Goal: Task Accomplishment & Management: Manage account settings

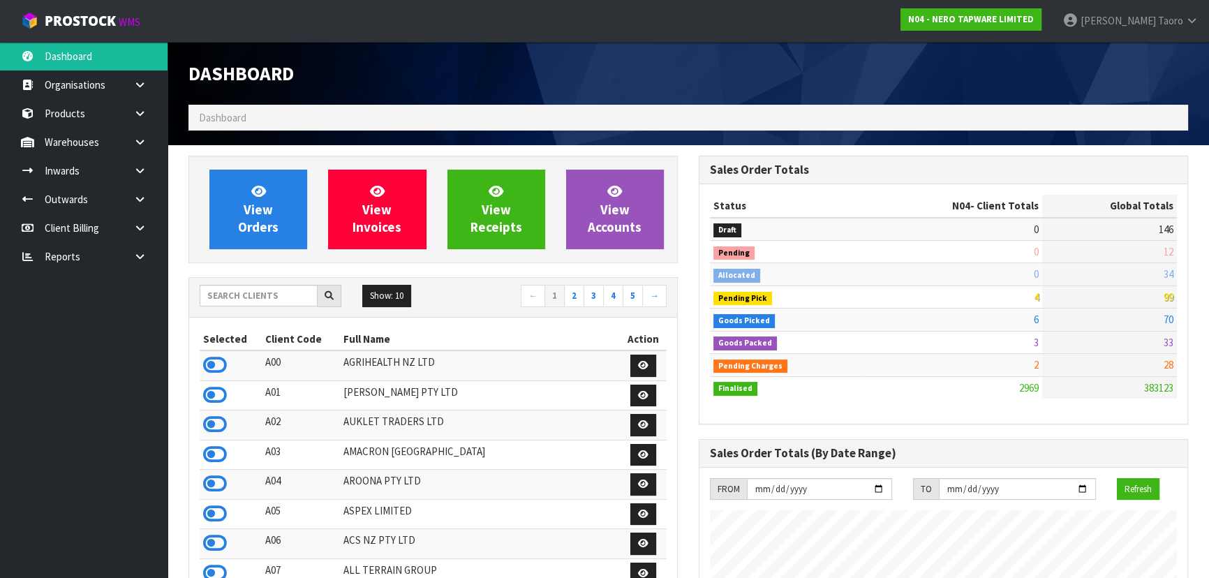
scroll to position [1115, 510]
click at [219, 542] on icon at bounding box center [215, 543] width 24 height 21
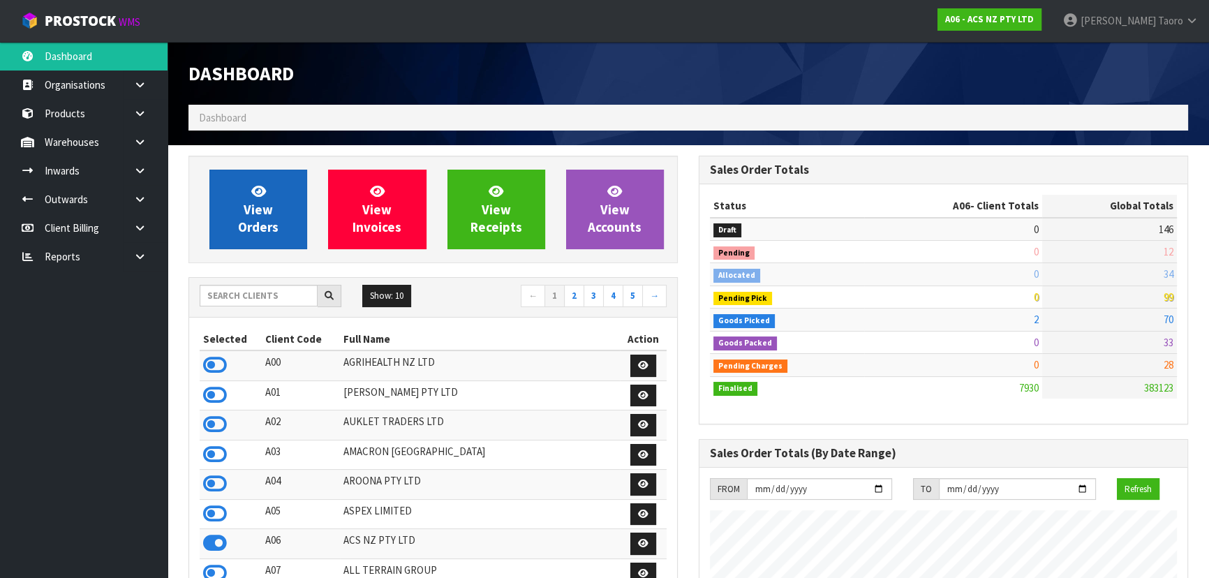
scroll to position [1055, 510]
click at [265, 203] on span "View Orders" at bounding box center [258, 209] width 40 height 52
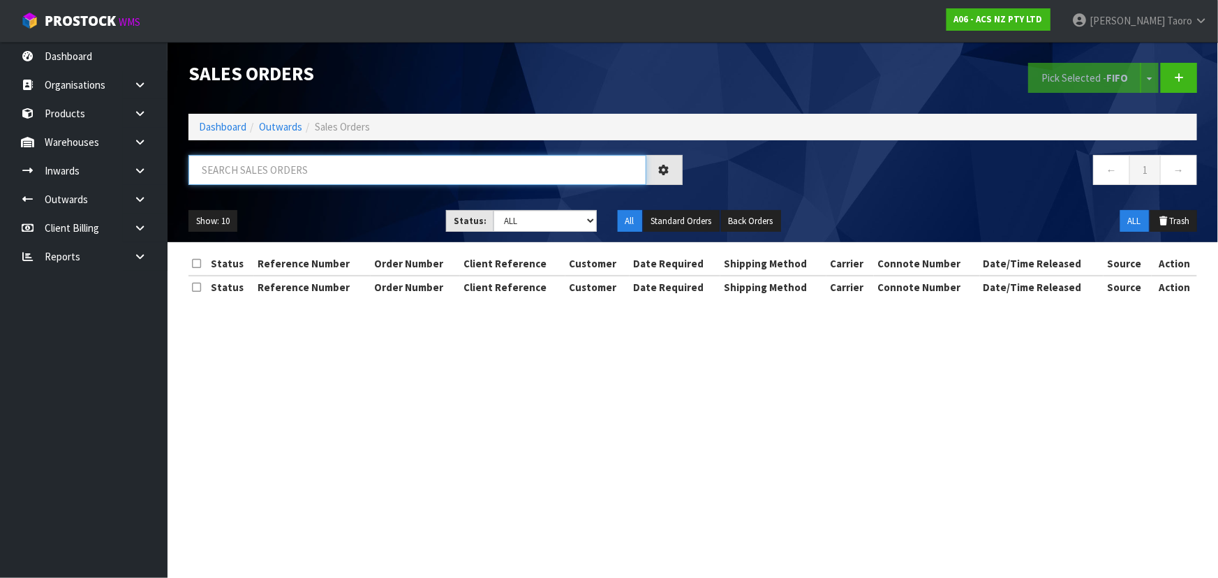
click at [269, 170] on input "text" at bounding box center [417, 170] width 458 height 30
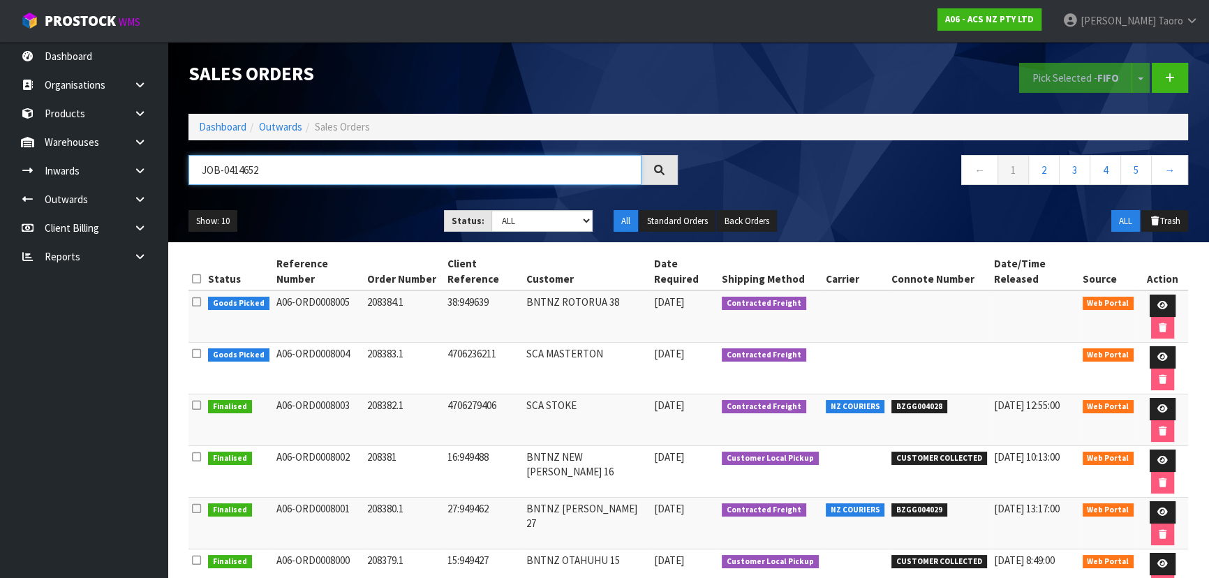
type input "JOB-0414652"
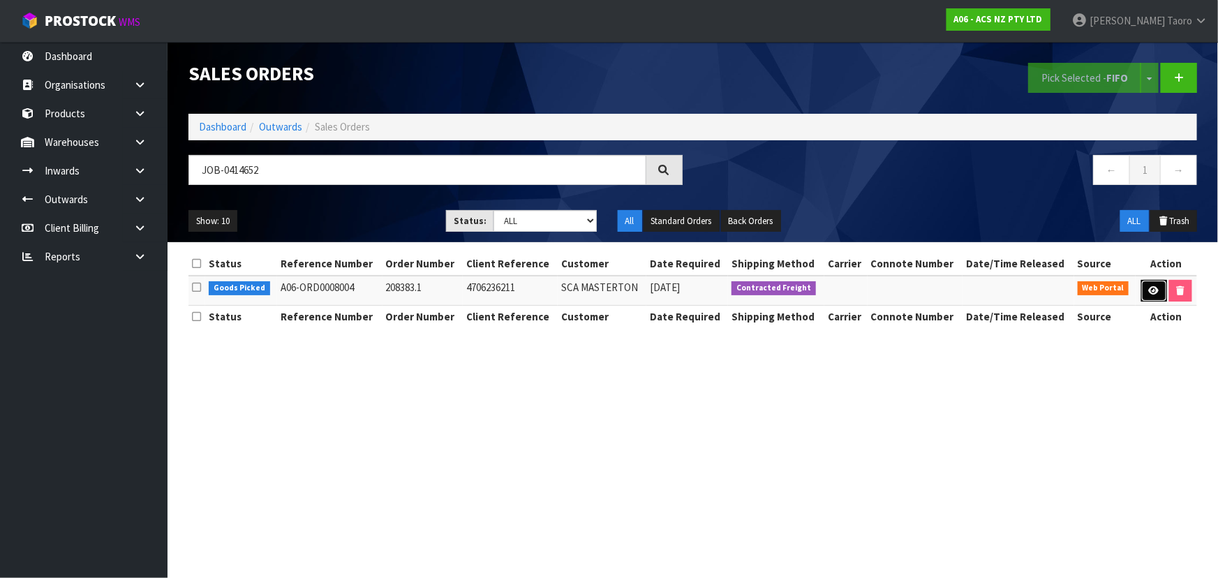
click at [1145, 290] on link at bounding box center [1154, 291] width 26 height 22
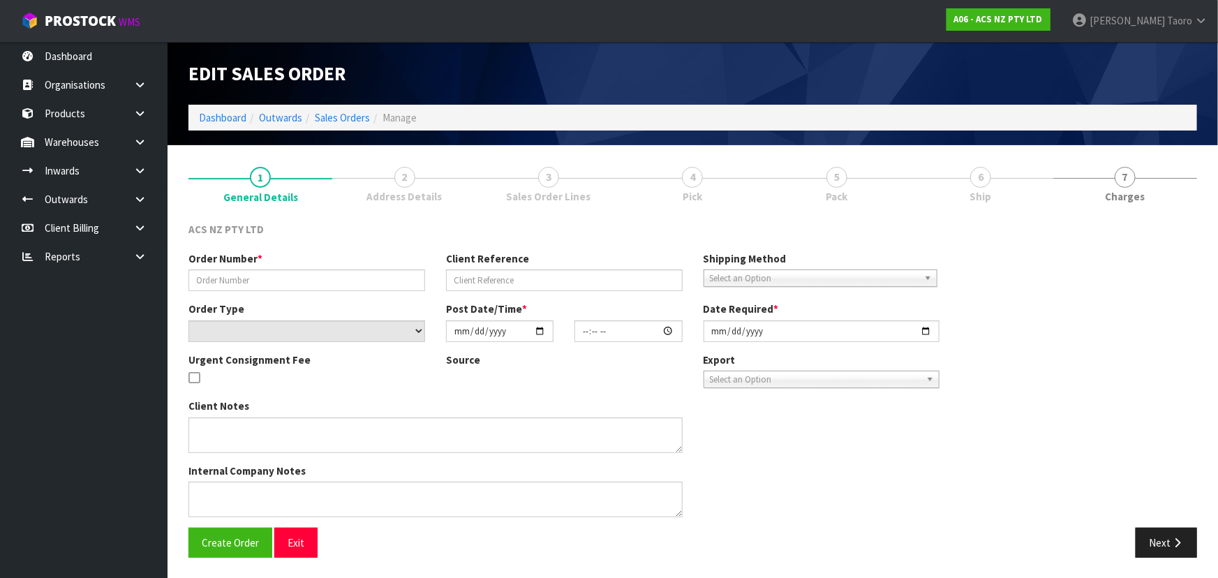
type input "208383.1"
type input "4706236211"
select select "number:0"
type input "[DATE]"
type input "11:18:00.000"
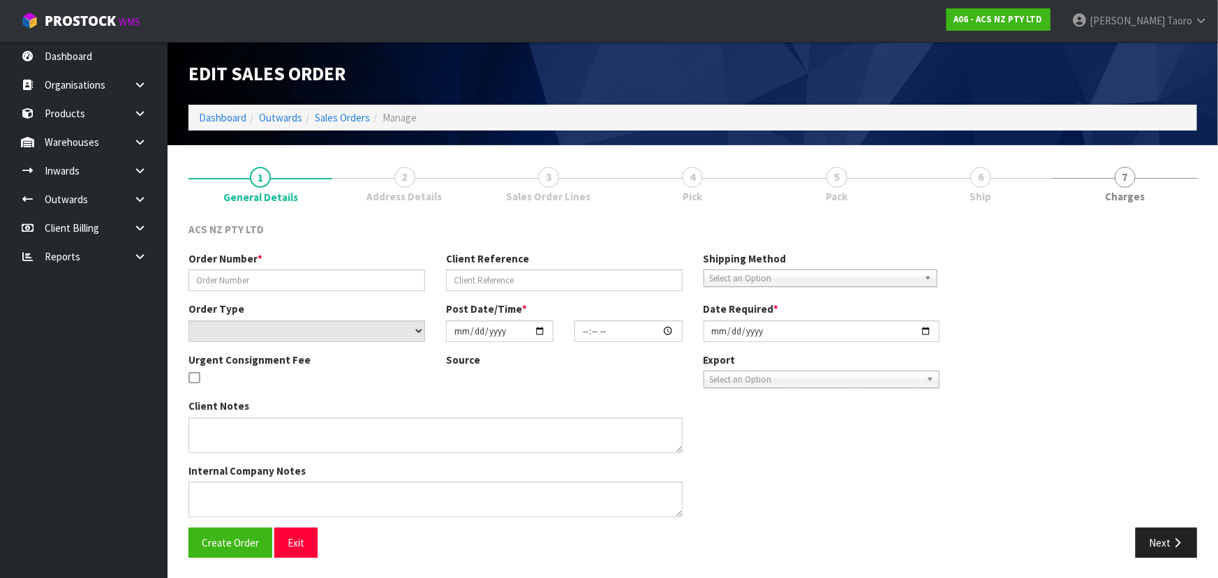
type input "[DATE]"
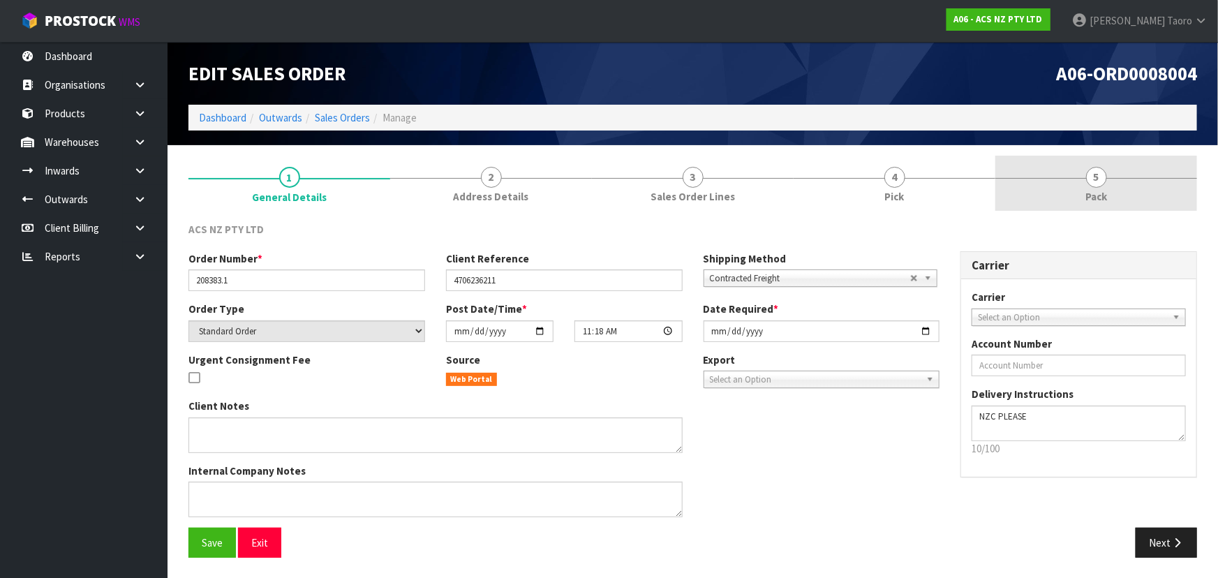
click at [1101, 184] on link "5 Pack" at bounding box center [1096, 183] width 202 height 55
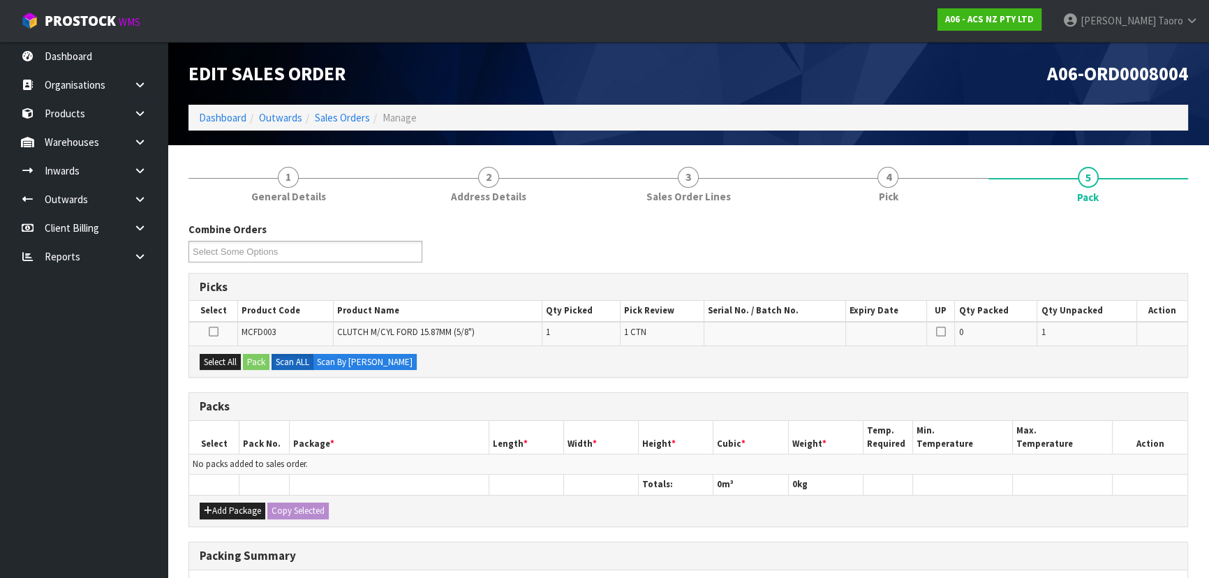
click at [990, 109] on ol "Dashboard Outwards Sales Orders Manage" at bounding box center [688, 118] width 1000 height 26
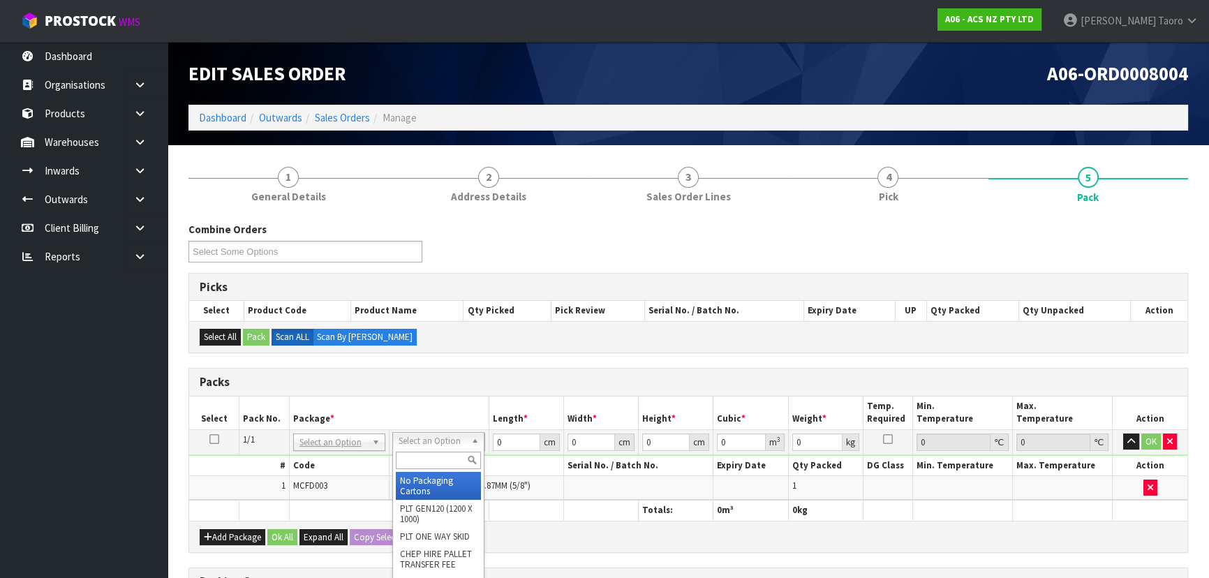
click at [442, 457] on input "text" at bounding box center [438, 460] width 85 height 17
type input "U50"
type input "13"
type input "24"
type input "0.01"
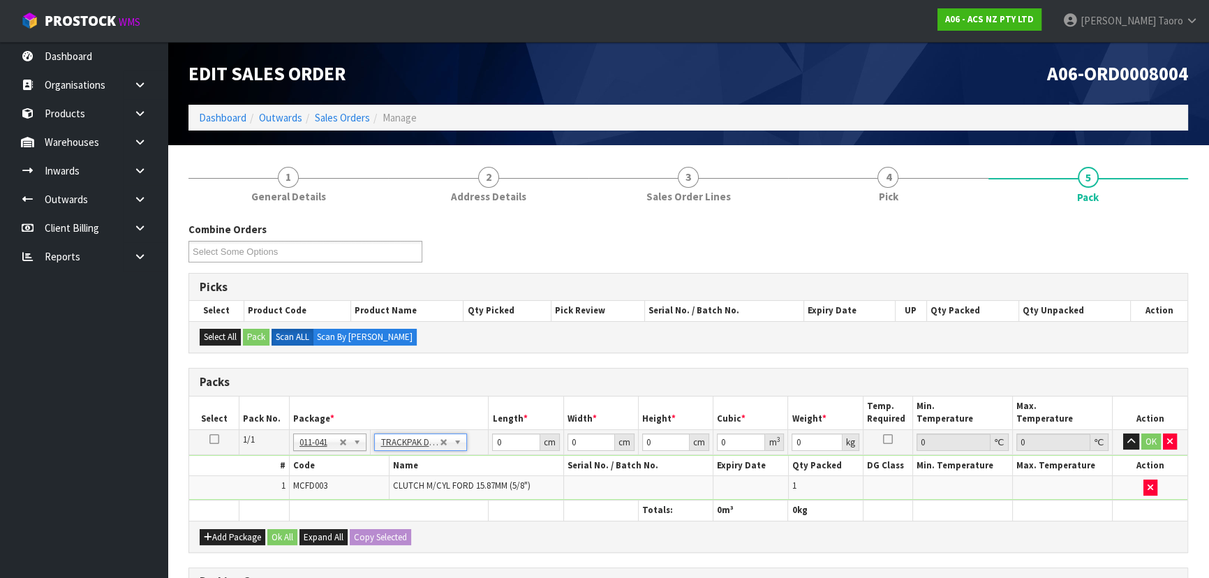
type input "0.000003"
type input "0.91"
click at [295, 538] on button "Ok All" at bounding box center [282, 537] width 30 height 17
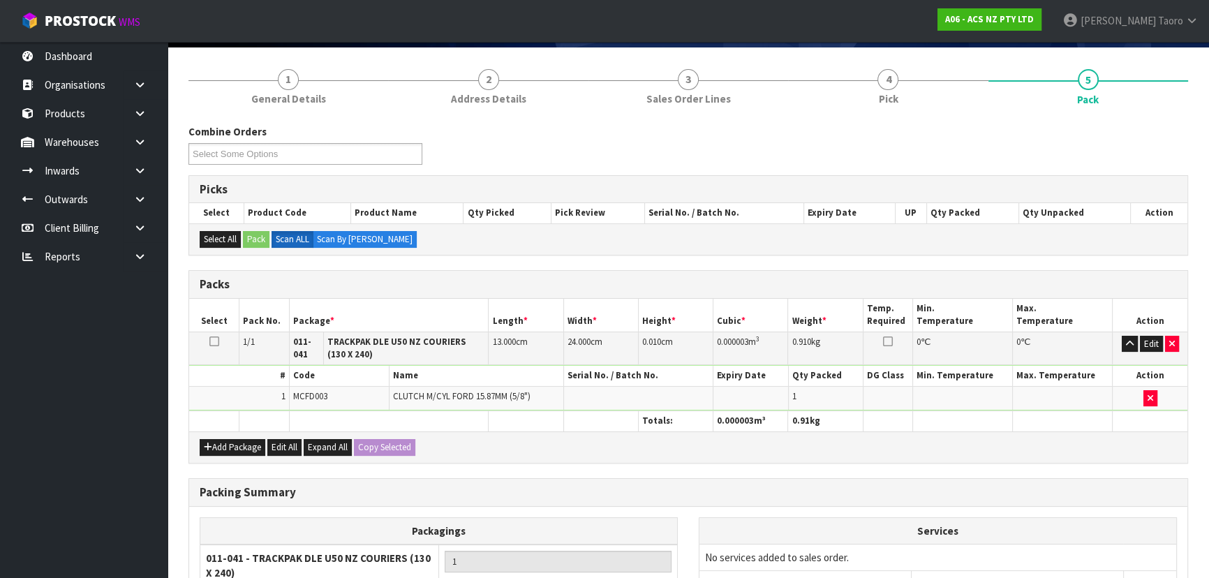
scroll to position [253, 0]
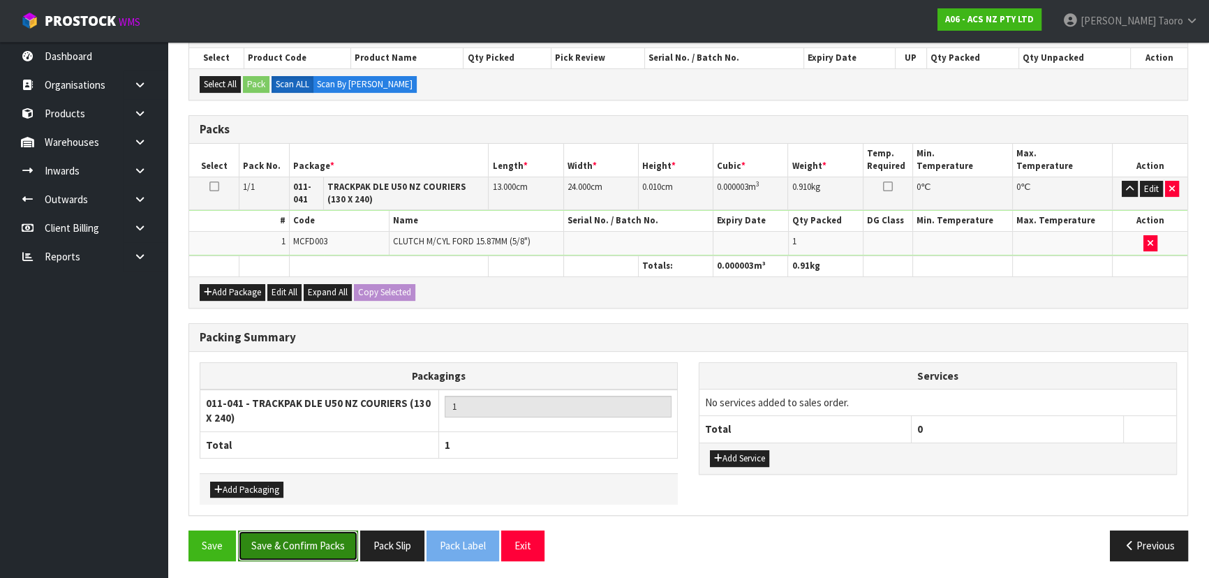
click at [296, 547] on button "Save & Confirm Packs" at bounding box center [298, 546] width 120 height 30
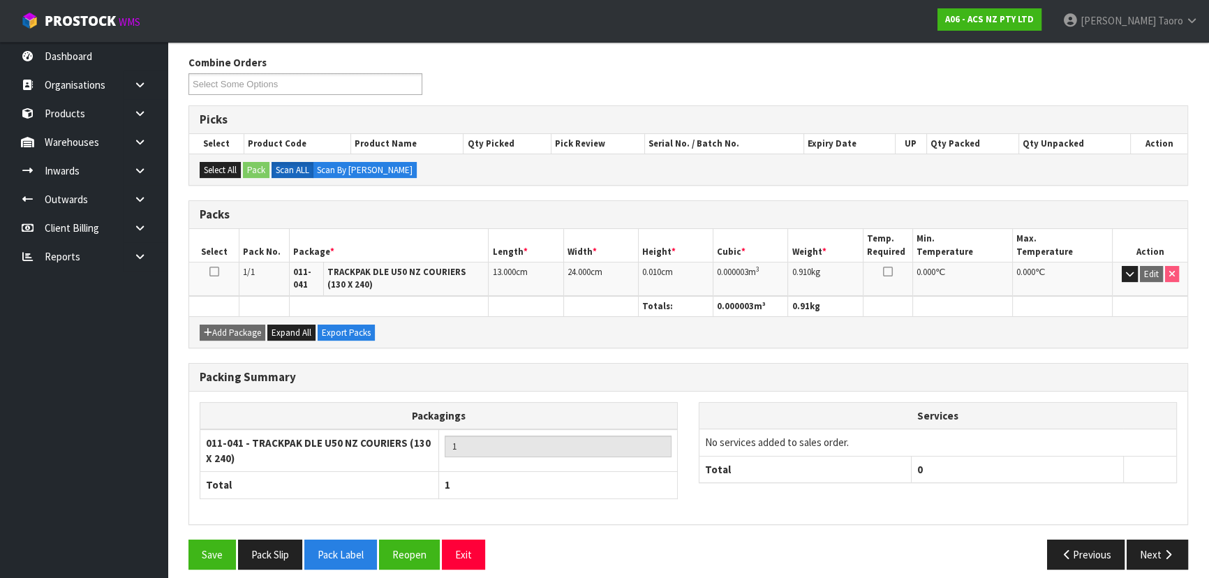
scroll to position [228, 0]
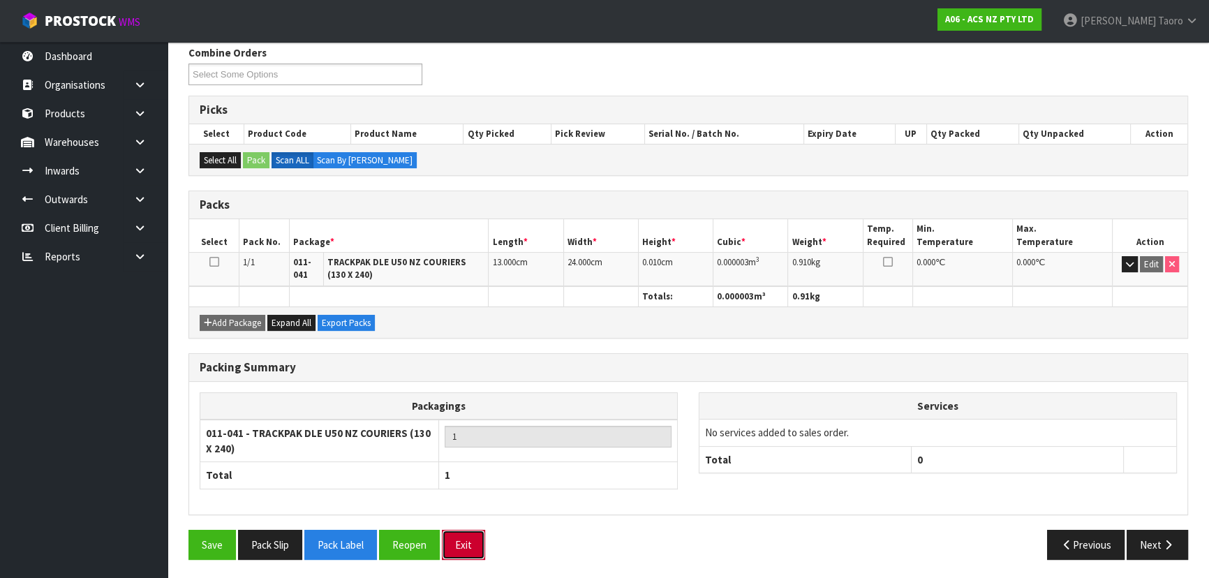
drag, startPoint x: 463, startPoint y: 535, endPoint x: 314, endPoint y: 387, distance: 209.3
click at [461, 535] on button "Exit" at bounding box center [463, 545] width 43 height 30
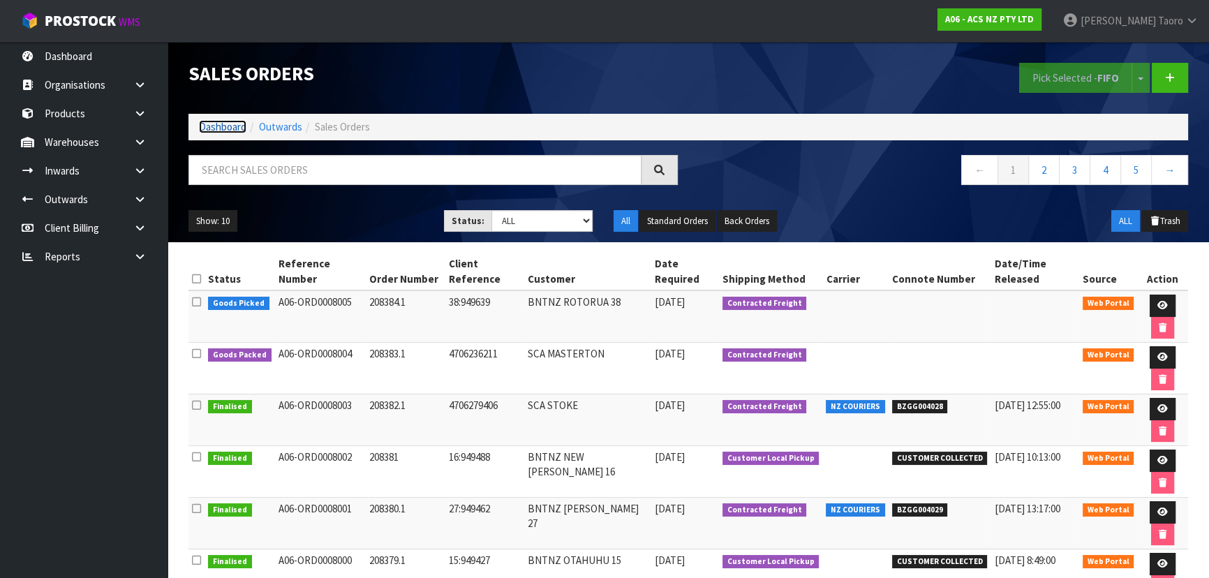
click at [228, 131] on link "Dashboard" at bounding box center [222, 126] width 47 height 13
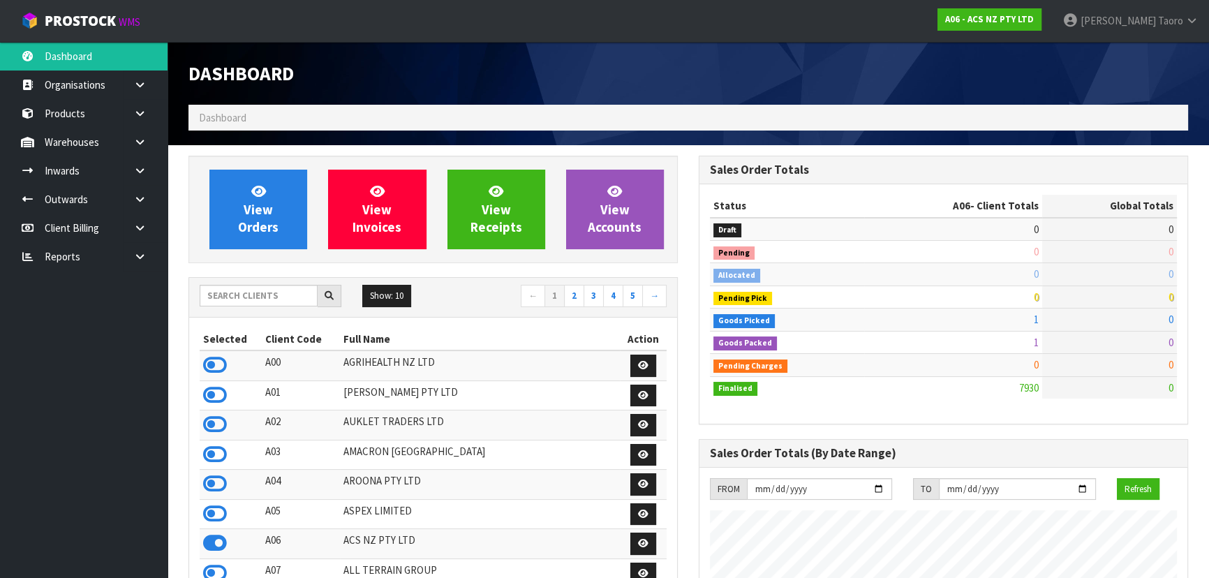
drag, startPoint x: 338, startPoint y: 74, endPoint x: 337, endPoint y: 66, distance: 7.7
click at [337, 66] on h1 "Dashboard" at bounding box center [432, 73] width 489 height 21
click at [277, 299] on input "text" at bounding box center [259, 296] width 118 height 22
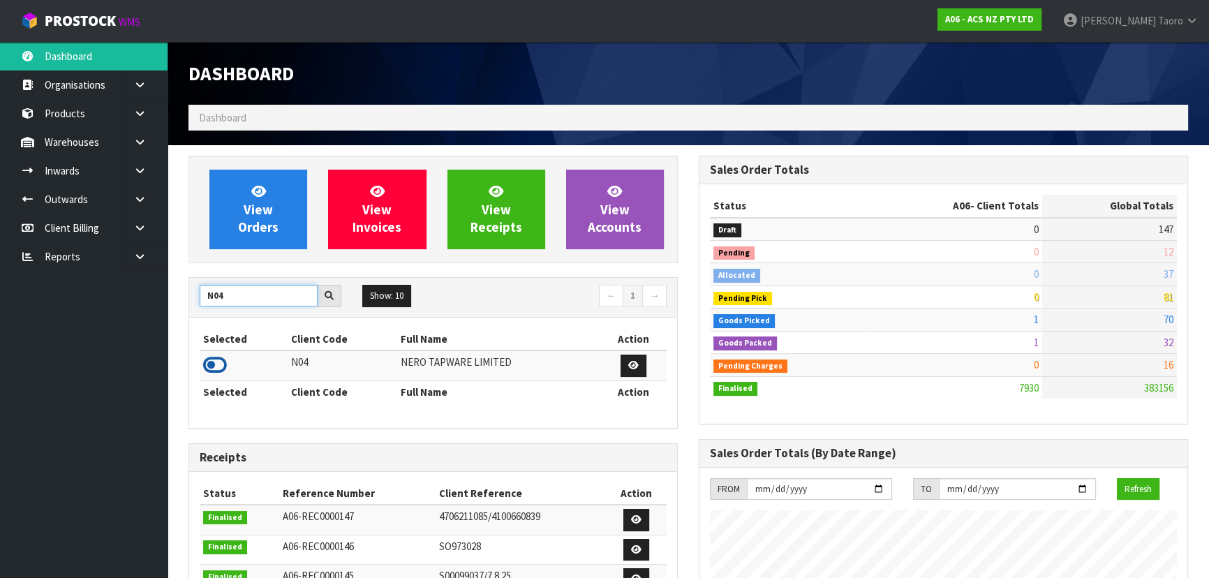
type input "N04"
drag, startPoint x: 216, startPoint y: 366, endPoint x: 241, endPoint y: 313, distance: 58.4
click at [218, 364] on icon at bounding box center [215, 365] width 24 height 21
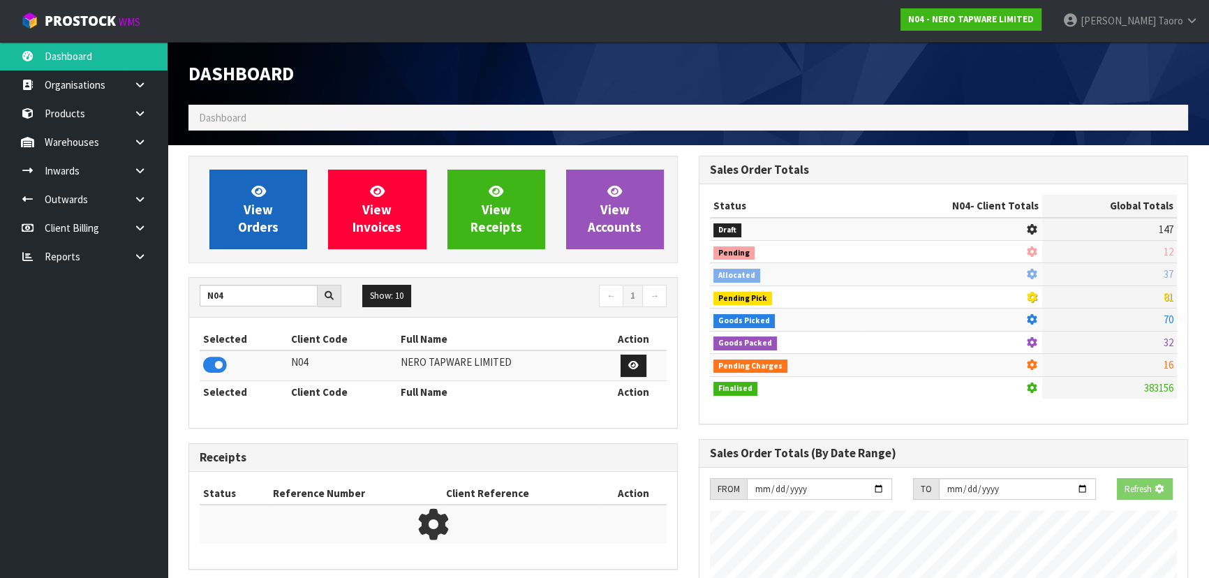
scroll to position [1115, 510]
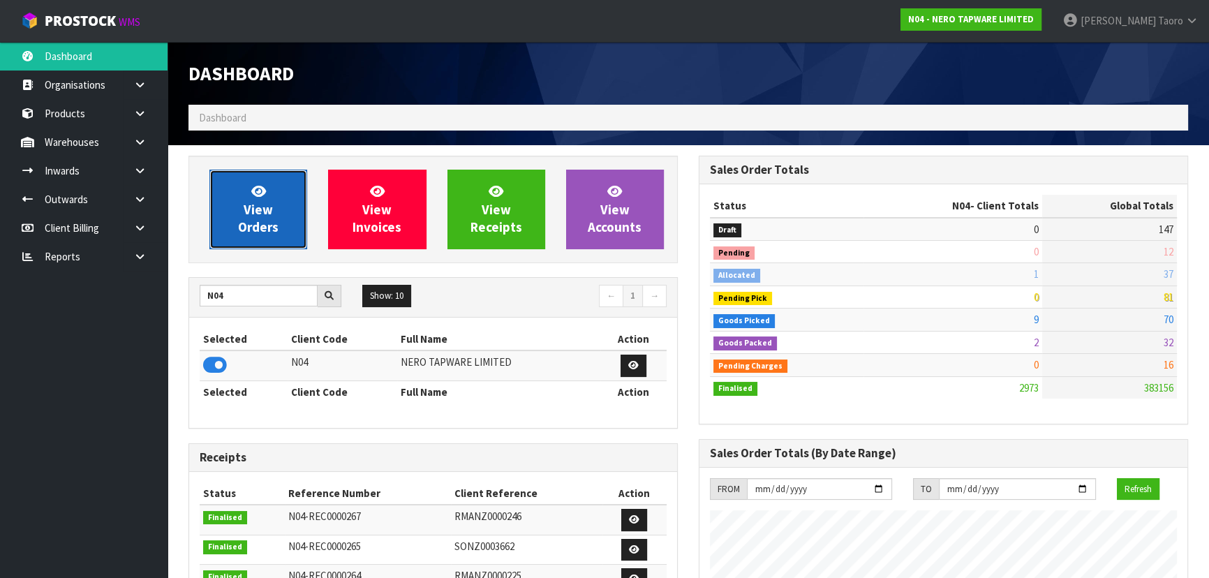
click at [281, 211] on link "View Orders" at bounding box center [258, 210] width 98 height 80
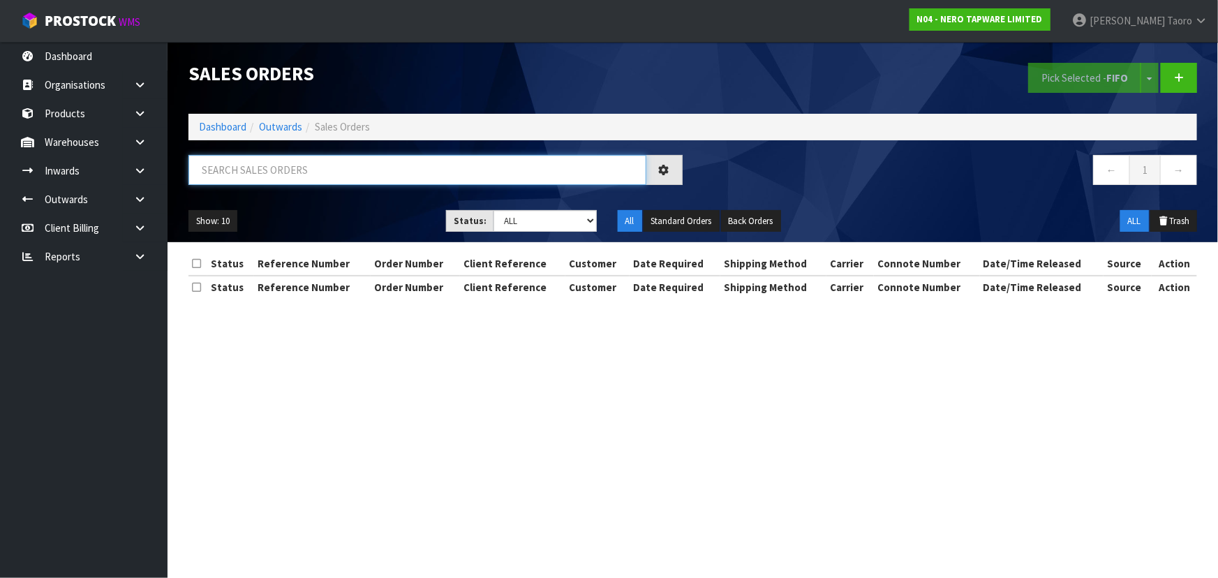
click at [288, 175] on input "text" at bounding box center [417, 170] width 458 height 30
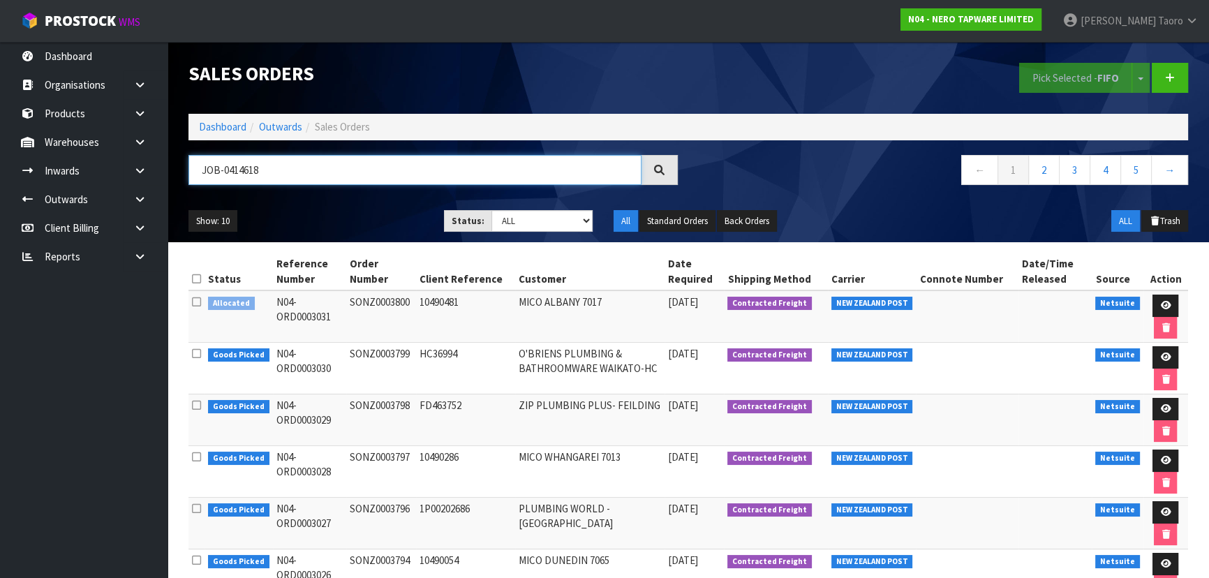
type input "JOB-0414618"
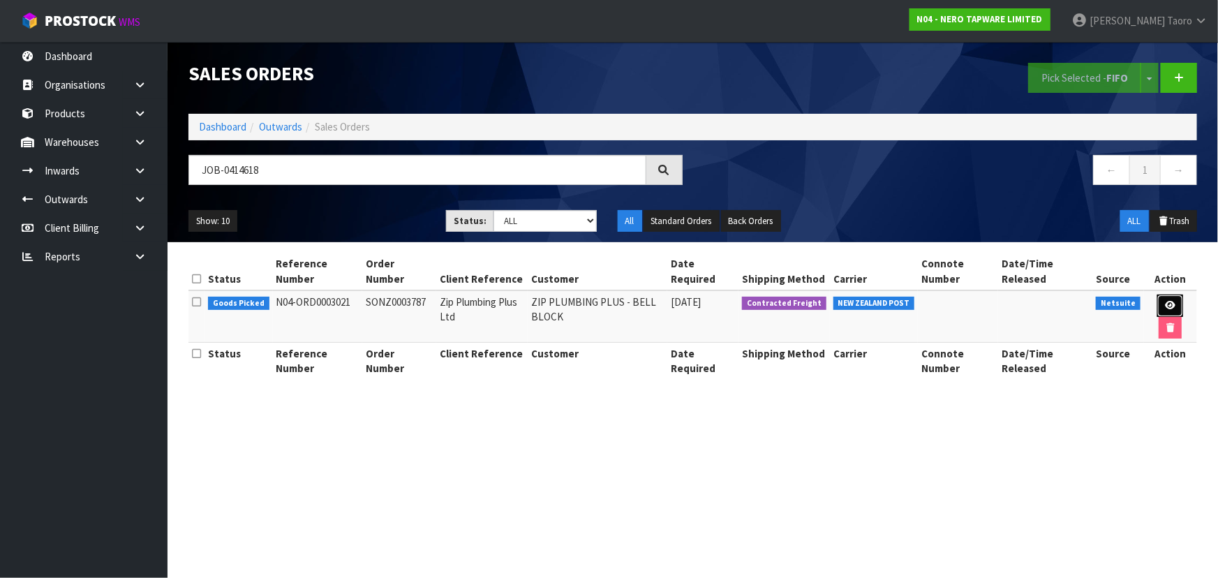
click at [1174, 302] on icon at bounding box center [1170, 305] width 10 height 9
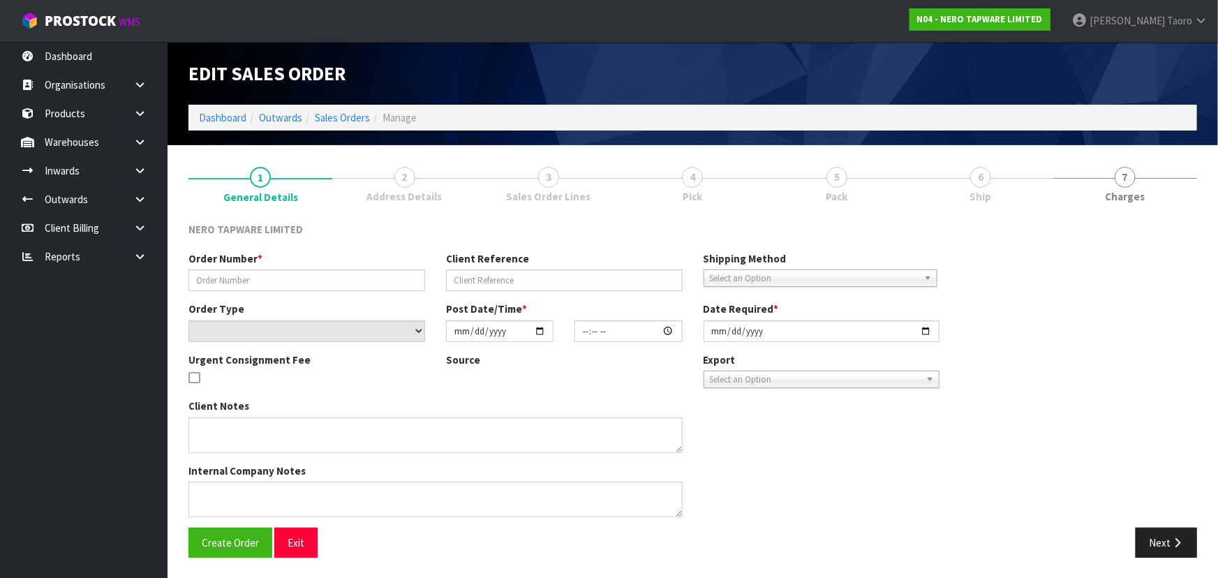
type input "SONZ0003787"
type input "Zip Plumbing Plus Ltd"
select select "number:0"
type input "[DATE]"
type input "09:30:05.000"
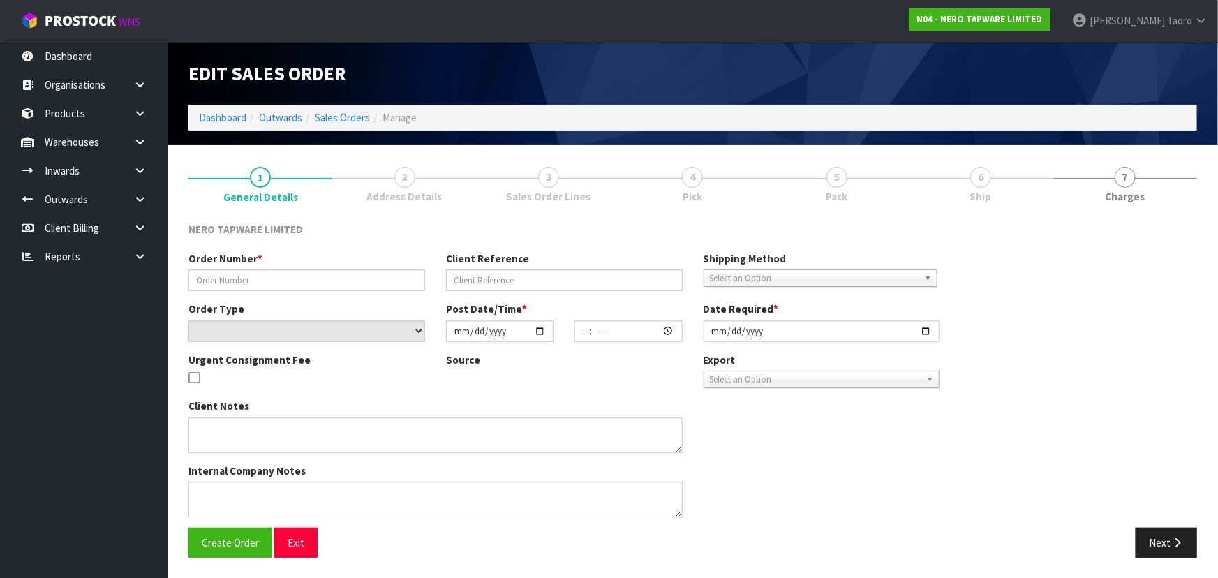
type input "[DATE]"
type textarea "Warranty Replacement"
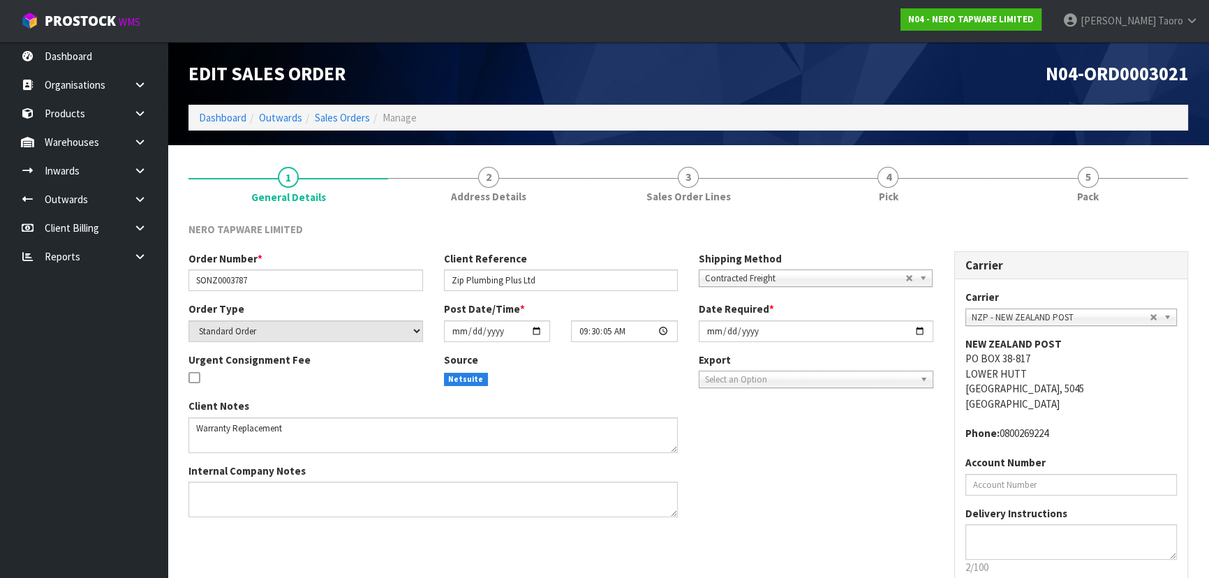
click at [1097, 172] on link "5 Pack" at bounding box center [1088, 183] width 200 height 55
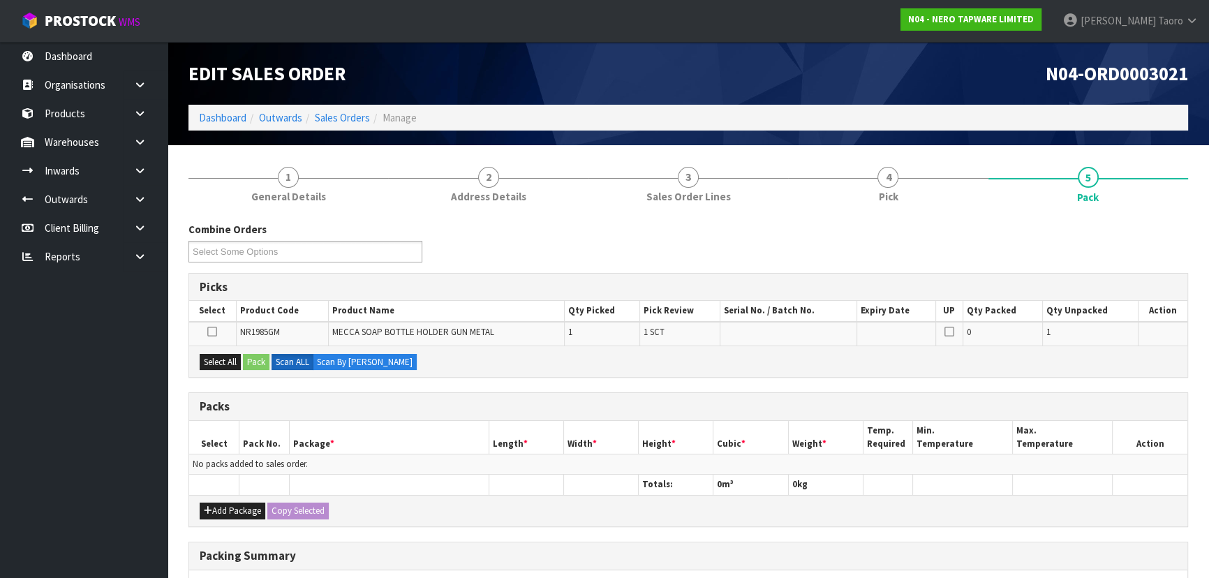
click at [1034, 102] on div "N04-ORD0003021" at bounding box center [943, 73] width 510 height 63
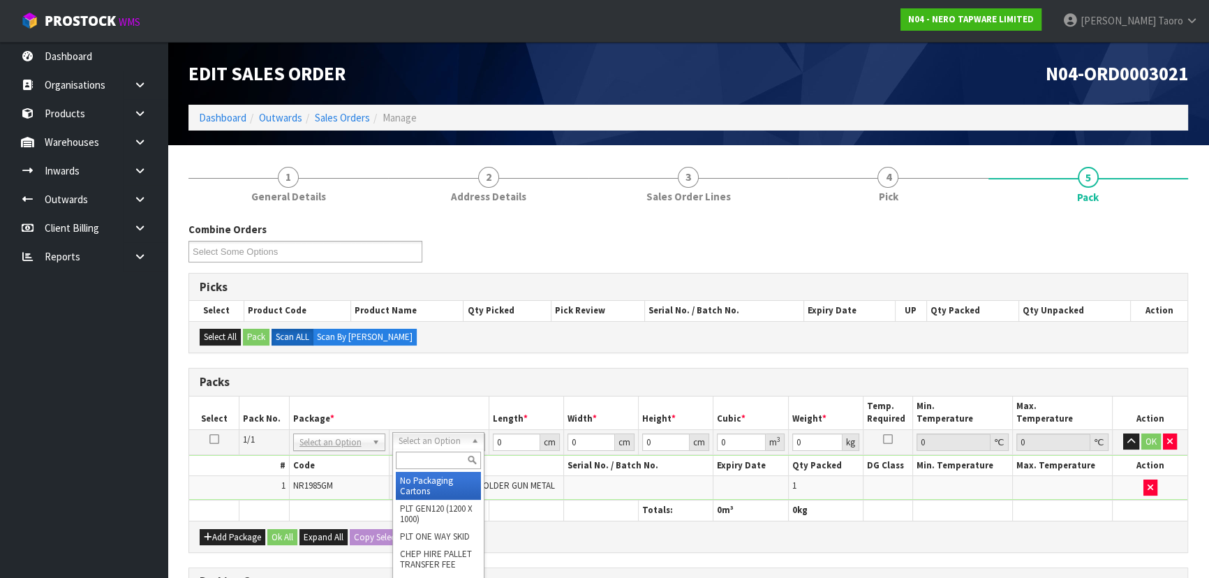
click at [455, 460] on input "text" at bounding box center [438, 460] width 85 height 17
type input "00"
type input "15.4"
type input "14.2"
type input "10.2"
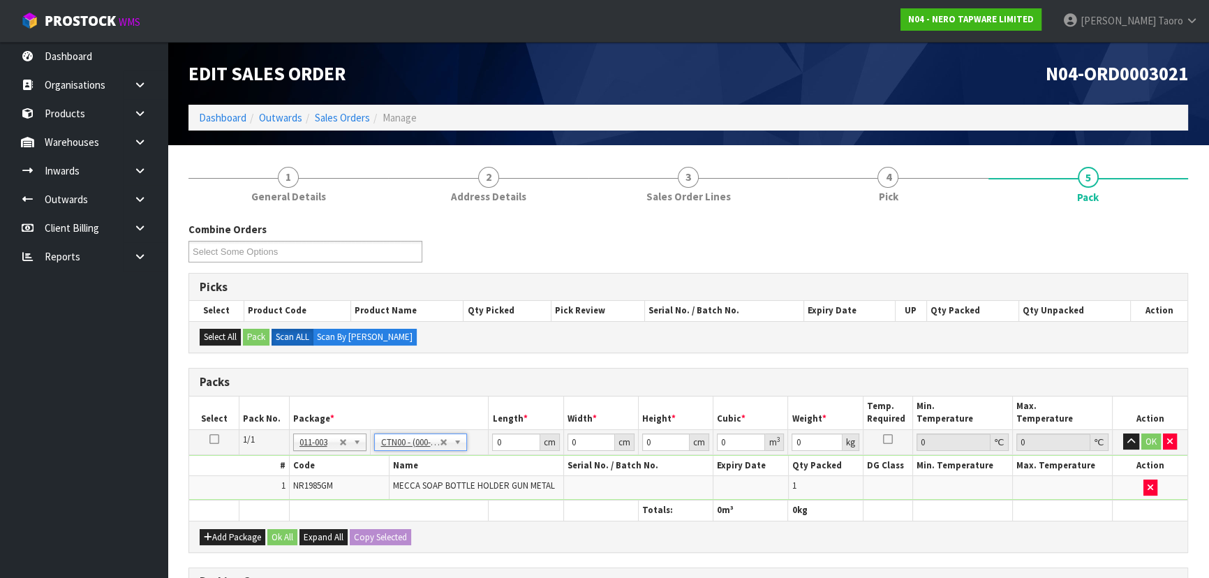
type input "0.002231"
type input "0.38"
click at [503, 443] on input "15.4" at bounding box center [515, 441] width 47 height 17
click at [507, 440] on input "15.4" at bounding box center [515, 441] width 47 height 17
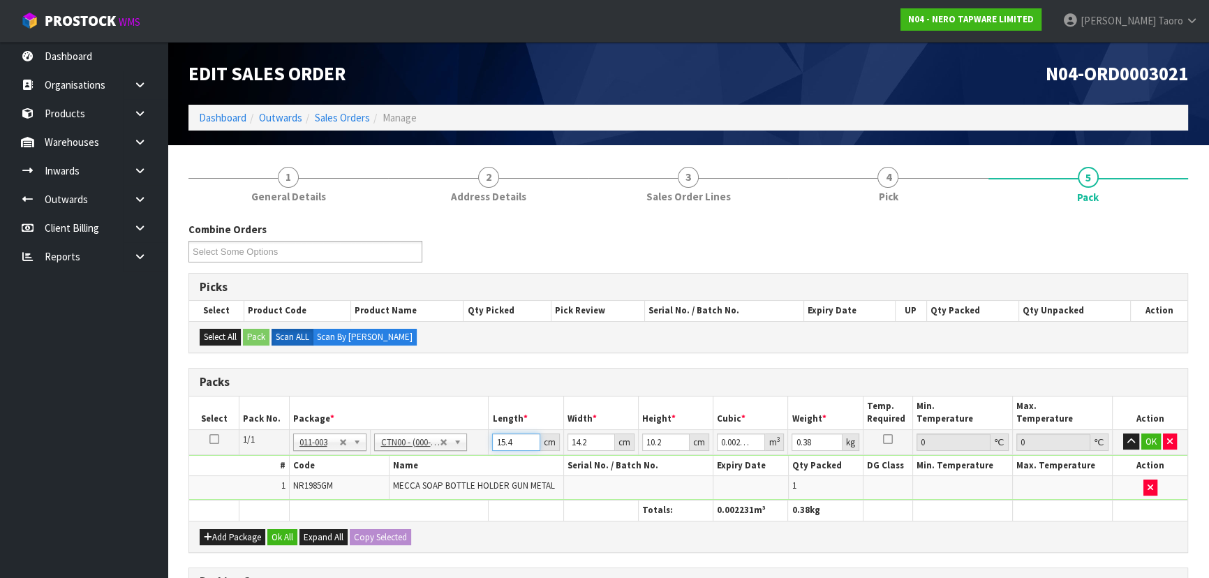
type input "1"
type input "0.000145"
type input "16"
type input "0.002317"
type input "16"
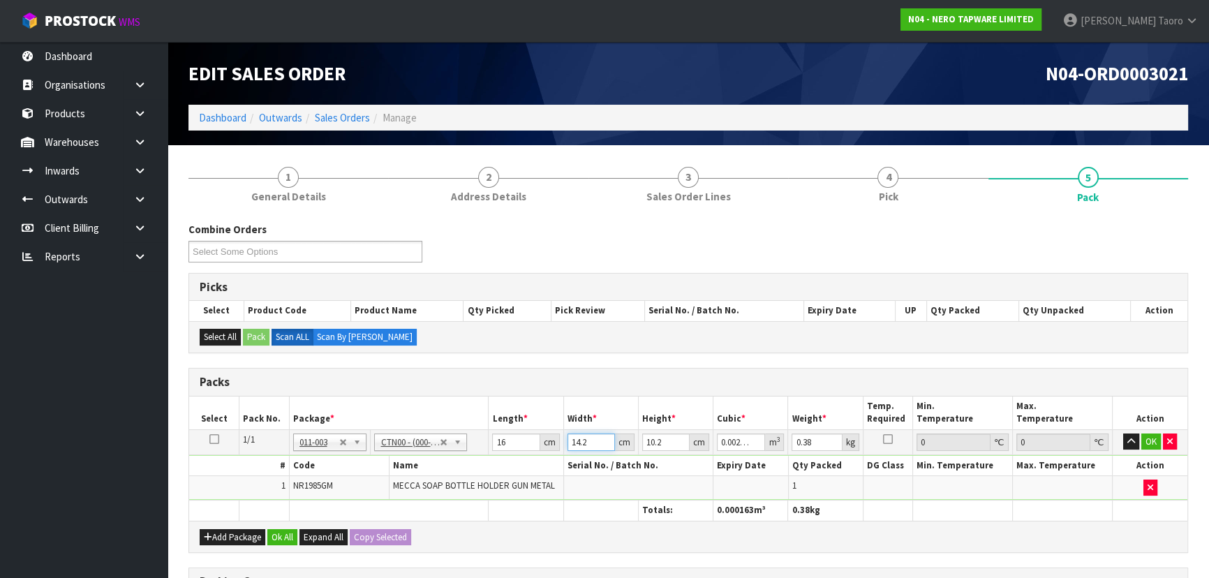
type input "1"
type input "0.000163"
type input "16"
type input "0.002611"
type input "16"
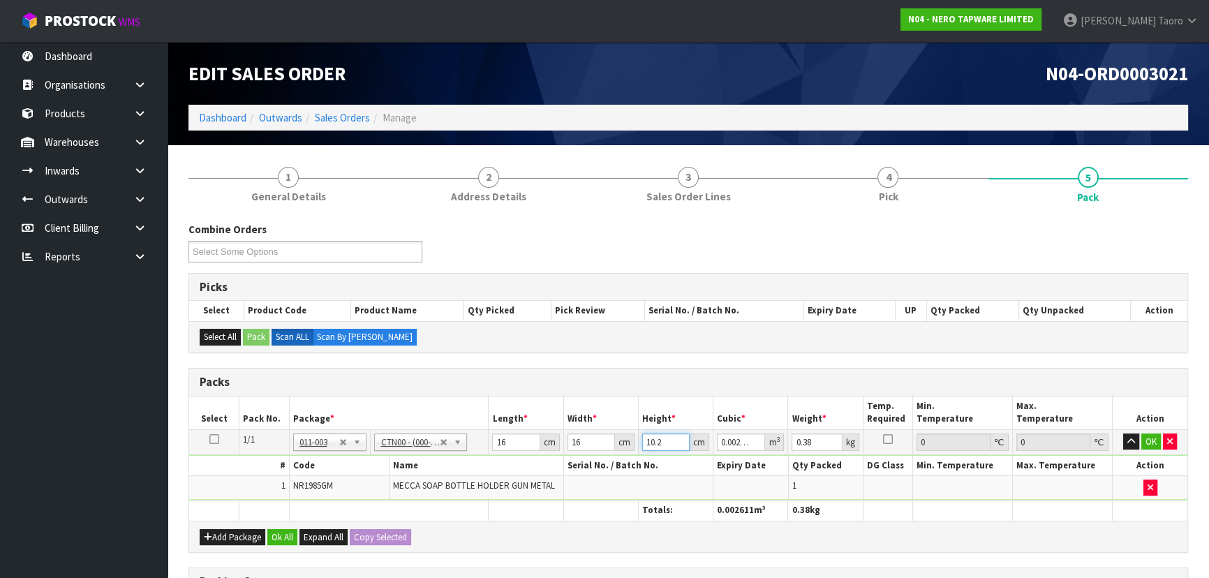
type input "1"
type input "0.000256"
type input "12"
type input "0.003072"
type input "12"
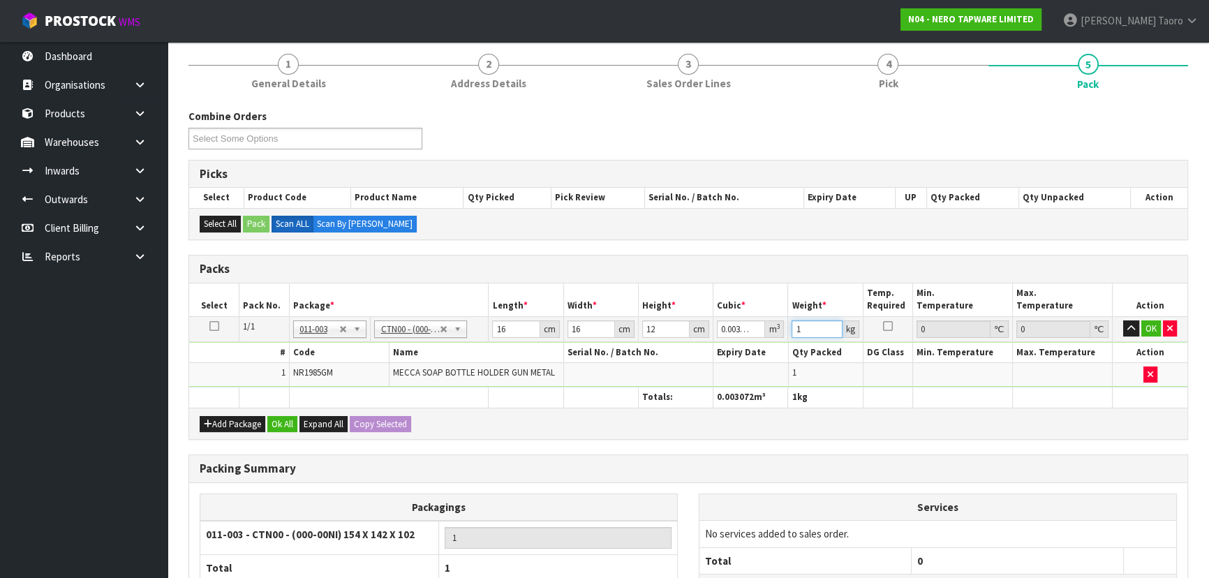
scroll to position [237, 0]
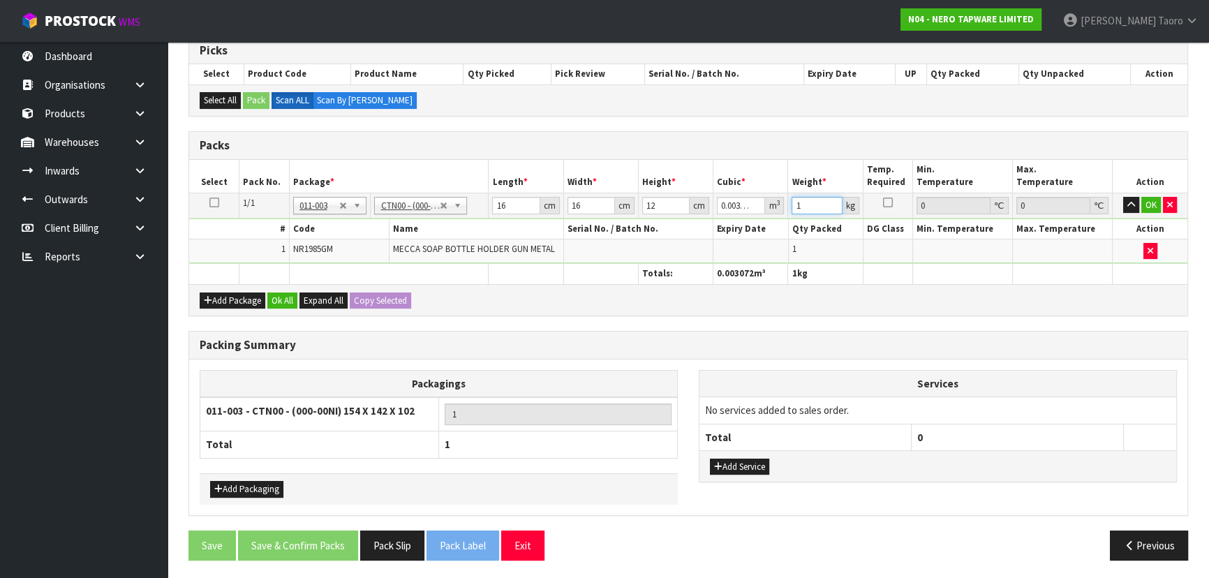
type input "1"
click at [288, 298] on button "Ok All" at bounding box center [282, 300] width 30 height 17
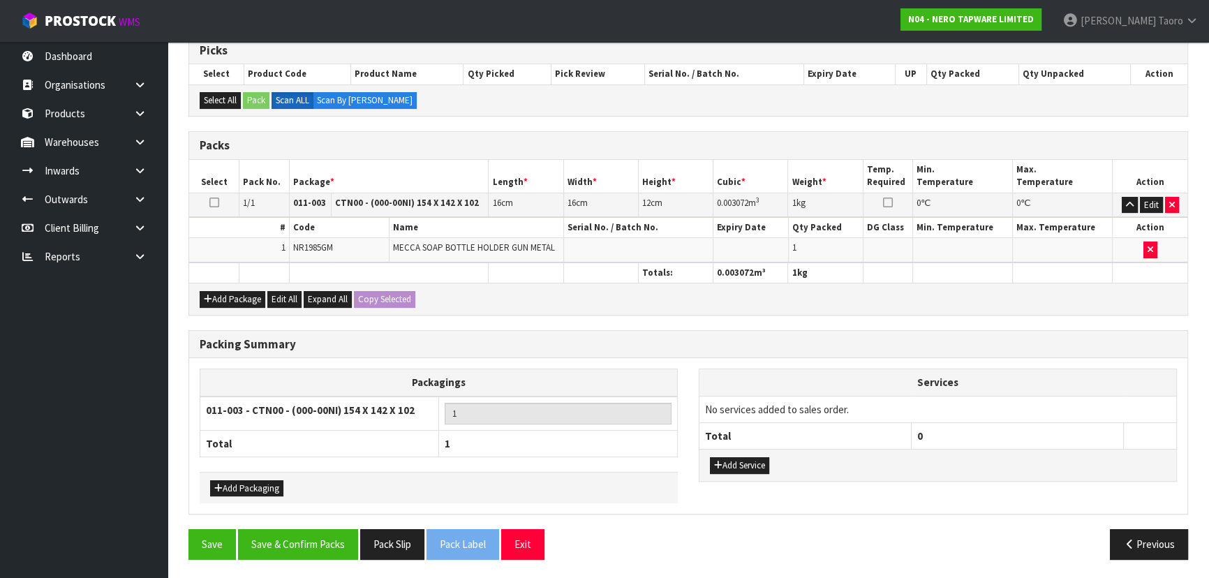
scroll to position [235, 0]
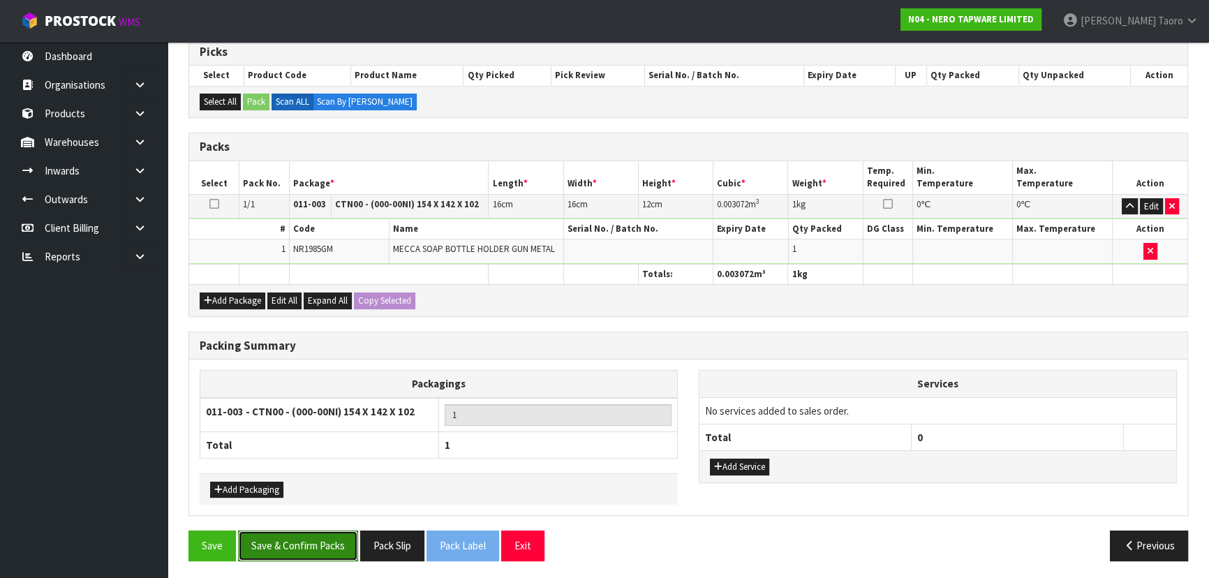
click at [320, 540] on button "Save & Confirm Packs" at bounding box center [298, 546] width 120 height 30
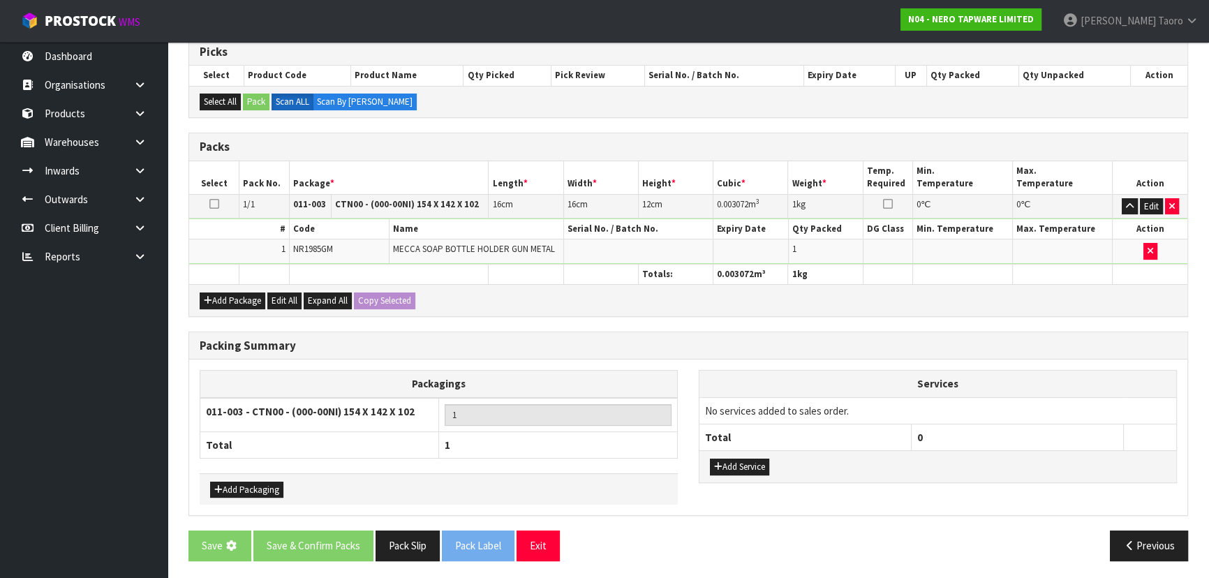
scroll to position [0, 0]
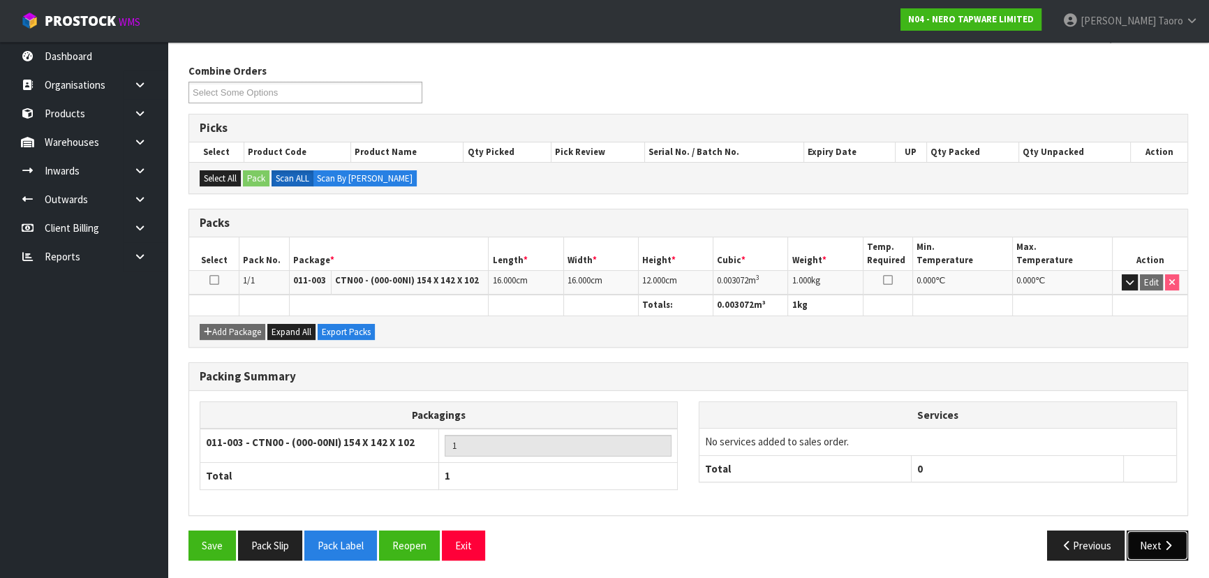
click at [1171, 551] on button "Next" at bounding box center [1157, 546] width 61 height 30
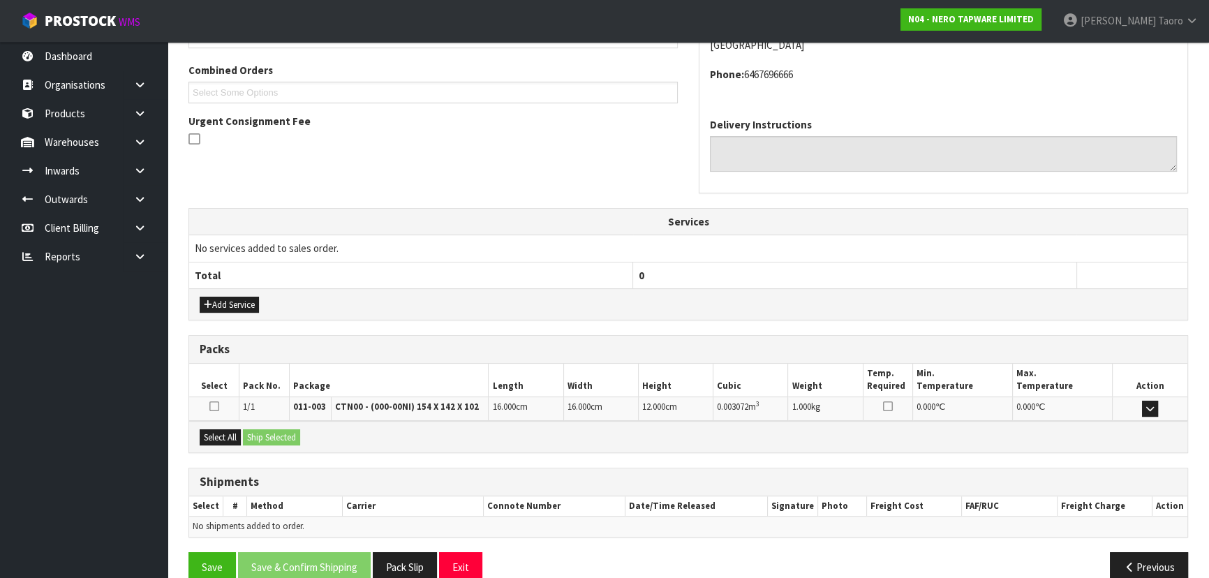
scroll to position [371, 0]
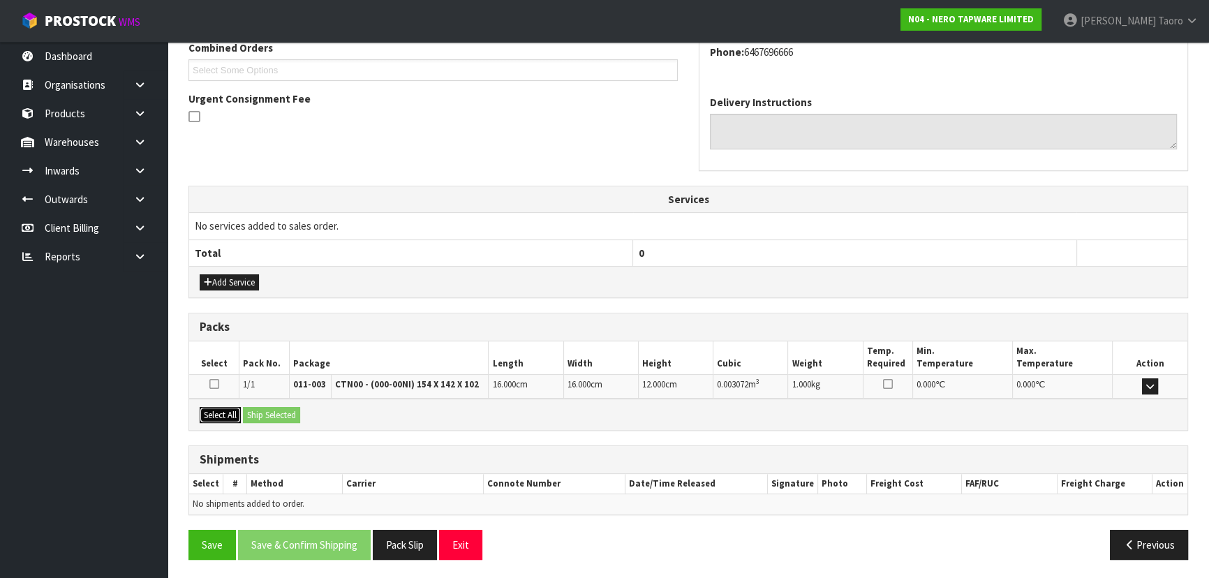
drag, startPoint x: 225, startPoint y: 410, endPoint x: 242, endPoint y: 408, distance: 16.2
click at [227, 410] on button "Select All" at bounding box center [220, 415] width 41 height 17
click at [246, 408] on button "Ship Selected" at bounding box center [271, 415] width 57 height 17
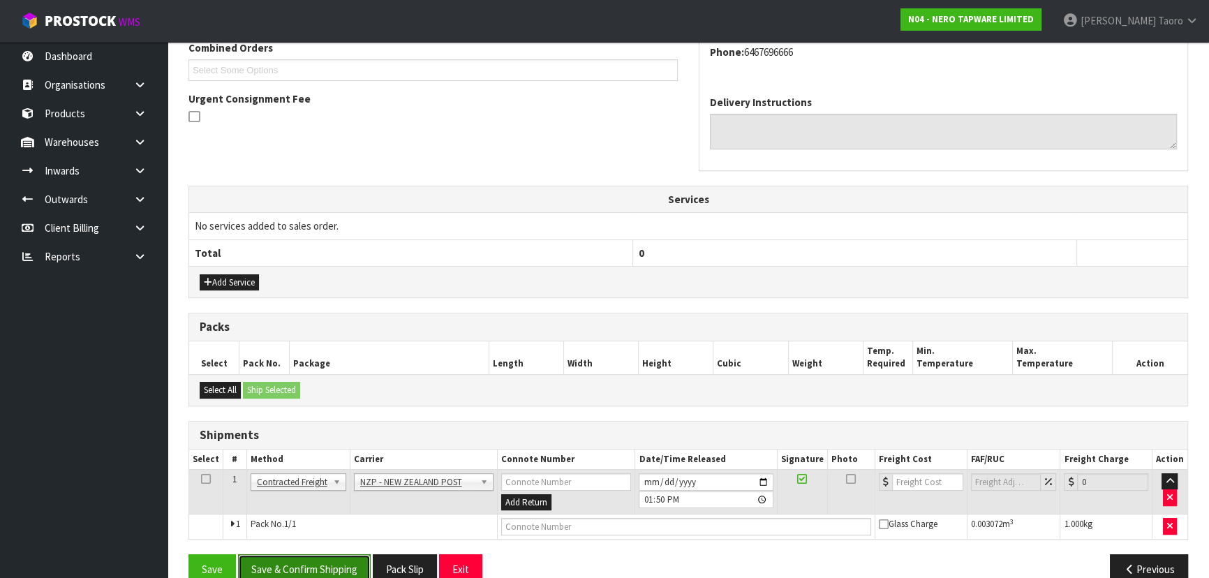
click at [327, 564] on button "Save & Confirm Shipping" at bounding box center [304, 569] width 133 height 30
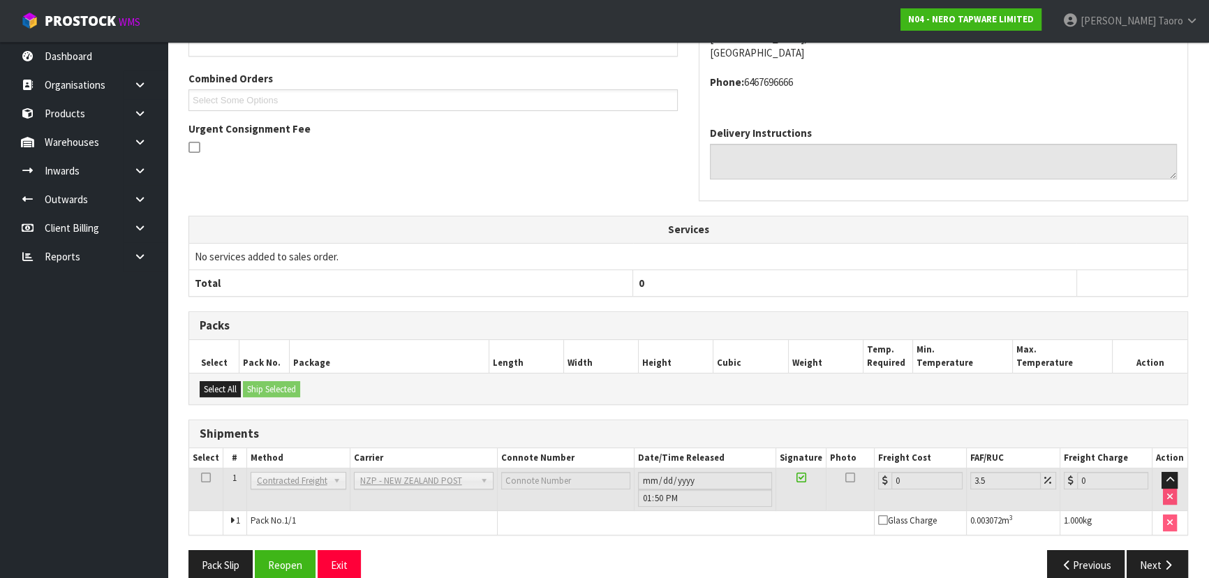
scroll to position [377, 0]
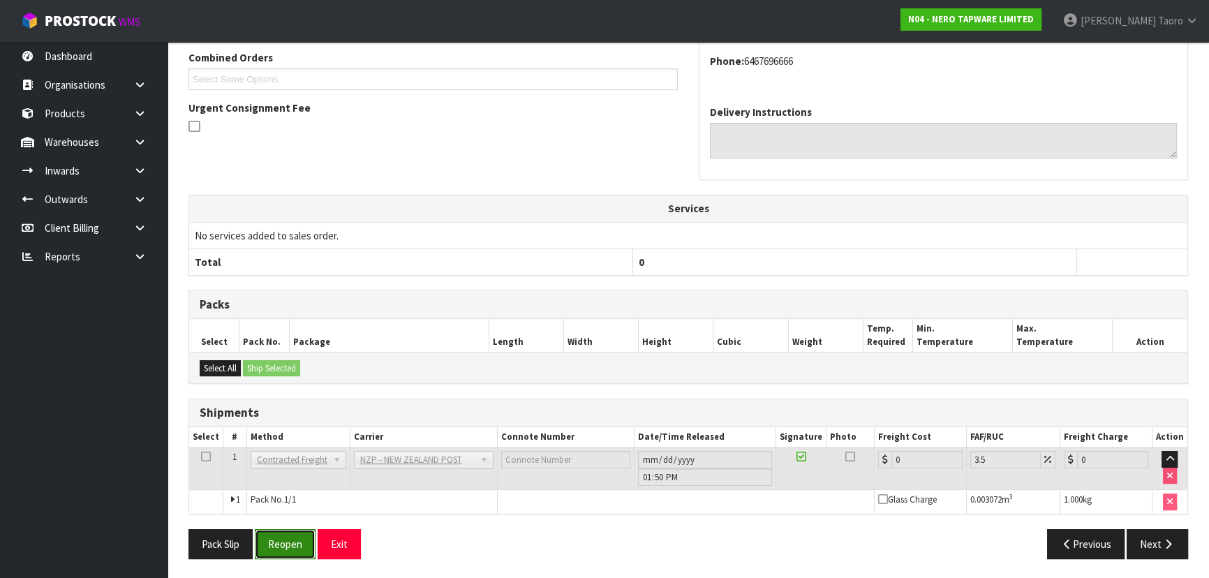
click at [280, 549] on button "Reopen" at bounding box center [285, 544] width 61 height 30
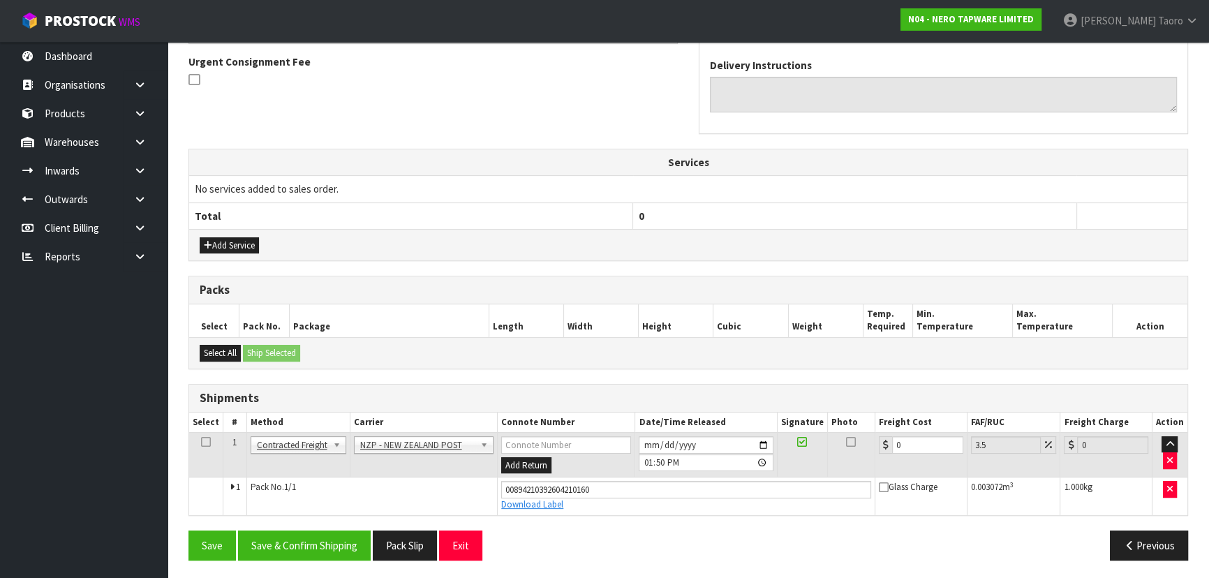
scroll to position [409, 0]
click at [918, 444] on input "0" at bounding box center [927, 444] width 71 height 17
click at [916, 439] on input "0" at bounding box center [927, 444] width 71 height 17
type input "8"
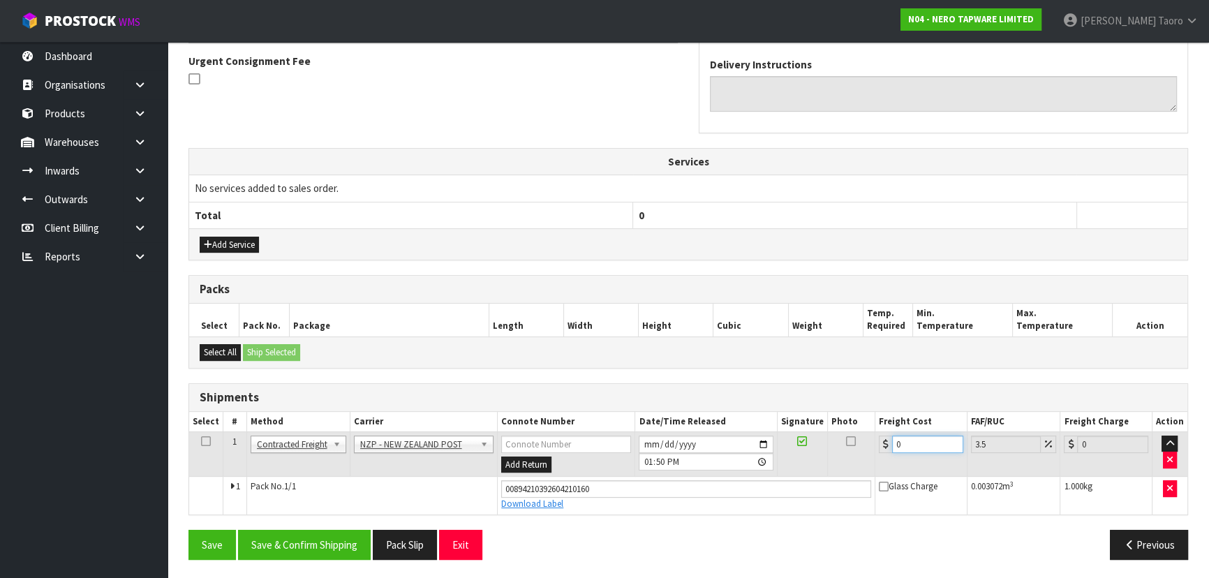
type input "8.28"
type input "8.4"
type input "8.69"
type input "8.45"
type input "8.75"
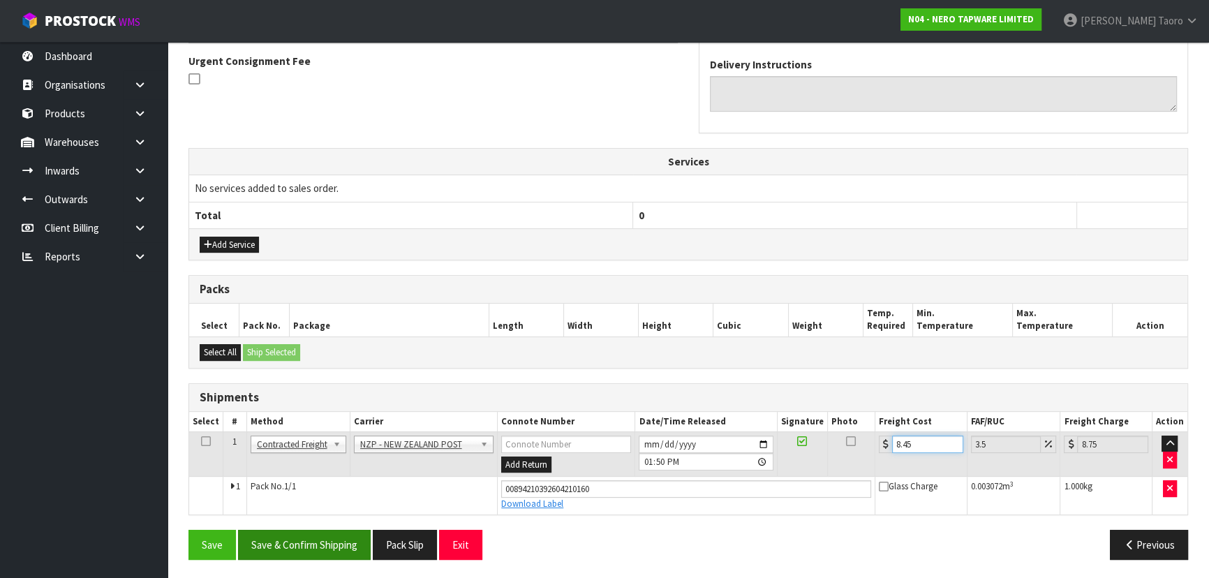
type input "8.45"
click at [333, 547] on button "Save & Confirm Shipping" at bounding box center [304, 545] width 133 height 30
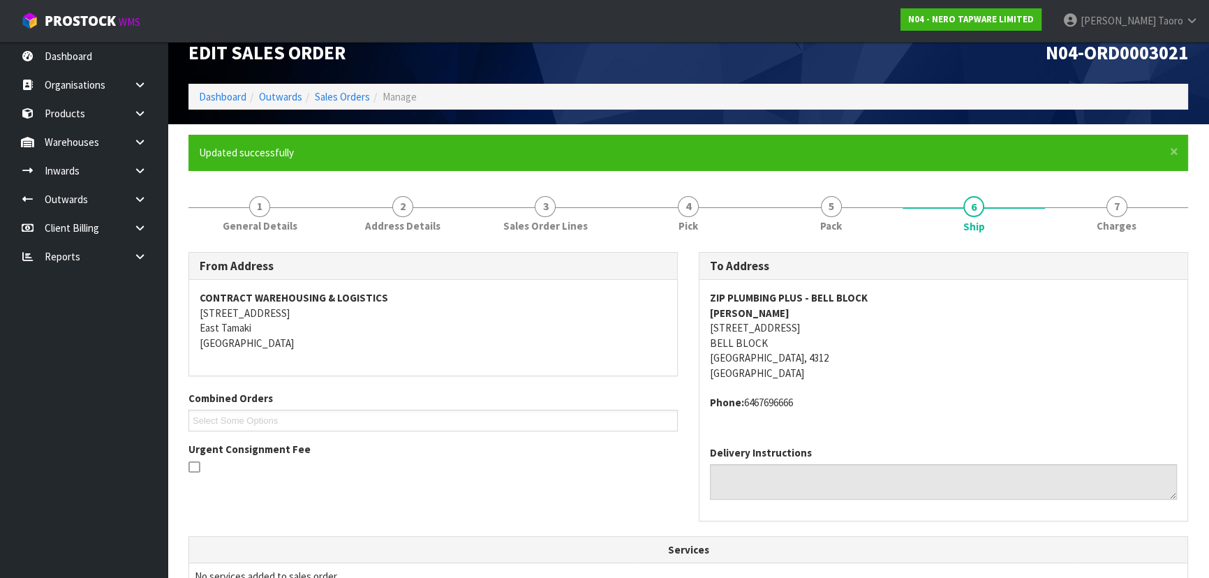
scroll to position [371, 0]
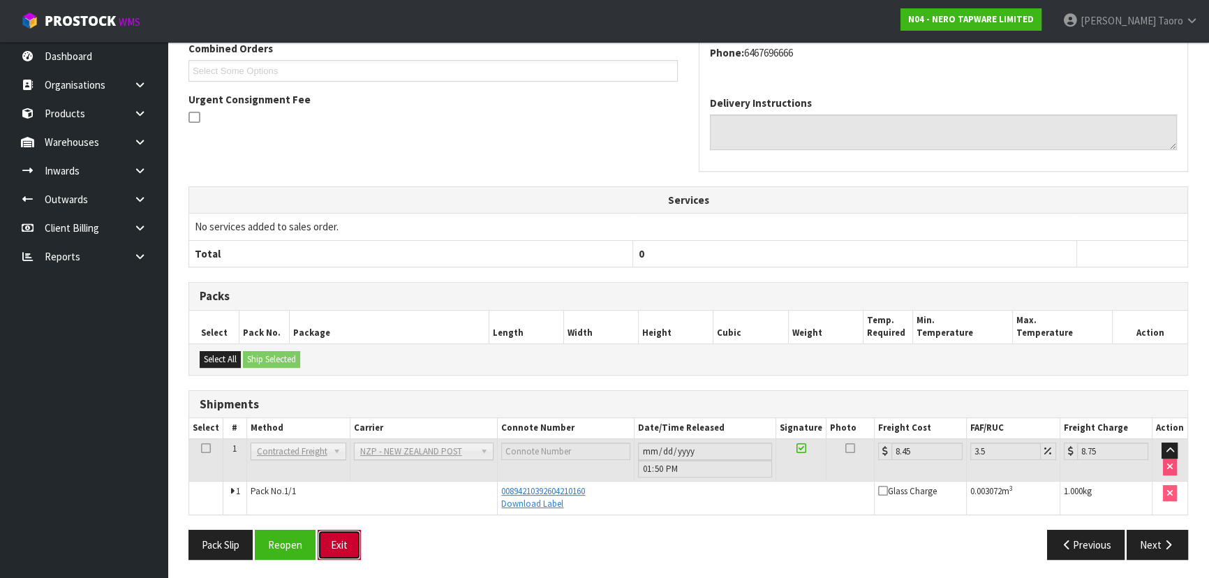
click at [348, 539] on button "Exit" at bounding box center [339, 545] width 43 height 30
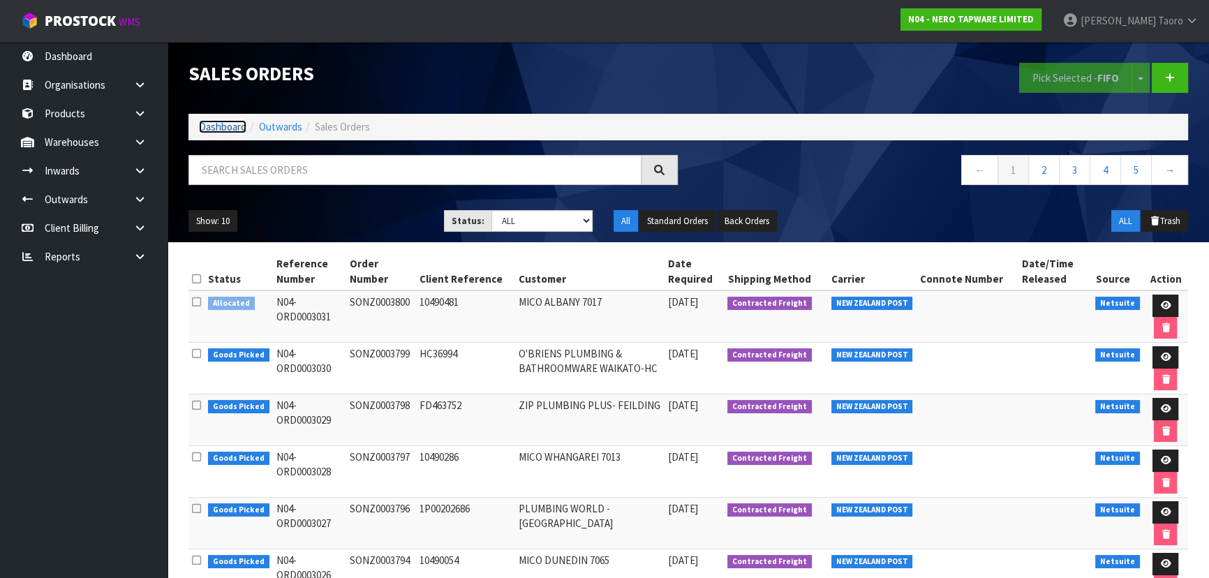
click at [232, 124] on link "Dashboard" at bounding box center [222, 126] width 47 height 13
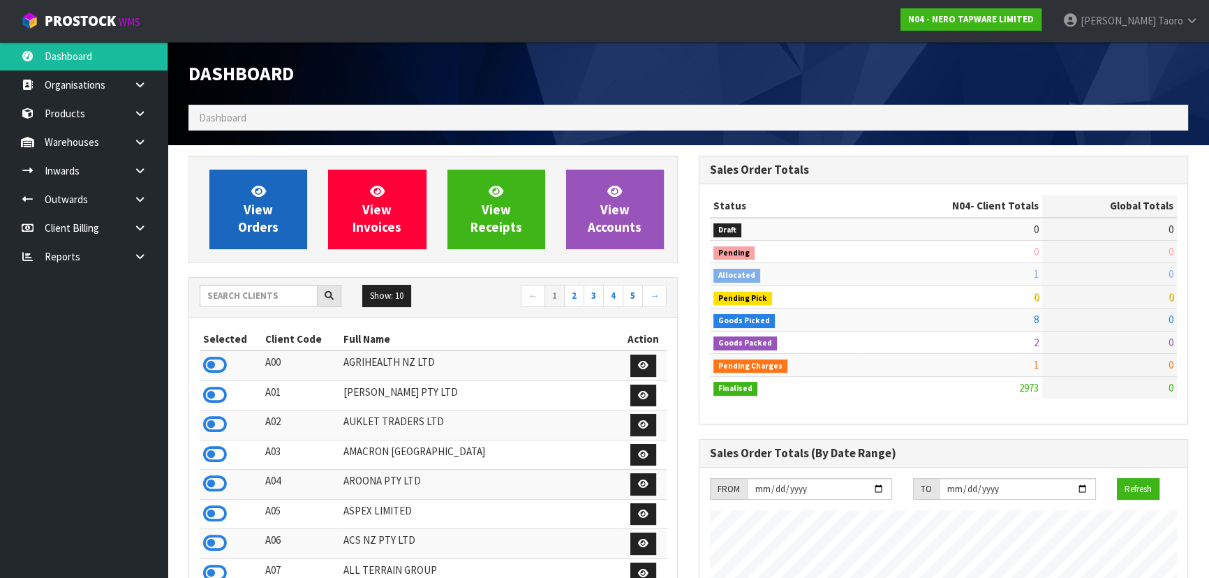
scroll to position [1130, 510]
click at [249, 214] on span "View Orders" at bounding box center [258, 209] width 40 height 52
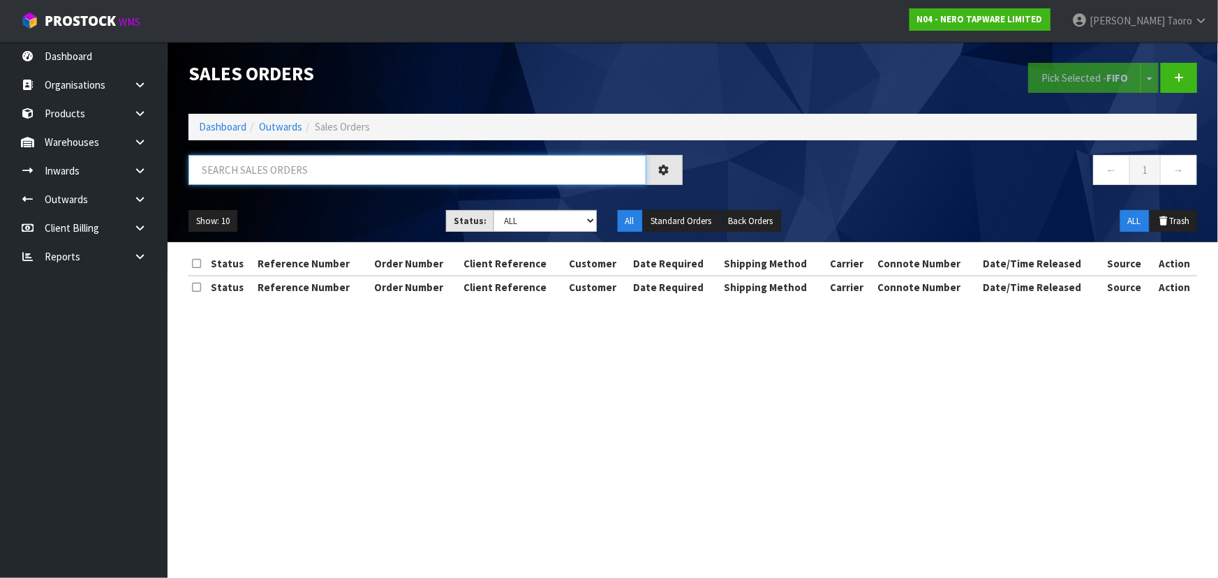
drag, startPoint x: 259, startPoint y: 177, endPoint x: 264, endPoint y: 153, distance: 24.9
click at [260, 172] on input "text" at bounding box center [417, 170] width 458 height 30
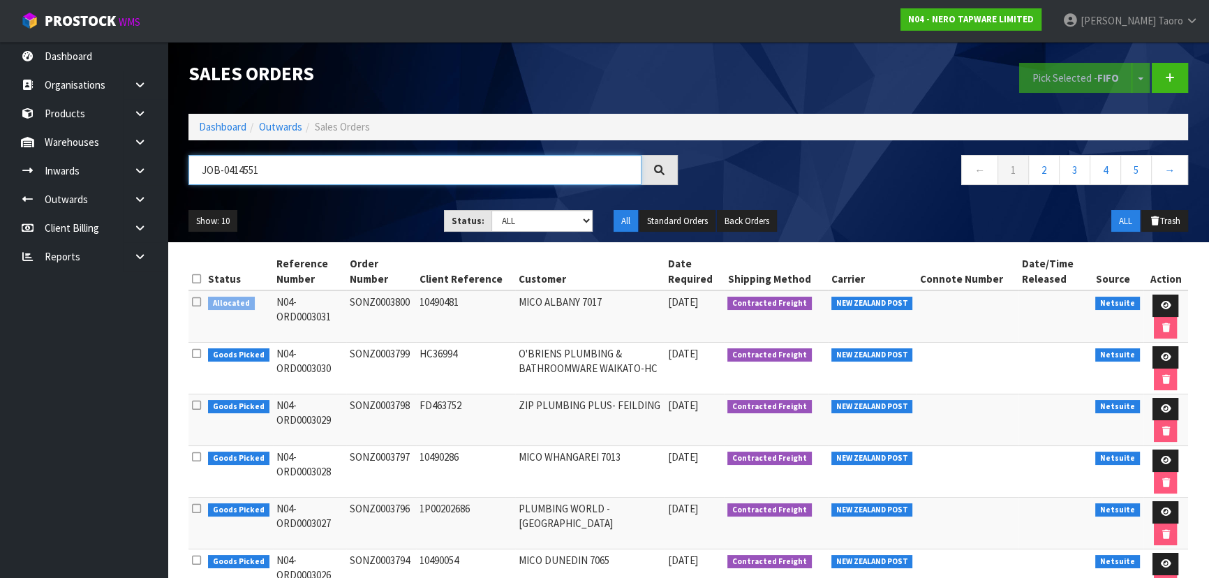
type input "JOB-0414551"
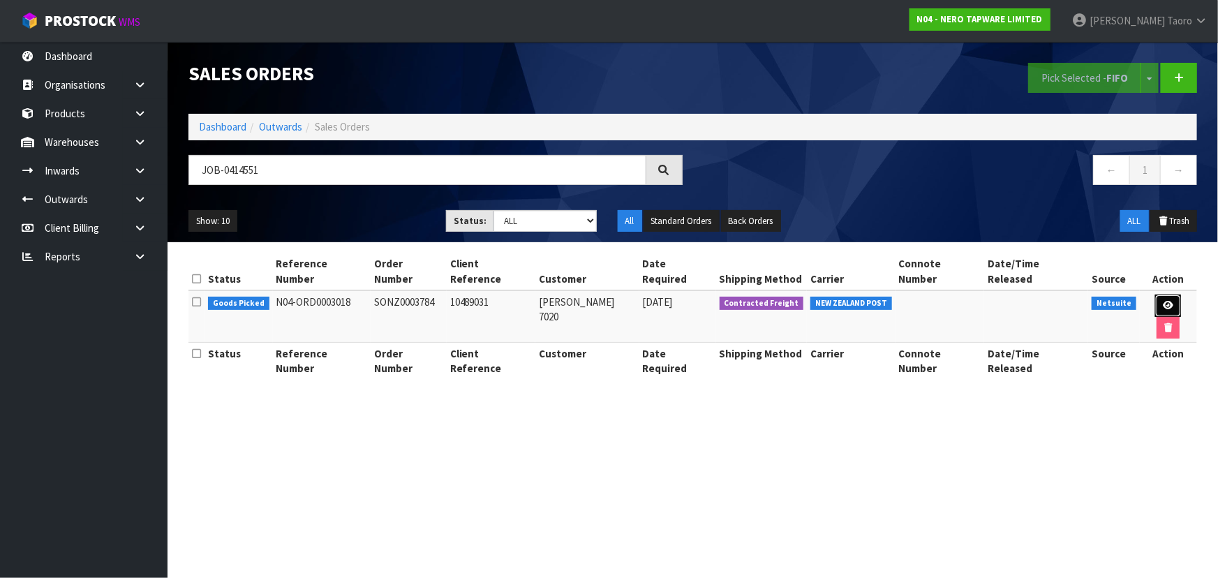
drag, startPoint x: 1152, startPoint y: 294, endPoint x: 1147, endPoint y: 285, distance: 10.3
click at [1163, 301] on icon at bounding box center [1168, 305] width 10 height 9
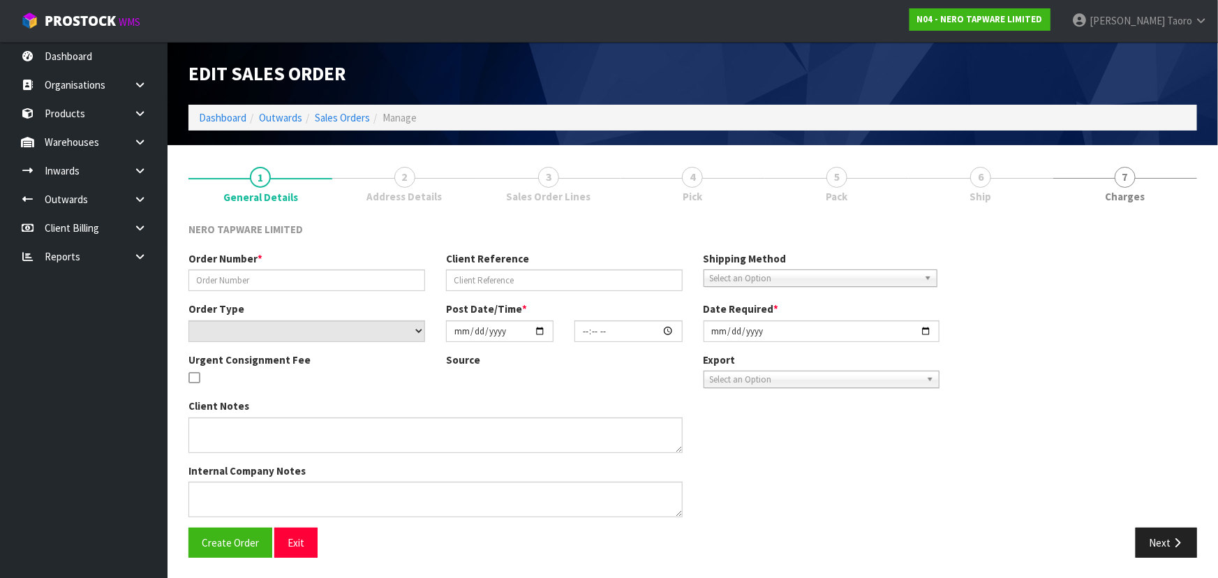
type input "SONZ0003784"
type input "10489031"
select select "number:0"
type input "2025-09-25"
type input "16:30:06.000"
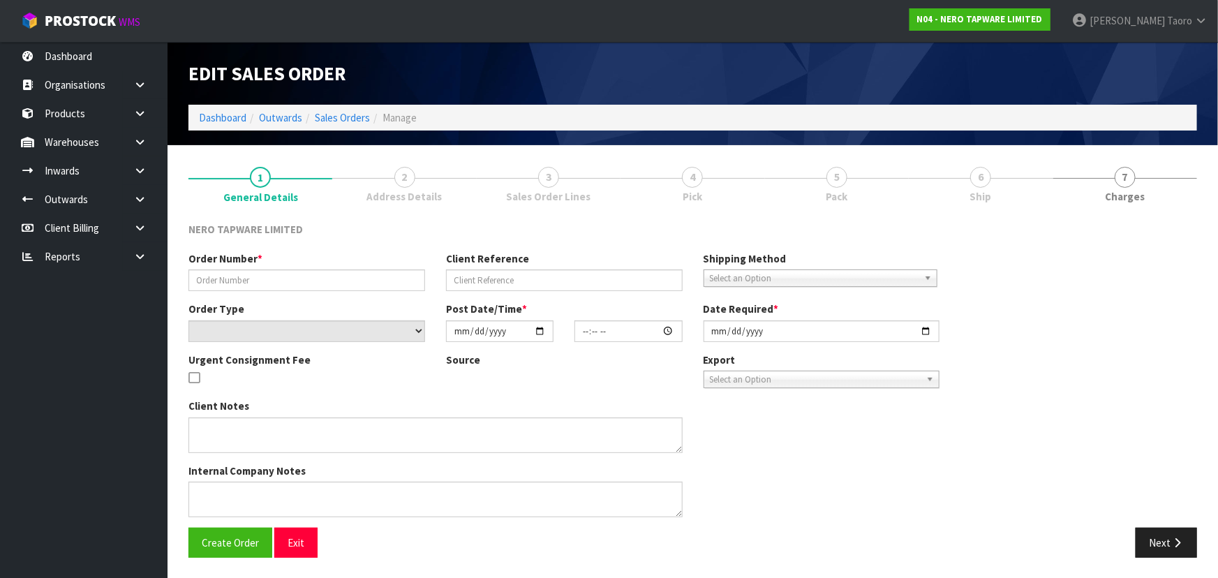
type input "2025-09-25"
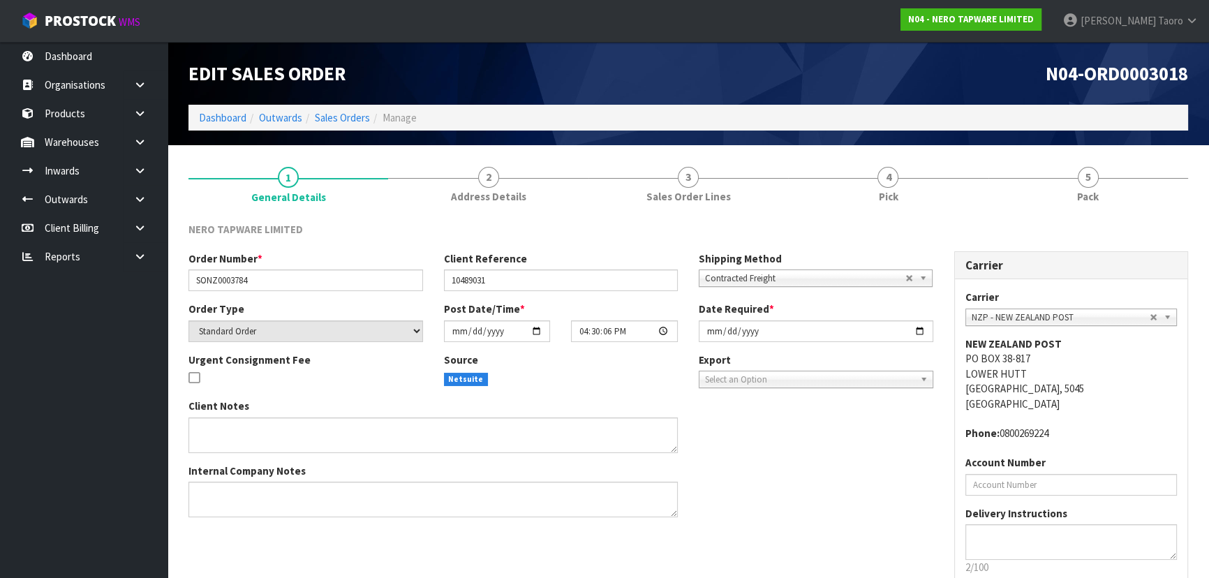
drag, startPoint x: 1087, startPoint y: 181, endPoint x: 896, endPoint y: 151, distance: 193.7
click at [1081, 177] on span "5" at bounding box center [1088, 177] width 21 height 21
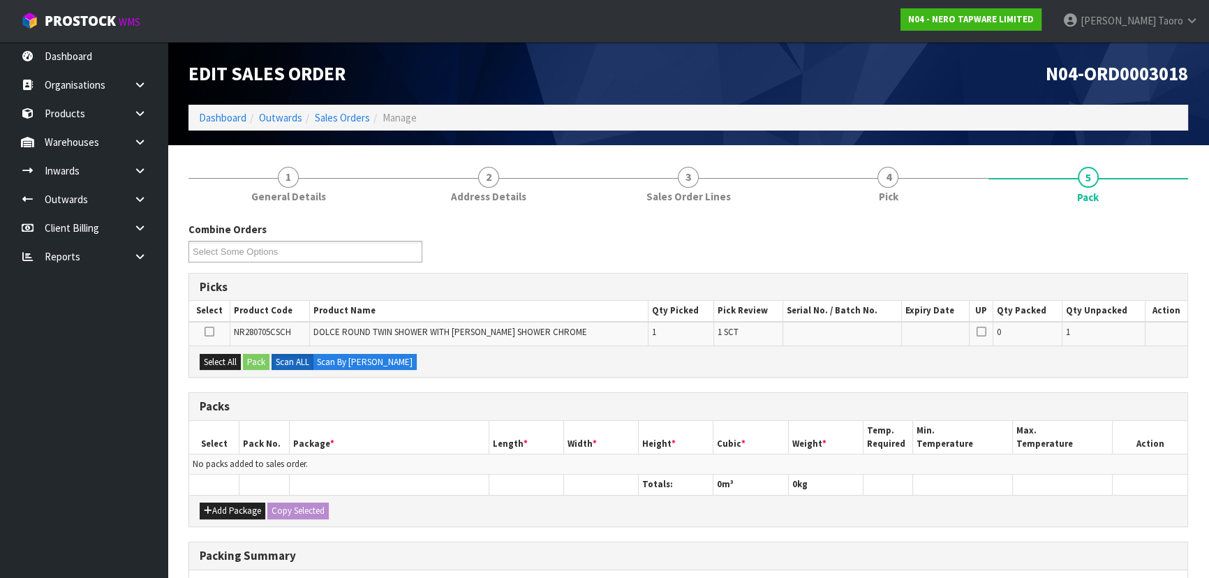
click at [556, 249] on div "Combine Orders N04-ORD0002993 N04-ORD0002995 N04-ORD0003018 N04-ORD0003023 N04-…" at bounding box center [688, 247] width 1021 height 50
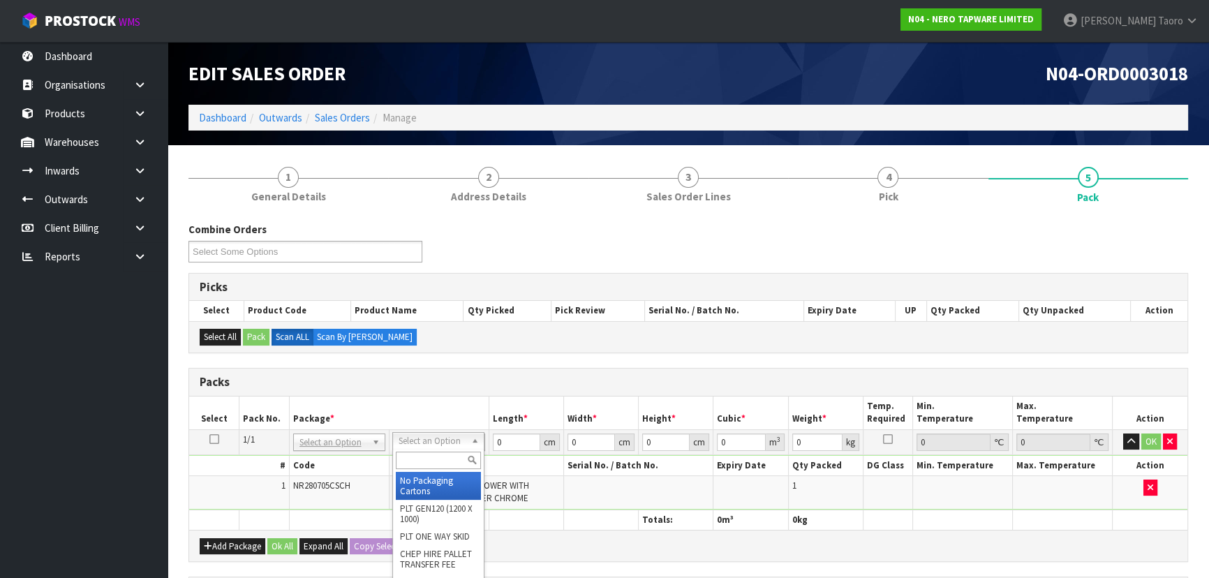
drag, startPoint x: 421, startPoint y: 436, endPoint x: 444, endPoint y: 477, distance: 47.2
drag, startPoint x: 444, startPoint y: 477, endPoint x: 488, endPoint y: 461, distance: 47.1
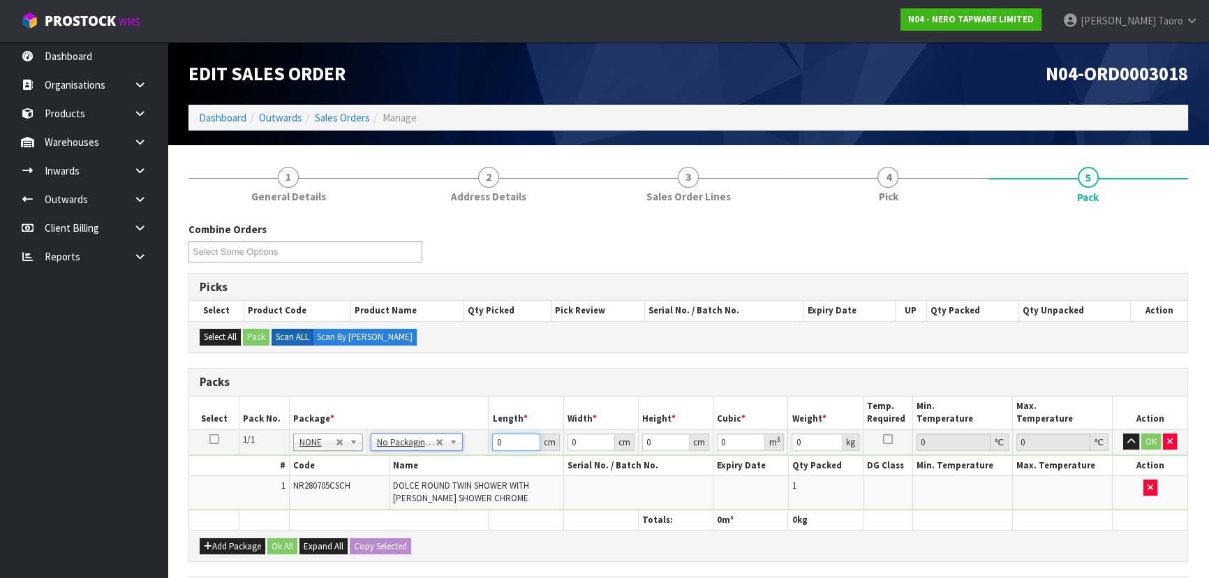
click at [503, 441] on input "0" at bounding box center [515, 441] width 47 height 17
type input "89"
type input "49"
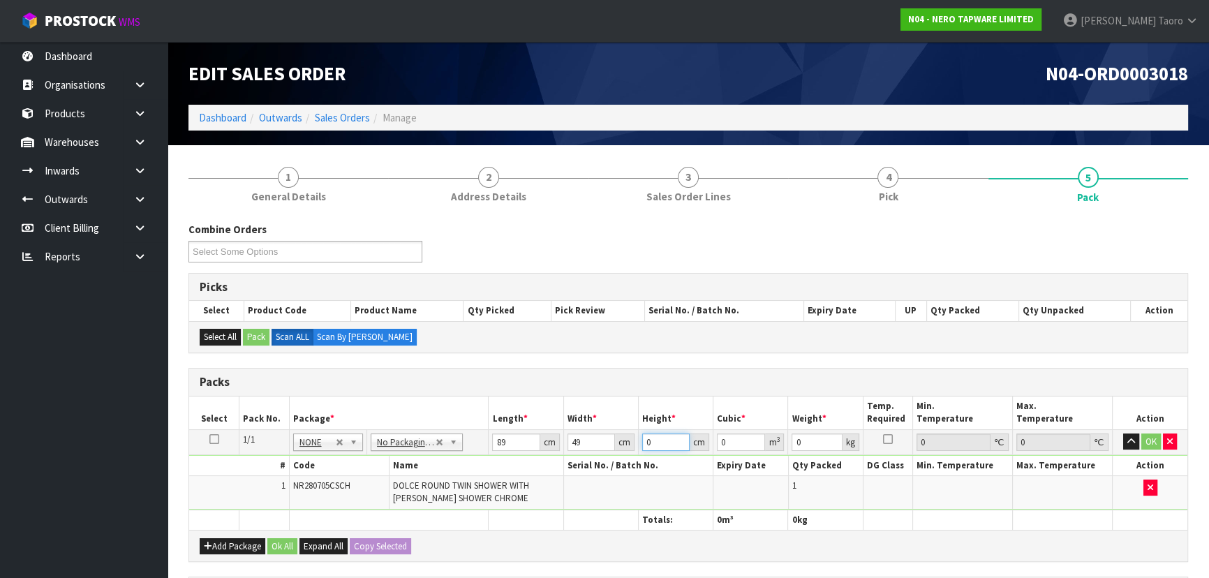
type input "8"
type input "0.034888"
type input "8"
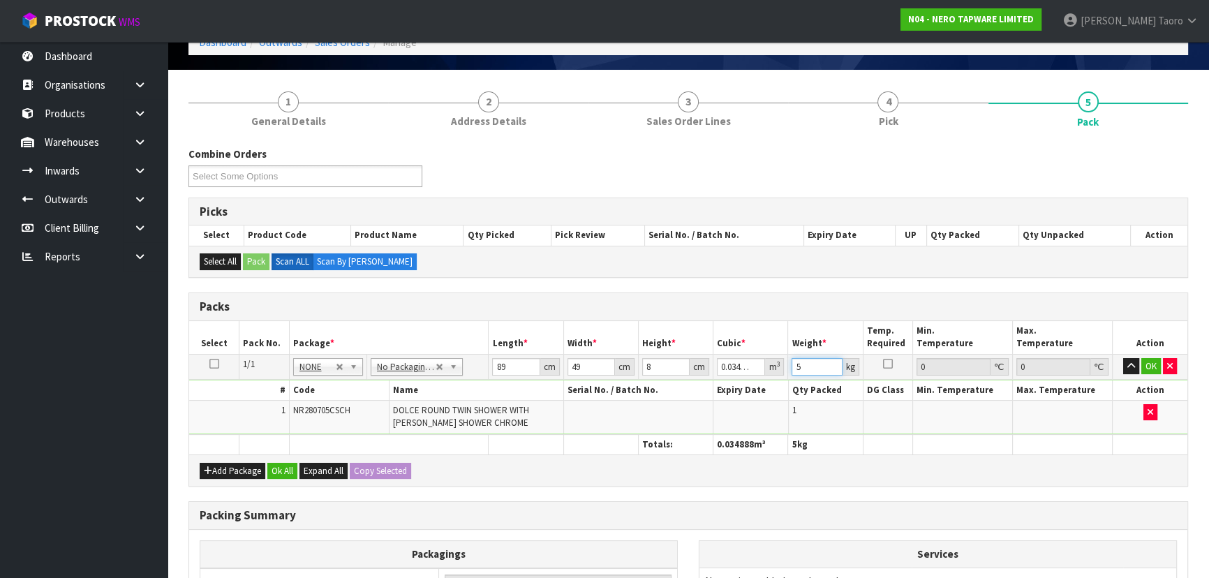
scroll to position [246, 0]
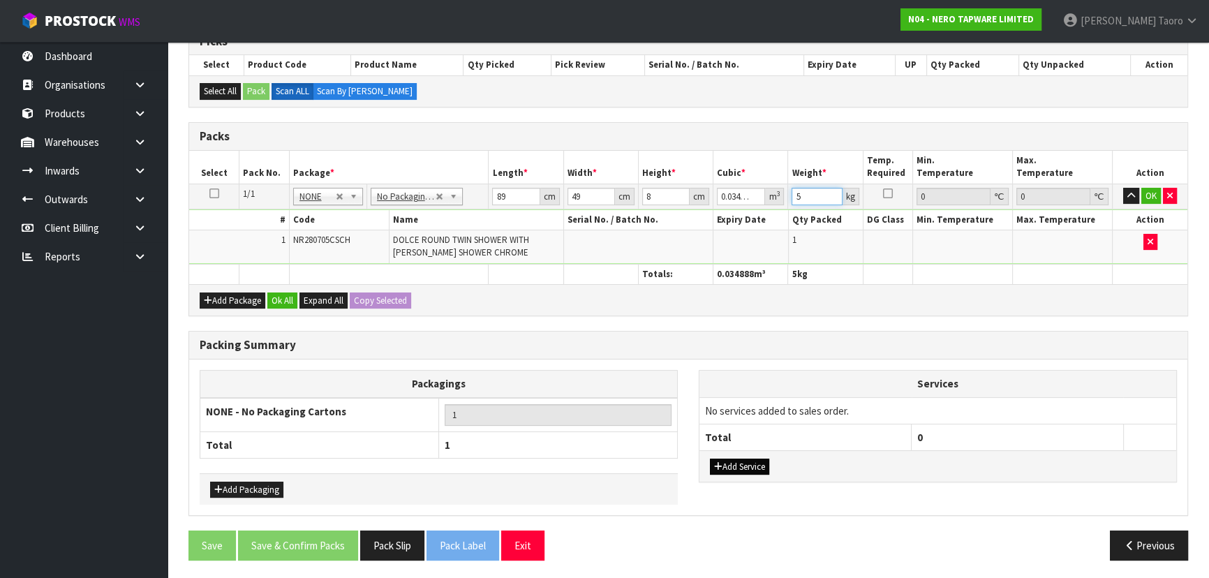
type input "5"
click at [748, 463] on button "Add Service" at bounding box center [739, 467] width 59 height 17
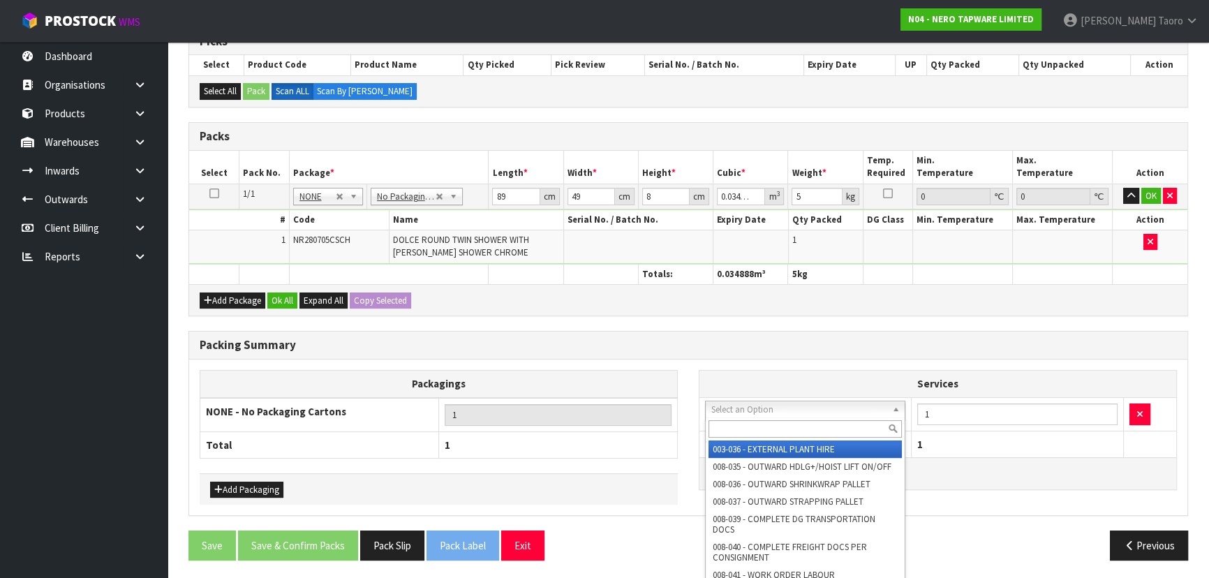
drag, startPoint x: 770, startPoint y: 424, endPoint x: 757, endPoint y: 418, distance: 13.8
click at [781, 422] on input "text" at bounding box center [805, 428] width 193 height 17
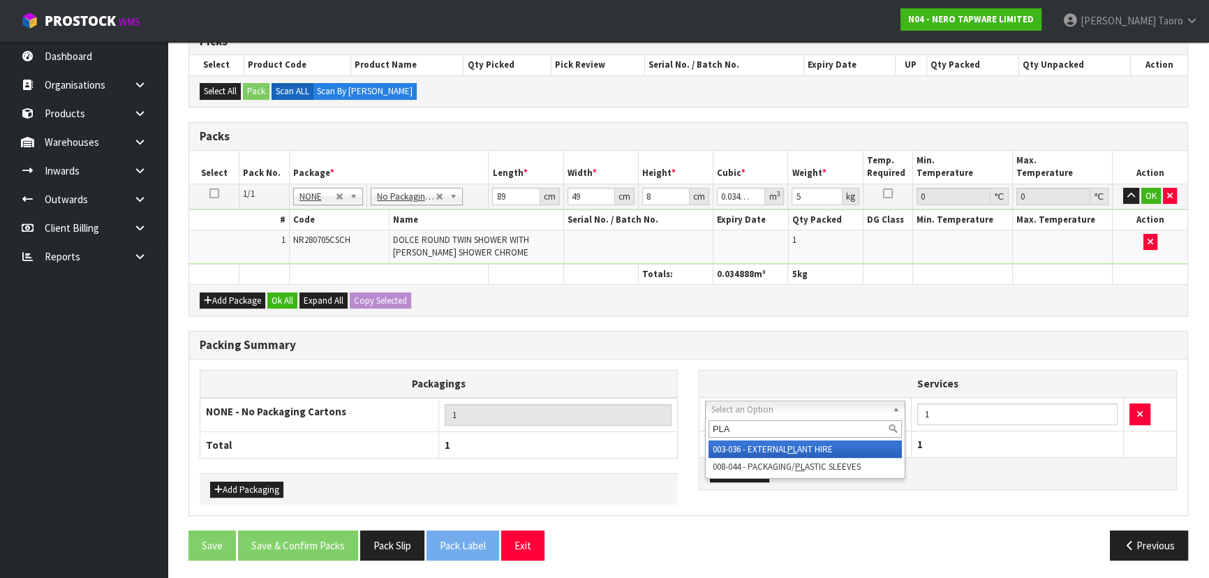
type input "PLAS"
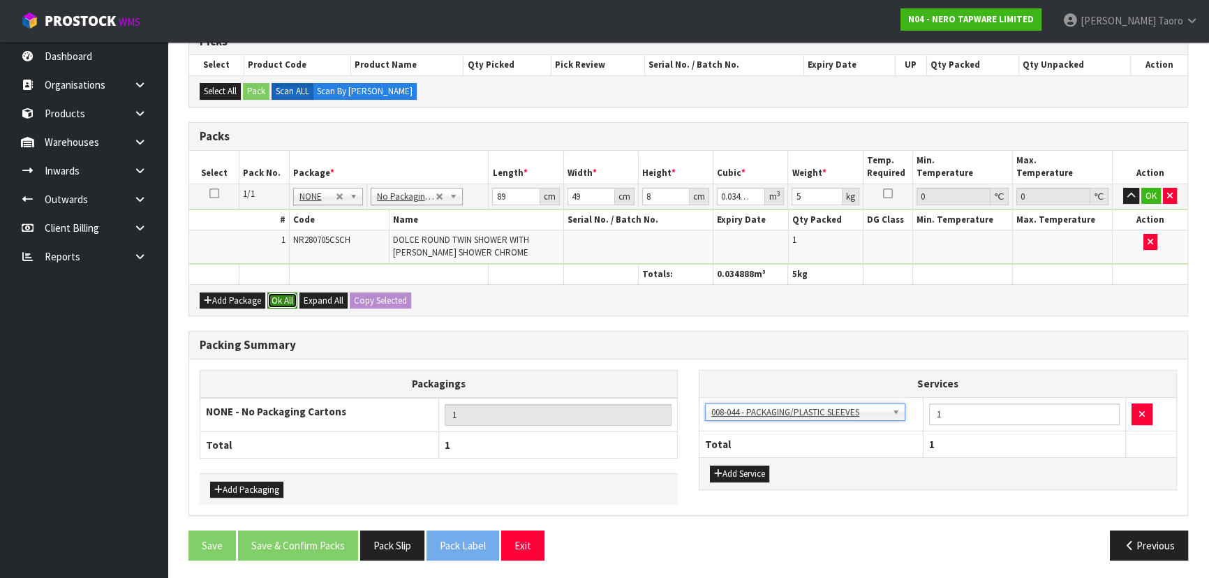
click at [281, 297] on button "Ok All" at bounding box center [282, 300] width 30 height 17
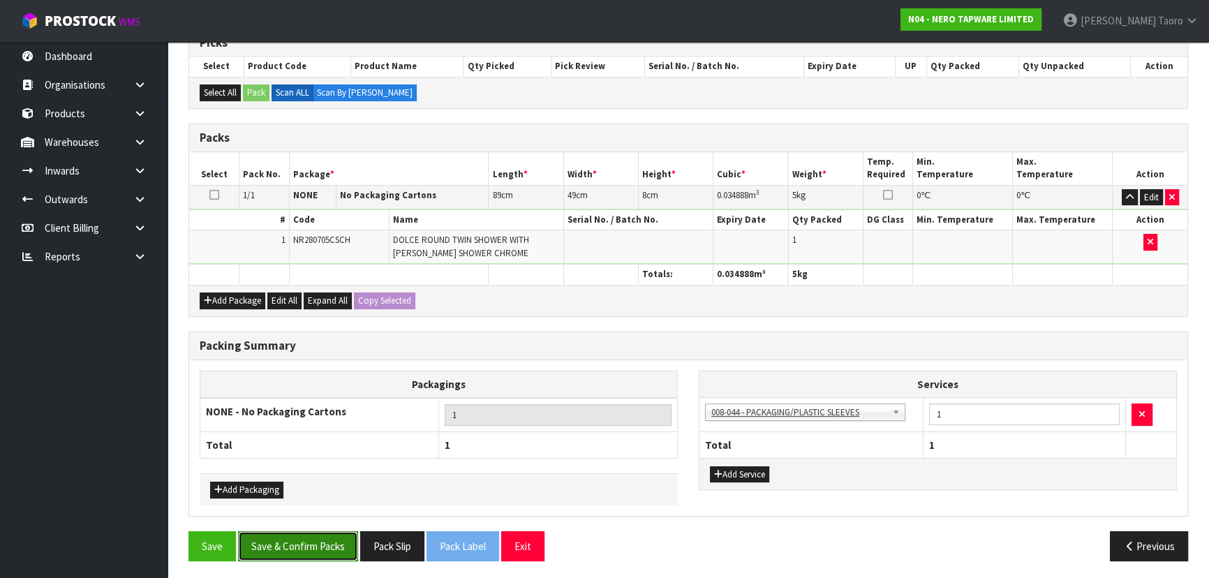
drag, startPoint x: 279, startPoint y: 542, endPoint x: 292, endPoint y: 535, distance: 15.3
click at [281, 540] on button "Save & Confirm Packs" at bounding box center [298, 546] width 120 height 30
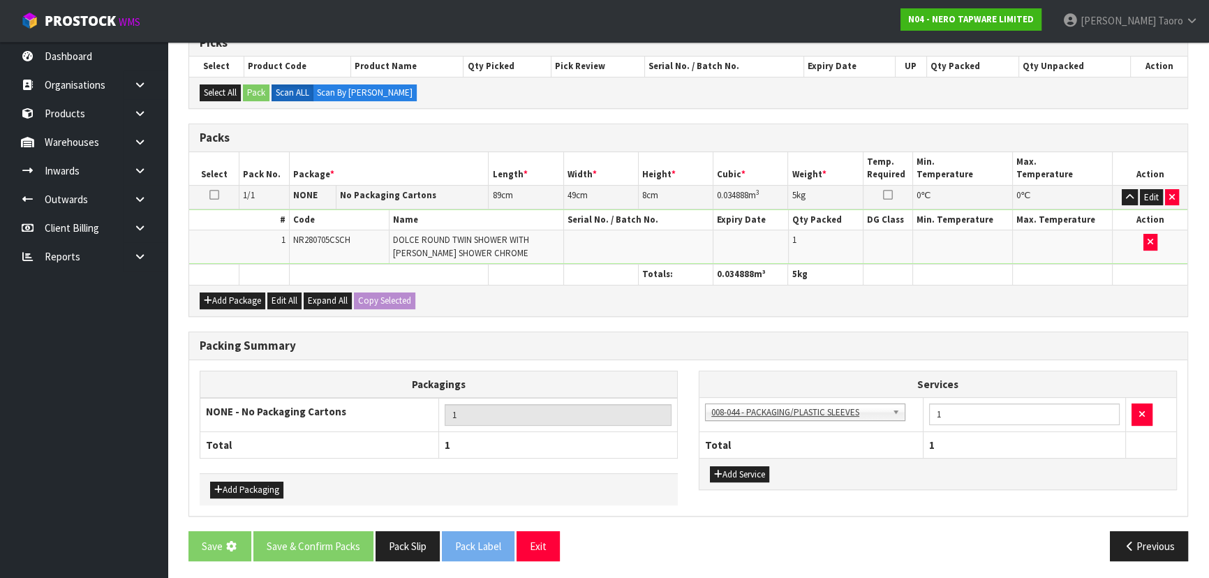
scroll to position [0, 0]
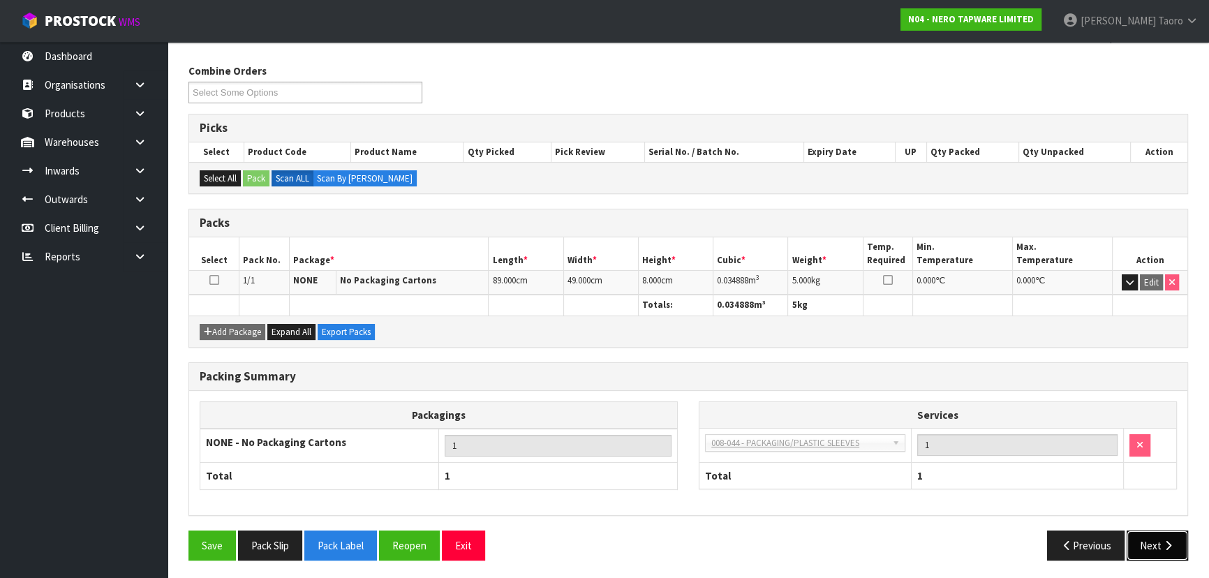
click at [1153, 539] on button "Next" at bounding box center [1157, 546] width 61 height 30
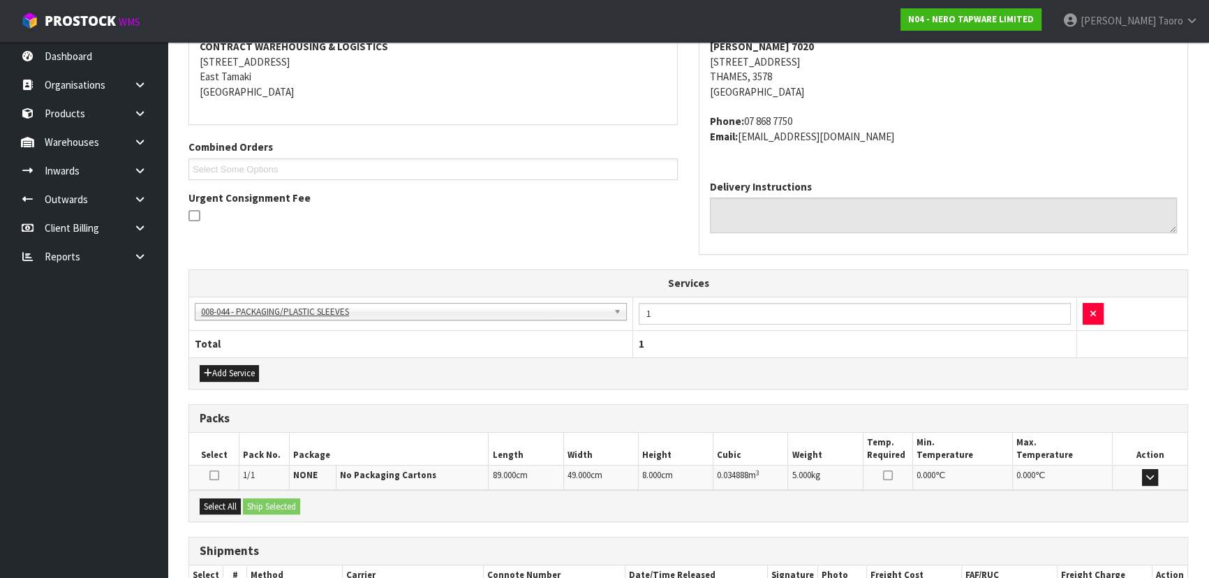
scroll to position [363, 0]
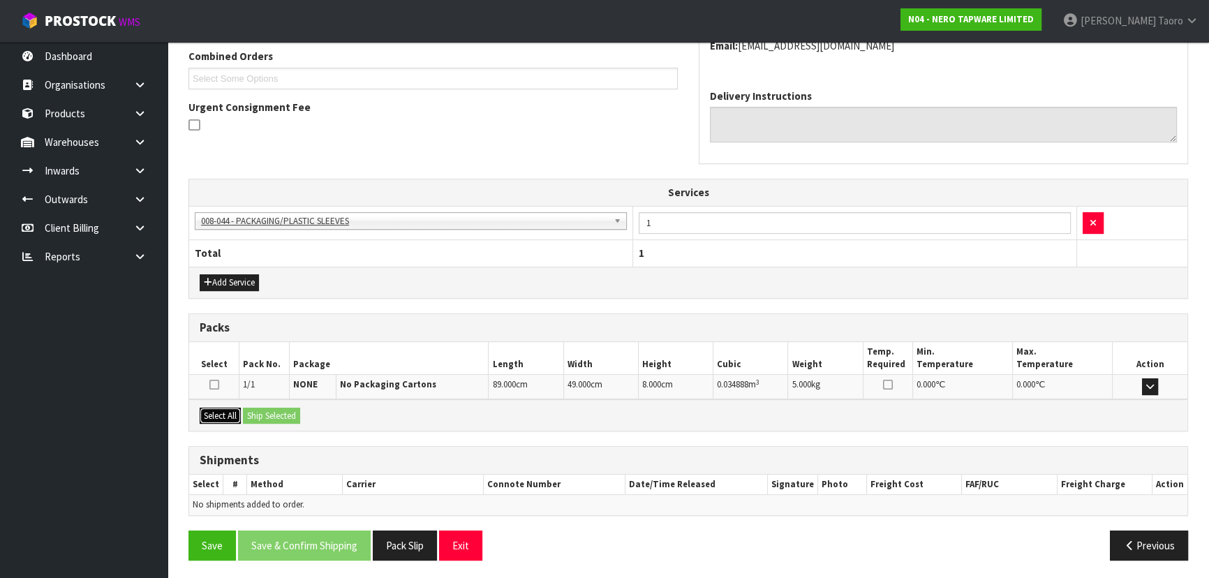
drag, startPoint x: 230, startPoint y: 412, endPoint x: 246, endPoint y: 414, distance: 16.9
click at [230, 412] on button "Select All" at bounding box center [220, 416] width 41 height 17
click at [251, 413] on button "Ship Selected" at bounding box center [271, 416] width 57 height 17
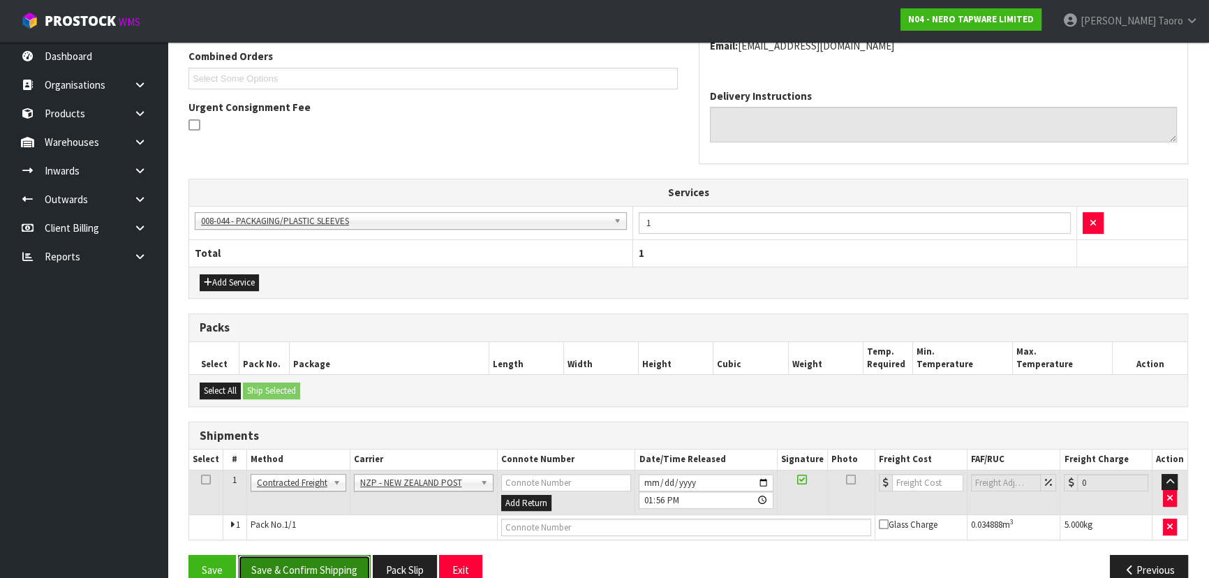
click at [337, 569] on button "Save & Confirm Shipping" at bounding box center [304, 570] width 133 height 30
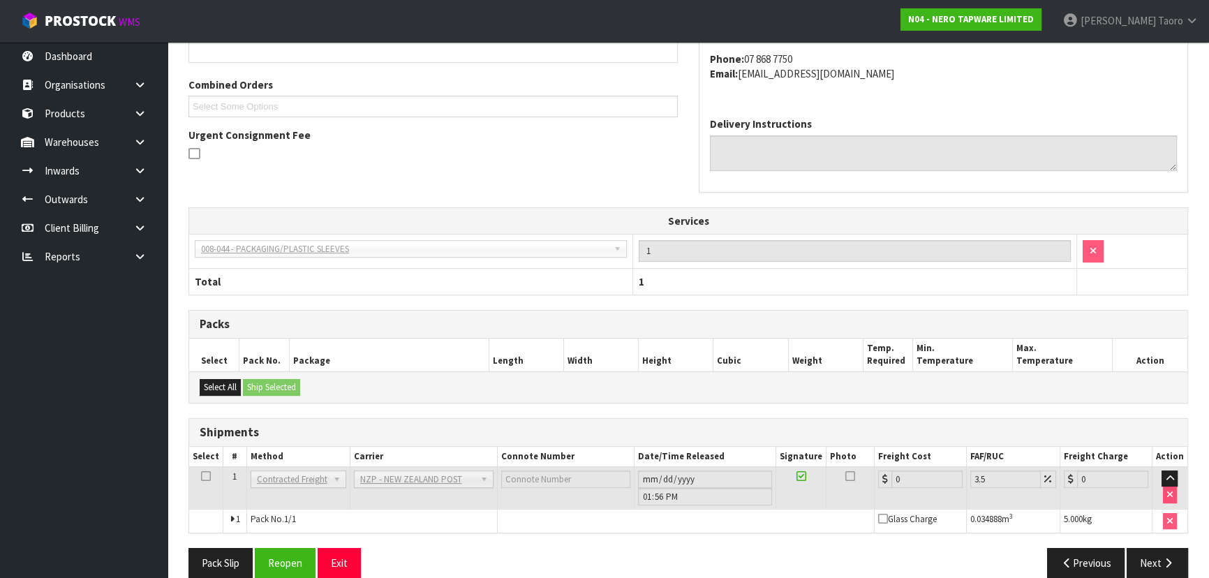
scroll to position [369, 0]
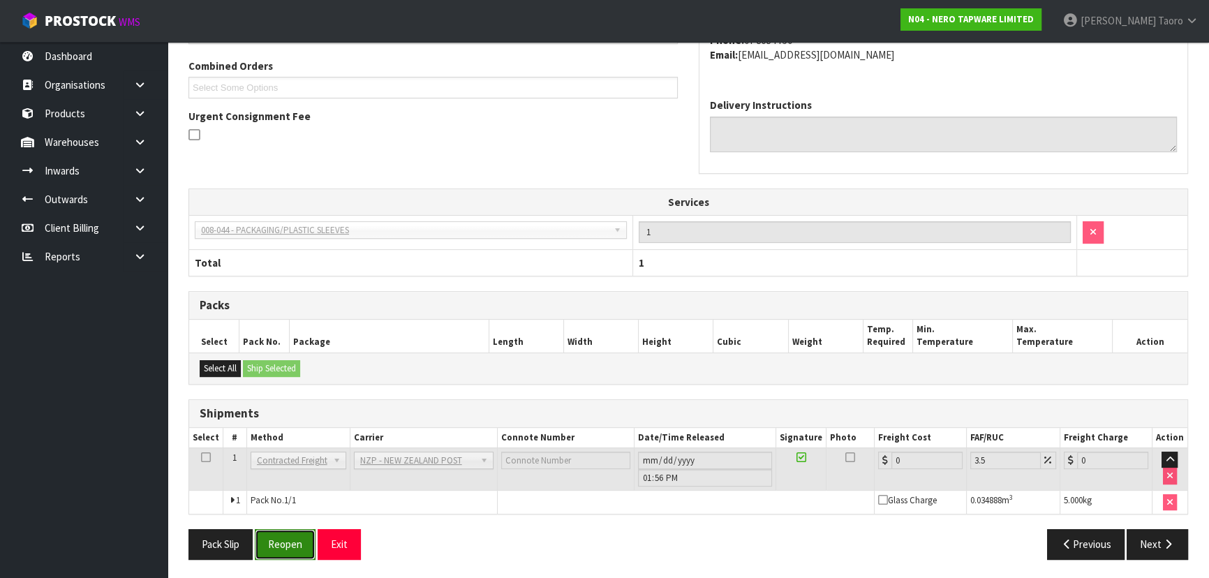
drag, startPoint x: 304, startPoint y: 544, endPoint x: 302, endPoint y: 538, distance: 7.1
click at [303, 544] on button "Reopen" at bounding box center [285, 544] width 61 height 30
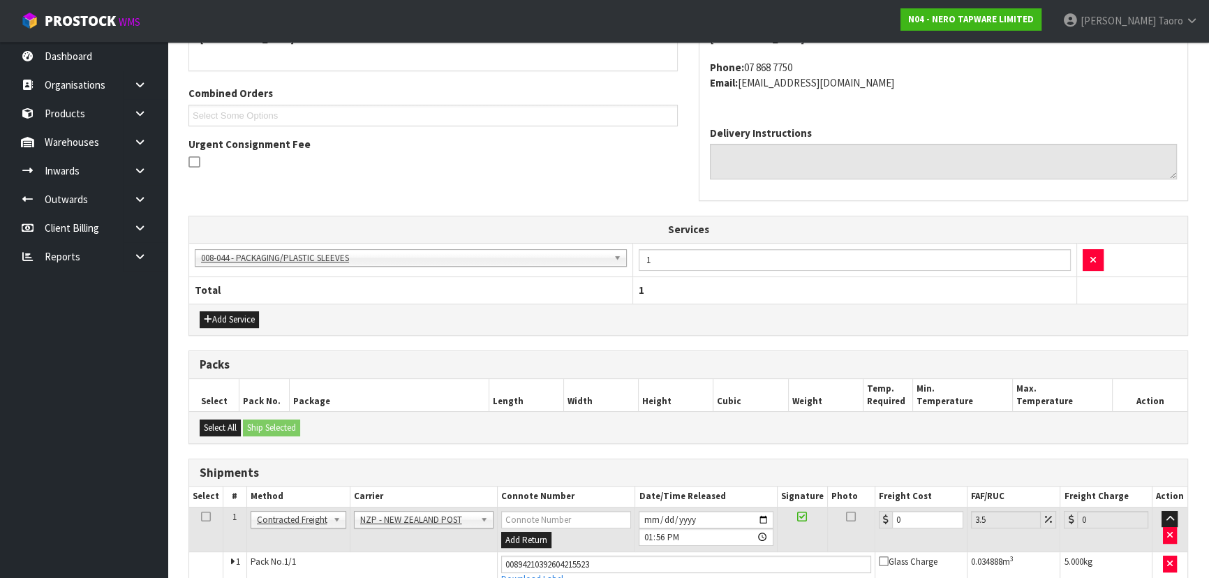
scroll to position [401, 0]
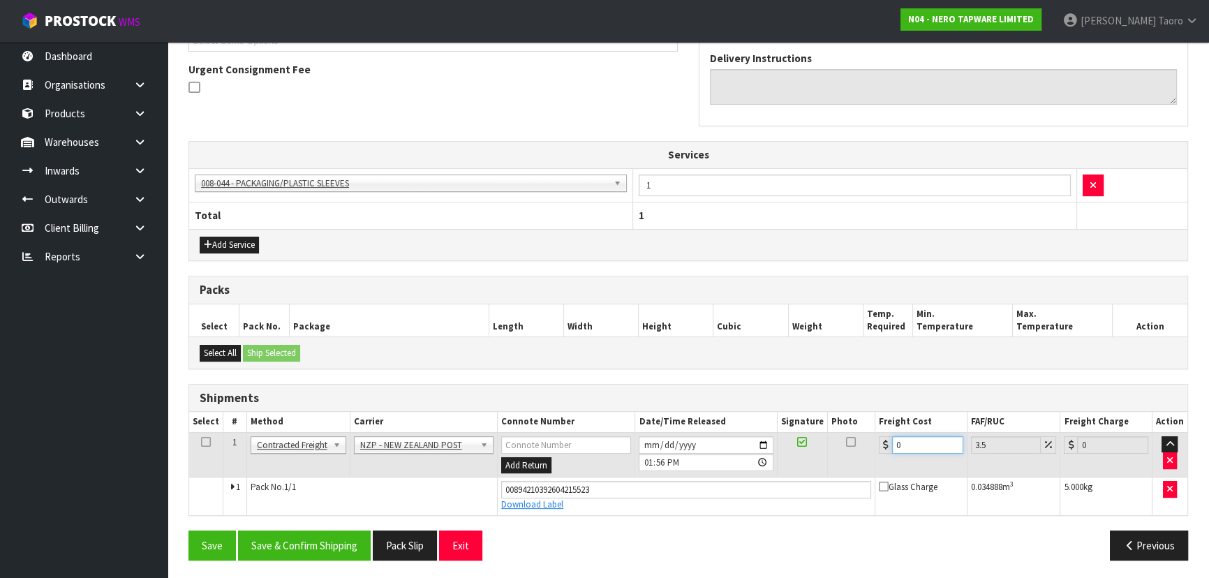
click at [914, 443] on input "0" at bounding box center [927, 444] width 71 height 17
type input "1"
type input "1.03"
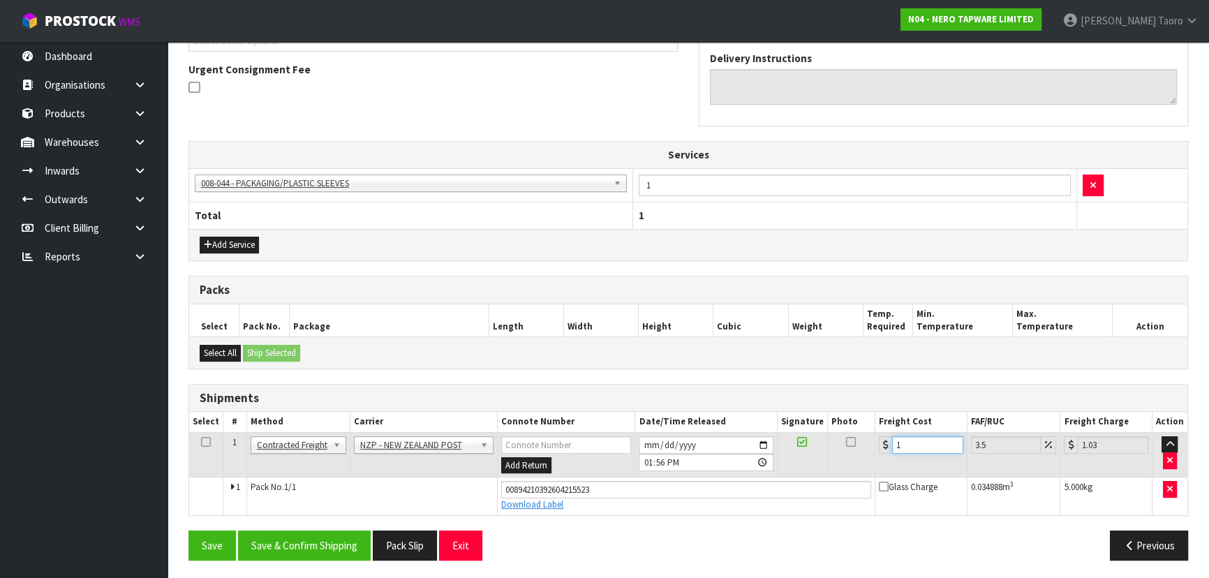
type input "11"
type input "11.38"
type input "11.9"
type input "12.32"
type input "11.90"
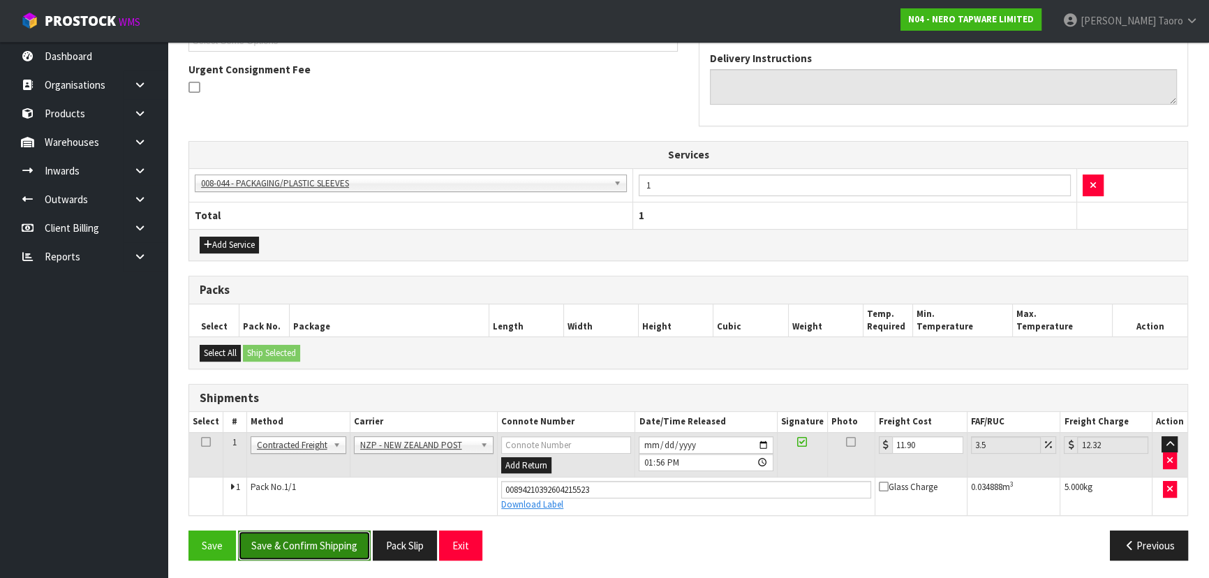
click at [327, 545] on button "Save & Confirm Shipping" at bounding box center [304, 546] width 133 height 30
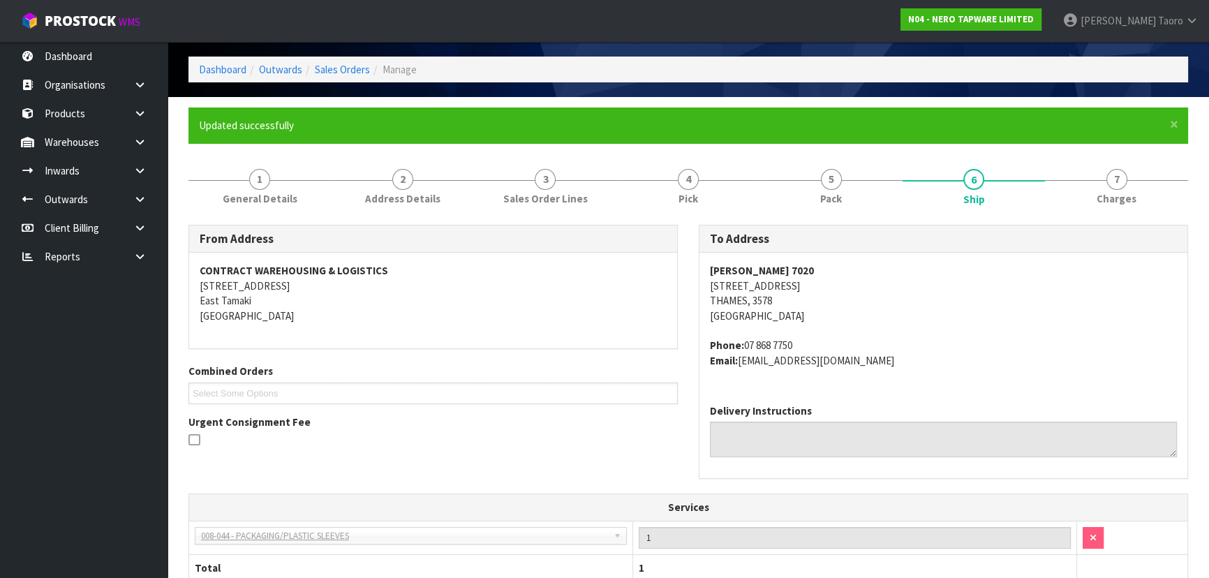
scroll to position [363, 0]
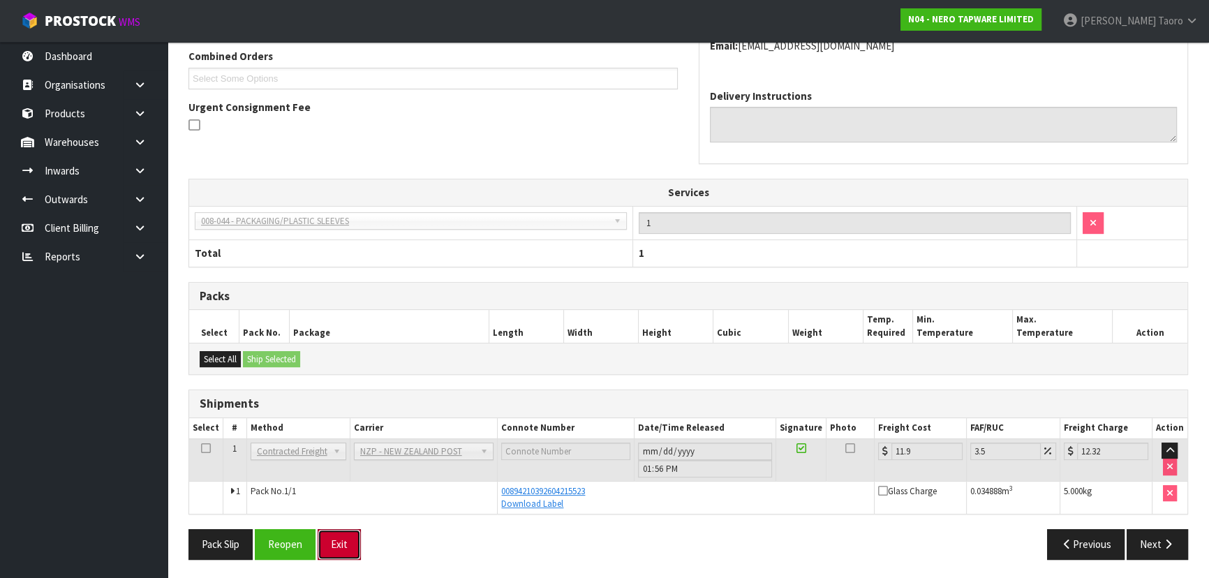
drag, startPoint x: 355, startPoint y: 543, endPoint x: 370, endPoint y: 524, distance: 24.3
click at [358, 539] on button "Exit" at bounding box center [339, 544] width 43 height 30
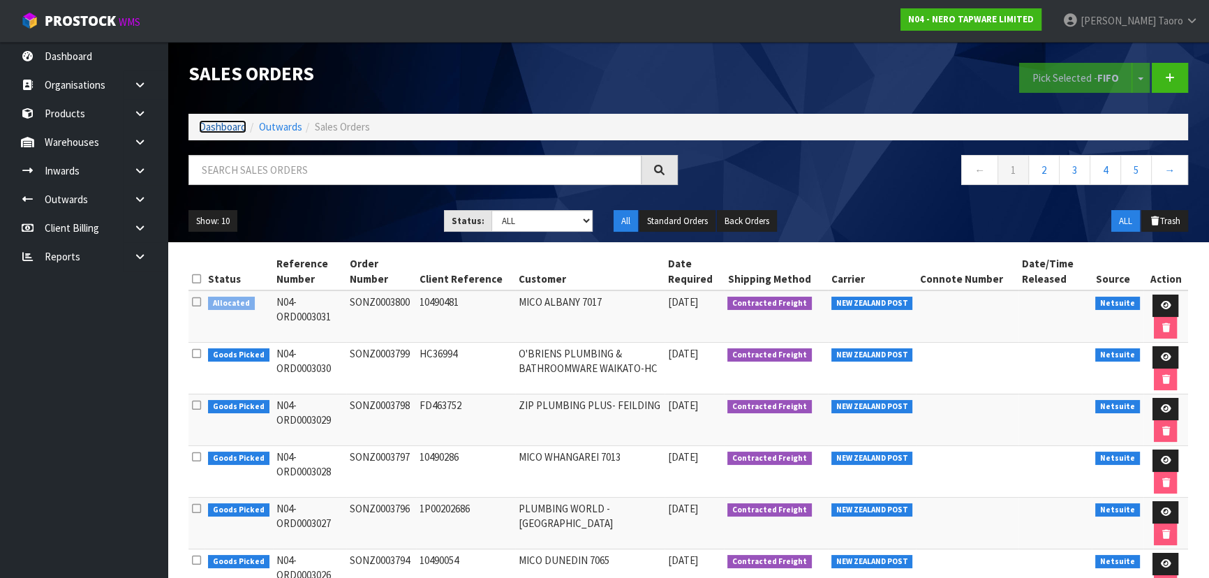
click at [218, 128] on link "Dashboard" at bounding box center [222, 126] width 47 height 13
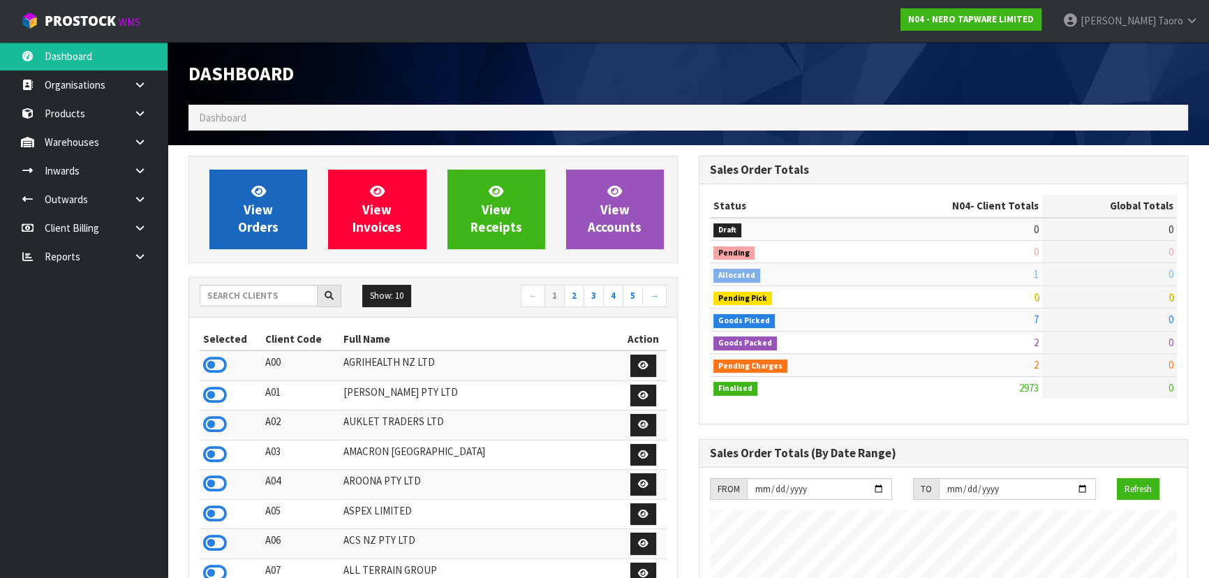
scroll to position [1130, 510]
click at [263, 225] on span "View Orders" at bounding box center [258, 209] width 40 height 52
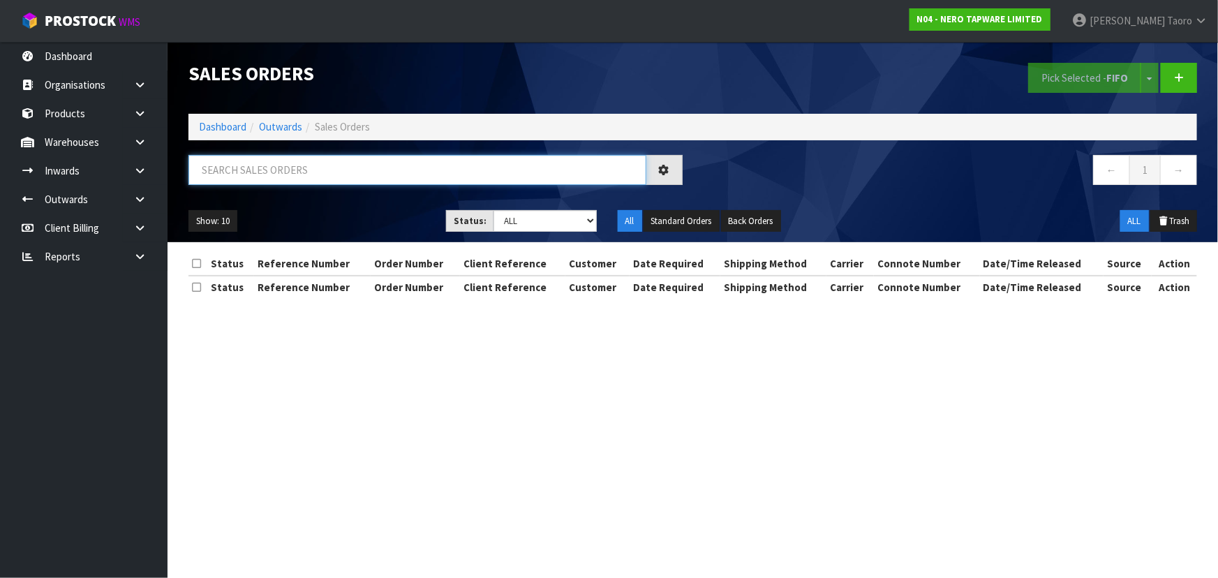
click at [265, 171] on input "text" at bounding box center [417, 170] width 458 height 30
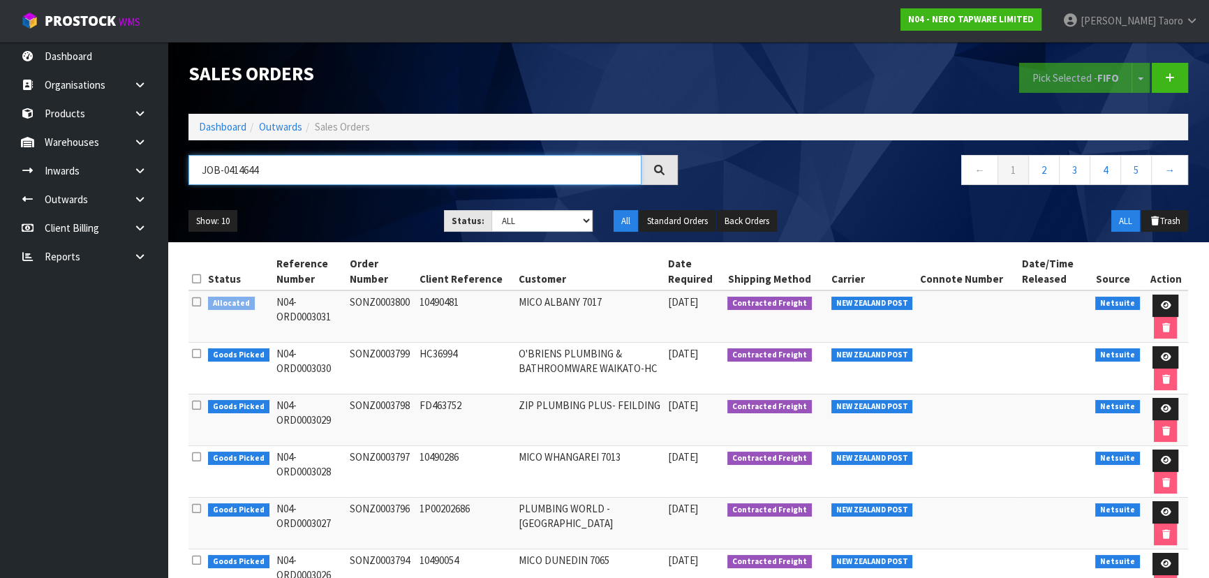
type input "JOB-0414644"
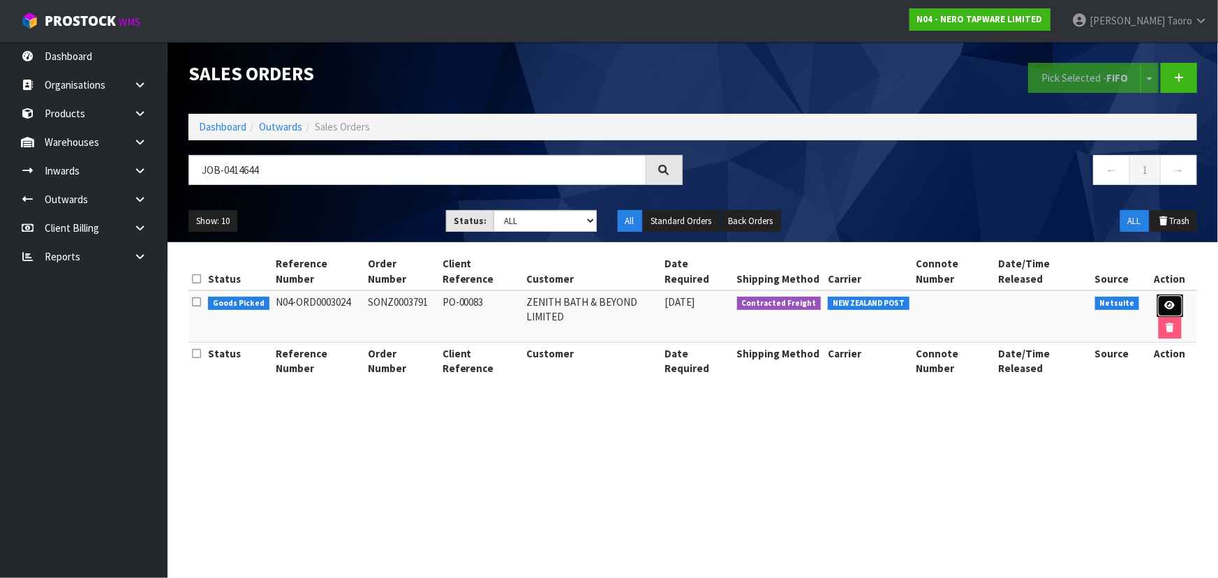
click at [1161, 304] on link at bounding box center [1170, 306] width 26 height 22
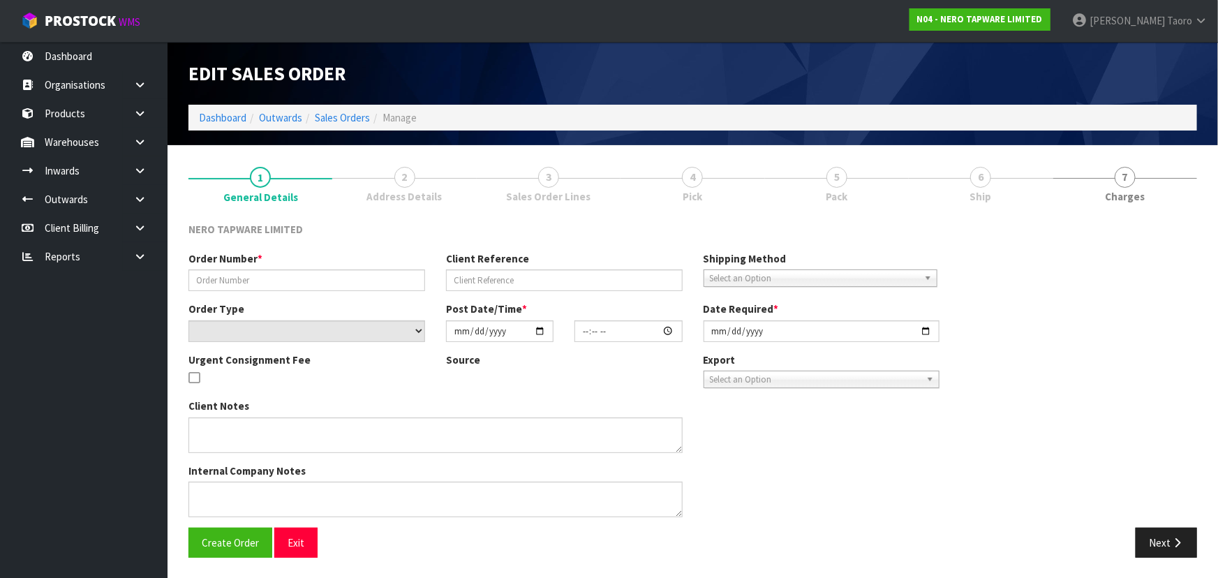
type input "SONZ0003791"
type input "PO-00083"
select select "number:0"
type input "2025-09-26"
type input "11:00:08.000"
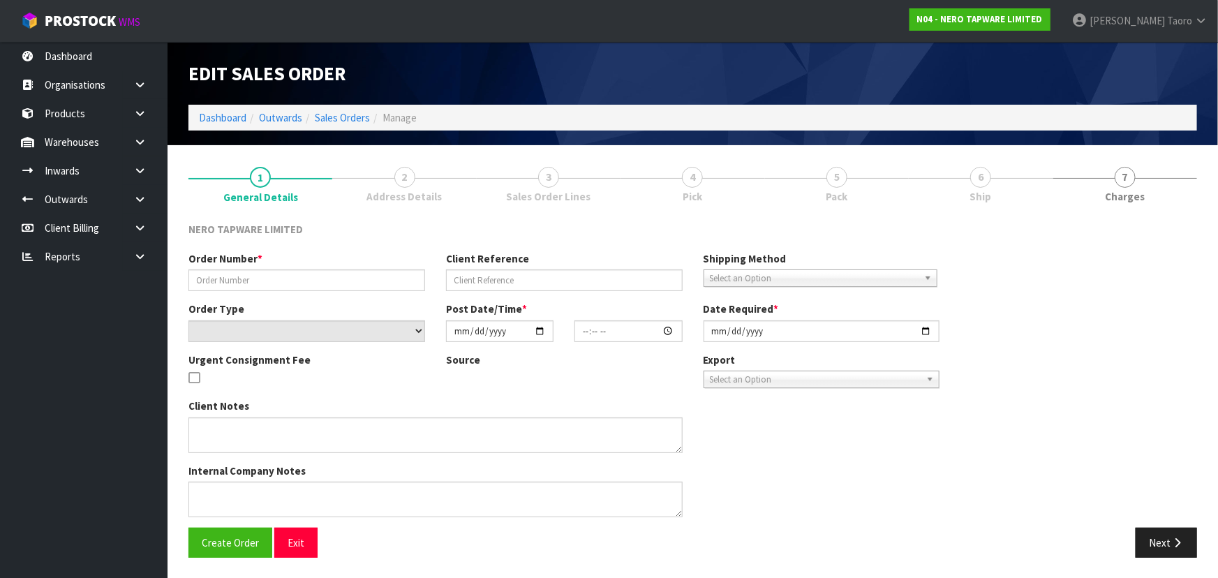
type input "2025-09-26"
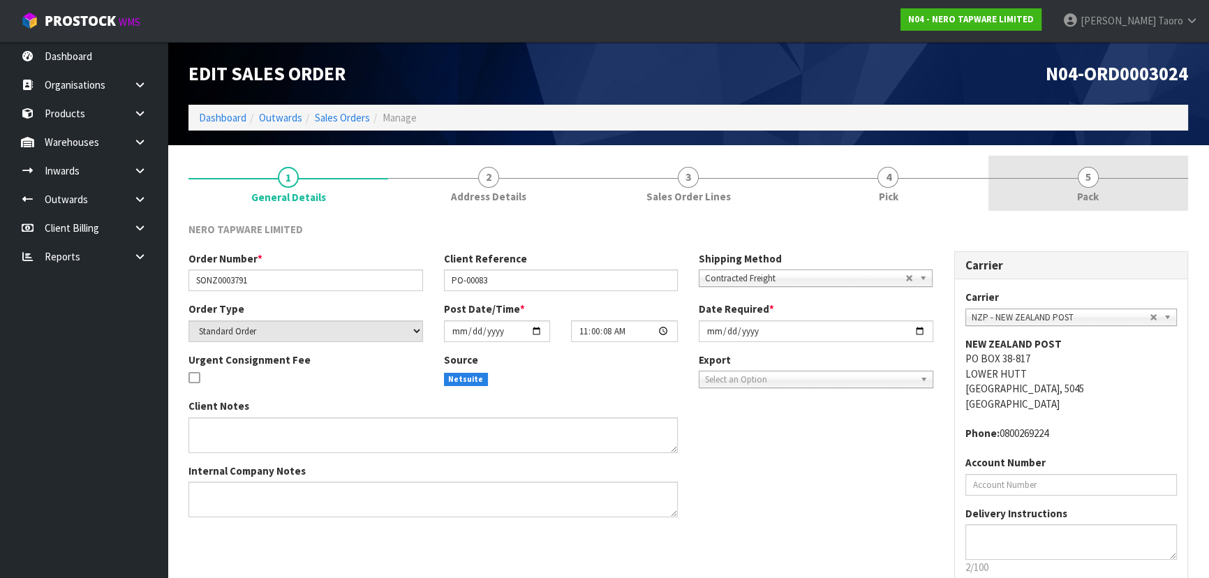
click at [1094, 197] on span "Pack" at bounding box center [1088, 196] width 22 height 15
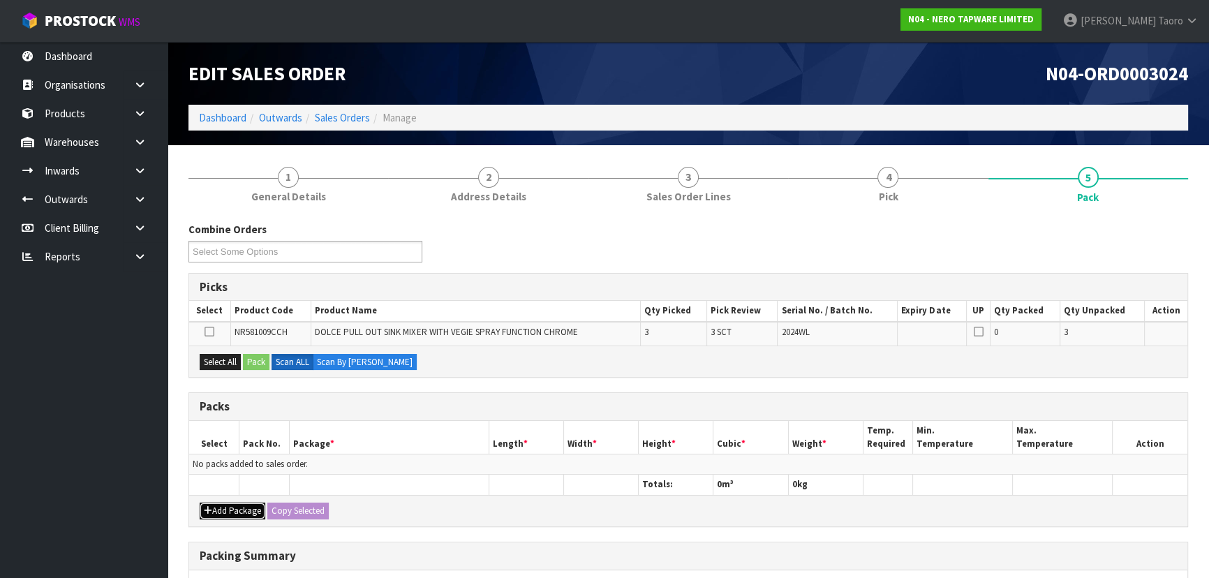
drag, startPoint x: 220, startPoint y: 510, endPoint x: 220, endPoint y: 480, distance: 29.3
click at [221, 503] on button "Add Package" at bounding box center [233, 511] width 66 height 17
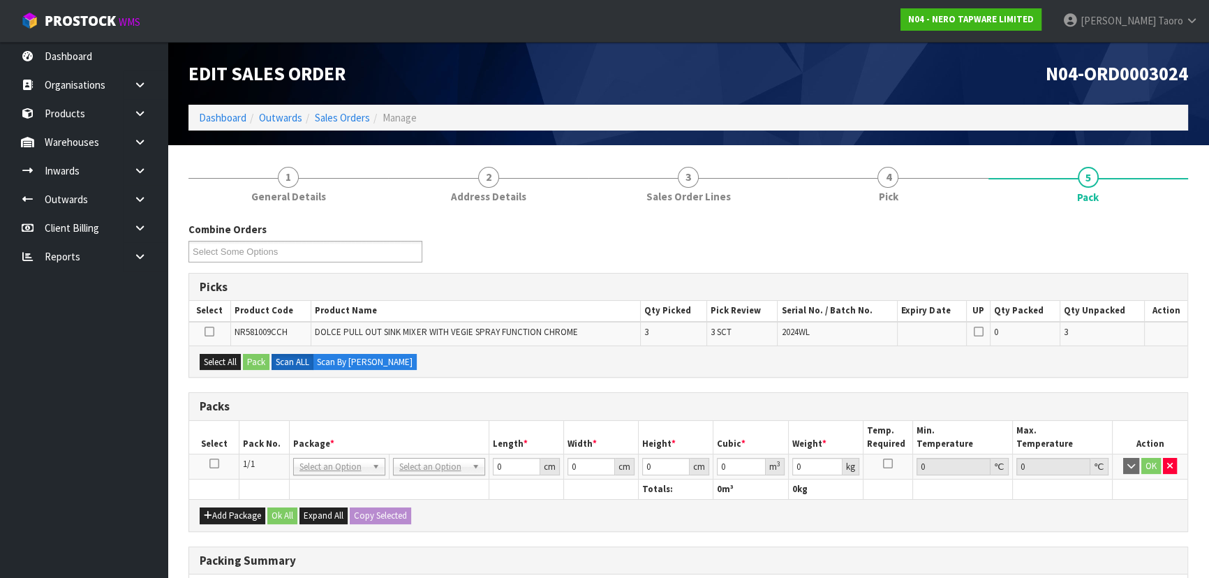
drag, startPoint x: 212, startPoint y: 462, endPoint x: 281, endPoint y: 437, distance: 73.5
click at [218, 464] on icon at bounding box center [214, 464] width 10 height 1
click at [282, 435] on th "Pack No." at bounding box center [264, 437] width 50 height 33
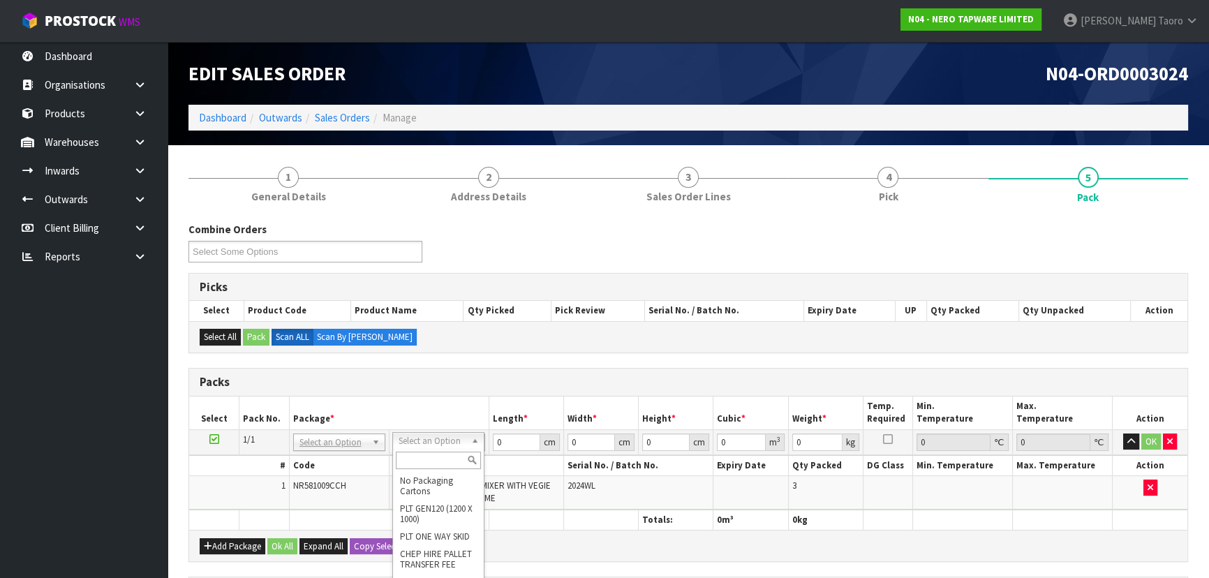
click at [446, 461] on input "text" at bounding box center [438, 460] width 85 height 17
type input "OC"
type input "9.75"
click at [519, 438] on input "0" at bounding box center [515, 441] width 47 height 17
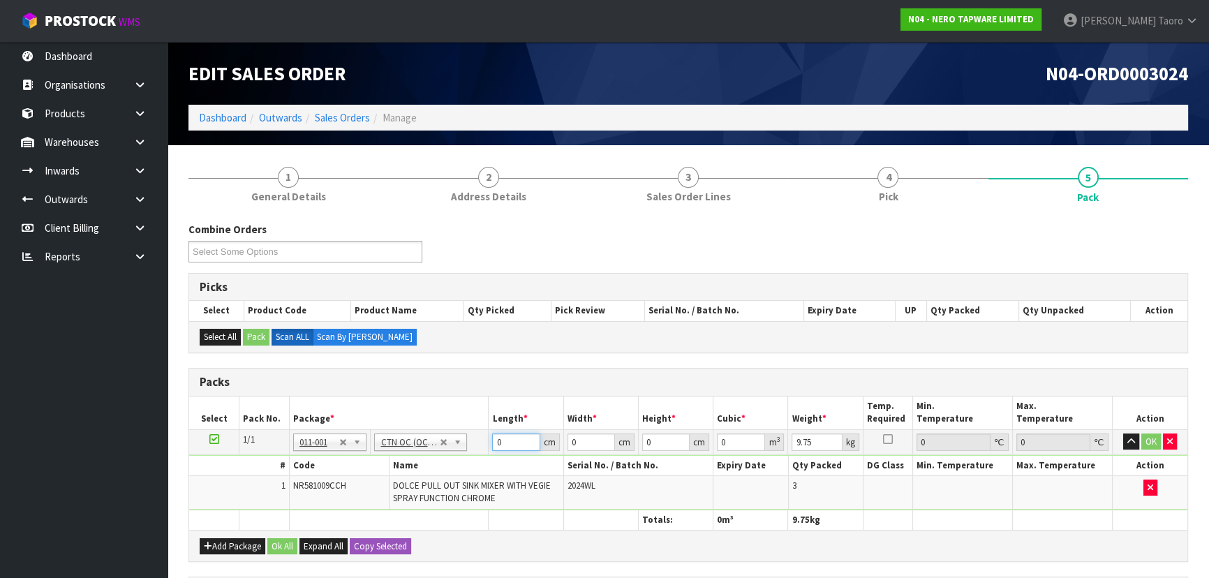
click at [519, 438] on input "0" at bounding box center [515, 441] width 47 height 17
type input "73"
type input "36"
type input "2"
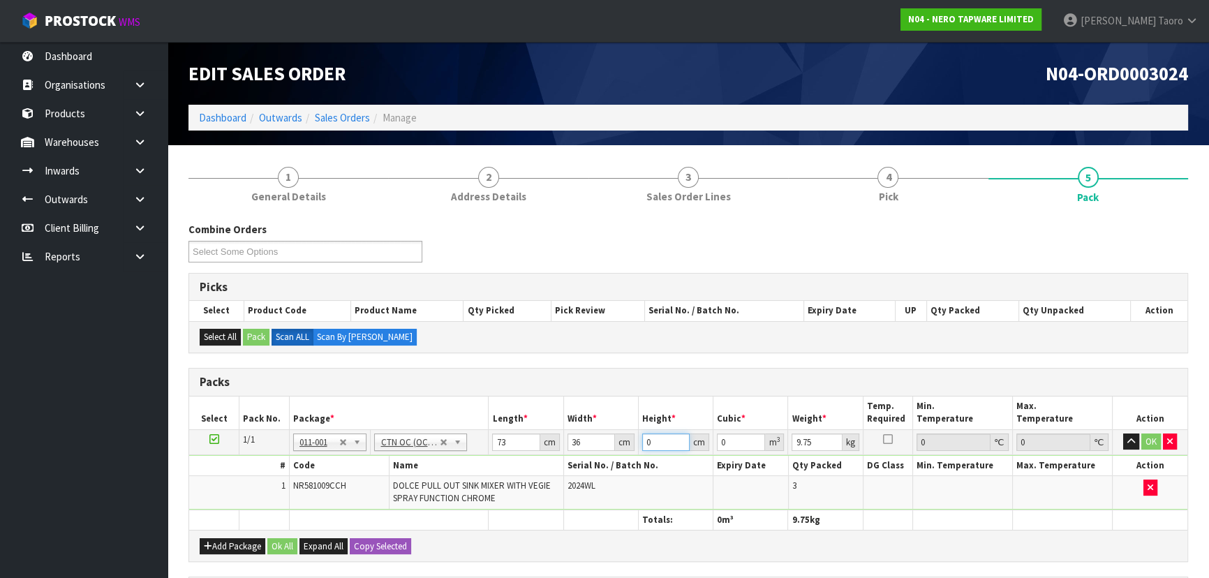
type input "0.005256"
type input "24"
type input "0.063072"
type input "24"
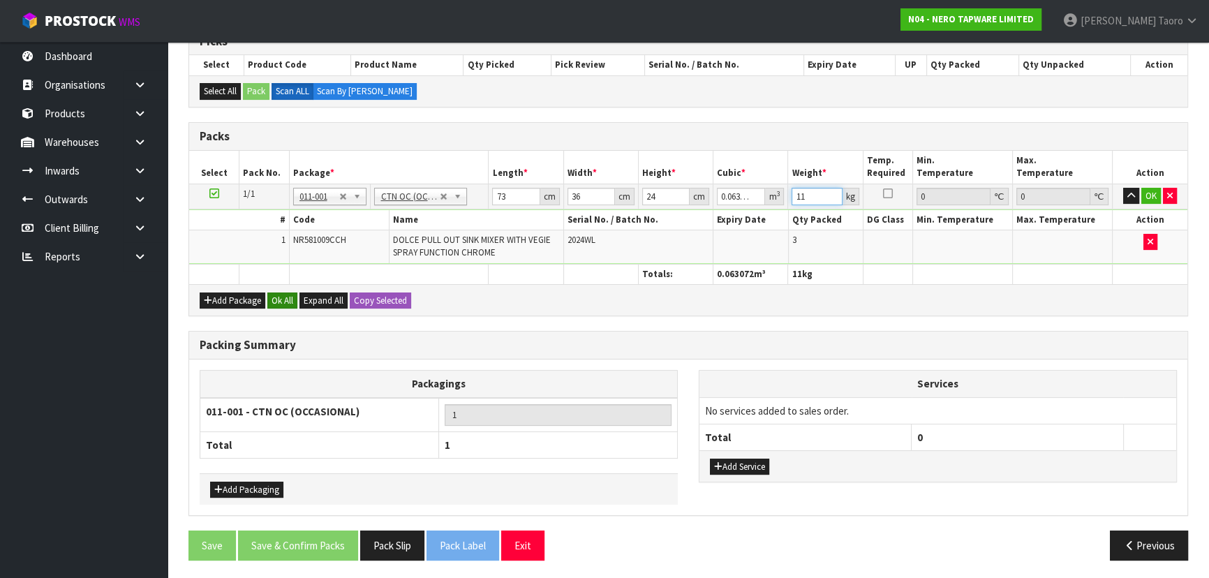
type input "11"
click at [268, 302] on button "Ok All" at bounding box center [282, 300] width 30 height 17
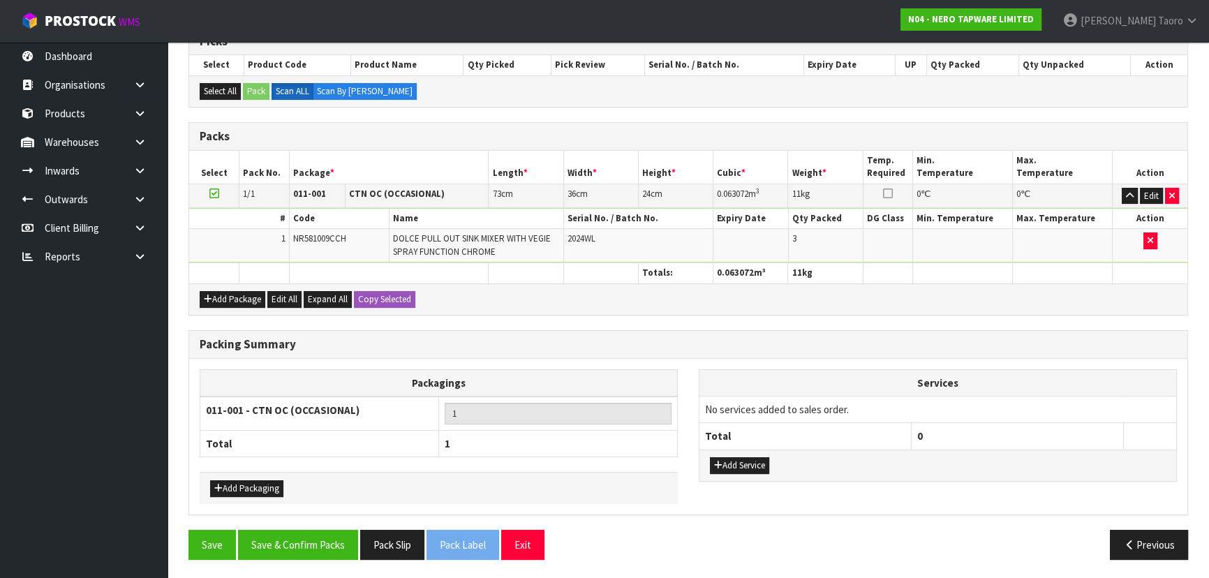
scroll to position [244, 0]
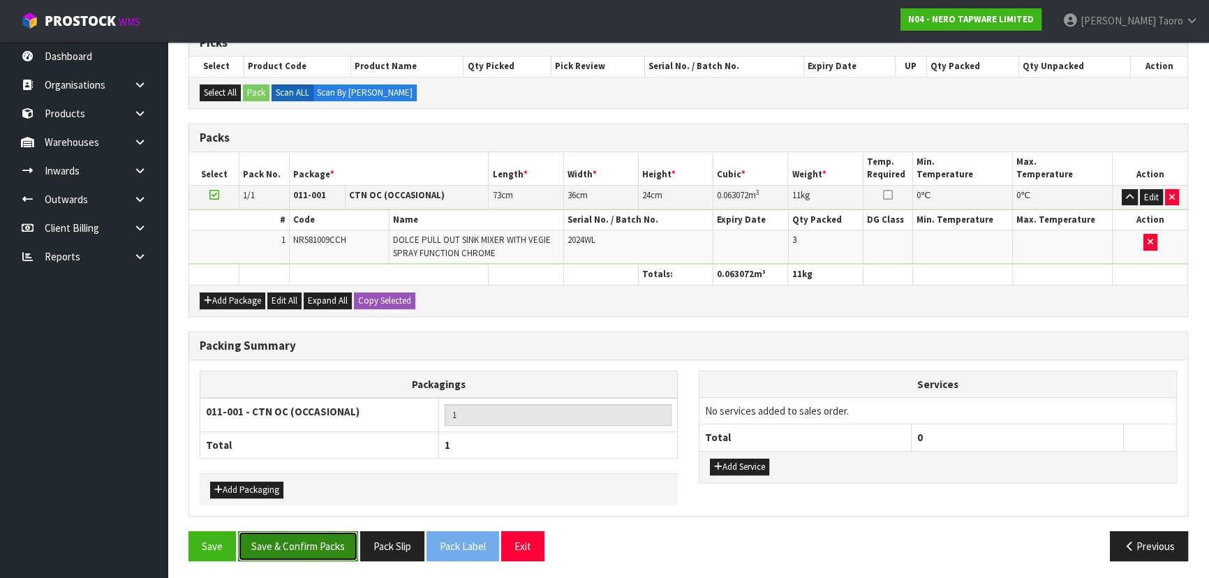
click at [320, 551] on button "Save & Confirm Packs" at bounding box center [298, 546] width 120 height 30
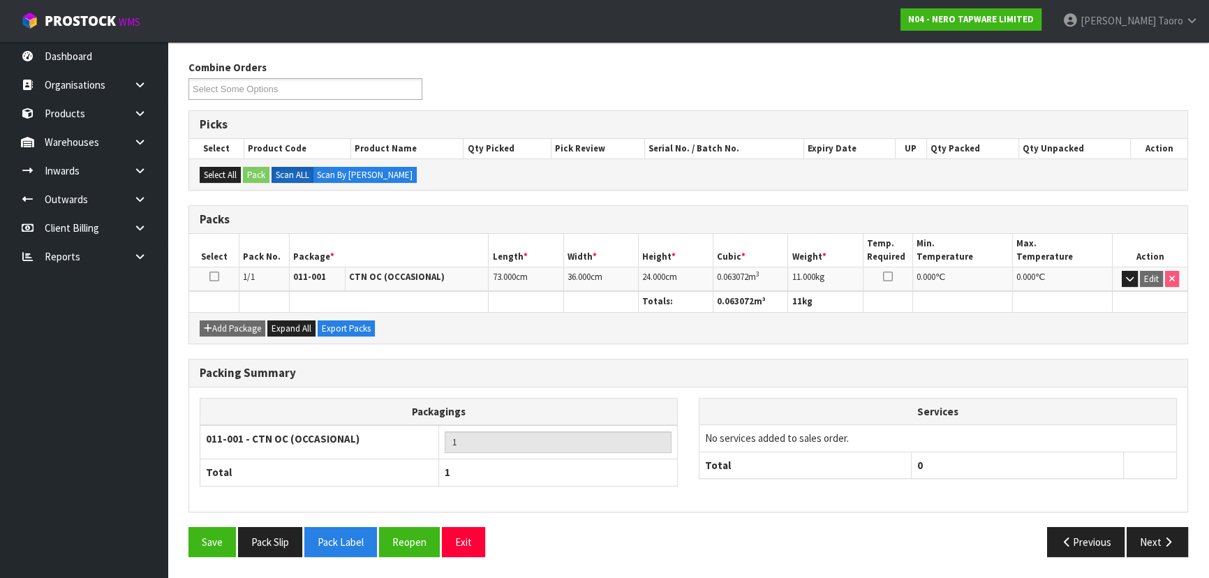
scroll to position [0, 0]
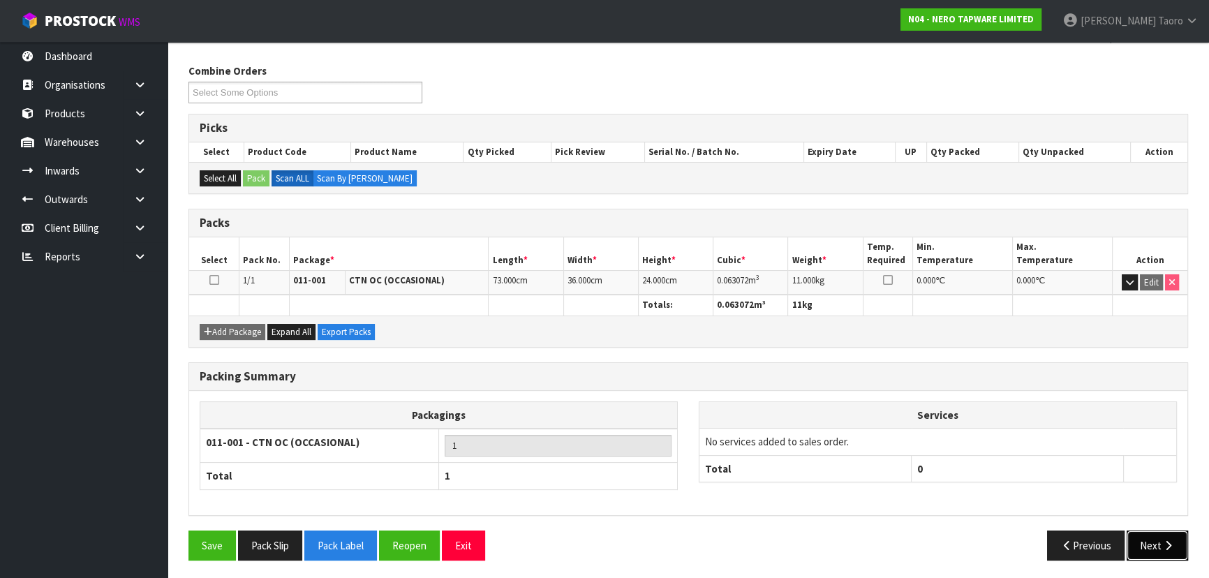
click at [1173, 548] on button "Next" at bounding box center [1157, 546] width 61 height 30
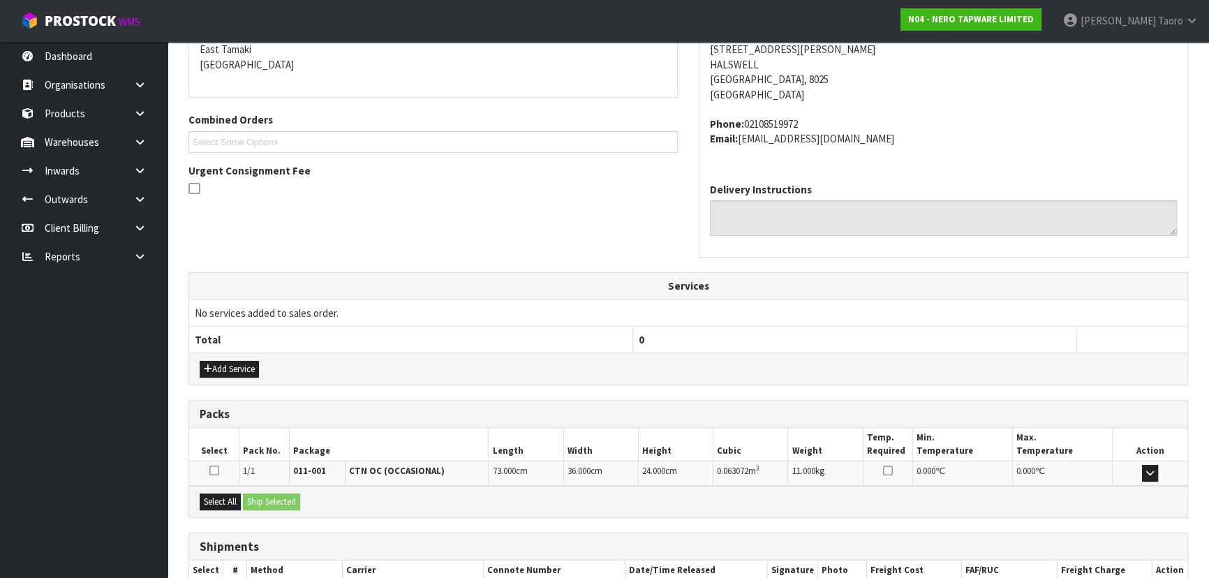
scroll to position [386, 0]
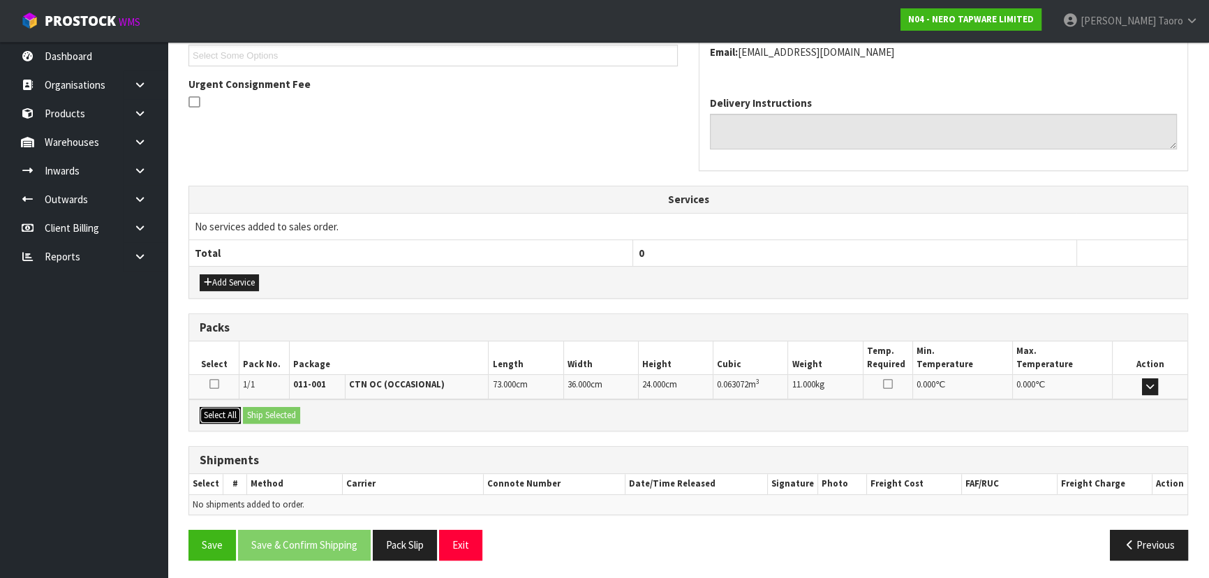
drag, startPoint x: 209, startPoint y: 418, endPoint x: 237, endPoint y: 414, distance: 28.2
click at [219, 418] on button "Select All" at bounding box center [220, 415] width 41 height 17
click at [260, 417] on button "Ship Selected" at bounding box center [271, 415] width 57 height 17
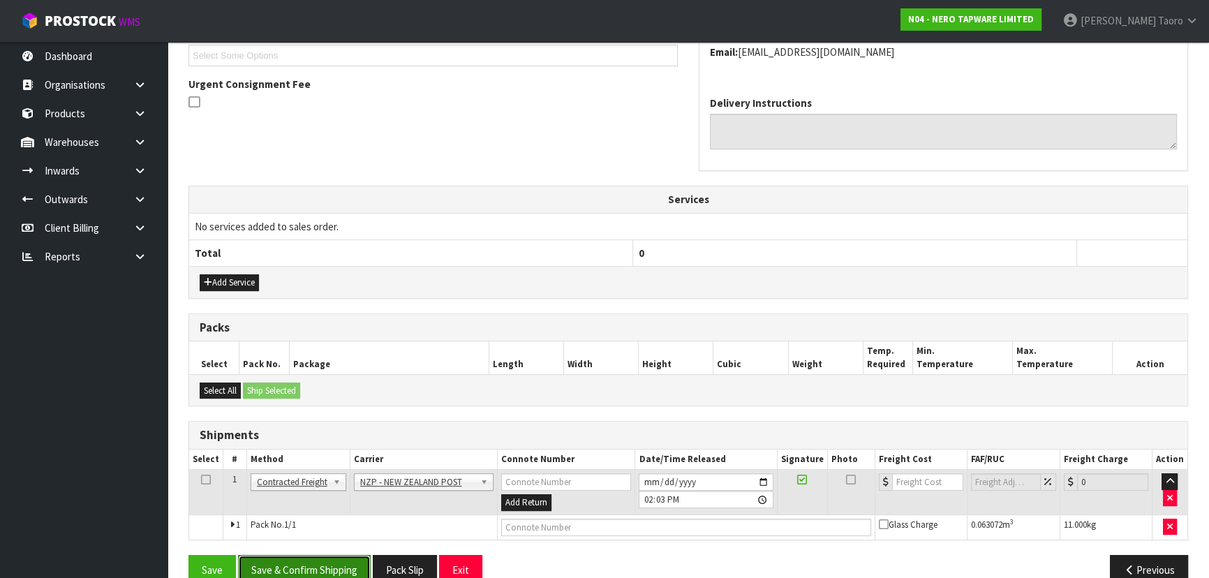
drag, startPoint x: 343, startPoint y: 572, endPoint x: 336, endPoint y: 560, distance: 14.0
click at [342, 571] on button "Save & Confirm Shipping" at bounding box center [304, 570] width 133 height 30
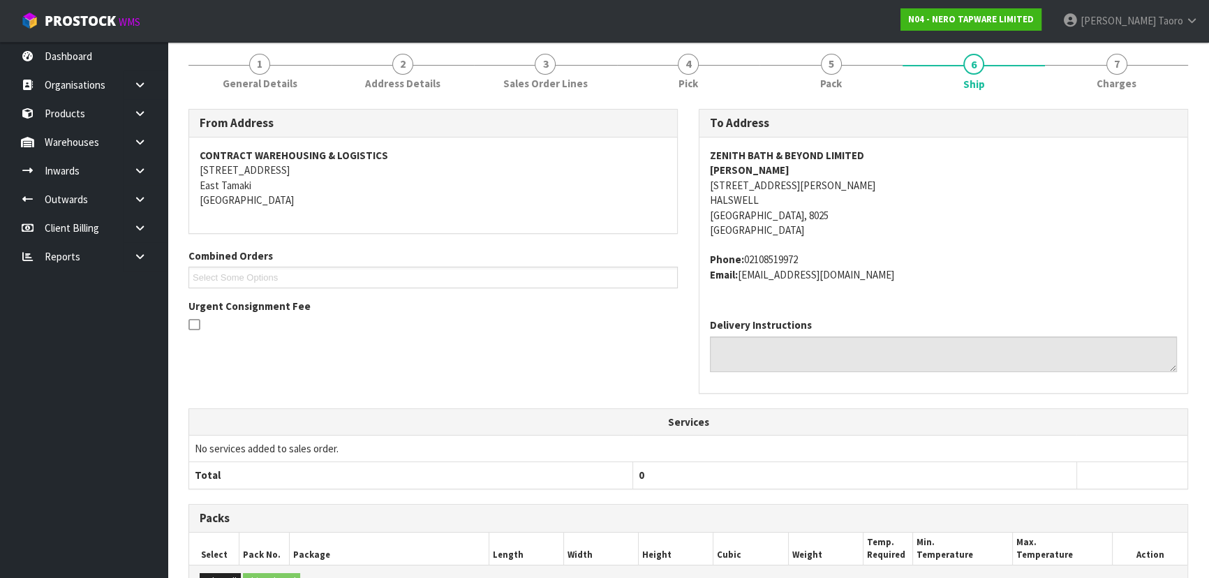
scroll to position [392, 0]
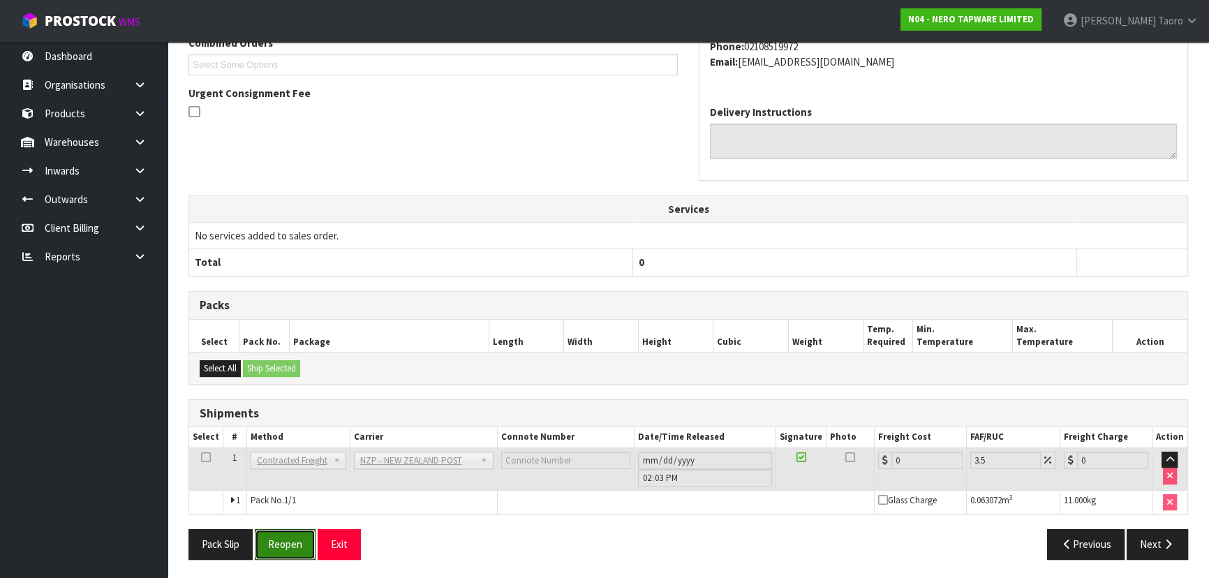
drag, startPoint x: 292, startPoint y: 533, endPoint x: 292, endPoint y: 521, distance: 11.9
click at [292, 531] on button "Reopen" at bounding box center [285, 544] width 61 height 30
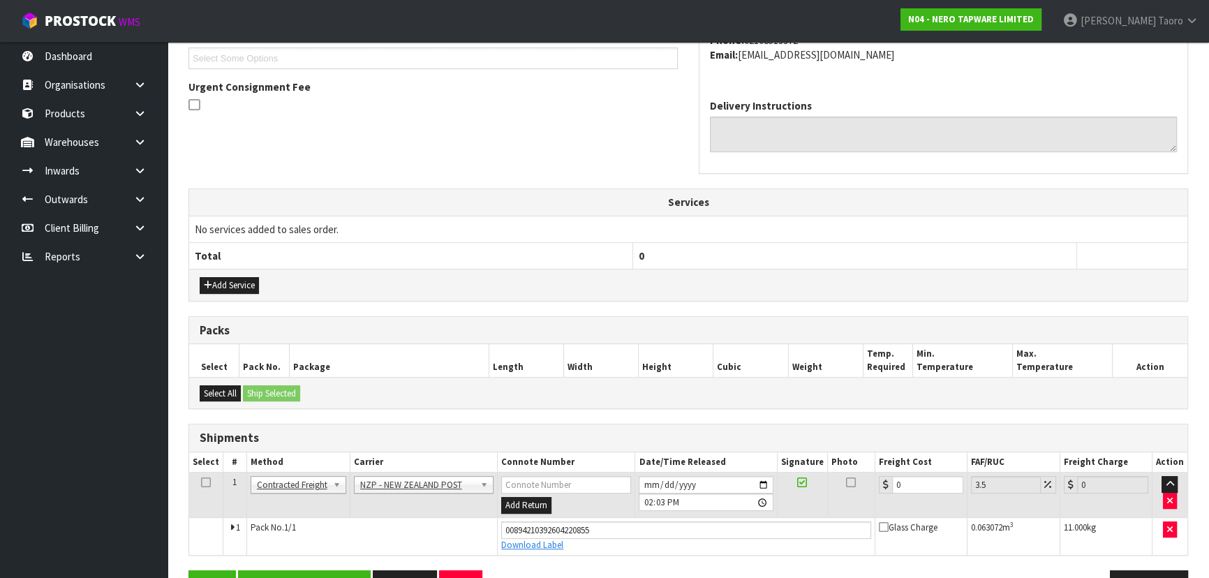
scroll to position [424, 0]
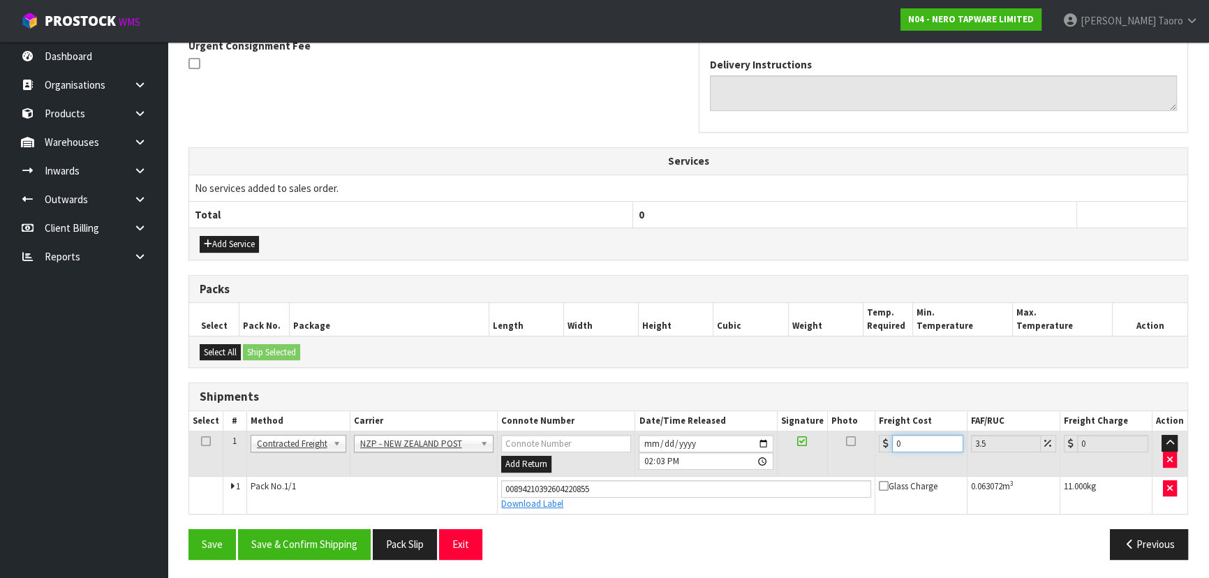
click at [925, 440] on input "0" at bounding box center [927, 443] width 71 height 17
type input "01"
type input "1.03"
type input "016"
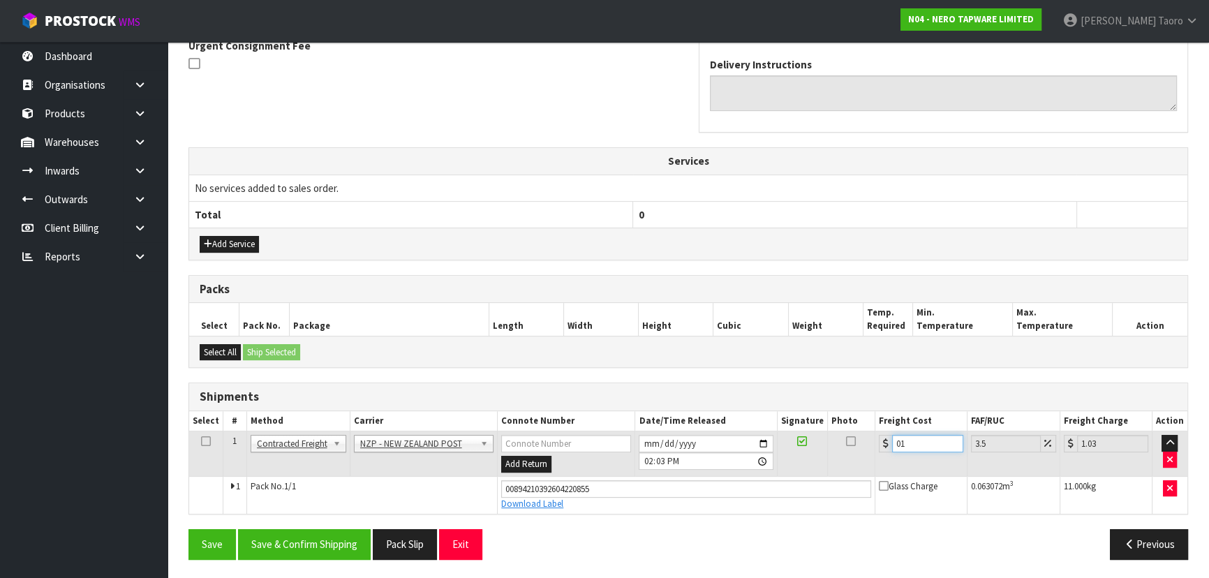
type input "16.56"
type input "016.6"
type input "17.18"
type input "016.61"
type input "17.19"
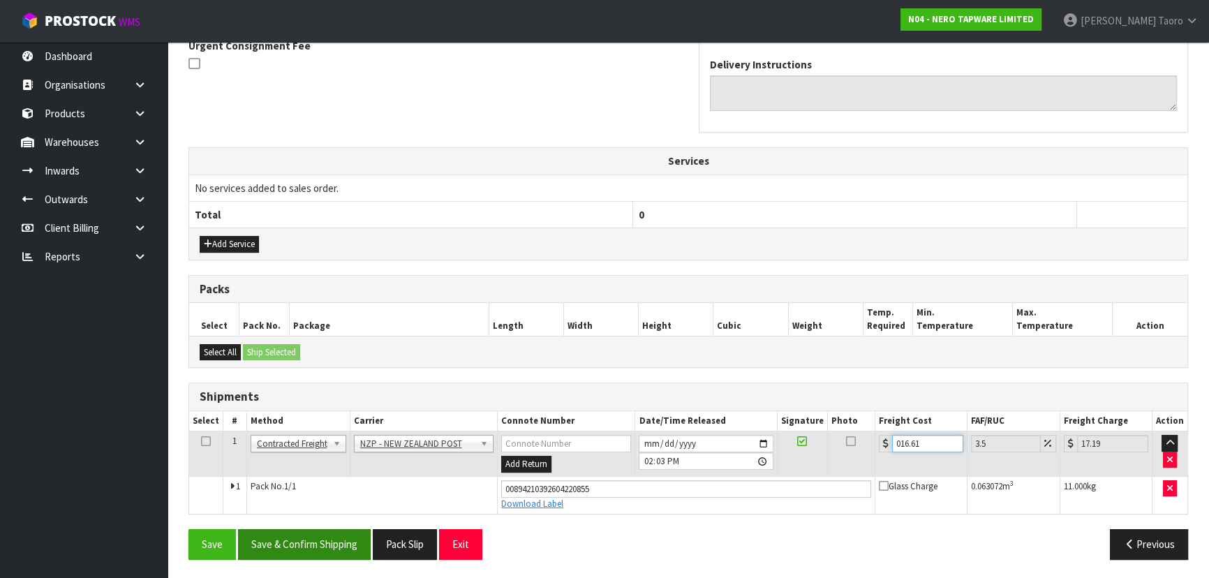
type input "016.61"
click at [327, 535] on button "Save & Confirm Shipping" at bounding box center [304, 544] width 133 height 30
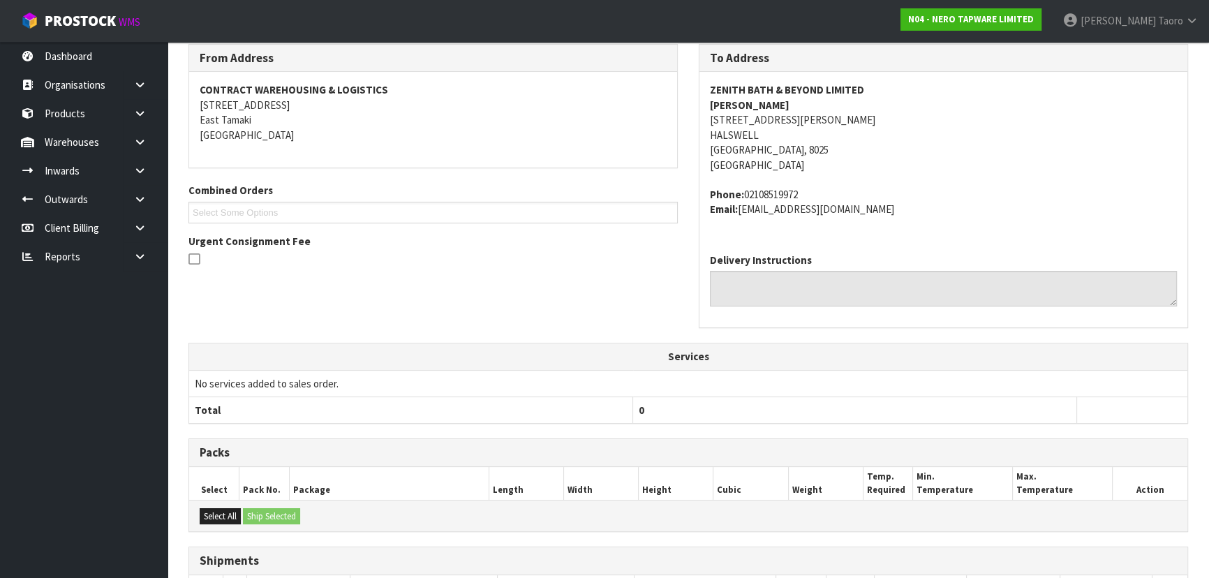
scroll to position [386, 0]
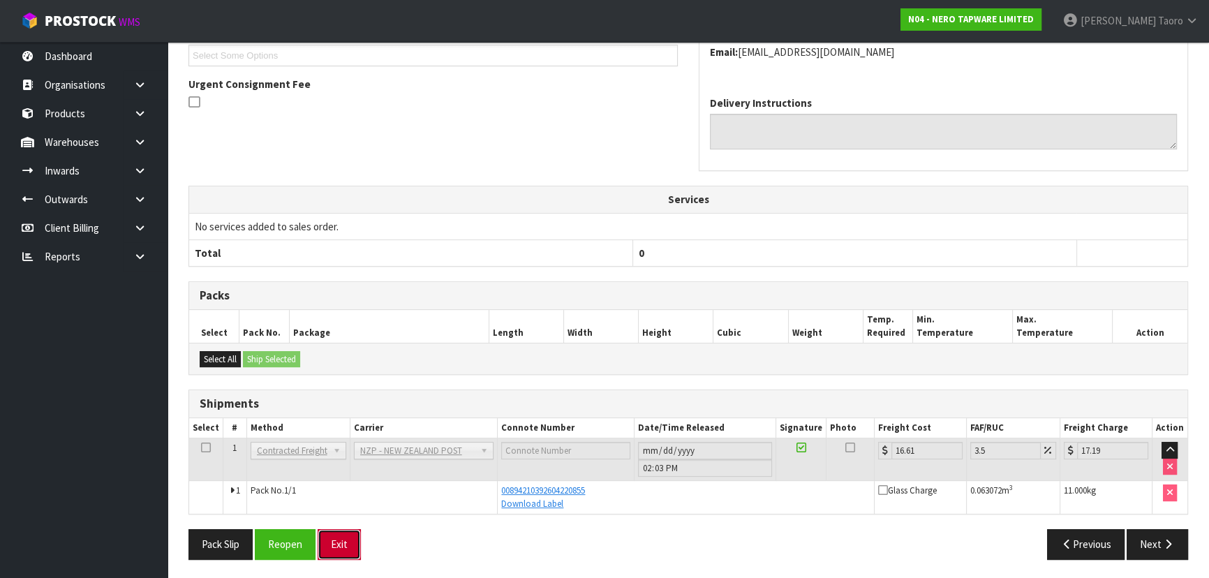
click at [344, 546] on button "Exit" at bounding box center [339, 544] width 43 height 30
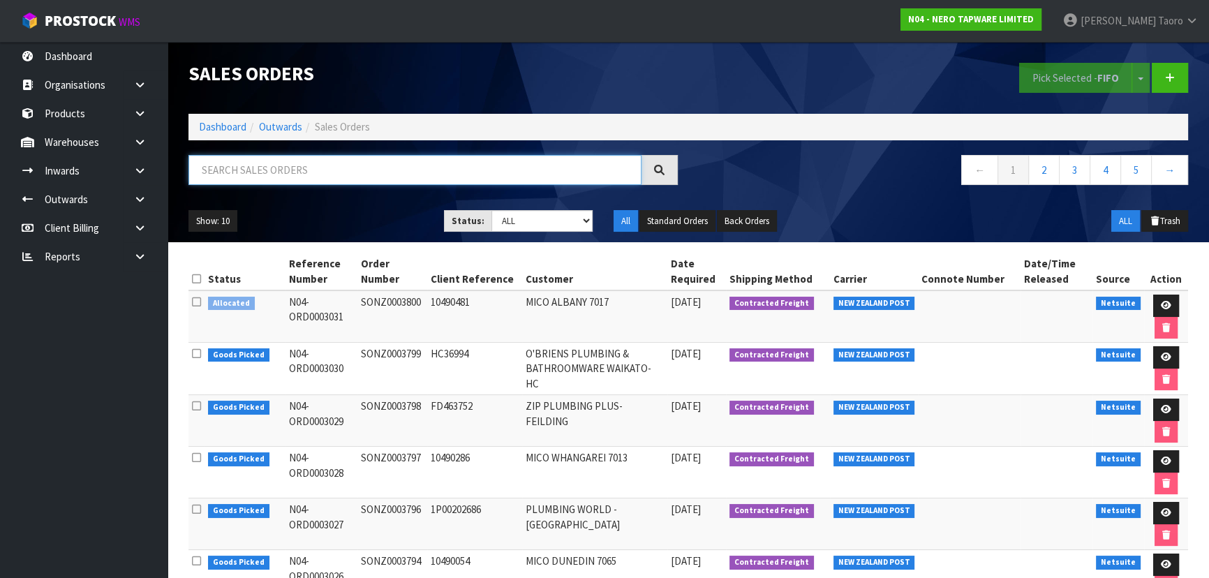
click at [249, 172] on input "text" at bounding box center [414, 170] width 453 height 30
type input "JOB-0414648"
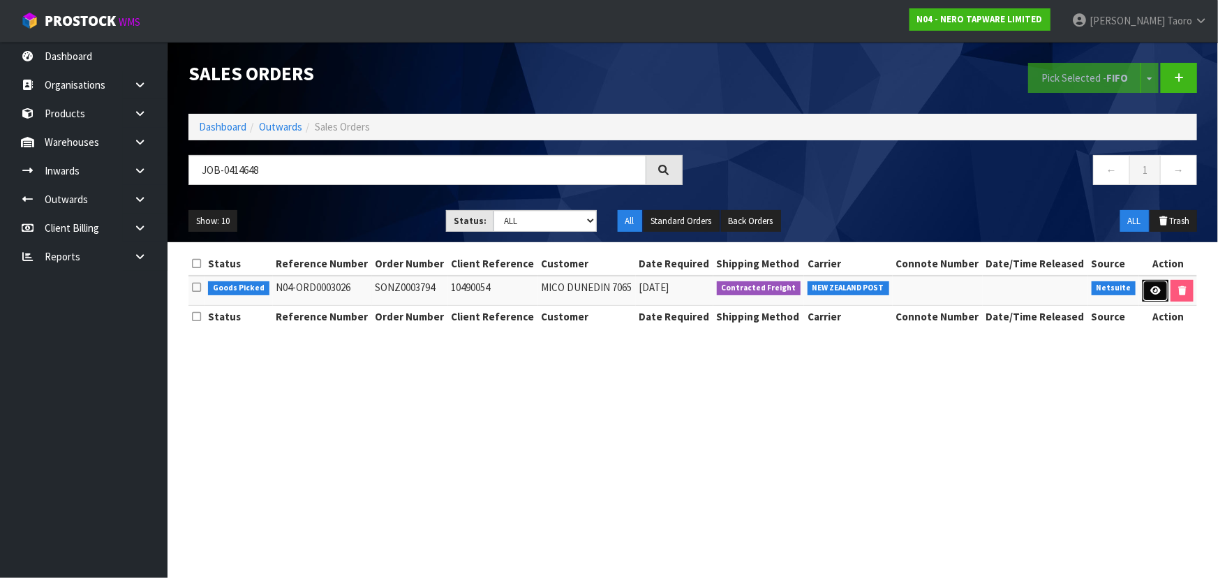
click at [1153, 287] on icon at bounding box center [1155, 290] width 10 height 9
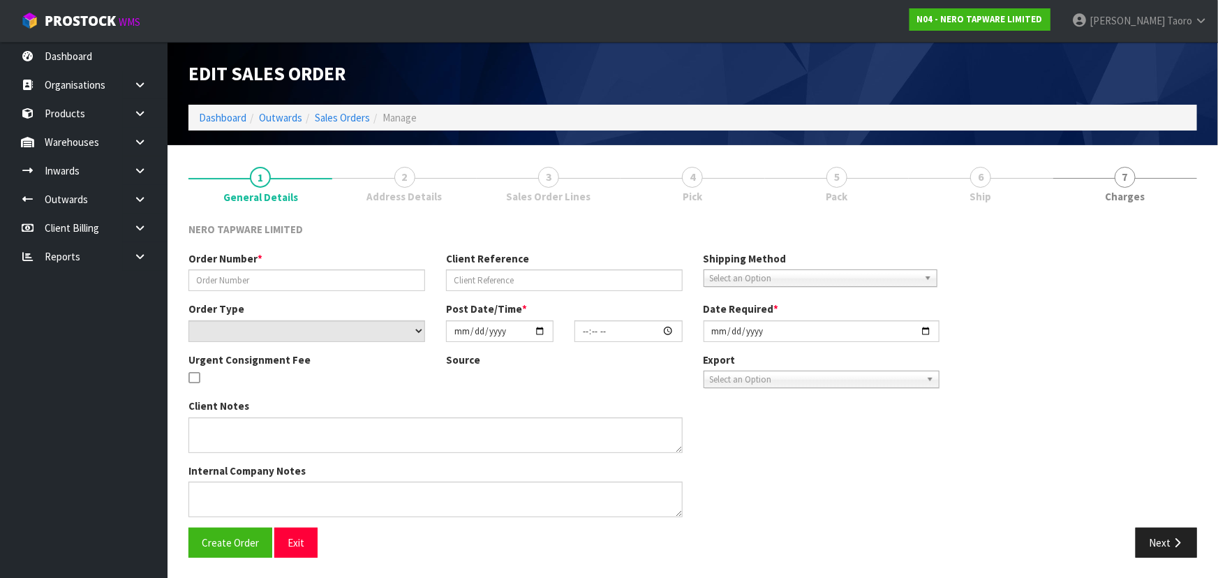
type input "SONZ0003794"
type input "10490054"
select select "number:0"
type input "2025-09-26"
type input "11:15:06.000"
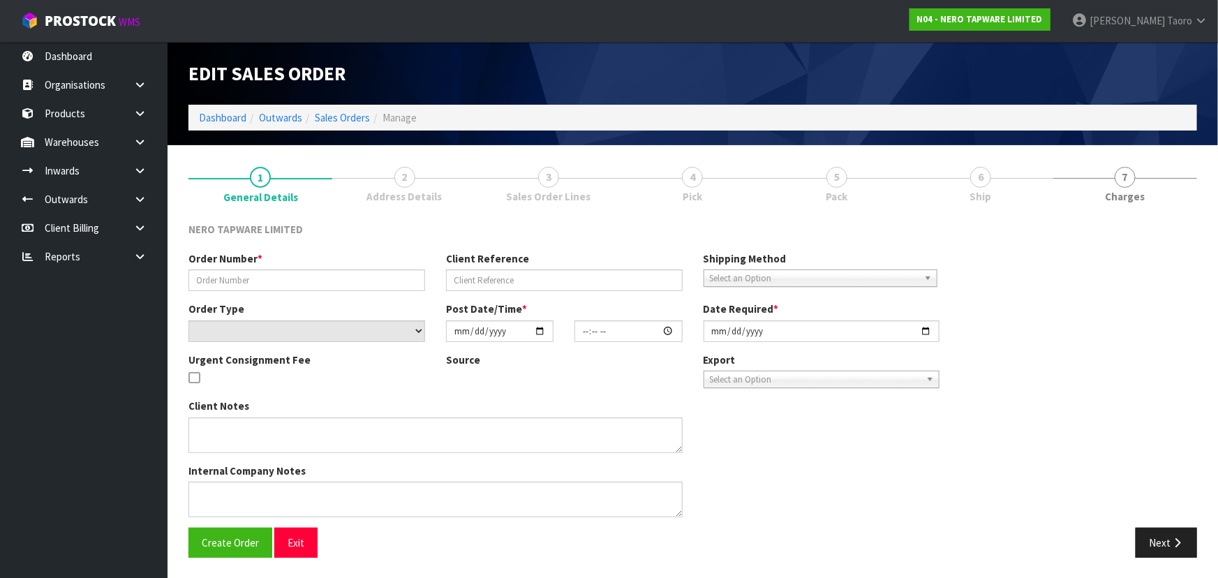
type input "2025-09-26"
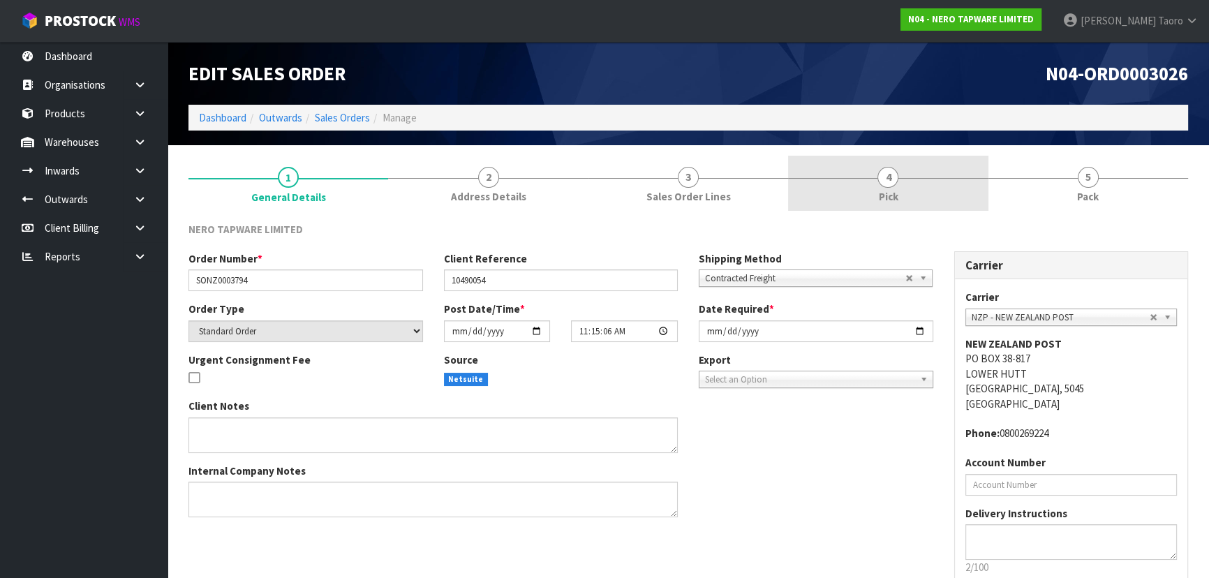
drag, startPoint x: 1078, startPoint y: 169, endPoint x: 974, endPoint y: 201, distance: 108.9
click at [1075, 168] on link "5 Pack" at bounding box center [1088, 183] width 200 height 55
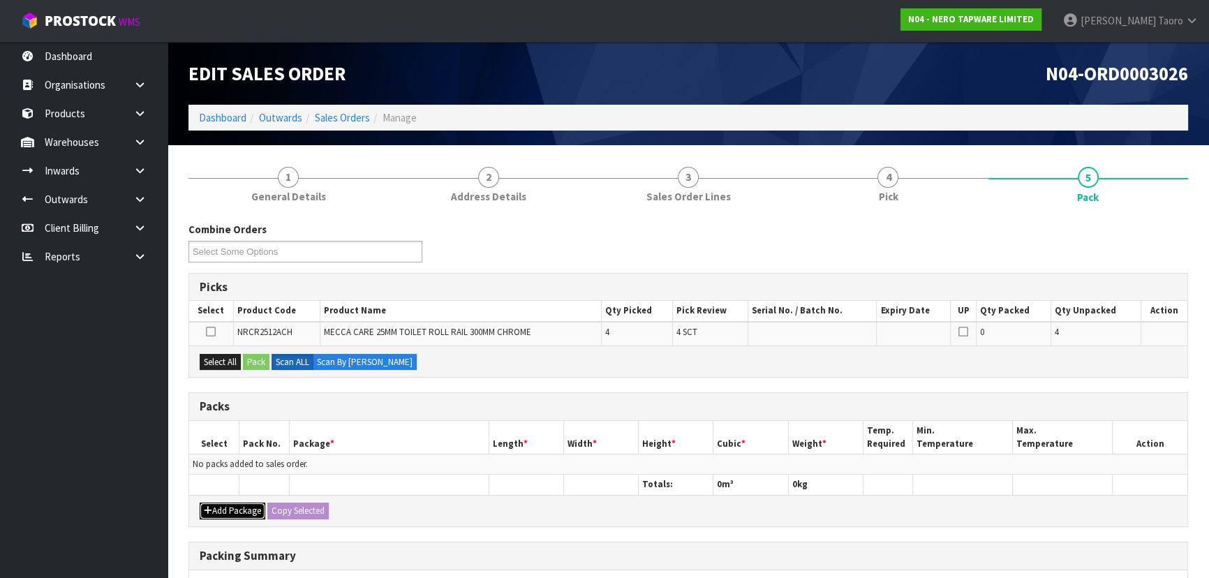
drag, startPoint x: 227, startPoint y: 507, endPoint x: 228, endPoint y: 480, distance: 27.3
click at [227, 506] on button "Add Package" at bounding box center [233, 511] width 66 height 17
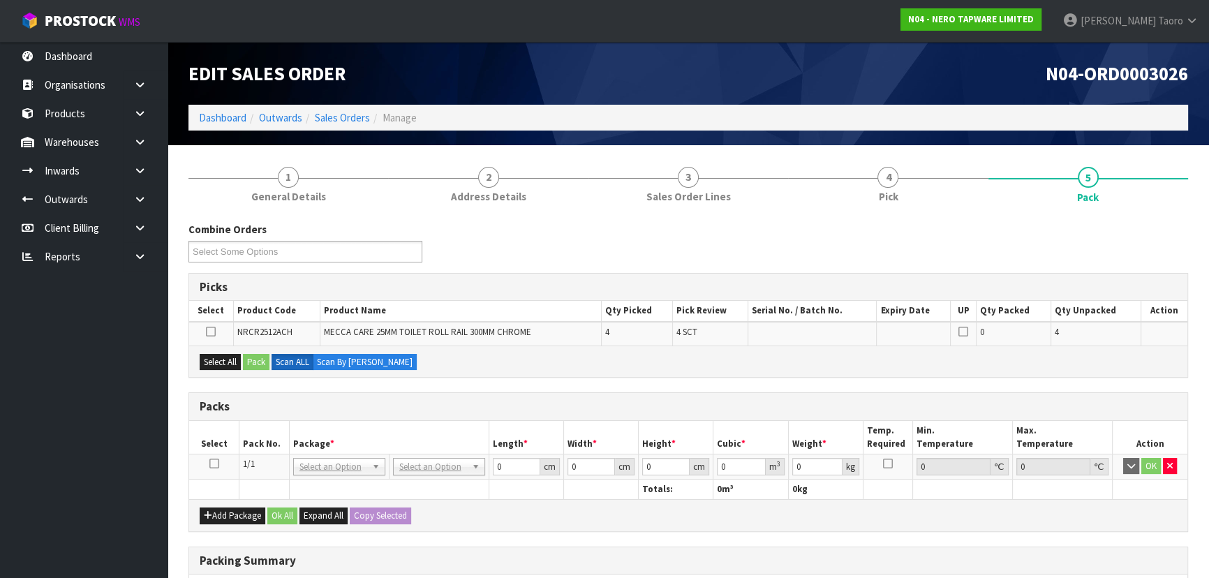
click at [218, 464] on icon at bounding box center [214, 464] width 10 height 1
click at [276, 442] on th "Pack No." at bounding box center [264, 437] width 50 height 33
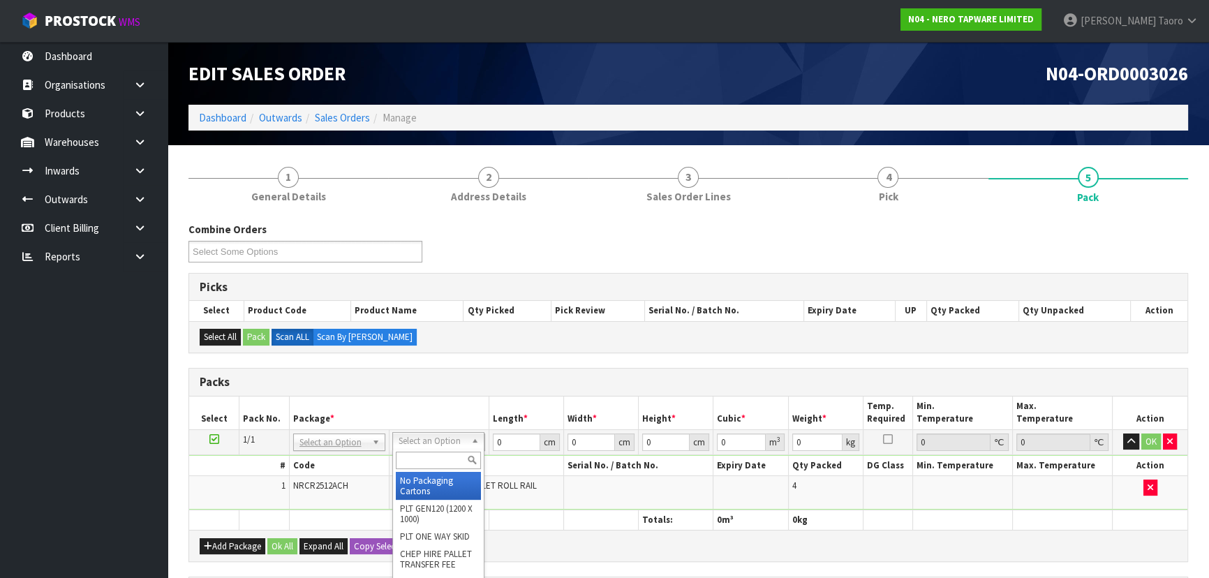
click at [448, 464] on input "text" at bounding box center [438, 460] width 85 height 17
type input "OC"
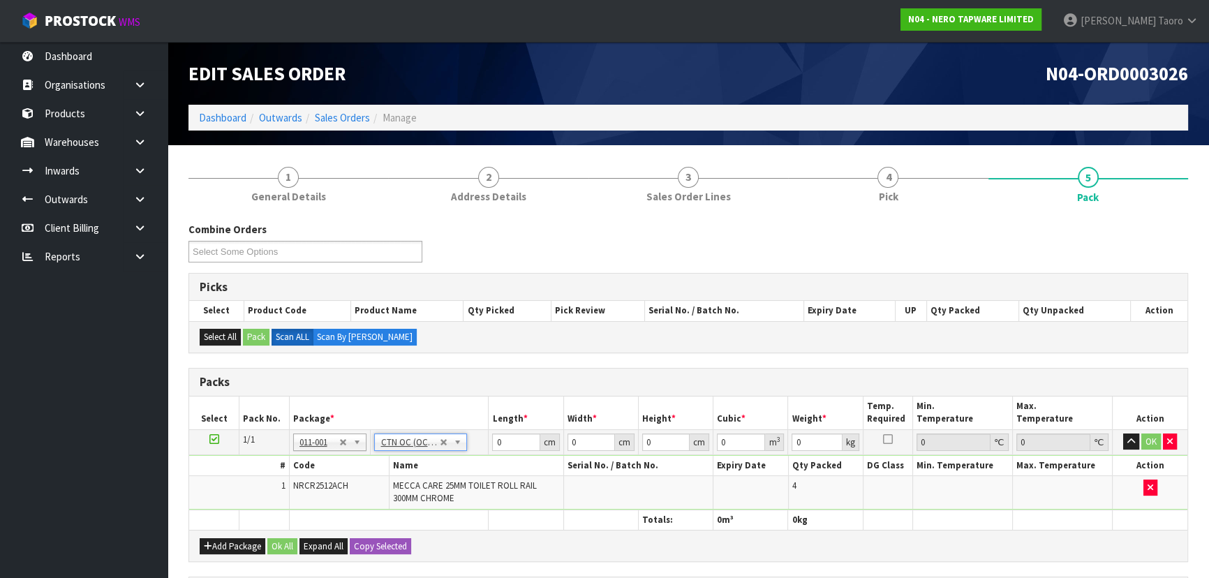
type input "6.2"
click at [507, 434] on input "0" at bounding box center [515, 441] width 47 height 17
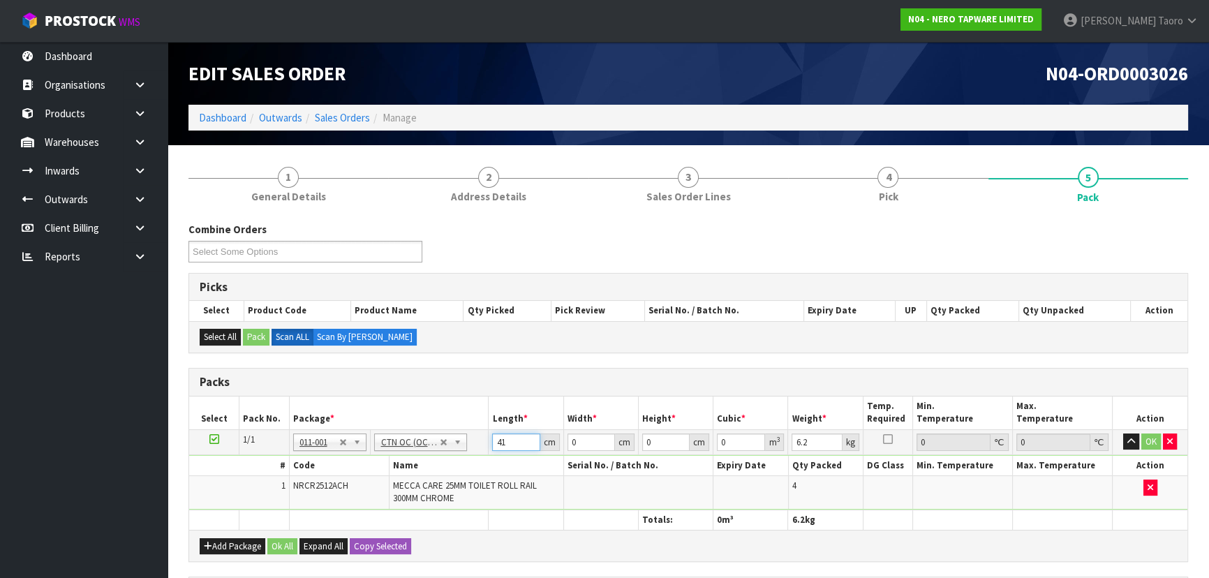
type input "41"
type input "35"
type input "1"
type input "0.001435"
type input "16"
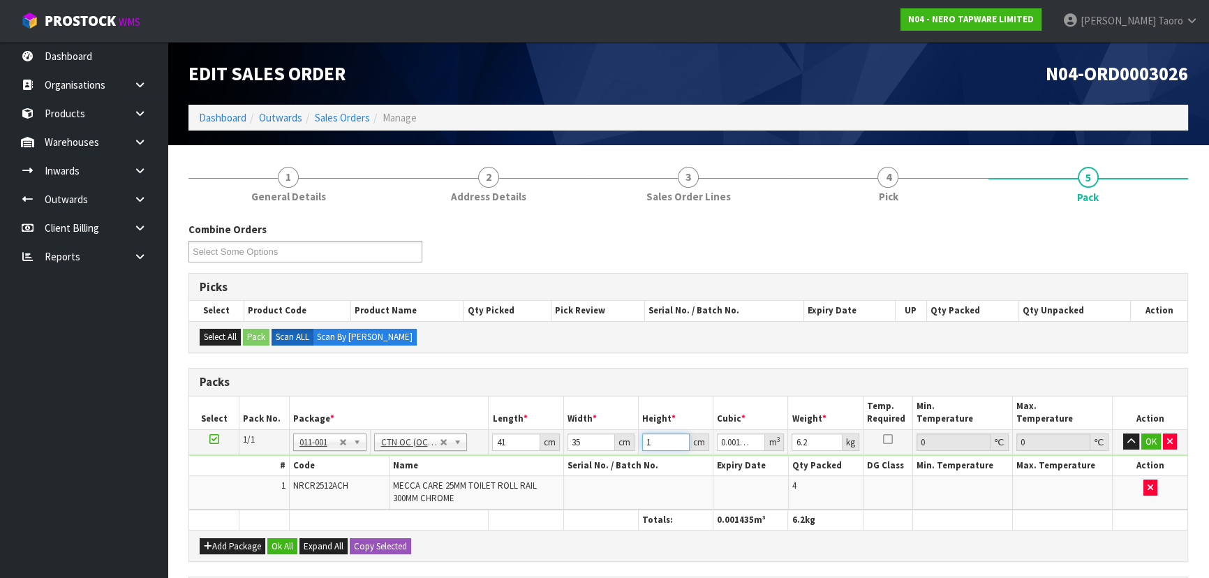
type input "0.02296"
type input "16"
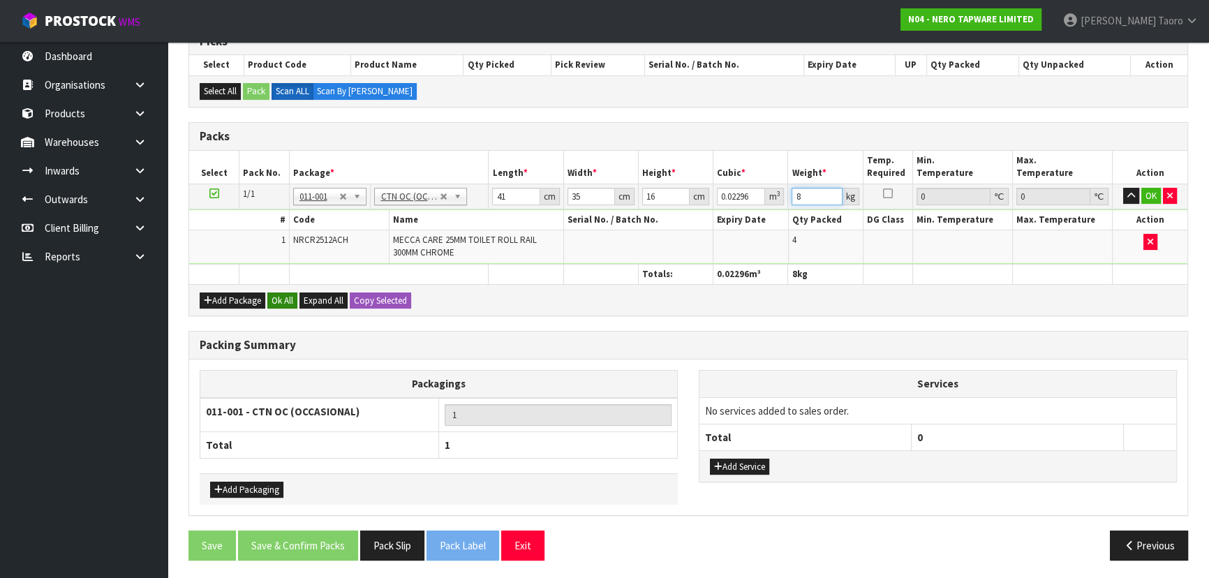
type input "8"
click at [295, 295] on div "Add Package Ok All Expand All Copy Selected" at bounding box center [688, 299] width 998 height 31
click at [295, 295] on button "Ok All" at bounding box center [282, 300] width 30 height 17
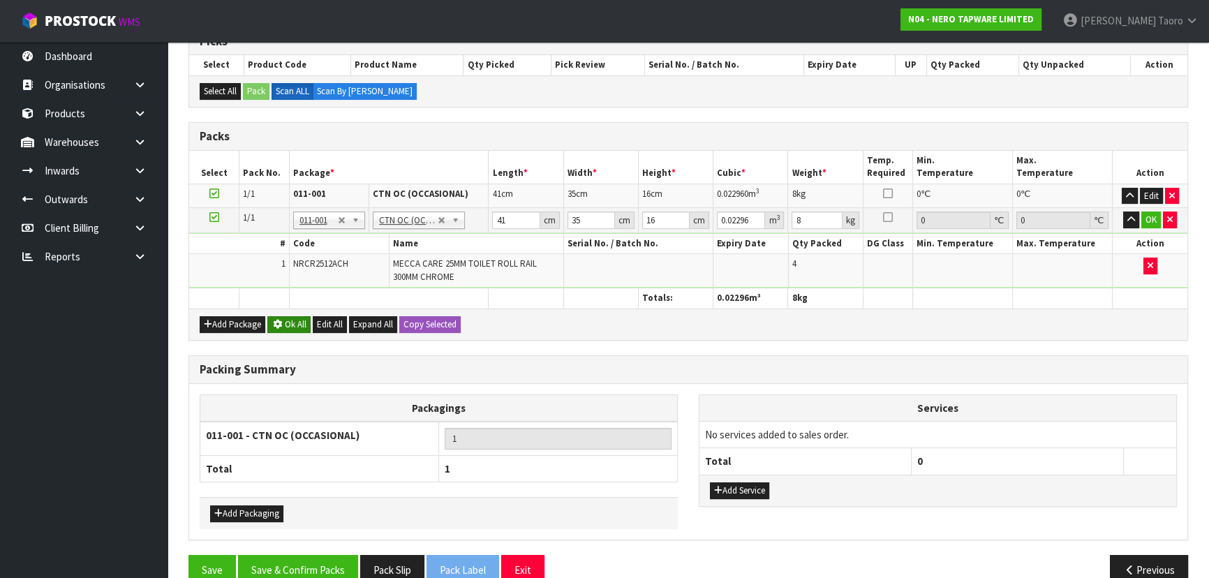
scroll to position [244, 0]
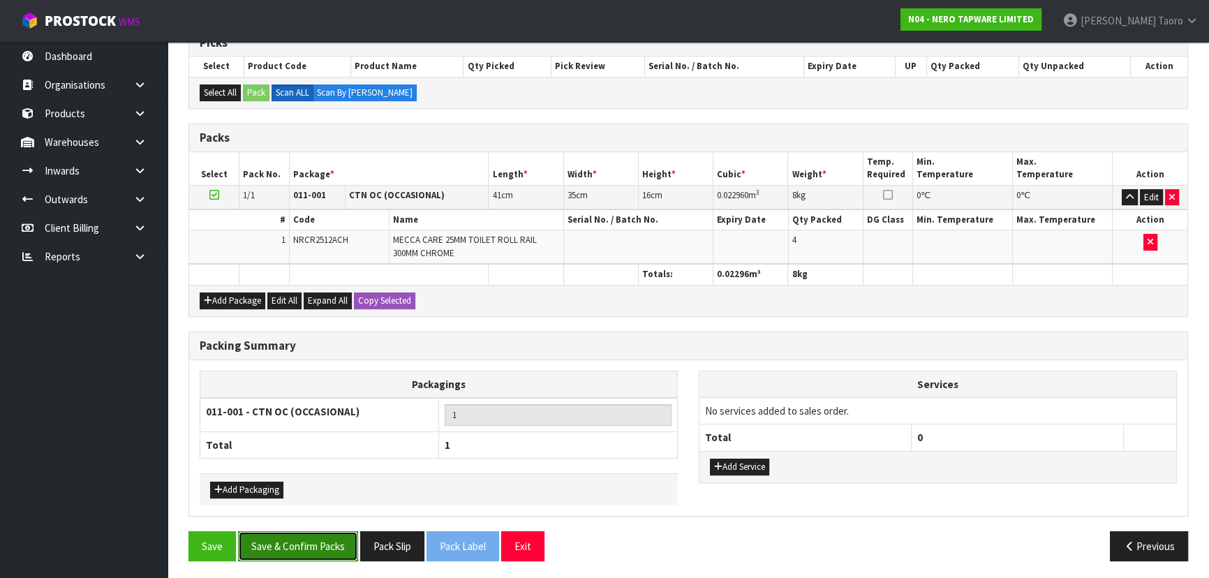
click at [336, 542] on button "Save & Confirm Packs" at bounding box center [298, 546] width 120 height 30
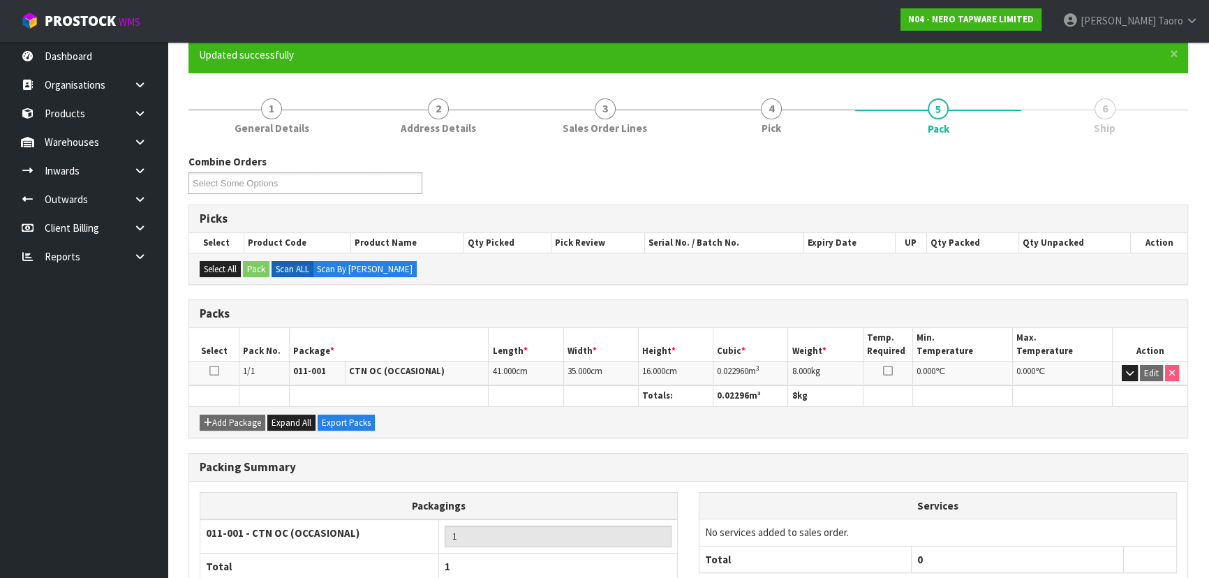
scroll to position [209, 0]
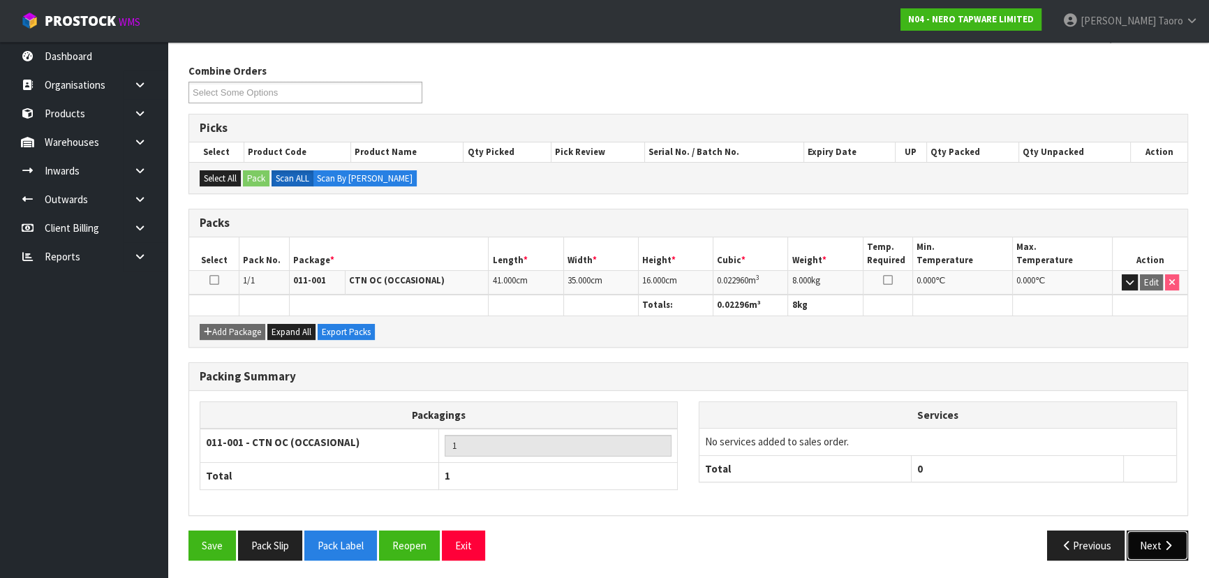
click at [1157, 538] on button "Next" at bounding box center [1157, 546] width 61 height 30
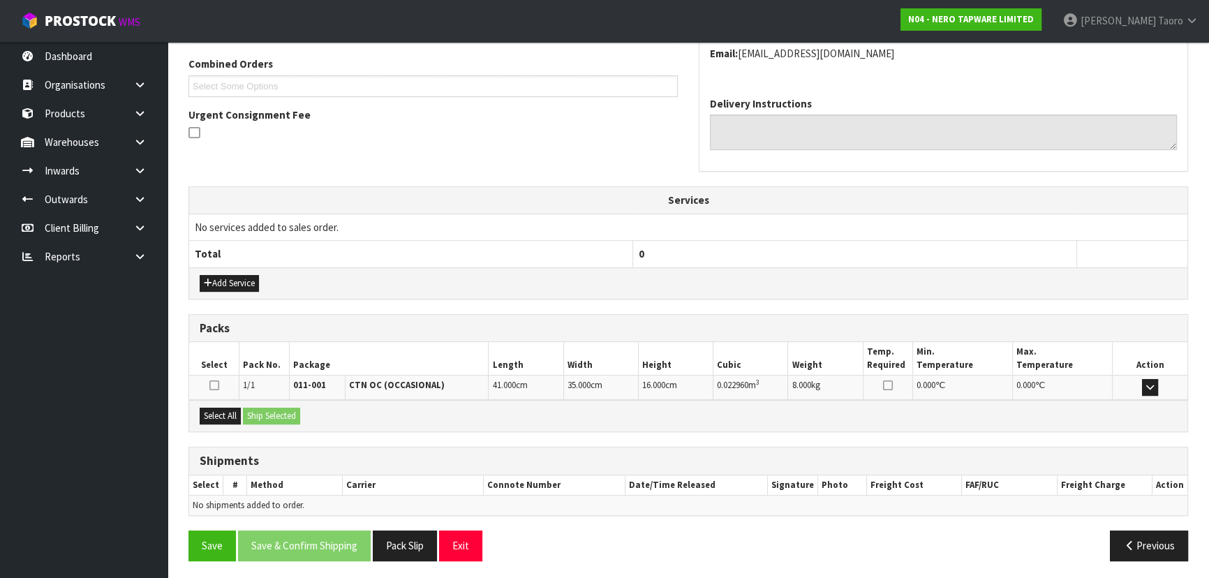
scroll to position [356, 0]
drag, startPoint x: 232, startPoint y: 412, endPoint x: 240, endPoint y: 412, distance: 8.4
click at [232, 412] on button "Select All" at bounding box center [220, 415] width 41 height 17
click at [263, 412] on button "Ship Selected" at bounding box center [271, 415] width 57 height 17
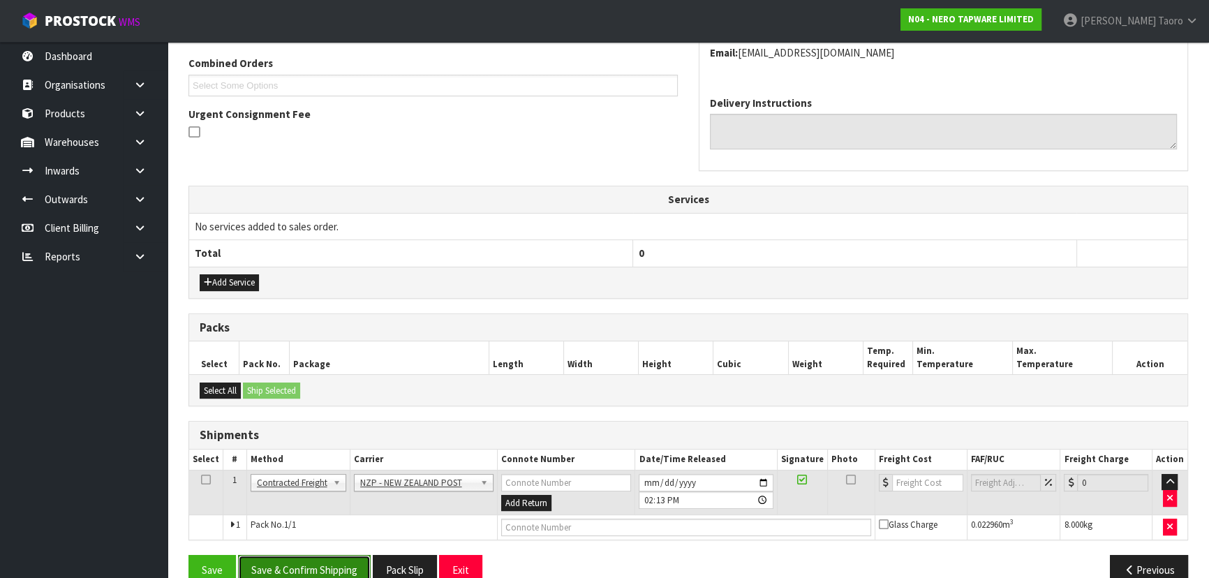
click at [347, 555] on button "Save & Confirm Shipping" at bounding box center [304, 570] width 133 height 30
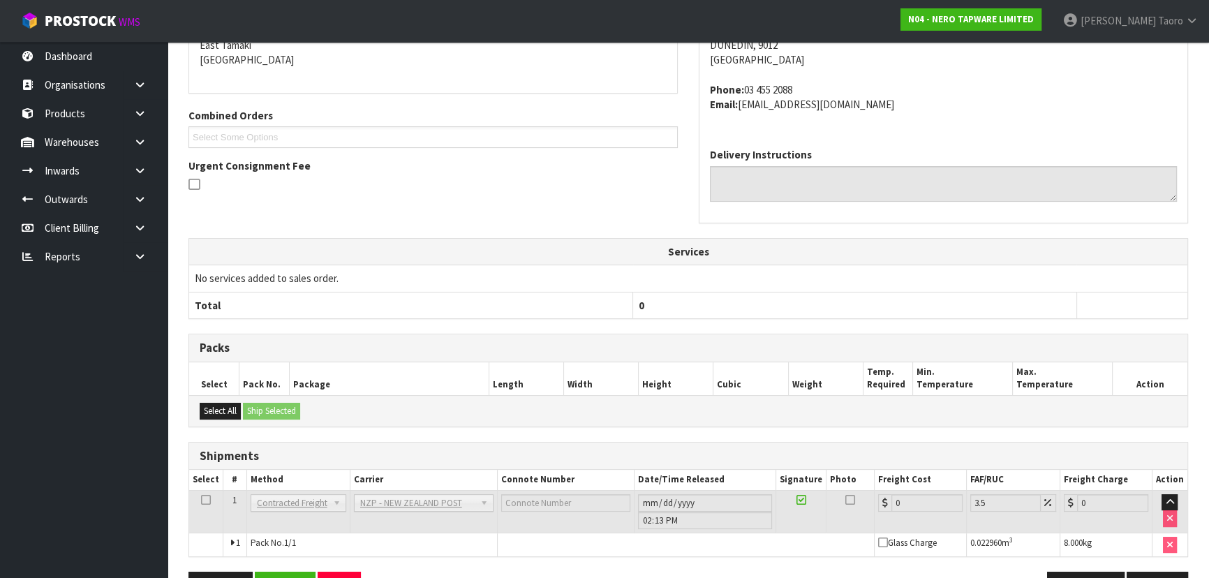
scroll to position [362, 0]
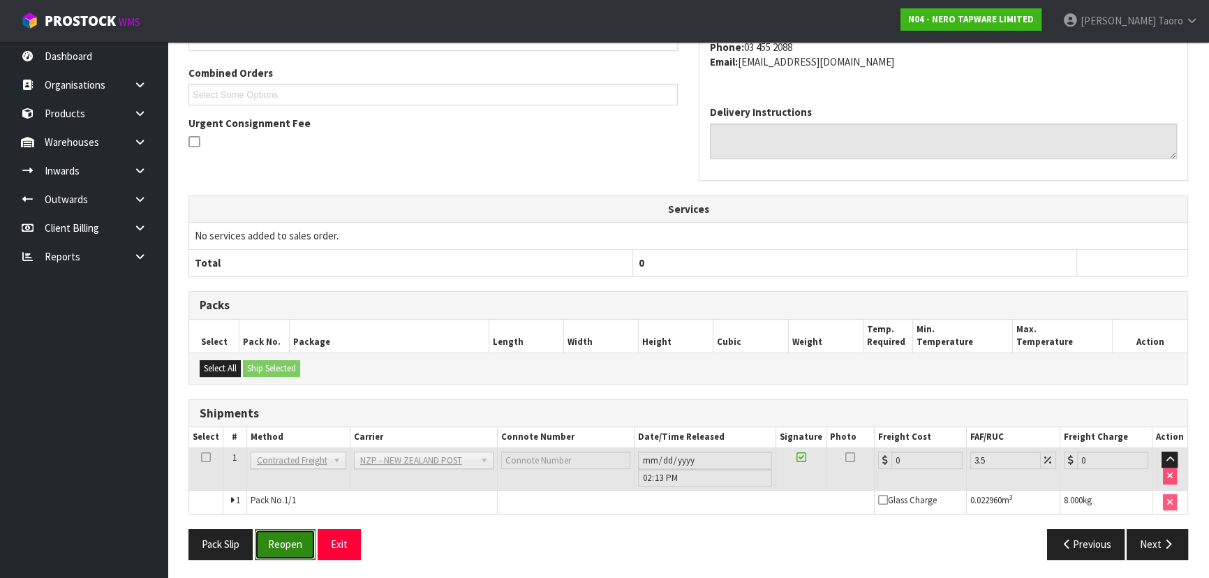
click at [293, 545] on button "Reopen" at bounding box center [285, 544] width 61 height 30
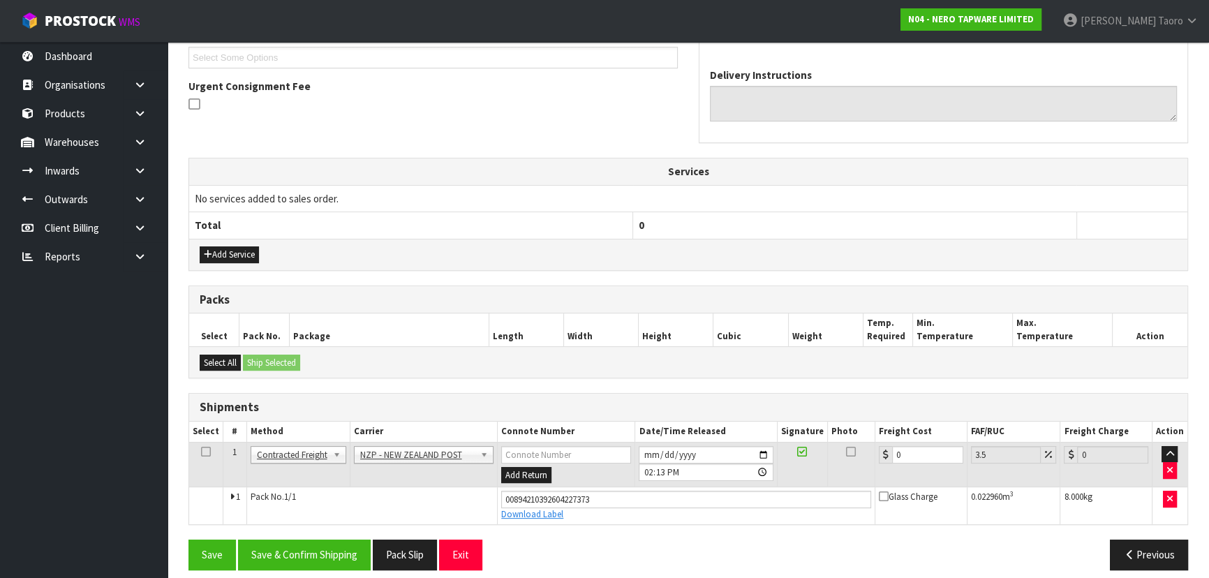
scroll to position [394, 0]
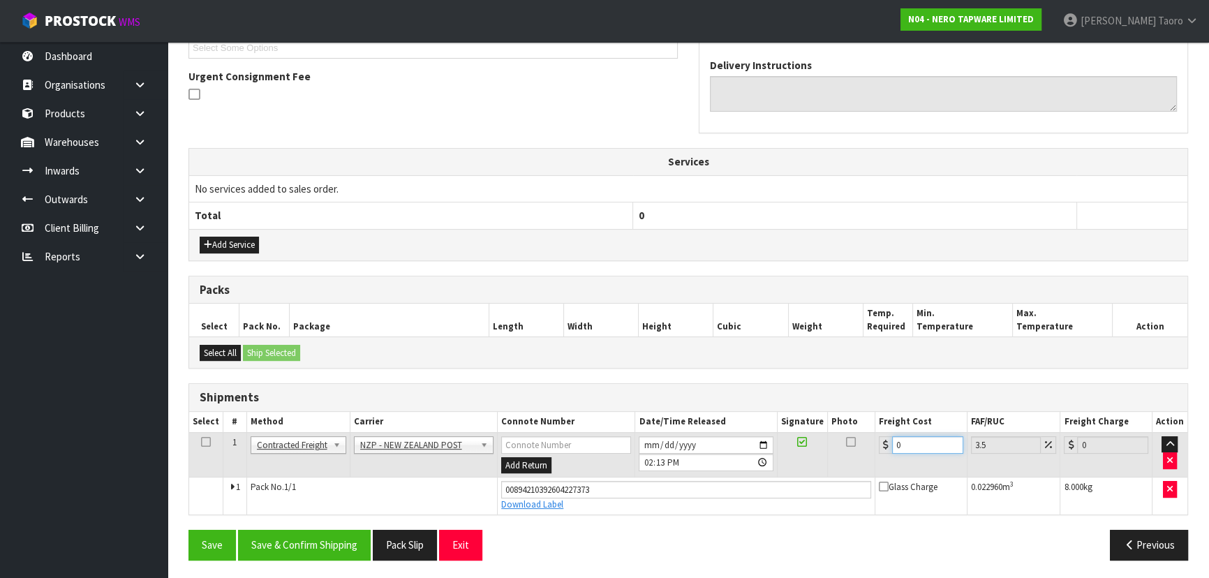
click at [907, 436] on input "0" at bounding box center [927, 444] width 71 height 17
click at [912, 438] on input "0" at bounding box center [927, 444] width 71 height 17
type input "1"
type input "1.03"
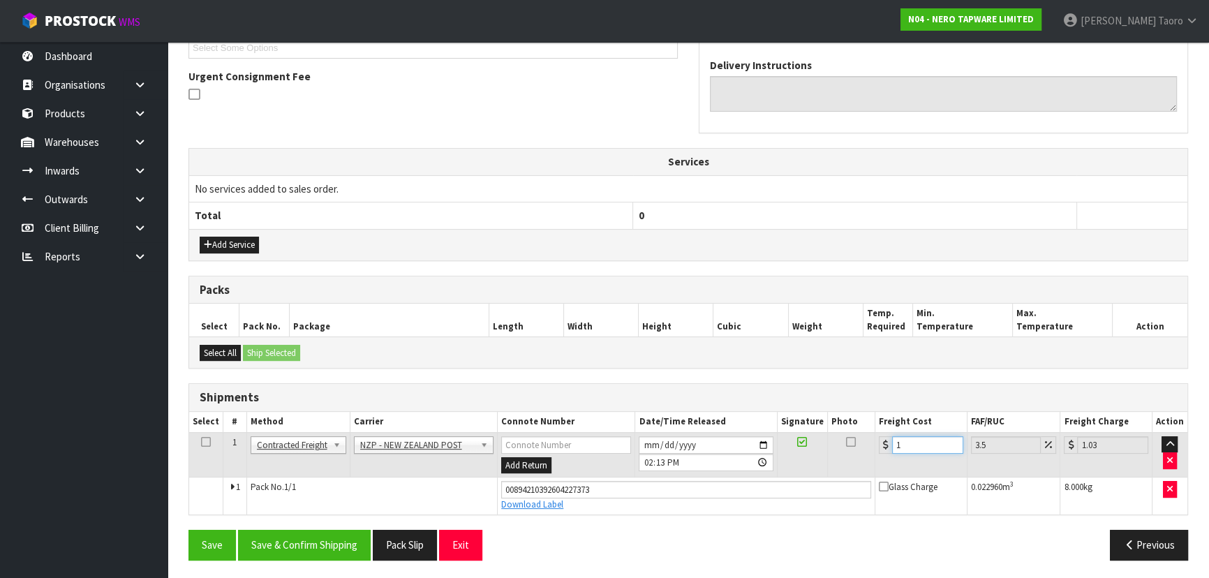
type input "11"
type input "11.38"
type input "11.6"
type input "12.01"
type input "11.61"
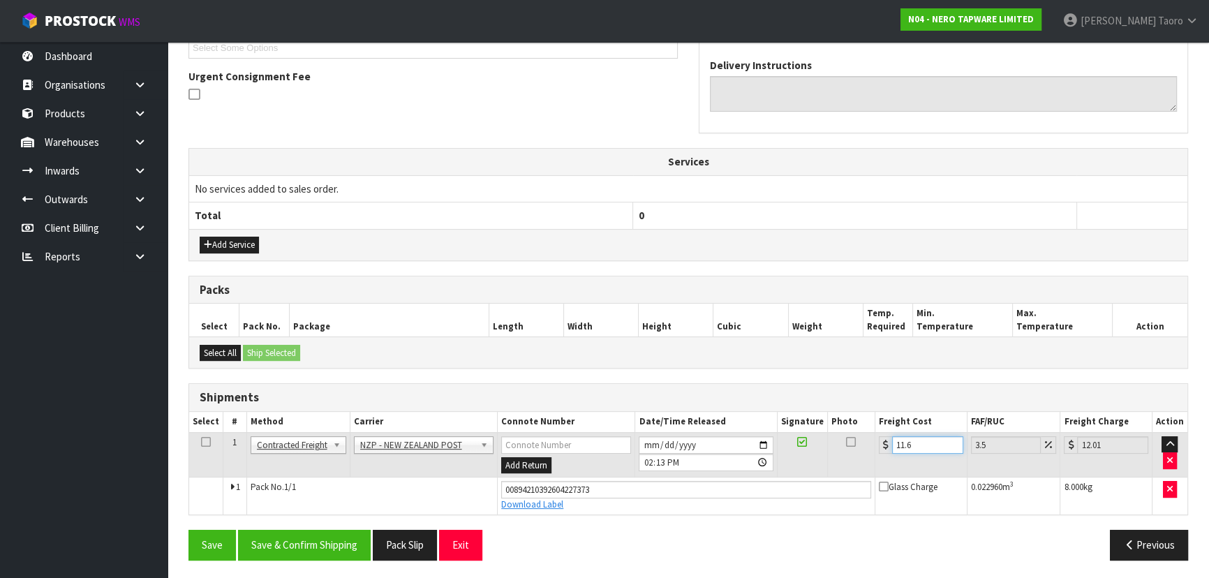
type input "12.02"
type input "11.61"
click at [337, 555] on button "Save & Confirm Shipping" at bounding box center [304, 545] width 133 height 30
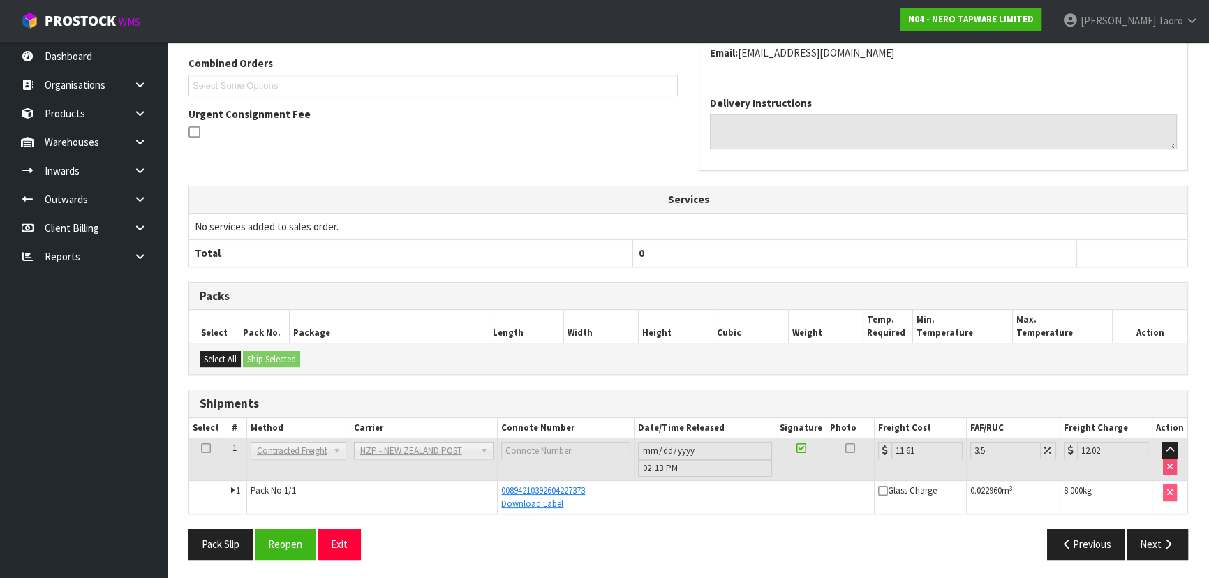
scroll to position [356, 0]
click at [352, 542] on button "Exit" at bounding box center [339, 544] width 43 height 30
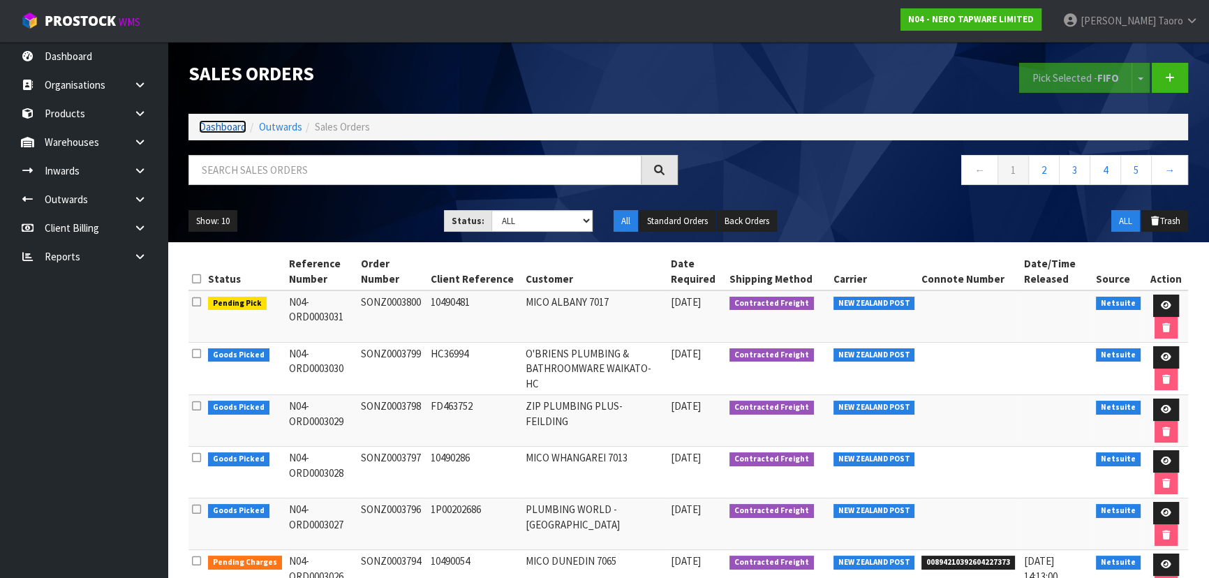
click at [230, 124] on link "Dashboard" at bounding box center [222, 126] width 47 height 13
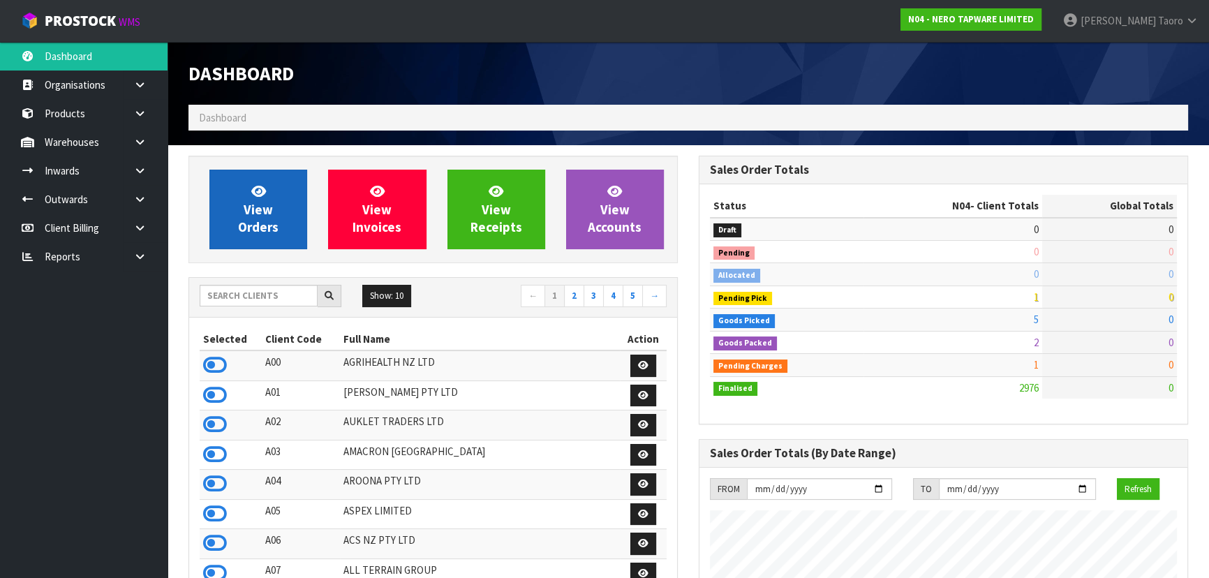
scroll to position [1115, 510]
click at [257, 209] on span "View Orders" at bounding box center [258, 209] width 40 height 52
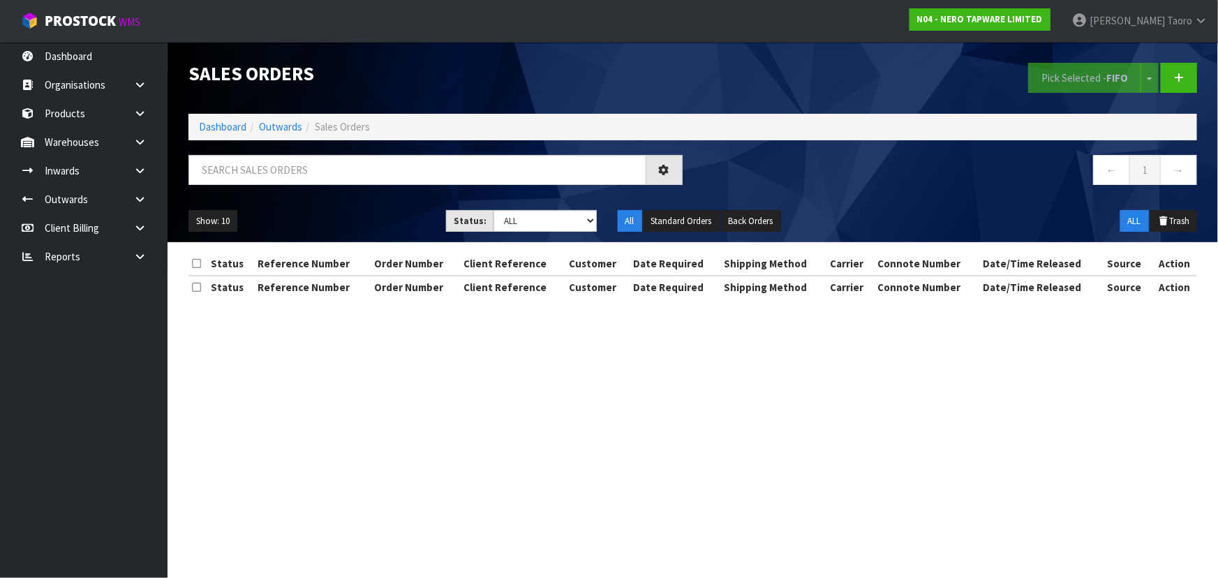
click at [354, 88] on div "Sales Orders" at bounding box center [435, 73] width 515 height 63
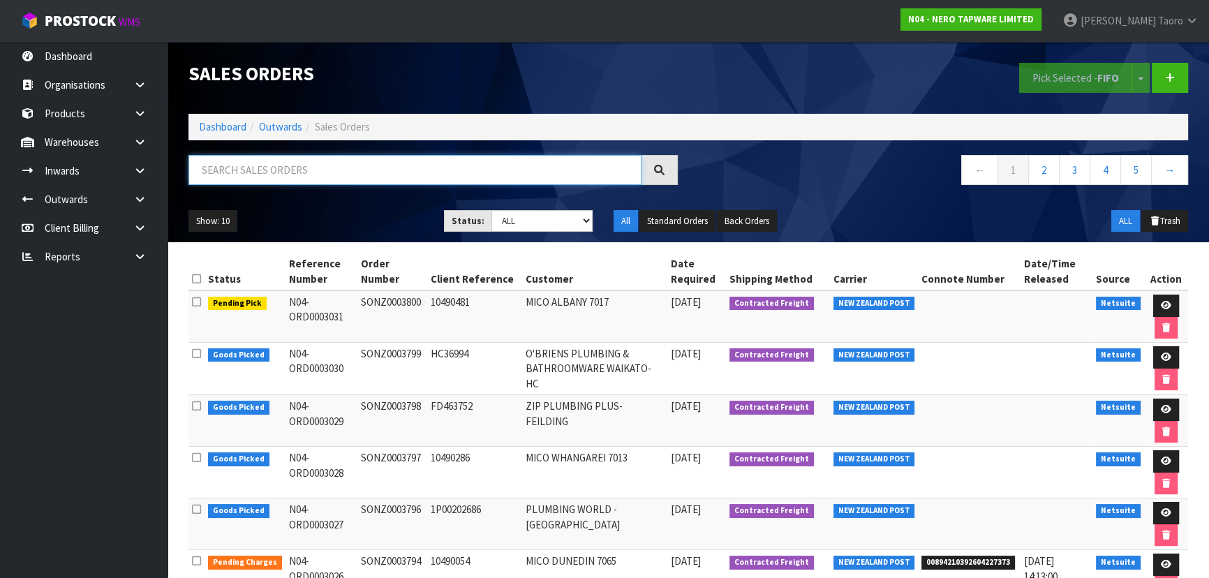
click at [253, 175] on input "text" at bounding box center [414, 170] width 453 height 30
type input "JOB-0414668"
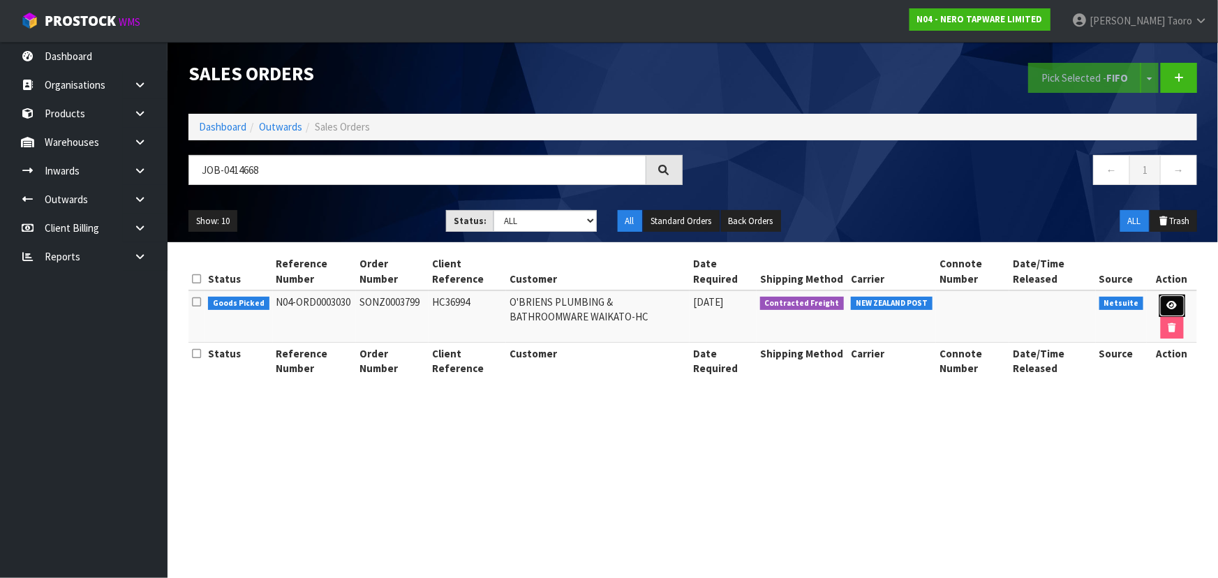
click at [1165, 300] on link at bounding box center [1172, 306] width 26 height 22
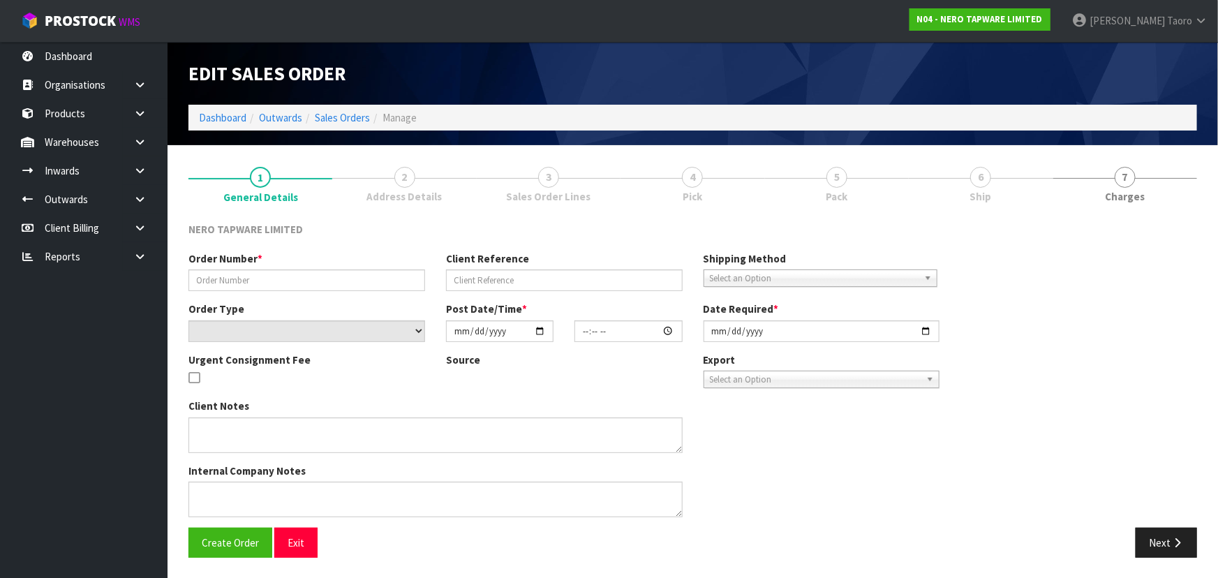
type input "SONZ0003799"
type input "HC36994"
select select "number:0"
type input "2025-09-26"
type input "12:30:07.000"
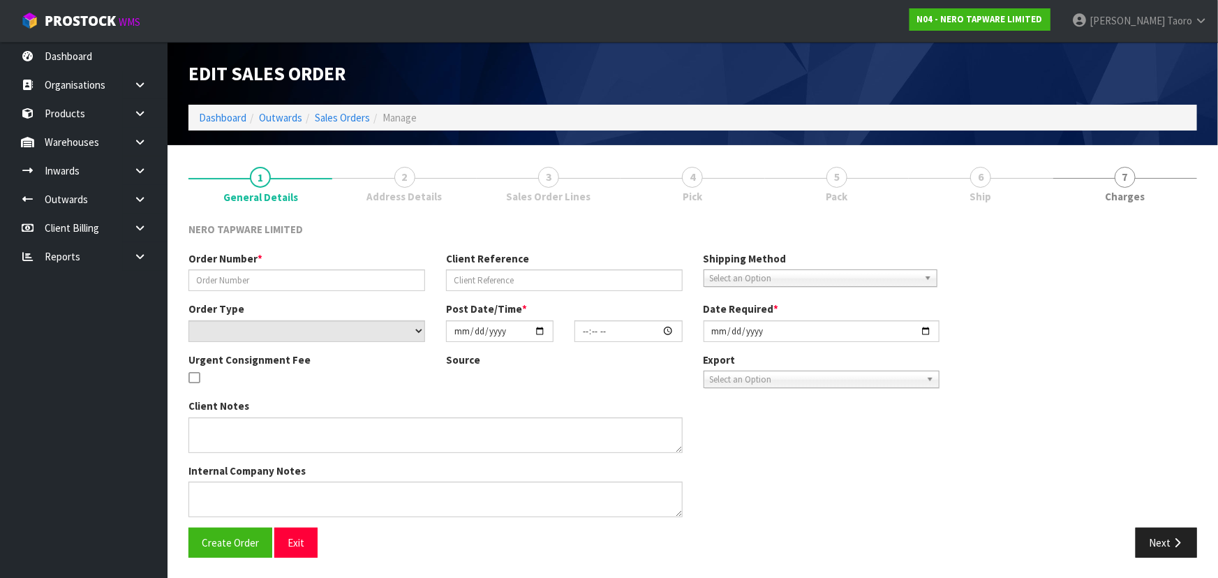
type input "2025-09-26"
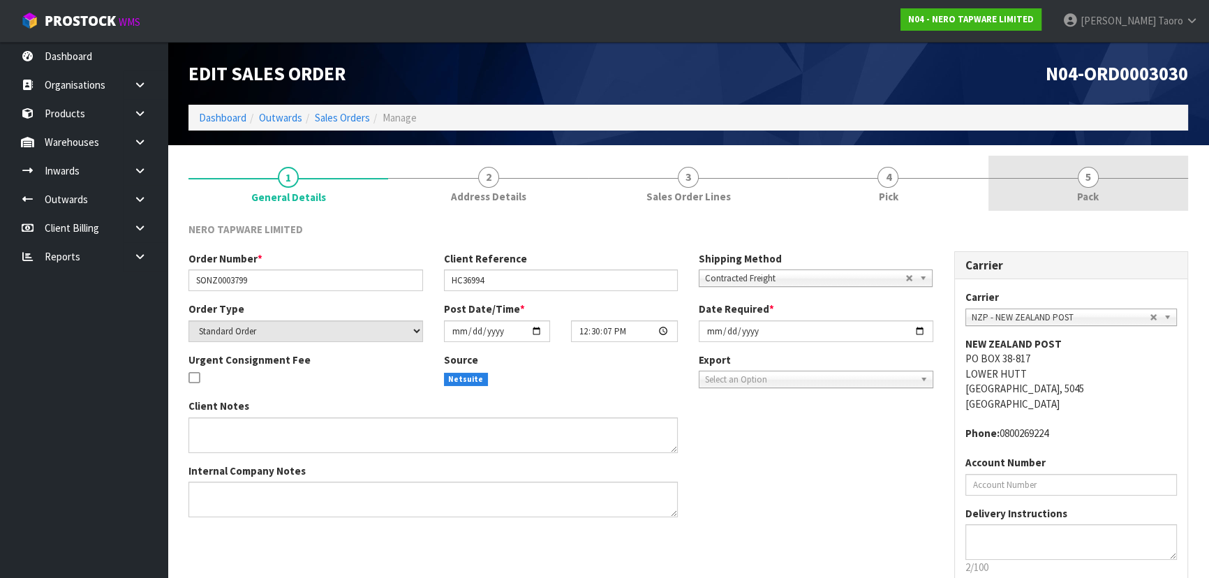
click at [1104, 193] on link "5 Pack" at bounding box center [1088, 183] width 200 height 55
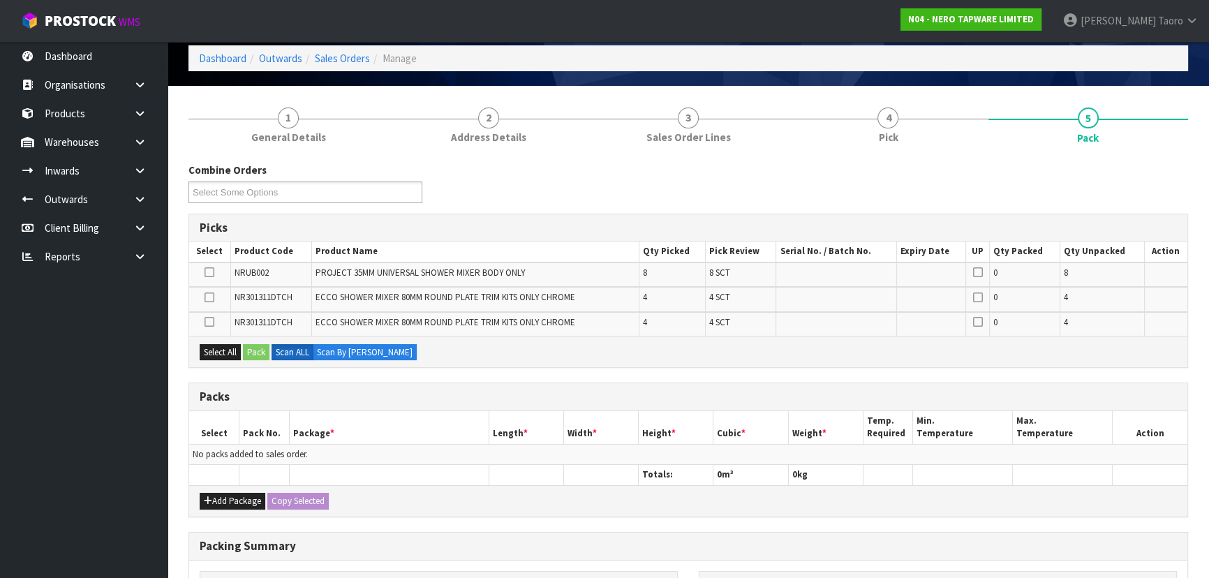
scroll to position [253, 0]
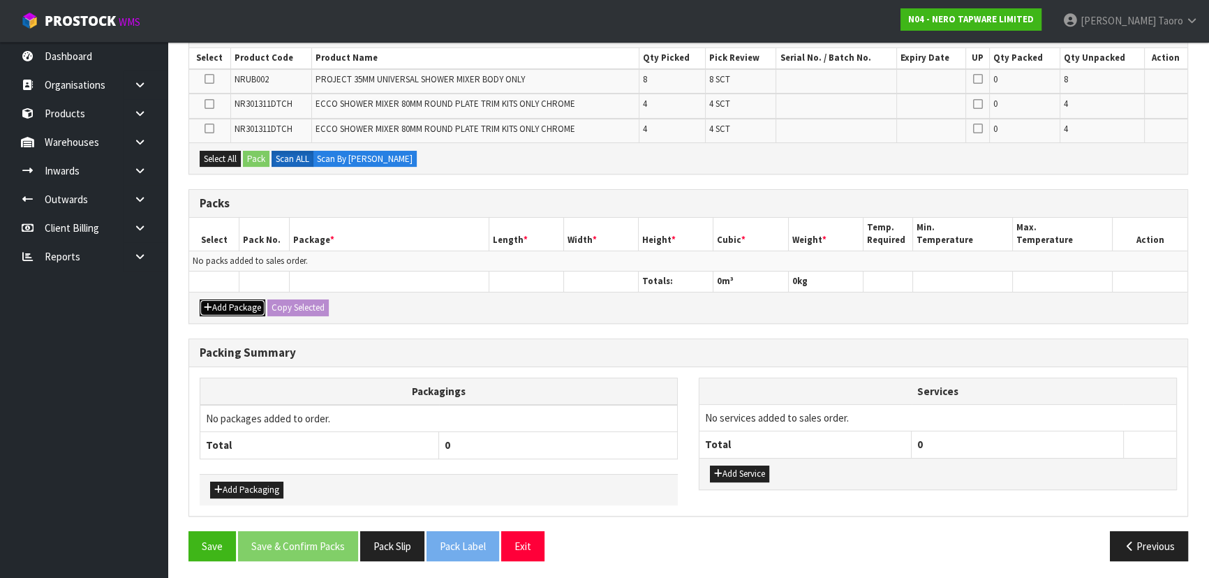
drag, startPoint x: 230, startPoint y: 307, endPoint x: 222, endPoint y: 281, distance: 26.9
click at [225, 300] on button "Add Package" at bounding box center [233, 307] width 66 height 17
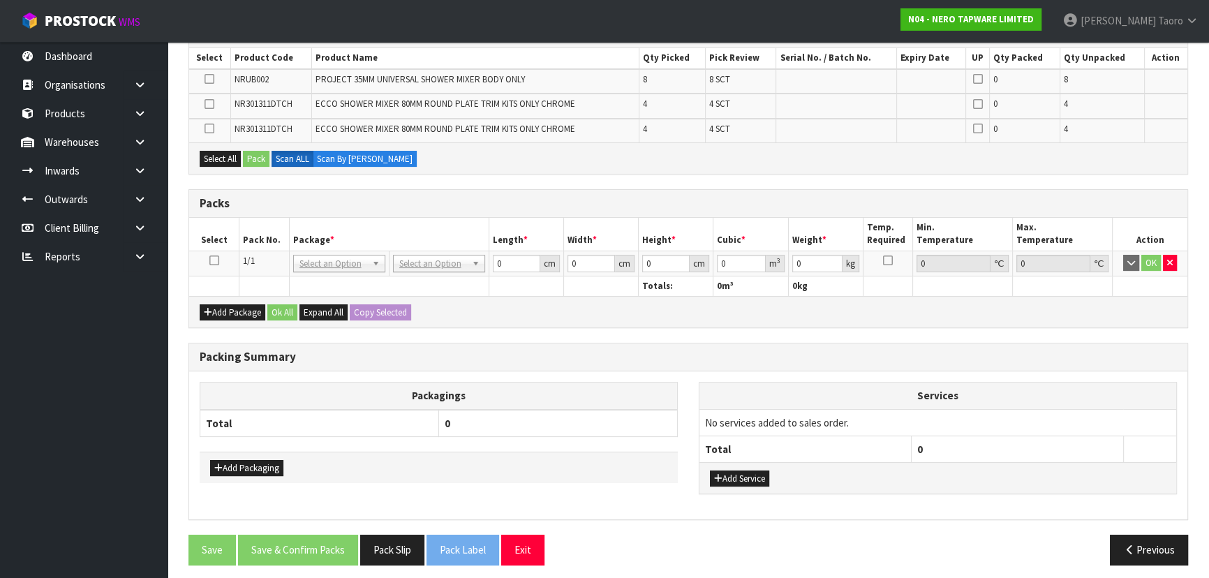
drag, startPoint x: 216, startPoint y: 260, endPoint x: 257, endPoint y: 249, distance: 42.0
click at [216, 260] on icon at bounding box center [214, 260] width 10 height 1
click at [263, 242] on th "Pack No." at bounding box center [264, 234] width 50 height 33
click at [1104, 427] on td "No services added to sales order." at bounding box center [937, 422] width 477 height 27
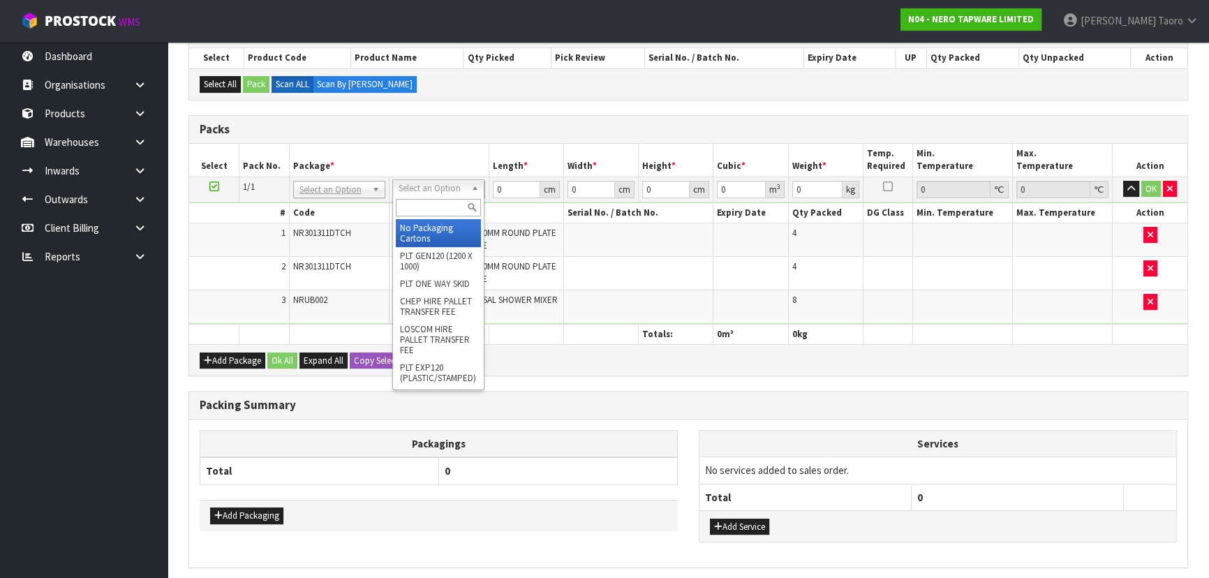
click at [458, 205] on input "text" at bounding box center [438, 207] width 85 height 17
type input "OC"
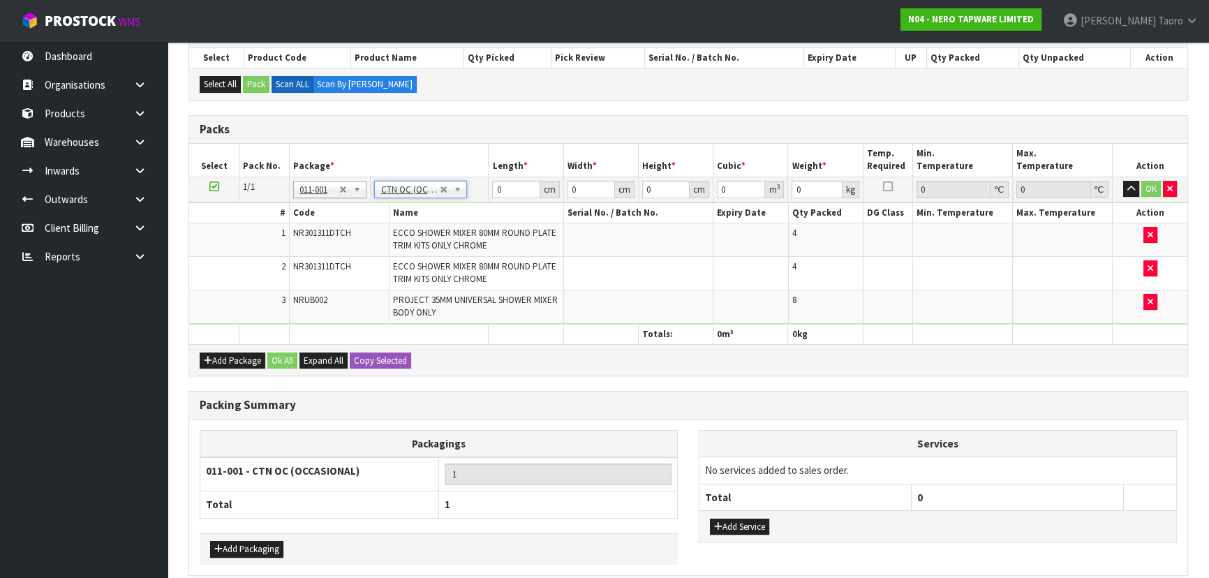
type input "12.8"
click at [517, 186] on input "0" at bounding box center [515, 189] width 47 height 17
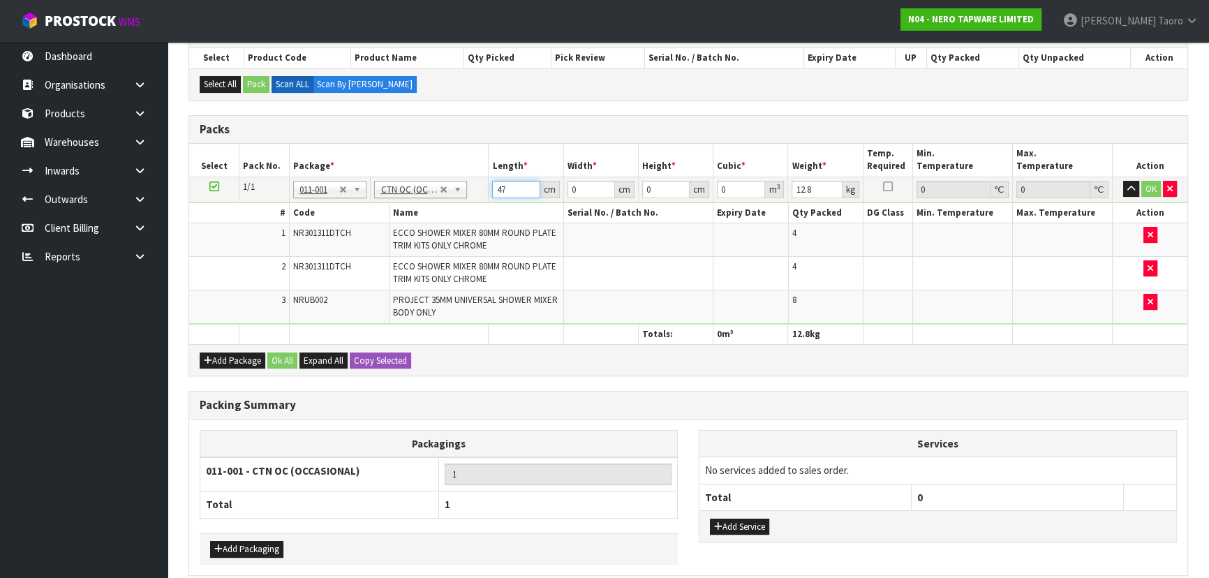
type input "47"
type input "37"
type input "1"
type input "0.001739"
type input "19"
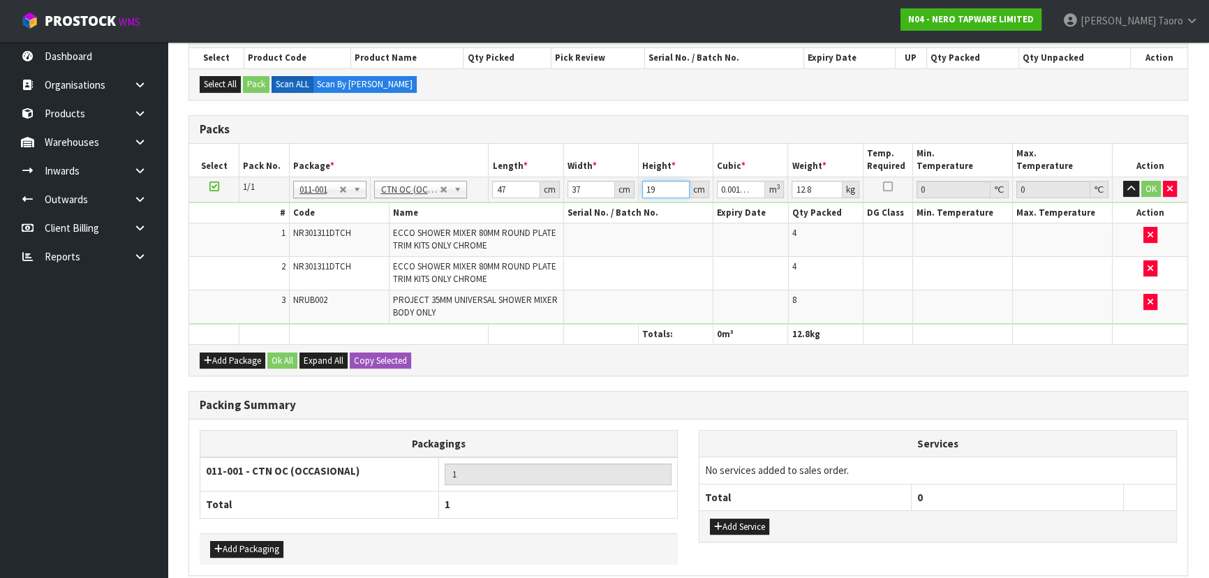
type input "0.033041"
type input "19"
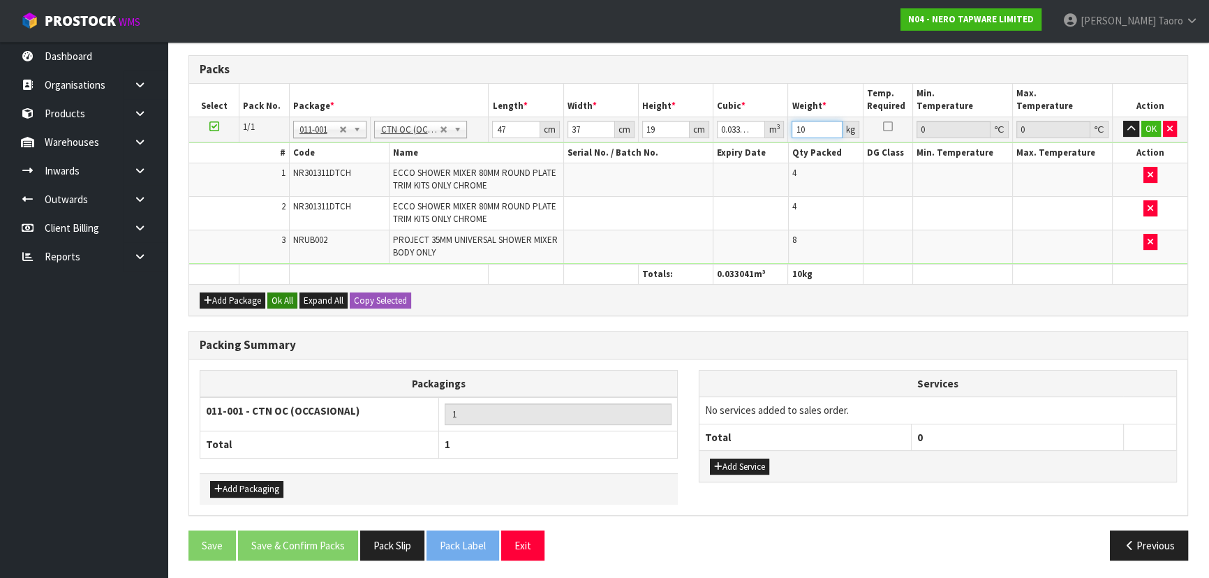
type input "10"
click at [293, 300] on button "Ok All" at bounding box center [282, 300] width 30 height 17
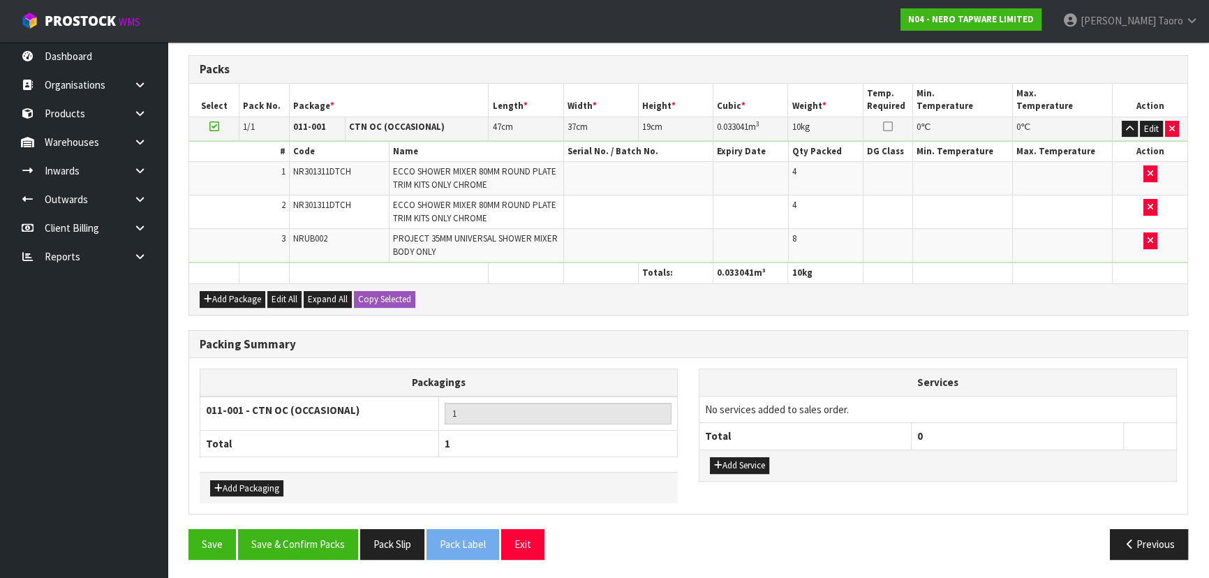
scroll to position [311, 0]
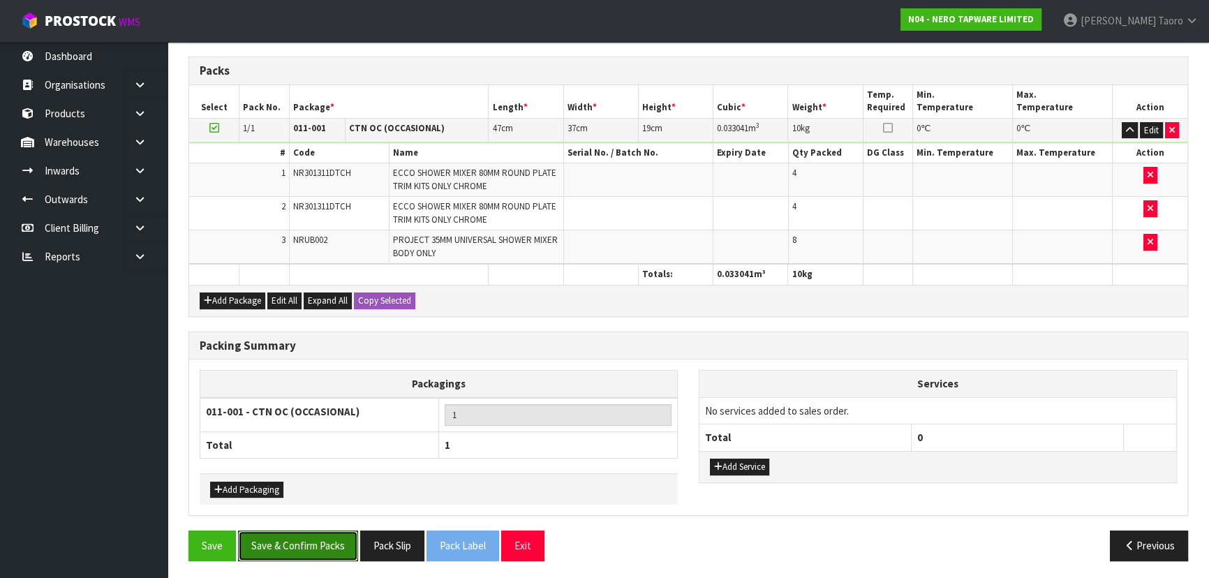
drag, startPoint x: 346, startPoint y: 551, endPoint x: 507, endPoint y: 523, distance: 163.0
click at [346, 550] on button "Save & Confirm Packs" at bounding box center [298, 546] width 120 height 30
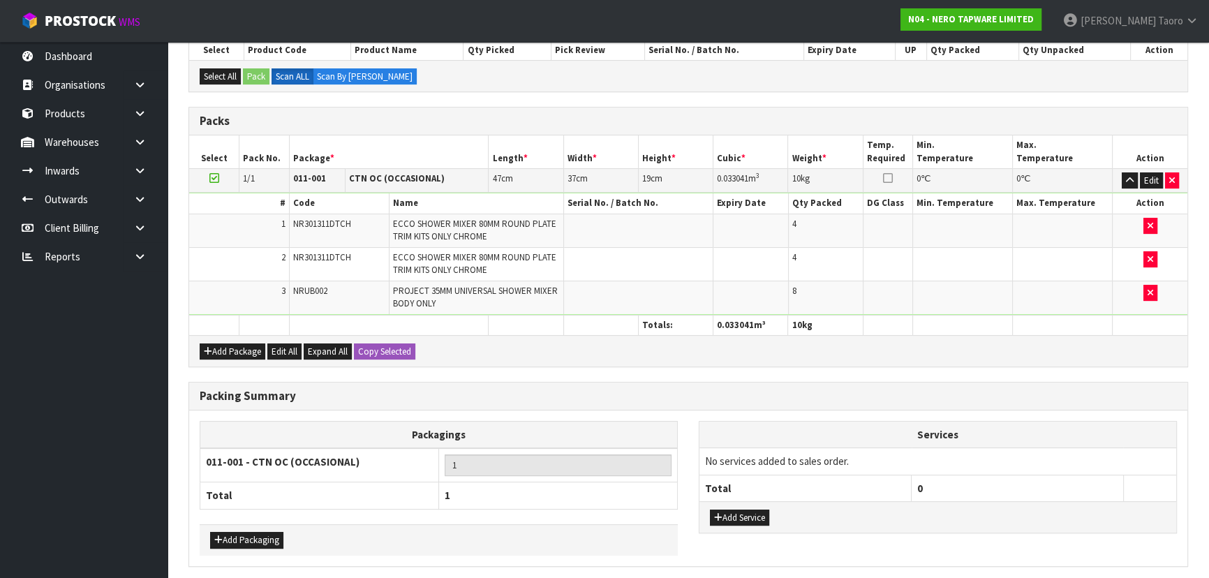
scroll to position [0, 0]
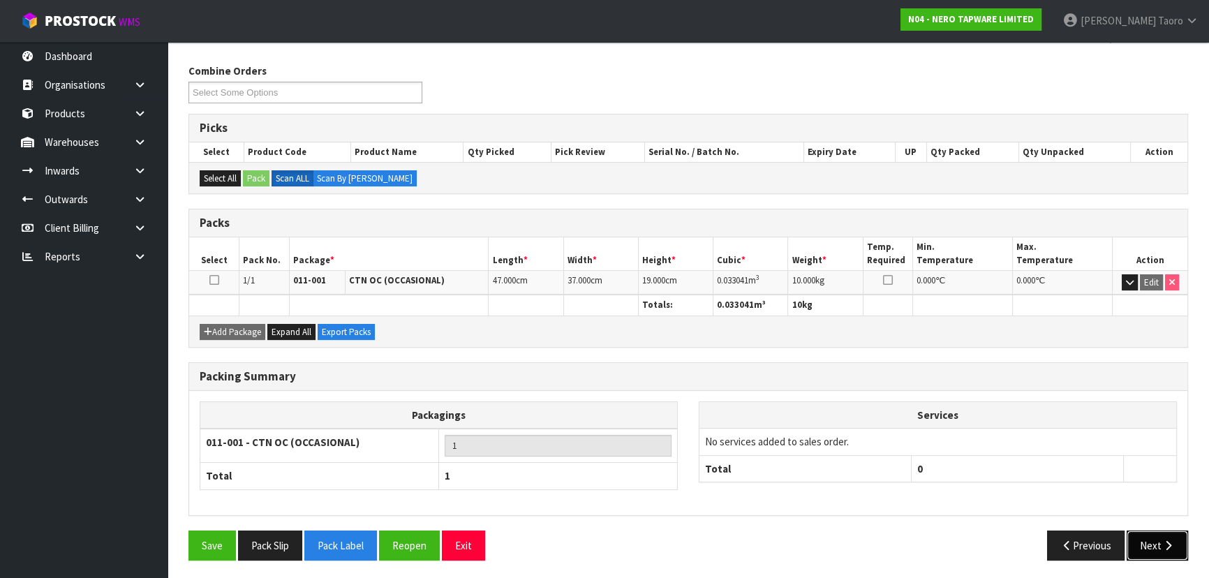
click at [1155, 538] on button "Next" at bounding box center [1157, 546] width 61 height 30
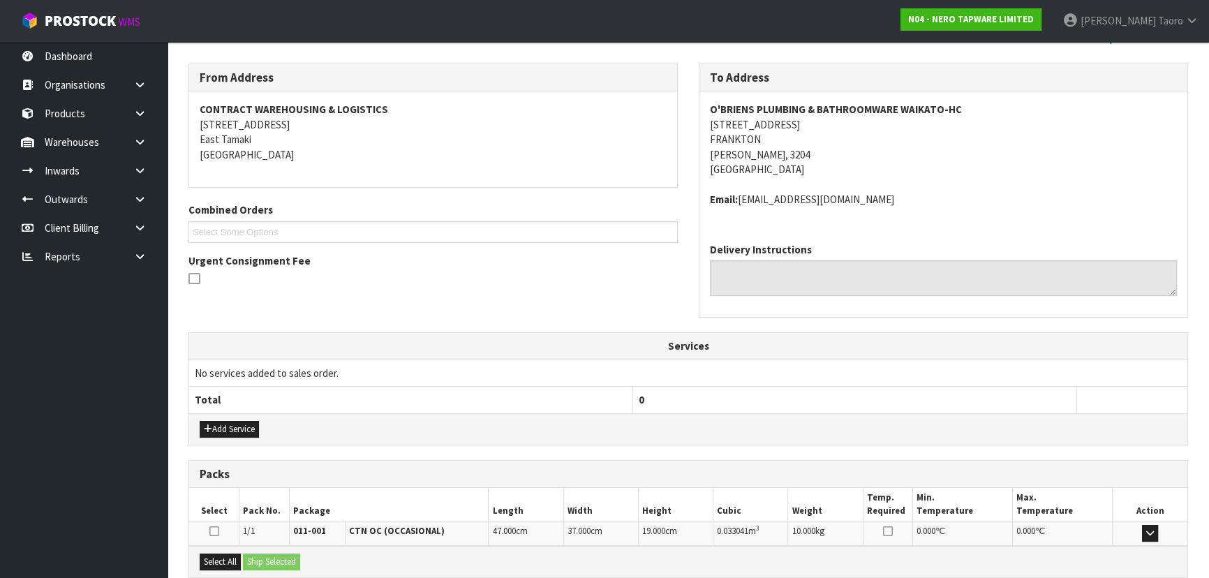
scroll to position [356, 0]
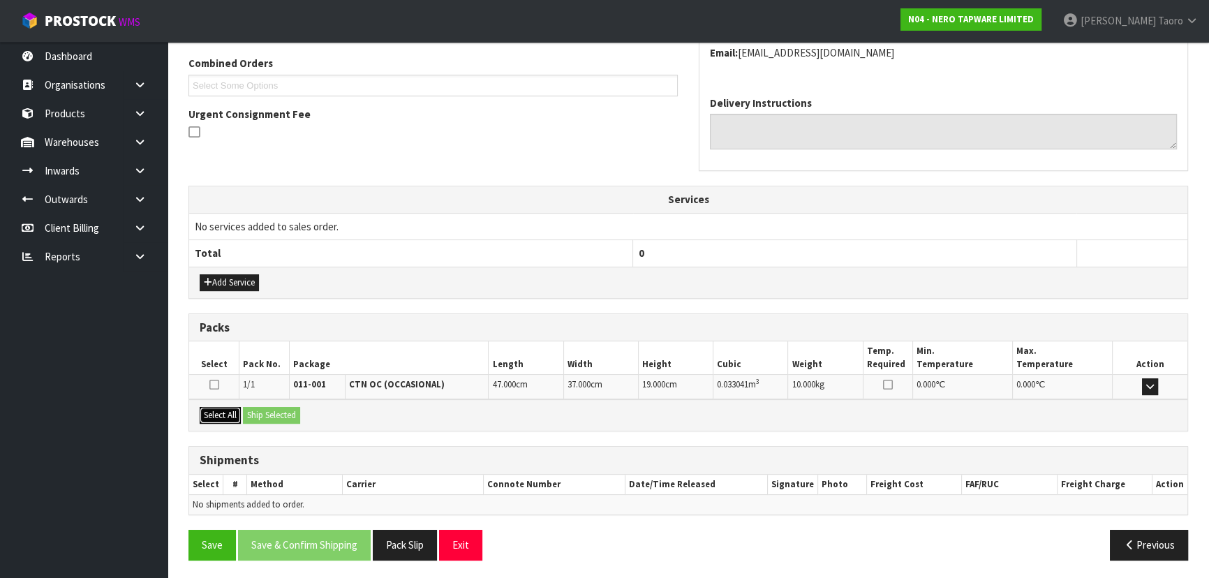
drag, startPoint x: 228, startPoint y: 416, endPoint x: 243, endPoint y: 418, distance: 15.5
click at [230, 416] on button "Select All" at bounding box center [220, 415] width 41 height 17
click at [262, 417] on button "Ship Selected" at bounding box center [271, 415] width 57 height 17
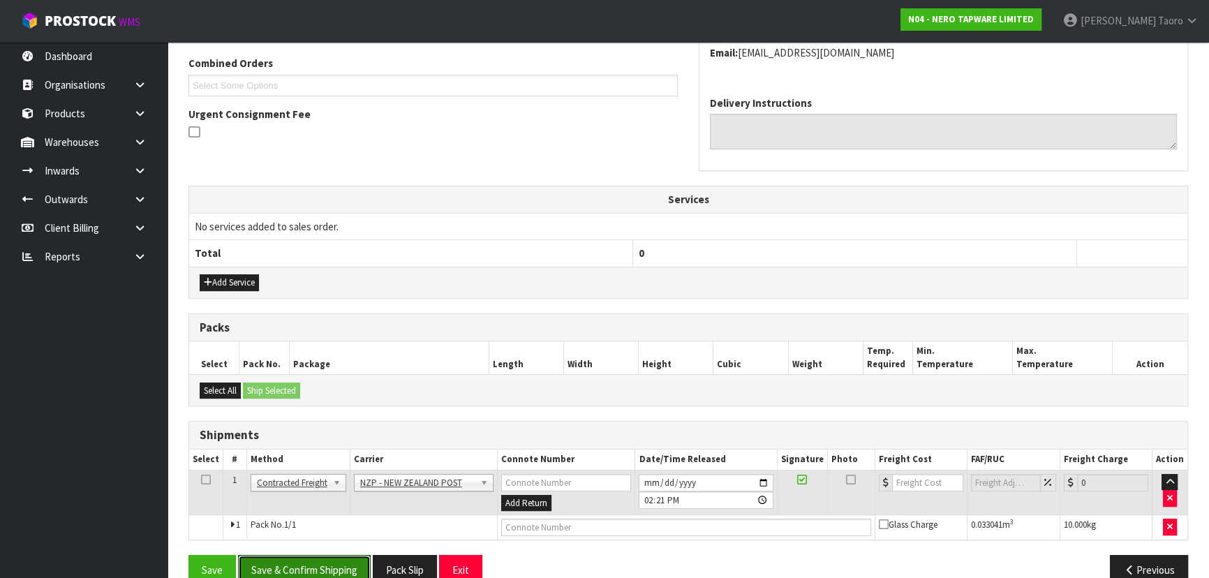
drag, startPoint x: 288, startPoint y: 563, endPoint x: 299, endPoint y: 549, distance: 17.3
click at [290, 560] on button "Save & Confirm Shipping" at bounding box center [304, 570] width 133 height 30
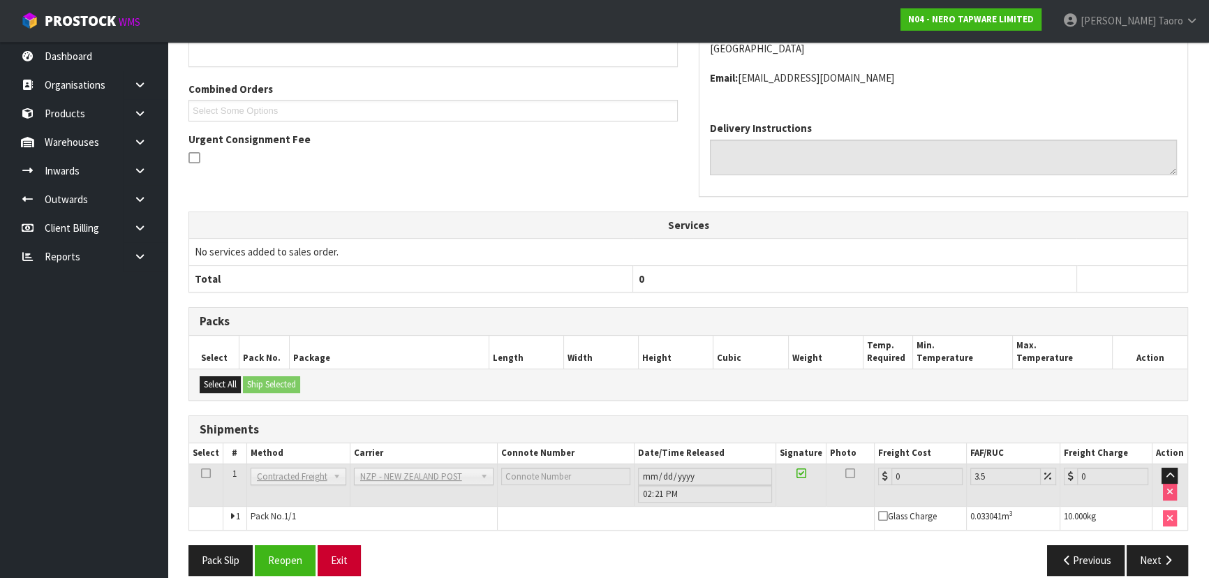
scroll to position [362, 0]
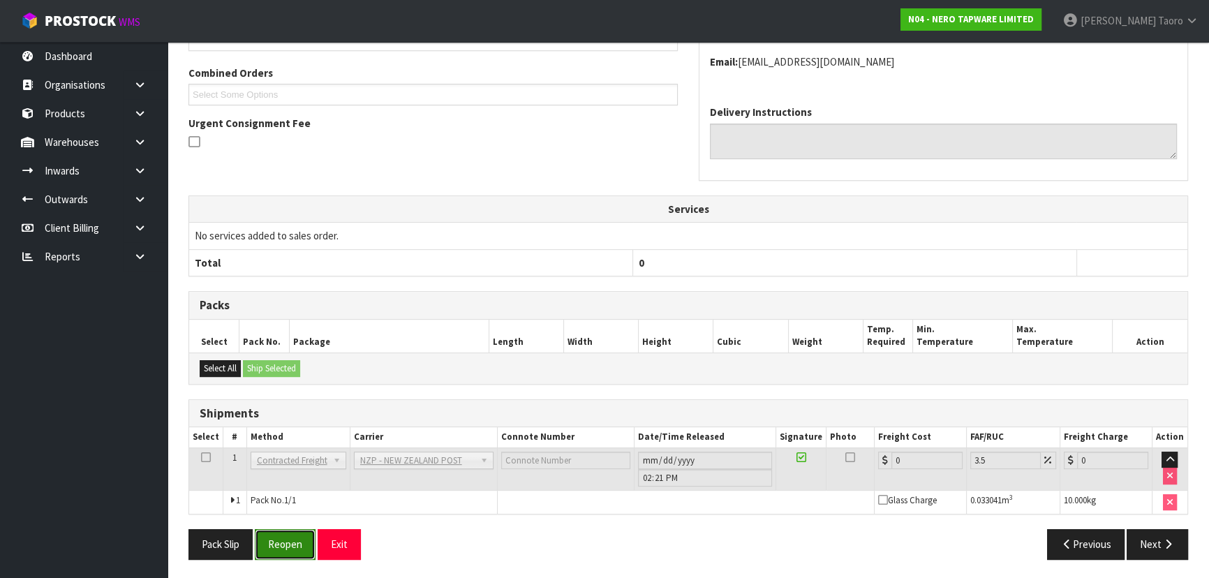
drag, startPoint x: 285, startPoint y: 544, endPoint x: 290, endPoint y: 532, distance: 12.8
click at [286, 538] on button "Reopen" at bounding box center [285, 544] width 61 height 30
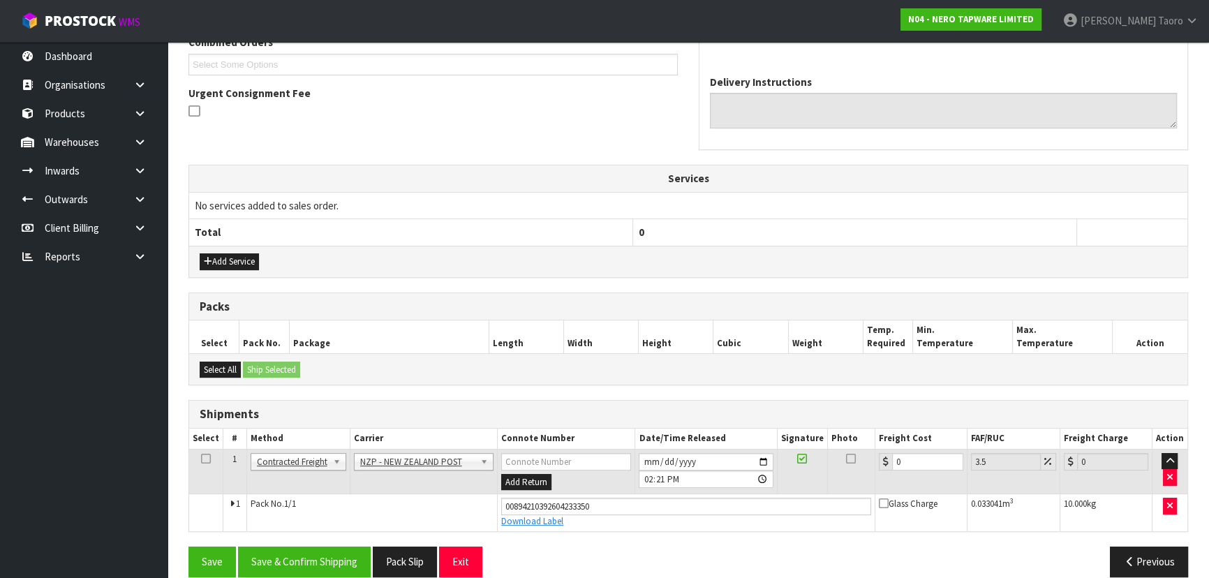
scroll to position [394, 0]
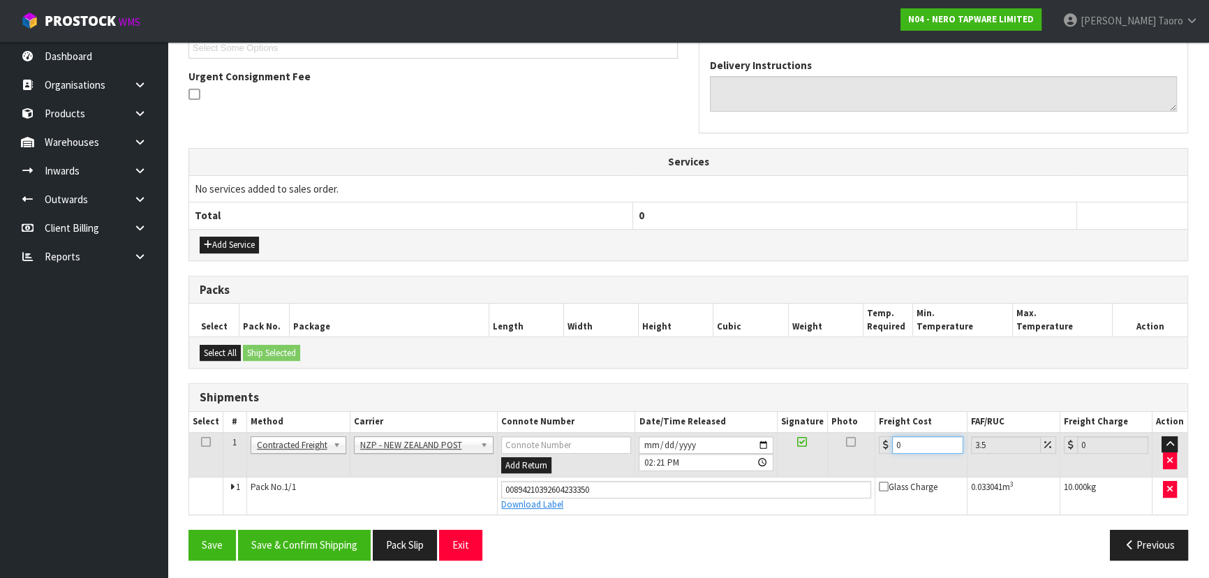
click at [901, 442] on input "0" at bounding box center [927, 444] width 71 height 17
type input "7"
type input "7.24"
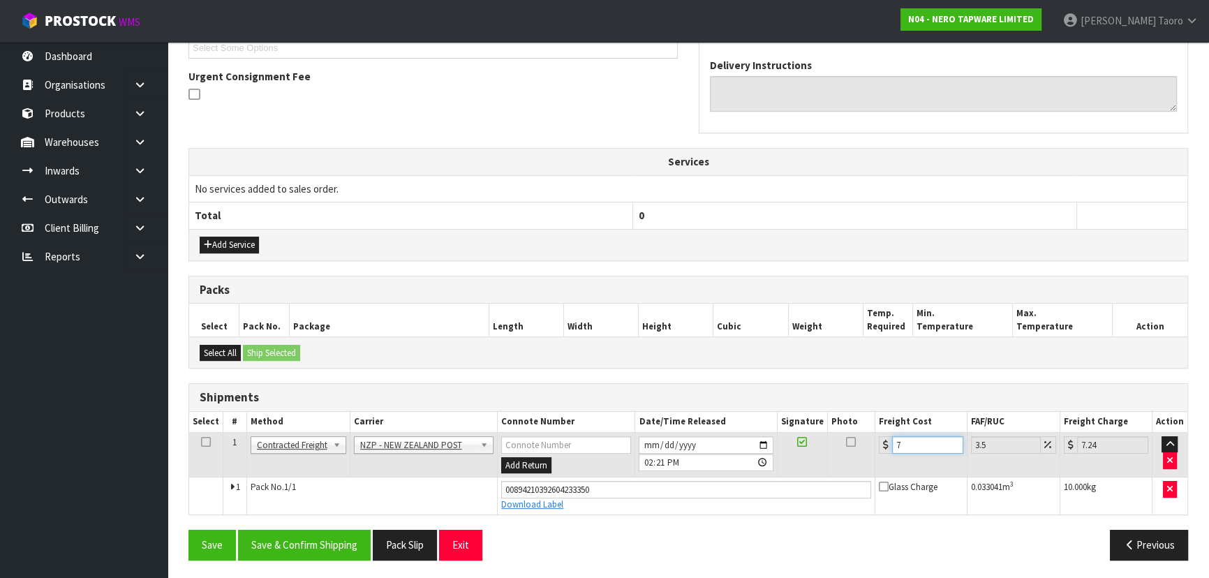
type input "7.3"
type input "7.56"
type input "7.31"
type input "7.57"
type input "7.31"
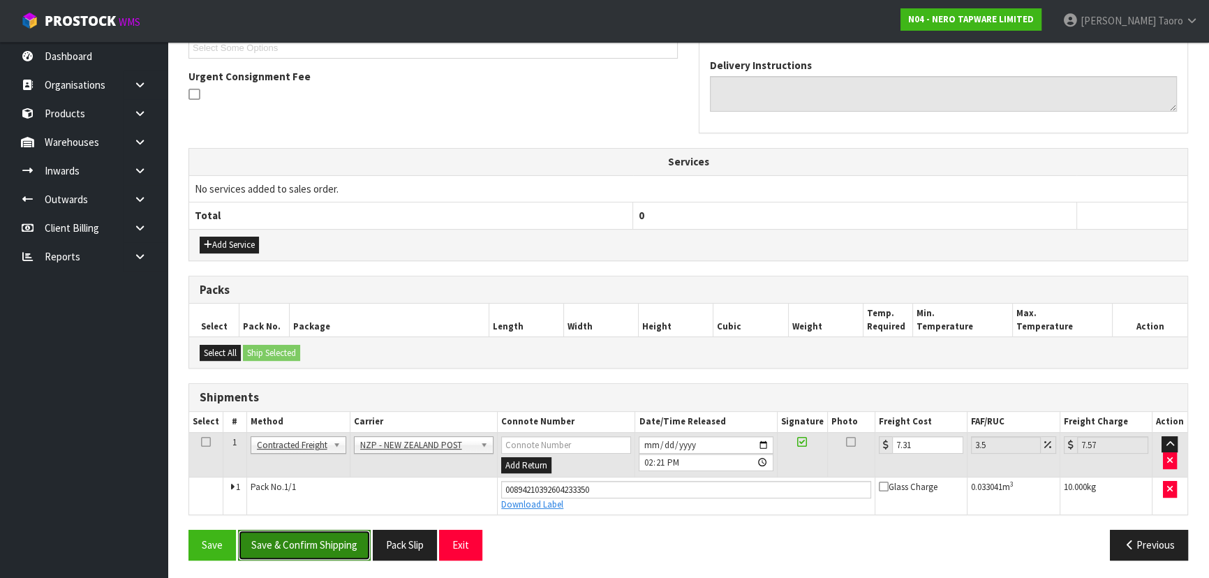
click at [333, 540] on button "Save & Confirm Shipping" at bounding box center [304, 545] width 133 height 30
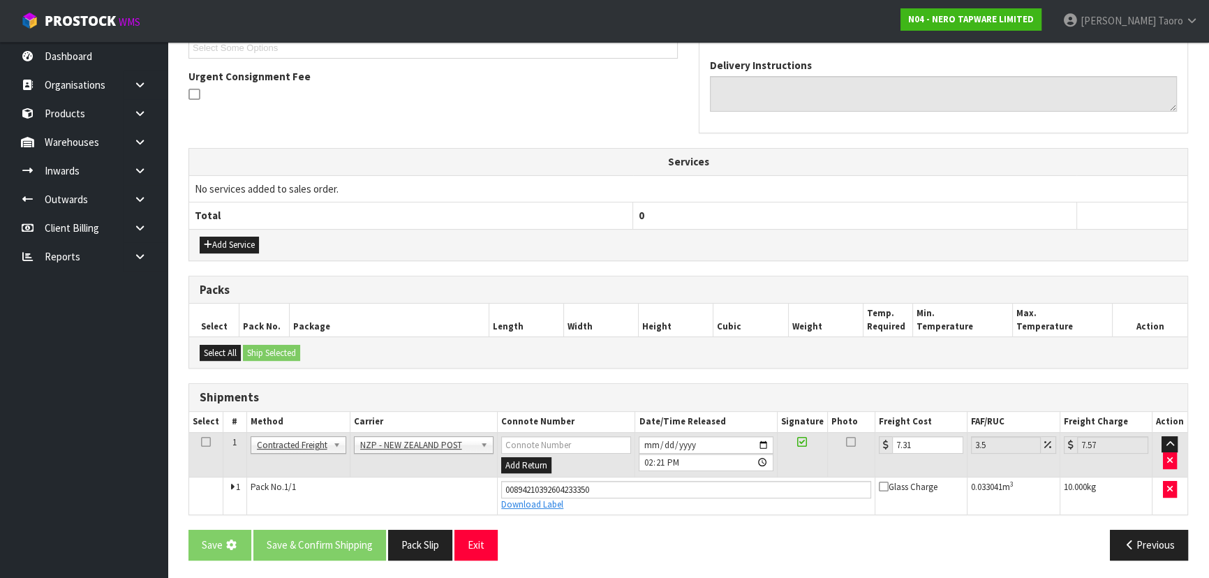
scroll to position [0, 0]
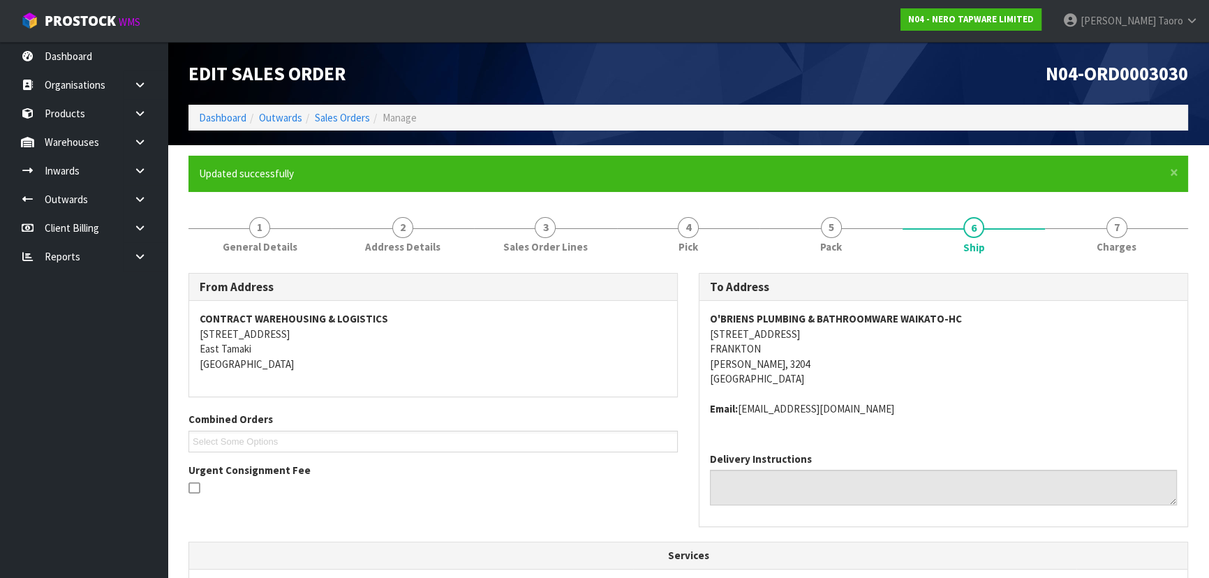
click at [440, 77] on h1 "Edit Sales Order" at bounding box center [432, 73] width 489 height 21
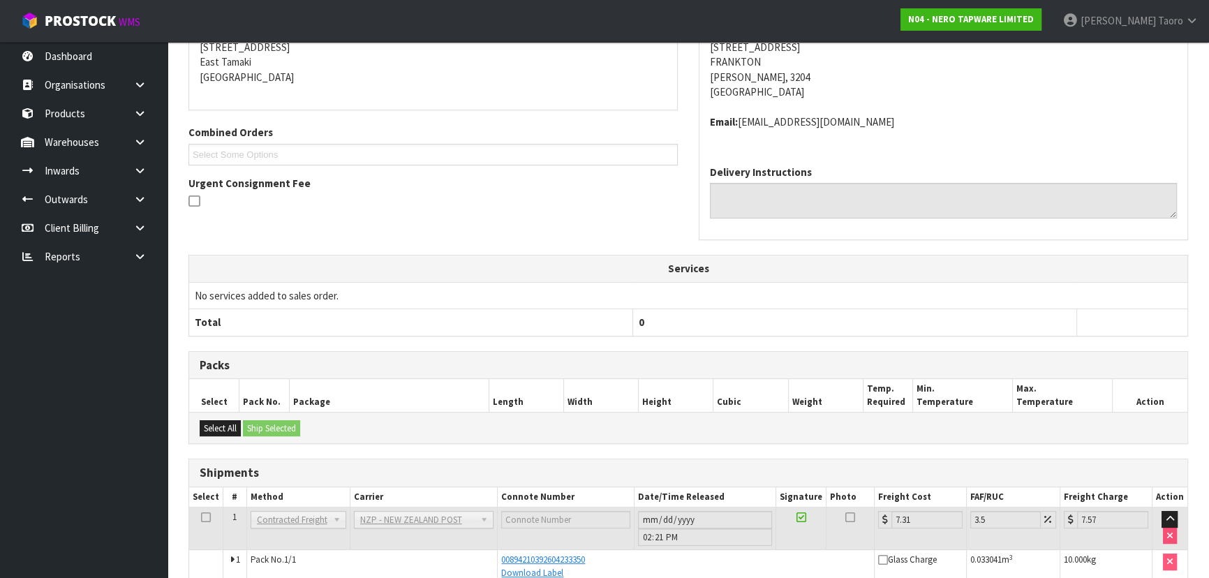
scroll to position [356, 0]
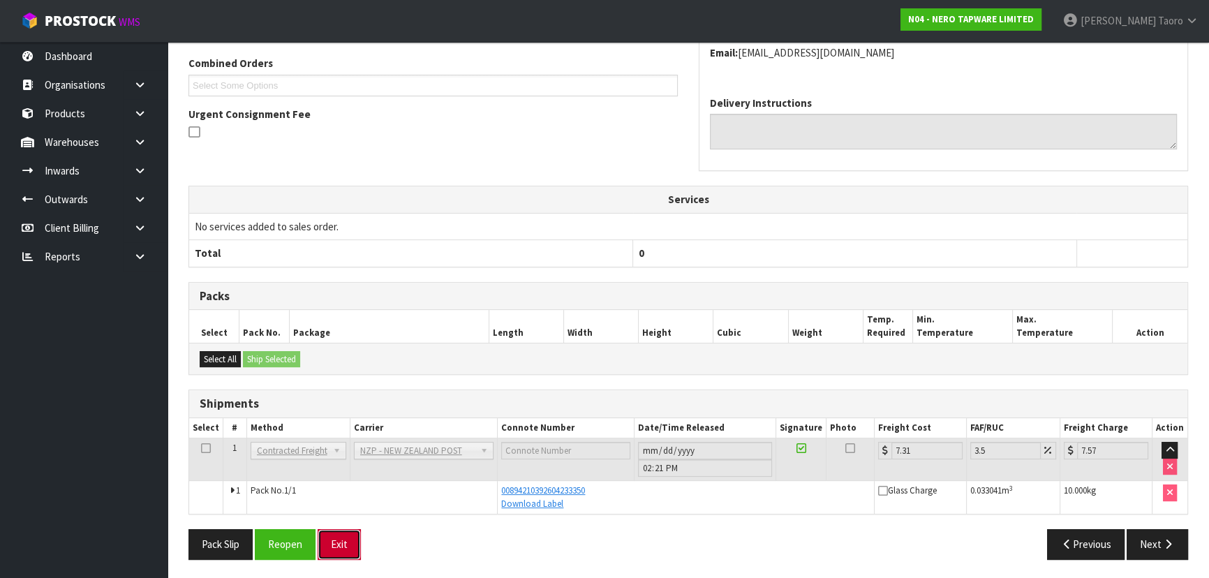
click at [341, 540] on button "Exit" at bounding box center [339, 544] width 43 height 30
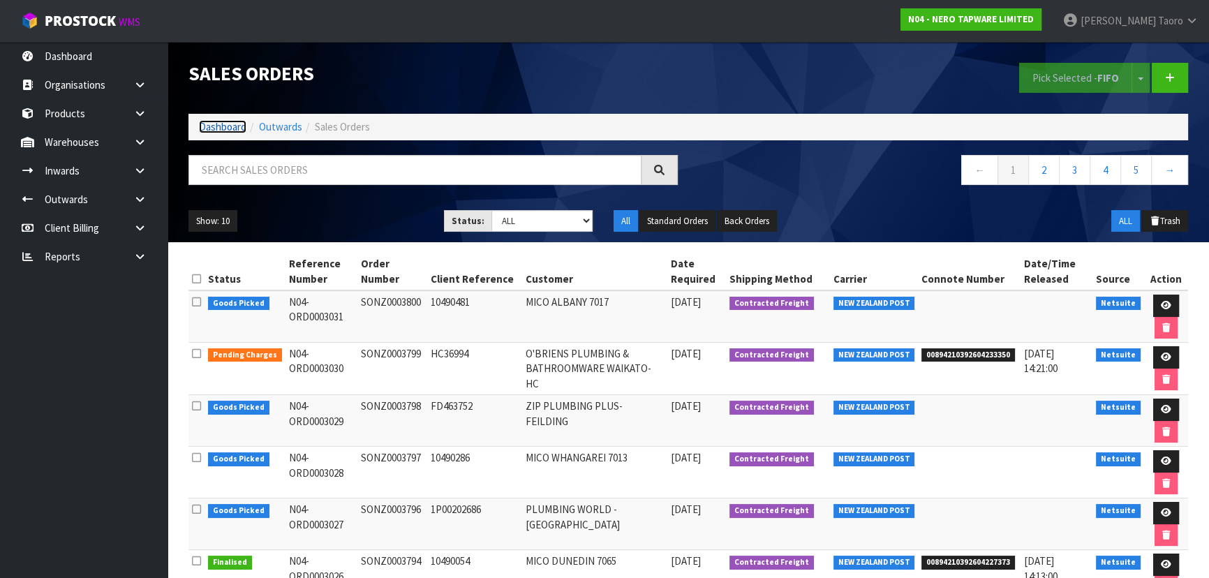
click at [227, 126] on link "Dashboard" at bounding box center [222, 126] width 47 height 13
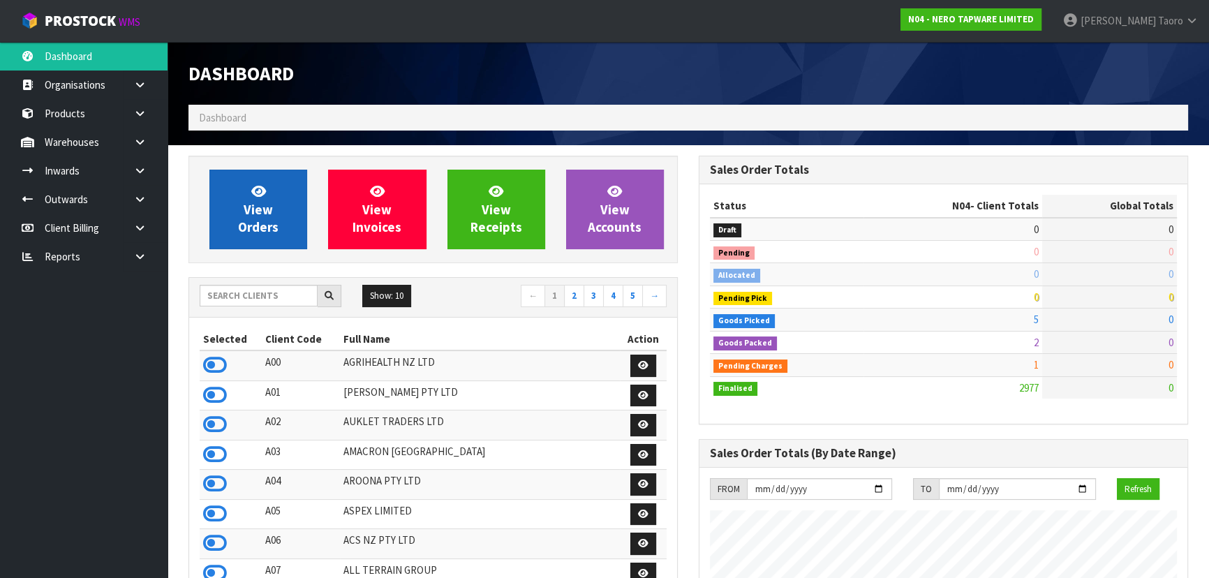
scroll to position [1130, 510]
click at [238, 218] on span "View Orders" at bounding box center [258, 209] width 40 height 52
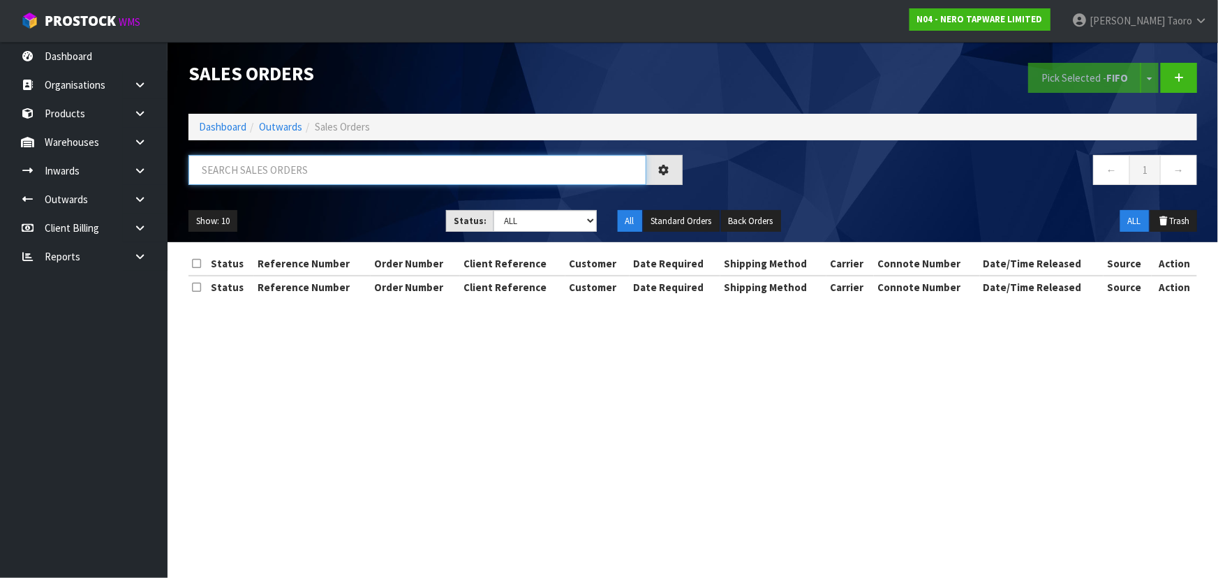
click at [244, 167] on input "text" at bounding box center [417, 170] width 458 height 30
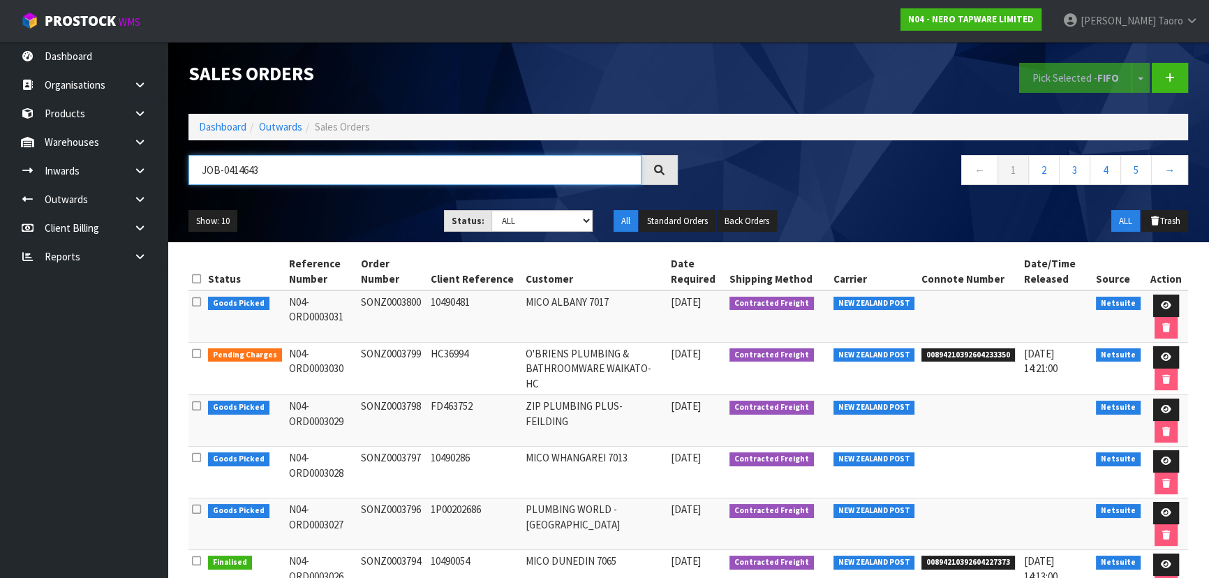
type input "JOB-0414643"
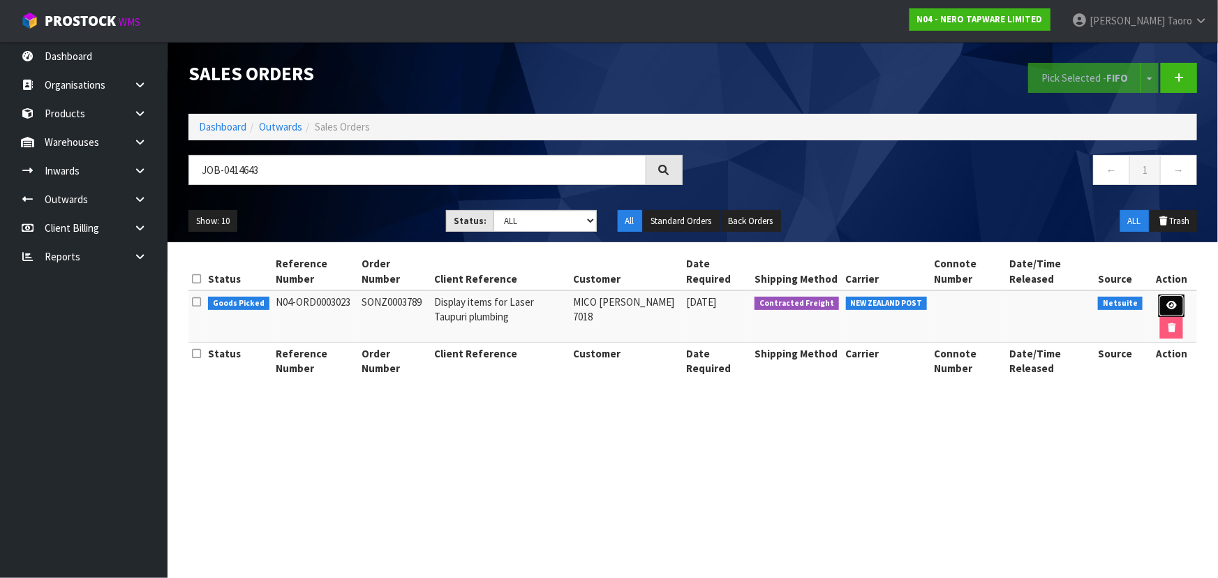
click at [1166, 302] on icon at bounding box center [1171, 305] width 10 height 9
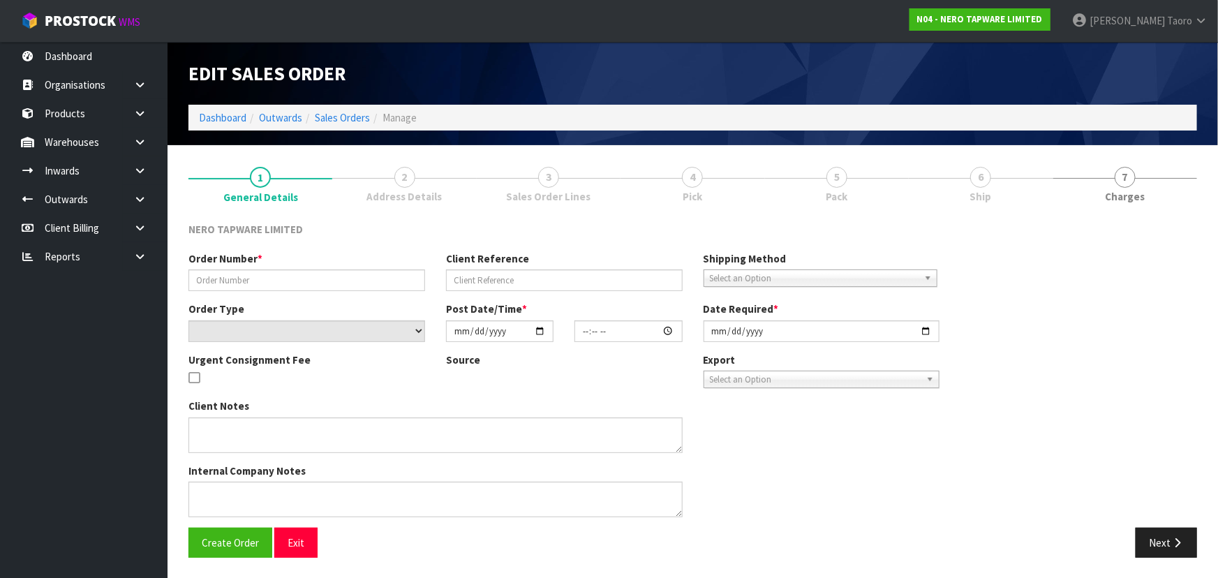
type input "SONZ0003789"
type input "Display items for Laser Taupuri plumbing"
select select "number:0"
type input "2025-09-26"
type input "11:00:07.000"
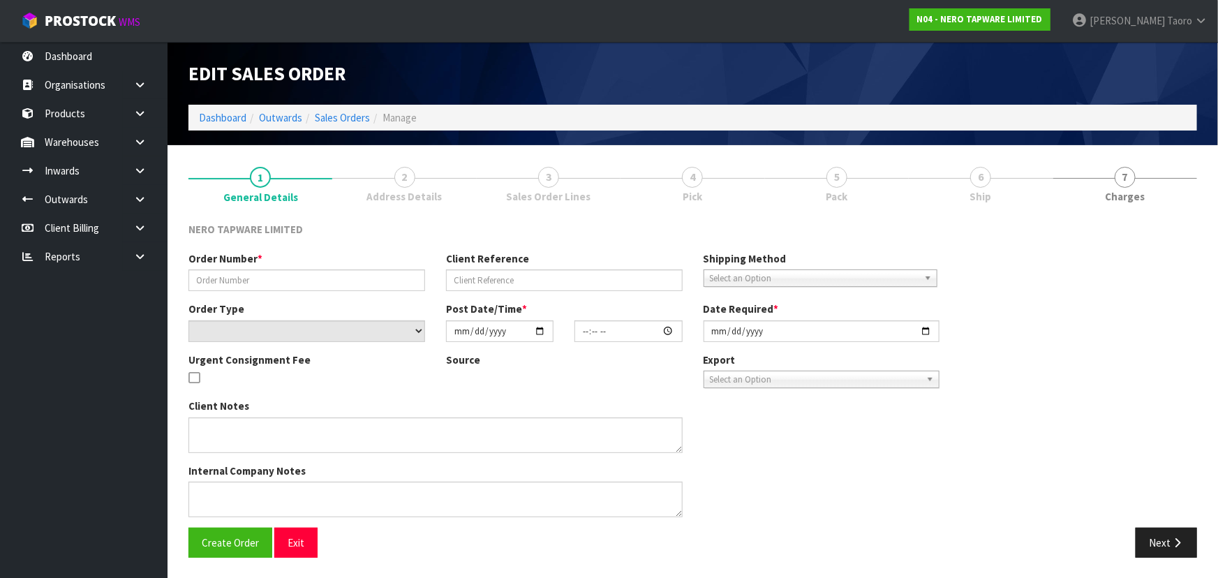
type input "2025-09-26"
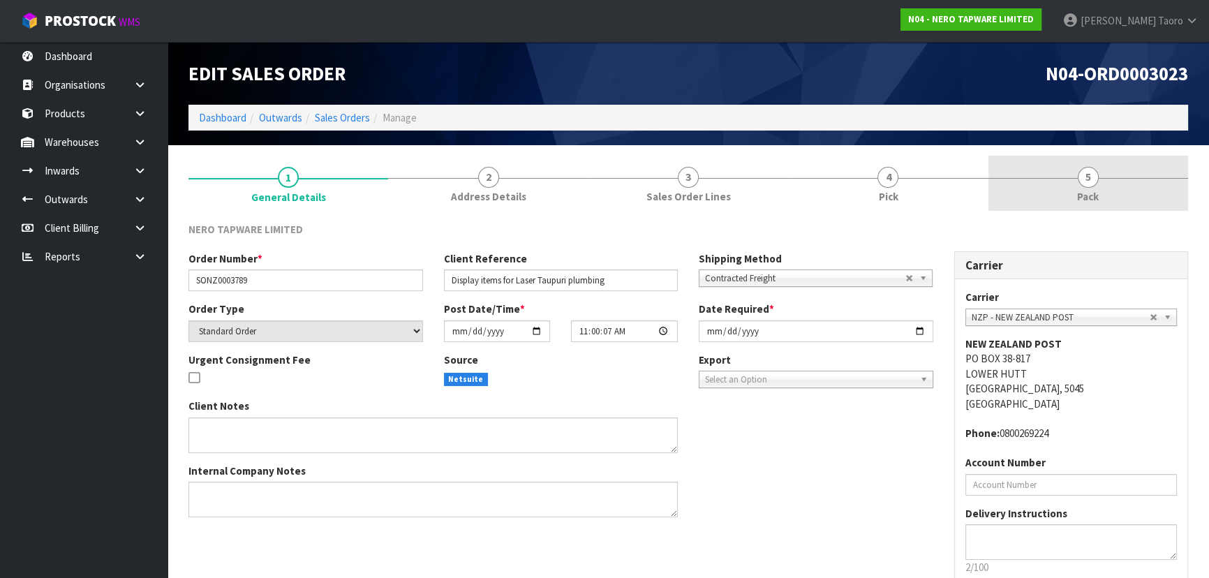
drag, startPoint x: 1095, startPoint y: 181, endPoint x: 1068, endPoint y: 181, distance: 27.2
click at [1093, 179] on span "5" at bounding box center [1088, 177] width 21 height 21
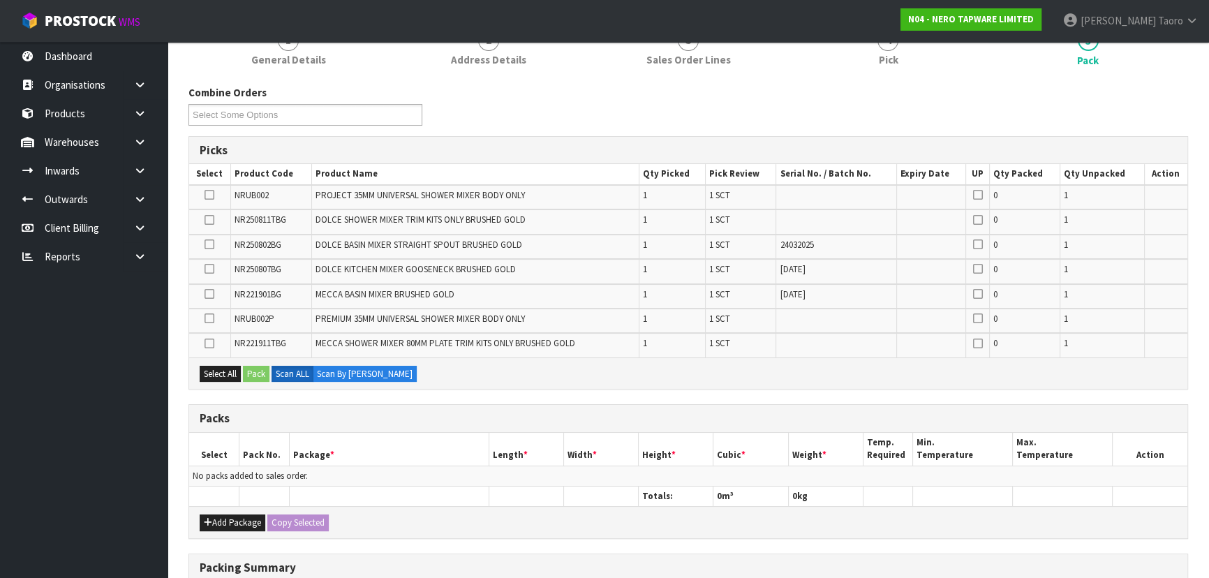
scroll to position [317, 0]
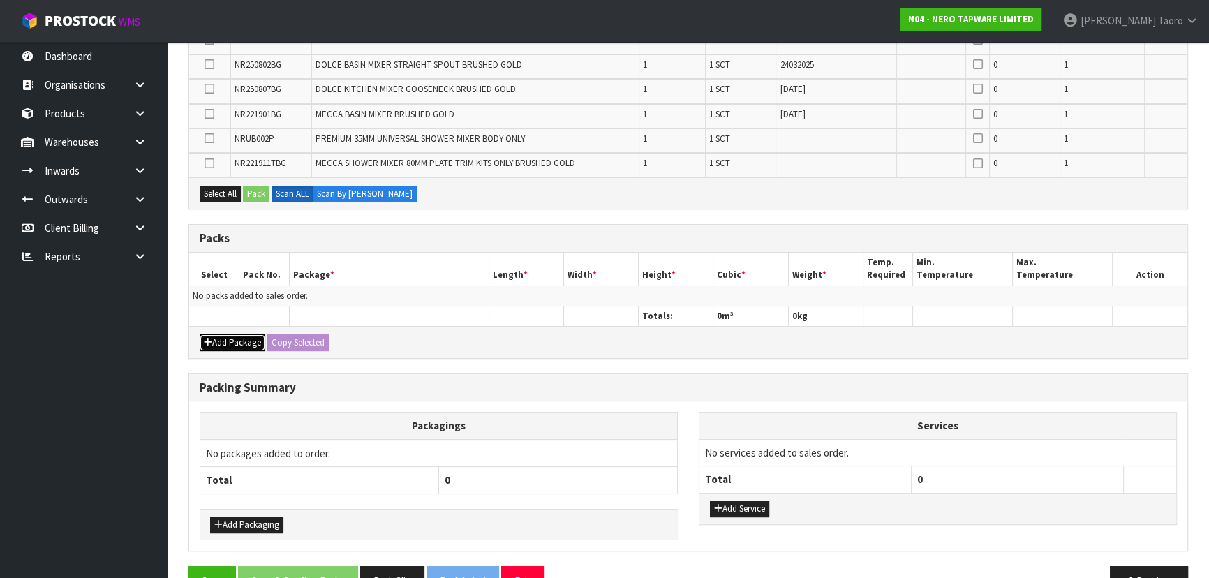
click at [228, 339] on button "Add Package" at bounding box center [233, 342] width 66 height 17
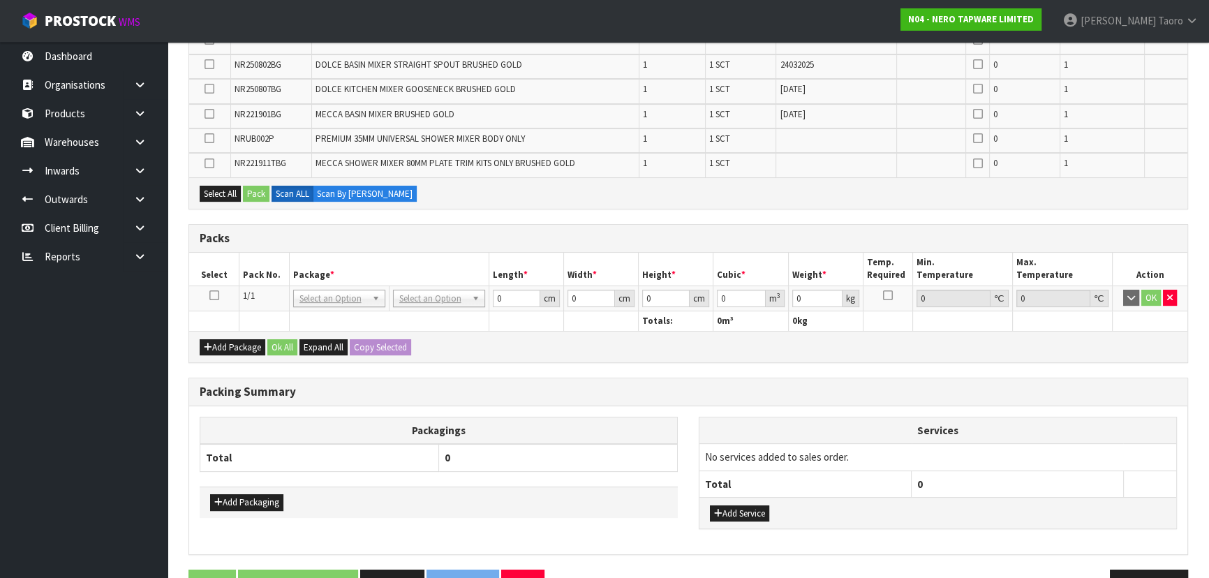
drag, startPoint x: 212, startPoint y: 293, endPoint x: 230, endPoint y: 237, distance: 59.4
click at [212, 295] on icon at bounding box center [214, 295] width 10 height 1
click at [236, 225] on div "Packs" at bounding box center [688, 239] width 998 height 28
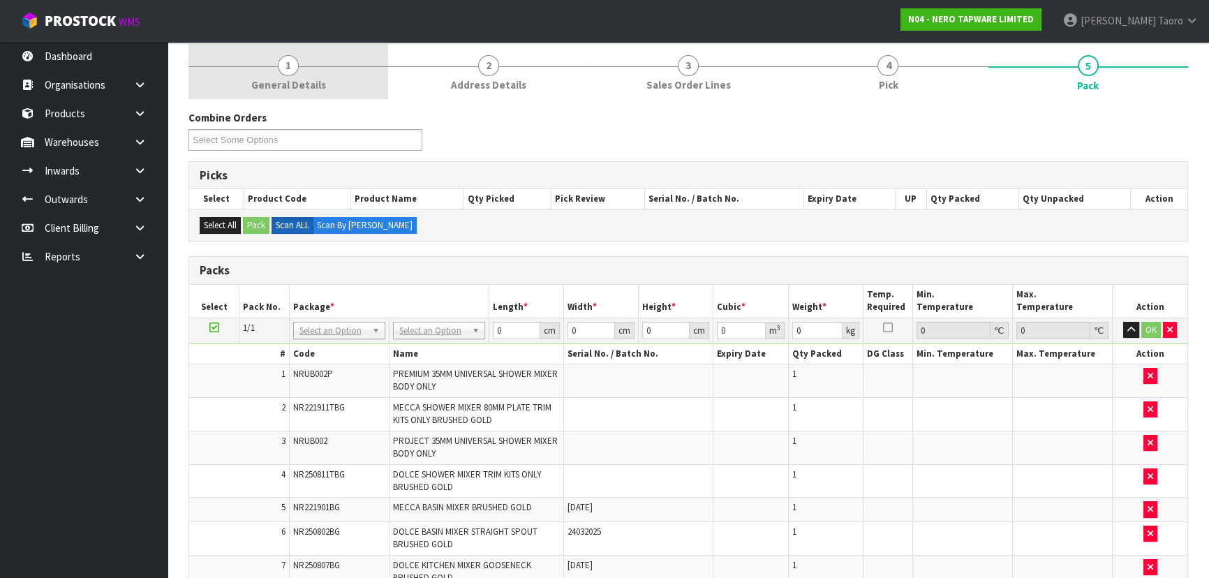
scroll to position [0, 0]
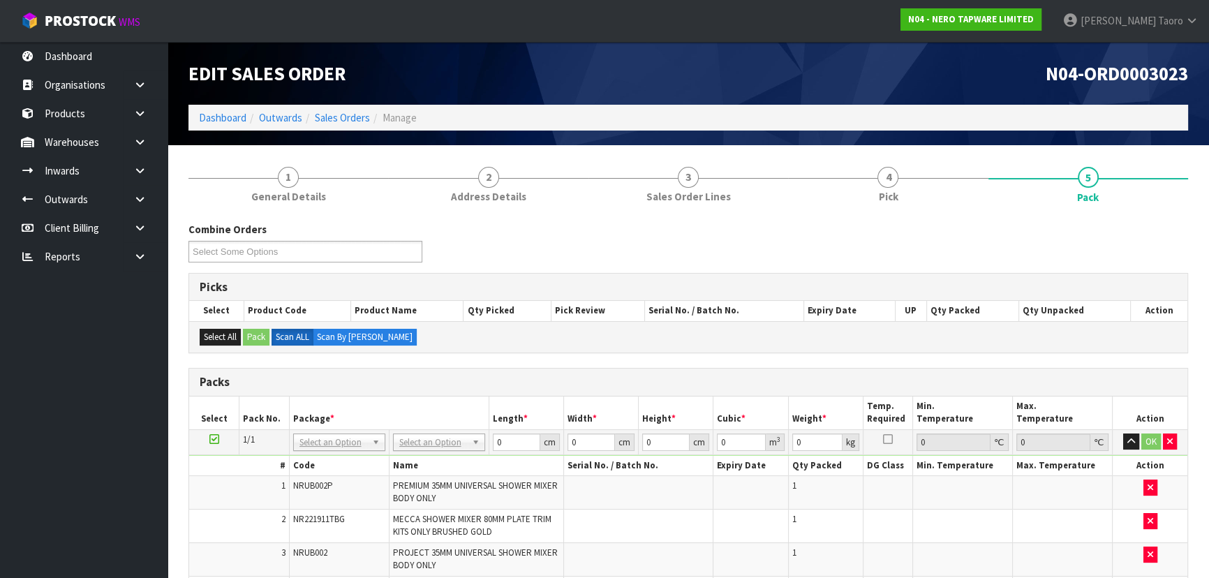
drag, startPoint x: 434, startPoint y: 440, endPoint x: 436, endPoint y: 465, distance: 25.2
click at [438, 464] on input "text" at bounding box center [438, 460] width 85 height 17
type input "OWN"
type input "6.72"
click at [505, 443] on input "0" at bounding box center [515, 441] width 47 height 17
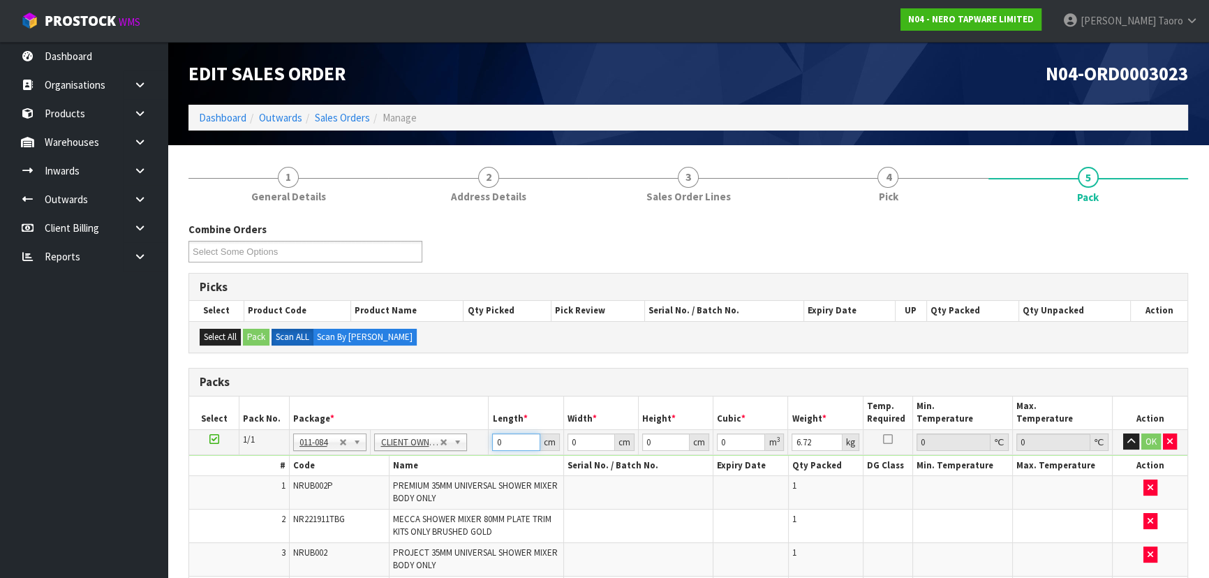
click at [505, 443] on input "0" at bounding box center [515, 441] width 47 height 17
type input "54"
type input "36"
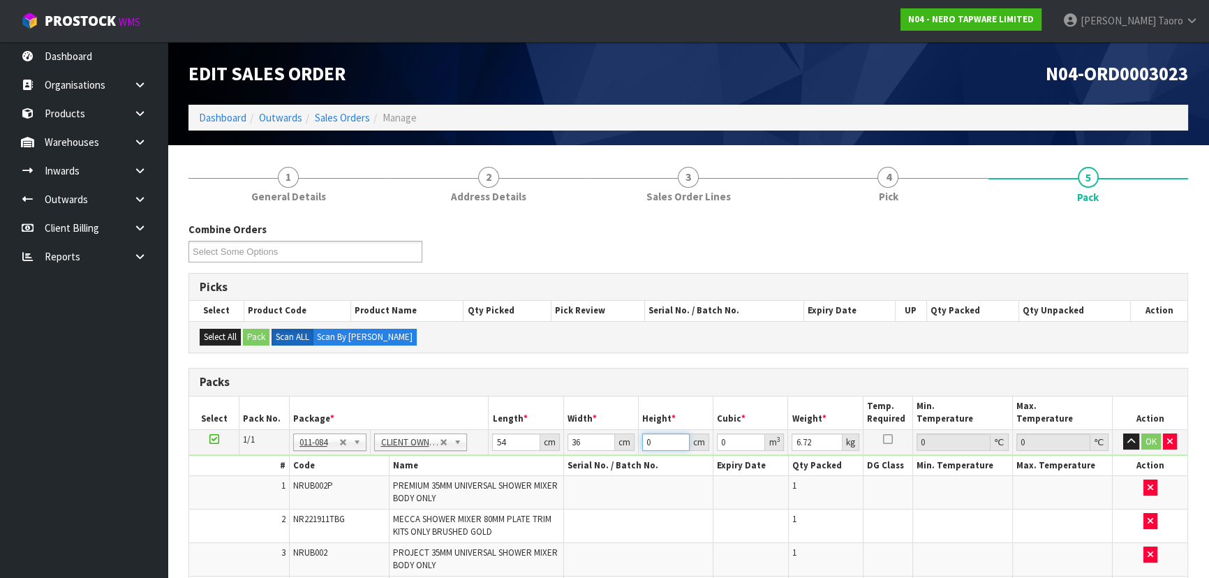
type input "2"
type input "0.003888"
type input "24"
type input "0.046656"
type input "24"
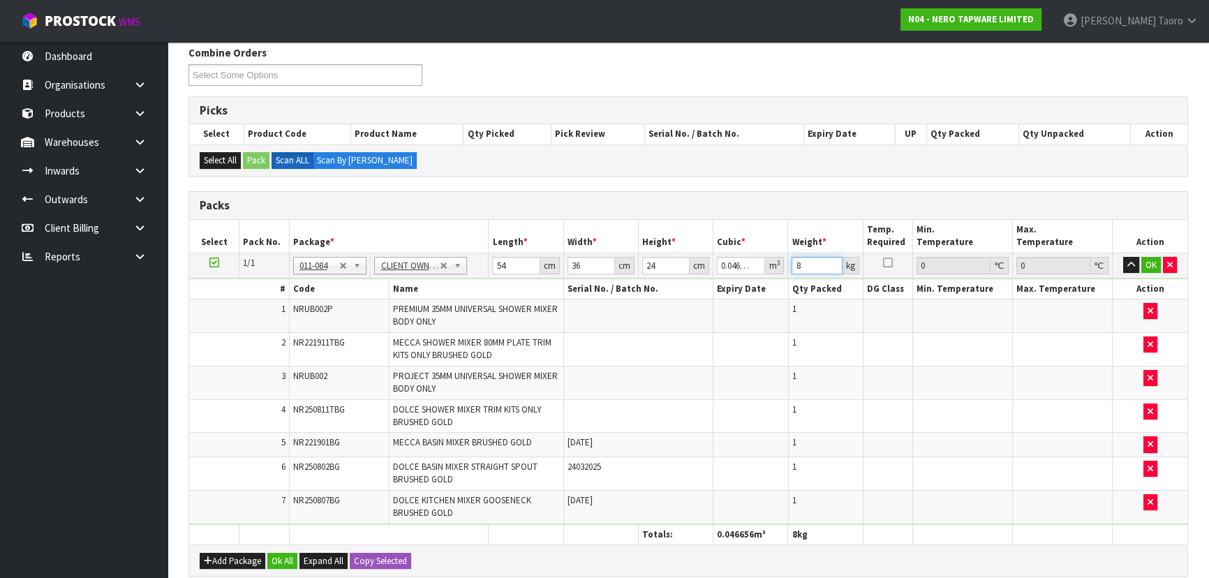
scroll to position [380, 0]
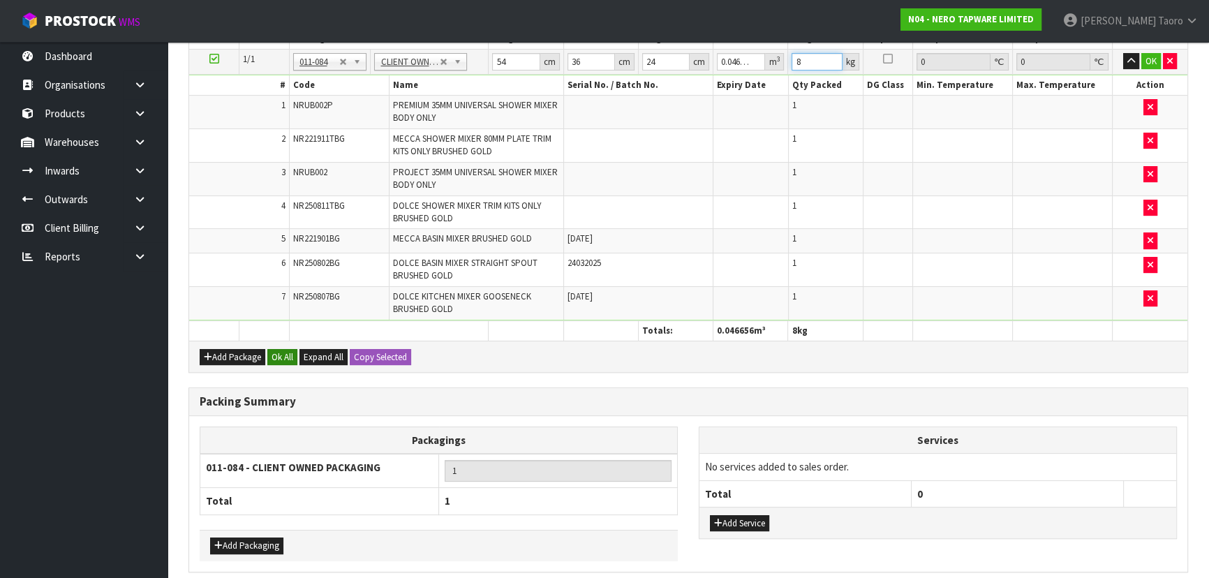
type input "8"
click at [283, 355] on button "Ok All" at bounding box center [282, 357] width 30 height 17
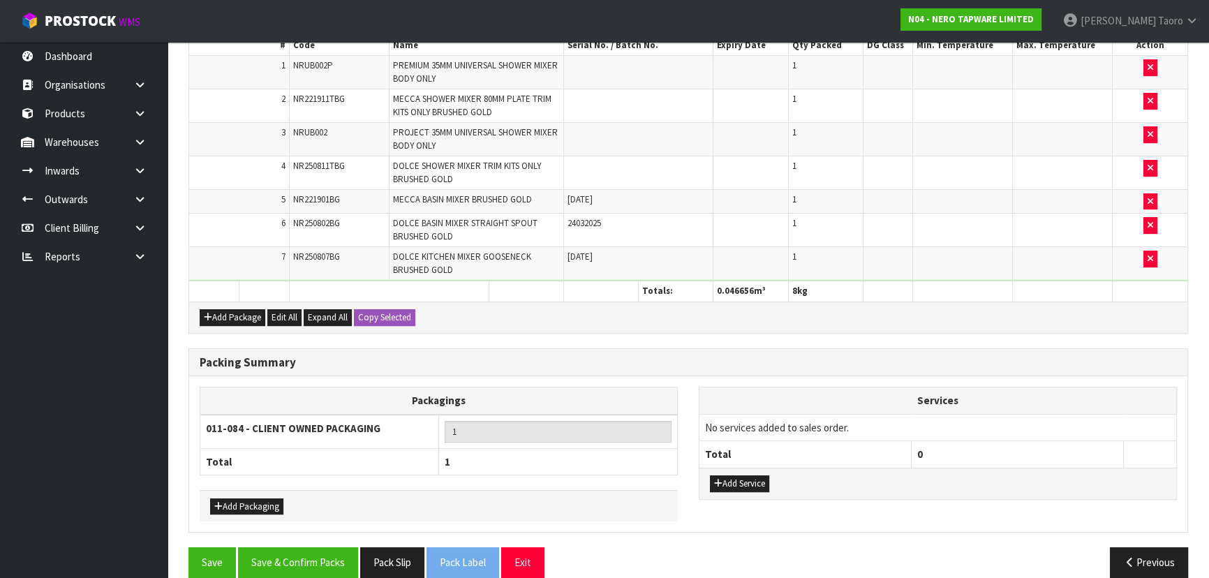
scroll to position [435, 0]
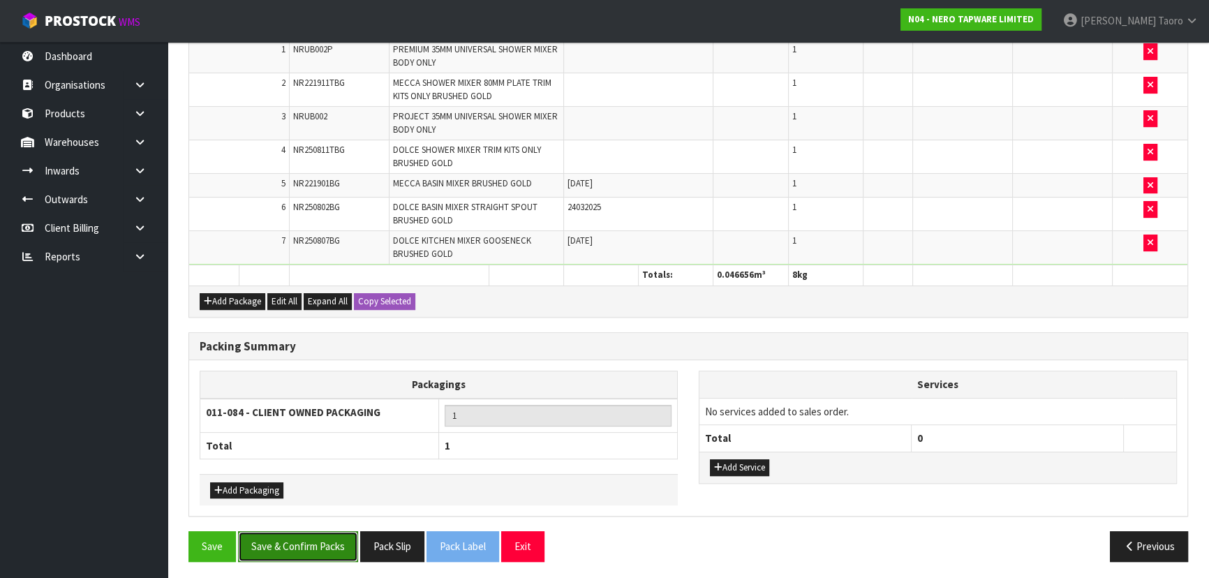
click at [332, 537] on button "Save & Confirm Packs" at bounding box center [298, 546] width 120 height 30
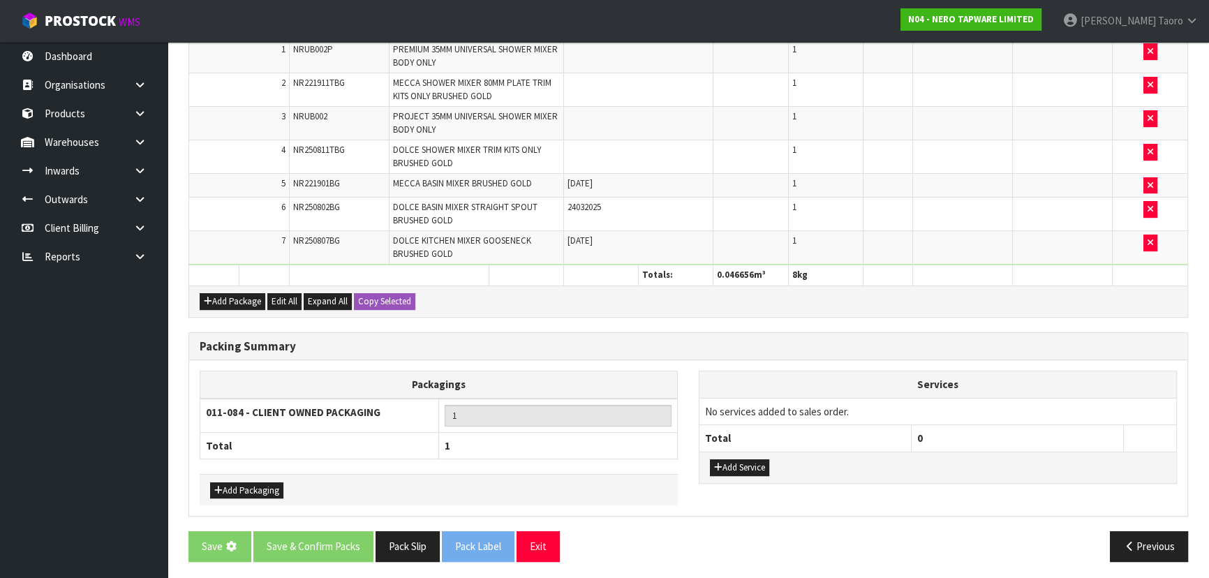
scroll to position [0, 0]
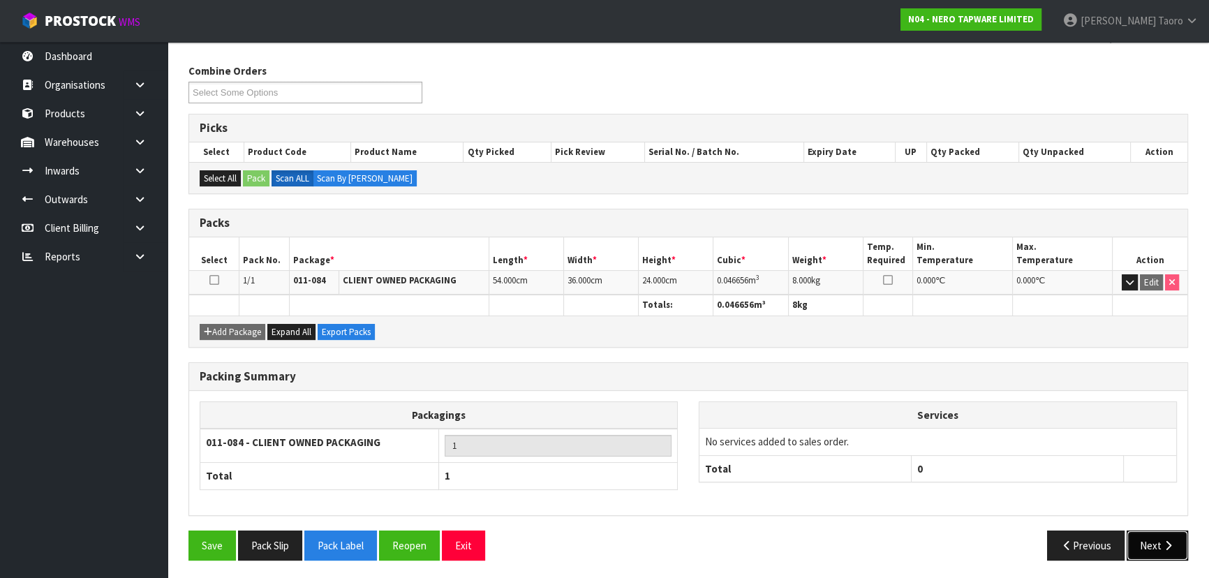
click at [1146, 546] on button "Next" at bounding box center [1157, 546] width 61 height 30
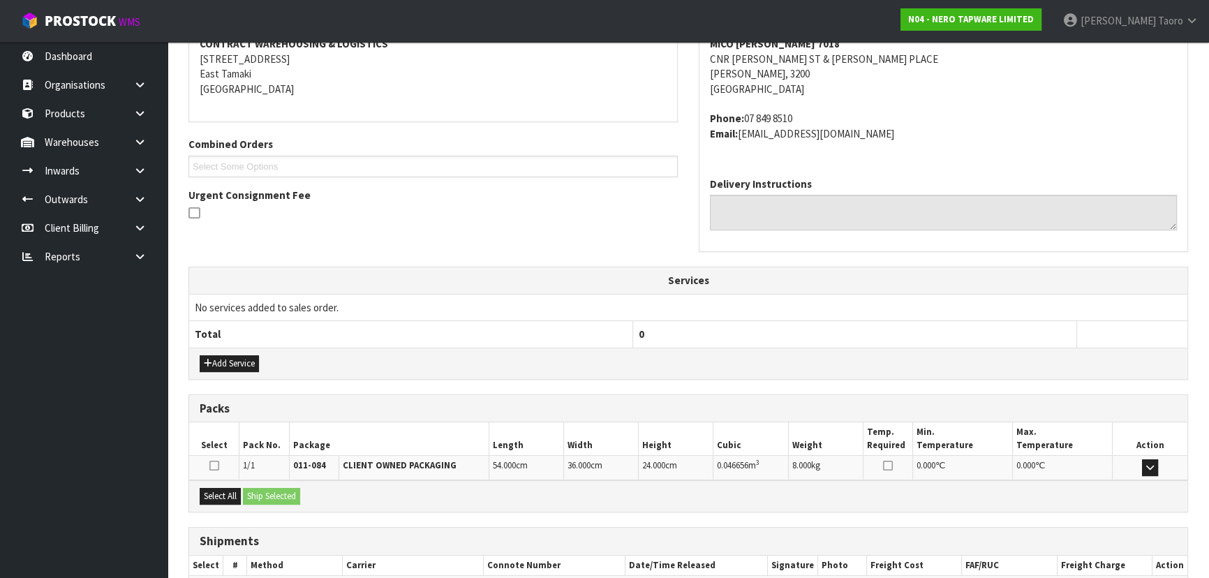
scroll to position [356, 0]
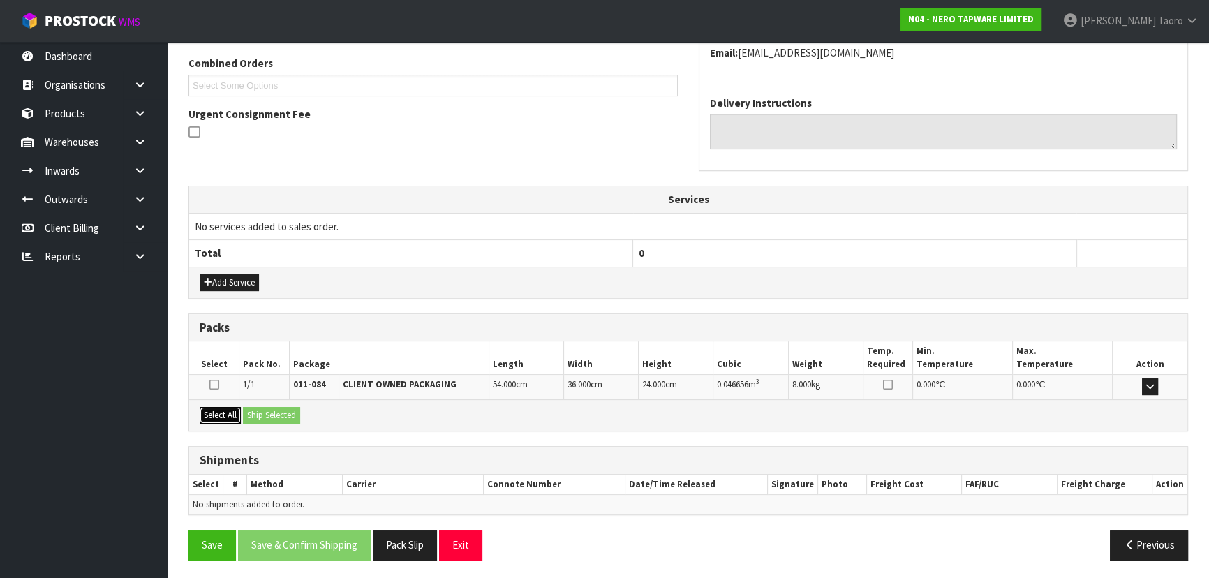
drag, startPoint x: 228, startPoint y: 414, endPoint x: 237, endPoint y: 413, distance: 9.8
click at [231, 413] on button "Select All" at bounding box center [220, 415] width 41 height 17
click at [259, 413] on button "Ship Selected" at bounding box center [271, 415] width 57 height 17
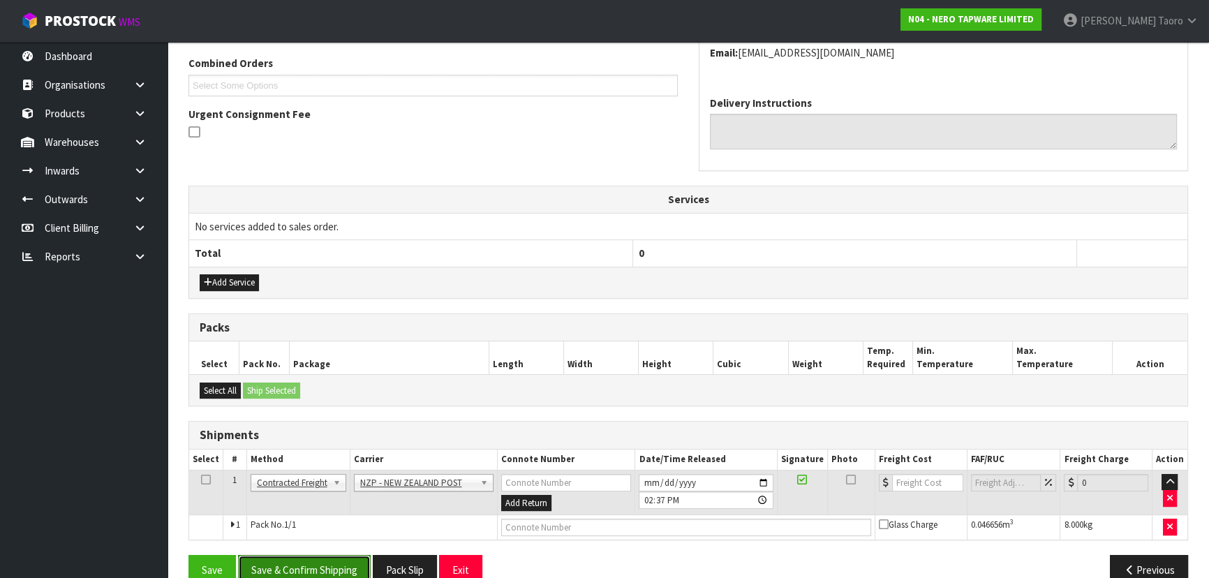
drag, startPoint x: 357, startPoint y: 561, endPoint x: 348, endPoint y: 560, distance: 8.4
click at [357, 561] on button "Save & Confirm Shipping" at bounding box center [304, 570] width 133 height 30
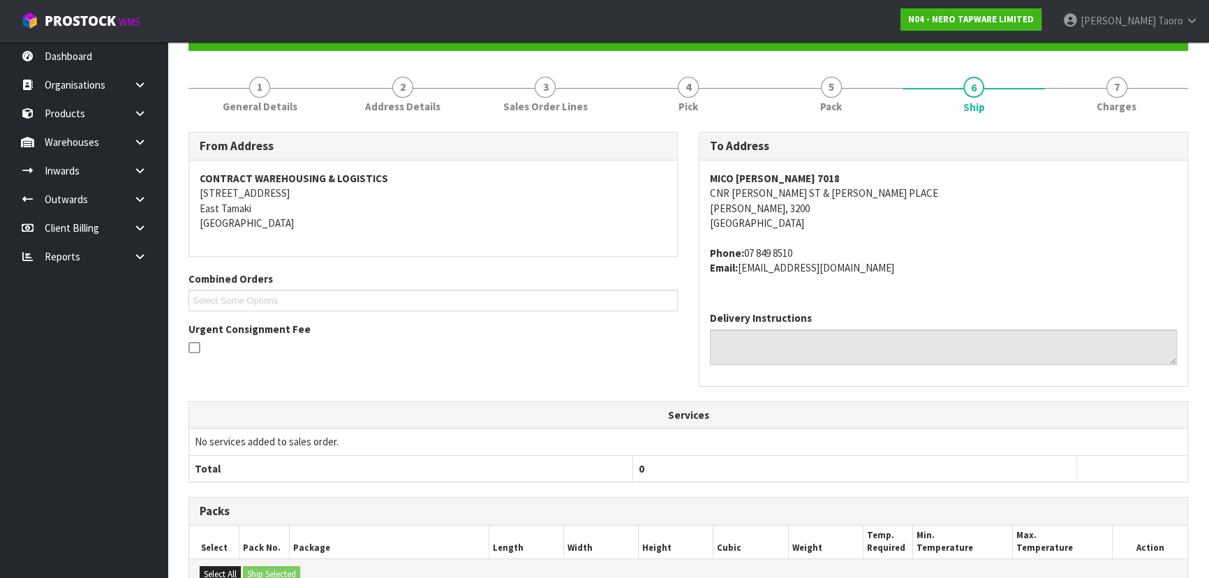
scroll to position [362, 0]
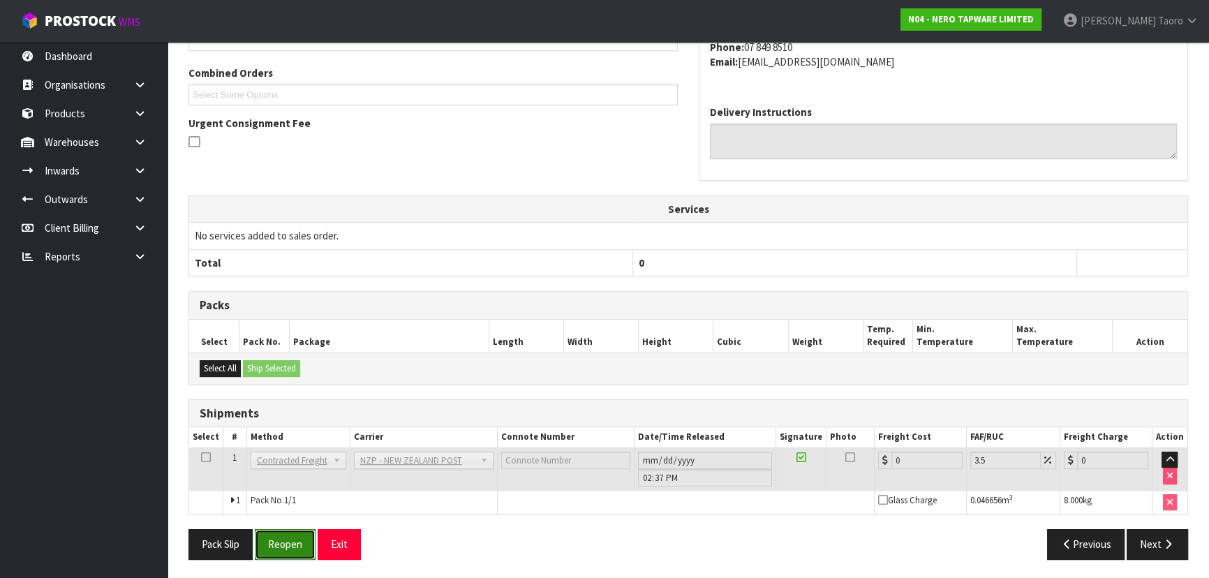
click at [288, 552] on button "Reopen" at bounding box center [285, 544] width 61 height 30
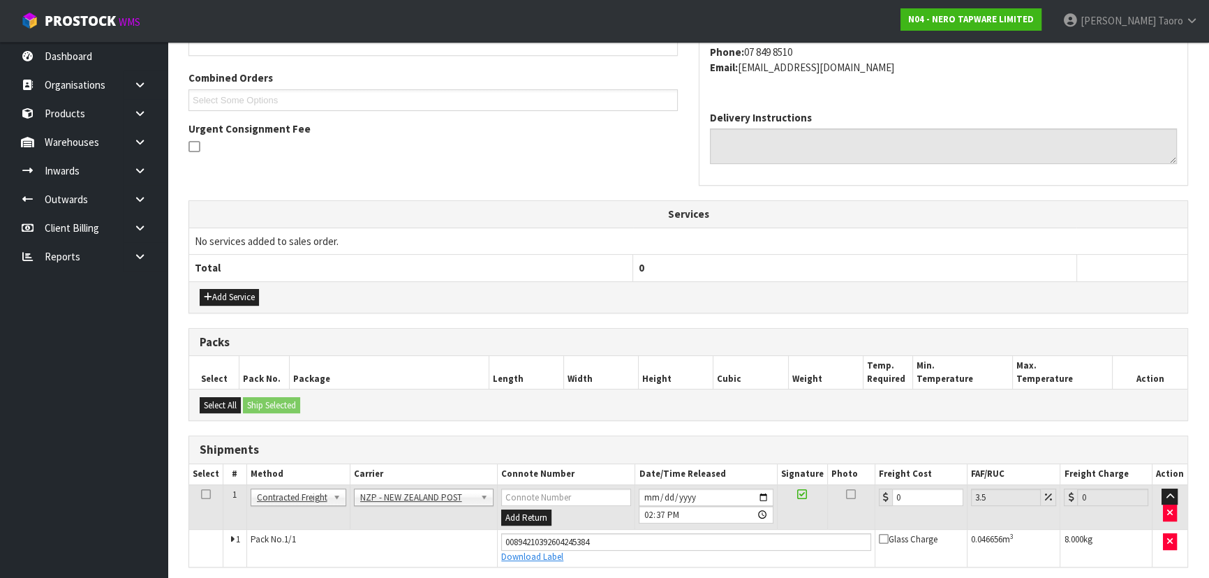
scroll to position [347, 0]
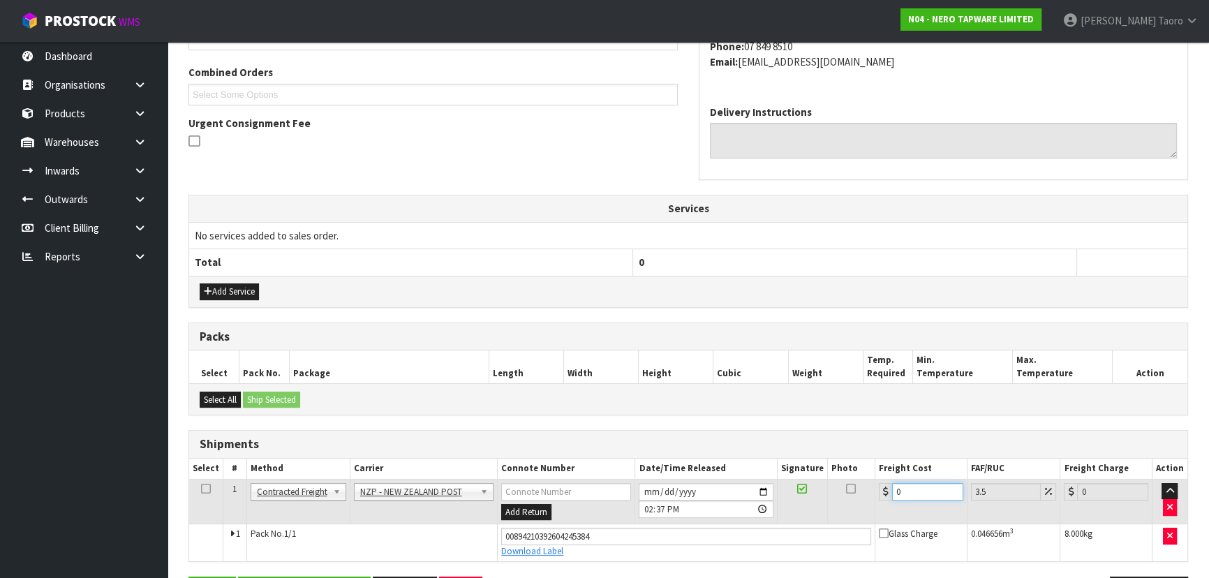
click at [918, 485] on input "0" at bounding box center [927, 491] width 71 height 17
type input "7"
type input "7.24"
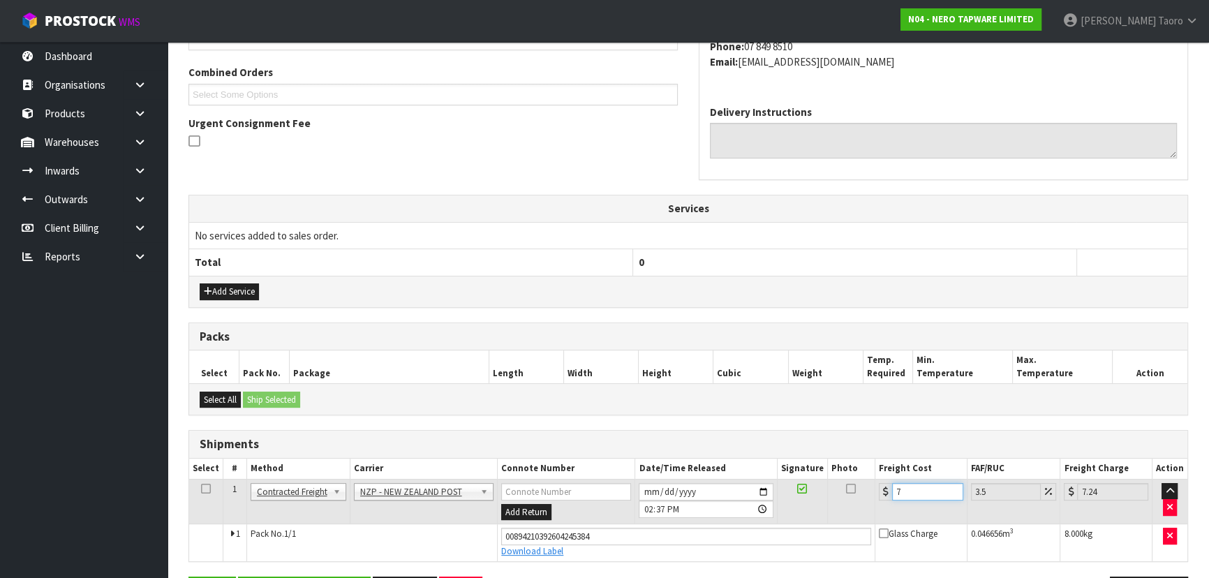
type input "7.3"
type input "7.56"
type input "7.31"
type input "7.57"
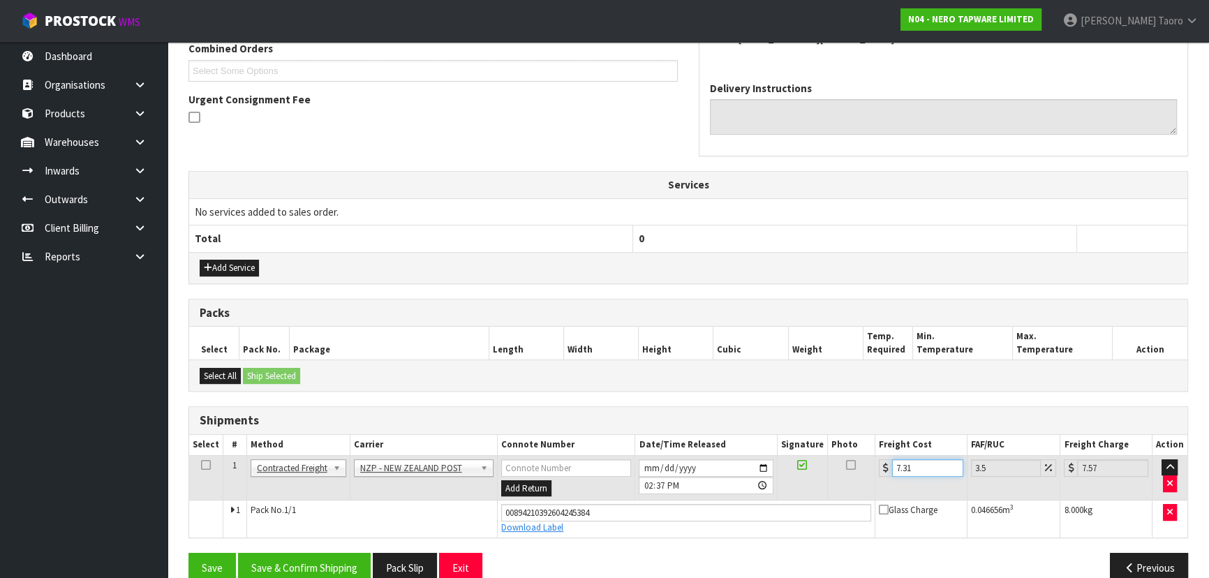
scroll to position [394, 0]
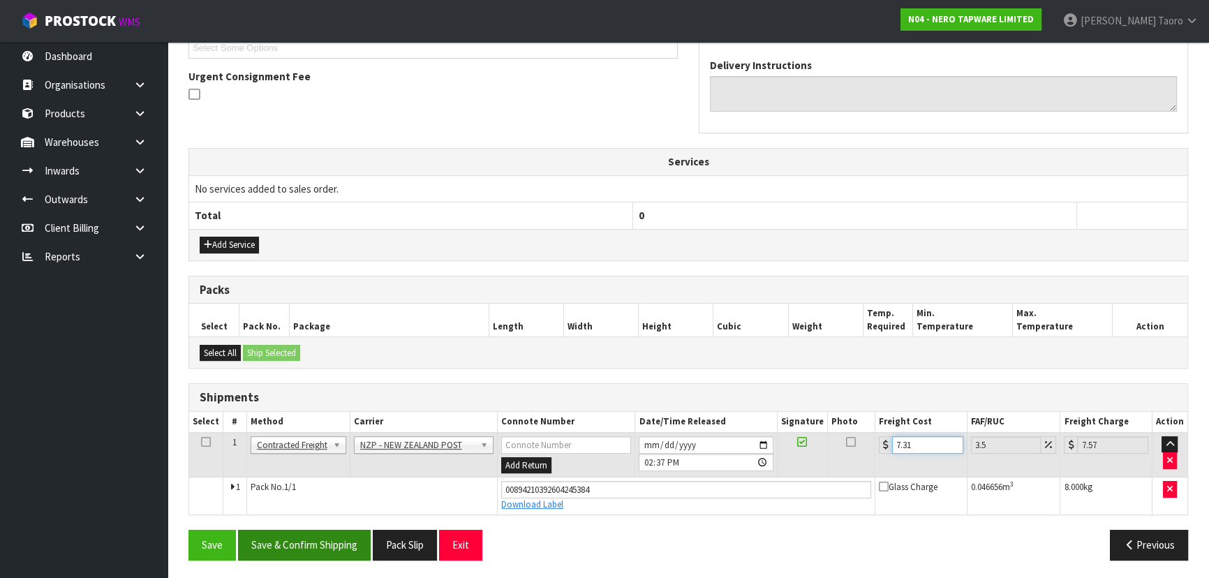
type input "7.31"
click at [318, 547] on button "Save & Confirm Shipping" at bounding box center [304, 545] width 133 height 30
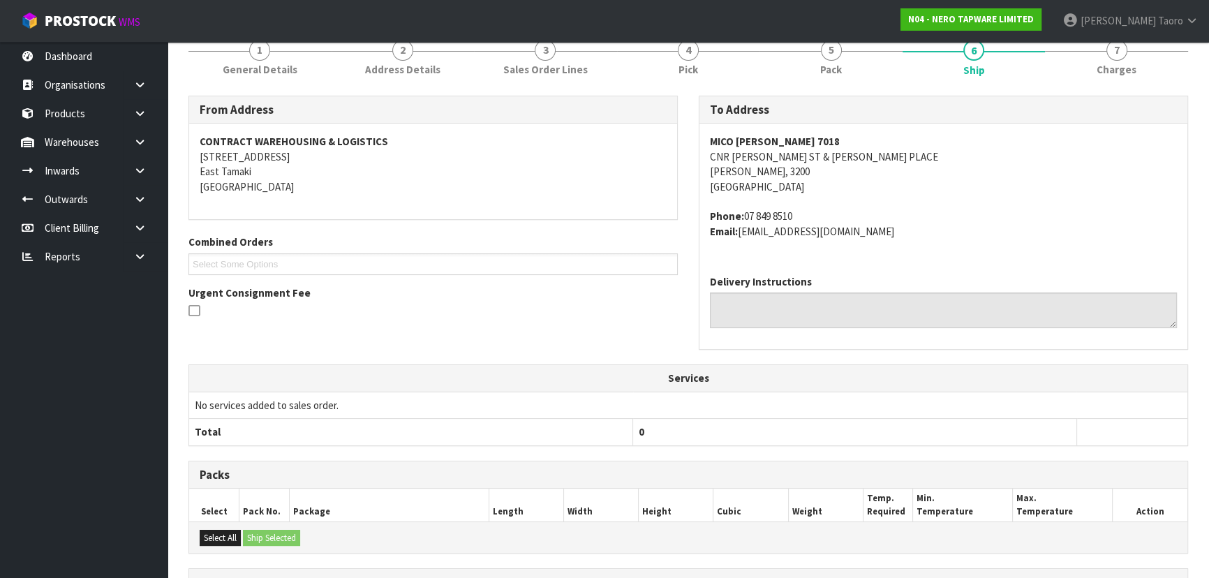
scroll to position [356, 0]
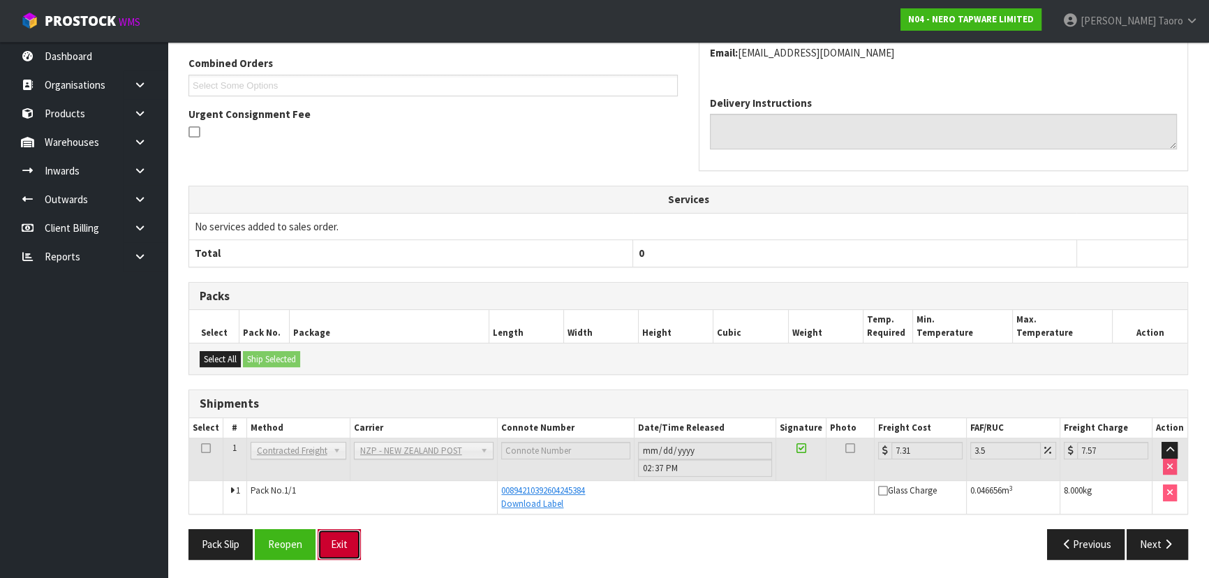
click at [344, 544] on button "Exit" at bounding box center [339, 544] width 43 height 30
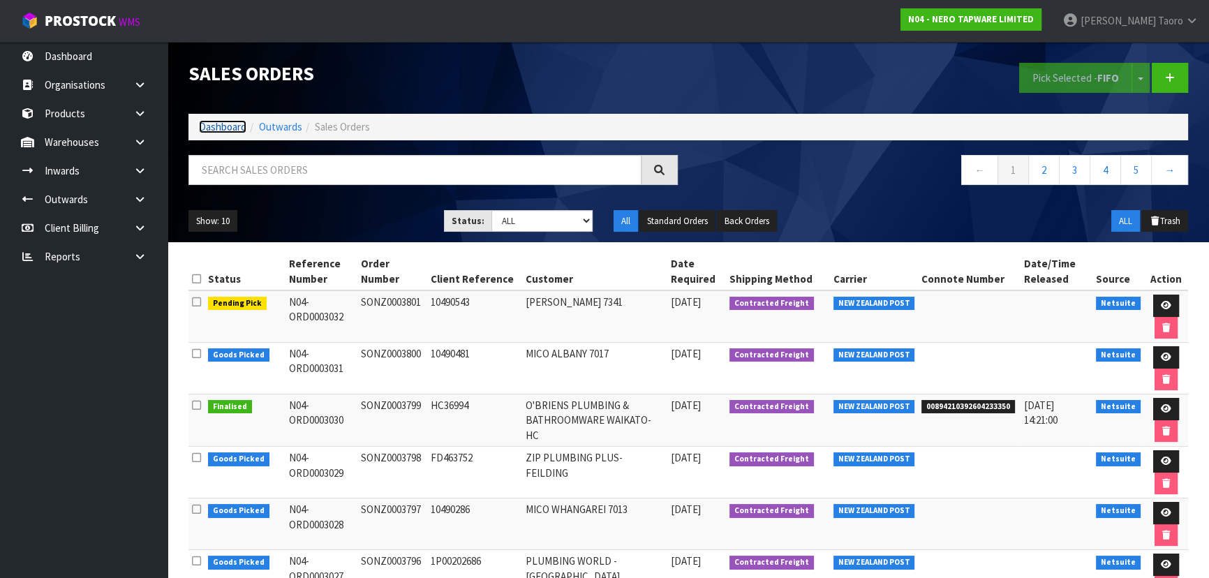
click at [237, 128] on link "Dashboard" at bounding box center [222, 126] width 47 height 13
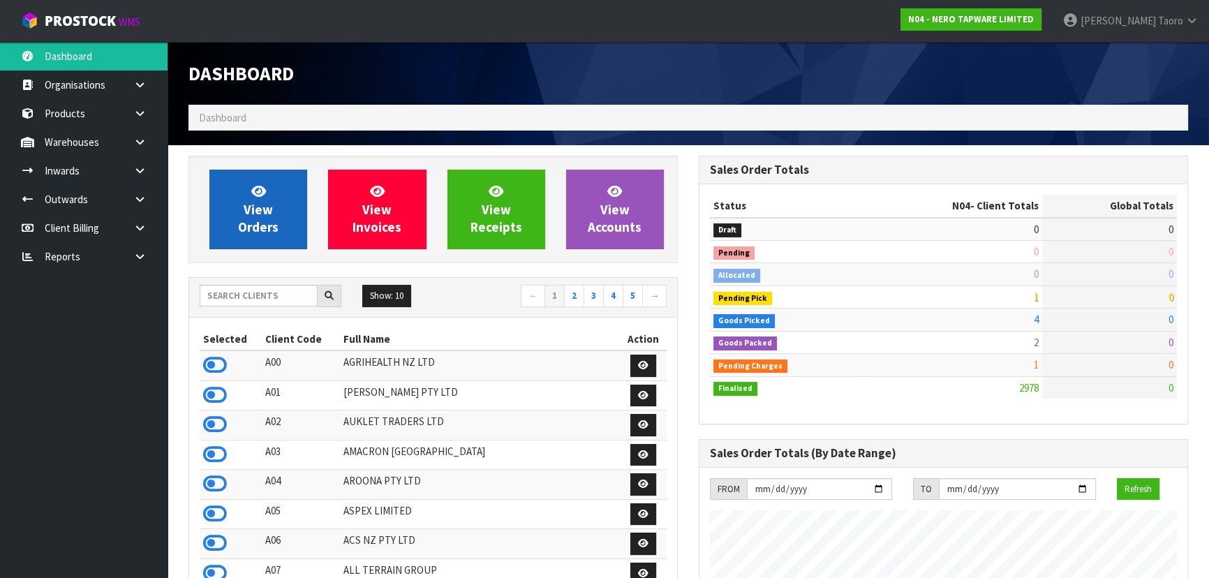
scroll to position [1130, 510]
click at [261, 222] on span "View Orders" at bounding box center [258, 209] width 40 height 52
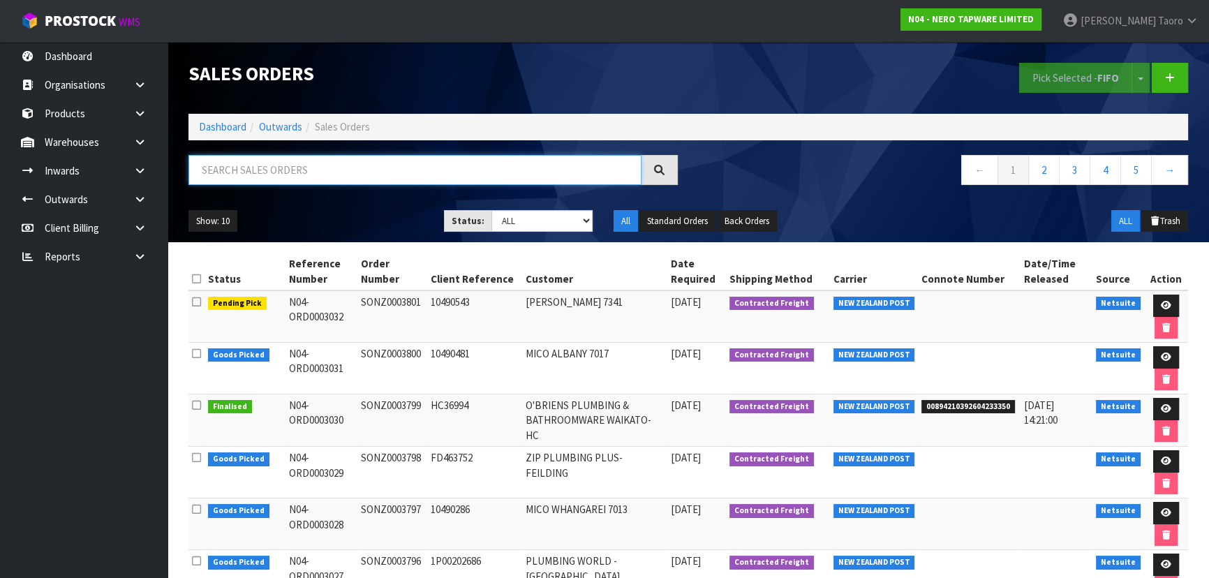
click at [276, 167] on input "text" at bounding box center [414, 170] width 453 height 30
type input "JOB-0414651"
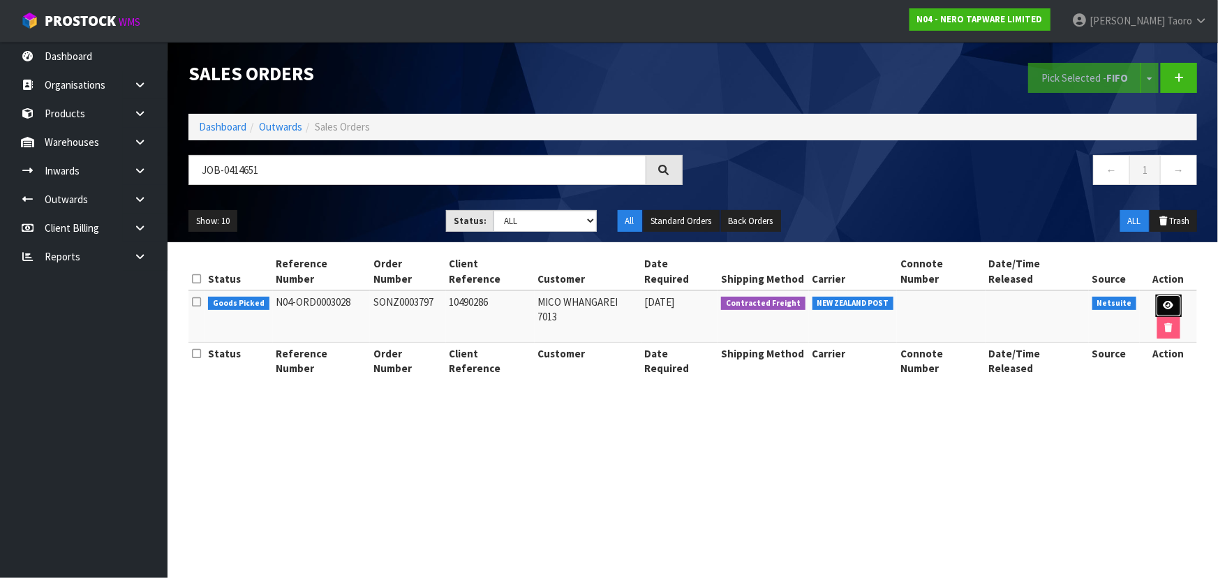
click at [1164, 301] on icon at bounding box center [1169, 305] width 10 height 9
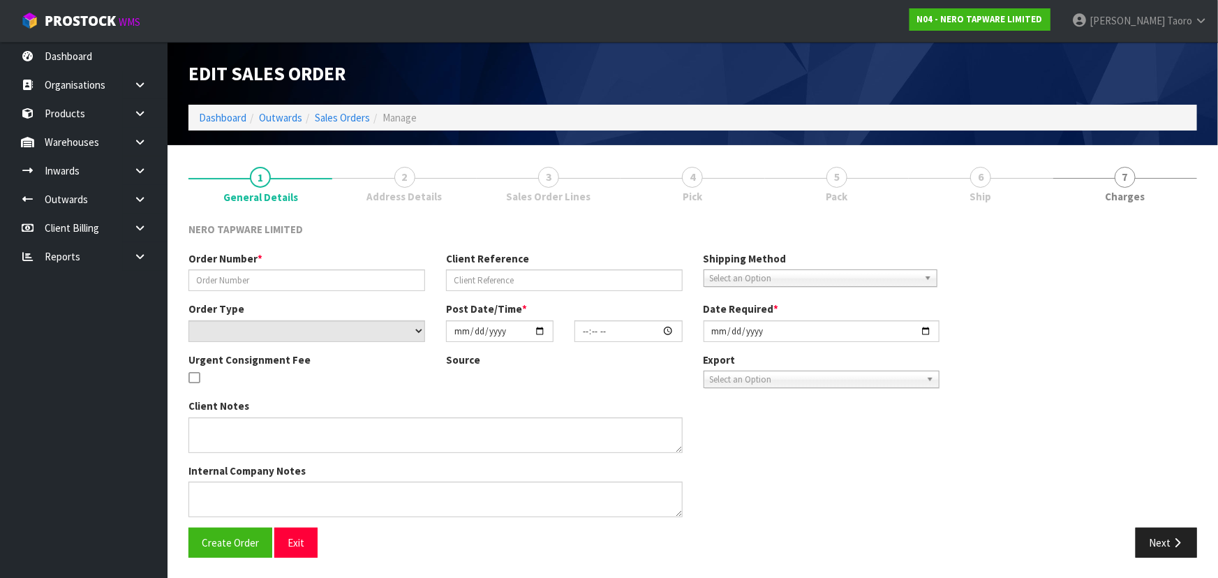
type input "SONZ0003797"
type input "10490286"
select select "number:0"
type input "2025-09-26"
type input "11:15:08.000"
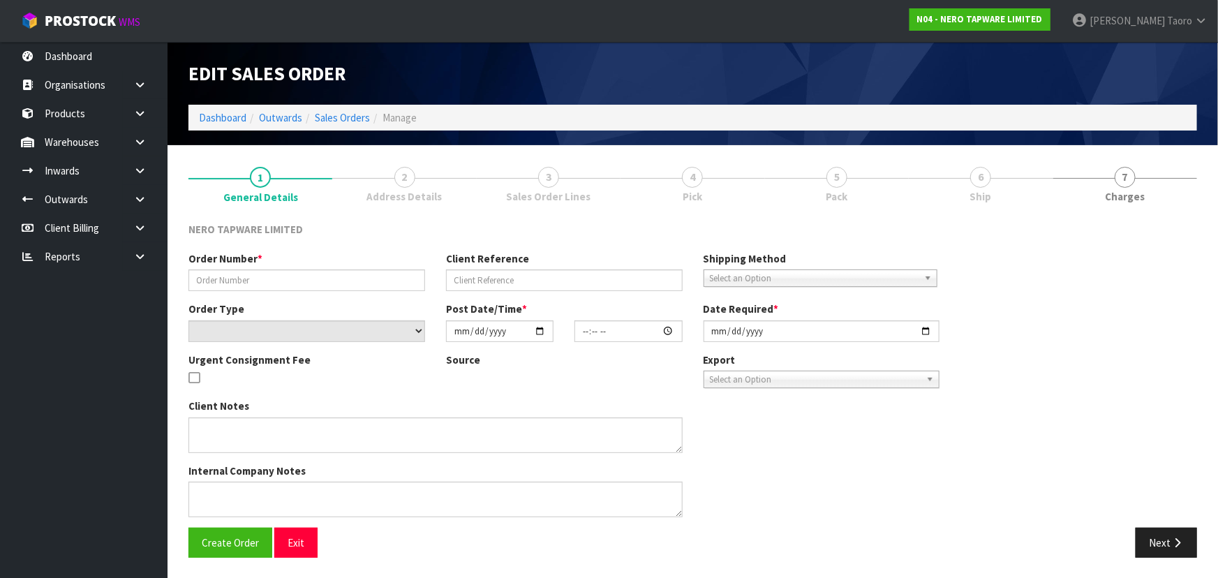
type input "2025-09-26"
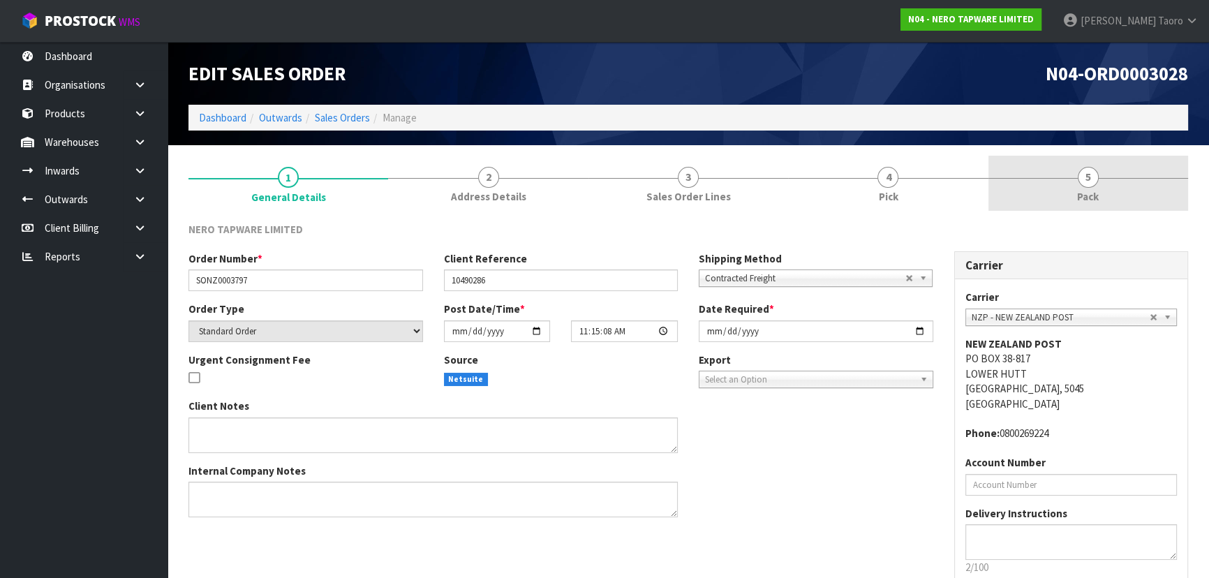
drag, startPoint x: 1117, startPoint y: 187, endPoint x: 1023, endPoint y: 203, distance: 95.6
click at [1116, 185] on link "5 Pack" at bounding box center [1088, 183] width 200 height 55
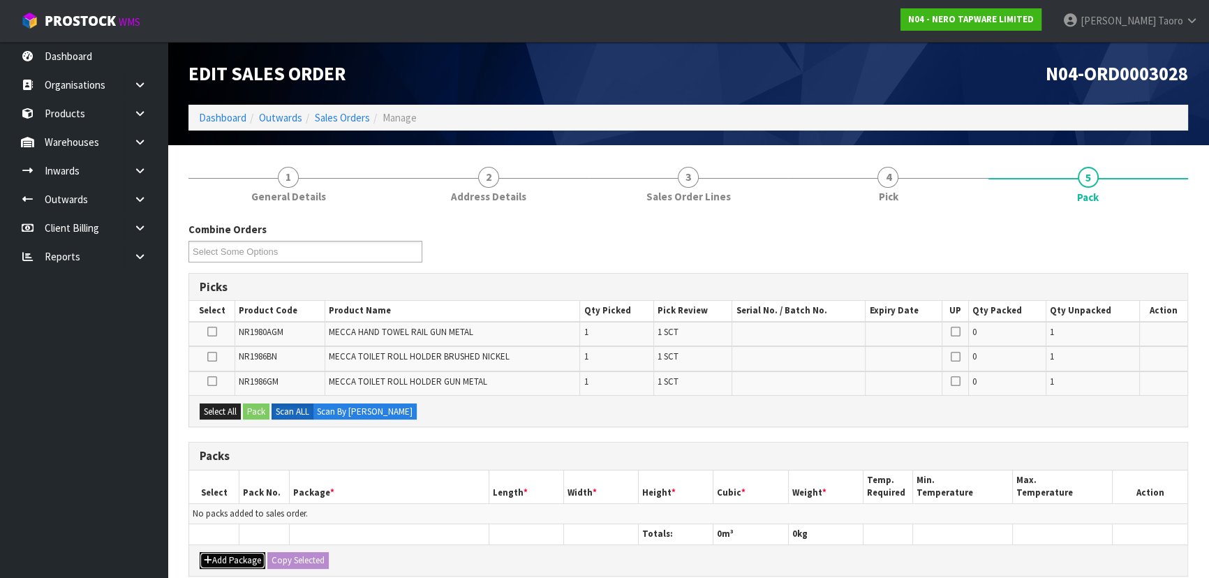
click at [237, 557] on button "Add Package" at bounding box center [233, 560] width 66 height 17
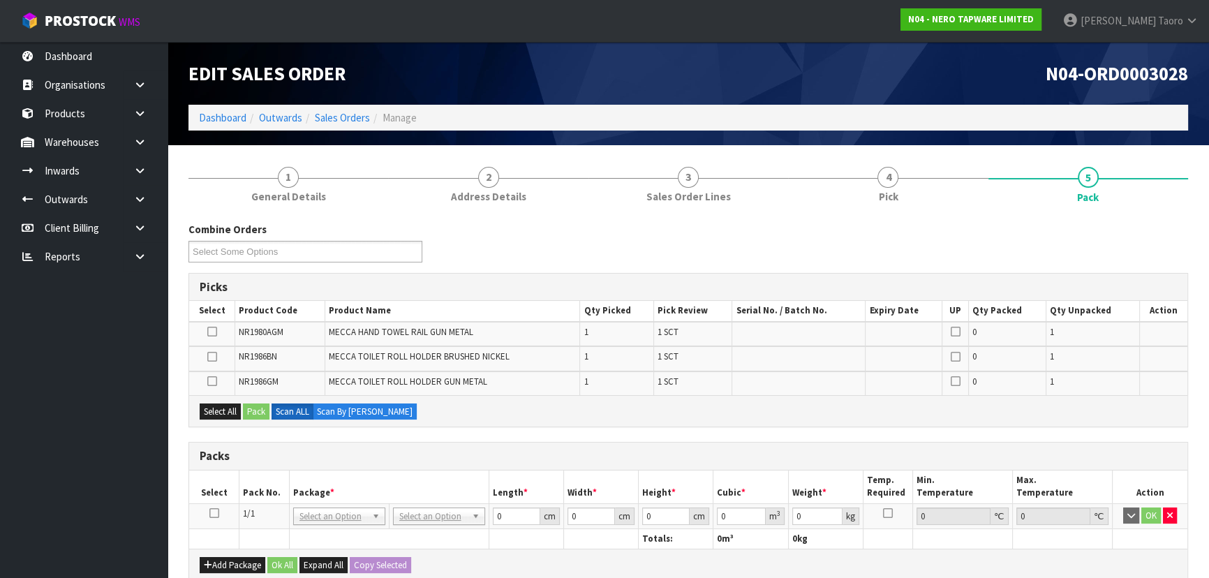
drag, startPoint x: 217, startPoint y: 509, endPoint x: 221, endPoint y: 502, distance: 8.1
click at [218, 513] on icon at bounding box center [214, 513] width 10 height 1
click at [253, 489] on th "Pack No." at bounding box center [264, 486] width 50 height 33
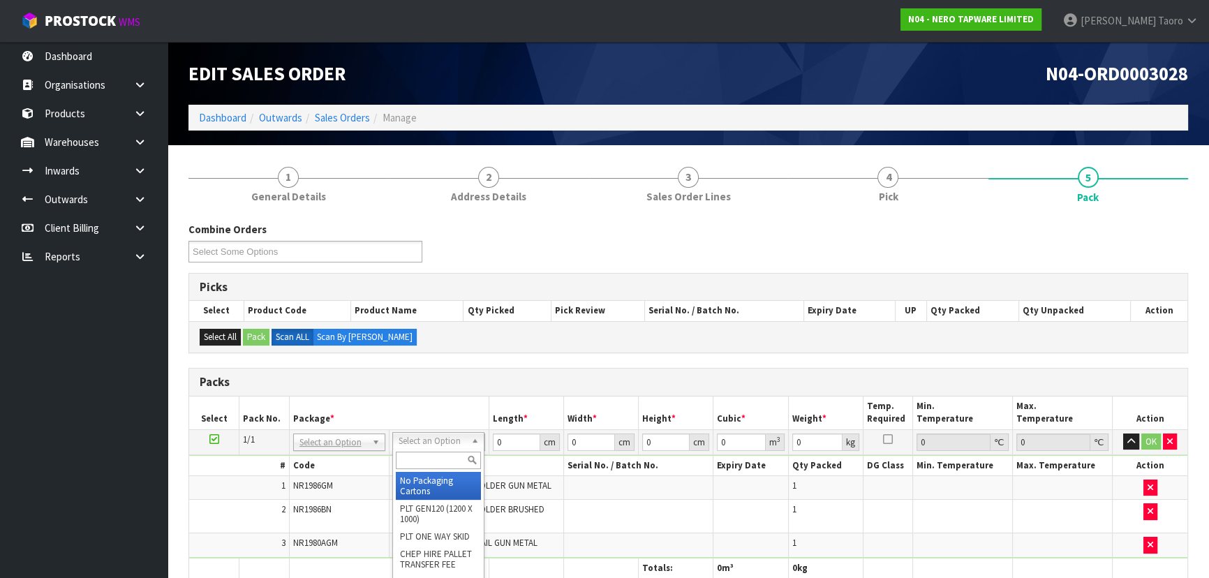
click at [438, 457] on input "text" at bounding box center [438, 460] width 85 height 17
type input "OC"
type input "2.02"
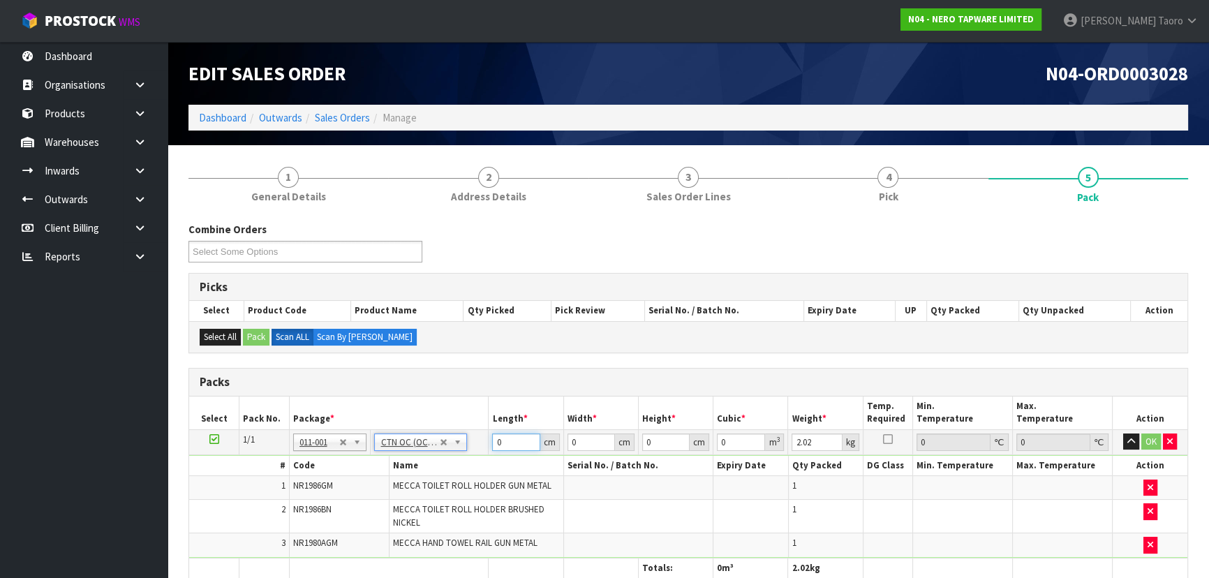
click at [503, 440] on input "0" at bounding box center [515, 441] width 47 height 17
type input "28"
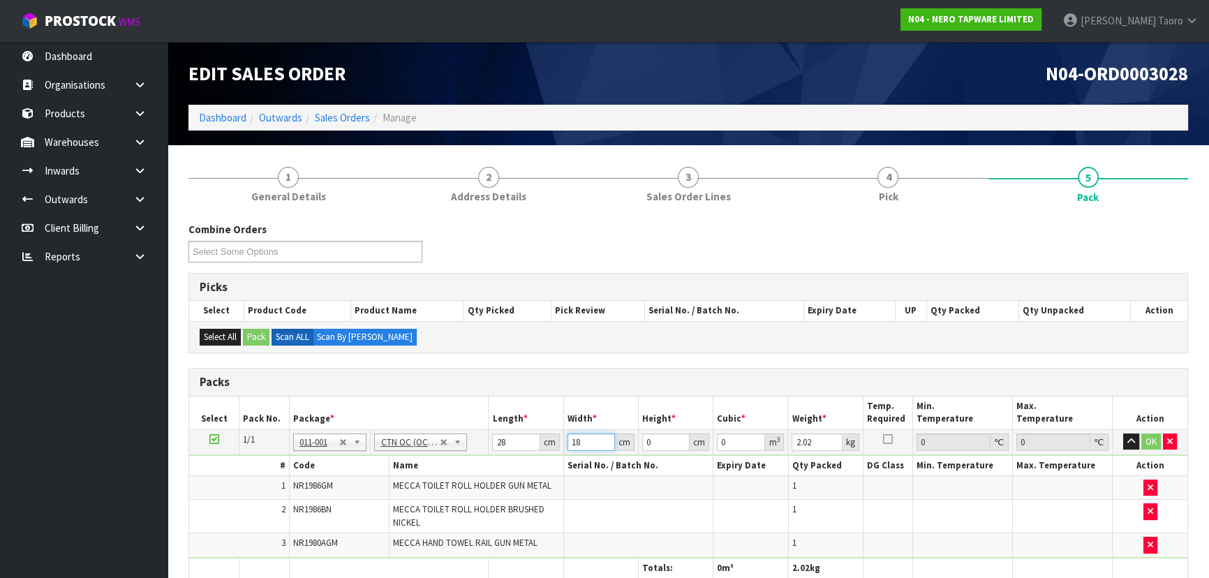
type input "18"
type input "1"
type input "0.000504"
type input "17"
type input "0.008568"
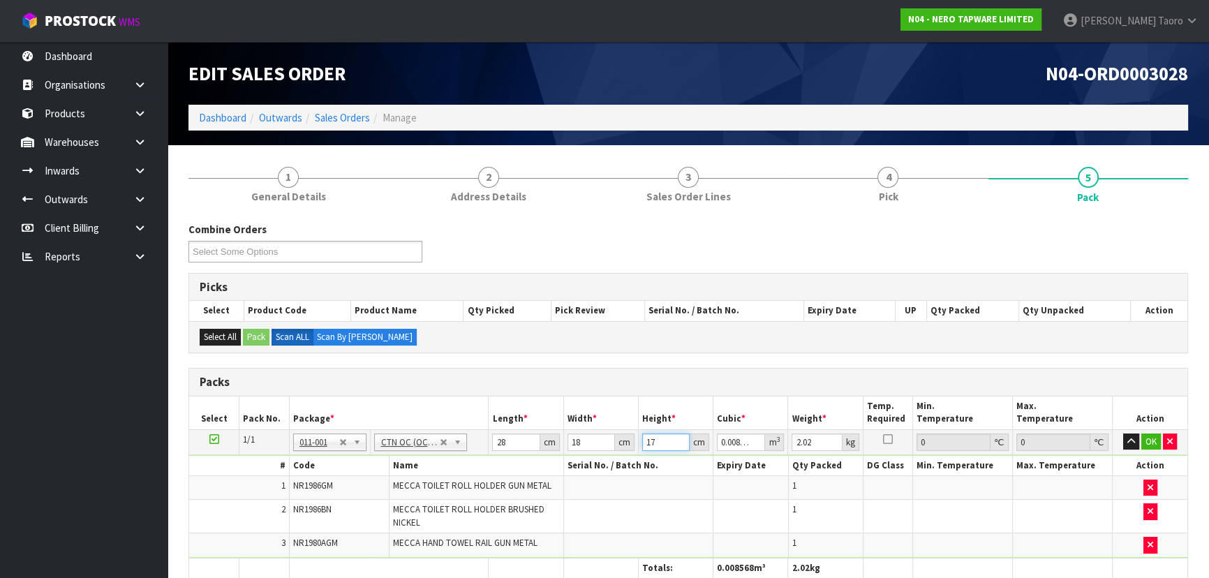
type input "17"
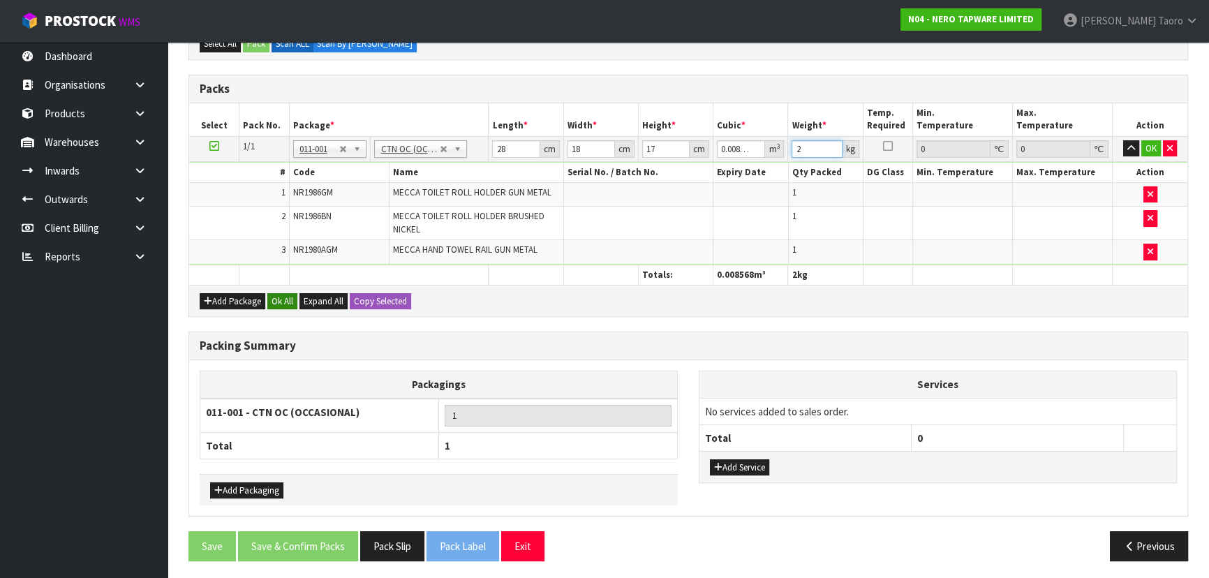
type input "2"
click at [288, 295] on button "Ok All" at bounding box center [282, 301] width 30 height 17
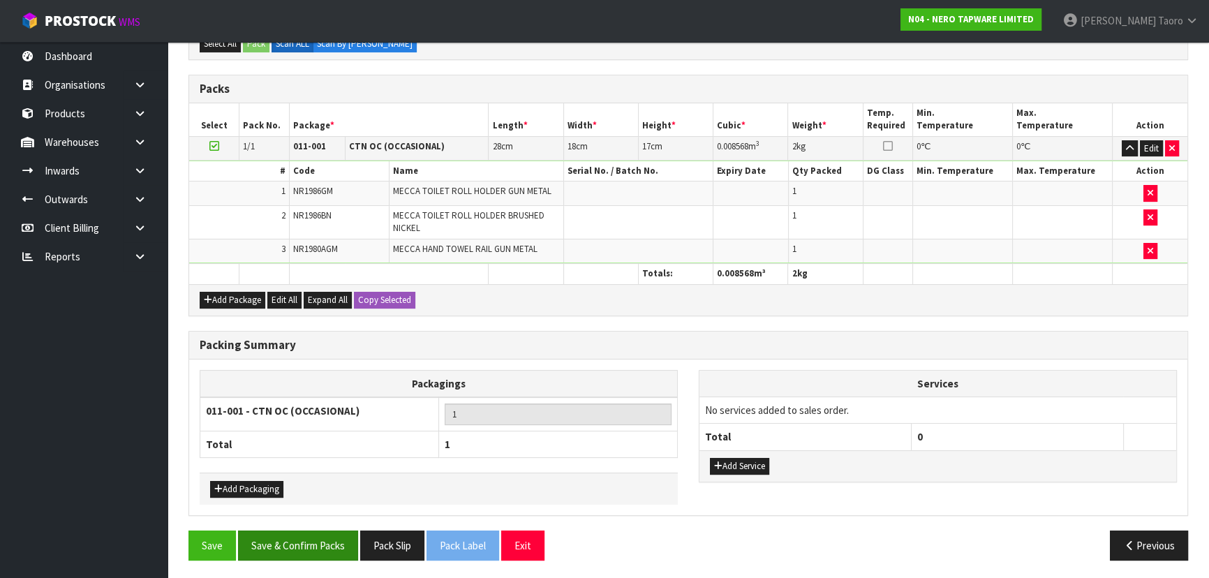
scroll to position [292, 0]
click at [343, 547] on button "Save & Confirm Packs" at bounding box center [298, 546] width 120 height 30
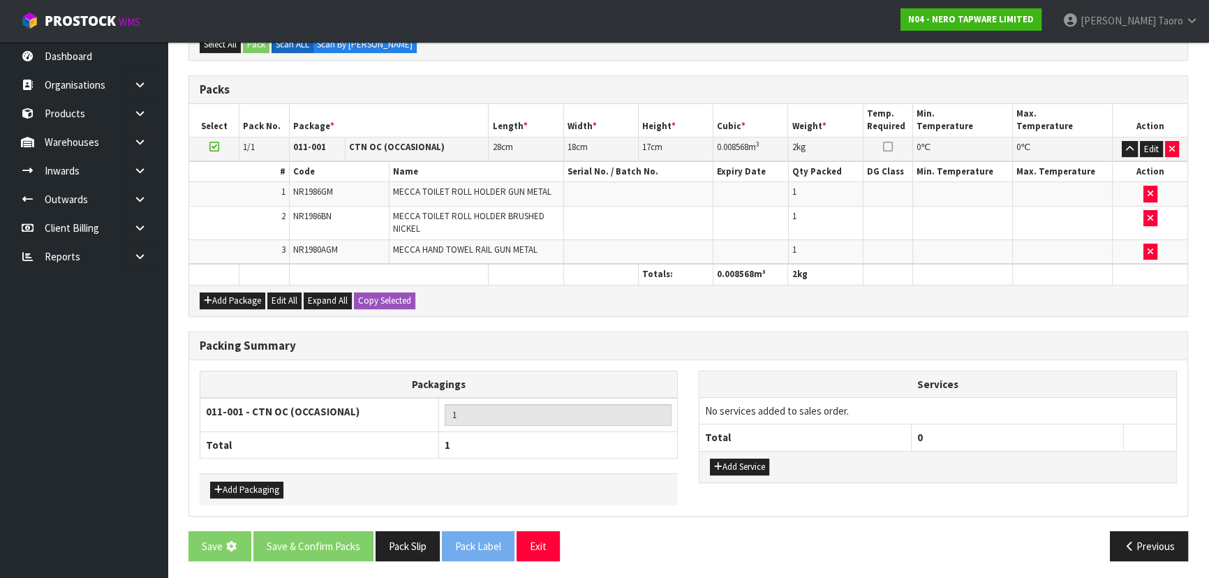
scroll to position [0, 0]
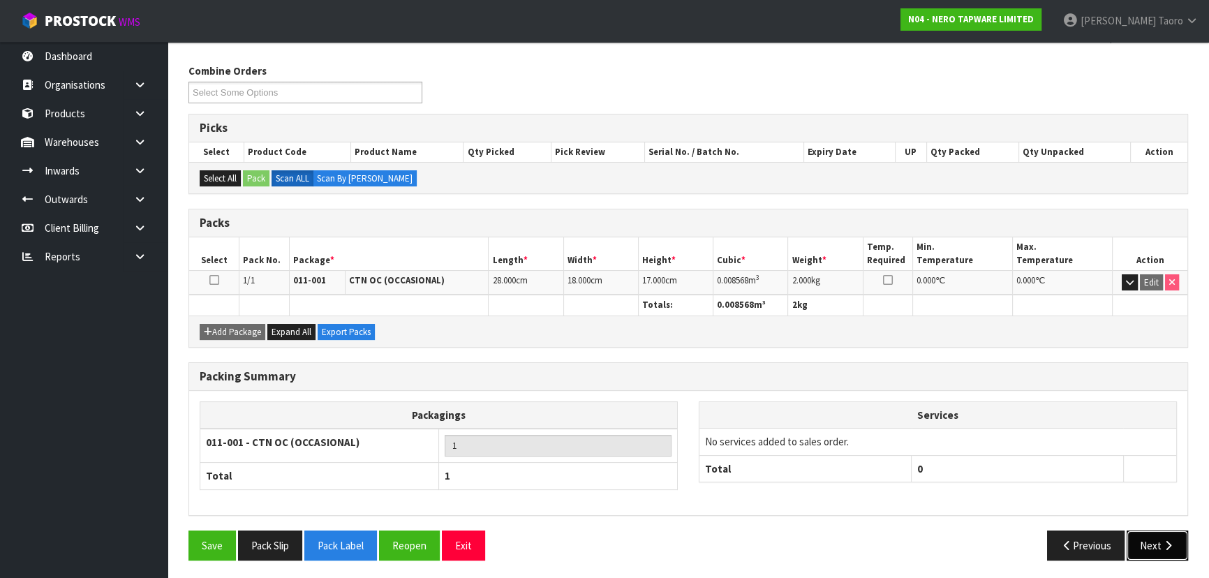
click at [1162, 542] on icon "button" at bounding box center [1168, 545] width 13 height 10
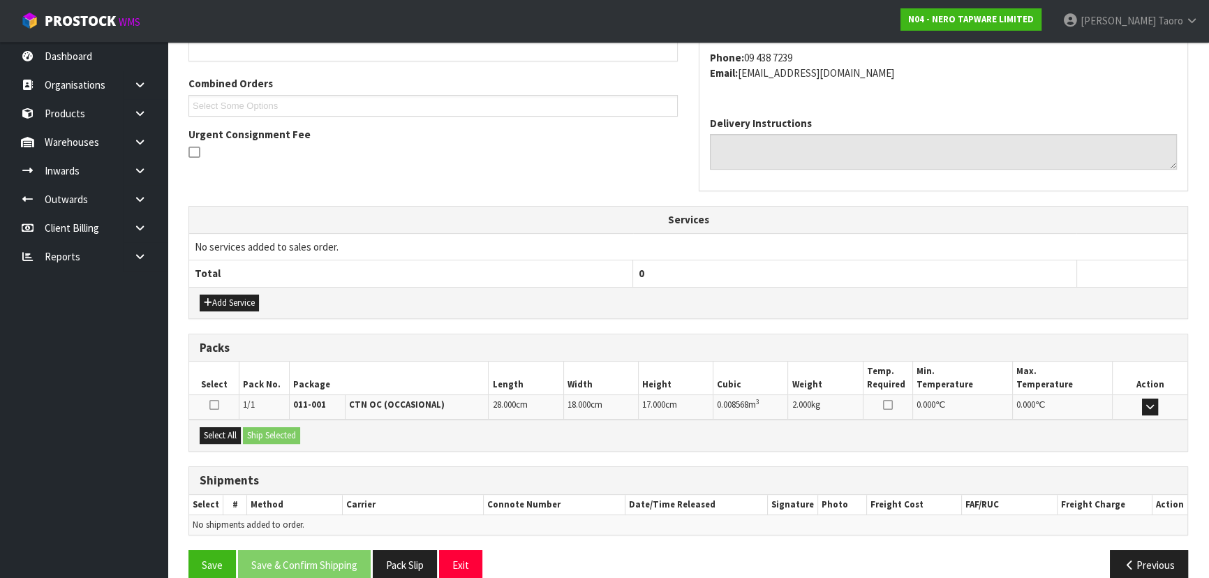
scroll to position [356, 0]
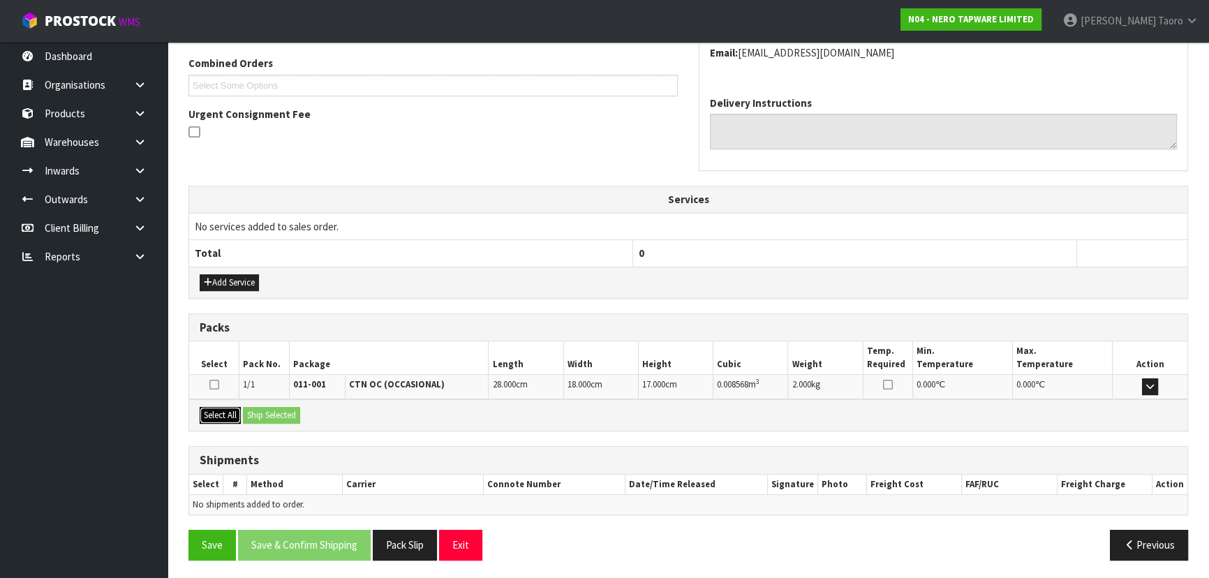
drag, startPoint x: 228, startPoint y: 406, endPoint x: 267, endPoint y: 406, distance: 39.1
click at [232, 407] on button "Select All" at bounding box center [220, 415] width 41 height 17
drag, startPoint x: 267, startPoint y: 406, endPoint x: 356, endPoint y: 454, distance: 100.9
click at [271, 408] on button "Ship Selected" at bounding box center [271, 415] width 57 height 17
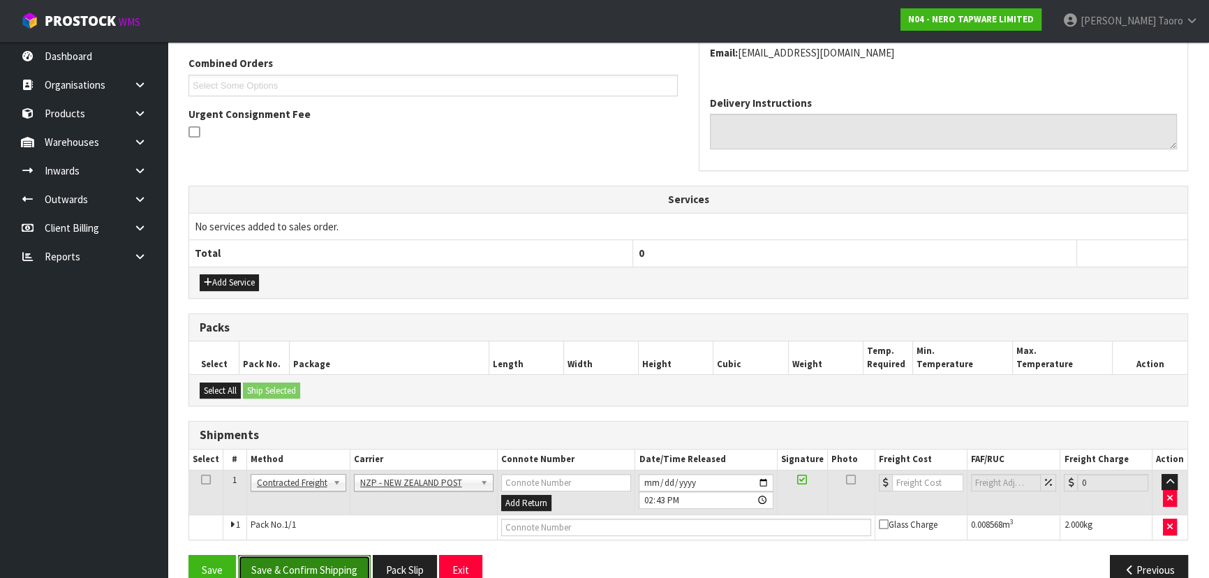
drag, startPoint x: 364, startPoint y: 571, endPoint x: 371, endPoint y: 566, distance: 8.5
click at [369, 568] on button "Save & Confirm Shipping" at bounding box center [304, 570] width 133 height 30
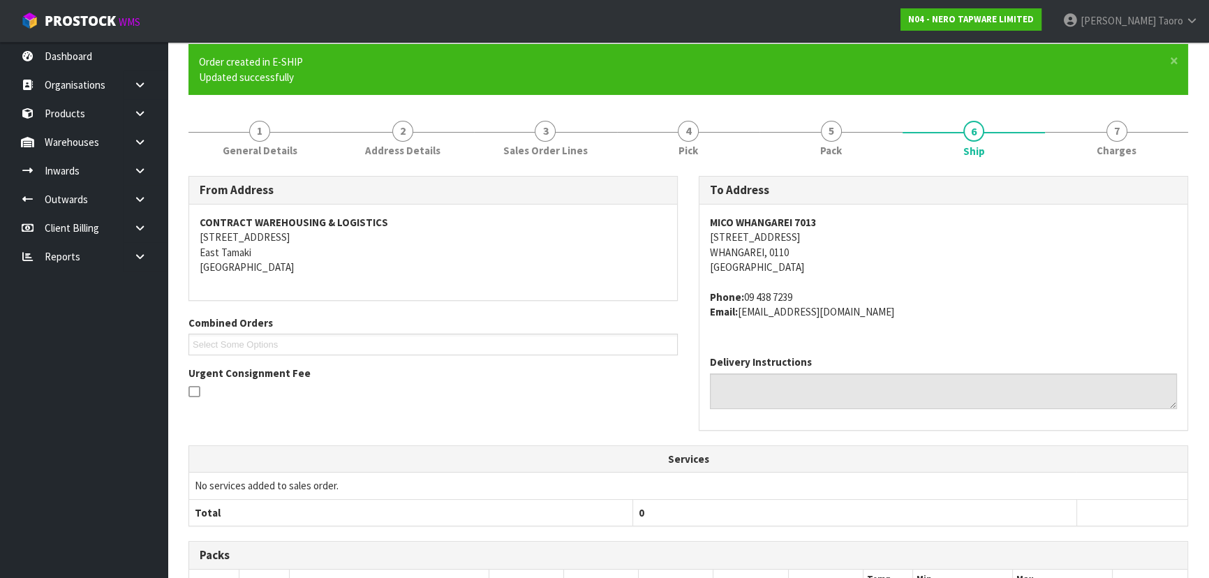
scroll to position [362, 0]
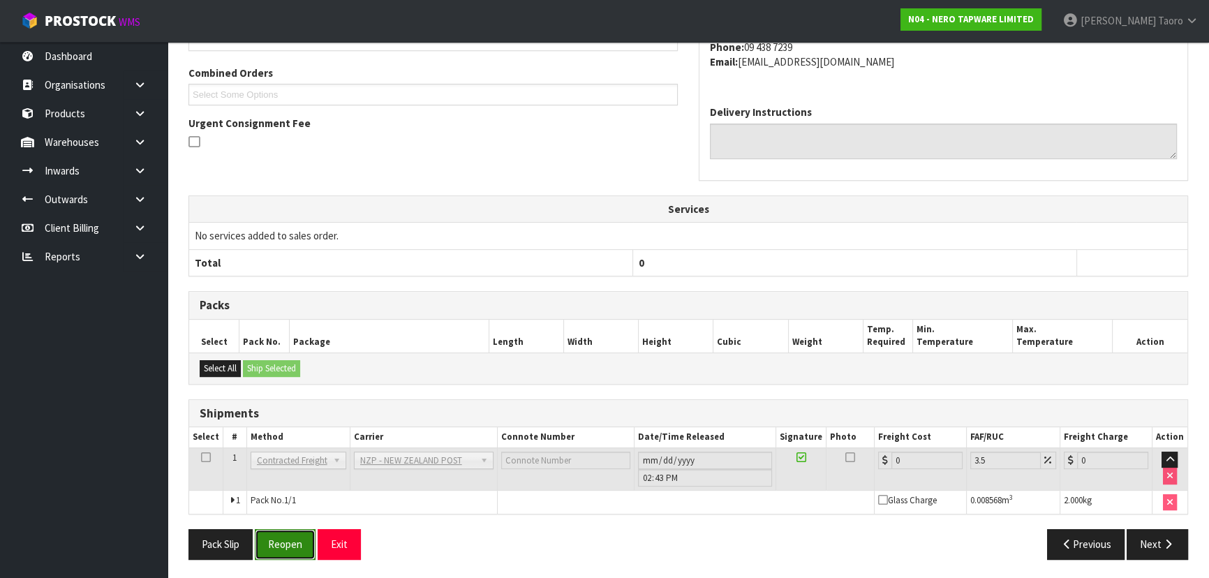
drag, startPoint x: 293, startPoint y: 538, endPoint x: 289, endPoint y: 531, distance: 7.6
click at [293, 538] on button "Reopen" at bounding box center [285, 544] width 61 height 30
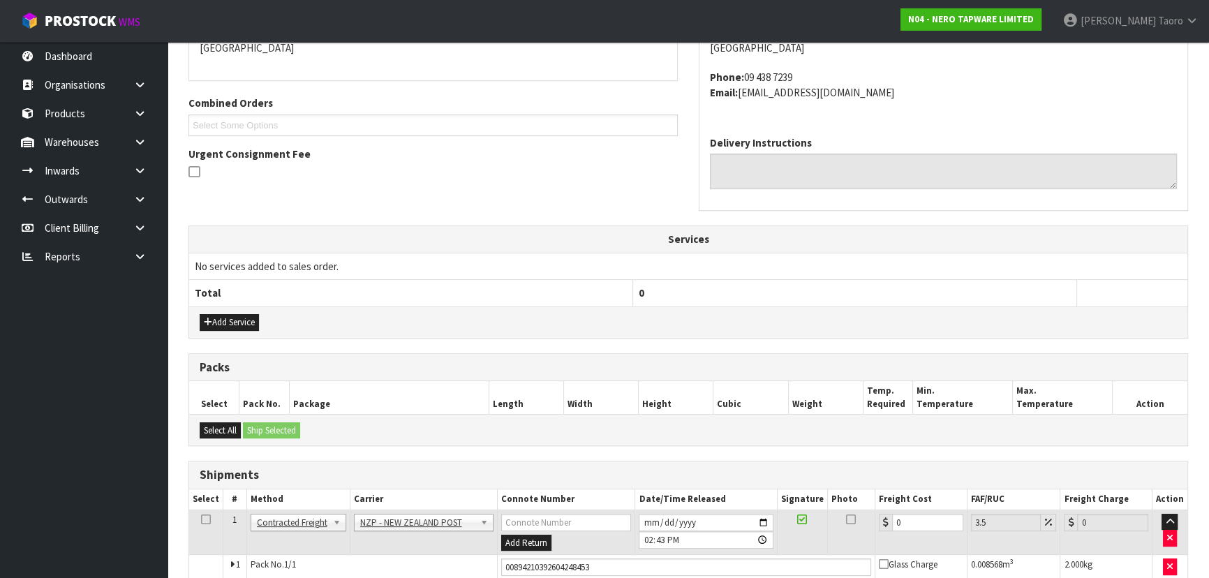
scroll to position [347, 0]
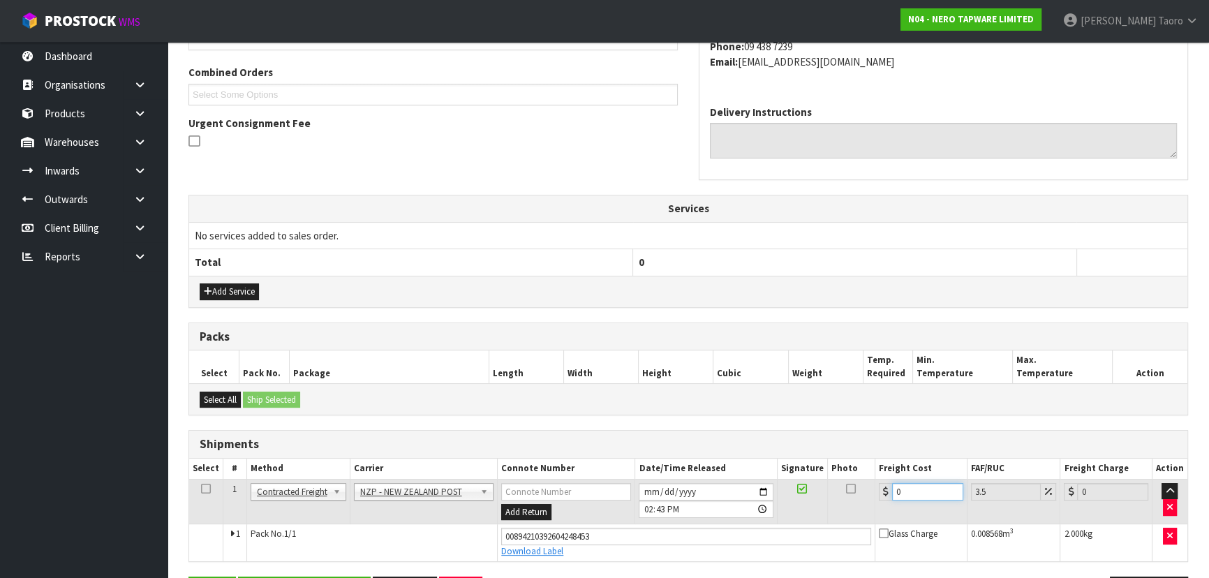
click at [921, 493] on input "0" at bounding box center [927, 491] width 71 height 17
type input "7"
type input "7.24"
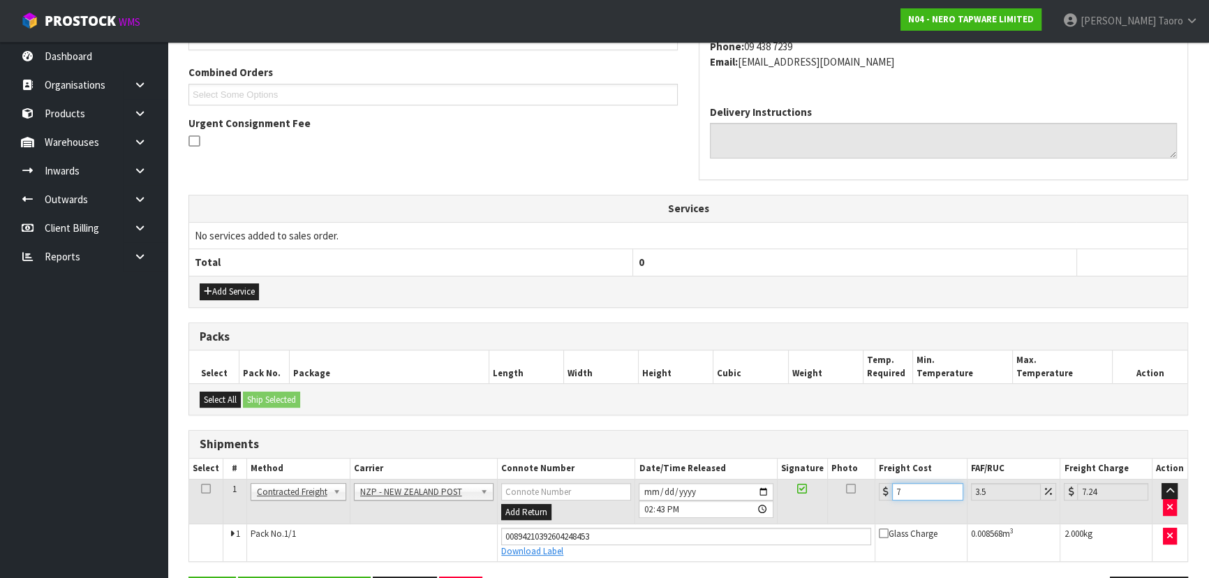
type input "7.3"
type input "7.56"
type input "7.31"
type input "7.57"
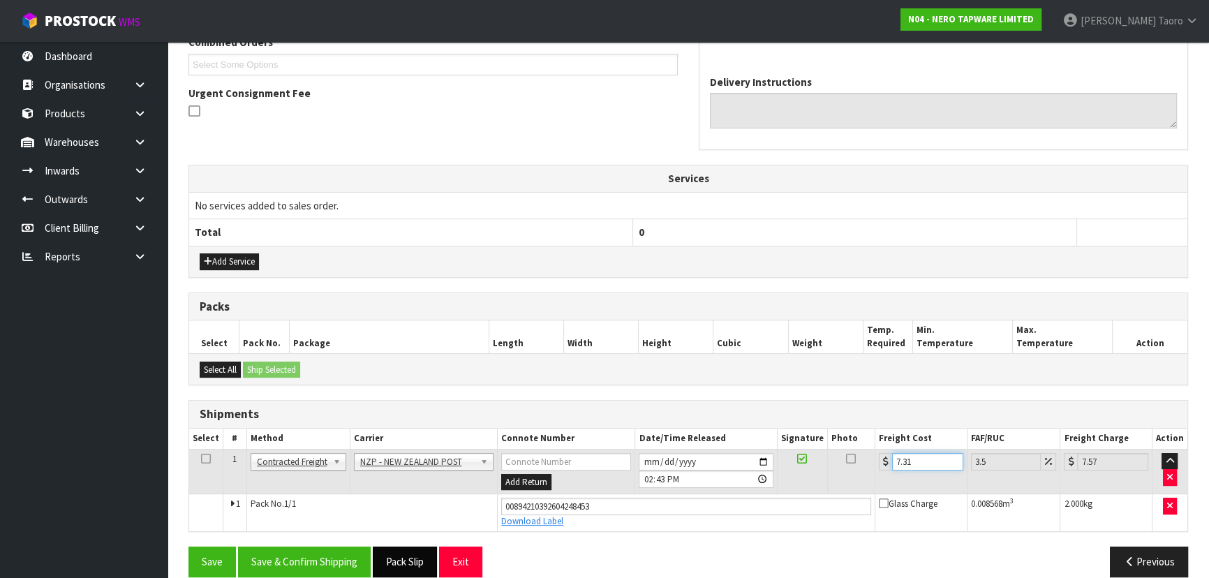
scroll to position [394, 0]
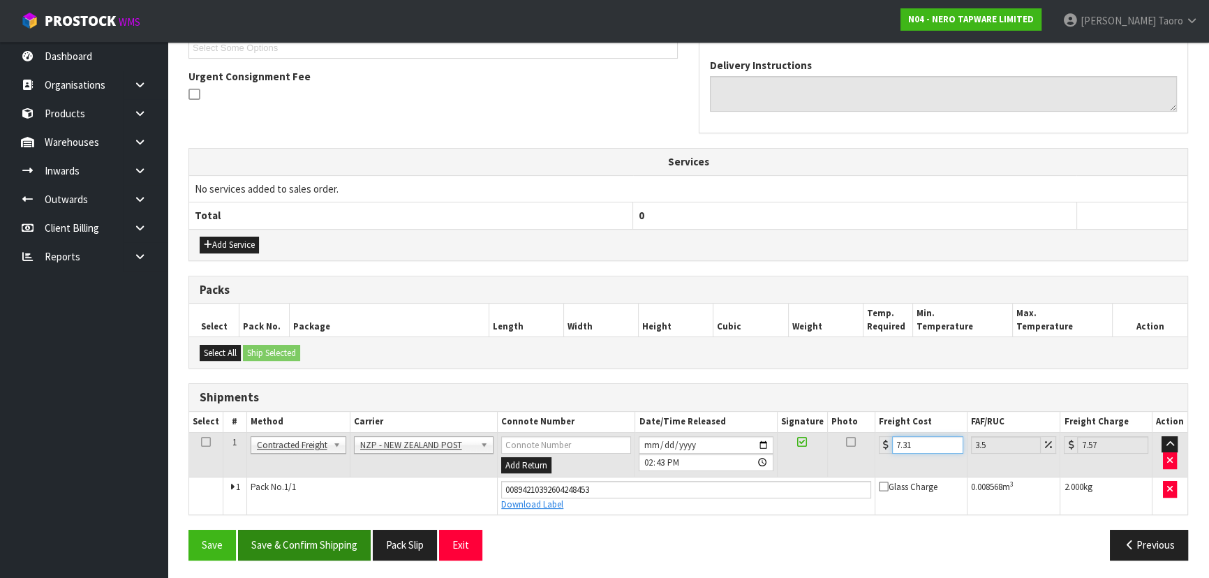
type input "7.31"
click at [330, 536] on button "Save & Confirm Shipping" at bounding box center [304, 545] width 133 height 30
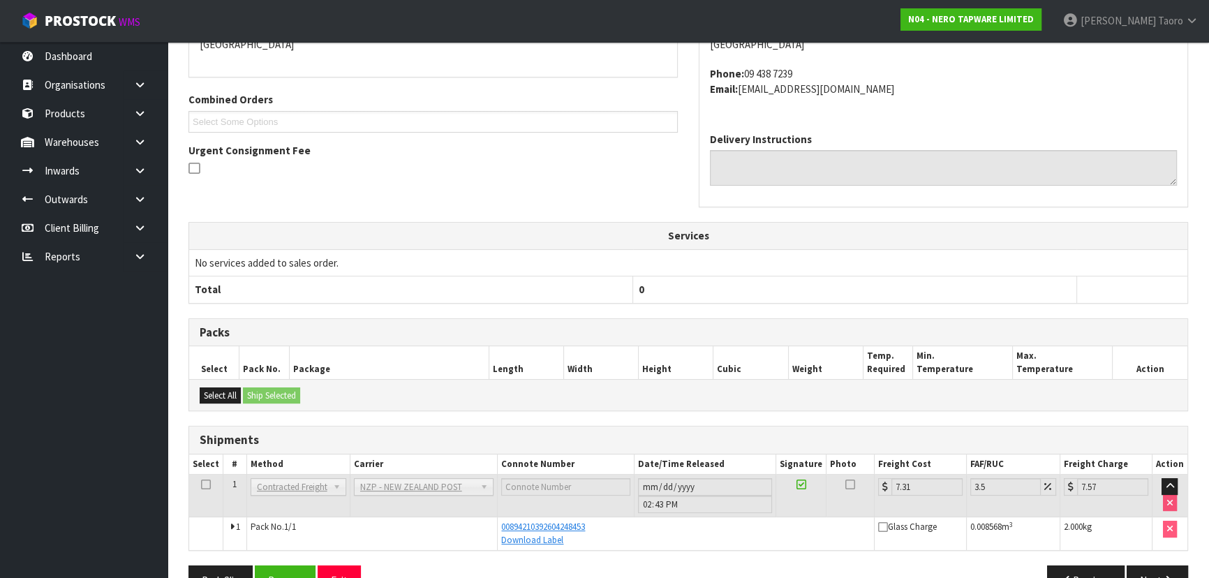
scroll to position [356, 0]
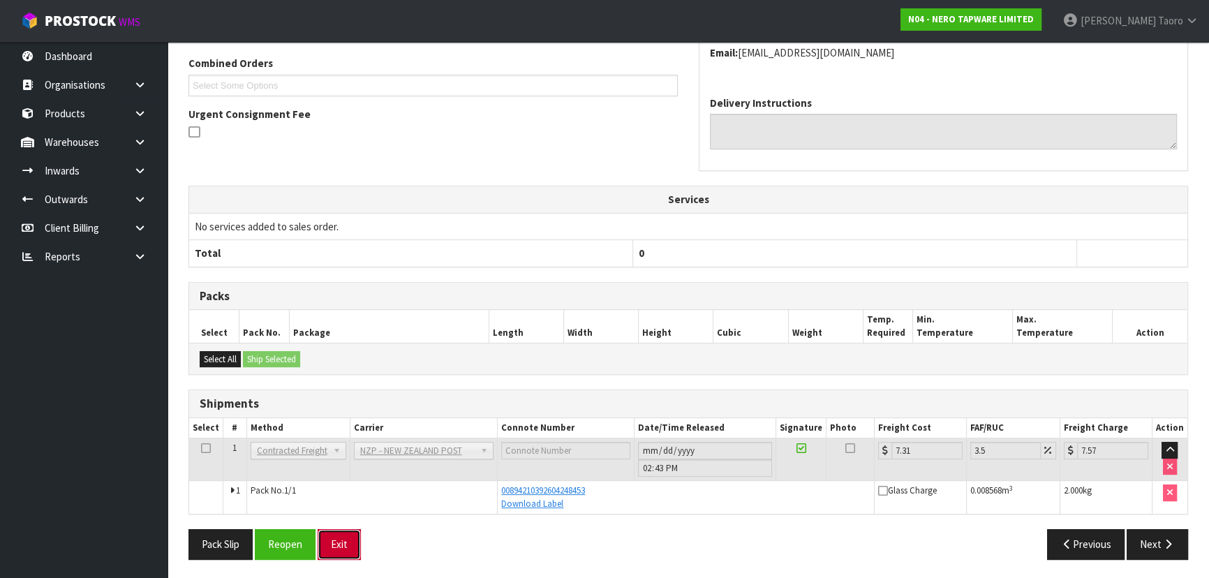
click at [342, 553] on button "Exit" at bounding box center [339, 544] width 43 height 30
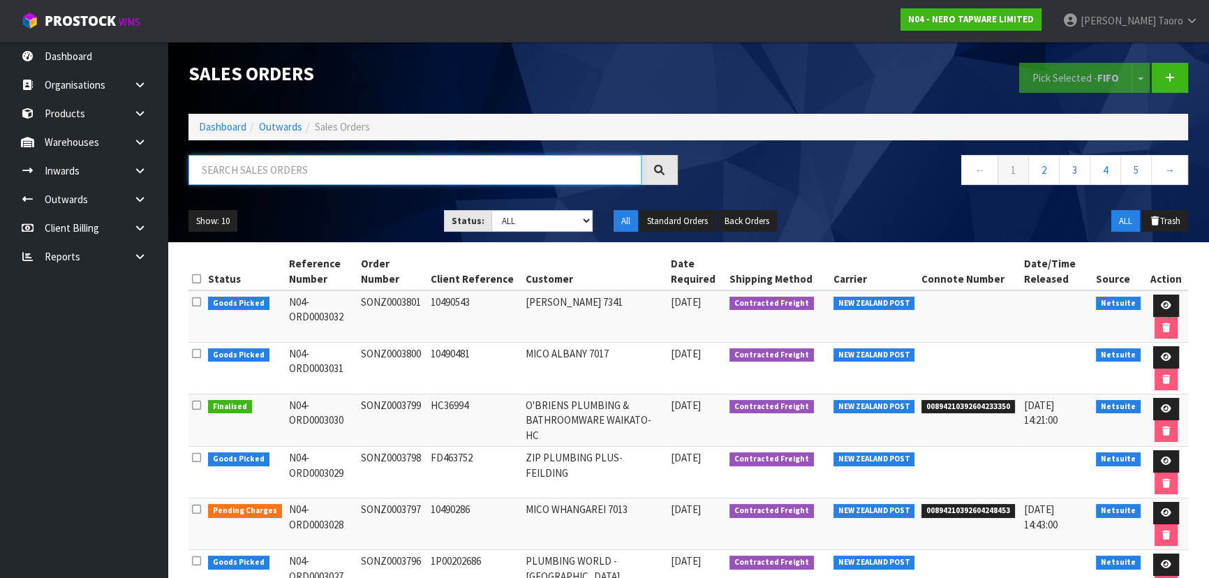
drag, startPoint x: 240, startPoint y: 176, endPoint x: 250, endPoint y: 186, distance: 13.8
click at [240, 176] on input "text" at bounding box center [414, 170] width 453 height 30
type input "JOB-0414679"
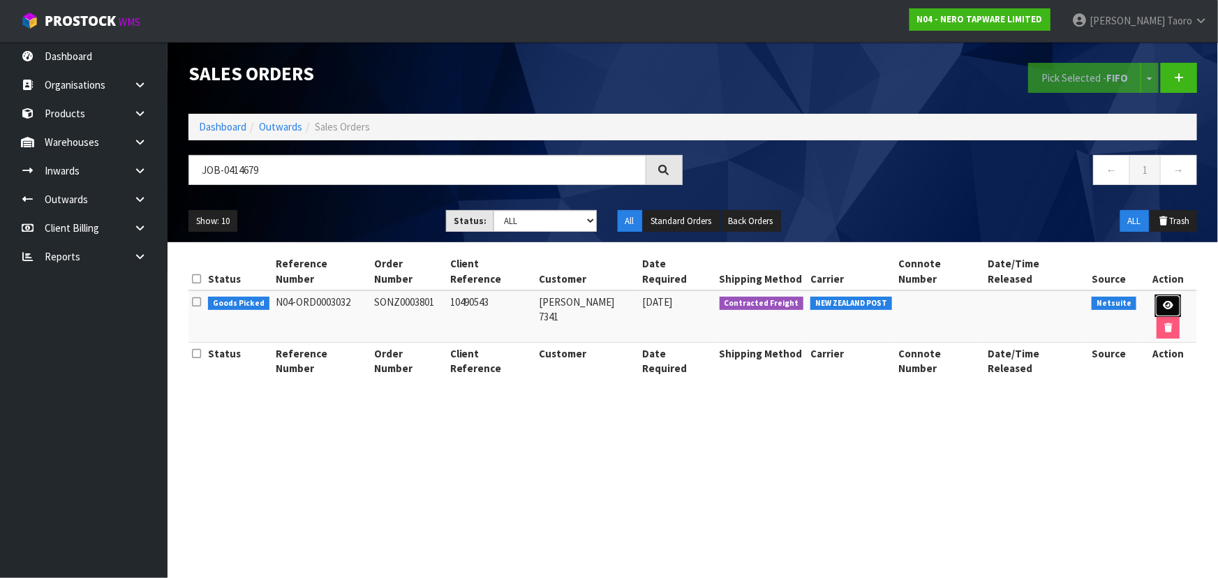
click at [1155, 295] on link at bounding box center [1168, 306] width 26 height 22
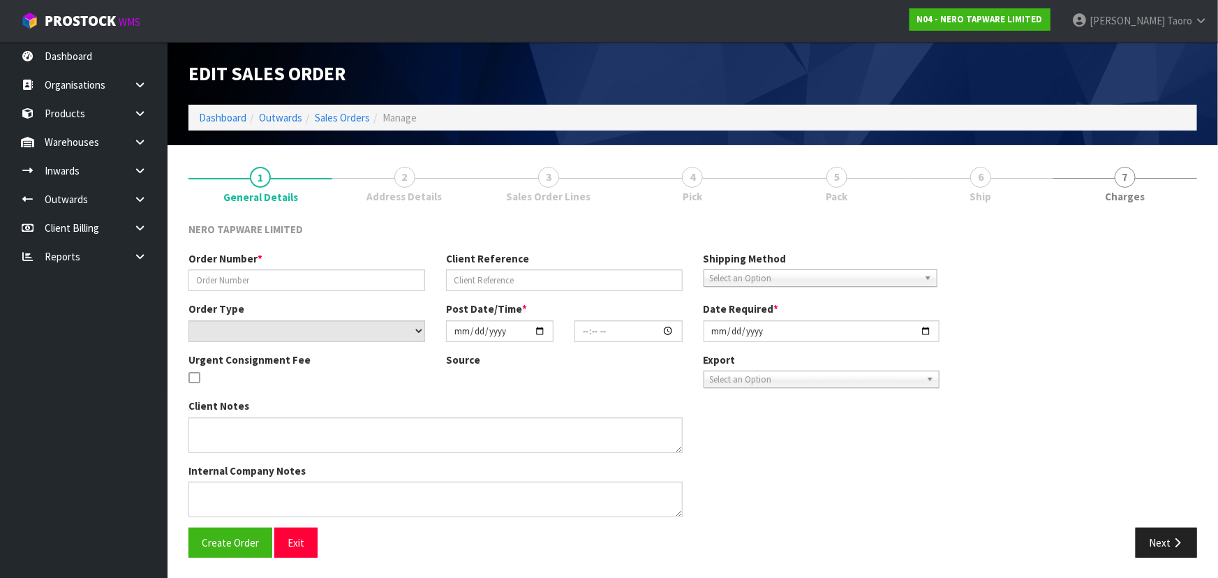
type input "SONZ0003801"
type input "10490543"
select select "number:0"
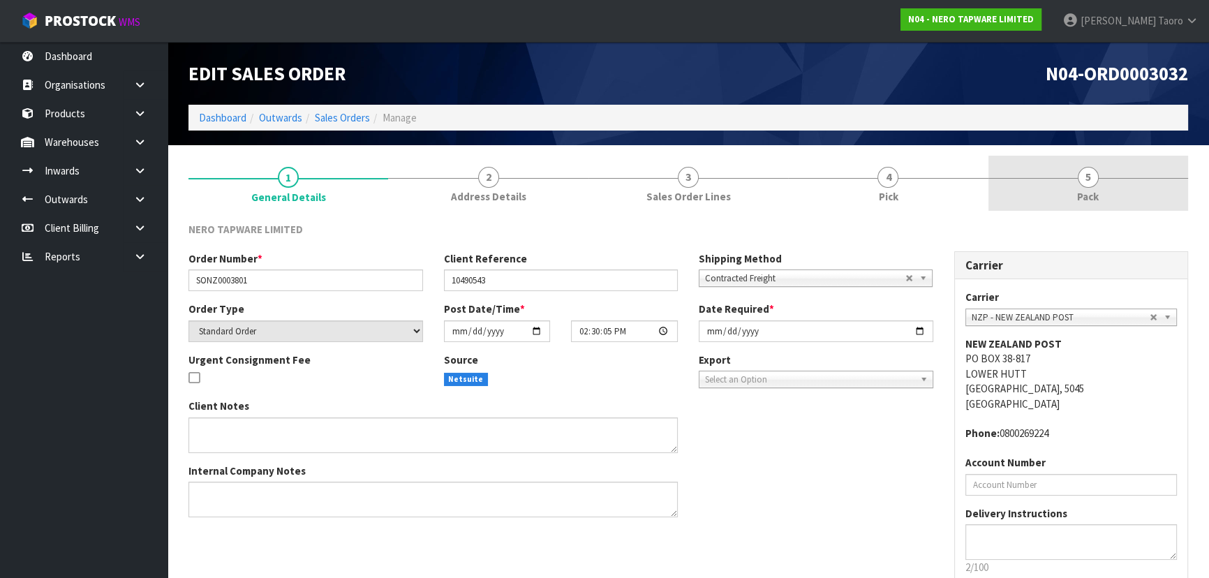
drag, startPoint x: 1101, startPoint y: 193, endPoint x: 1081, endPoint y: 181, distance: 23.5
click at [1099, 192] on link "5 Pack" at bounding box center [1088, 183] width 200 height 55
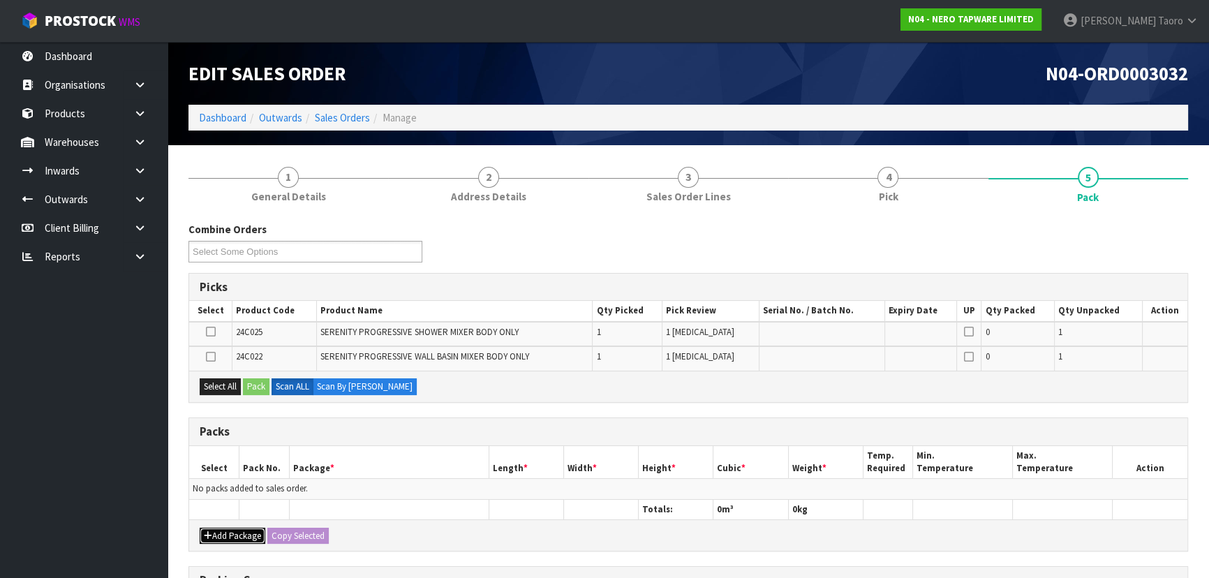
drag, startPoint x: 232, startPoint y: 538, endPoint x: 202, endPoint y: 503, distance: 45.6
click at [232, 534] on button "Add Package" at bounding box center [233, 536] width 66 height 17
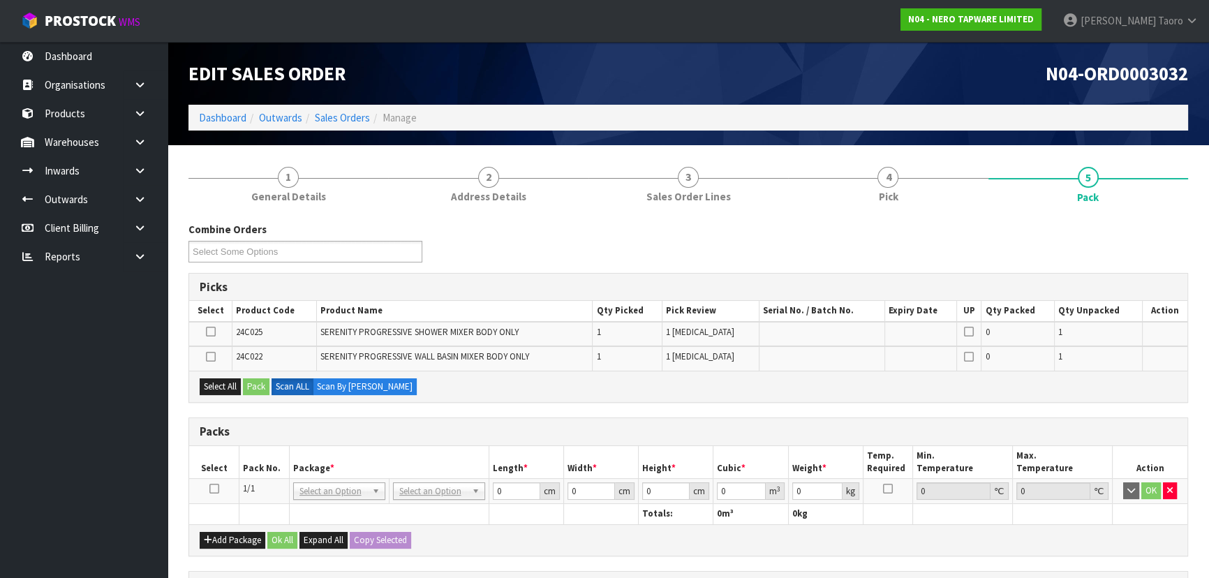
click at [212, 489] on icon at bounding box center [214, 489] width 10 height 1
click at [484, 223] on div "Combine Orders N04-ORD0002993 N04-ORD0002995 N04-ORD0003027 N04-ORD0003029 N04-…" at bounding box center [688, 247] width 1021 height 50
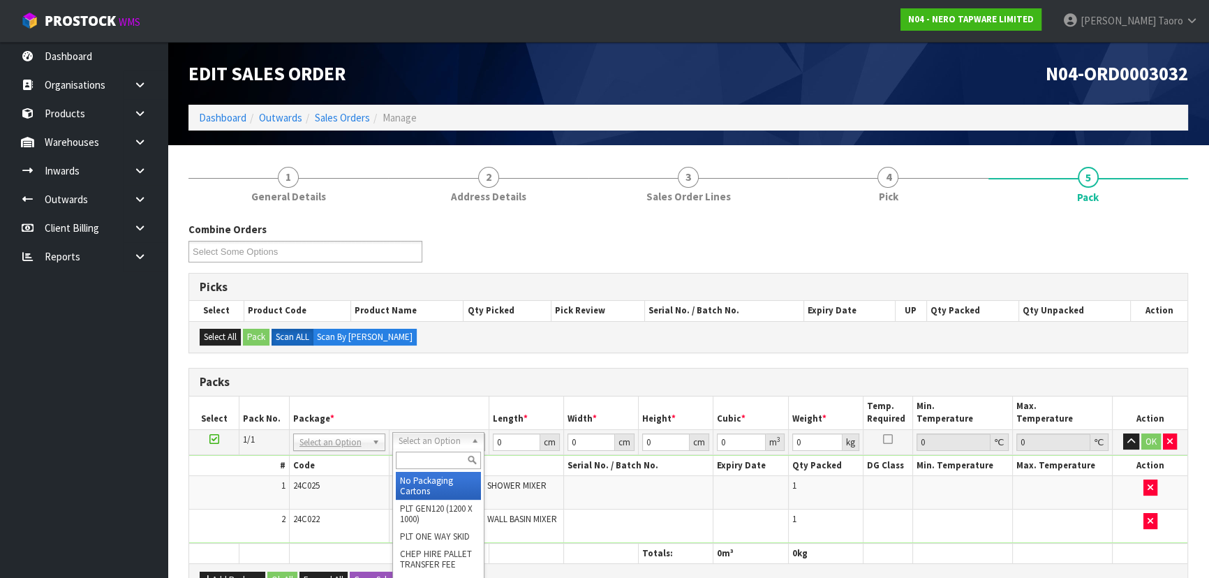
click at [450, 468] on input "text" at bounding box center [438, 460] width 85 height 17
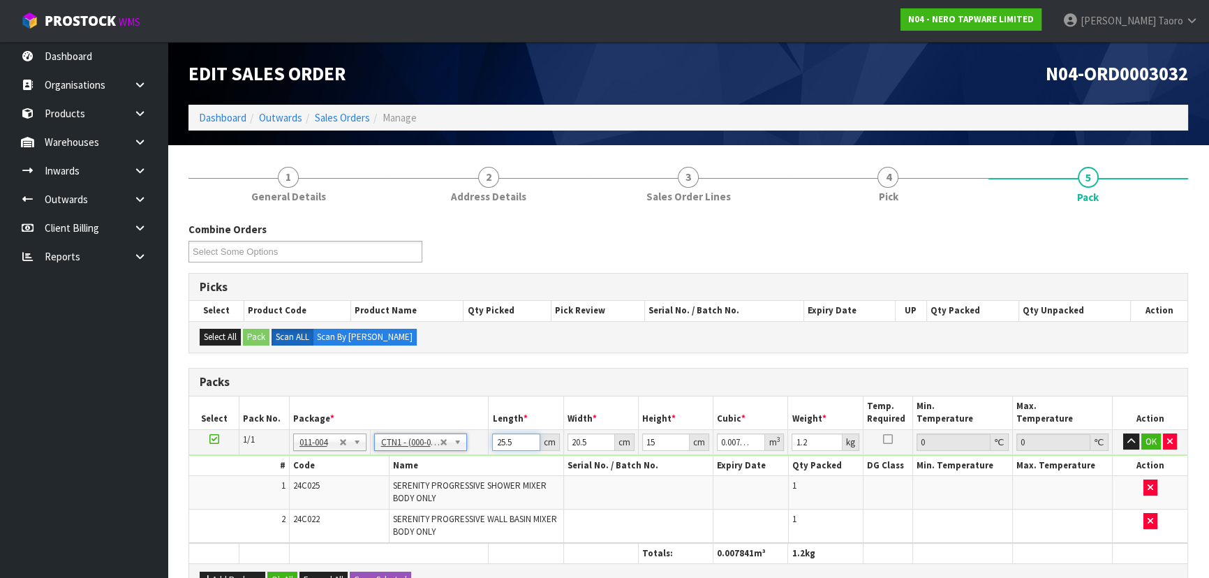
click at [506, 443] on input "25.5" at bounding box center [515, 441] width 47 height 17
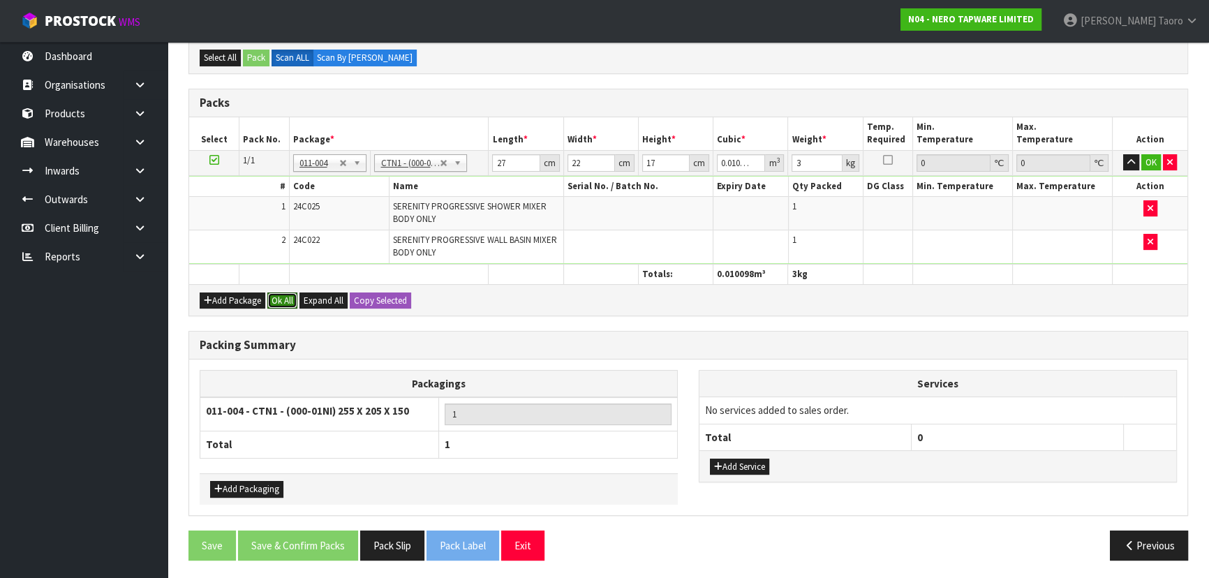
drag, startPoint x: 279, startPoint y: 295, endPoint x: 286, endPoint y: 394, distance: 100.0
click at [279, 302] on button "Ok All" at bounding box center [282, 300] width 30 height 17
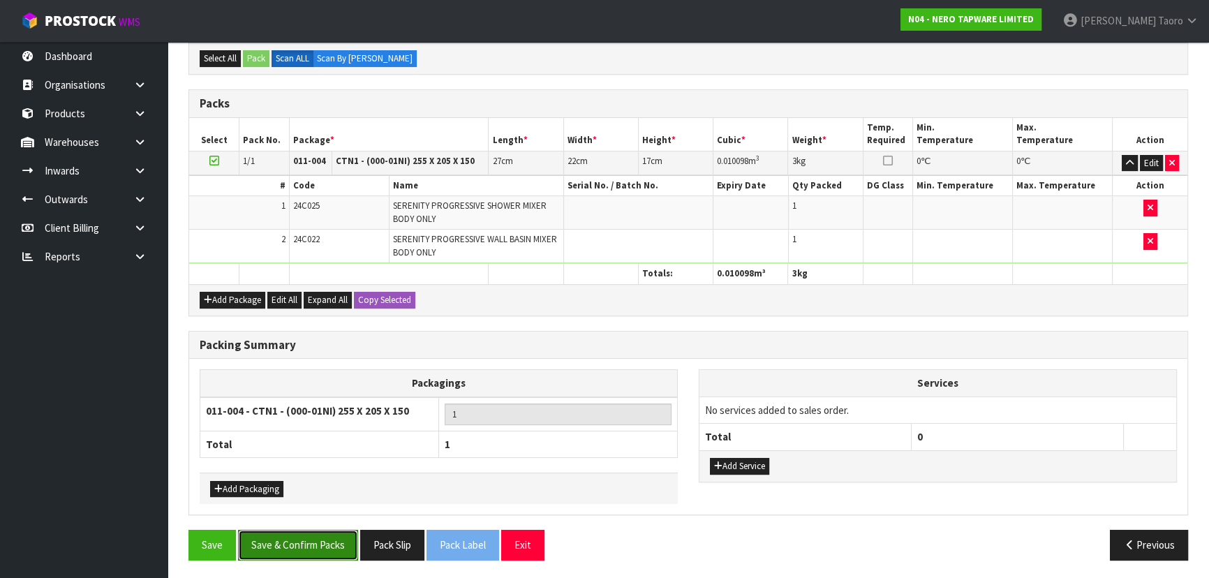
click at [302, 549] on button "Save & Confirm Packs" at bounding box center [298, 545] width 120 height 30
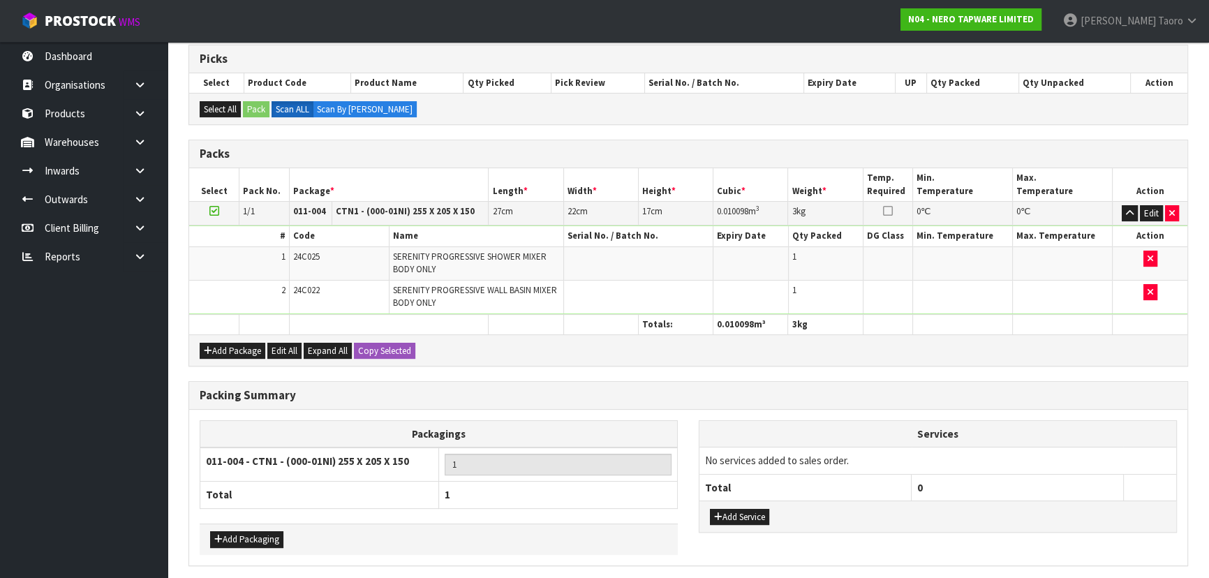
scroll to position [0, 0]
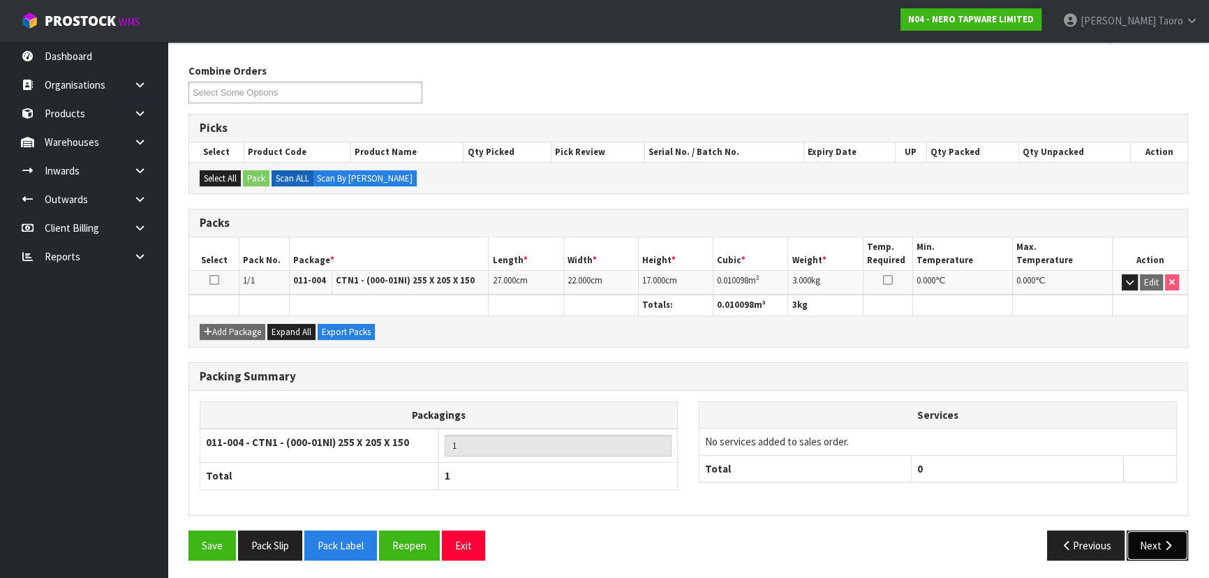
click at [1156, 544] on button "Next" at bounding box center [1157, 546] width 61 height 30
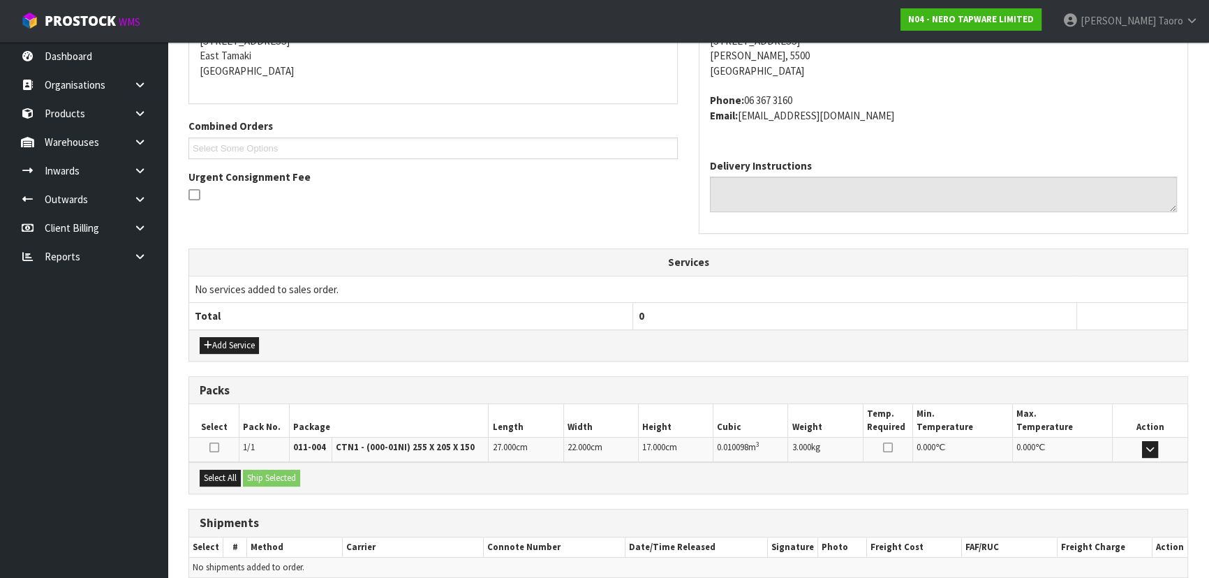
scroll to position [356, 0]
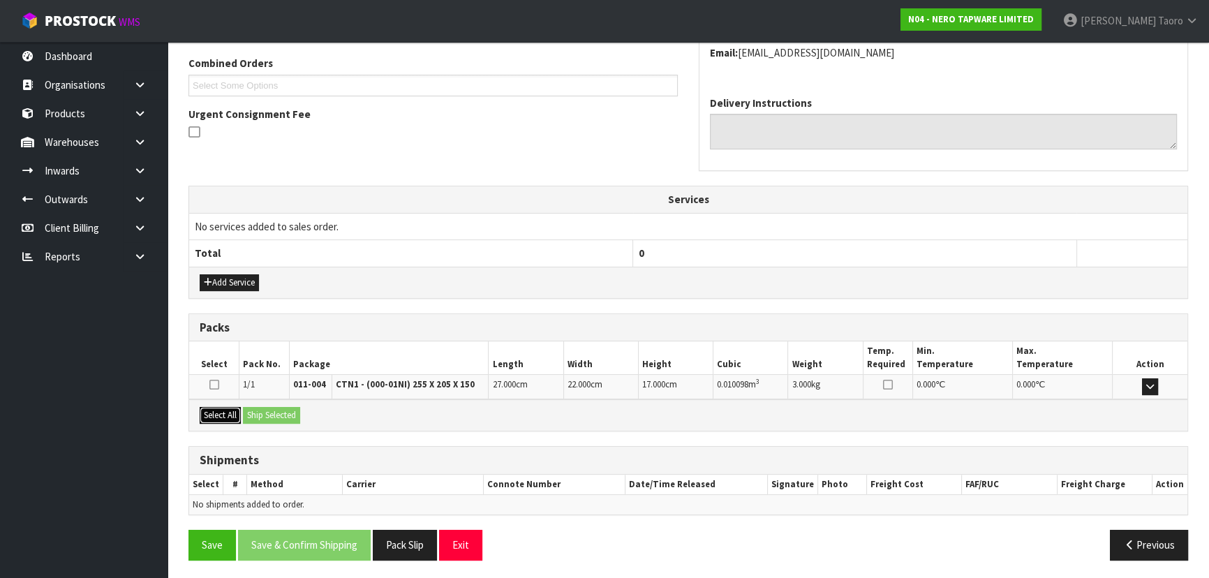
click at [240, 415] on button "Select All" at bounding box center [220, 415] width 41 height 17
click at [255, 415] on button "Ship Selected" at bounding box center [271, 415] width 57 height 17
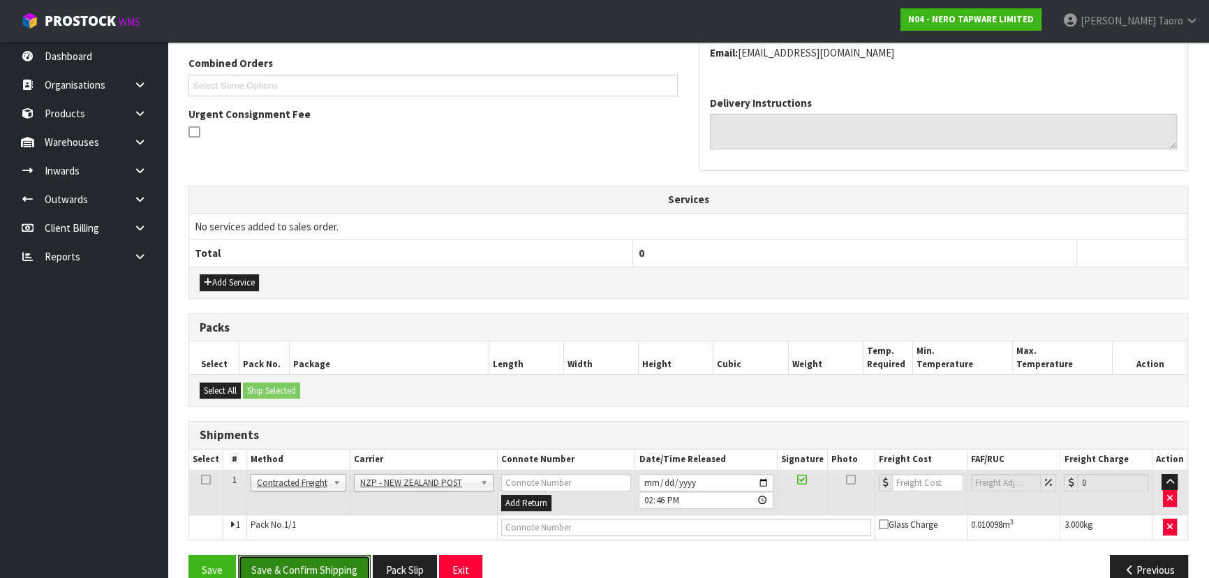
drag, startPoint x: 327, startPoint y: 563, endPoint x: 478, endPoint y: 526, distance: 155.3
click at [330, 561] on button "Save & Confirm Shipping" at bounding box center [304, 570] width 133 height 30
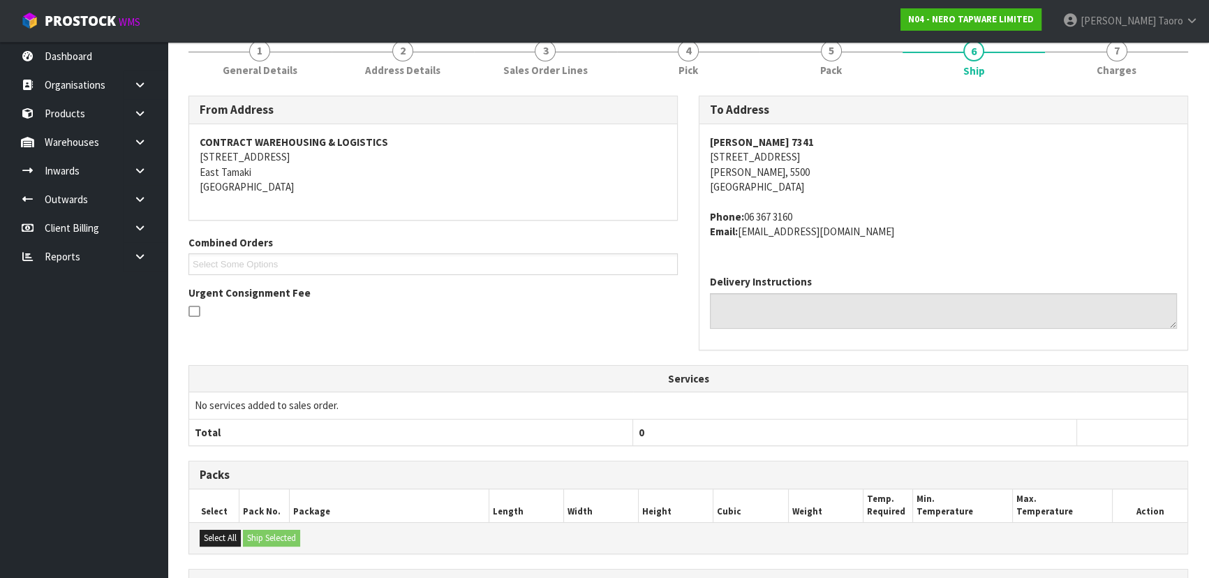
scroll to position [362, 0]
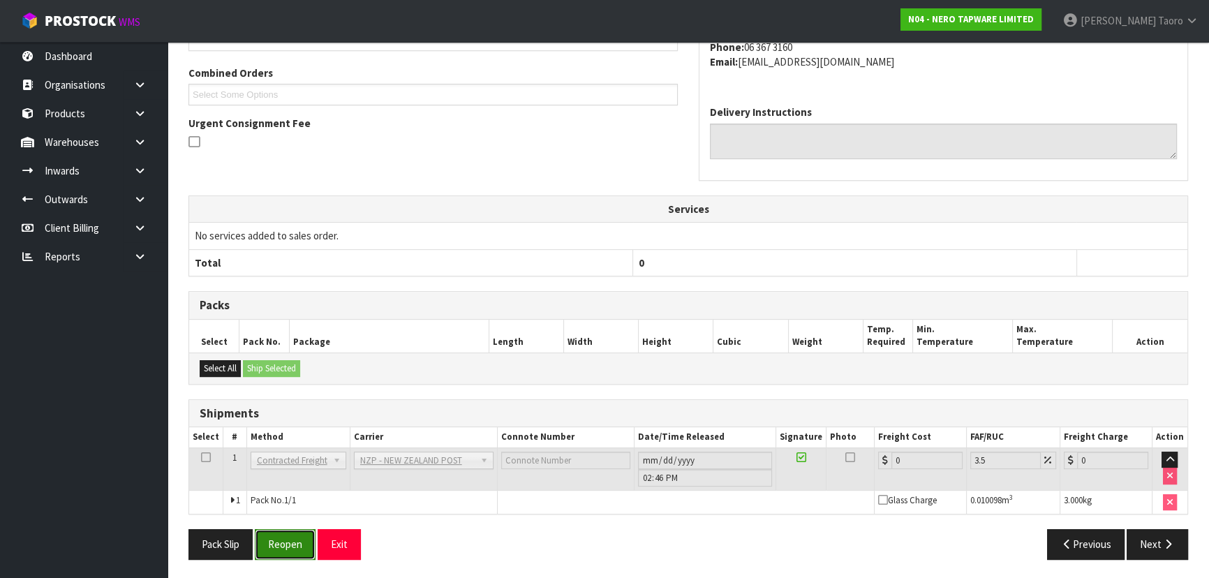
click at [290, 545] on button "Reopen" at bounding box center [285, 544] width 61 height 30
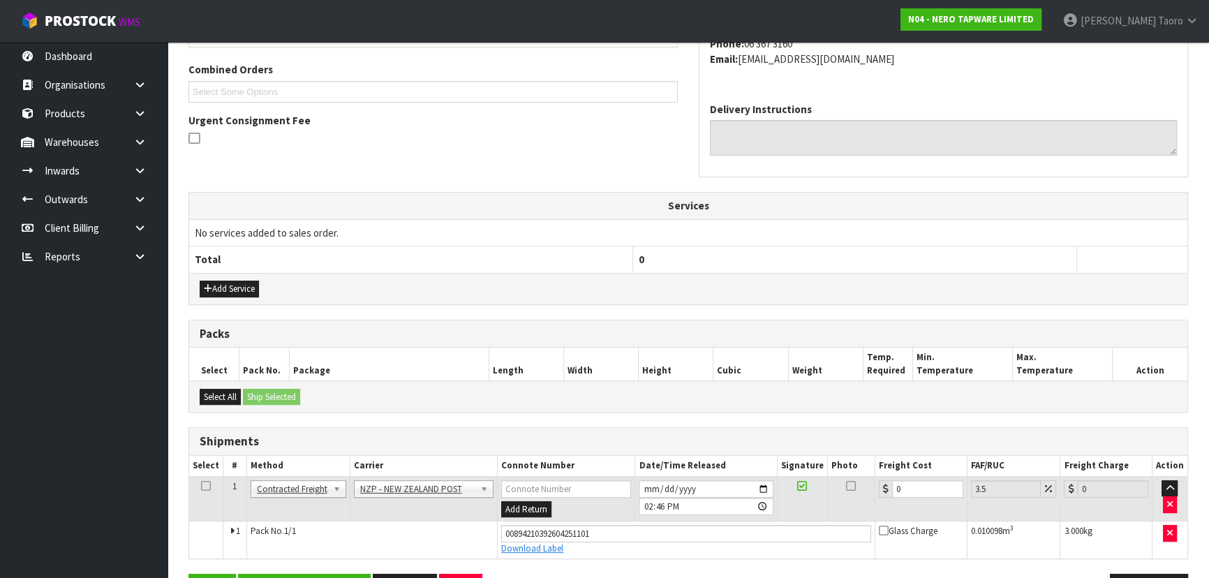
scroll to position [394, 0]
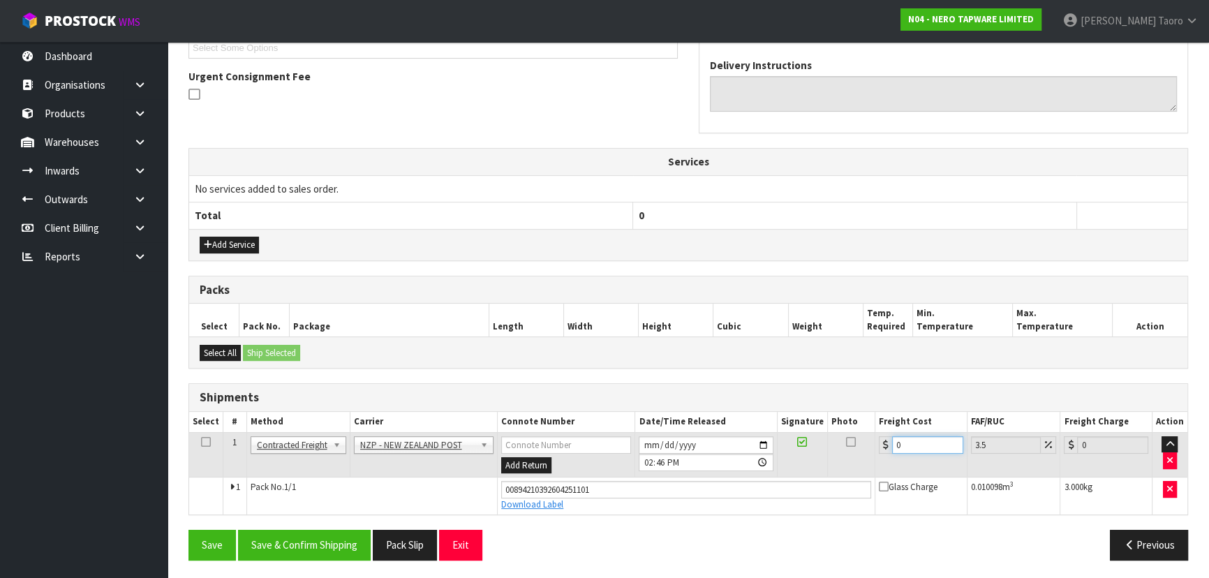
click at [916, 438] on input "0" at bounding box center [927, 444] width 71 height 17
click at [917, 437] on input "0" at bounding box center [927, 444] width 71 height 17
click at [356, 544] on button "Save & Confirm Shipping" at bounding box center [304, 545] width 133 height 30
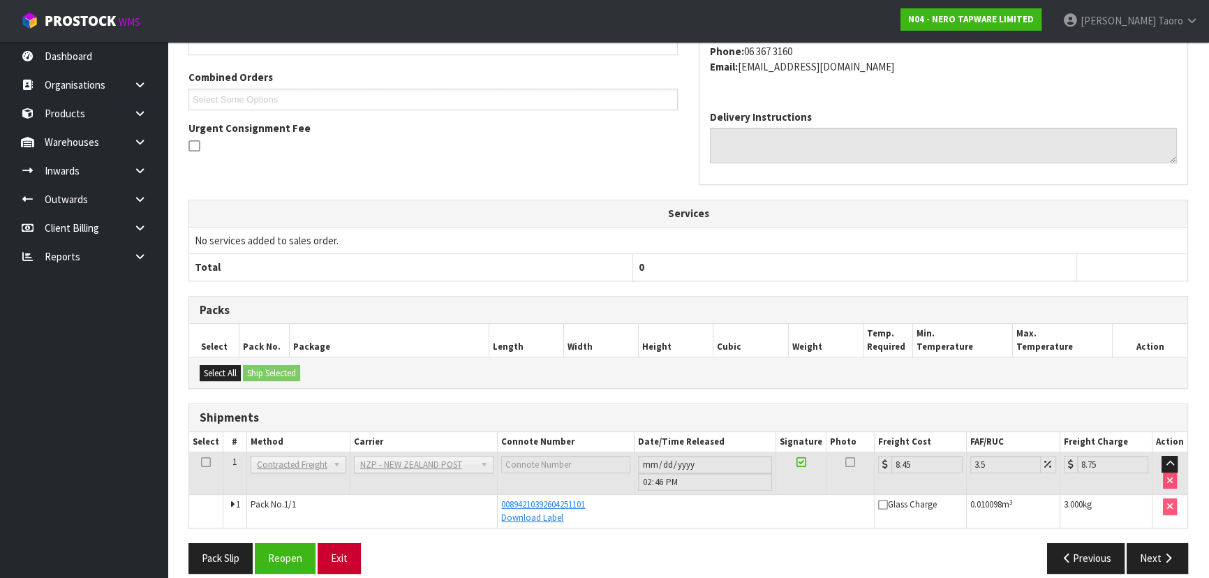
scroll to position [356, 0]
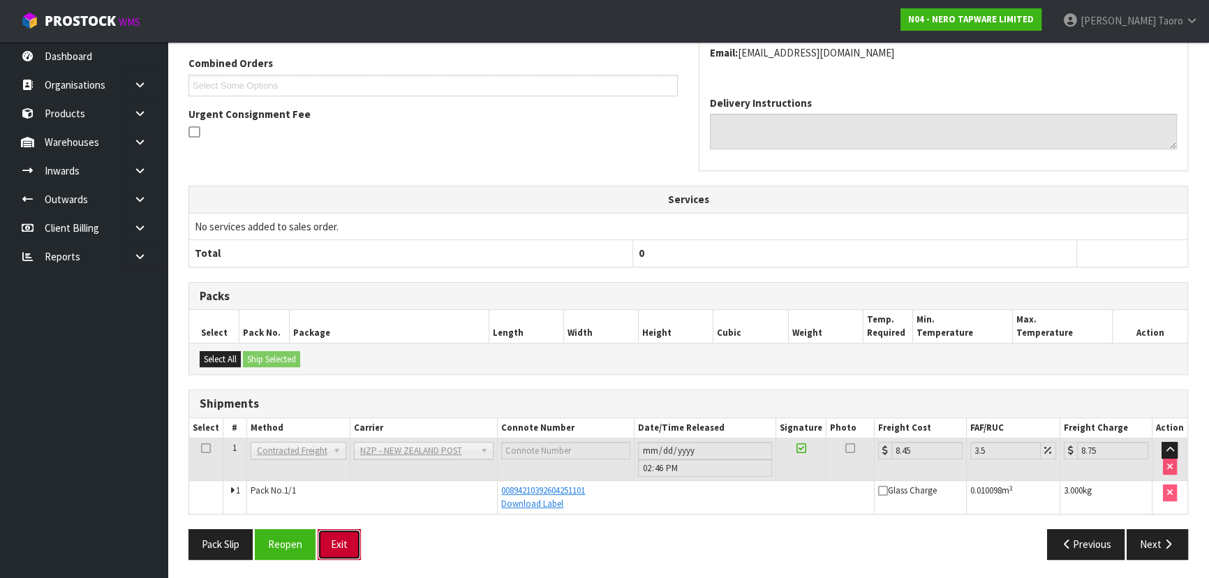
click at [347, 540] on button "Exit" at bounding box center [339, 544] width 43 height 30
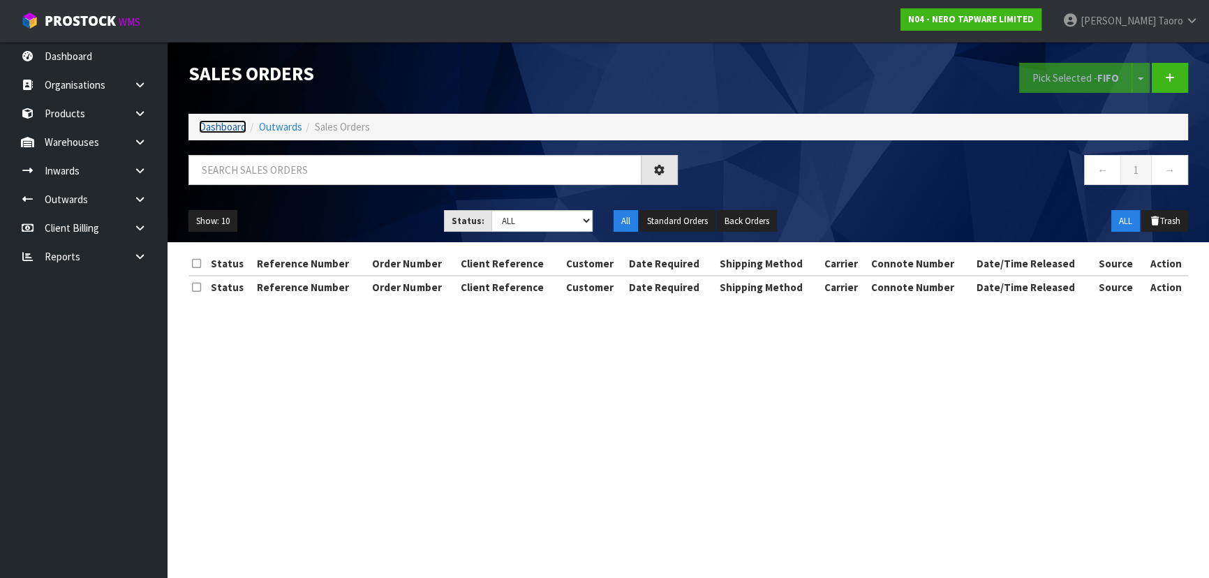
click at [234, 131] on link "Dashboard" at bounding box center [222, 126] width 47 height 13
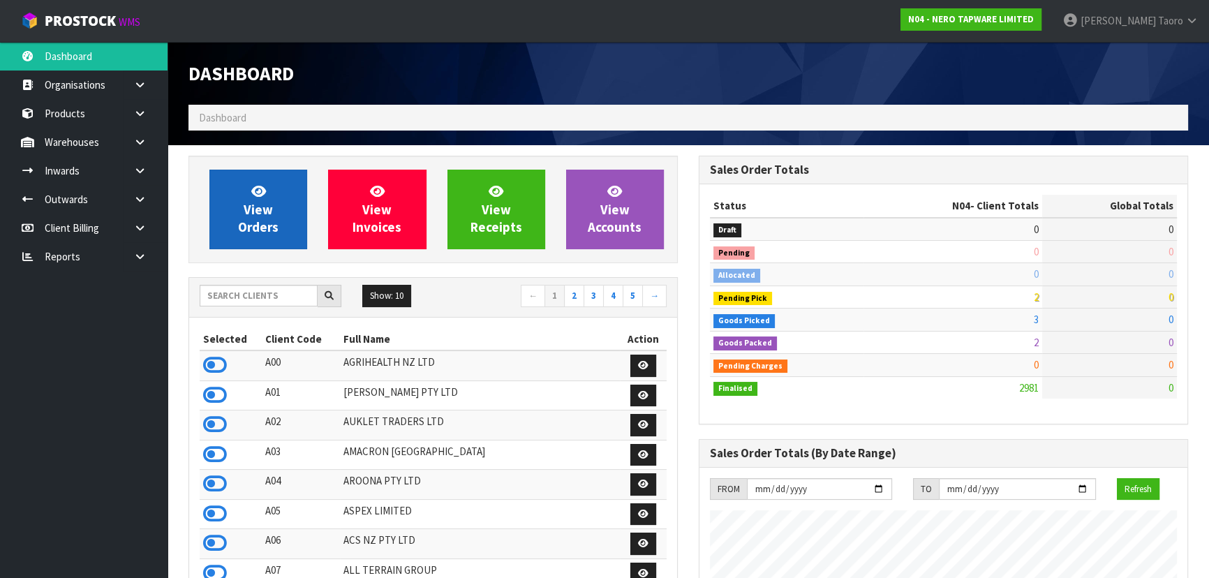
scroll to position [1130, 510]
click at [242, 209] on link "View Orders" at bounding box center [258, 210] width 98 height 80
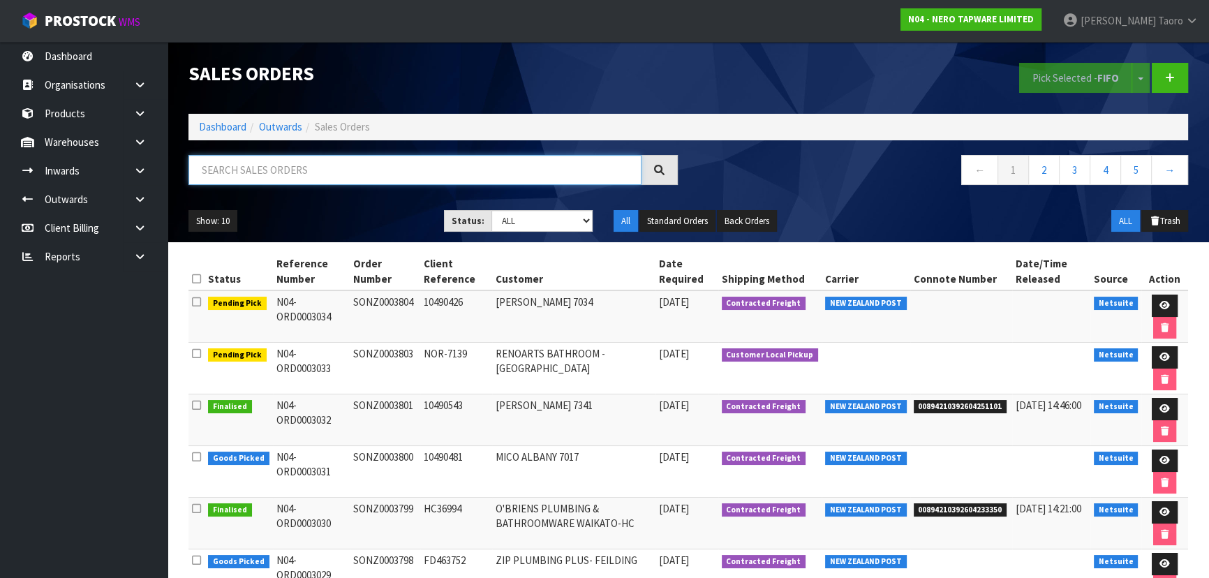
click at [299, 175] on input "text" at bounding box center [414, 170] width 453 height 30
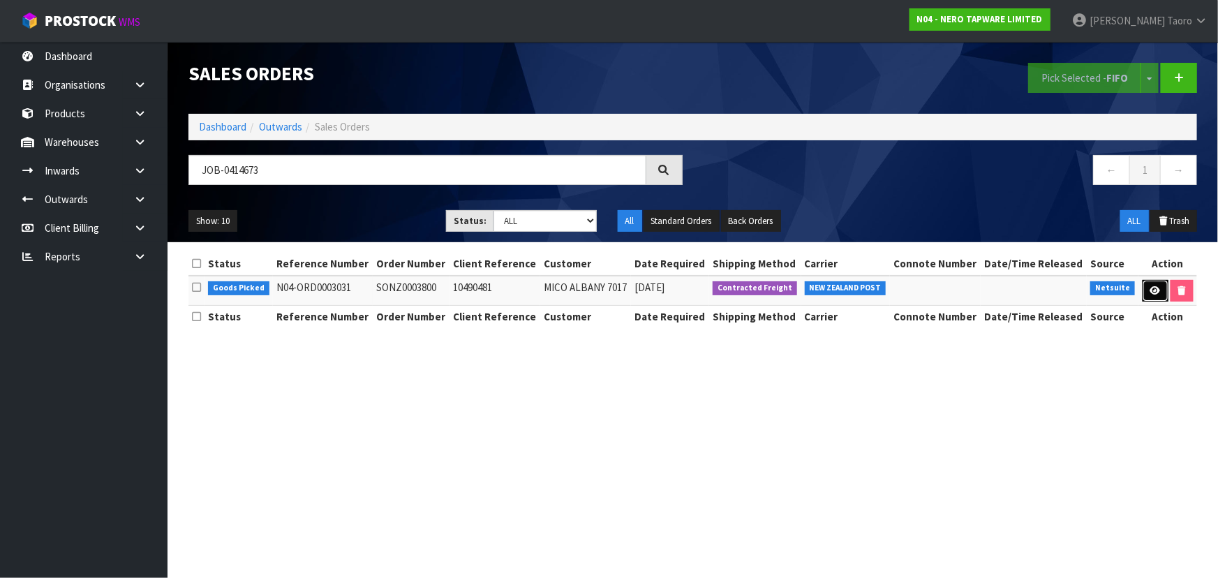
click at [1157, 288] on icon at bounding box center [1155, 290] width 10 height 9
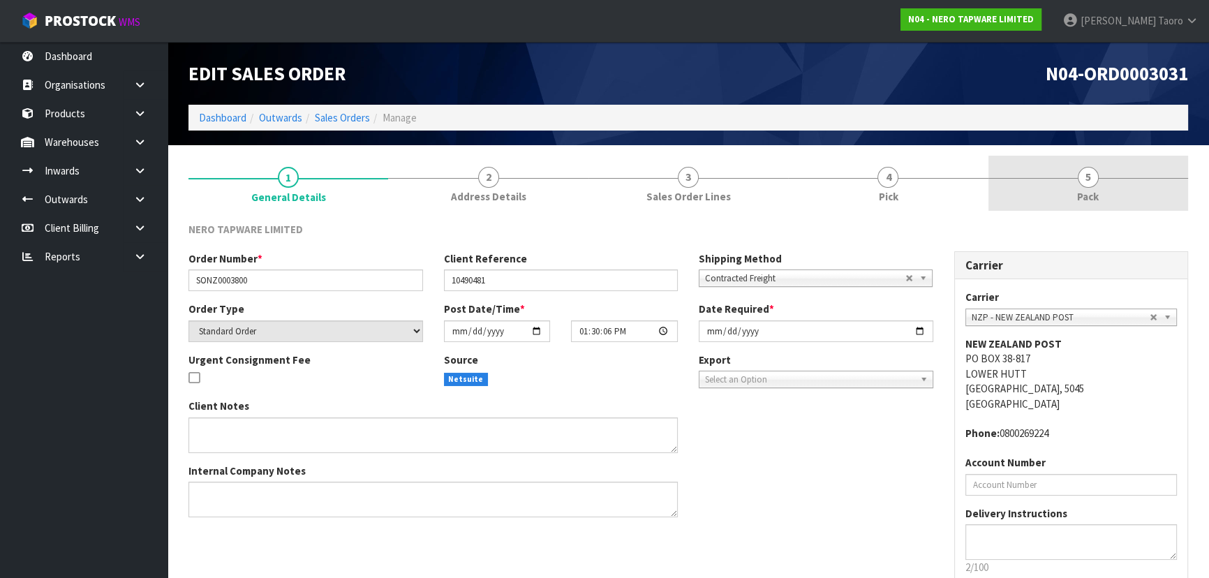
drag, startPoint x: 1097, startPoint y: 196, endPoint x: 1038, endPoint y: 209, distance: 60.8
click at [1097, 196] on span "Pack" at bounding box center [1088, 196] width 22 height 15
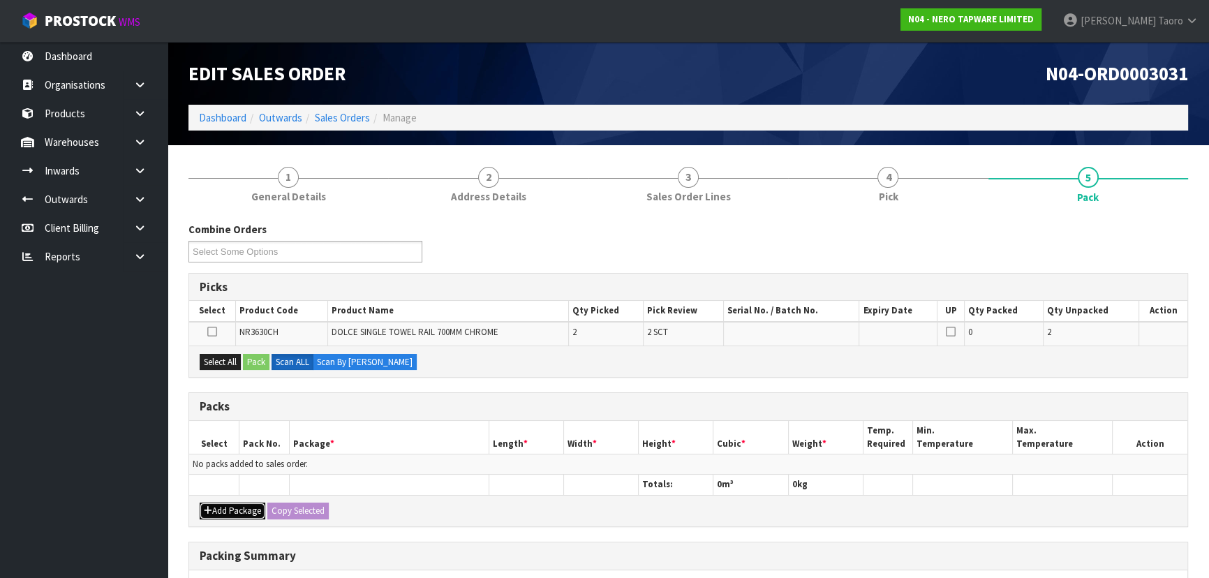
click at [239, 503] on button "Add Package" at bounding box center [233, 511] width 66 height 17
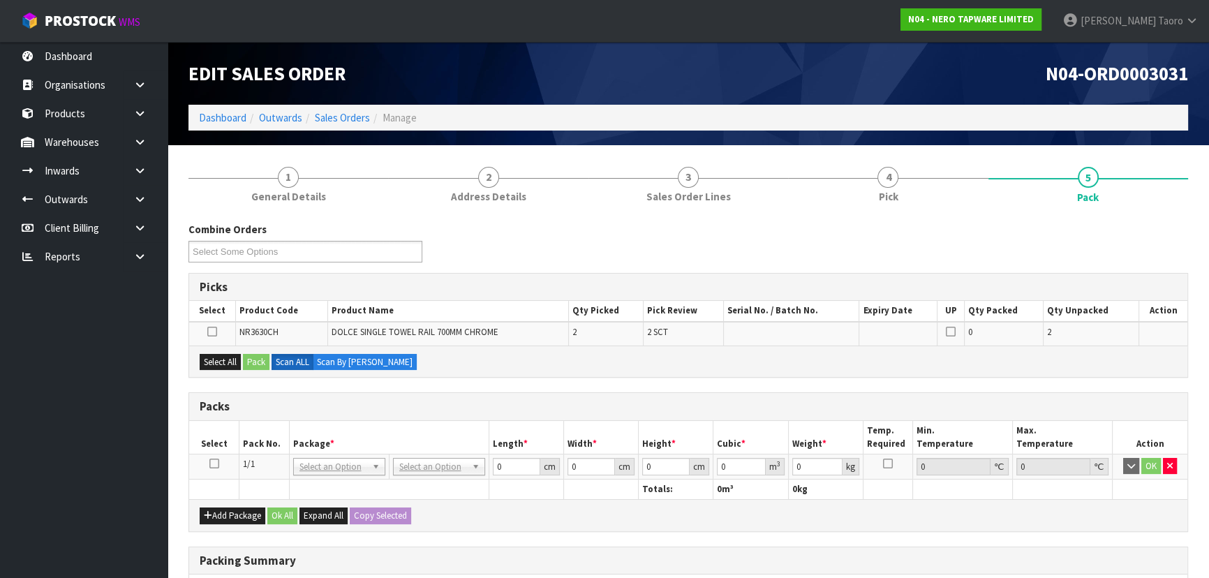
drag, startPoint x: 216, startPoint y: 464, endPoint x: 284, endPoint y: 440, distance: 72.4
click at [218, 464] on td at bounding box center [214, 466] width 50 height 25
click at [290, 438] on th "Package *" at bounding box center [389, 437] width 200 height 33
drag, startPoint x: 214, startPoint y: 463, endPoint x: 291, endPoint y: 433, distance: 82.2
click at [214, 464] on icon at bounding box center [214, 464] width 10 height 1
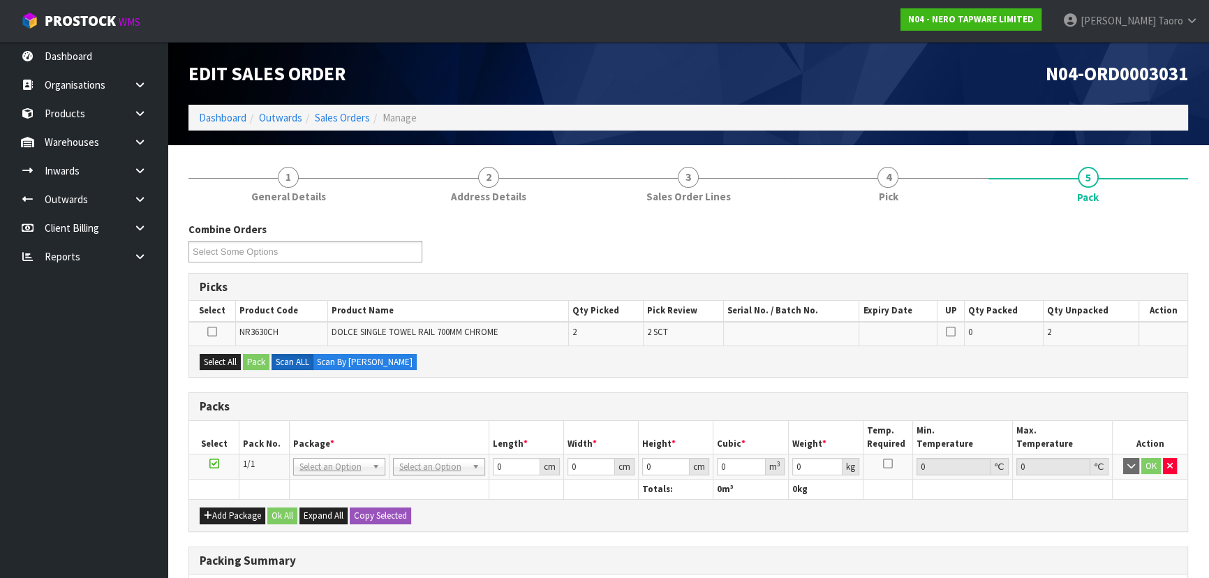
click at [299, 427] on th "Package *" at bounding box center [389, 437] width 200 height 33
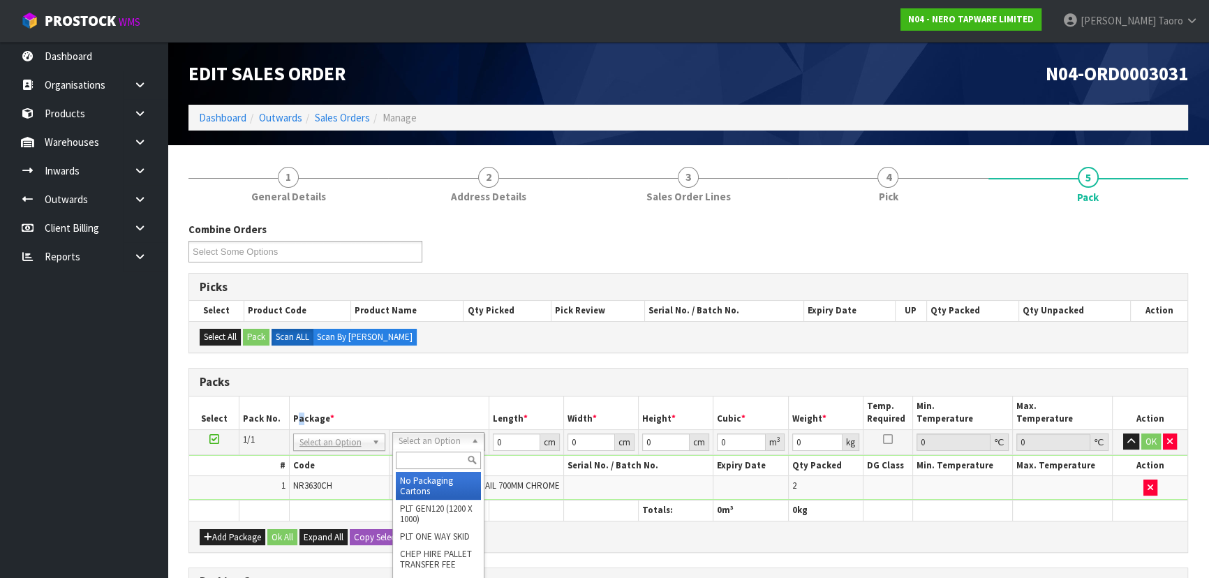
drag, startPoint x: 457, startPoint y: 480, endPoint x: 495, endPoint y: 457, distance: 44.2
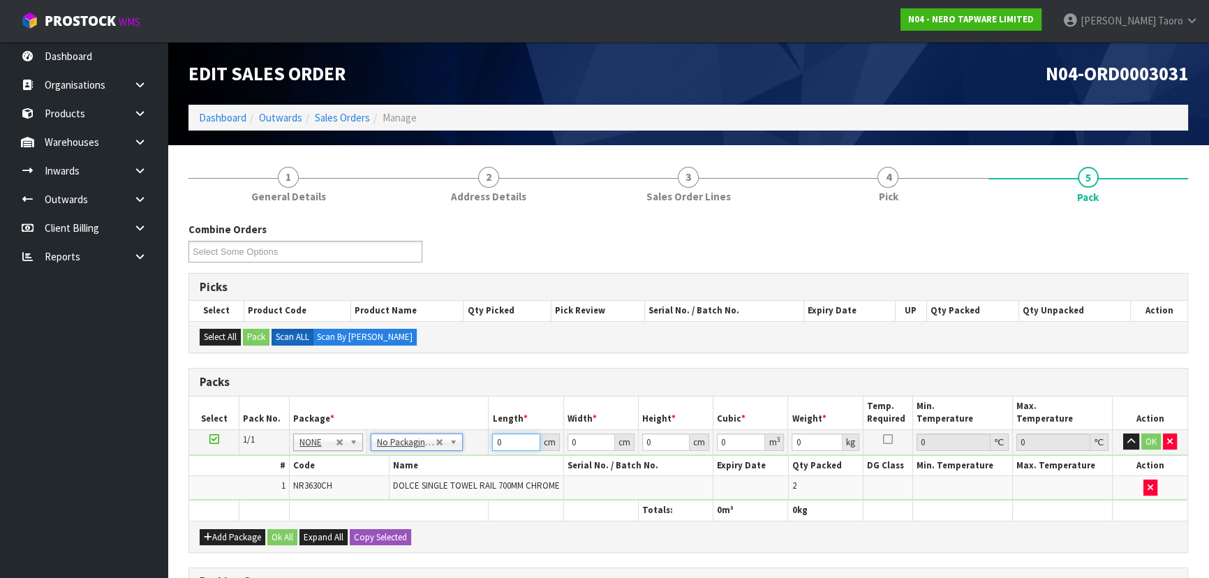
click at [510, 445] on input "0" at bounding box center [515, 441] width 47 height 17
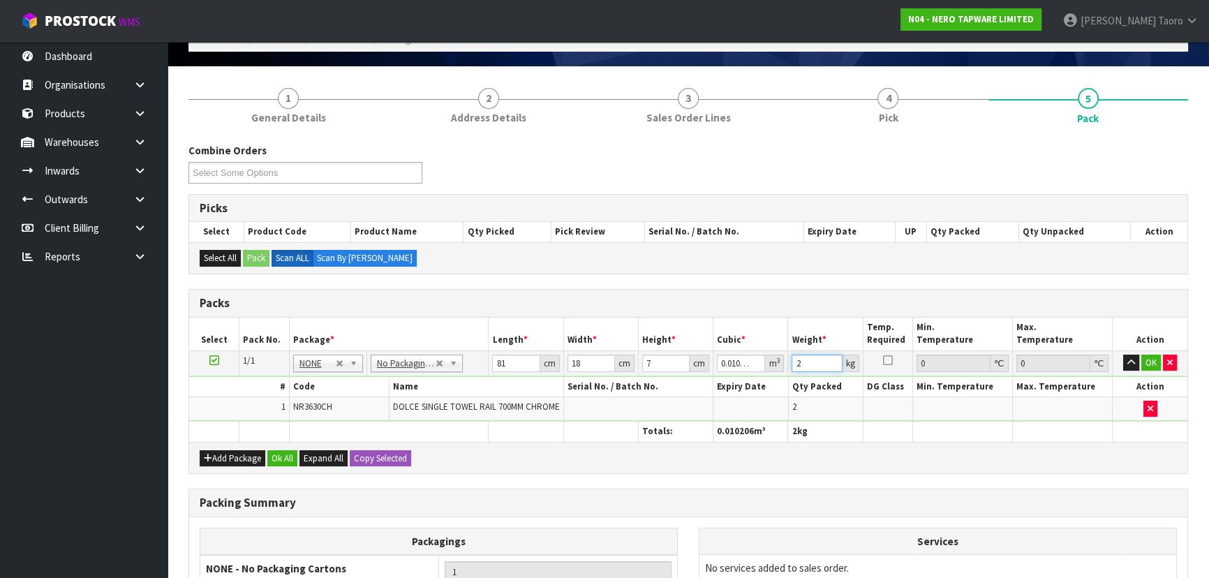
scroll to position [237, 0]
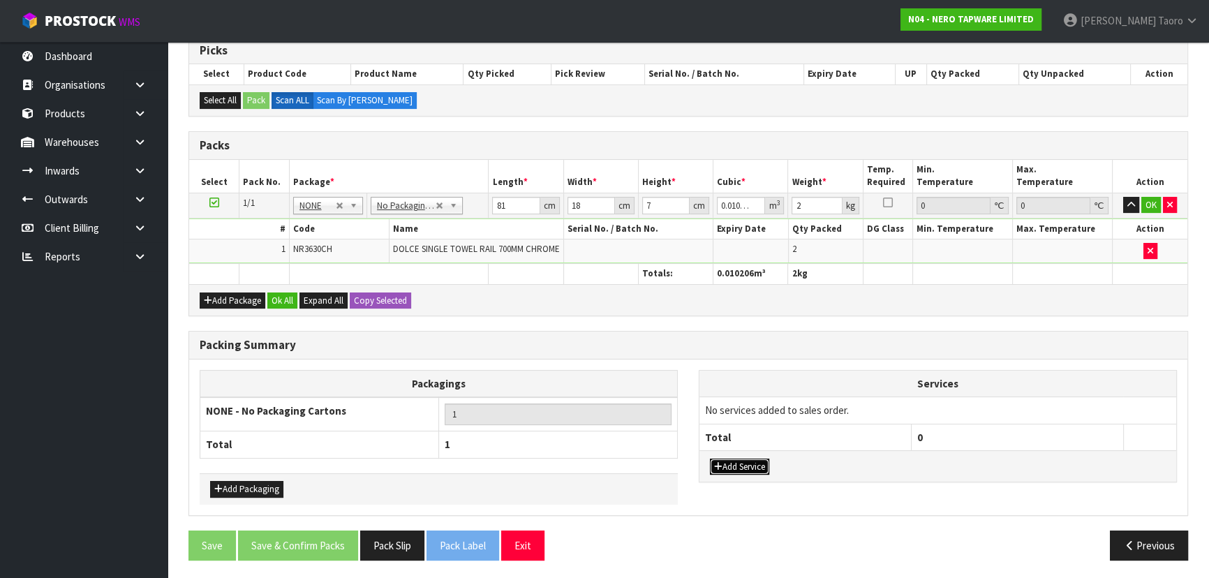
click at [734, 460] on button "Add Service" at bounding box center [739, 467] width 59 height 17
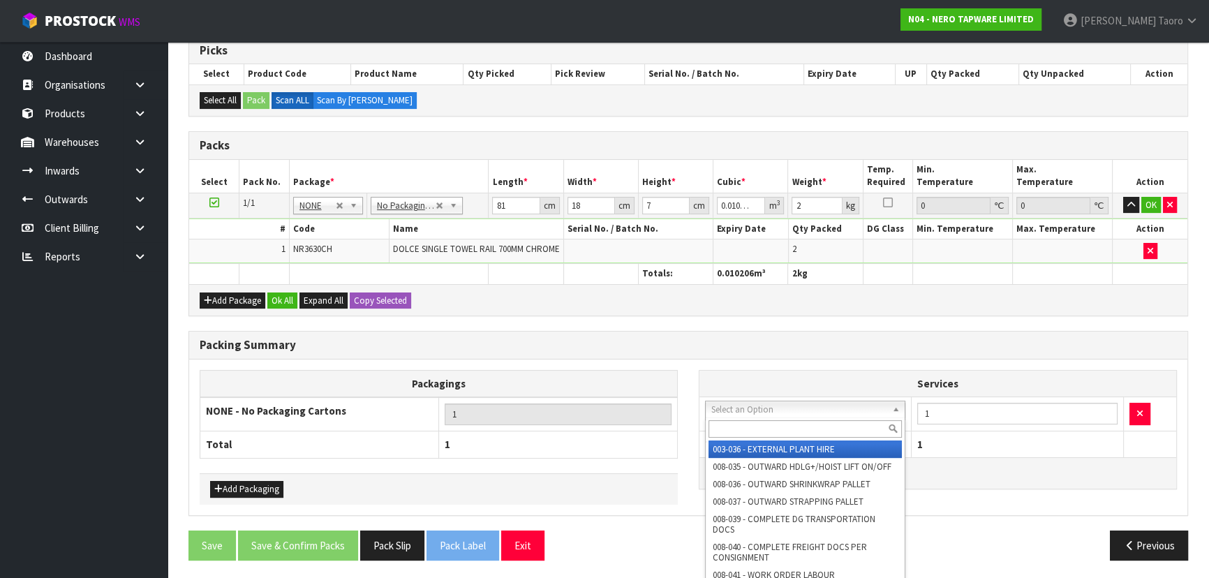
drag, startPoint x: 744, startPoint y: 410, endPoint x: 753, endPoint y: 429, distance: 20.0
click at [753, 427] on input "text" at bounding box center [805, 428] width 193 height 17
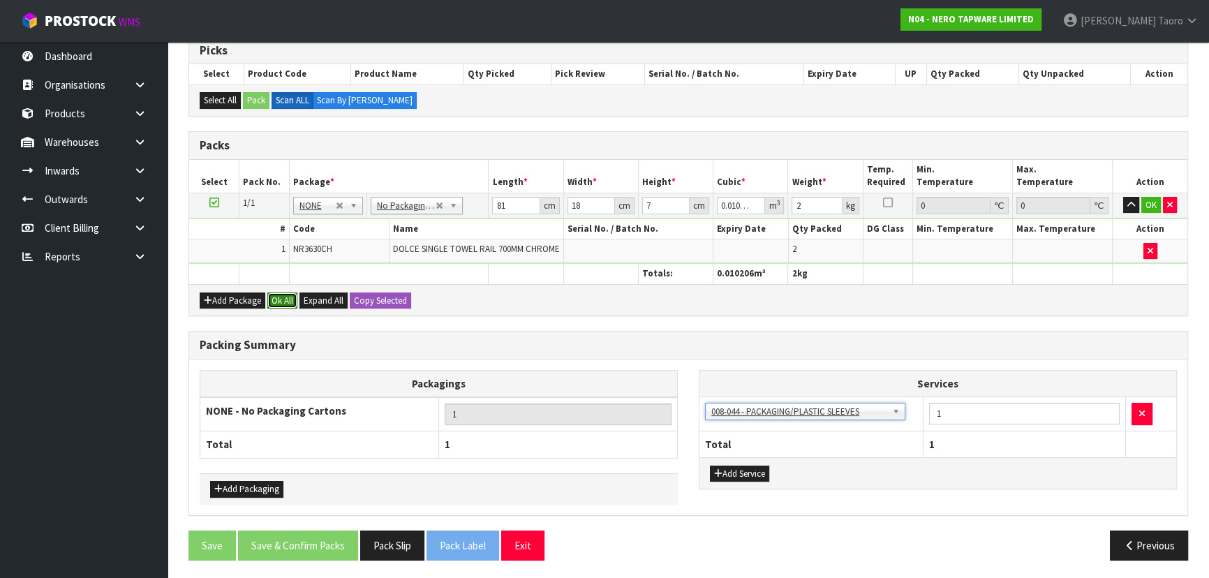
click at [277, 296] on button "Ok All" at bounding box center [282, 300] width 30 height 17
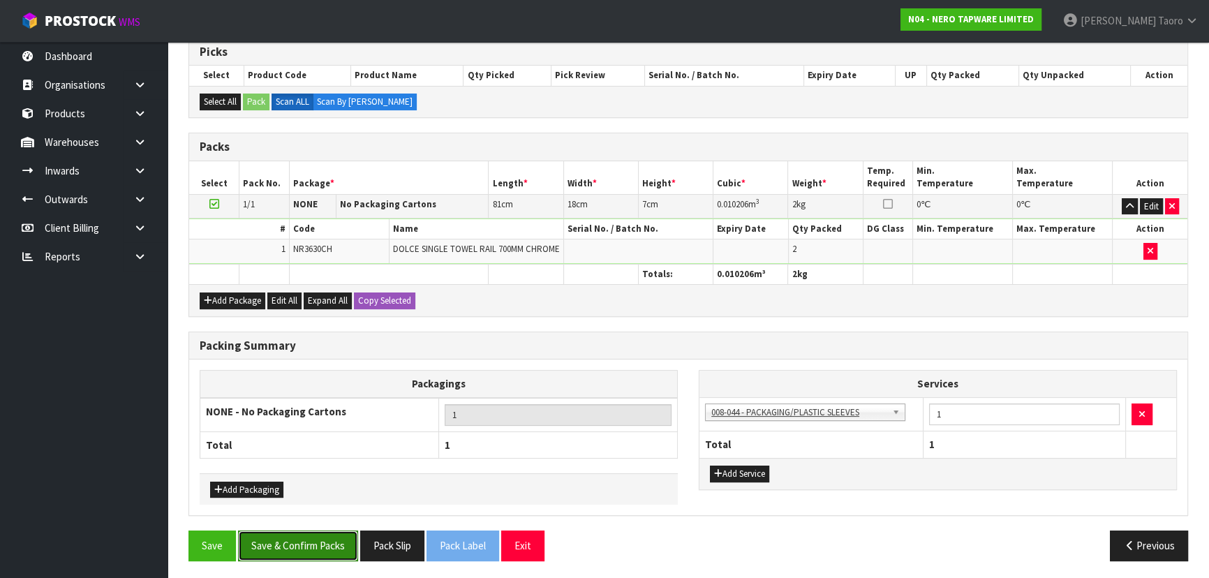
drag, startPoint x: 323, startPoint y: 536, endPoint x: 316, endPoint y: 526, distance: 12.0
click at [324, 535] on button "Save & Confirm Packs" at bounding box center [298, 546] width 120 height 30
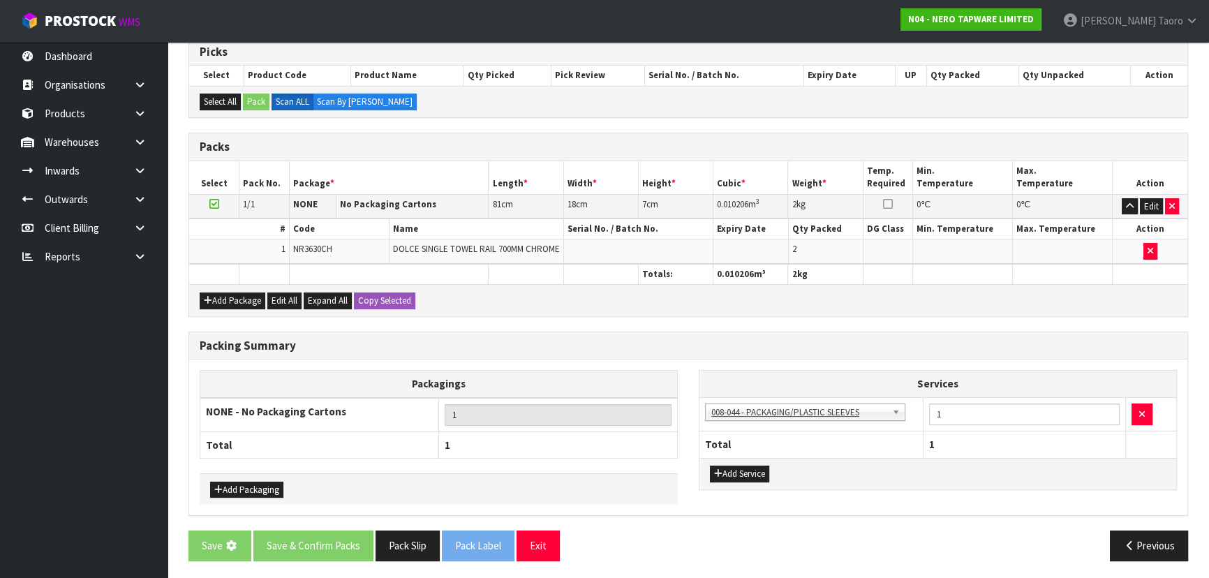
scroll to position [0, 0]
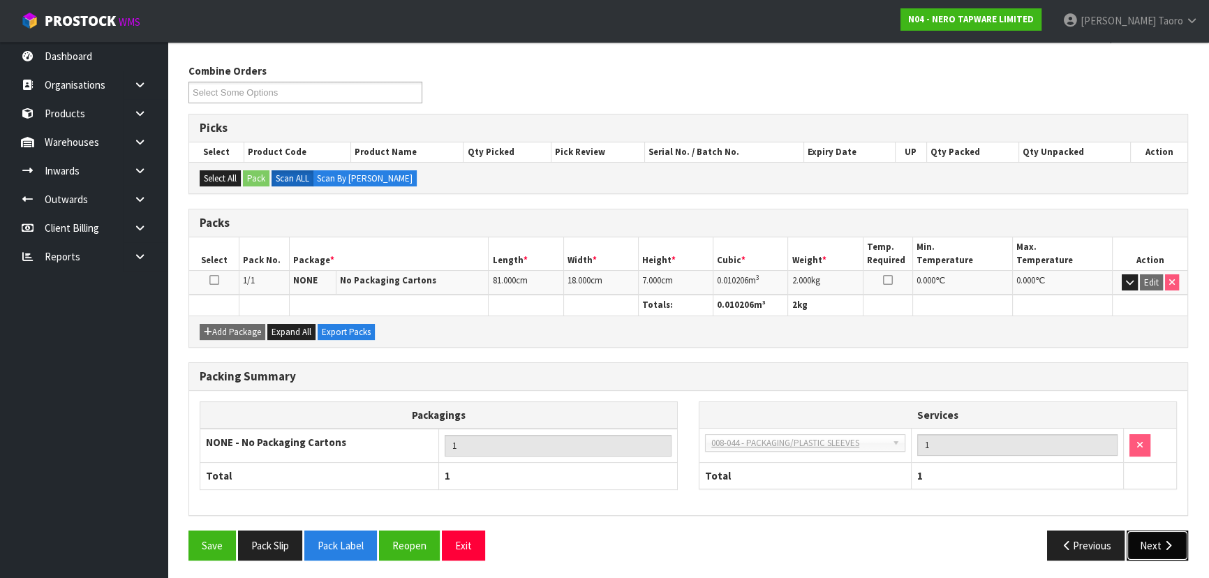
drag, startPoint x: 1156, startPoint y: 538, endPoint x: 1149, endPoint y: 540, distance: 7.3
click at [1149, 540] on button "Next" at bounding box center [1157, 546] width 61 height 30
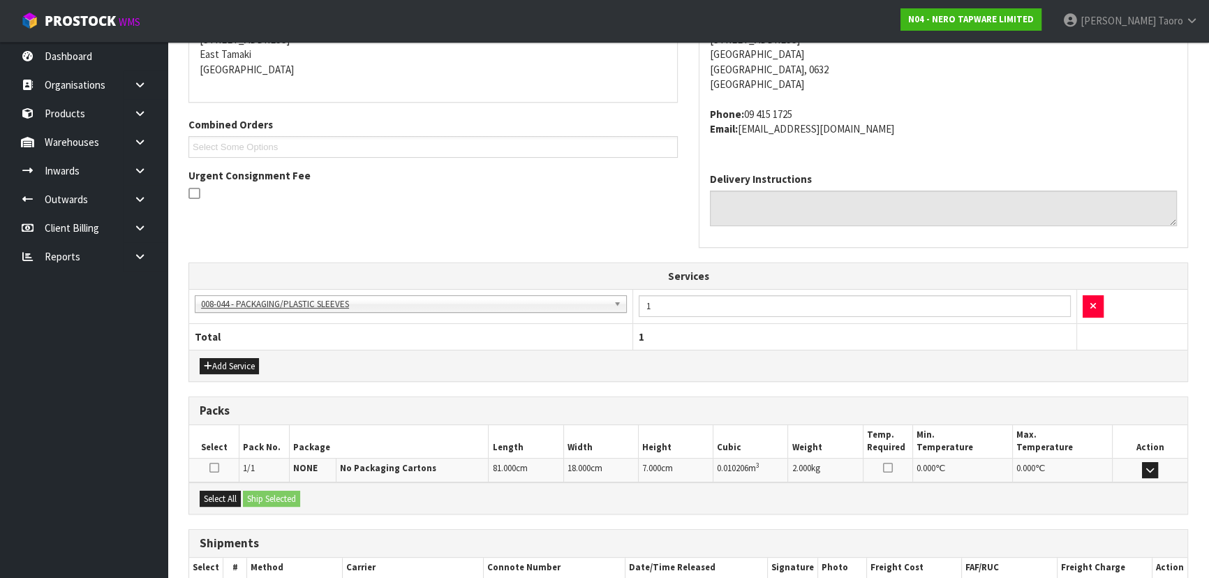
scroll to position [378, 0]
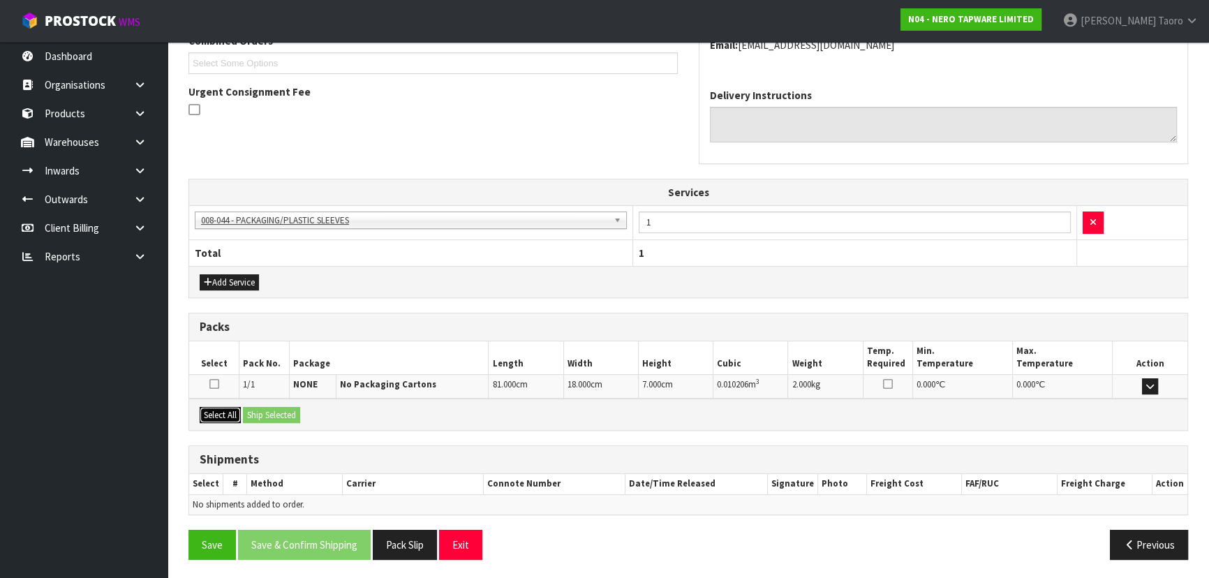
click at [236, 415] on button "Select All" at bounding box center [220, 415] width 41 height 17
drag, startPoint x: 253, startPoint y: 417, endPoint x: 260, endPoint y: 419, distance: 7.3
click at [254, 417] on button "Ship Selected" at bounding box center [271, 415] width 57 height 17
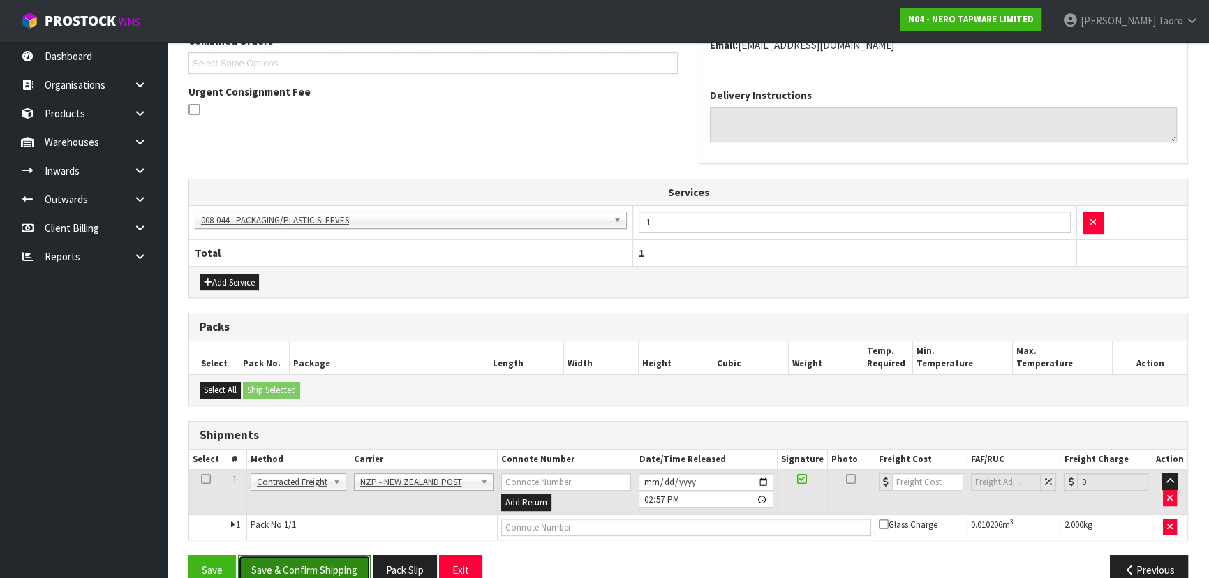
click at [334, 572] on button "Save & Confirm Shipping" at bounding box center [304, 570] width 133 height 30
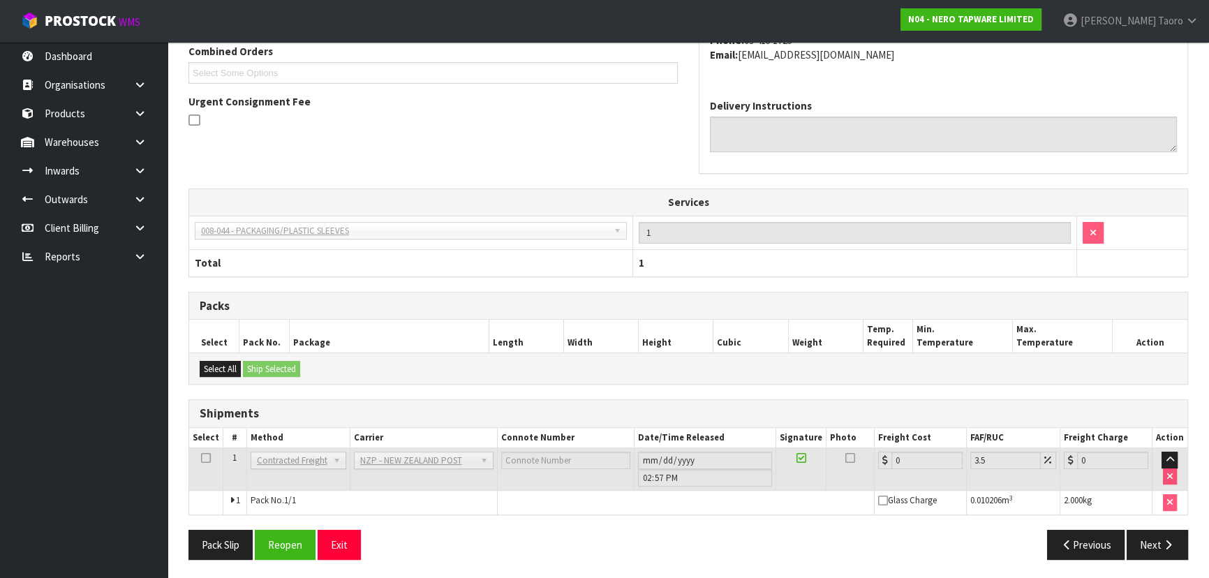
scroll to position [384, 0]
drag, startPoint x: 277, startPoint y: 542, endPoint x: 265, endPoint y: 531, distance: 16.8
click at [276, 538] on button "Reopen" at bounding box center [285, 544] width 61 height 30
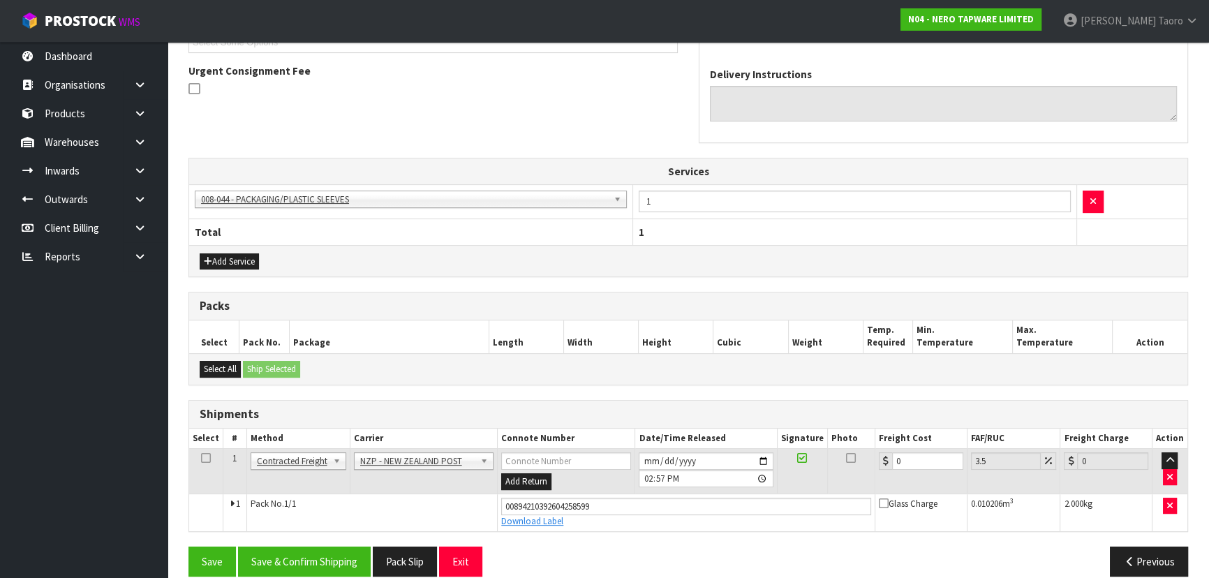
scroll to position [416, 0]
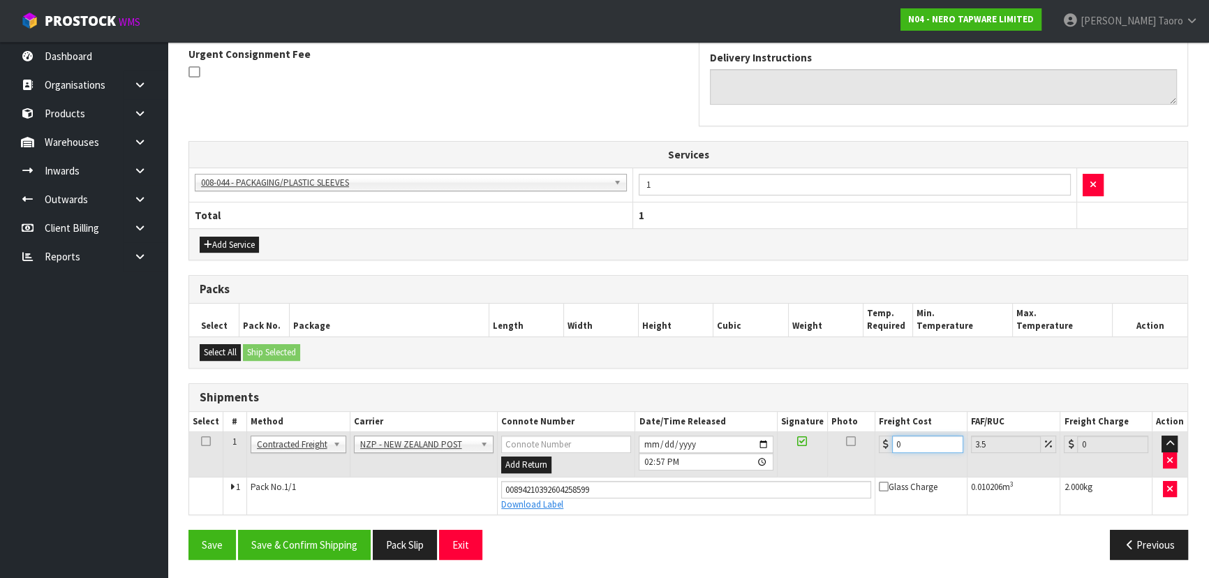
click at [918, 438] on input "0" at bounding box center [927, 444] width 71 height 17
click at [294, 547] on button "Save & Confirm Shipping" at bounding box center [304, 545] width 133 height 30
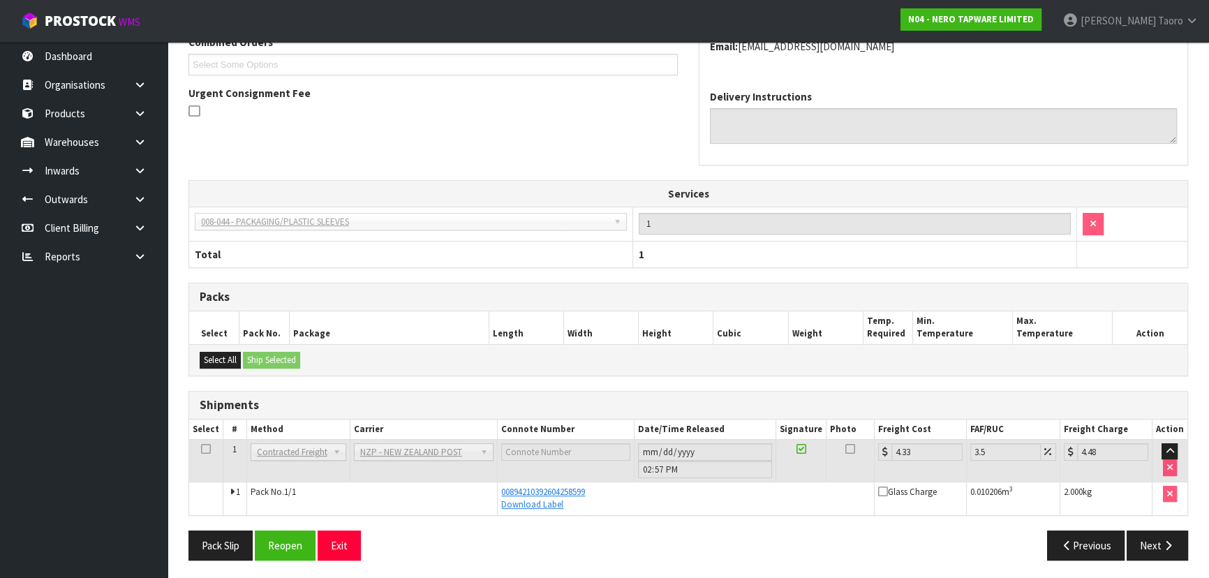
scroll to position [378, 0]
click at [341, 538] on button "Exit" at bounding box center [339, 545] width 43 height 30
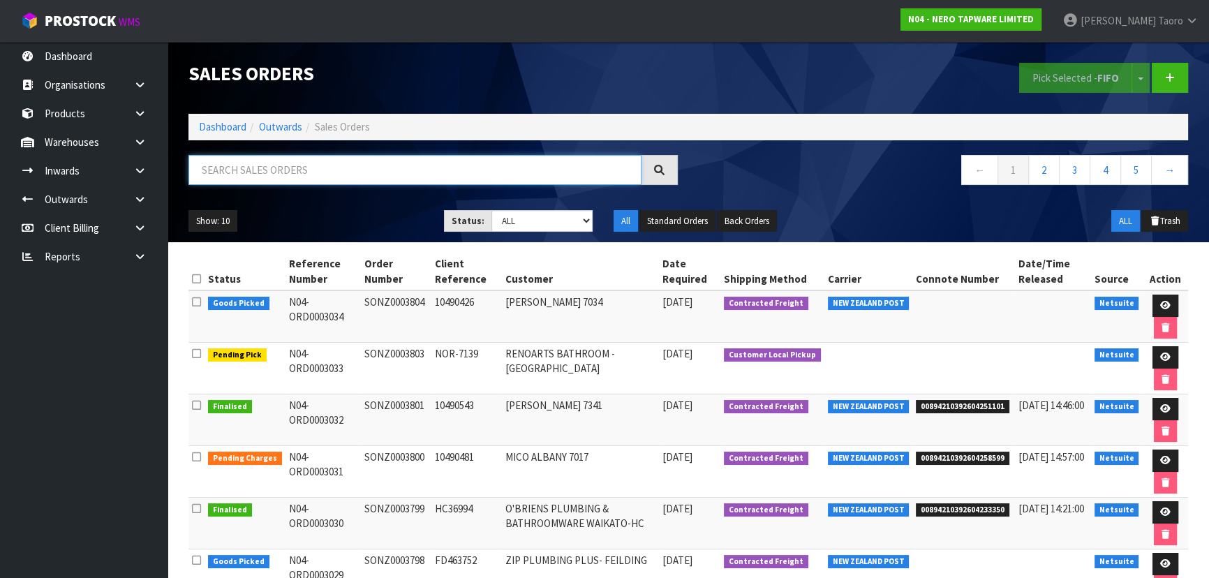
click at [306, 172] on input "text" at bounding box center [414, 170] width 453 height 30
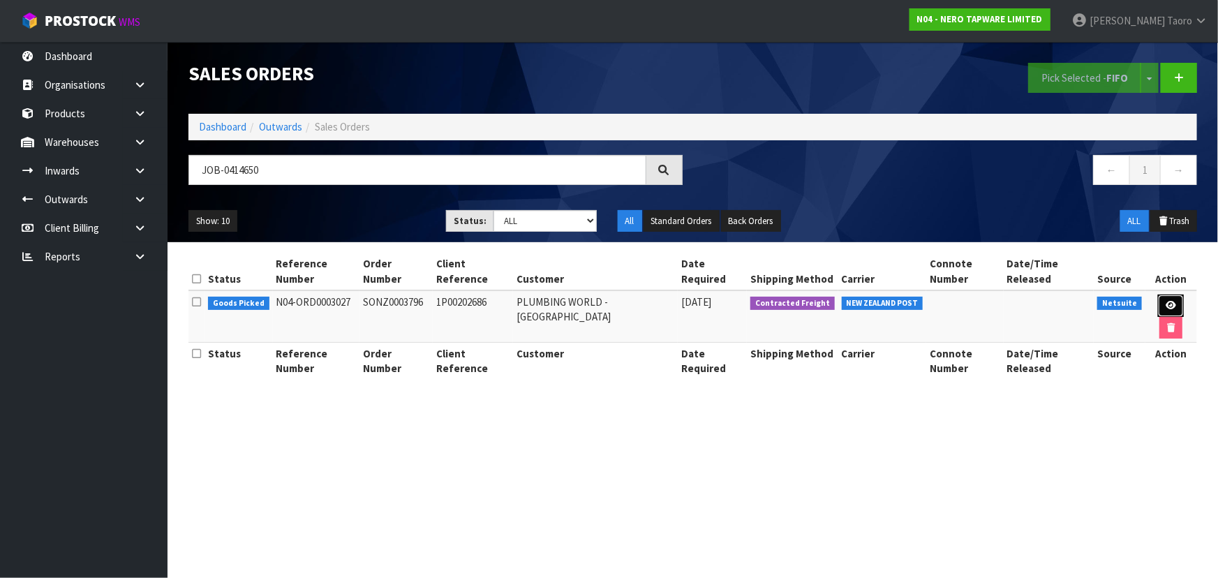
click at [1162, 295] on link at bounding box center [1171, 306] width 26 height 22
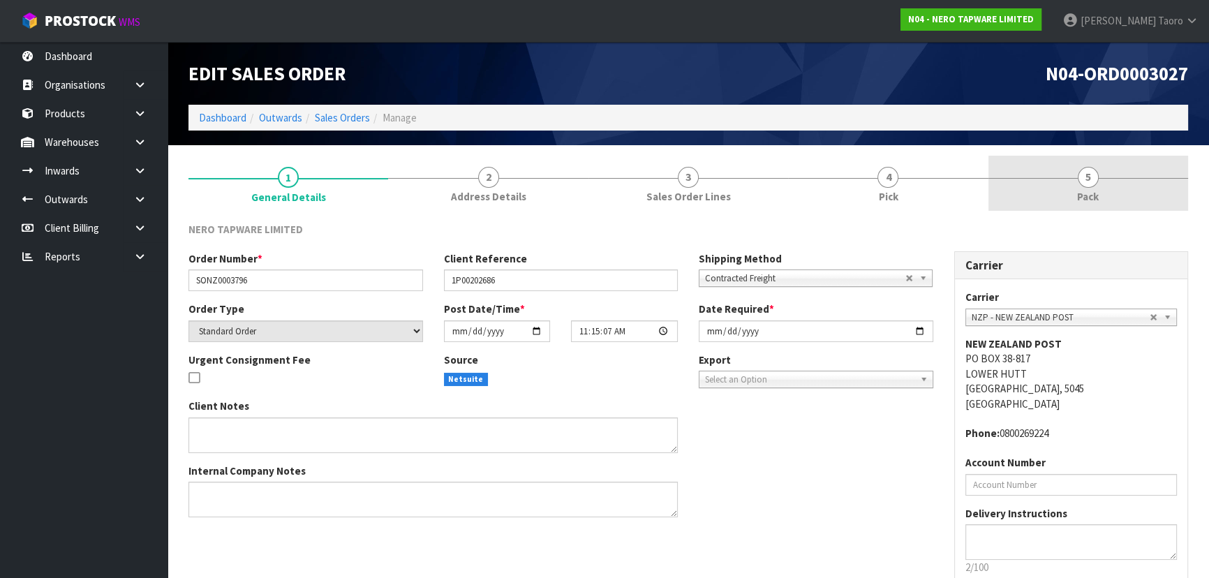
drag, startPoint x: 1077, startPoint y: 186, endPoint x: 934, endPoint y: 185, distance: 143.1
click at [1077, 184] on link "5 Pack" at bounding box center [1088, 183] width 200 height 55
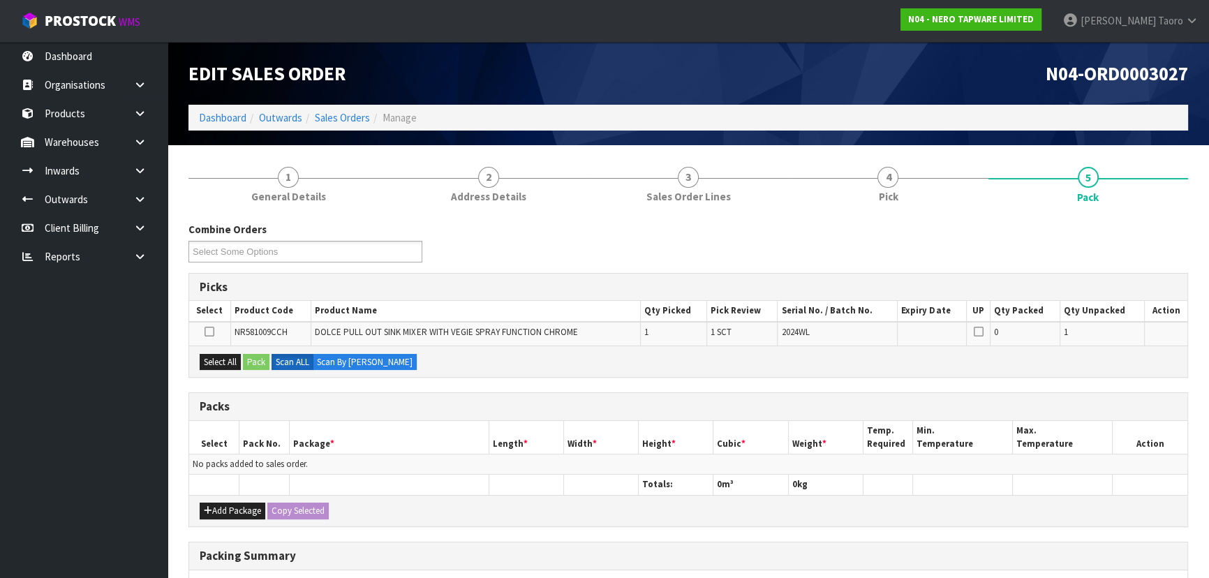
click at [596, 71] on h1 "Edit Sales Order" at bounding box center [432, 73] width 489 height 21
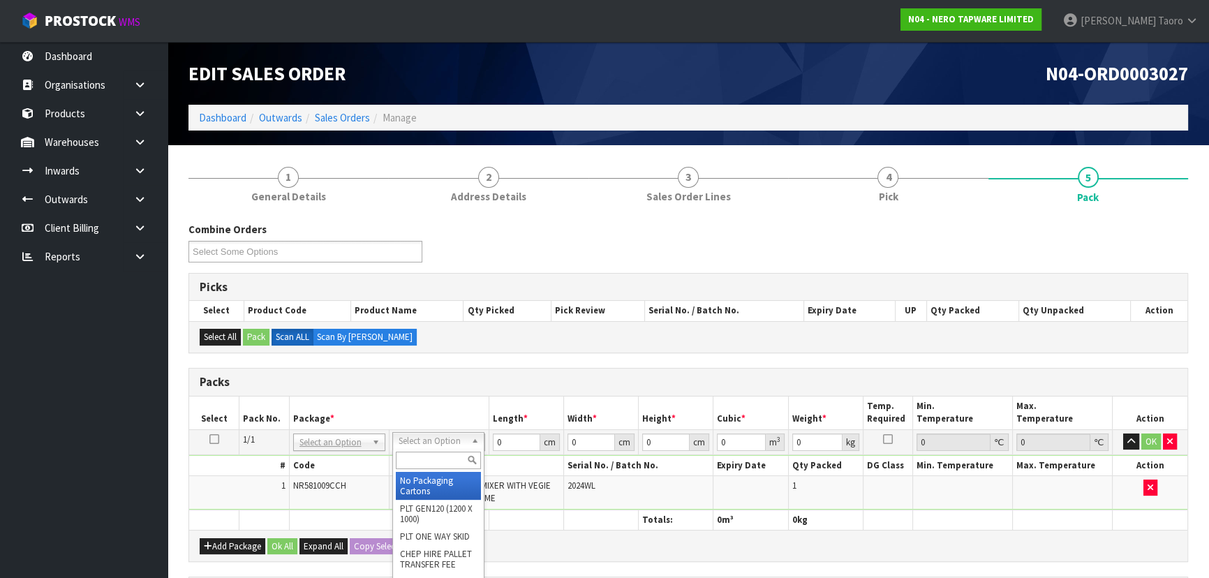
drag, startPoint x: 444, startPoint y: 486, endPoint x: 510, endPoint y: 464, distance: 69.1
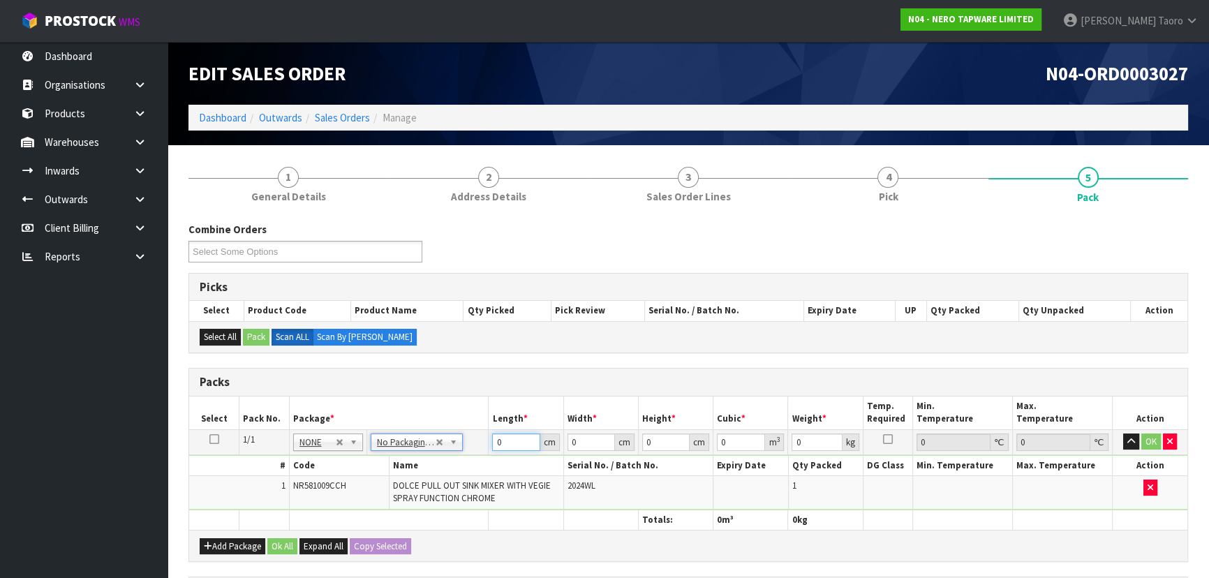
click at [510, 440] on input "0" at bounding box center [515, 441] width 47 height 17
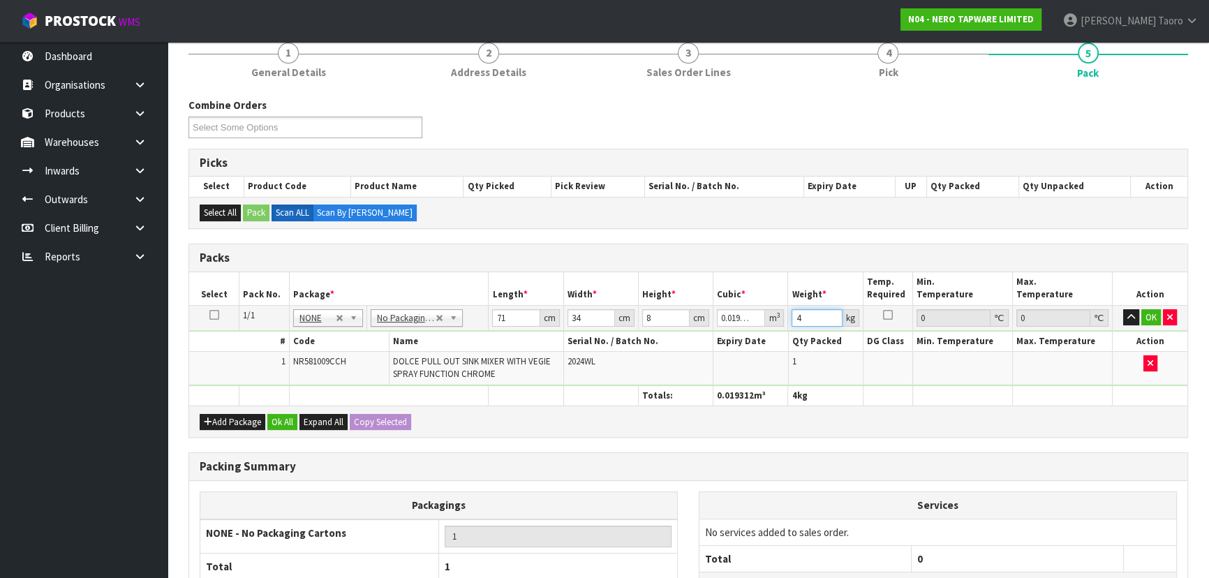
scroll to position [246, 0]
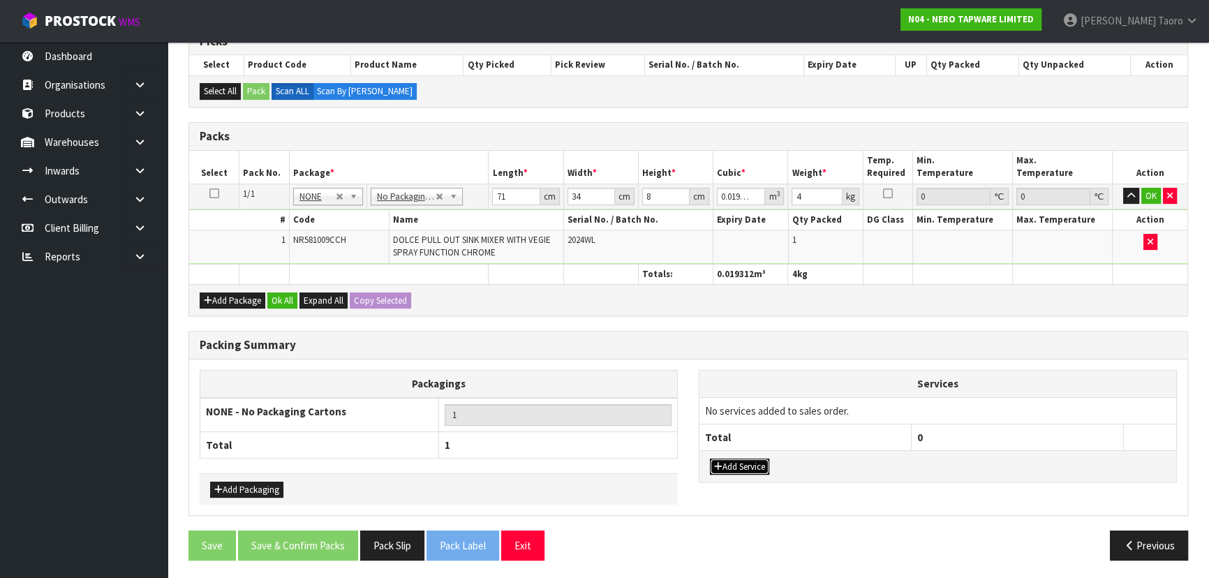
drag, startPoint x: 733, startPoint y: 463, endPoint x: 739, endPoint y: 447, distance: 16.3
click at [734, 461] on button "Add Service" at bounding box center [739, 467] width 59 height 17
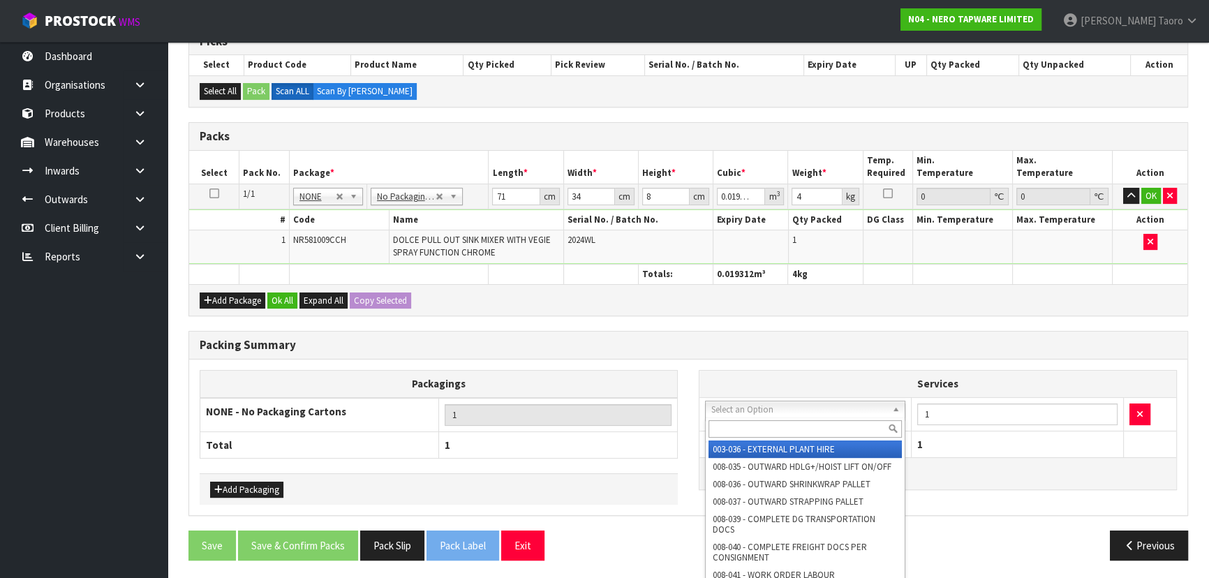
drag, startPoint x: 761, startPoint y: 422, endPoint x: 773, endPoint y: 424, distance: 12.1
click at [762, 422] on input "text" at bounding box center [805, 428] width 193 height 17
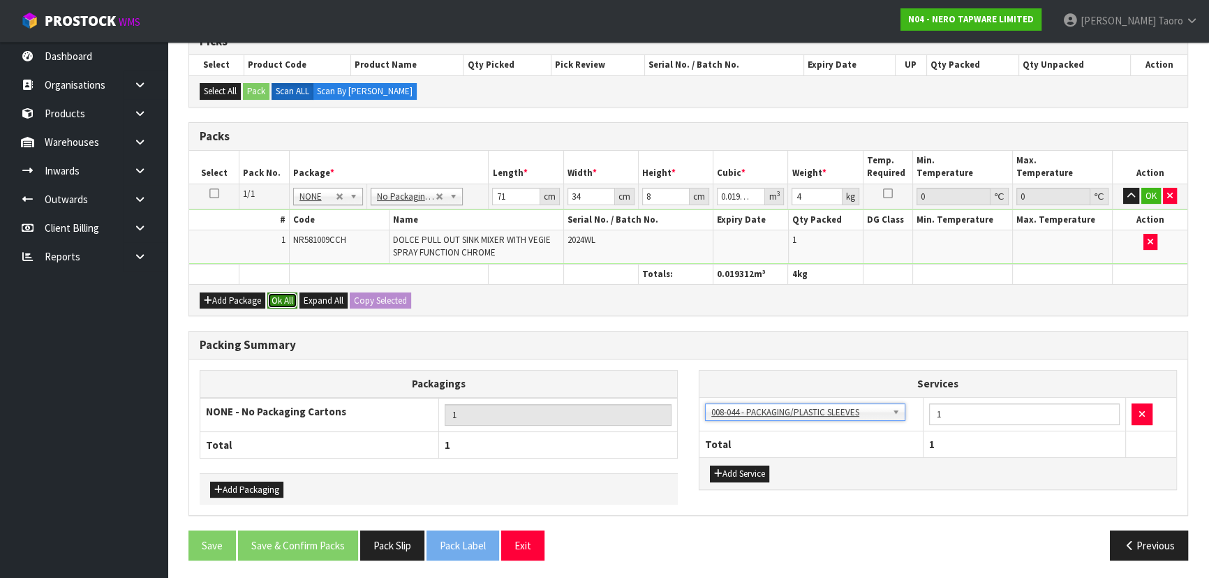
click at [279, 297] on button "Ok All" at bounding box center [282, 300] width 30 height 17
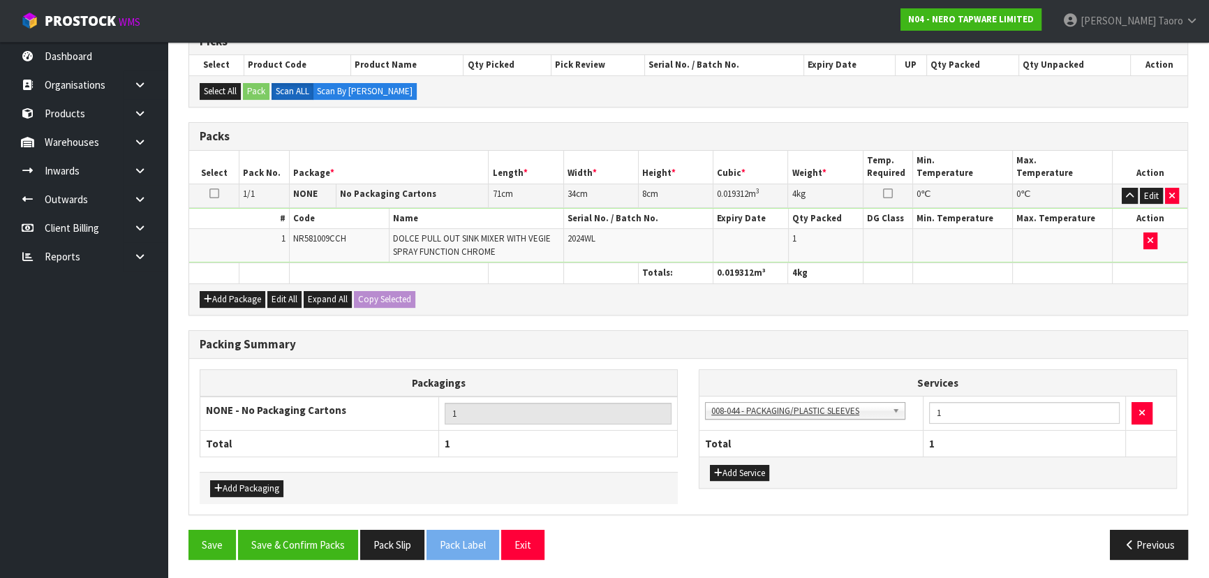
scroll to position [244, 0]
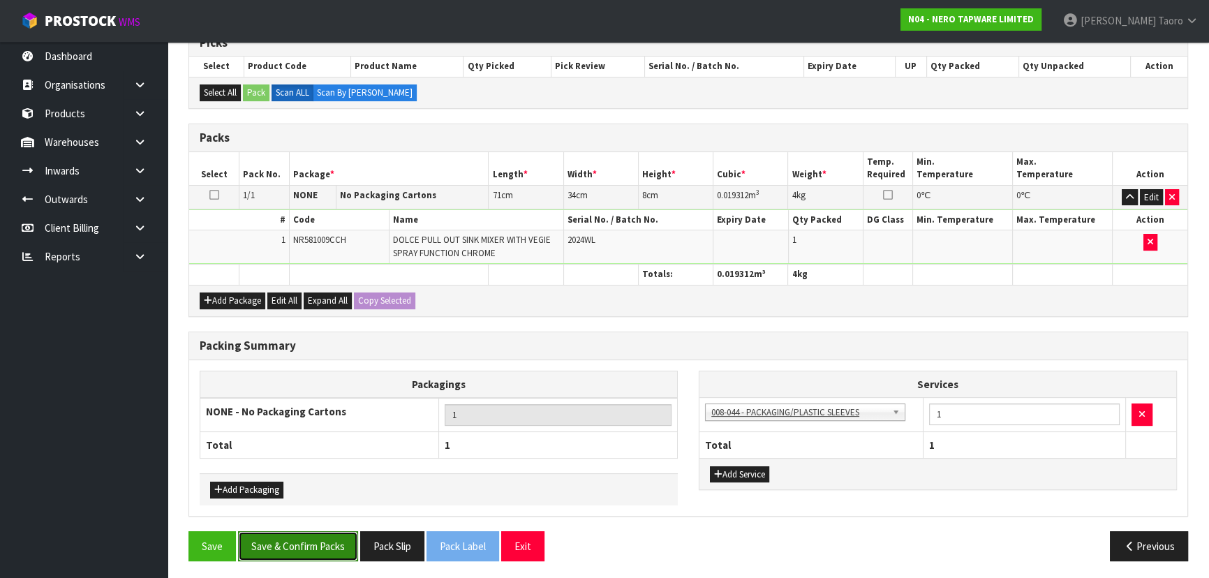
drag, startPoint x: 283, startPoint y: 537, endPoint x: 302, endPoint y: 526, distance: 21.0
click at [287, 534] on button "Save & Confirm Packs" at bounding box center [298, 546] width 120 height 30
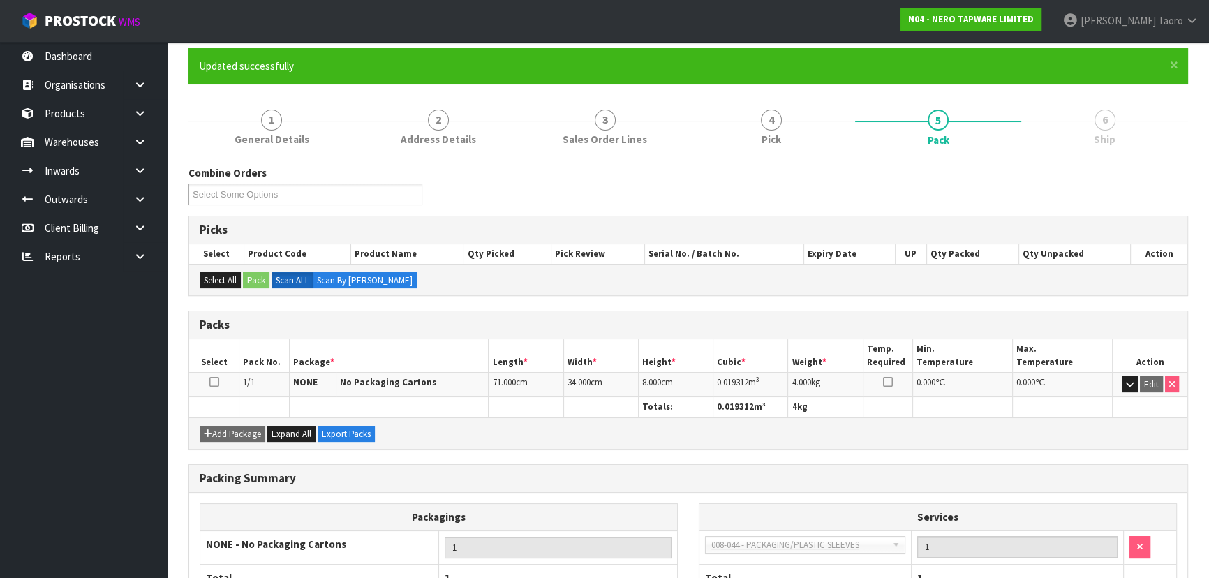
scroll to position [209, 0]
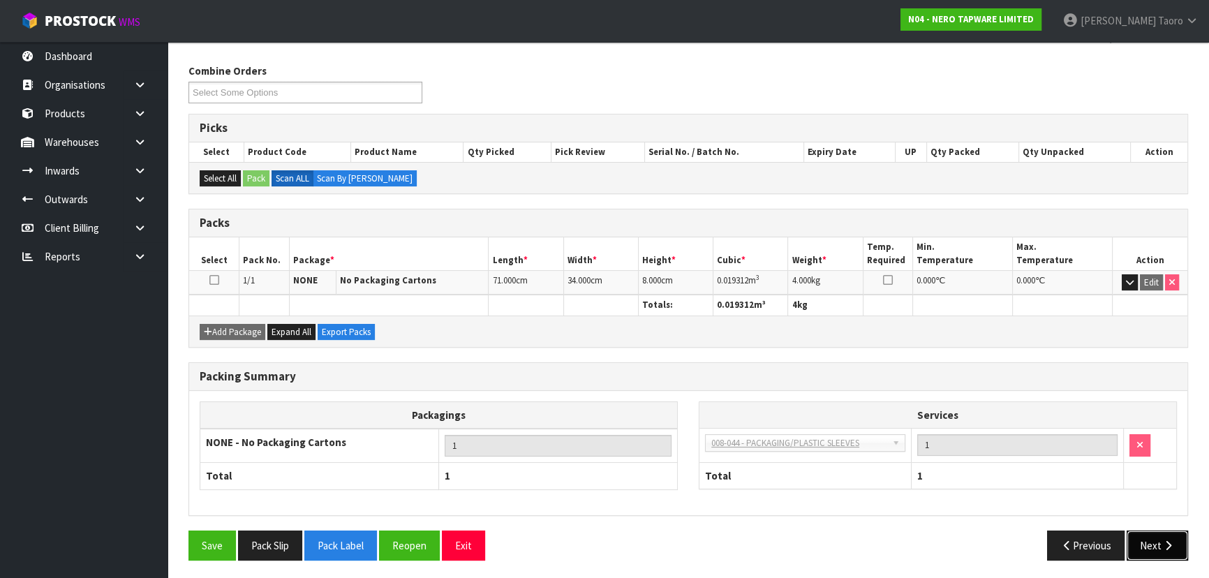
click at [1174, 545] on icon "button" at bounding box center [1168, 545] width 13 height 10
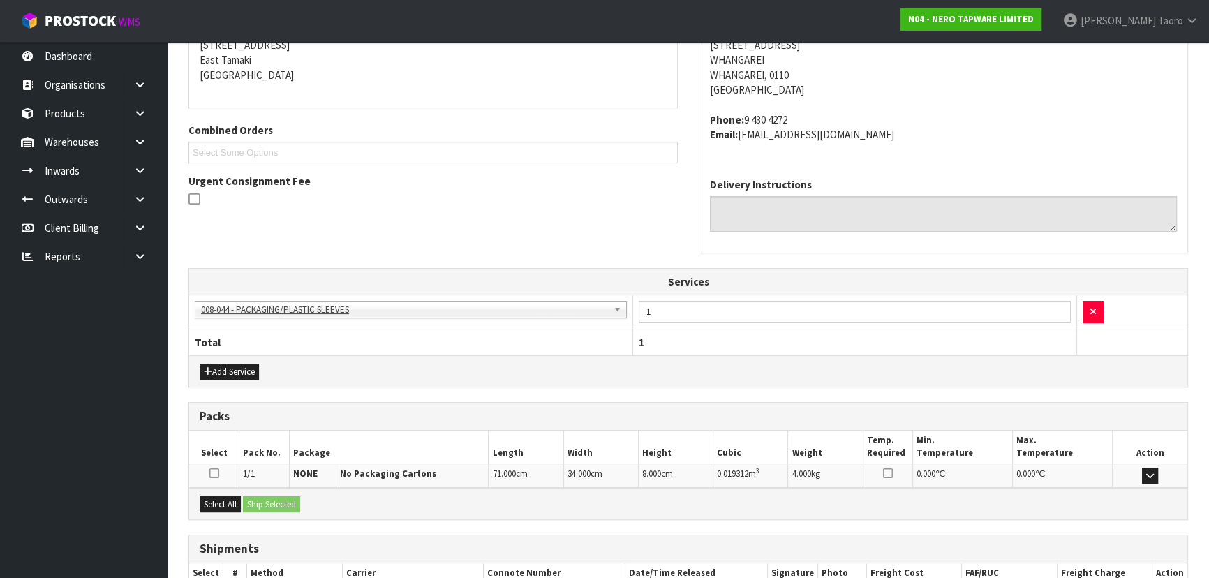
scroll to position [378, 0]
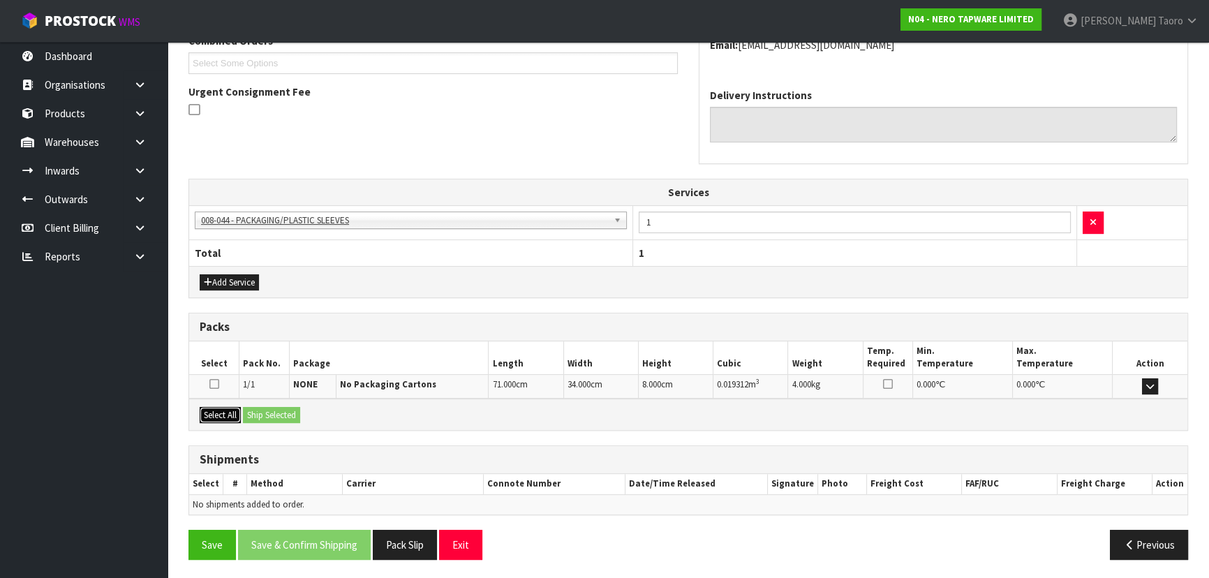
drag, startPoint x: 227, startPoint y: 418, endPoint x: 254, endPoint y: 417, distance: 27.3
click at [231, 419] on button "Select All" at bounding box center [220, 415] width 41 height 17
click at [258, 415] on button "Ship Selected" at bounding box center [271, 415] width 57 height 17
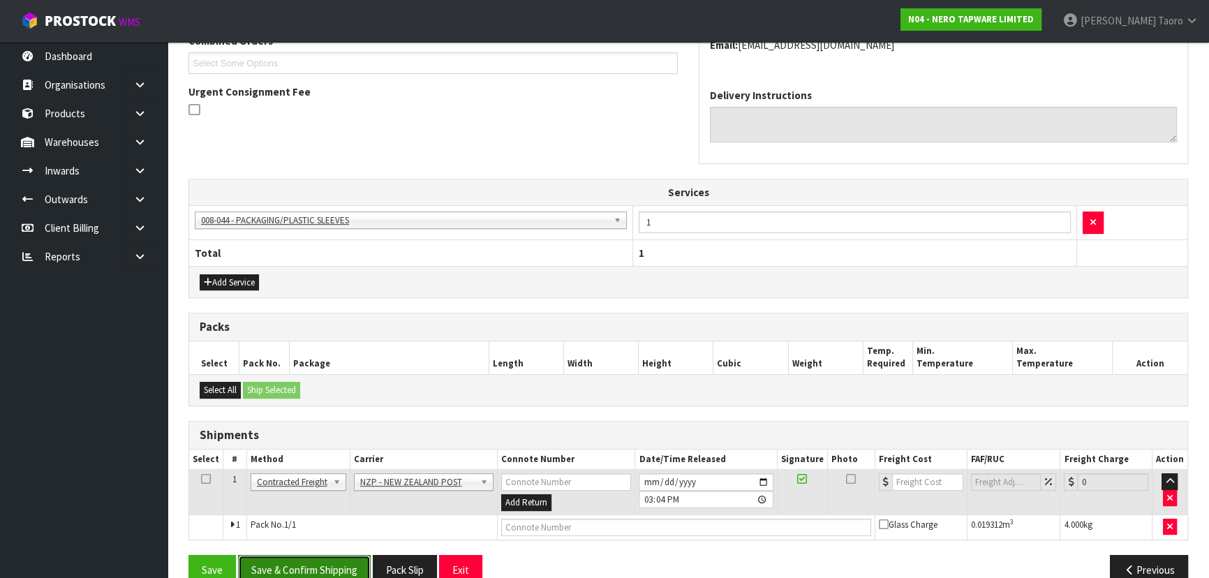
click at [352, 570] on button "Save & Confirm Shipping" at bounding box center [304, 570] width 133 height 30
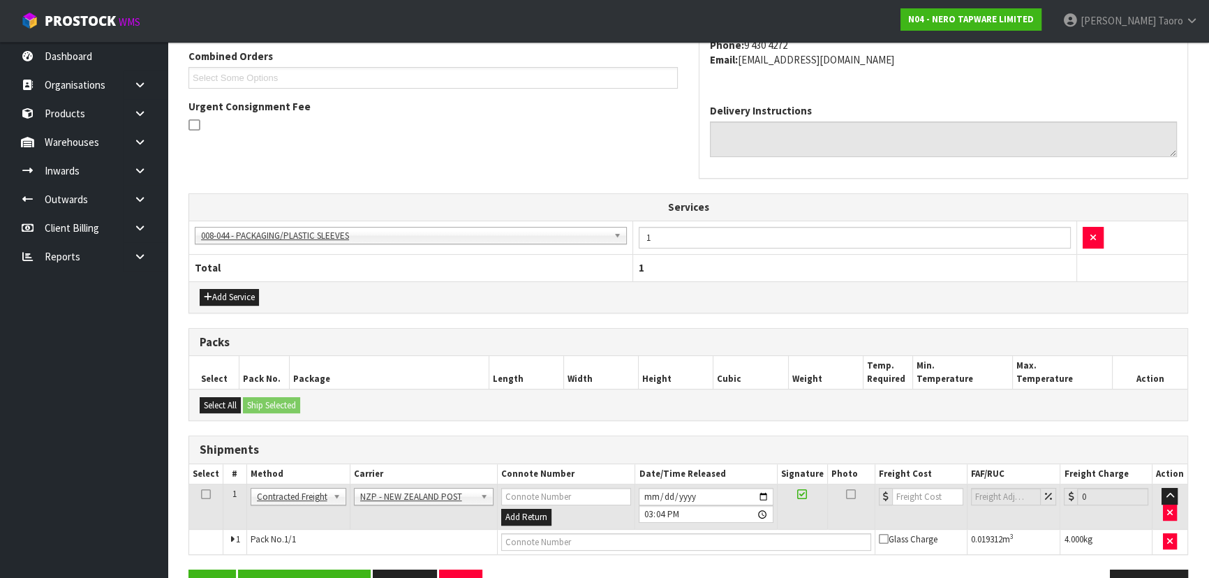
scroll to position [0, 0]
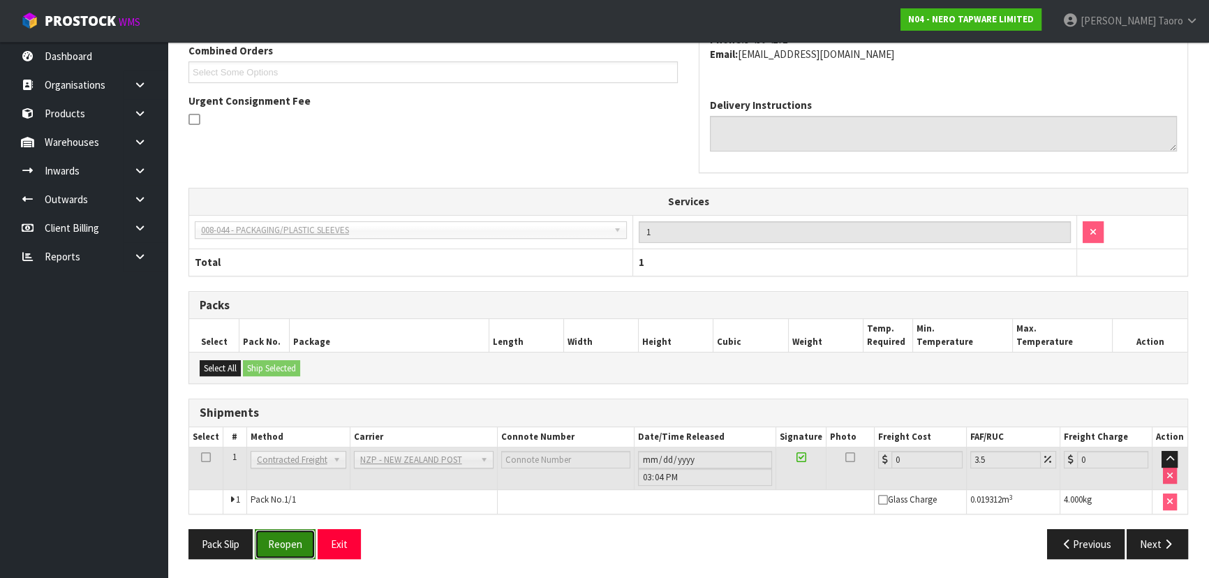
click at [293, 538] on button "Reopen" at bounding box center [285, 544] width 61 height 30
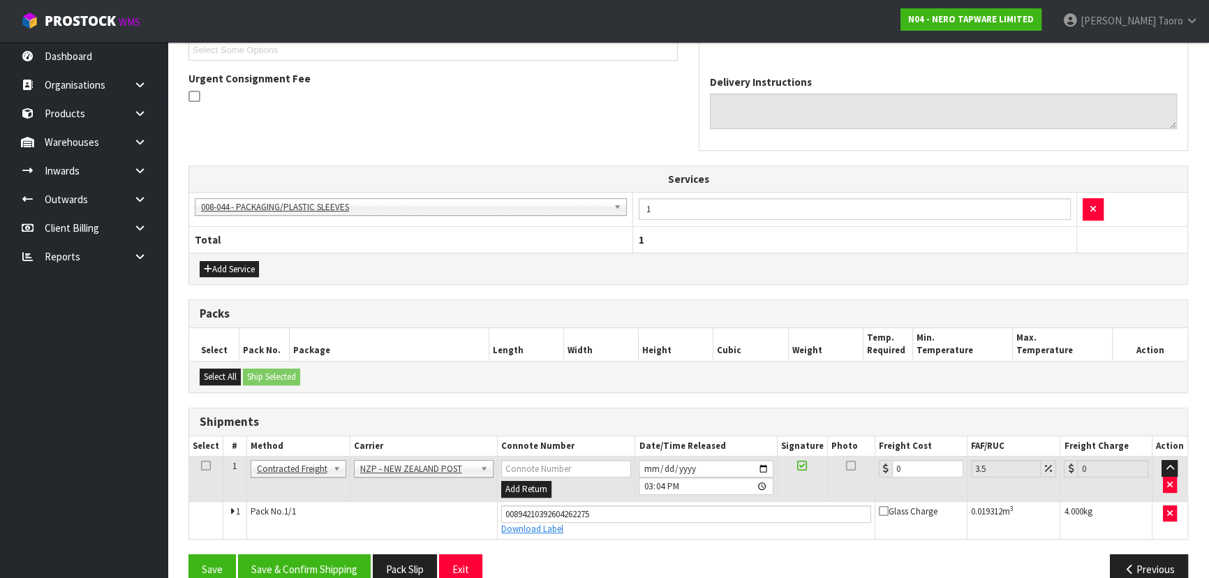
scroll to position [416, 0]
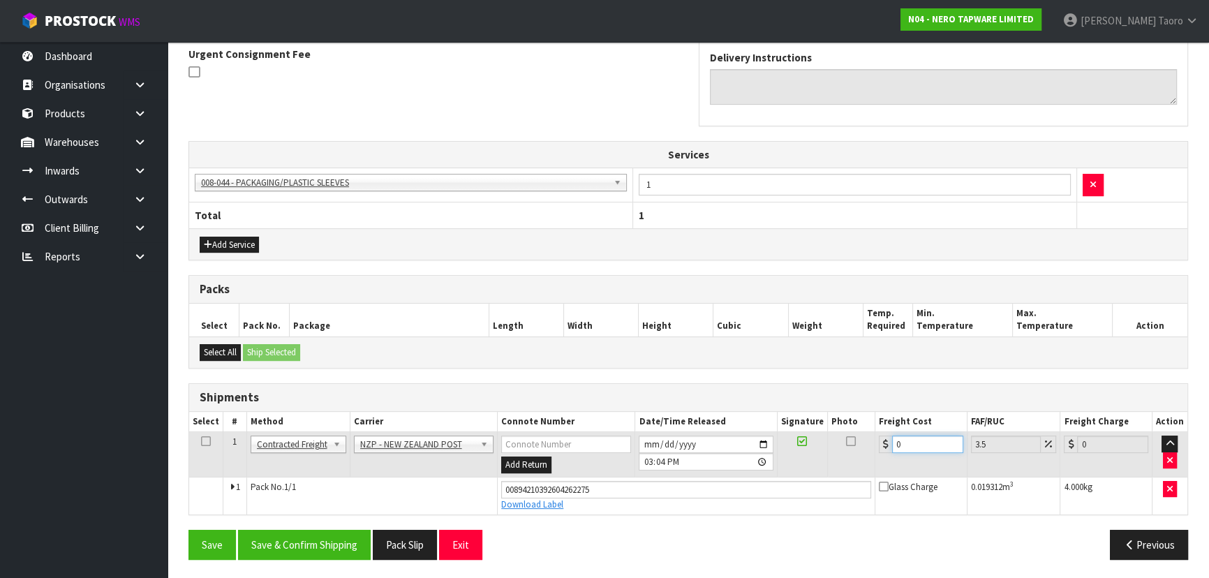
click at [901, 436] on input "0" at bounding box center [927, 444] width 71 height 17
click at [339, 545] on button "Save & Confirm Shipping" at bounding box center [304, 545] width 133 height 30
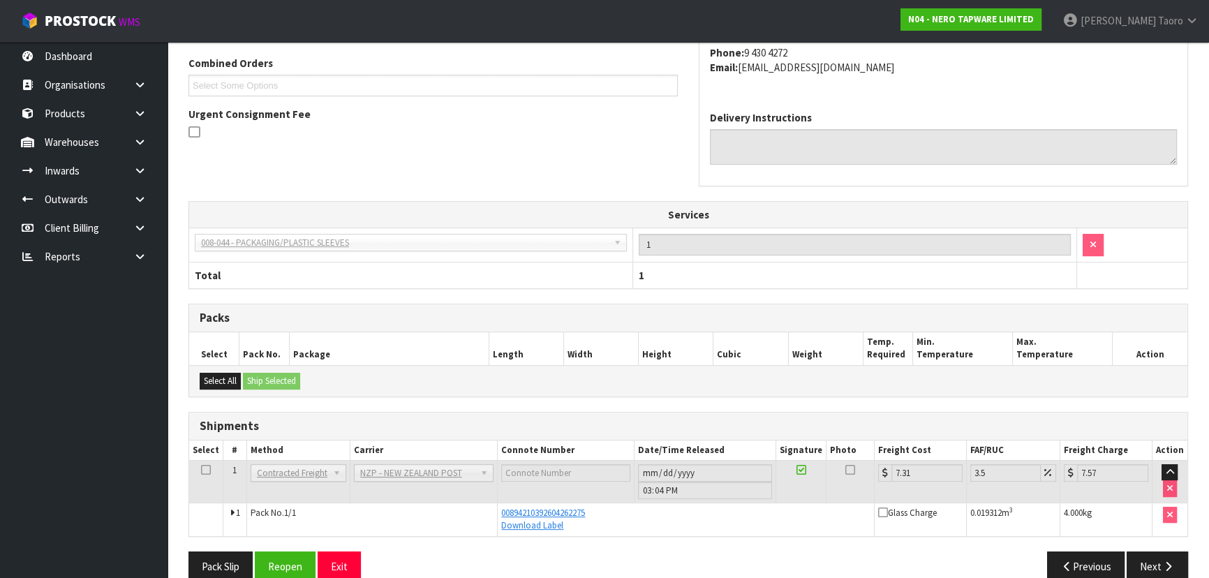
scroll to position [378, 0]
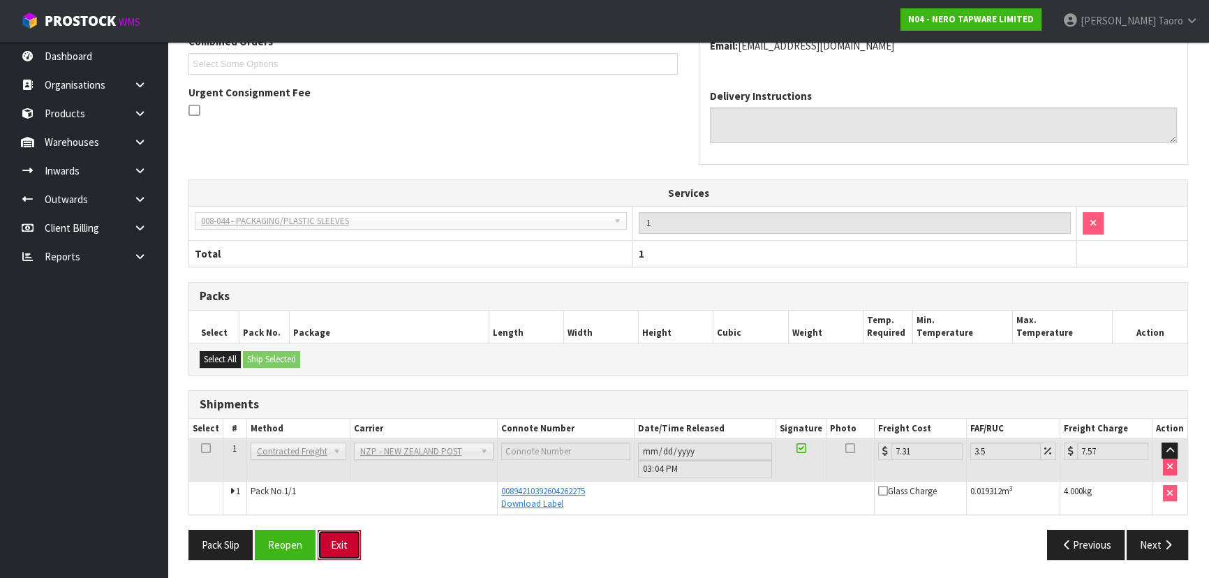
click at [335, 545] on button "Exit" at bounding box center [339, 545] width 43 height 30
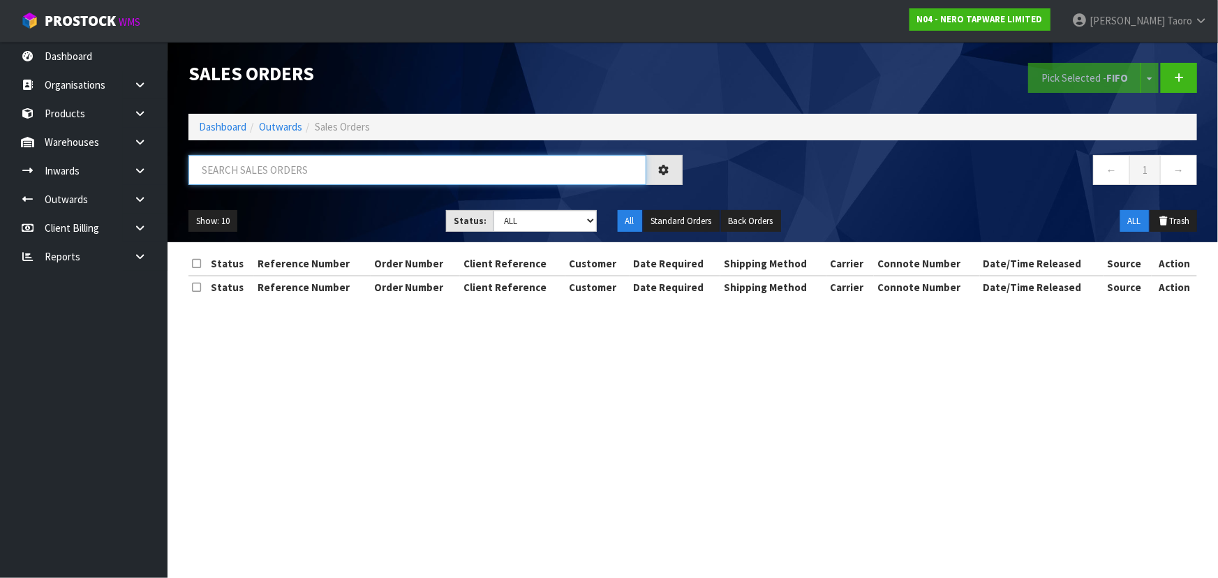
click at [438, 173] on input "text" at bounding box center [417, 170] width 458 height 30
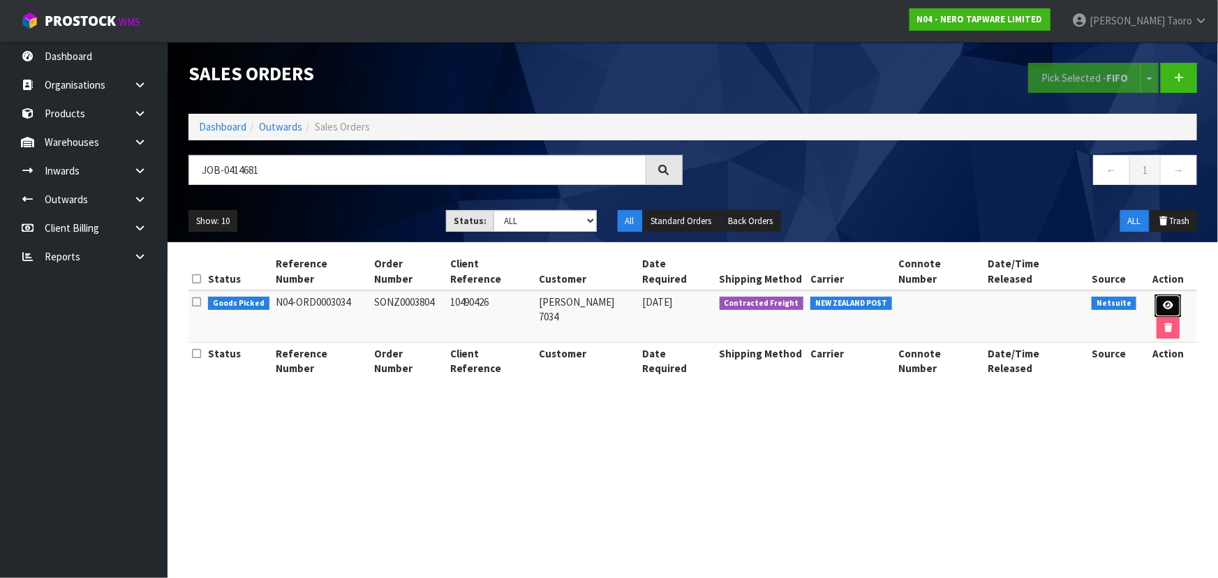
click at [1163, 301] on icon at bounding box center [1168, 305] width 10 height 9
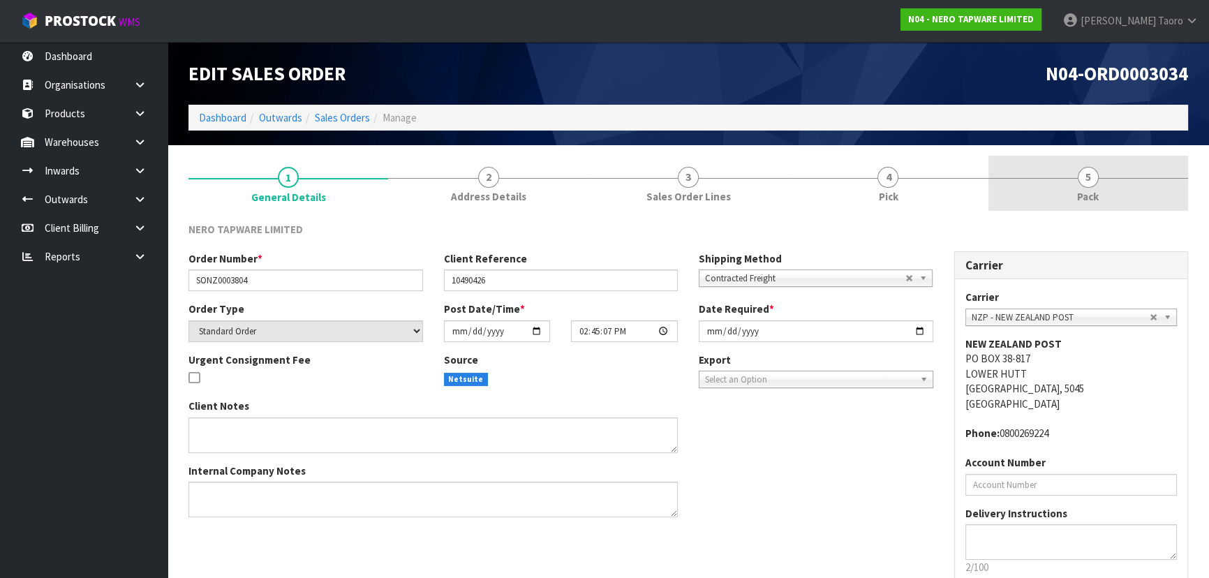
click at [1085, 171] on link "5 Pack" at bounding box center [1088, 183] width 200 height 55
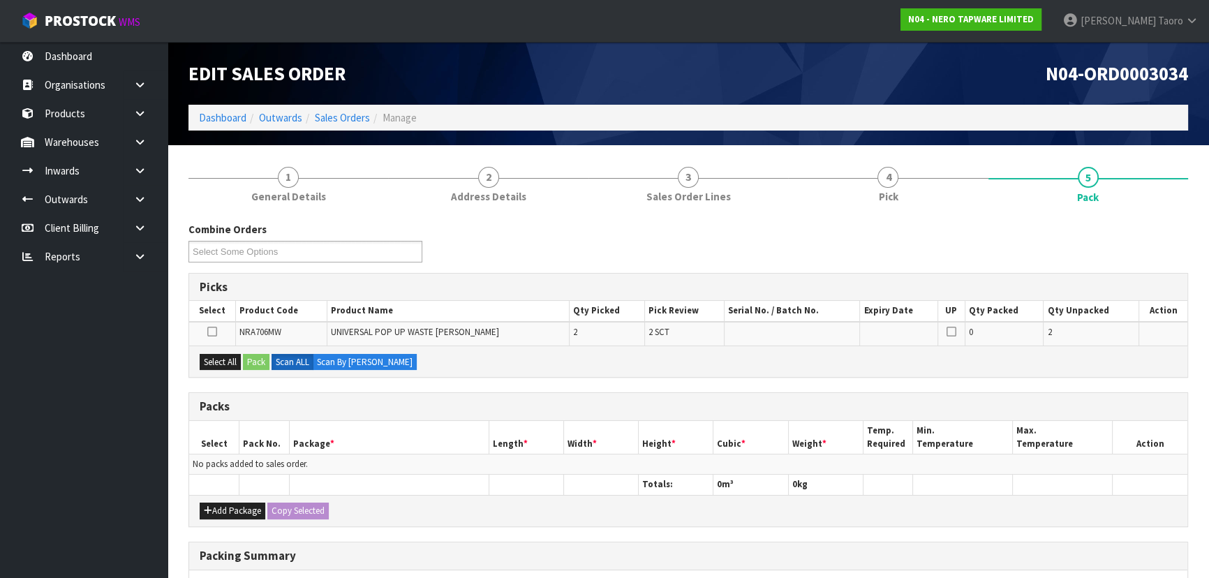
click at [944, 94] on div "N04-ORD0003034" at bounding box center [943, 73] width 510 height 63
drag, startPoint x: 235, startPoint y: 508, endPoint x: 216, endPoint y: 479, distance: 34.9
click at [235, 507] on button "Add Package" at bounding box center [233, 511] width 66 height 17
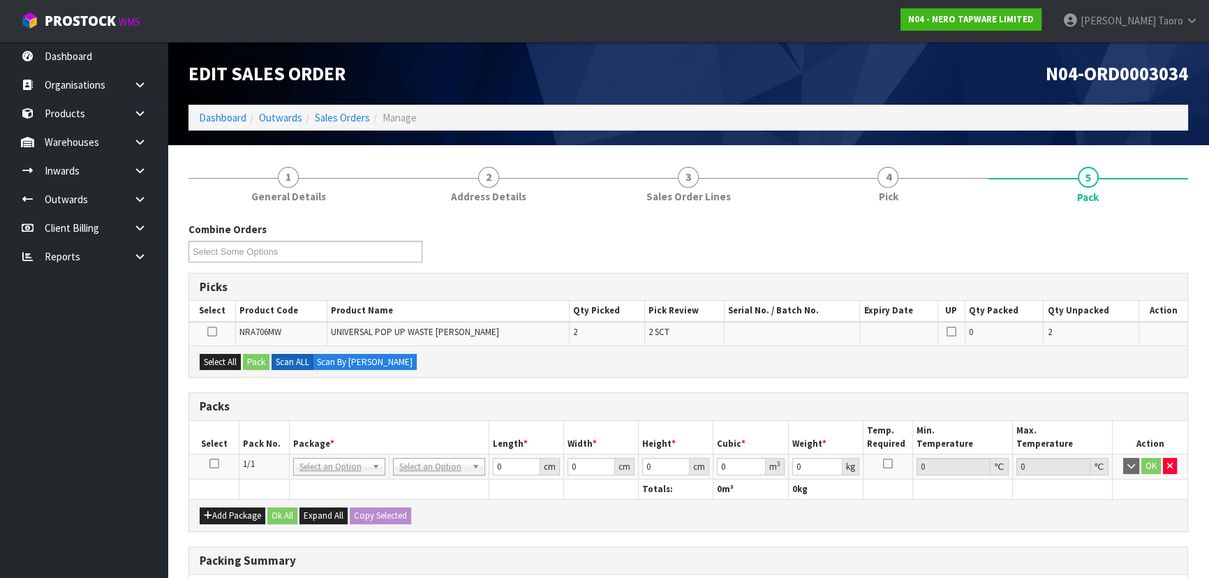
drag, startPoint x: 212, startPoint y: 465, endPoint x: 225, endPoint y: 456, distance: 16.7
click at [212, 464] on icon at bounding box center [214, 464] width 10 height 1
drag, startPoint x: 245, startPoint y: 439, endPoint x: 238, endPoint y: 436, distance: 7.8
click at [239, 436] on th "Pack No." at bounding box center [264, 437] width 50 height 33
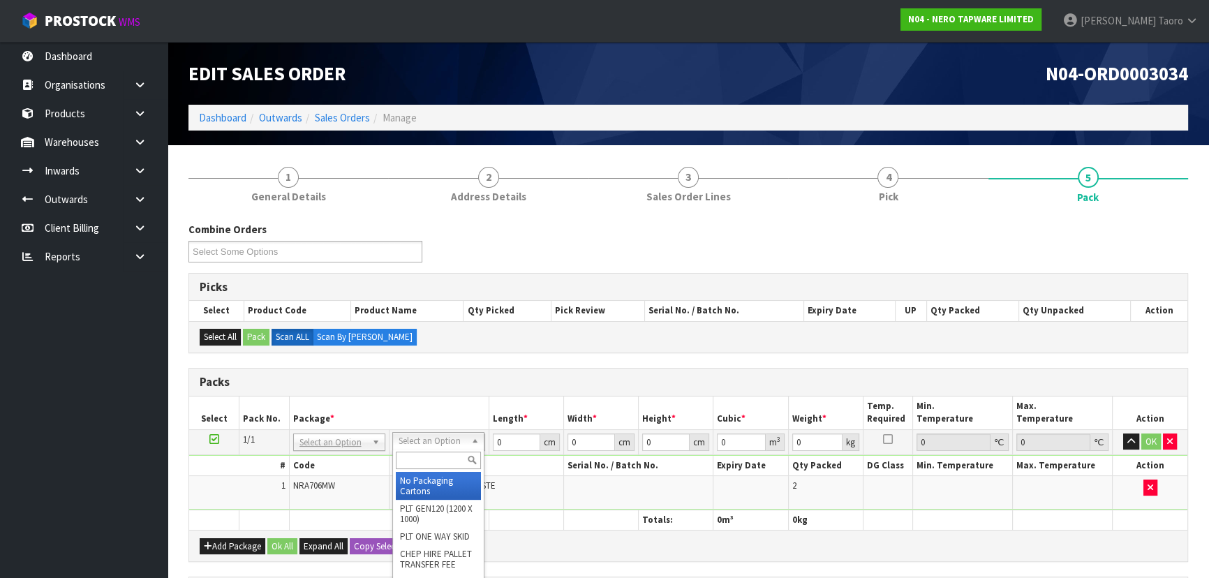
click at [455, 463] on input "text" at bounding box center [438, 460] width 85 height 17
drag, startPoint x: 447, startPoint y: 504, endPoint x: 473, endPoint y: 478, distance: 36.0
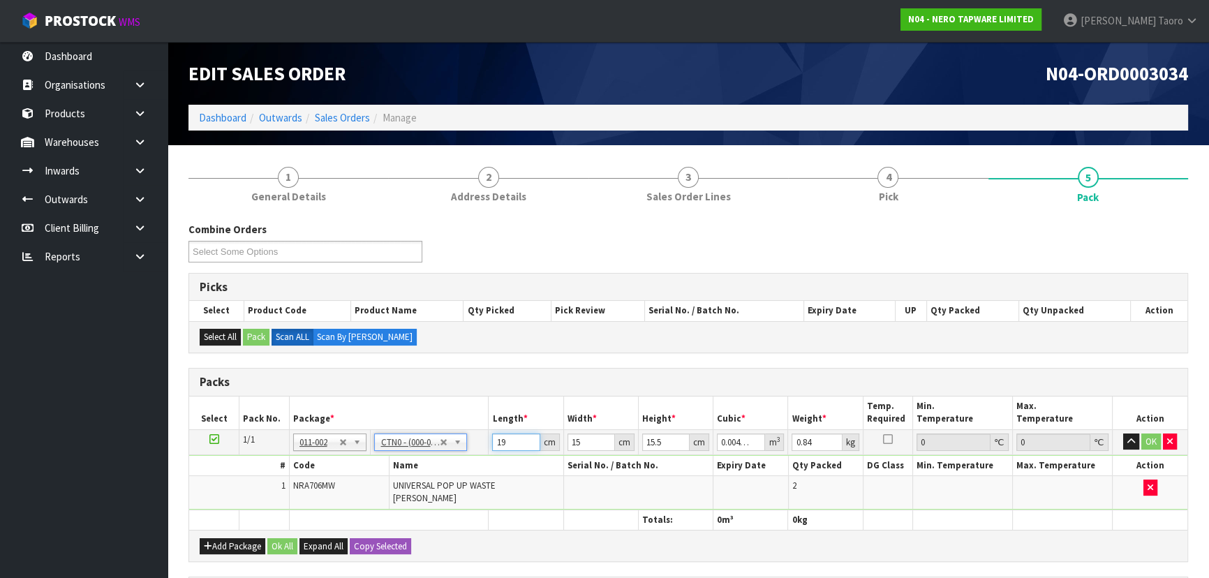
click at [513, 441] on input "19" at bounding box center [515, 441] width 47 height 17
drag, startPoint x: 513, startPoint y: 441, endPoint x: 524, endPoint y: 433, distance: 13.0
click at [524, 433] on input "19" at bounding box center [515, 441] width 47 height 17
click at [520, 436] on input "19" at bounding box center [515, 441] width 47 height 17
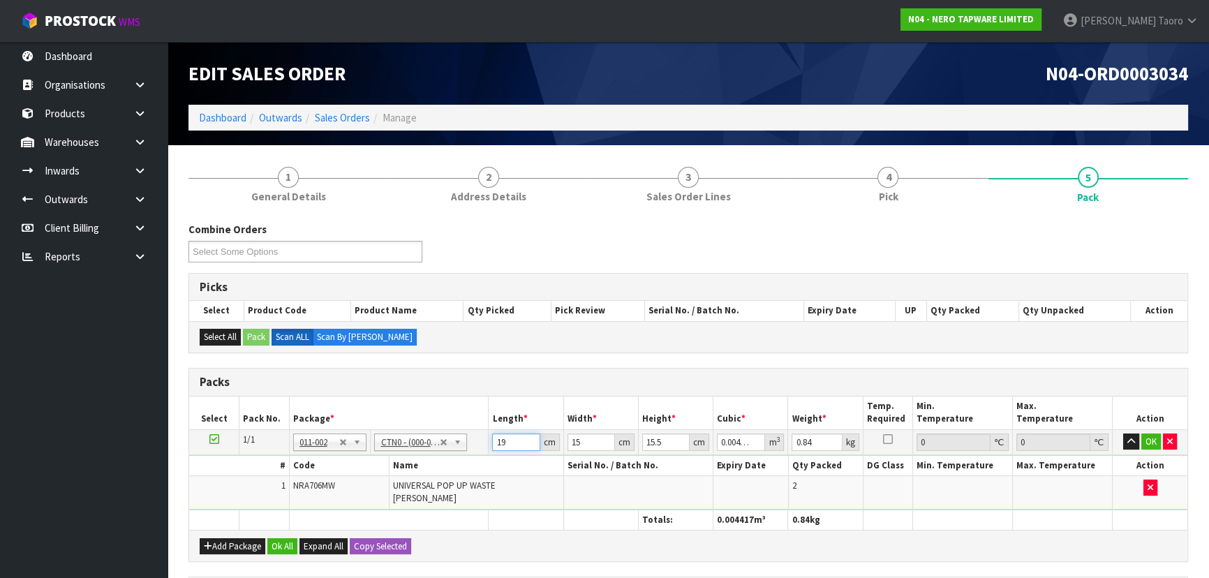
click at [520, 436] on input "19" at bounding box center [515, 441] width 47 height 17
click at [520, 435] on input "19" at bounding box center [515, 441] width 47 height 17
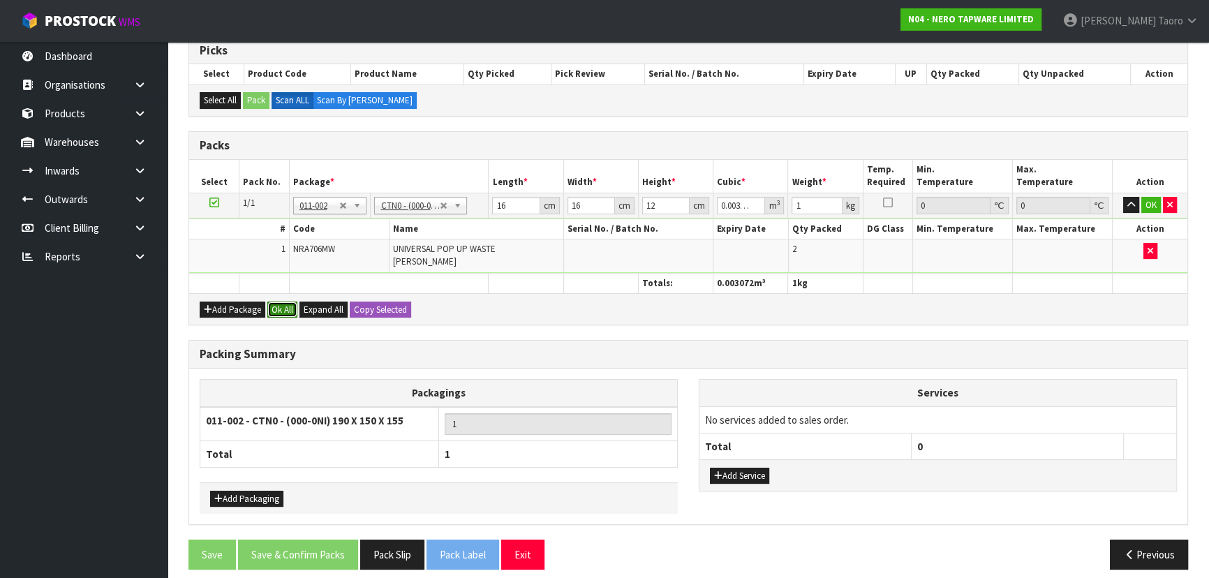
click at [276, 302] on button "Ok All" at bounding box center [282, 310] width 30 height 17
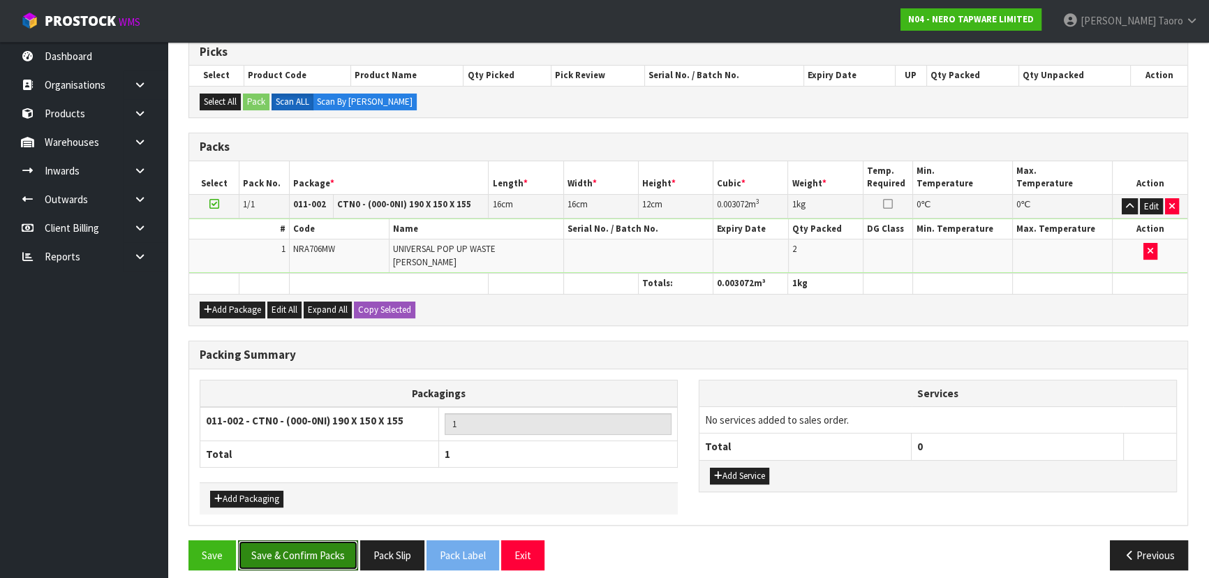
drag, startPoint x: 334, startPoint y: 545, endPoint x: 342, endPoint y: 561, distance: 17.8
click at [334, 544] on button "Save & Confirm Packs" at bounding box center [298, 555] width 120 height 30
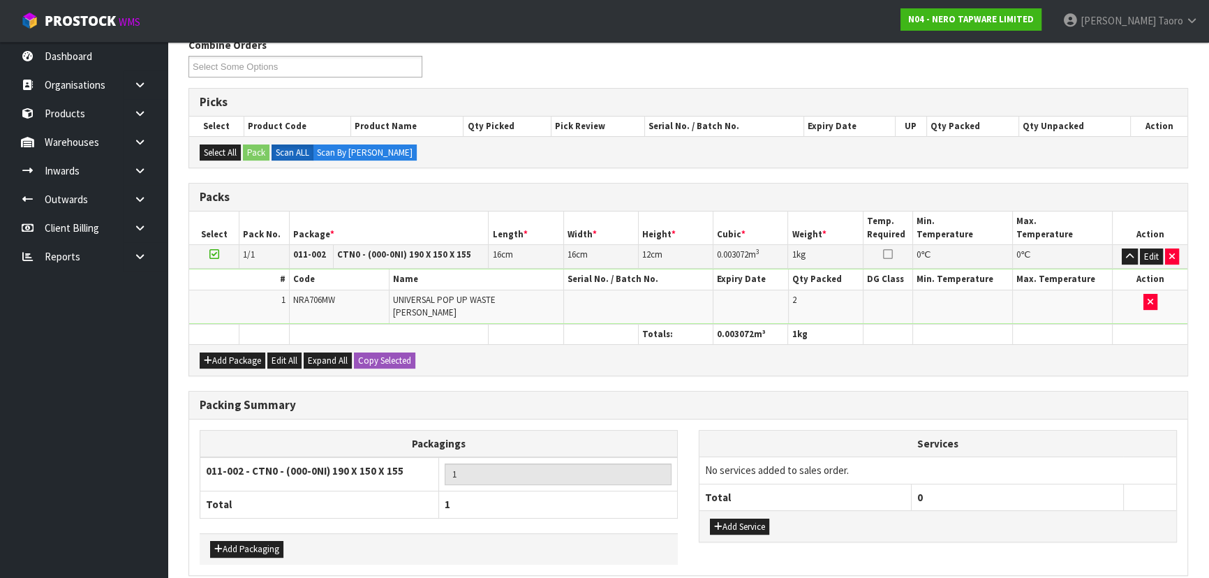
scroll to position [0, 0]
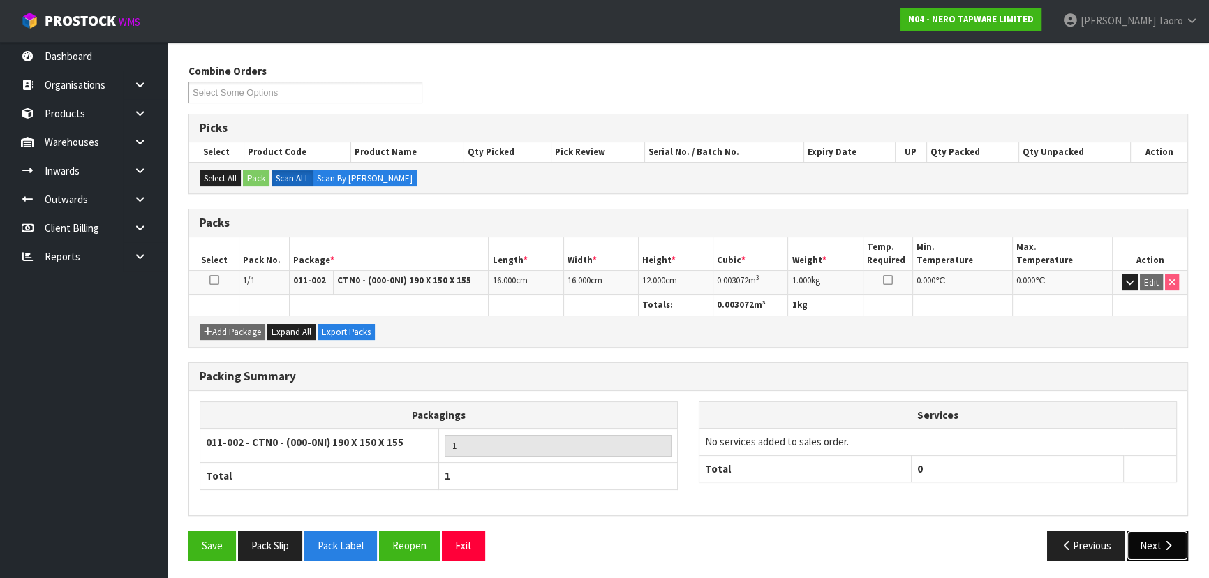
click at [1152, 544] on button "Next" at bounding box center [1157, 546] width 61 height 30
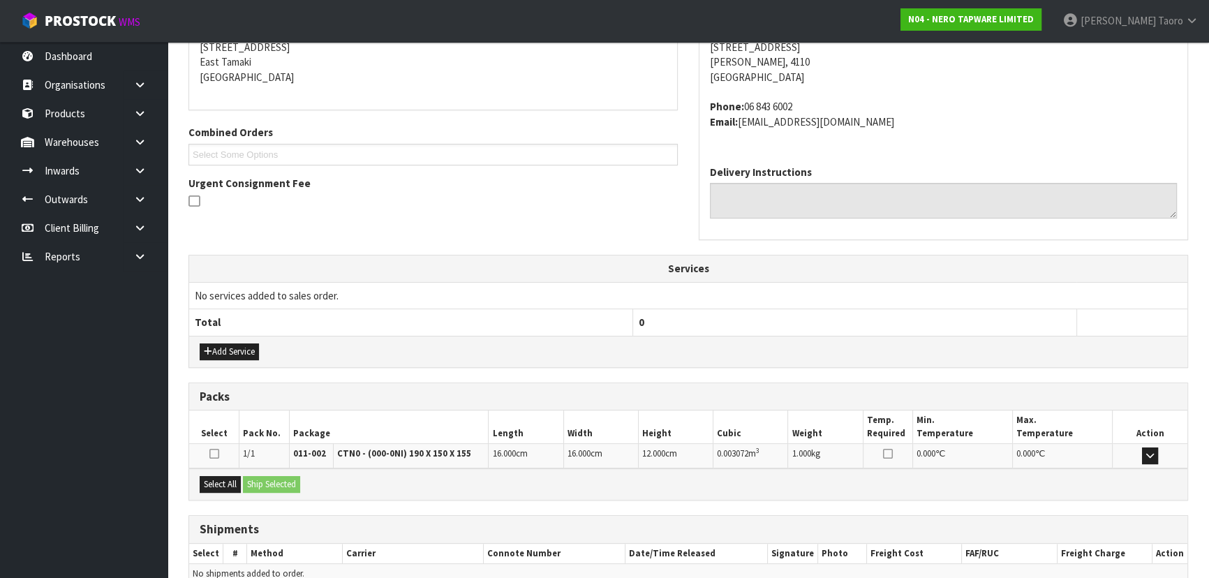
scroll to position [356, 0]
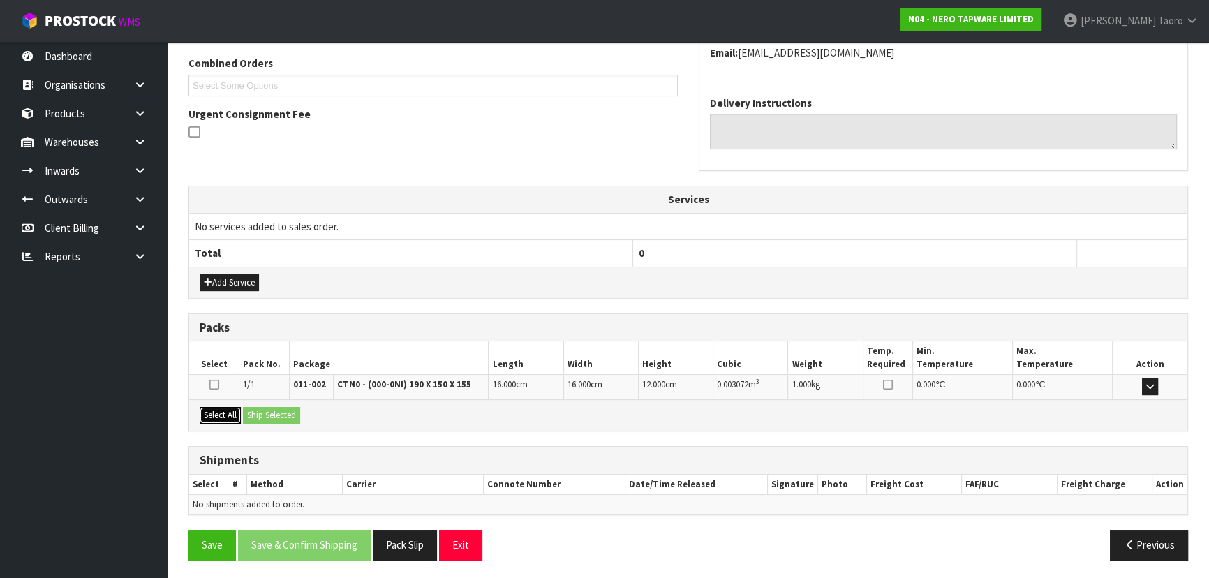
drag, startPoint x: 222, startPoint y: 411, endPoint x: 242, endPoint y: 413, distance: 20.3
click at [223, 411] on button "Select All" at bounding box center [220, 415] width 41 height 17
click at [252, 412] on button "Ship Selected" at bounding box center [271, 415] width 57 height 17
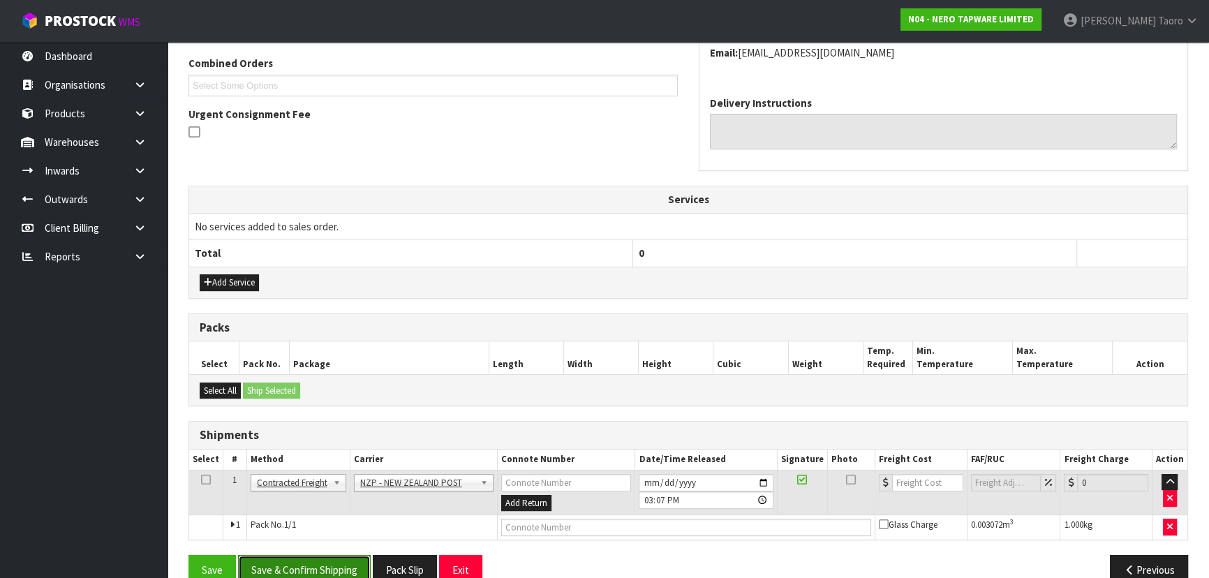
click at [341, 576] on button "Save & Confirm Shipping" at bounding box center [304, 570] width 133 height 30
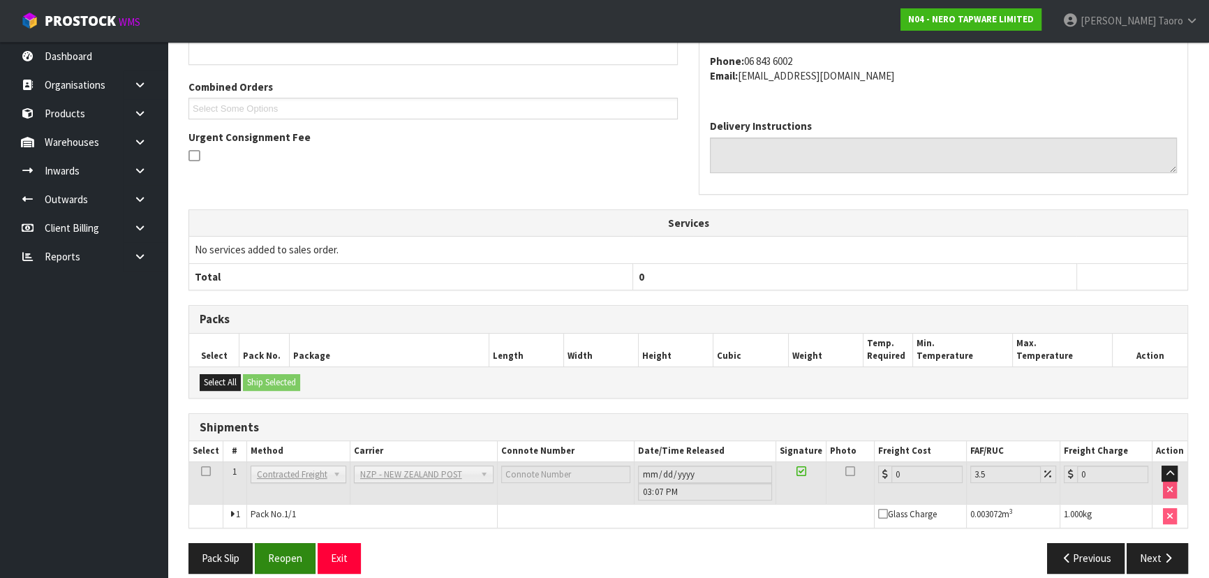
scroll to position [362, 0]
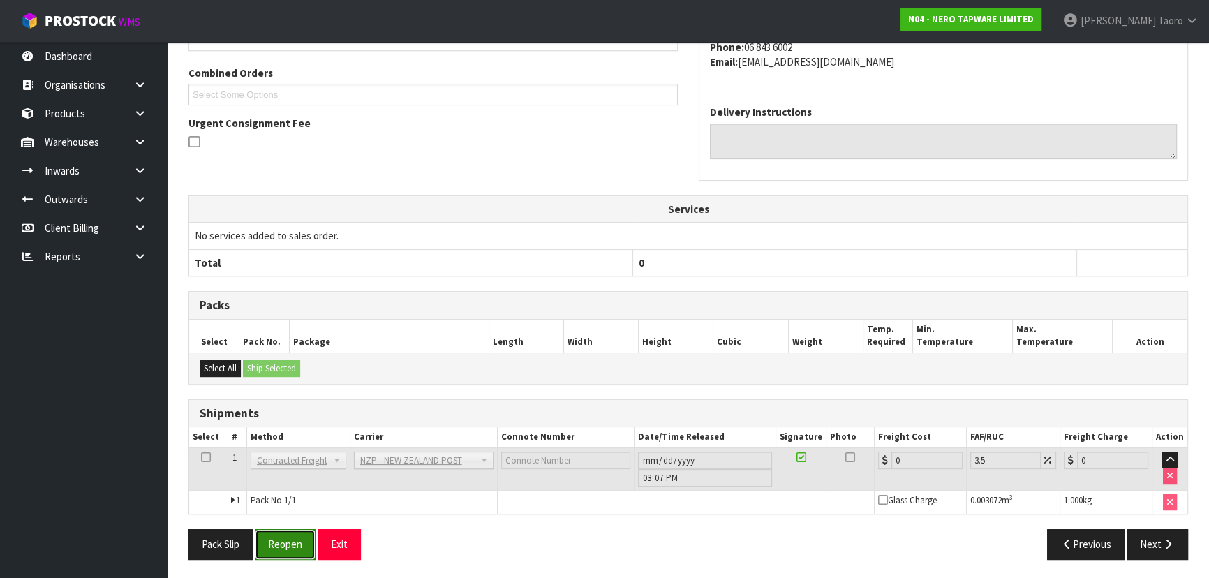
click at [292, 530] on button "Reopen" at bounding box center [285, 544] width 61 height 30
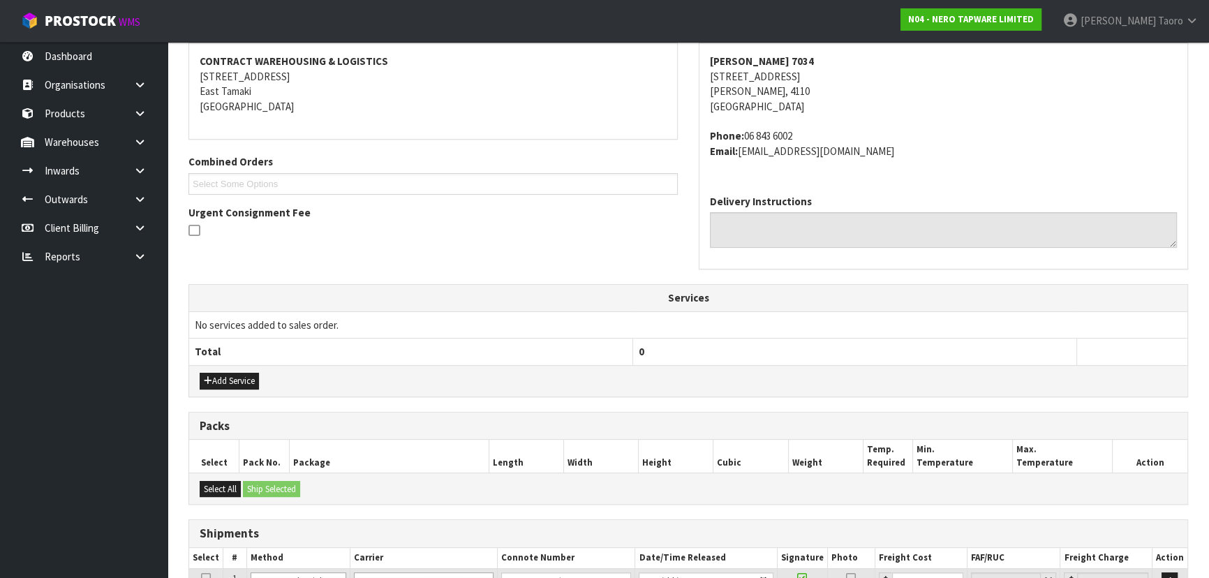
scroll to position [394, 0]
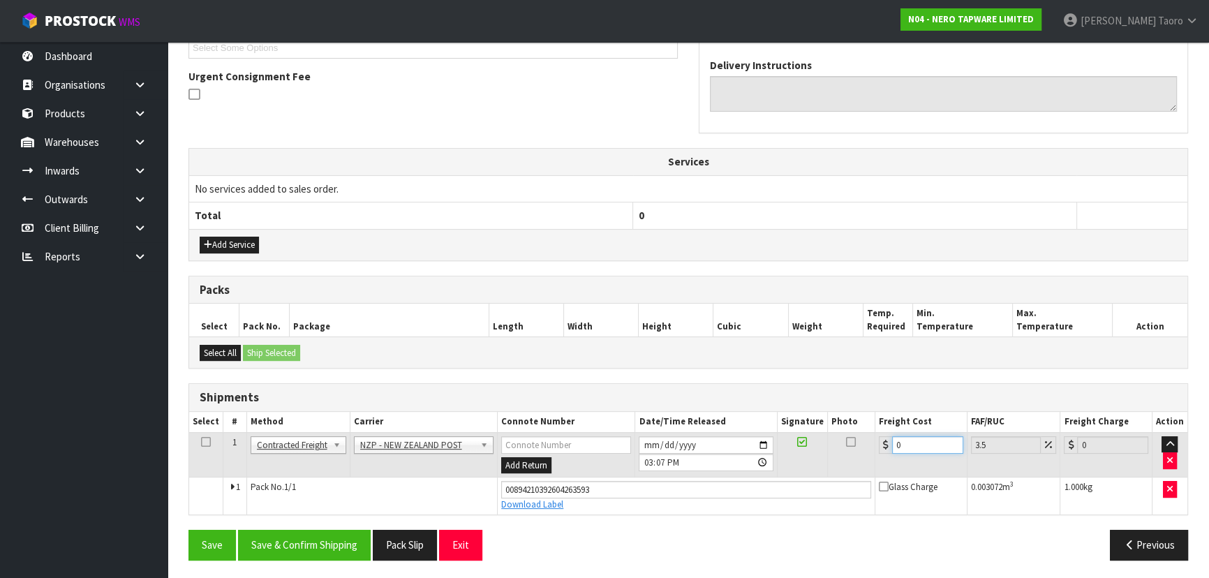
click at [905, 444] on input "0" at bounding box center [927, 444] width 71 height 17
drag, startPoint x: 905, startPoint y: 444, endPoint x: 908, endPoint y: 431, distance: 12.9
click at [908, 432] on td "0" at bounding box center [921, 454] width 92 height 45
click at [275, 530] on button "Save & Confirm Shipping" at bounding box center [304, 545] width 133 height 30
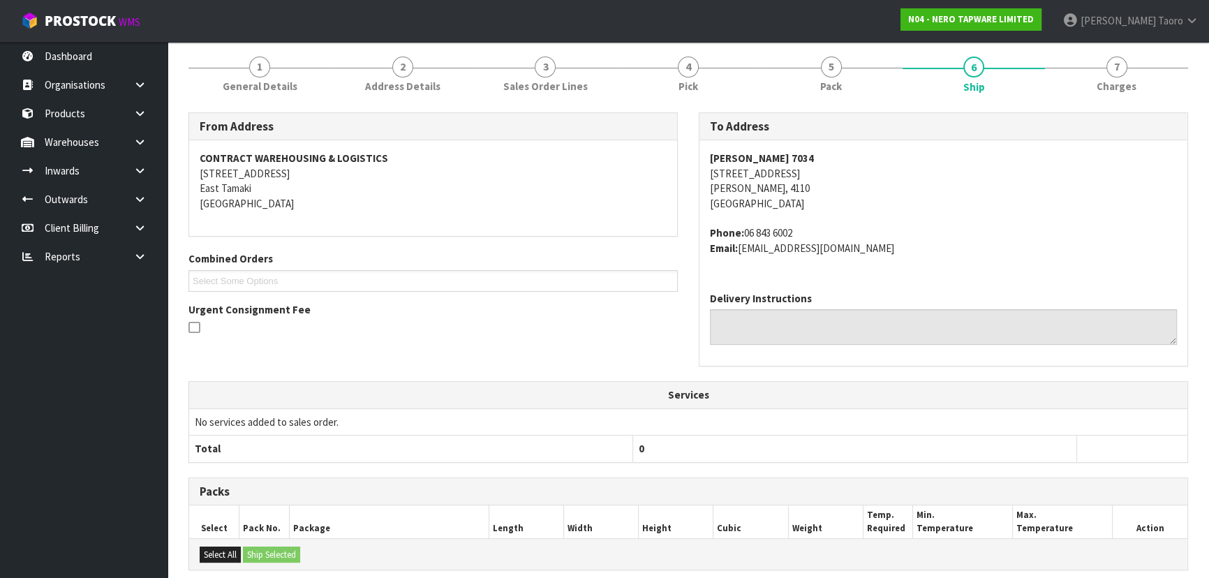
scroll to position [356, 0]
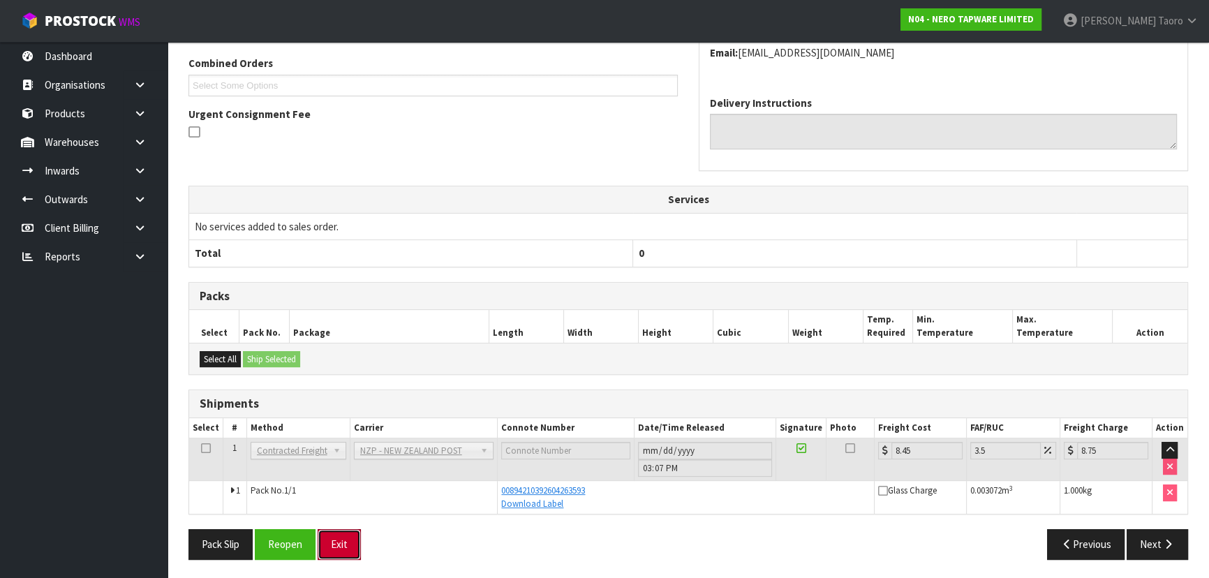
drag, startPoint x: 354, startPoint y: 542, endPoint x: 371, endPoint y: 539, distance: 17.0
click at [357, 543] on button "Exit" at bounding box center [339, 544] width 43 height 30
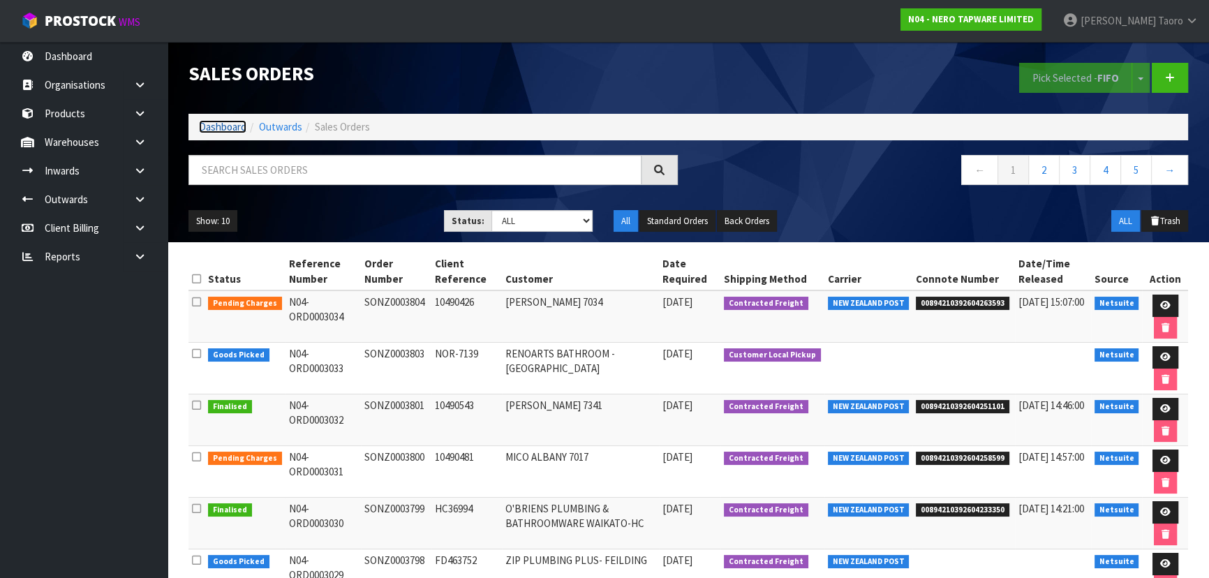
click at [235, 126] on link "Dashboard" at bounding box center [222, 126] width 47 height 13
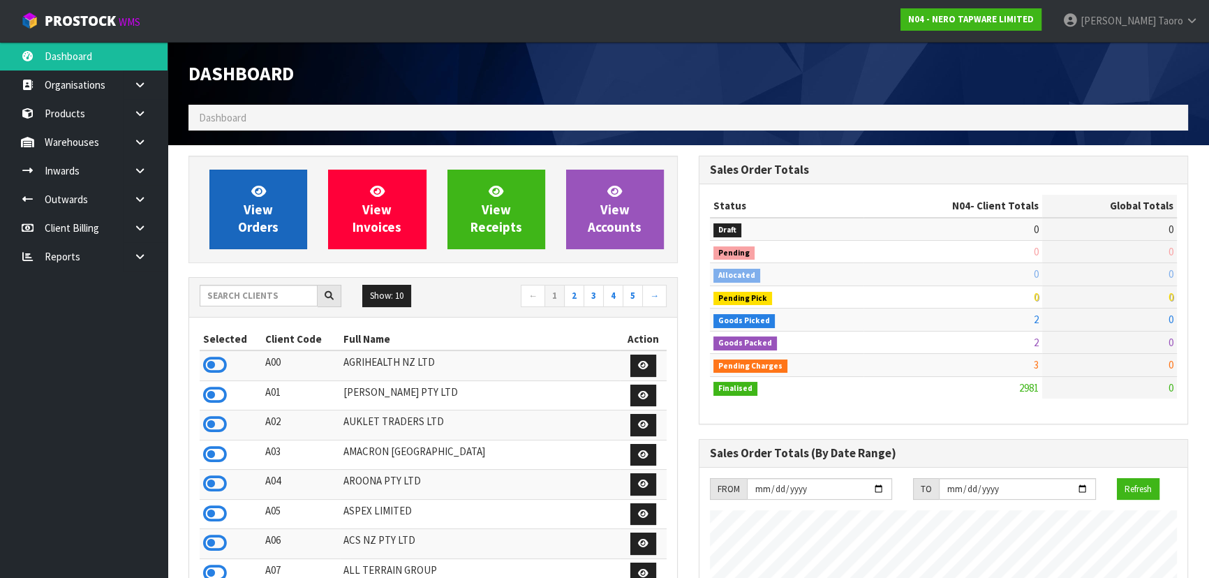
scroll to position [1130, 510]
click at [267, 207] on span "View Orders" at bounding box center [258, 209] width 40 height 52
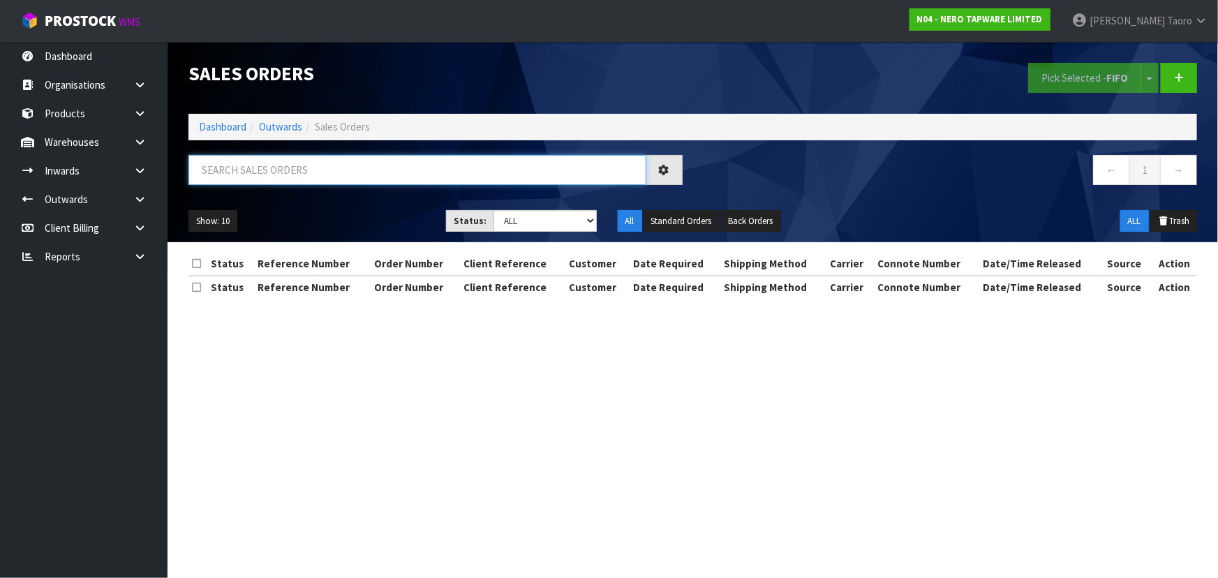
click at [284, 172] on input "text" at bounding box center [417, 170] width 458 height 30
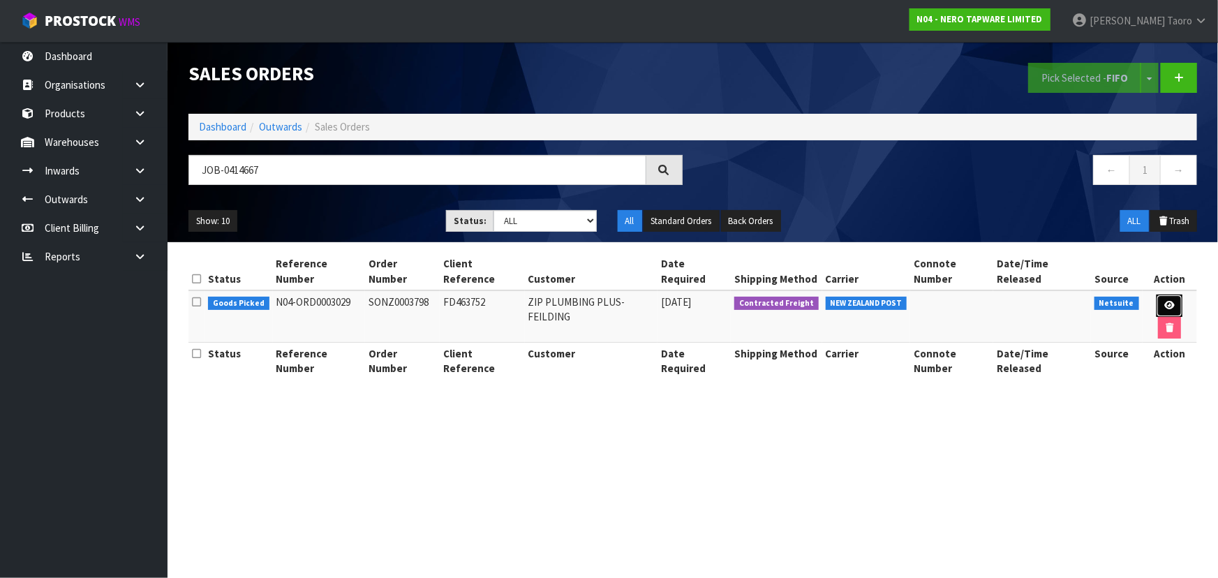
click at [1164, 301] on icon at bounding box center [1169, 305] width 10 height 9
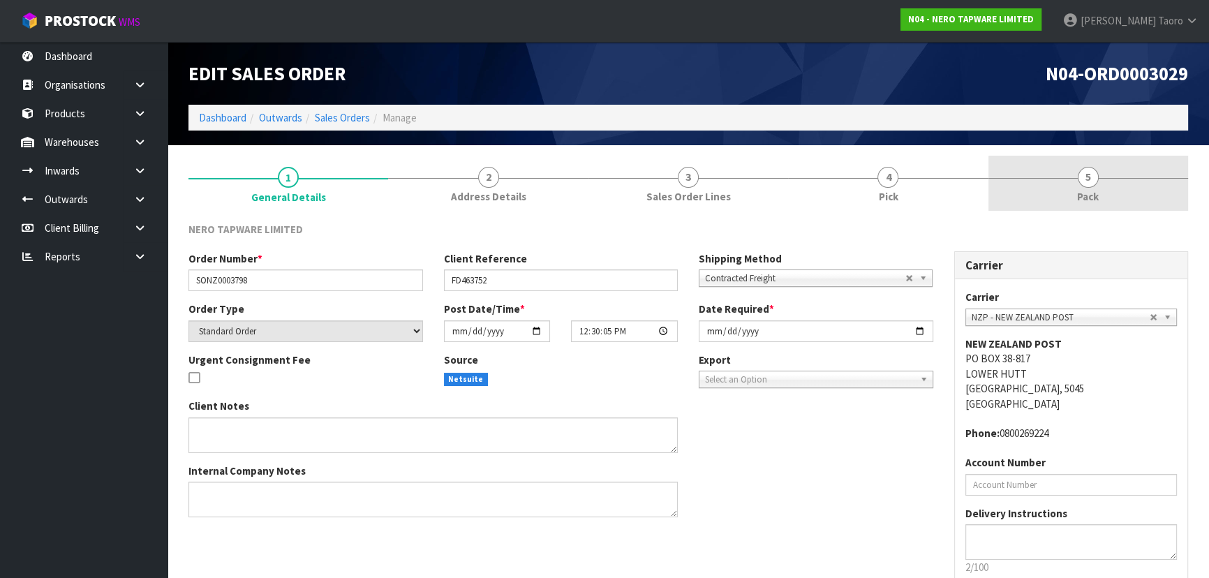
click at [1096, 183] on link "5 Pack" at bounding box center [1088, 183] width 200 height 55
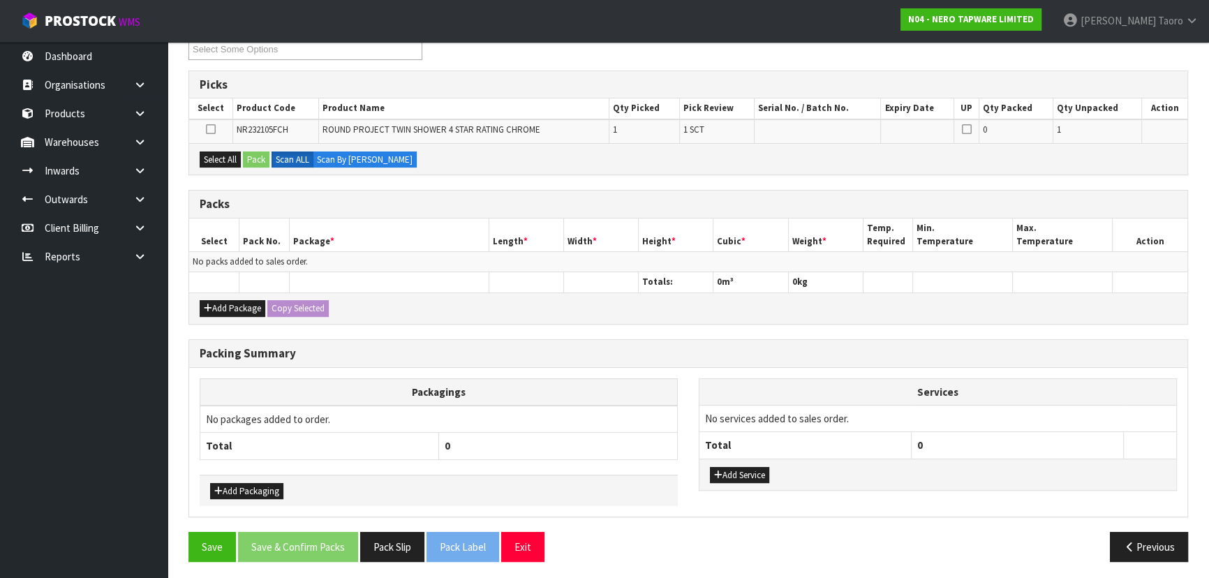
scroll to position [204, 0]
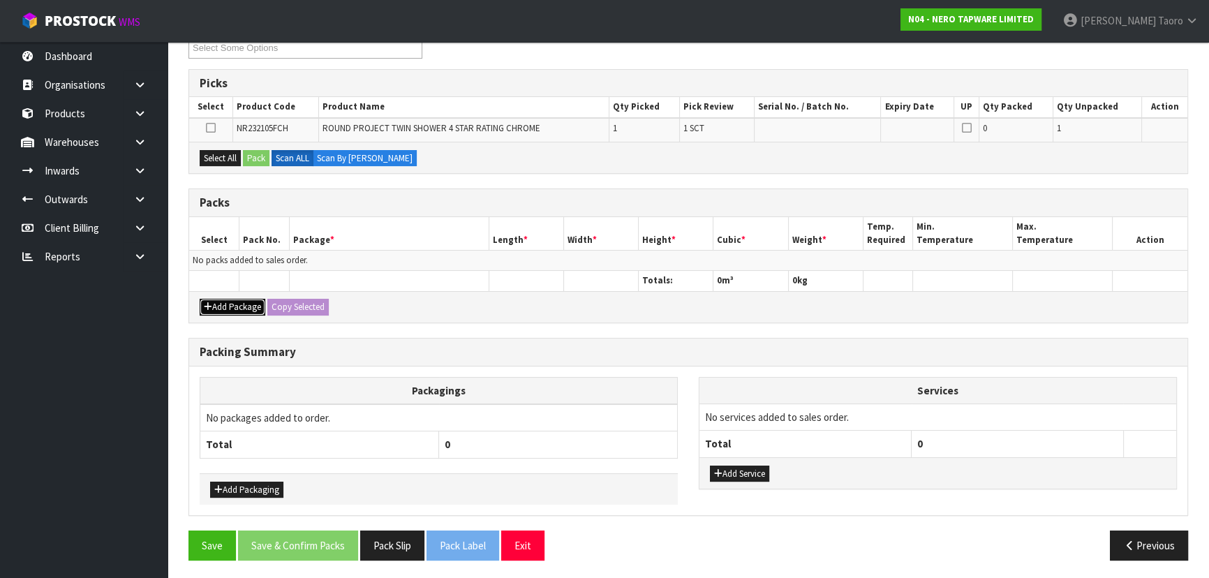
drag, startPoint x: 229, startPoint y: 304, endPoint x: 223, endPoint y: 290, distance: 14.7
click at [229, 302] on button "Add Package" at bounding box center [233, 307] width 66 height 17
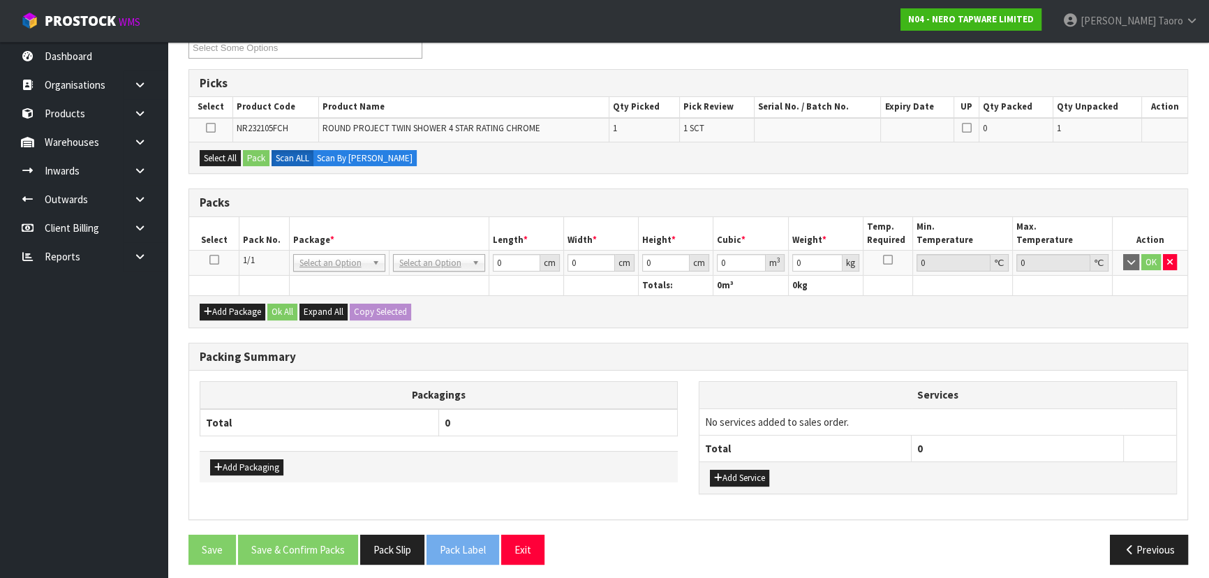
click at [212, 260] on icon at bounding box center [214, 260] width 10 height 1
click at [237, 227] on th "Select" at bounding box center [214, 233] width 50 height 33
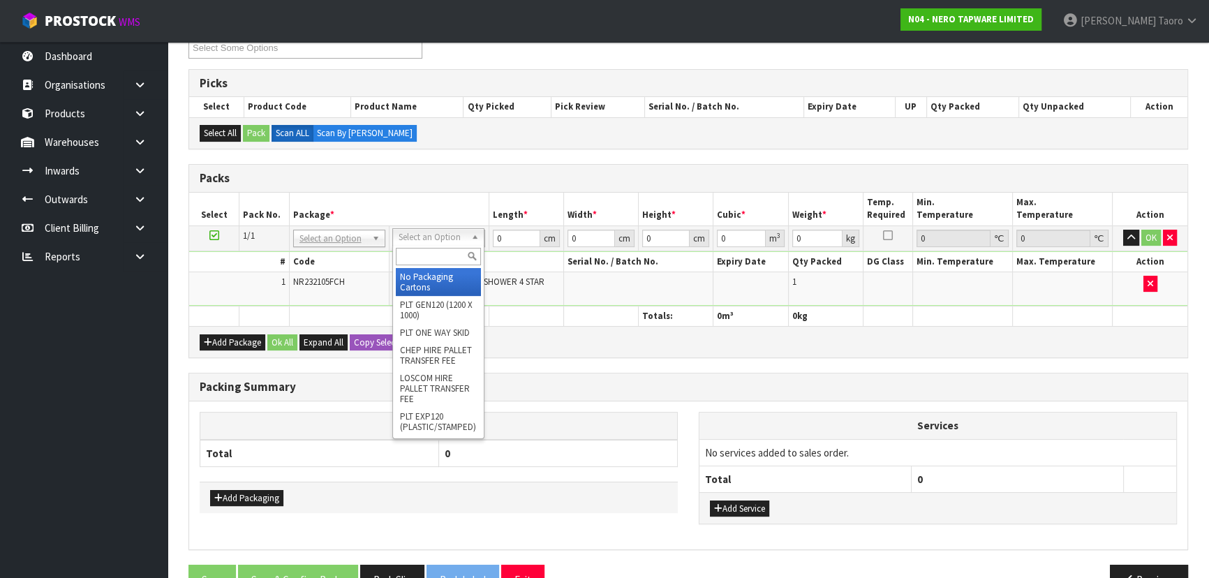
drag, startPoint x: 433, startPoint y: 288, endPoint x: 439, endPoint y: 284, distance: 7.6
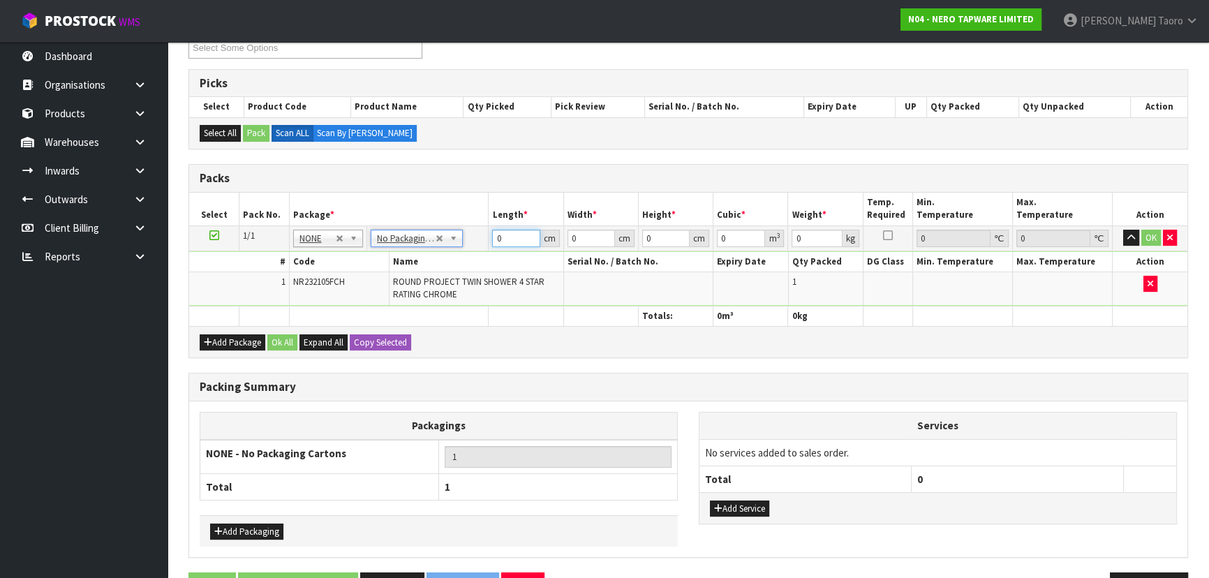
click at [507, 238] on input "0" at bounding box center [515, 238] width 47 height 17
click at [507, 237] on input "0" at bounding box center [515, 238] width 47 height 17
drag, startPoint x: 734, startPoint y: 504, endPoint x: 740, endPoint y: 473, distance: 31.9
click at [734, 503] on button "Add Service" at bounding box center [739, 509] width 59 height 17
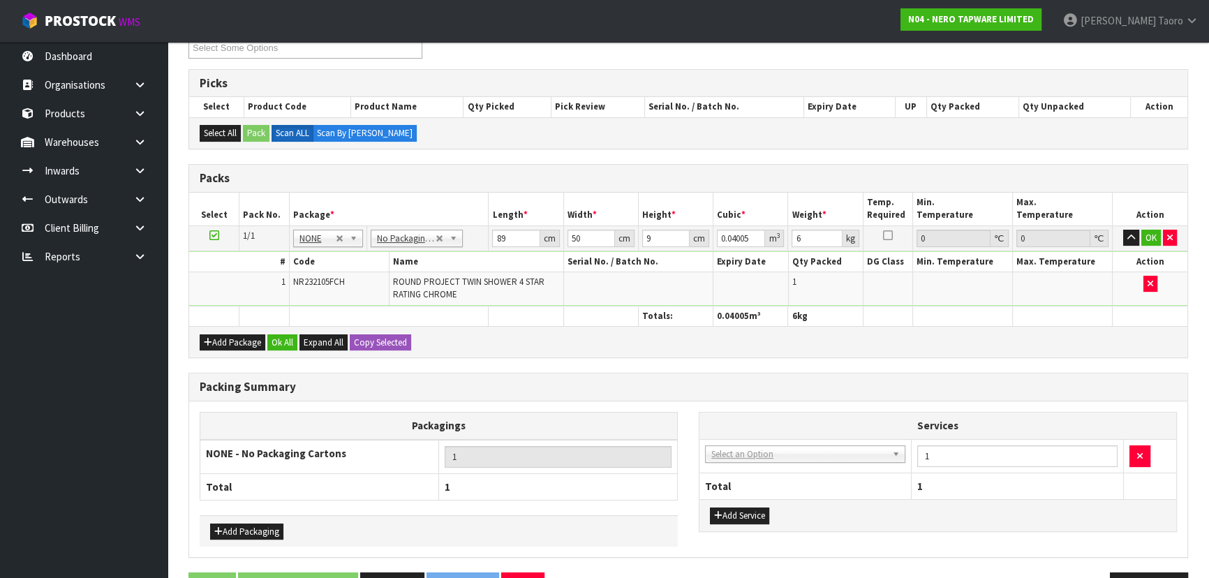
click at [740, 461] on td "003-036 - EXTERNAL PLANT HIRE 008-035 - OUTWARD HDLG+/HOIST LIFT ON/OFF 008-036…" at bounding box center [805, 456] width 212 height 34
drag, startPoint x: 746, startPoint y: 455, endPoint x: 747, endPoint y: 470, distance: 15.4
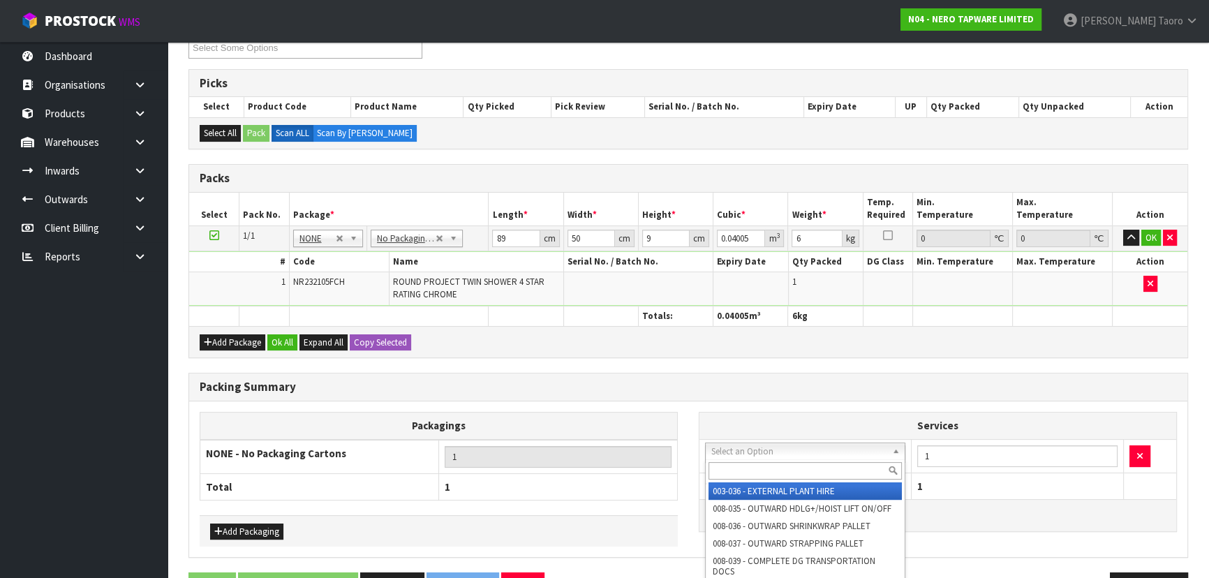
click at [748, 470] on input "text" at bounding box center [805, 470] width 193 height 17
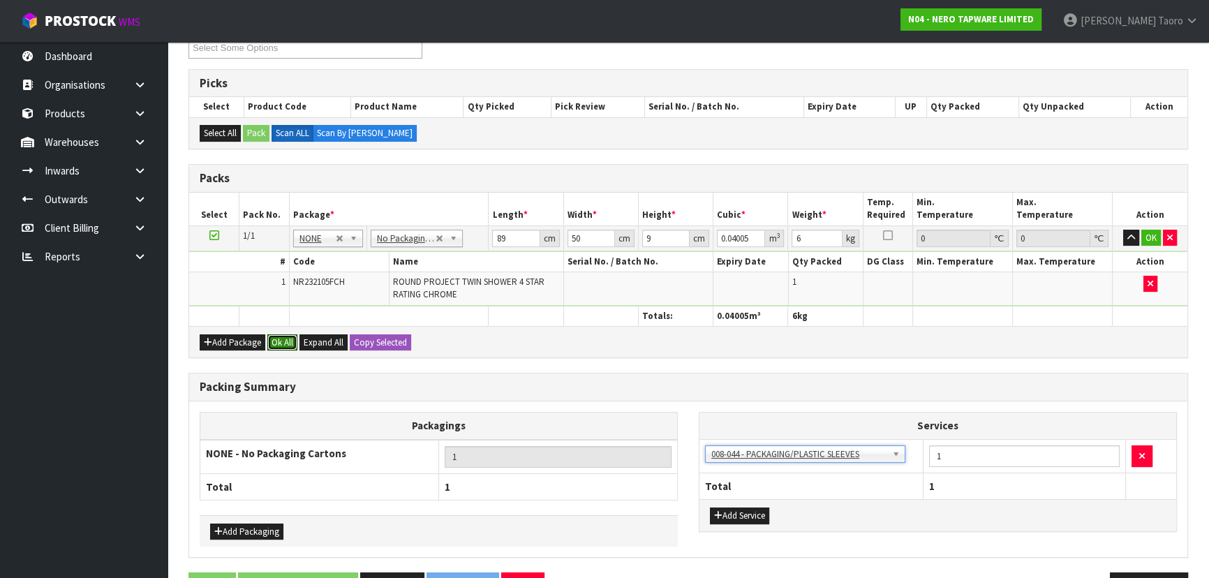
drag, startPoint x: 288, startPoint y: 337, endPoint x: 277, endPoint y: 491, distance: 154.7
click at [288, 338] on button "Ok All" at bounding box center [282, 342] width 30 height 17
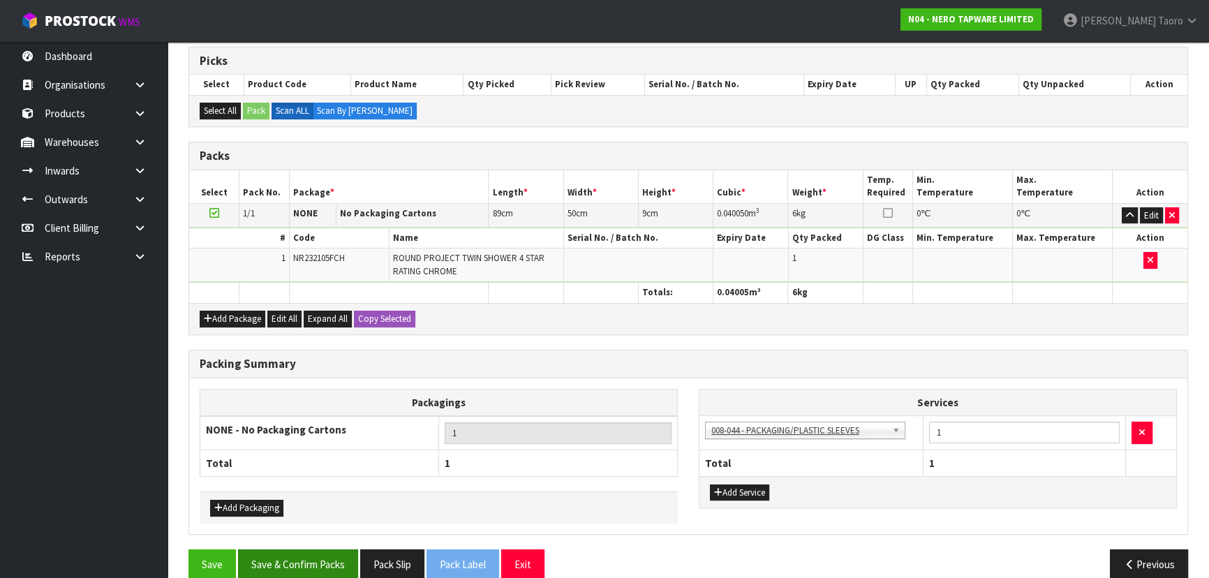
scroll to position [244, 0]
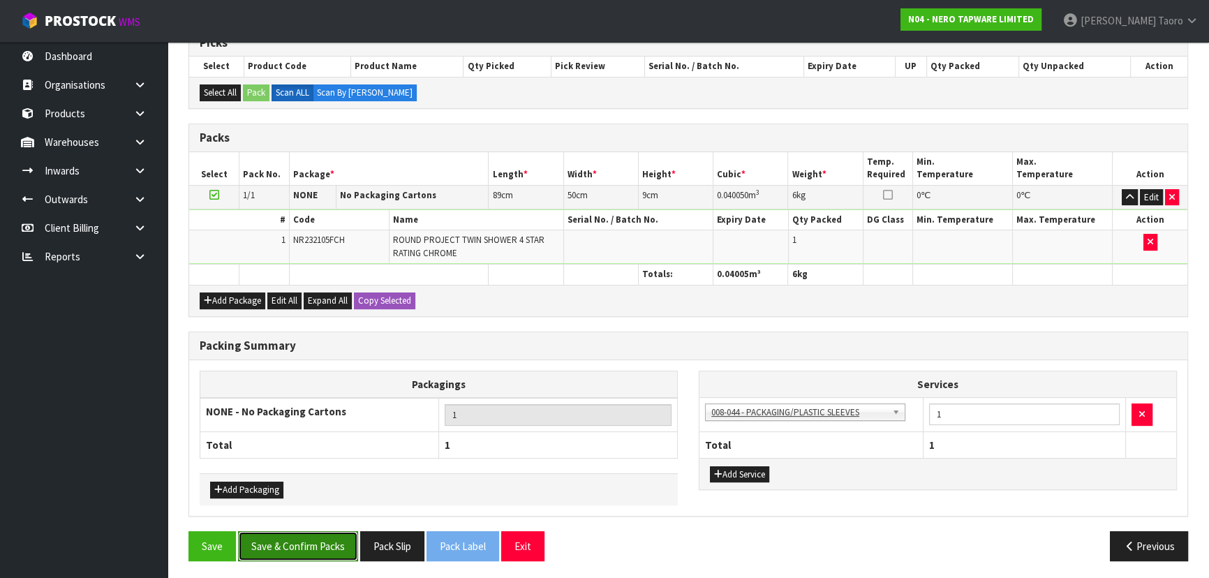
click at [309, 544] on button "Save & Confirm Packs" at bounding box center [298, 546] width 120 height 30
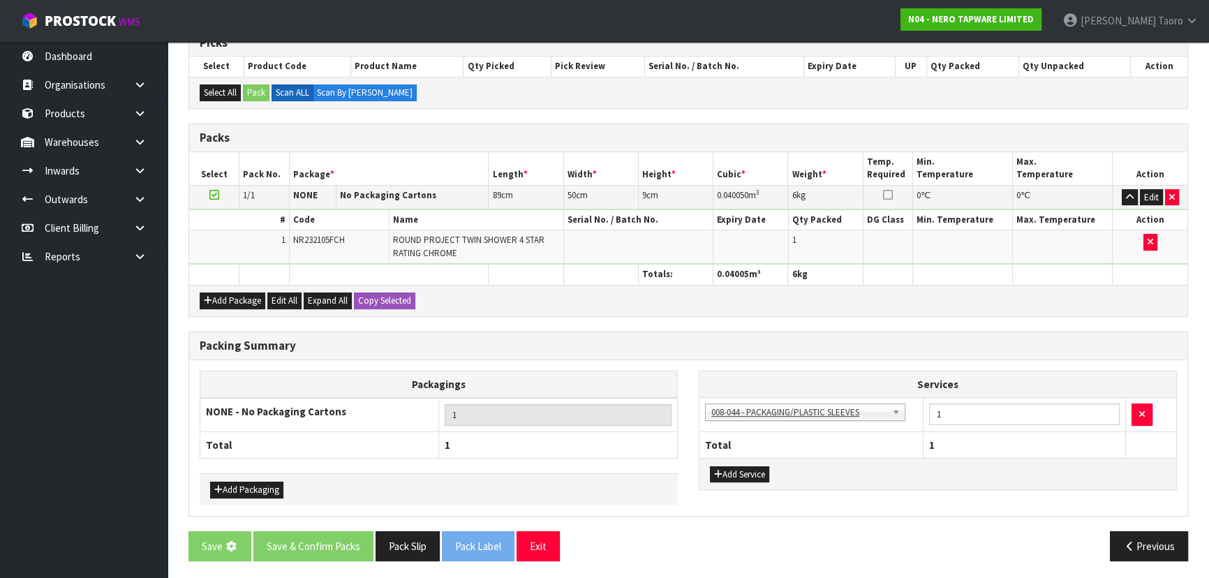
scroll to position [0, 0]
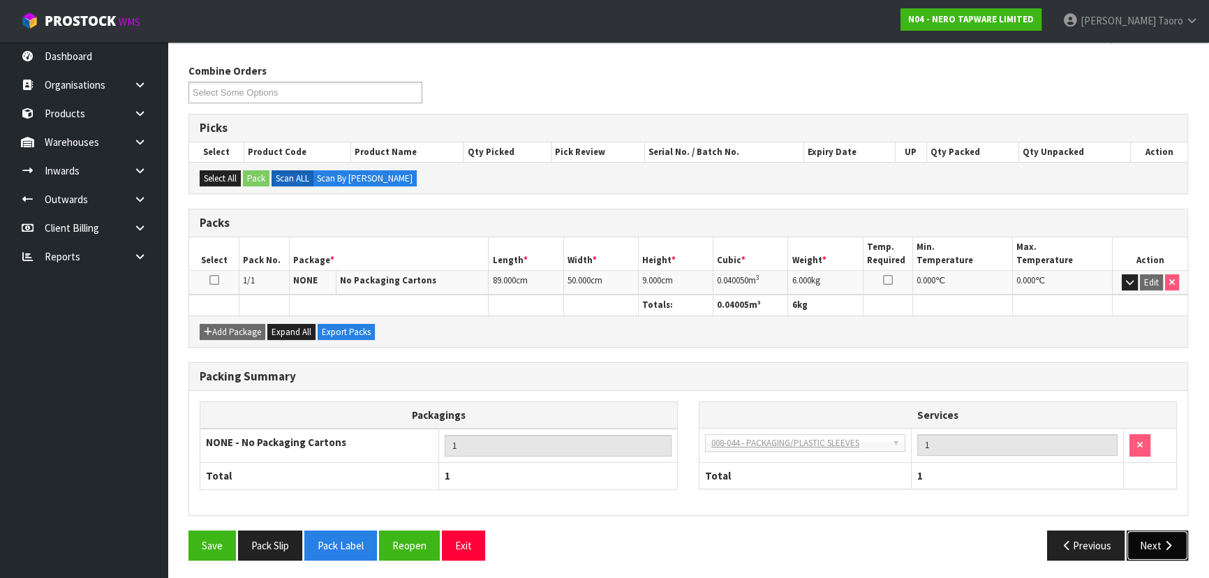
click at [1147, 544] on button "Next" at bounding box center [1157, 546] width 61 height 30
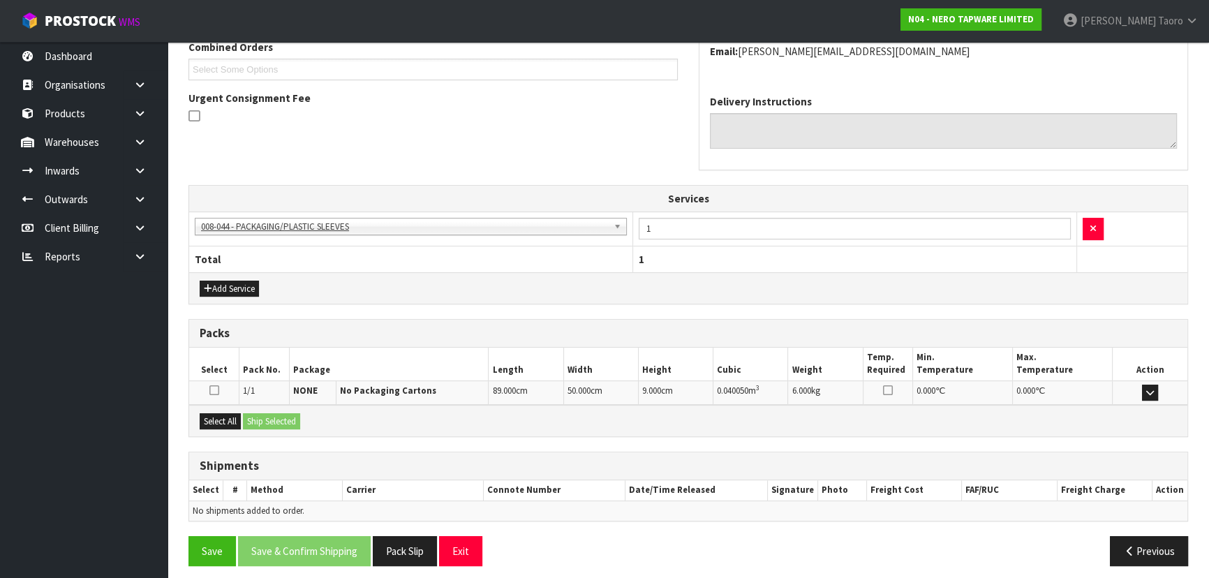
scroll to position [378, 0]
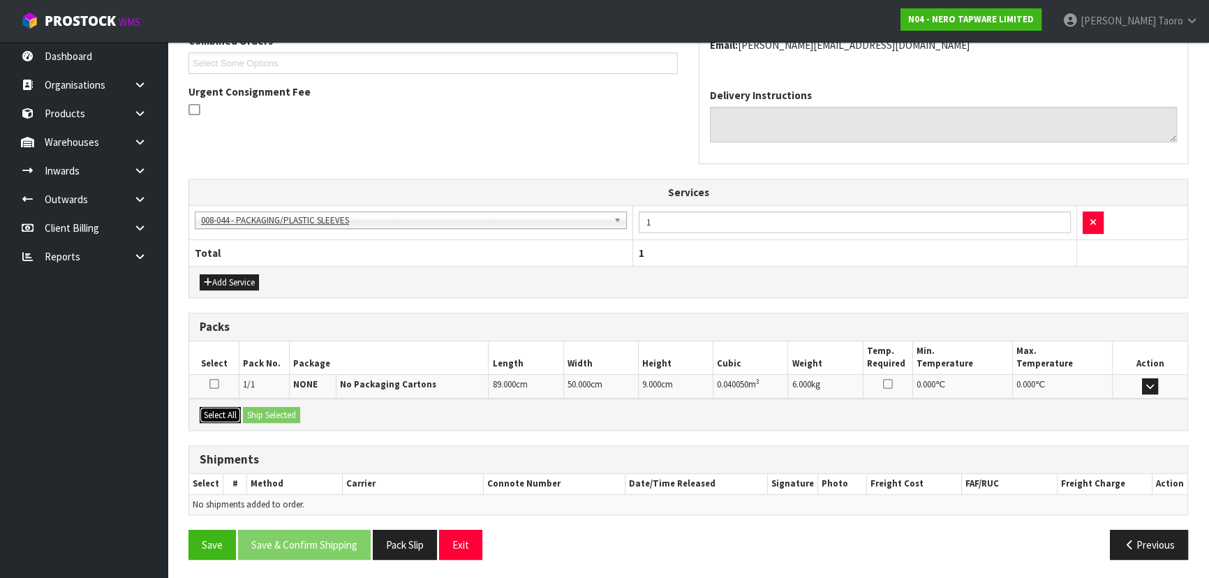
click at [234, 413] on button "Select All" at bounding box center [220, 415] width 41 height 17
drag, startPoint x: 257, startPoint y: 413, endPoint x: 344, endPoint y: 458, distance: 98.4
click at [259, 413] on button "Ship Selected" at bounding box center [271, 415] width 57 height 17
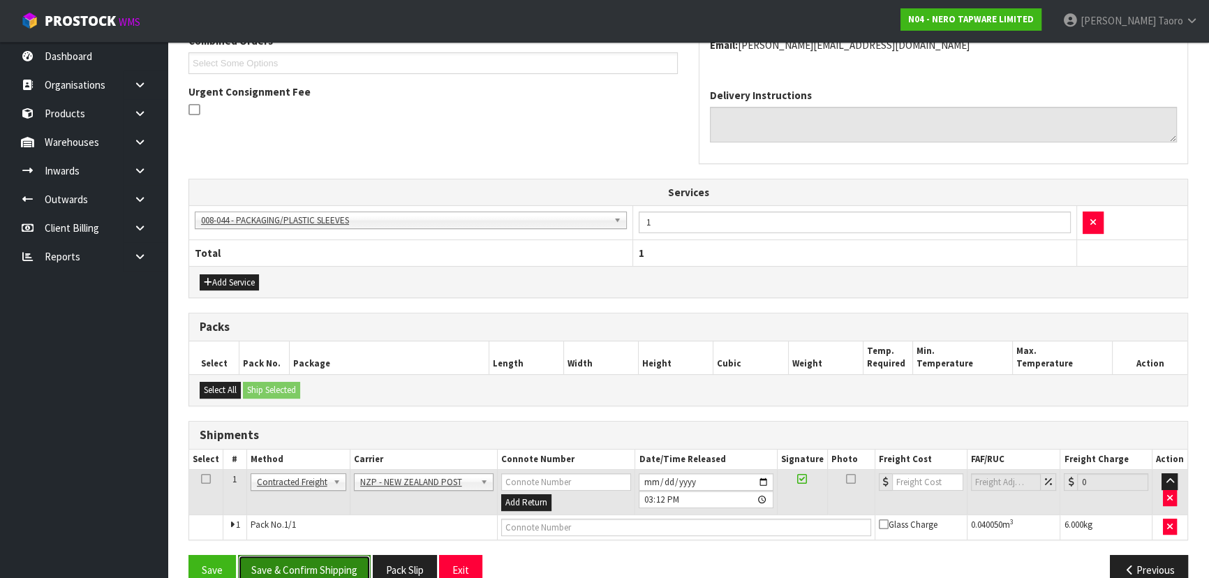
click at [299, 557] on button "Save & Confirm Shipping" at bounding box center [304, 570] width 133 height 30
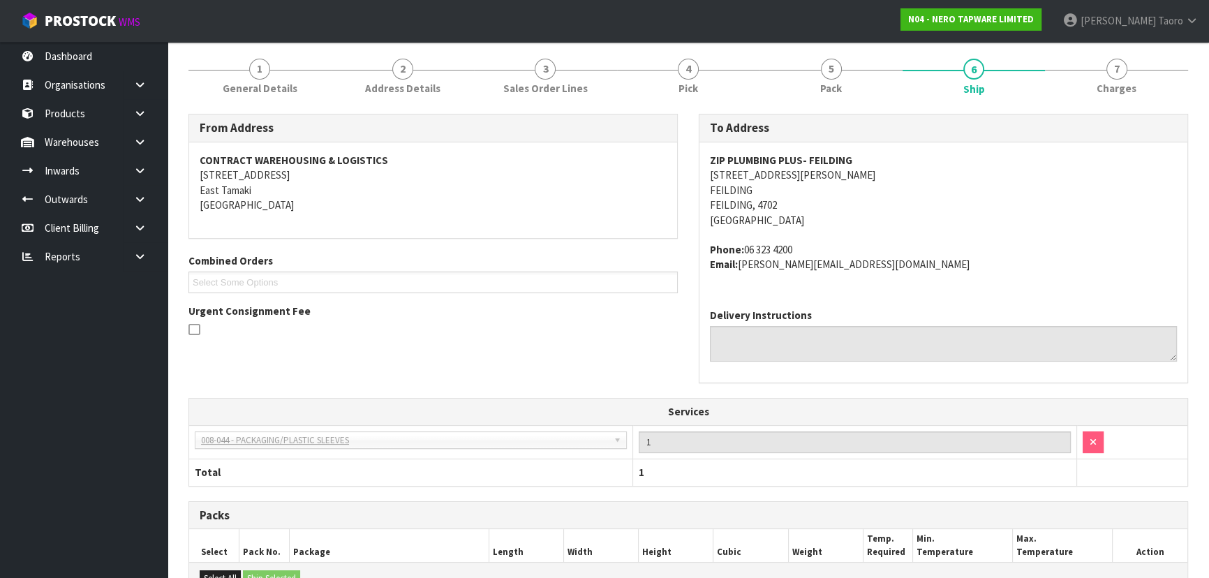
scroll to position [384, 0]
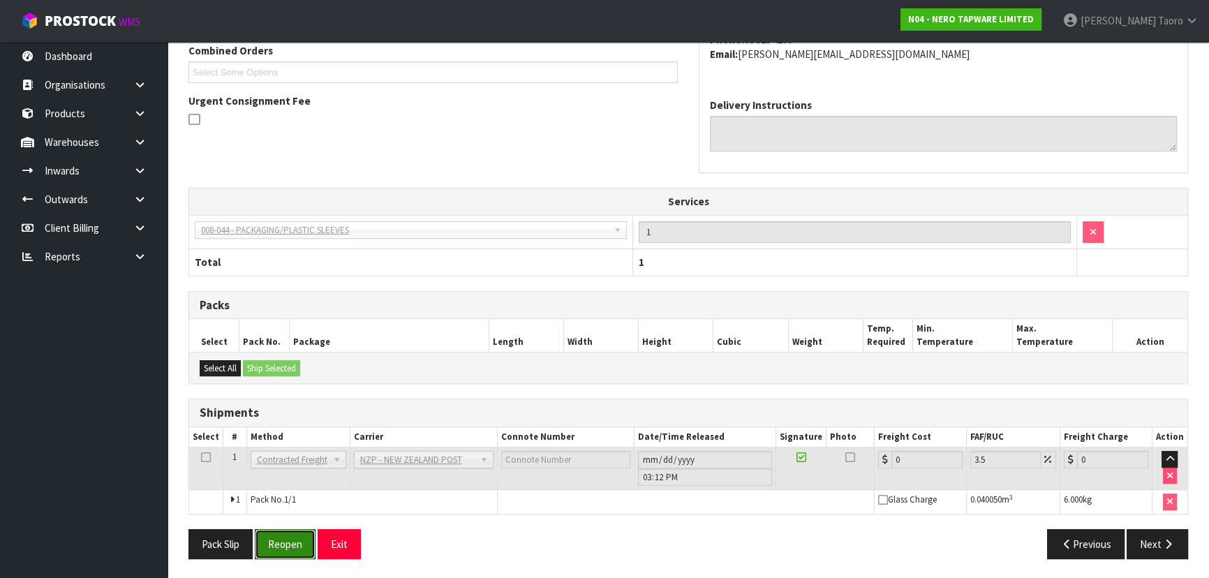
drag, startPoint x: 295, startPoint y: 542, endPoint x: 285, endPoint y: 521, distance: 23.1
click at [295, 540] on button "Reopen" at bounding box center [285, 544] width 61 height 30
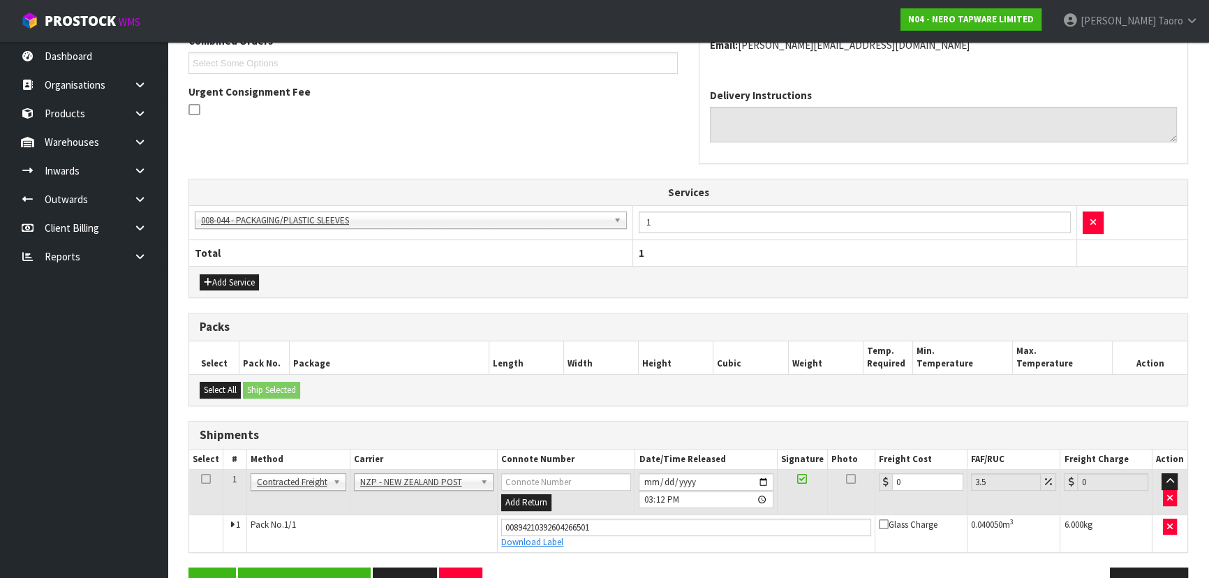
scroll to position [416, 0]
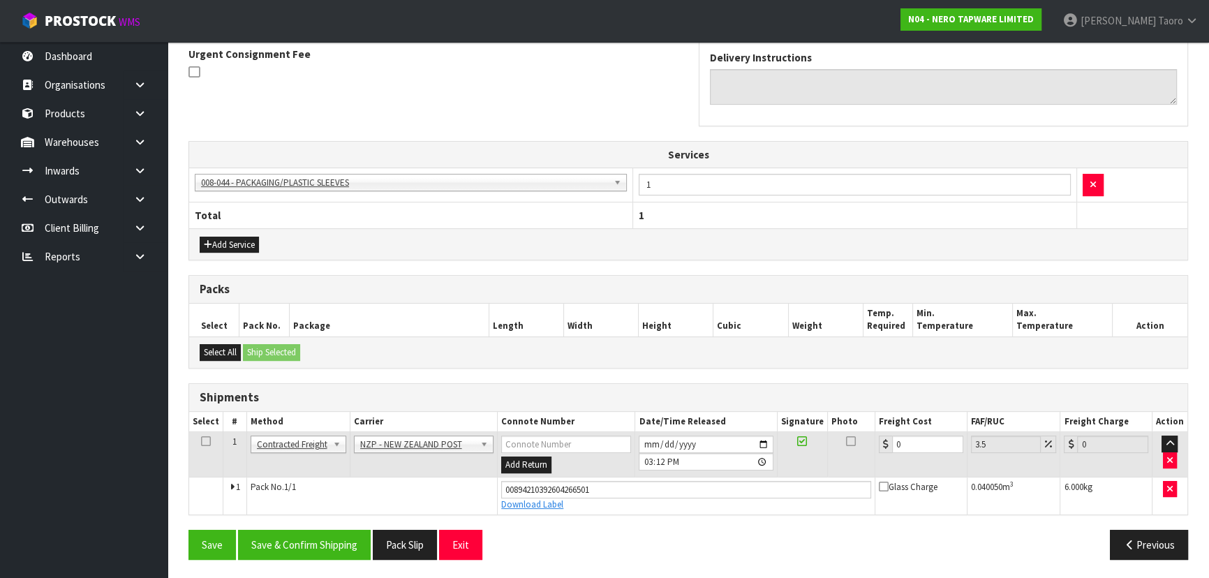
click at [904, 432] on td "0" at bounding box center [921, 454] width 92 height 45
drag, startPoint x: 904, startPoint y: 430, endPoint x: 904, endPoint y: 438, distance: 7.7
click at [904, 433] on td "0" at bounding box center [921, 454] width 92 height 45
click at [905, 438] on input "0" at bounding box center [927, 444] width 71 height 17
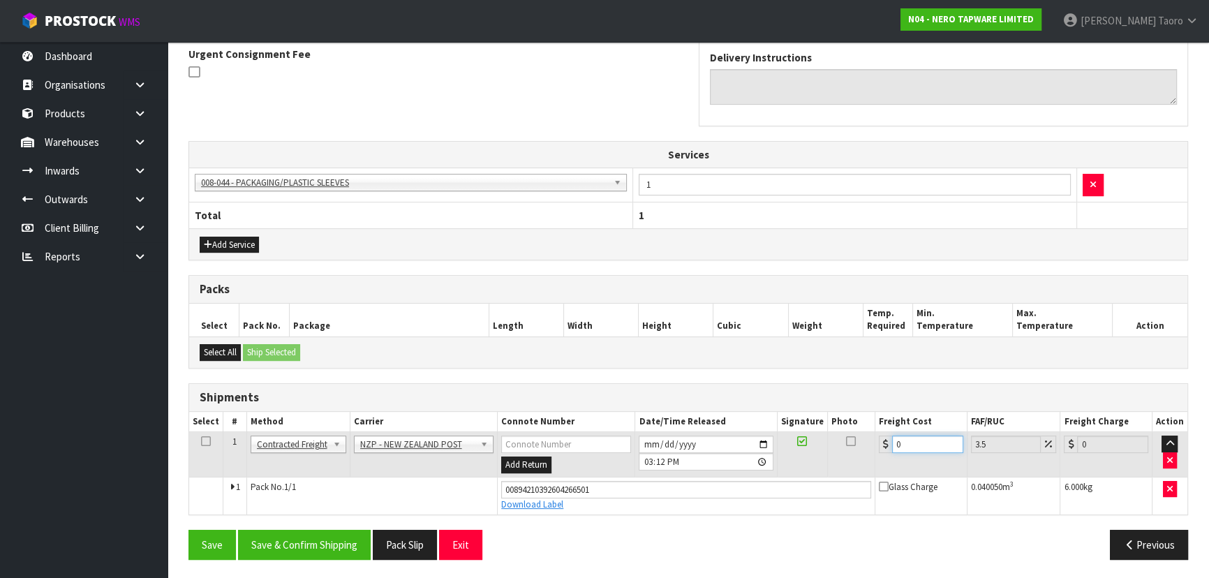
click at [905, 438] on input "0" at bounding box center [927, 444] width 71 height 17
click at [307, 544] on button "Save & Confirm Shipping" at bounding box center [304, 545] width 133 height 30
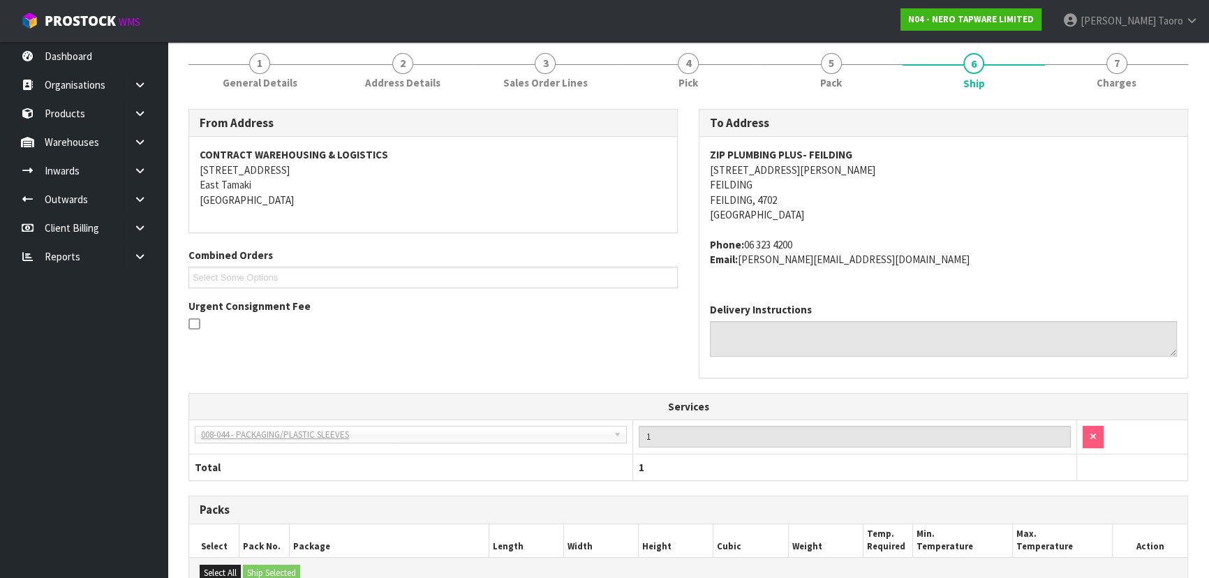
scroll to position [378, 0]
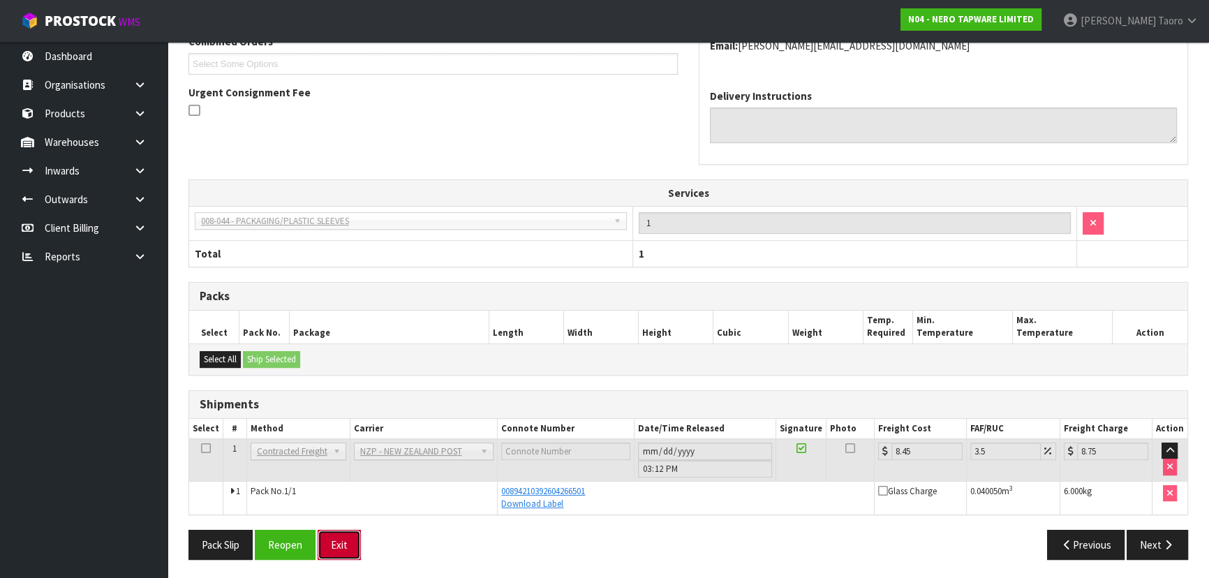
click at [334, 538] on button "Exit" at bounding box center [339, 545] width 43 height 30
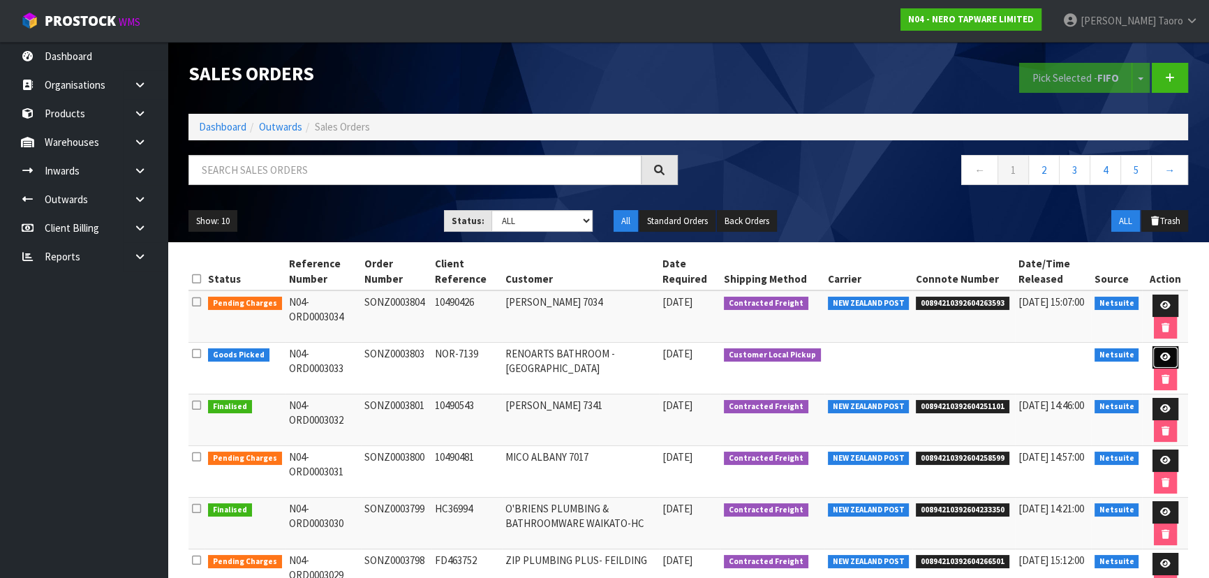
click at [1164, 356] on icon at bounding box center [1165, 357] width 10 height 9
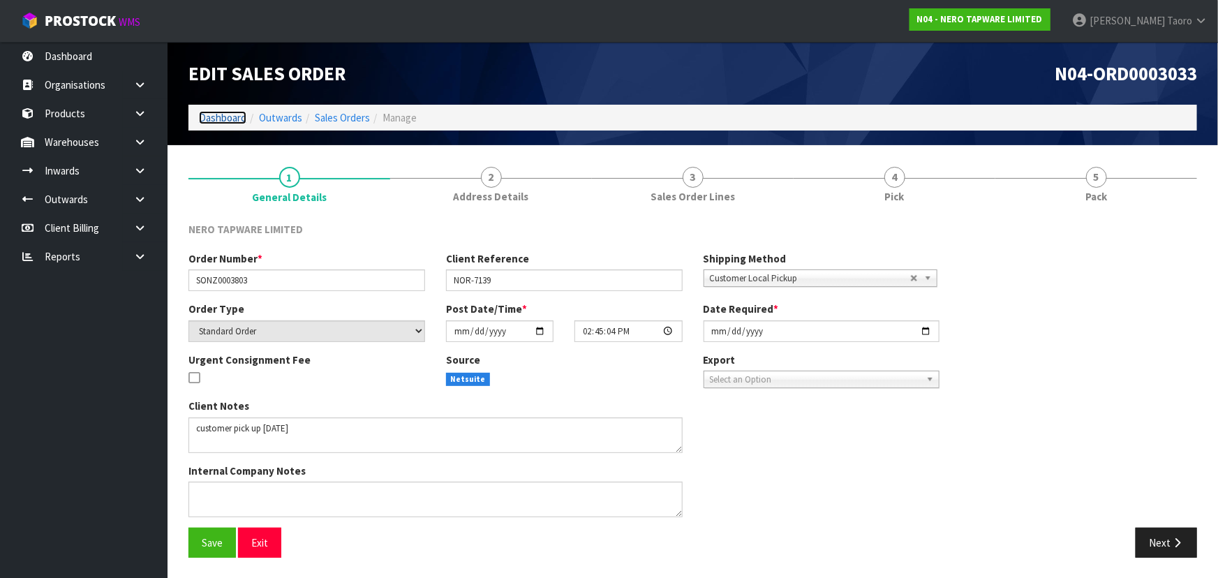
click at [241, 124] on link "Dashboard" at bounding box center [222, 117] width 47 height 13
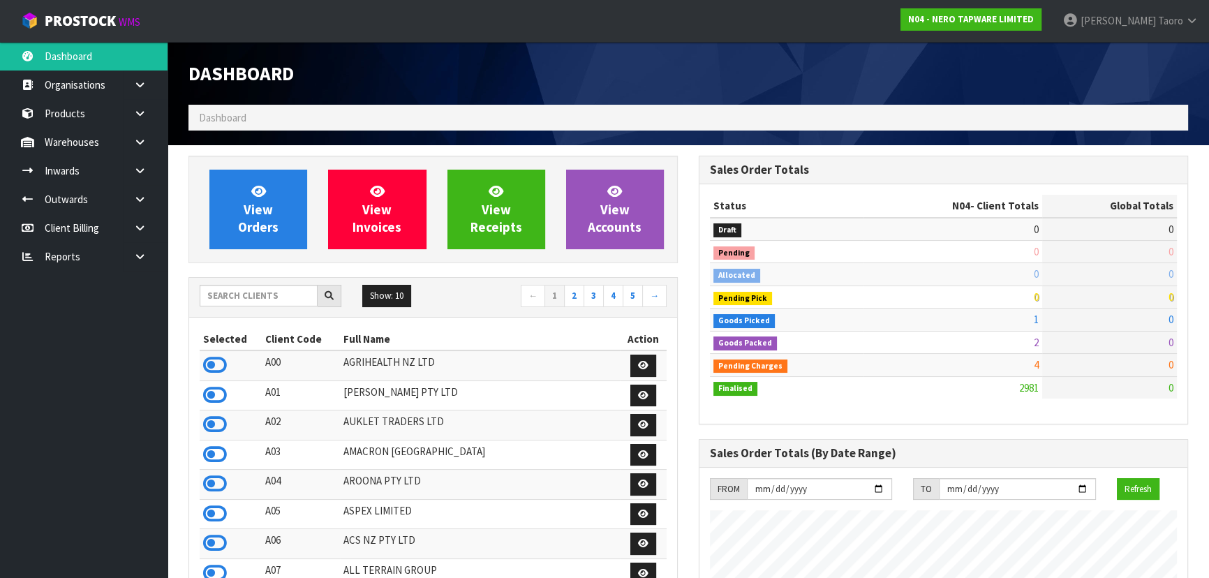
click at [455, 79] on h1 "Dashboard" at bounding box center [432, 73] width 489 height 21
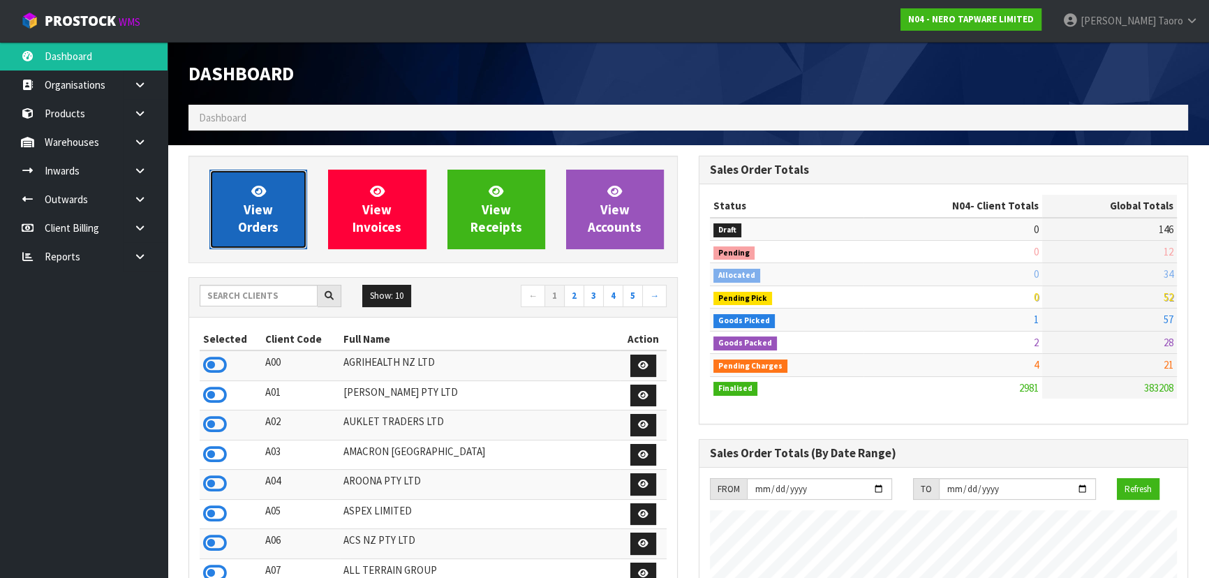
click at [258, 224] on span "View Orders" at bounding box center [258, 209] width 40 height 52
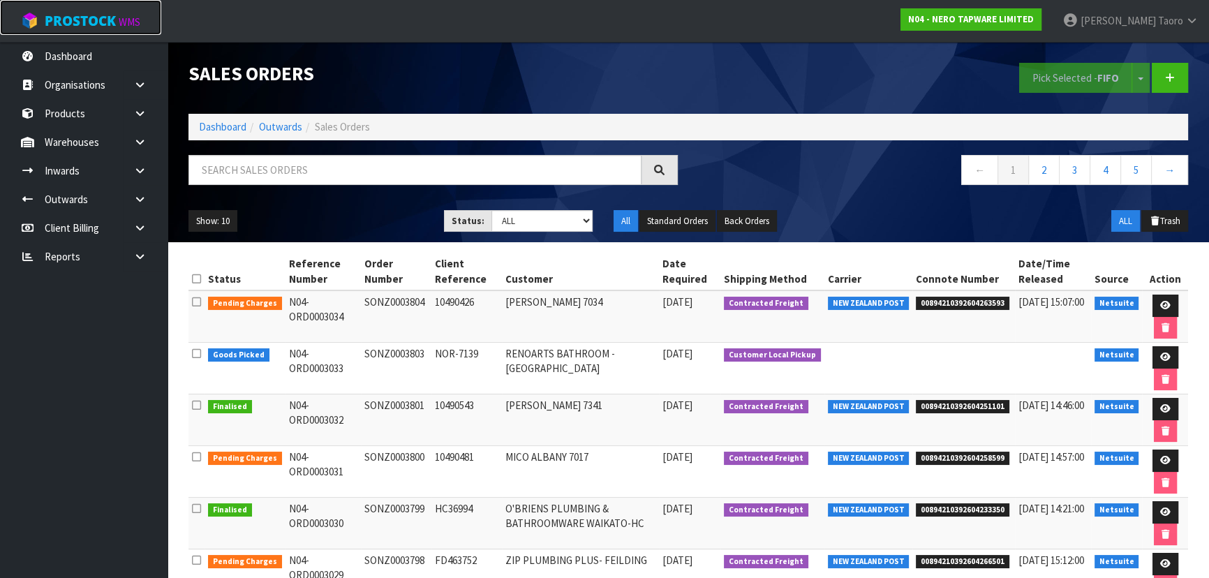
click at [54, 16] on span "ProStock" at bounding box center [80, 21] width 71 height 18
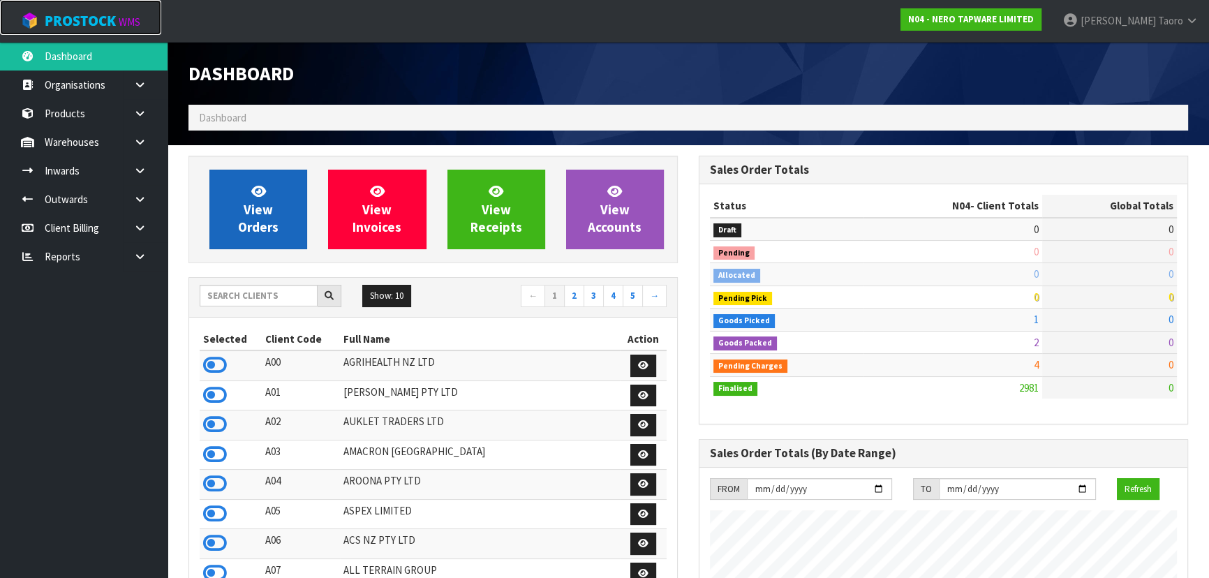
scroll to position [1115, 510]
click at [244, 184] on link "View Orders" at bounding box center [258, 210] width 98 height 80
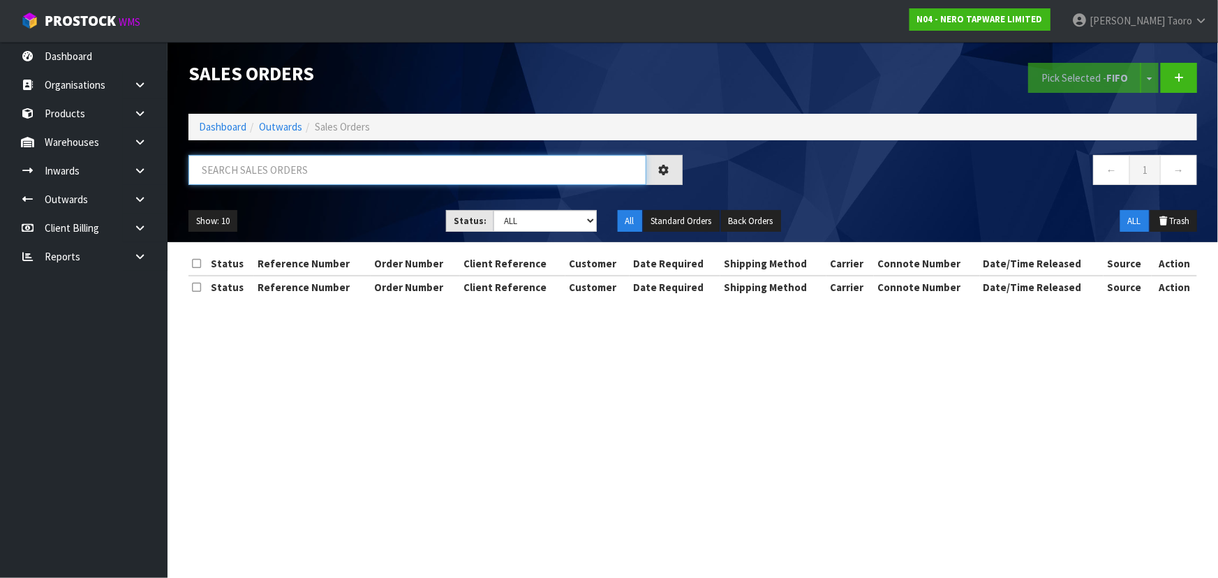
click at [240, 170] on input "text" at bounding box center [417, 170] width 458 height 30
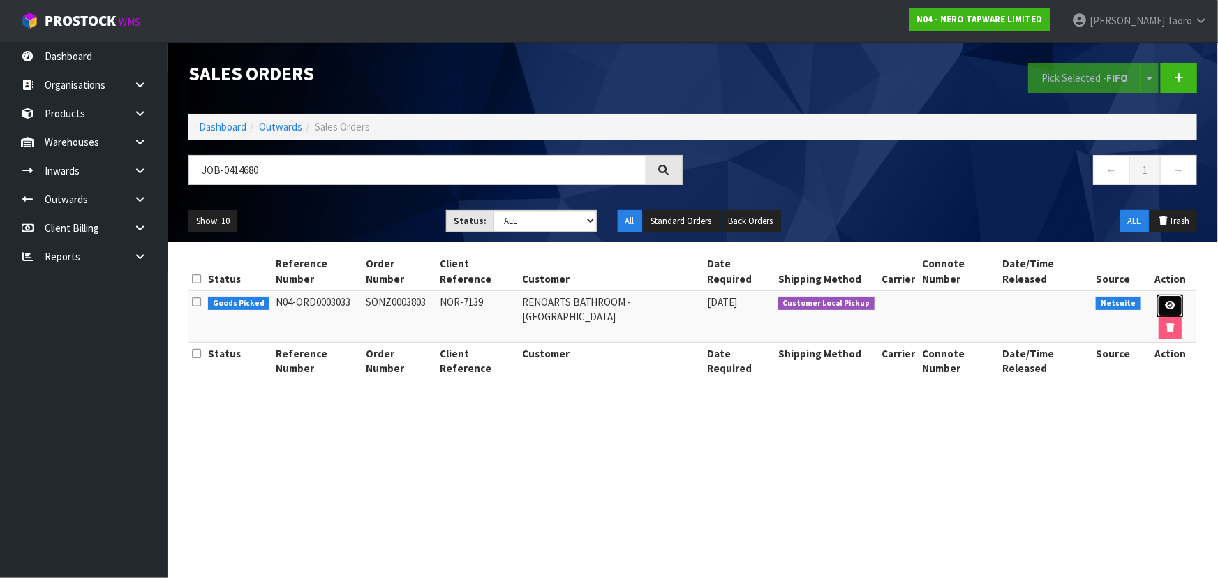
click at [1157, 295] on link at bounding box center [1170, 306] width 26 height 22
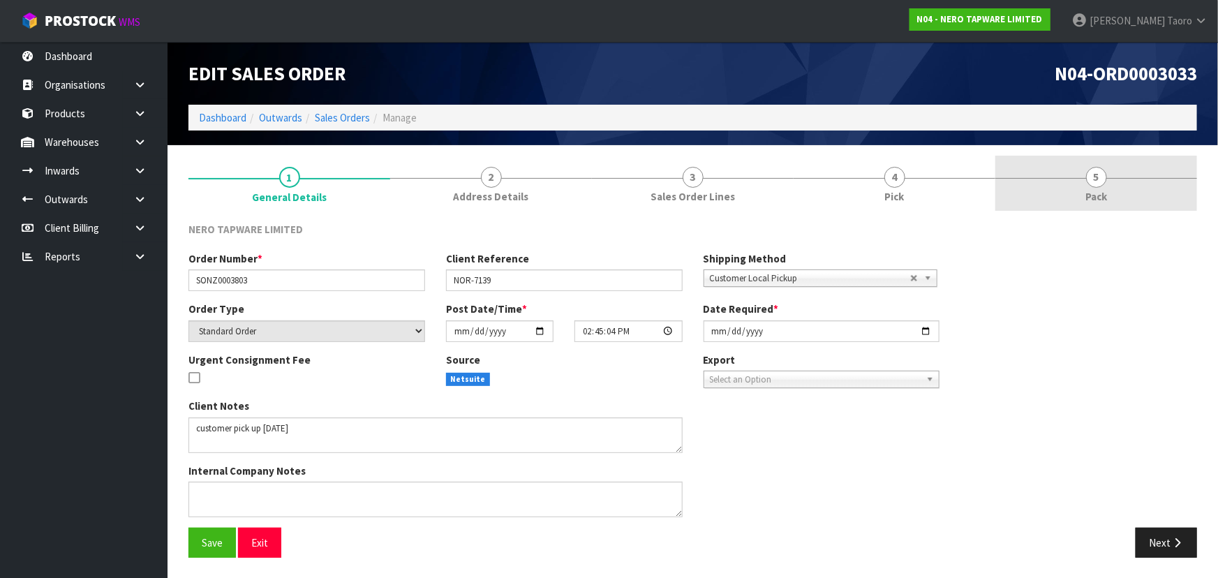
click at [1116, 195] on link "5 Pack" at bounding box center [1096, 183] width 202 height 55
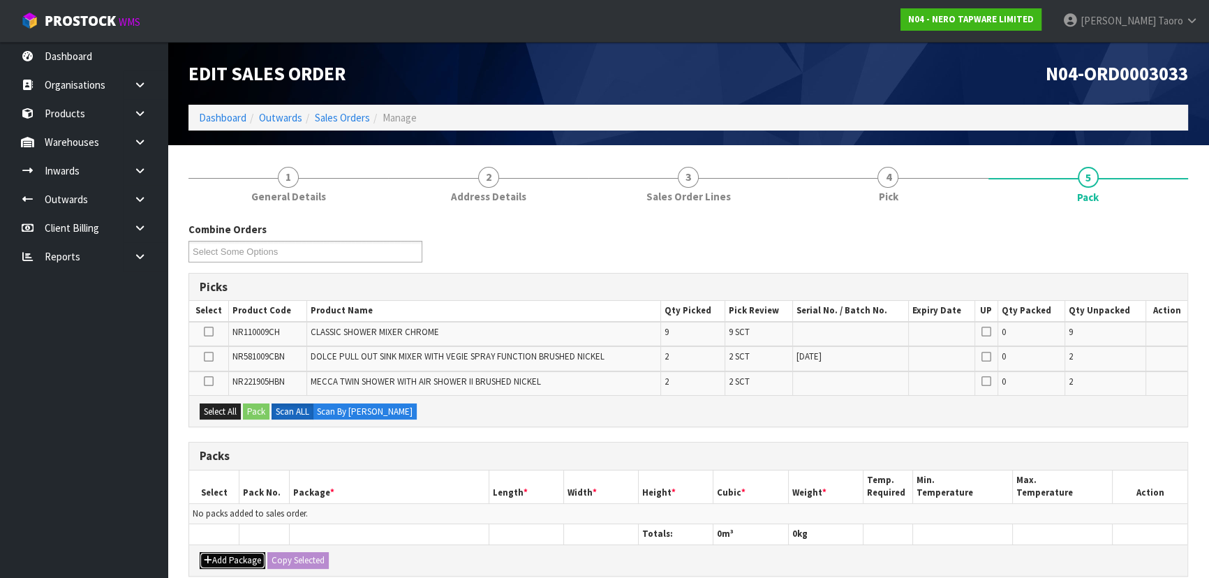
click at [234, 558] on button "Add Package" at bounding box center [233, 560] width 66 height 17
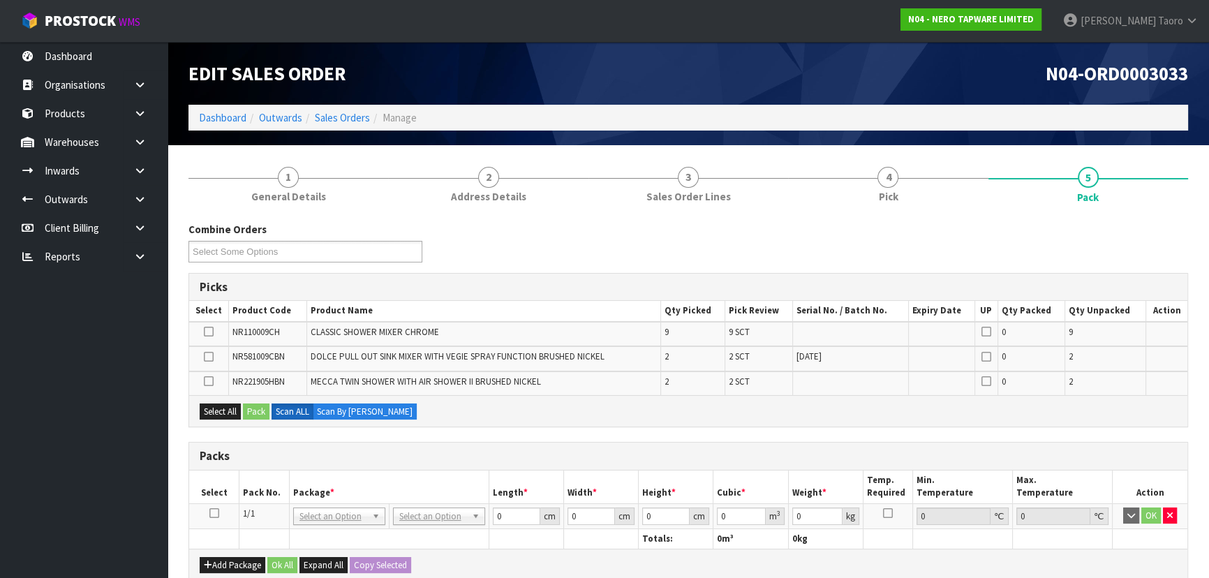
click at [215, 513] on icon at bounding box center [214, 513] width 10 height 1
click at [259, 484] on th "Pack No." at bounding box center [264, 486] width 50 height 33
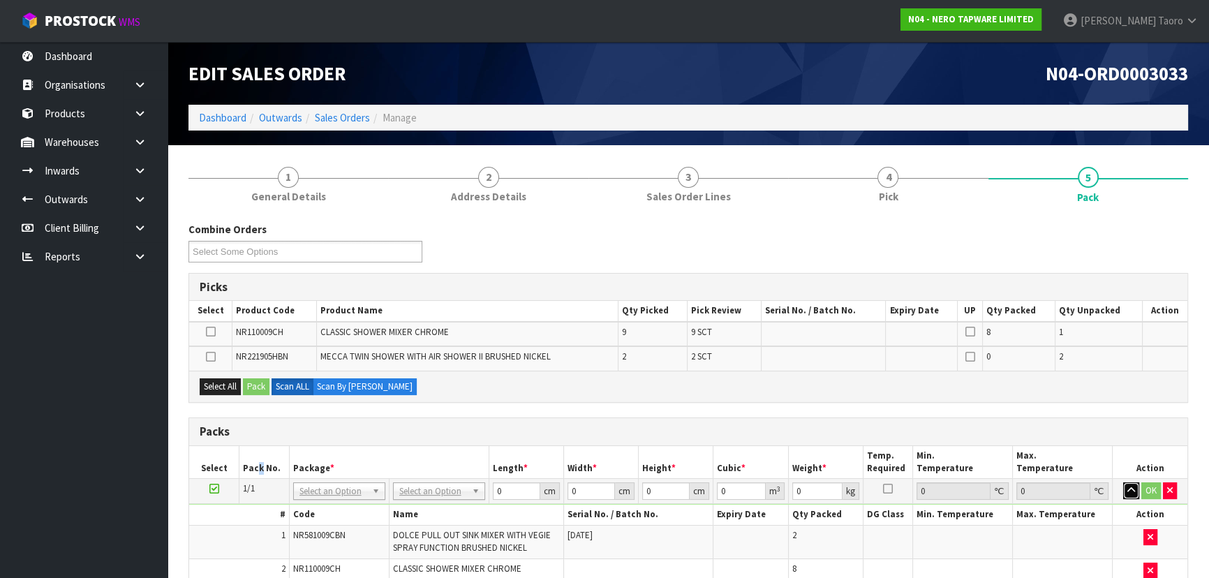
click at [1131, 491] on icon "button" at bounding box center [1131, 490] width 8 height 9
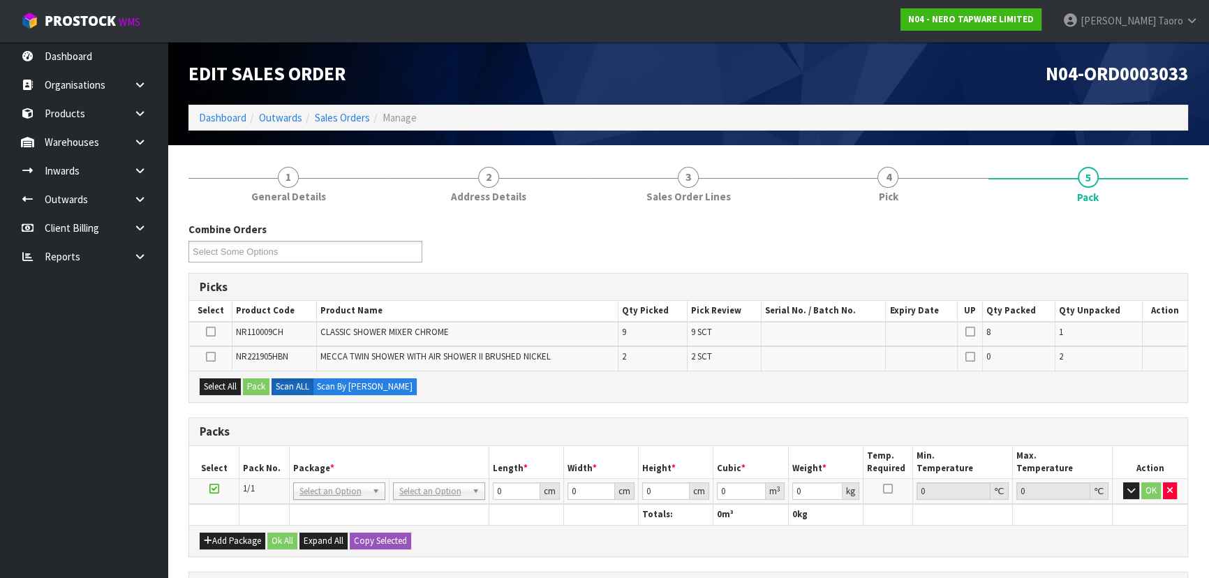
click at [571, 432] on h3 "Packs" at bounding box center [688, 431] width 977 height 13
click at [227, 535] on button "Add Package" at bounding box center [233, 541] width 66 height 17
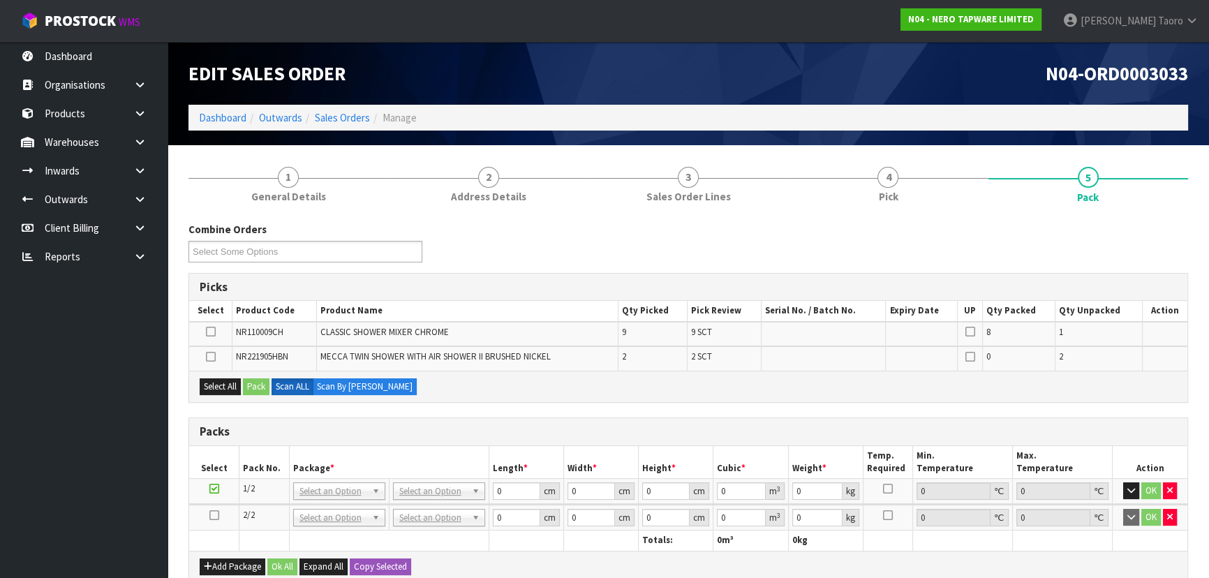
drag, startPoint x: 216, startPoint y: 516, endPoint x: 287, endPoint y: 477, distance: 80.6
click at [216, 516] on icon at bounding box center [214, 515] width 10 height 1
click at [335, 447] on th "Package *" at bounding box center [389, 462] width 200 height 33
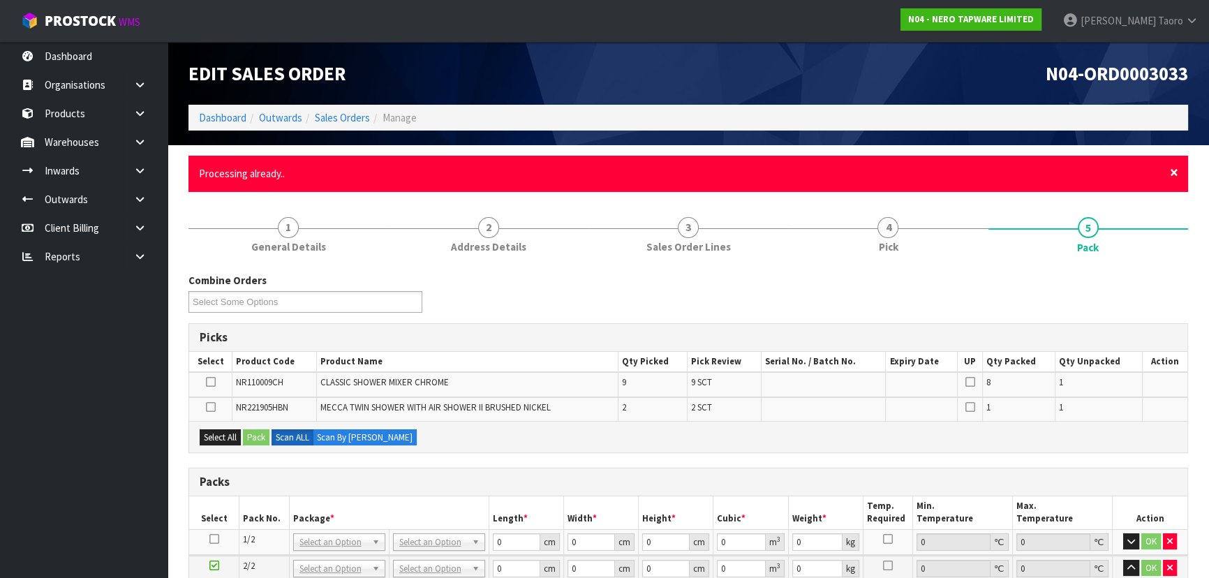
drag, startPoint x: 1172, startPoint y: 171, endPoint x: 1173, endPoint y: 181, distance: 10.5
click at [1173, 171] on span "×" at bounding box center [1174, 173] width 8 height 20
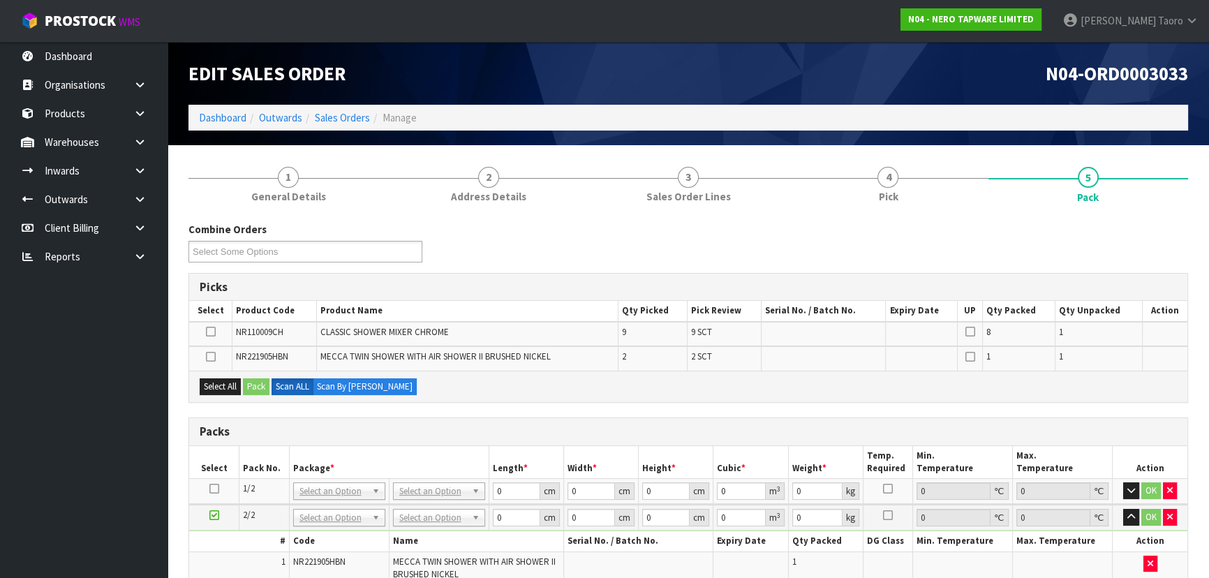
click at [1187, 230] on div "Combine Orders N04-ORD0002993 N04-ORD0002995 N04-ORD0003033 Select Some Options" at bounding box center [688, 247] width 1021 height 50
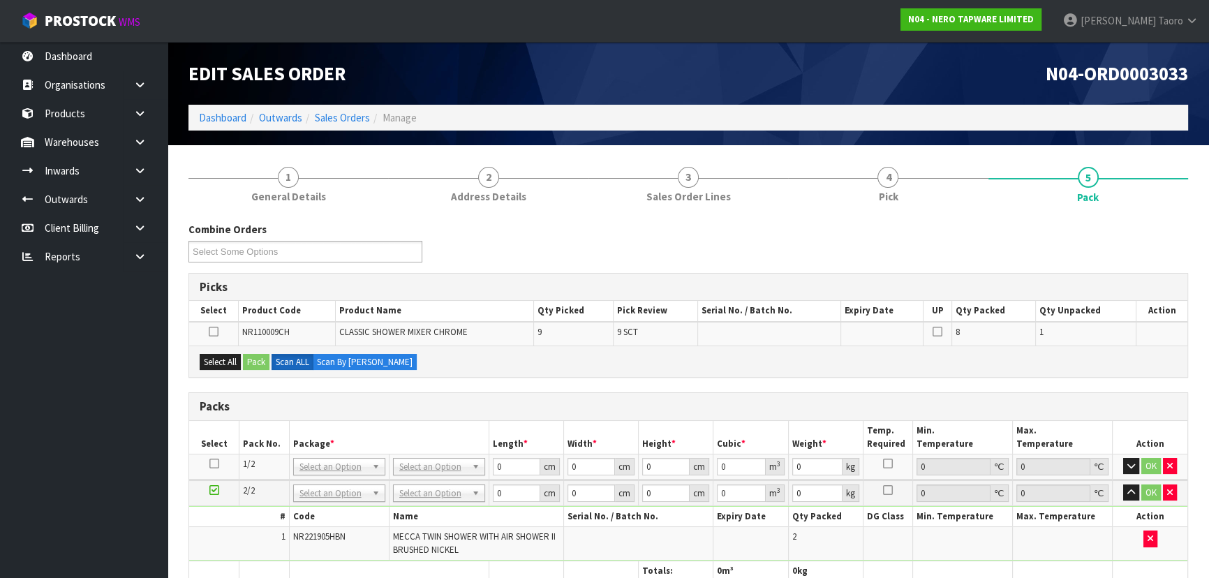
drag, startPoint x: 216, startPoint y: 461, endPoint x: 284, endPoint y: 445, distance: 69.6
click at [216, 464] on icon at bounding box center [214, 464] width 10 height 1
click at [292, 443] on th "Package *" at bounding box center [389, 437] width 200 height 33
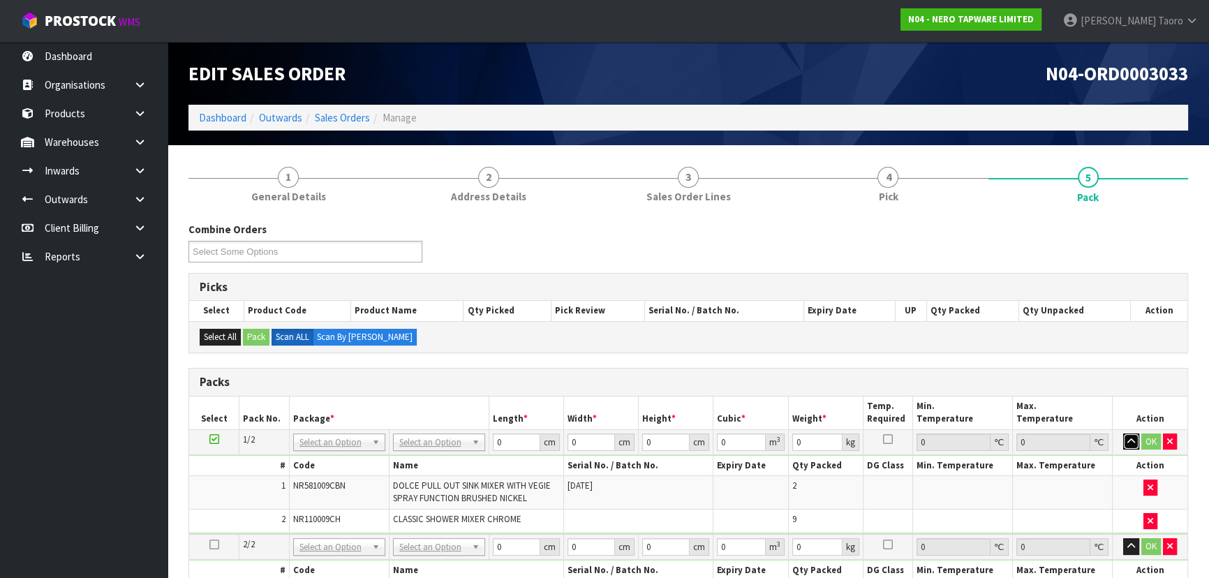
click at [1127, 437] on icon "button" at bounding box center [1131, 441] width 8 height 9
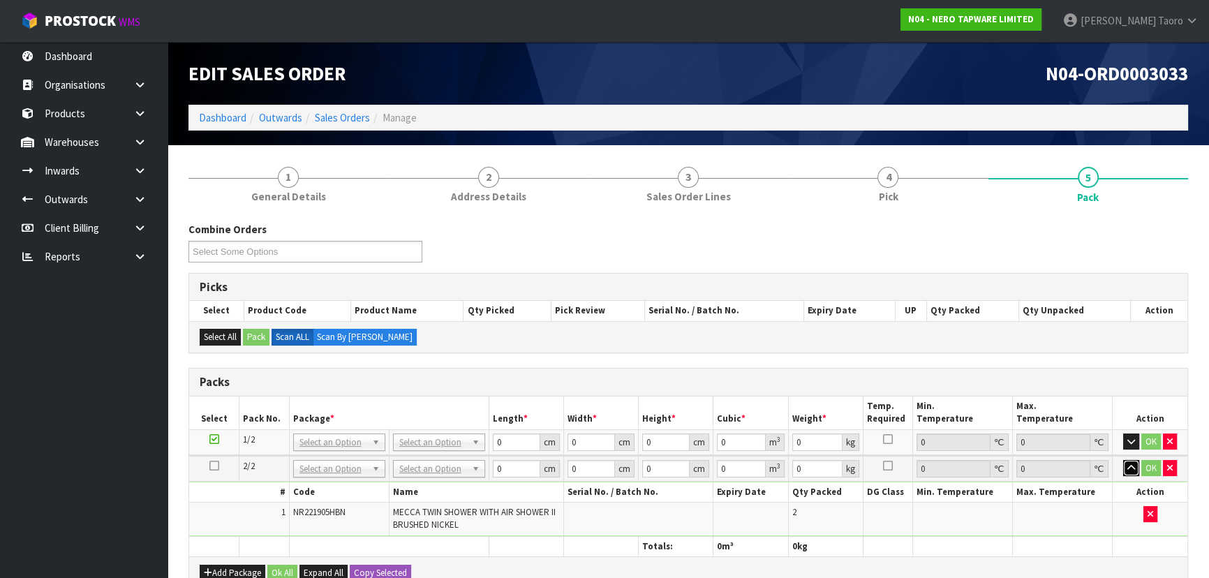
click at [1130, 464] on icon "button" at bounding box center [1131, 468] width 8 height 9
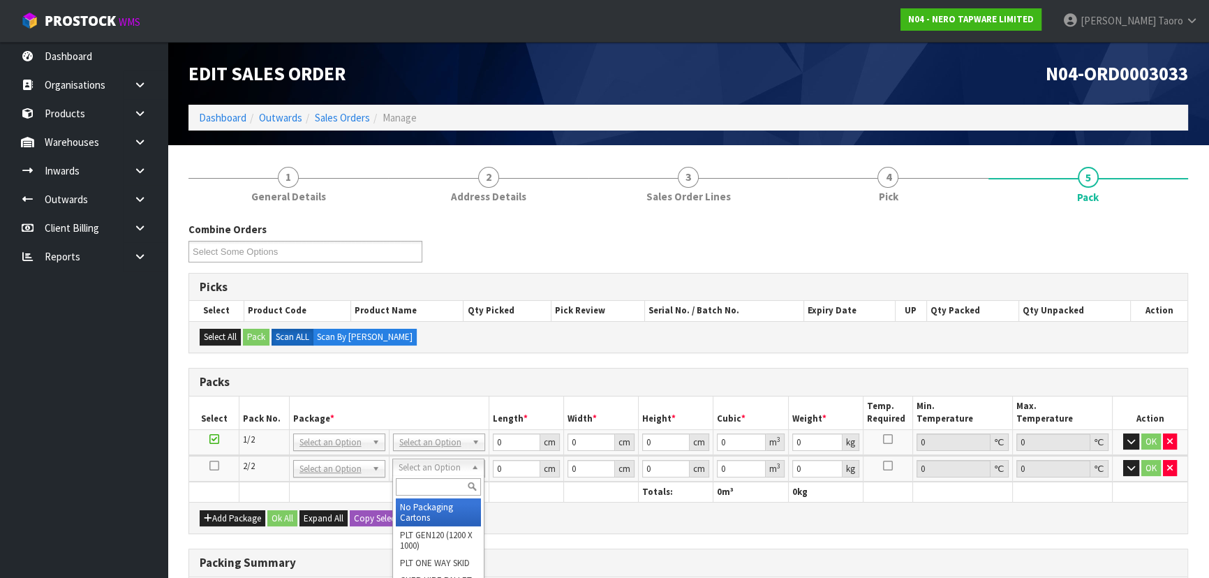
click at [434, 496] on div at bounding box center [438, 486] width 91 height 23
drag, startPoint x: 434, startPoint y: 509, endPoint x: 445, endPoint y: 466, distance: 44.7
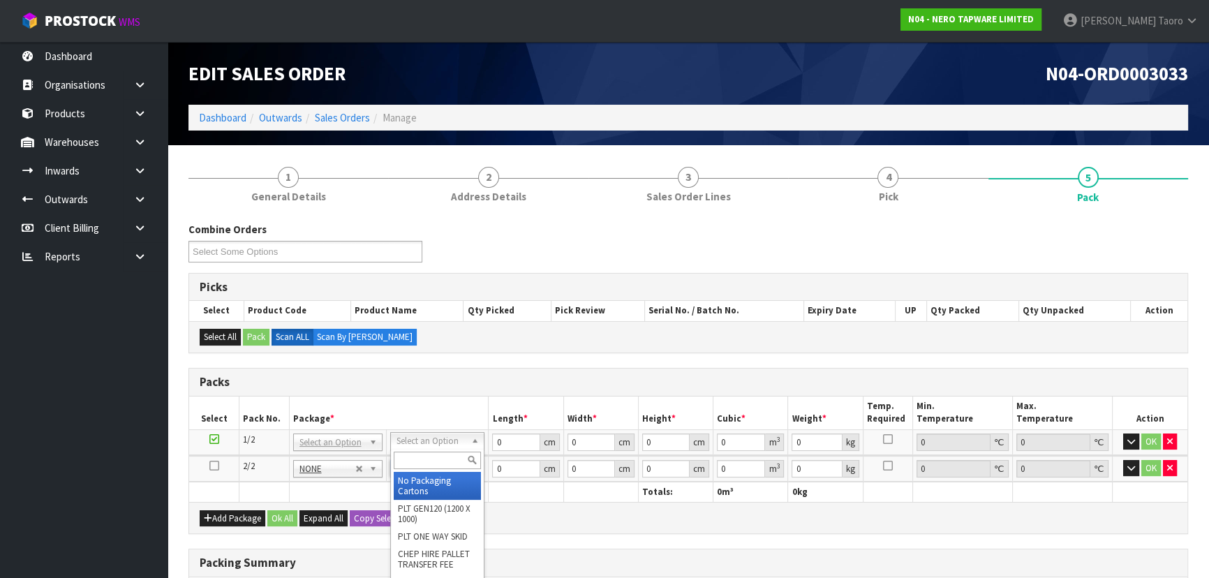
drag, startPoint x: 447, startPoint y: 459, endPoint x: 410, endPoint y: 429, distance: 47.2
click at [445, 458] on input "text" at bounding box center [437, 460] width 87 height 17
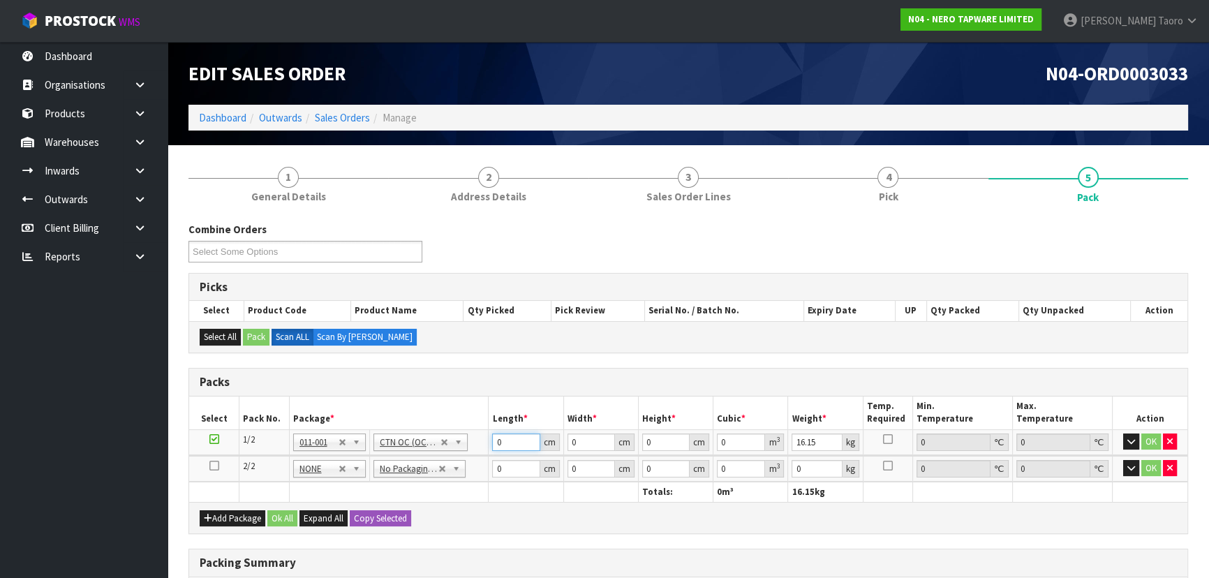
click at [514, 442] on input "0" at bounding box center [515, 441] width 47 height 17
click at [513, 441] on input "0" at bounding box center [515, 441] width 47 height 17
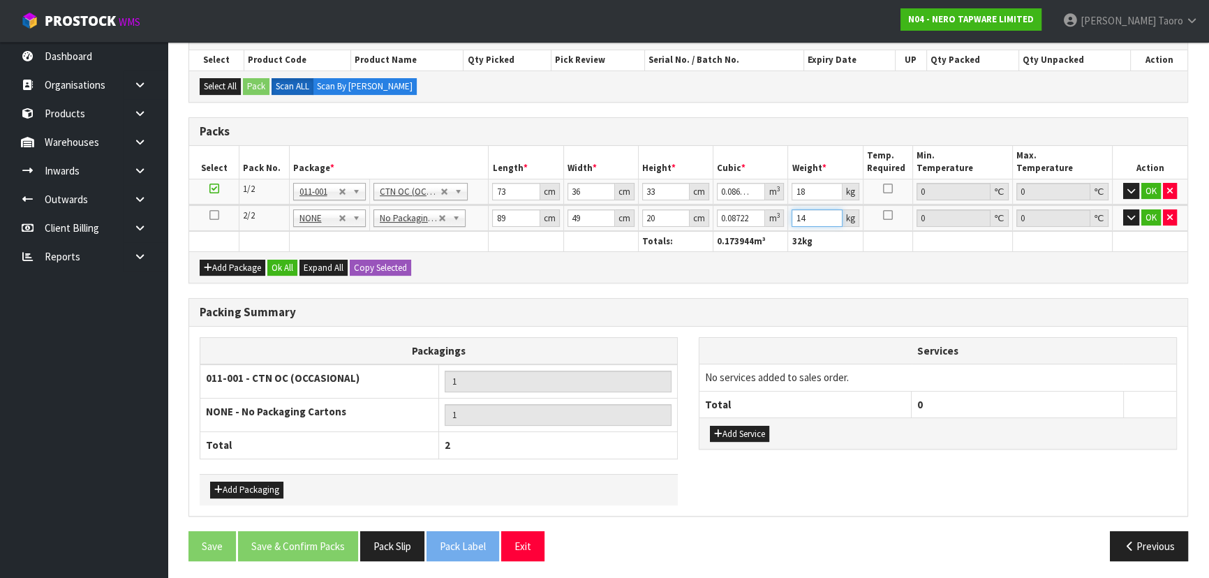
scroll to position [251, 0]
click at [754, 437] on button "Add Service" at bounding box center [739, 433] width 59 height 17
drag, startPoint x: 768, startPoint y: 381, endPoint x: 768, endPoint y: 397, distance: 16.1
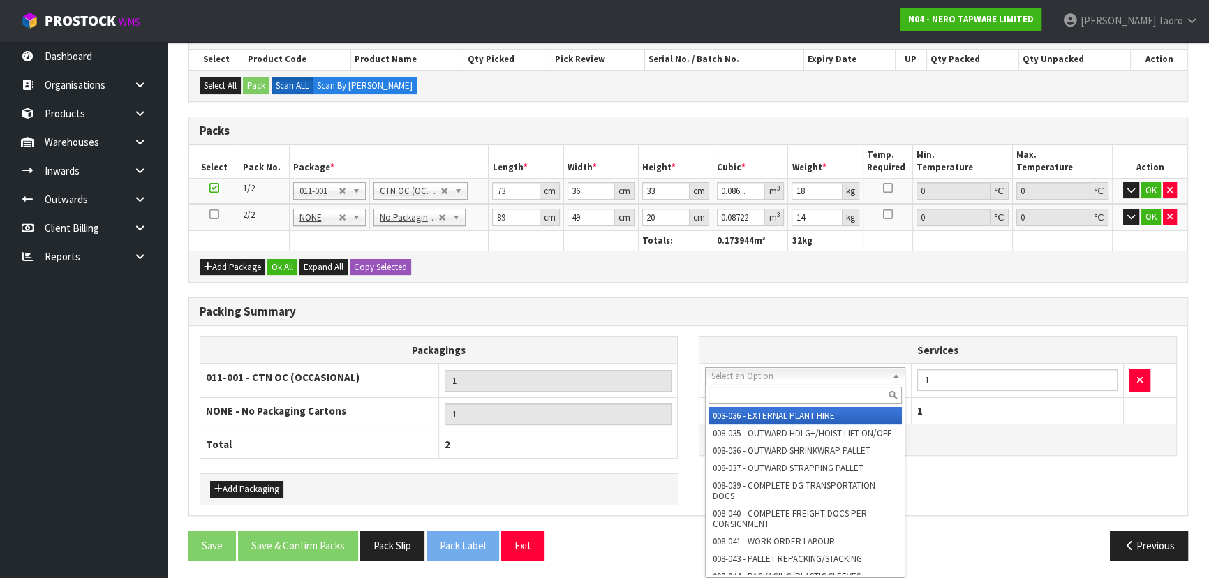
click at [769, 394] on input "text" at bounding box center [805, 395] width 193 height 17
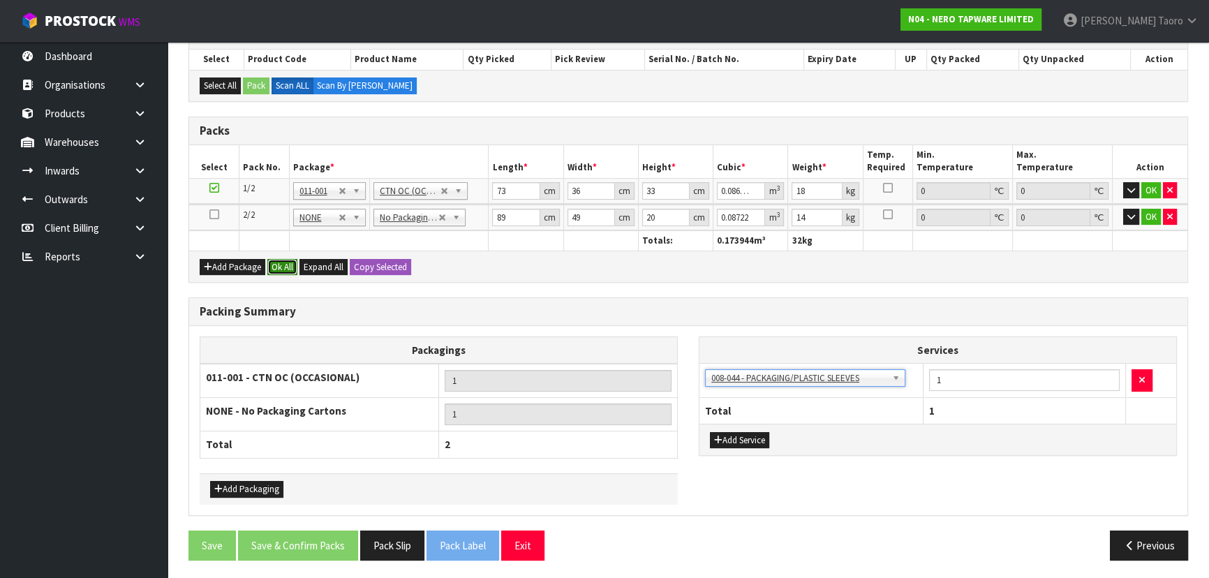
click at [274, 265] on button "Ok All" at bounding box center [282, 267] width 30 height 17
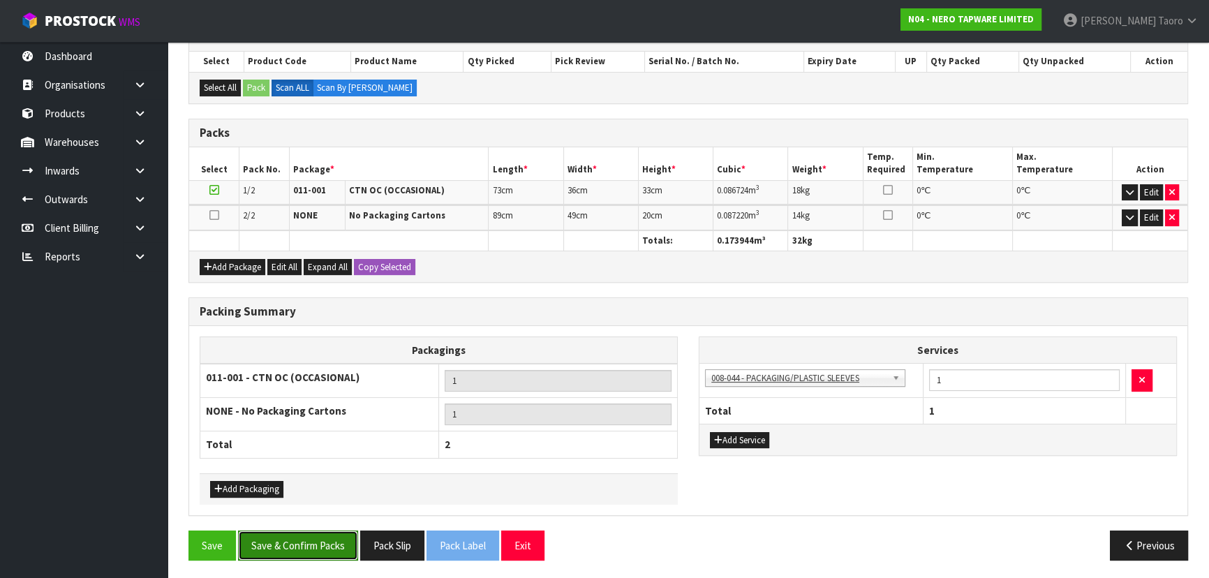
drag, startPoint x: 321, startPoint y: 549, endPoint x: 318, endPoint y: 538, distance: 12.2
click at [321, 549] on button "Save & Confirm Packs" at bounding box center [298, 546] width 120 height 30
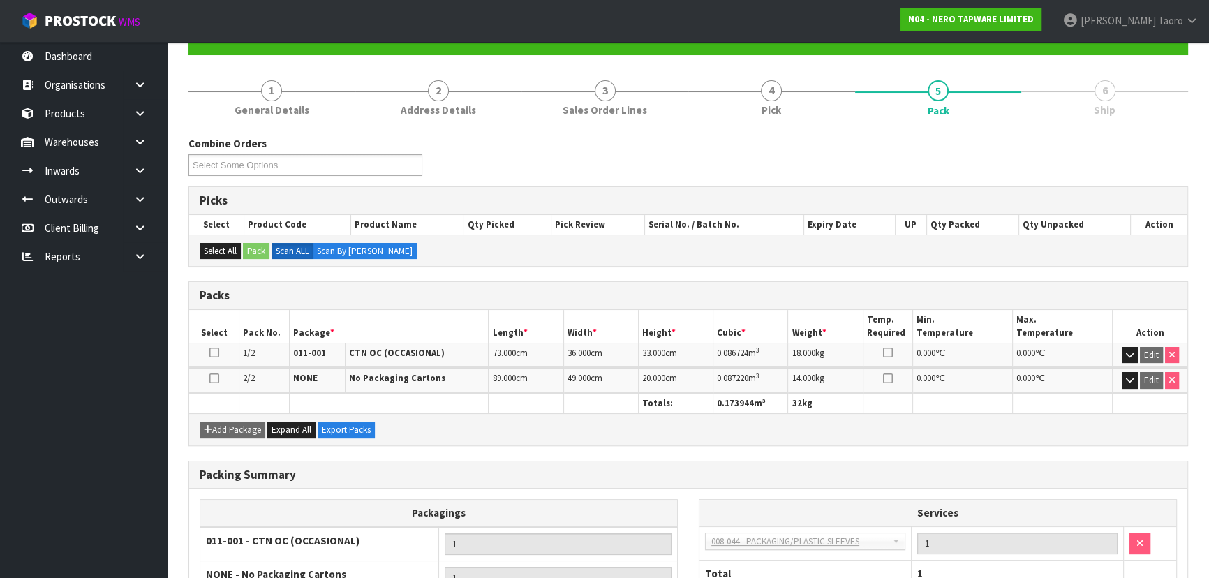
scroll to position [269, 0]
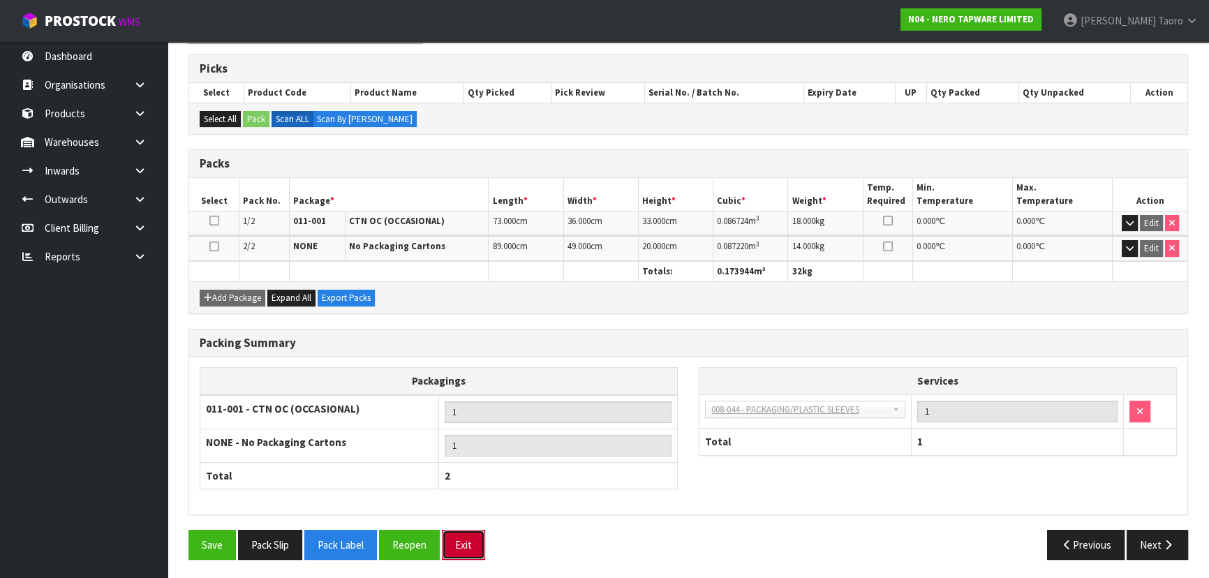
click at [470, 547] on button "Exit" at bounding box center [463, 545] width 43 height 30
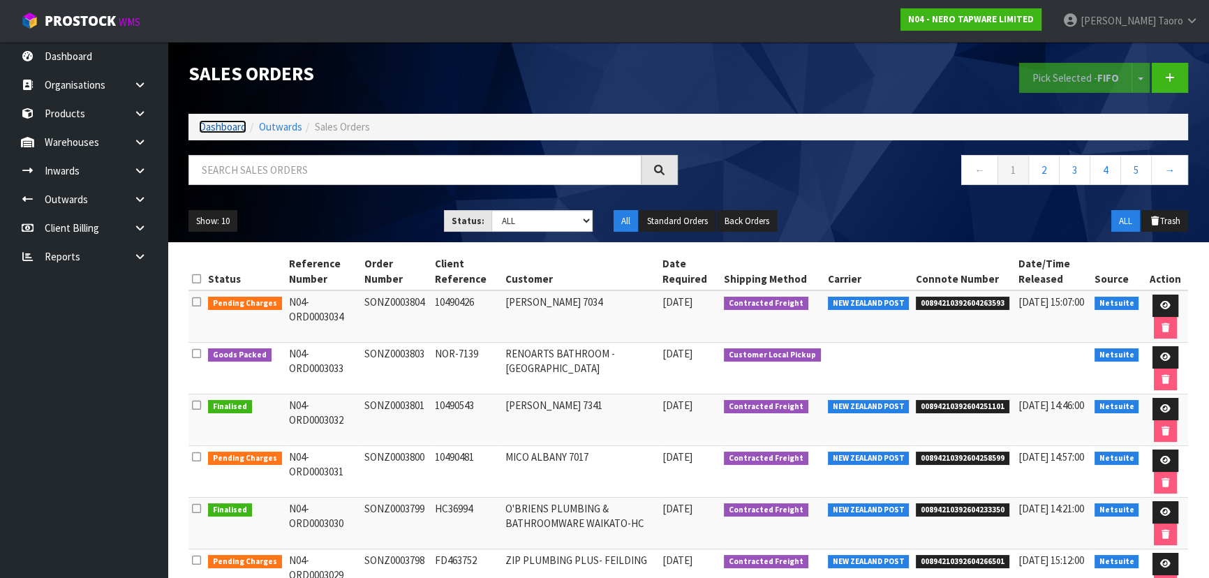
click at [209, 126] on link "Dashboard" at bounding box center [222, 126] width 47 height 13
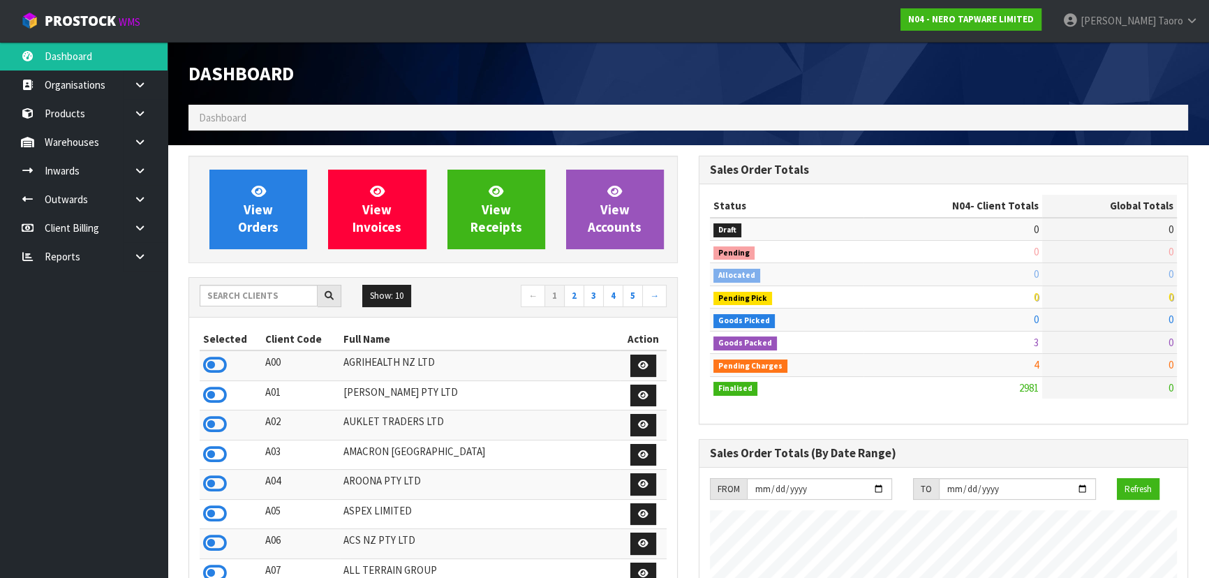
scroll to position [1115, 510]
click at [287, 297] on input "text" at bounding box center [259, 296] width 118 height 22
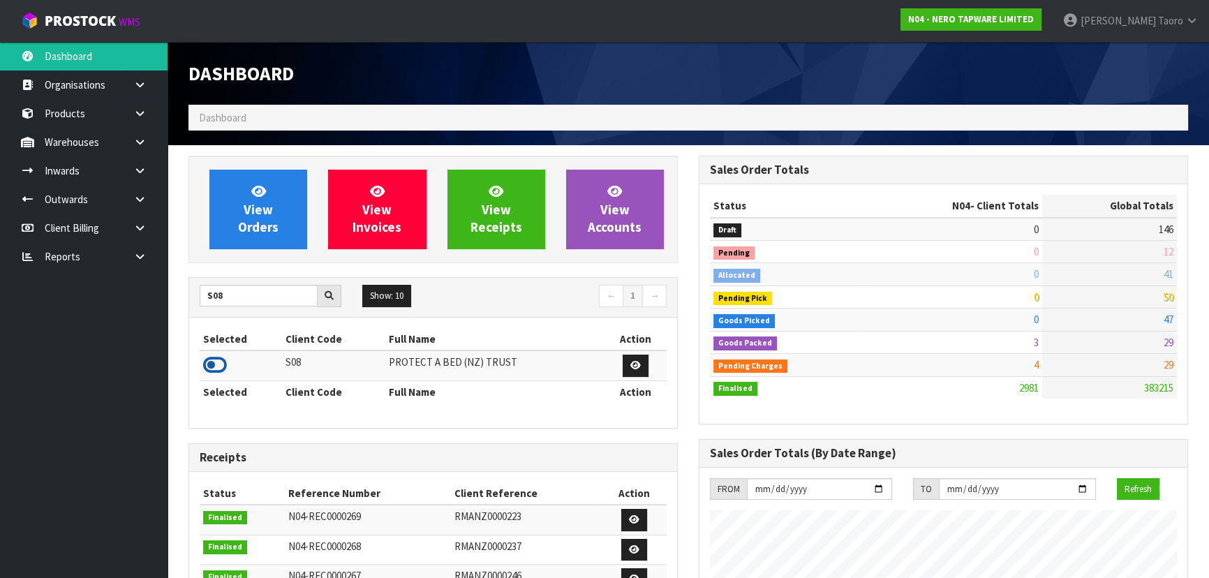
click at [216, 363] on icon at bounding box center [215, 365] width 24 height 21
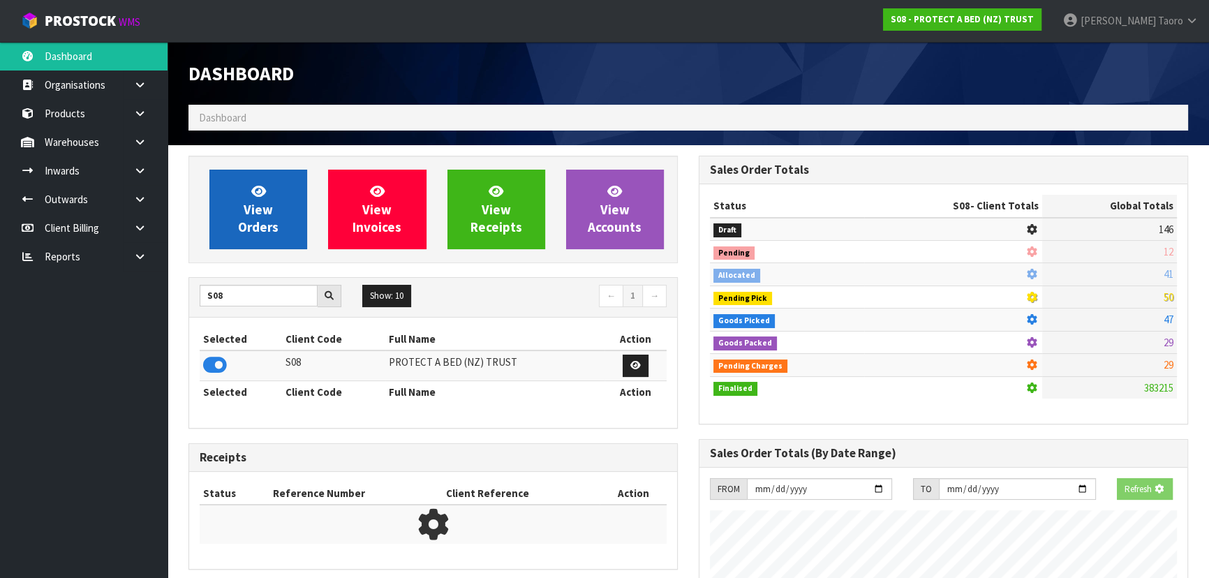
scroll to position [697198, 697557]
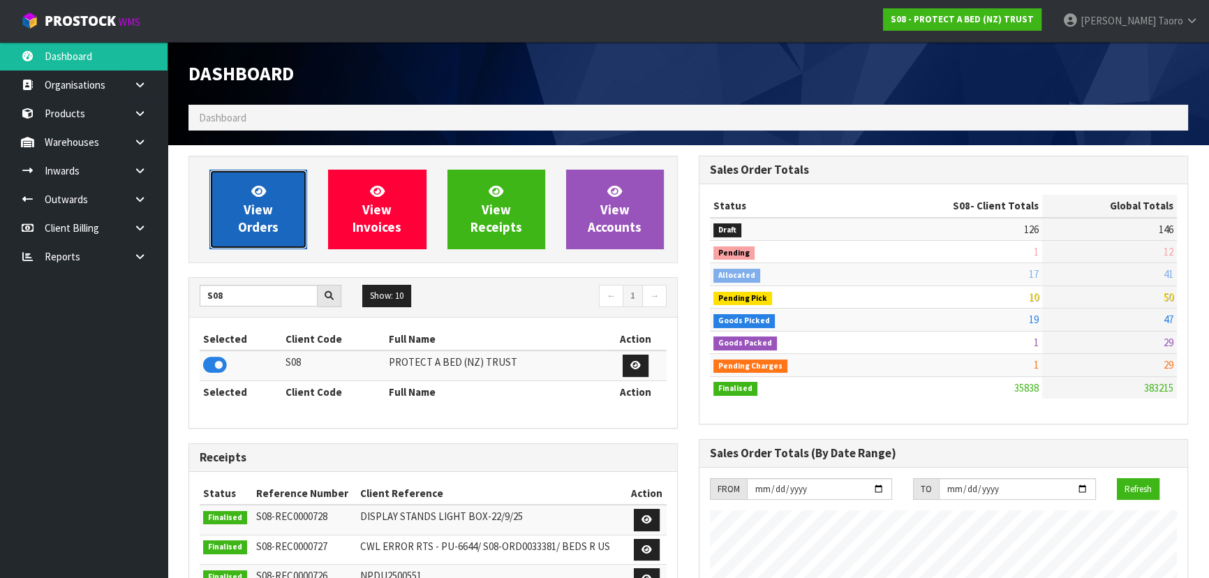
click at [250, 218] on span "View Orders" at bounding box center [258, 209] width 40 height 52
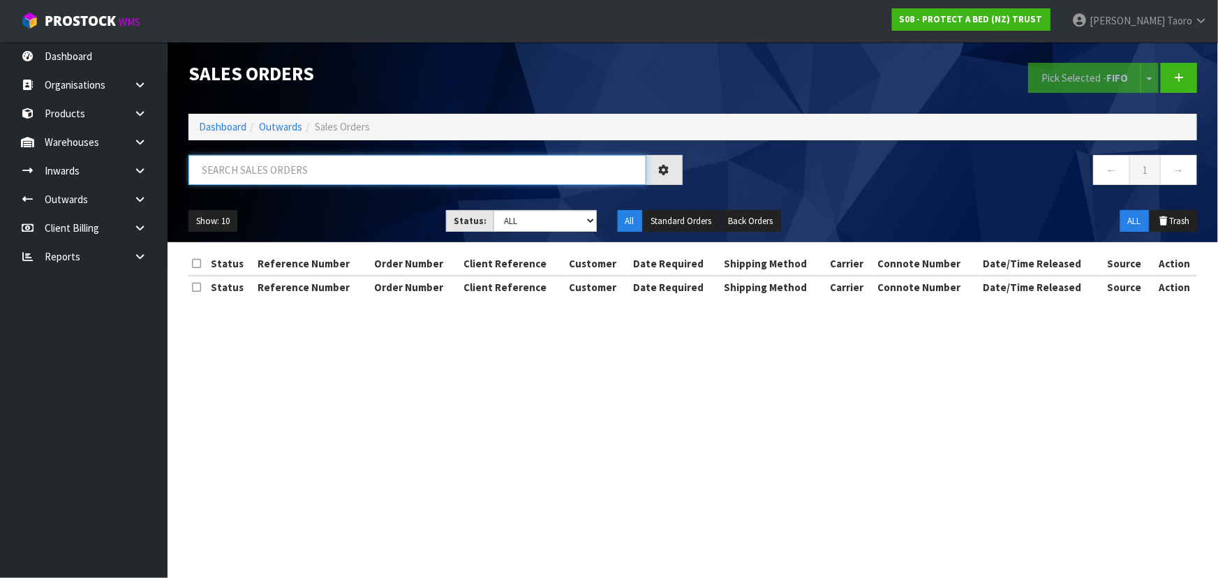
click at [265, 177] on input "text" at bounding box center [417, 170] width 458 height 30
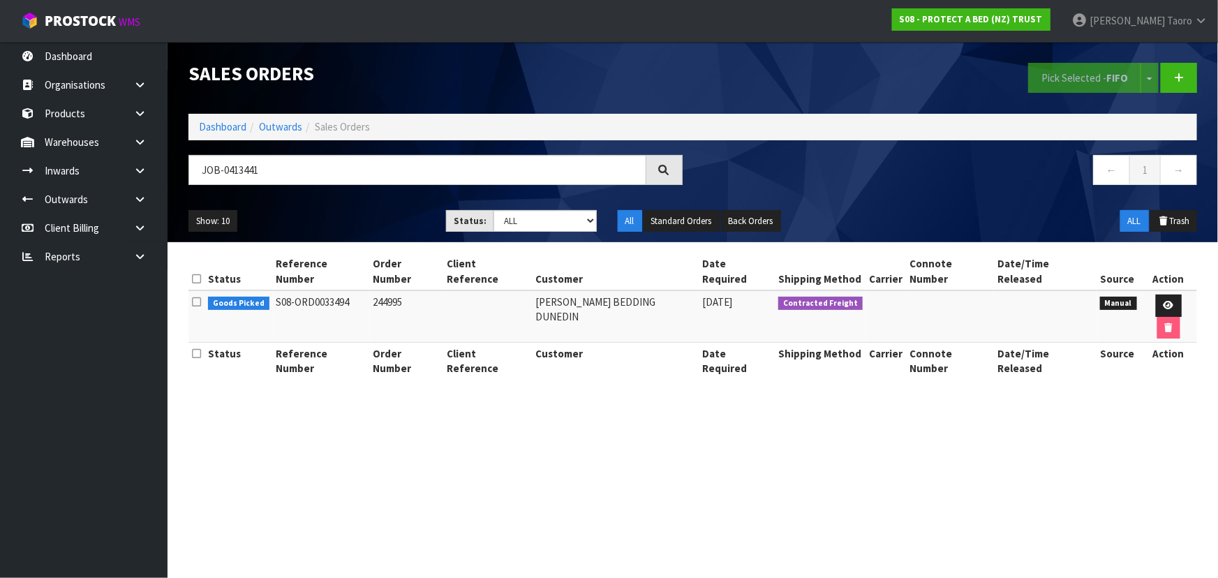
click at [526, 232] on div "Show: 10 5 10 25 50 Status: Draft Pending Allocated Pending Pick Goods Picked G…" at bounding box center [693, 221] width 1030 height 43
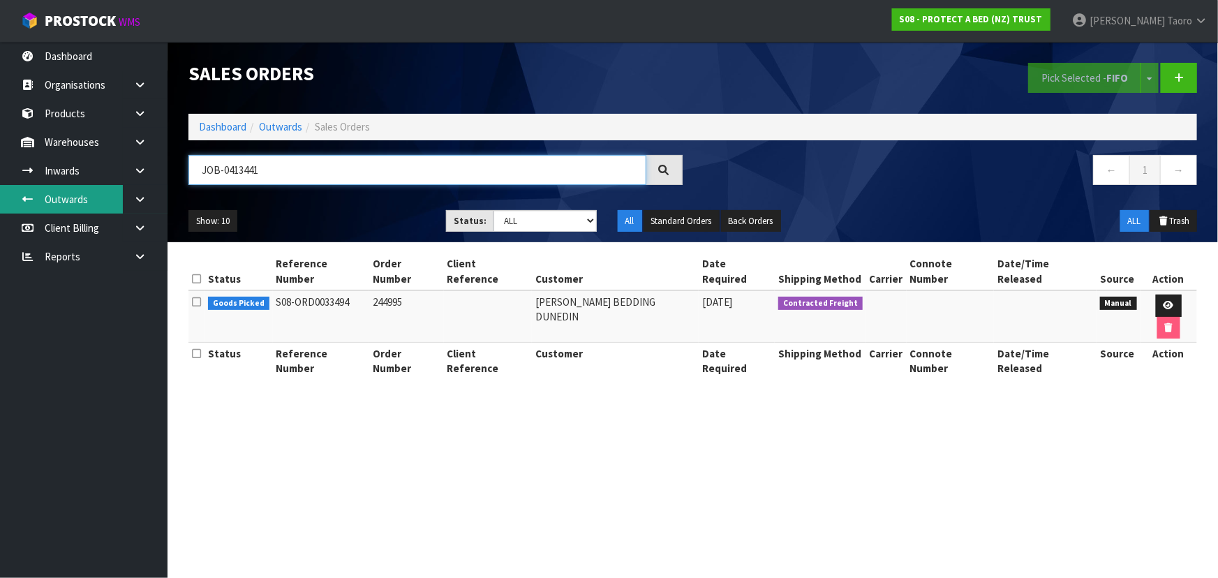
drag, startPoint x: 276, startPoint y: 174, endPoint x: 94, endPoint y: 188, distance: 183.4
click at [95, 191] on body "Toggle navigation ProStock WMS S08 - PROTECT A BED (NZ) TRUST Harriet Taoro Log…" at bounding box center [609, 289] width 1218 height 578
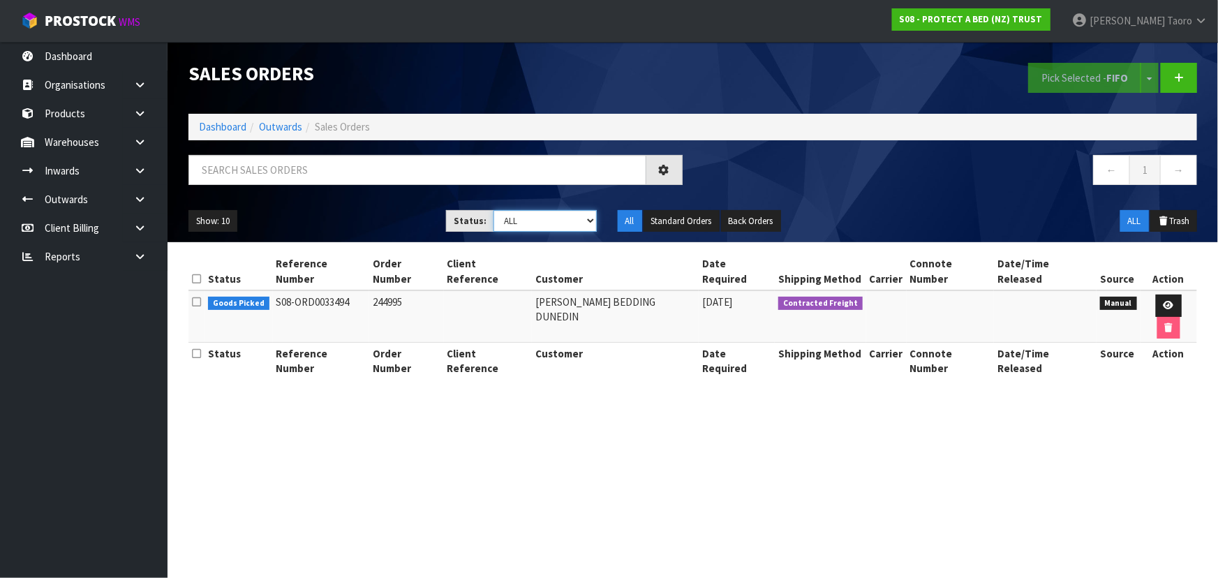
click at [517, 209] on div "Show: 10 5 10 25 50 Status: Draft Pending Allocated Pending Pick Goods Picked G…" at bounding box center [693, 221] width 1030 height 43
click at [494, 210] on select "Draft Pending Allocated Pending Pick Goods Picked Goods Packed Pending Charges …" at bounding box center [545, 221] width 103 height 22
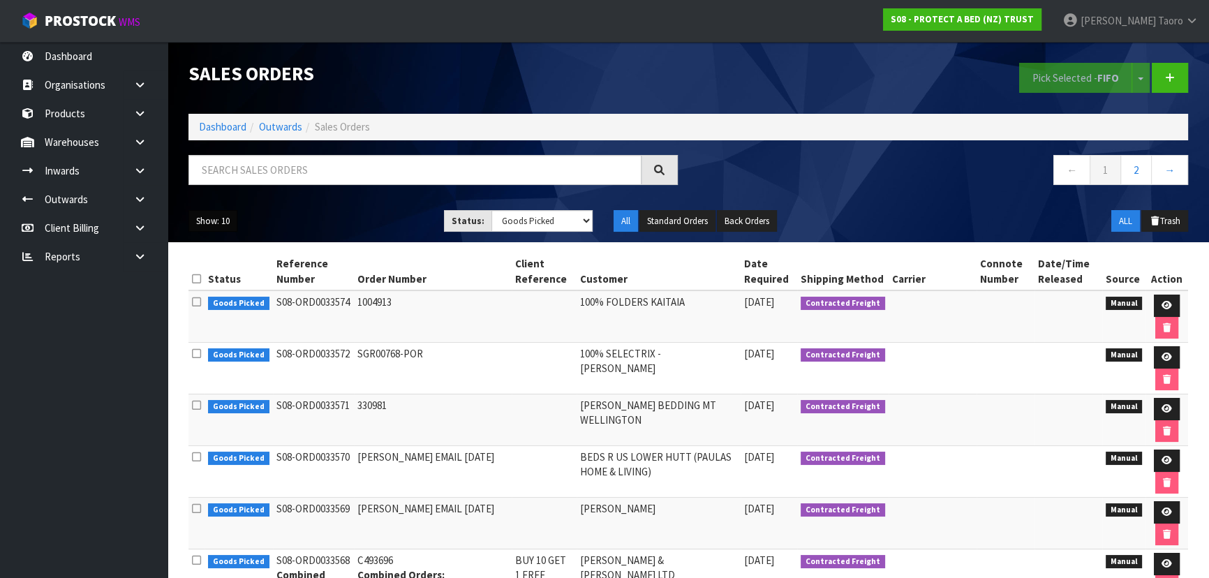
click at [223, 225] on button "Show: 10" at bounding box center [212, 221] width 49 height 22
click at [238, 307] on link "50" at bounding box center [244, 304] width 110 height 19
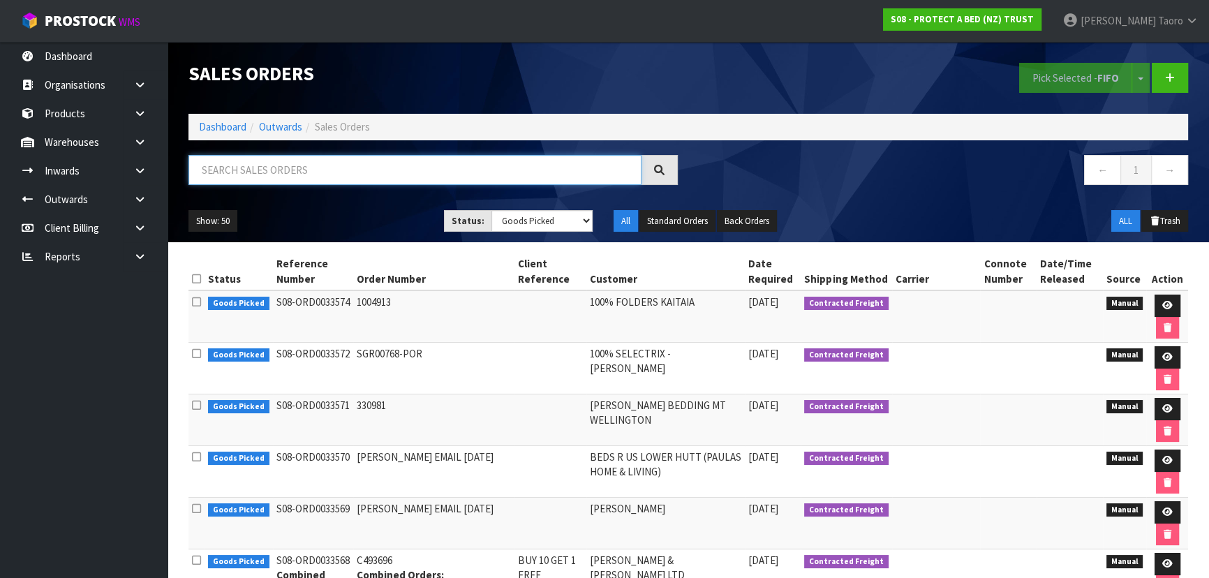
click at [218, 163] on input "text" at bounding box center [414, 170] width 453 height 30
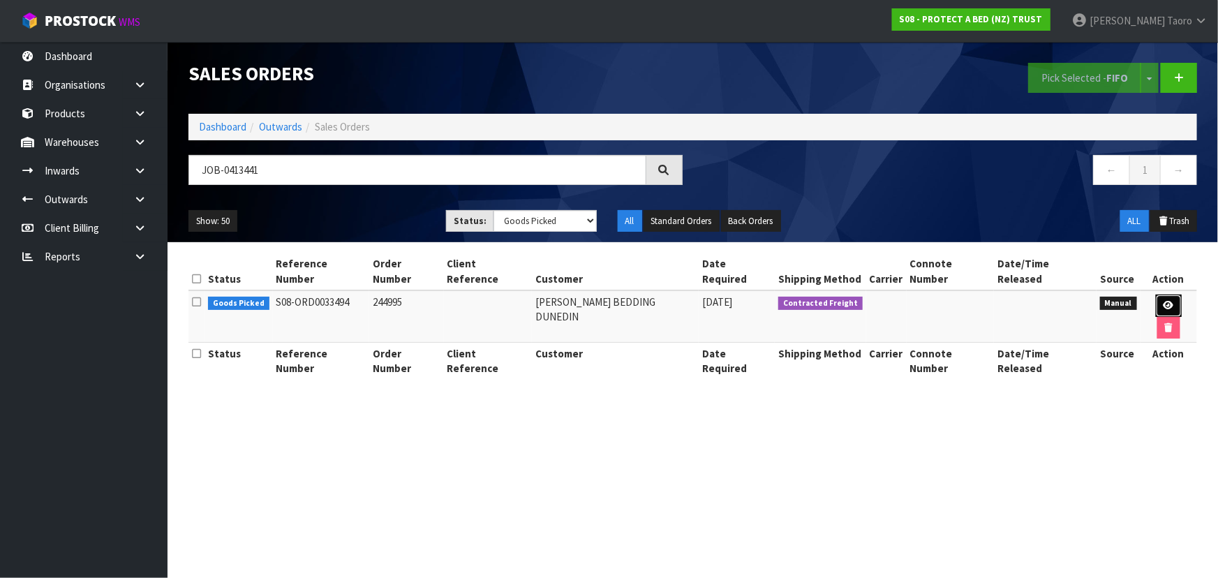
click at [1160, 295] on link at bounding box center [1169, 306] width 26 height 22
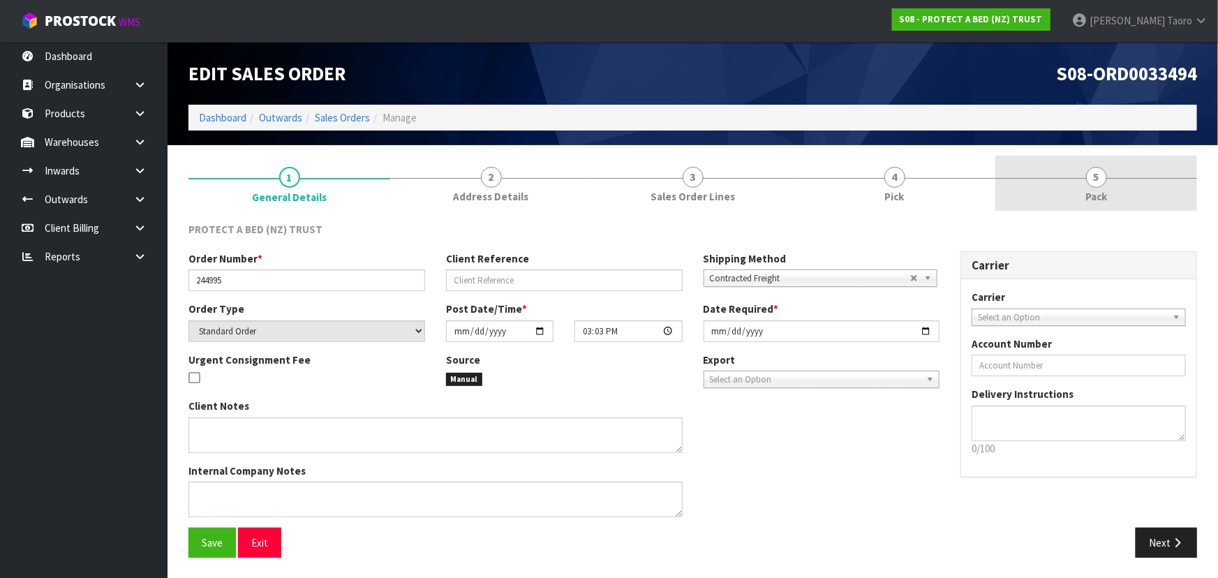
drag, startPoint x: 1115, startPoint y: 187, endPoint x: 1074, endPoint y: 190, distance: 41.3
click at [1111, 186] on link "5 Pack" at bounding box center [1096, 183] width 202 height 55
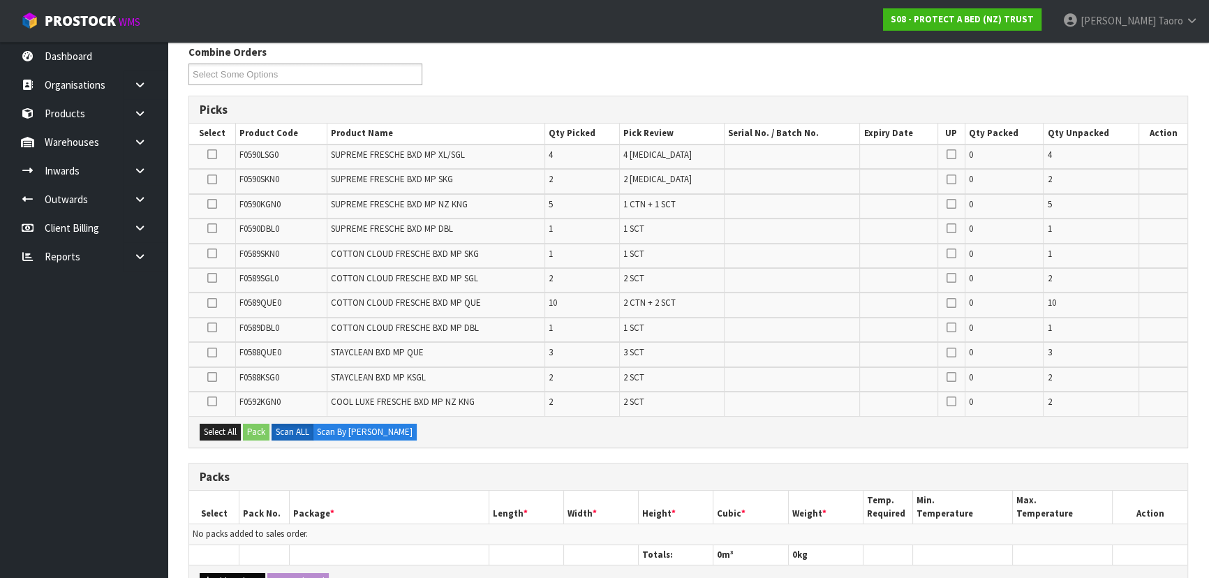
scroll to position [380, 0]
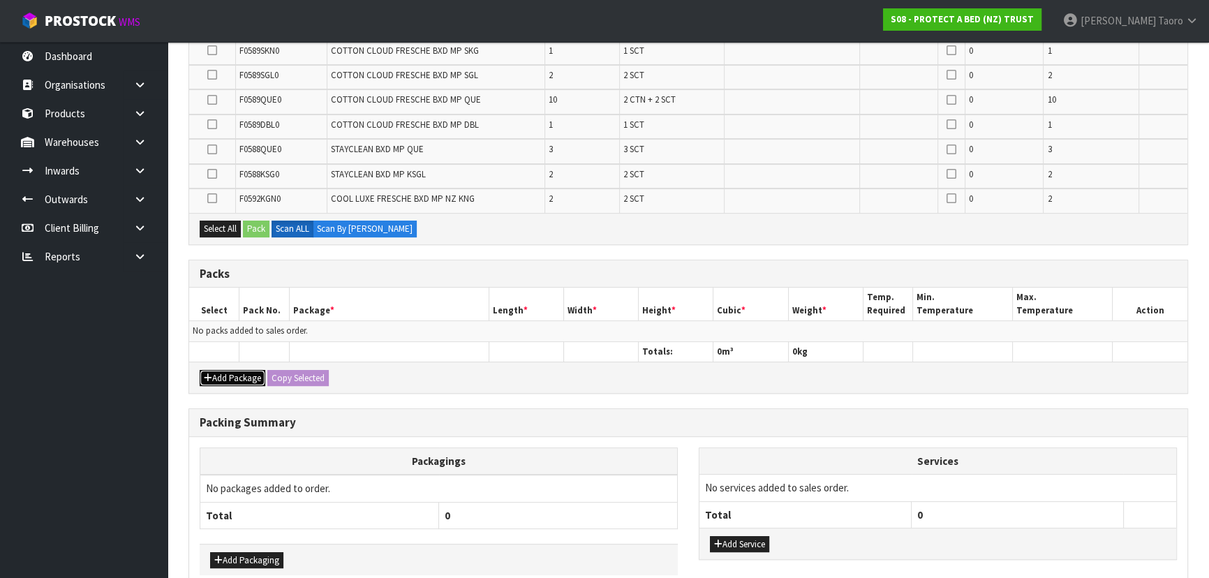
drag, startPoint x: 218, startPoint y: 379, endPoint x: 210, endPoint y: 346, distance: 33.7
click at [212, 370] on button "Add Package" at bounding box center [233, 378] width 66 height 17
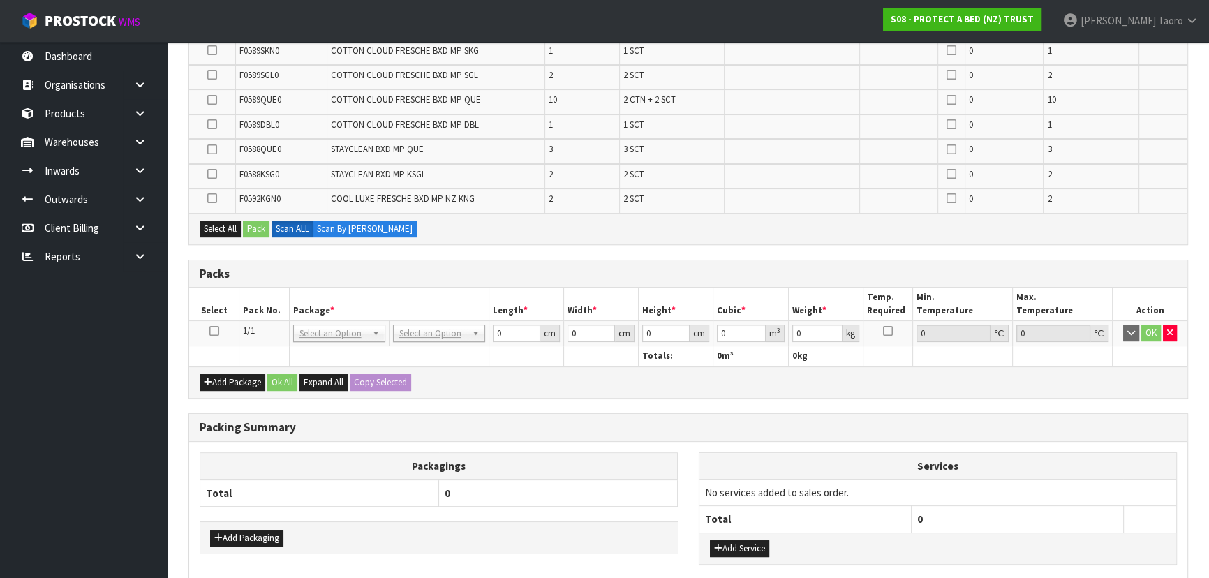
click at [213, 331] on icon at bounding box center [214, 331] width 10 height 1
click at [237, 307] on th "Select" at bounding box center [214, 304] width 50 height 33
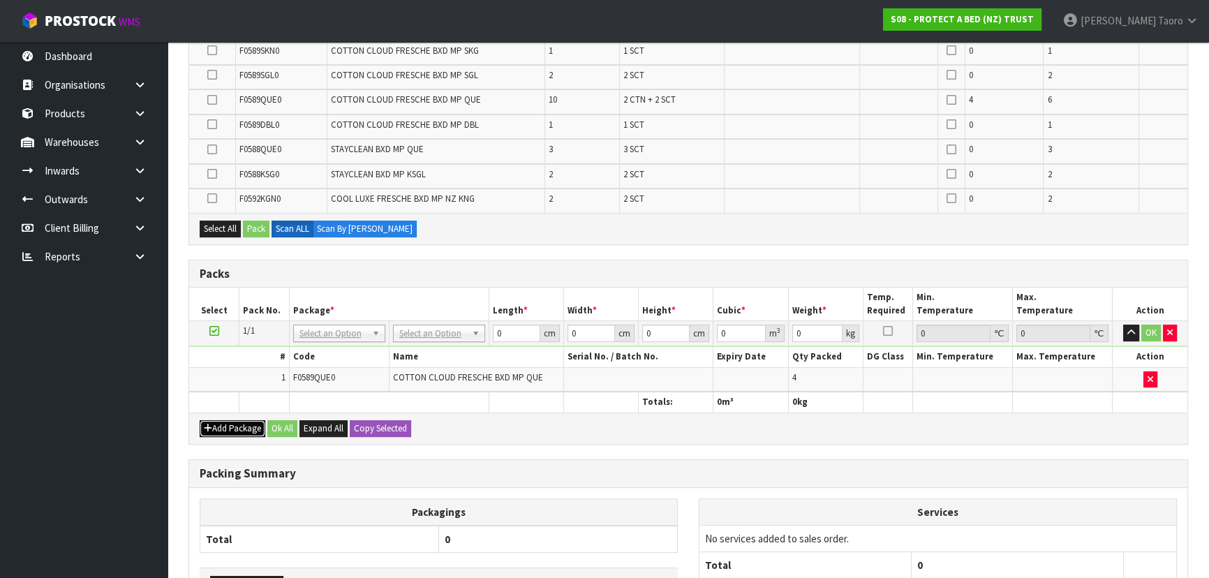
click at [223, 421] on button "Add Package" at bounding box center [233, 428] width 66 height 17
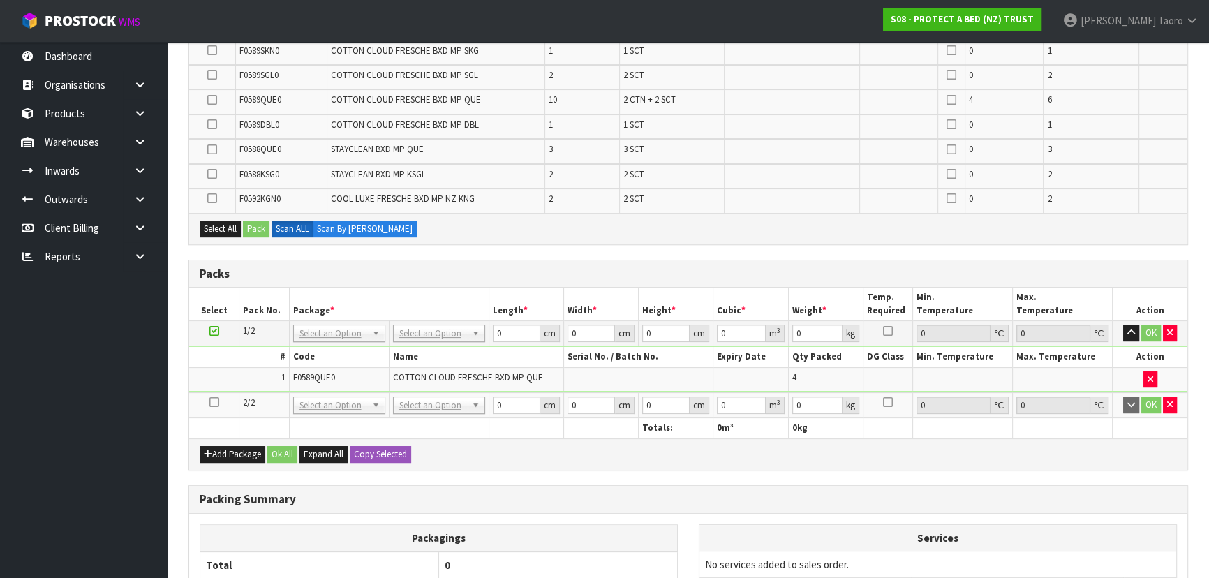
drag, startPoint x: 216, startPoint y: 399, endPoint x: 227, endPoint y: 383, distance: 19.6
click at [216, 402] on icon at bounding box center [214, 402] width 10 height 1
click at [228, 380] on td "1" at bounding box center [239, 379] width 100 height 24
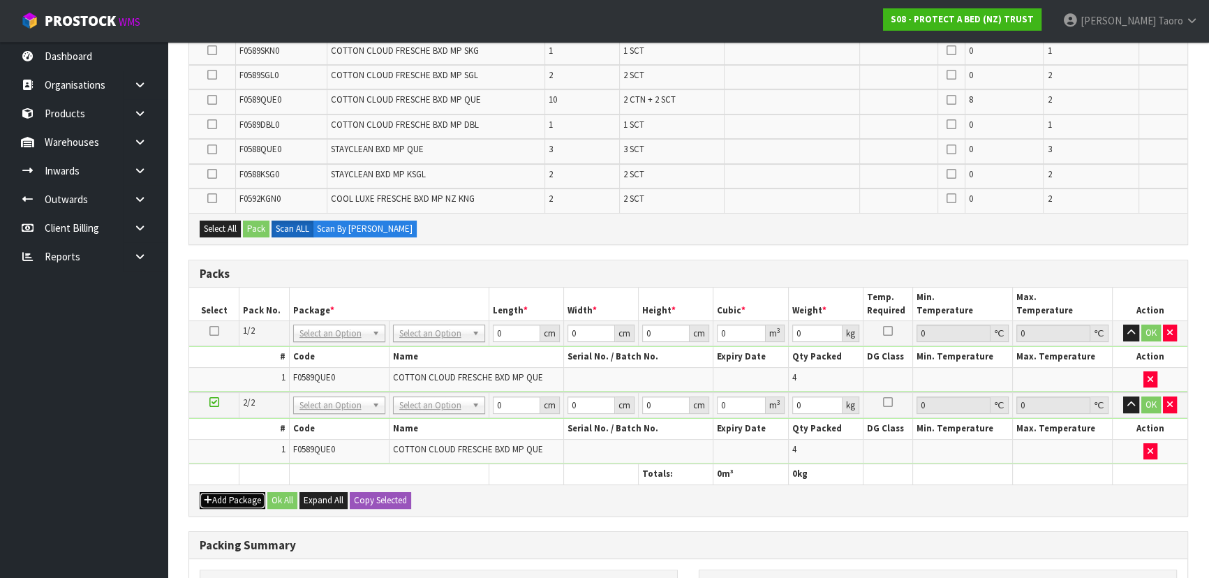
click at [218, 492] on button "Add Package" at bounding box center [233, 500] width 66 height 17
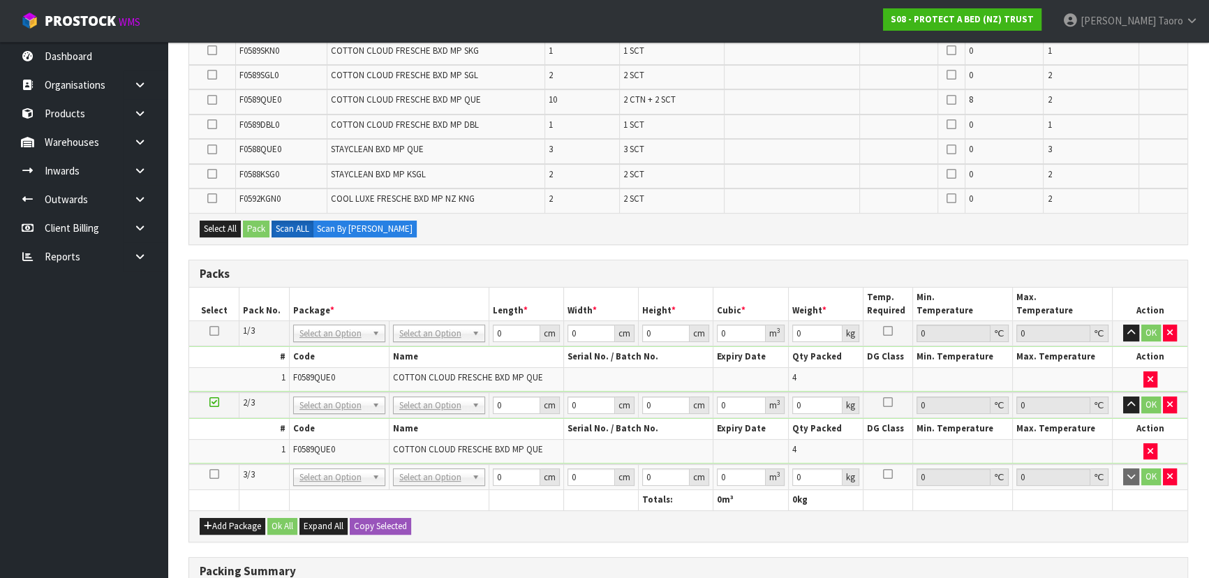
click at [213, 474] on icon at bounding box center [214, 474] width 10 height 1
click at [216, 449] on td "1" at bounding box center [239, 451] width 100 height 24
click at [243, 521] on button "Add Package" at bounding box center [233, 526] width 66 height 17
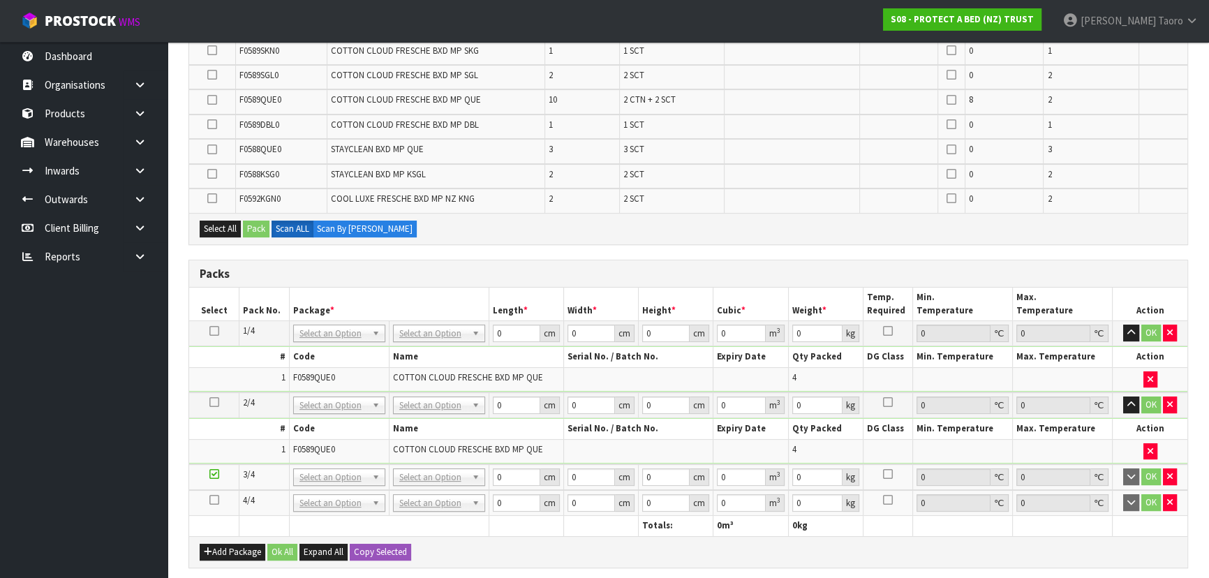
click at [215, 500] on icon at bounding box center [214, 500] width 10 height 1
click at [217, 439] on td "1" at bounding box center [239, 451] width 100 height 24
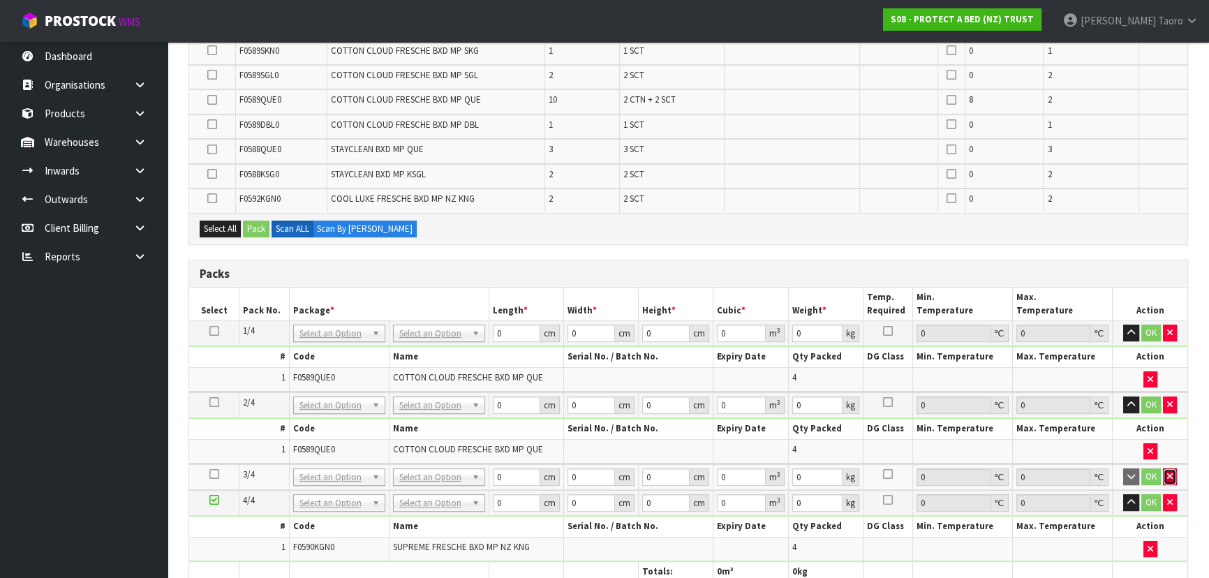
click at [1173, 471] on button "button" at bounding box center [1170, 476] width 14 height 17
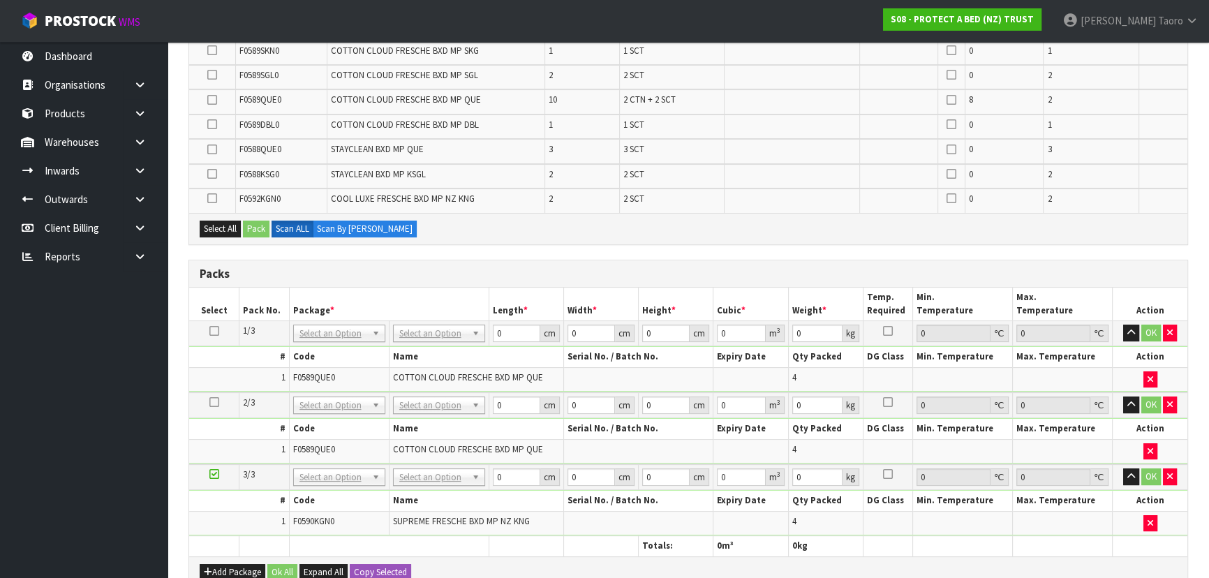
click at [1185, 481] on td "OK" at bounding box center [1150, 477] width 75 height 26
click at [225, 564] on button "Add Package" at bounding box center [233, 572] width 66 height 17
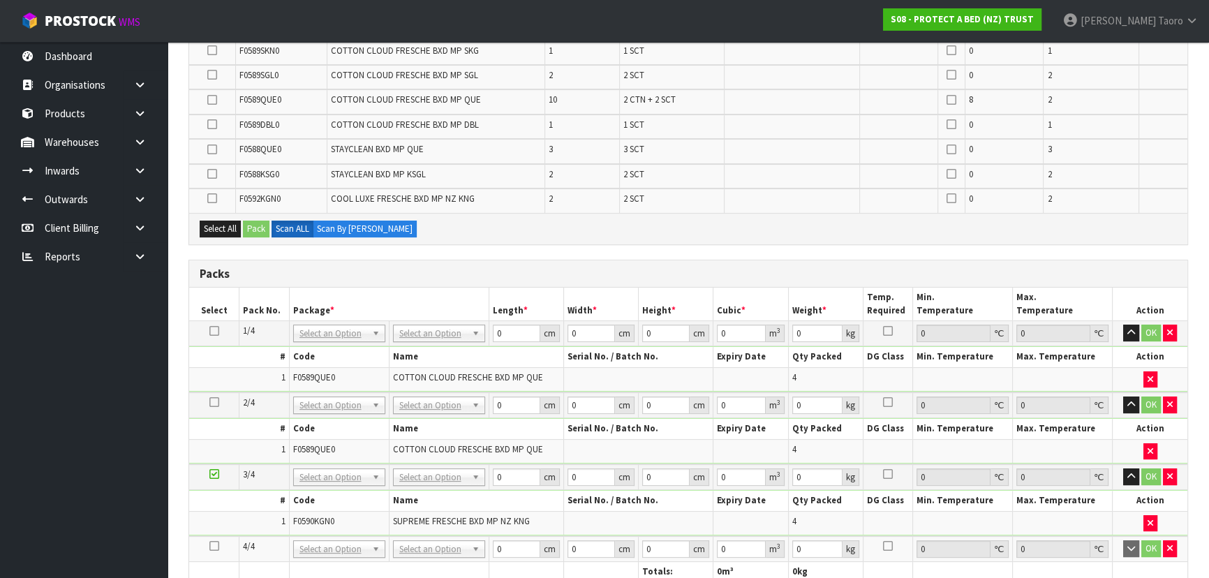
click at [215, 546] on icon at bounding box center [214, 546] width 10 height 1
drag, startPoint x: 242, startPoint y: 514, endPoint x: 257, endPoint y: 475, distance: 42.4
click at [243, 514] on td "1" at bounding box center [239, 523] width 100 height 24
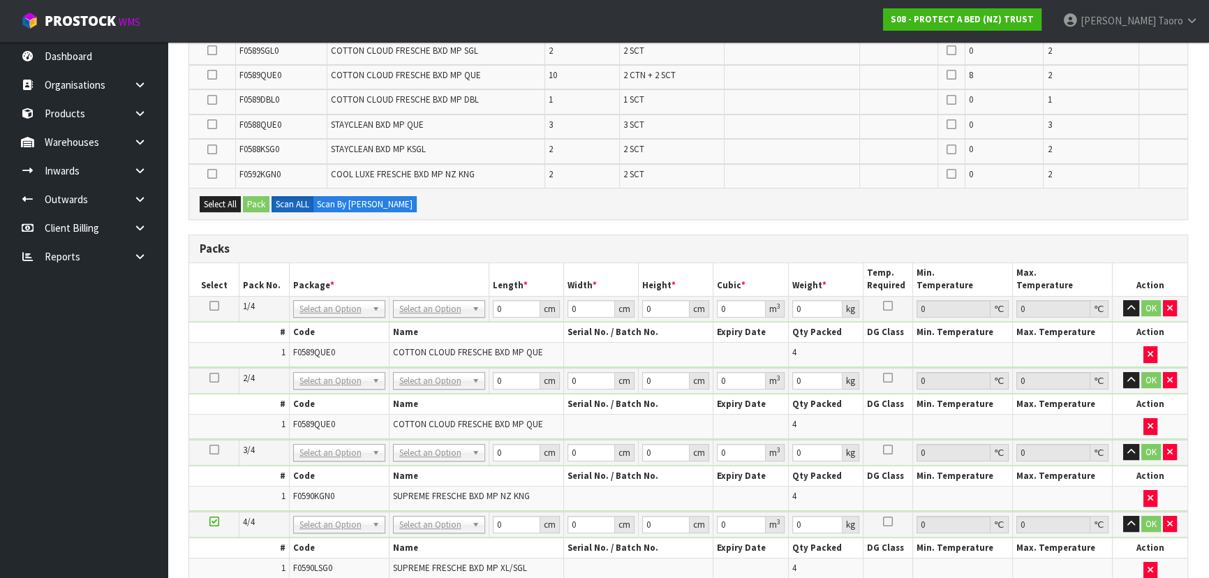
scroll to position [356, 0]
click at [1132, 309] on button "button" at bounding box center [1131, 307] width 16 height 17
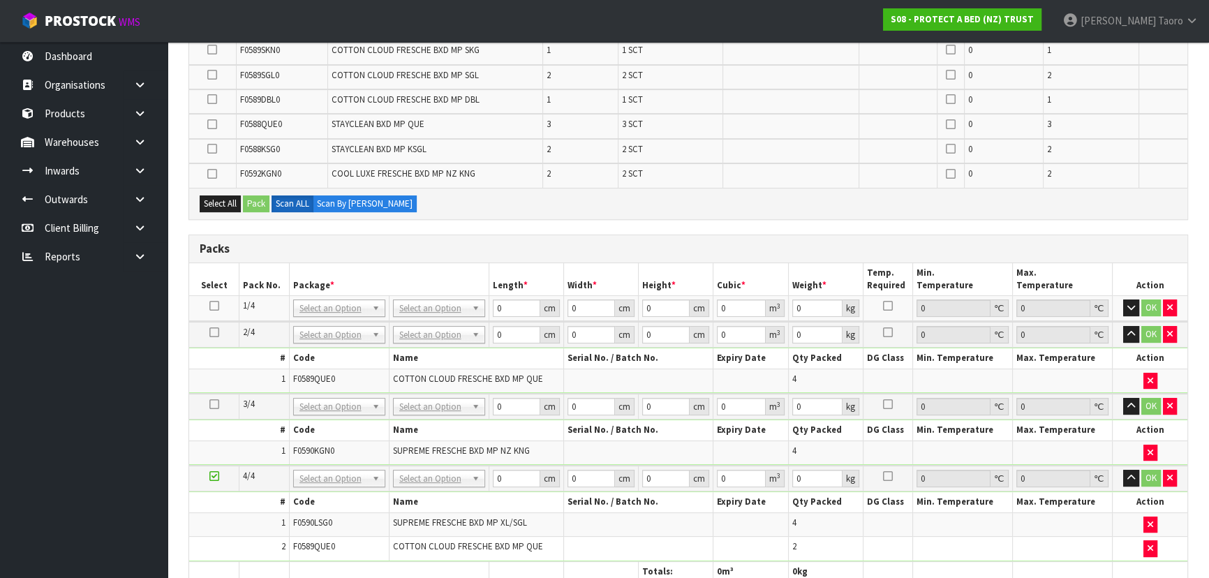
click at [1131, 322] on td "OK" at bounding box center [1150, 335] width 75 height 26
click at [1131, 329] on icon "button" at bounding box center [1131, 333] width 8 height 9
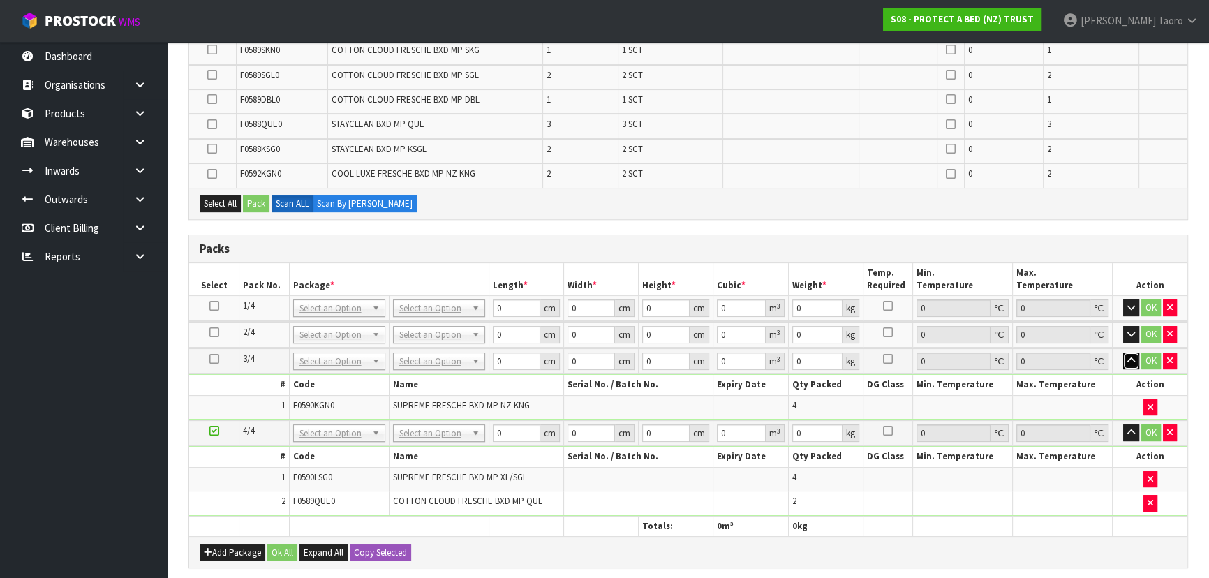
click at [1133, 356] on icon "button" at bounding box center [1131, 360] width 8 height 9
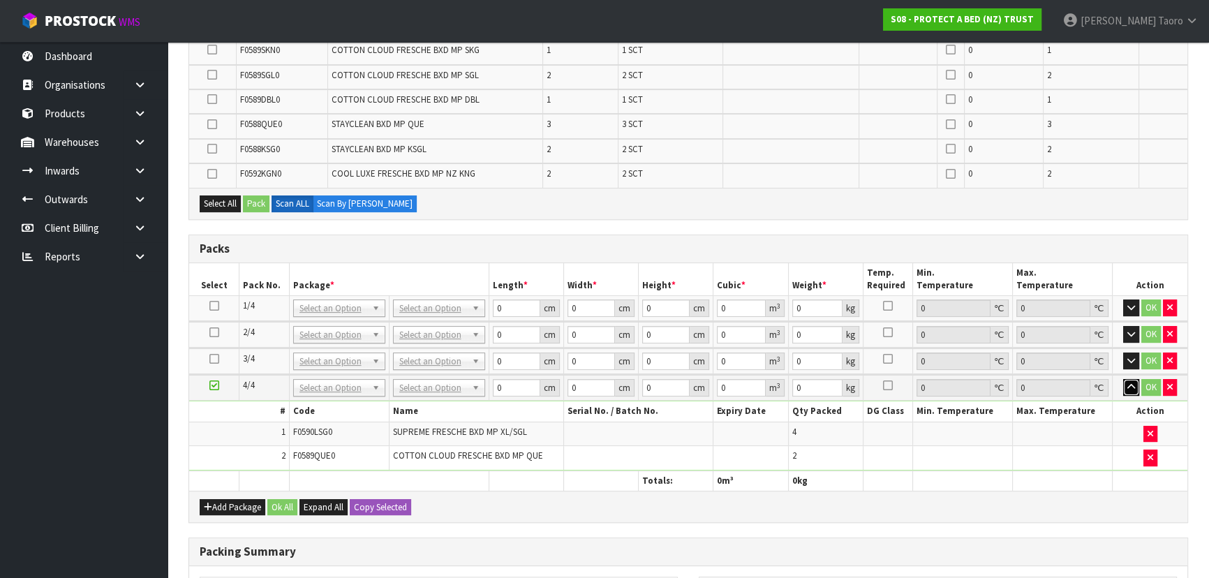
drag, startPoint x: 1132, startPoint y: 385, endPoint x: 1126, endPoint y: 370, distance: 15.7
click at [1131, 384] on icon "button" at bounding box center [1131, 387] width 8 height 9
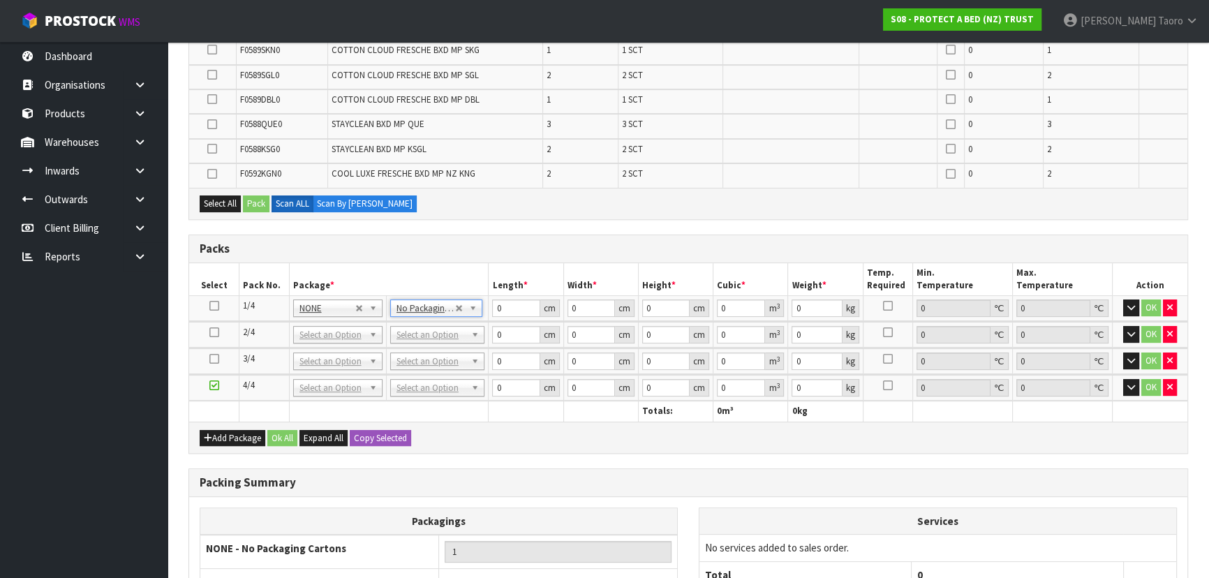
drag, startPoint x: 443, startPoint y: 331, endPoint x: 447, endPoint y: 355, distance: 24.7
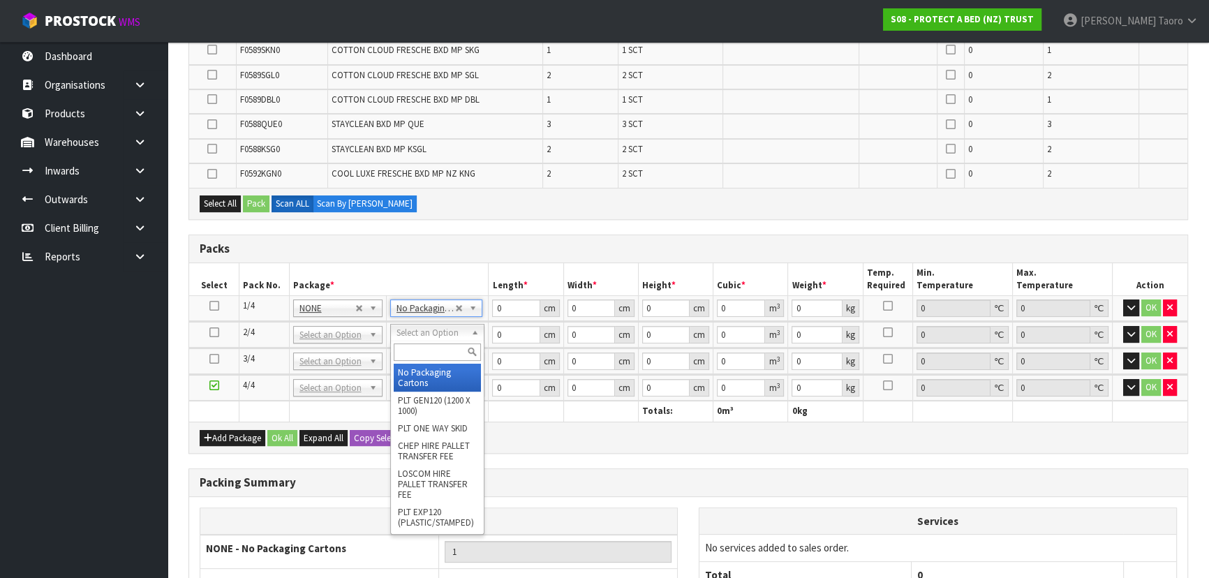
drag, startPoint x: 445, startPoint y: 380, endPoint x: 445, endPoint y: 362, distance: 17.5
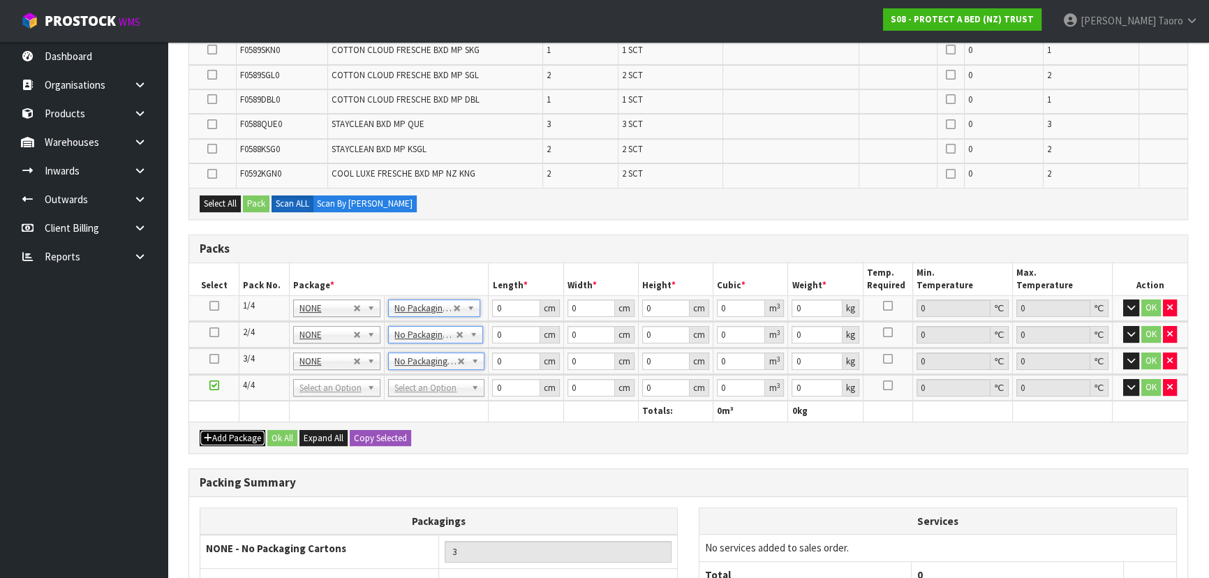
drag, startPoint x: 223, startPoint y: 440, endPoint x: 223, endPoint y: 430, distance: 10.5
click at [223, 434] on button "Add Package" at bounding box center [233, 438] width 66 height 17
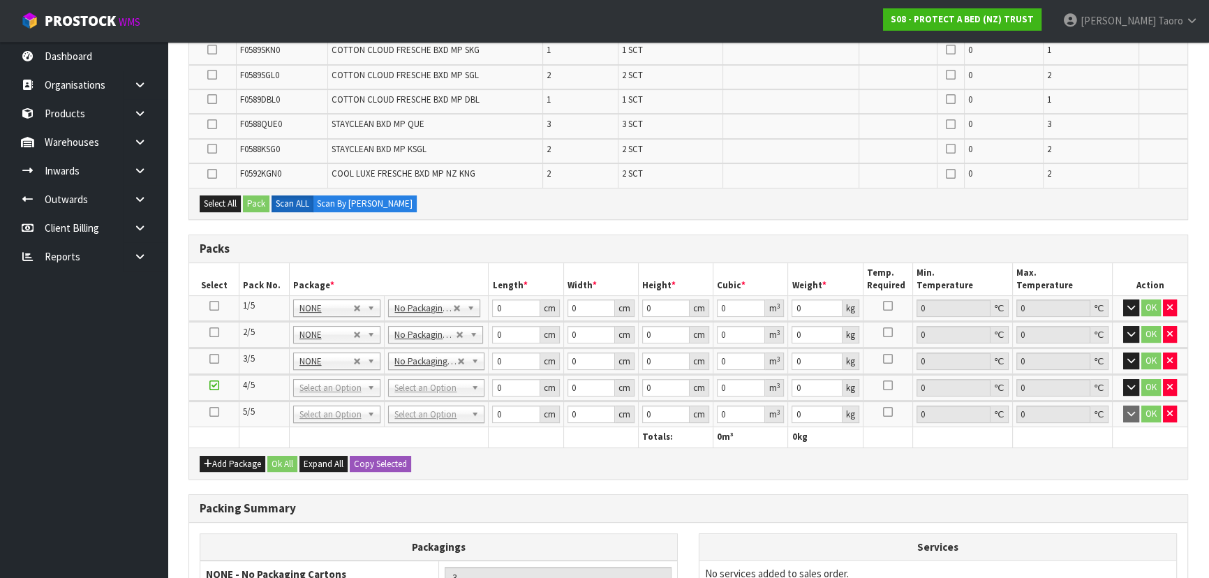
drag, startPoint x: 216, startPoint y: 410, endPoint x: 255, endPoint y: 445, distance: 52.4
click at [223, 419] on td at bounding box center [214, 414] width 50 height 26
click at [214, 412] on icon at bounding box center [214, 412] width 10 height 1
drag, startPoint x: 223, startPoint y: 433, endPoint x: 214, endPoint y: 419, distance: 17.2
click at [223, 430] on th at bounding box center [214, 437] width 50 height 20
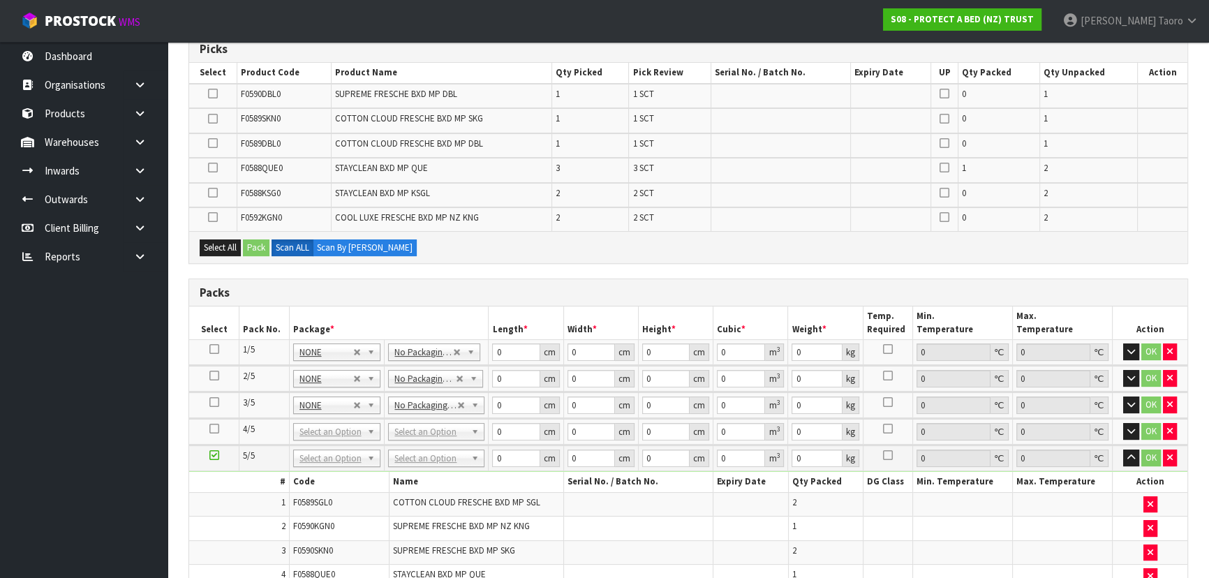
scroll to position [306, 0]
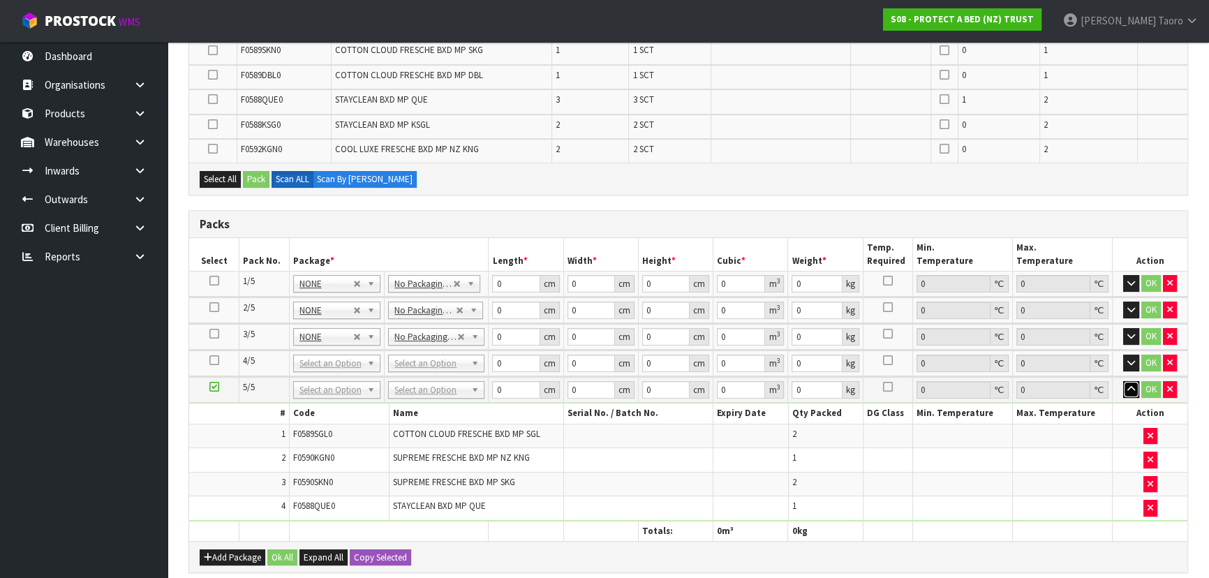
drag, startPoint x: 1129, startPoint y: 385, endPoint x: 805, endPoint y: 393, distance: 324.7
click at [1127, 385] on icon "button" at bounding box center [1131, 389] width 8 height 9
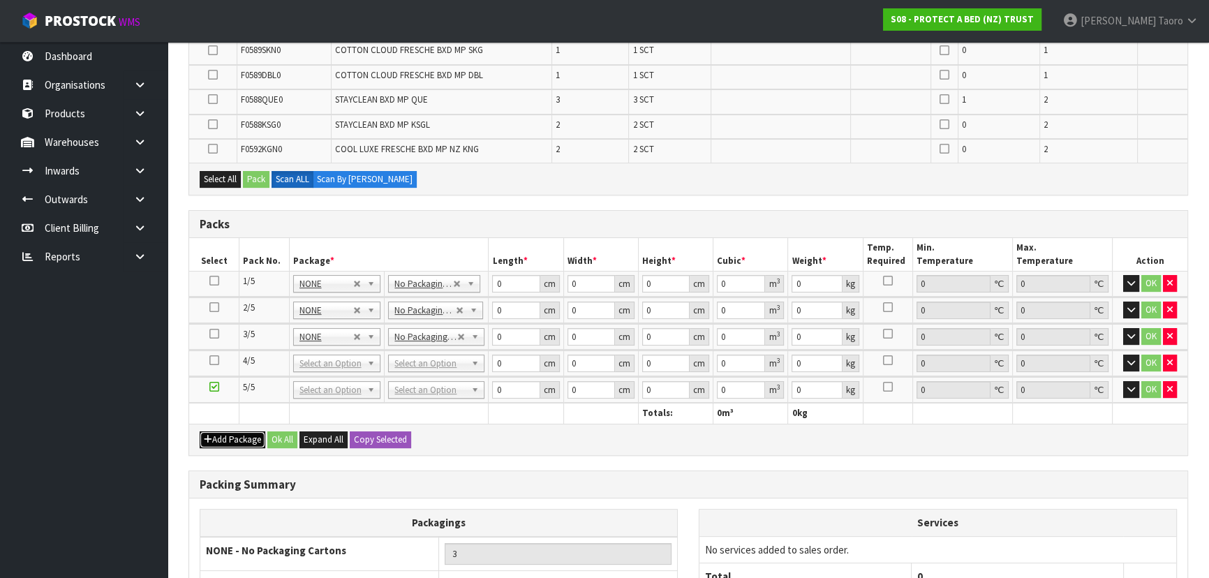
drag, startPoint x: 241, startPoint y: 435, endPoint x: 228, endPoint y: 426, distance: 15.5
click at [239, 434] on button "Add Package" at bounding box center [233, 439] width 66 height 17
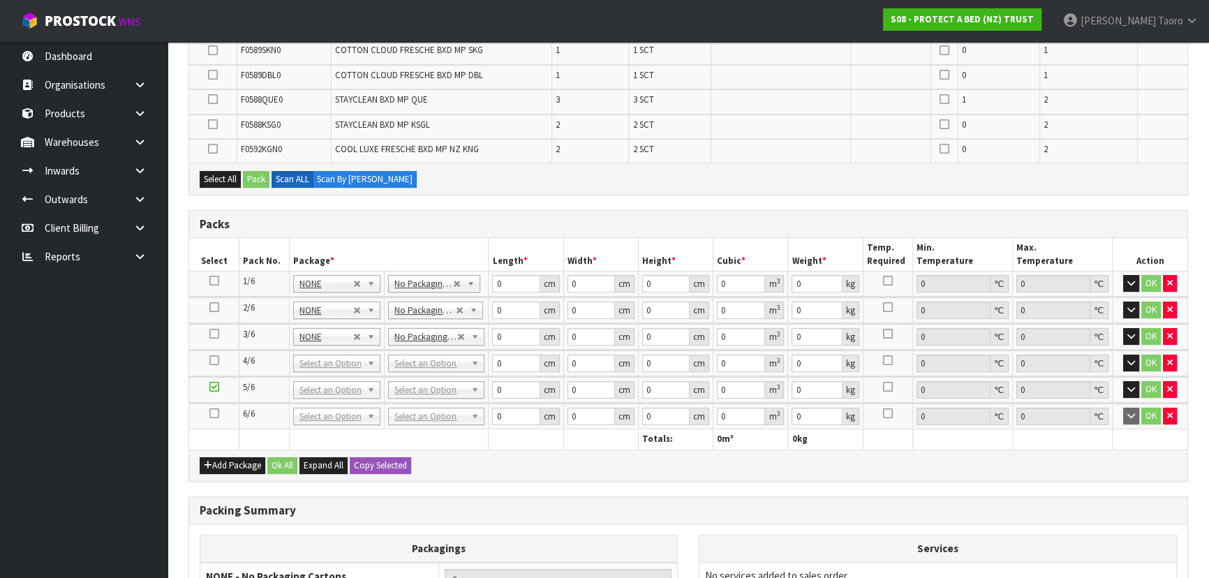
drag, startPoint x: 213, startPoint y: 408, endPoint x: 454, endPoint y: 443, distance: 243.3
click at [221, 412] on td at bounding box center [214, 416] width 50 height 26
click at [214, 413] on icon at bounding box center [214, 413] width 10 height 1
click at [572, 508] on h3 "Packing Summary" at bounding box center [688, 510] width 977 height 13
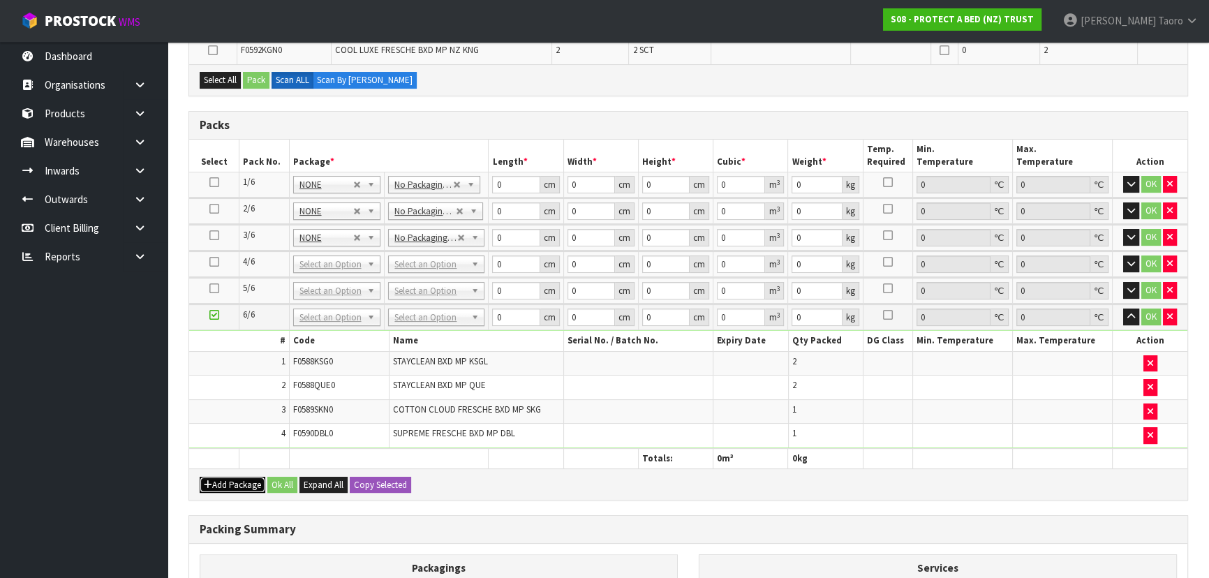
drag, startPoint x: 233, startPoint y: 483, endPoint x: 229, endPoint y: 475, distance: 9.4
click at [229, 477] on button "Add Package" at bounding box center [233, 485] width 66 height 17
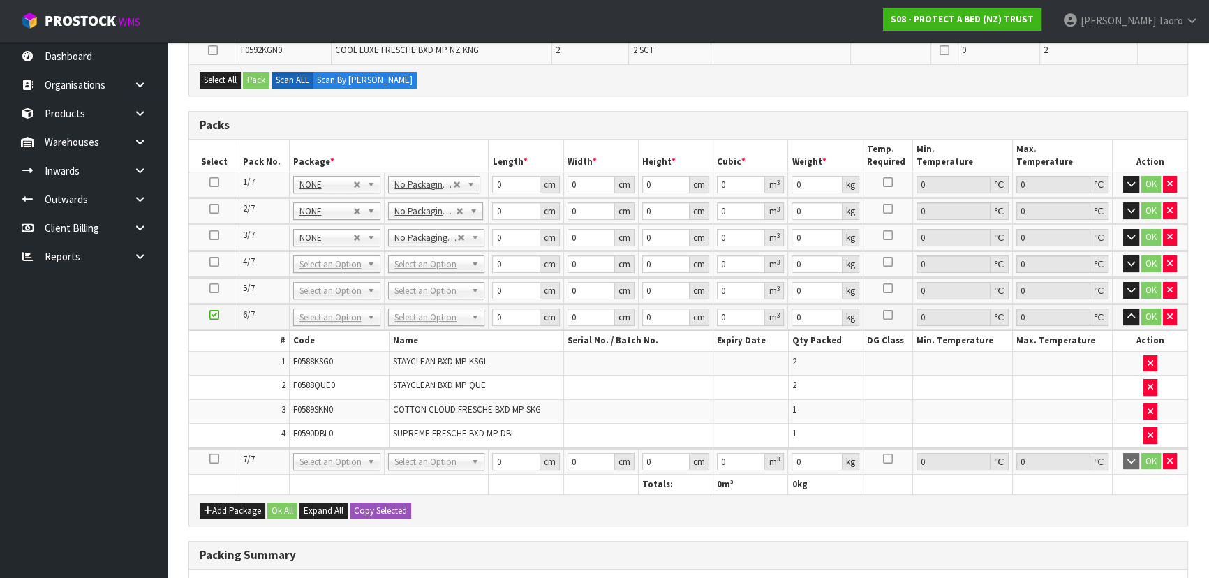
drag, startPoint x: 216, startPoint y: 457, endPoint x: 242, endPoint y: 421, distance: 44.1
click at [216, 459] on icon at bounding box center [214, 459] width 10 height 1
click at [1138, 314] on button "button" at bounding box center [1131, 317] width 16 height 17
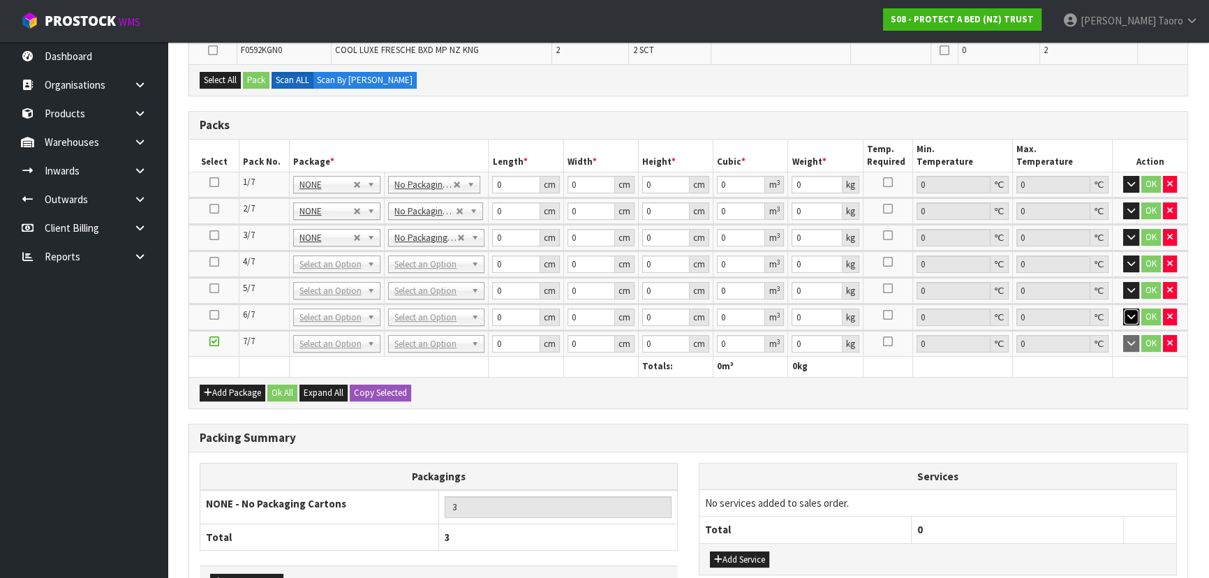
scroll to position [52, 0]
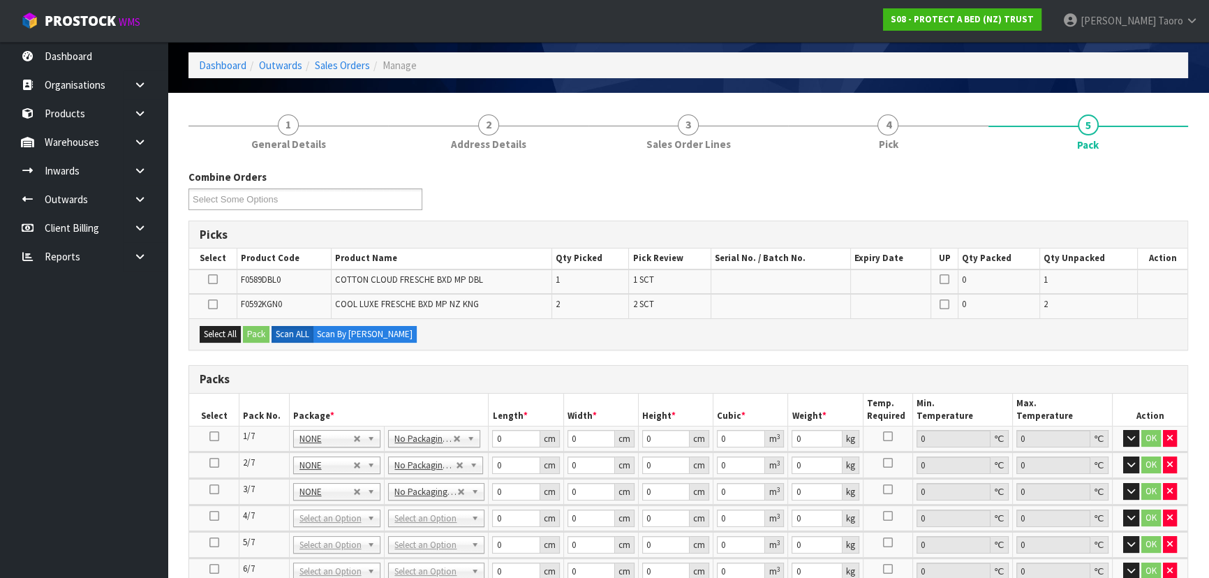
click at [977, 334] on div "Select All Pack Scan ALL Scan By Quantity" at bounding box center [688, 333] width 998 height 31
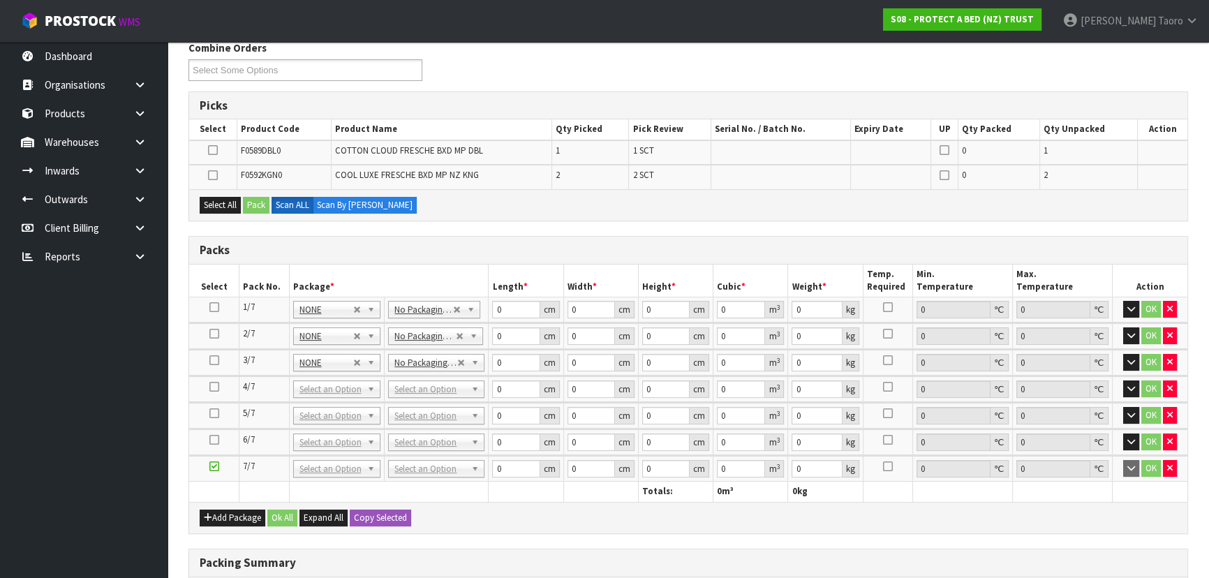
scroll to position [370, 0]
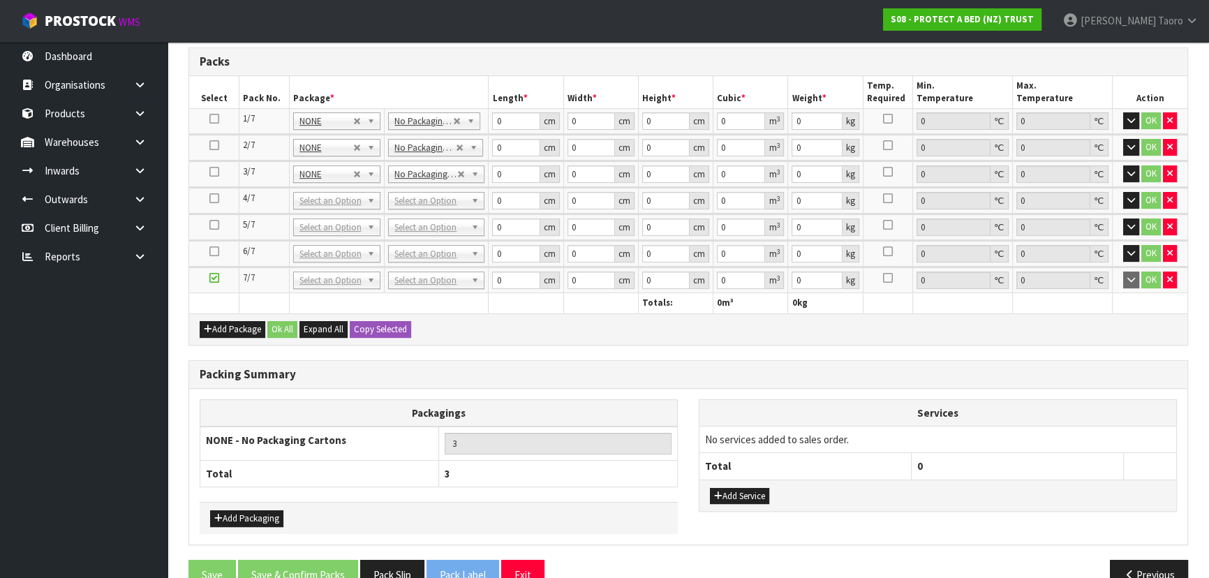
click at [600, 419] on table "Packagings NONE - No Packaging Cartons 3 Total 3" at bounding box center [439, 443] width 478 height 89
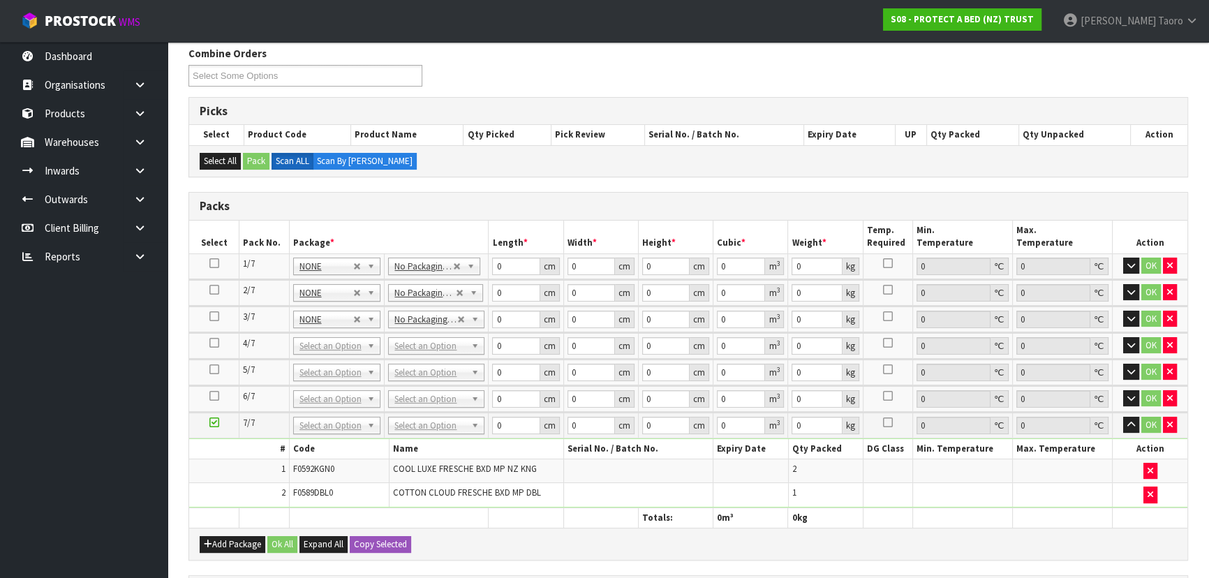
scroll to position [418, 0]
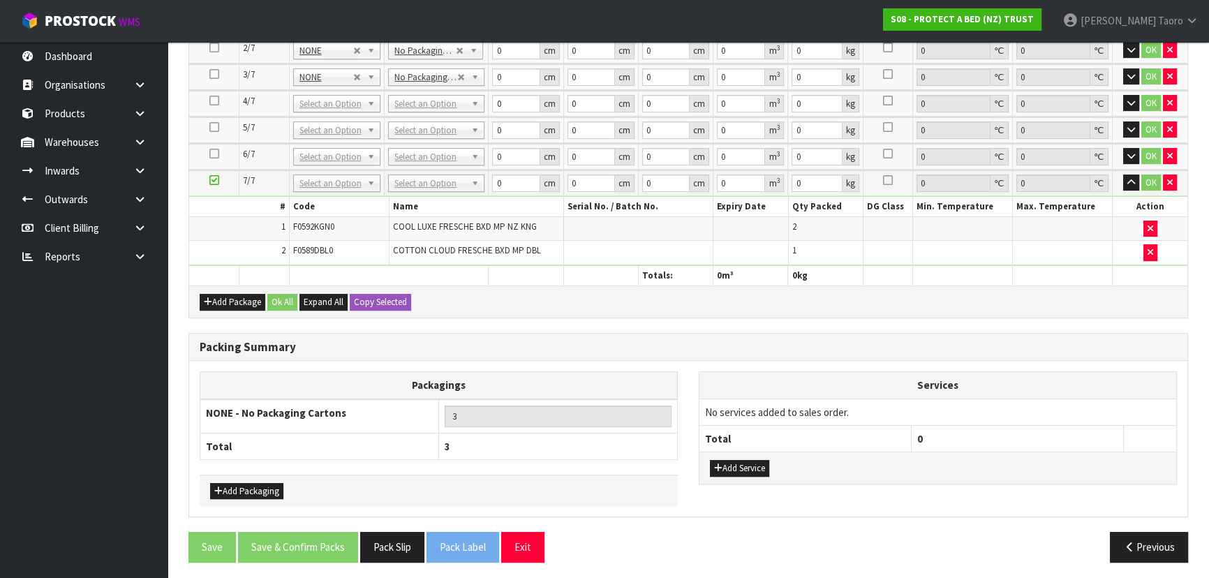
click at [658, 433] on th "3" at bounding box center [558, 446] width 239 height 27
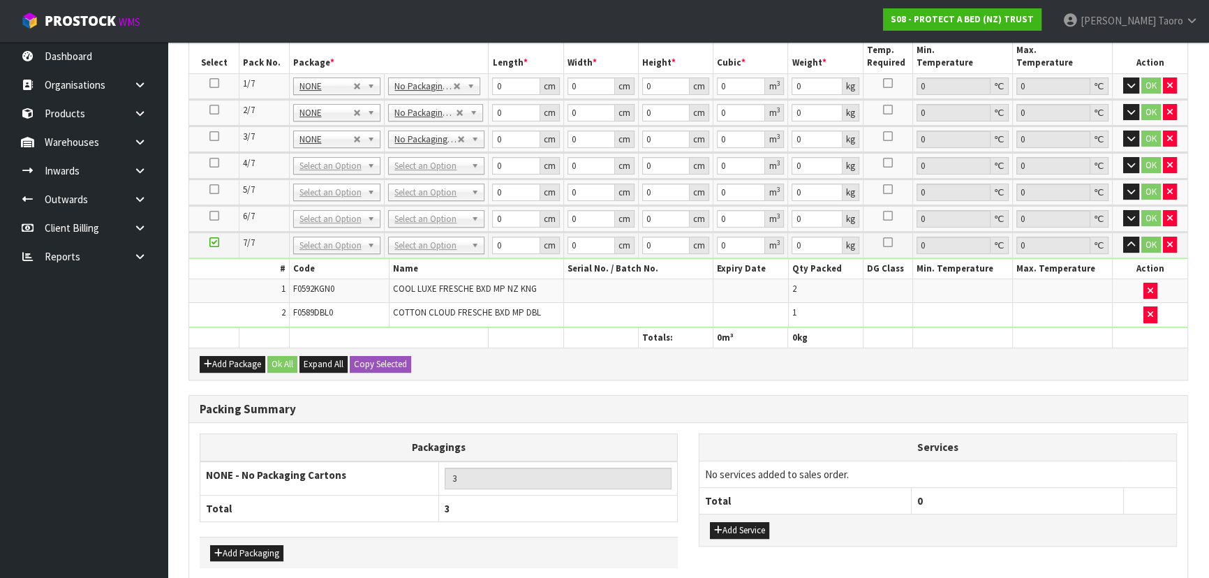
scroll to position [355, 0]
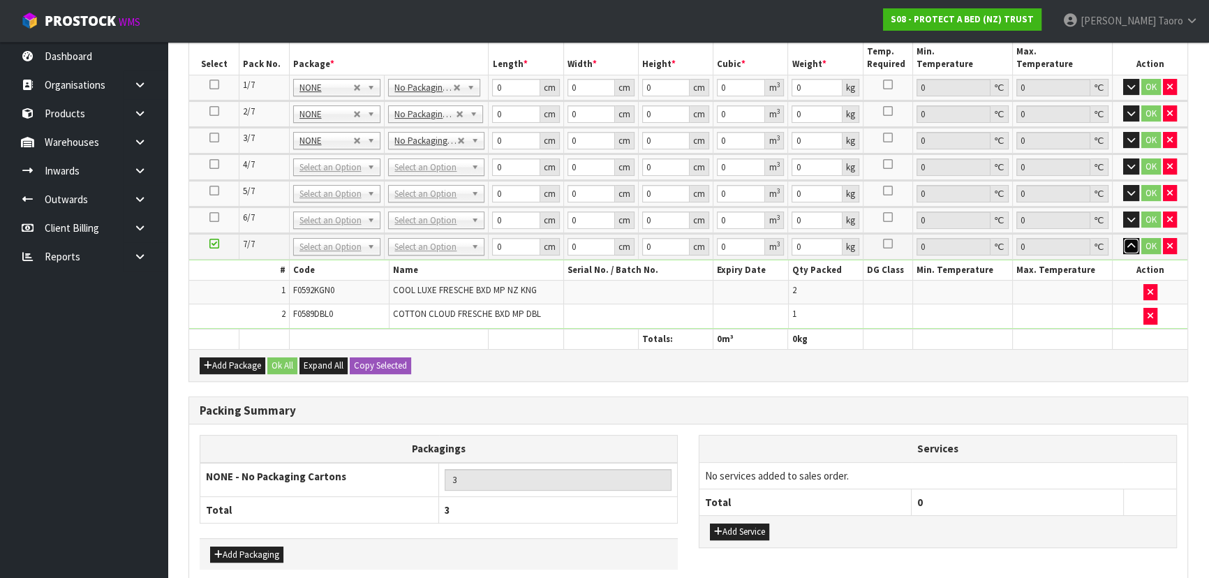
click at [1133, 244] on icon "button" at bounding box center [1131, 246] width 8 height 9
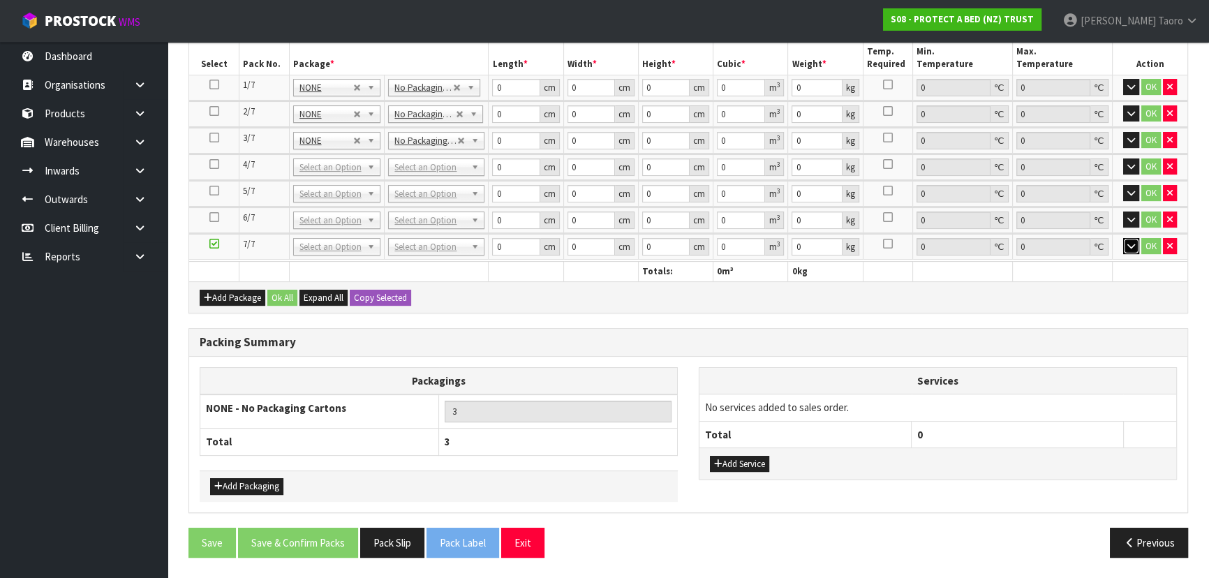
scroll to position [349, 0]
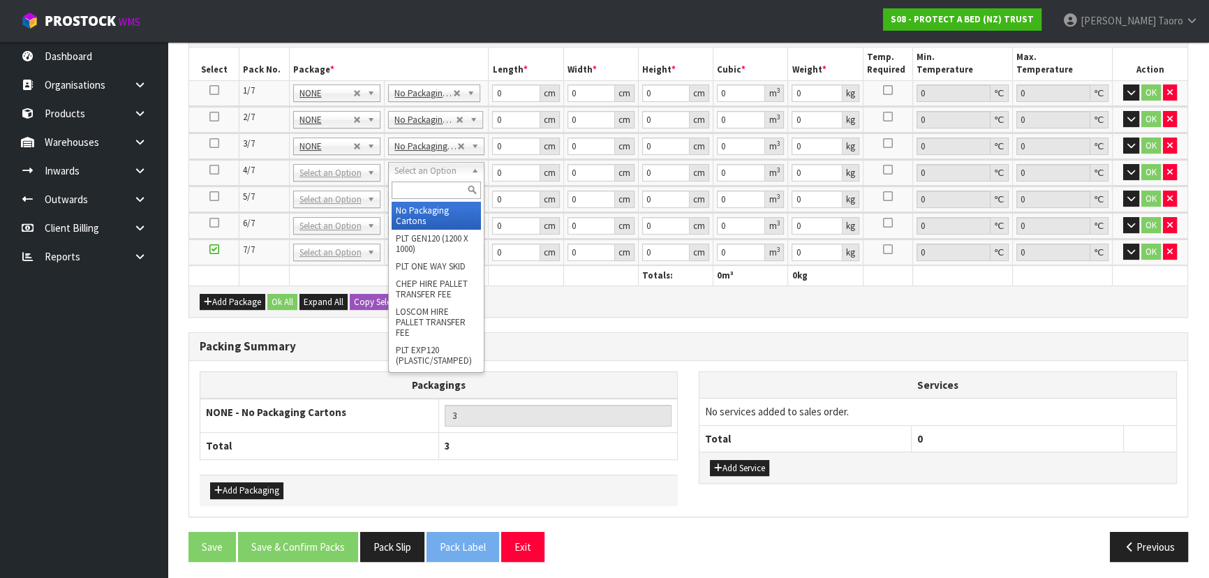
click at [419, 189] on input "text" at bounding box center [436, 189] width 89 height 17
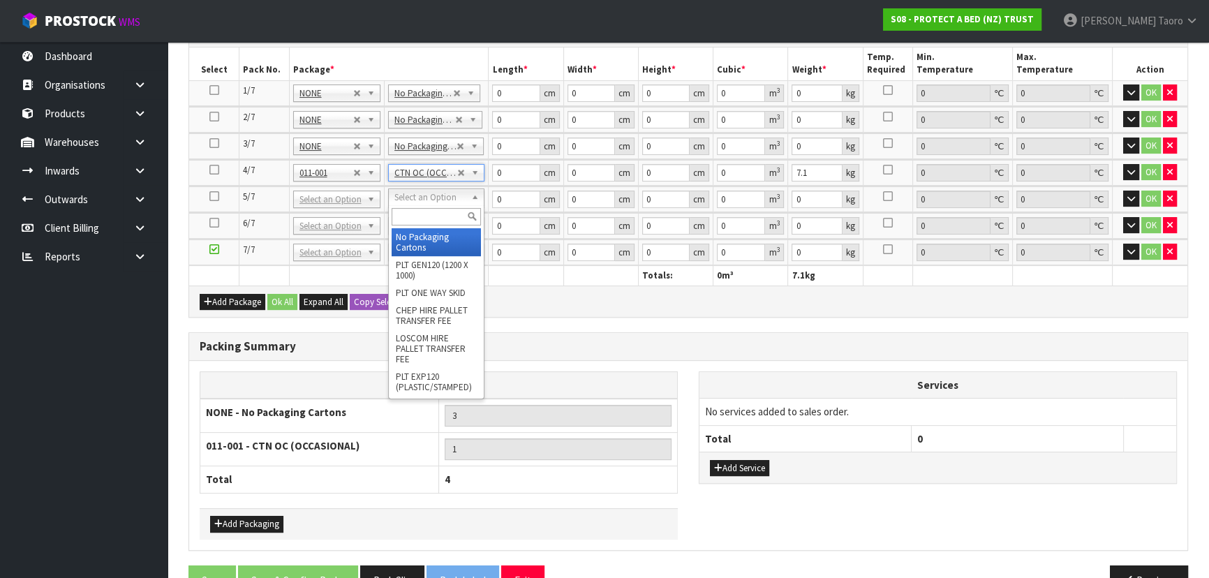
click at [427, 218] on input "text" at bounding box center [436, 216] width 89 height 17
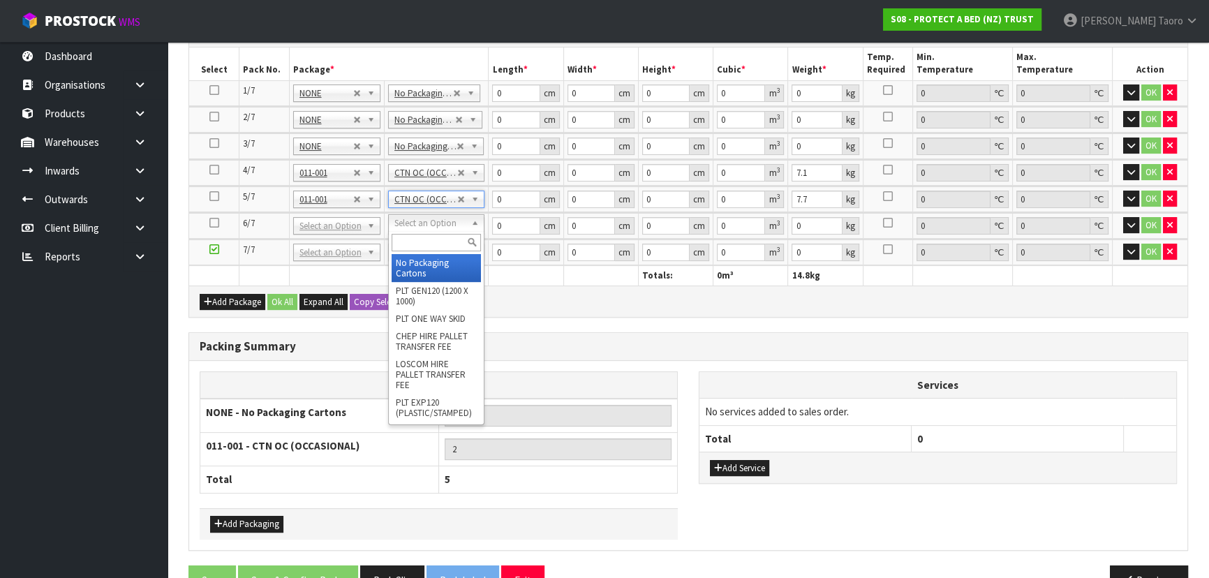
click at [433, 249] on input "text" at bounding box center [437, 242] width 90 height 17
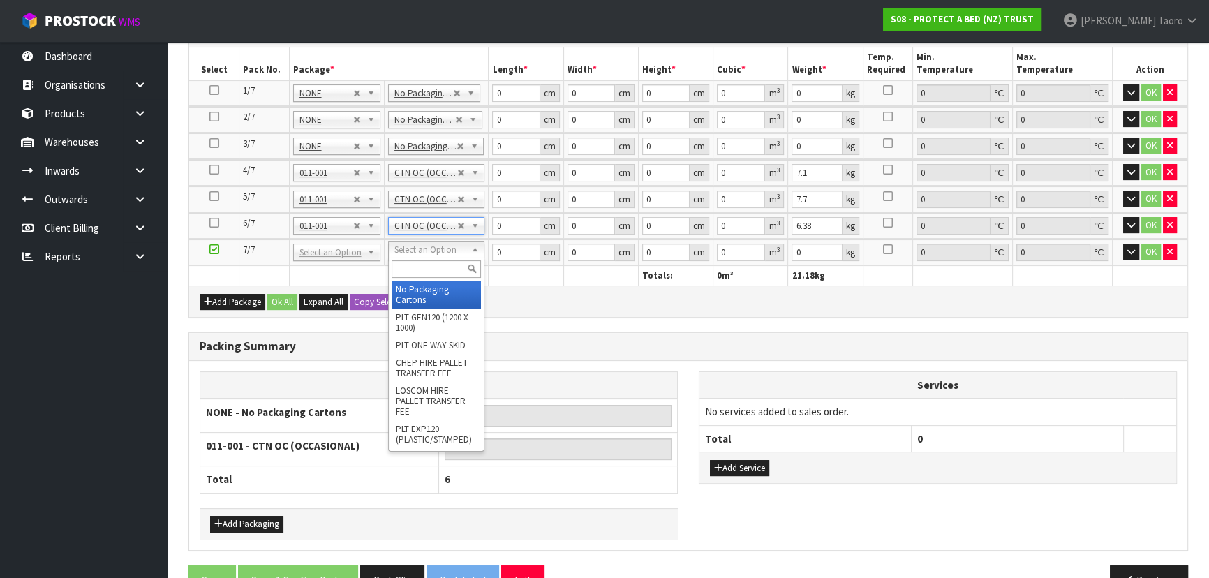
click at [441, 269] on input "text" at bounding box center [437, 268] width 90 height 17
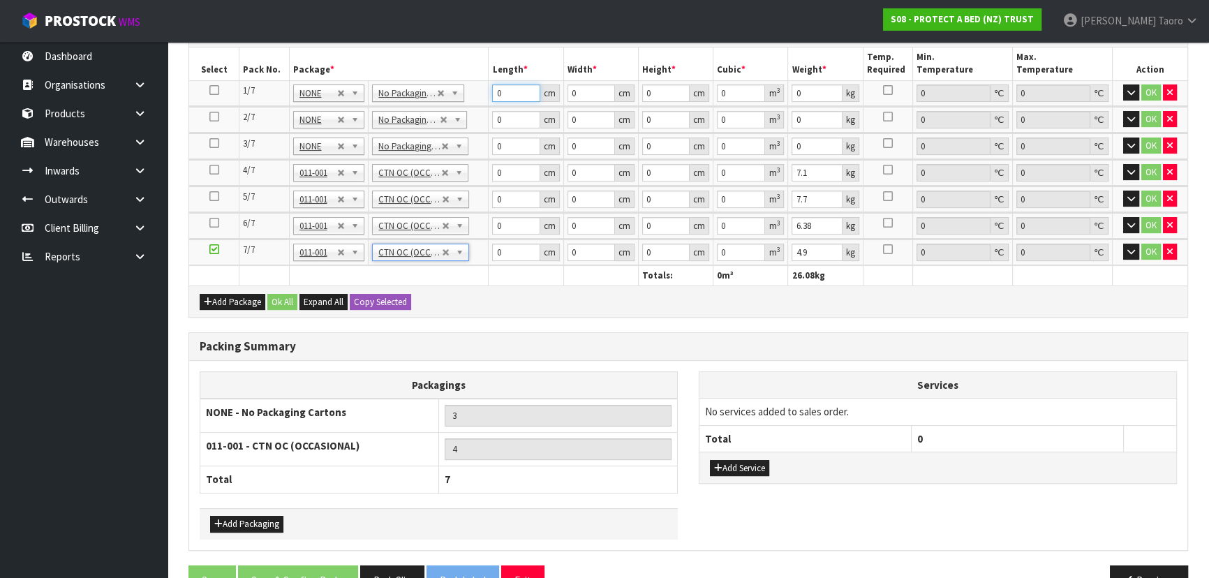
click at [510, 94] on input "0" at bounding box center [515, 92] width 47 height 17
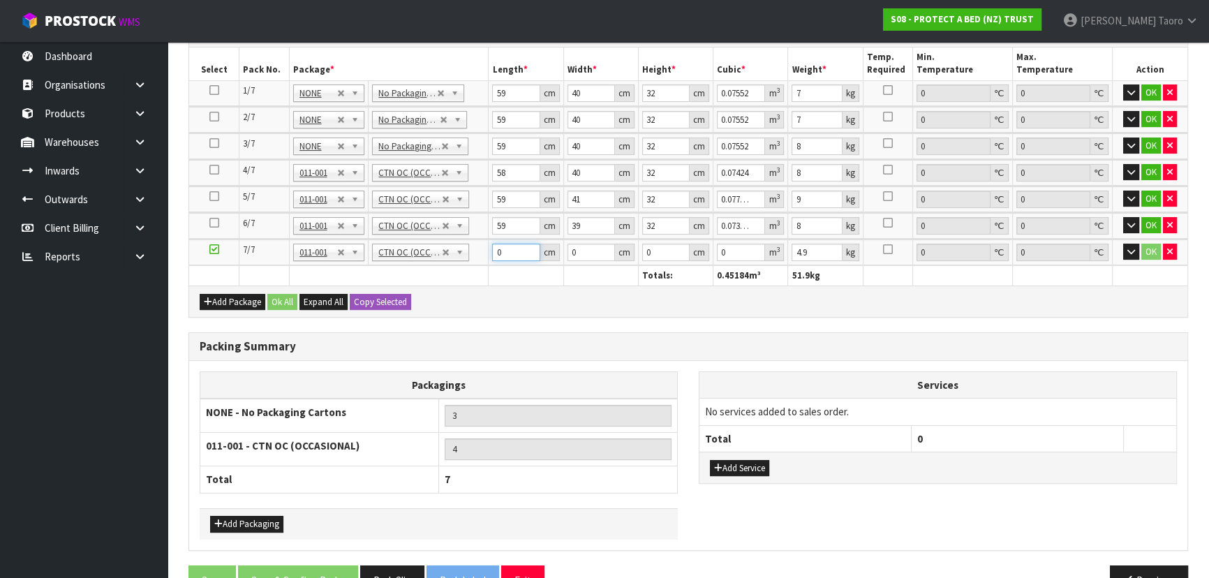
click at [510, 246] on input "0" at bounding box center [515, 252] width 47 height 17
click at [510, 248] on input "0" at bounding box center [515, 252] width 47 height 17
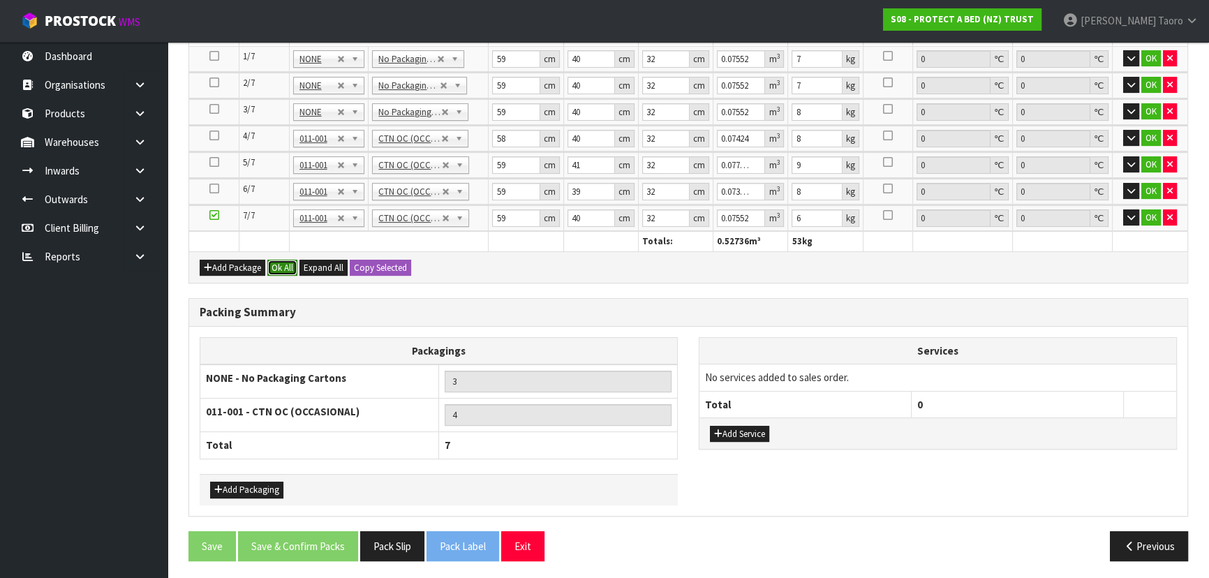
click at [288, 260] on button "Ok All" at bounding box center [282, 268] width 30 height 17
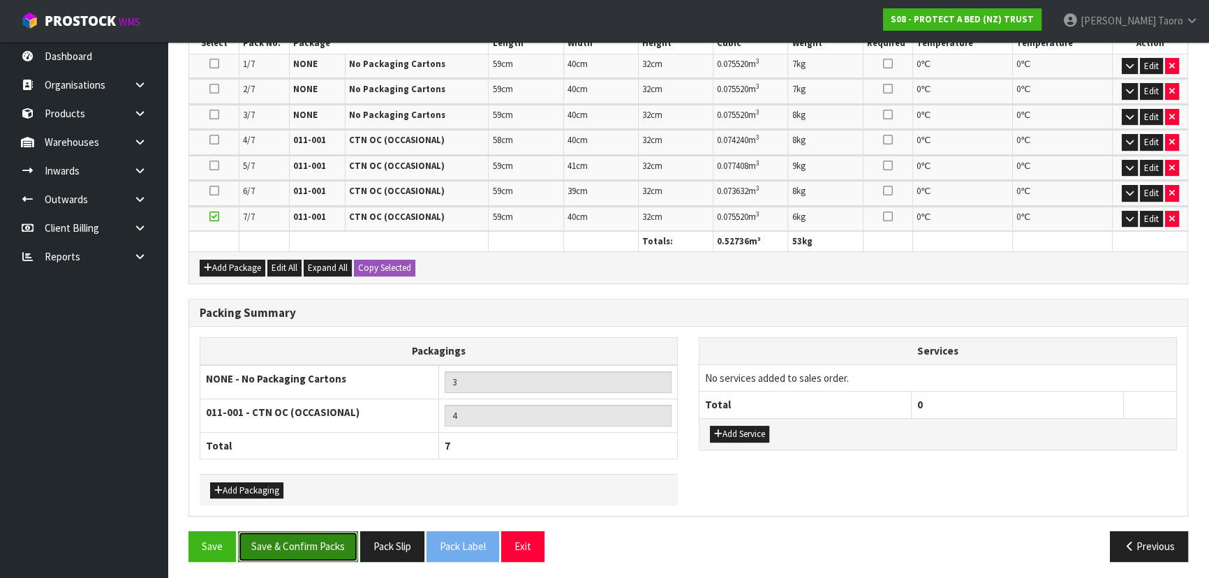
click at [336, 547] on button "Save & Confirm Packs" at bounding box center [298, 546] width 120 height 30
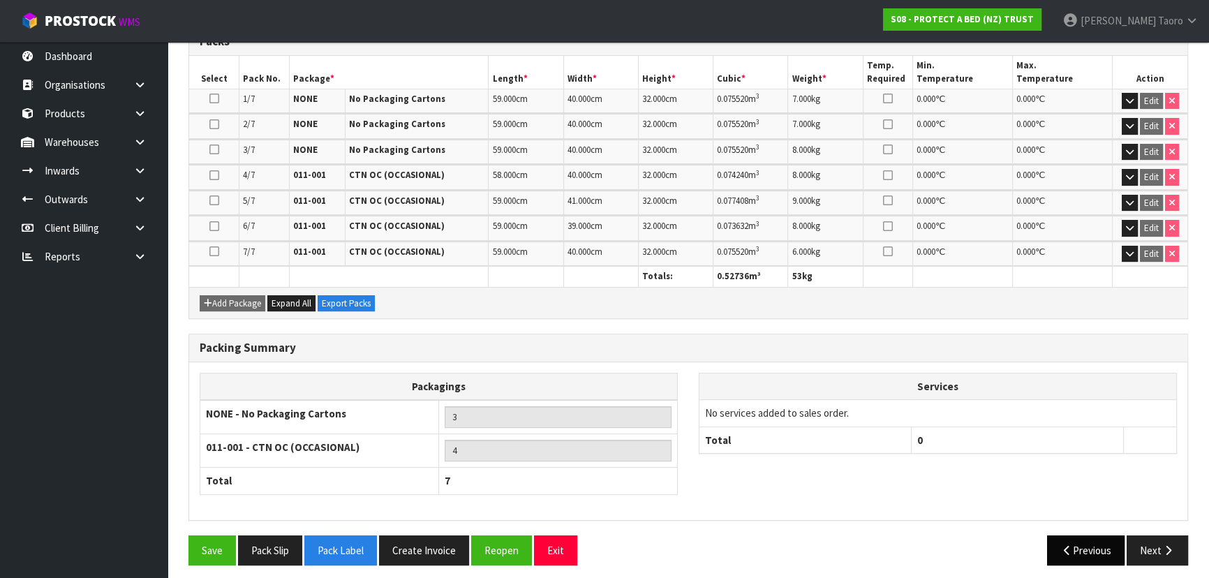
scroll to position [394, 0]
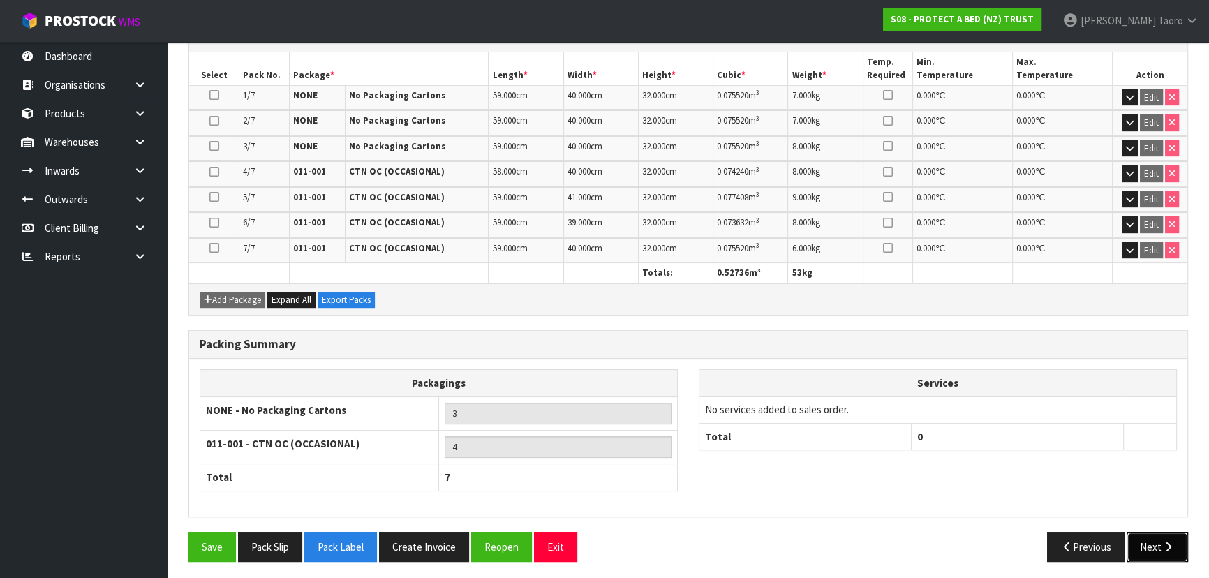
click at [1140, 542] on button "Next" at bounding box center [1157, 547] width 61 height 30
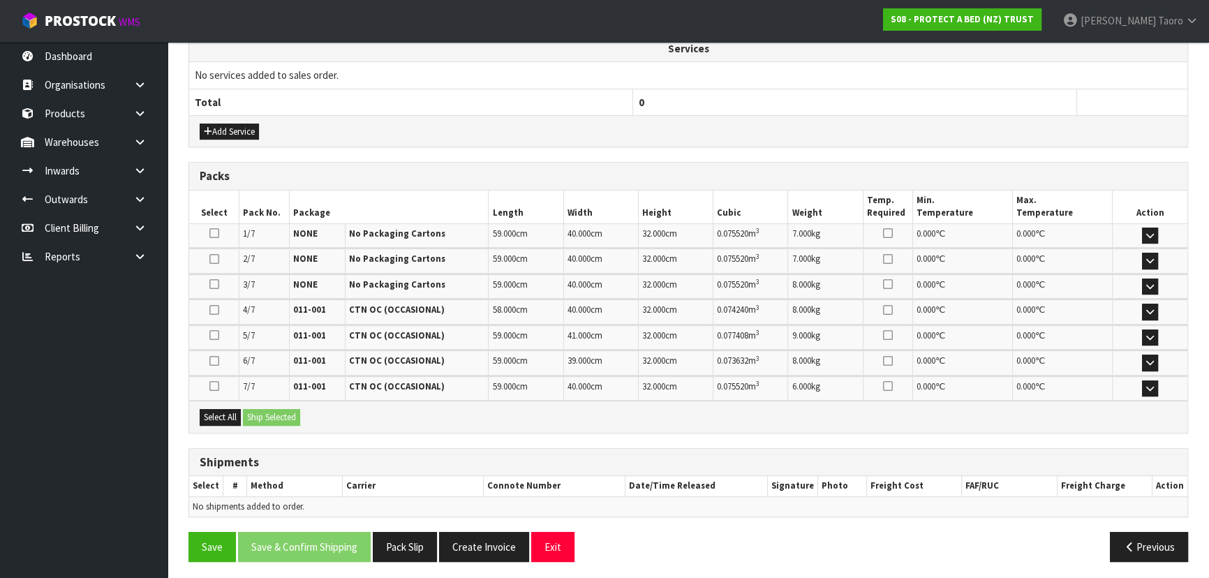
scroll to position [478, 0]
click at [229, 412] on button "Select All" at bounding box center [220, 416] width 41 height 17
click at [263, 411] on button "Ship Selected" at bounding box center [271, 416] width 57 height 17
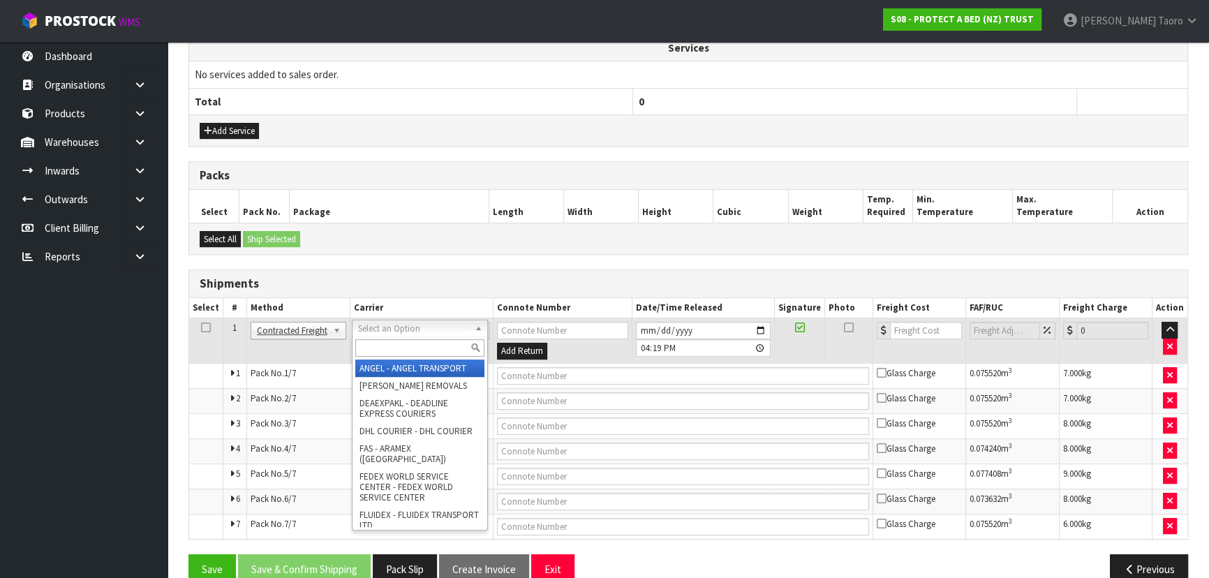
click at [412, 341] on input "text" at bounding box center [419, 347] width 129 height 17
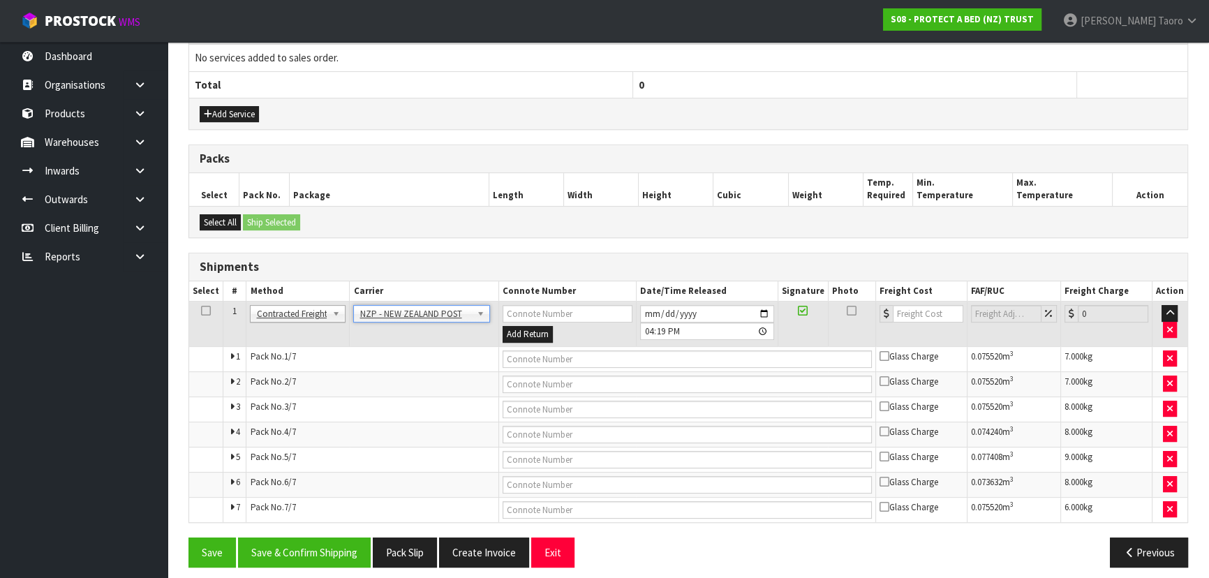
scroll to position [503, 0]
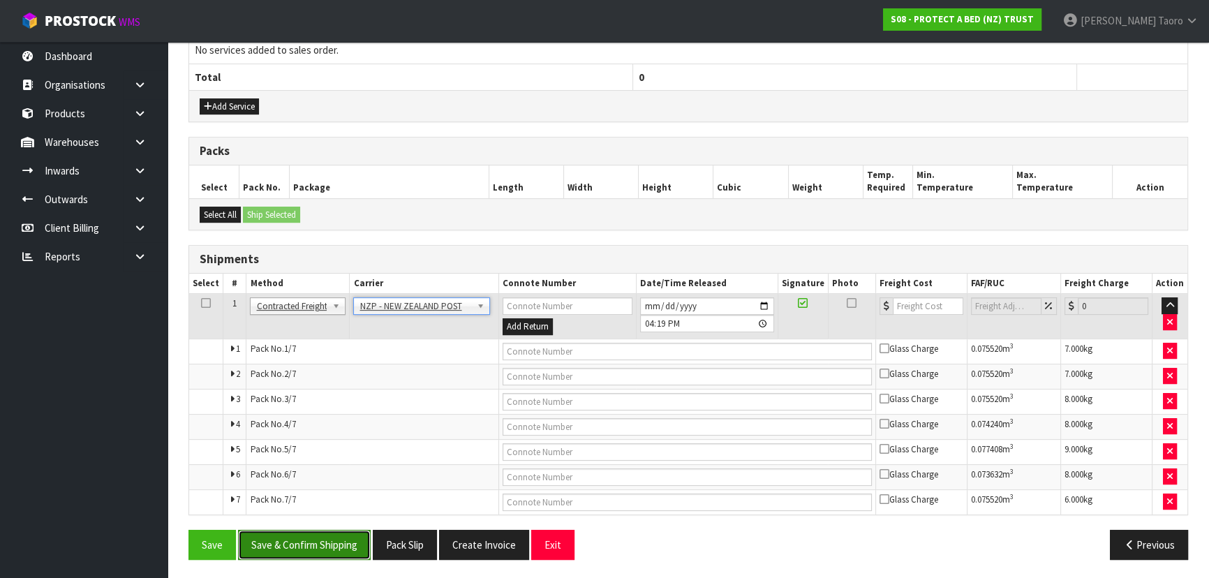
click at [340, 533] on button "Save & Confirm Shipping" at bounding box center [304, 545] width 133 height 30
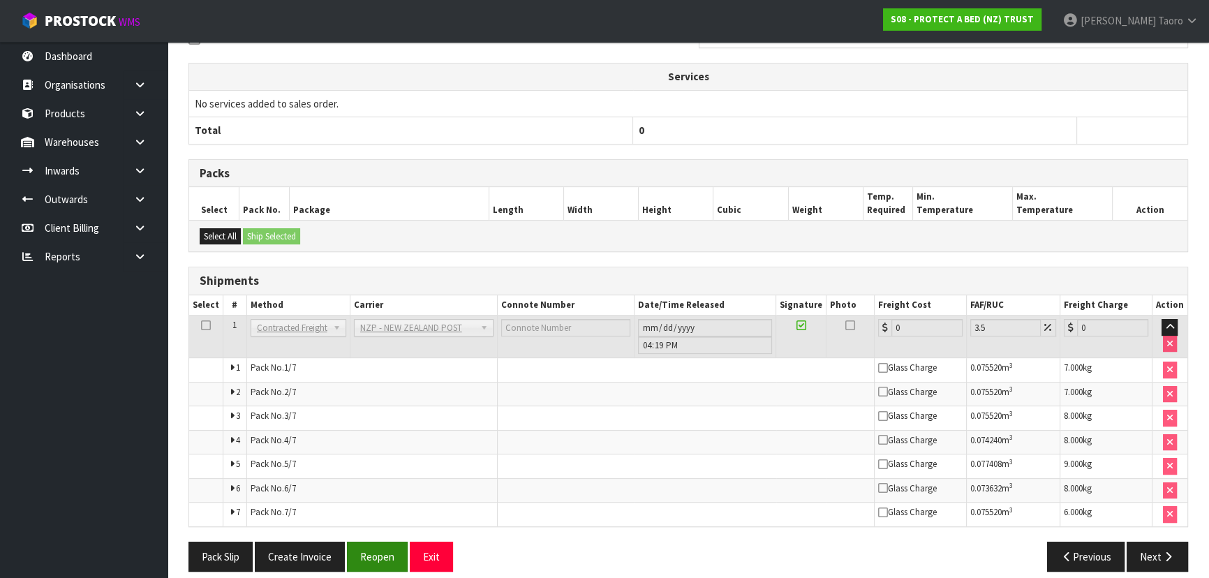
scroll to position [475, 0]
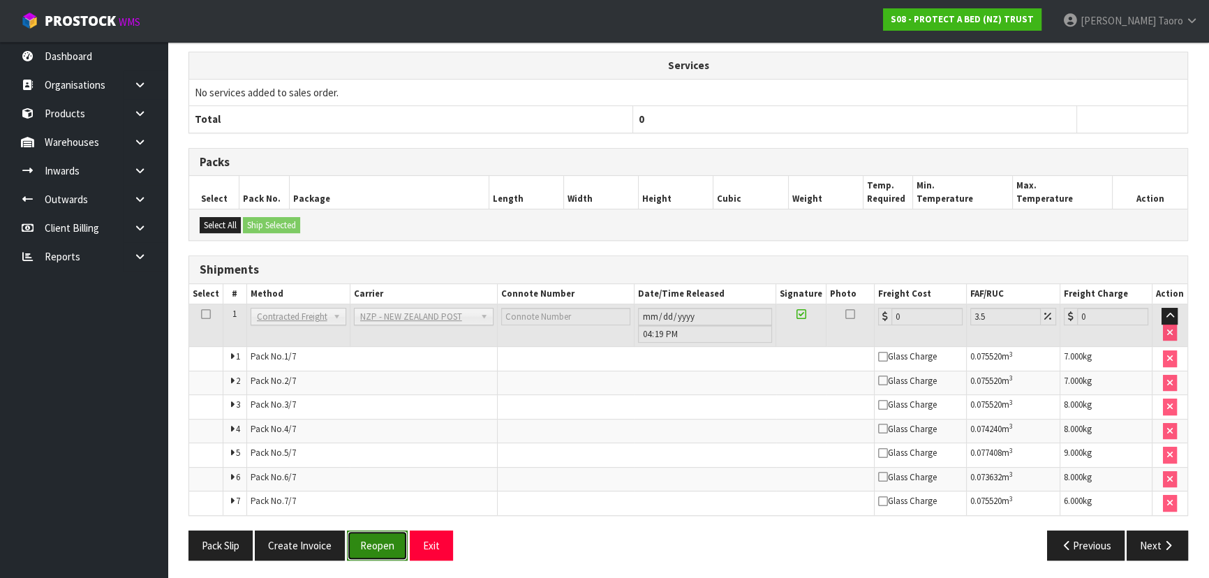
drag, startPoint x: 380, startPoint y: 540, endPoint x: 370, endPoint y: 531, distance: 13.9
click at [382, 542] on button "Reopen" at bounding box center [377, 546] width 61 height 30
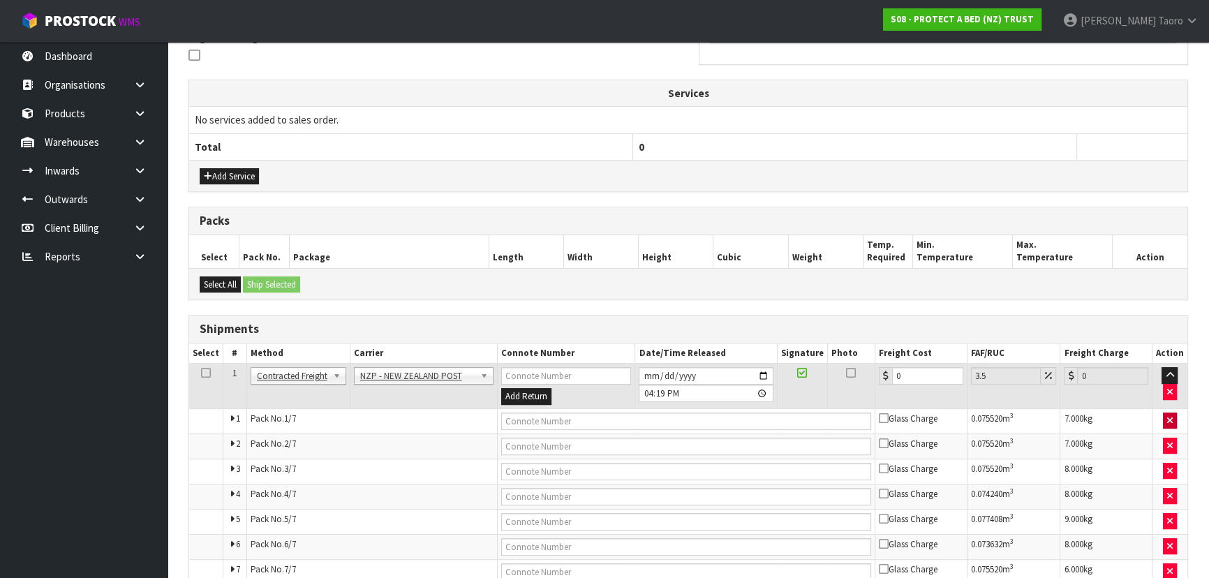
scroll to position [461, 0]
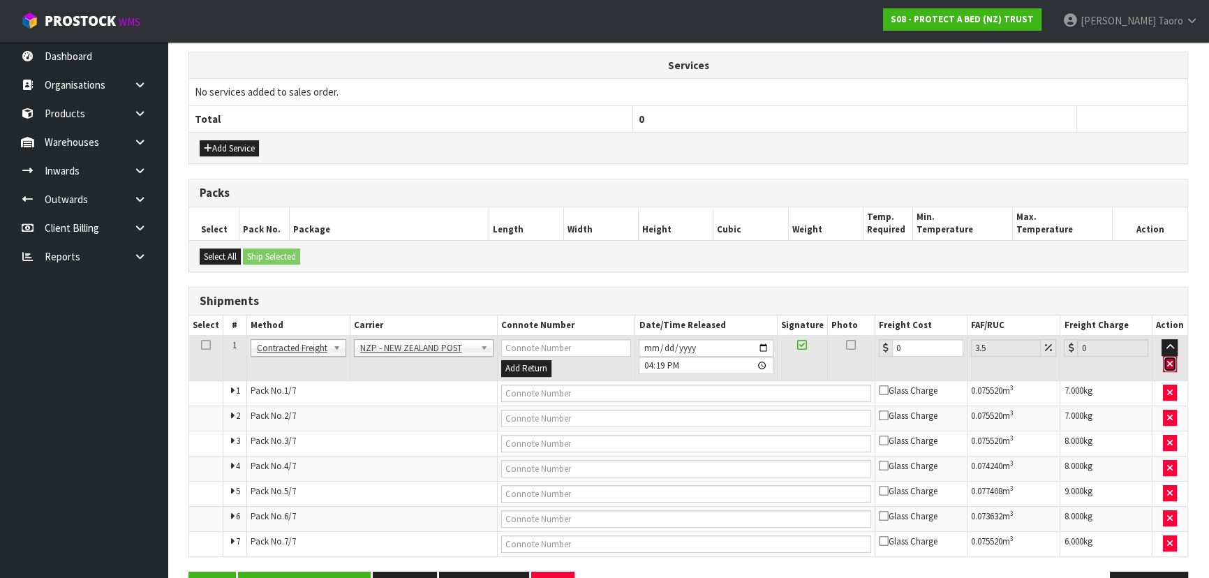
click at [1171, 363] on icon "button" at bounding box center [1170, 364] width 6 height 9
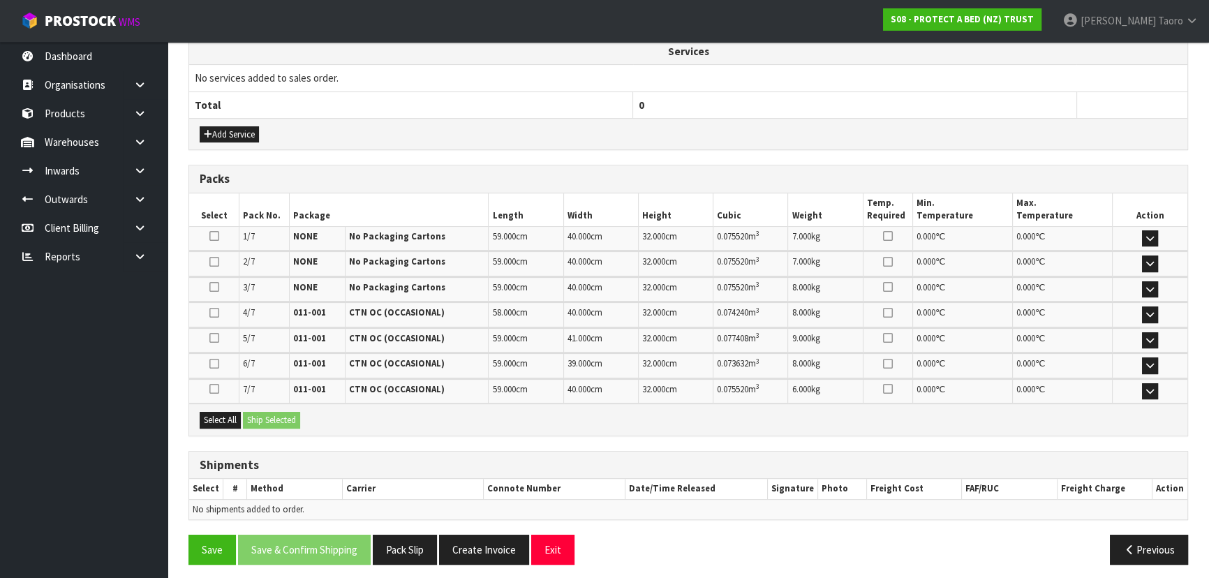
scroll to position [478, 0]
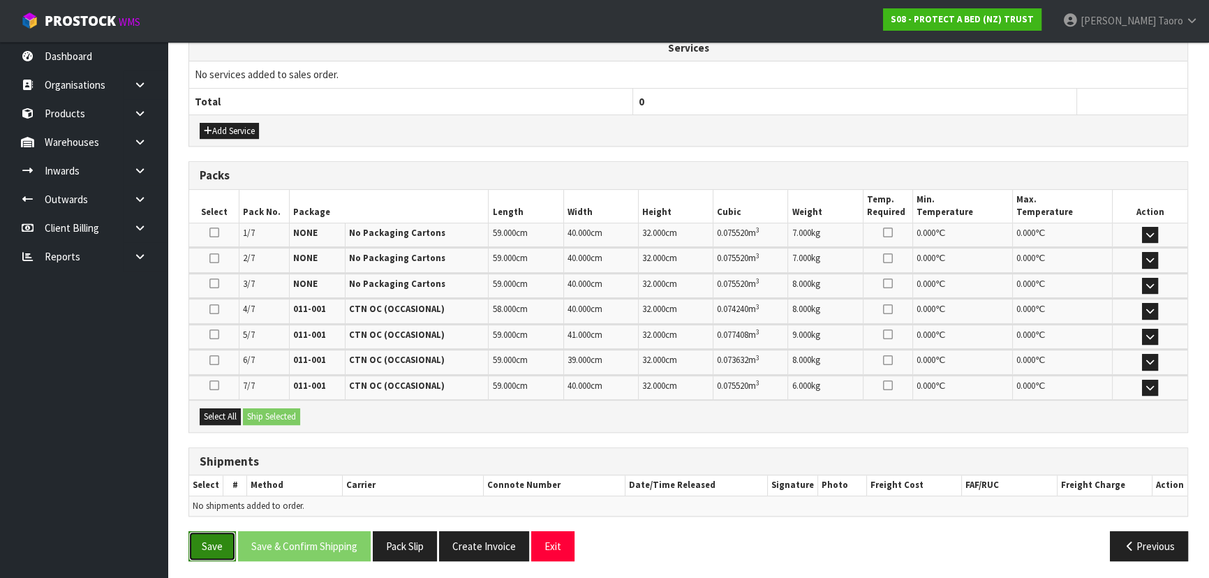
click at [225, 547] on button "Save" at bounding box center [211, 546] width 47 height 30
click at [567, 544] on button "Exit" at bounding box center [552, 546] width 43 height 30
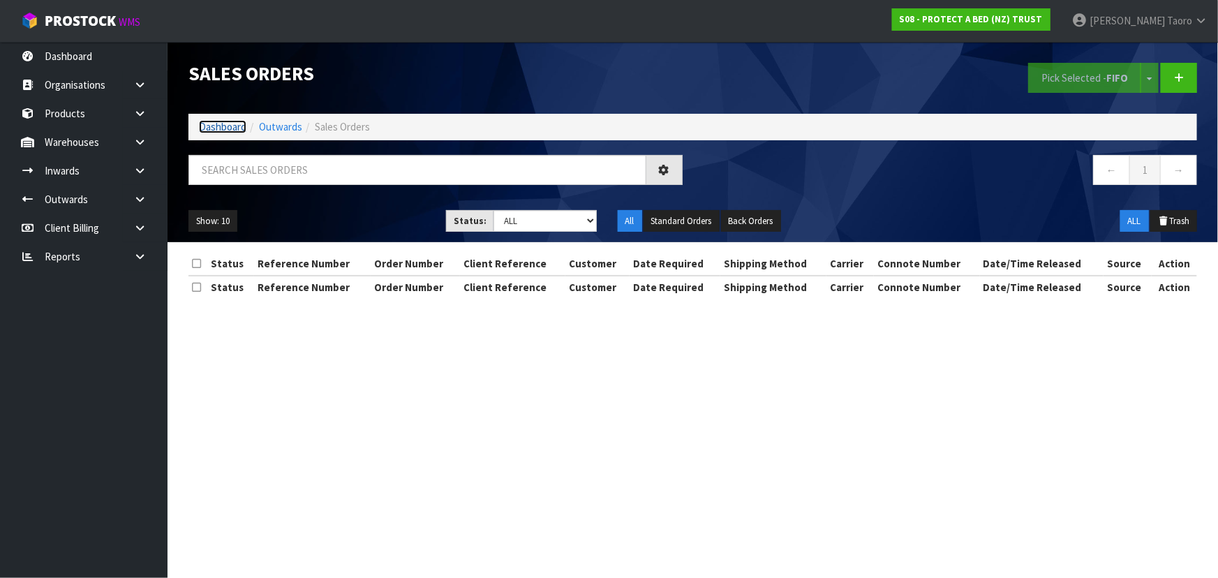
click at [221, 128] on link "Dashboard" at bounding box center [222, 126] width 47 height 13
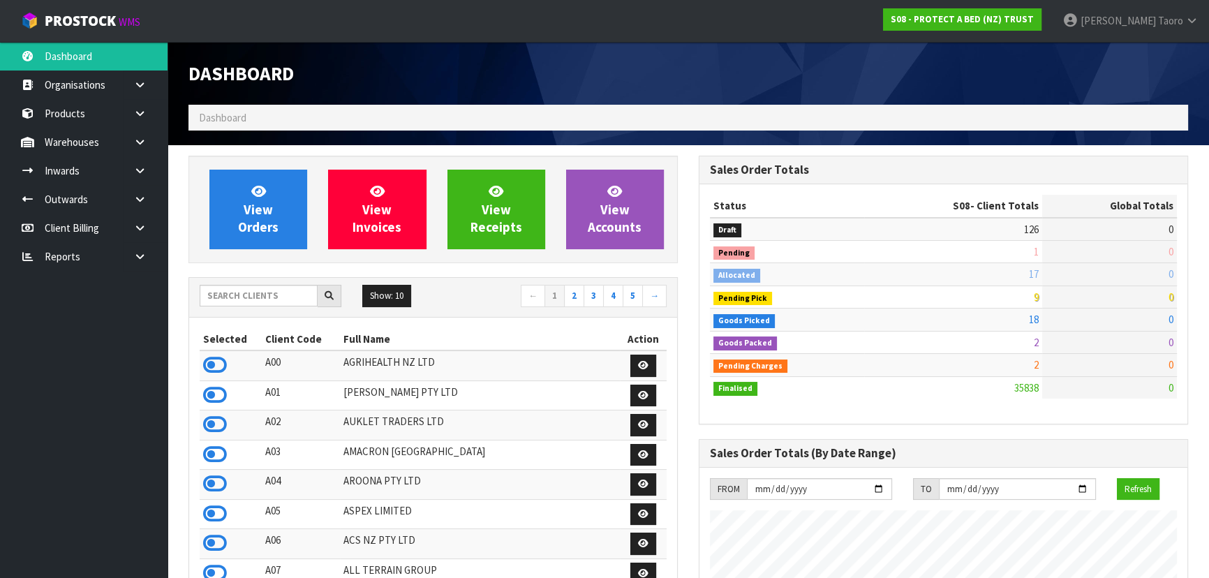
scroll to position [1055, 510]
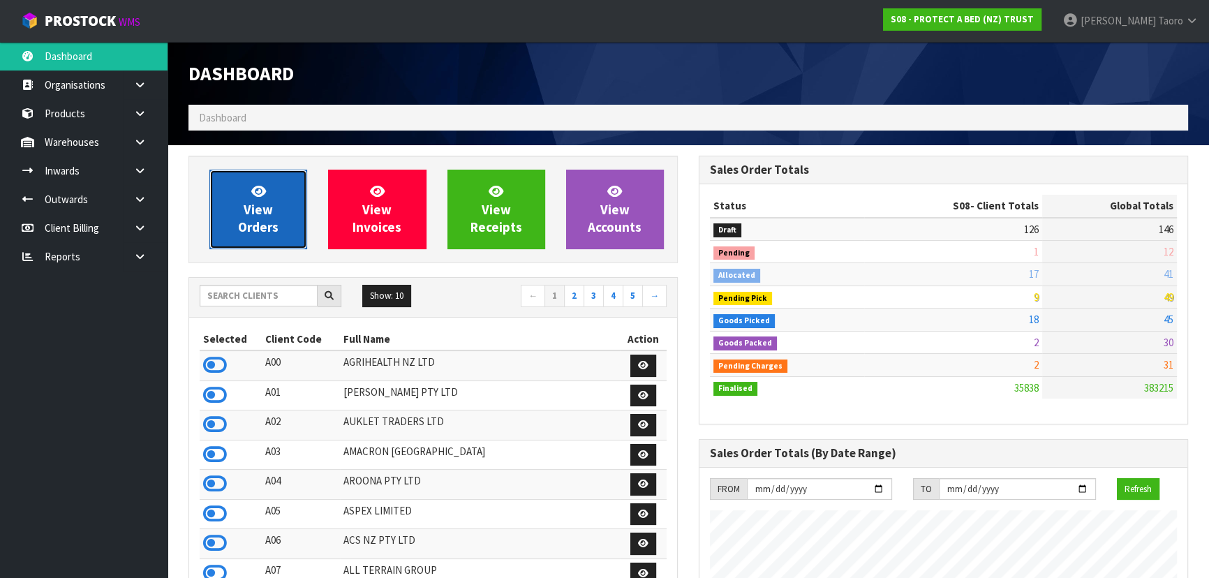
click at [279, 214] on link "View Orders" at bounding box center [258, 210] width 98 height 80
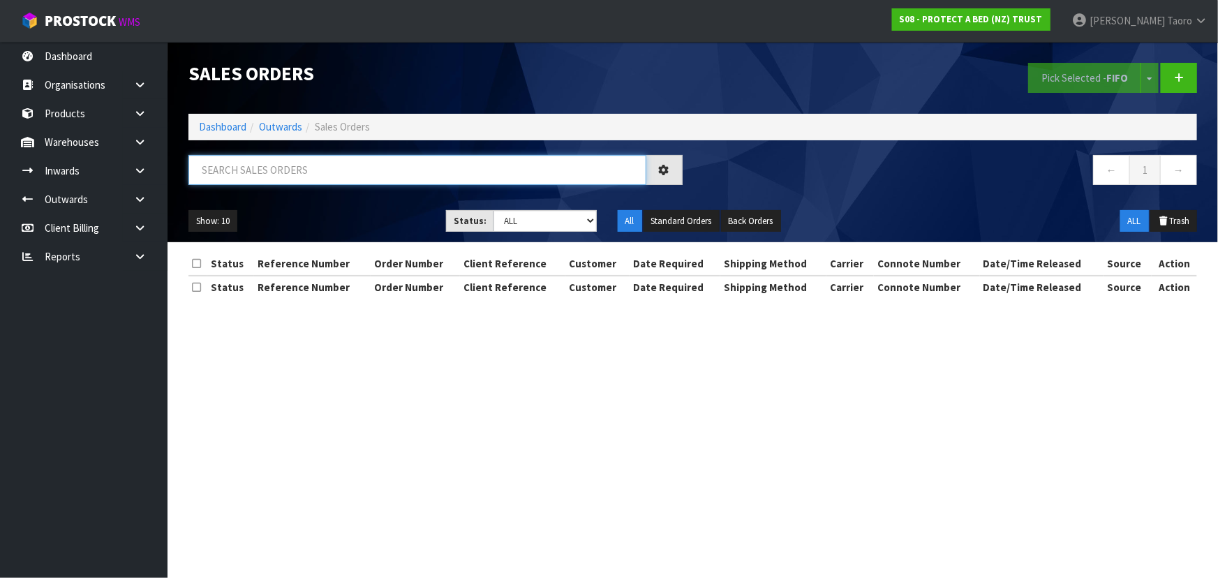
click at [258, 179] on input "text" at bounding box center [417, 170] width 458 height 30
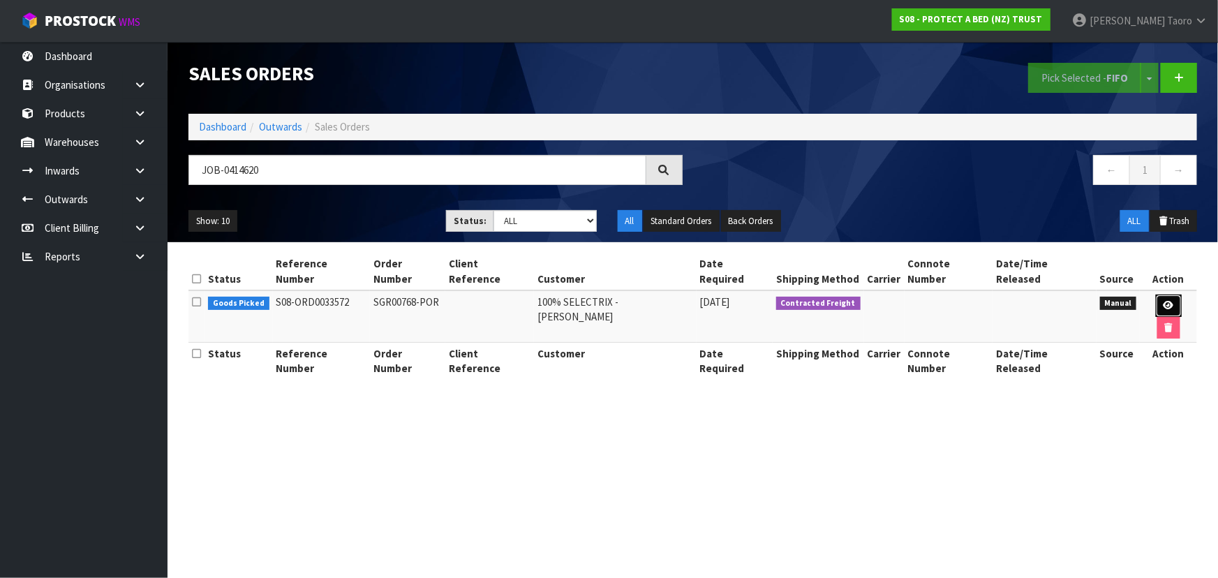
click at [1164, 301] on icon at bounding box center [1169, 305] width 10 height 9
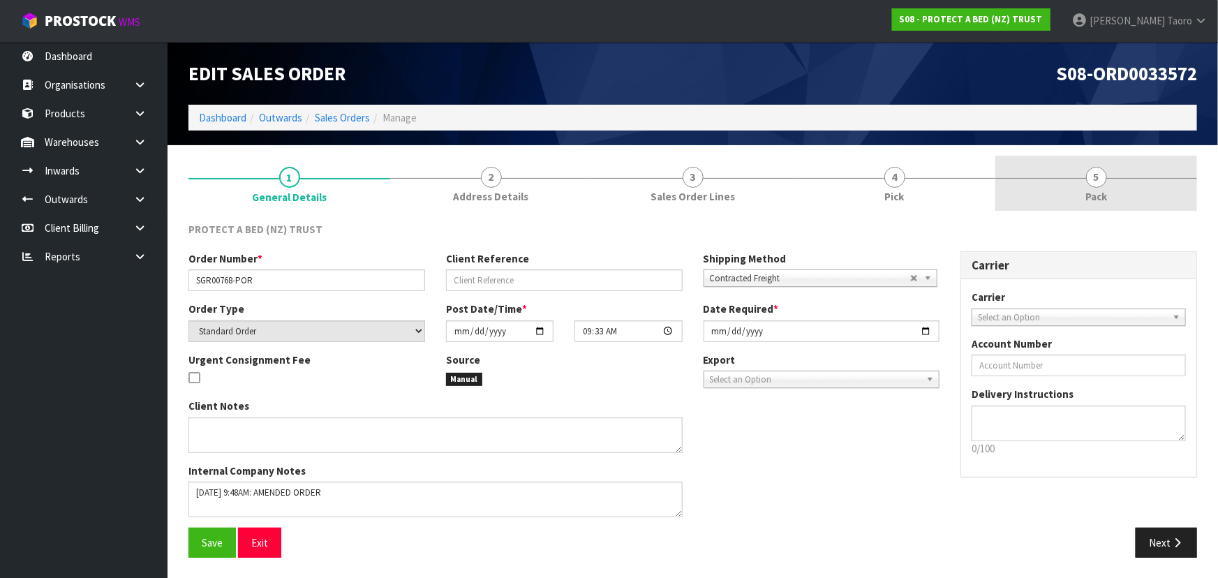
drag, startPoint x: 1096, startPoint y: 193, endPoint x: 1055, endPoint y: 206, distance: 43.3
click at [1090, 193] on span "Pack" at bounding box center [1096, 196] width 22 height 15
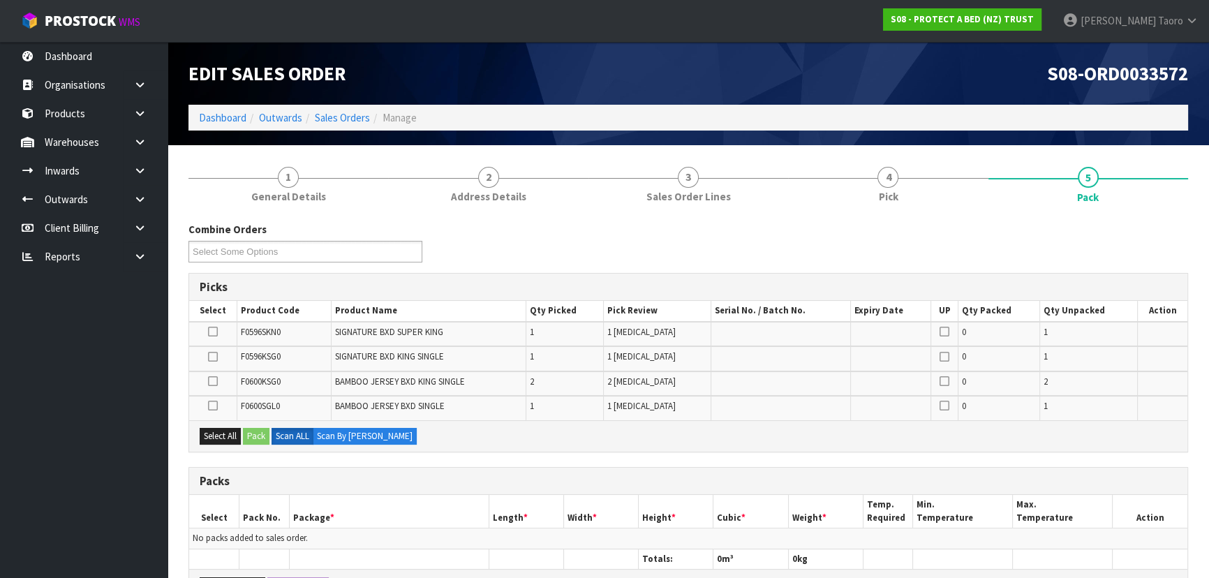
click at [240, 573] on div "Add Package Copy Selected" at bounding box center [688, 584] width 998 height 31
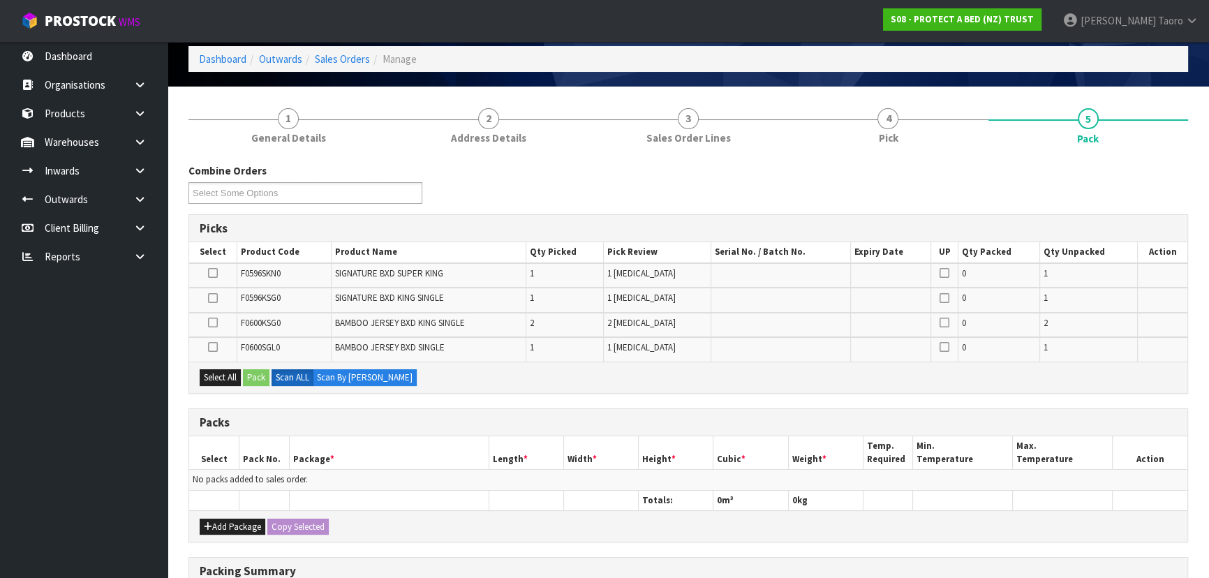
scroll to position [126, 0]
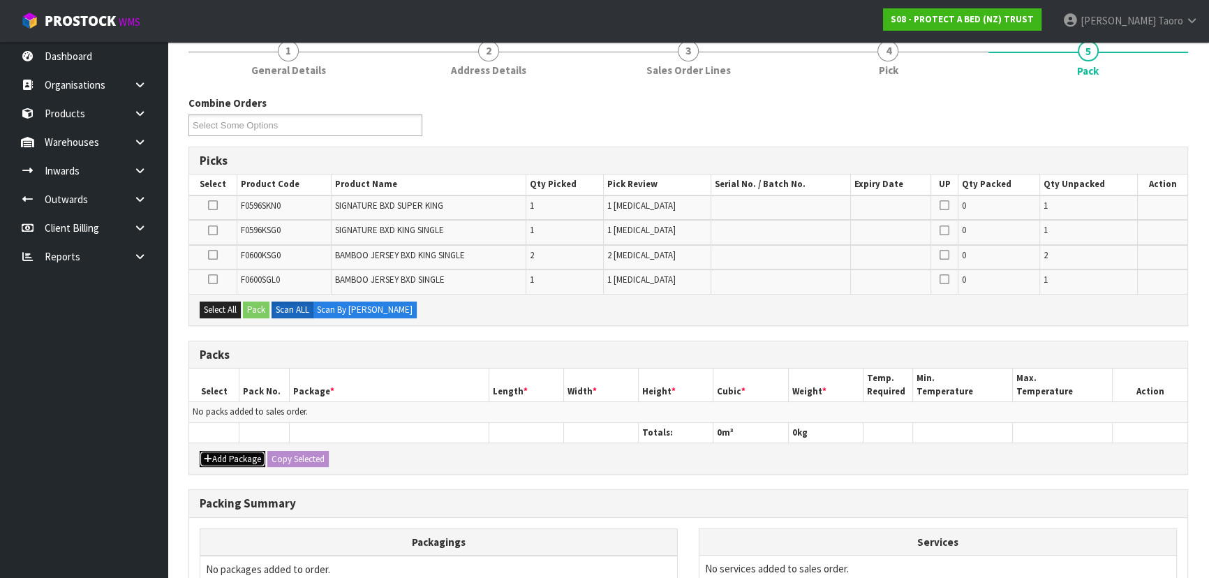
click at [244, 451] on button "Add Package" at bounding box center [233, 459] width 66 height 17
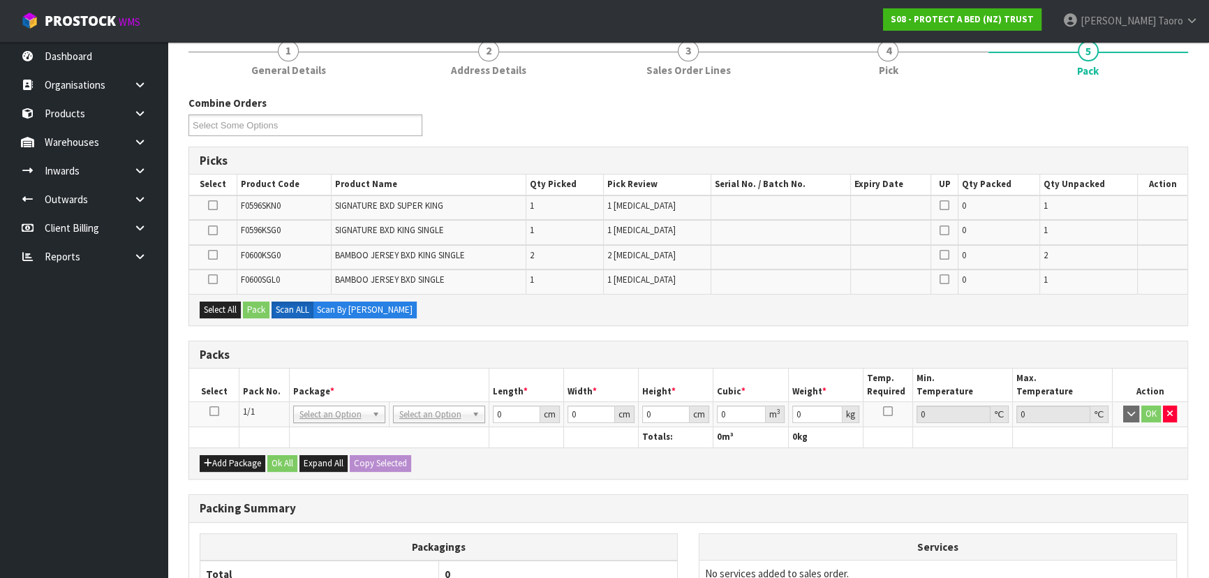
click at [218, 408] on td at bounding box center [214, 414] width 50 height 25
click at [214, 411] on icon at bounding box center [214, 411] width 10 height 1
click at [248, 374] on th "Pack No." at bounding box center [264, 385] width 50 height 33
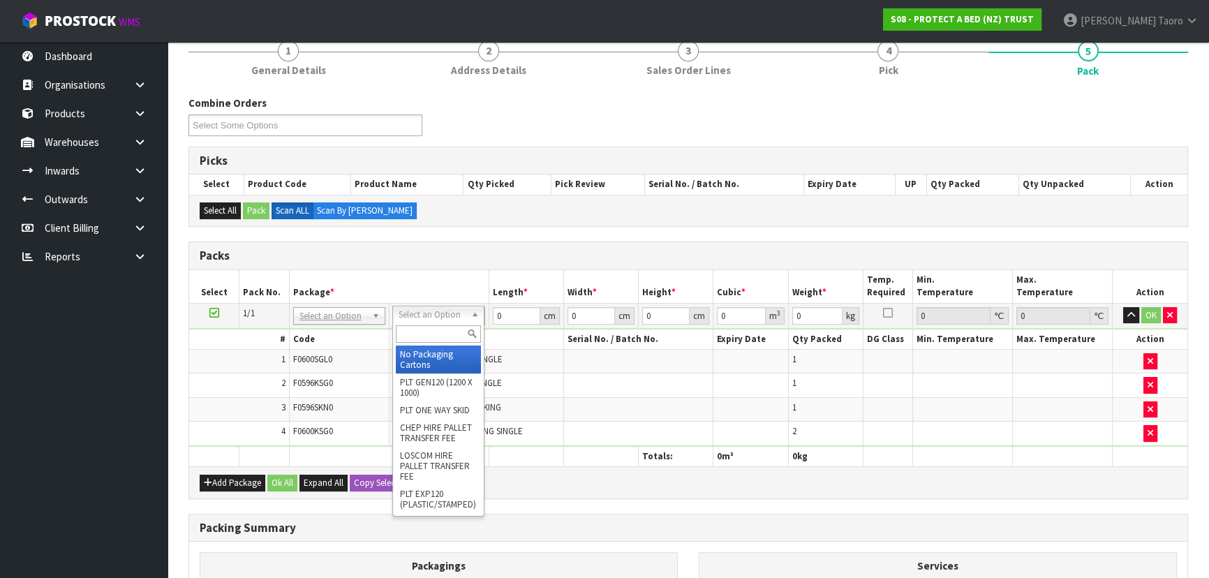
click at [445, 330] on input "text" at bounding box center [438, 333] width 85 height 17
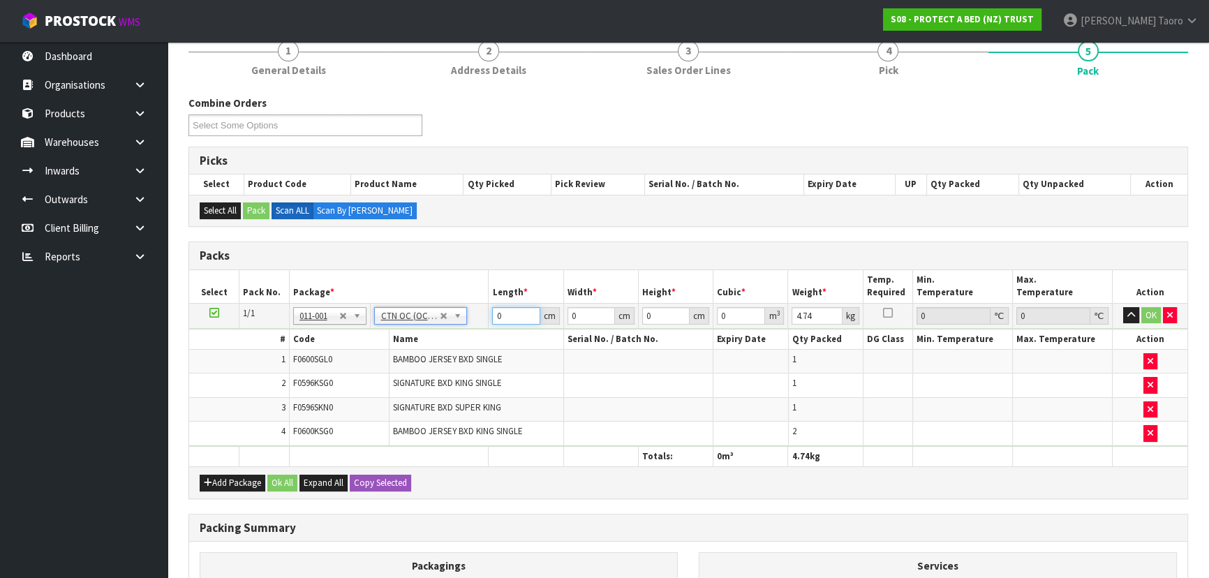
click at [496, 316] on input "0" at bounding box center [515, 315] width 47 height 17
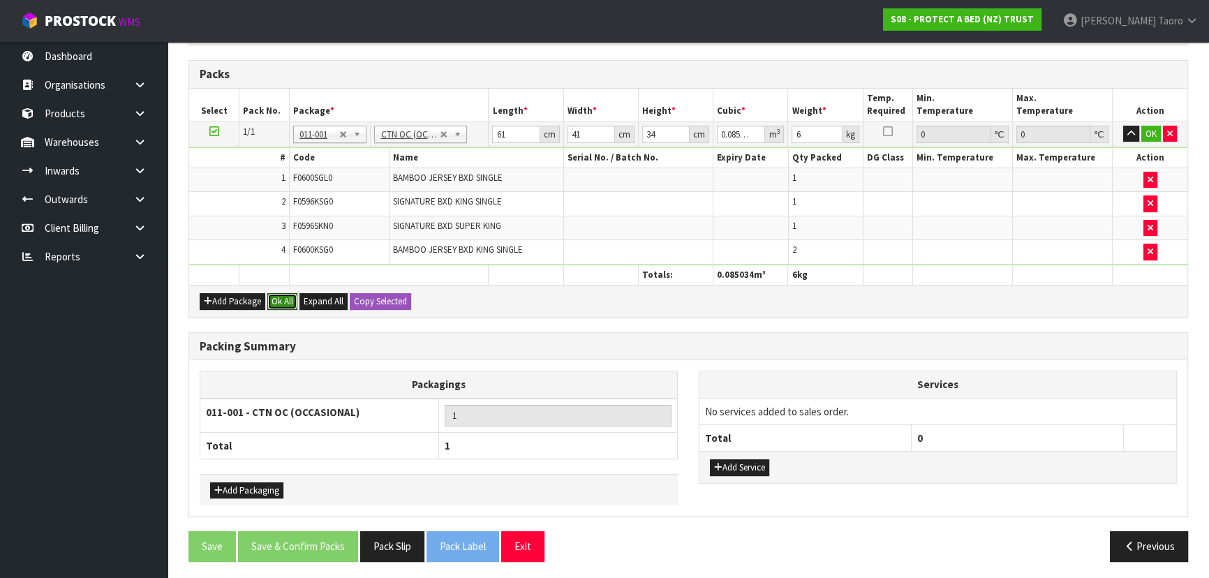
click at [281, 299] on button "Ok All" at bounding box center [282, 301] width 30 height 17
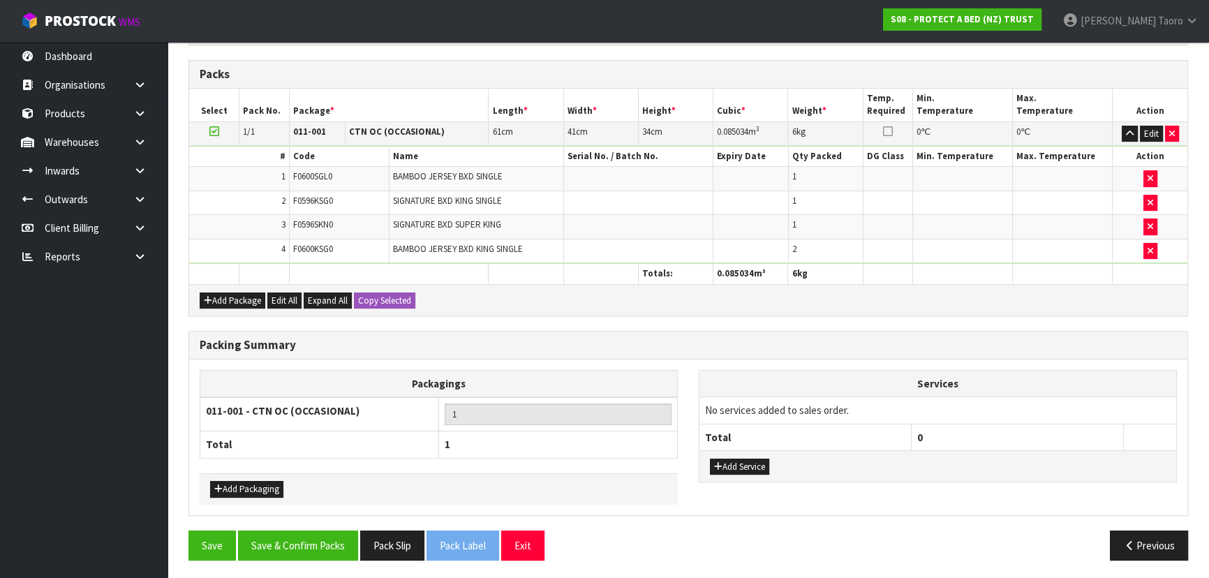
scroll to position [307, 0]
drag, startPoint x: 329, startPoint y: 540, endPoint x: 316, endPoint y: 537, distance: 13.0
click at [329, 540] on button "Save & Confirm Packs" at bounding box center [298, 546] width 120 height 30
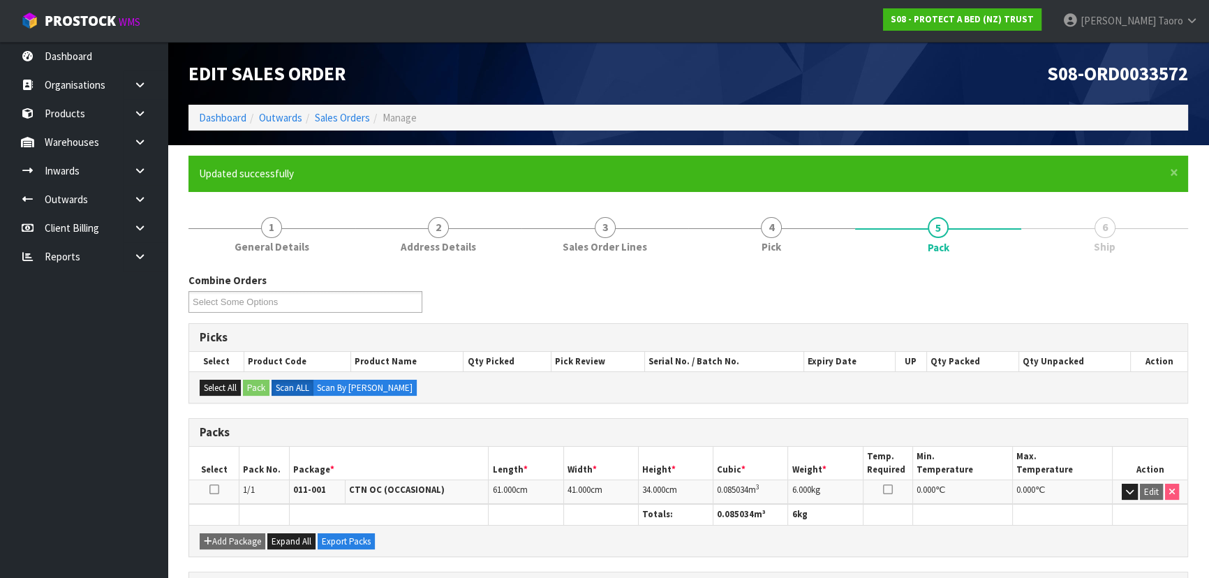
scroll to position [209, 0]
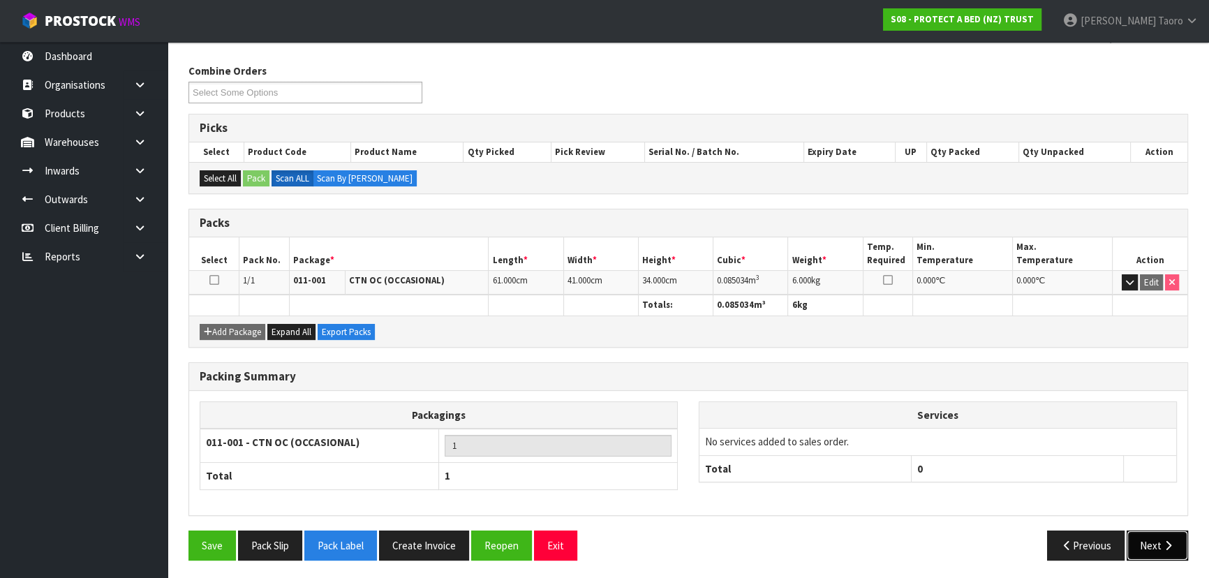
click at [1159, 545] on button "Next" at bounding box center [1157, 546] width 61 height 30
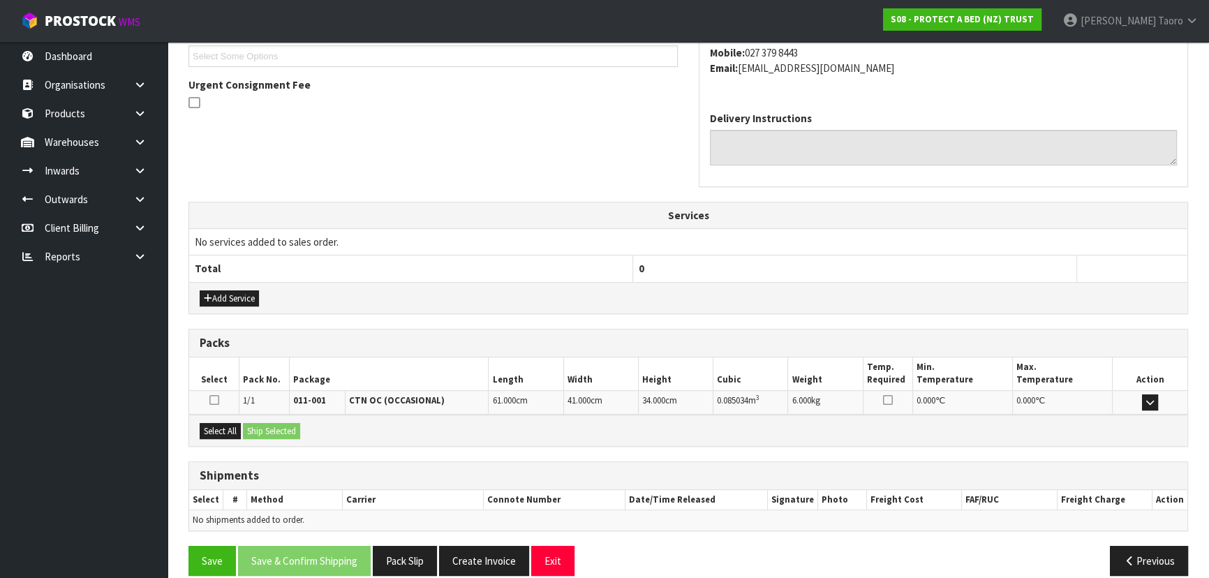
scroll to position [401, 0]
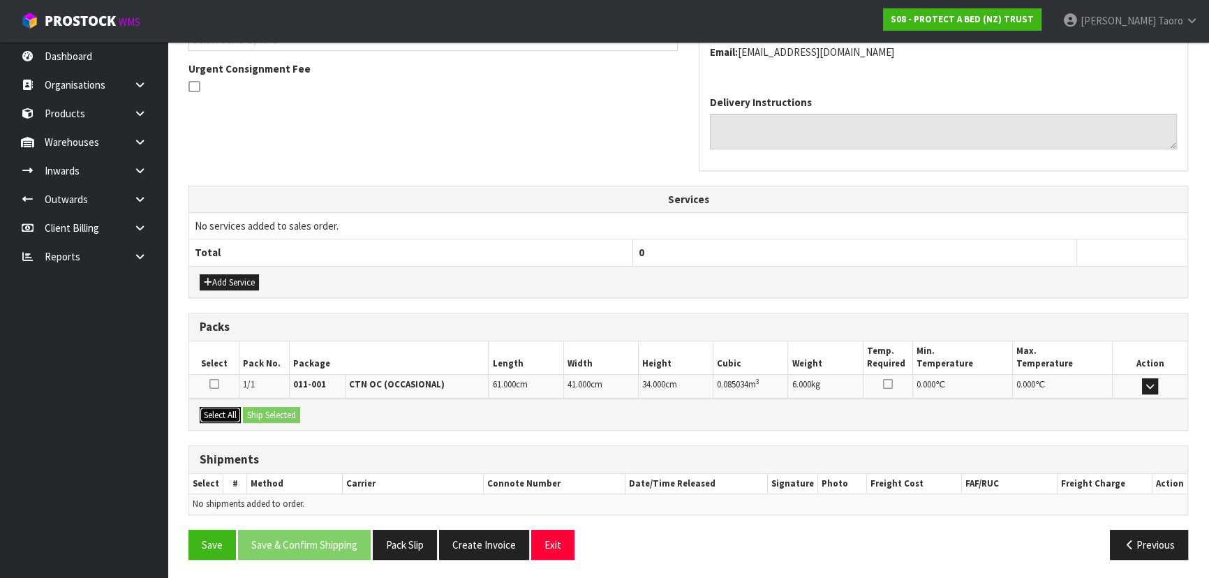
click at [224, 407] on button "Select All" at bounding box center [220, 415] width 41 height 17
click at [252, 412] on button "Ship Selected" at bounding box center [271, 415] width 57 height 17
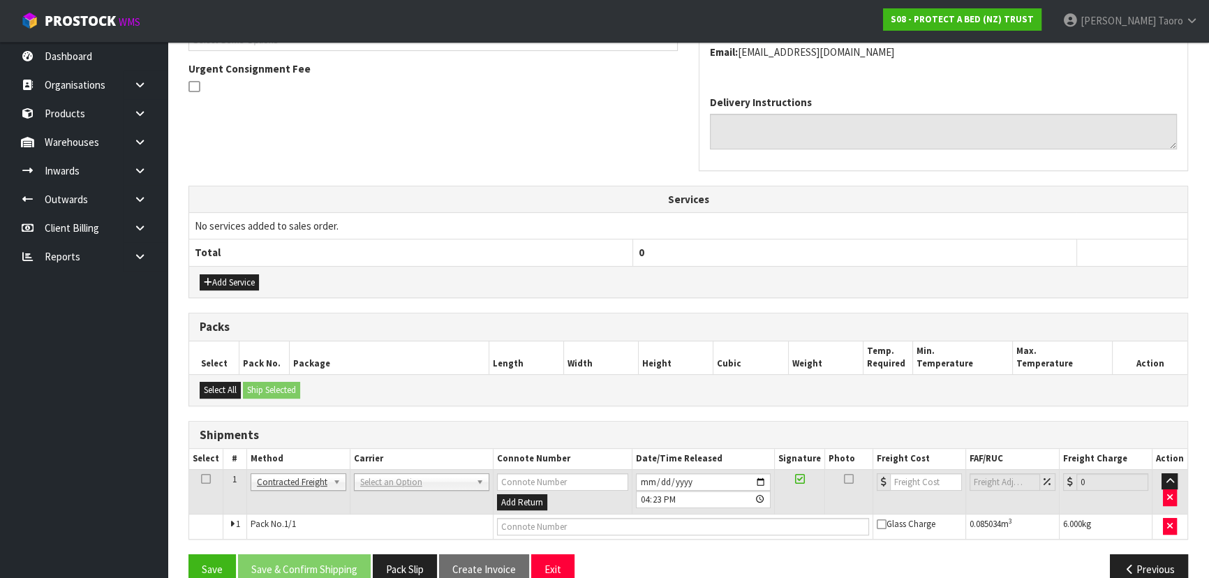
drag, startPoint x: 368, startPoint y: 483, endPoint x: 376, endPoint y: 503, distance: 21.9
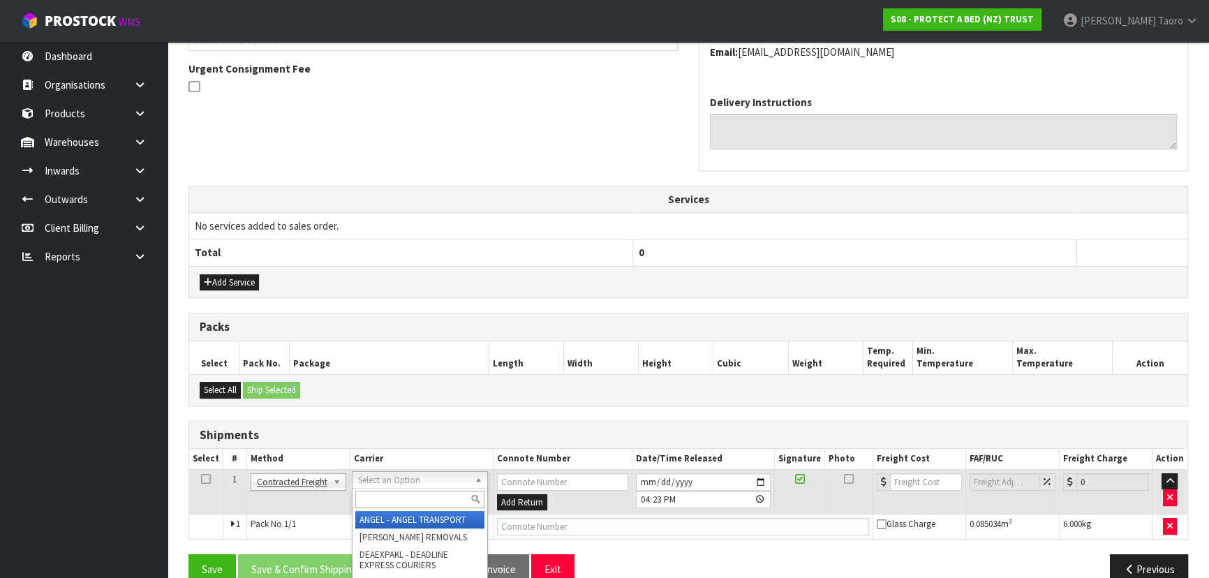
click at [376, 499] on input "text" at bounding box center [419, 499] width 129 height 17
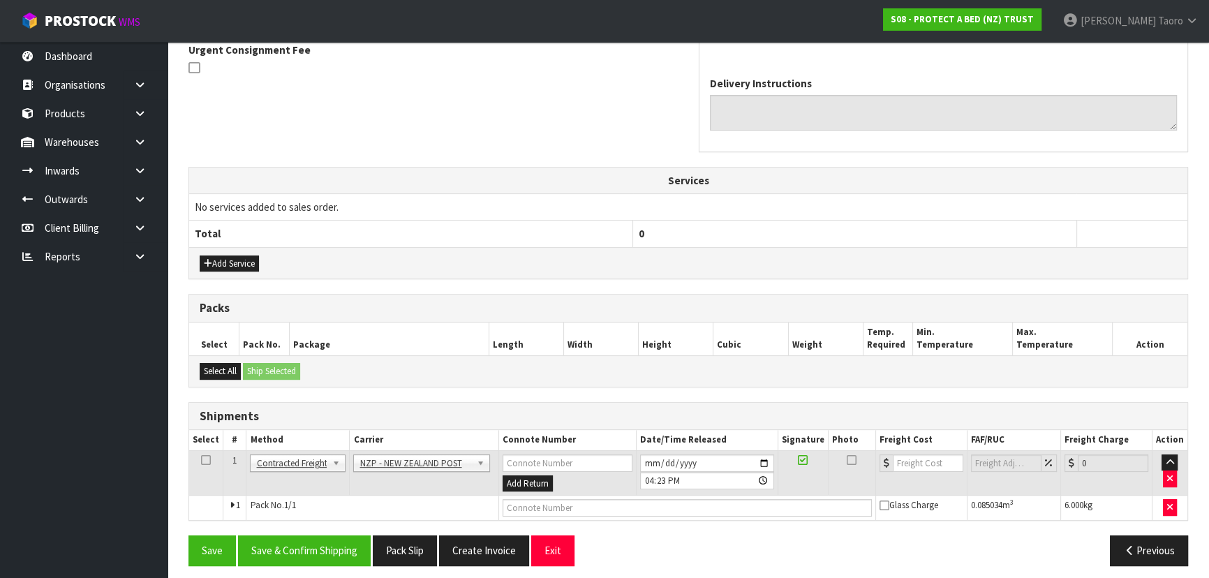
scroll to position [426, 0]
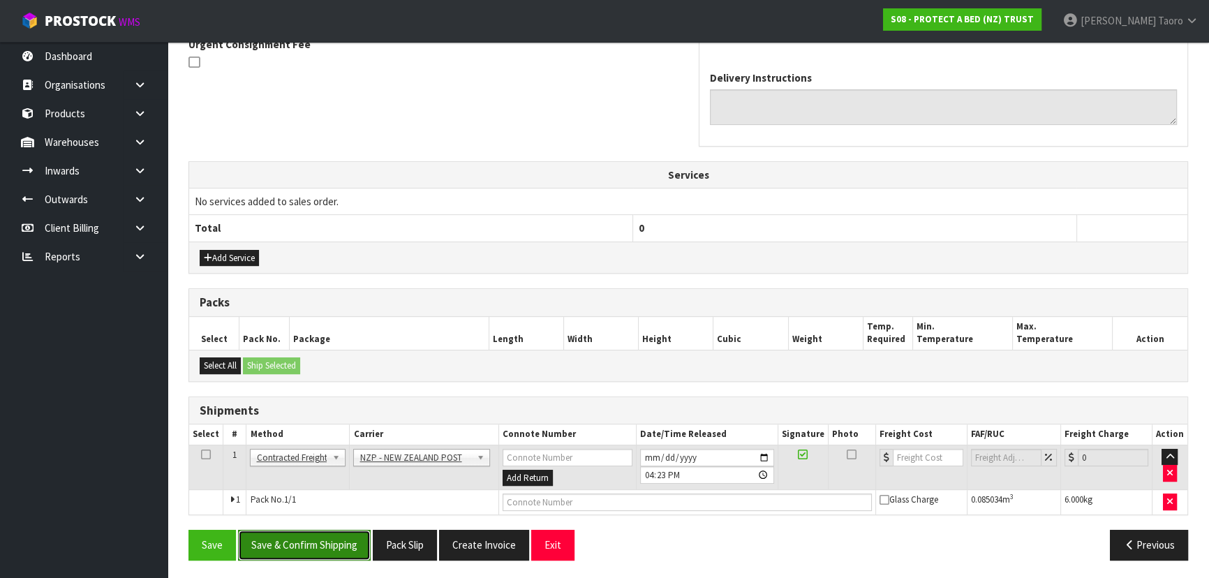
click at [299, 538] on button "Save & Confirm Shipping" at bounding box center [304, 545] width 133 height 30
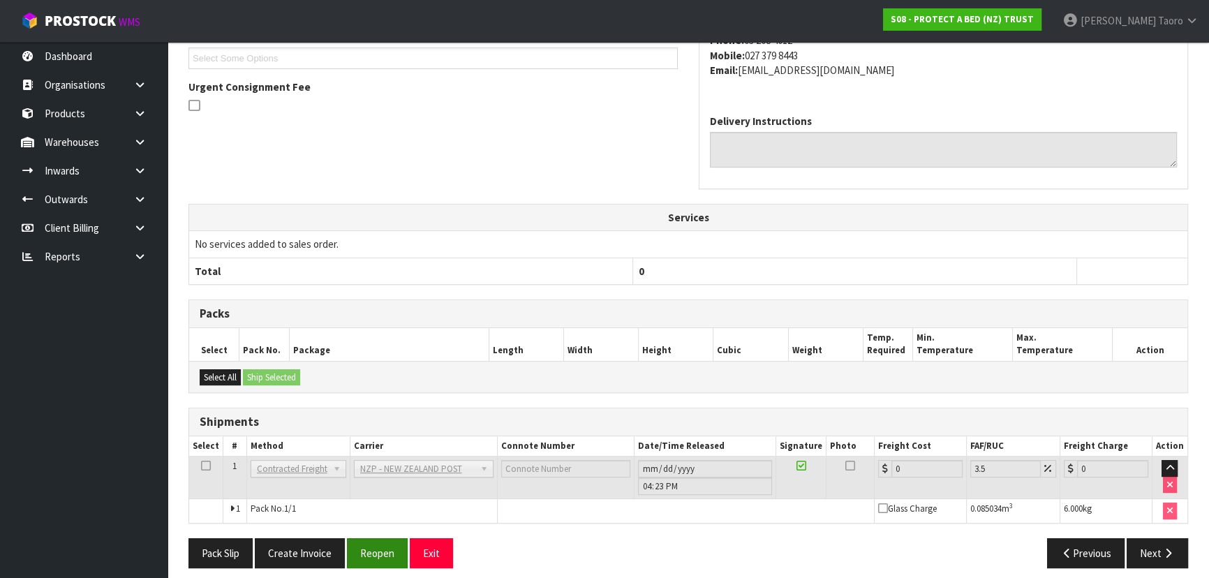
scroll to position [406, 0]
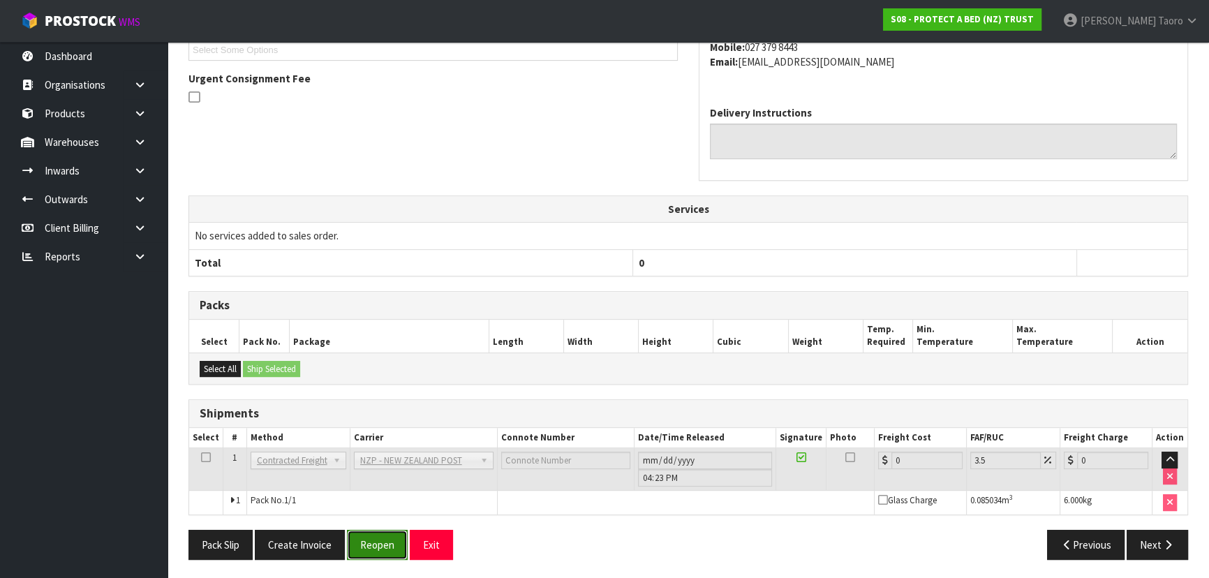
click at [378, 540] on button "Reopen" at bounding box center [377, 545] width 61 height 30
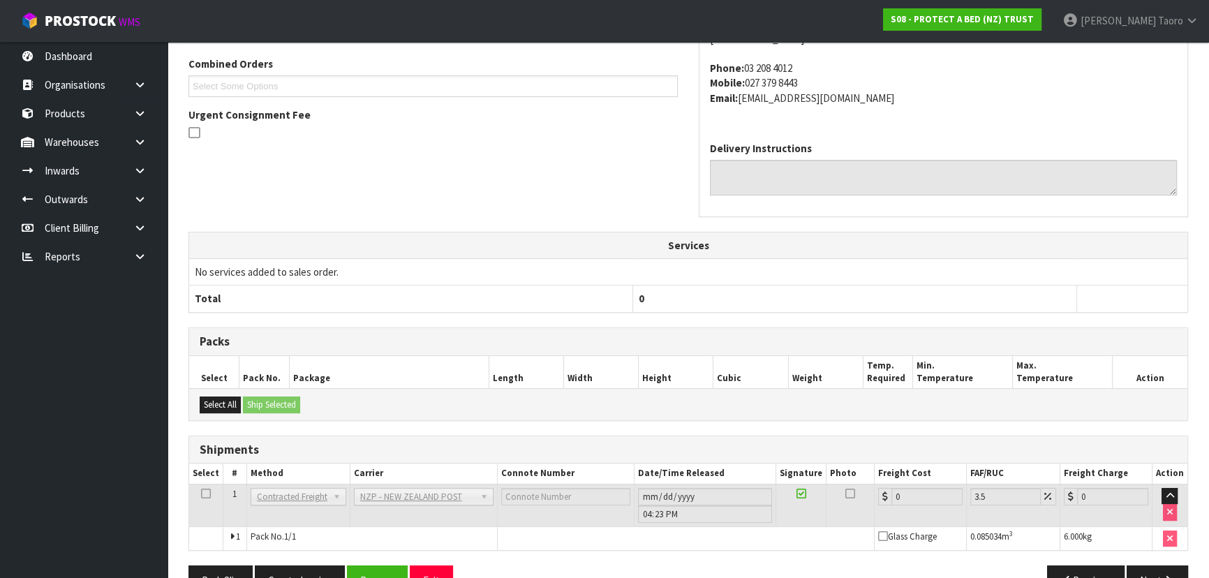
scroll to position [392, 0]
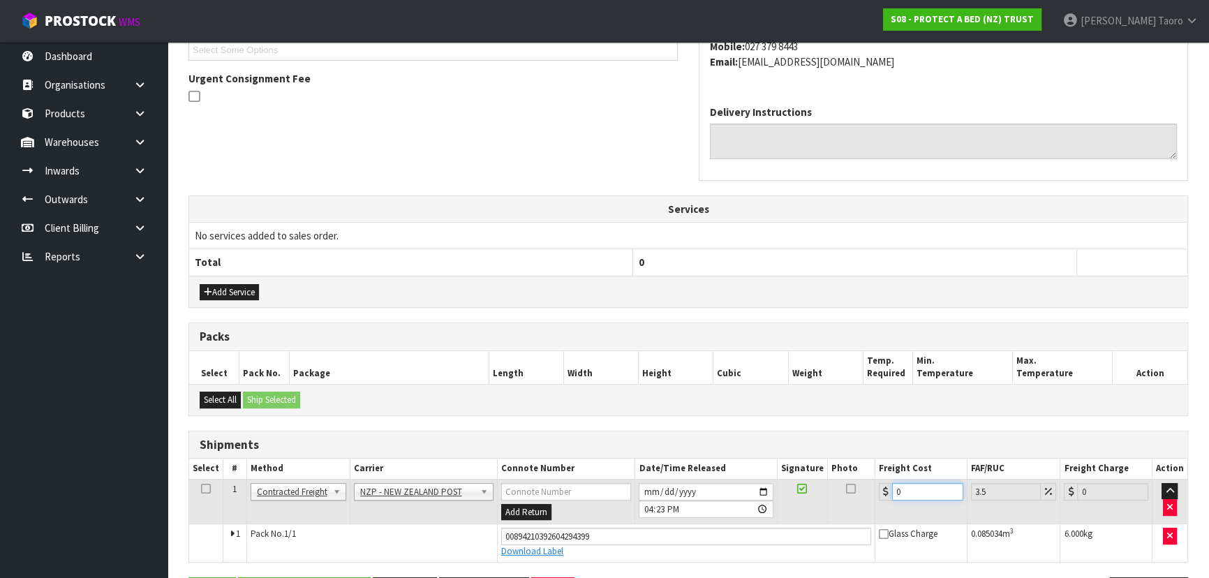
click at [928, 493] on input "0" at bounding box center [927, 491] width 71 height 17
click at [928, 491] on input "0" at bounding box center [927, 491] width 71 height 17
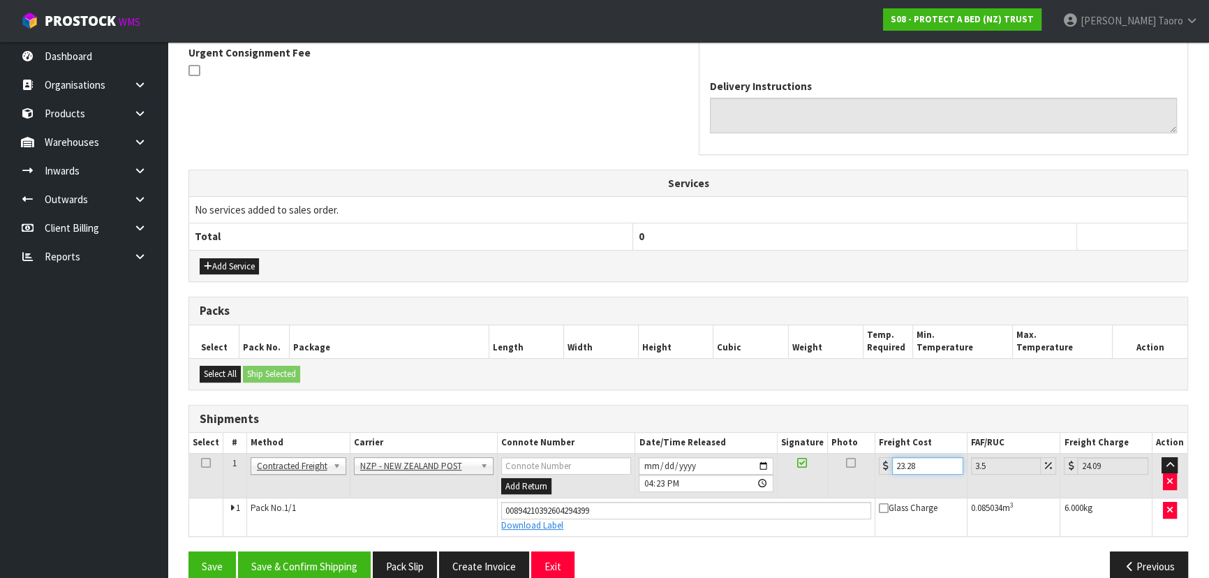
scroll to position [439, 0]
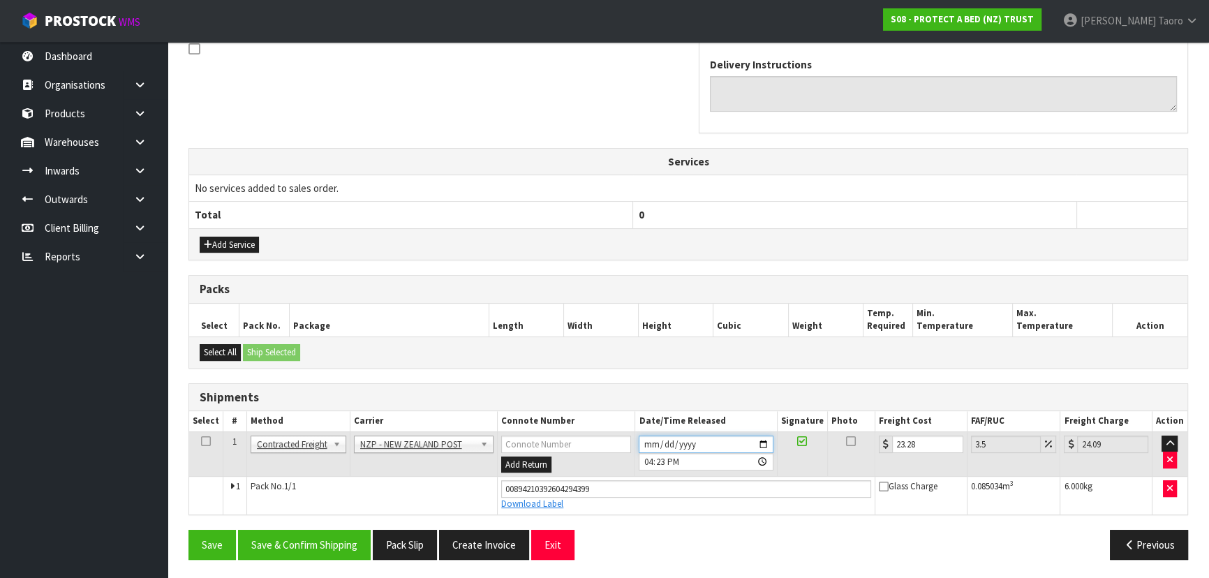
click at [644, 440] on input "2025-09-26" at bounding box center [706, 444] width 134 height 17
click at [648, 461] on input "16:23:00.000" at bounding box center [706, 461] width 134 height 17
click at [293, 548] on button "Save & Confirm Shipping" at bounding box center [304, 545] width 133 height 30
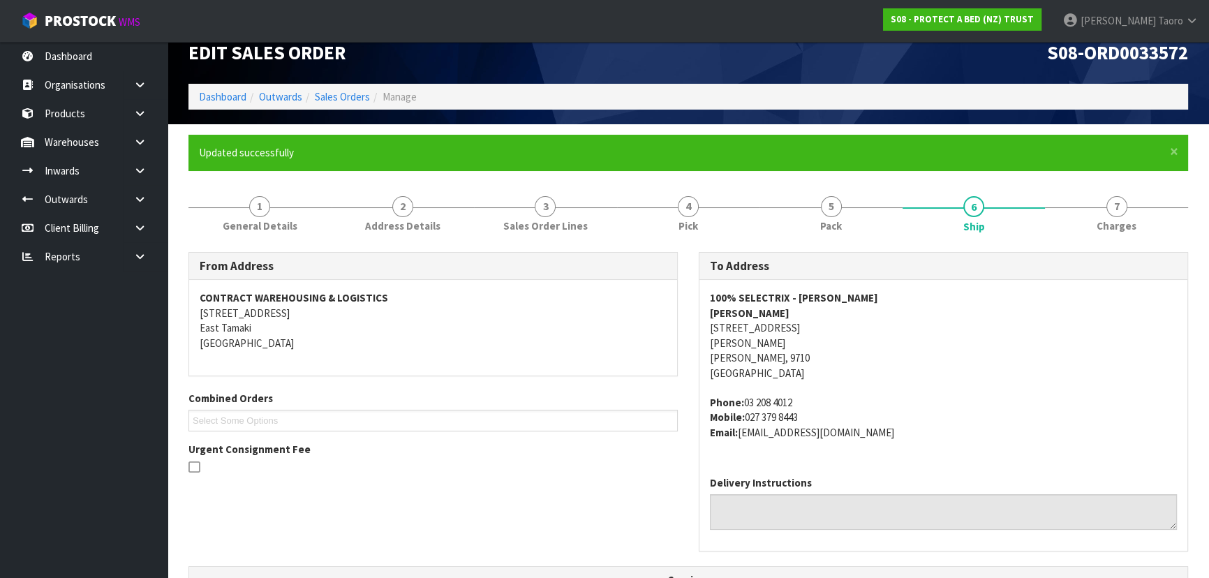
scroll to position [401, 0]
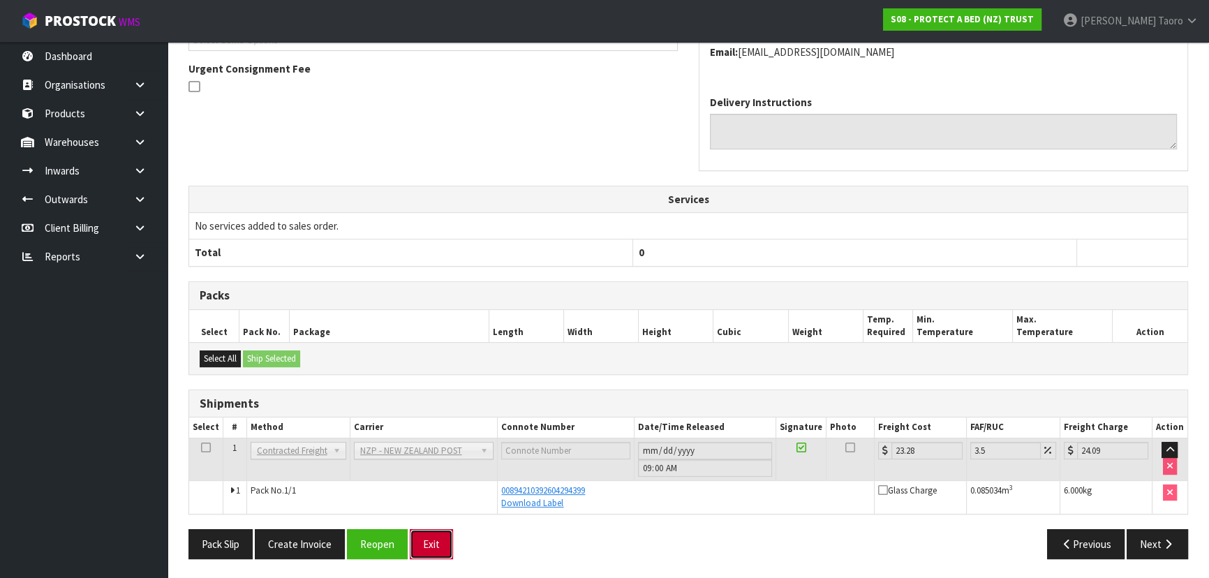
click at [424, 542] on button "Exit" at bounding box center [431, 544] width 43 height 30
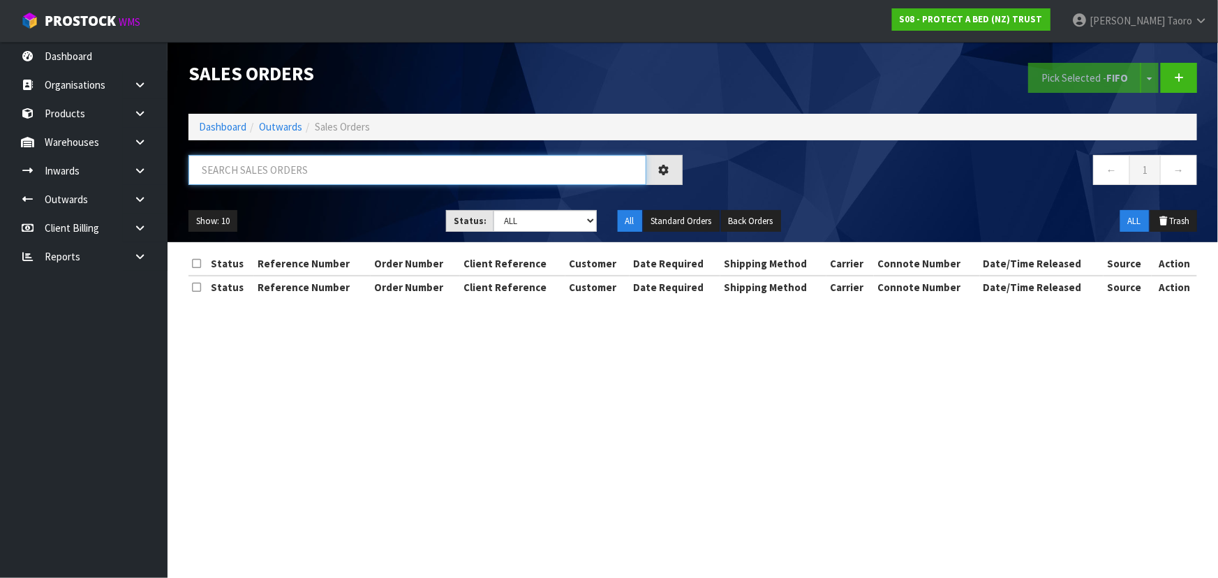
click at [355, 169] on input "text" at bounding box center [417, 170] width 458 height 30
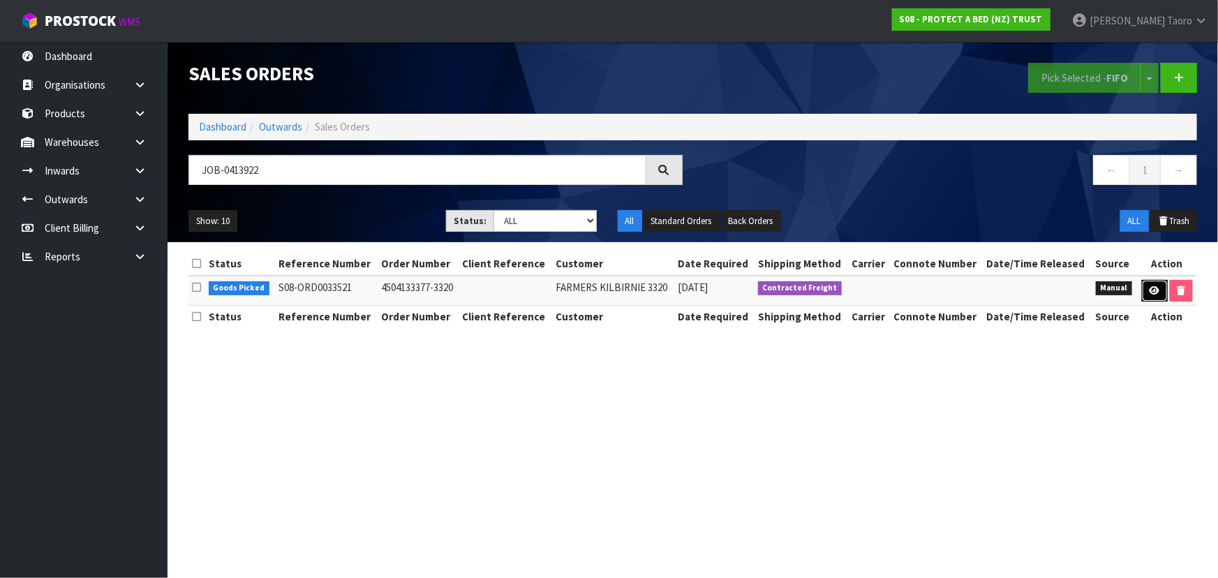
click at [1150, 286] on icon at bounding box center [1155, 290] width 10 height 9
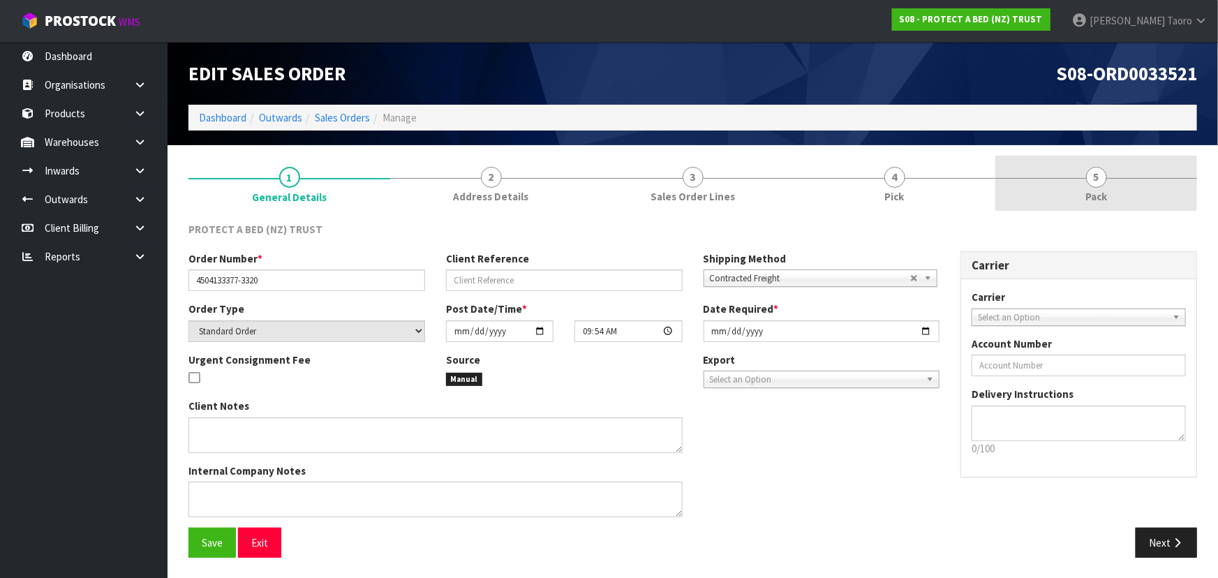
drag, startPoint x: 1121, startPoint y: 188, endPoint x: 1050, endPoint y: 206, distance: 73.5
click at [1119, 187] on link "5 Pack" at bounding box center [1096, 183] width 202 height 55
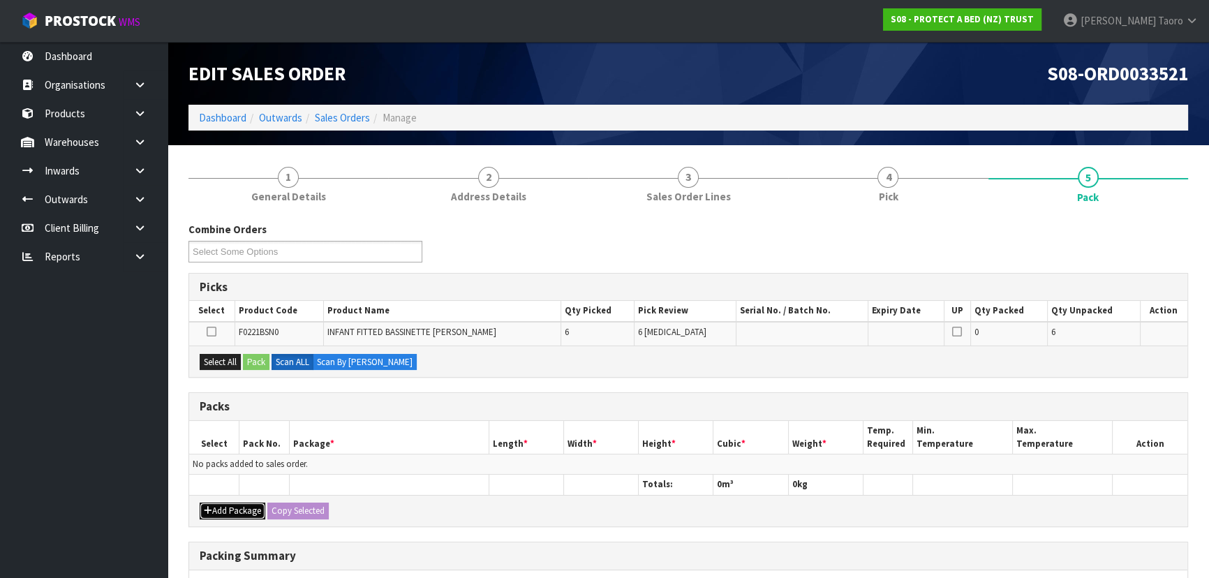
click at [230, 503] on button "Add Package" at bounding box center [233, 511] width 66 height 17
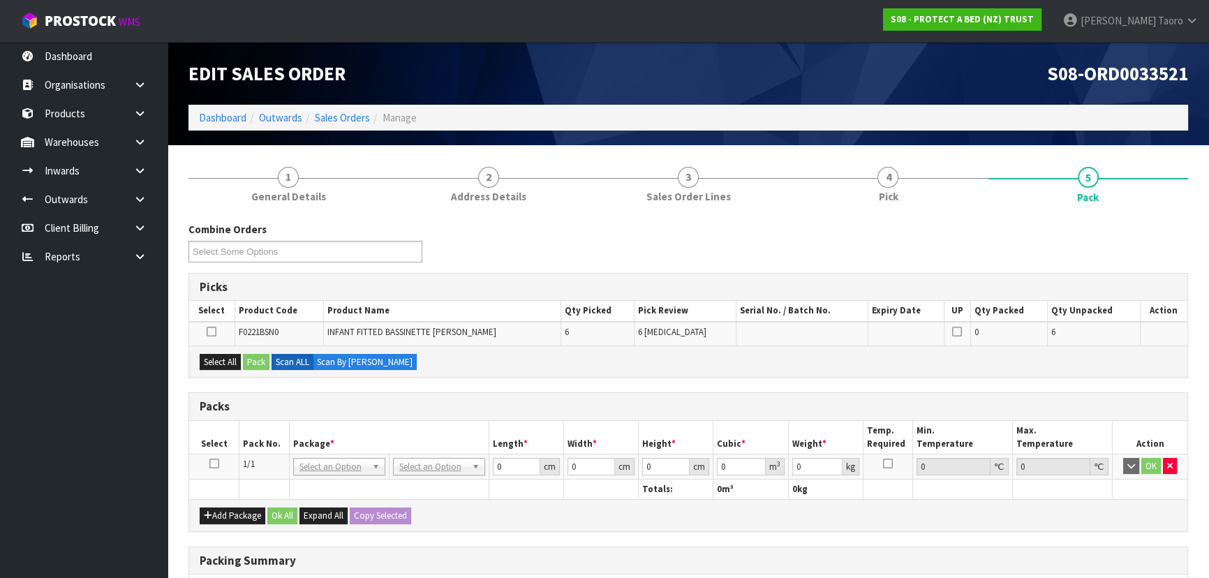
drag, startPoint x: 217, startPoint y: 467, endPoint x: 258, endPoint y: 444, distance: 47.2
click at [218, 464] on icon at bounding box center [214, 464] width 10 height 1
drag, startPoint x: 274, startPoint y: 433, endPoint x: 279, endPoint y: 425, distance: 9.5
click at [277, 431] on th "Pack No." at bounding box center [264, 437] width 50 height 33
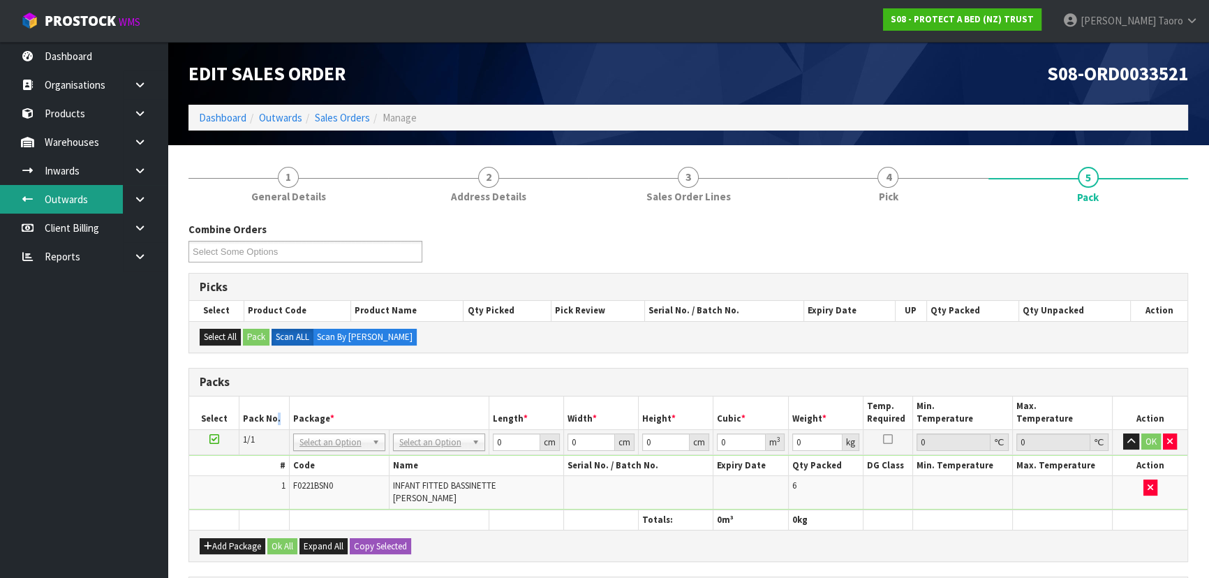
drag, startPoint x: 454, startPoint y: 440, endPoint x: 447, endPoint y: 454, distance: 14.7
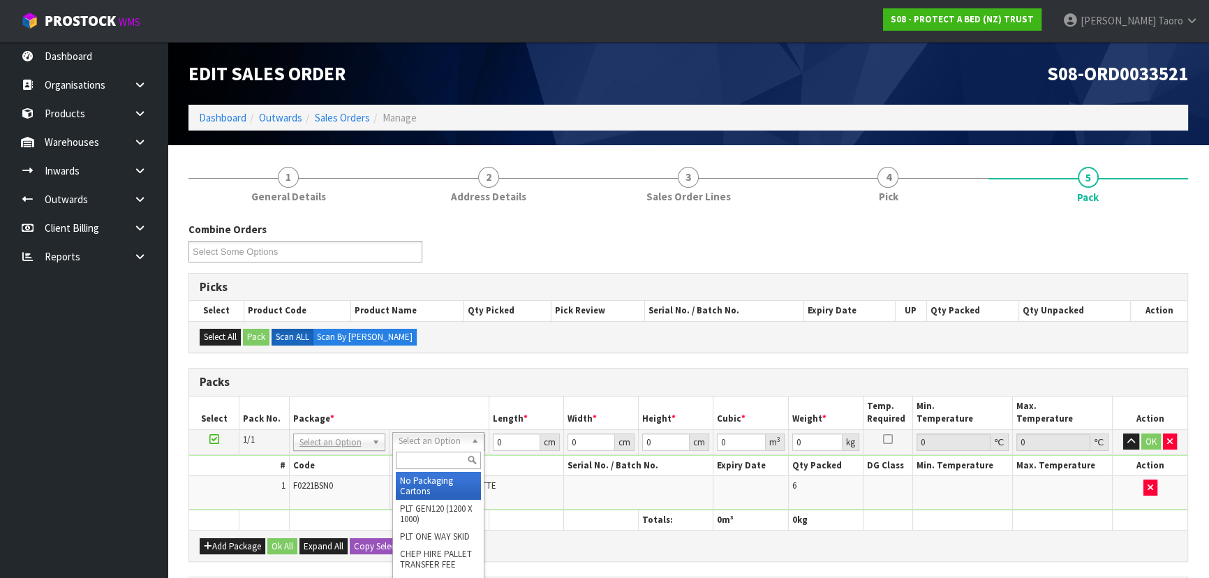
click at [446, 457] on input "text" at bounding box center [438, 460] width 85 height 17
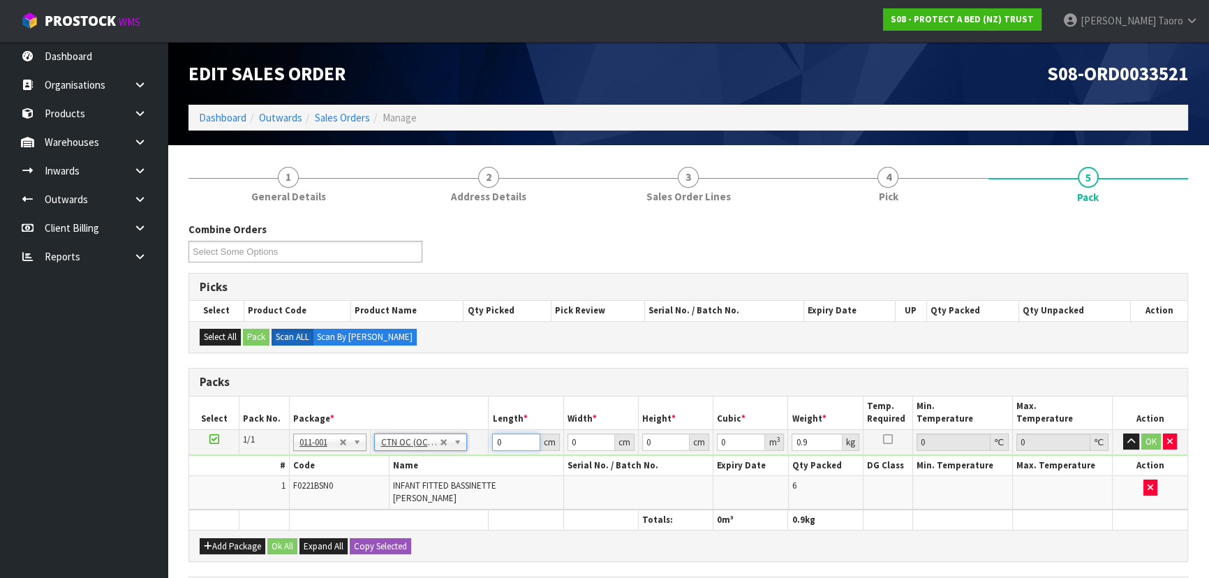
click at [502, 445] on input "0" at bounding box center [515, 441] width 47 height 17
click at [503, 445] on input "0" at bounding box center [515, 441] width 47 height 17
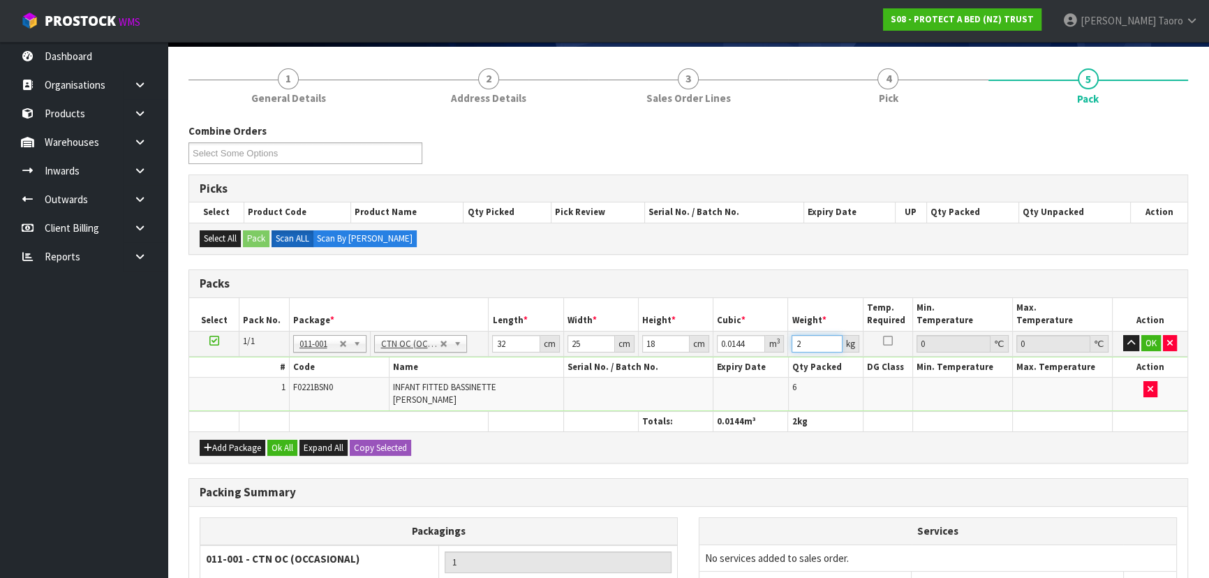
scroll to position [237, 0]
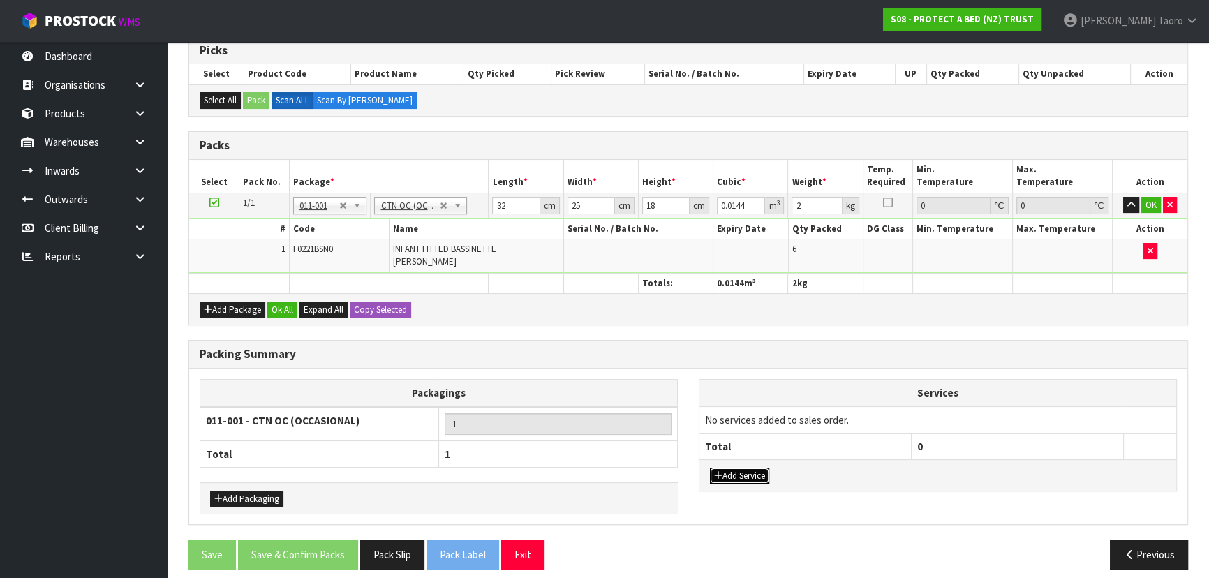
click at [728, 468] on button "Add Service" at bounding box center [739, 476] width 59 height 17
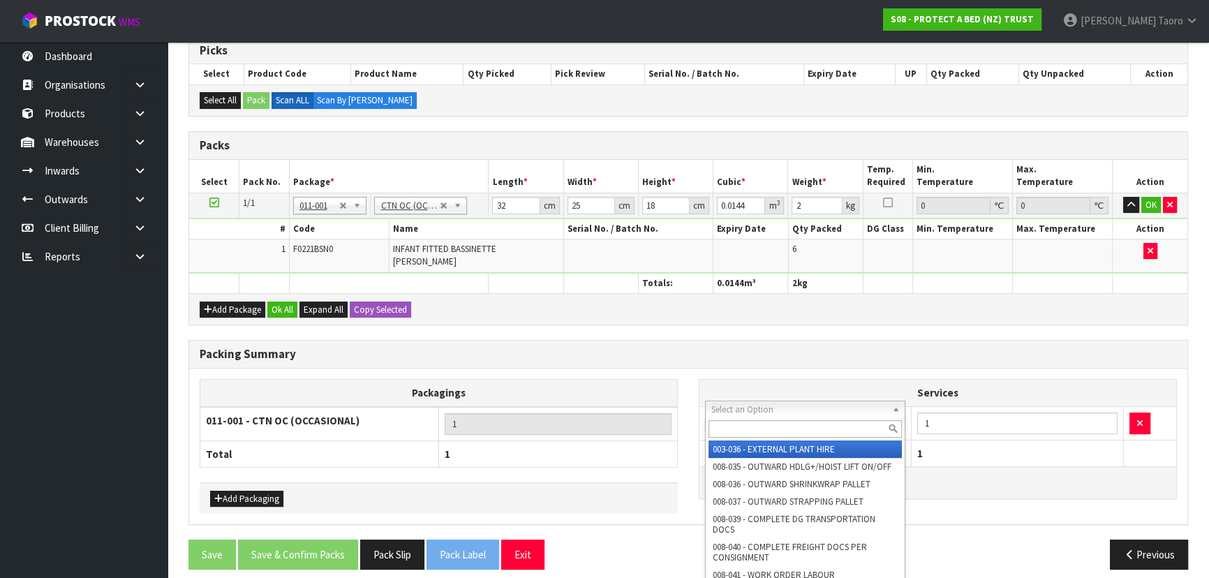
drag, startPoint x: 738, startPoint y: 412, endPoint x: 740, endPoint y: 429, distance: 16.9
click at [740, 429] on input "text" at bounding box center [805, 428] width 193 height 17
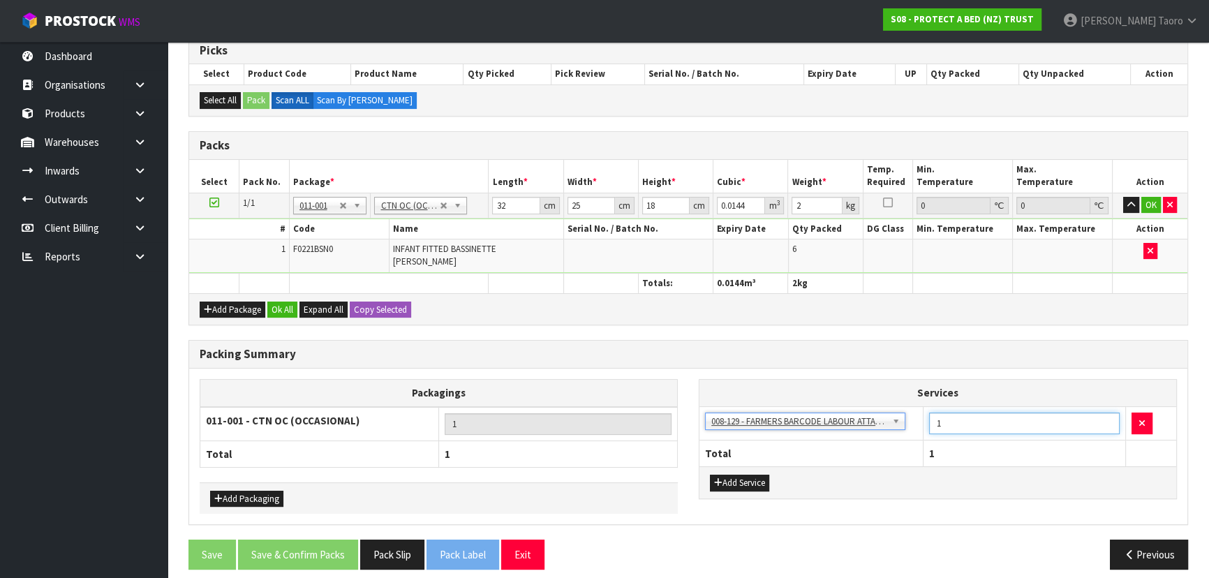
click at [1006, 413] on input "1" at bounding box center [1024, 424] width 191 height 22
drag, startPoint x: 1006, startPoint y: 406, endPoint x: 1005, endPoint y: 391, distance: 14.7
click at [1005, 391] on table "Services 003-036 - EXTERNAL PLANT HIRE 008-035 - OUTWARD HDLG+/HOIST LIFT ON/OF…" at bounding box center [937, 423] width 477 height 87
drag, startPoint x: 566, startPoint y: 366, endPoint x: 536, endPoint y: 347, distance: 35.4
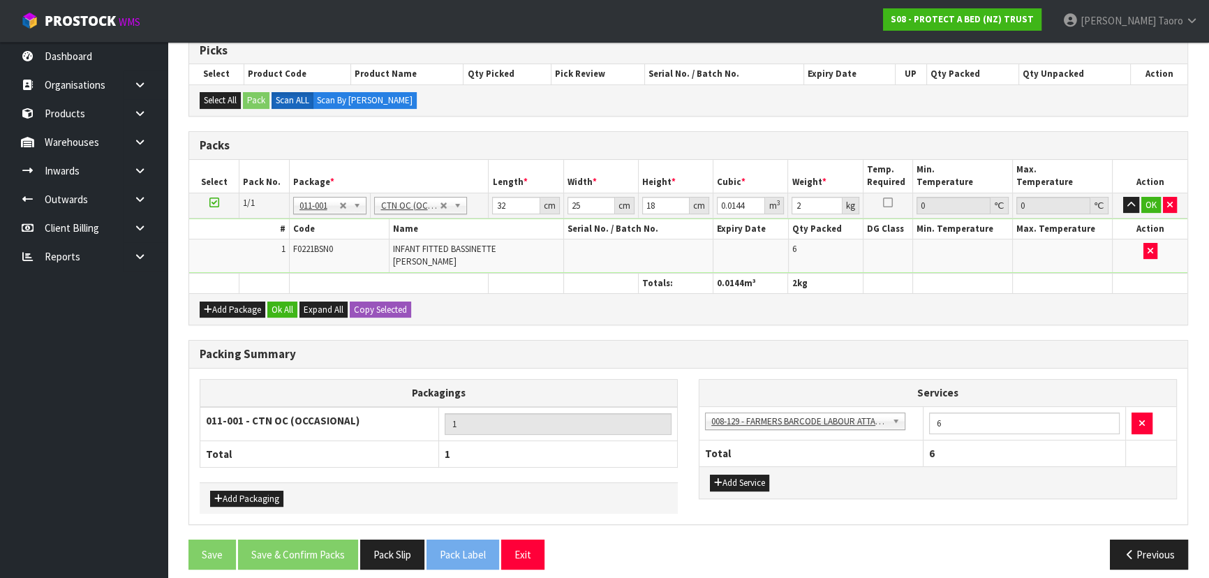
click at [551, 369] on div "Packagings 011-001 - CTN OC (OCCASIONAL) 1 Total 1 Add Packaging Services 003-0…" at bounding box center [688, 447] width 998 height 156
click at [292, 302] on button "Ok All" at bounding box center [282, 310] width 30 height 17
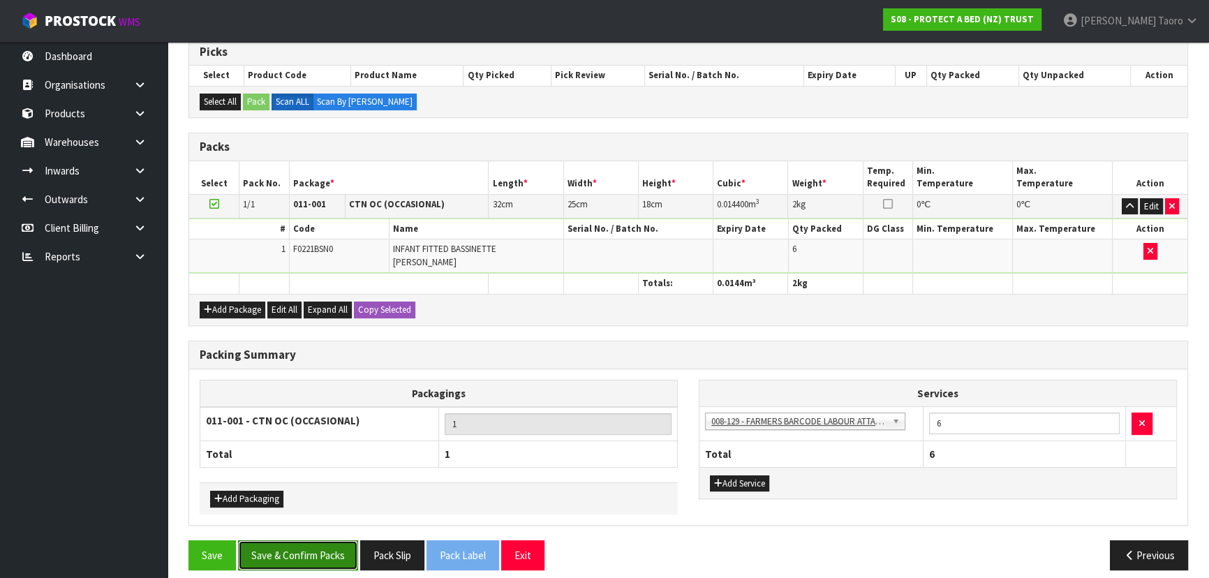
drag, startPoint x: 338, startPoint y: 536, endPoint x: 357, endPoint y: 536, distance: 19.5
click at [338, 540] on button "Save & Confirm Packs" at bounding box center [298, 555] width 120 height 30
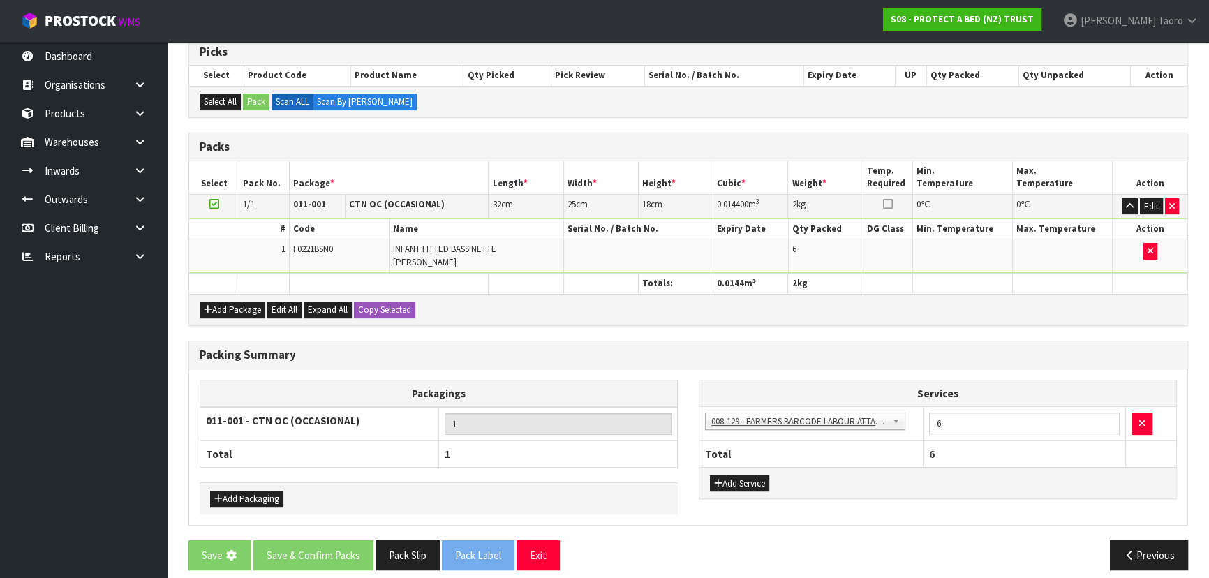
scroll to position [0, 0]
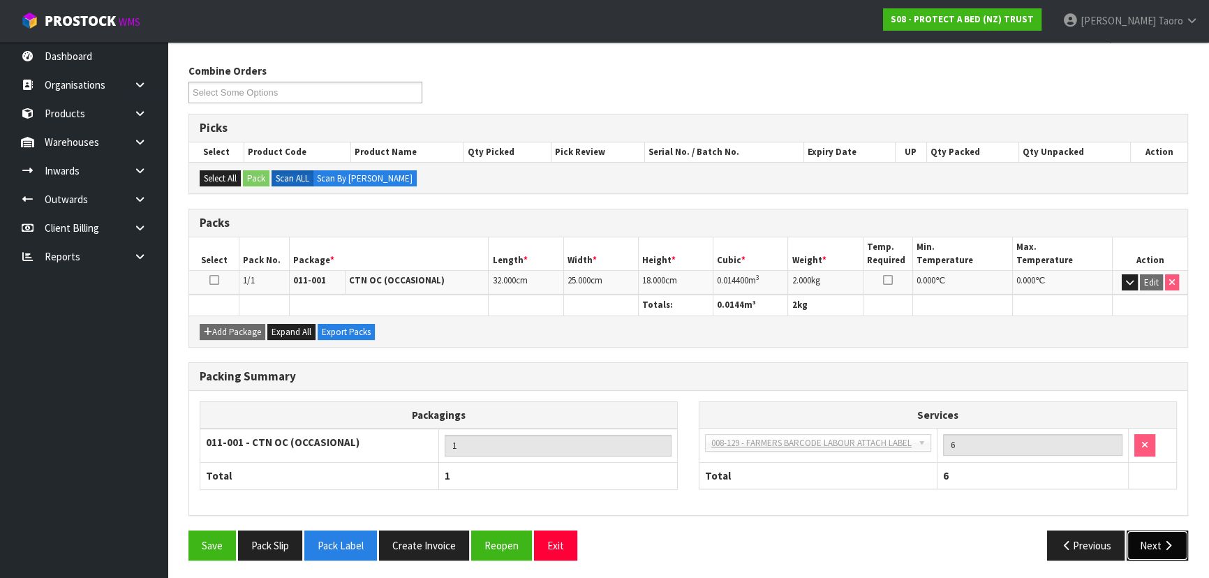
click at [1153, 535] on button "Next" at bounding box center [1157, 546] width 61 height 30
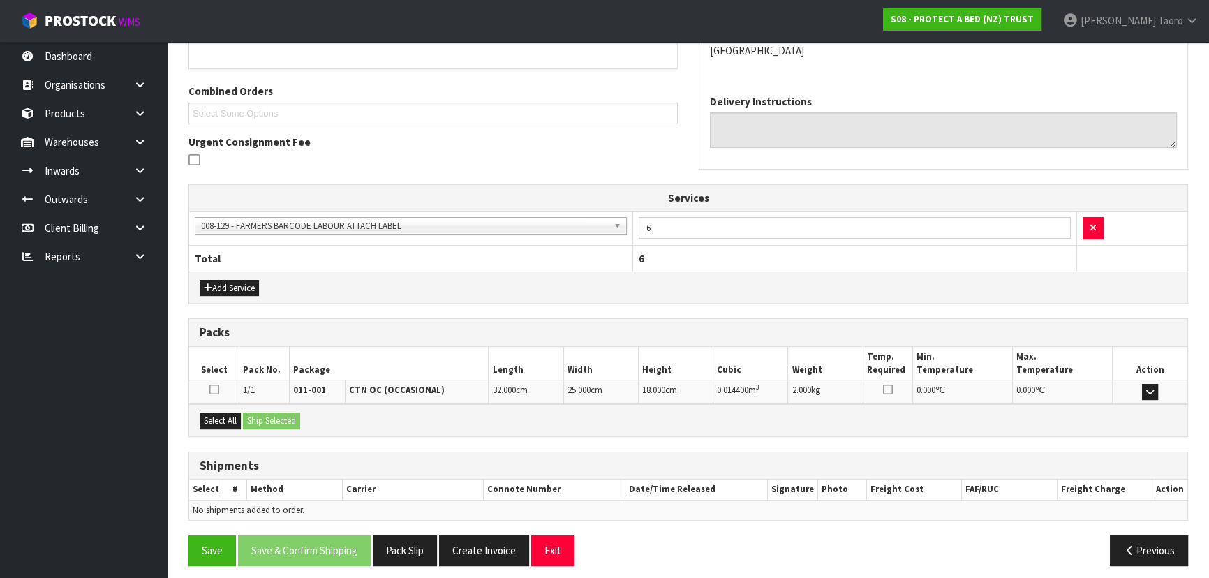
scroll to position [334, 0]
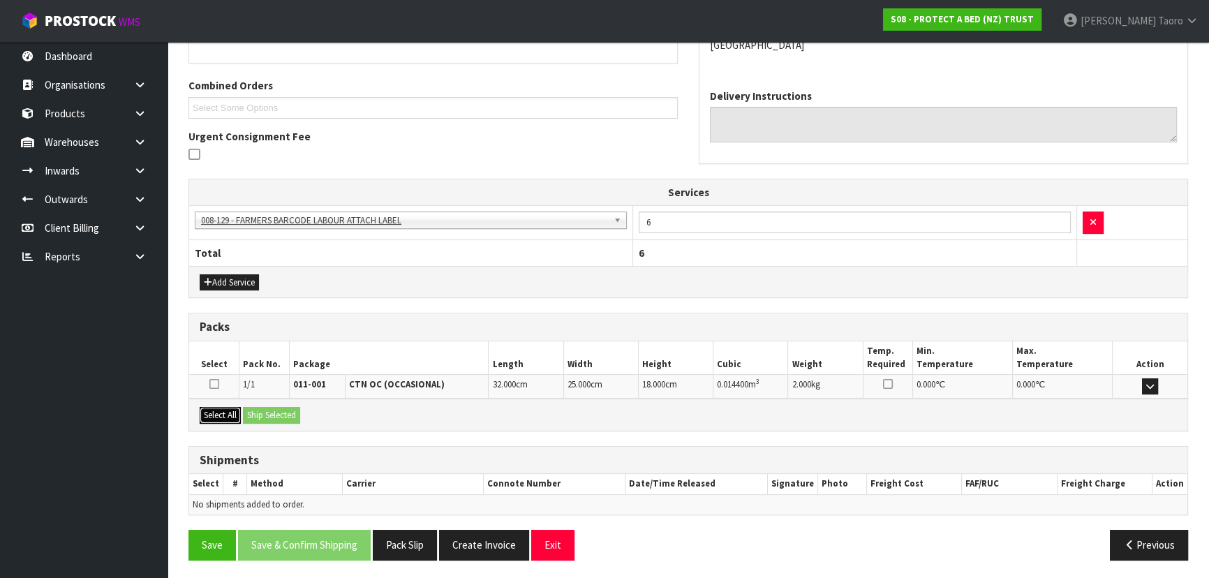
click at [246, 415] on div "Select All Ship Selected" at bounding box center [688, 414] width 998 height 31
click at [237, 413] on button "Select All" at bounding box center [220, 415] width 41 height 17
drag, startPoint x: 255, startPoint y: 415, endPoint x: 366, endPoint y: 463, distance: 120.7
click at [256, 415] on button "Ship Selected" at bounding box center [271, 415] width 57 height 17
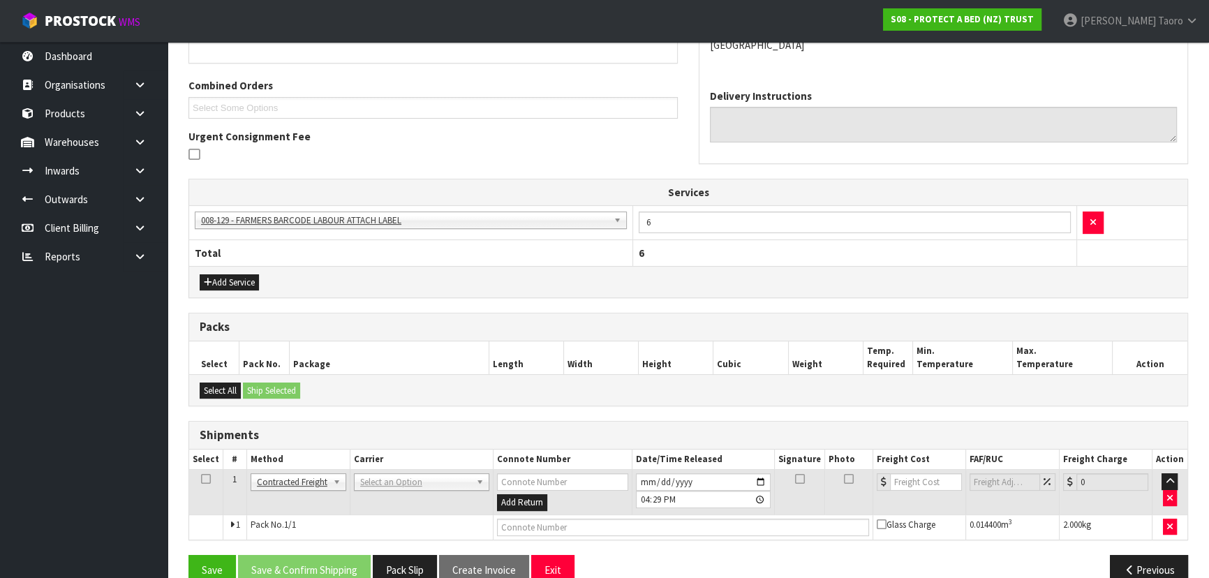
drag, startPoint x: 366, startPoint y: 463, endPoint x: 405, endPoint y: 475, distance: 40.4
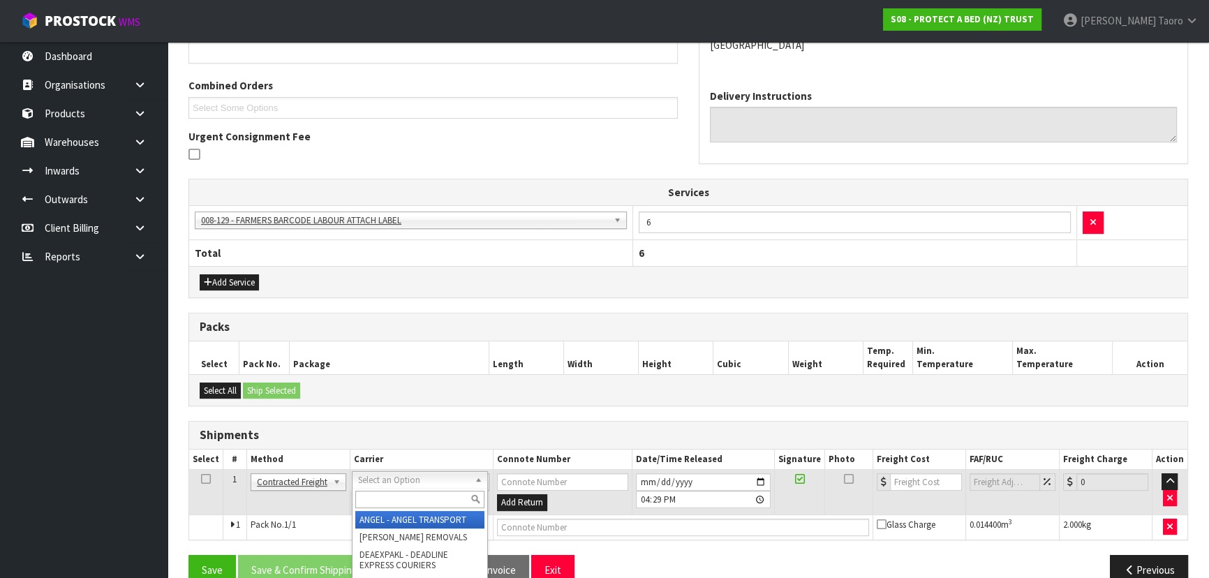
click at [408, 491] on input "text" at bounding box center [419, 499] width 129 height 17
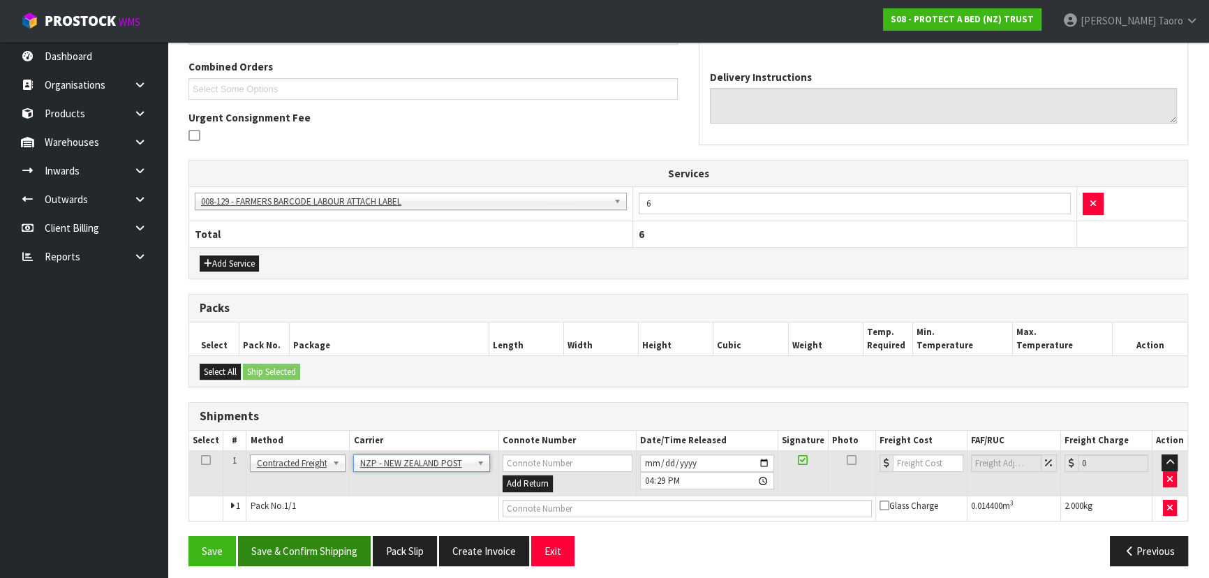
scroll to position [358, 0]
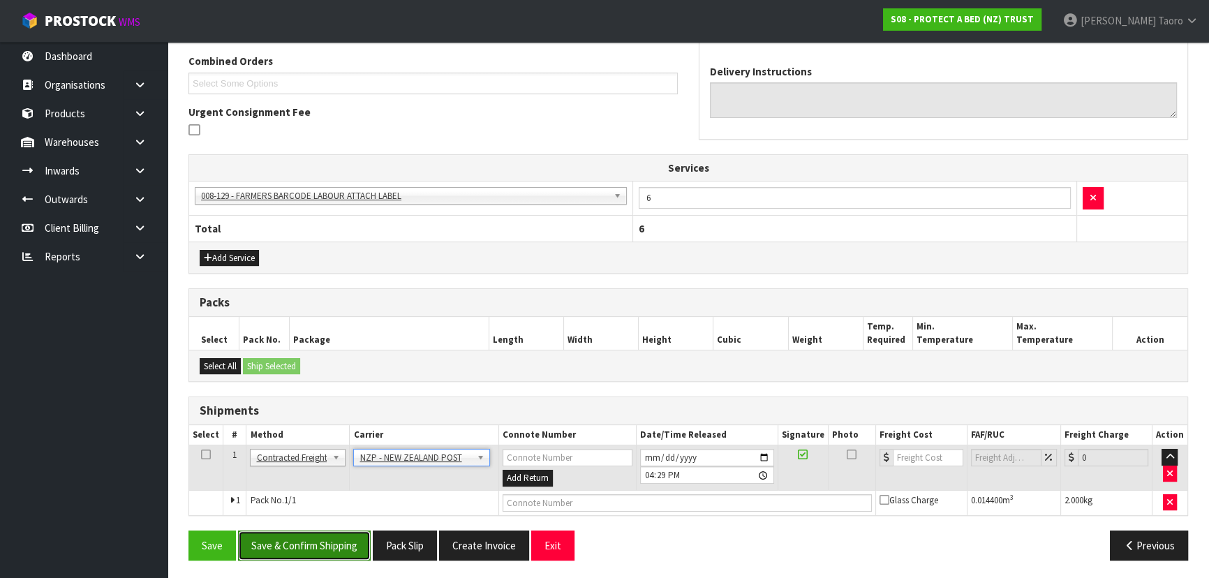
click at [361, 544] on button "Save & Confirm Shipping" at bounding box center [304, 546] width 133 height 30
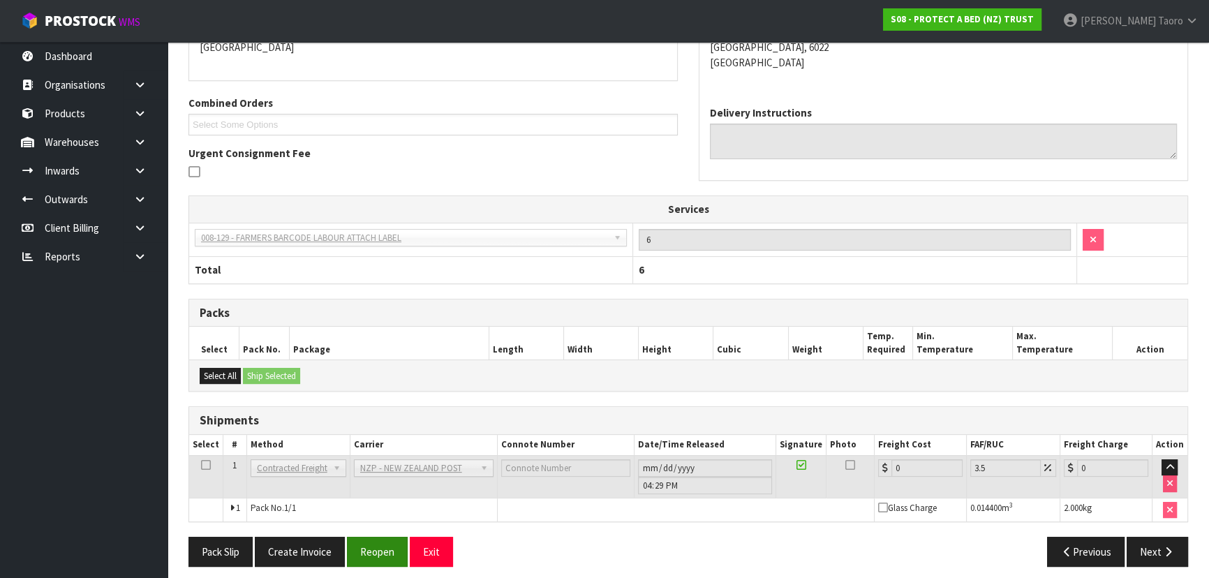
scroll to position [339, 0]
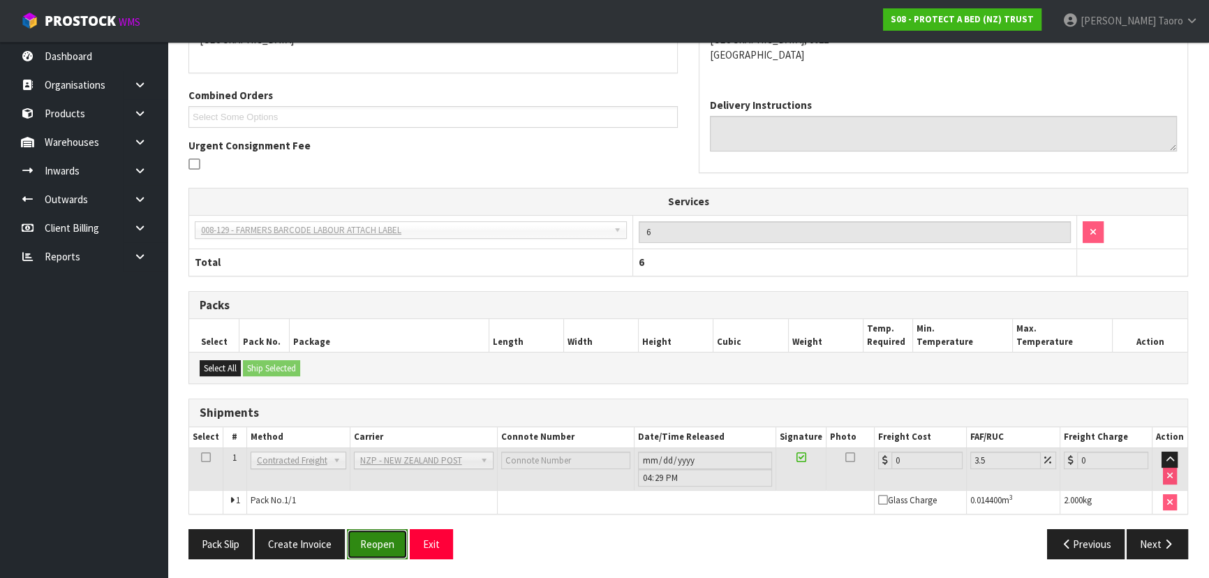
drag, startPoint x: 372, startPoint y: 537, endPoint x: 373, endPoint y: 524, distance: 13.3
click at [372, 536] on button "Reopen" at bounding box center [377, 544] width 61 height 30
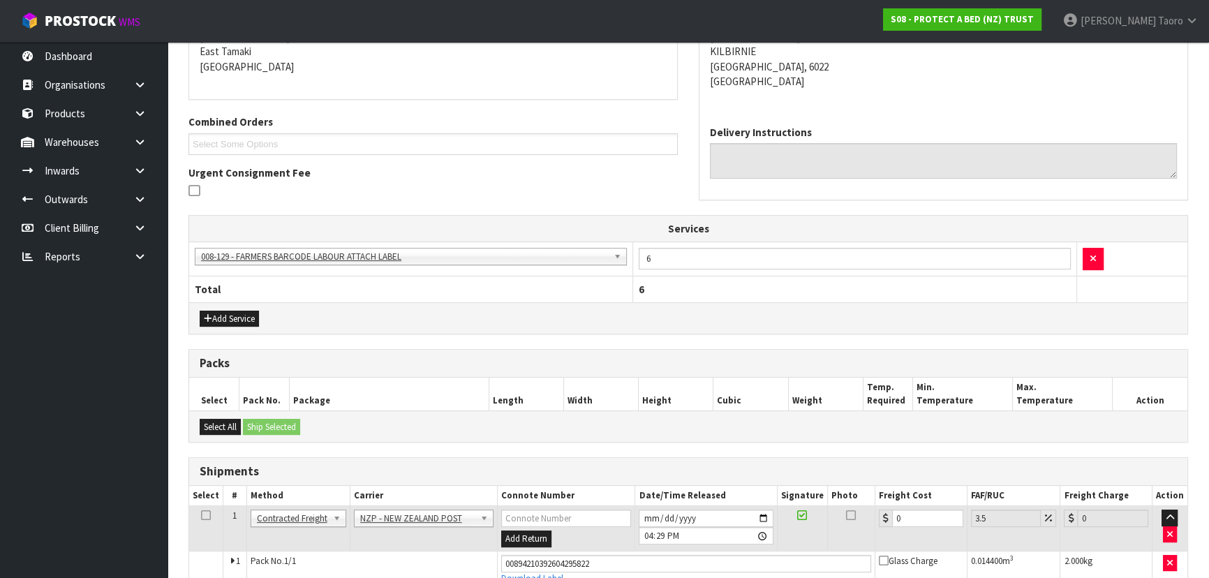
scroll to position [324, 0]
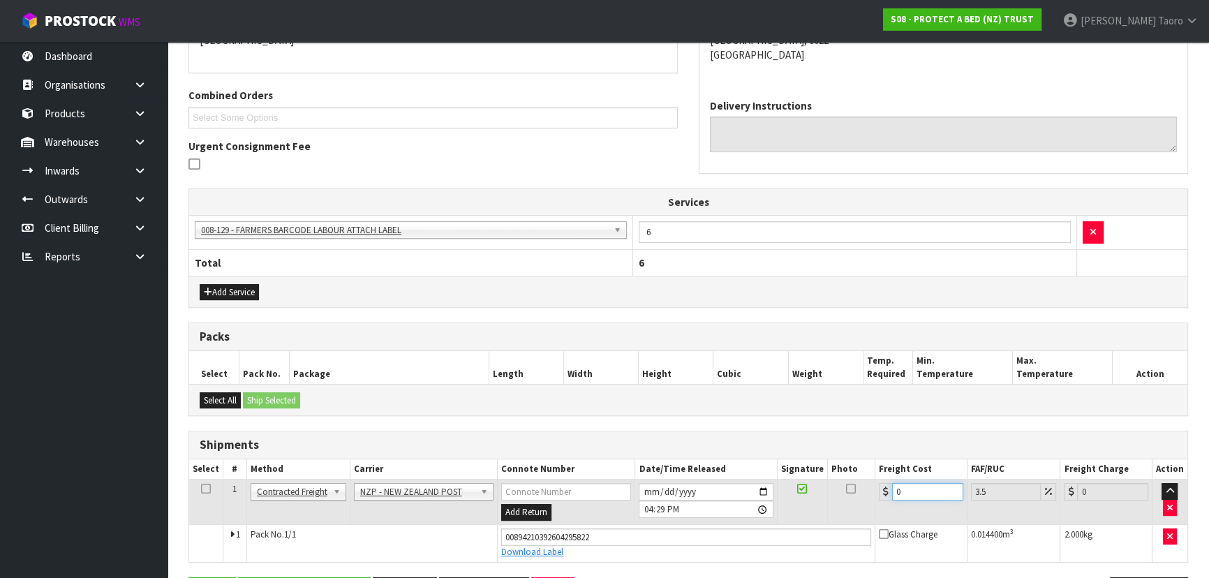
click at [917, 491] on input "0" at bounding box center [927, 491] width 71 height 17
click at [646, 488] on input "2025-09-26" at bounding box center [706, 491] width 134 height 17
click at [648, 505] on input "16:29:00.000" at bounding box center [706, 509] width 134 height 17
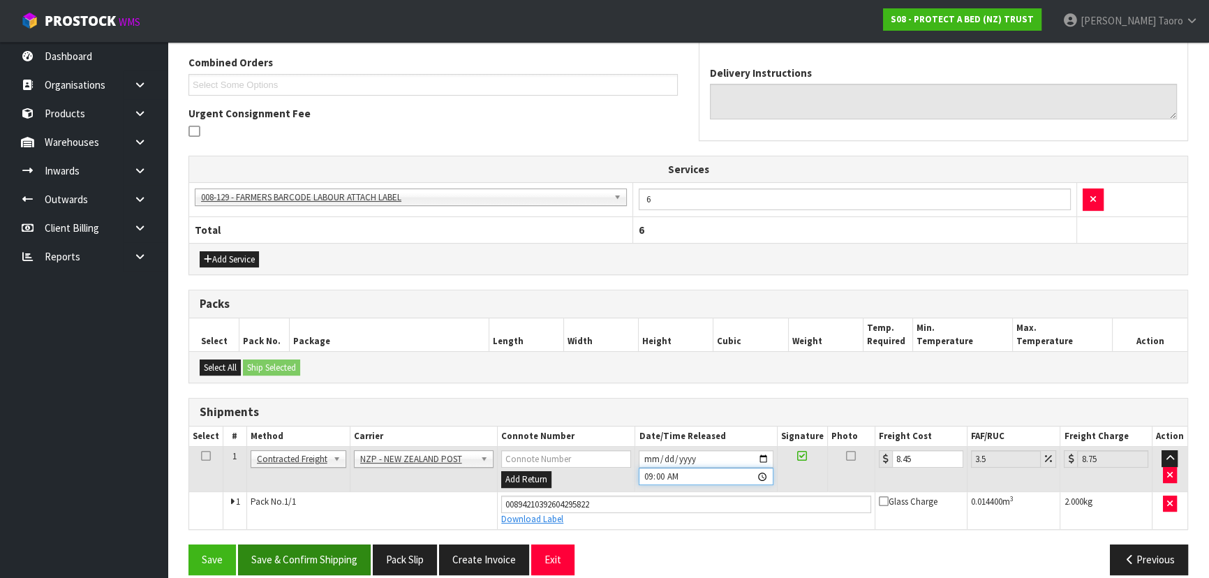
scroll to position [371, 0]
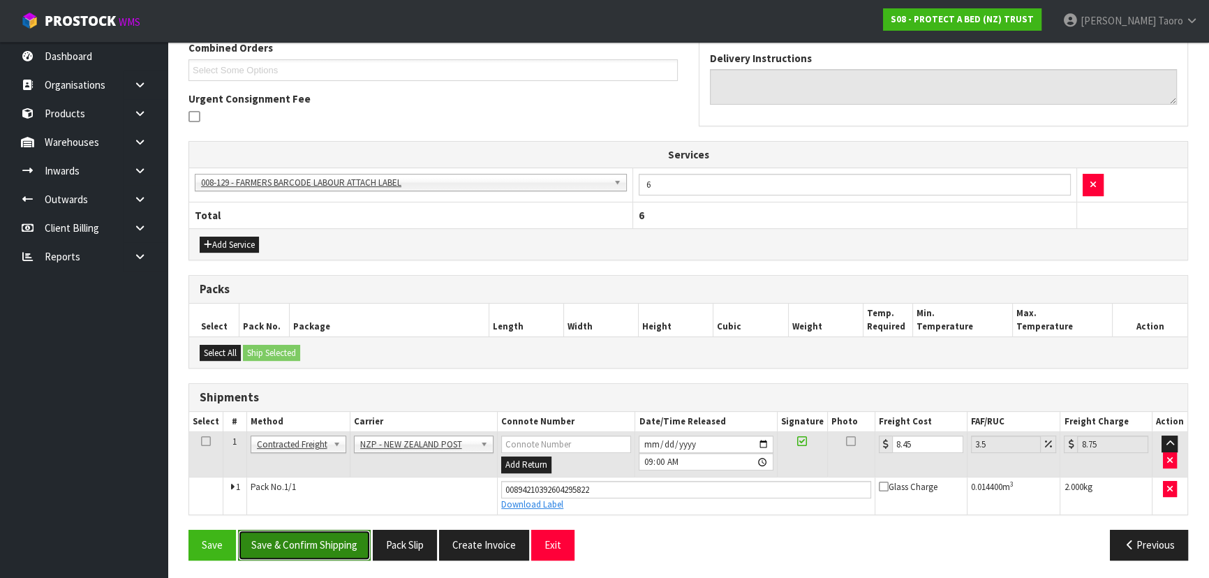
click at [339, 552] on button "Save & Confirm Shipping" at bounding box center [304, 545] width 133 height 30
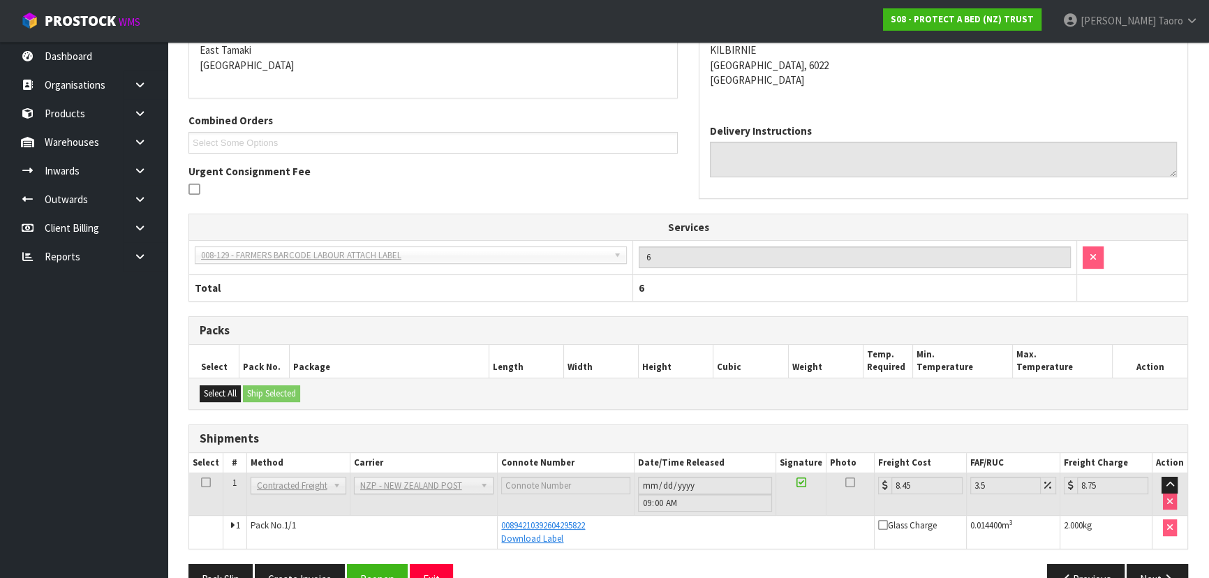
scroll to position [334, 0]
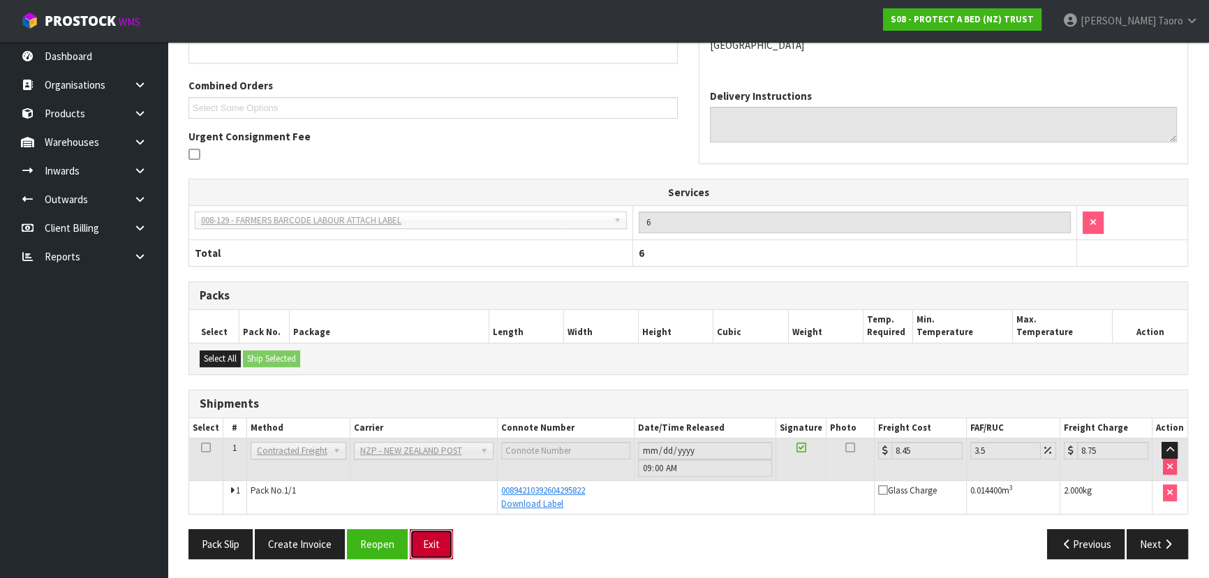
click at [438, 540] on button "Exit" at bounding box center [431, 544] width 43 height 30
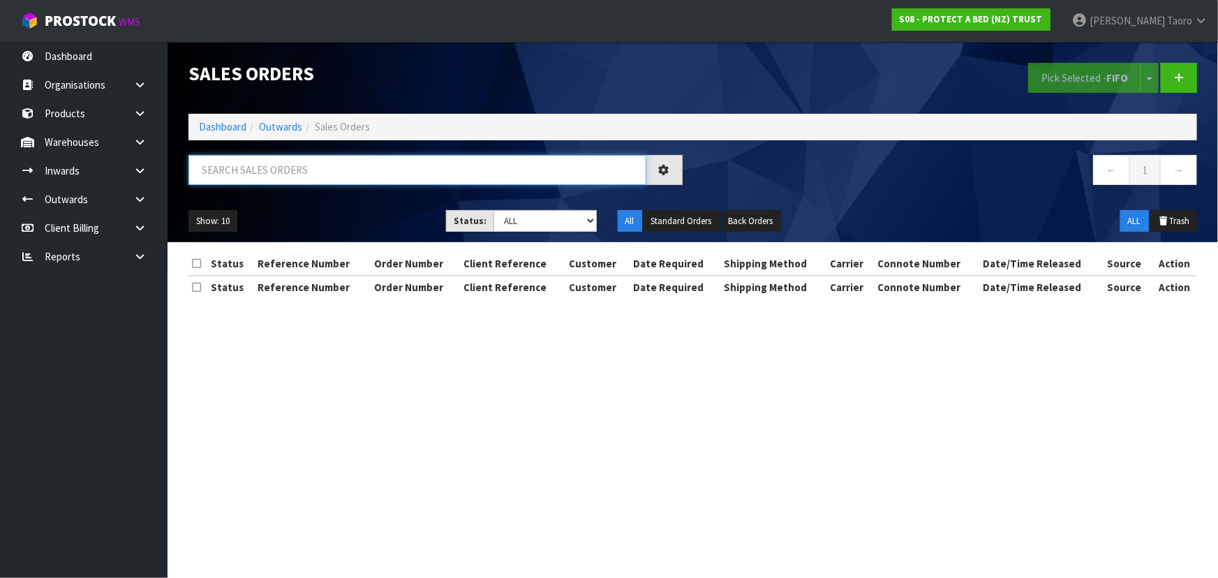
click at [377, 172] on input "text" at bounding box center [417, 170] width 458 height 30
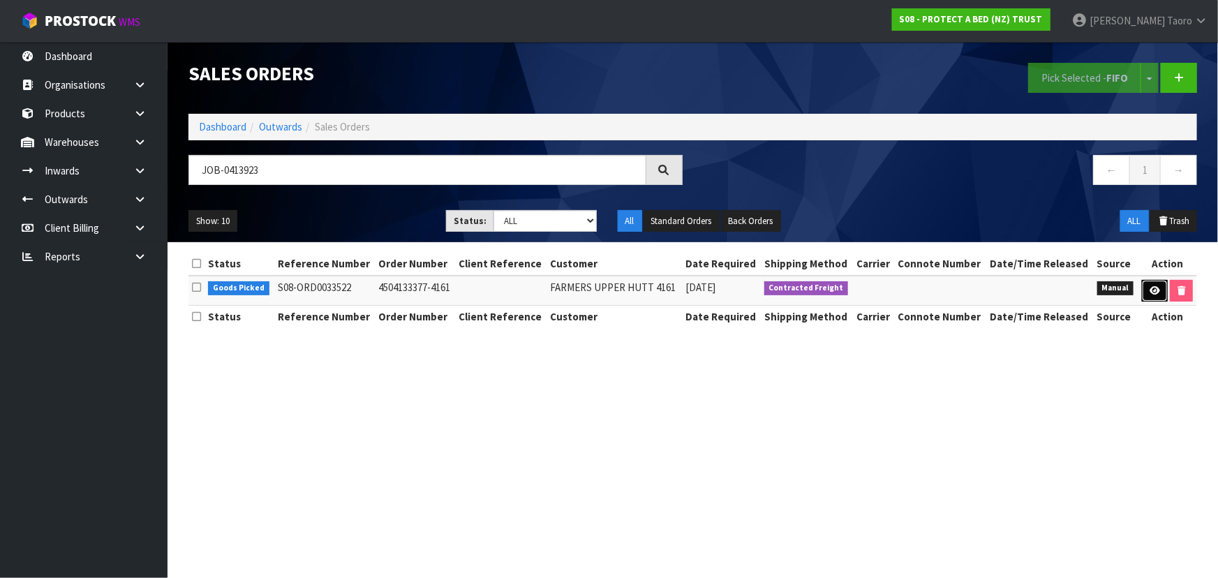
drag, startPoint x: 1152, startPoint y: 292, endPoint x: 1140, endPoint y: 272, distance: 22.9
click at [1152, 291] on icon at bounding box center [1155, 290] width 10 height 9
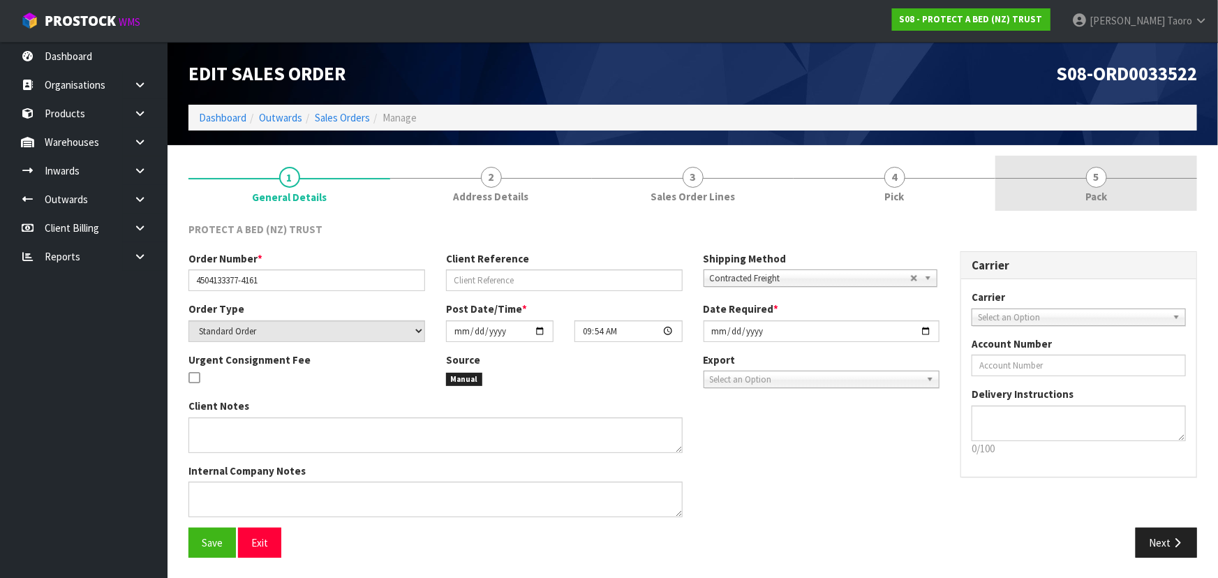
click at [1097, 181] on span "5" at bounding box center [1096, 177] width 21 height 21
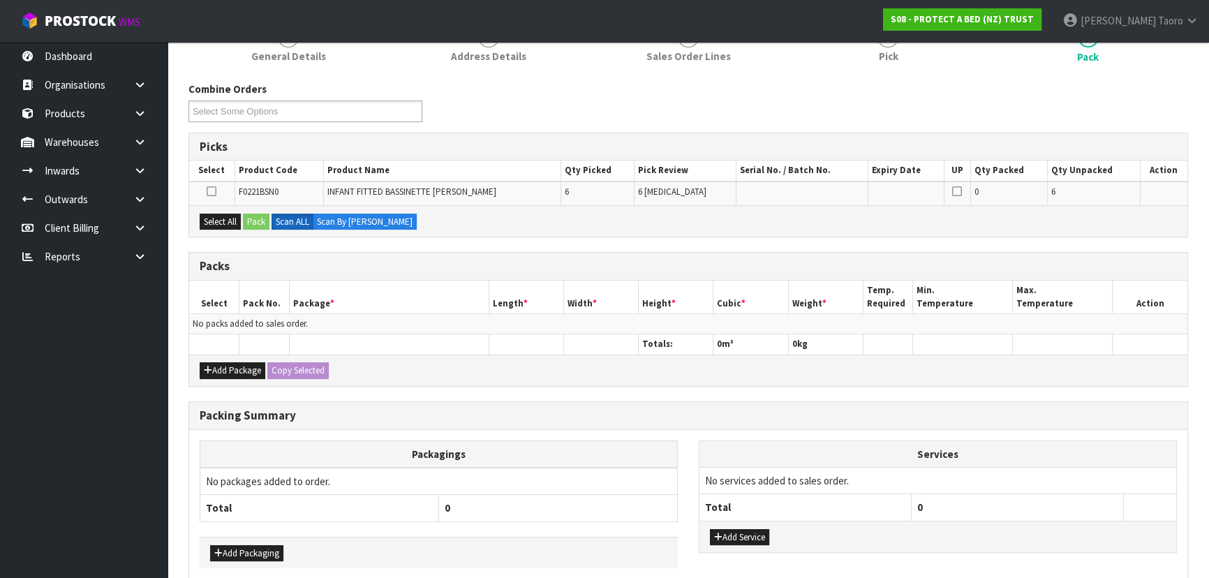
scroll to position [204, 0]
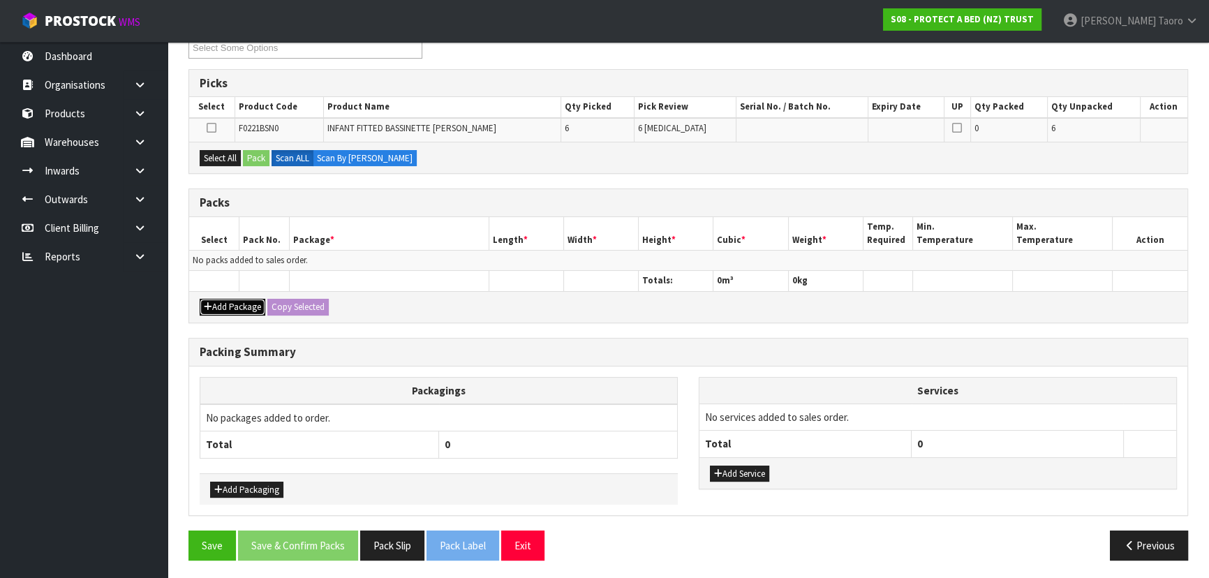
drag, startPoint x: 246, startPoint y: 308, endPoint x: 230, endPoint y: 291, distance: 23.2
click at [244, 306] on button "Add Package" at bounding box center [233, 307] width 66 height 17
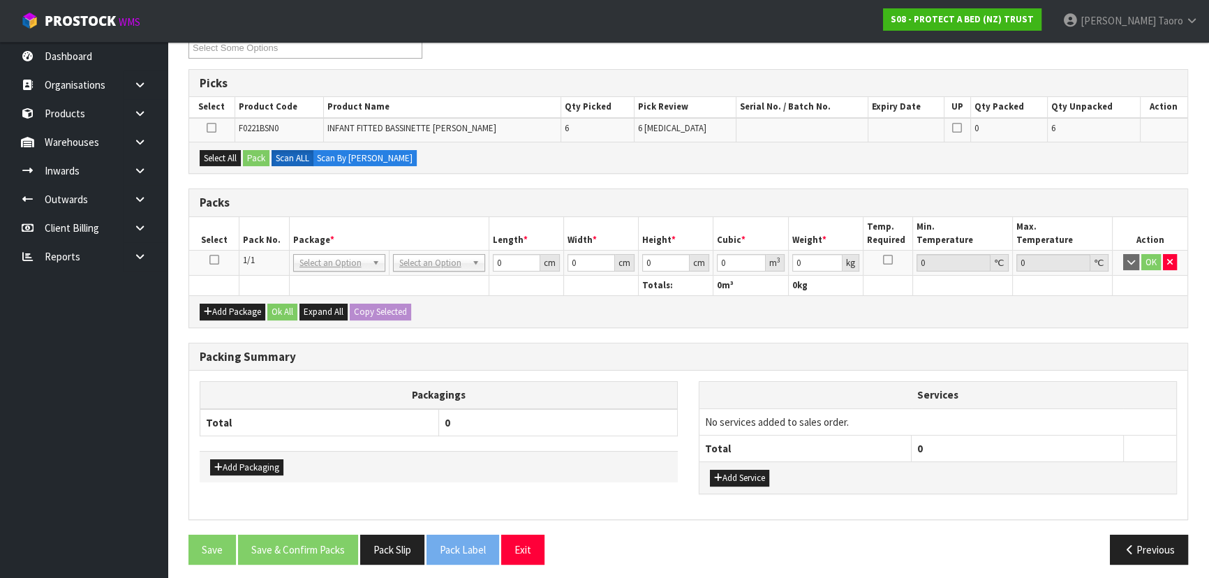
click at [211, 260] on icon at bounding box center [214, 260] width 10 height 1
click at [249, 228] on th "Pack No." at bounding box center [264, 233] width 50 height 33
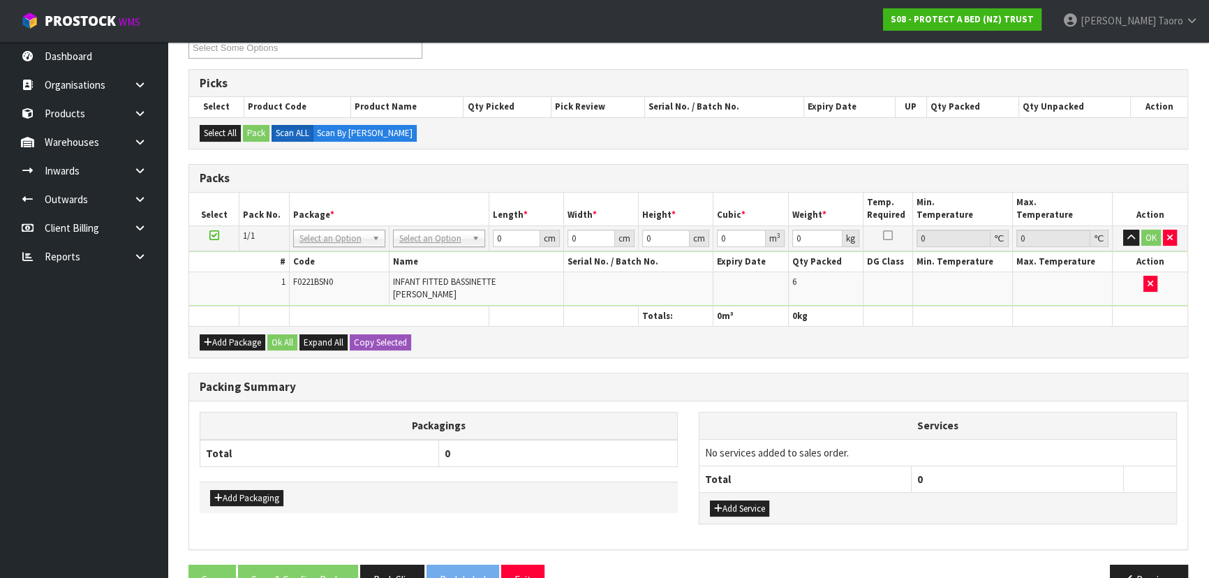
drag, startPoint x: 95, startPoint y: 518, endPoint x: 466, endPoint y: 283, distance: 439.0
click at [494, 401] on div "Packagings Total 0 Add Packaging Services No services added to sales order. Tot…" at bounding box center [688, 475] width 998 height 148
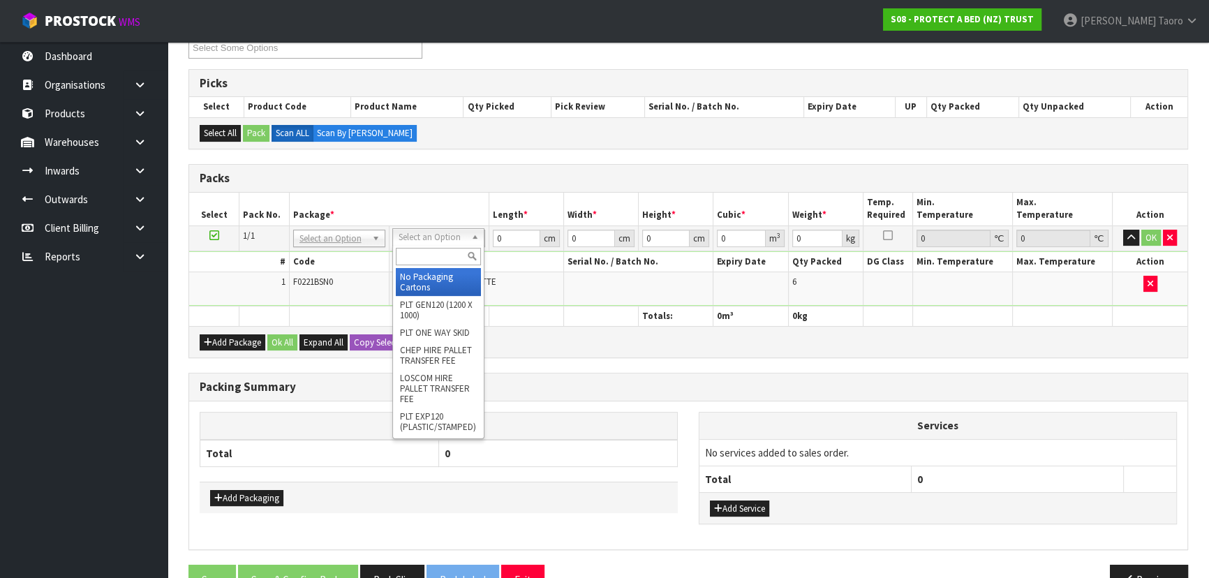
click at [454, 253] on input "text" at bounding box center [438, 256] width 85 height 17
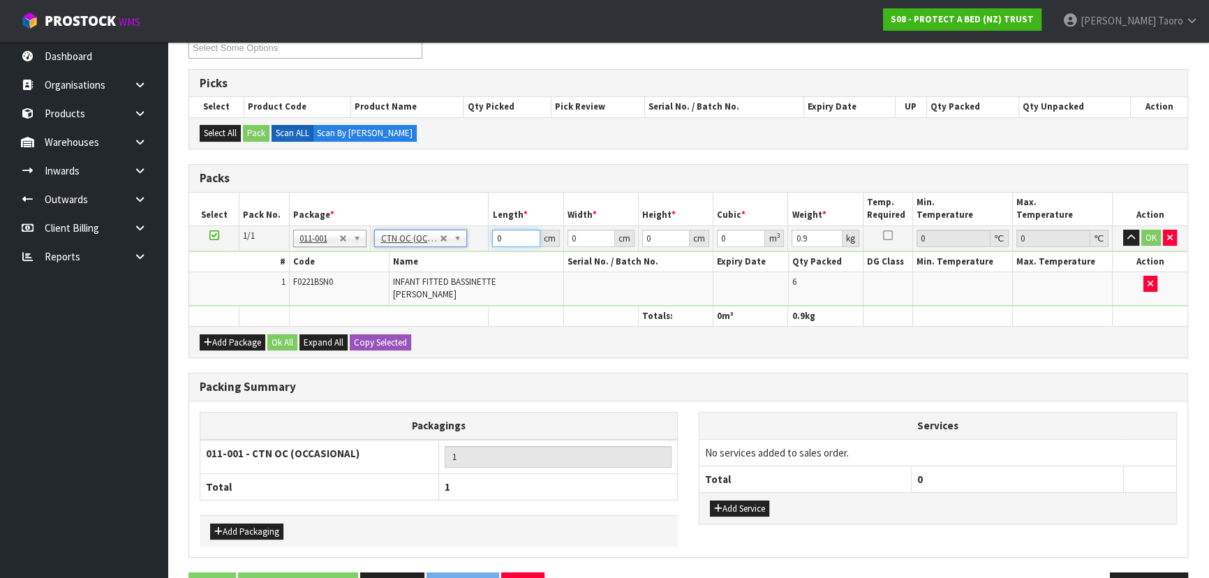
click at [510, 237] on input "0" at bounding box center [515, 238] width 47 height 17
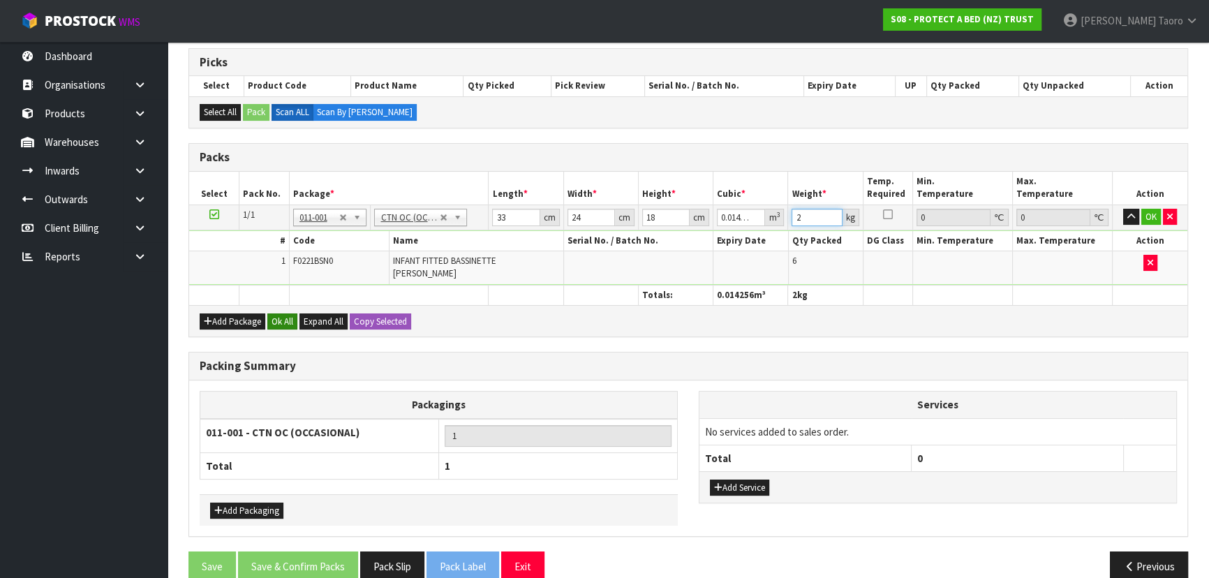
scroll to position [237, 0]
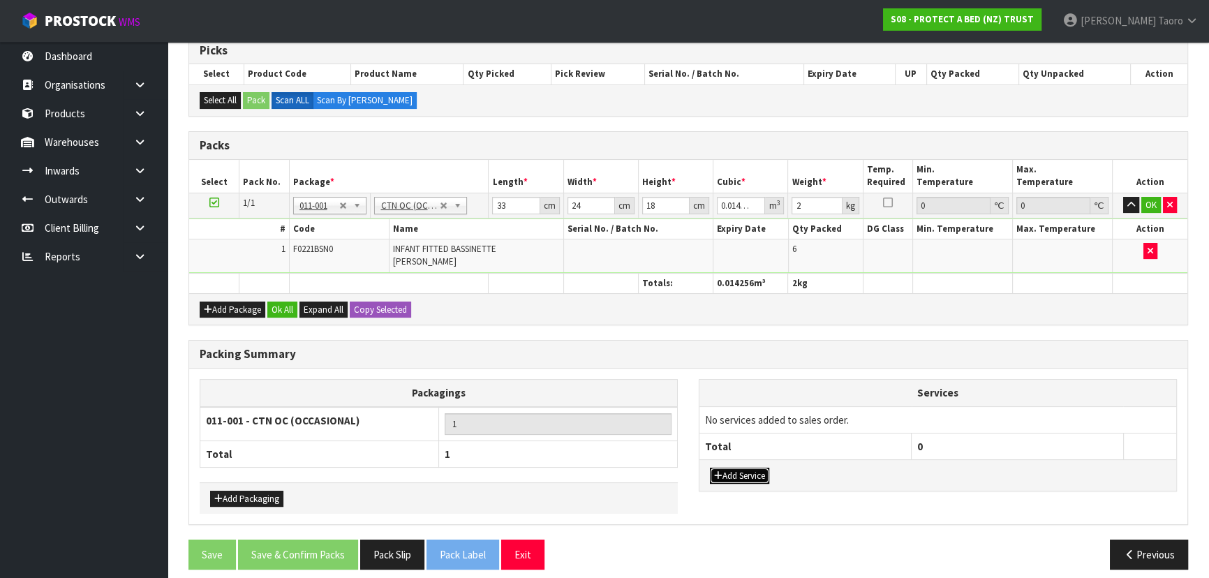
drag, startPoint x: 725, startPoint y: 462, endPoint x: 741, endPoint y: 428, distance: 37.8
click at [726, 468] on button "Add Service" at bounding box center [739, 476] width 59 height 17
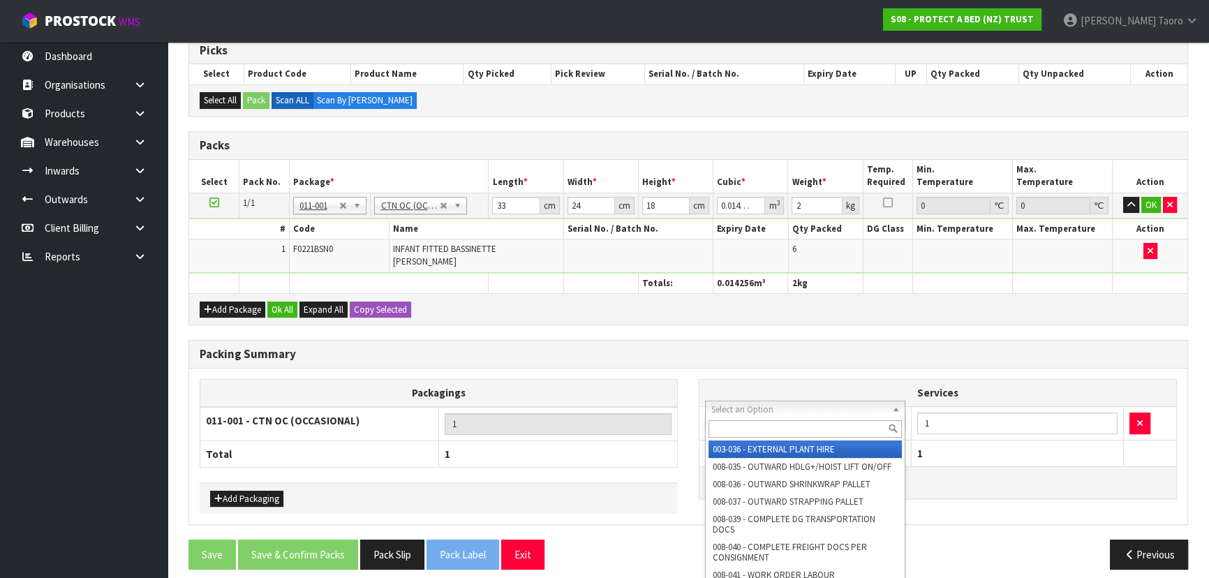
drag, startPoint x: 750, startPoint y: 409, endPoint x: 754, endPoint y: 420, distance: 11.9
click at [757, 427] on input "text" at bounding box center [805, 428] width 193 height 17
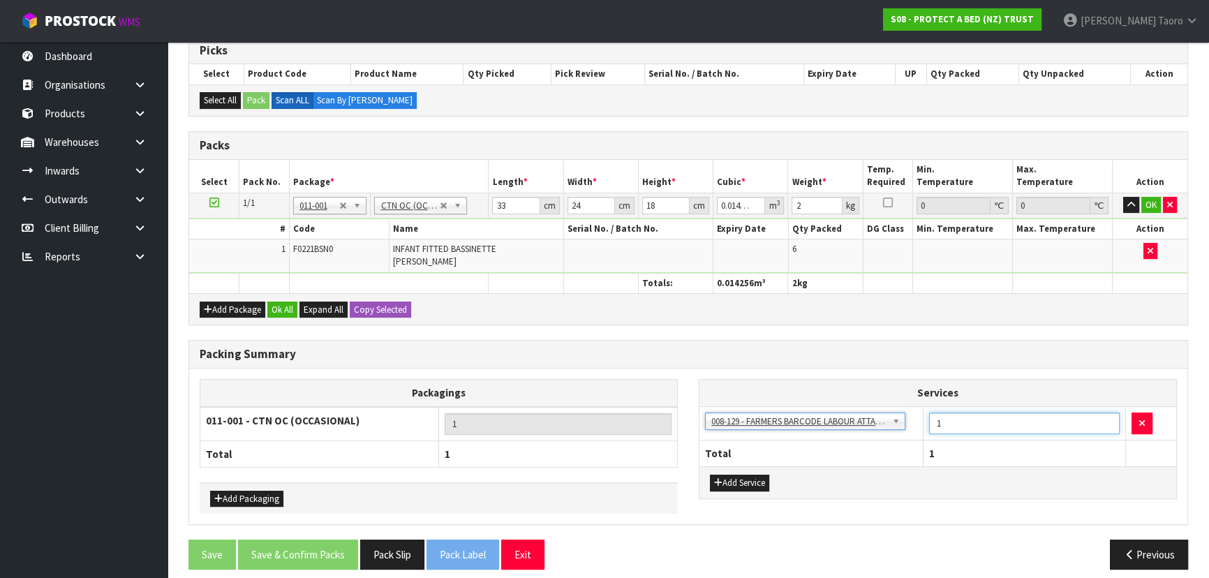
click at [947, 413] on input "1" at bounding box center [1024, 424] width 191 height 22
click at [928, 348] on h3 "Packing Summary" at bounding box center [688, 354] width 977 height 13
click at [285, 302] on button "Ok All" at bounding box center [282, 310] width 30 height 17
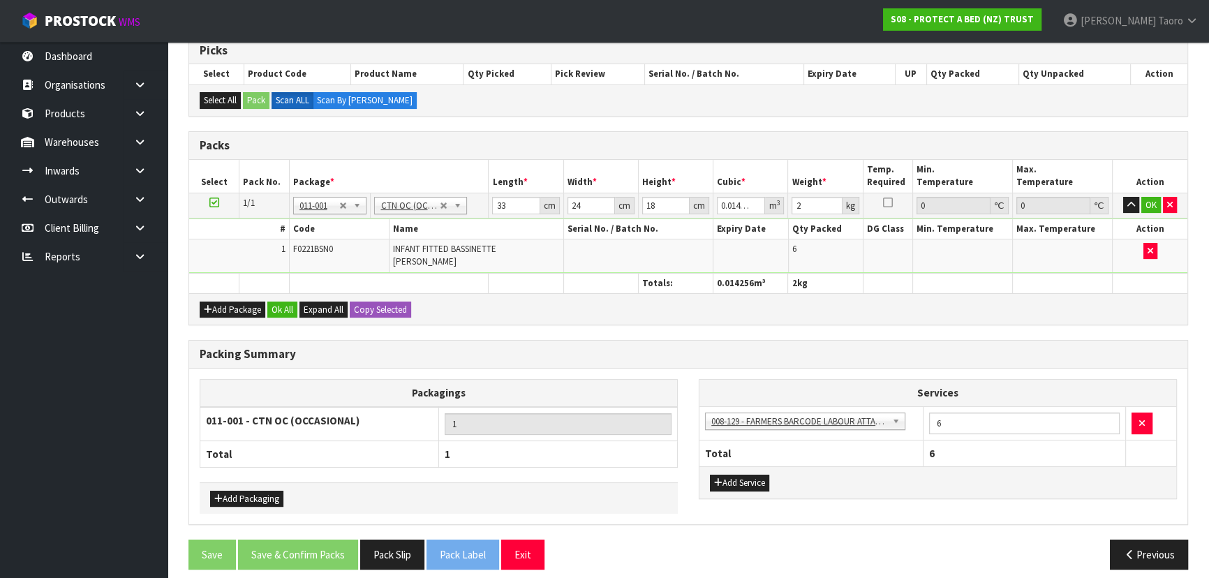
scroll to position [235, 0]
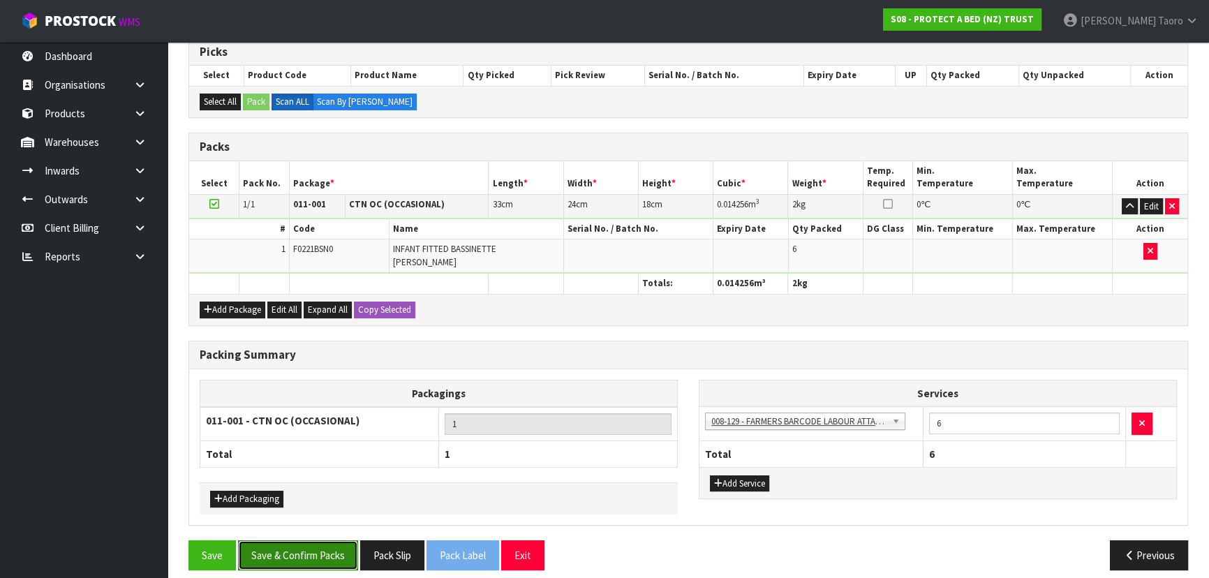
click at [325, 548] on button "Save & Confirm Packs" at bounding box center [298, 555] width 120 height 30
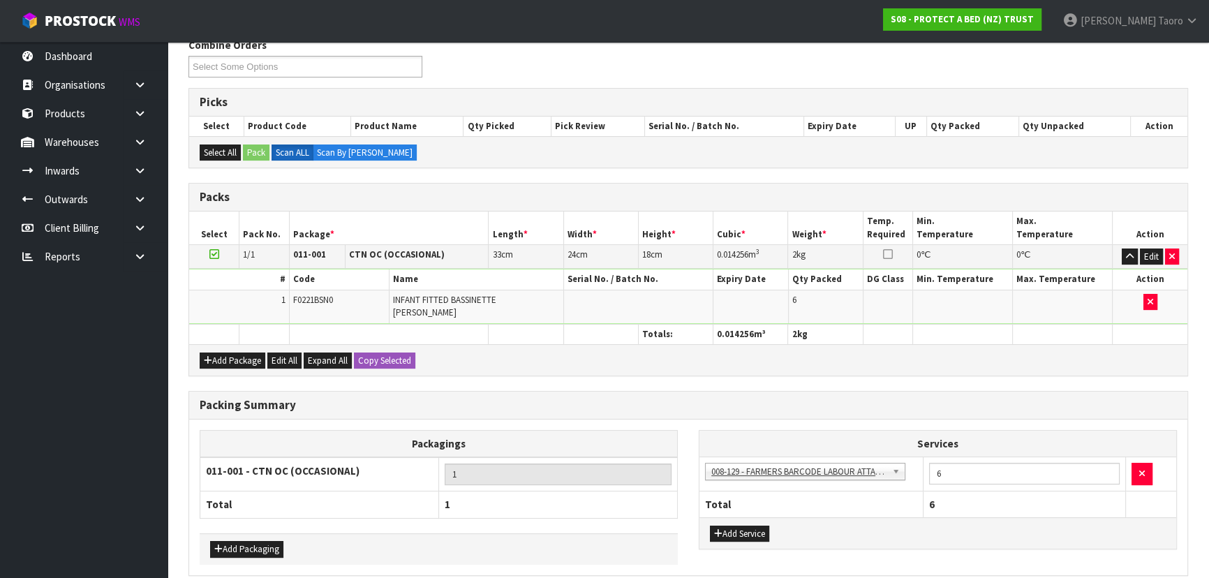
scroll to position [0, 0]
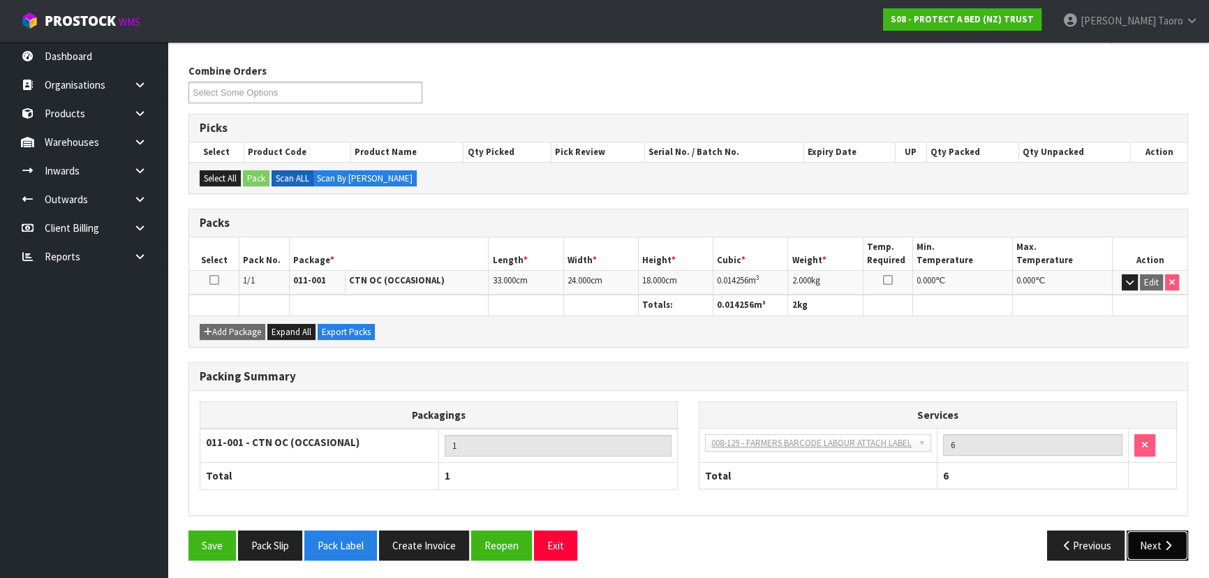
click at [1147, 538] on button "Next" at bounding box center [1157, 546] width 61 height 30
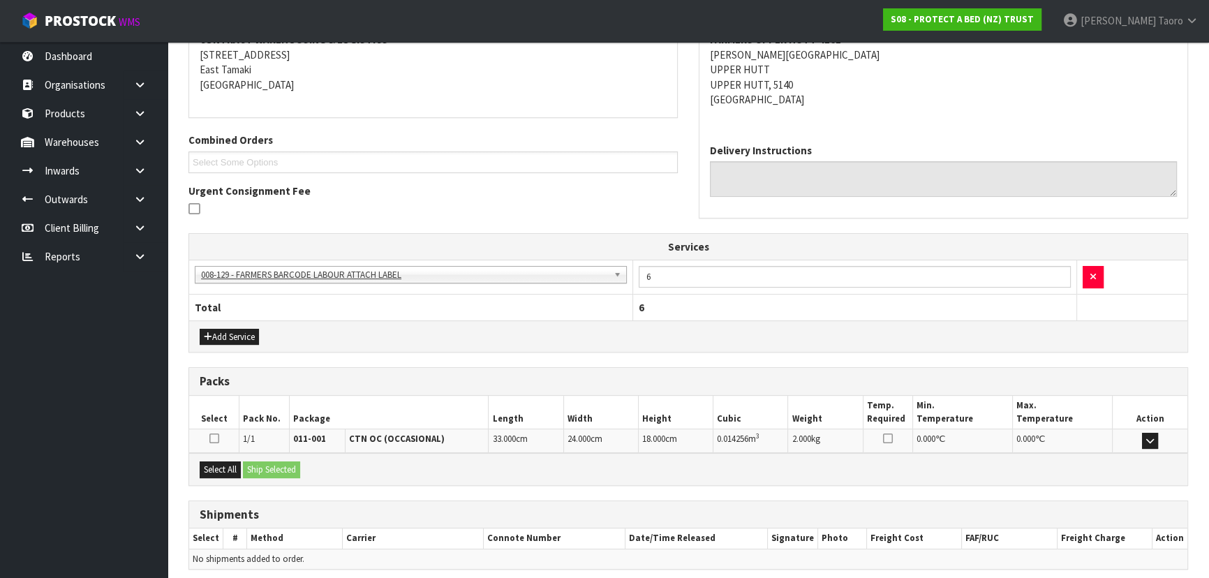
scroll to position [334, 0]
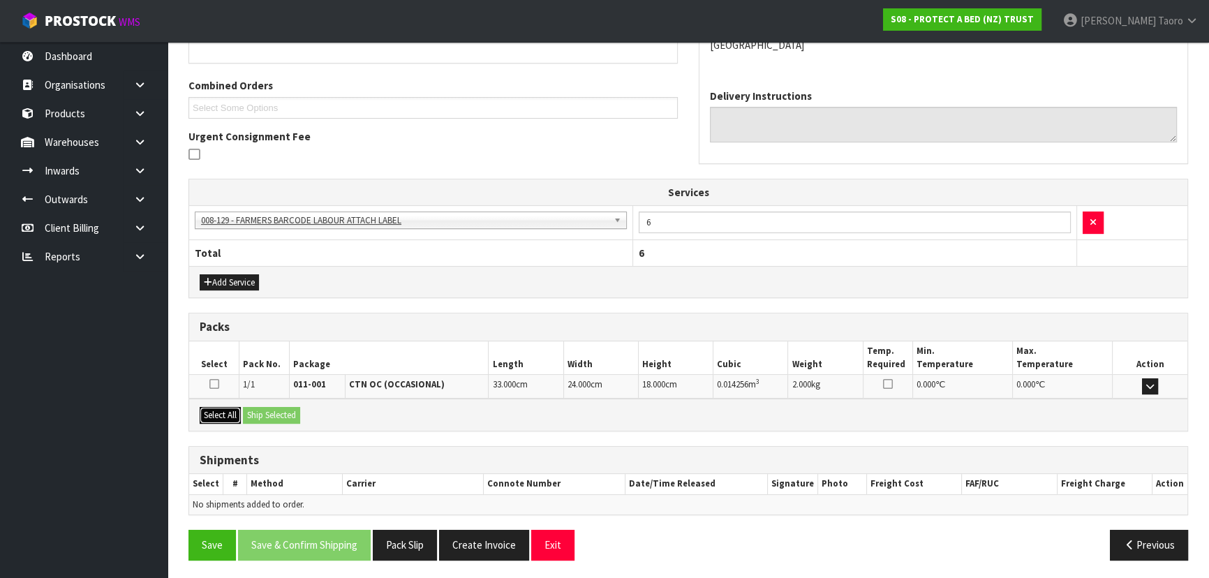
click at [230, 417] on button "Select All" at bounding box center [220, 415] width 41 height 17
click at [252, 413] on button "Ship Selected" at bounding box center [271, 415] width 57 height 17
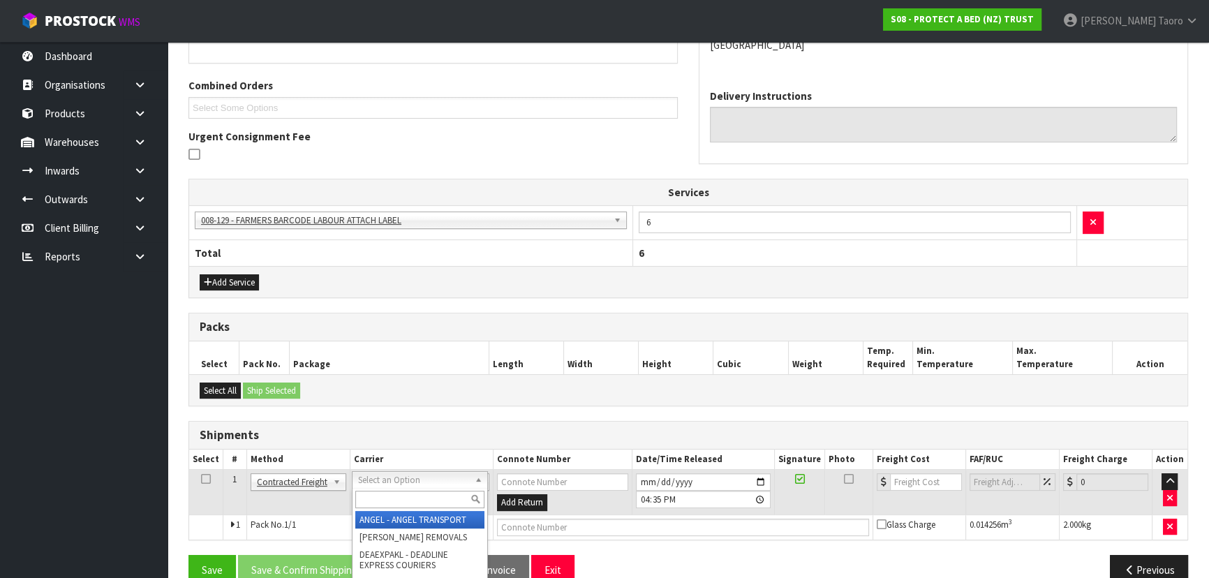
click at [394, 496] on input "text" at bounding box center [419, 499] width 129 height 17
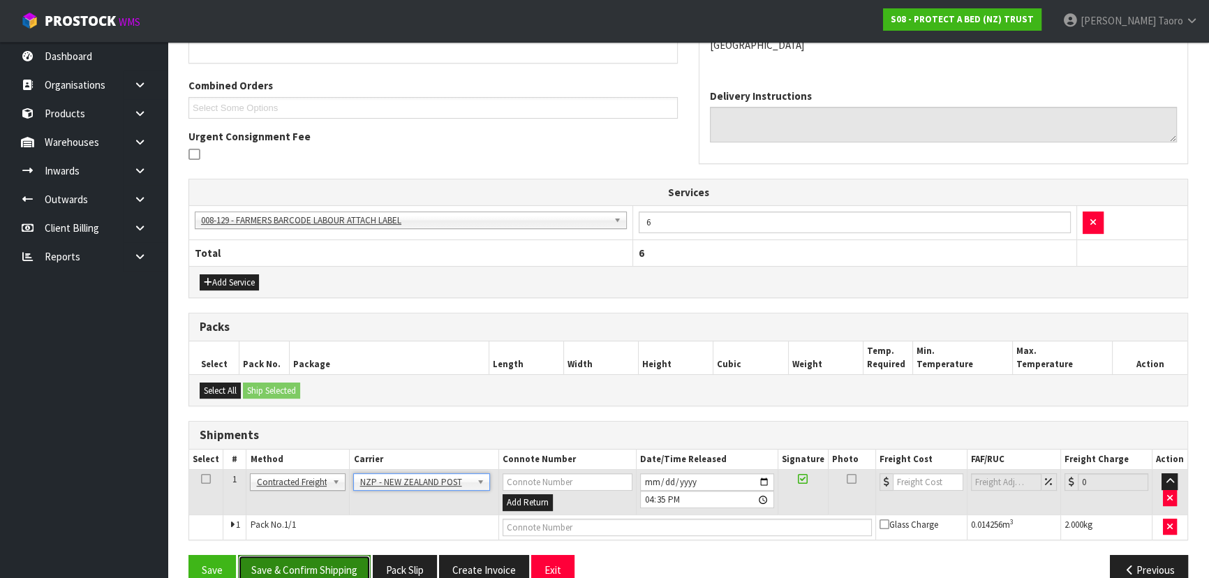
click at [344, 565] on button "Save & Confirm Shipping" at bounding box center [304, 570] width 133 height 30
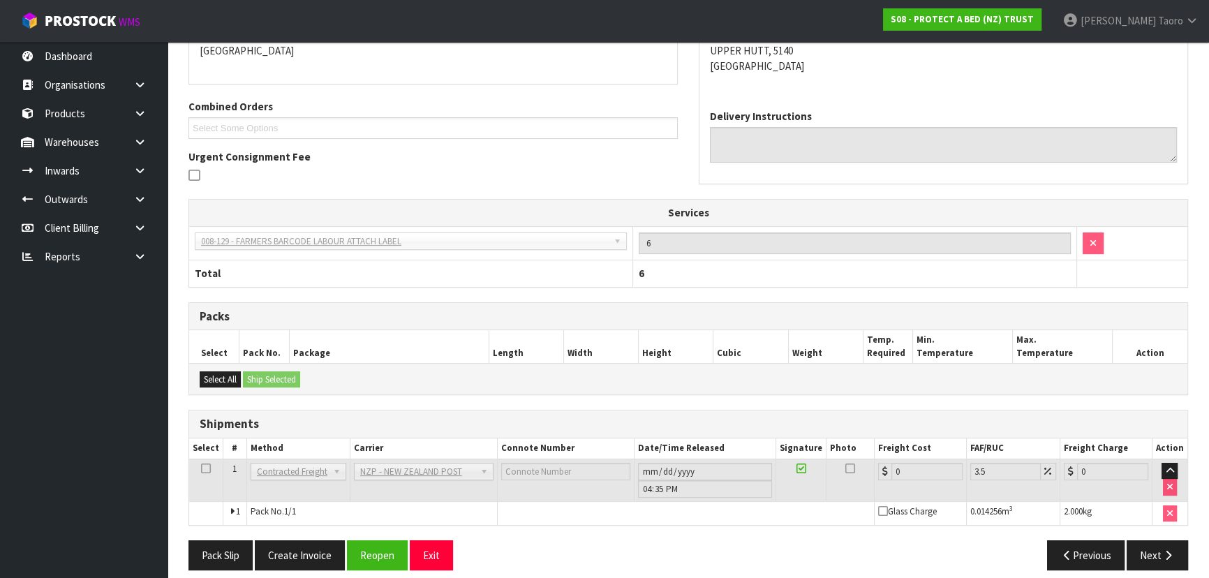
scroll to position [339, 0]
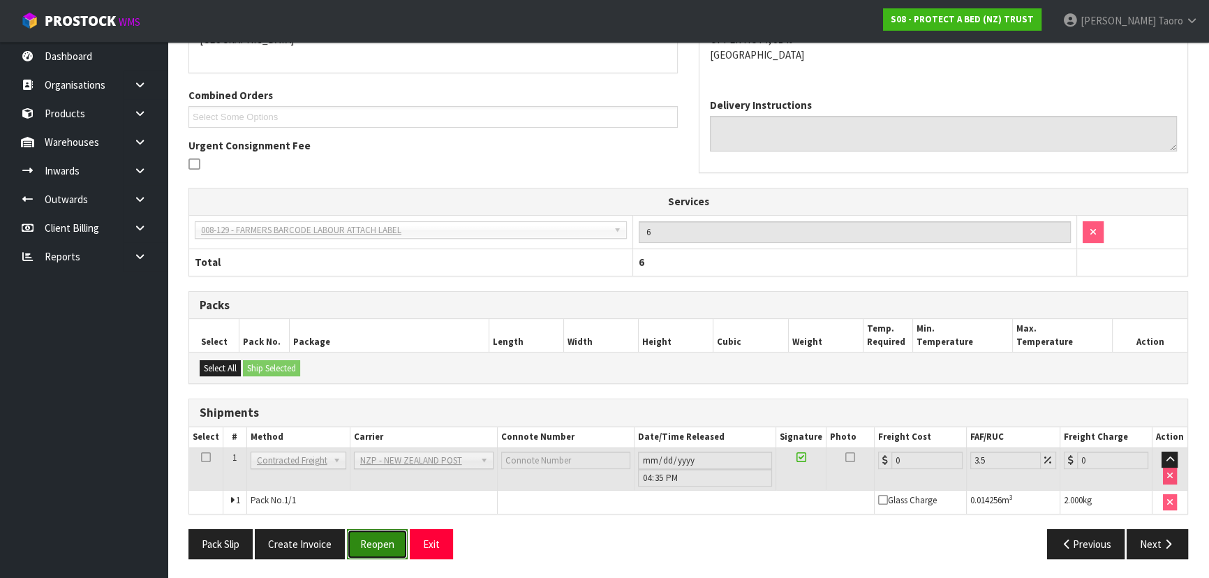
click at [391, 535] on button "Reopen" at bounding box center [377, 544] width 61 height 30
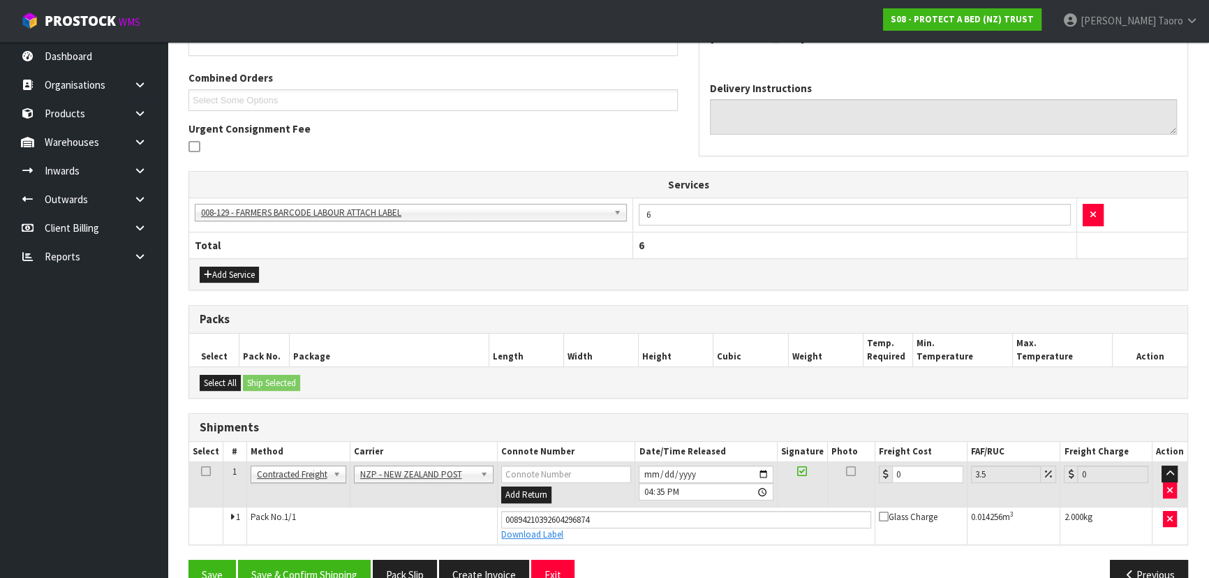
scroll to position [371, 0]
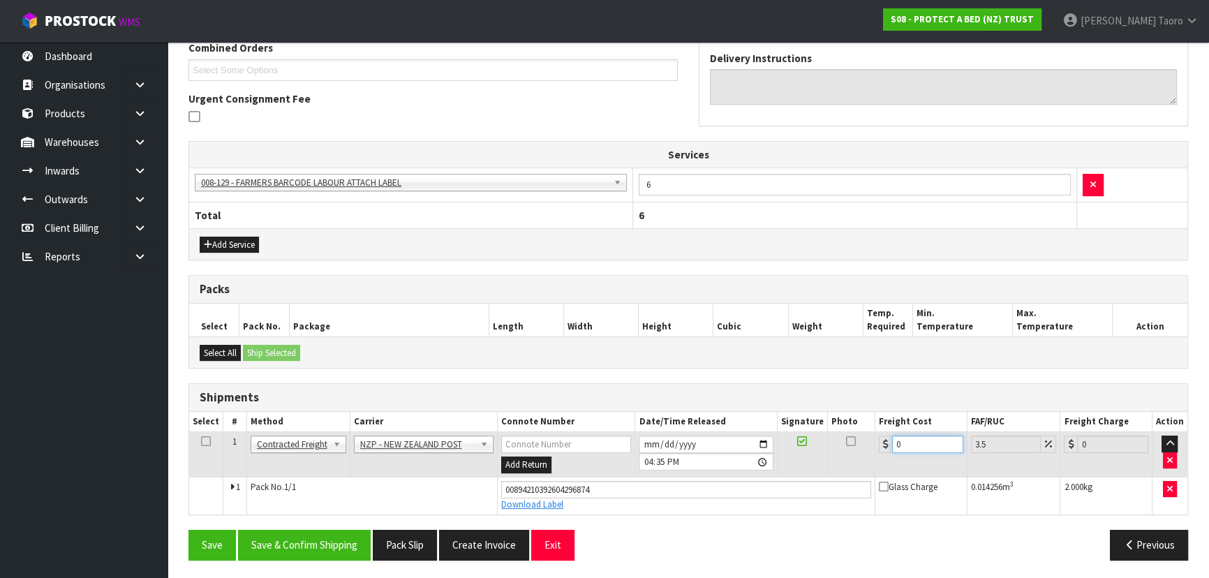
click at [921, 440] on input "0" at bounding box center [927, 444] width 71 height 17
click at [327, 544] on button "Save & Confirm Shipping" at bounding box center [304, 545] width 133 height 30
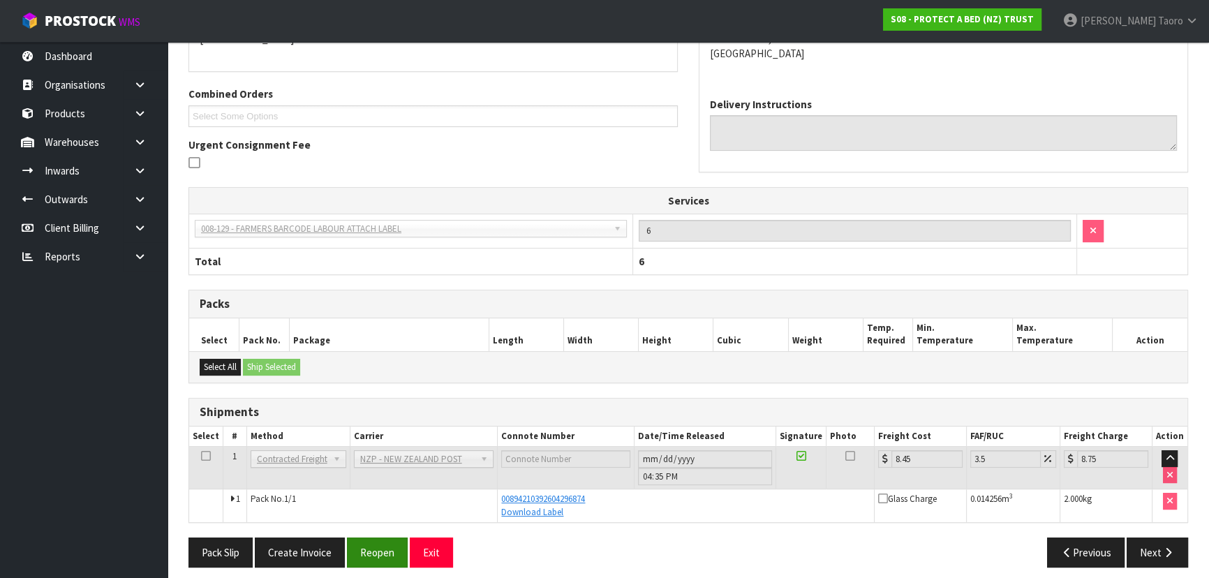
scroll to position [334, 0]
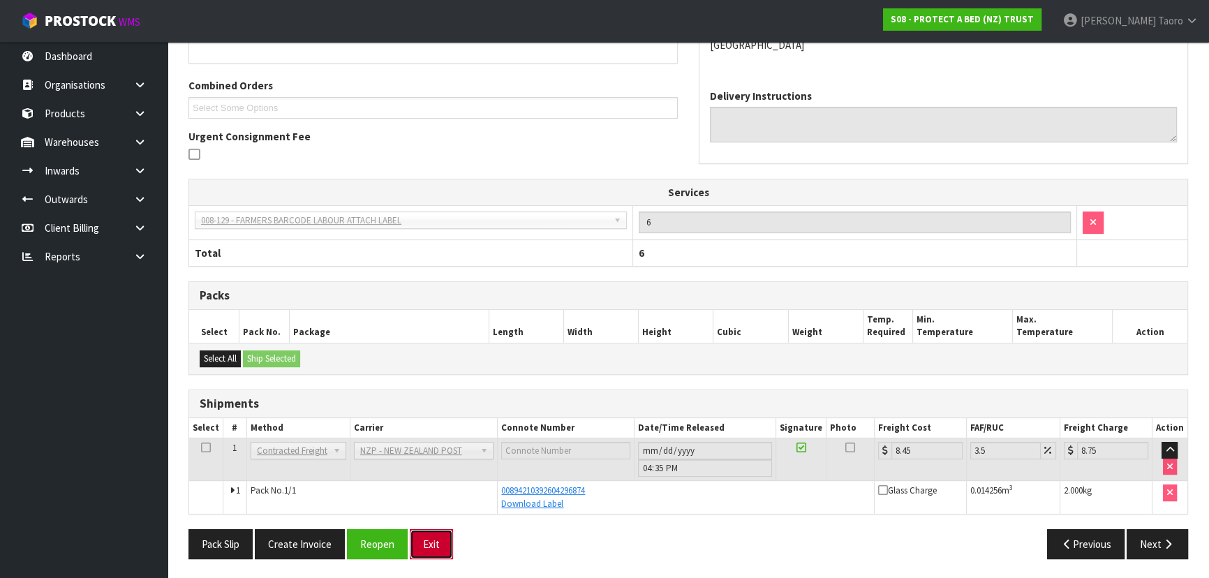
click at [440, 540] on button "Exit" at bounding box center [431, 544] width 43 height 30
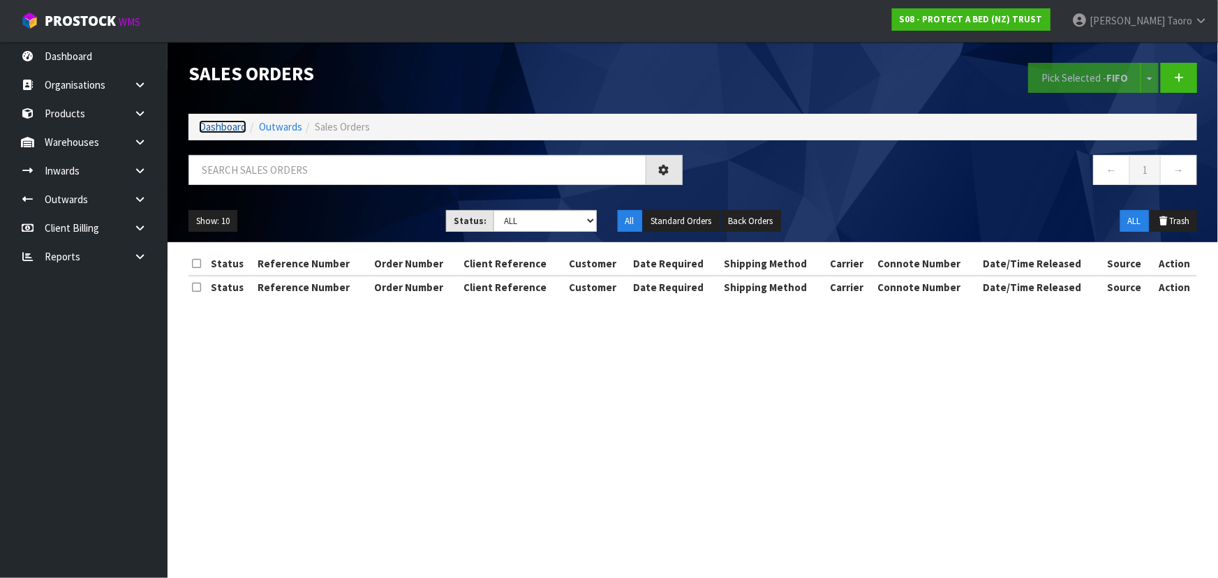
click at [214, 126] on link "Dashboard" at bounding box center [222, 126] width 47 height 13
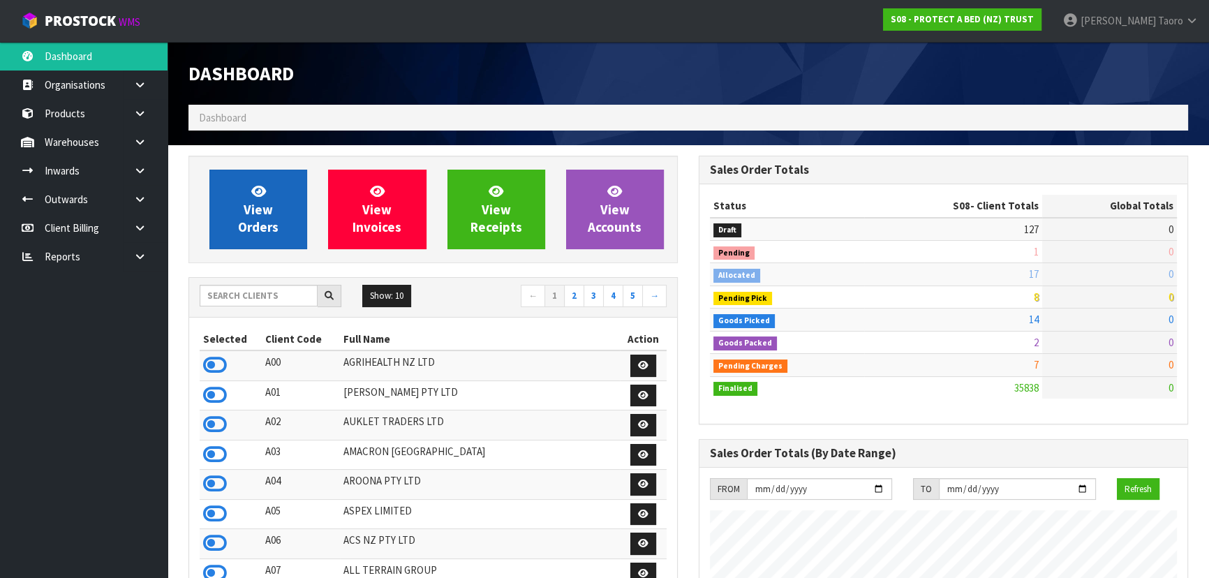
scroll to position [869, 510]
click at [257, 196] on icon at bounding box center [258, 190] width 15 height 13
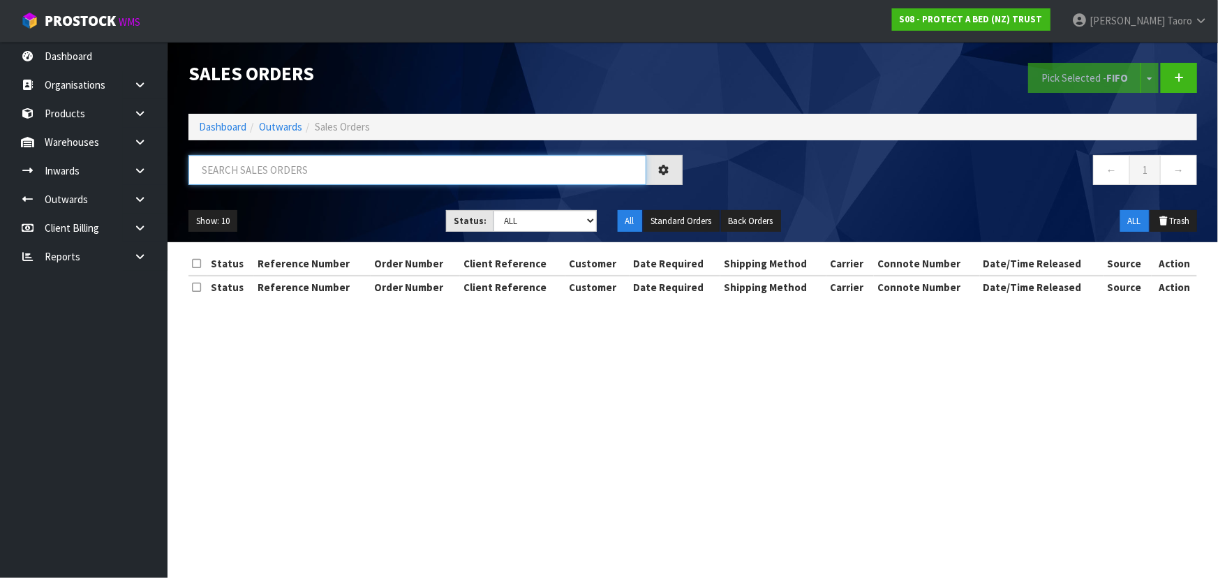
drag, startPoint x: 257, startPoint y: 196, endPoint x: 261, endPoint y: 168, distance: 28.2
click at [260, 172] on input "text" at bounding box center [417, 170] width 458 height 30
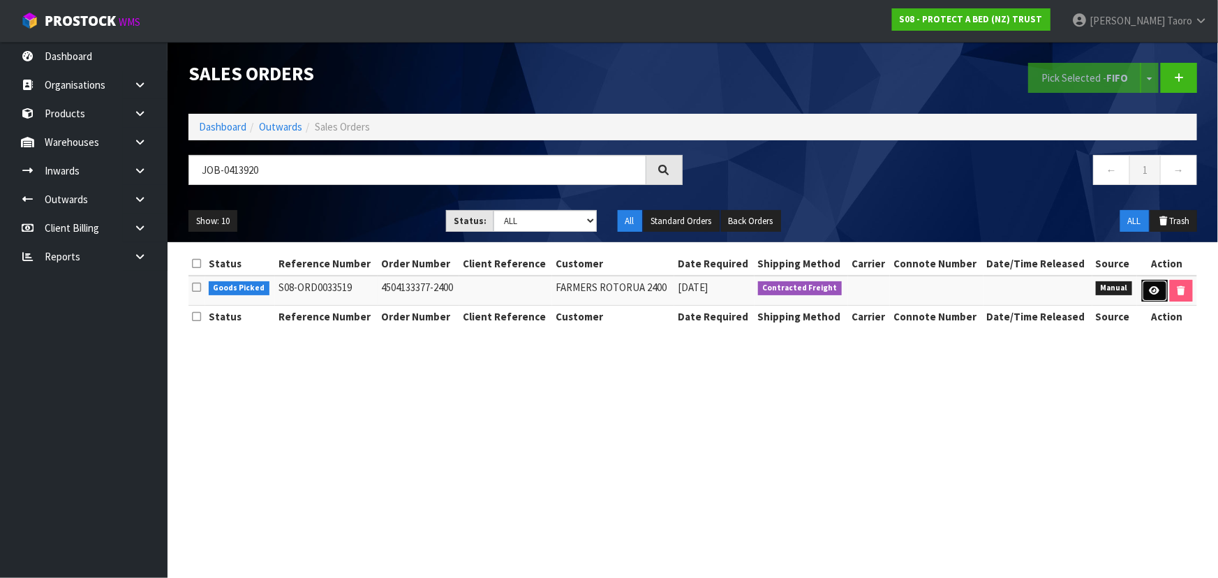
click at [1150, 292] on icon at bounding box center [1155, 290] width 10 height 9
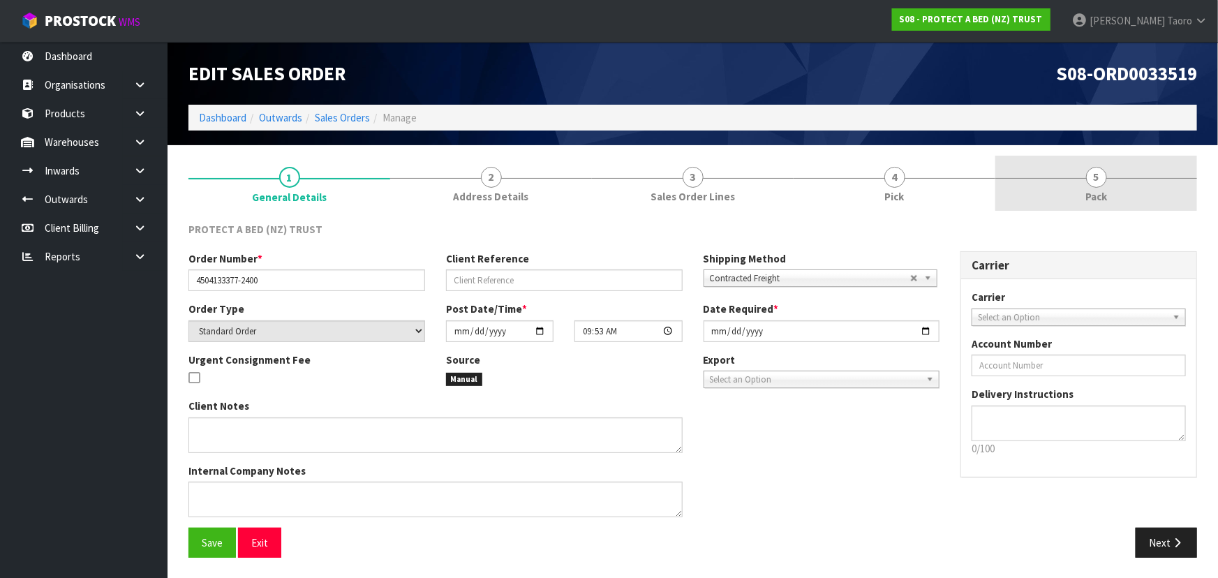
click at [1094, 189] on span "Pack" at bounding box center [1096, 196] width 22 height 15
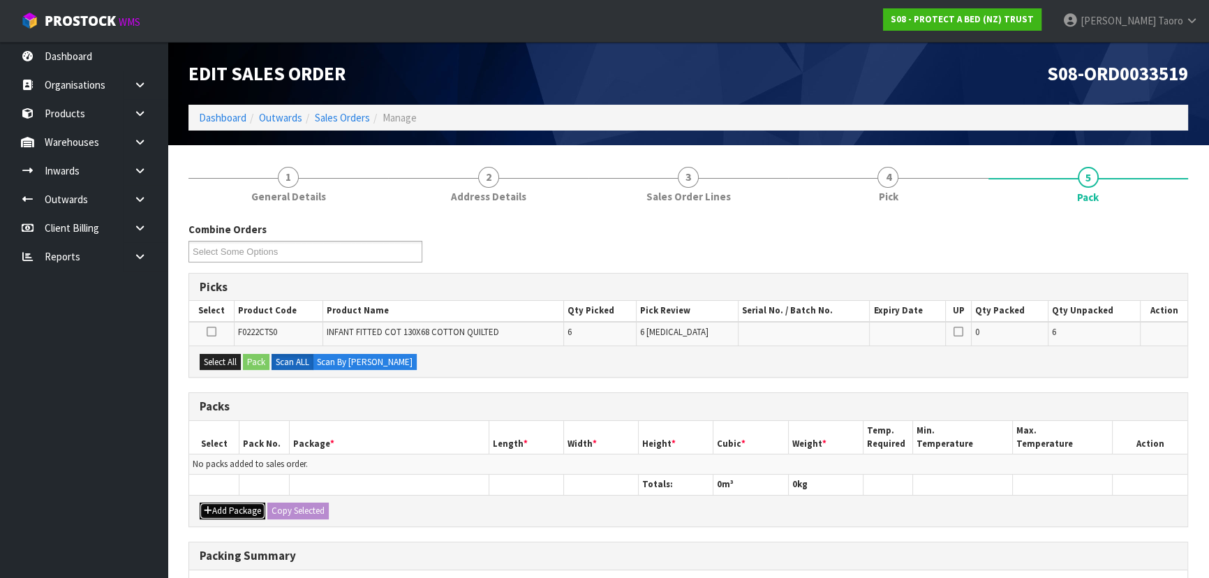
drag, startPoint x: 221, startPoint y: 507, endPoint x: 223, endPoint y: 482, distance: 26.0
click at [221, 505] on button "Add Package" at bounding box center [233, 511] width 66 height 17
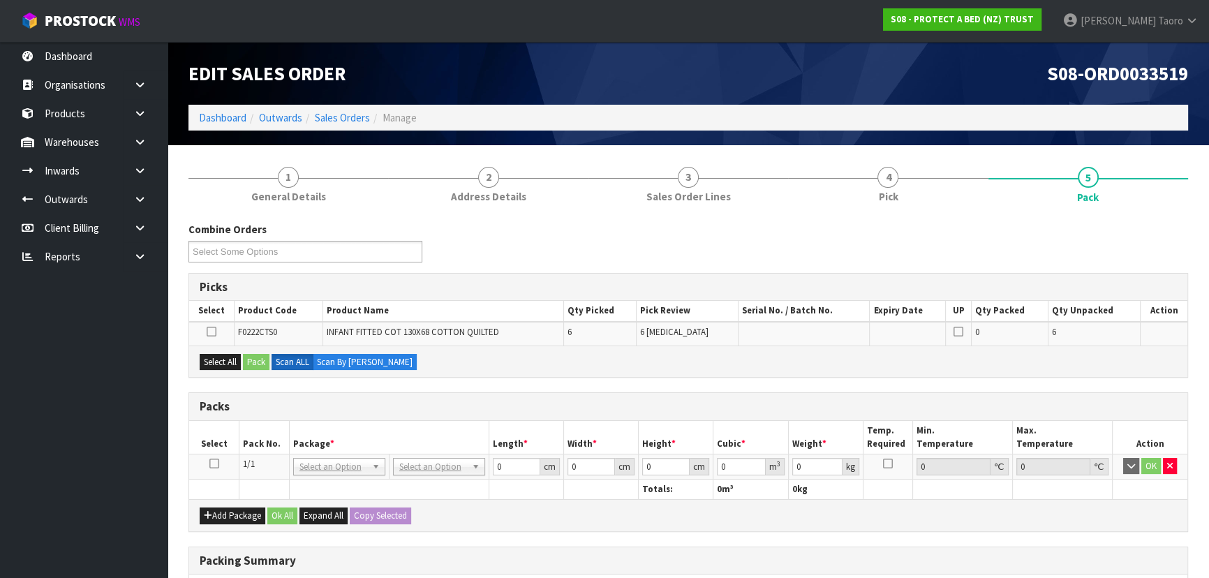
drag, startPoint x: 214, startPoint y: 462, endPoint x: 250, endPoint y: 432, distance: 46.6
click at [214, 464] on icon at bounding box center [214, 464] width 10 height 1
click at [250, 432] on th "Pack No." at bounding box center [264, 437] width 50 height 33
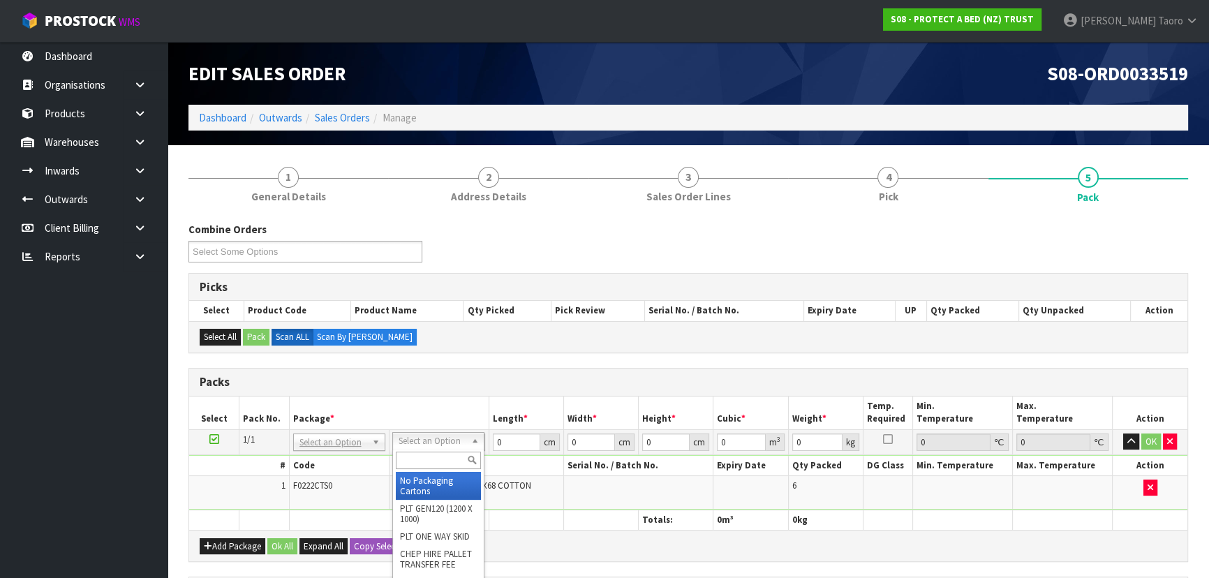
click at [452, 458] on input "text" at bounding box center [438, 460] width 85 height 17
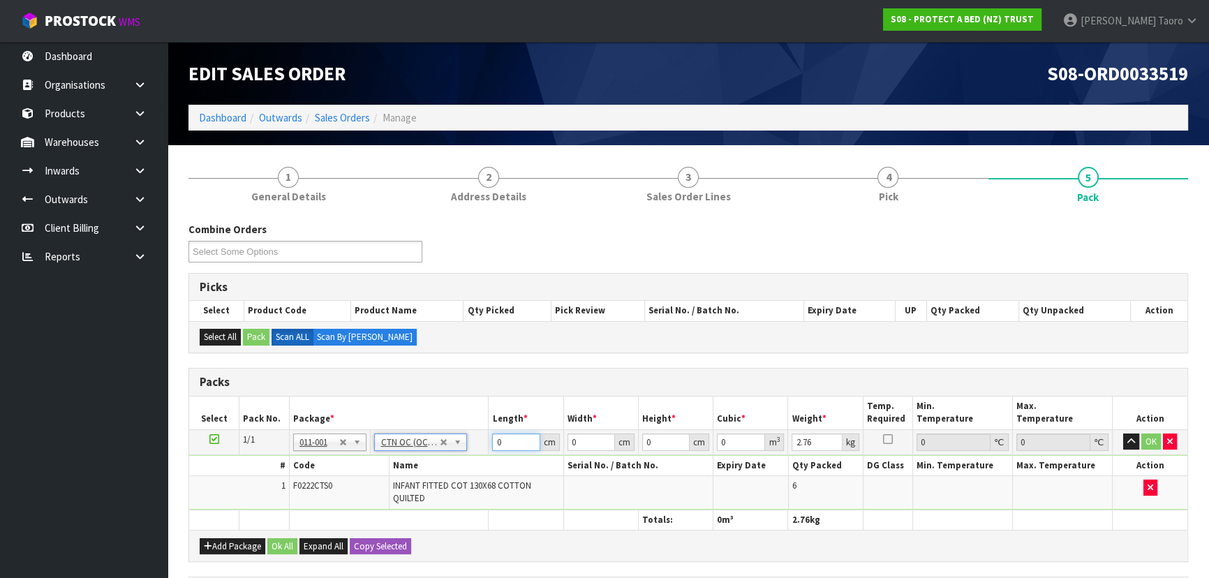
click at [518, 443] on input "0" at bounding box center [515, 441] width 47 height 17
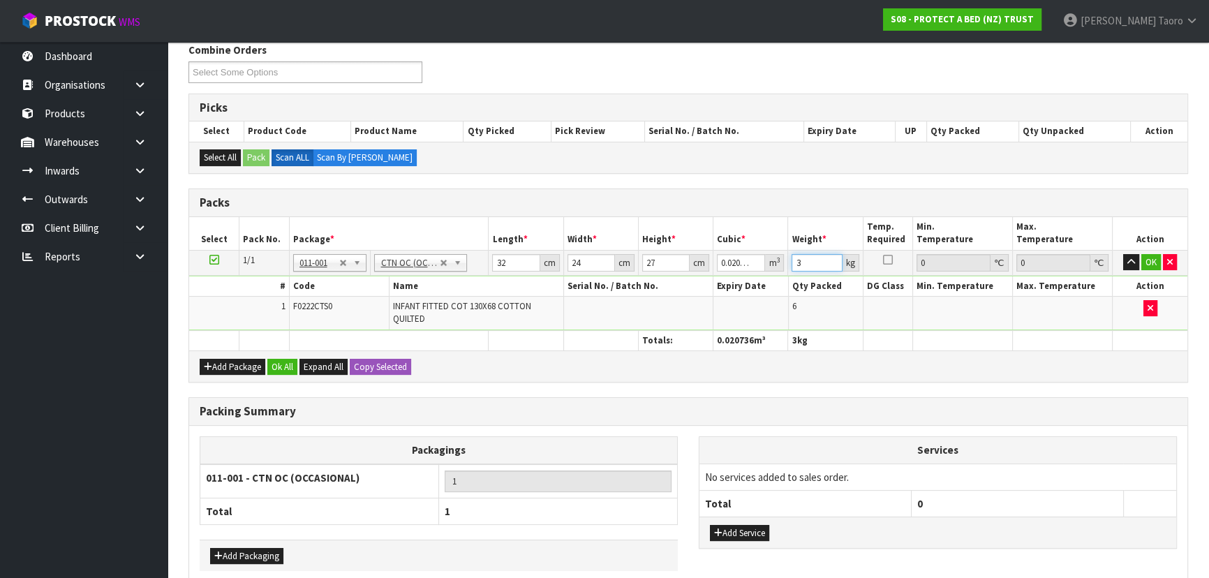
scroll to position [246, 0]
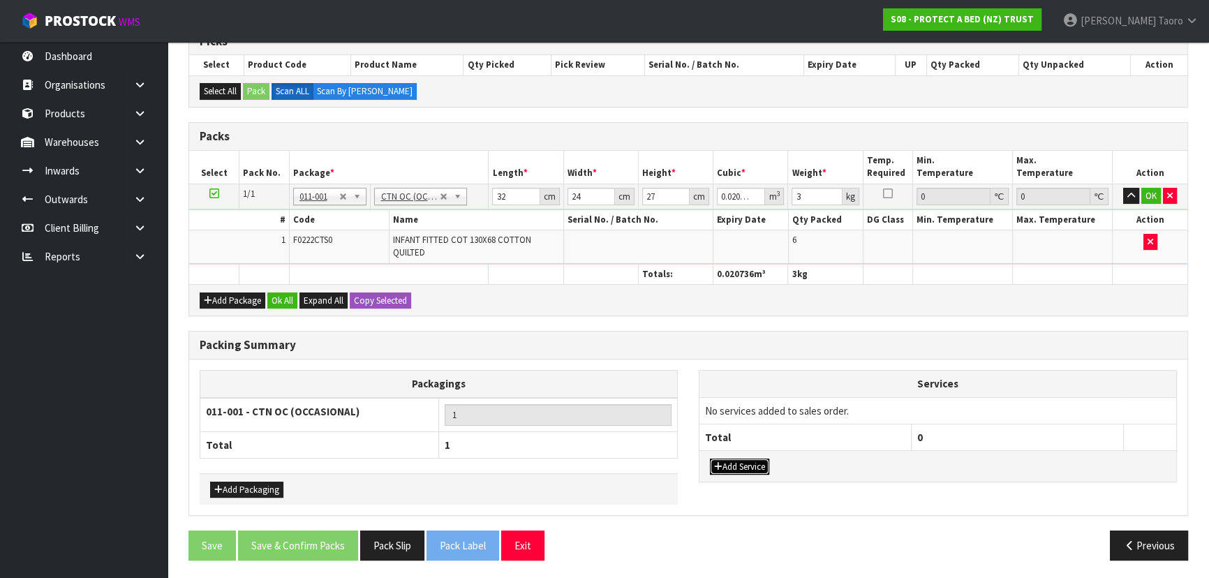
click at [747, 464] on button "Add Service" at bounding box center [739, 467] width 59 height 17
drag, startPoint x: 755, startPoint y: 410, endPoint x: 759, endPoint y: 422, distance: 13.5
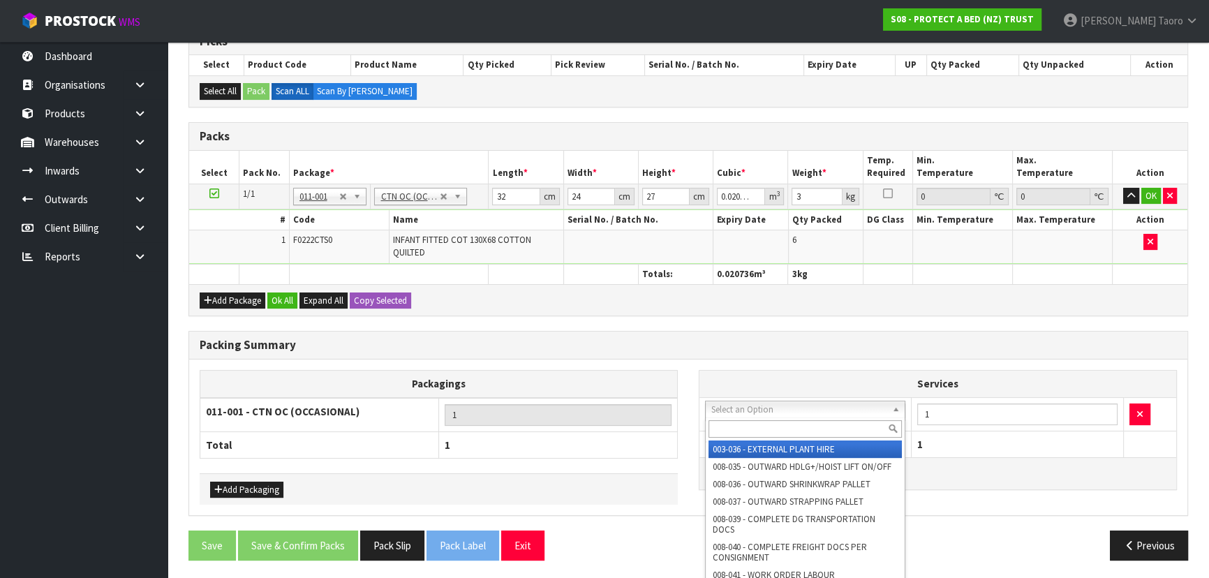
click at [765, 424] on input "text" at bounding box center [805, 428] width 193 height 17
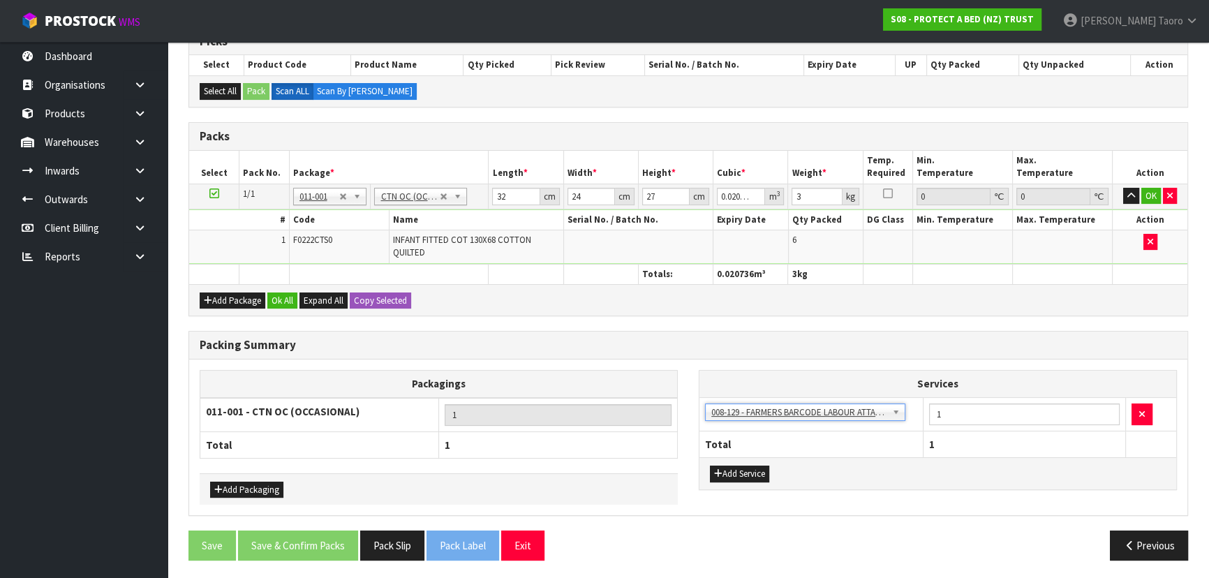
scroll to position [182, 0]
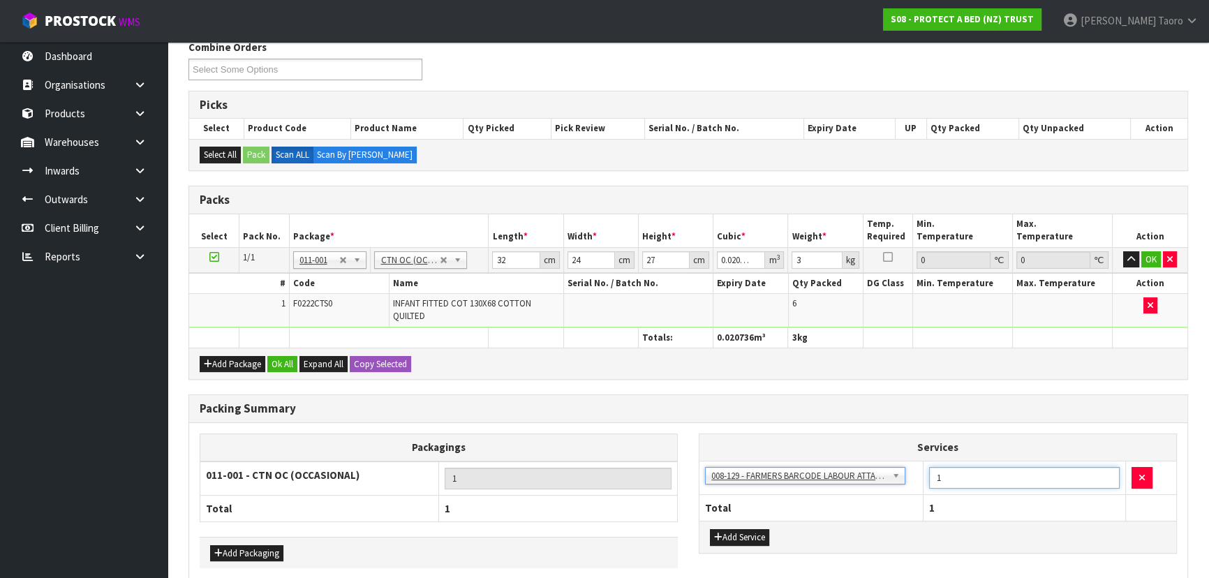
click at [973, 477] on input "1" at bounding box center [1024, 478] width 191 height 22
click at [927, 395] on div "Packing Summary" at bounding box center [688, 409] width 998 height 28
drag, startPoint x: 266, startPoint y: 367, endPoint x: 275, endPoint y: 370, distance: 9.5
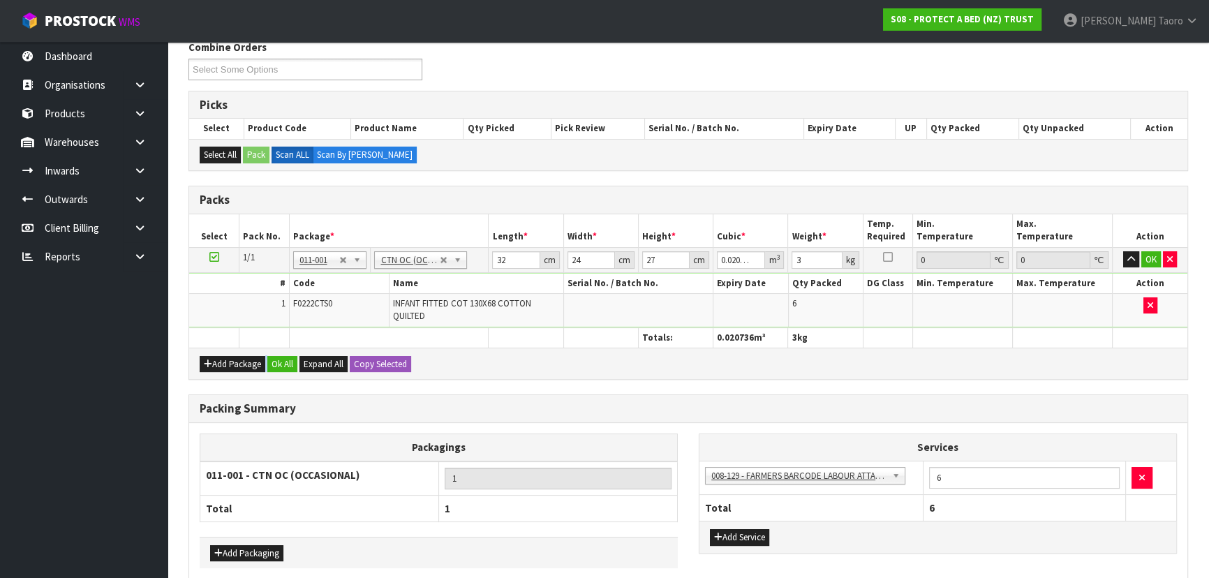
click at [271, 369] on div "Add Package Ok All Expand All Copy Selected" at bounding box center [688, 363] width 998 height 31
click at [280, 366] on button "Ok All" at bounding box center [282, 364] width 30 height 17
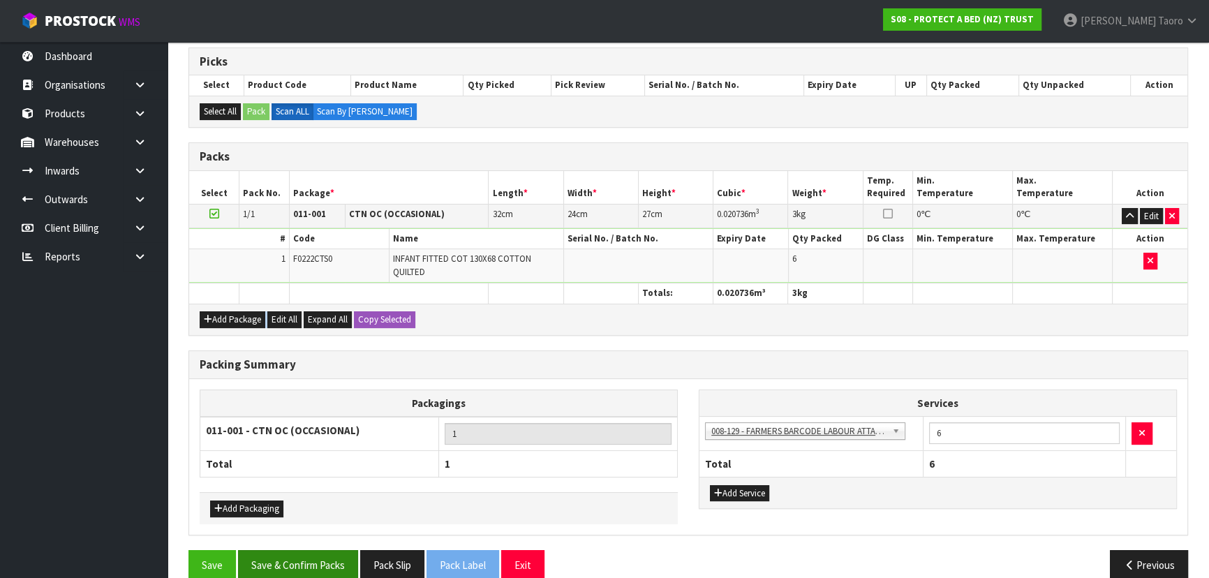
scroll to position [244, 0]
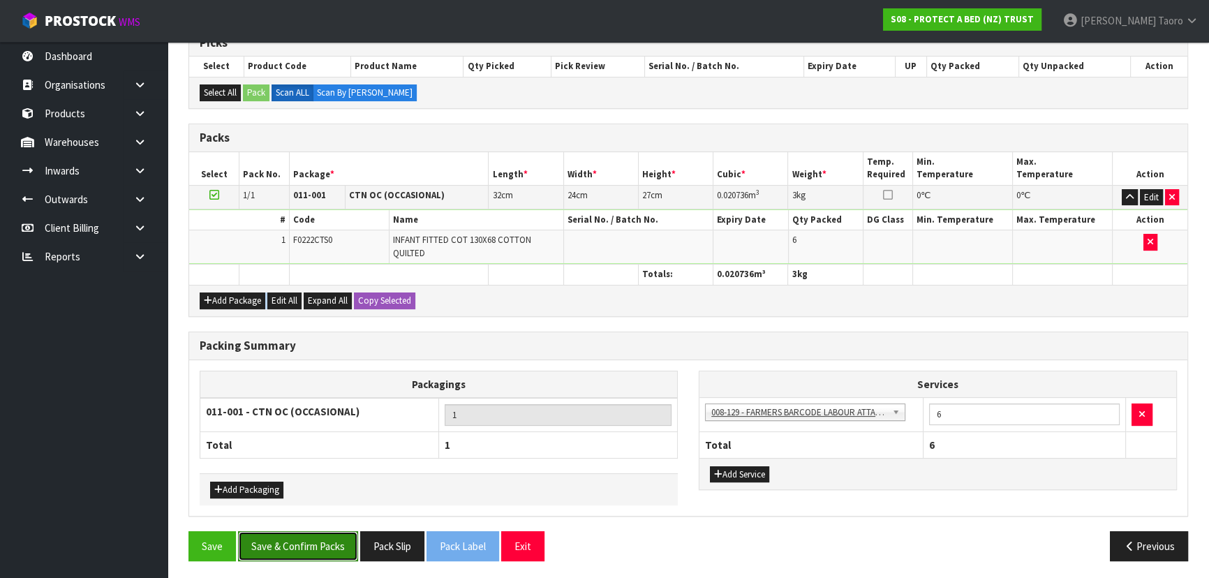
click at [307, 554] on button "Save & Confirm Packs" at bounding box center [298, 546] width 120 height 30
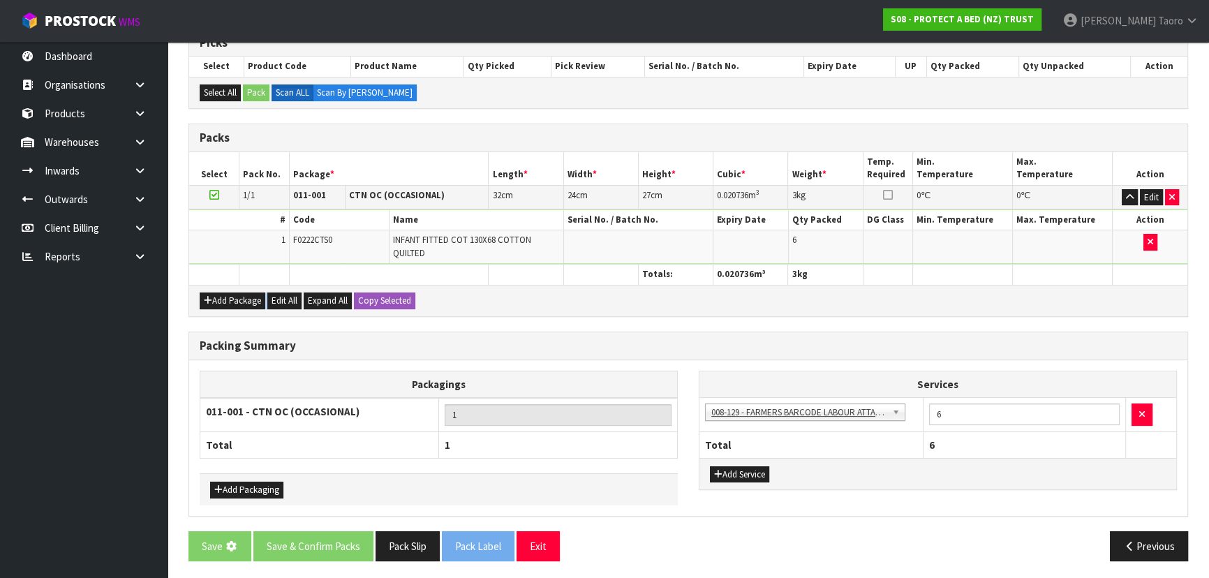
scroll to position [0, 0]
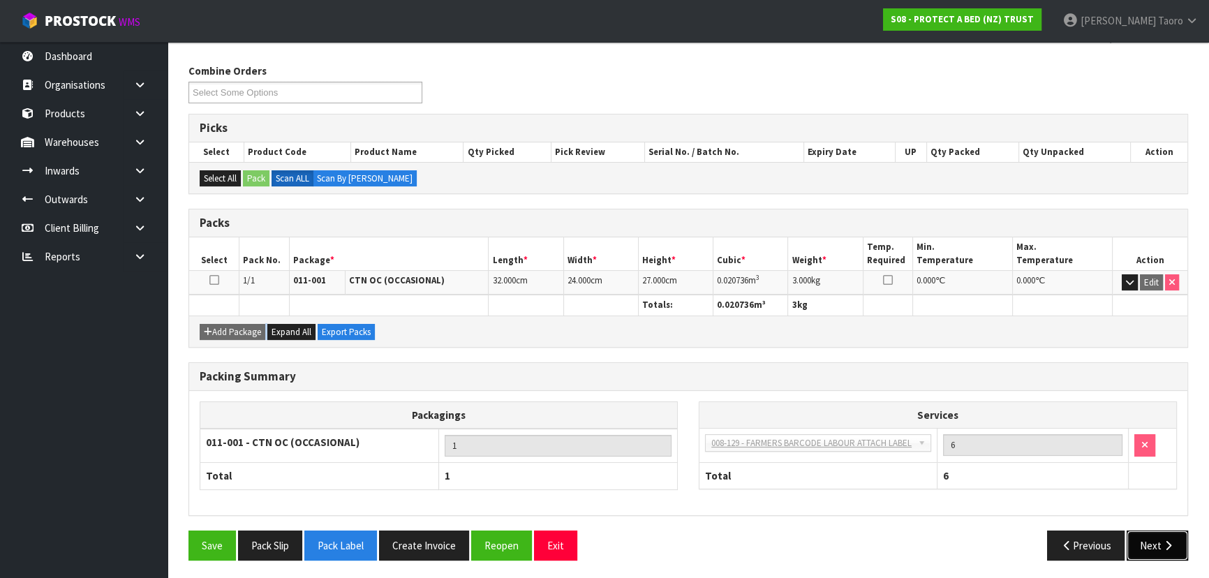
click at [1160, 547] on button "Next" at bounding box center [1157, 546] width 61 height 30
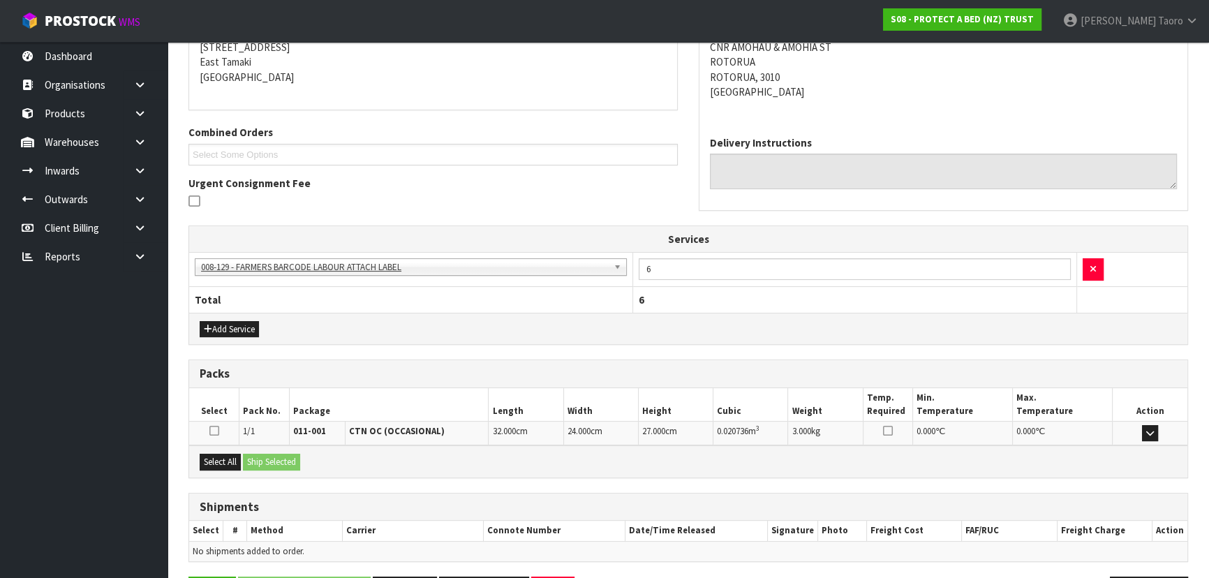
scroll to position [334, 0]
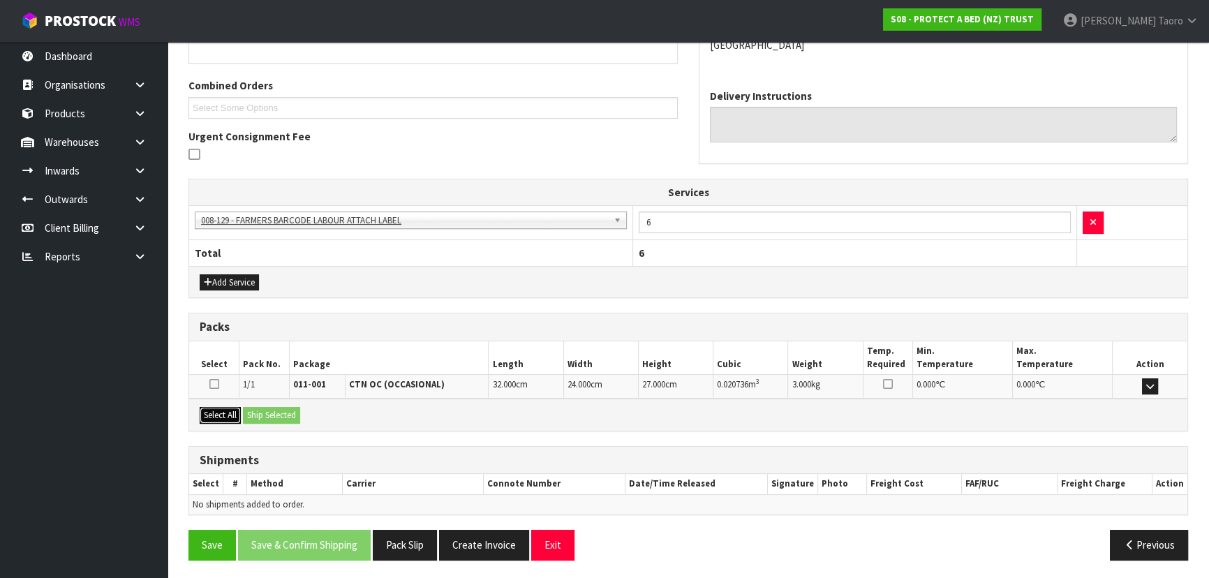
drag, startPoint x: 232, startPoint y: 413, endPoint x: 250, endPoint y: 413, distance: 18.2
click at [232, 413] on button "Select All" at bounding box center [220, 415] width 41 height 17
drag, startPoint x: 253, startPoint y: 413, endPoint x: 296, endPoint y: 433, distance: 47.8
click at [253, 413] on button "Ship Selected" at bounding box center [271, 415] width 57 height 17
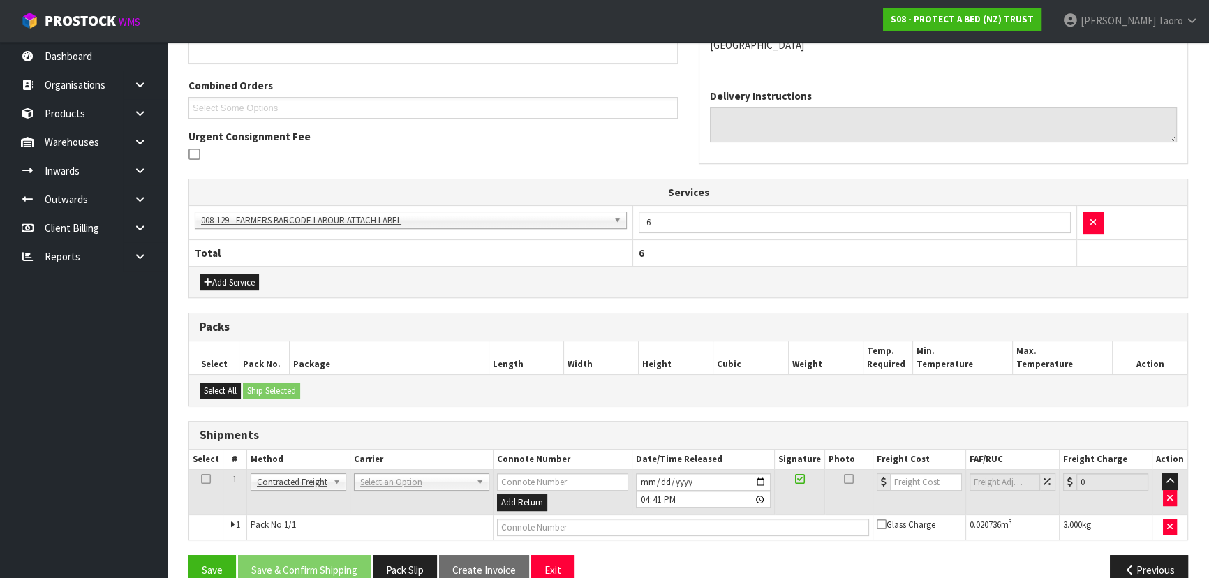
drag, startPoint x: 384, startPoint y: 484, endPoint x: 388, endPoint y: 496, distance: 11.9
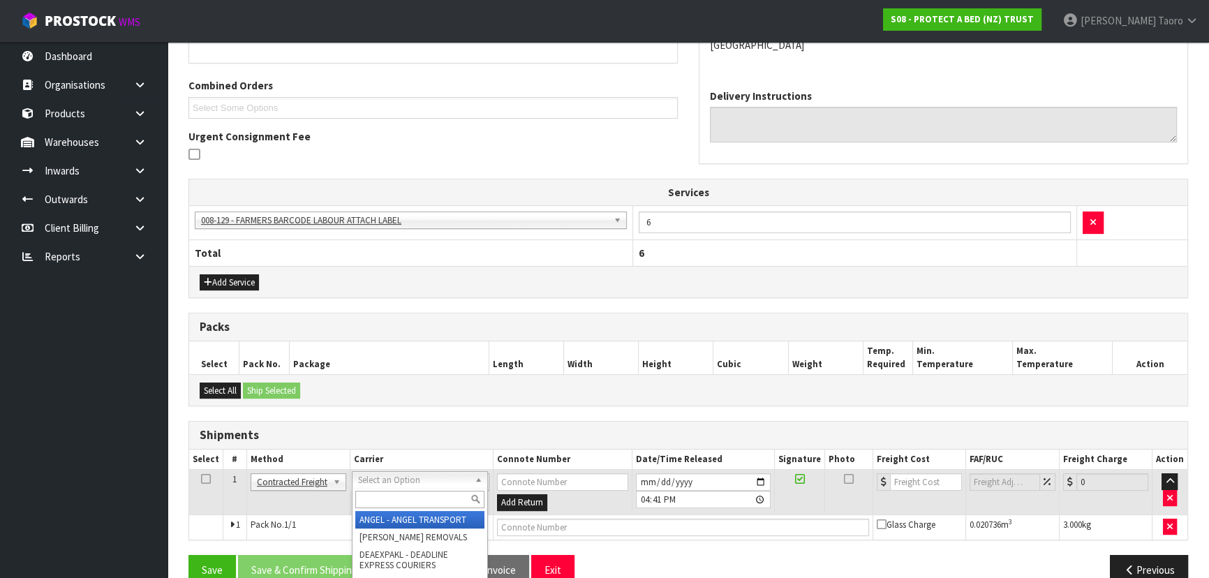
click at [390, 500] on input "text" at bounding box center [419, 499] width 129 height 17
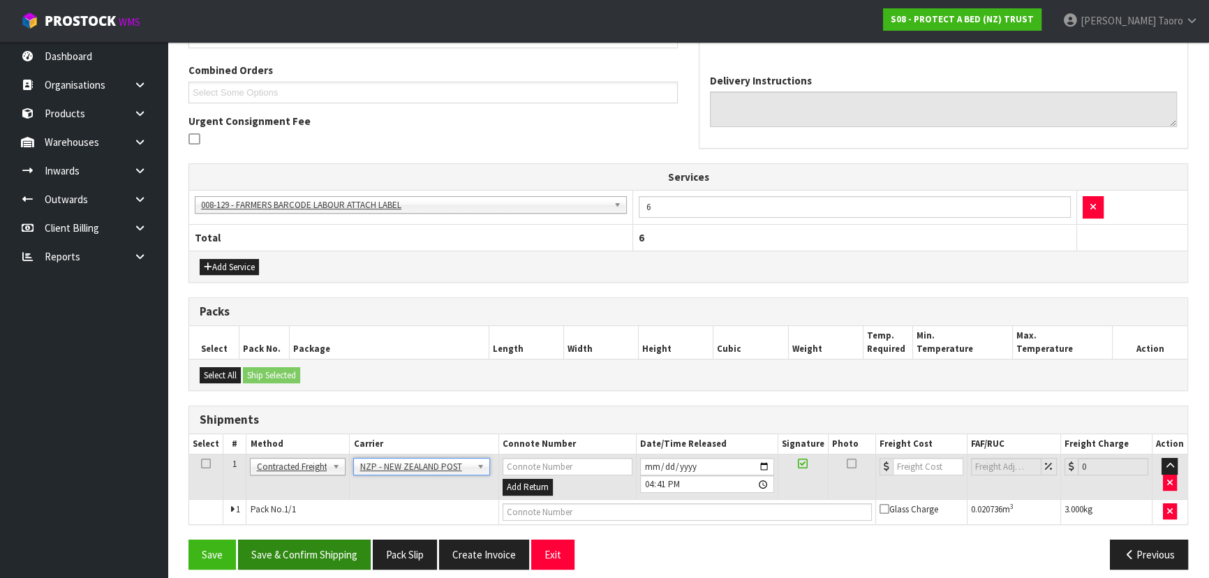
scroll to position [358, 0]
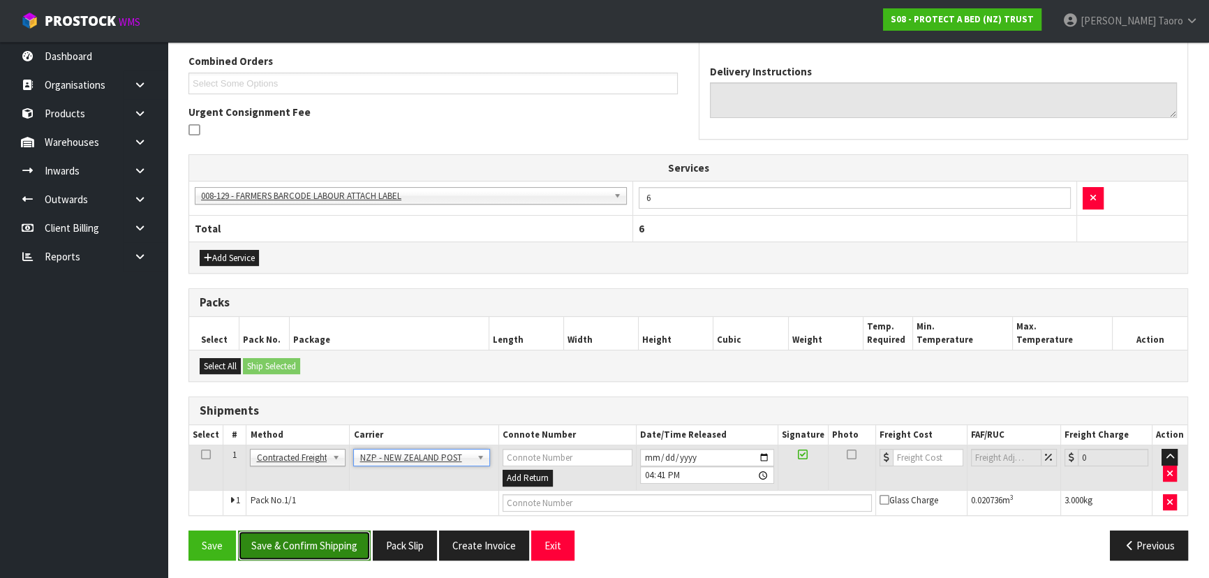
click at [362, 544] on button "Save & Confirm Shipping" at bounding box center [304, 546] width 133 height 30
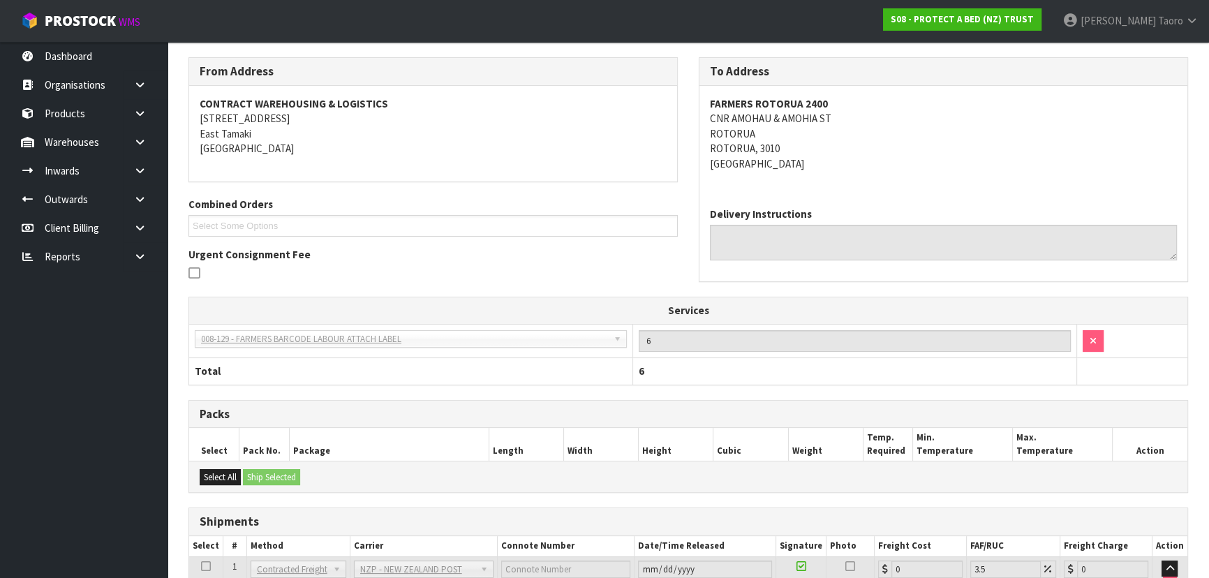
scroll to position [339, 0]
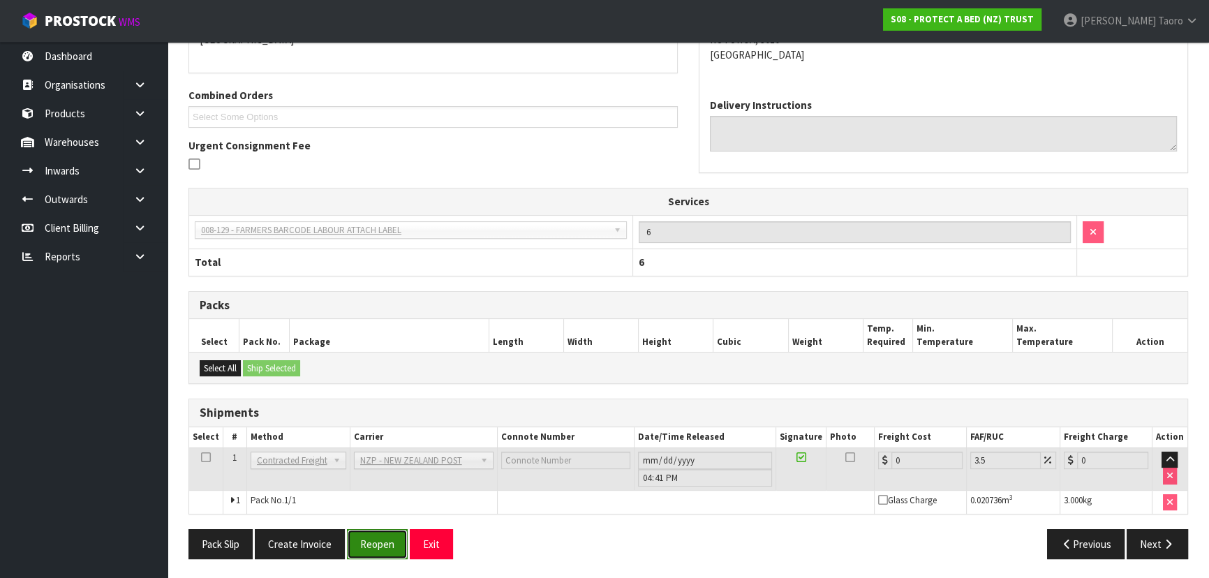
click at [370, 535] on button "Reopen" at bounding box center [377, 544] width 61 height 30
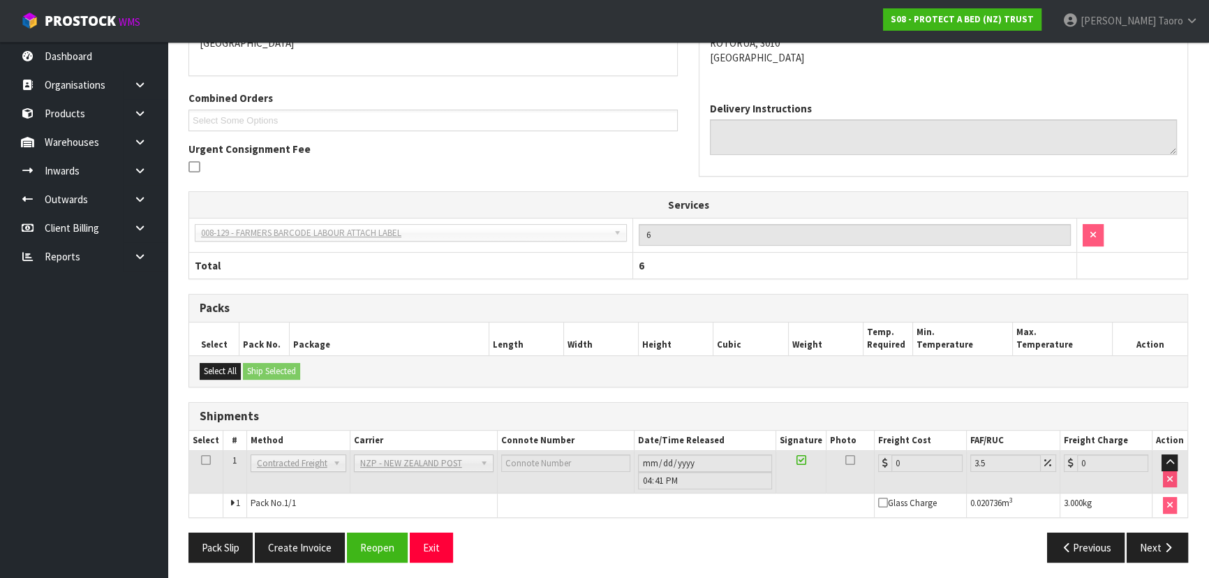
scroll to position [324, 0]
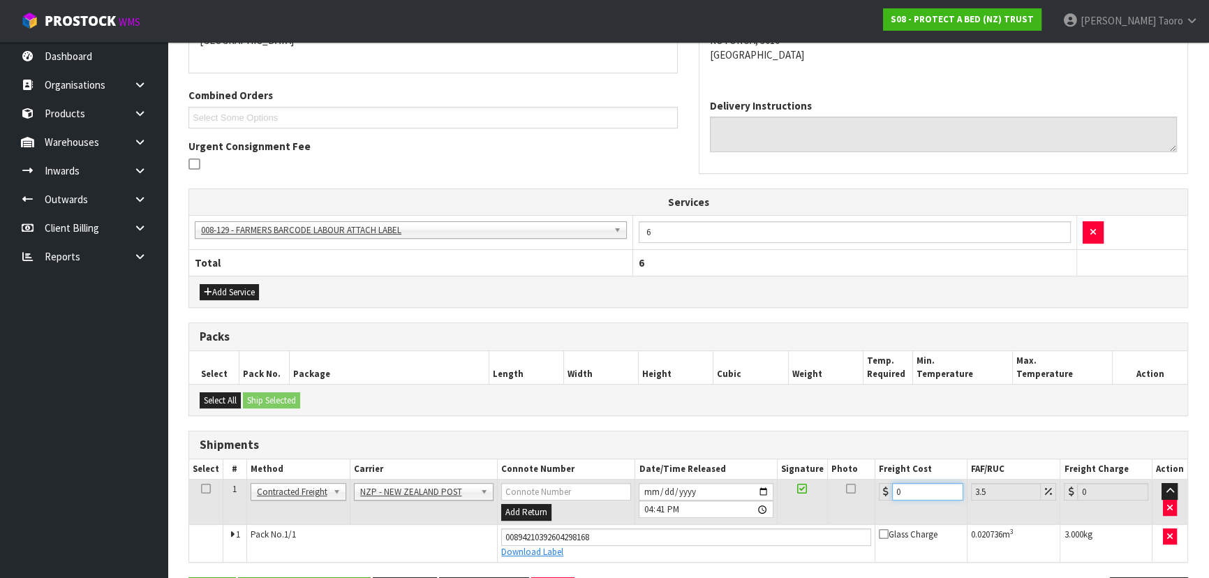
click at [925, 487] on input "0" at bounding box center [927, 491] width 71 height 17
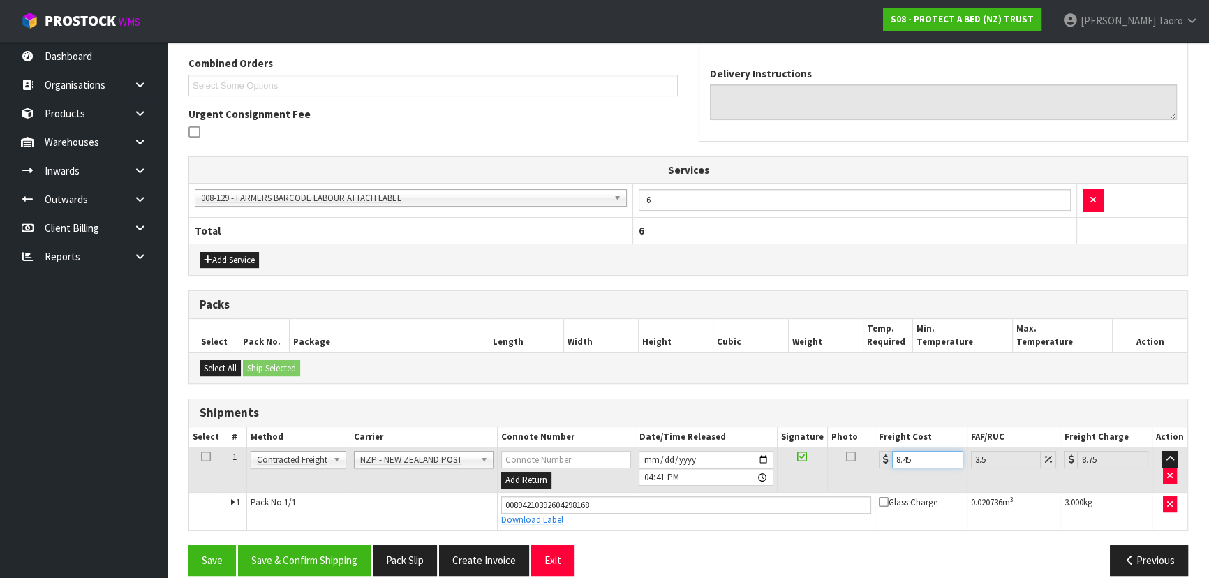
scroll to position [371, 0]
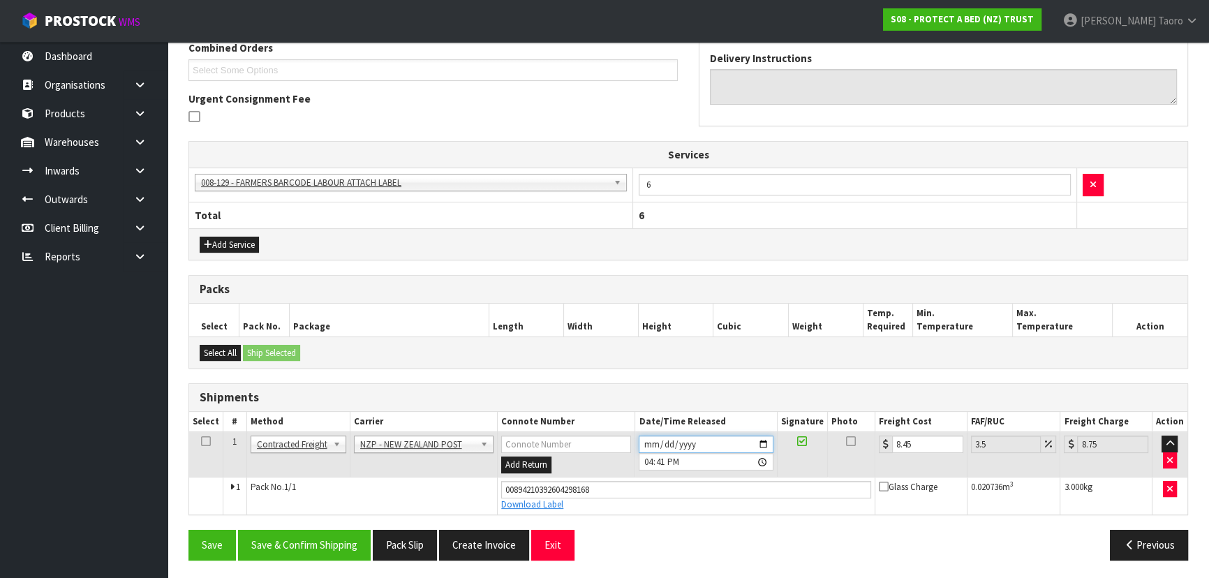
click at [652, 440] on input "2025-09-26" at bounding box center [706, 444] width 134 height 17
click at [646, 460] on input "16:41:00.000" at bounding box center [706, 461] width 134 height 17
click at [324, 523] on div "From Address CONTRACT WAREHOUSING & LOGISTICS 17 Allens Road East Tamaki Auckla…" at bounding box center [688, 236] width 1000 height 669
click at [323, 538] on button "Save & Confirm Shipping" at bounding box center [304, 545] width 133 height 30
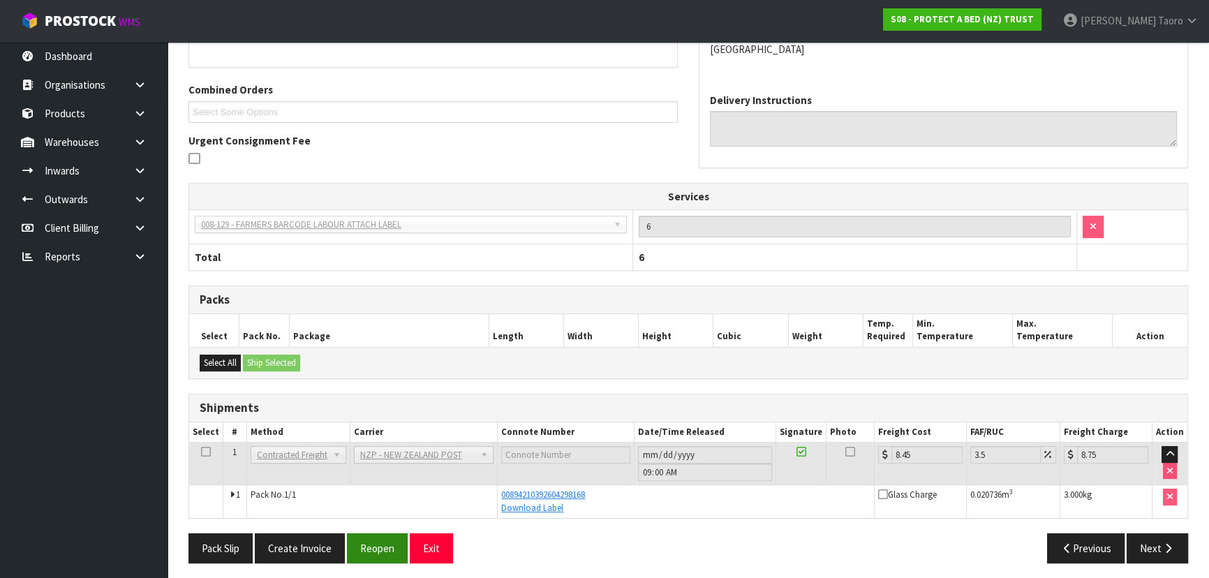
scroll to position [334, 0]
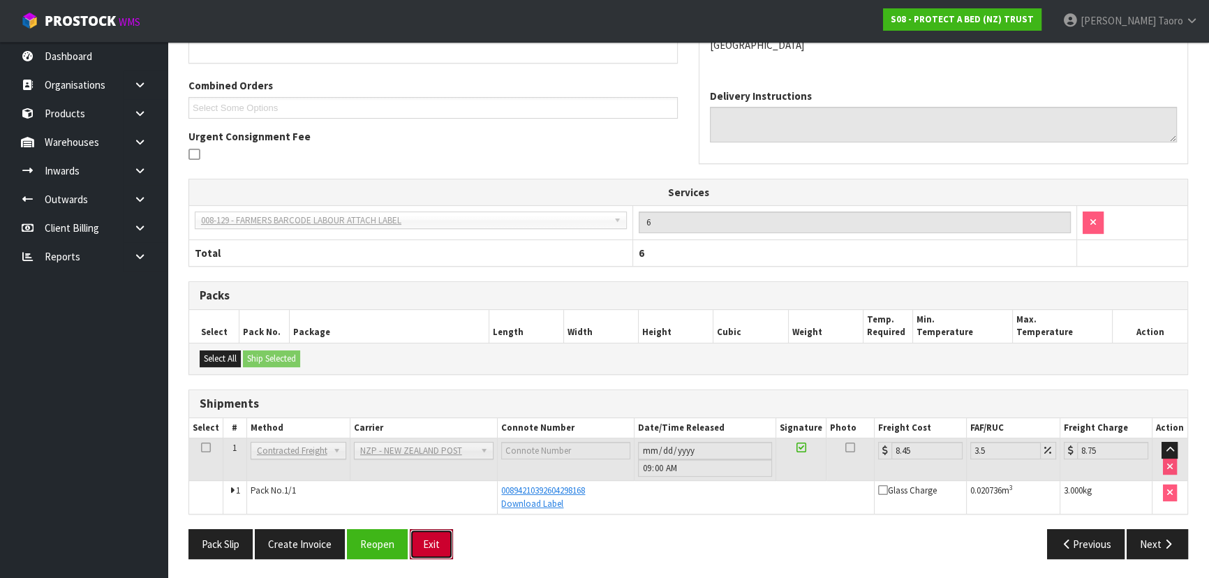
click at [433, 538] on button "Exit" at bounding box center [431, 544] width 43 height 30
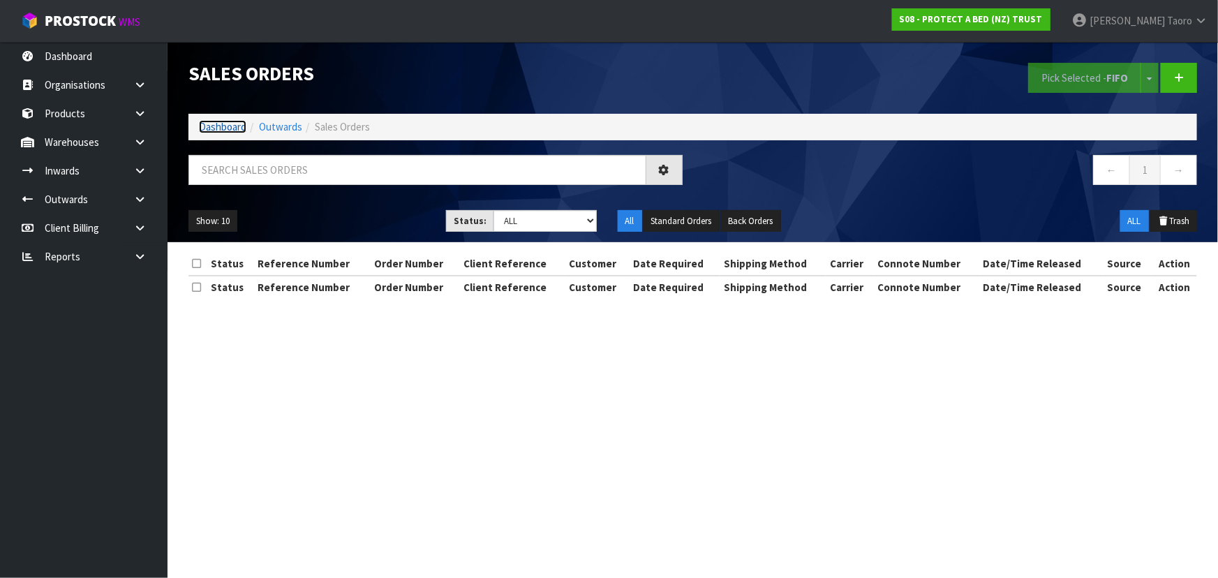
click at [217, 132] on link "Dashboard" at bounding box center [222, 126] width 47 height 13
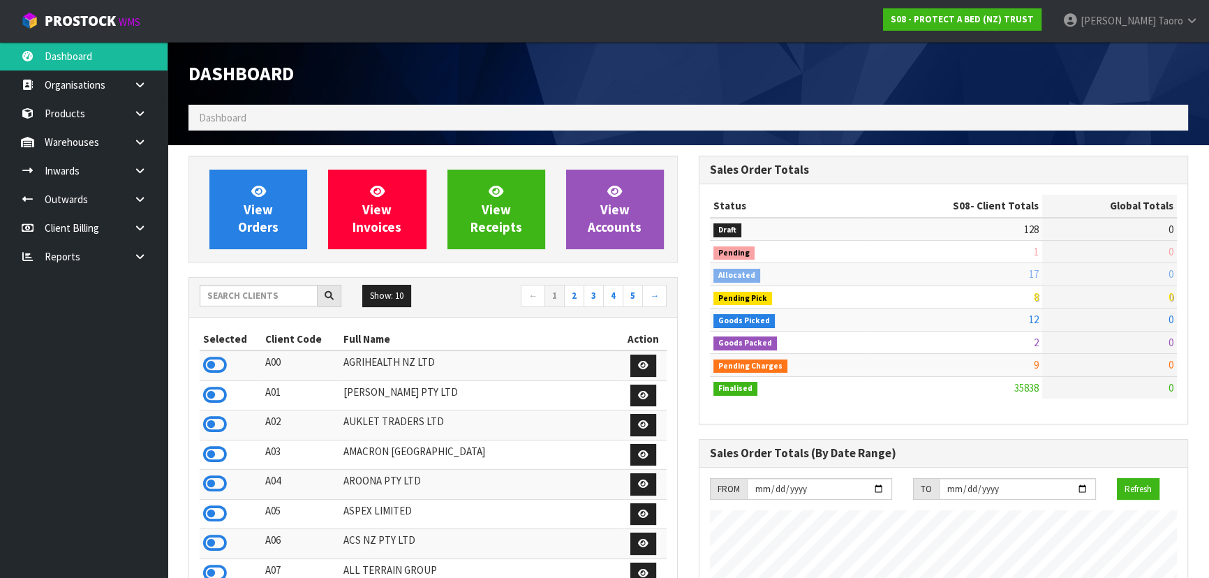
scroll to position [1055, 510]
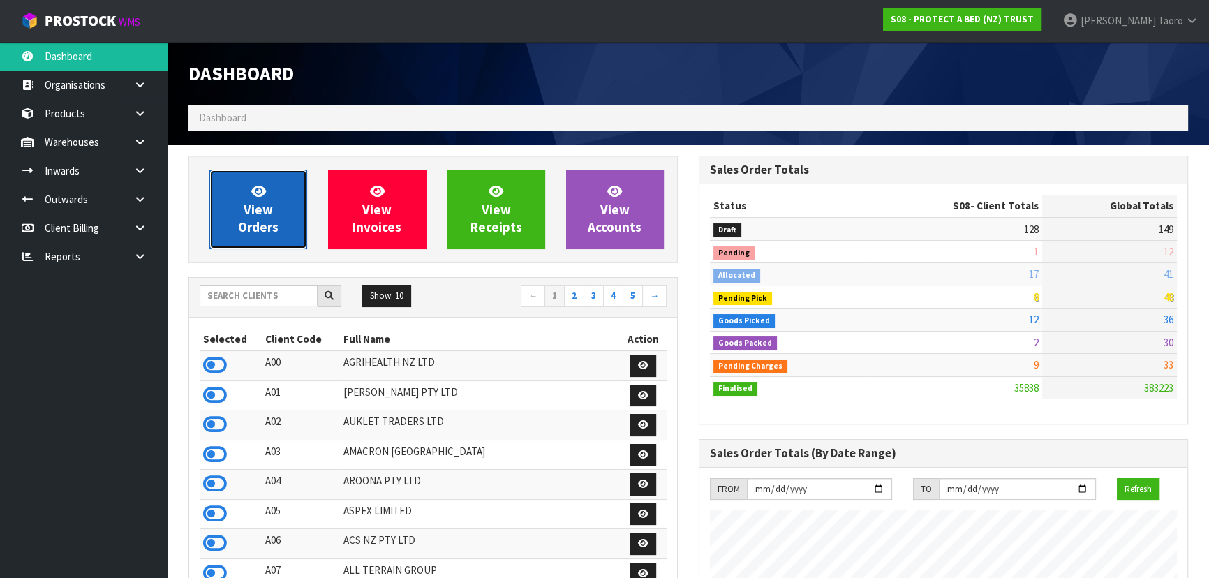
click at [274, 230] on span "View Orders" at bounding box center [258, 209] width 40 height 52
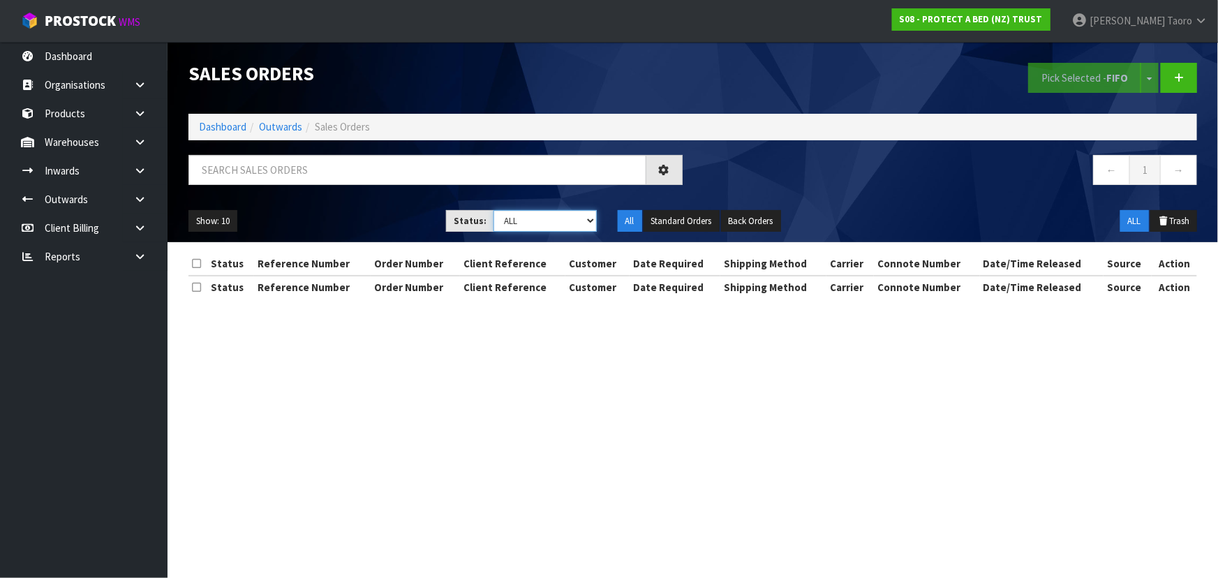
drag, startPoint x: 547, startPoint y: 224, endPoint x: 551, endPoint y: 230, distance: 7.2
click at [548, 225] on select "Draft Pending Allocated Pending Pick Goods Picked Goods Packed Pending Charges …" at bounding box center [545, 221] width 103 height 22
click at [494, 210] on select "Draft Pending Allocated Pending Pick Goods Picked Goods Packed Pending Charges …" at bounding box center [545, 221] width 103 height 22
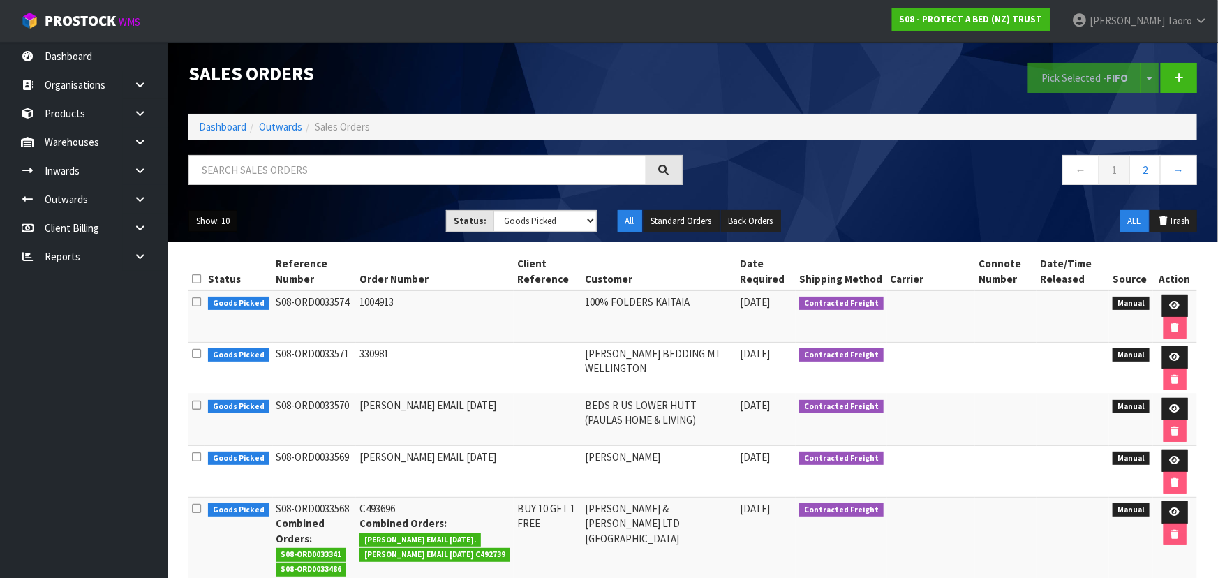
click at [207, 222] on button "Show: 10" at bounding box center [212, 221] width 49 height 22
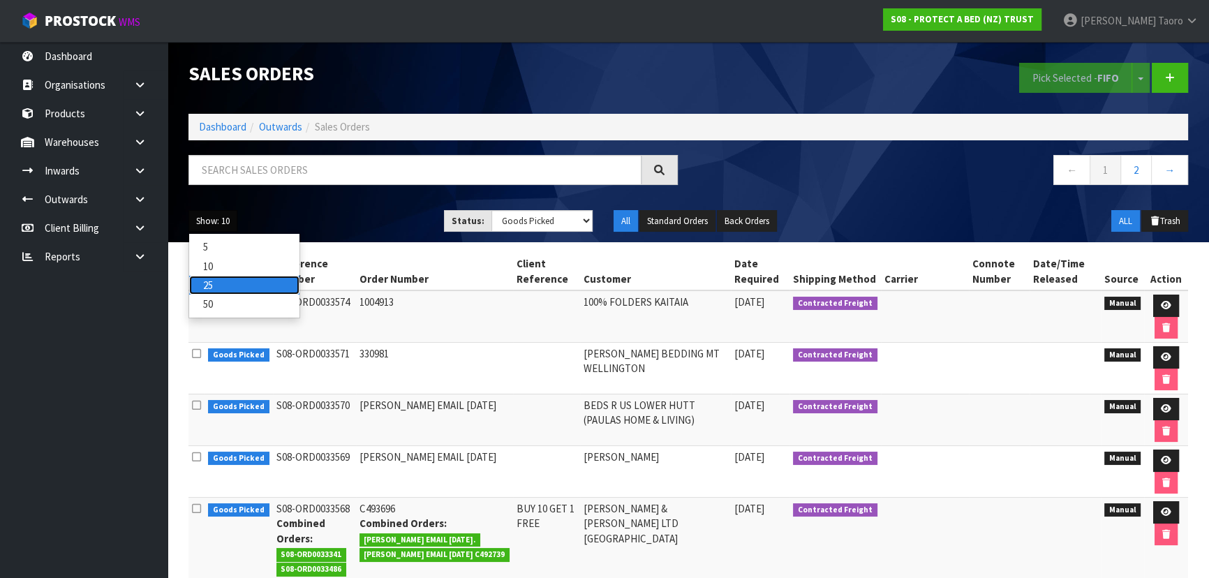
click at [228, 281] on link "25" at bounding box center [244, 285] width 110 height 19
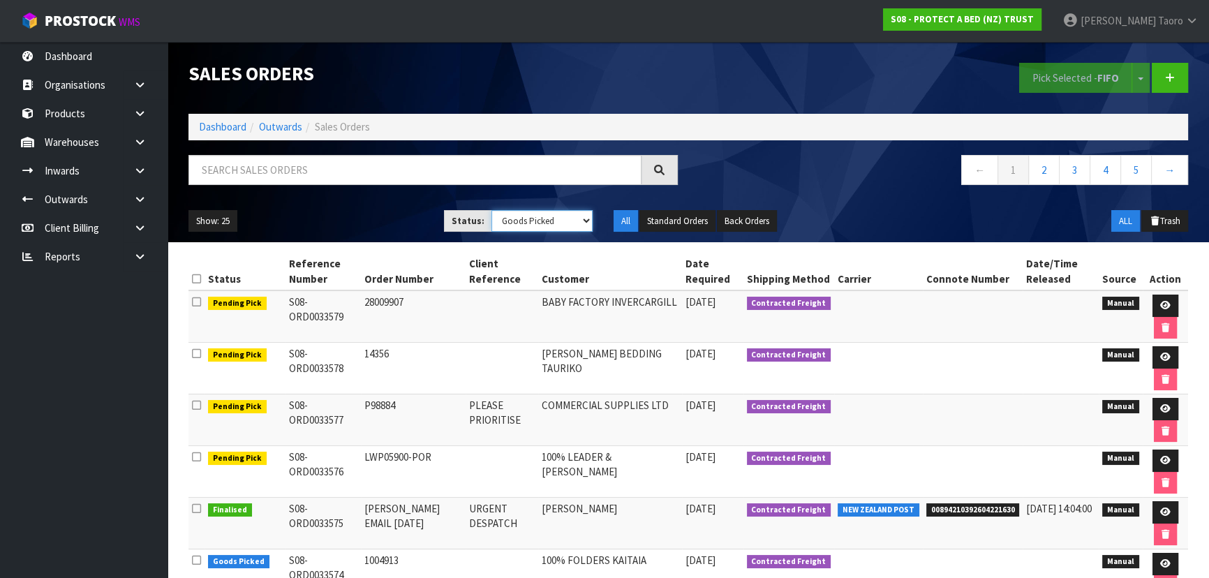
click at [560, 225] on select "Draft Pending Allocated Pending Pick Goods Picked Goods Packed Pending Charges …" at bounding box center [542, 221] width 102 height 22
click at [491, 210] on select "Draft Pending Allocated Pending Pick Goods Picked Goods Packed Pending Charges …" at bounding box center [542, 221] width 102 height 22
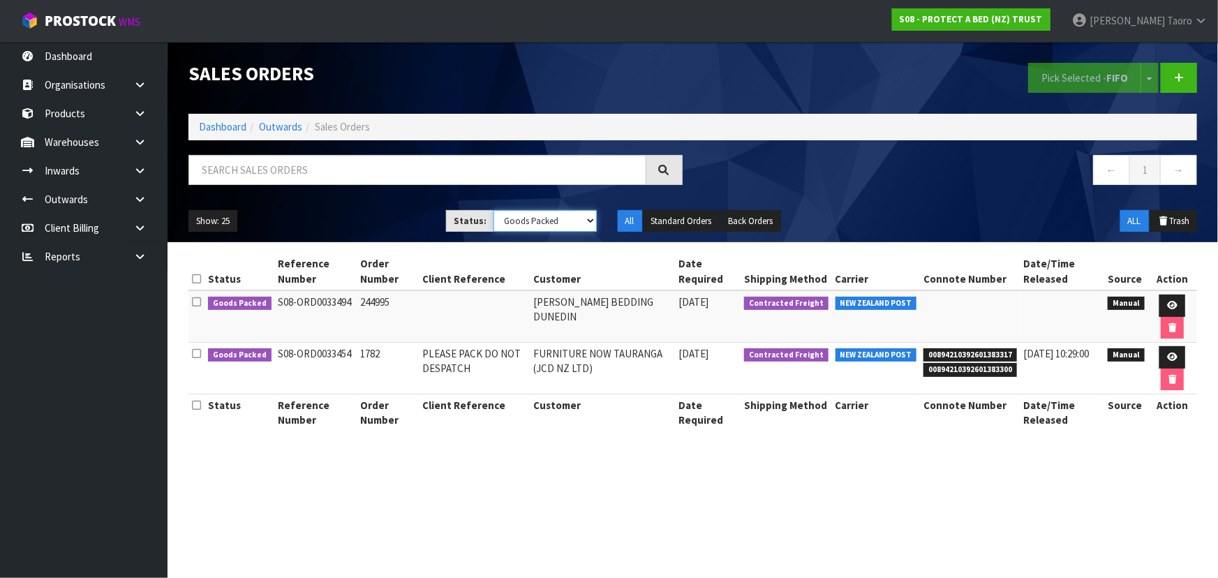
click at [558, 221] on select "Draft Pending Allocated Pending Pick Goods Picked Goods Packed Pending Charges …" at bounding box center [545, 221] width 103 height 22
click at [693, 337] on td "22/09/2025" at bounding box center [708, 316] width 66 height 52
click at [558, 214] on select "Draft Pending Allocated Pending Pick Goods Picked Goods Packed Pending Charges …" at bounding box center [545, 221] width 103 height 22
click at [494, 210] on select "Draft Pending Allocated Pending Pick Goods Picked Goods Packed Pending Charges …" at bounding box center [545, 221] width 103 height 22
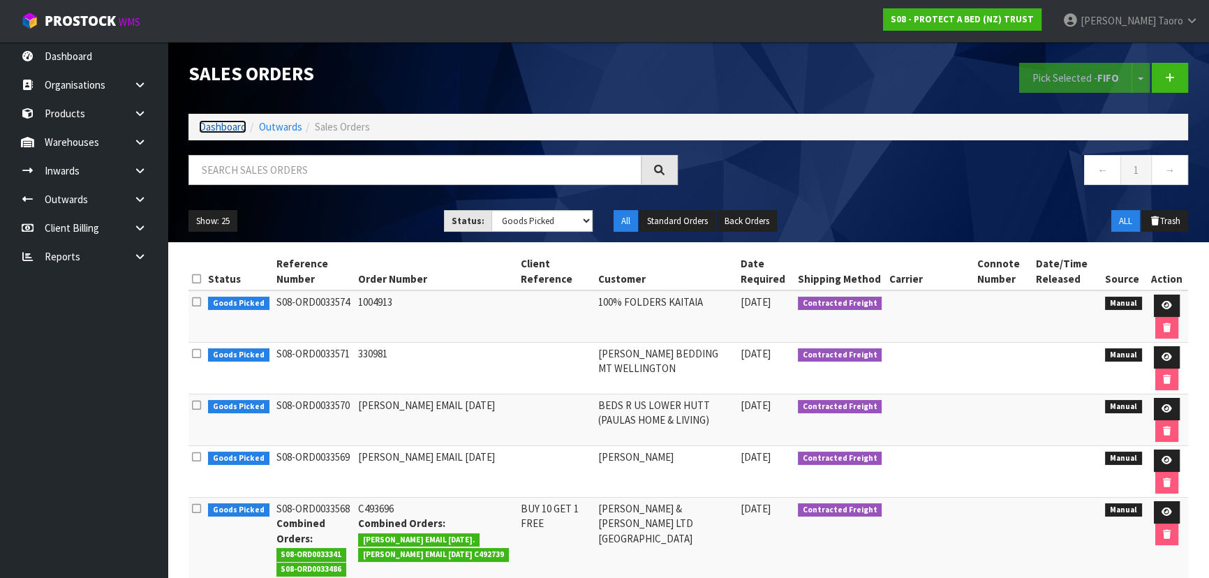
click at [212, 127] on link "Dashboard" at bounding box center [222, 126] width 47 height 13
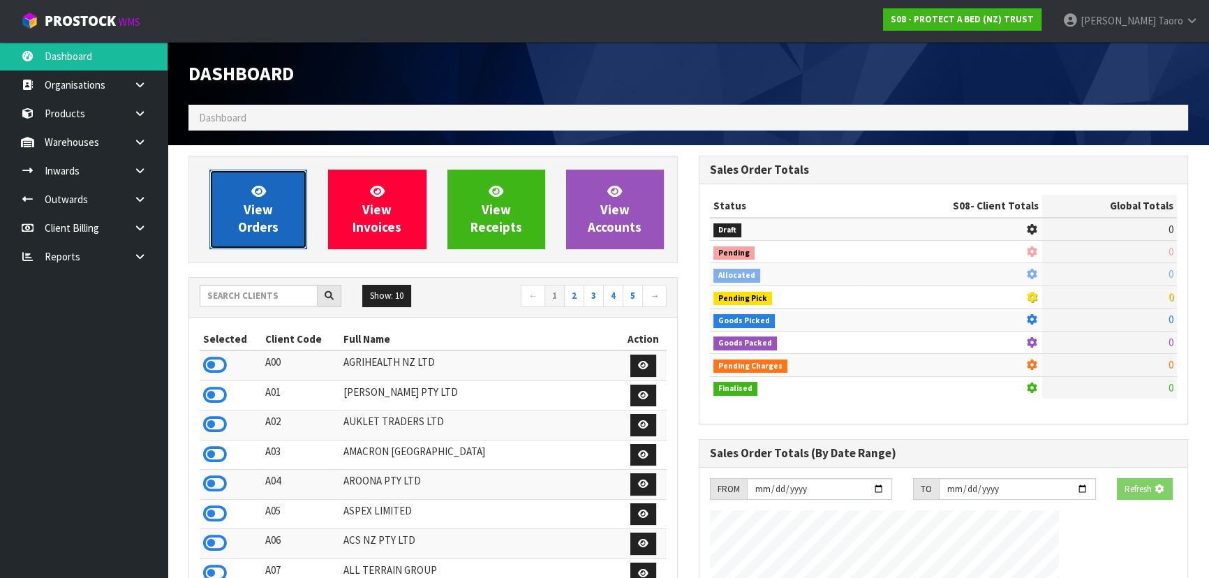
click at [258, 228] on span "View Orders" at bounding box center [258, 209] width 40 height 52
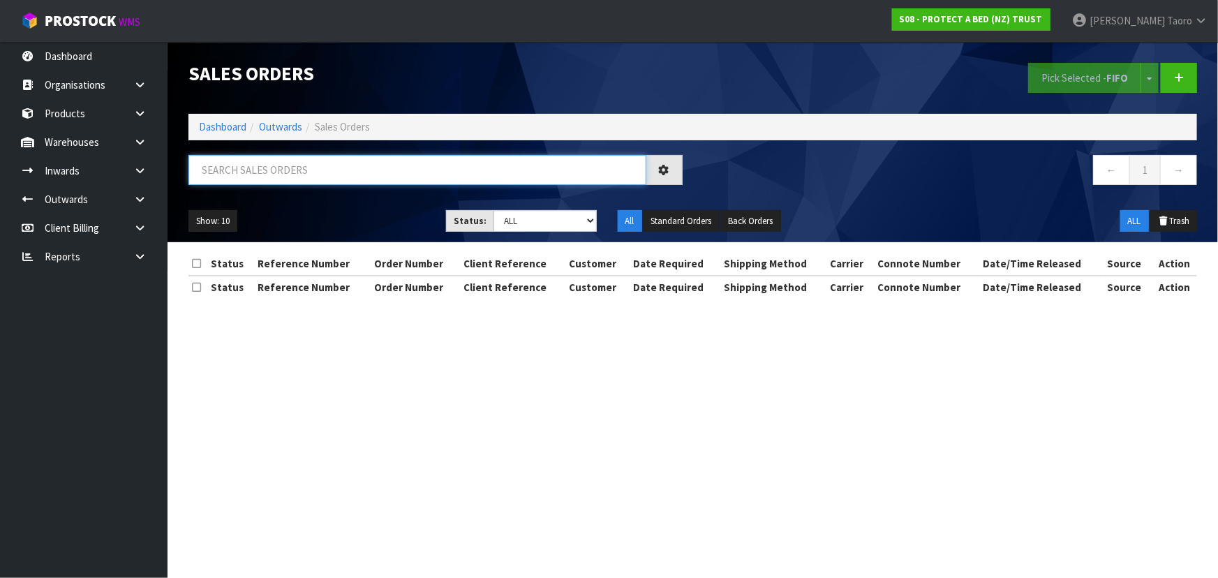
click at [277, 168] on input "text" at bounding box center [417, 170] width 458 height 30
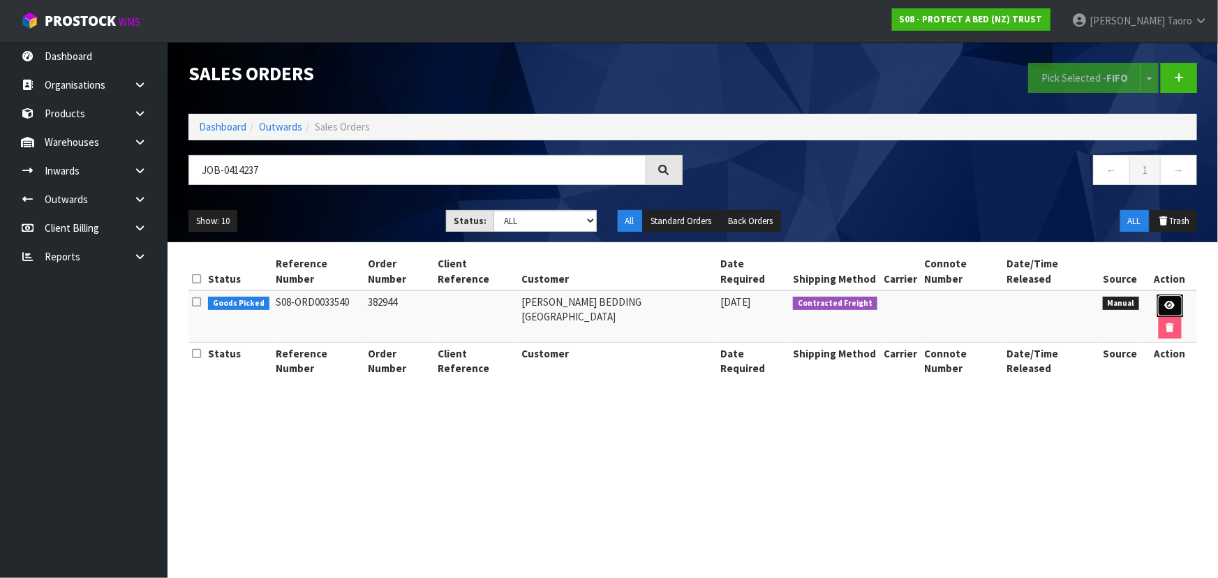
click at [1165, 301] on icon at bounding box center [1170, 305] width 10 height 9
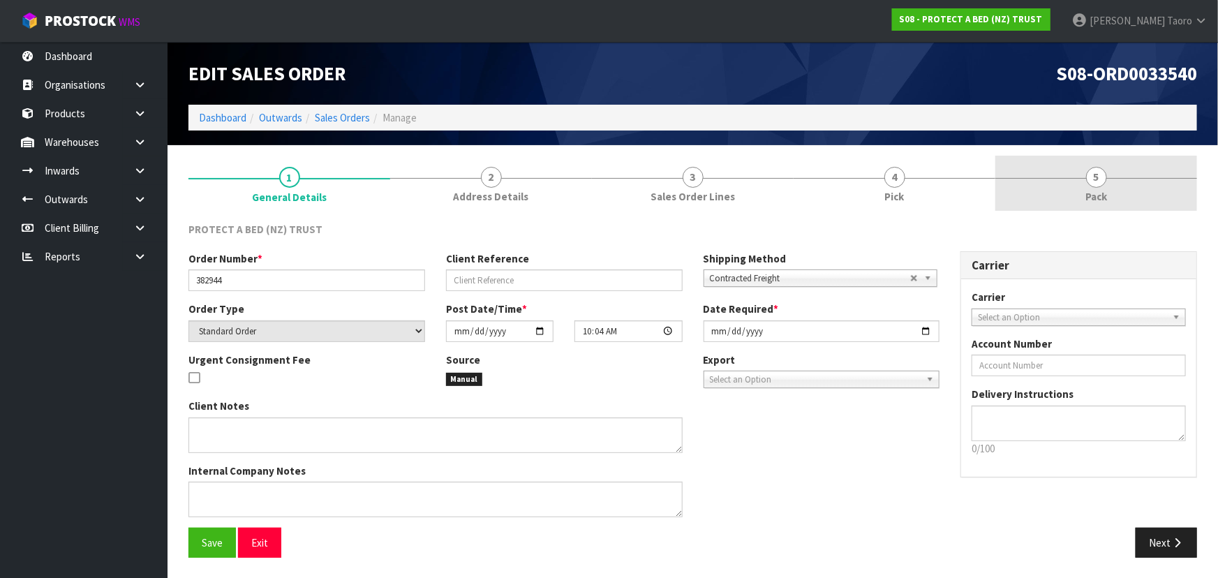
drag, startPoint x: 1104, startPoint y: 183, endPoint x: 998, endPoint y: 207, distance: 108.7
click at [1104, 183] on span "5" at bounding box center [1096, 177] width 21 height 21
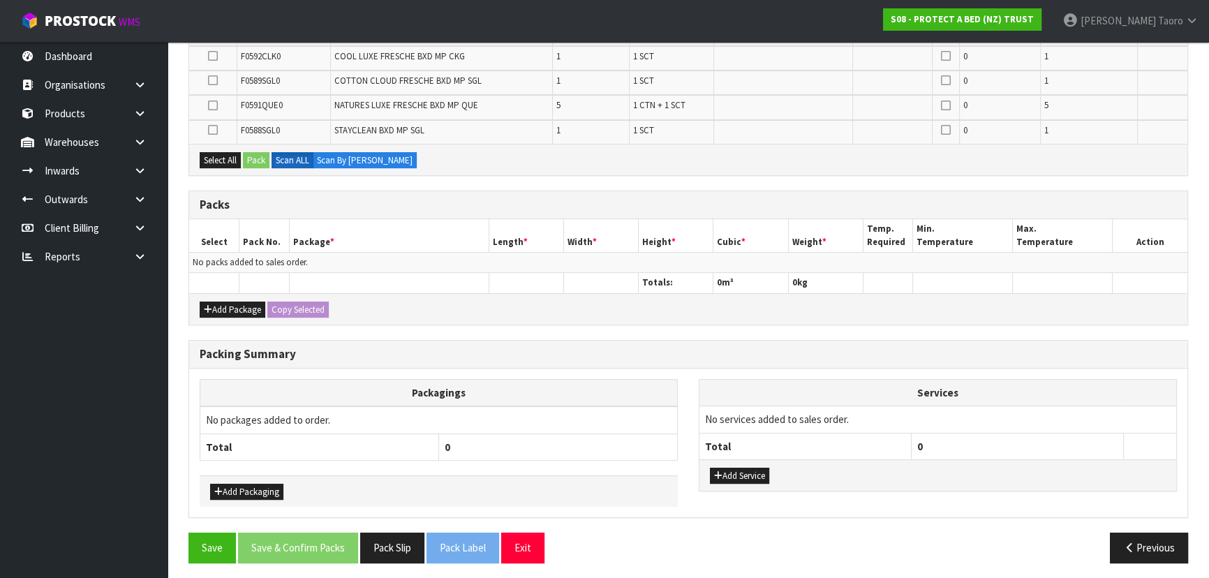
scroll to position [376, 0]
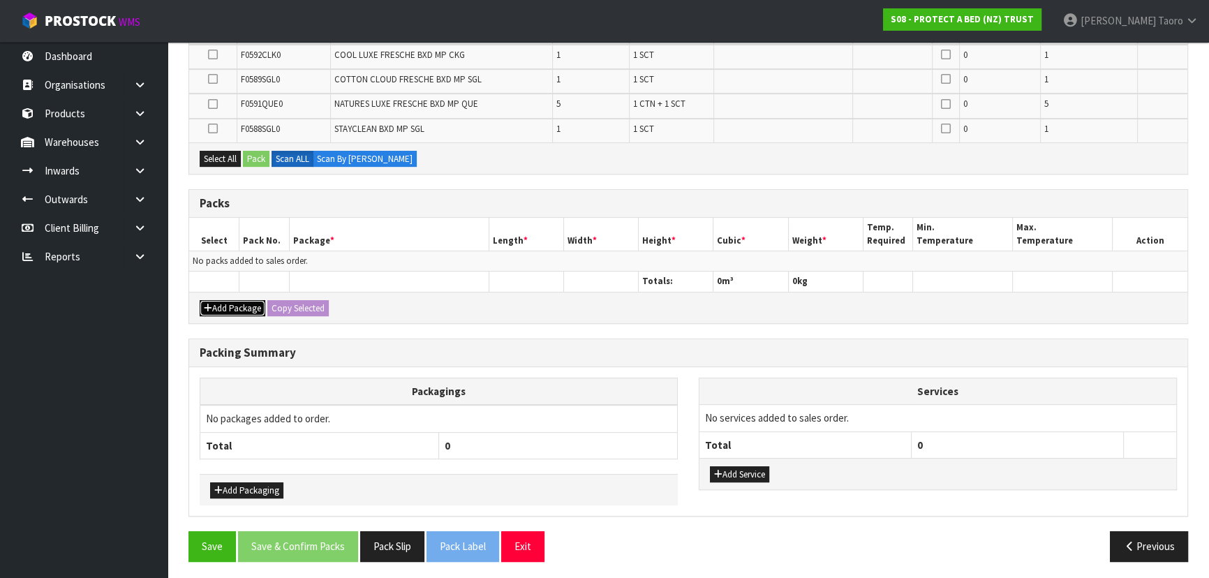
click at [230, 304] on button "Add Package" at bounding box center [233, 308] width 66 height 17
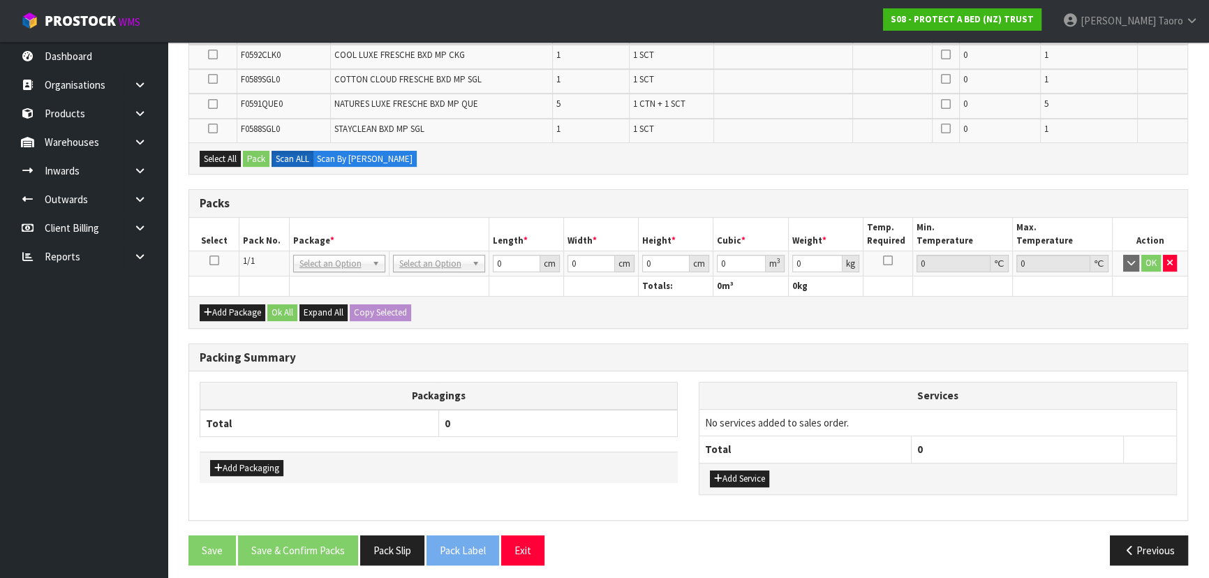
drag, startPoint x: 216, startPoint y: 258, endPoint x: 254, endPoint y: 241, distance: 41.9
click at [217, 260] on icon at bounding box center [214, 260] width 10 height 1
click at [254, 241] on th "Pack No." at bounding box center [264, 234] width 50 height 33
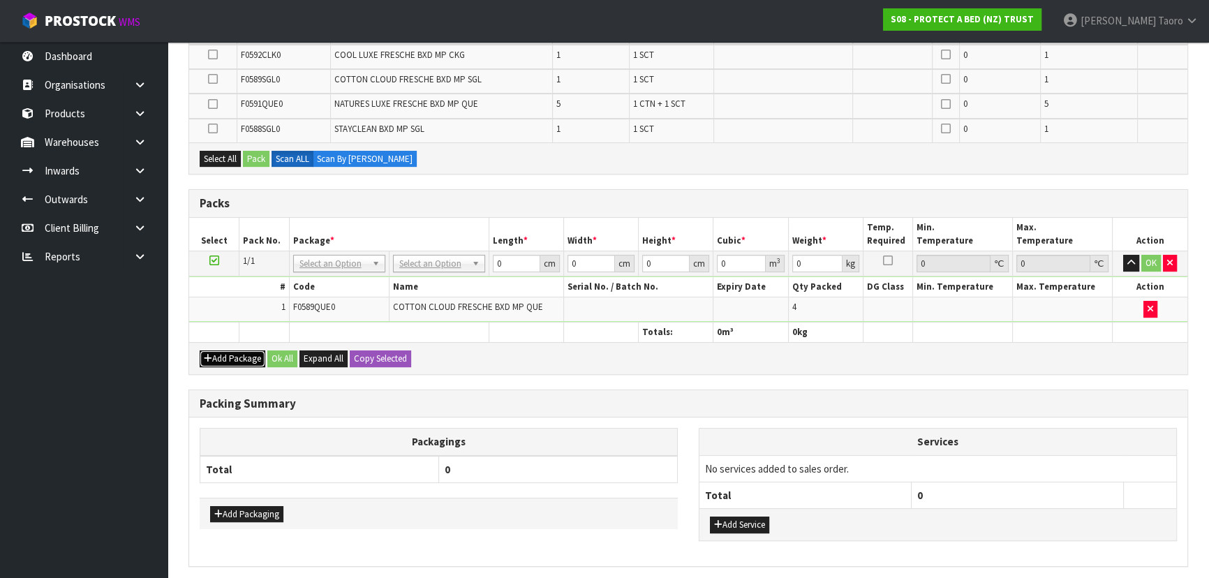
click at [217, 350] on button "Add Package" at bounding box center [233, 358] width 66 height 17
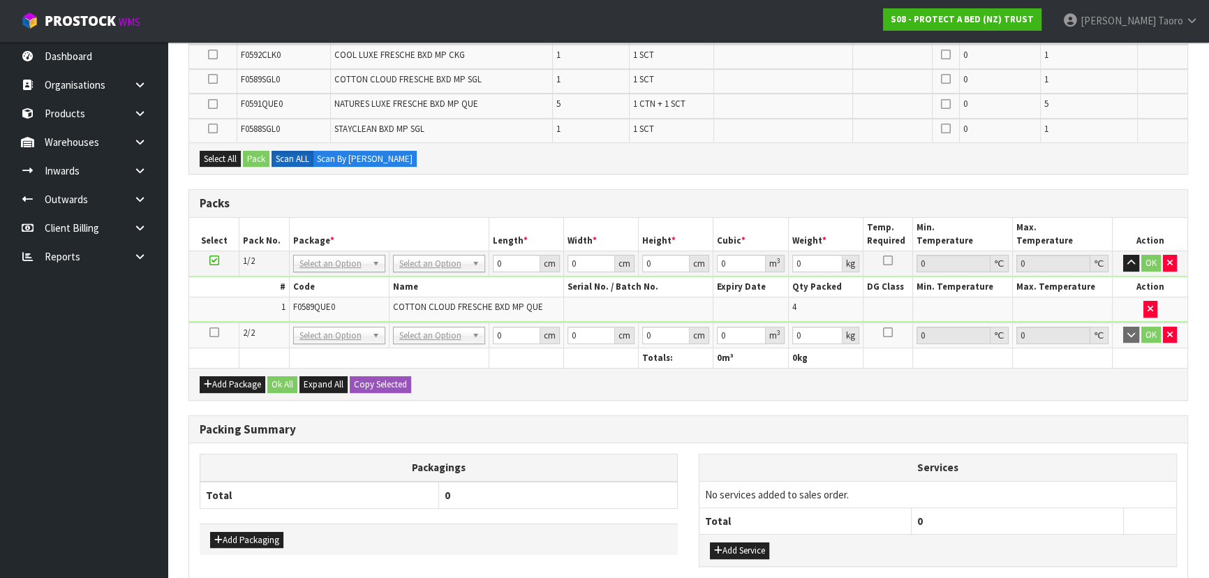
click at [213, 332] on icon at bounding box center [214, 332] width 10 height 1
click at [223, 315] on td "1" at bounding box center [239, 309] width 100 height 24
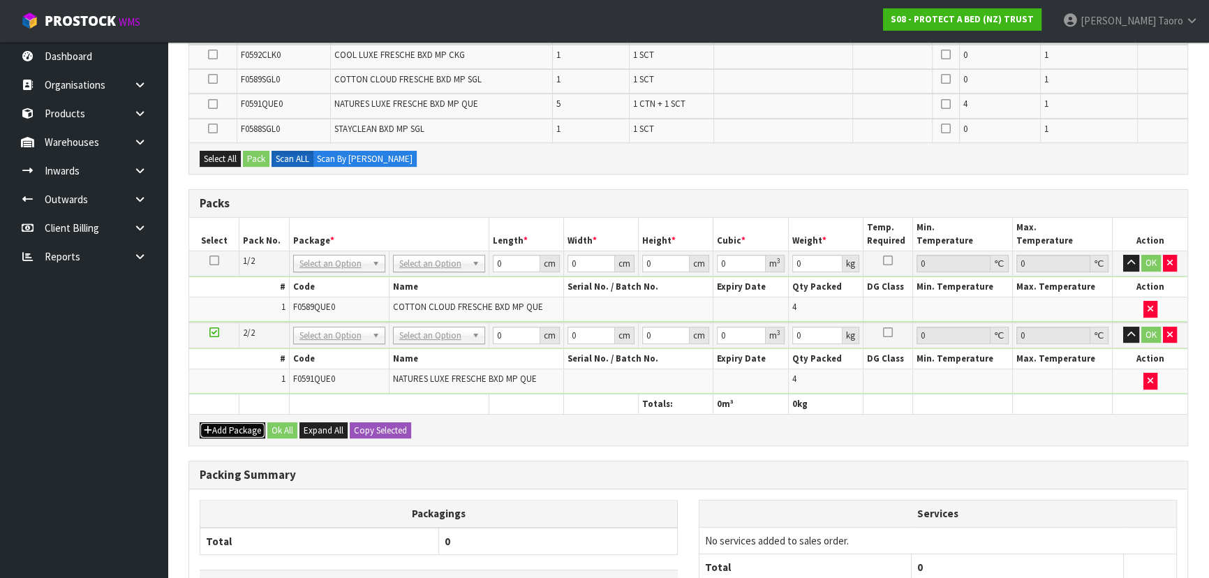
click at [224, 424] on button "Add Package" at bounding box center [233, 430] width 66 height 17
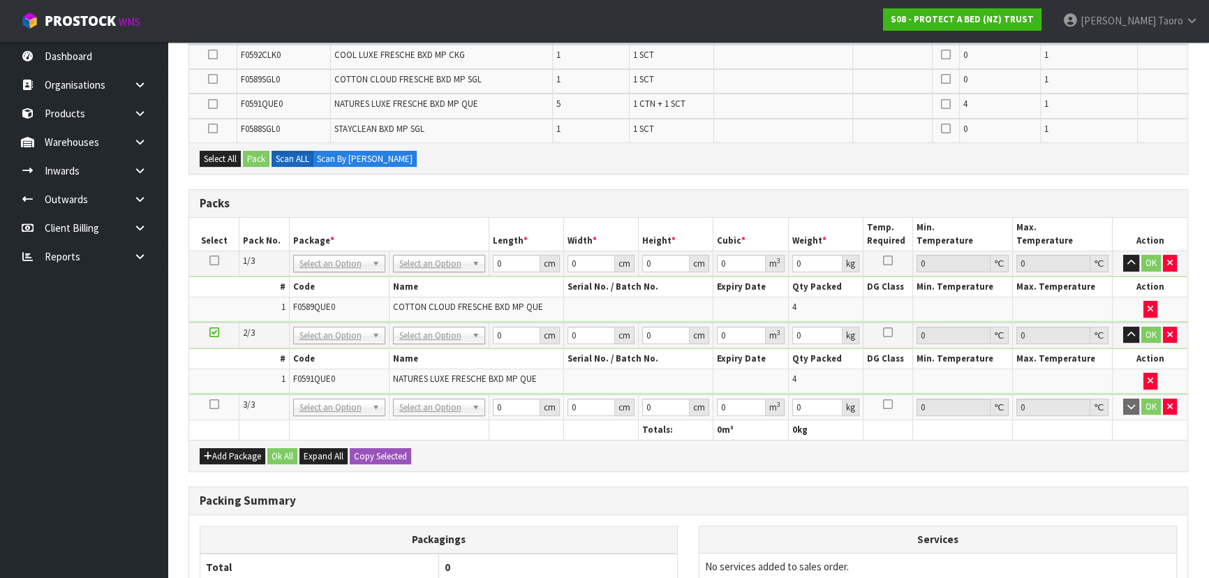
drag, startPoint x: 212, startPoint y: 402, endPoint x: 224, endPoint y: 384, distance: 21.7
click at [214, 404] on icon at bounding box center [214, 404] width 10 height 1
click at [225, 380] on td "1" at bounding box center [239, 381] width 100 height 24
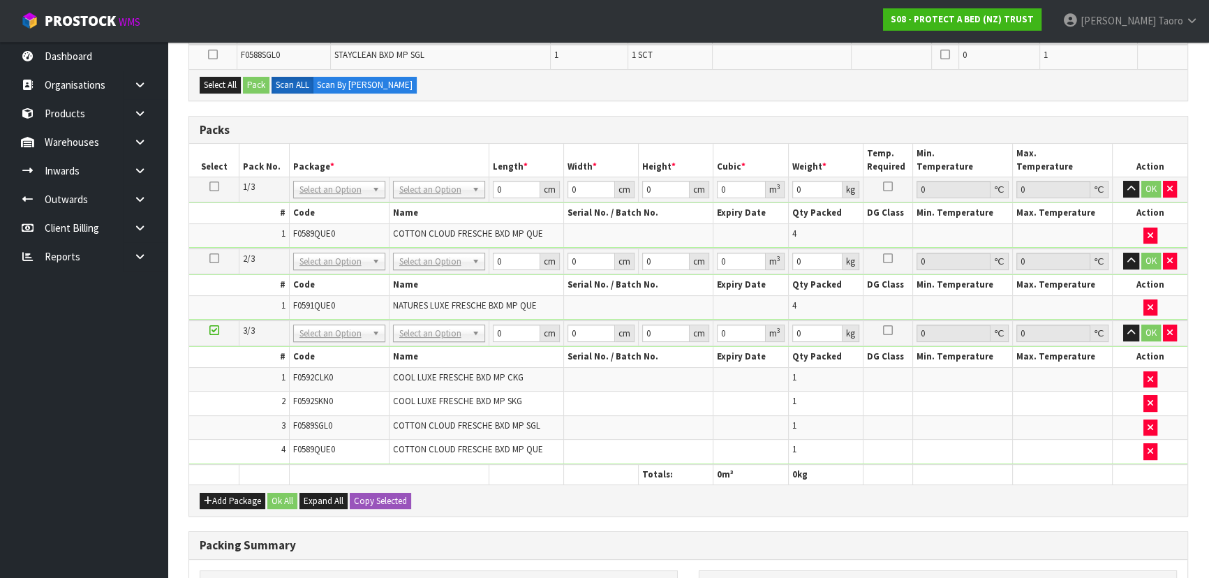
scroll to position [327, 0]
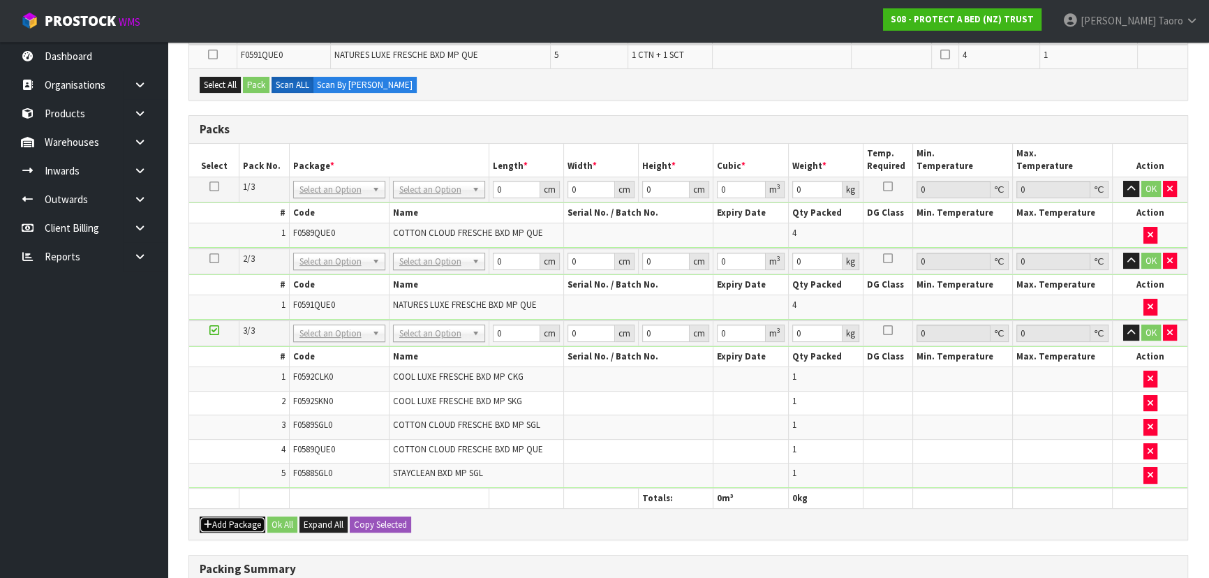
click at [242, 517] on button "Add Package" at bounding box center [233, 525] width 66 height 17
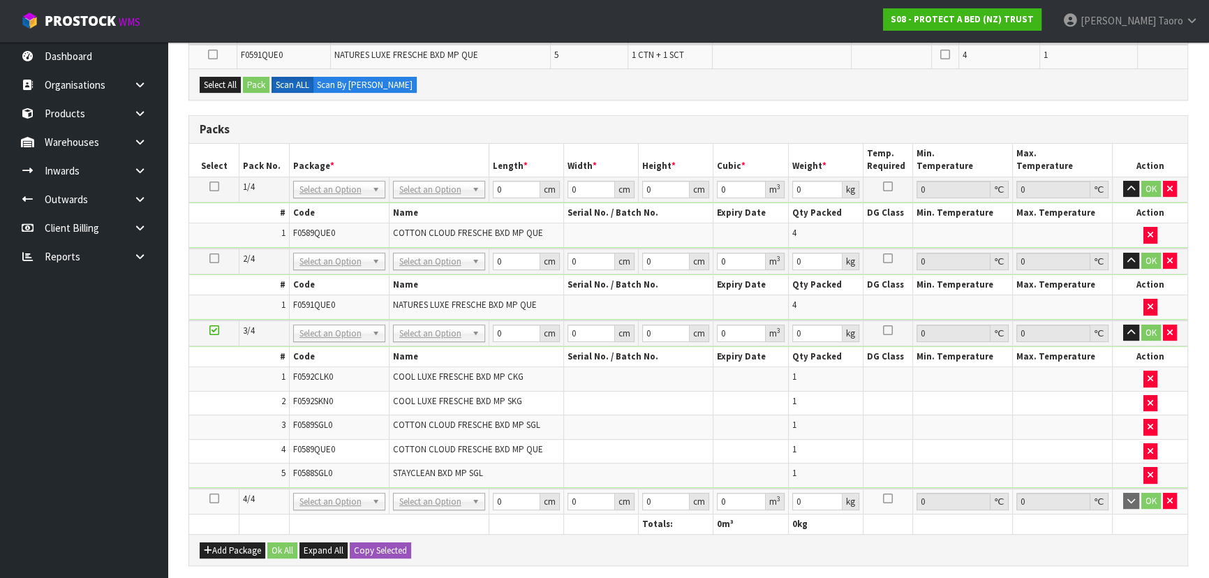
click at [212, 498] on icon at bounding box center [214, 498] width 10 height 1
click at [236, 455] on td "4" at bounding box center [239, 451] width 100 height 24
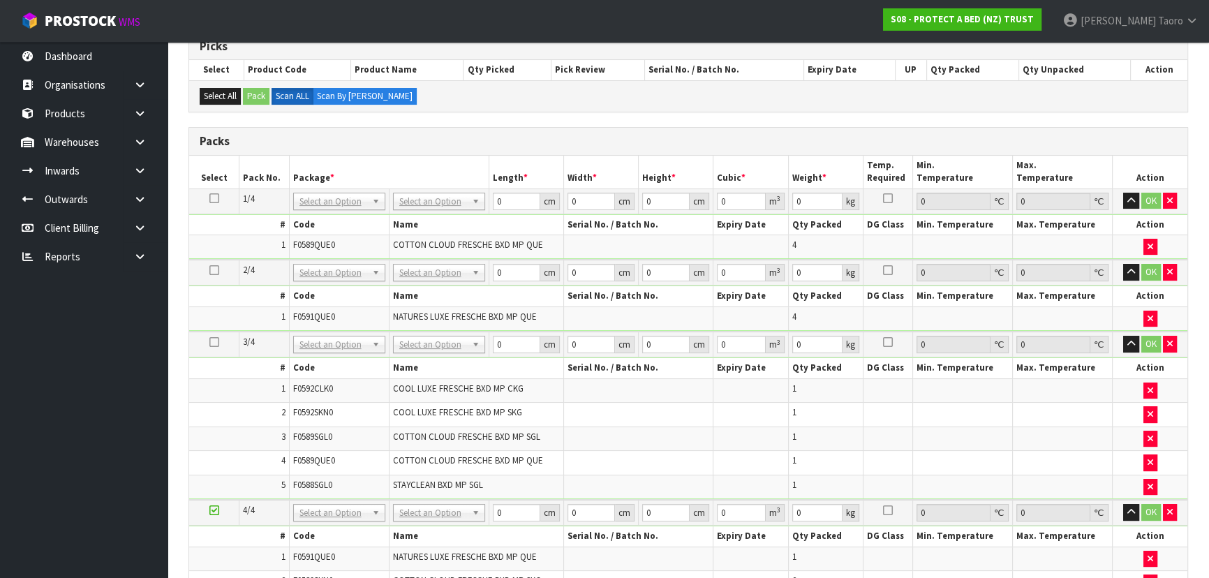
scroll to position [73, 0]
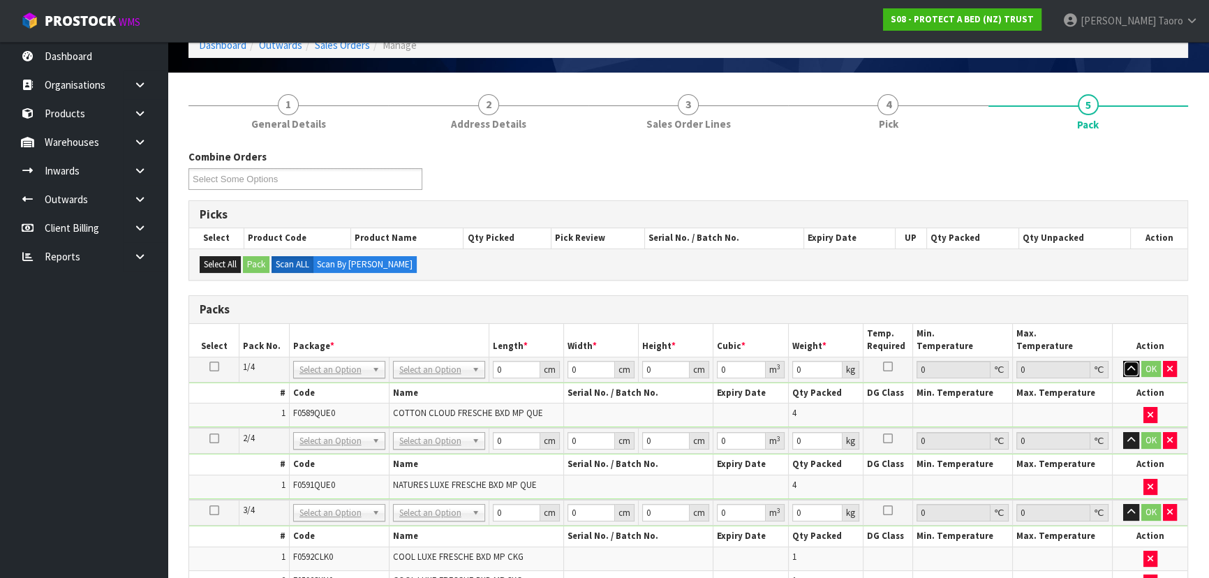
click at [1138, 366] on button "button" at bounding box center [1131, 369] width 16 height 17
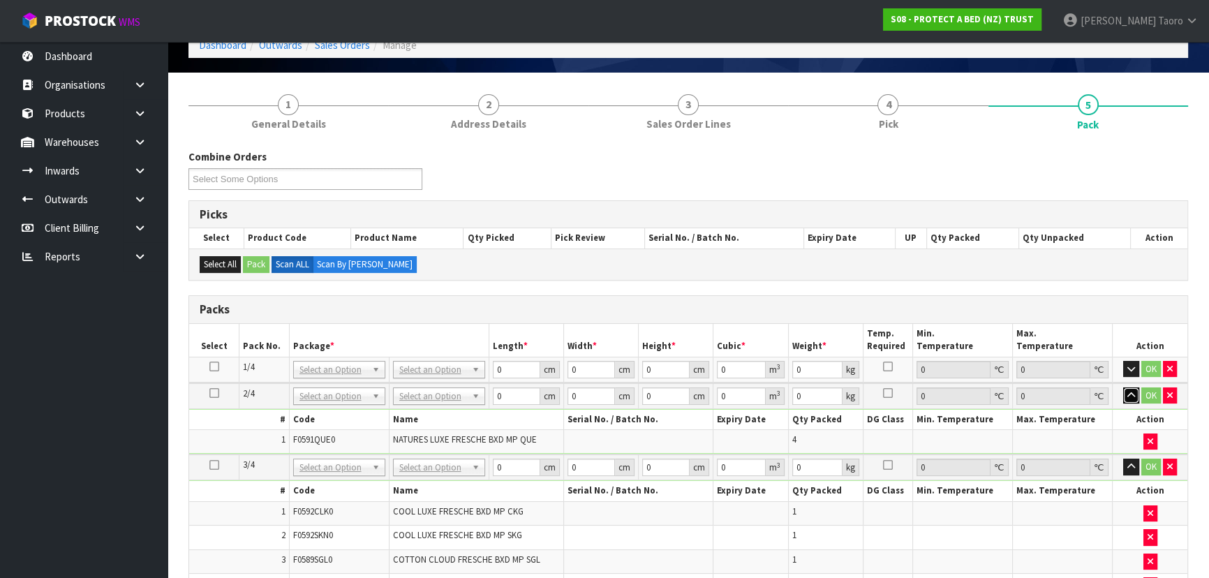
click at [1129, 397] on icon "button" at bounding box center [1131, 395] width 8 height 9
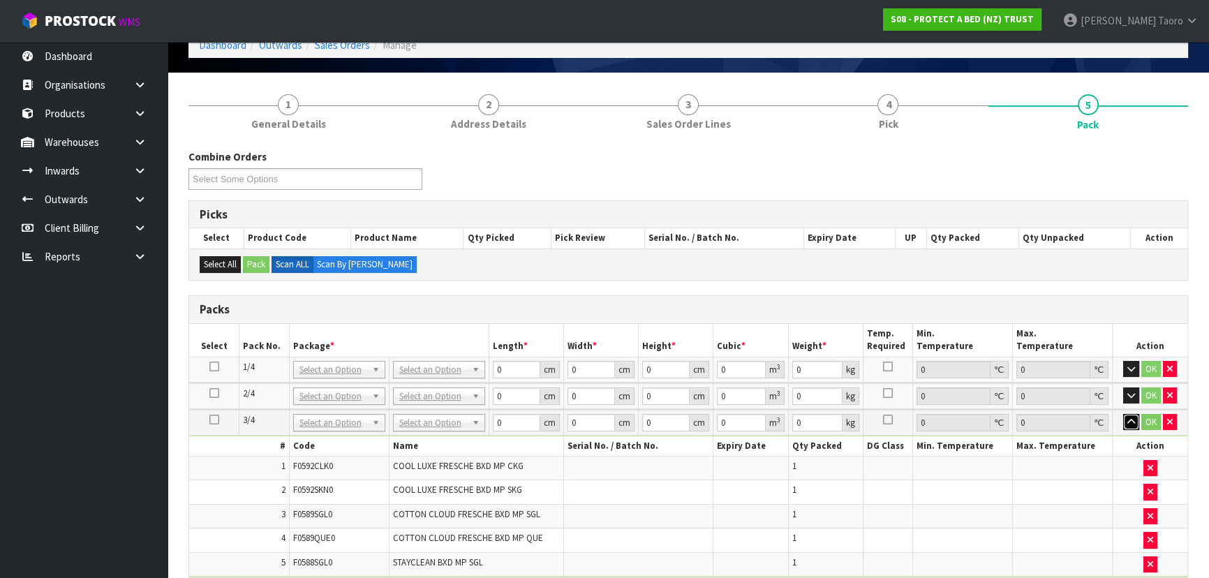
click at [1129, 414] on button "button" at bounding box center [1131, 422] width 16 height 17
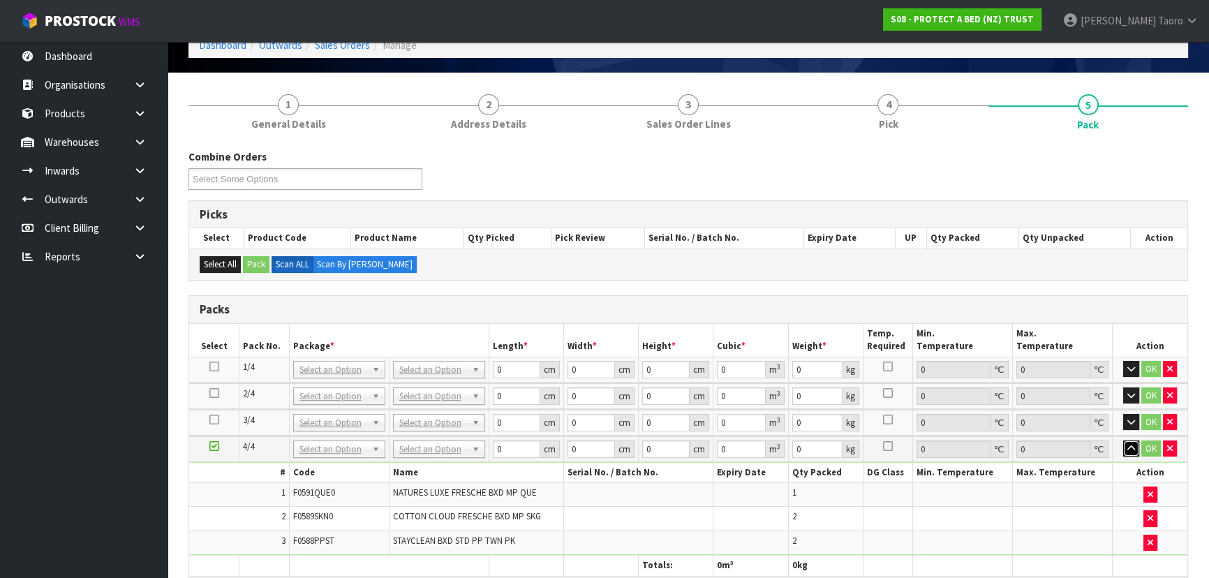
click at [1132, 445] on icon "button" at bounding box center [1131, 448] width 8 height 9
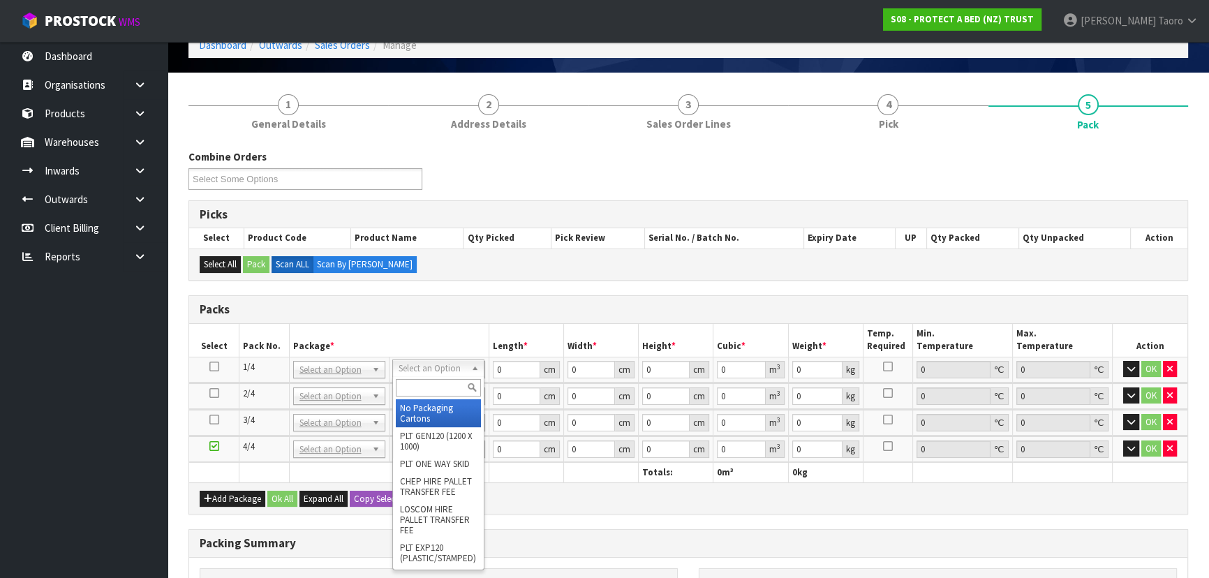
drag, startPoint x: 452, startPoint y: 412, endPoint x: 449, endPoint y: 398, distance: 14.2
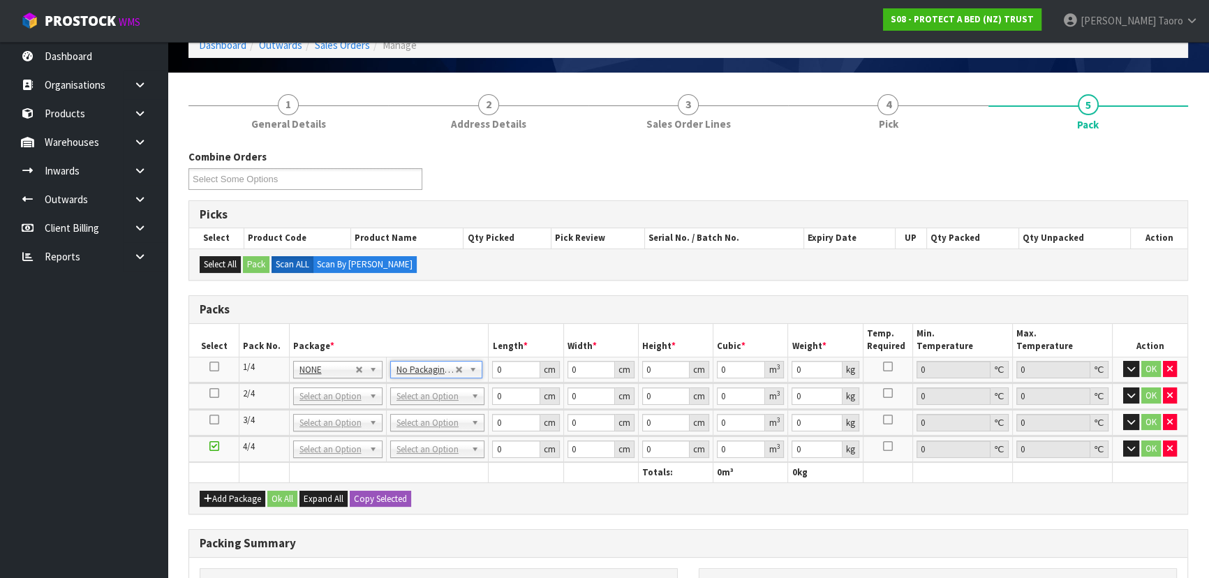
drag, startPoint x: 448, startPoint y: 394, endPoint x: 454, endPoint y: 406, distance: 12.5
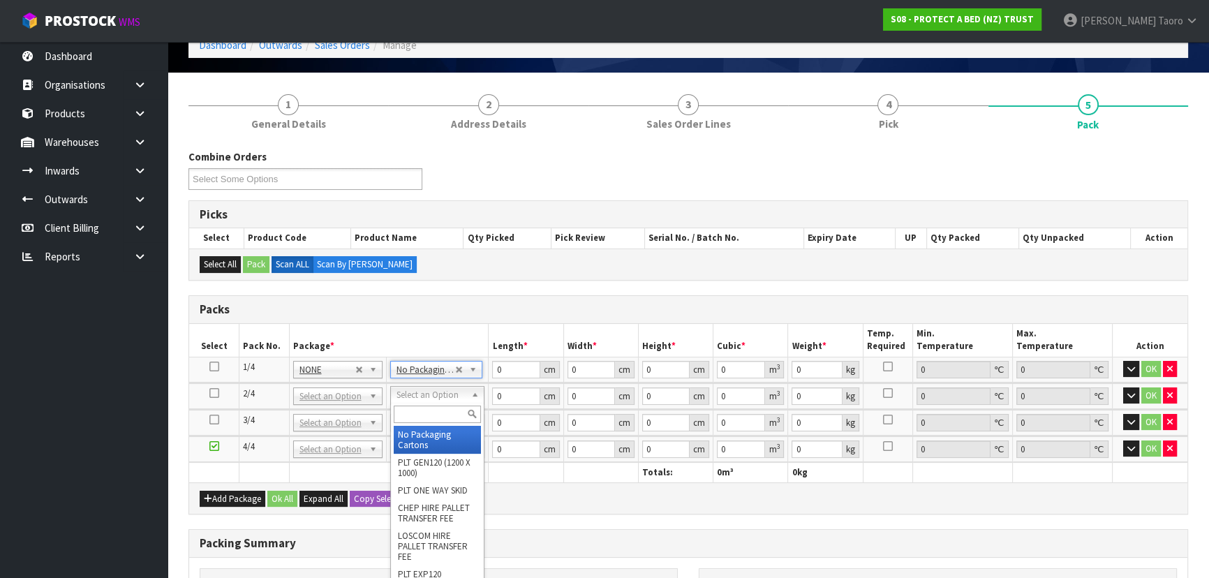
drag, startPoint x: 457, startPoint y: 419, endPoint x: 457, endPoint y: 429, distance: 10.5
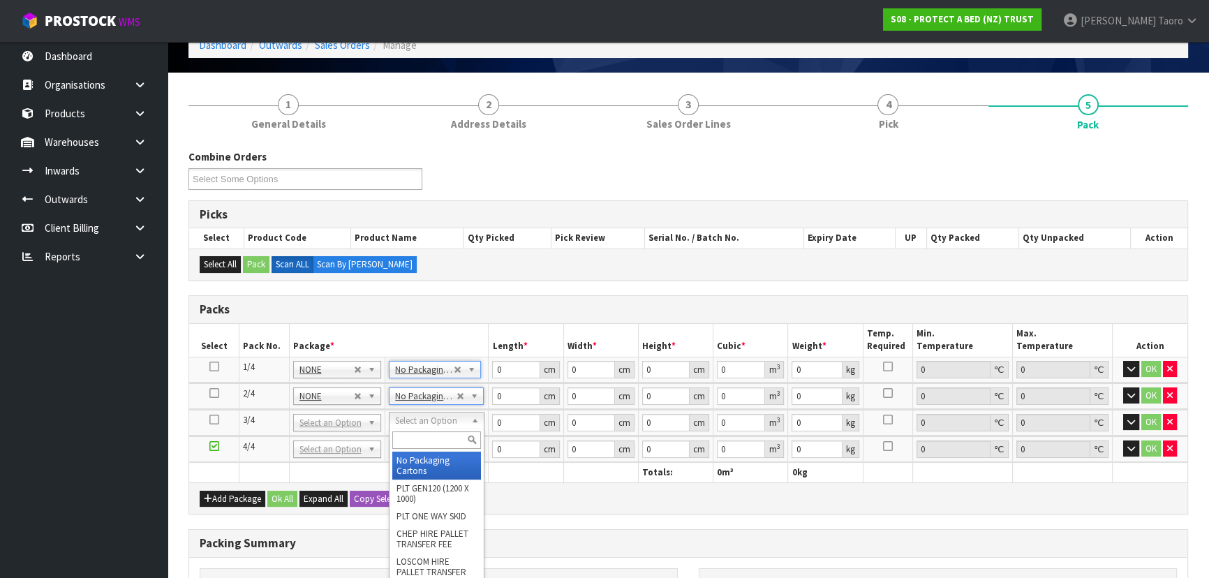
click at [459, 444] on input "text" at bounding box center [436, 439] width 89 height 17
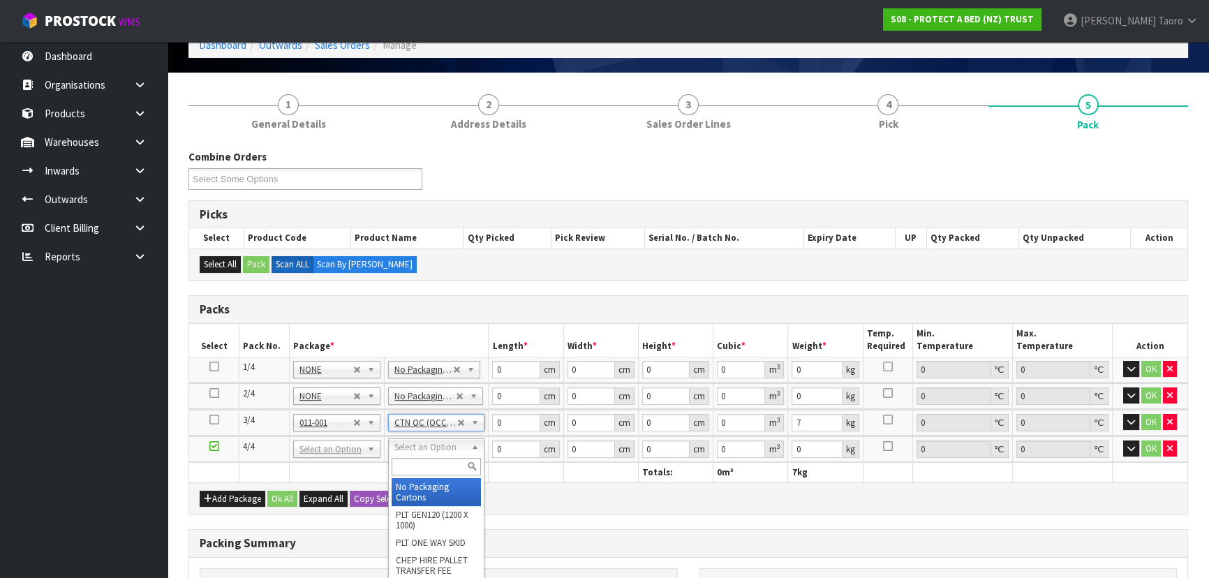
drag, startPoint x: 431, startPoint y: 449, endPoint x: 436, endPoint y: 468, distance: 19.3
click at [437, 468] on input "text" at bounding box center [436, 466] width 89 height 17
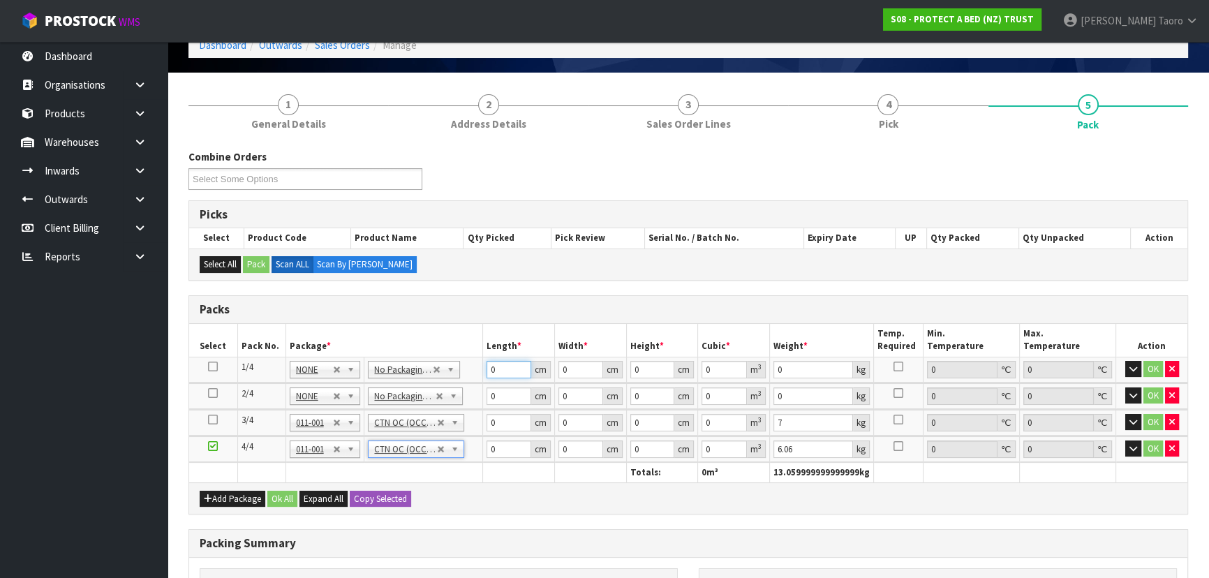
click at [508, 370] on input "0" at bounding box center [509, 369] width 45 height 17
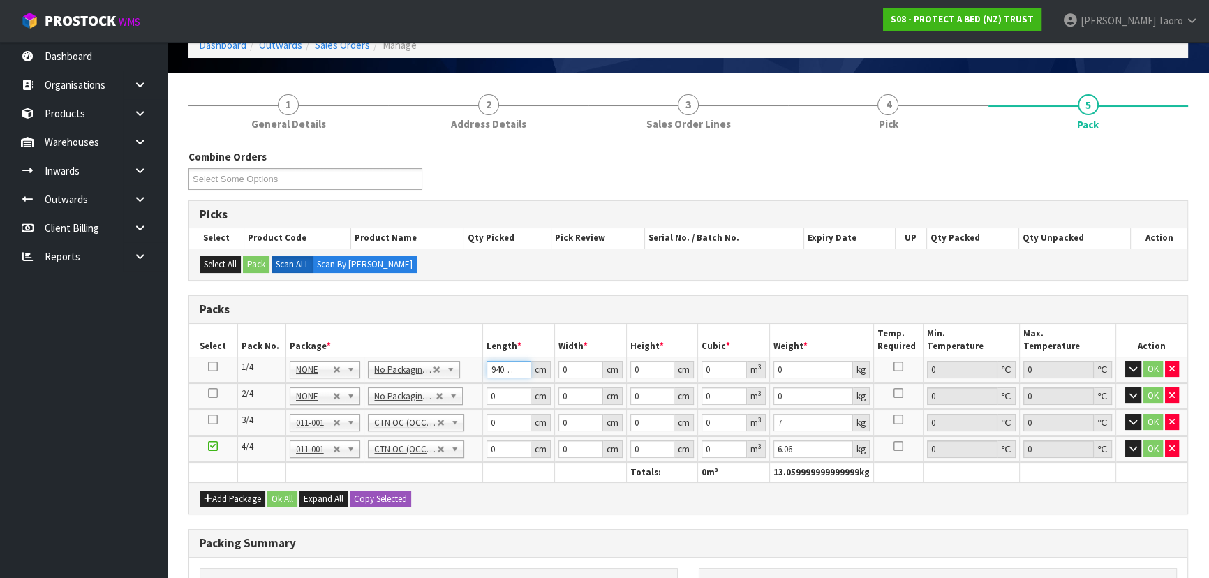
click at [508, 370] on input "5940327" at bounding box center [509, 369] width 45 height 17
click at [508, 370] on input "39" at bounding box center [509, 369] width 45 height 17
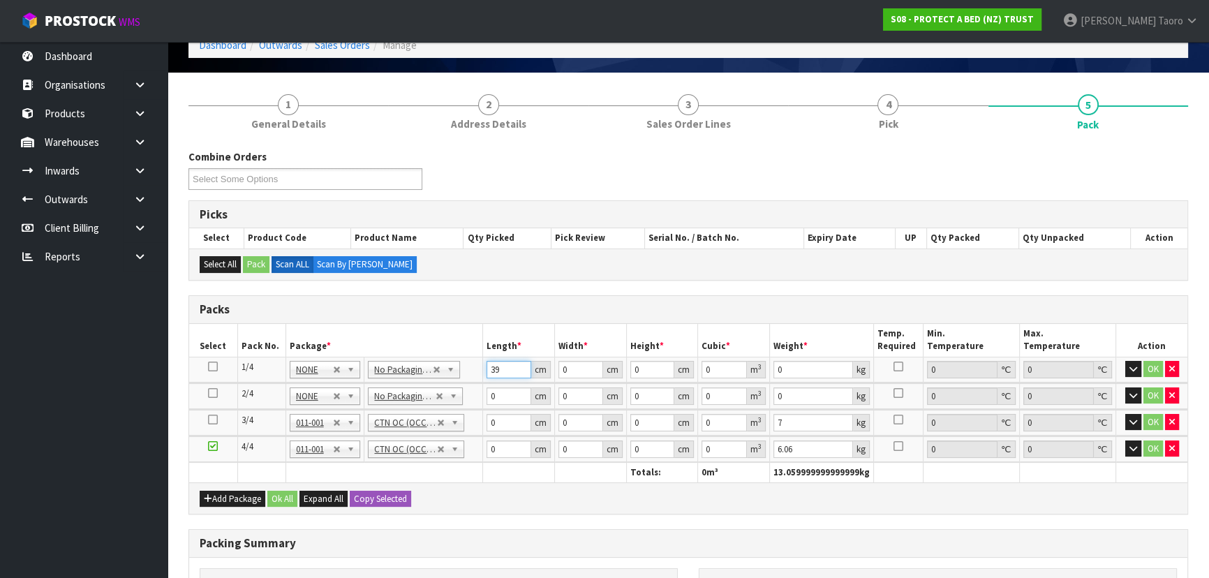
click at [508, 370] on input "39" at bounding box center [509, 369] width 45 height 17
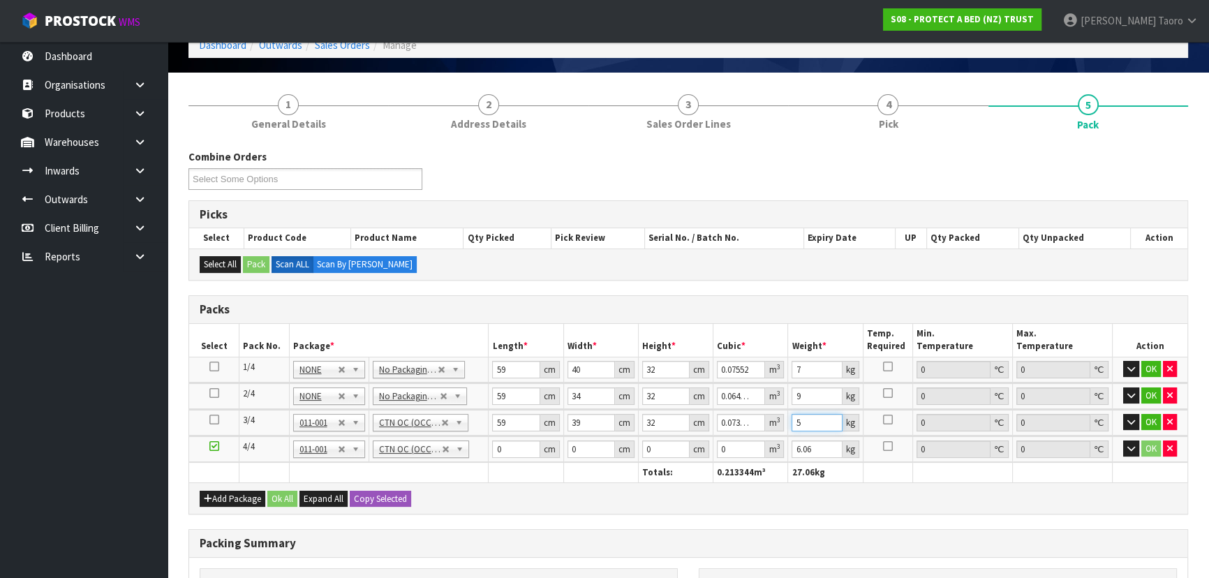
click at [821, 427] on input "5" at bounding box center [817, 422] width 50 height 17
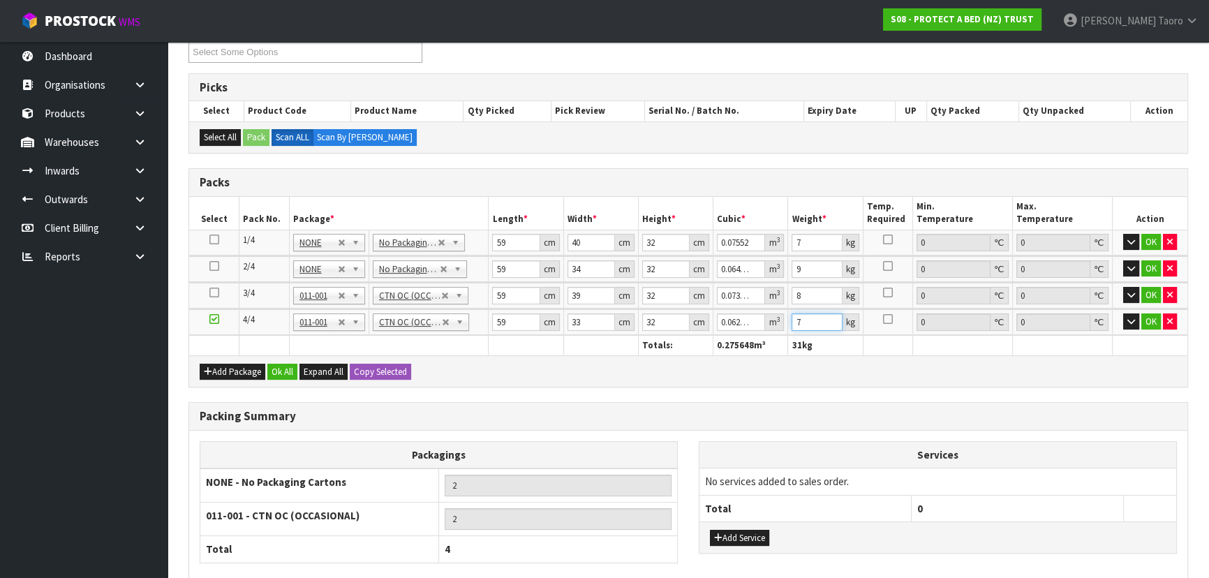
scroll to position [304, 0]
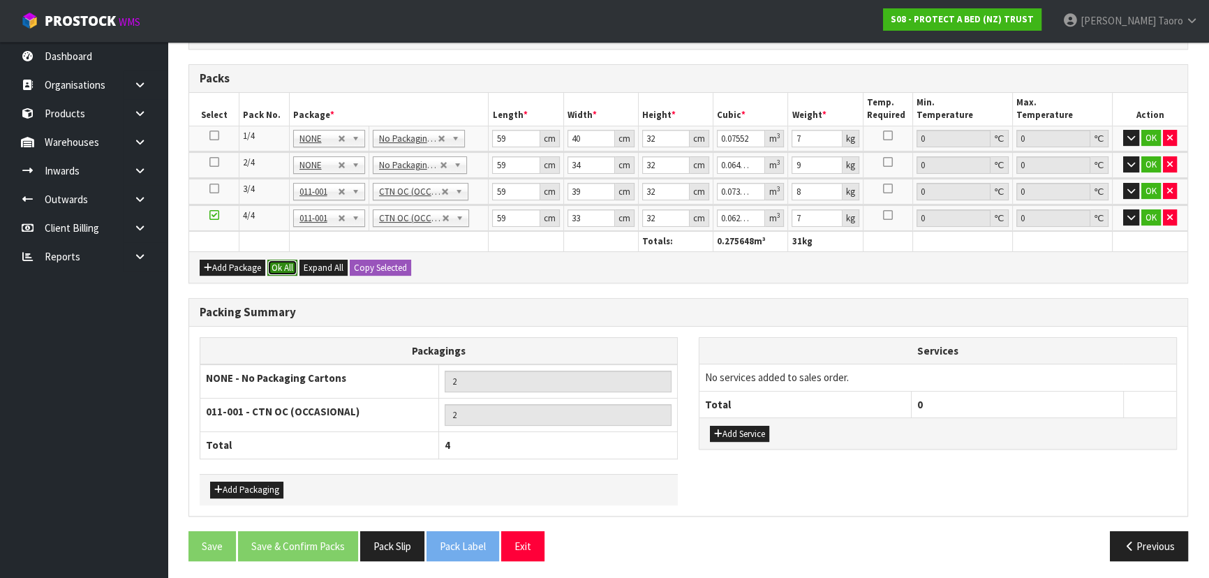
click at [280, 267] on button "Ok All" at bounding box center [282, 268] width 30 height 17
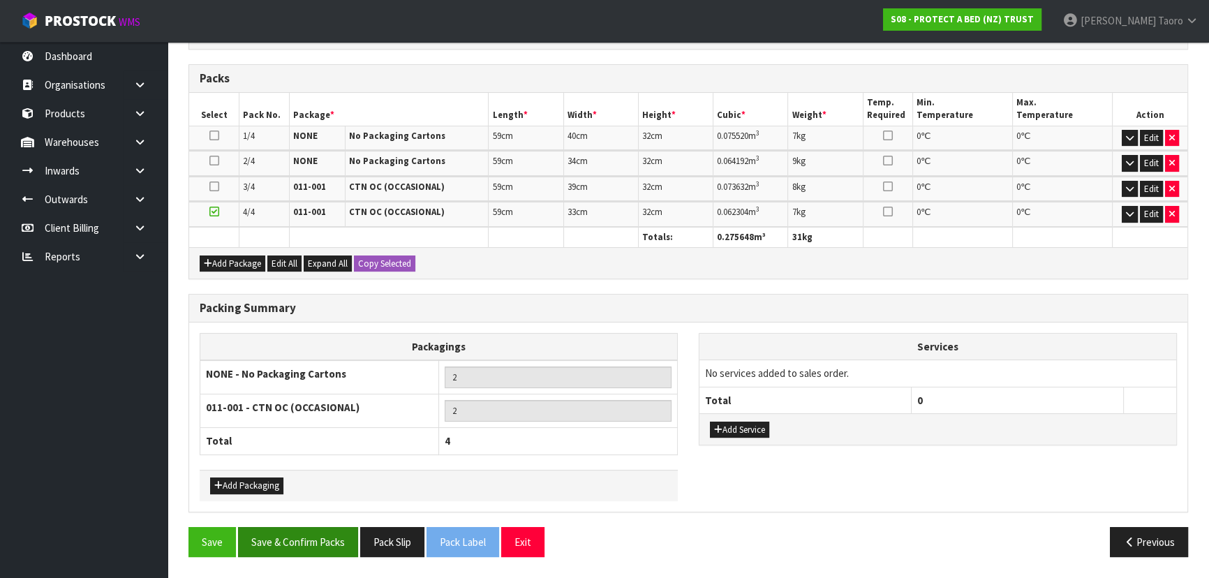
scroll to position [299, 0]
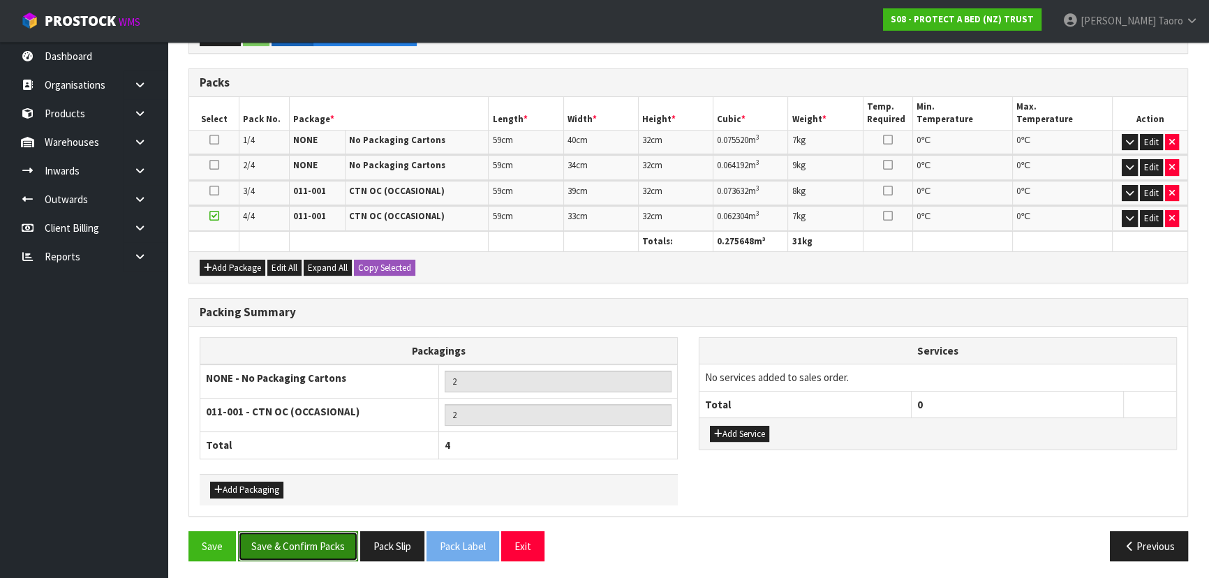
click at [334, 549] on button "Save & Confirm Packs" at bounding box center [298, 546] width 120 height 30
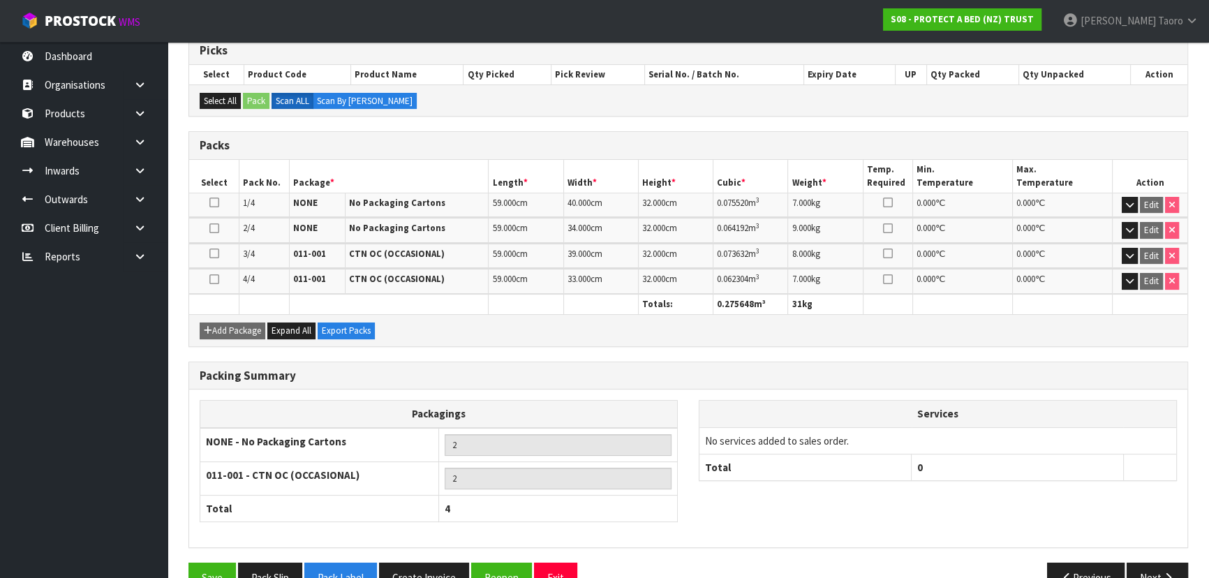
scroll to position [319, 0]
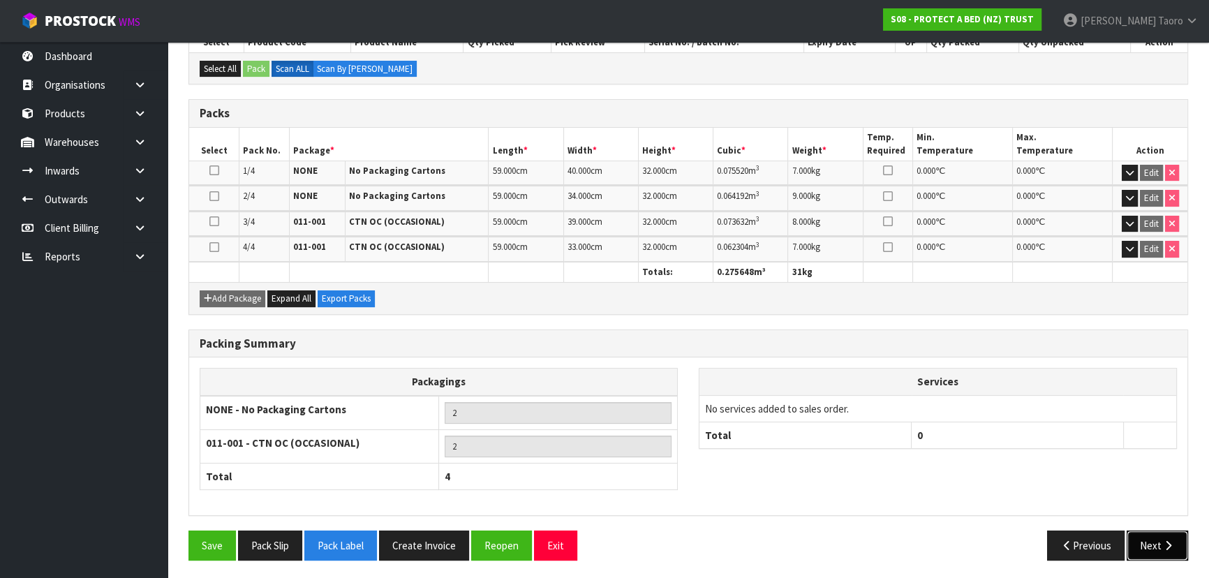
click at [1173, 544] on icon "button" at bounding box center [1168, 545] width 13 height 10
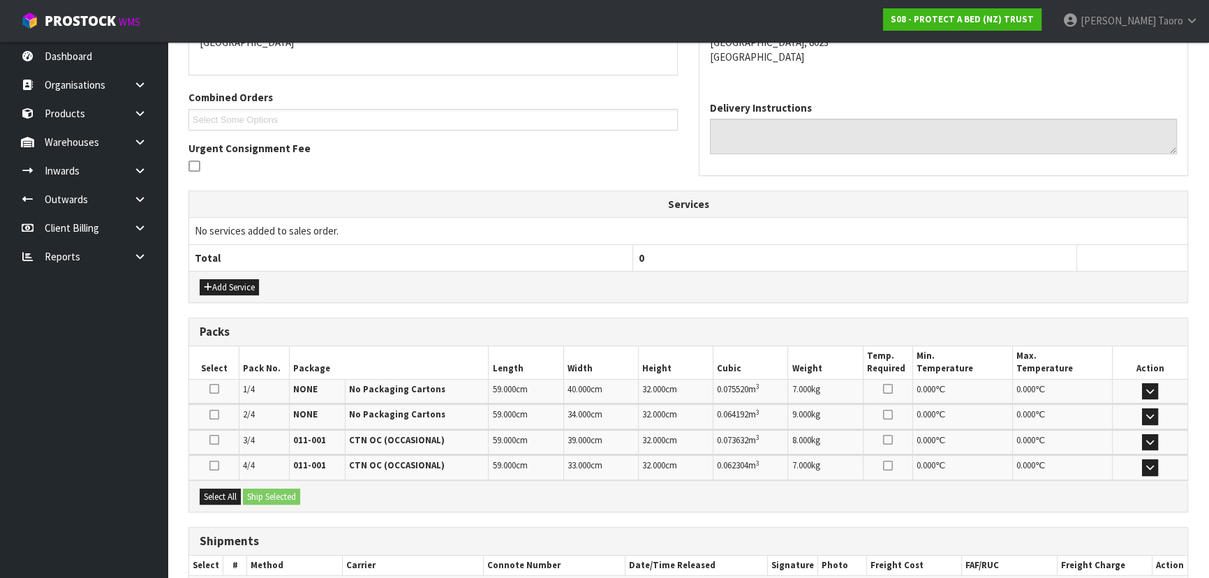
scroll to position [380, 0]
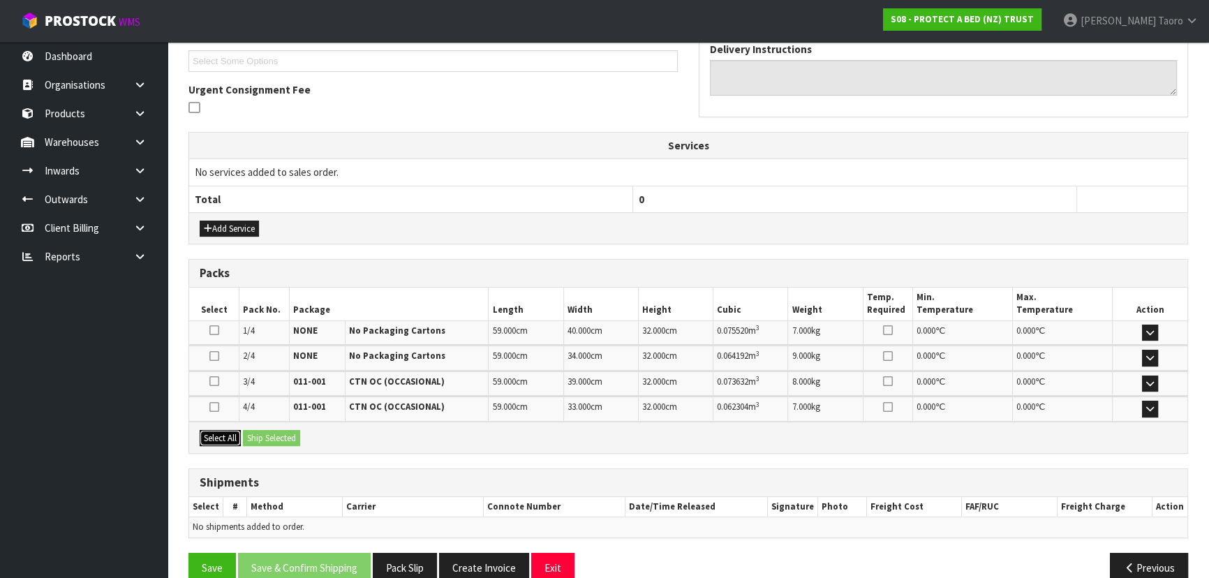
drag, startPoint x: 223, startPoint y: 431, endPoint x: 237, endPoint y: 433, distance: 14.0
click at [233, 433] on button "Select All" at bounding box center [220, 438] width 41 height 17
drag, startPoint x: 253, startPoint y: 433, endPoint x: 283, endPoint y: 436, distance: 30.9
click at [260, 433] on button "Ship Selected" at bounding box center [271, 438] width 57 height 17
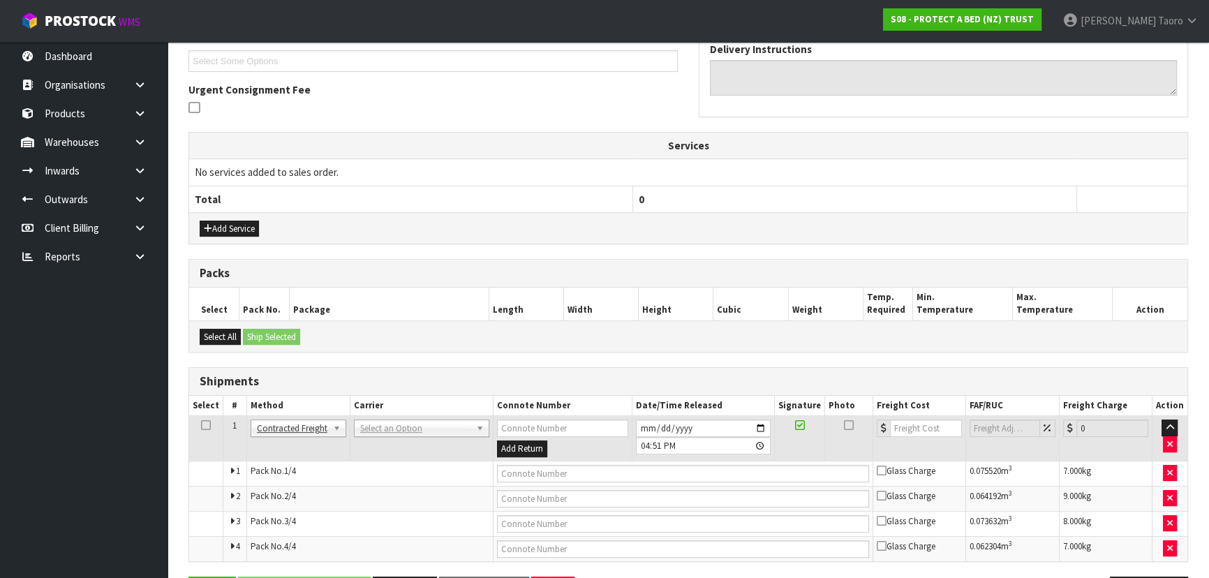
drag, startPoint x: 360, startPoint y: 424, endPoint x: 367, endPoint y: 431, distance: 9.9
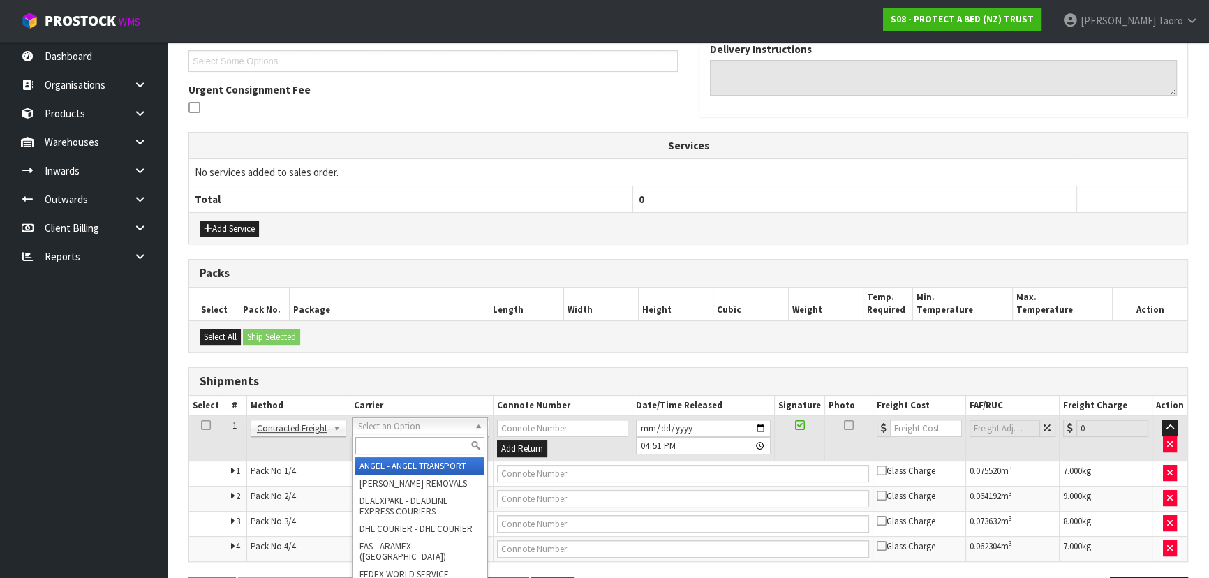
click at [378, 445] on input "text" at bounding box center [419, 445] width 129 height 17
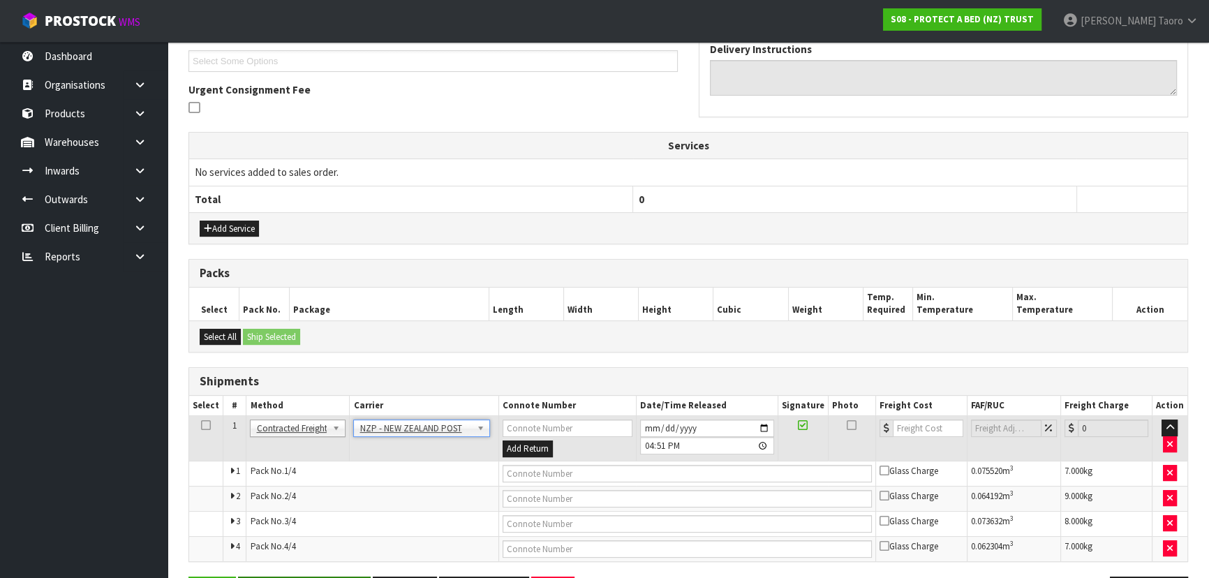
scroll to position [427, 0]
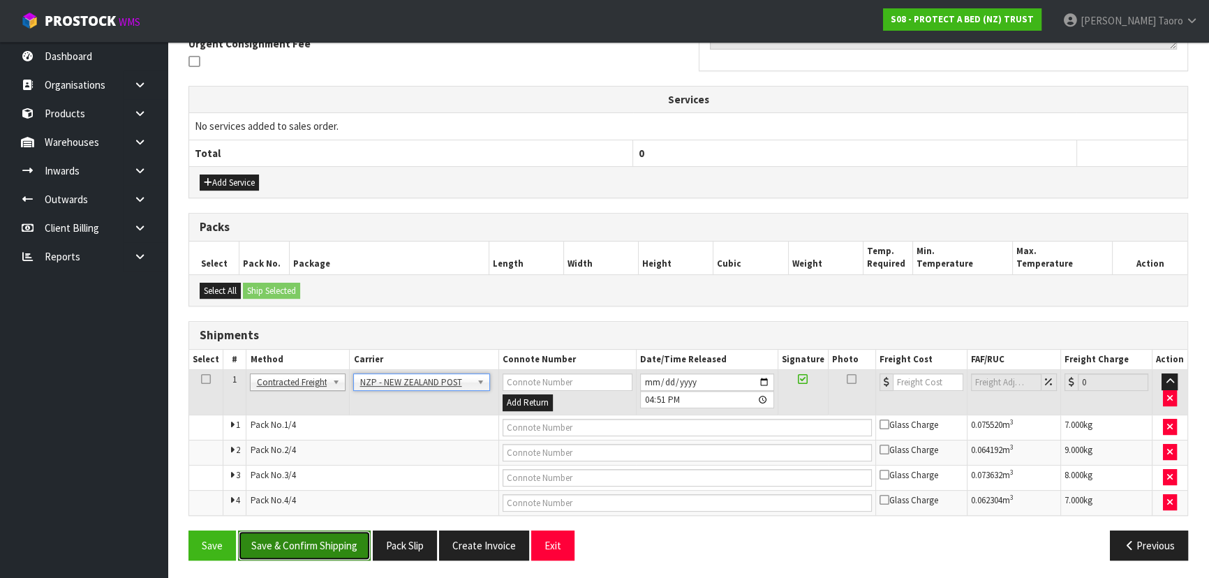
click at [314, 549] on button "Save & Confirm Shipping" at bounding box center [304, 546] width 133 height 30
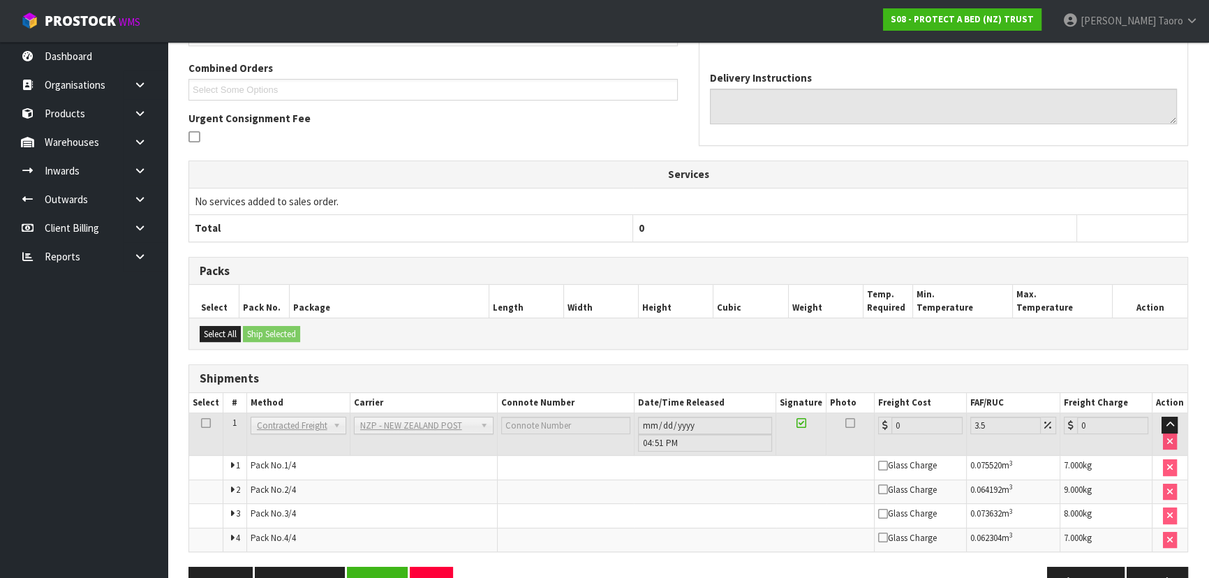
scroll to position [404, 0]
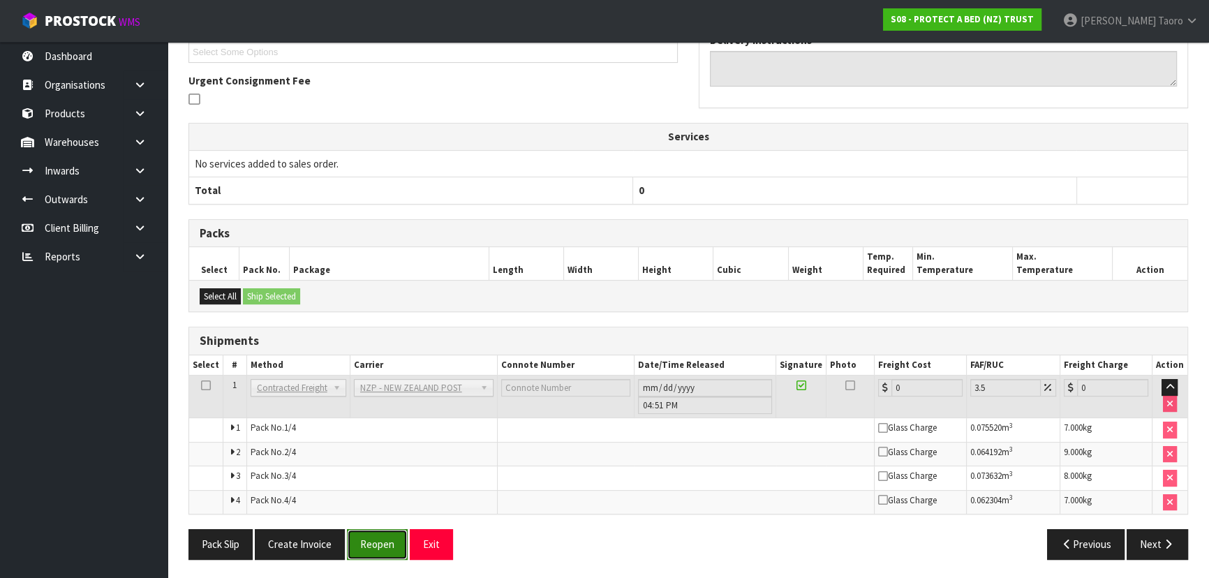
click at [392, 545] on button "Reopen" at bounding box center [377, 544] width 61 height 30
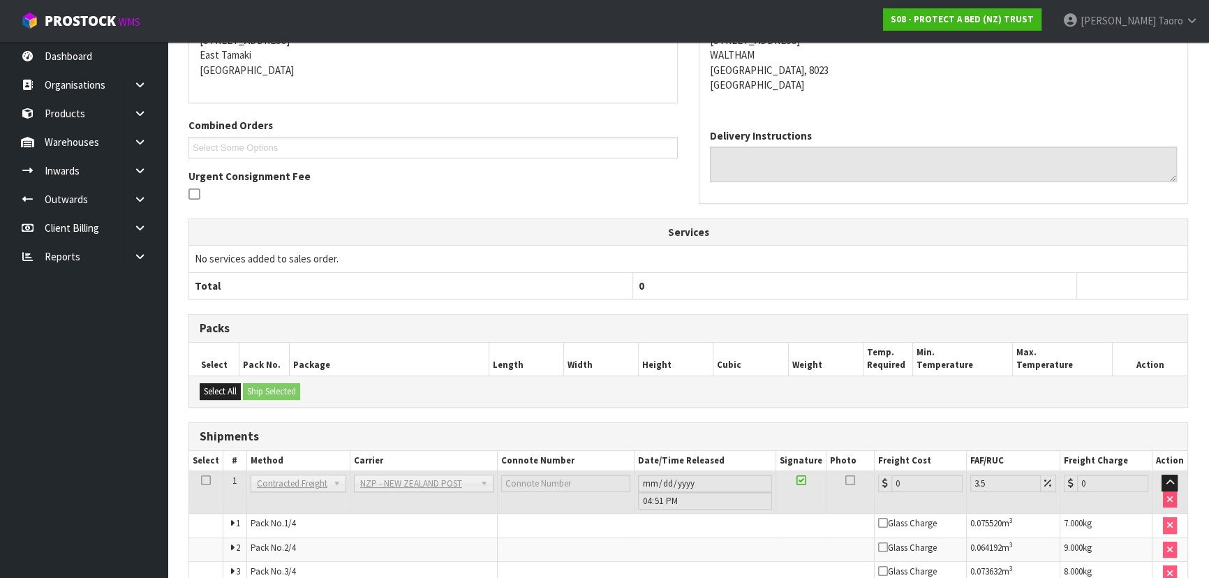
scroll to position [427, 0]
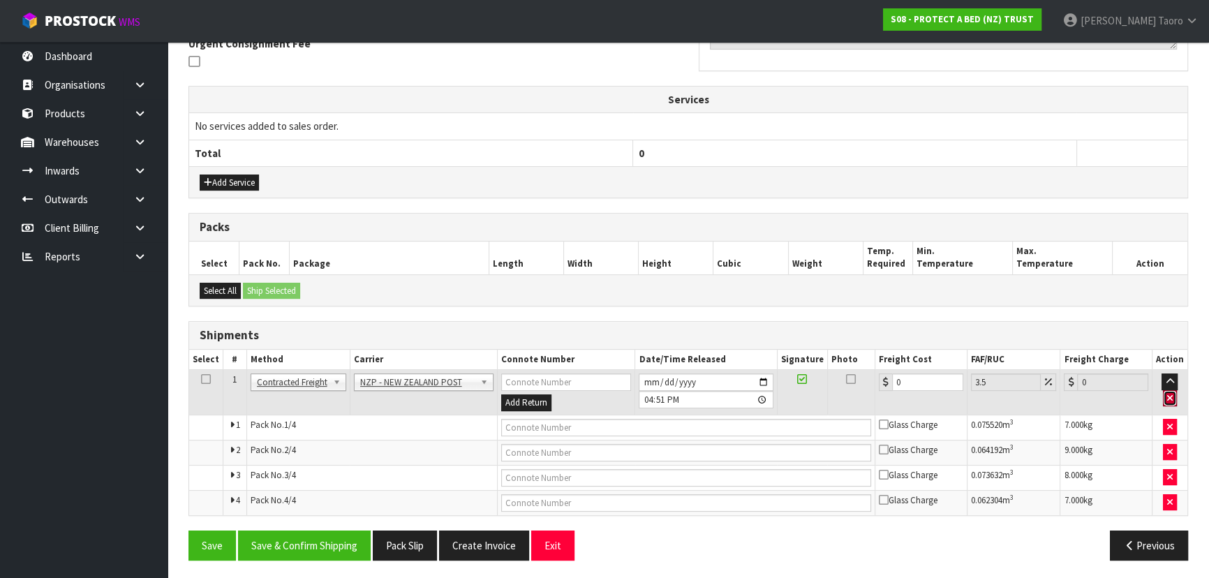
drag, startPoint x: 1168, startPoint y: 399, endPoint x: 1013, endPoint y: 470, distance: 170.8
click at [1167, 397] on button "button" at bounding box center [1170, 398] width 14 height 17
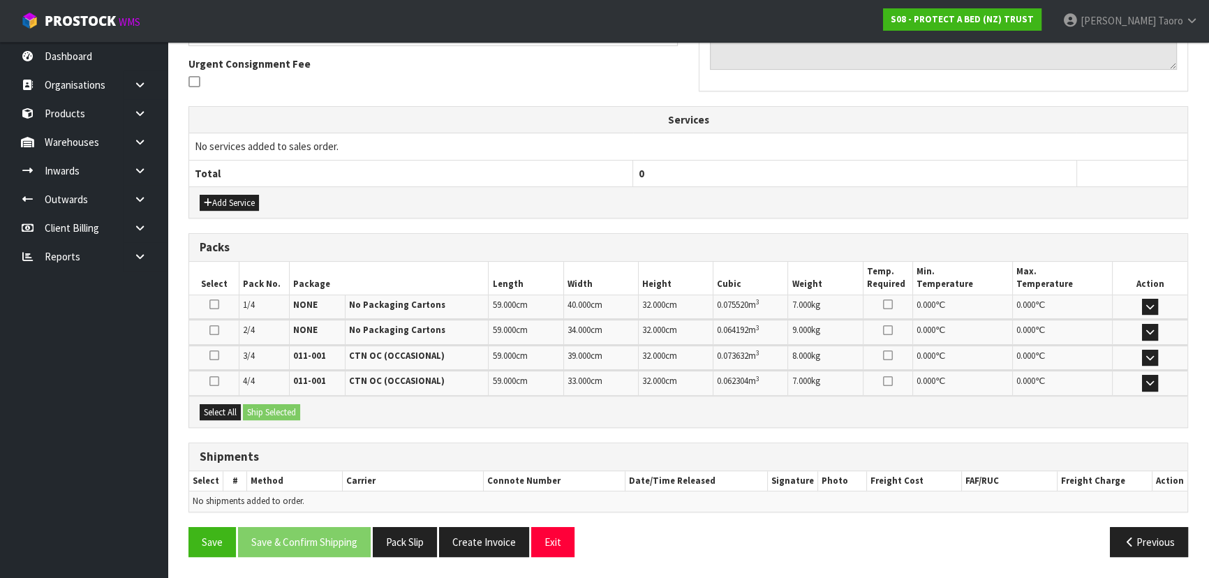
scroll to position [403, 0]
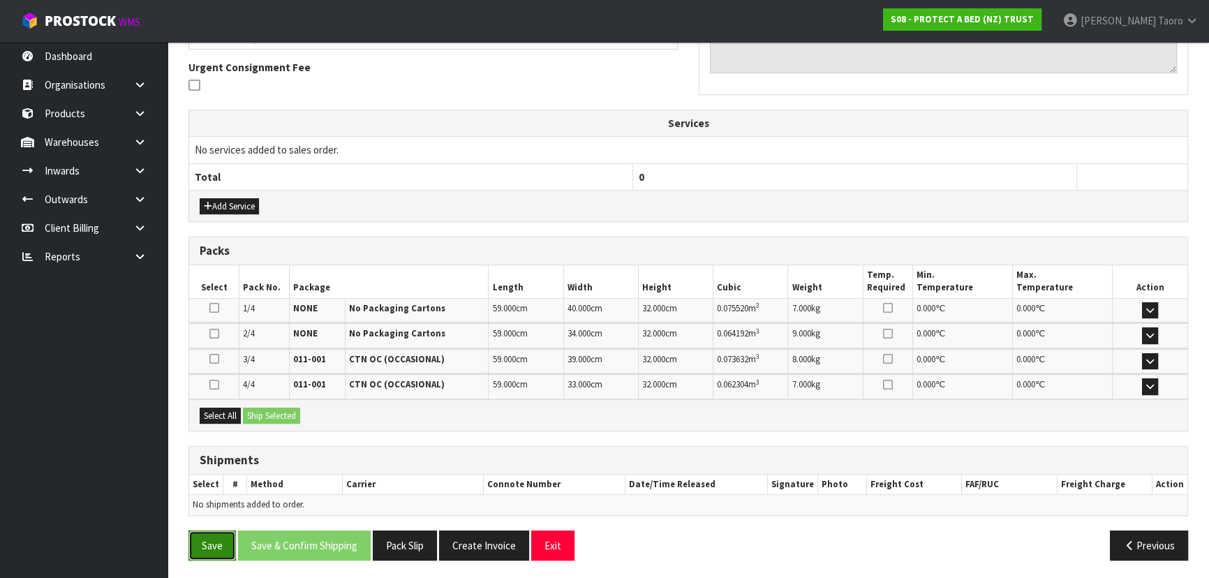
click at [199, 549] on button "Save" at bounding box center [211, 546] width 47 height 30
click at [550, 540] on button "Exit" at bounding box center [552, 546] width 43 height 30
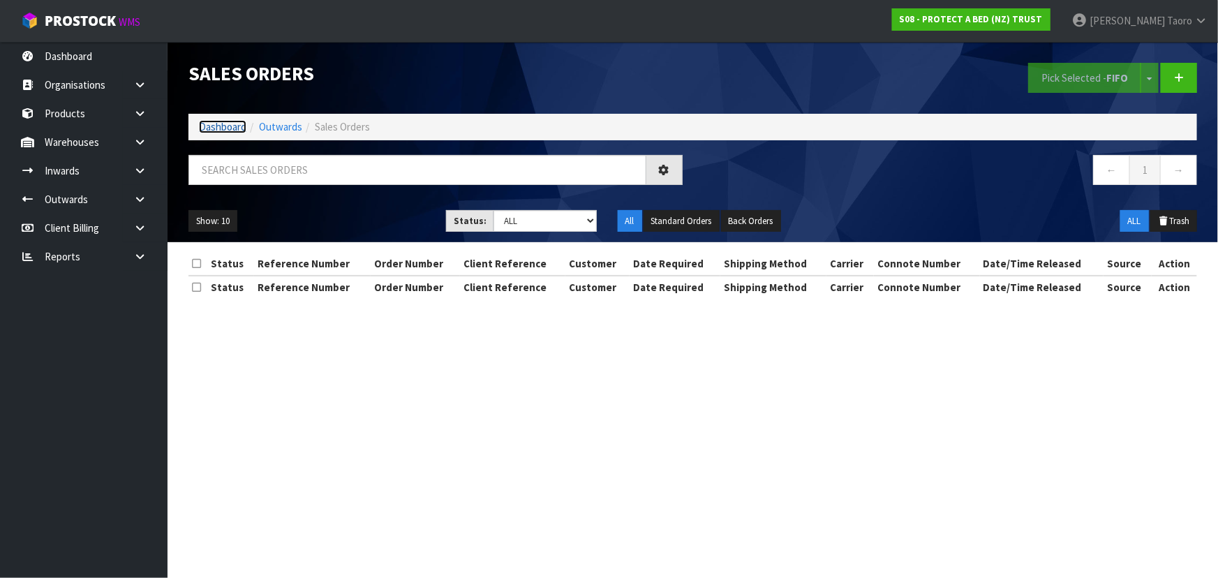
click at [214, 133] on link "Dashboard" at bounding box center [222, 126] width 47 height 13
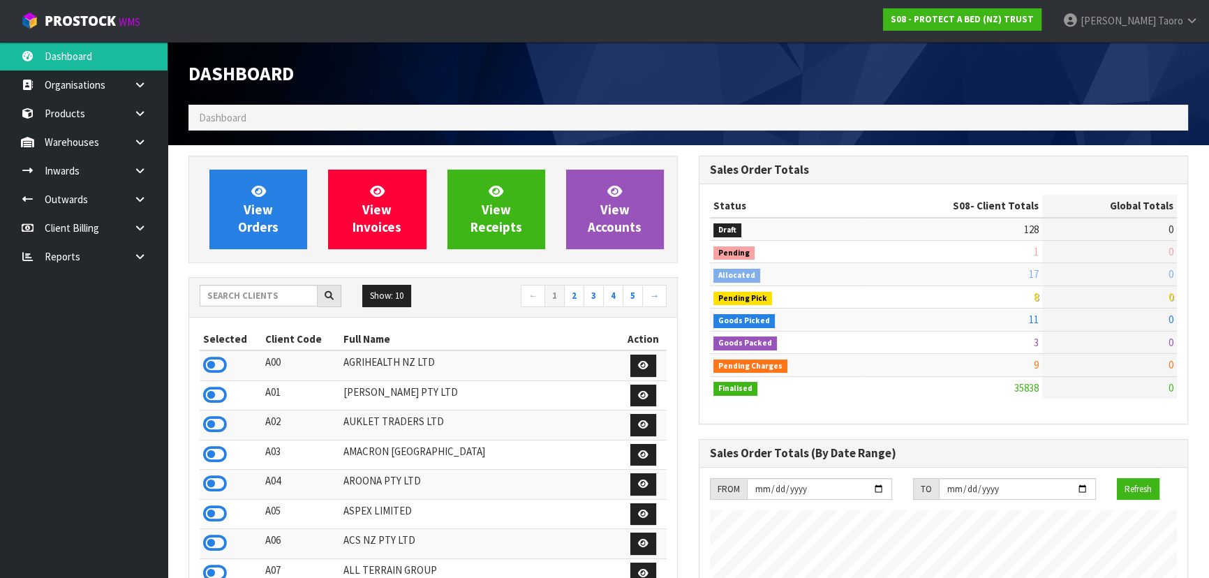
scroll to position [1055, 510]
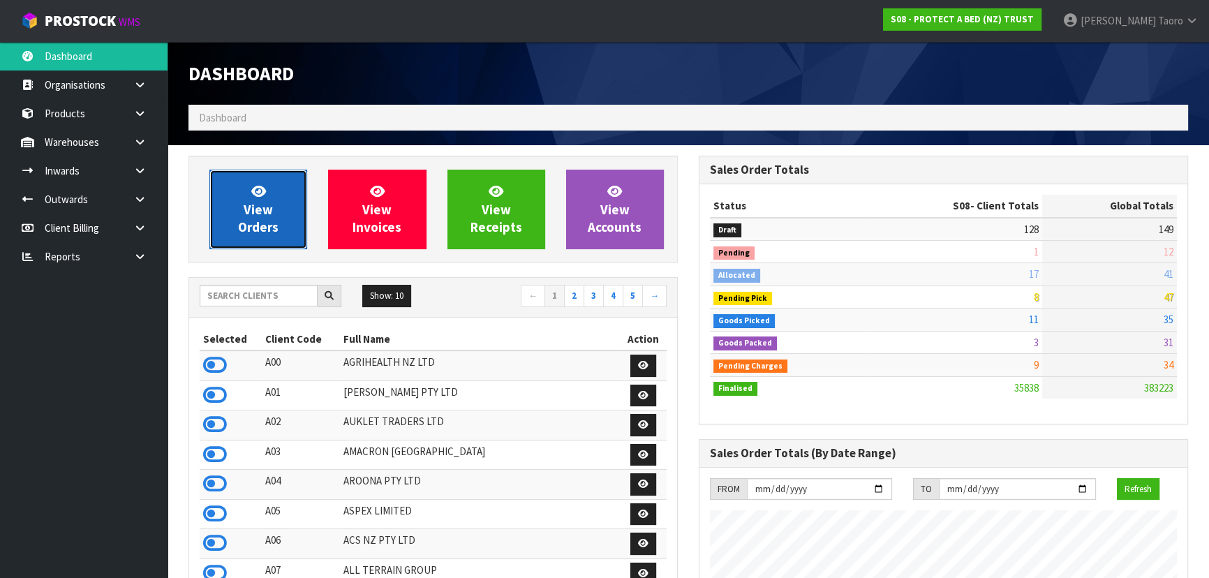
click at [266, 226] on span "View Orders" at bounding box center [258, 209] width 40 height 52
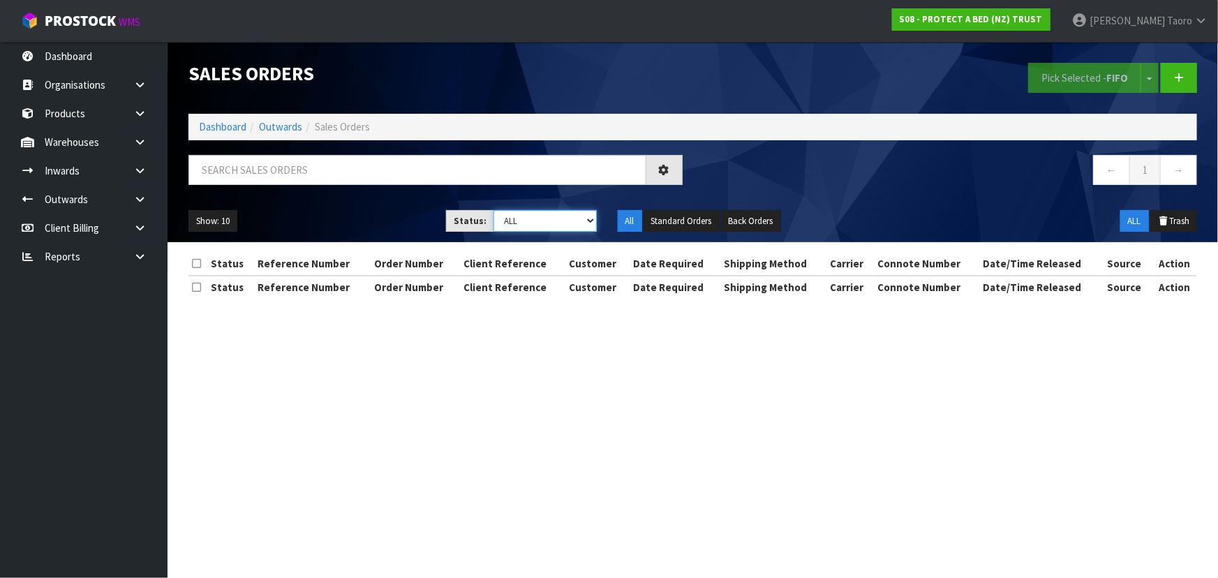
click at [538, 221] on select "Draft Pending Allocated Pending Pick Goods Picked Goods Packed Pending Charges …" at bounding box center [545, 221] width 103 height 22
click at [494, 210] on select "Draft Pending Allocated Pending Pick Goods Picked Goods Packed Pending Charges …" at bounding box center [545, 221] width 103 height 22
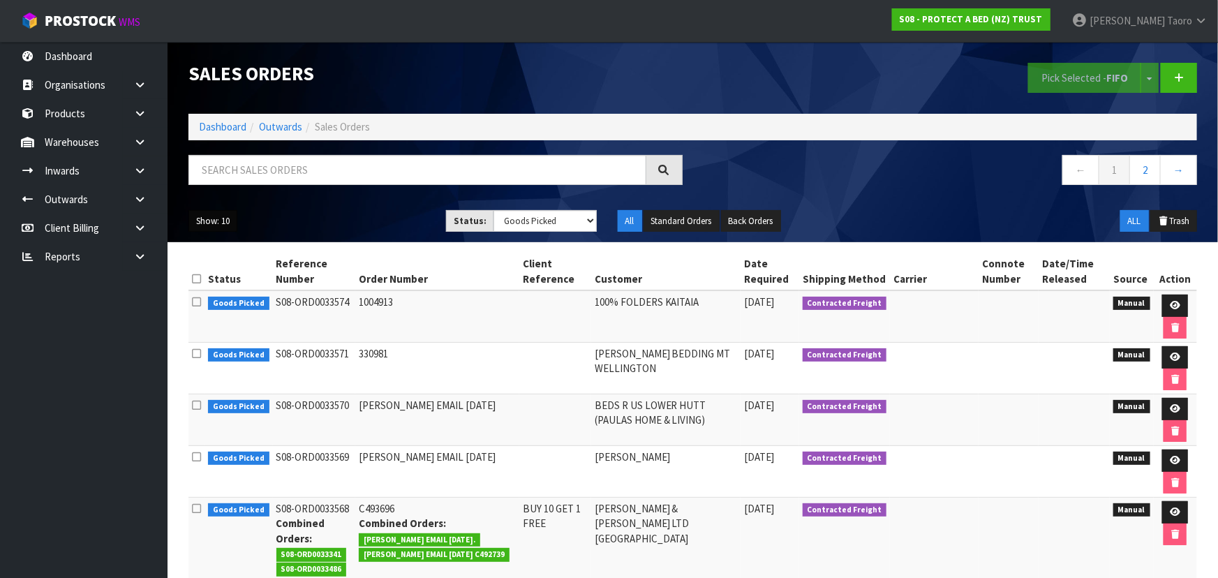
click at [223, 220] on button "Show: 10" at bounding box center [212, 221] width 49 height 22
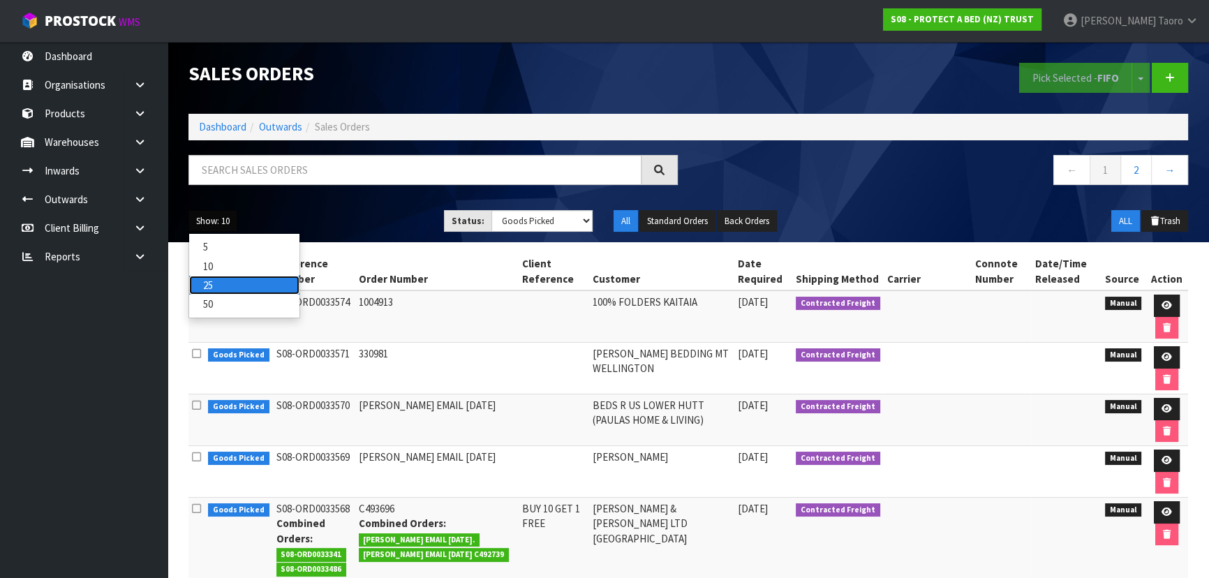
click at [225, 281] on link "25" at bounding box center [244, 285] width 110 height 19
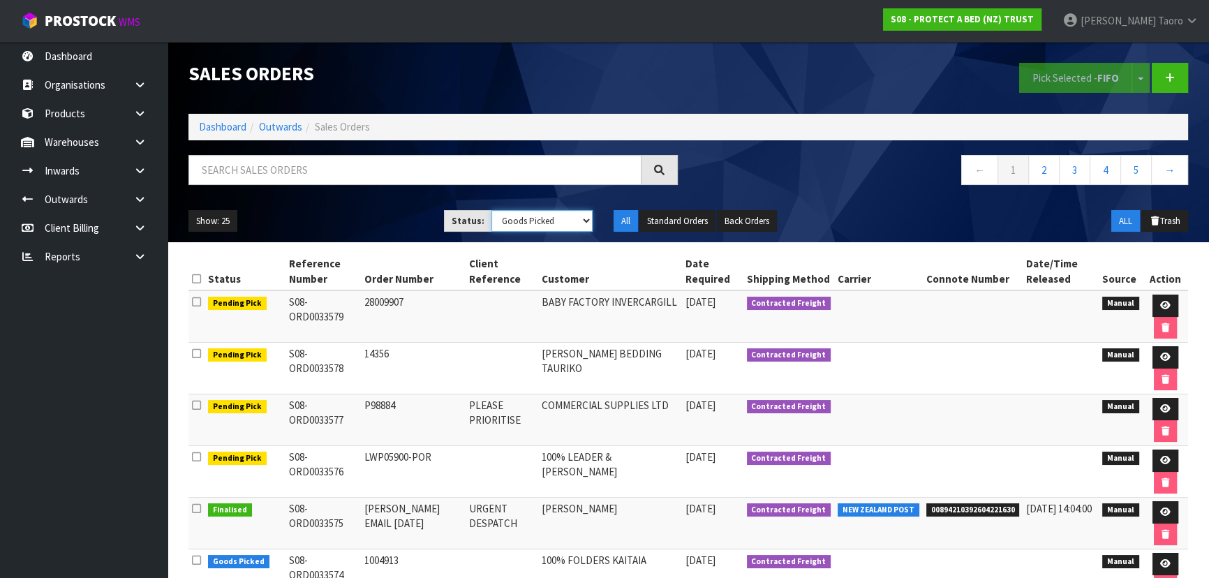
drag, startPoint x: 508, startPoint y: 221, endPoint x: 510, endPoint y: 228, distance: 7.3
click at [510, 221] on select "Draft Pending Allocated Pending Pick Goods Picked Goods Packed Pending Charges …" at bounding box center [542, 221] width 102 height 22
click at [491, 210] on select "Draft Pending Allocated Pending Pick Goods Picked Goods Packed Pending Charges …" at bounding box center [542, 221] width 102 height 22
click at [524, 227] on select "Draft Pending Allocated Pending Pick Goods Picked Goods Packed Pending Charges …" at bounding box center [542, 221] width 102 height 22
click at [491, 210] on select "Draft Pending Allocated Pending Pick Goods Picked Goods Packed Pending Charges …" at bounding box center [542, 221] width 102 height 22
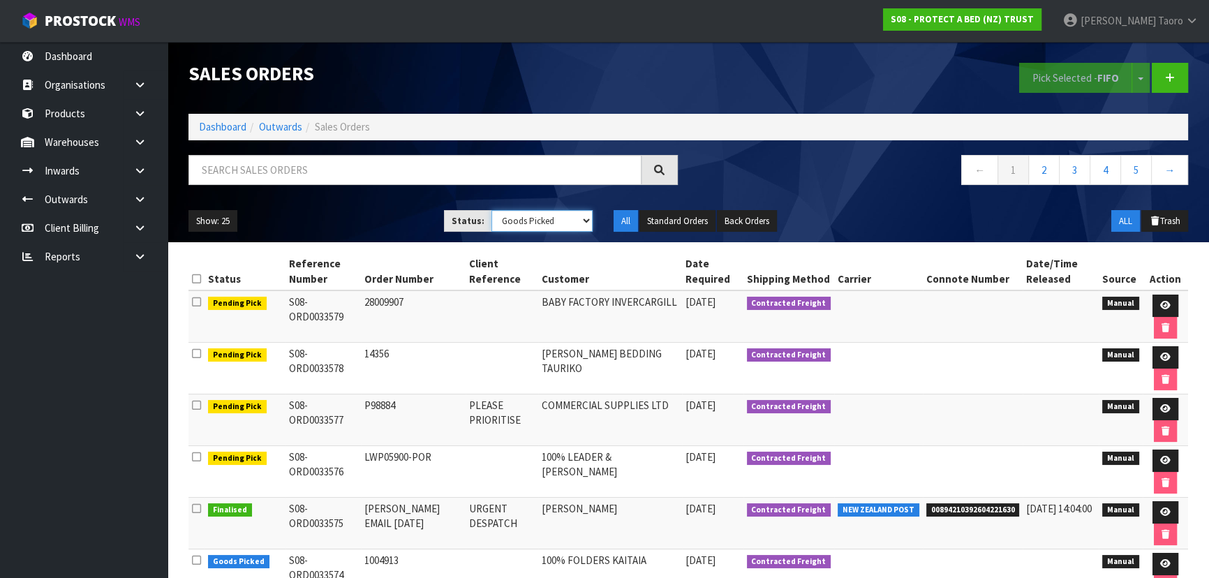
drag, startPoint x: 524, startPoint y: 225, endPoint x: 524, endPoint y: 233, distance: 8.4
click at [524, 233] on div "Show: 25 5 10 25 50 Status: Draft Pending Allocated Pending Pick Goods Picked G…" at bounding box center [688, 221] width 1021 height 43
click at [491, 210] on select "Draft Pending Allocated Pending Pick Goods Picked Goods Packed Pending Charges …" at bounding box center [542, 221] width 102 height 22
drag, startPoint x: 535, startPoint y: 219, endPoint x: 535, endPoint y: 228, distance: 9.1
click at [535, 219] on select "Draft Pending Allocated Pending Pick Goods Picked Goods Packed Pending Charges …" at bounding box center [542, 221] width 102 height 22
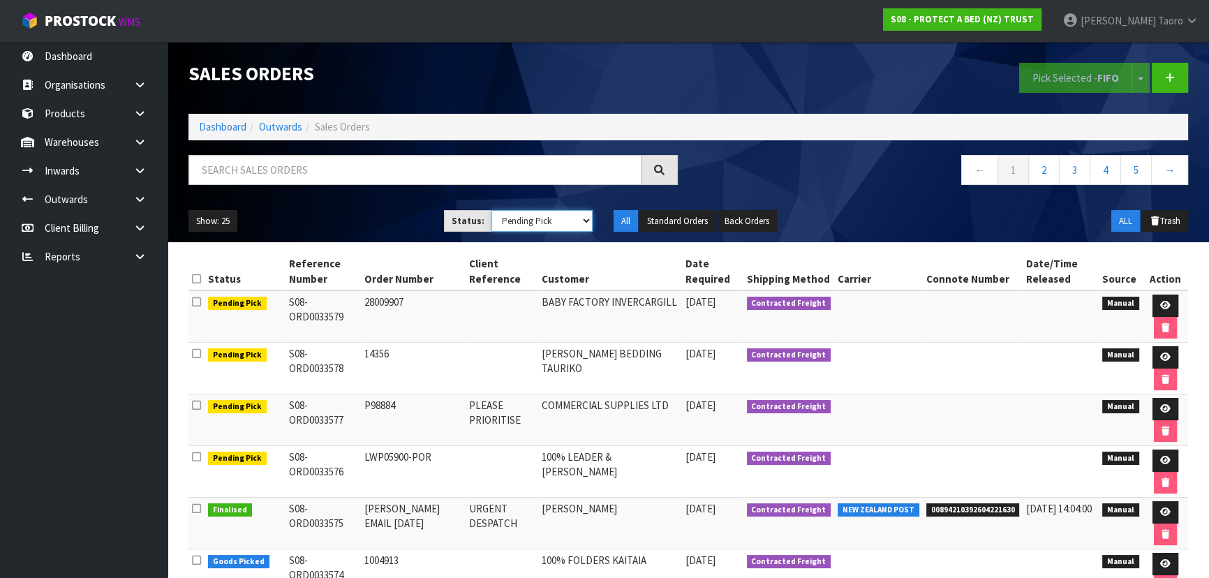
click at [491, 210] on select "Draft Pending Allocated Pending Pick Goods Picked Goods Packed Pending Charges …" at bounding box center [542, 221] width 102 height 22
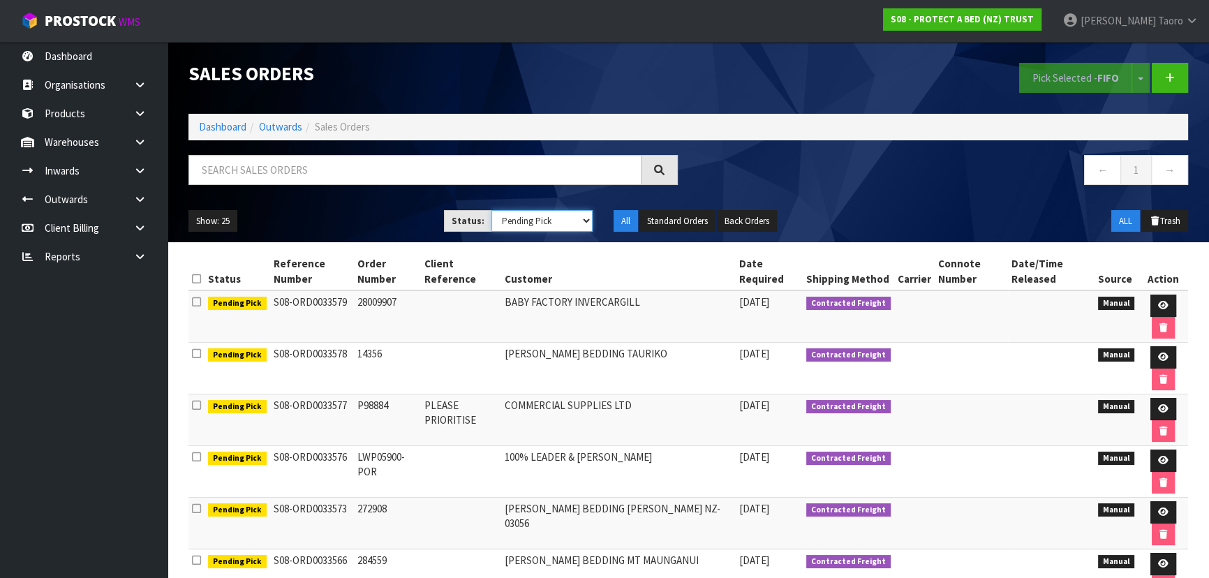
click at [535, 224] on select "Draft Pending Allocated Pending Pick Goods Picked Goods Packed Pending Charges …" at bounding box center [542, 221] width 102 height 22
click at [491, 210] on select "Draft Pending Allocated Pending Pick Goods Picked Goods Packed Pending Charges …" at bounding box center [542, 221] width 102 height 22
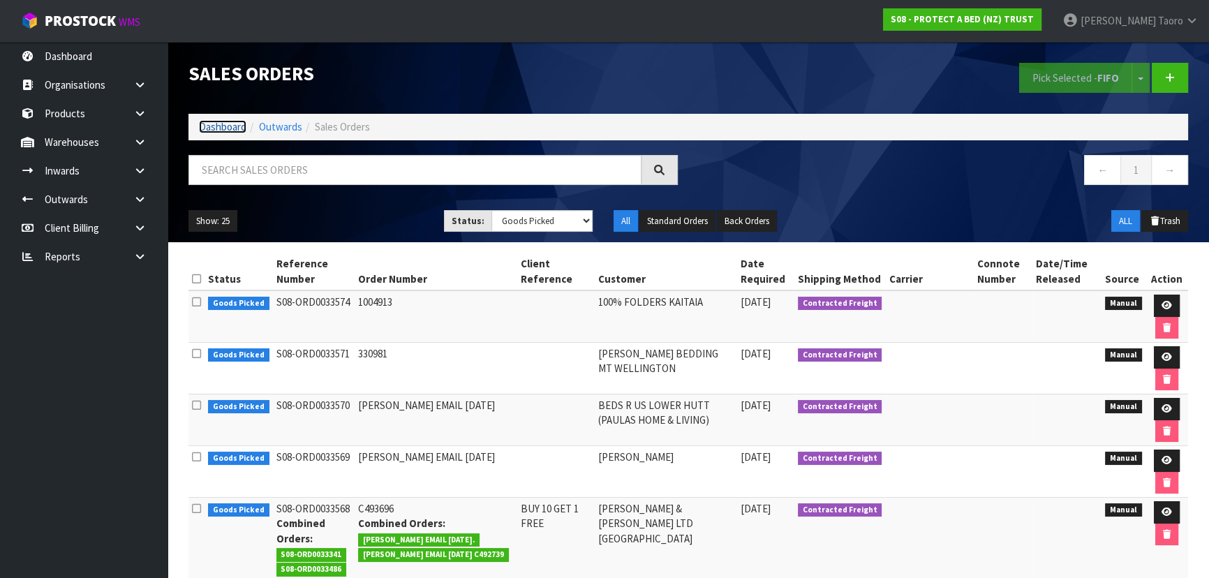
click at [228, 132] on link "Dashboard" at bounding box center [222, 126] width 47 height 13
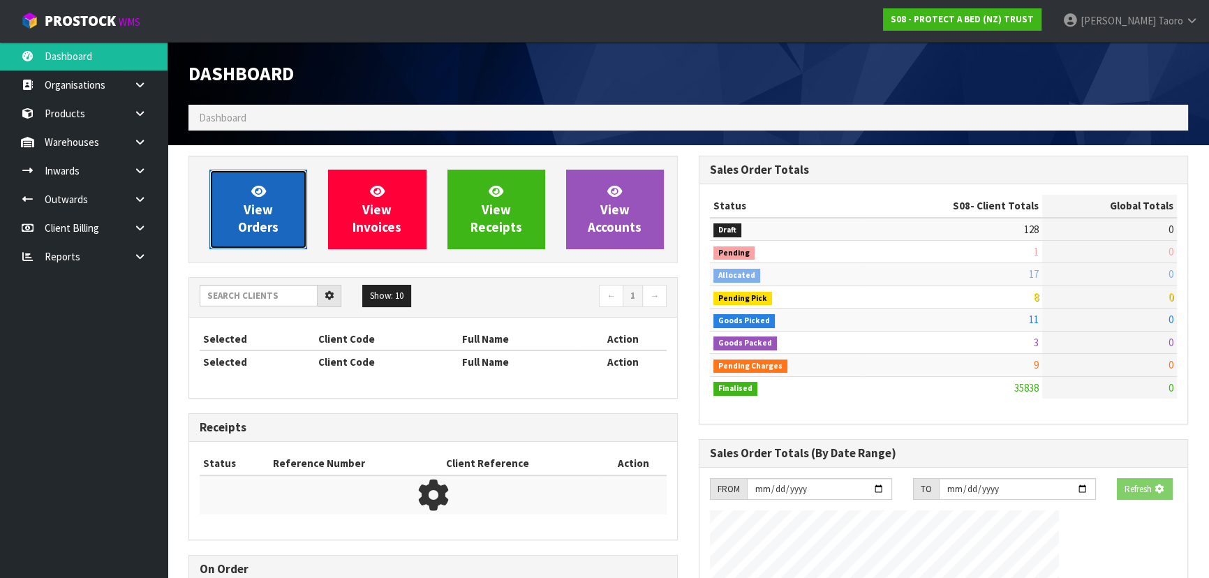
click at [275, 223] on span "View Orders" at bounding box center [258, 209] width 40 height 52
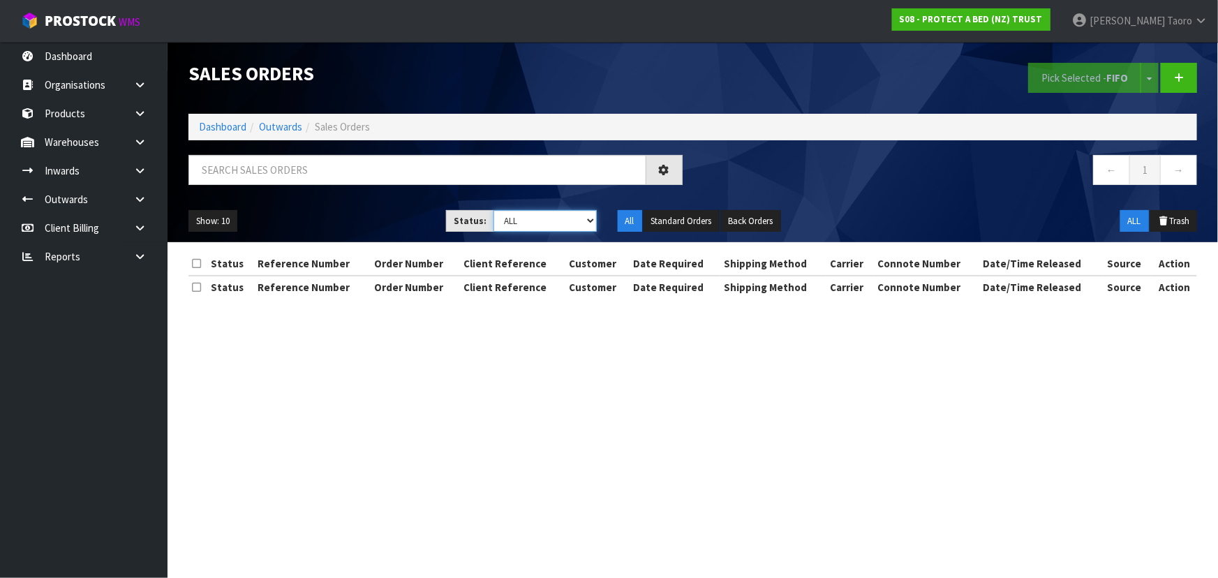
click at [531, 224] on select "Draft Pending Allocated Pending Pick Goods Picked Goods Packed Pending Charges …" at bounding box center [545, 221] width 103 height 22
click at [494, 210] on select "Draft Pending Allocated Pending Pick Goods Picked Goods Packed Pending Charges …" at bounding box center [545, 221] width 103 height 22
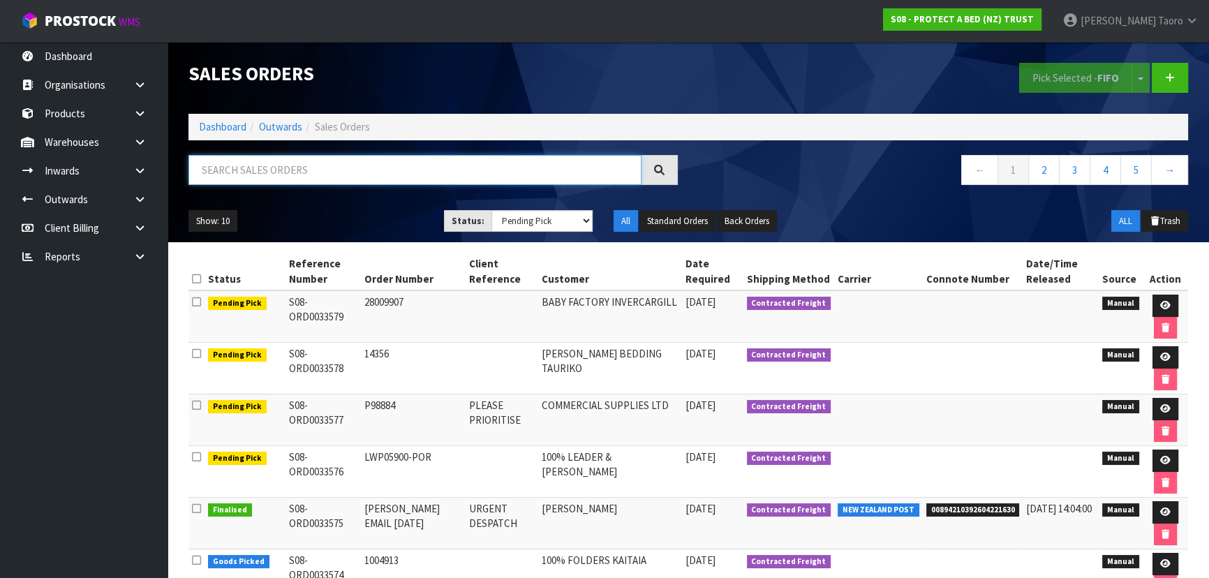
click at [258, 168] on input "text" at bounding box center [414, 170] width 453 height 30
drag, startPoint x: 199, startPoint y: 114, endPoint x: 210, endPoint y: 132, distance: 21.3
click at [199, 114] on ol "Dashboard Outwards Sales Orders" at bounding box center [688, 127] width 1000 height 26
click at [211, 132] on link "Dashboard" at bounding box center [222, 126] width 47 height 13
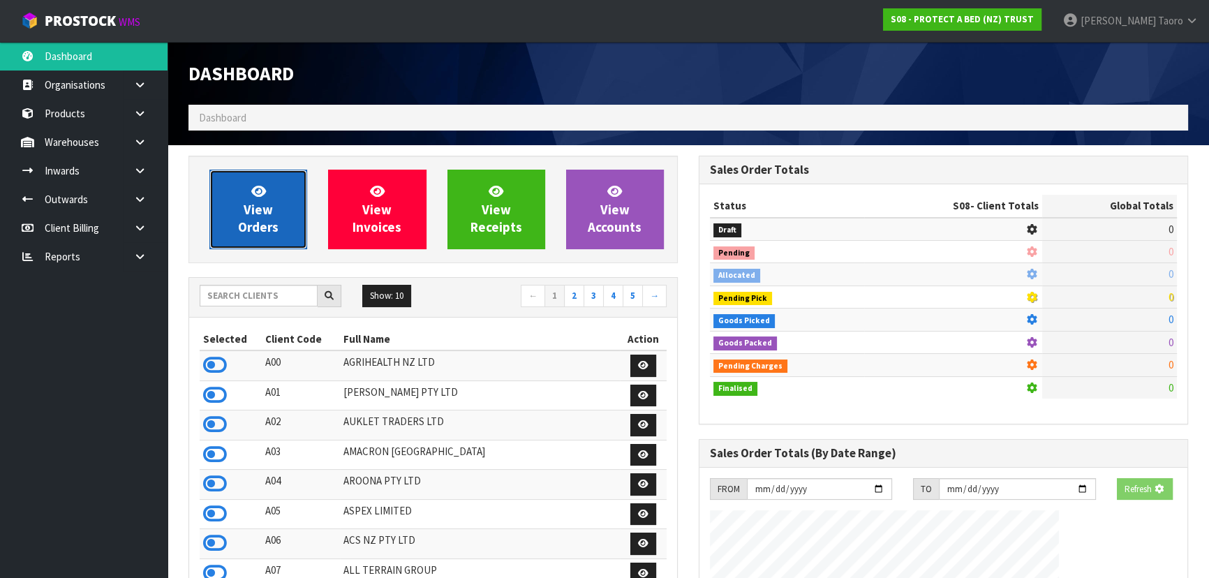
click at [239, 207] on link "View Orders" at bounding box center [258, 210] width 98 height 80
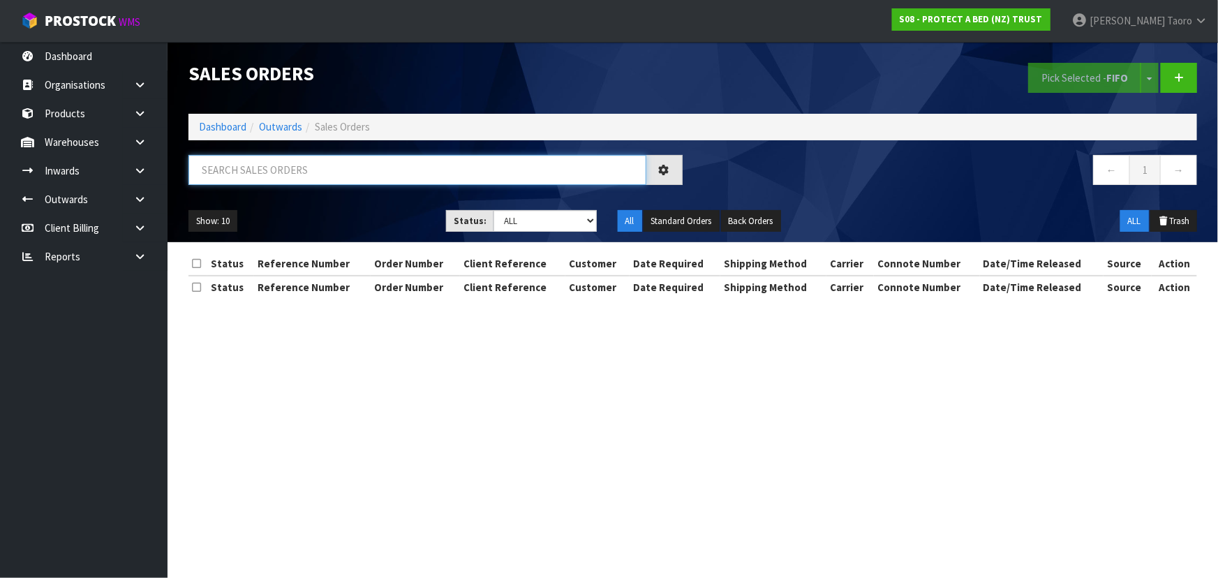
click at [244, 177] on input "text" at bounding box center [417, 170] width 458 height 30
click at [276, 161] on input "JOB-0413920" at bounding box center [417, 170] width 458 height 30
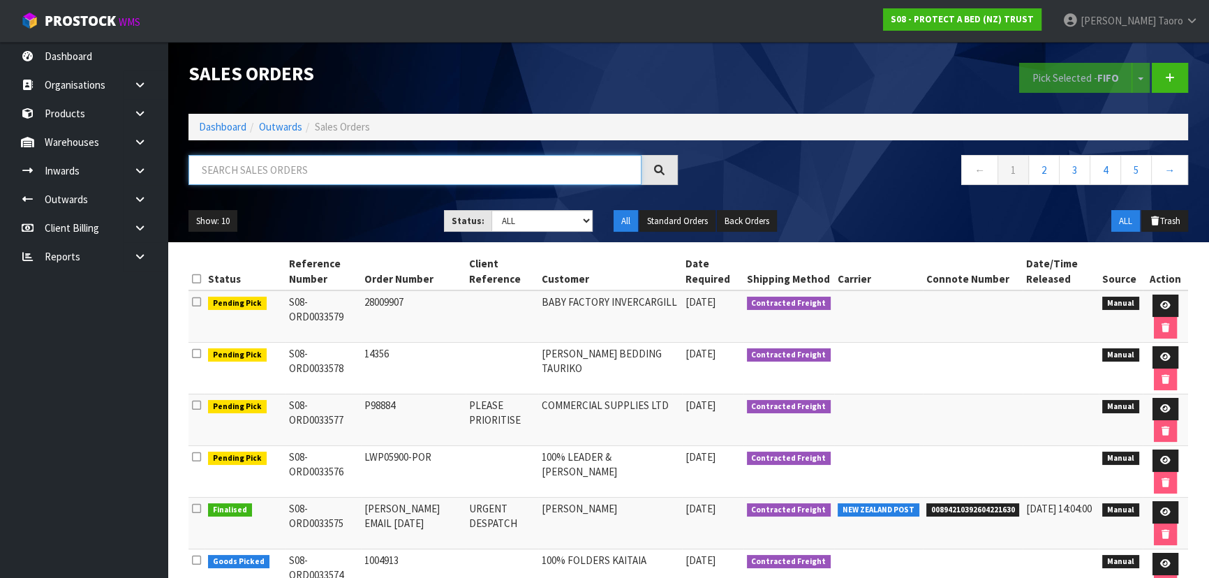
click at [239, 167] on input "text" at bounding box center [414, 170] width 453 height 30
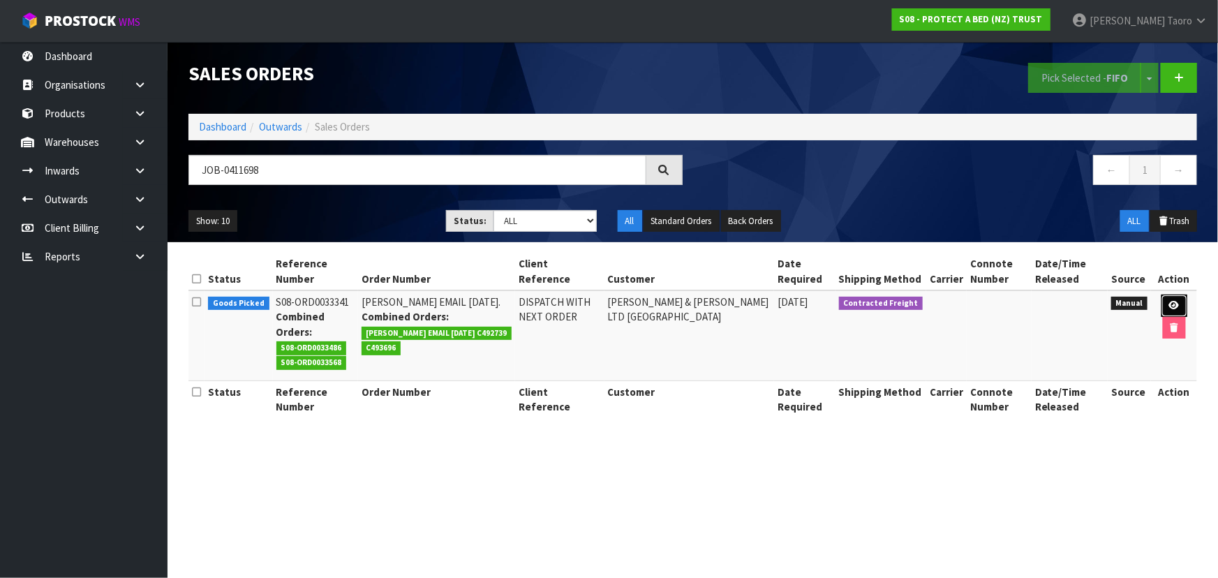
click at [1169, 306] on icon at bounding box center [1174, 305] width 10 height 9
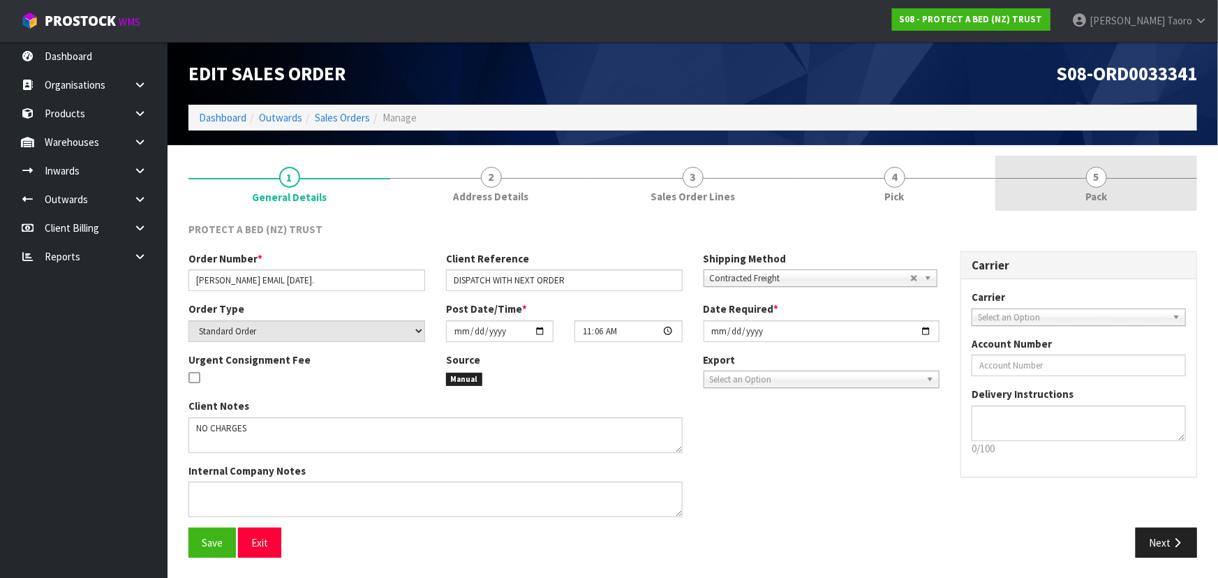
drag, startPoint x: 1130, startPoint y: 191, endPoint x: 1079, endPoint y: 204, distance: 52.7
click at [1129, 191] on link "5 Pack" at bounding box center [1096, 183] width 202 height 55
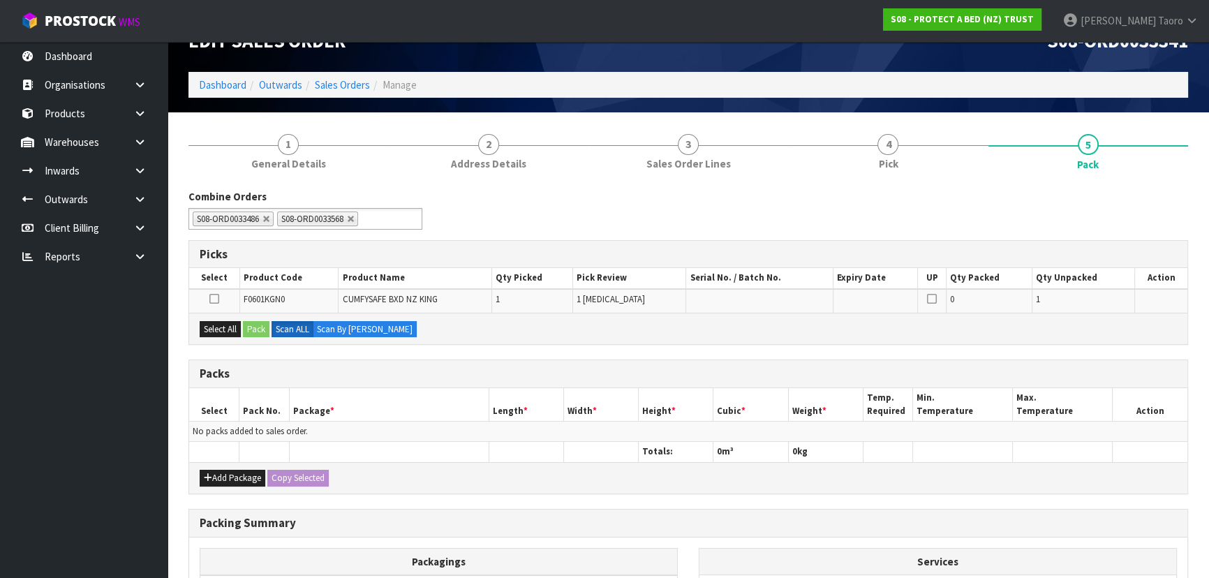
scroll to position [63, 0]
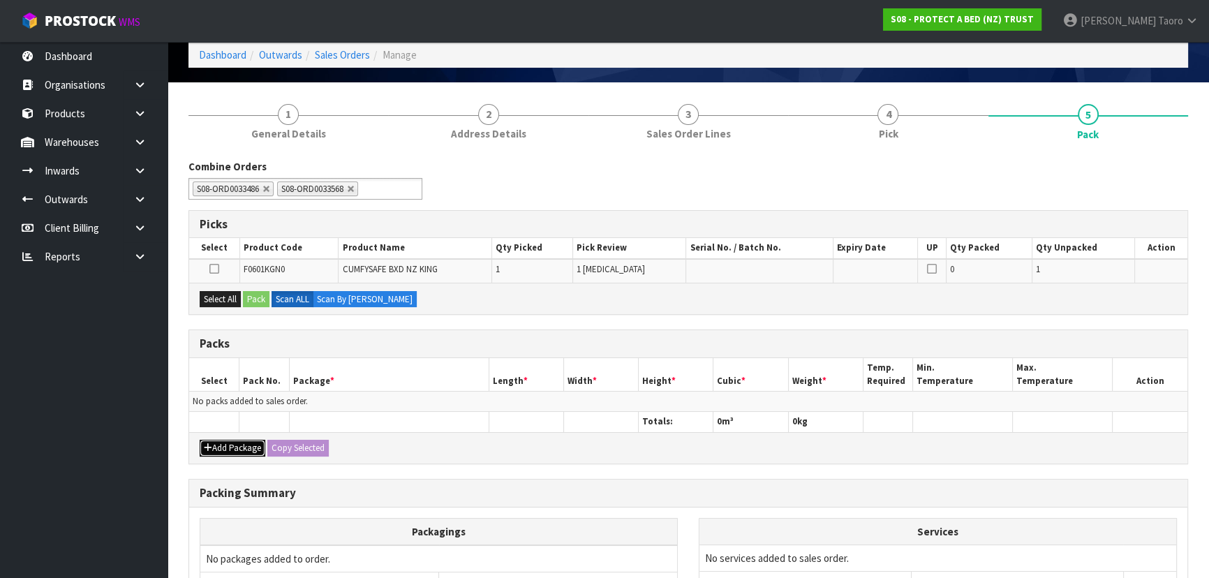
click at [230, 443] on button "Add Package" at bounding box center [233, 448] width 66 height 17
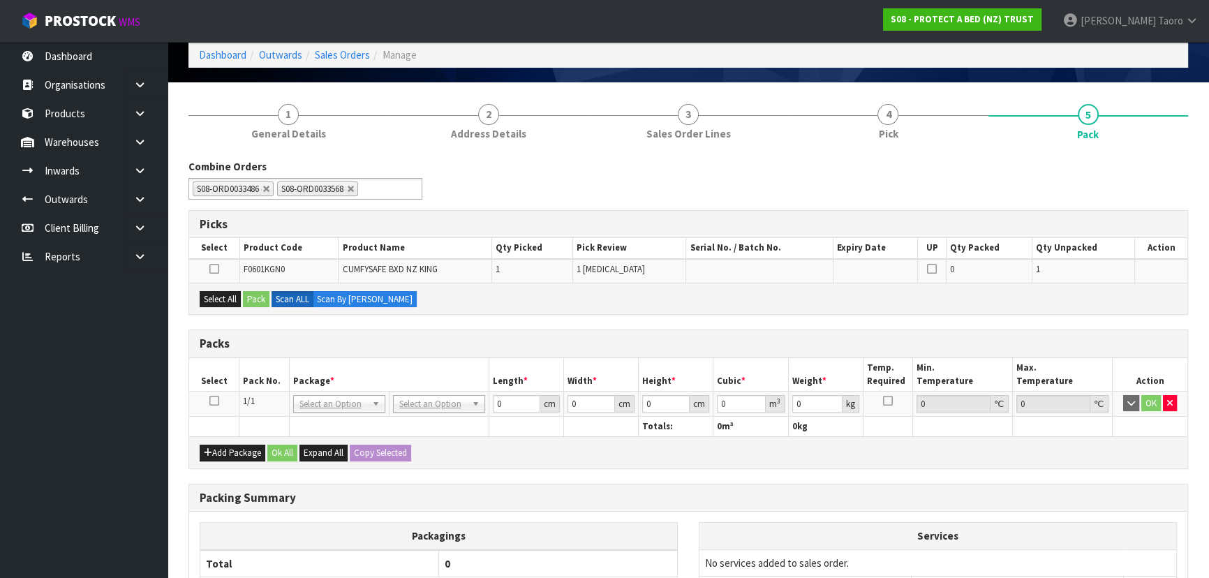
click at [215, 401] on icon at bounding box center [214, 401] width 10 height 1
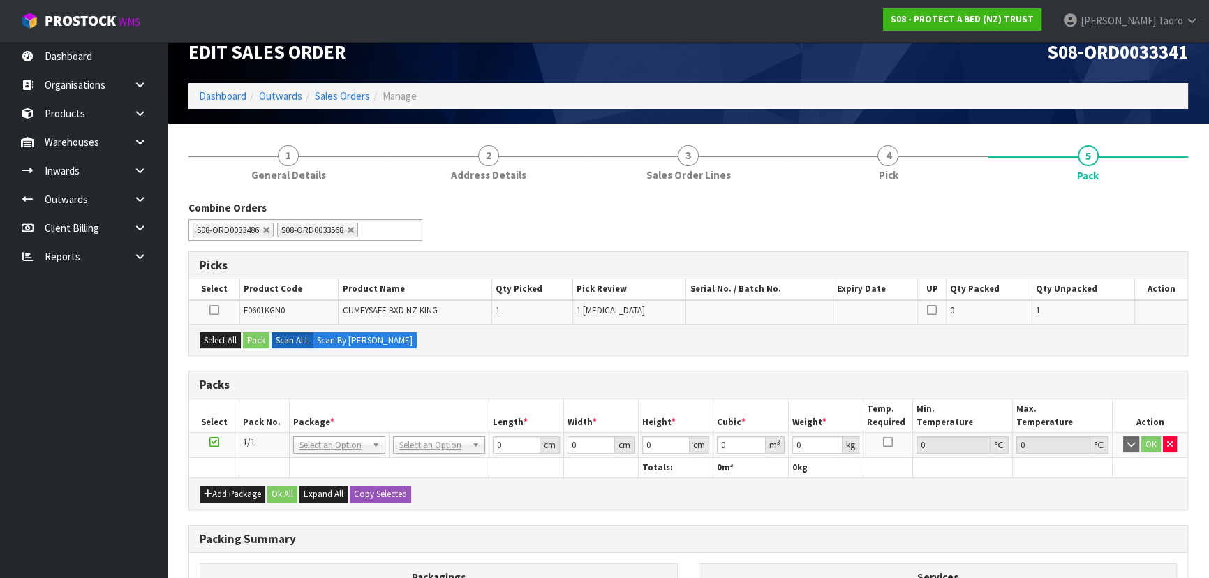
scroll to position [0, 0]
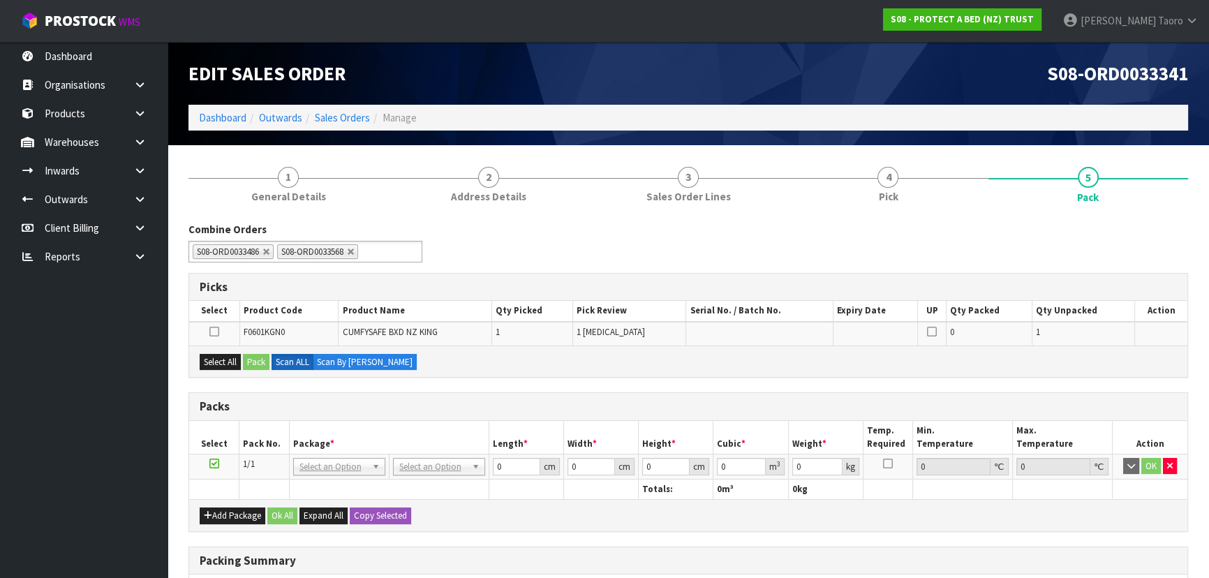
click at [541, 406] on h3 "Packs" at bounding box center [688, 406] width 977 height 13
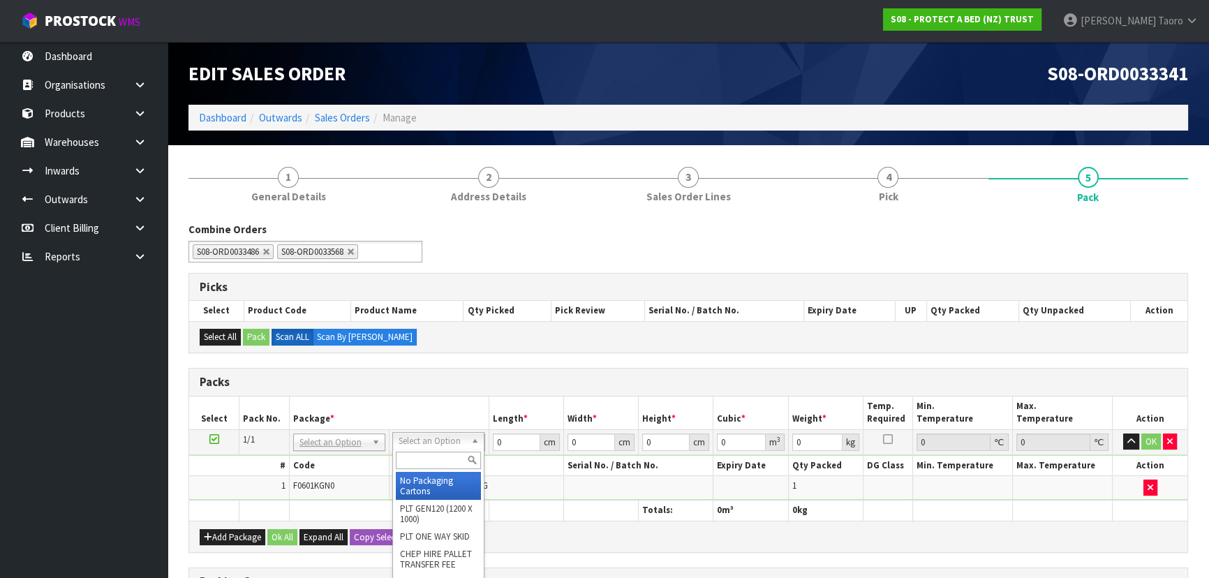
drag, startPoint x: 460, startPoint y: 498, endPoint x: 461, endPoint y: 490, distance: 7.7
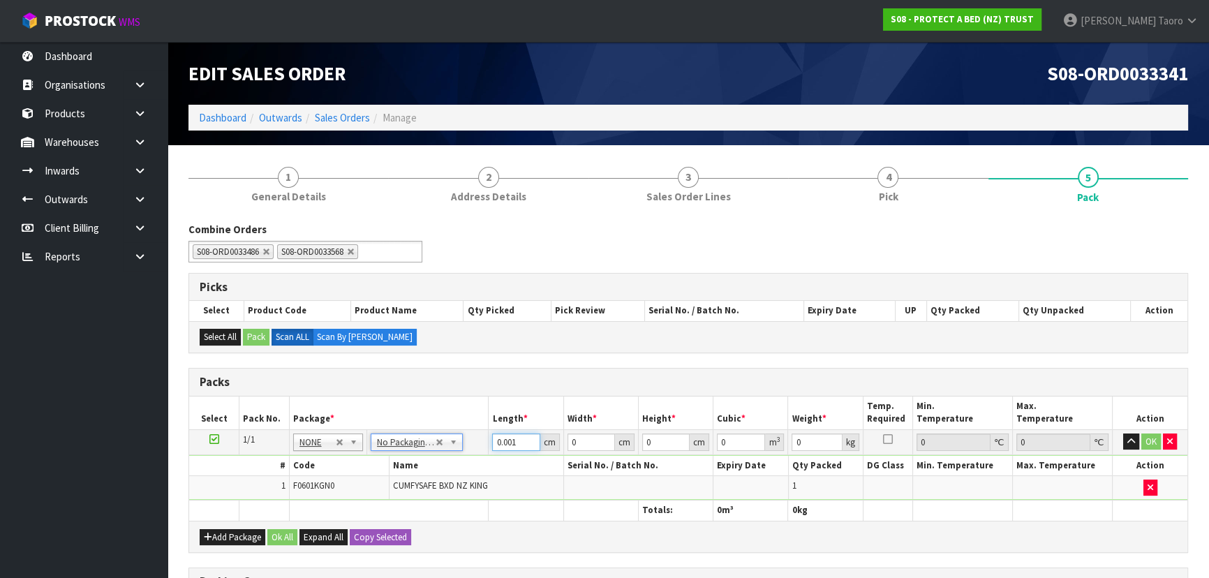
click at [525, 438] on input "0.001" at bounding box center [515, 441] width 47 height 17
click at [517, 440] on input "0.001" at bounding box center [515, 441] width 47 height 17
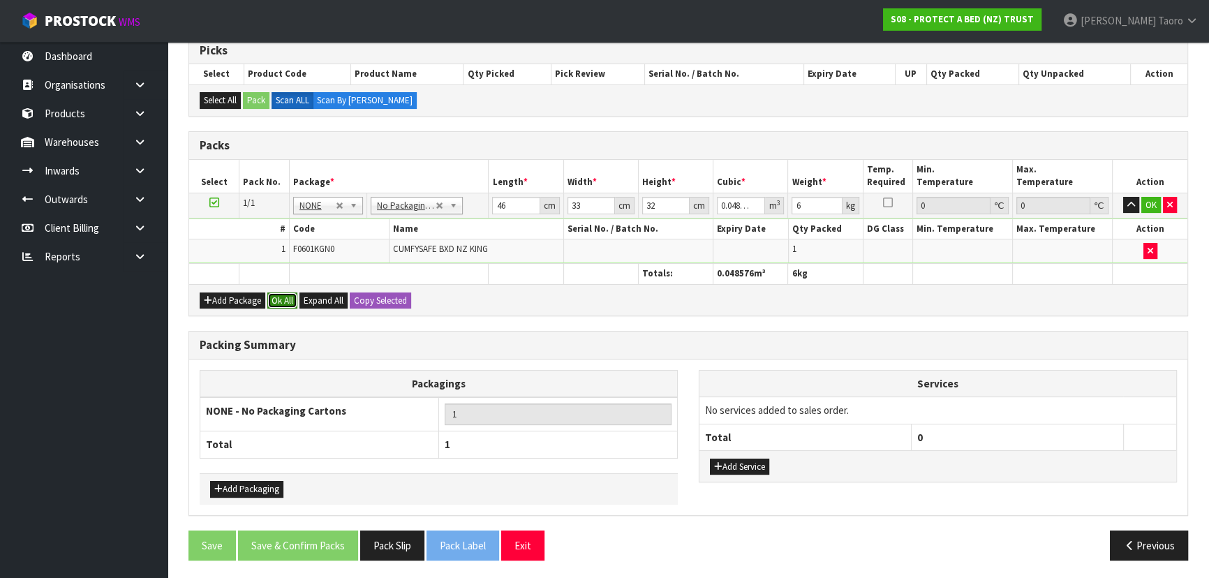
drag, startPoint x: 290, startPoint y: 300, endPoint x: 302, endPoint y: 353, distance: 53.7
click at [291, 304] on button "Ok All" at bounding box center [282, 300] width 30 height 17
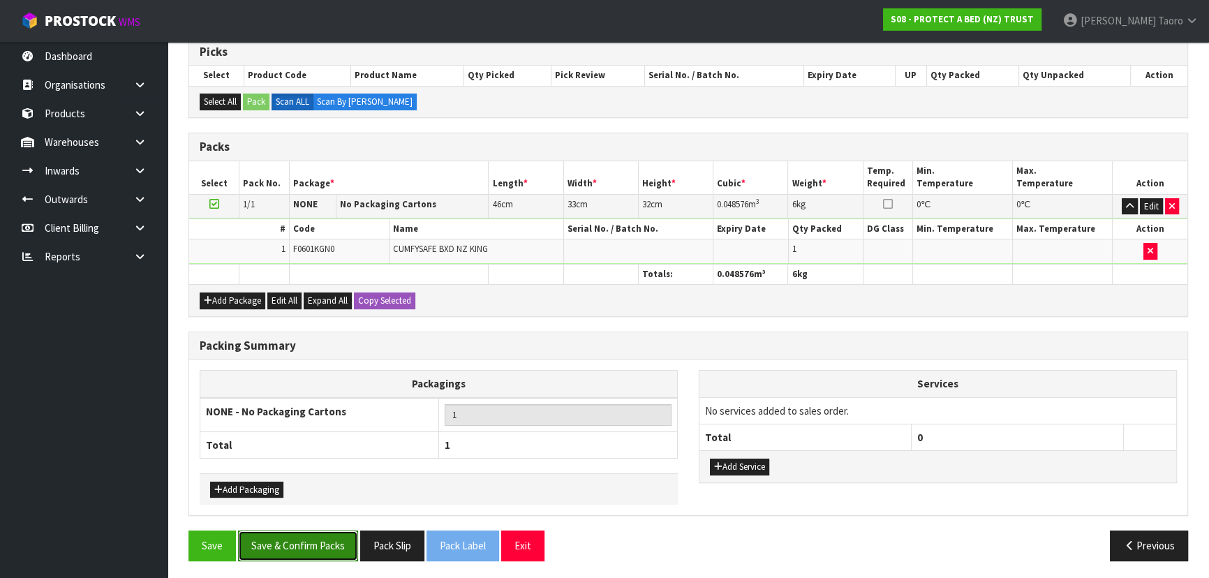
drag, startPoint x: 335, startPoint y: 542, endPoint x: 332, endPoint y: 535, distance: 7.8
click at [338, 543] on button "Save & Confirm Packs" at bounding box center [298, 546] width 120 height 30
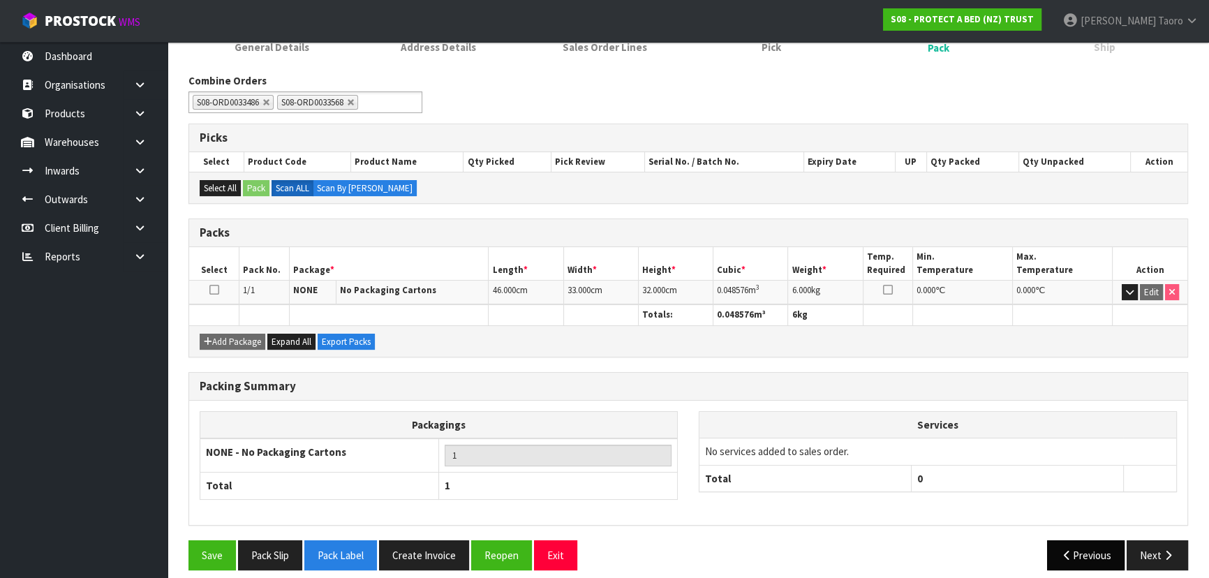
scroll to position [209, 0]
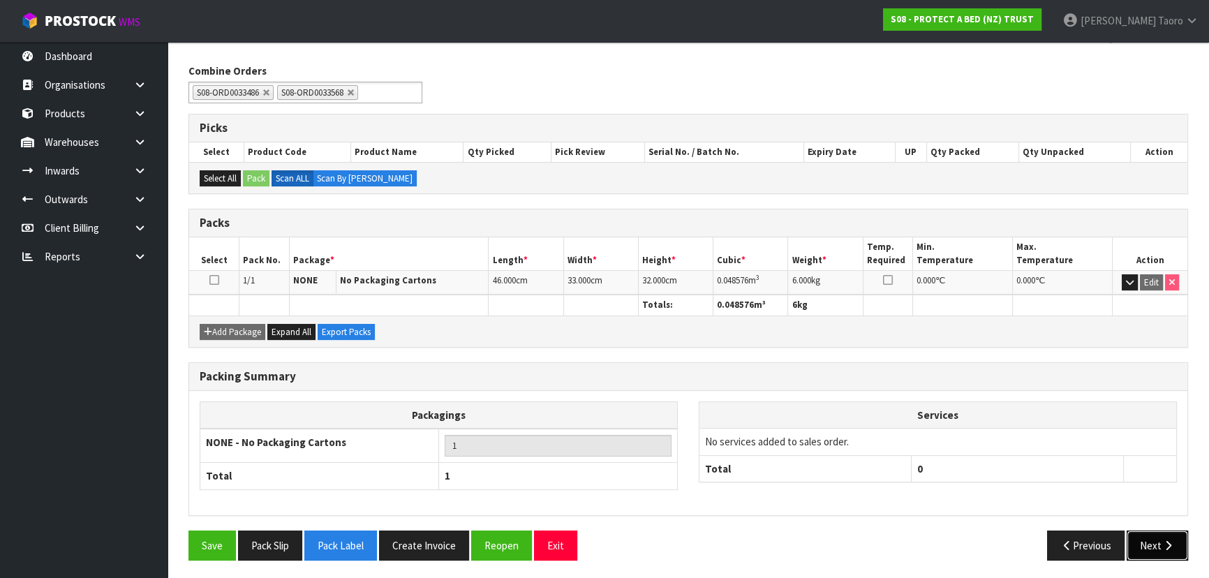
click at [1150, 541] on button "Next" at bounding box center [1157, 546] width 61 height 30
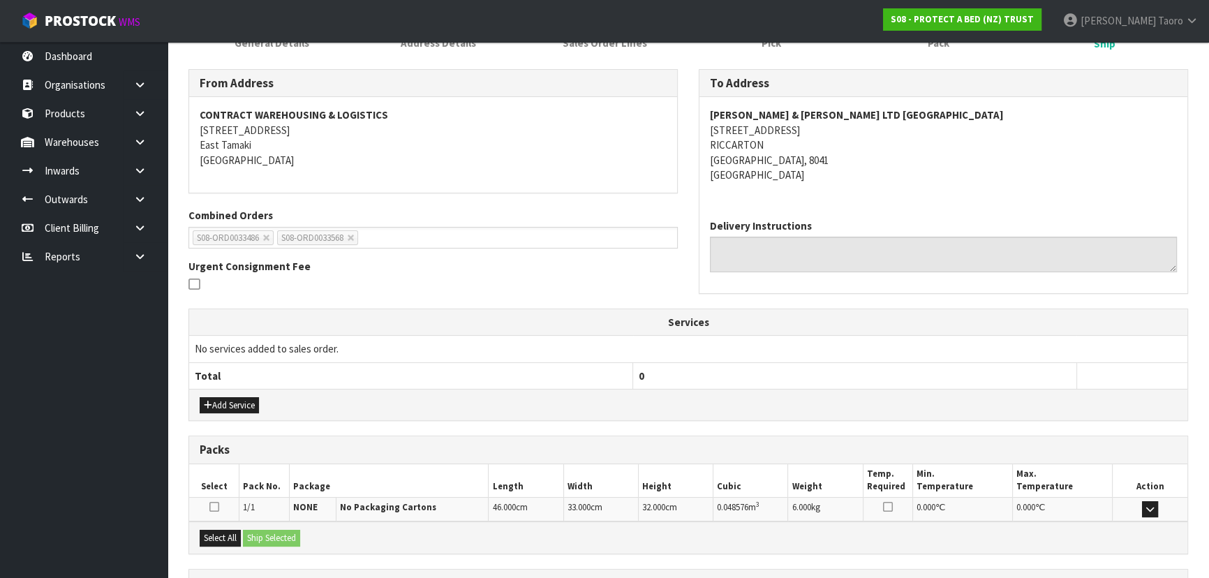
scroll to position [327, 0]
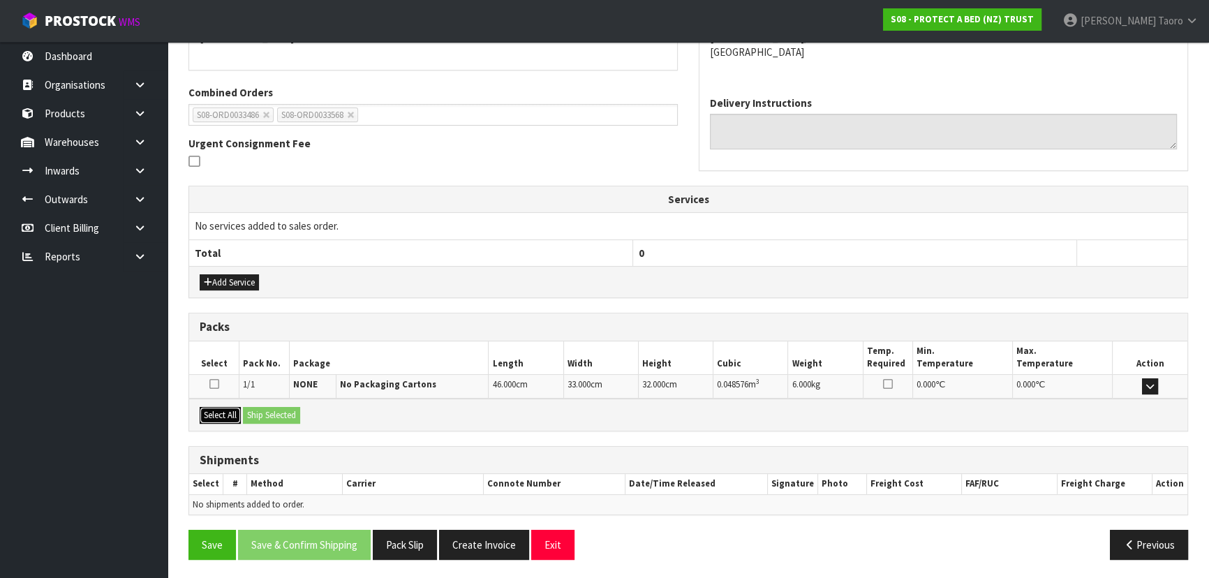
click at [222, 411] on button "Select All" at bounding box center [220, 415] width 41 height 17
drag, startPoint x: 253, startPoint y: 414, endPoint x: 354, endPoint y: 464, distance: 112.4
click at [255, 414] on button "Ship Selected" at bounding box center [271, 415] width 57 height 17
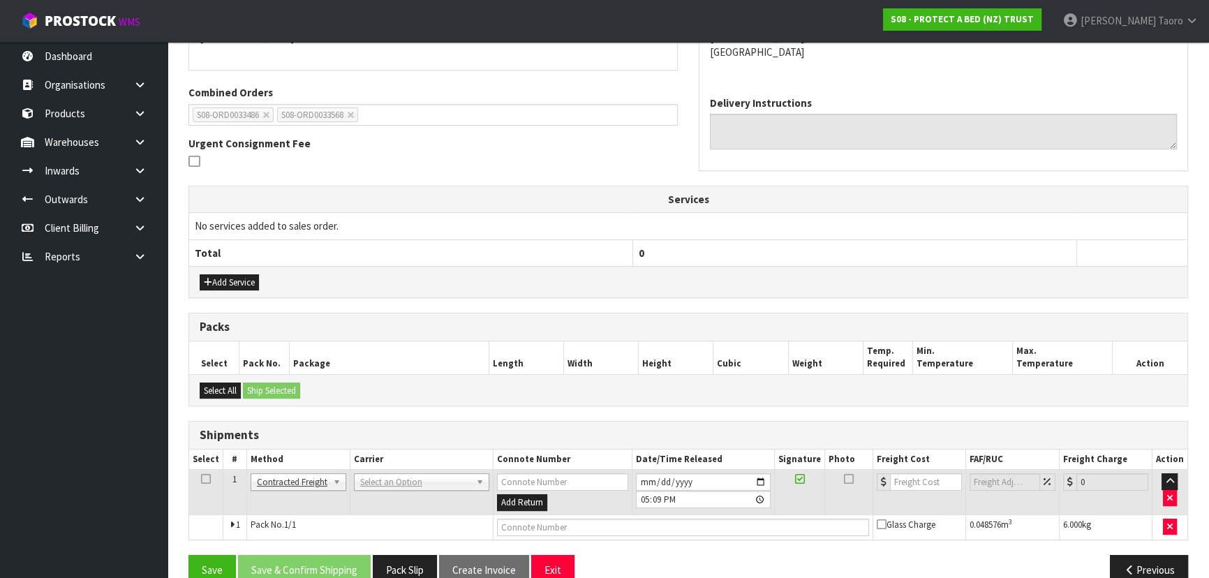
drag, startPoint x: 375, startPoint y: 482, endPoint x: 378, endPoint y: 494, distance: 11.7
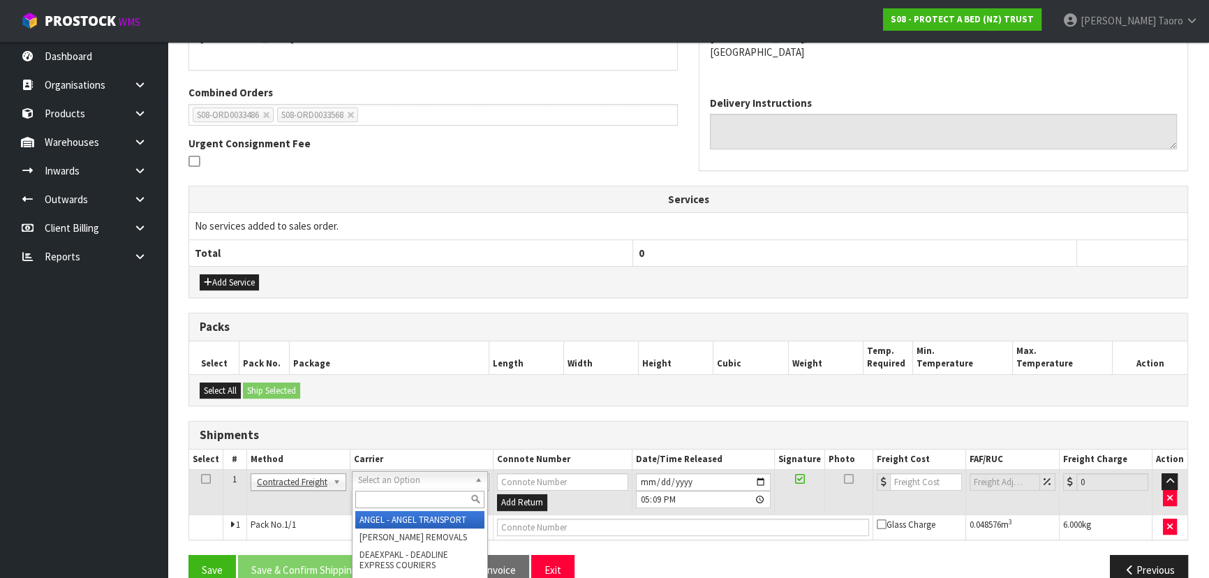
click at [378, 494] on input "text" at bounding box center [419, 499] width 129 height 17
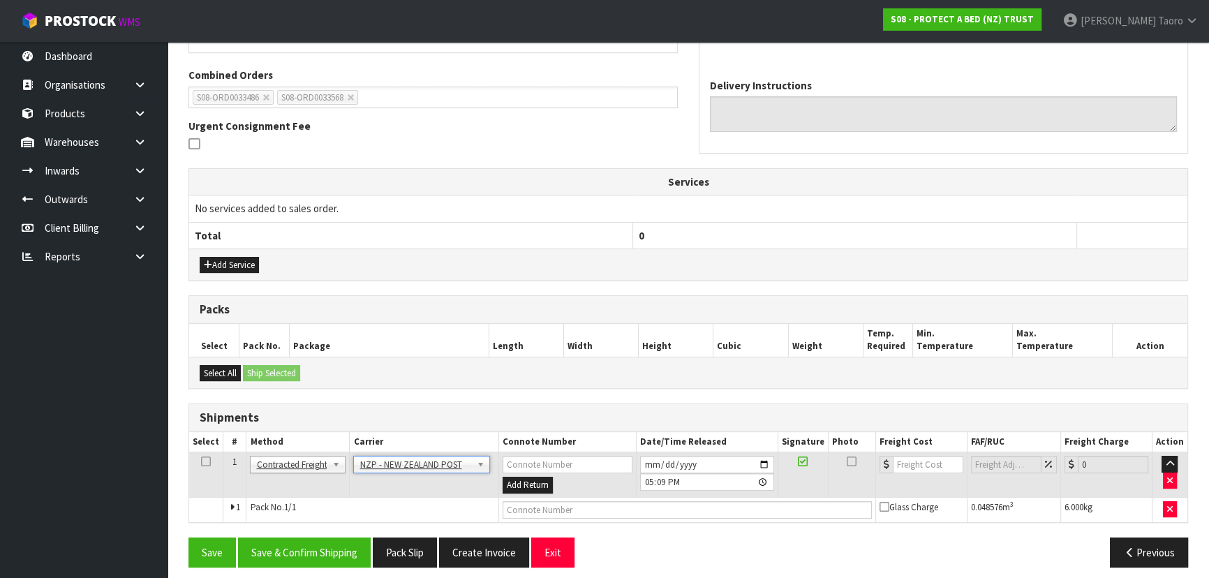
scroll to position [352, 0]
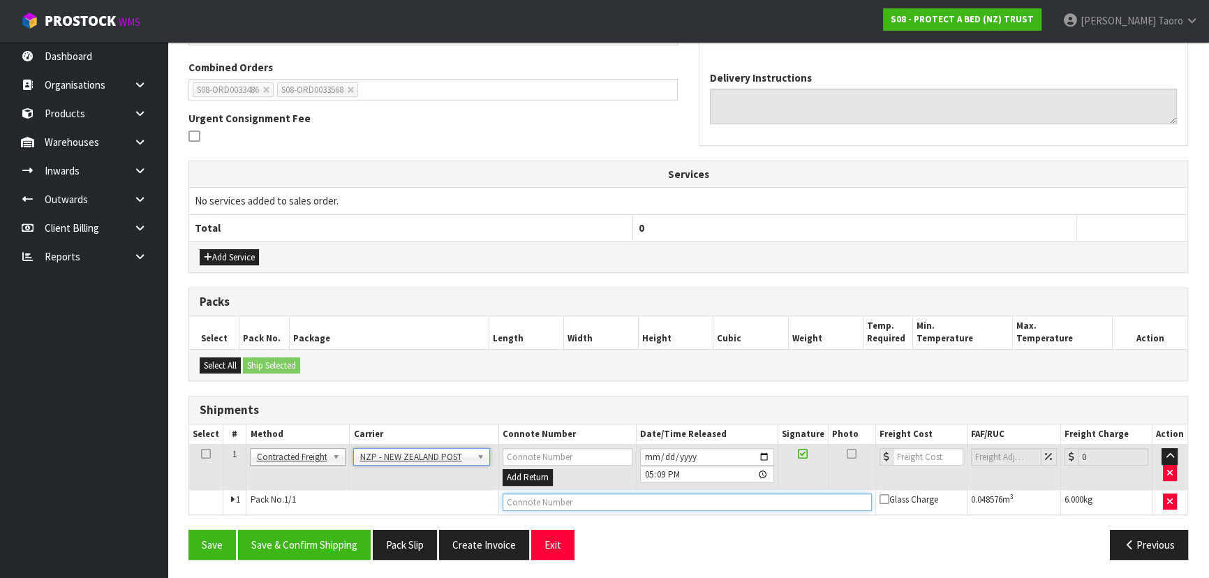
click at [556, 494] on input "text" at bounding box center [687, 502] width 369 height 17
click at [188, 530] on button "Save" at bounding box center [211, 545] width 47 height 30
click at [646, 452] on input "2025-09-26" at bounding box center [706, 456] width 134 height 17
click at [648, 468] on input "17:09:00.000" at bounding box center [706, 474] width 134 height 17
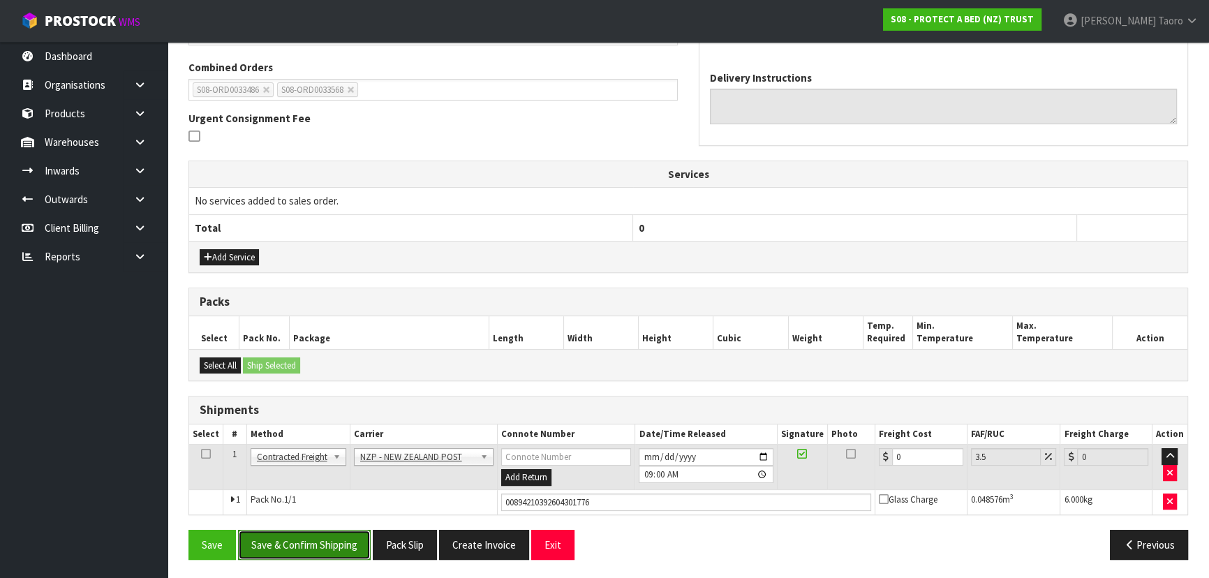
drag, startPoint x: 346, startPoint y: 544, endPoint x: 320, endPoint y: 526, distance: 31.6
click at [343, 542] on button "Save & Confirm Shipping" at bounding box center [304, 545] width 133 height 30
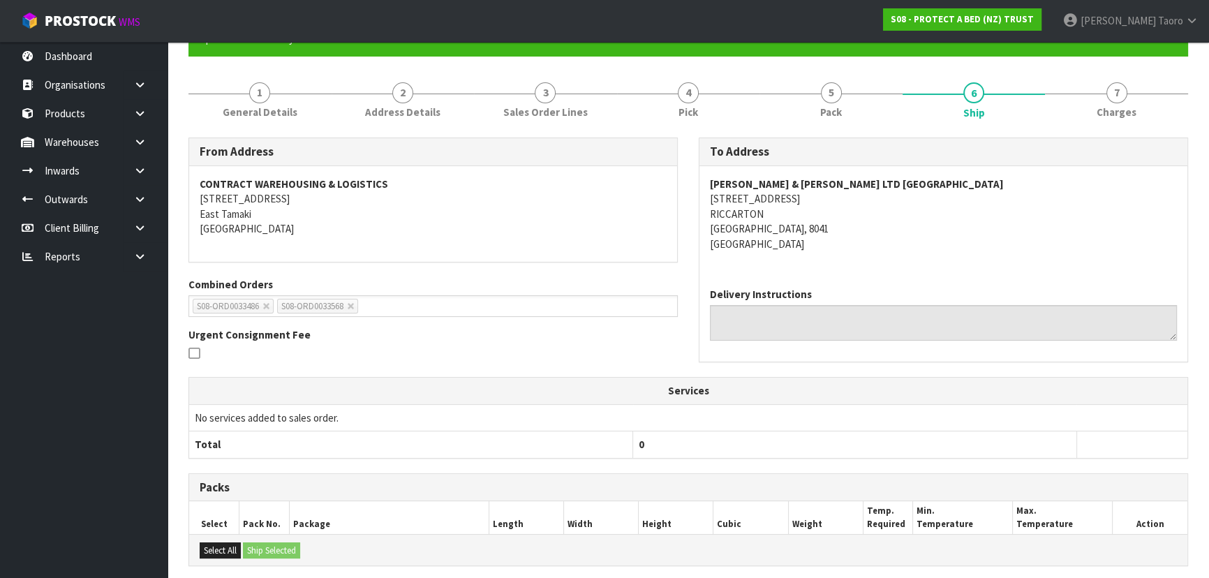
scroll to position [332, 0]
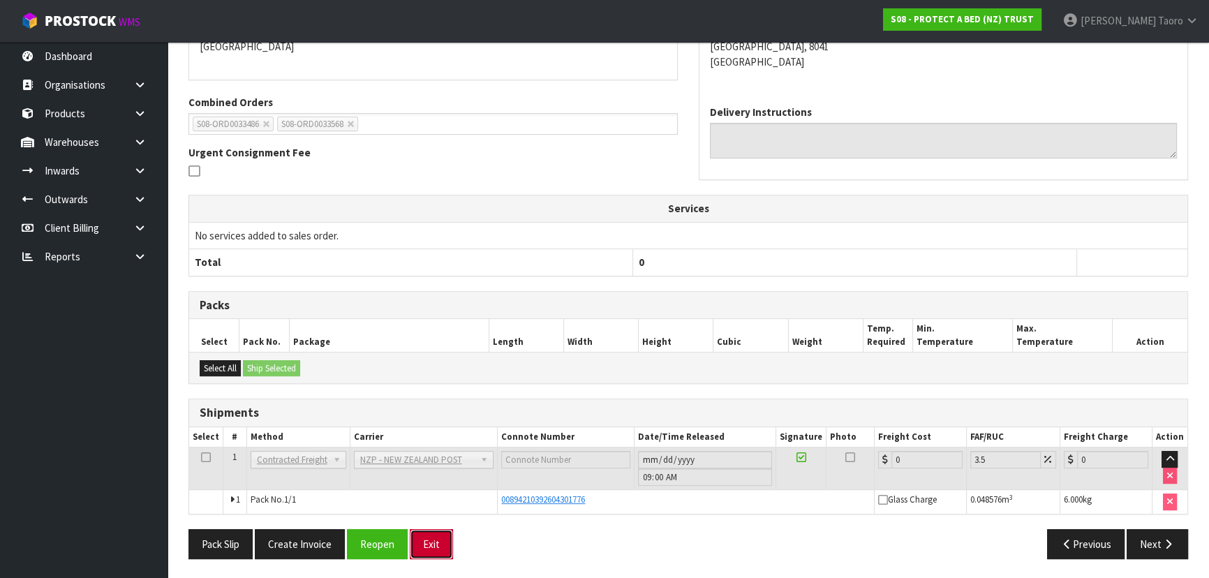
click at [429, 539] on button "Exit" at bounding box center [431, 544] width 43 height 30
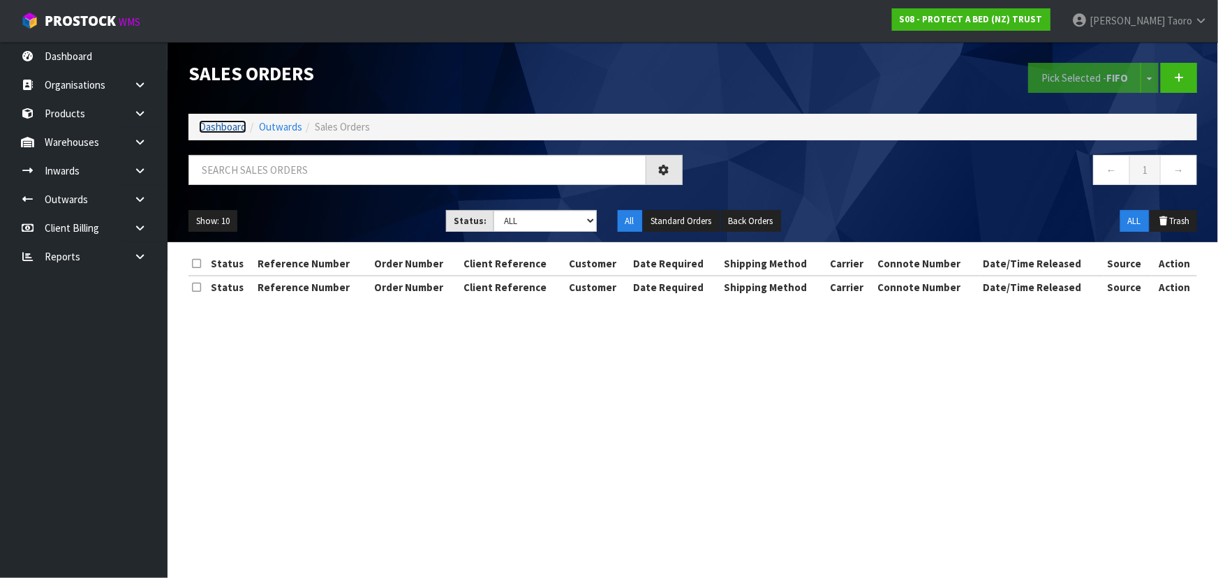
click at [237, 128] on link "Dashboard" at bounding box center [222, 126] width 47 height 13
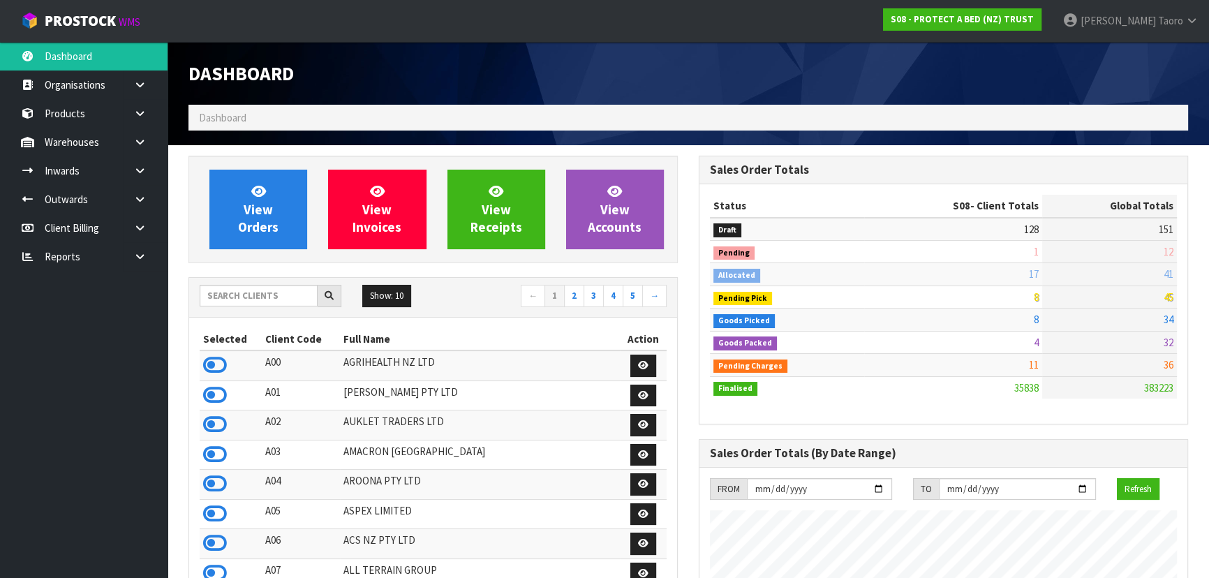
scroll to position [1055, 510]
click at [216, 547] on icon at bounding box center [215, 543] width 24 height 21
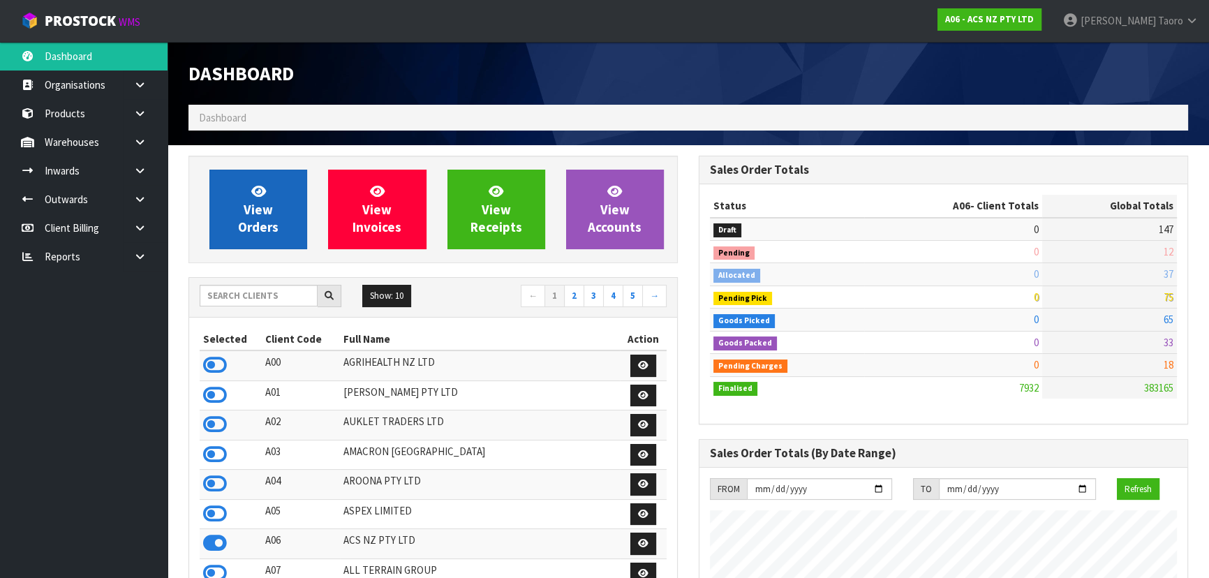
scroll to position [1055, 510]
click at [258, 232] on span "View Orders" at bounding box center [258, 209] width 40 height 52
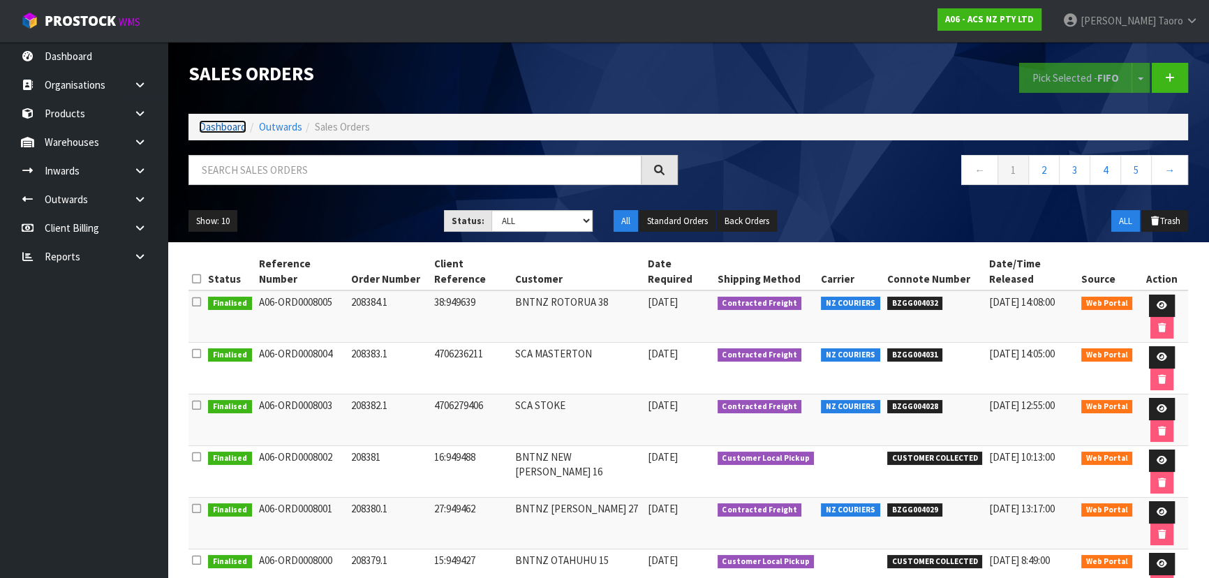
click at [227, 128] on link "Dashboard" at bounding box center [222, 126] width 47 height 13
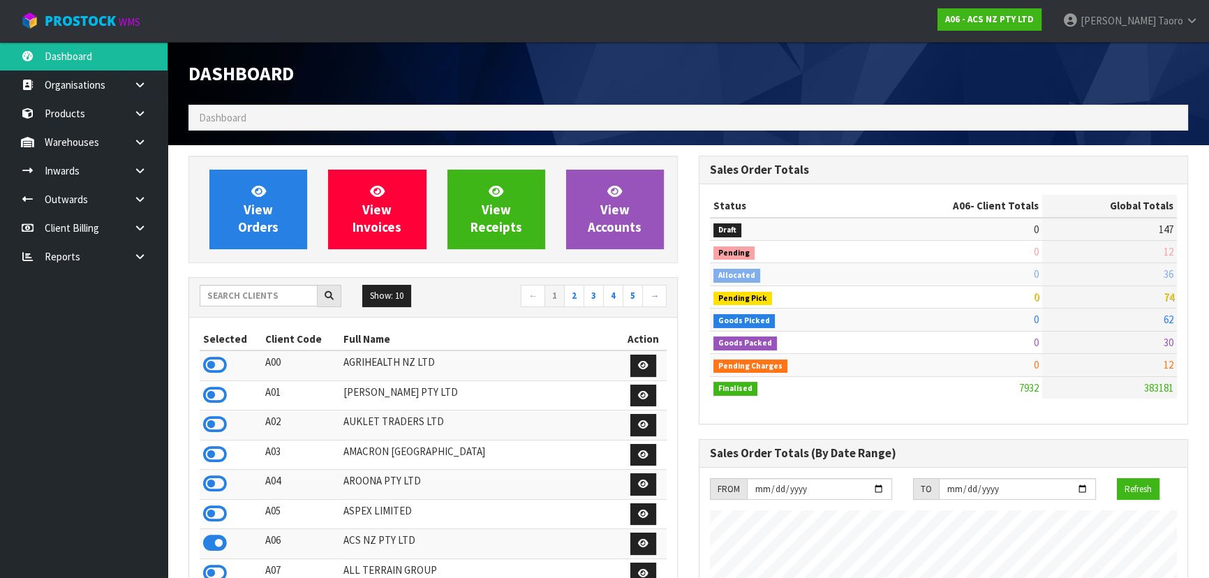
scroll to position [1055, 510]
click at [259, 292] on input "text" at bounding box center [259, 296] width 118 height 22
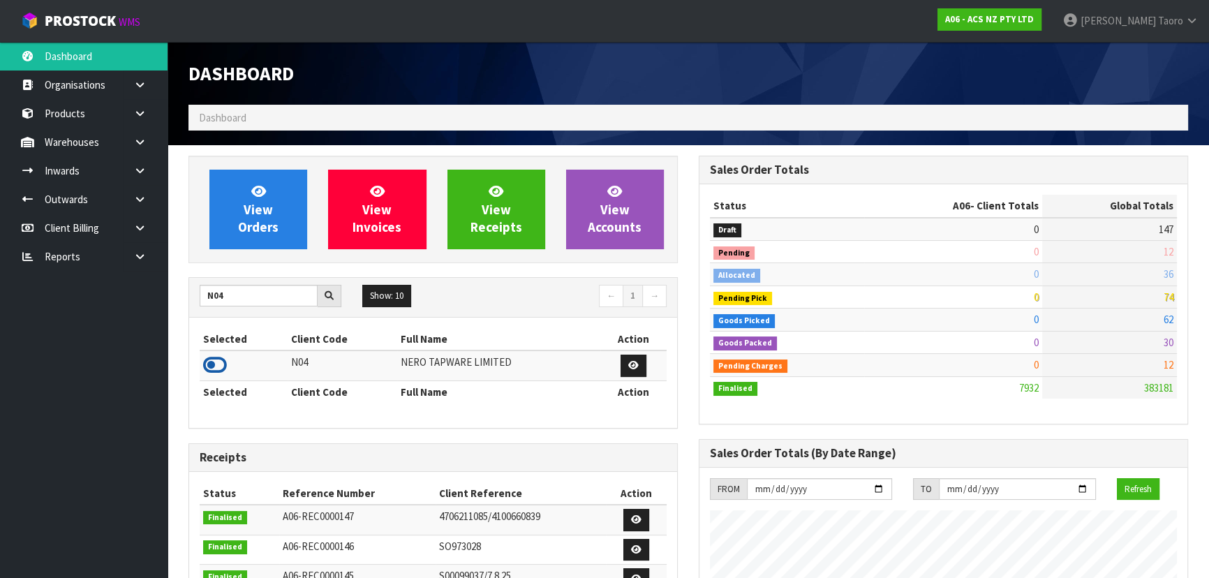
click at [211, 362] on icon at bounding box center [215, 365] width 24 height 21
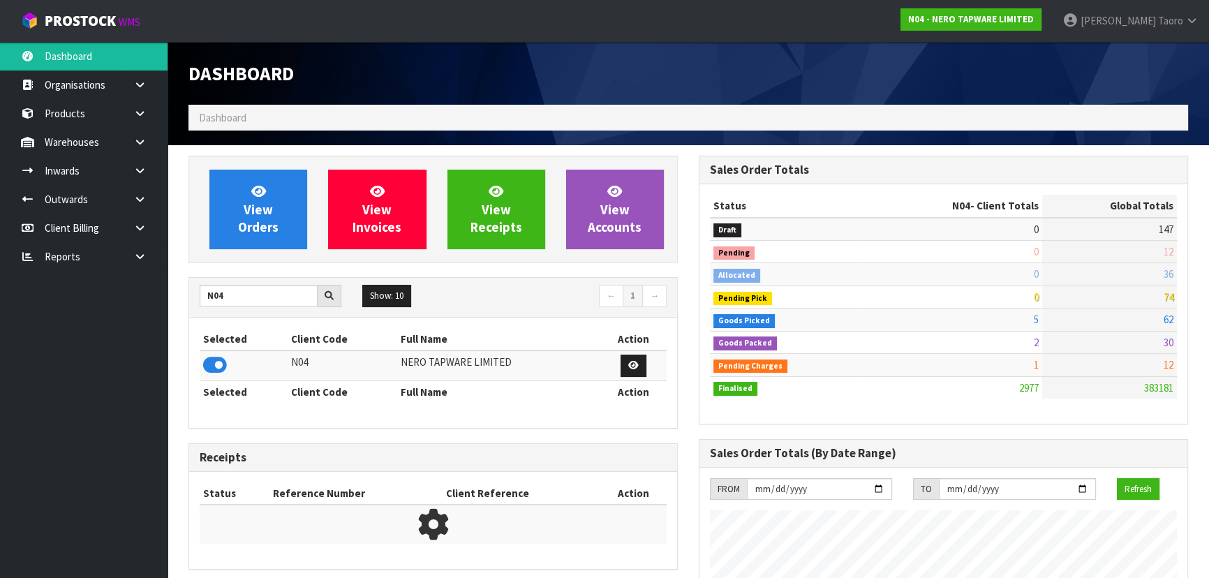
scroll to position [1130, 510]
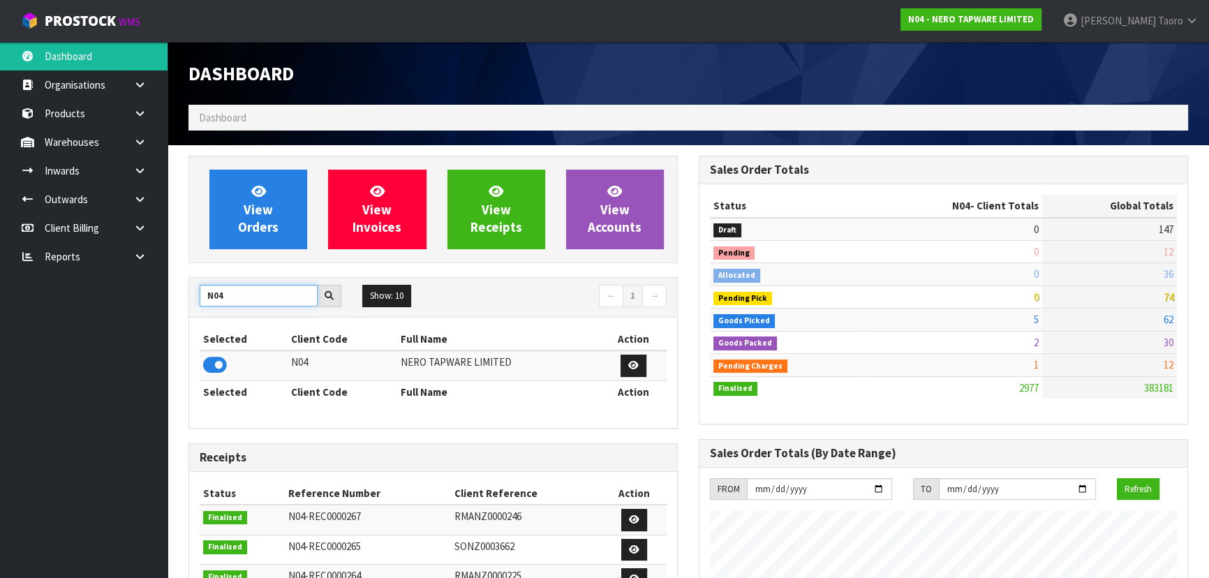
click at [225, 297] on input "N04" at bounding box center [259, 296] width 118 height 22
drag, startPoint x: 225, startPoint y: 297, endPoint x: 209, endPoint y: 295, distance: 16.1
click at [225, 296] on input "N04" at bounding box center [259, 296] width 118 height 22
type input "S01"
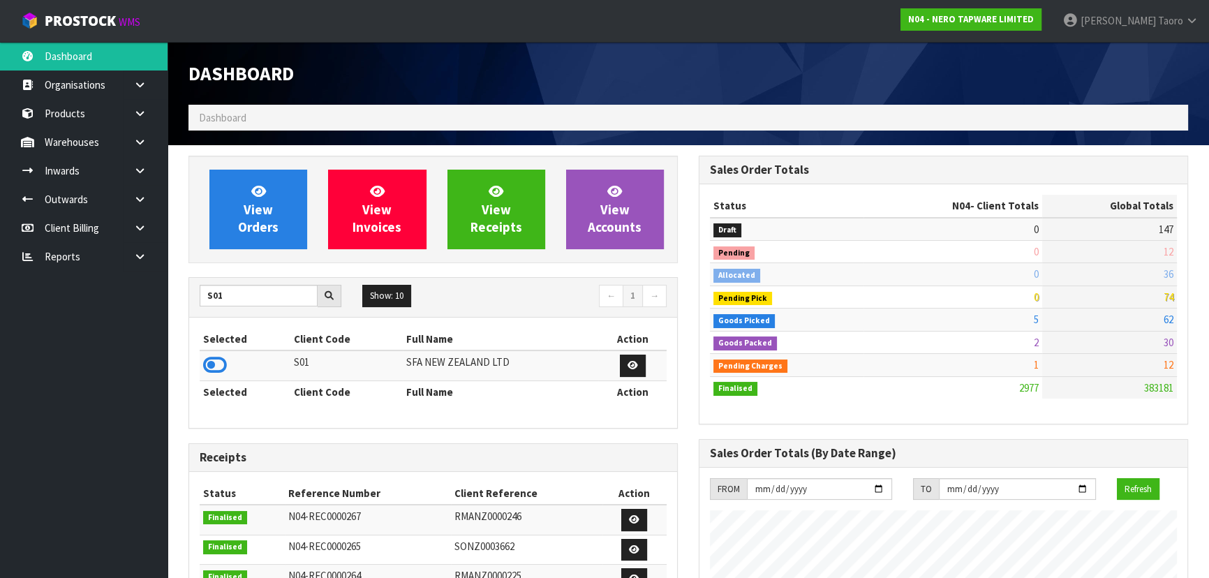
drag, startPoint x: 220, startPoint y: 370, endPoint x: 214, endPoint y: 330, distance: 40.3
click at [216, 368] on icon at bounding box center [215, 365] width 24 height 21
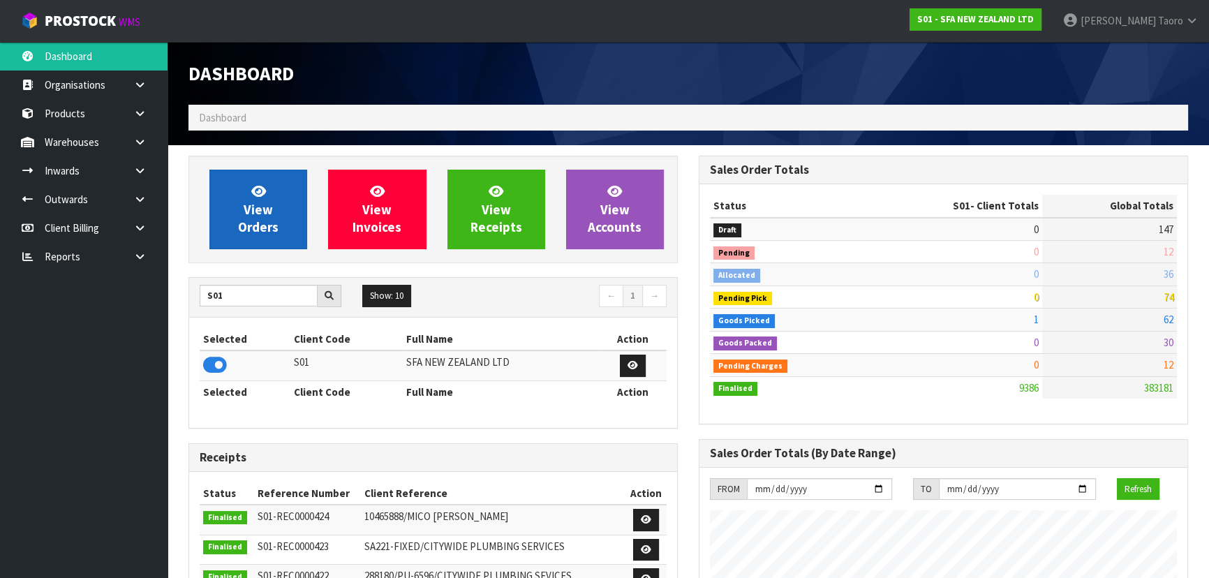
scroll to position [1055, 510]
click at [246, 207] on span "View Orders" at bounding box center [258, 209] width 40 height 52
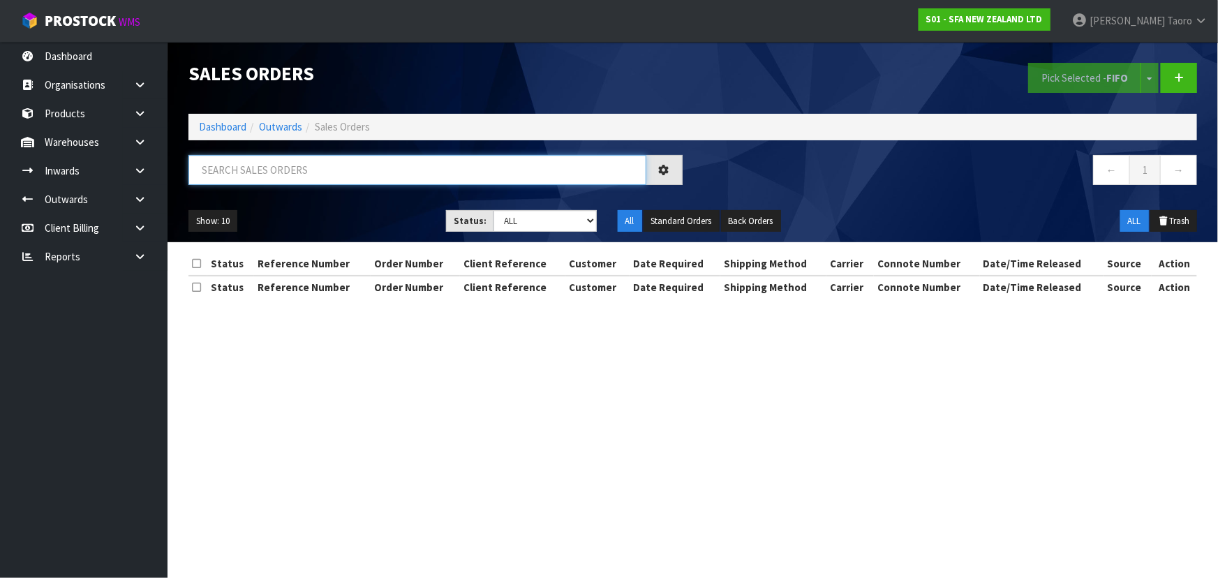
click at [251, 170] on input "text" at bounding box center [417, 170] width 458 height 30
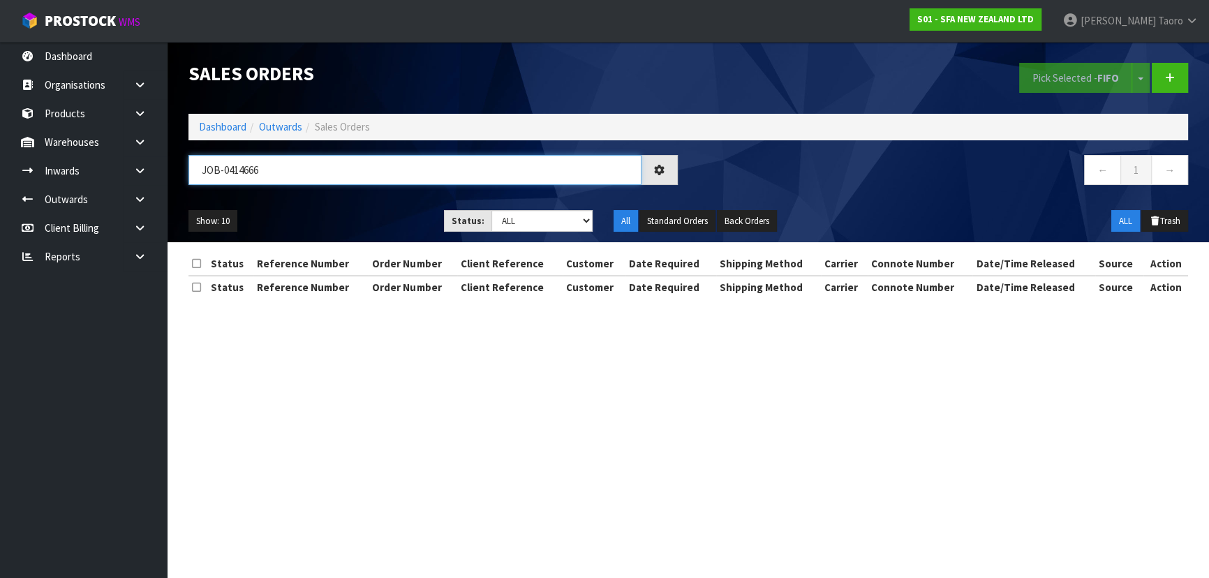
type input "JOB-0414666"
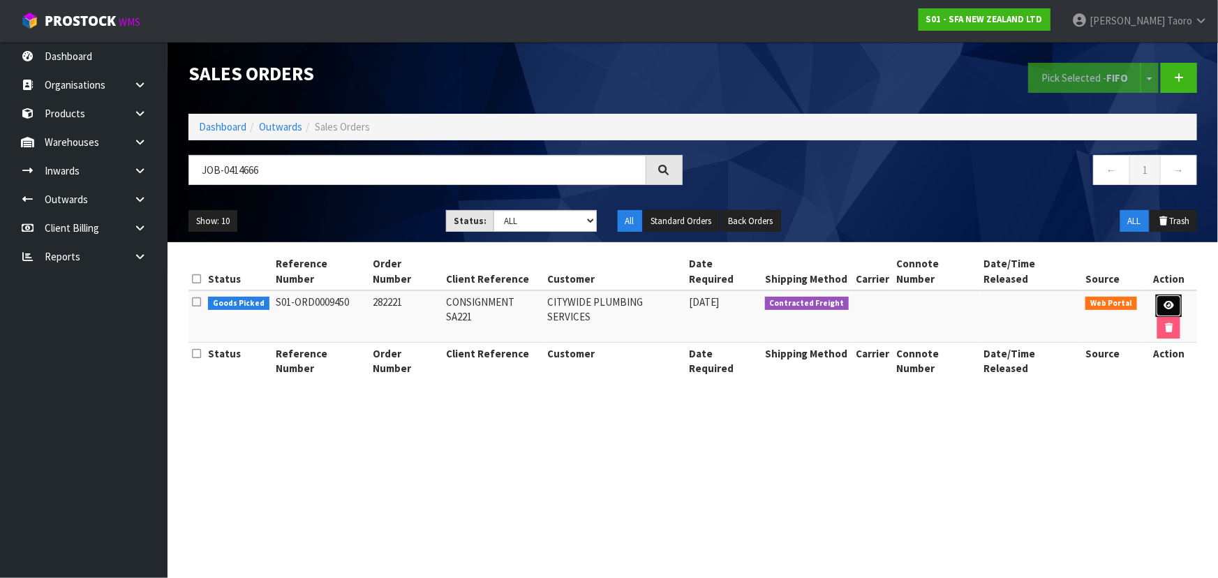
click at [1164, 301] on icon at bounding box center [1169, 305] width 10 height 9
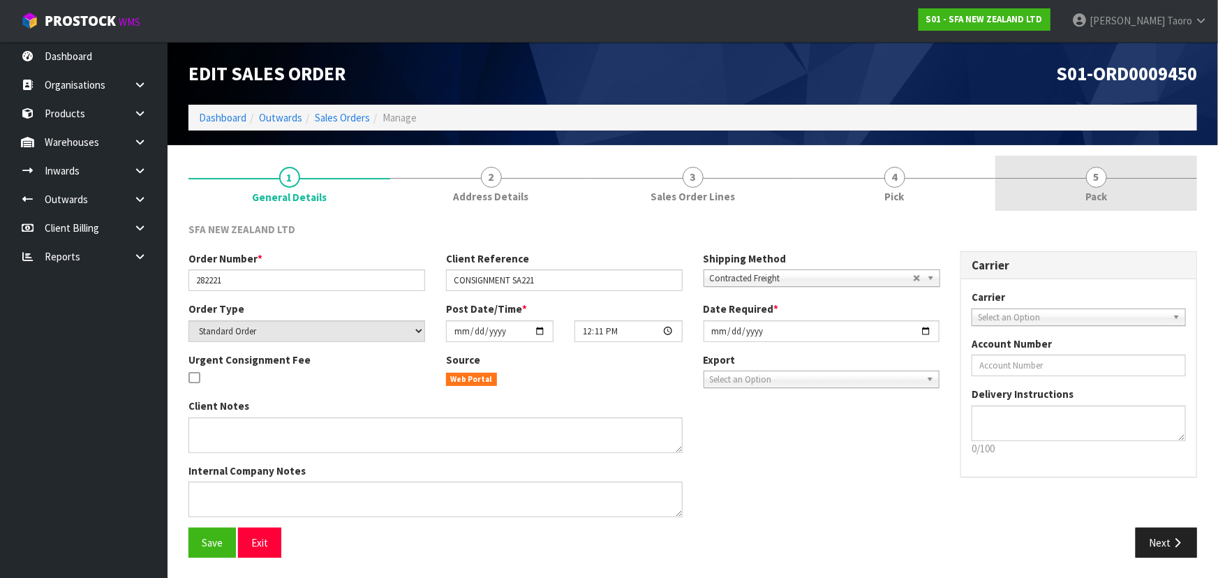
drag, startPoint x: 1095, startPoint y: 177, endPoint x: 1054, endPoint y: 193, distance: 44.2
click at [1093, 177] on span "5" at bounding box center [1096, 177] width 21 height 21
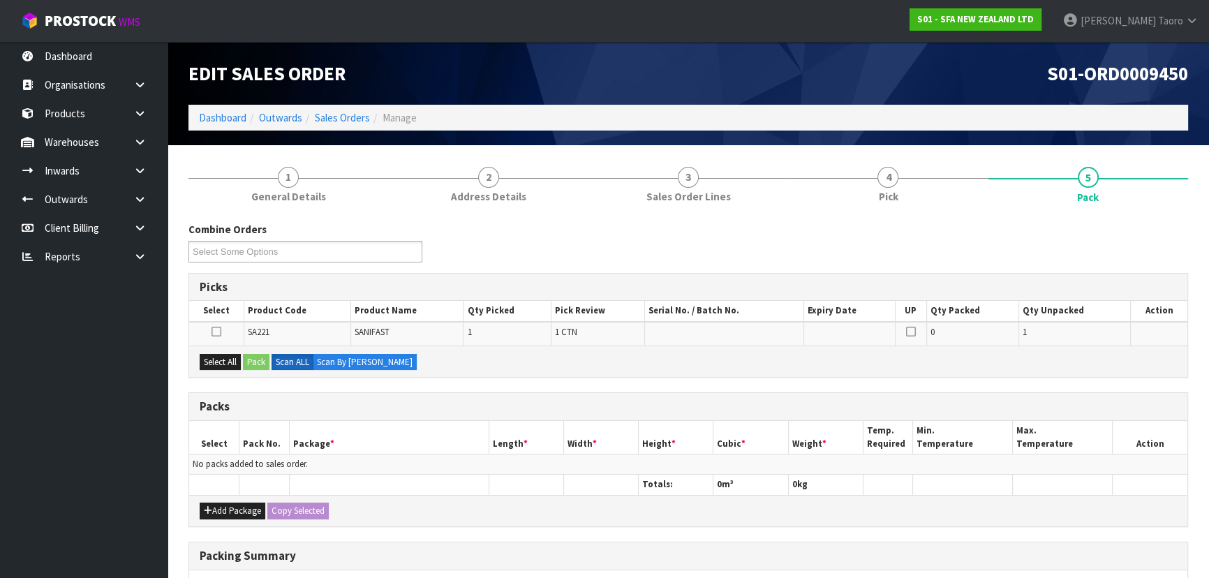
click at [683, 236] on div "Combine Orders S01-ORD0009450 Select Some Options" at bounding box center [688, 247] width 1021 height 50
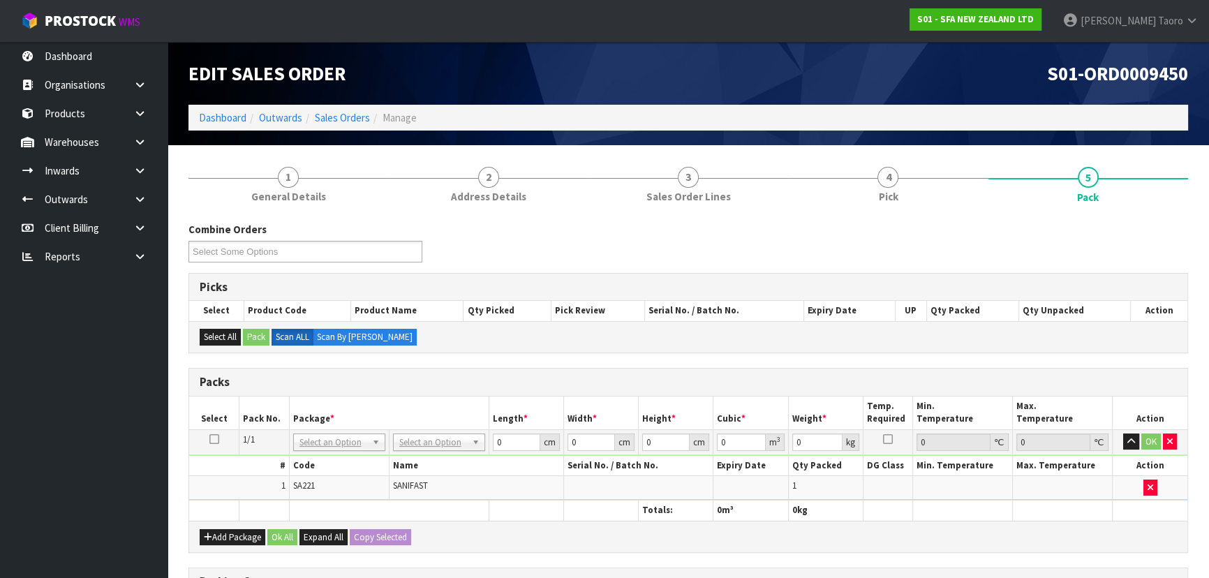
drag, startPoint x: 405, startPoint y: 440, endPoint x: 415, endPoint y: 454, distance: 17.6
click at [505, 438] on input "0" at bounding box center [515, 441] width 47 height 17
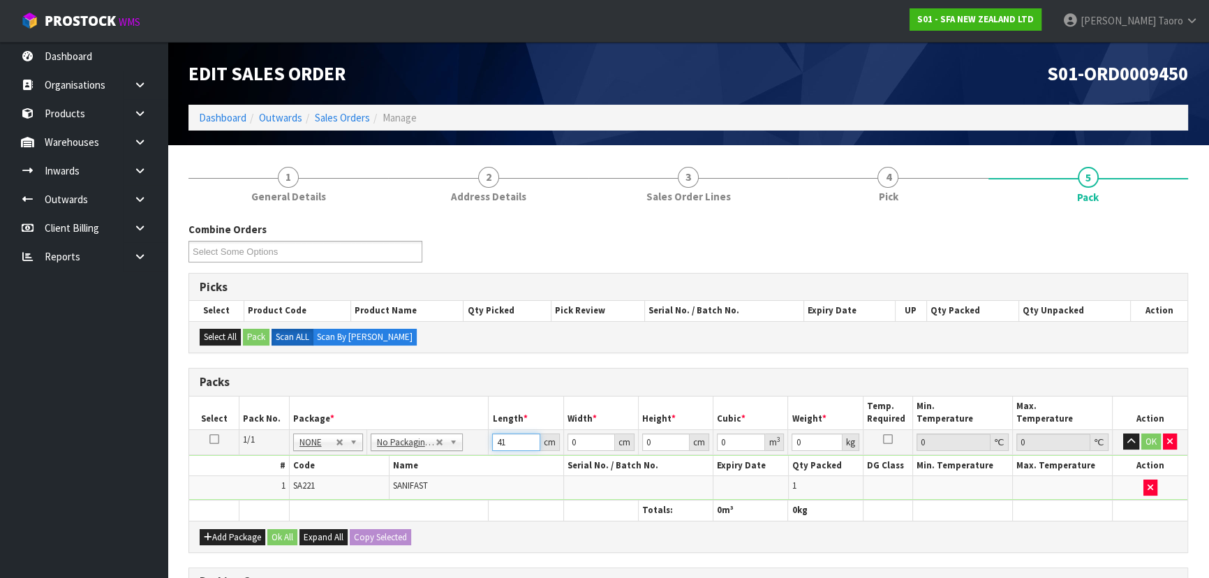
click at [505, 438] on input "41" at bounding box center [515, 441] width 47 height 17
type input "46"
type input "29"
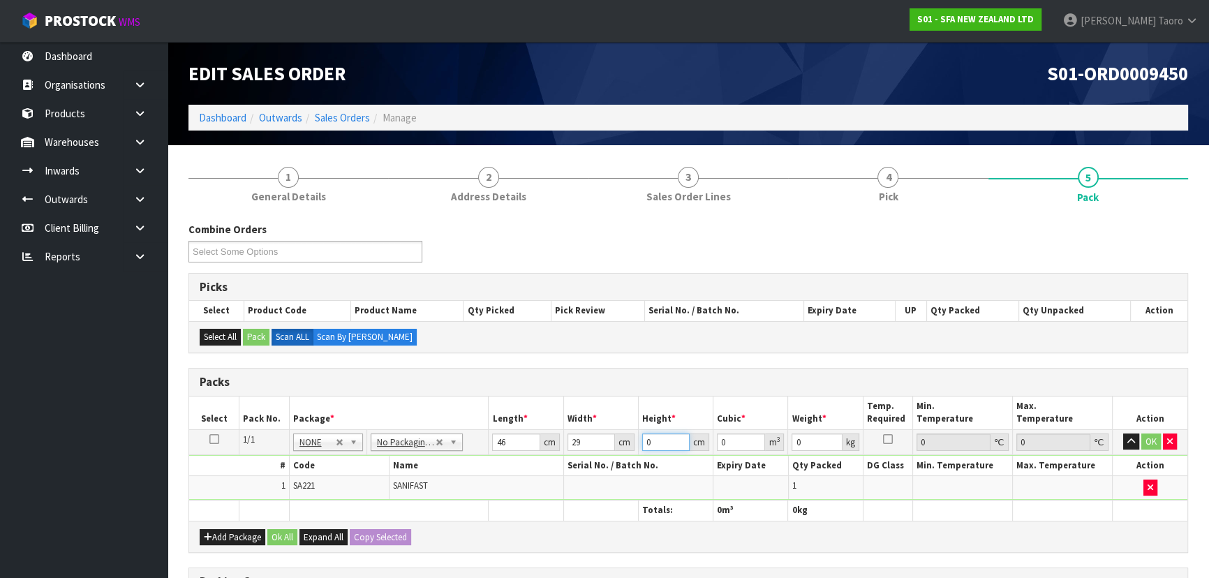
type input "4"
type input "0.005336"
type input "41"
type input "0.054694"
type input "41"
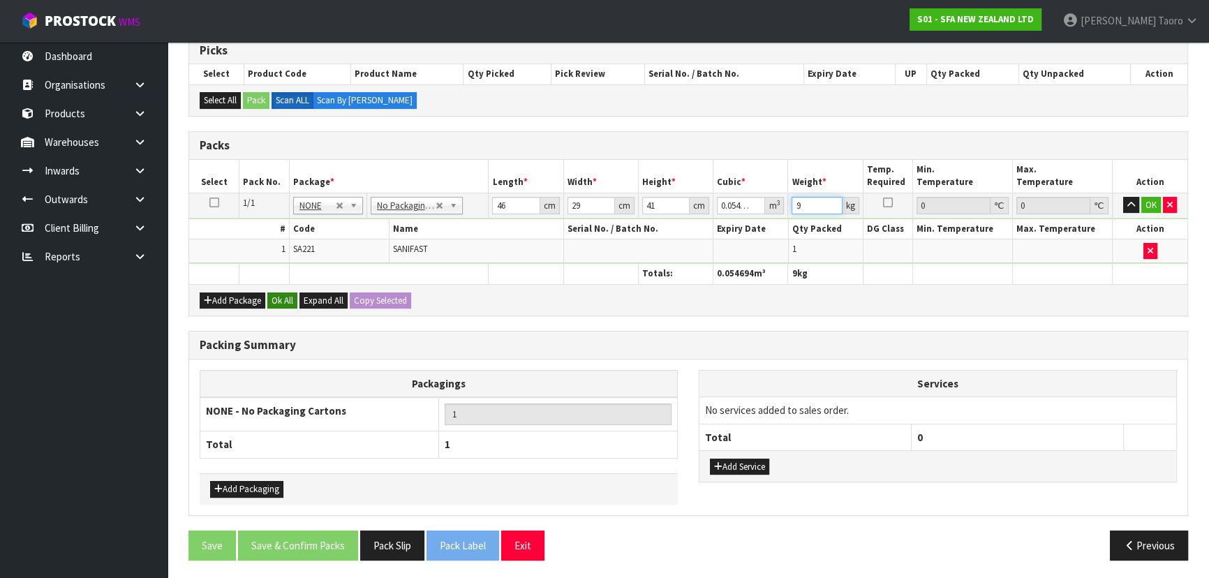
type input "9"
click at [292, 301] on button "Ok All" at bounding box center [282, 300] width 30 height 17
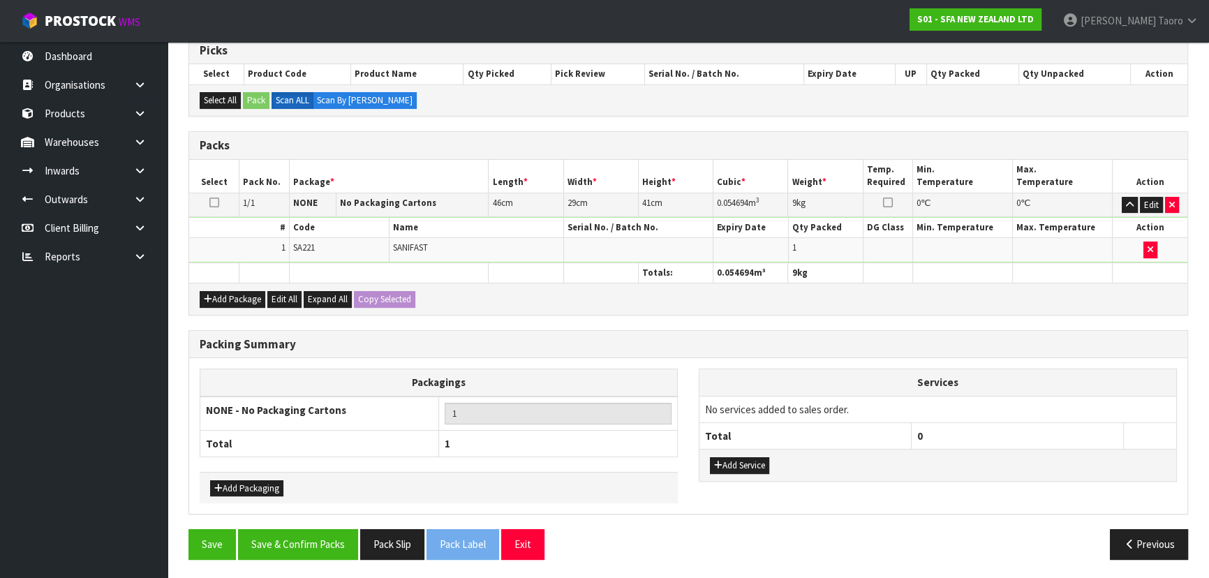
scroll to position [235, 0]
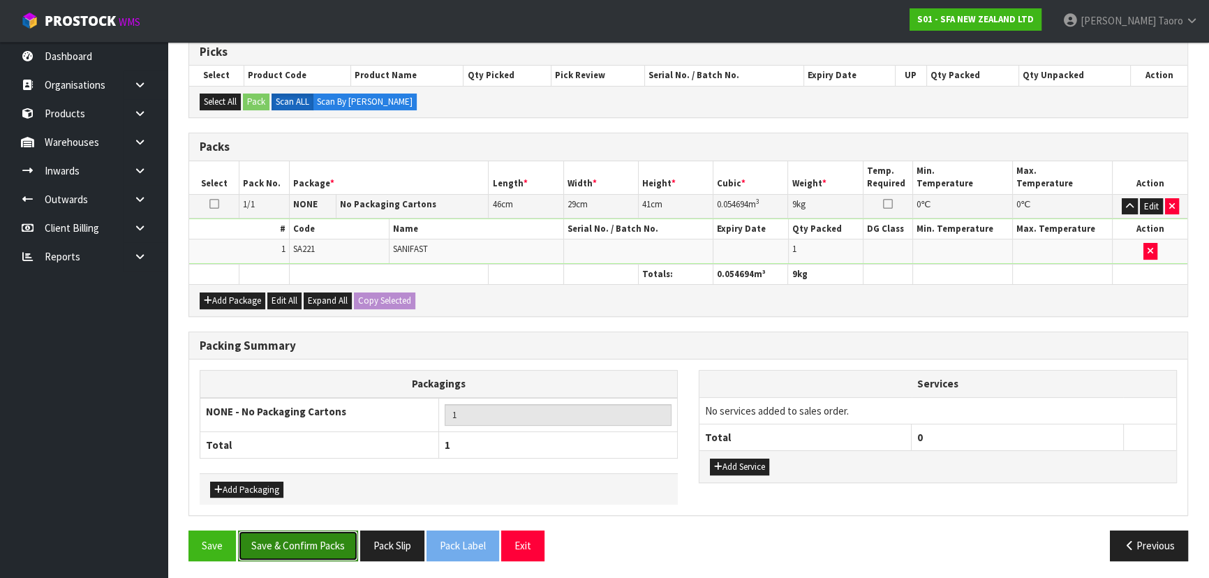
drag, startPoint x: 323, startPoint y: 529, endPoint x: 330, endPoint y: 531, distance: 7.8
click at [324, 531] on button "Save & Confirm Packs" at bounding box center [298, 546] width 120 height 30
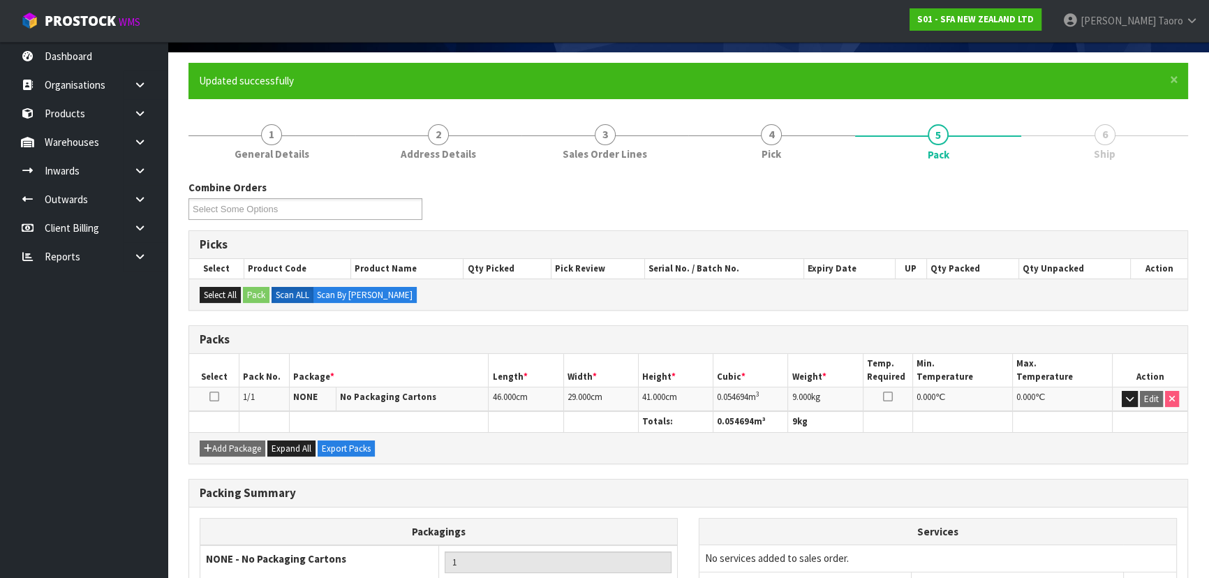
scroll to position [209, 0]
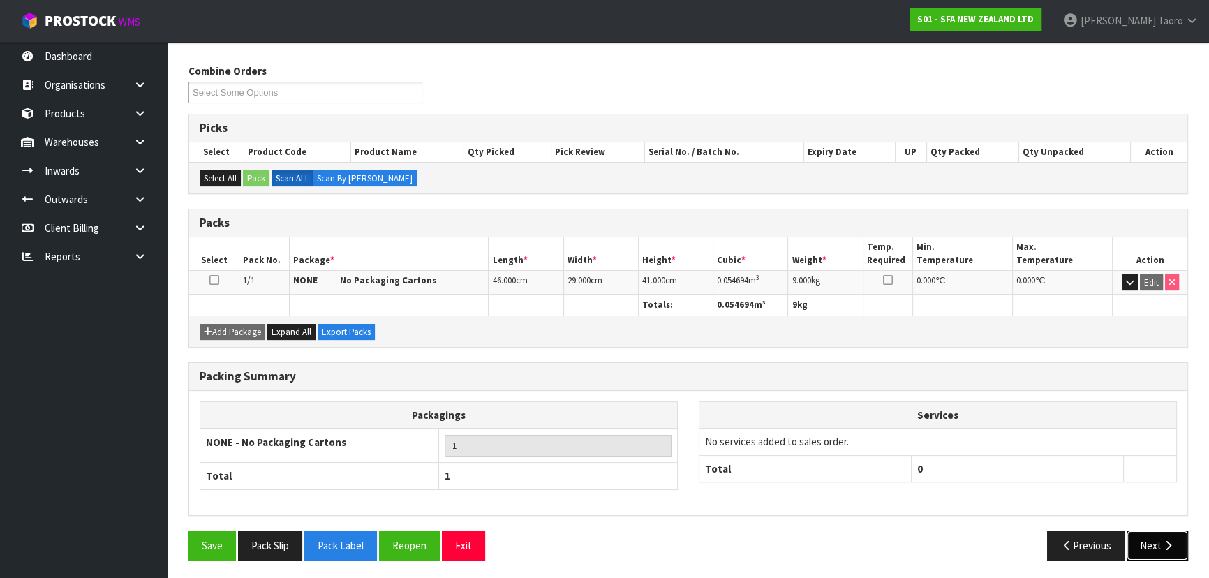
click at [1162, 540] on icon "button" at bounding box center [1168, 545] width 13 height 10
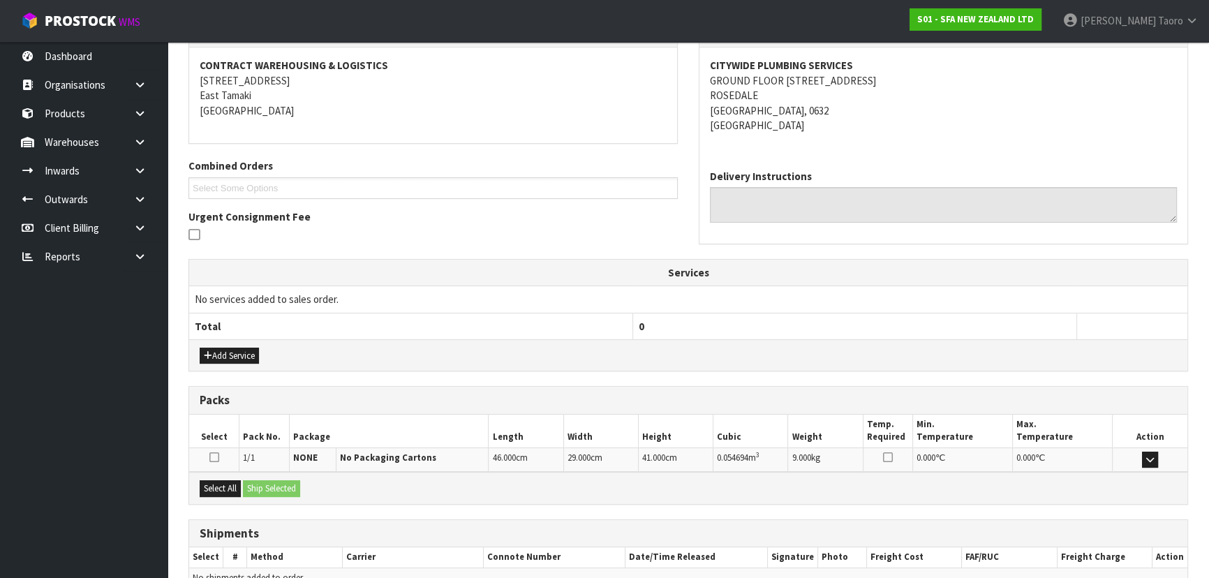
scroll to position [327, 0]
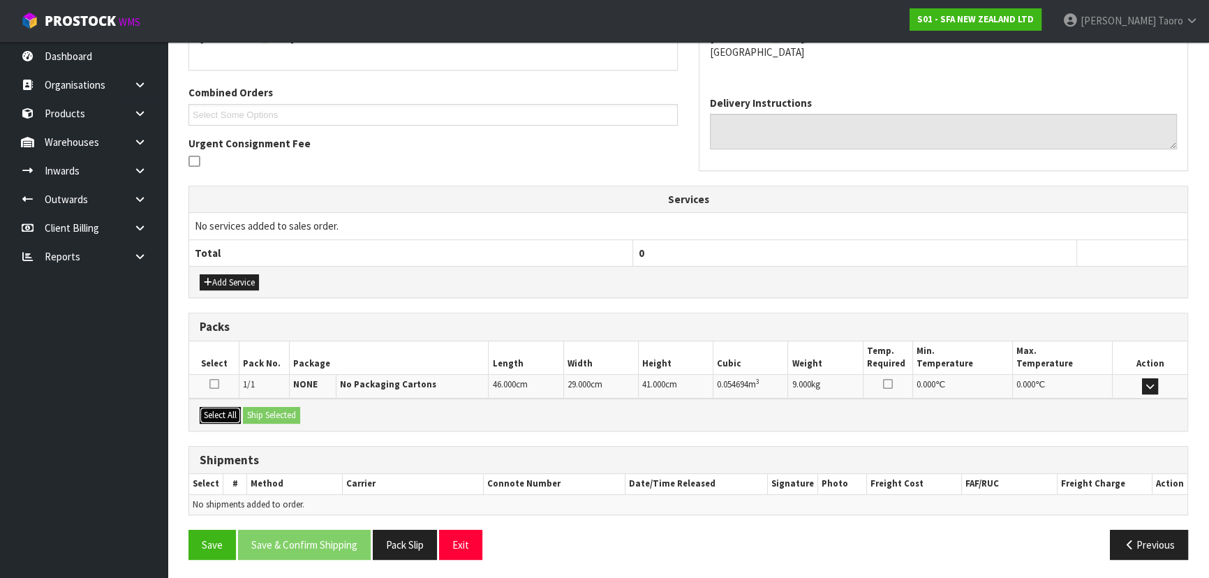
drag, startPoint x: 223, startPoint y: 417, endPoint x: 240, endPoint y: 414, distance: 17.1
click at [226, 417] on button "Select All" at bounding box center [220, 415] width 41 height 17
drag, startPoint x: 257, startPoint y: 410, endPoint x: 398, endPoint y: 466, distance: 151.7
click at [258, 410] on button "Ship Selected" at bounding box center [271, 415] width 57 height 17
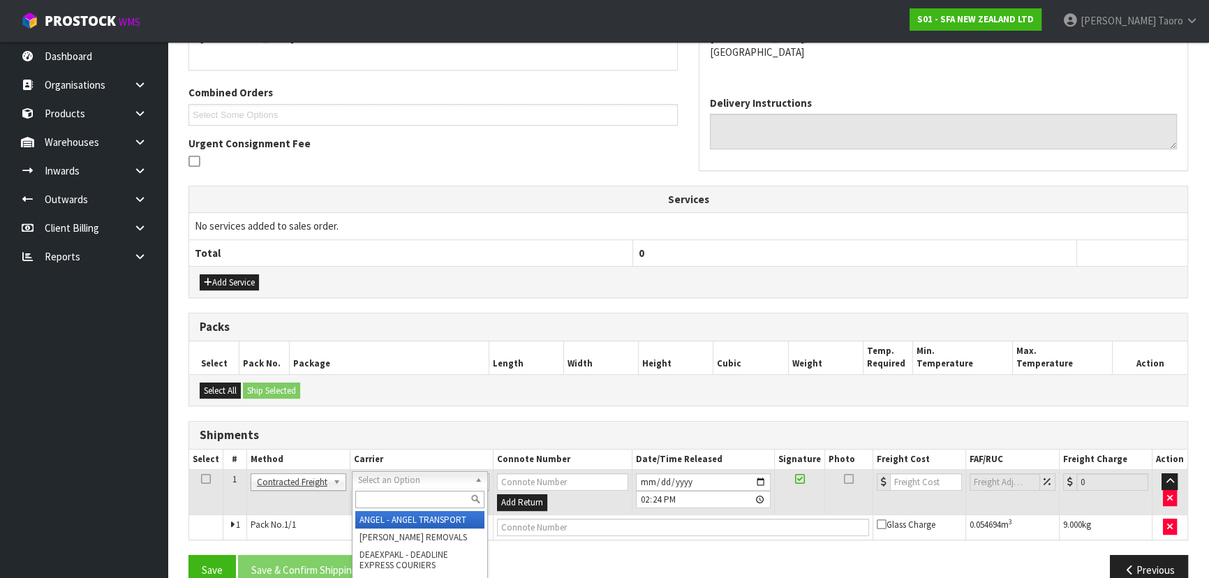
click at [408, 494] on input "text" at bounding box center [419, 499] width 129 height 17
type input "NZP"
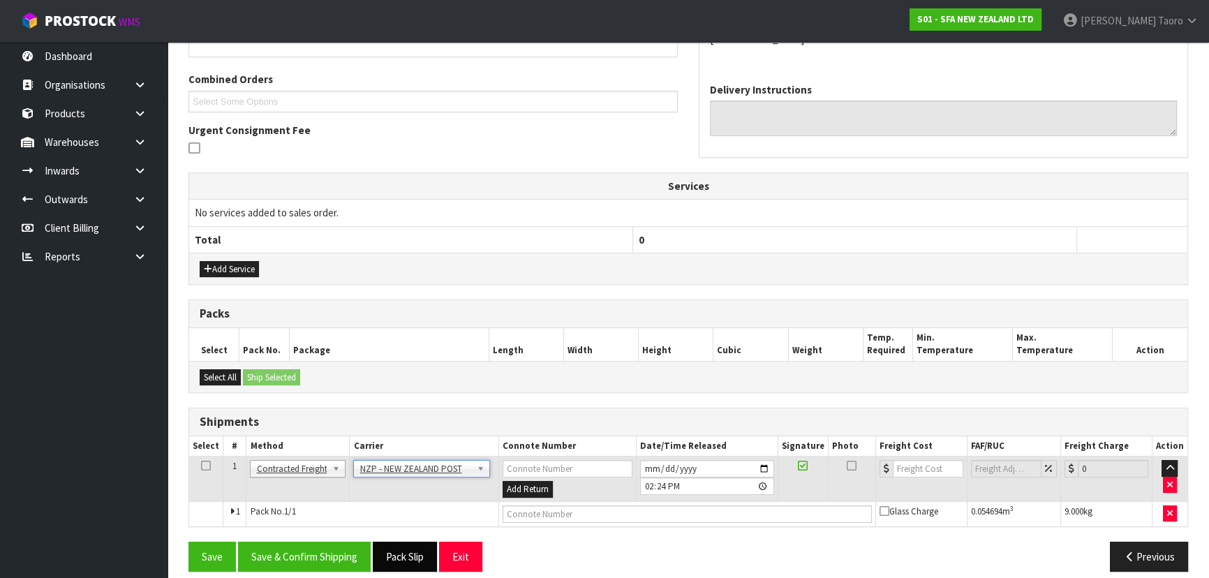
scroll to position [352, 0]
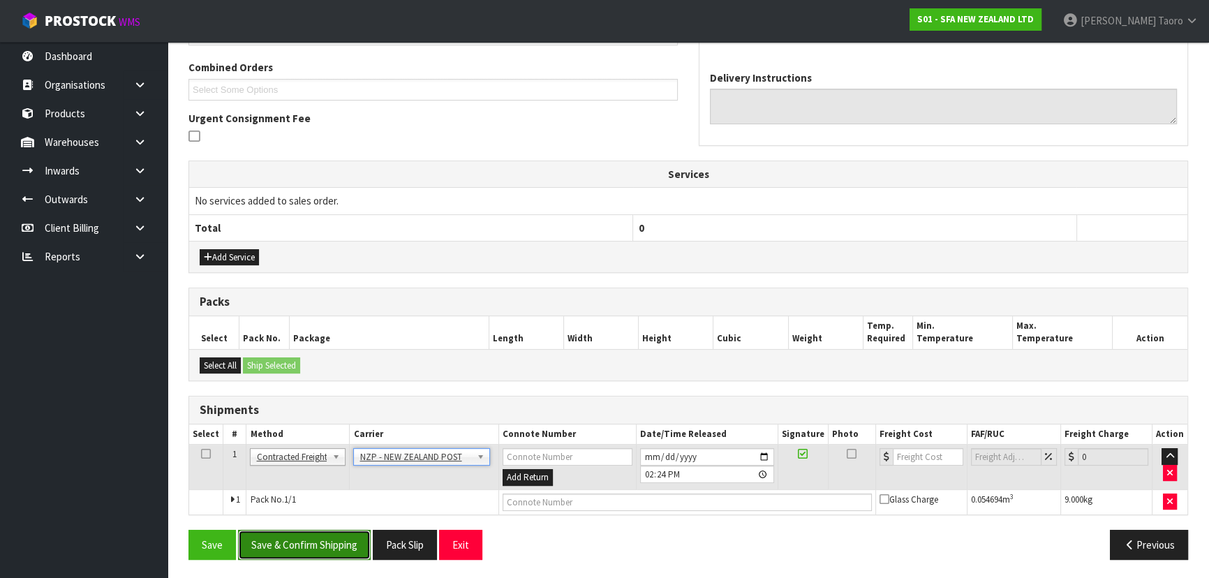
click at [364, 543] on button "Save & Confirm Shipping" at bounding box center [304, 545] width 133 height 30
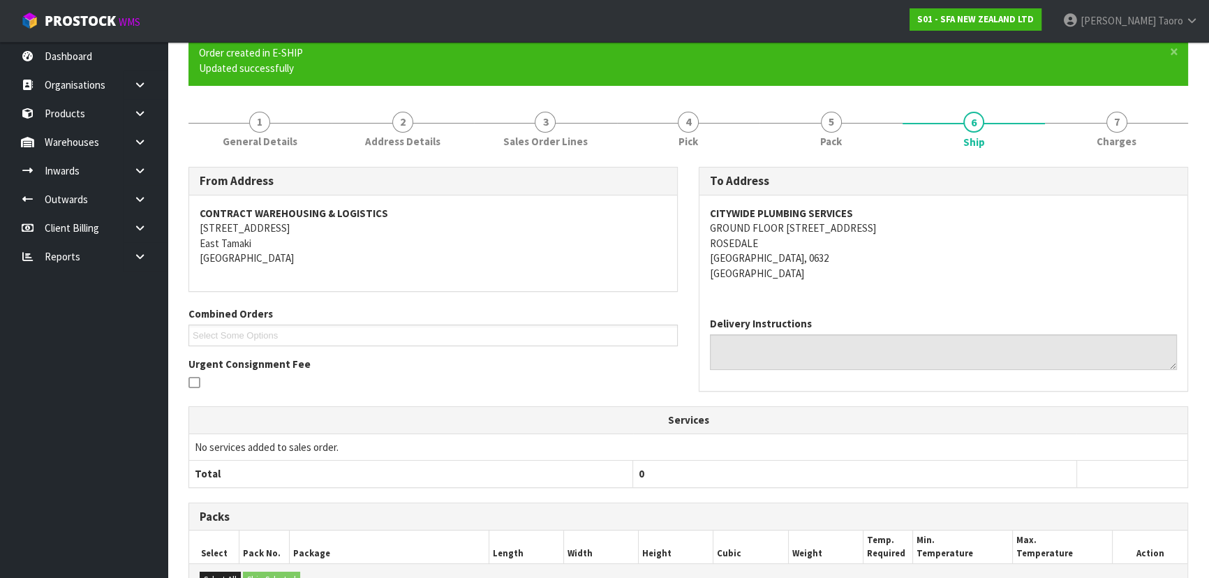
scroll to position [332, 0]
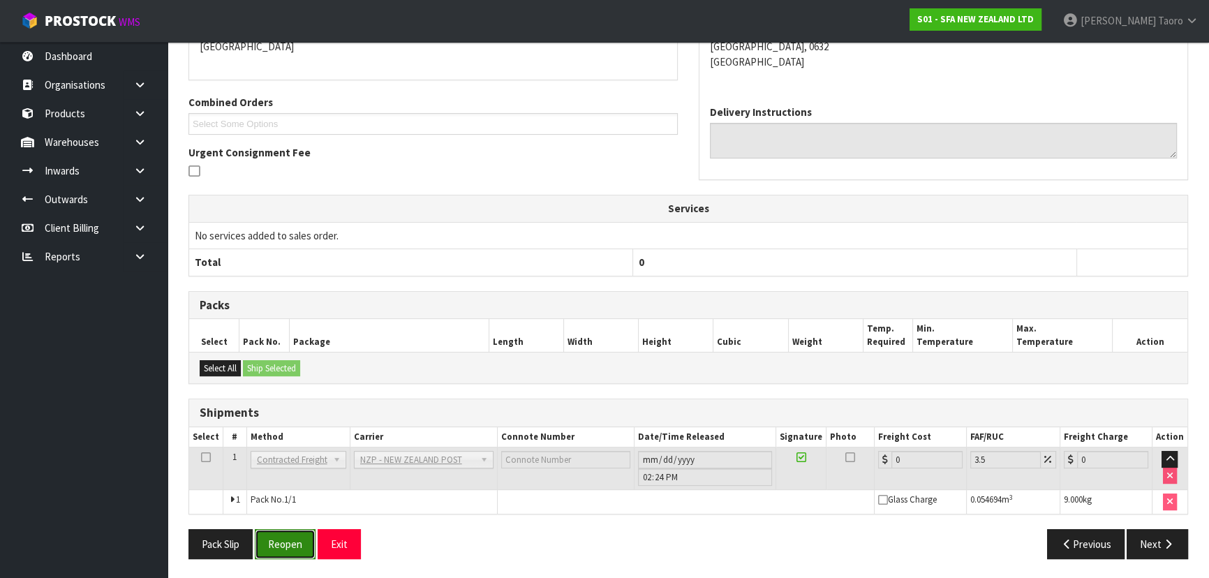
click at [286, 547] on button "Reopen" at bounding box center [285, 544] width 61 height 30
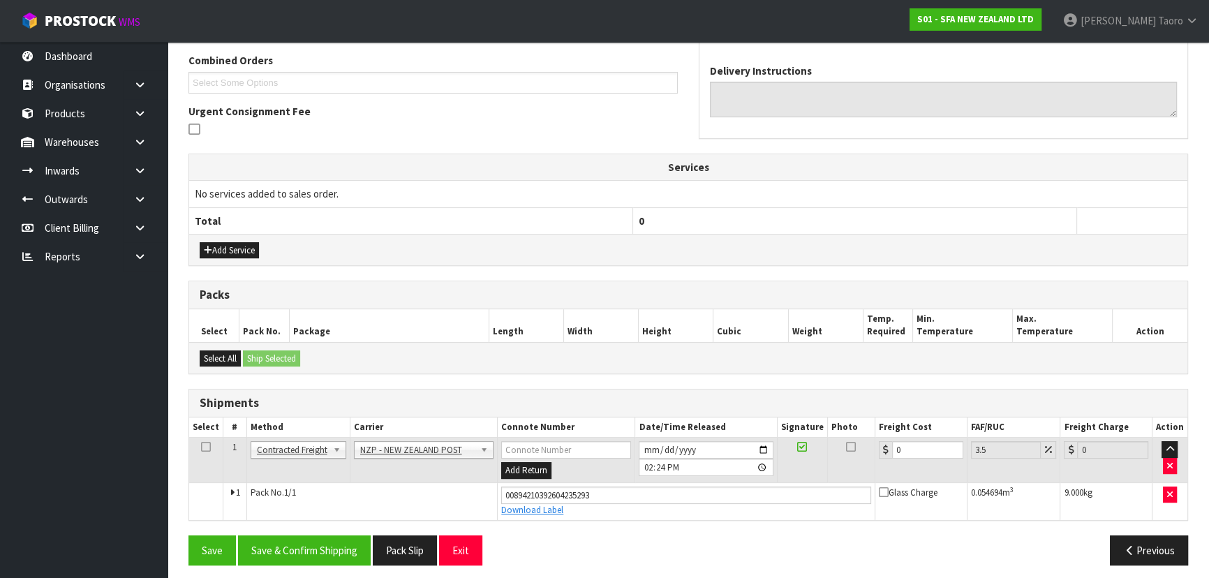
scroll to position [364, 0]
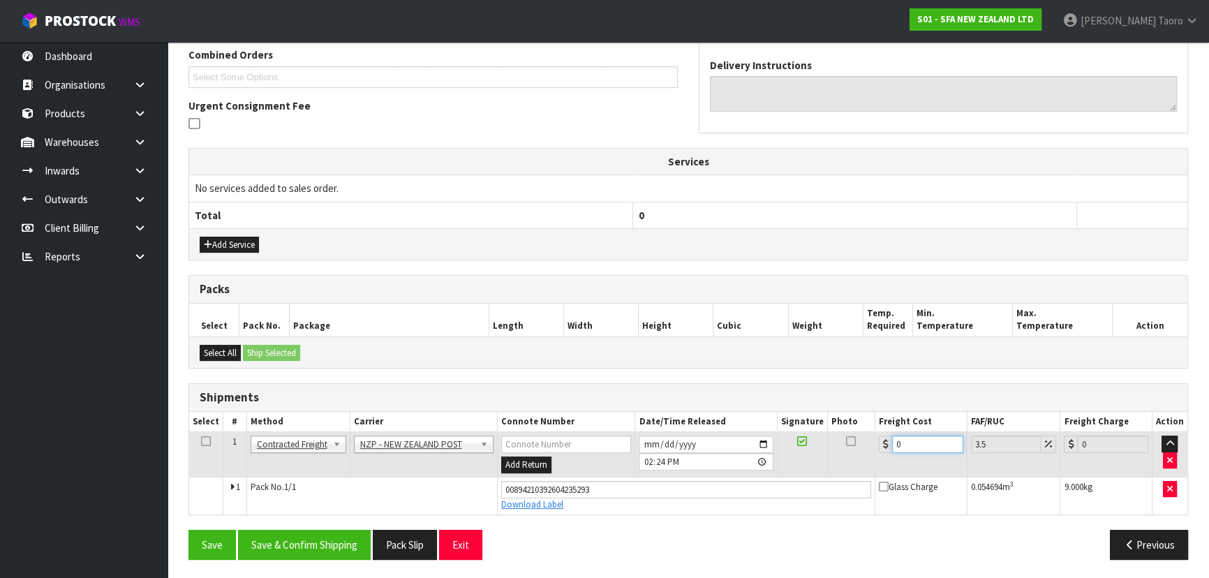
click at [917, 437] on input "0" at bounding box center [927, 444] width 71 height 17
type input "4"
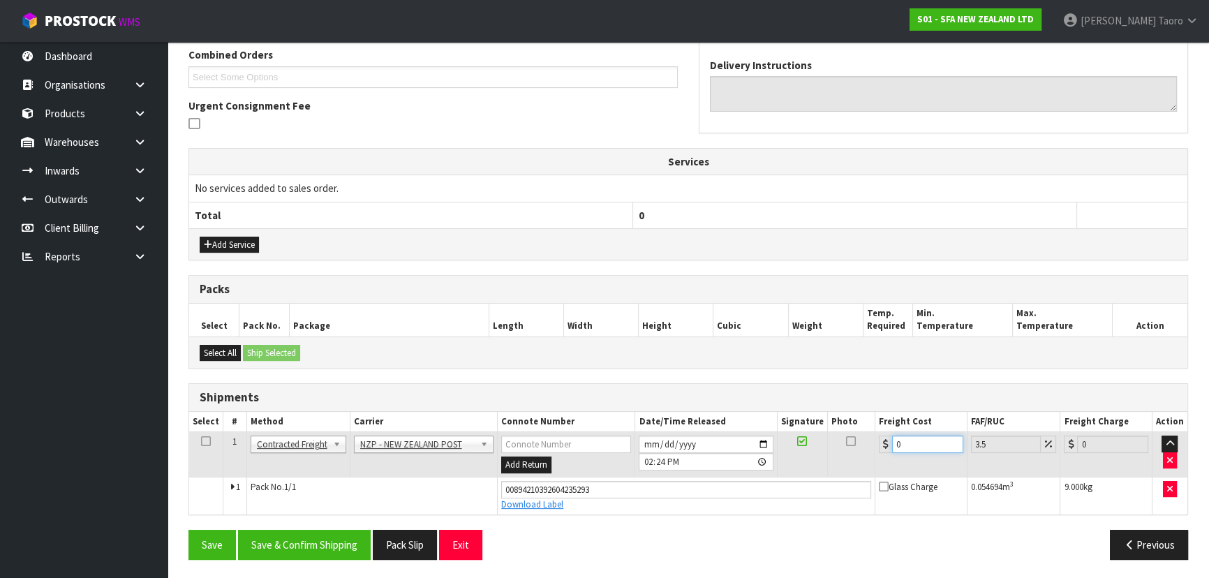
type input "4.14"
type input "4.3"
type input "4.45"
type input "4.33"
type input "4.48"
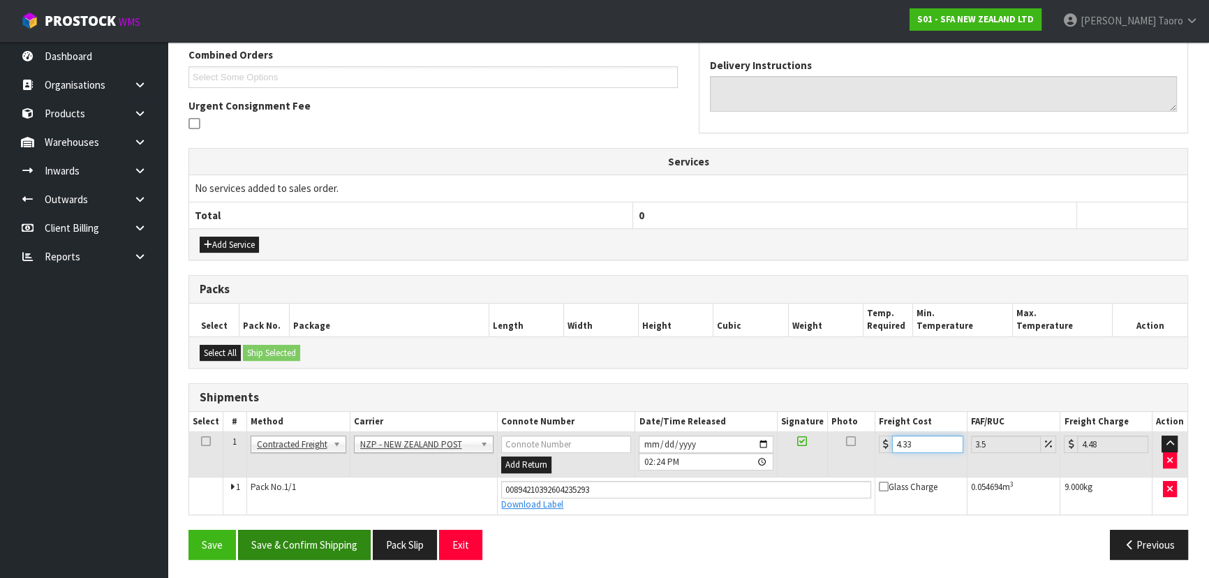
type input "4.33"
click at [361, 549] on button "Save & Confirm Shipping" at bounding box center [304, 545] width 133 height 30
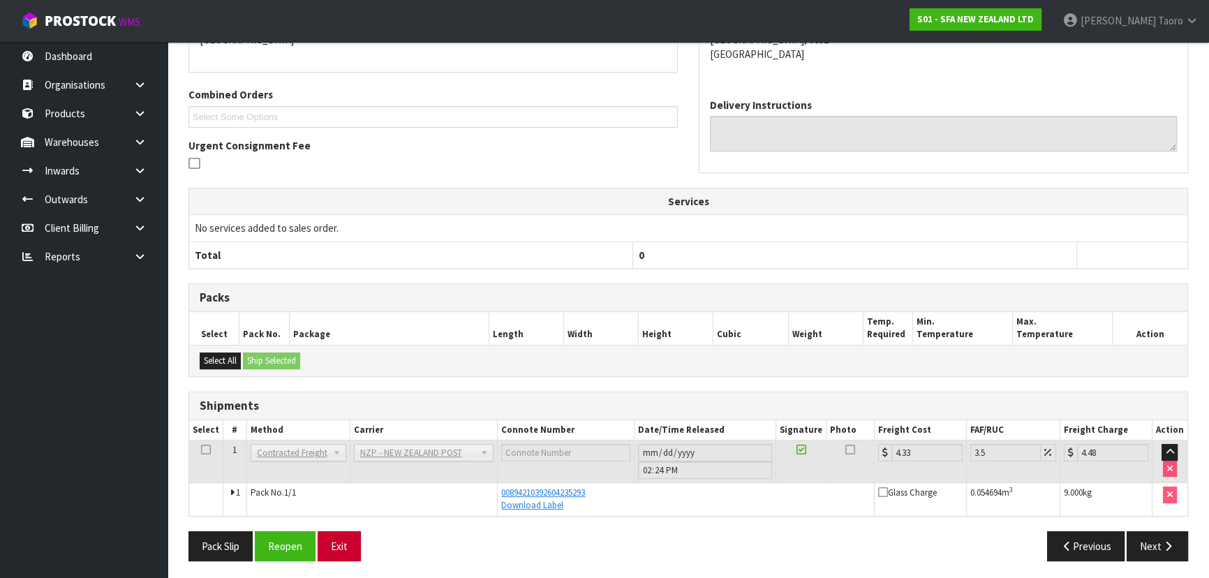
scroll to position [327, 0]
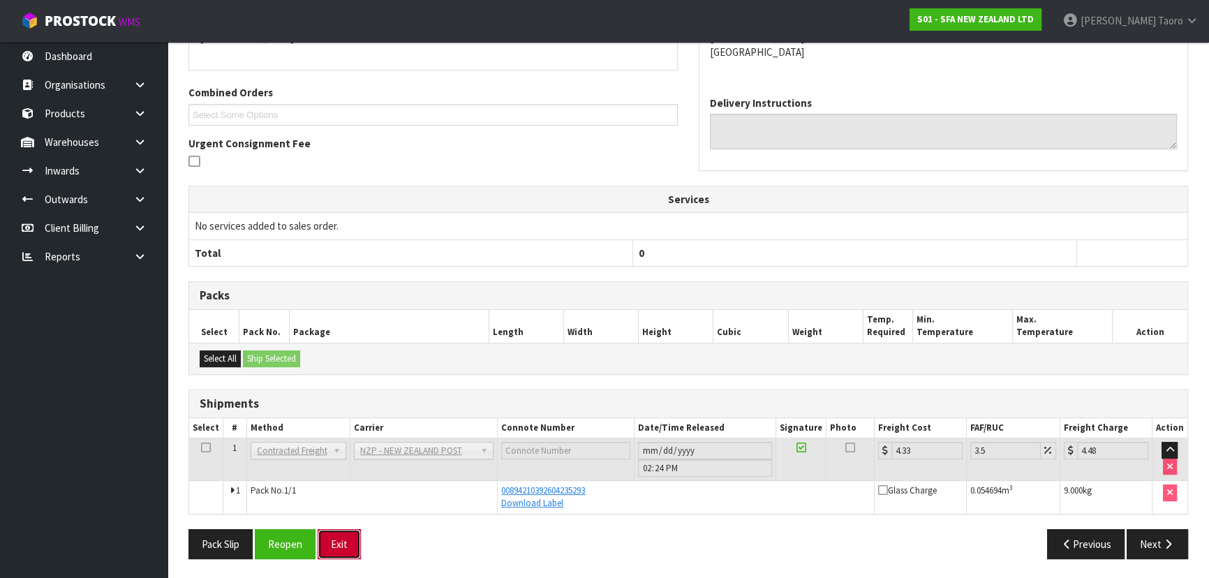
click at [346, 551] on button "Exit" at bounding box center [339, 544] width 43 height 30
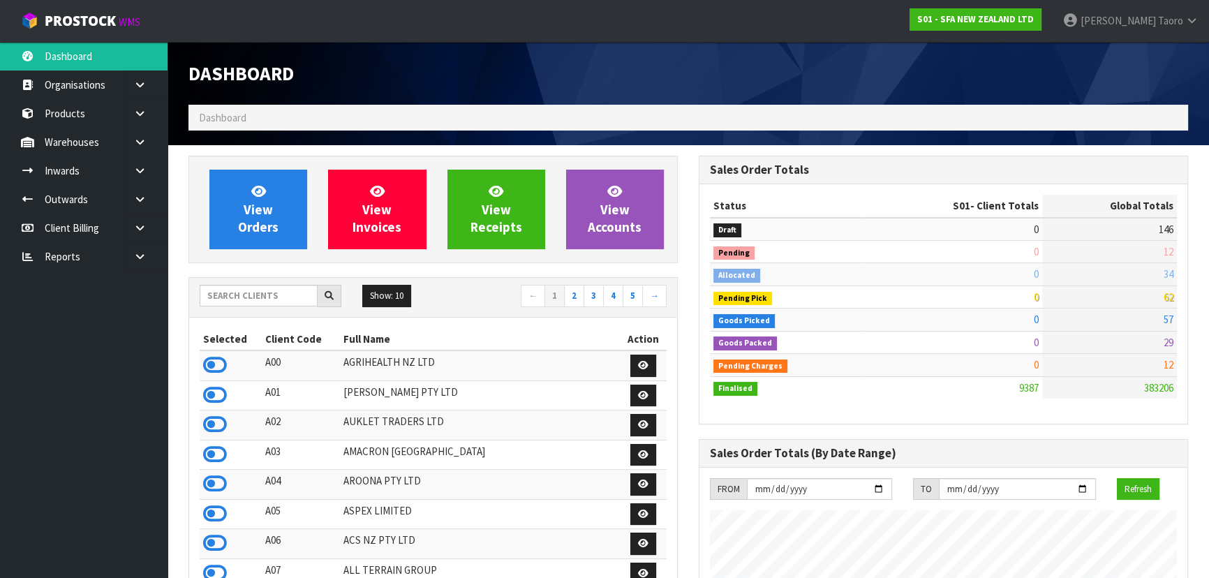
scroll to position [1055, 510]
click at [246, 293] on input "text" at bounding box center [259, 296] width 118 height 22
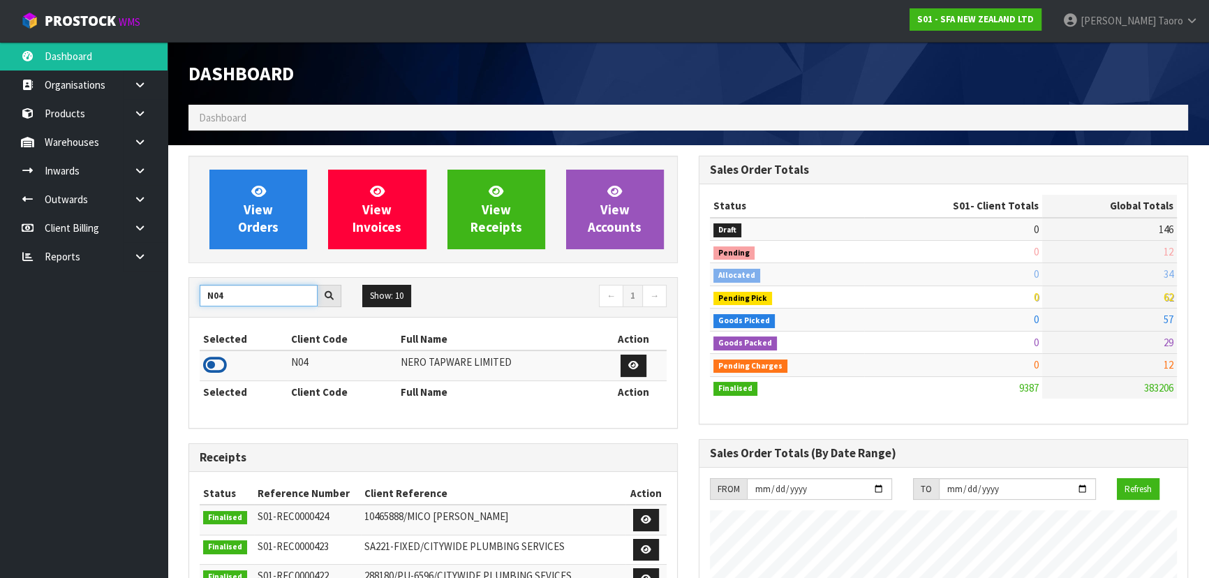
type input "N04"
drag, startPoint x: 216, startPoint y: 364, endPoint x: 239, endPoint y: 270, distance: 96.2
click at [219, 355] on icon at bounding box center [215, 365] width 24 height 21
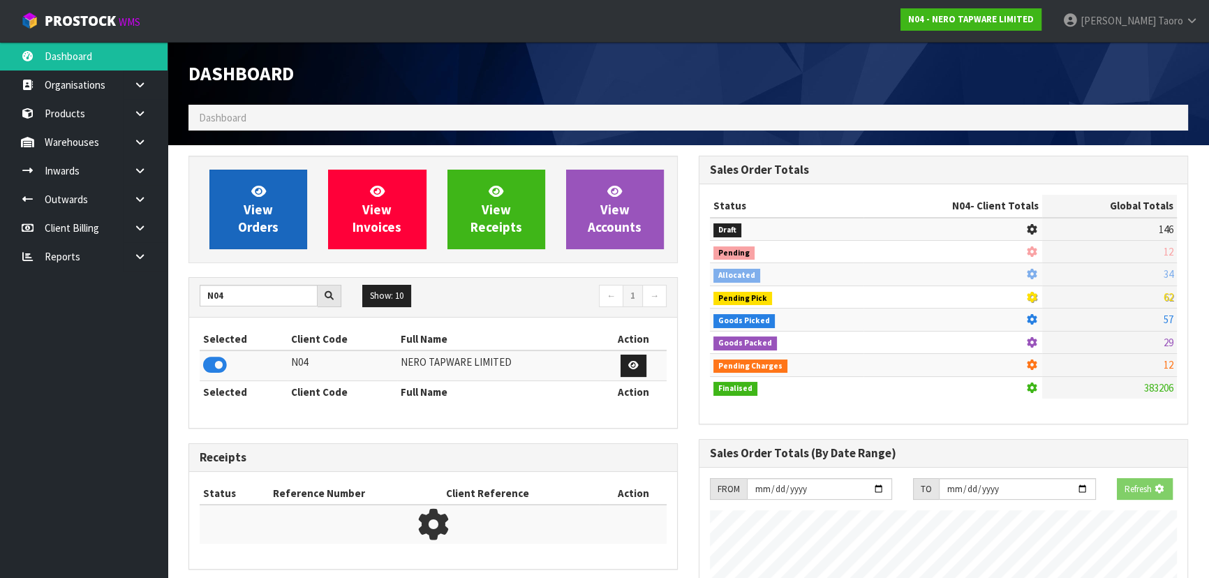
scroll to position [1115, 510]
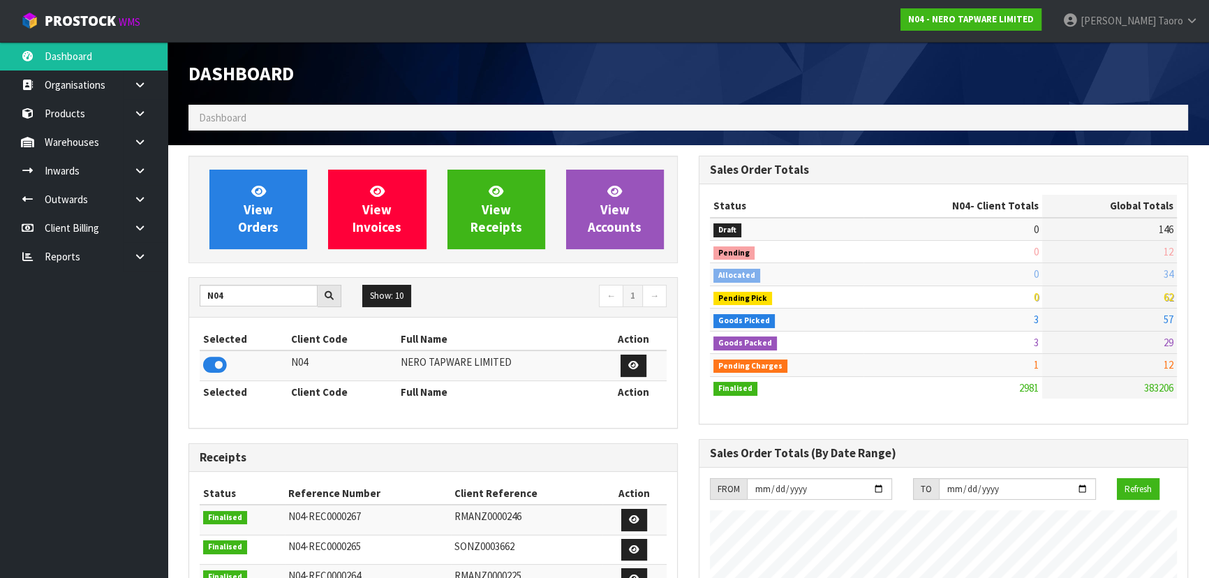
click at [273, 294] on input "N04" at bounding box center [259, 296] width 118 height 22
type input "S08"
click at [223, 367] on icon at bounding box center [215, 365] width 24 height 21
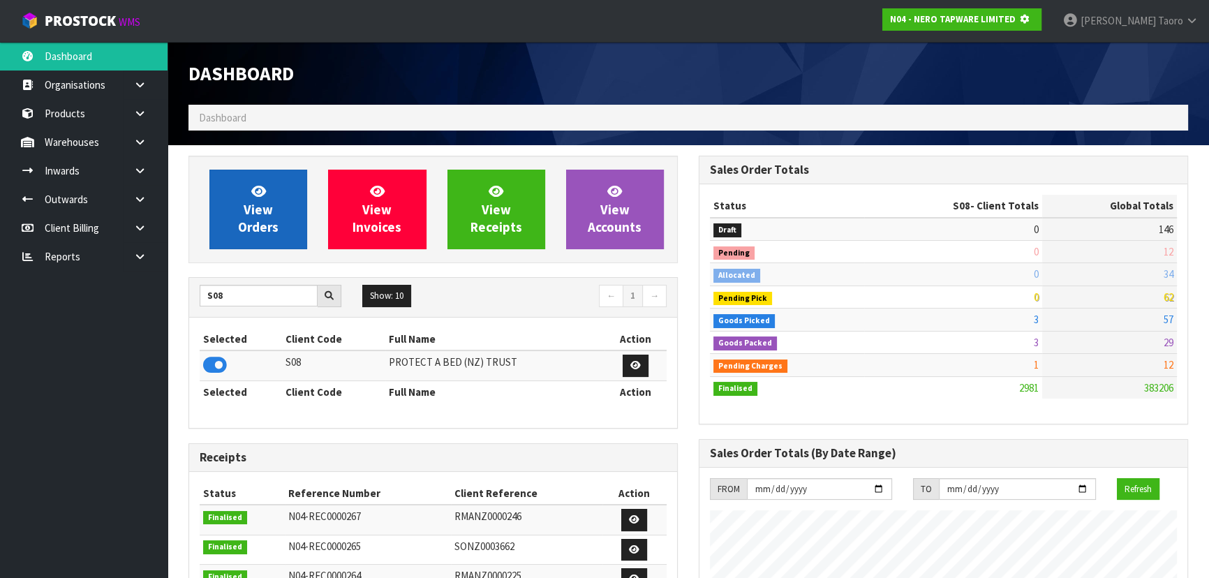
scroll to position [697198, 697557]
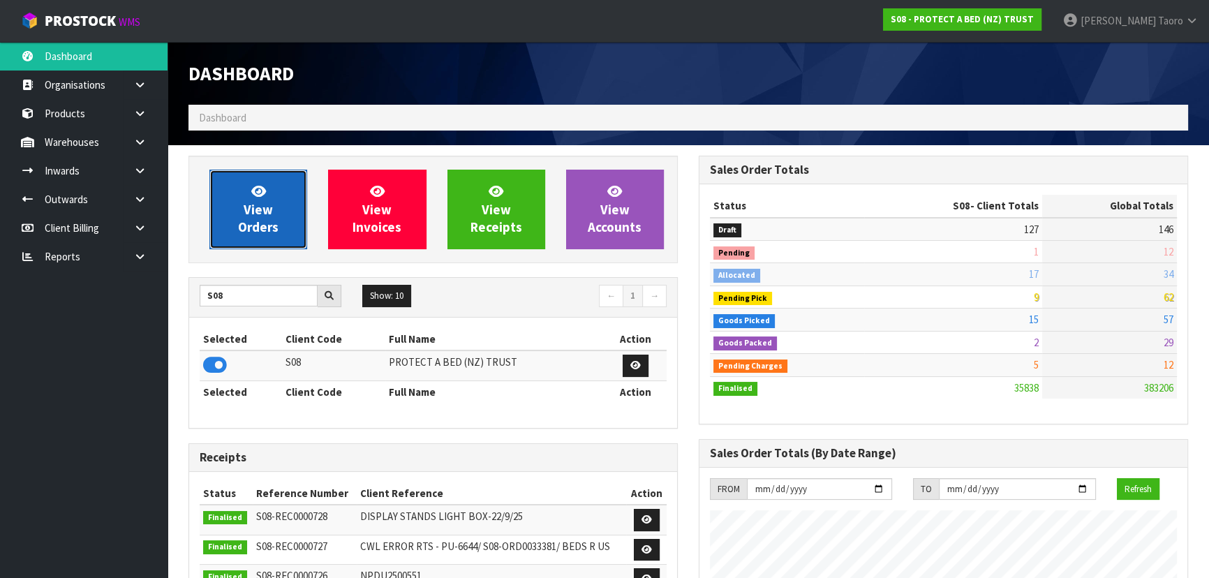
click at [269, 211] on span "View Orders" at bounding box center [258, 209] width 40 height 52
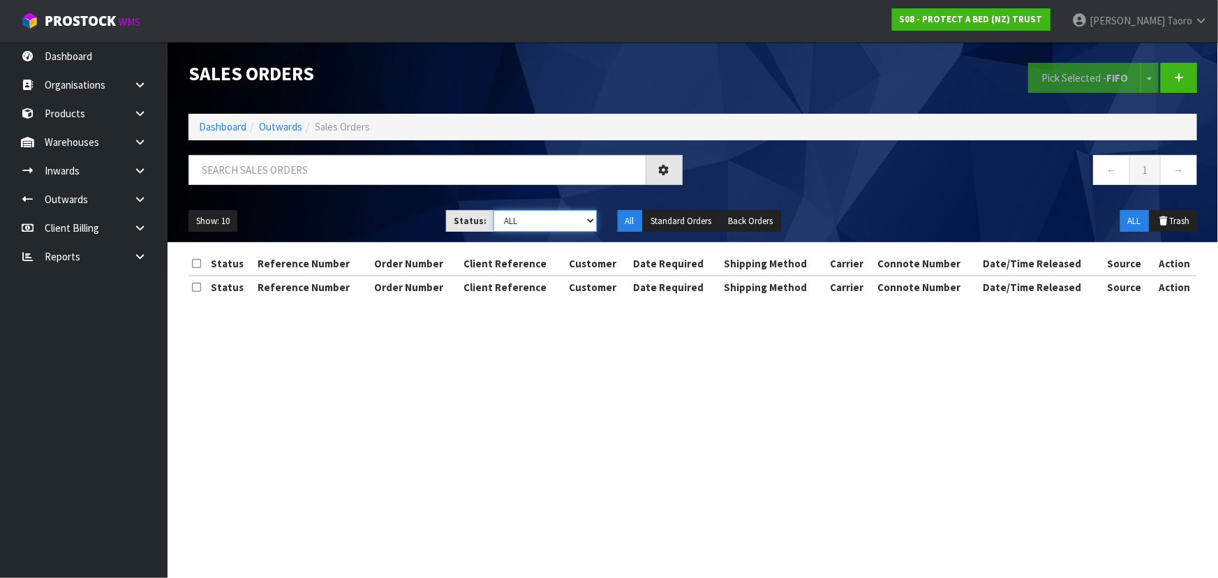
click at [546, 221] on select "Draft Pending Allocated Pending Pick Goods Picked Goods Packed Pending Charges …" at bounding box center [545, 221] width 103 height 22
click at [494, 210] on select "Draft Pending Allocated Pending Pick Goods Picked Goods Packed Pending Charges …" at bounding box center [545, 221] width 103 height 22
click at [539, 215] on select "Draft Pending Allocated Pending Pick Goods Picked Goods Packed Pending Charges …" at bounding box center [545, 221] width 103 height 22
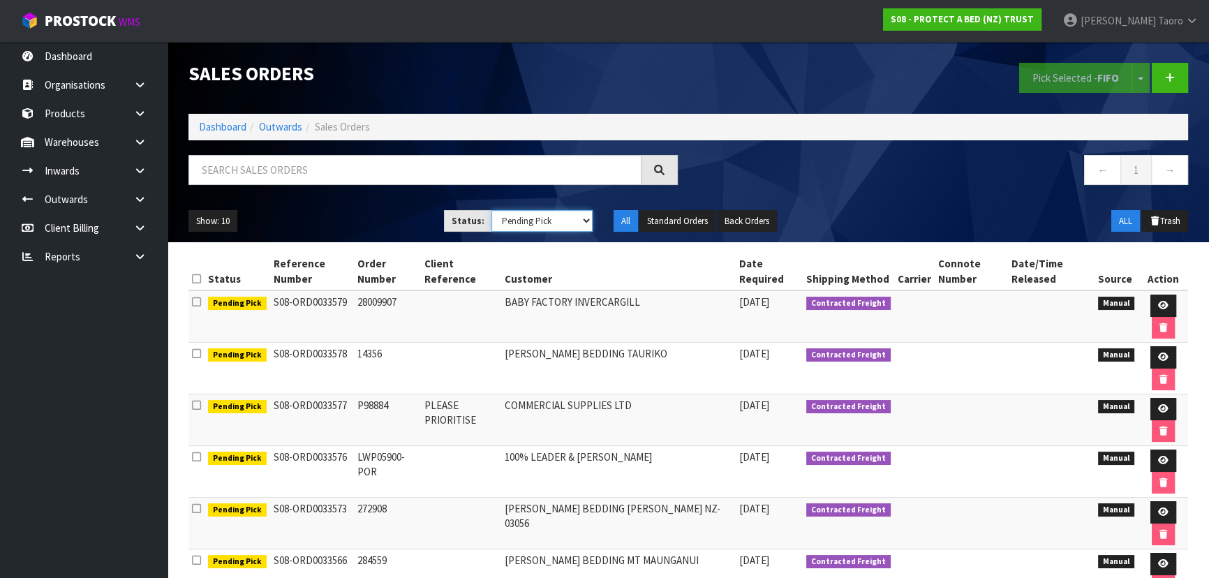
select select "string:4"
click at [491, 210] on select "Draft Pending Allocated Pending Pick Goods Picked Goods Packed Pending Charges …" at bounding box center [542, 221] width 102 height 22
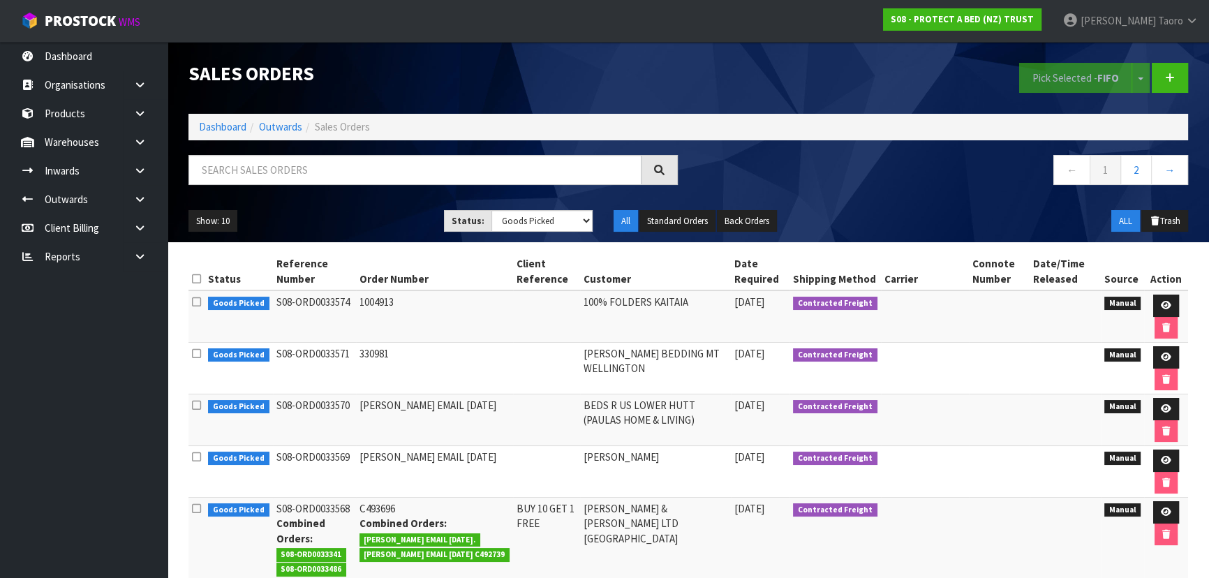
click at [218, 235] on div "Show: 10 5 10 25 50 Status: Draft Pending Allocated Pending Pick Goods Picked G…" at bounding box center [688, 221] width 1021 height 43
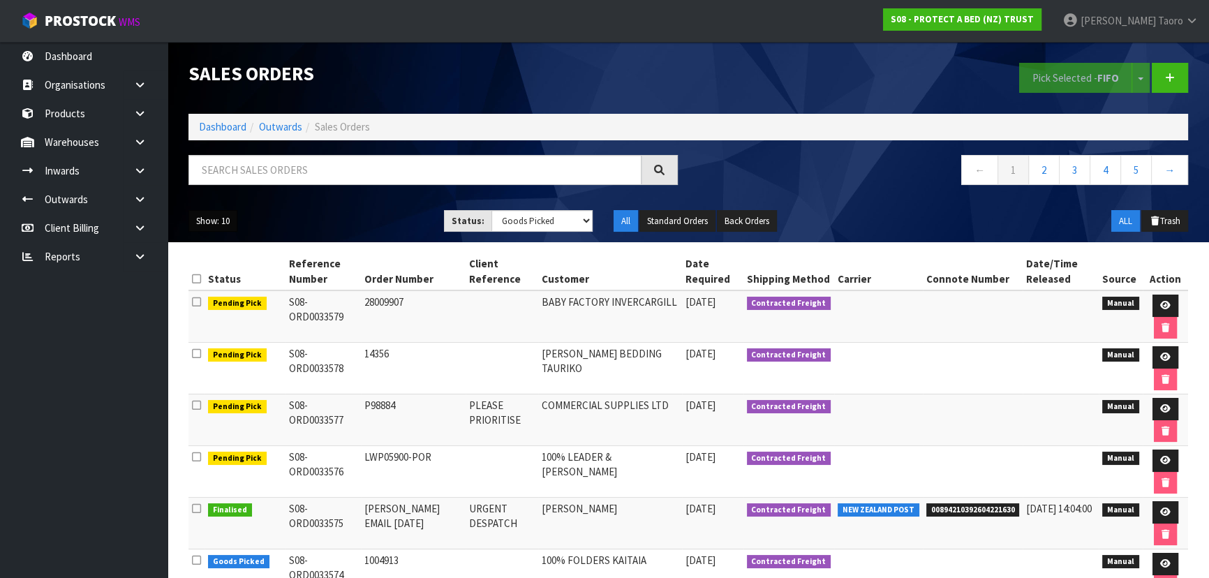
click at [225, 222] on button "Show: 10" at bounding box center [212, 221] width 49 height 22
click at [237, 300] on link "50" at bounding box center [244, 304] width 110 height 19
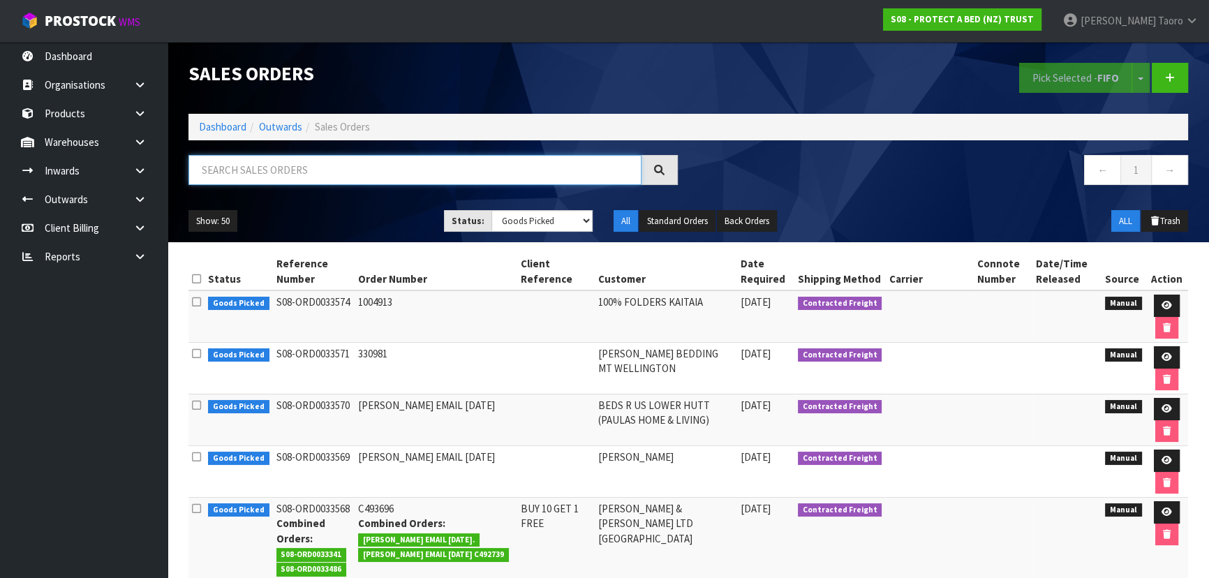
click at [280, 167] on input "text" at bounding box center [414, 170] width 453 height 30
type input "33486"
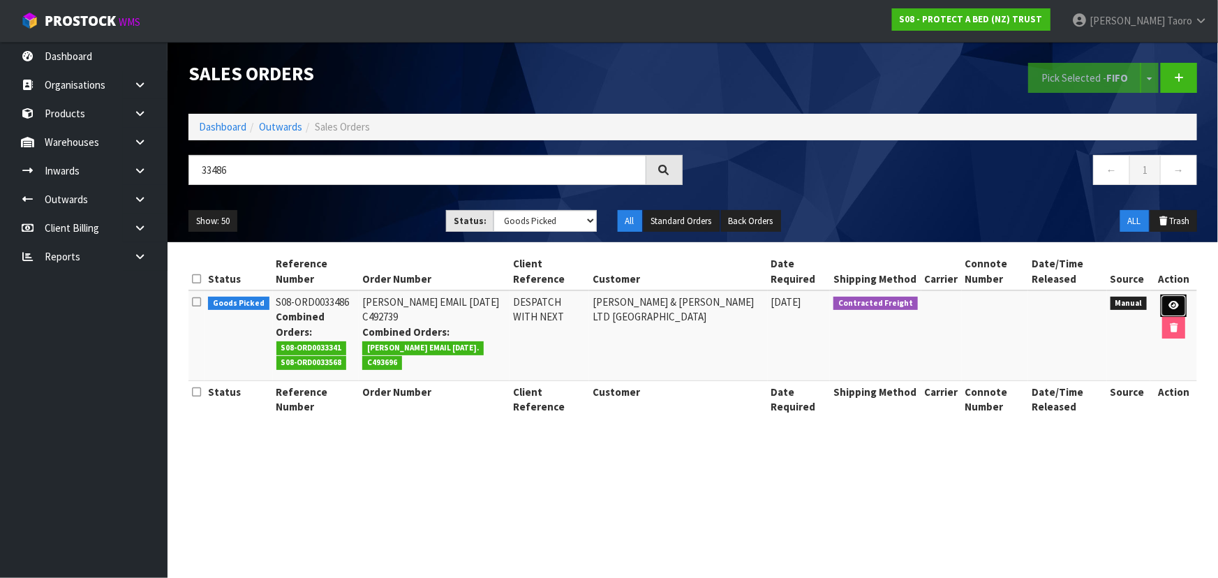
click at [1169, 302] on icon at bounding box center [1174, 305] width 10 height 9
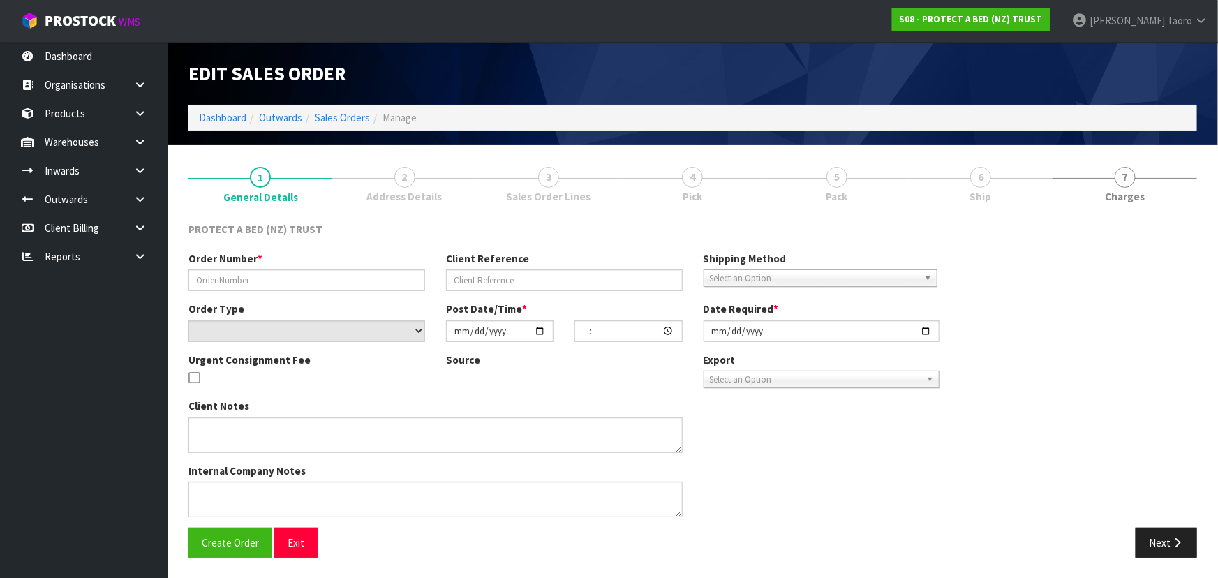
type input "CLINT EMAIL 18.09.2025 C492739"
type input "DESPATCH WITH NEXT"
select select "number:0"
type input "2025-09-18"
type input "12:37:00.000"
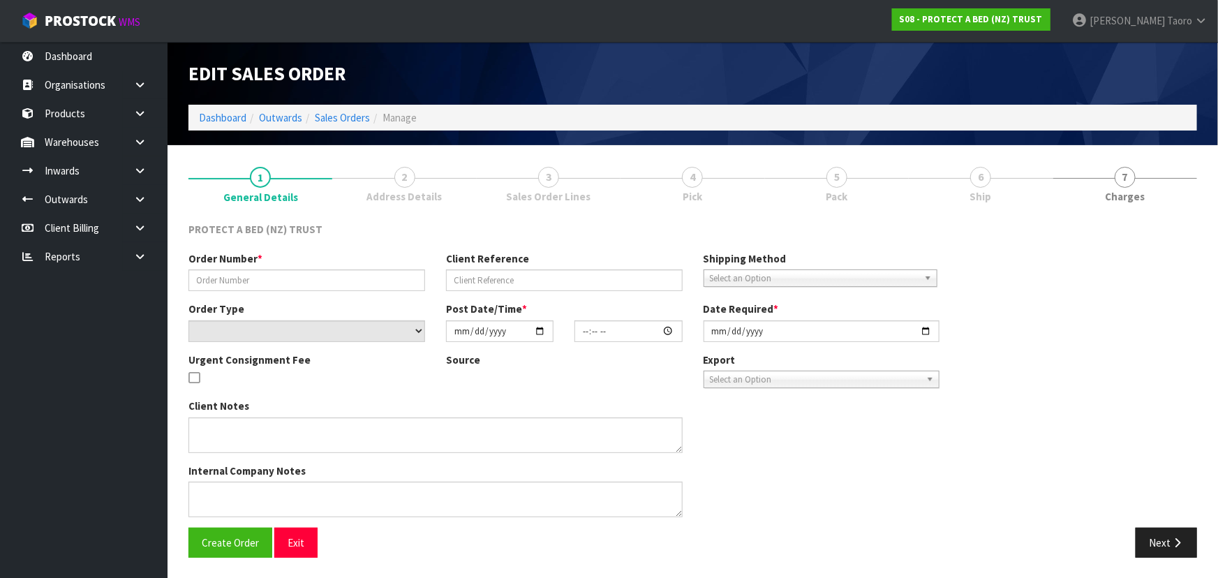
type input "2025-09-26"
type textarea "WHEN WE NEXT GET AN ORDER FROM MCKENZIE AND WILLIS PLEASE INCLUDE THESE WITH TH…"
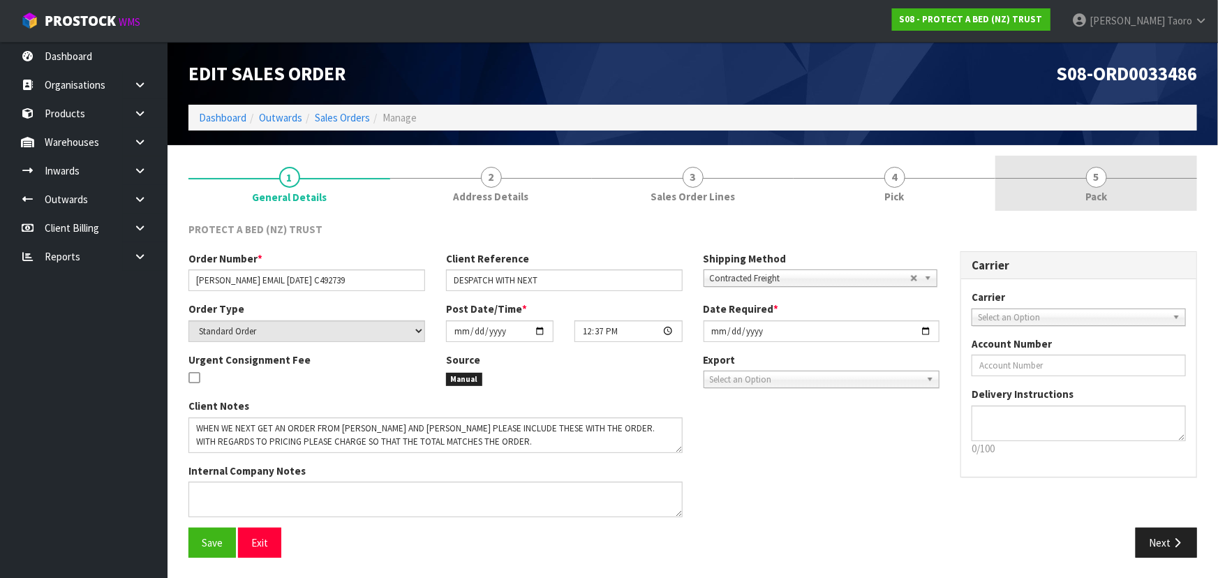
drag, startPoint x: 1104, startPoint y: 197, endPoint x: 1079, endPoint y: 204, distance: 26.8
click at [1103, 196] on span "Pack" at bounding box center [1096, 196] width 22 height 15
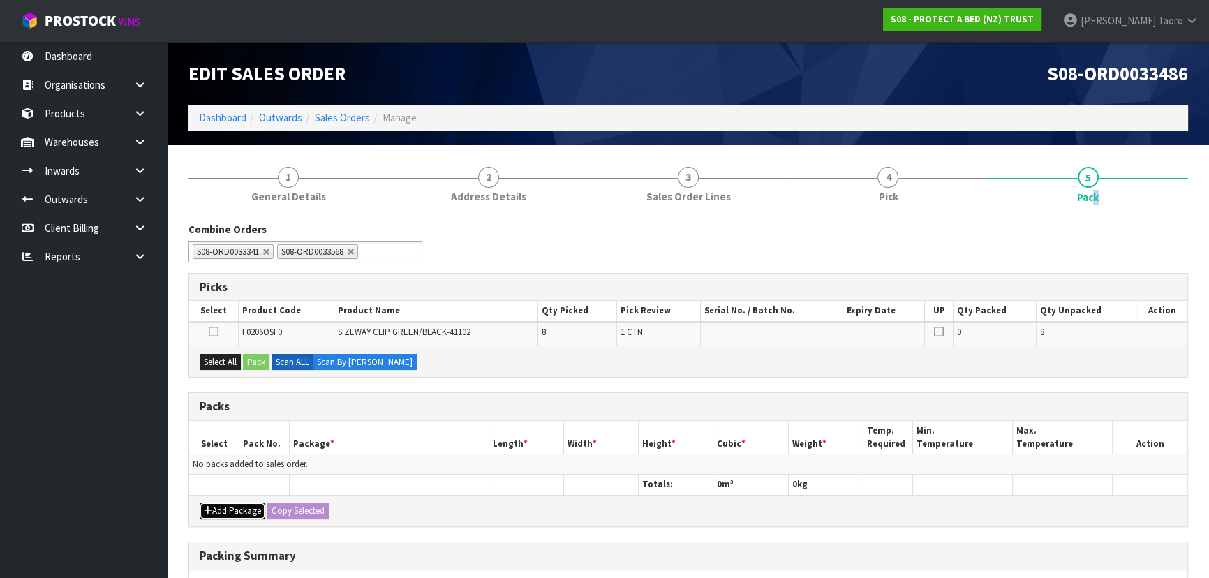
click at [228, 508] on button "Add Package" at bounding box center [233, 511] width 66 height 17
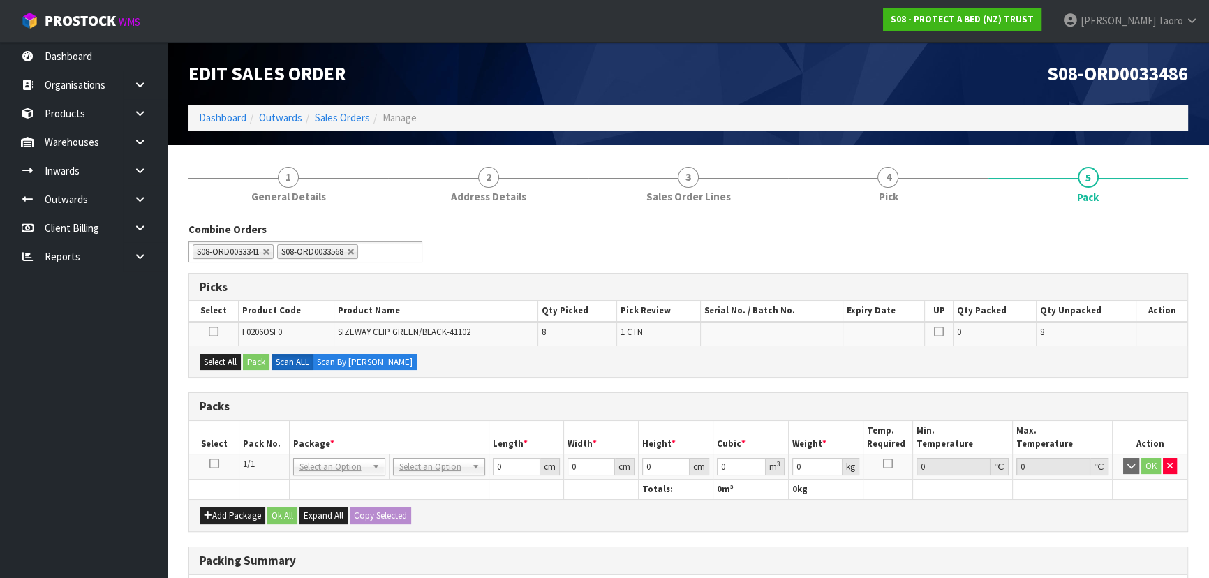
click at [214, 464] on icon at bounding box center [214, 464] width 10 height 1
click at [594, 250] on div "Combine Orders S08-ORD0031944 S08-ORD0032699 S08-ORD0032700 S08-ORD0032701 S08-…" at bounding box center [688, 247] width 1021 height 50
click at [454, 426] on th "Package *" at bounding box center [389, 437] width 200 height 33
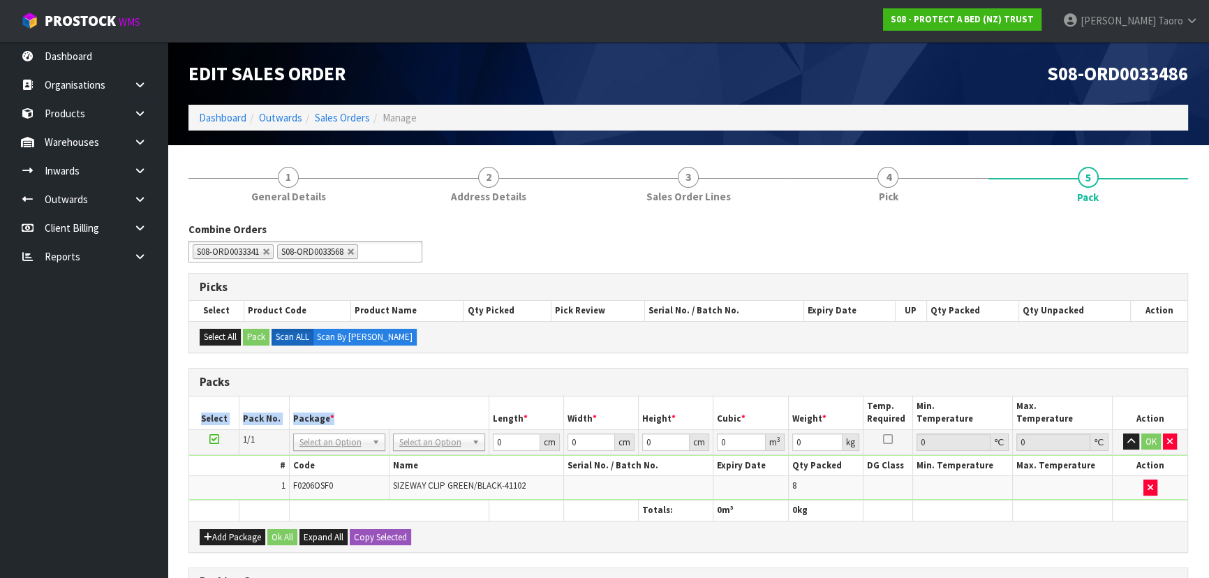
click at [345, 515] on div "Packs Select Pack No. Package * Length * Width * Height * Cubic * Weight * Temp…" at bounding box center [688, 460] width 1000 height 185
click at [600, 347] on div "Select All Pack Scan ALL Scan By Quantity" at bounding box center [688, 336] width 998 height 31
click at [454, 451] on td "No Packaging Cartons PLT GEN120 (1200 X 1000) PLT ONE WAY SKID CHEP HIRE PALLET…" at bounding box center [439, 441] width 100 height 25
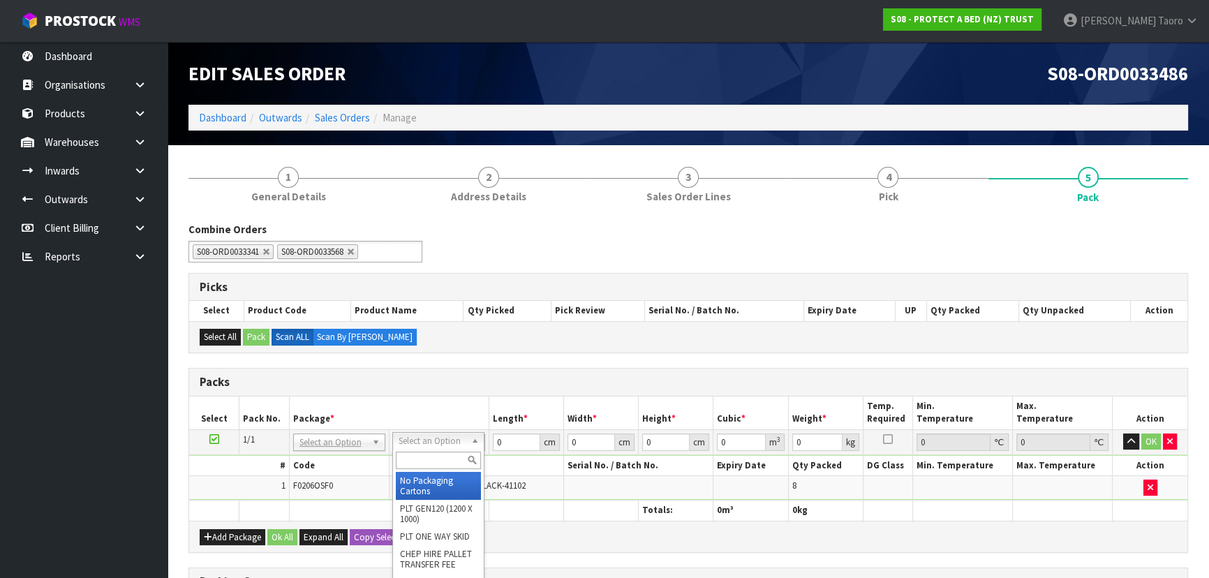
drag, startPoint x: 461, startPoint y: 490, endPoint x: 472, endPoint y: 470, distance: 22.5
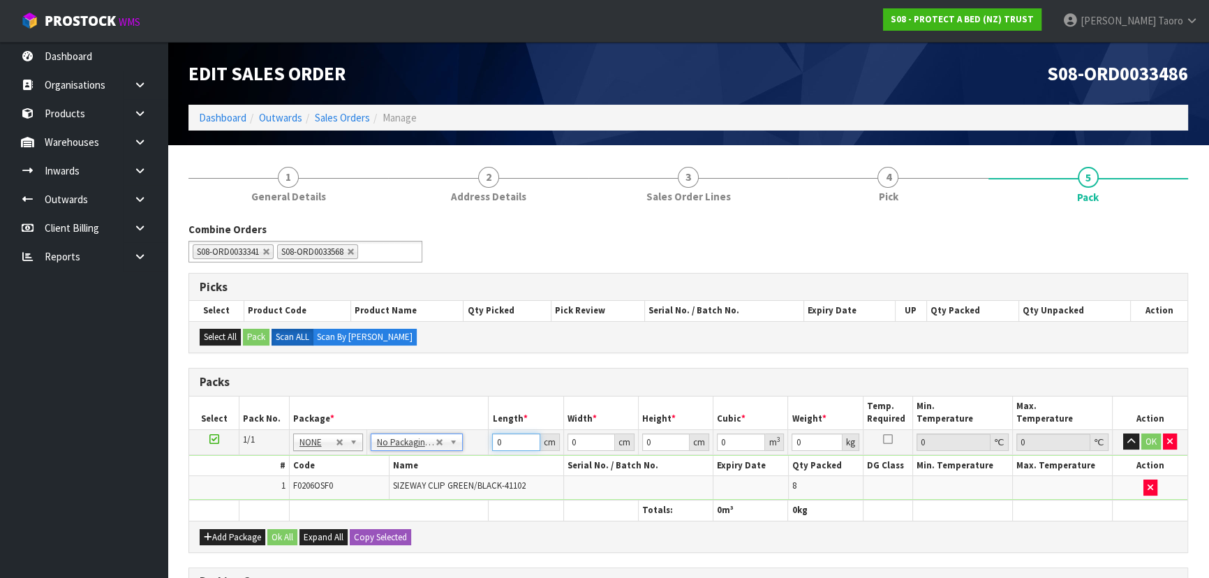
click at [503, 439] on input "0" at bounding box center [515, 441] width 47 height 17
type input "46"
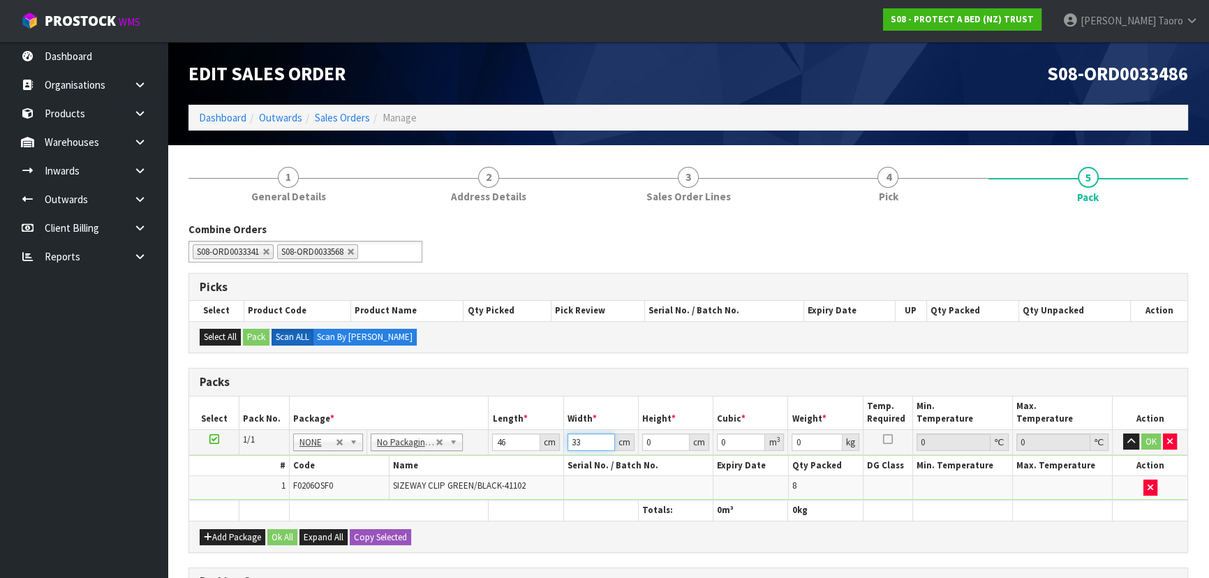
type input "33"
type input "3"
type input "0.004554"
type input "32"
type input "0.048576"
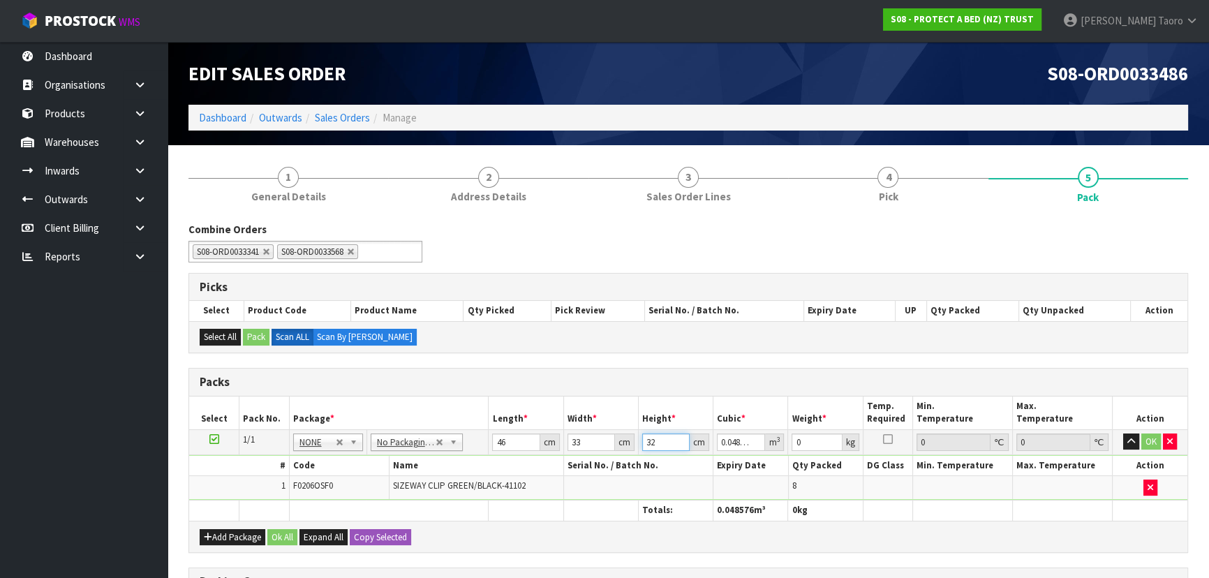
type input "32"
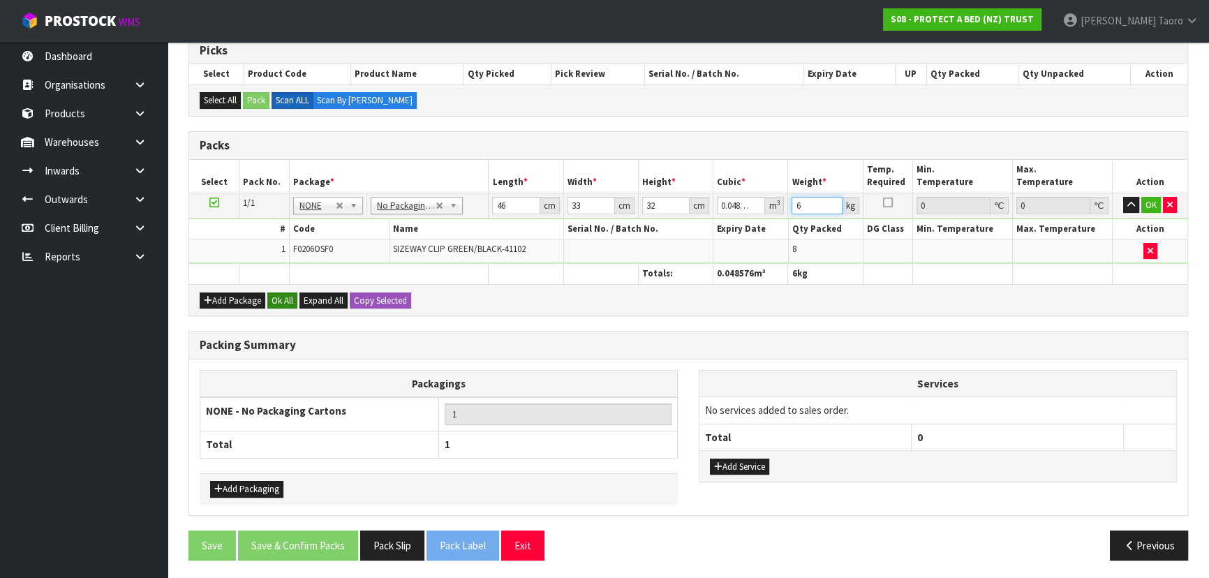
type input "6"
click at [278, 299] on button "Ok All" at bounding box center [282, 300] width 30 height 17
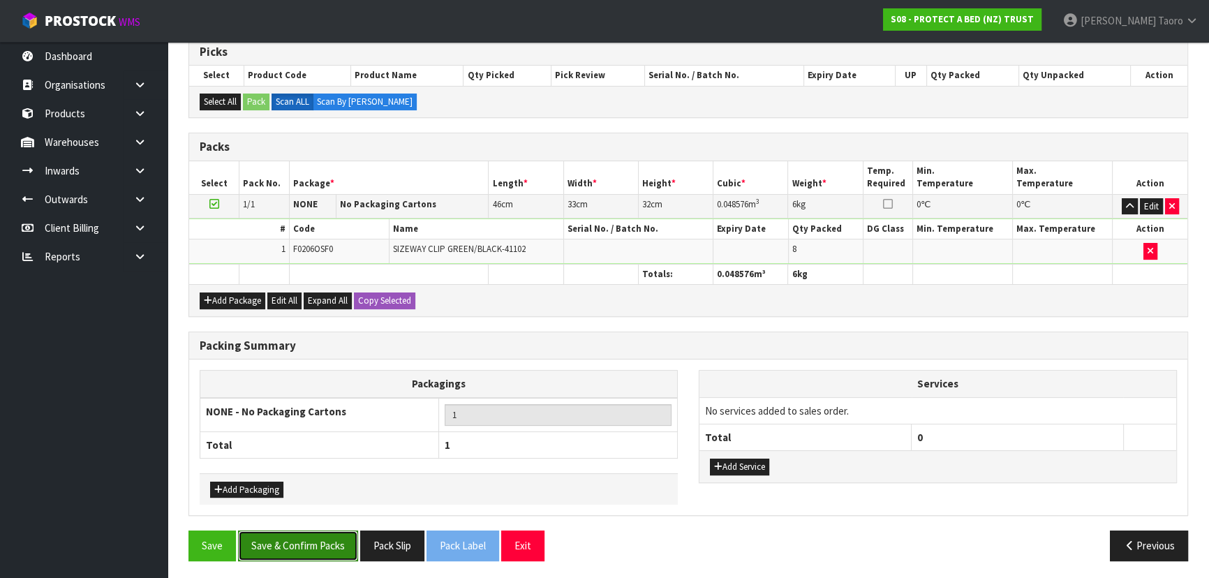
click at [288, 536] on button "Save & Confirm Packs" at bounding box center [298, 546] width 120 height 30
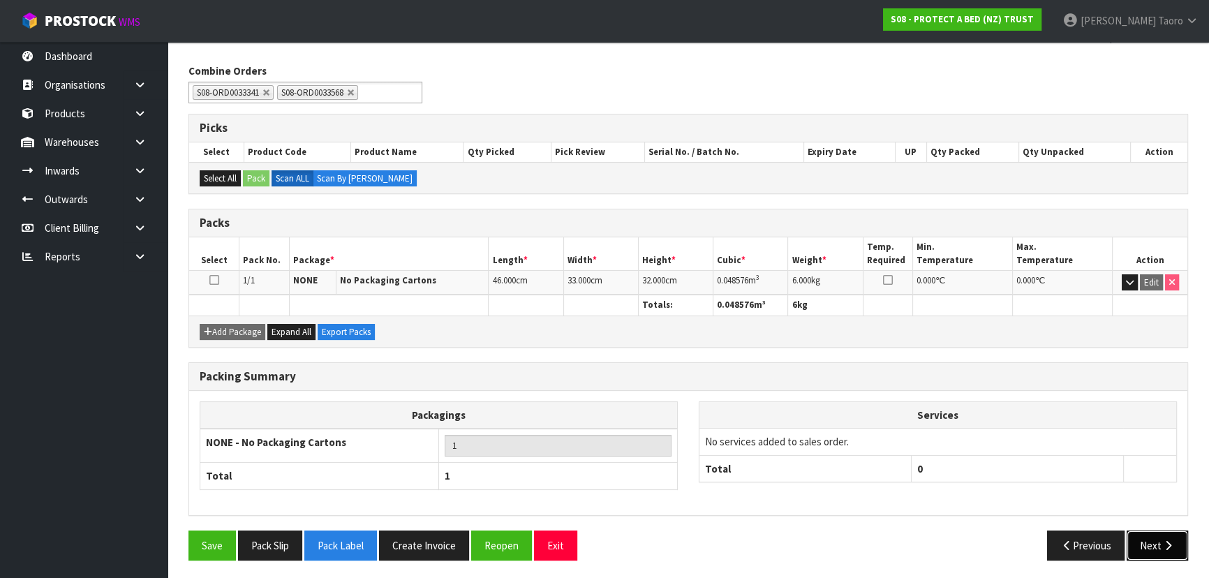
click at [1145, 539] on button "Next" at bounding box center [1157, 546] width 61 height 30
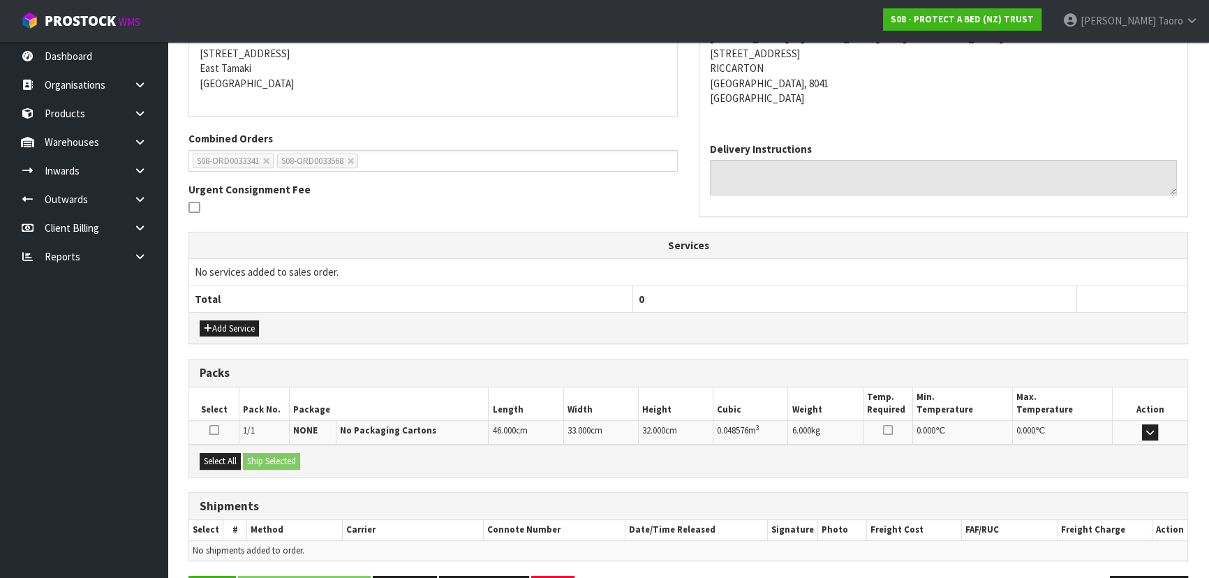
scroll to position [327, 0]
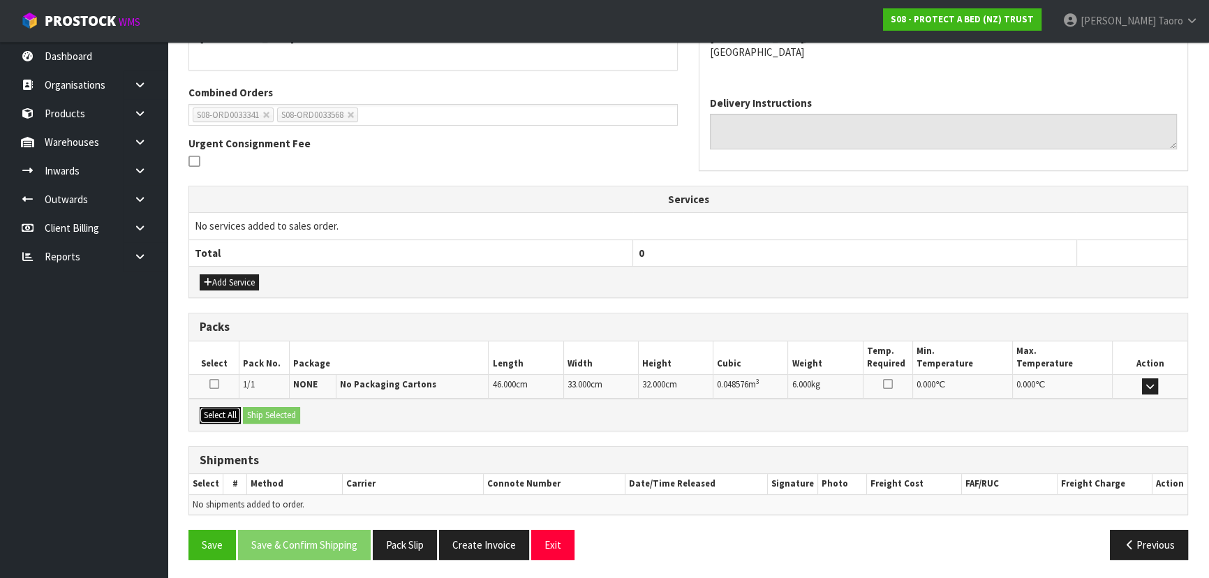
drag, startPoint x: 234, startPoint y: 413, endPoint x: 251, endPoint y: 414, distance: 17.5
click at [235, 413] on button "Select All" at bounding box center [220, 415] width 41 height 17
click at [258, 415] on button "Ship Selected" at bounding box center [271, 415] width 57 height 17
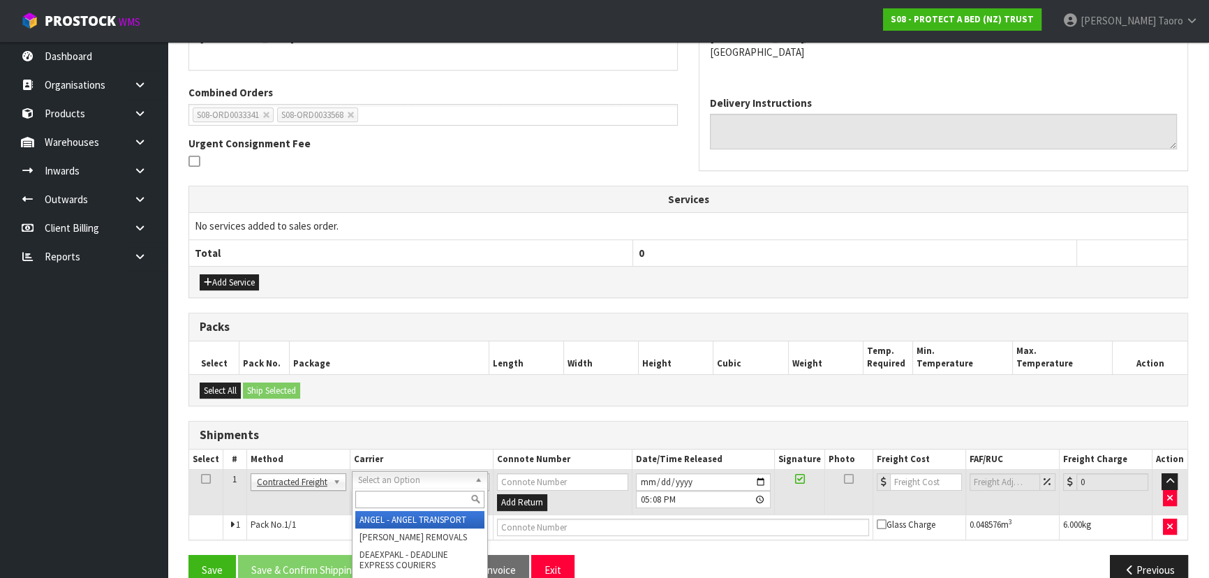
click at [401, 506] on input "text" at bounding box center [419, 499] width 129 height 17
type input "NZP"
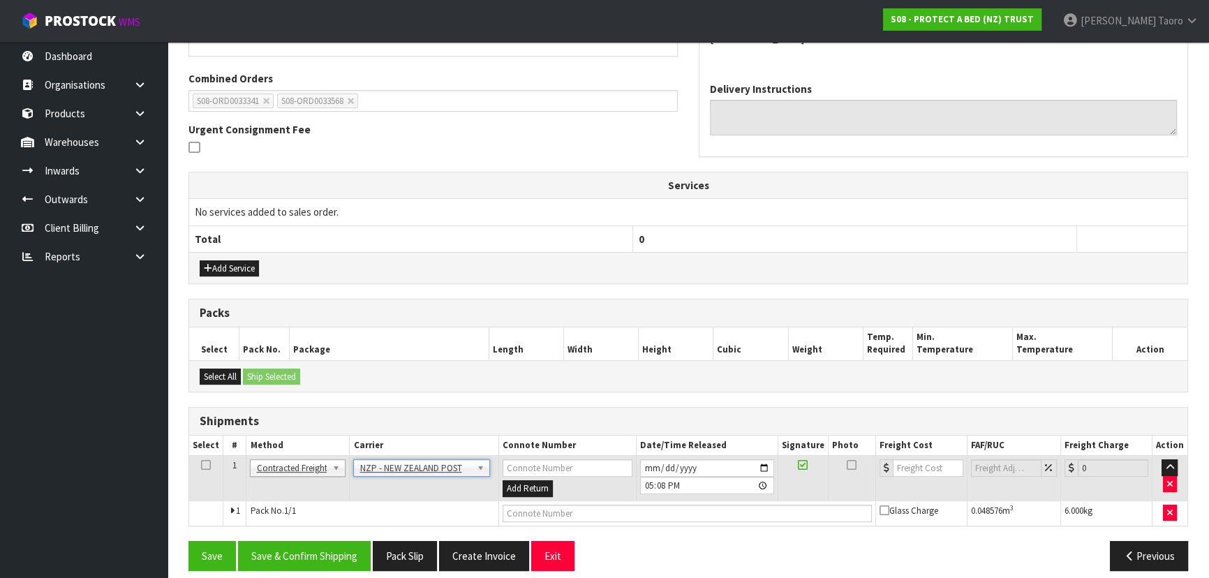
scroll to position [352, 0]
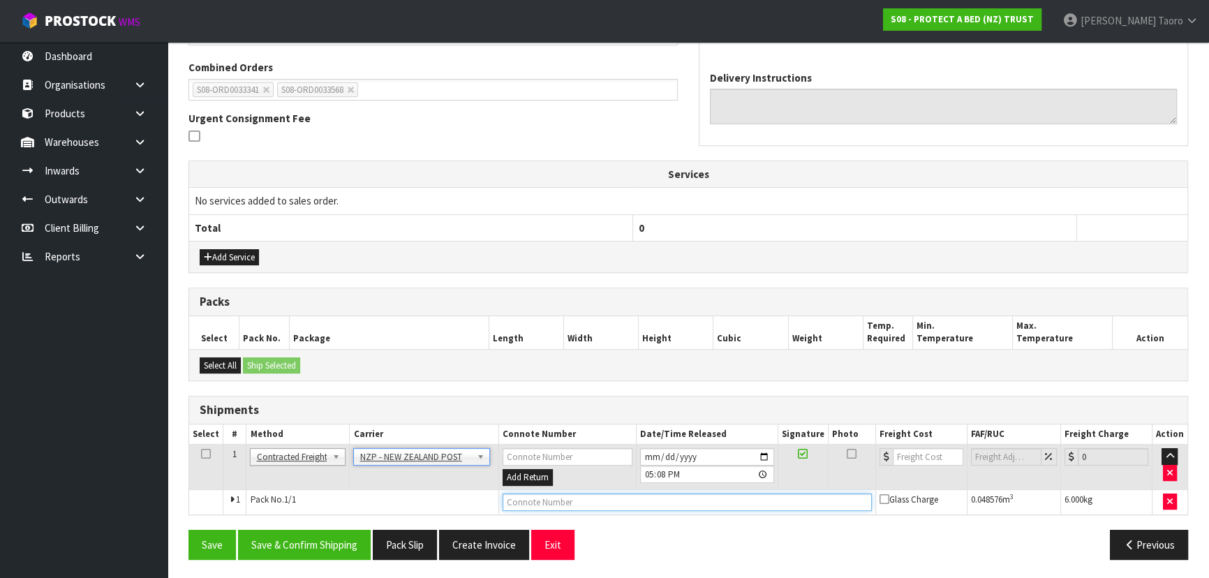
click at [533, 501] on input "text" at bounding box center [687, 502] width 369 height 17
type input "00894210392604301776"
click at [188, 530] on button "Save" at bounding box center [211, 545] width 47 height 30
click at [649, 454] on input "2025-09-26" at bounding box center [706, 456] width 134 height 17
type input "2025-09-29"
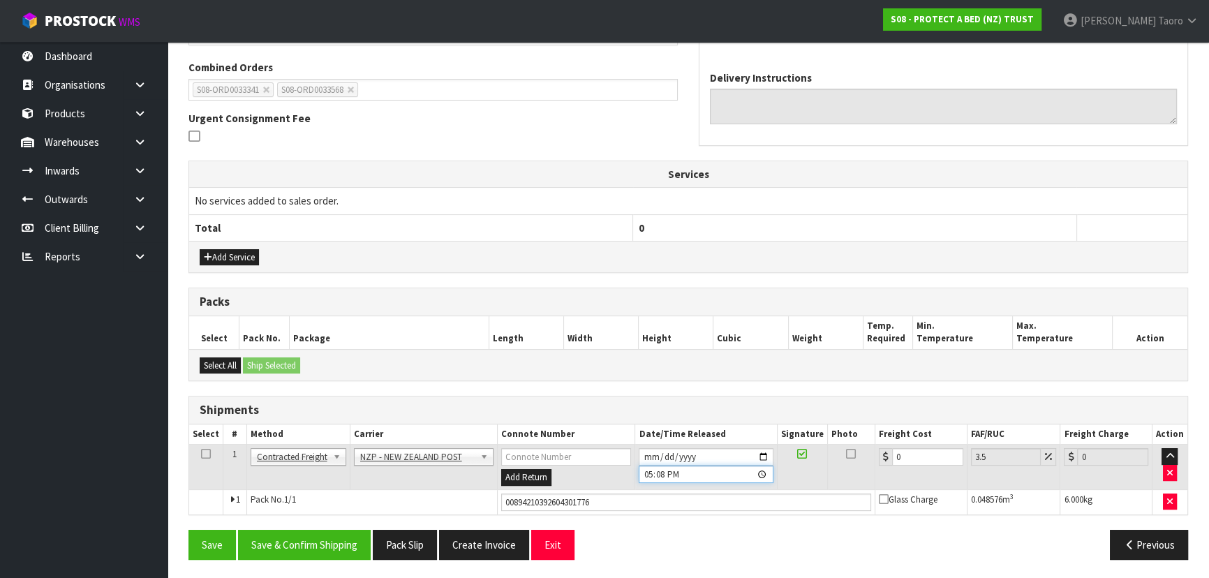
drag, startPoint x: 649, startPoint y: 468, endPoint x: 658, endPoint y: 469, distance: 9.9
click at [658, 469] on input "17:08:00.000" at bounding box center [706, 474] width 134 height 17
type input "09:00"
click at [337, 542] on button "Save & Confirm Shipping" at bounding box center [304, 545] width 133 height 30
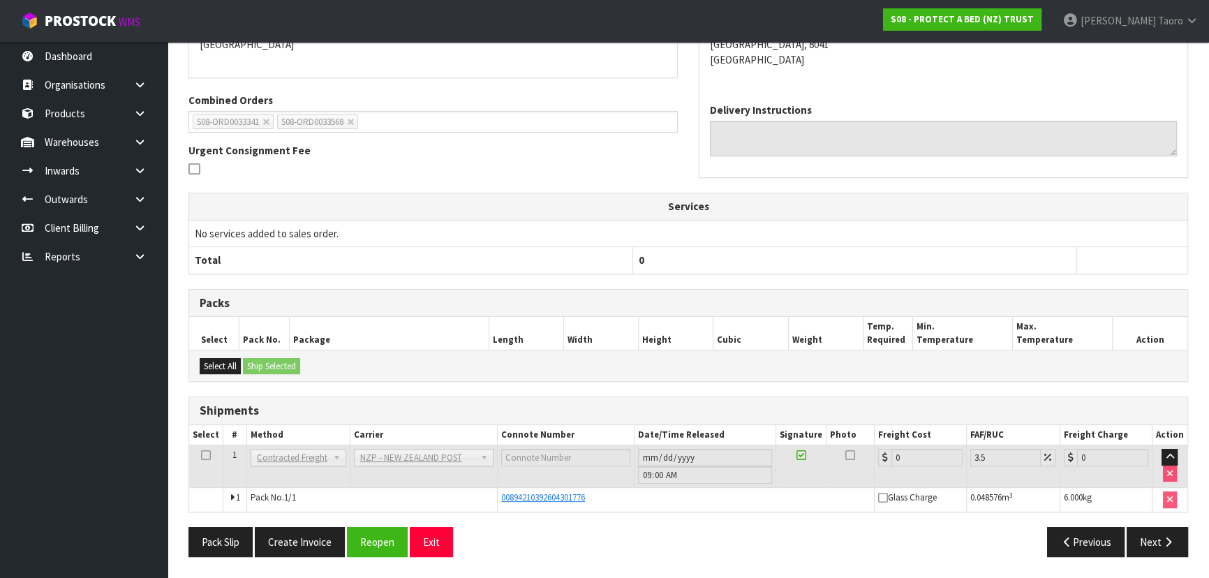
scroll to position [0, 0]
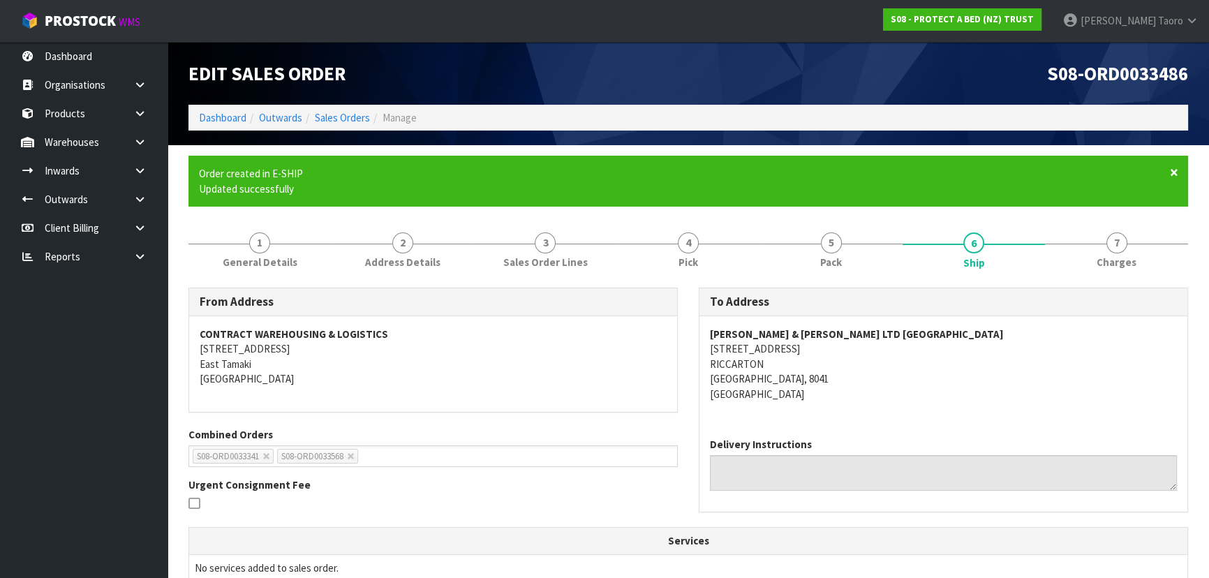
click at [1173, 171] on span "×" at bounding box center [1174, 173] width 8 height 20
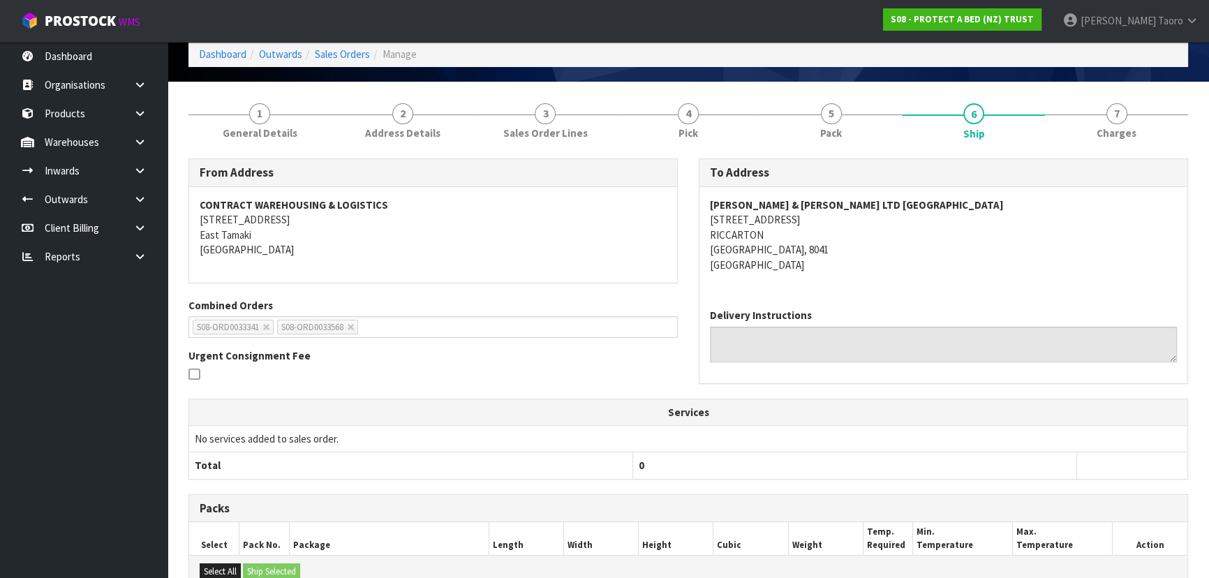
scroll to position [267, 0]
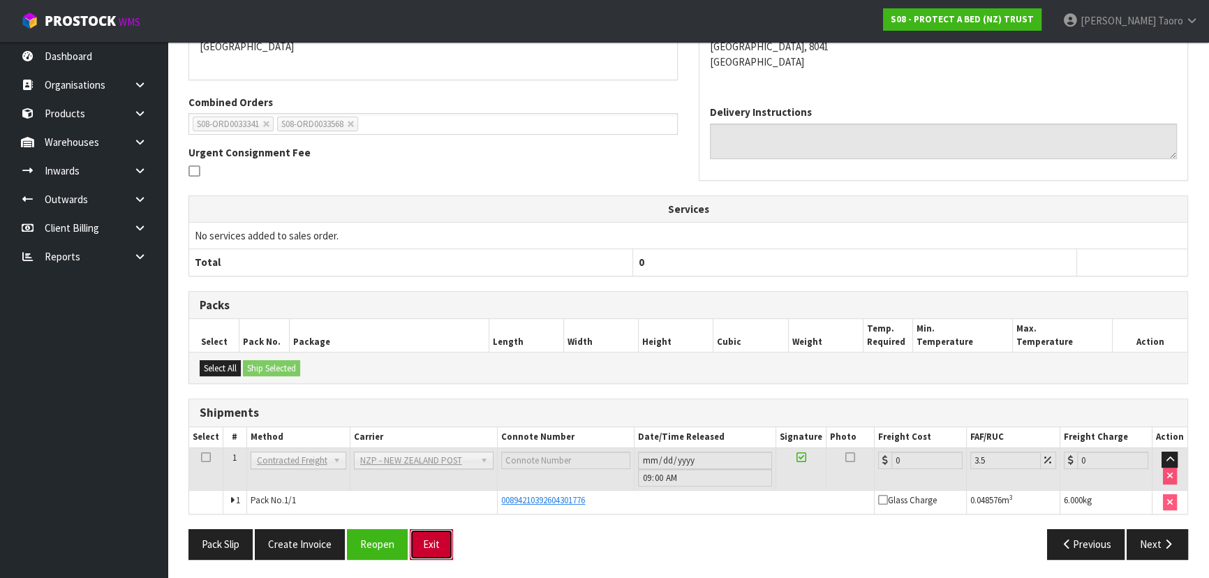
drag, startPoint x: 443, startPoint y: 546, endPoint x: 423, endPoint y: 536, distance: 21.9
click at [442, 546] on button "Exit" at bounding box center [431, 544] width 43 height 30
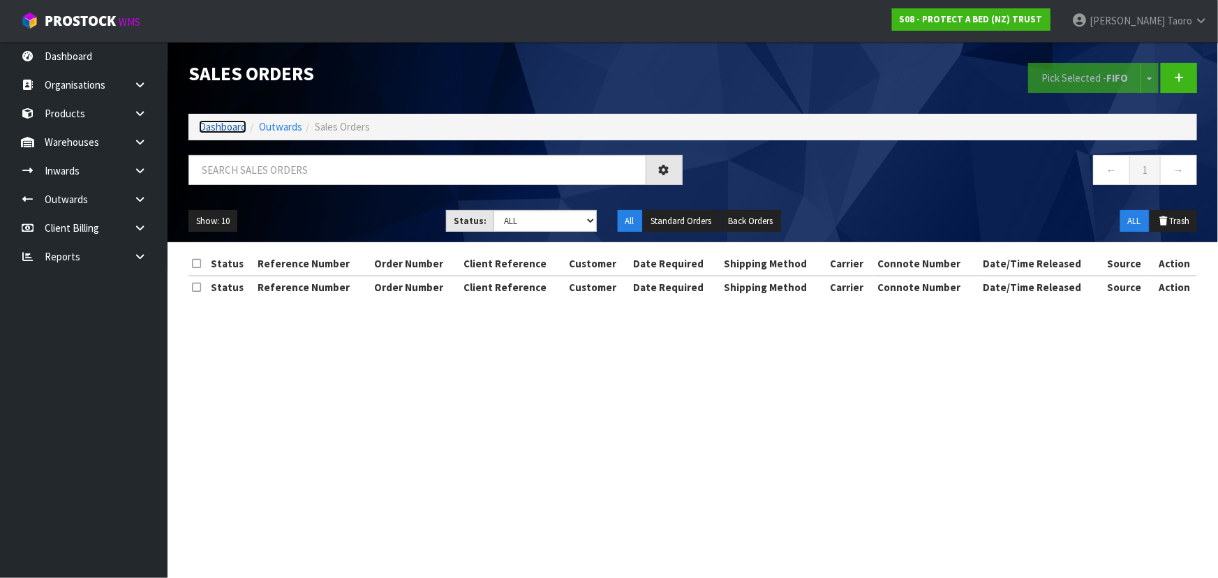
click at [226, 126] on link "Dashboard" at bounding box center [222, 126] width 47 height 13
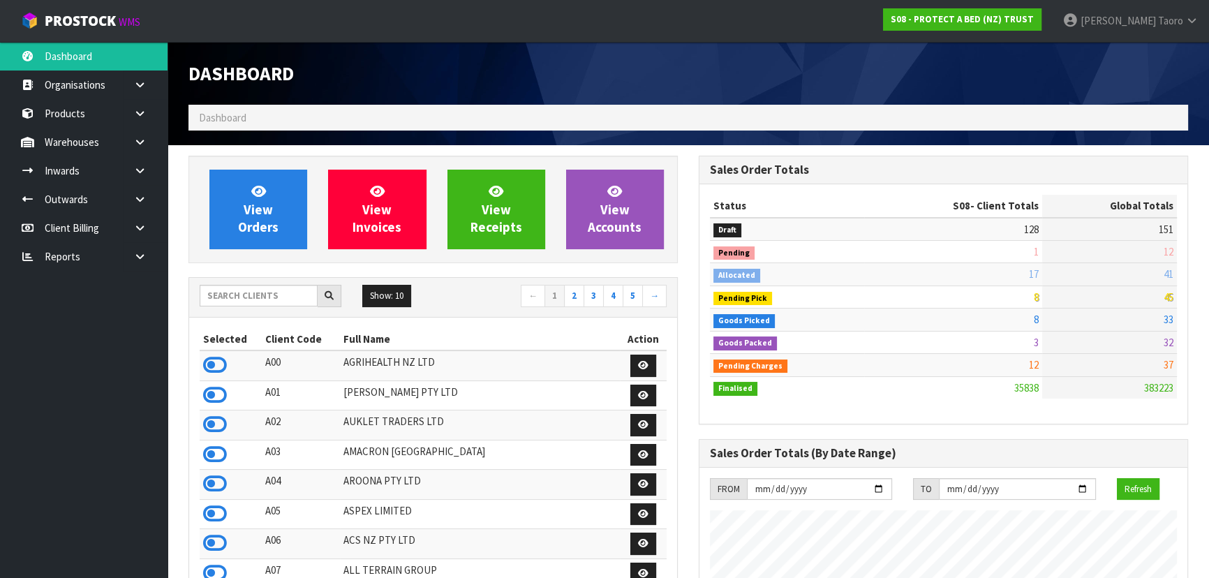
scroll to position [1055, 510]
click at [296, 210] on link "View Orders" at bounding box center [258, 210] width 98 height 80
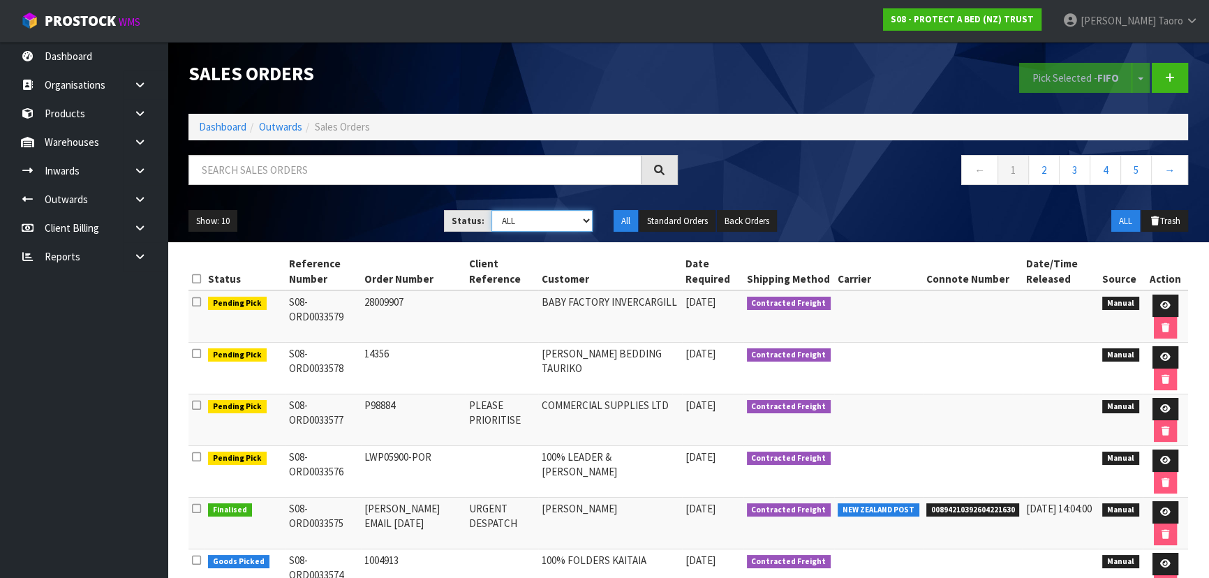
drag, startPoint x: 572, startPoint y: 223, endPoint x: 590, endPoint y: 204, distance: 26.2
click at [579, 223] on select "Draft Pending Allocated Pending Pick Goods Picked Goods Packed Pending Charges …" at bounding box center [542, 221] width 102 height 22
select select "string:4"
click at [491, 210] on select "Draft Pending Allocated Pending Pick Goods Picked Goods Packed Pending Charges …" at bounding box center [542, 221] width 102 height 22
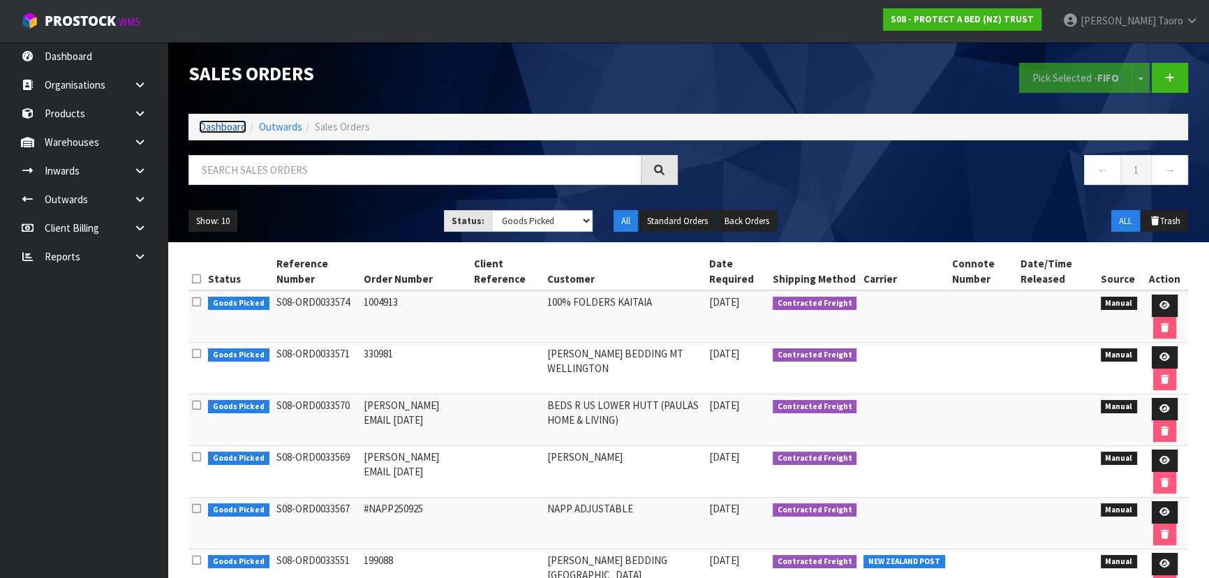
click at [223, 128] on link "Dashboard" at bounding box center [222, 126] width 47 height 13
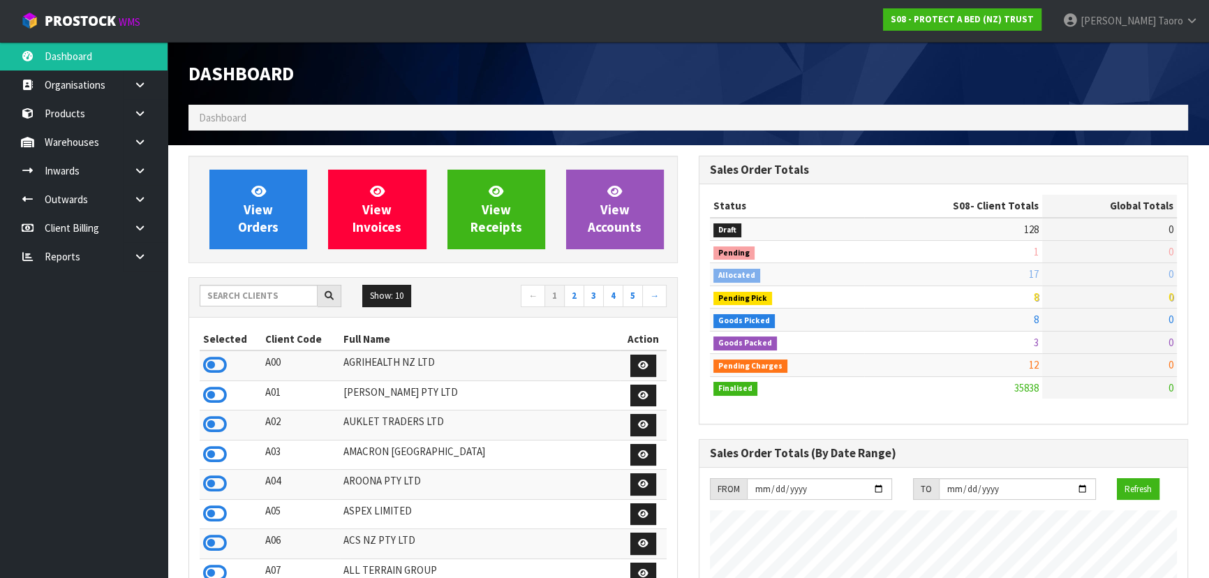
scroll to position [1055, 510]
drag, startPoint x: 1162, startPoint y: 31, endPoint x: 1157, endPoint y: 55, distance: 24.8
click at [1162, 31] on link "Harriet Taoro" at bounding box center [1130, 21] width 157 height 42
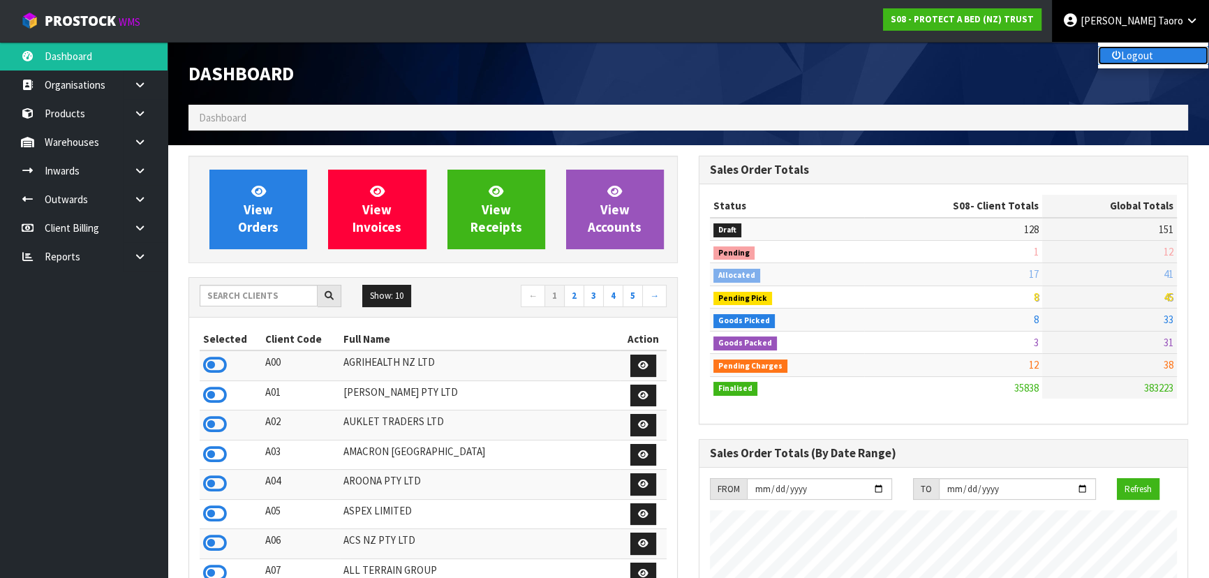
click at [1157, 59] on link "Logout" at bounding box center [1153, 55] width 110 height 19
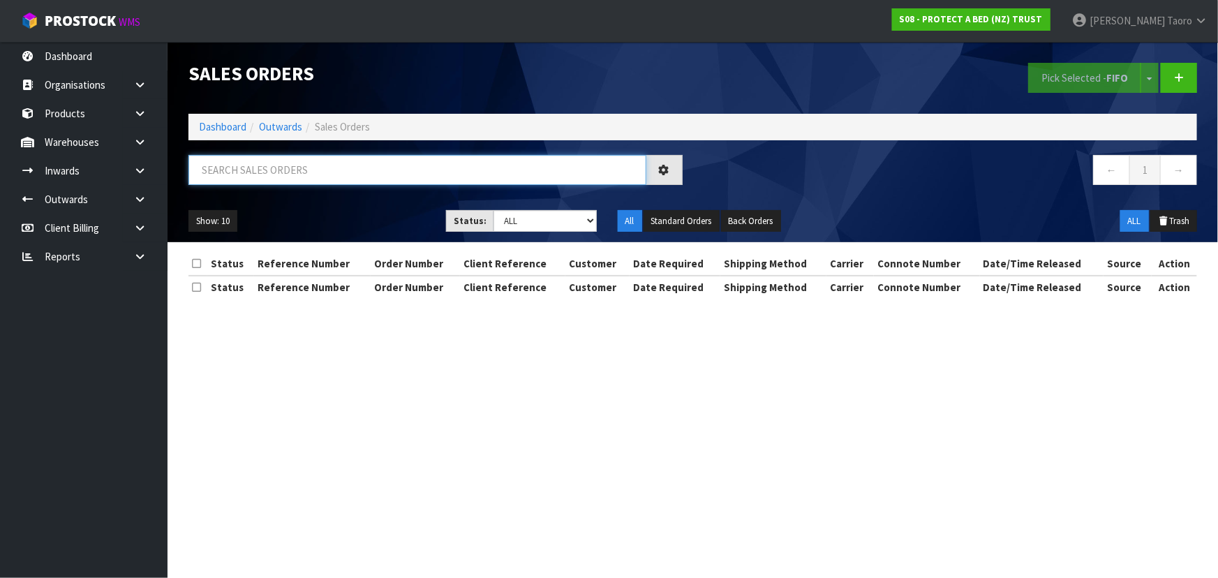
click at [315, 177] on input "text" at bounding box center [417, 170] width 458 height 30
type input "33568"
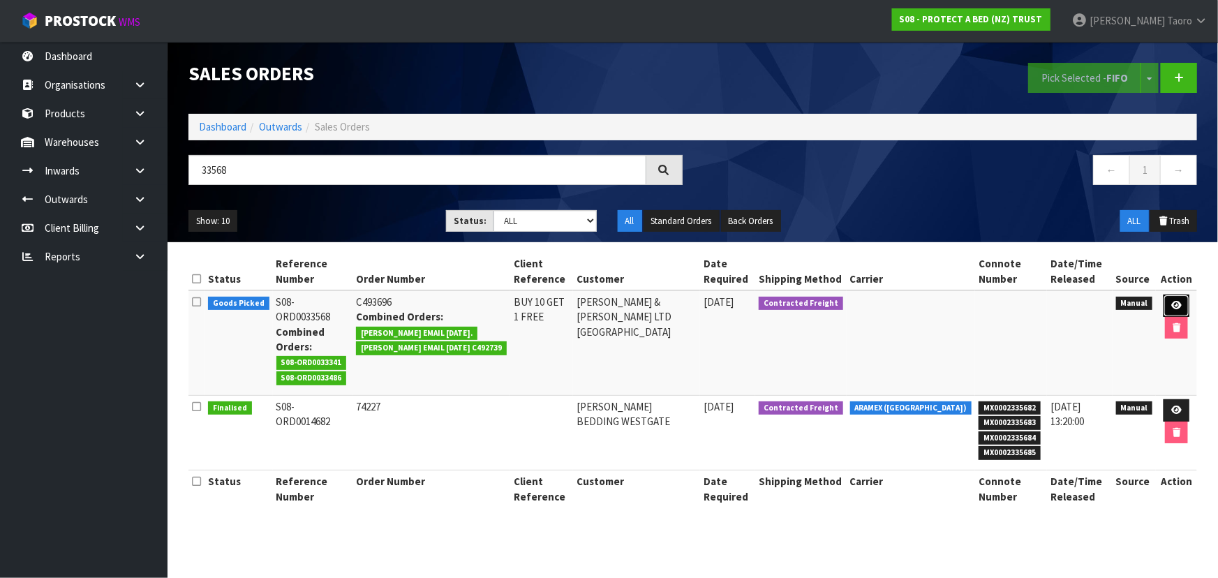
click at [1174, 296] on link at bounding box center [1177, 306] width 26 height 22
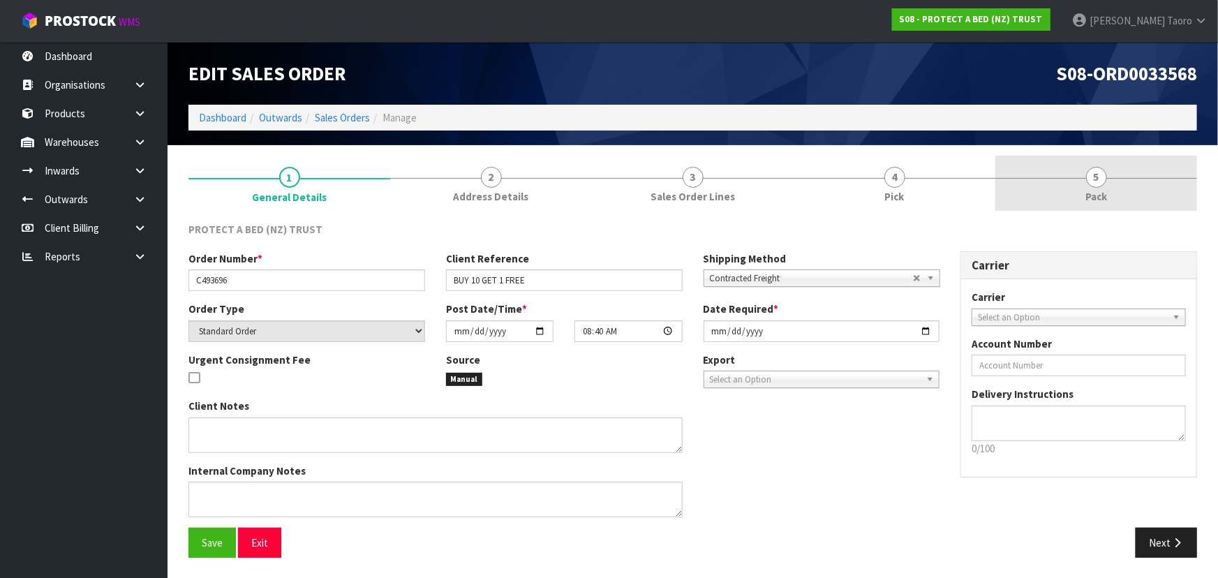
click at [1112, 188] on link "5 Pack" at bounding box center [1096, 183] width 202 height 55
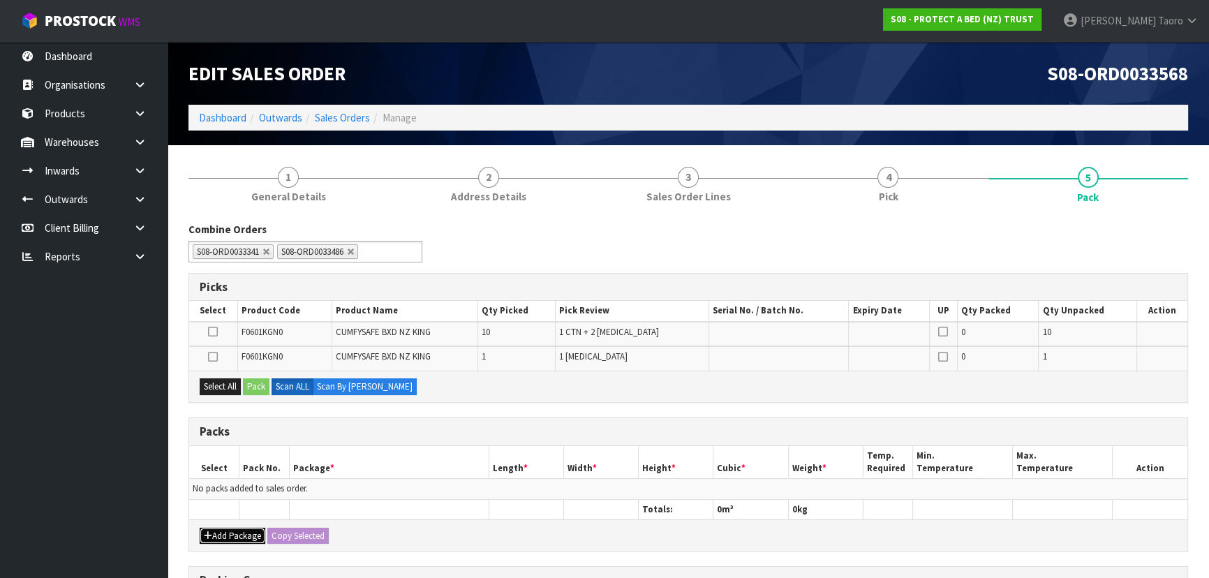
click at [232, 533] on button "Add Package" at bounding box center [233, 536] width 66 height 17
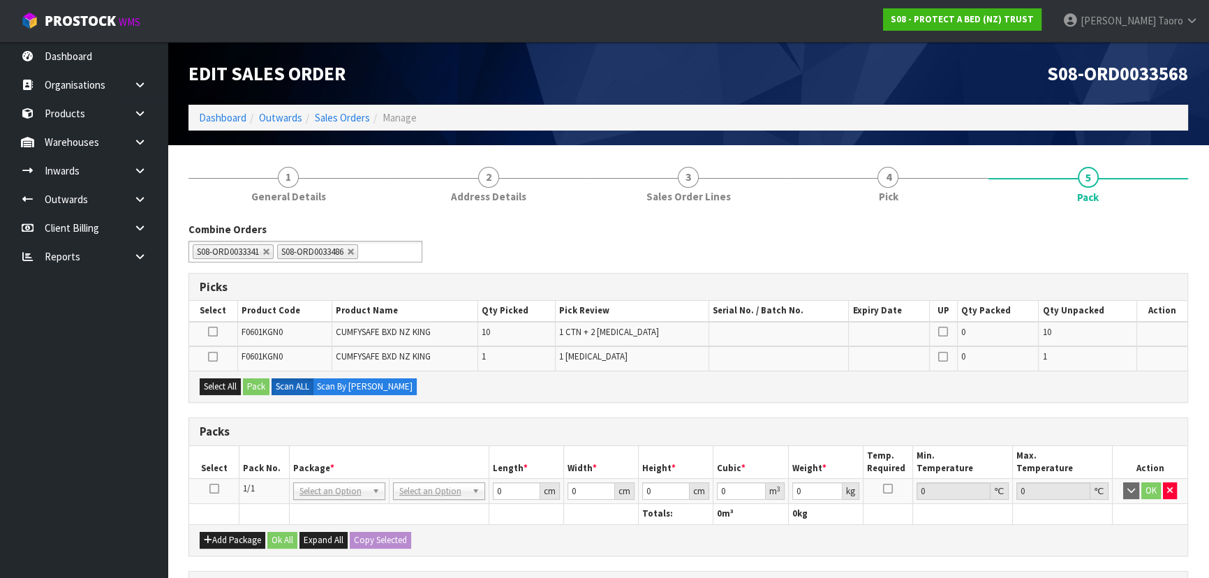
click at [209, 489] on icon at bounding box center [214, 489] width 10 height 1
click at [423, 412] on div "Combine Orders S08-ORD0031944 S08-ORD0032699 S08-ORD0032700 S08-ORD0032701 S08-…" at bounding box center [688, 512] width 1000 height 581
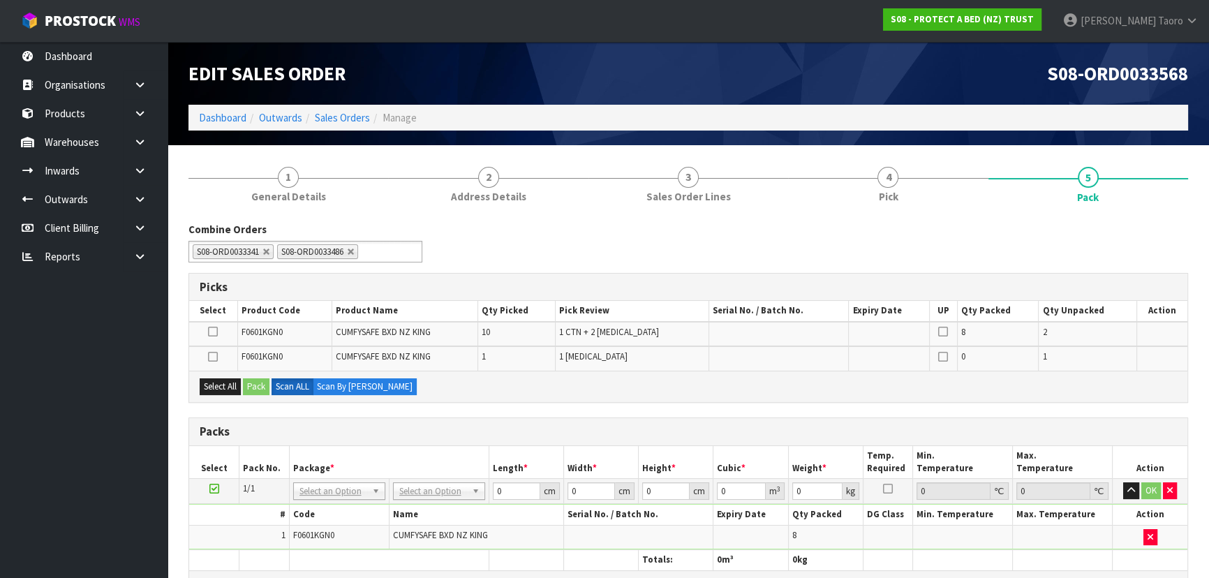
click at [644, 400] on div "Select All Pack Scan ALL Scan By [PERSON_NAME]" at bounding box center [688, 386] width 998 height 31
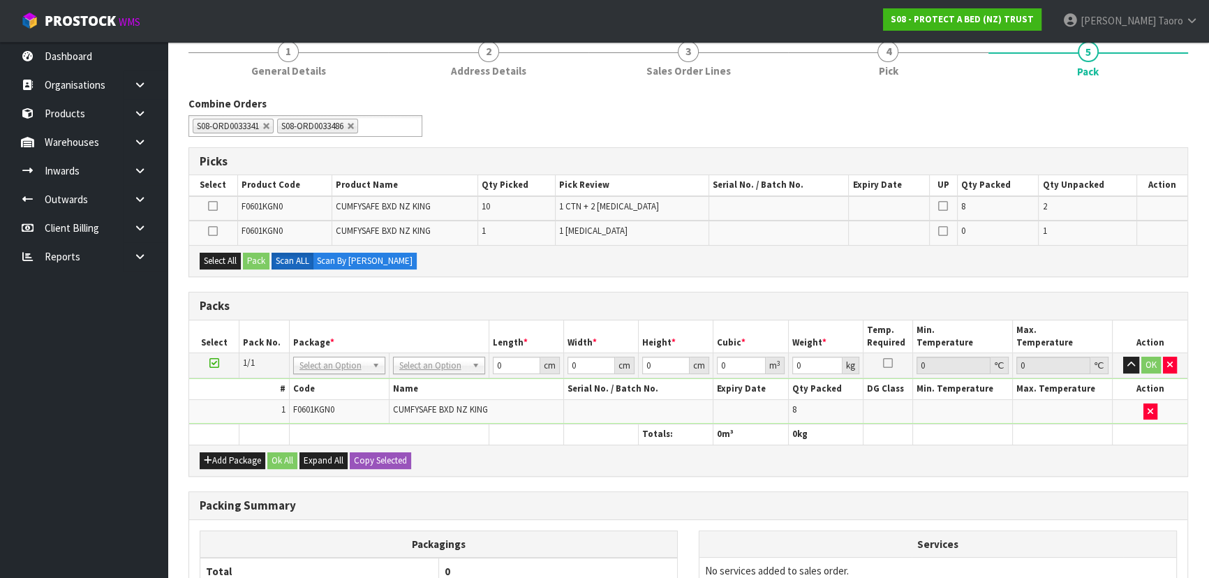
scroll to position [126, 0]
click at [226, 453] on button "Add Package" at bounding box center [233, 460] width 66 height 17
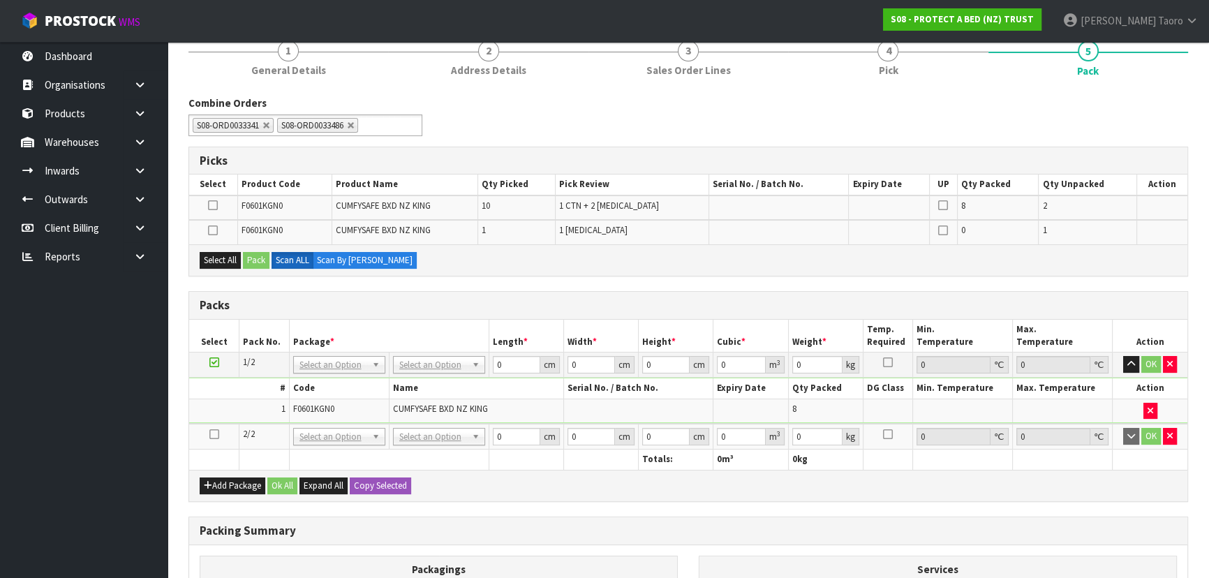
click at [216, 434] on icon at bounding box center [214, 434] width 10 height 1
click at [482, 295] on div "Packs" at bounding box center [688, 306] width 998 height 28
click at [667, 533] on h3 "Packing Summary" at bounding box center [688, 530] width 977 height 13
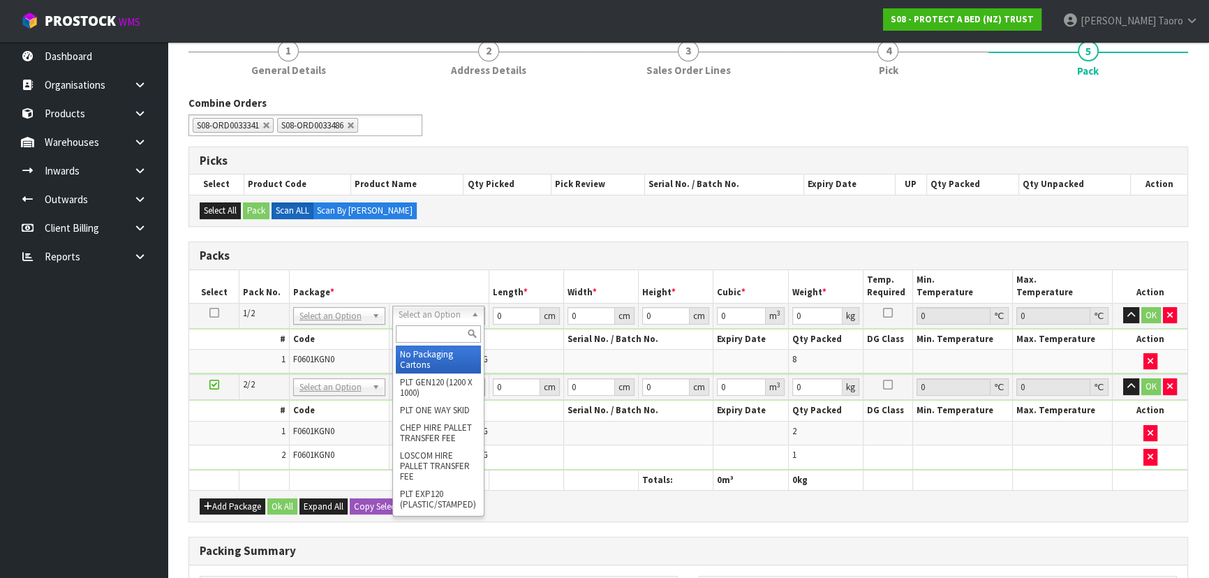
drag, startPoint x: 439, startPoint y: 358, endPoint x: 780, endPoint y: 349, distance: 340.8
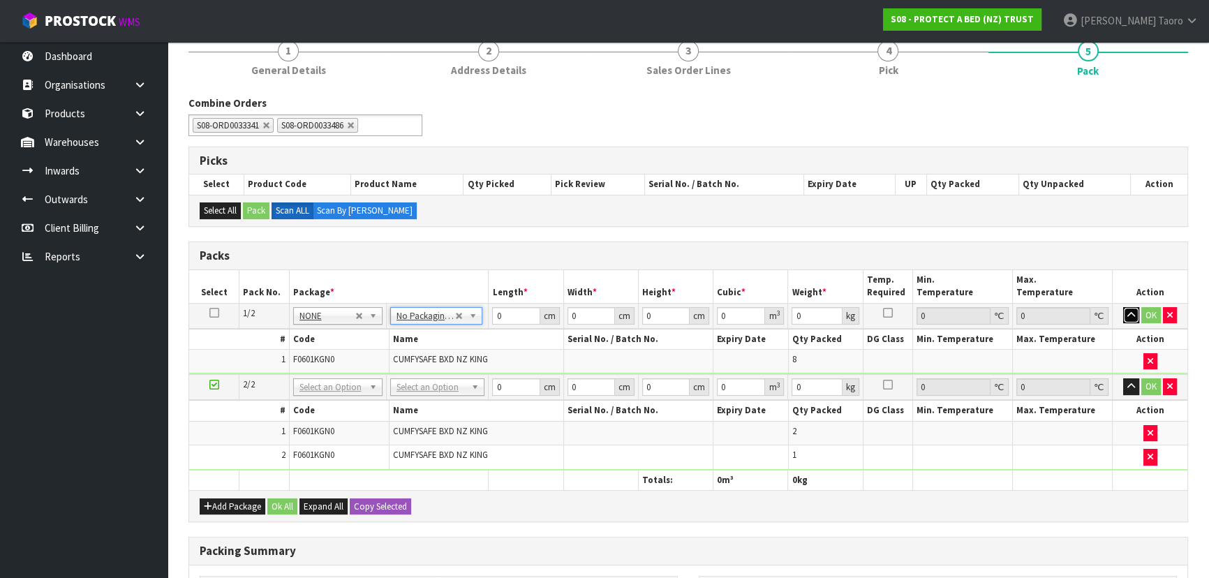
drag, startPoint x: 1134, startPoint y: 313, endPoint x: 1131, endPoint y: 355, distance: 42.7
click at [1135, 313] on icon "button" at bounding box center [1131, 315] width 8 height 9
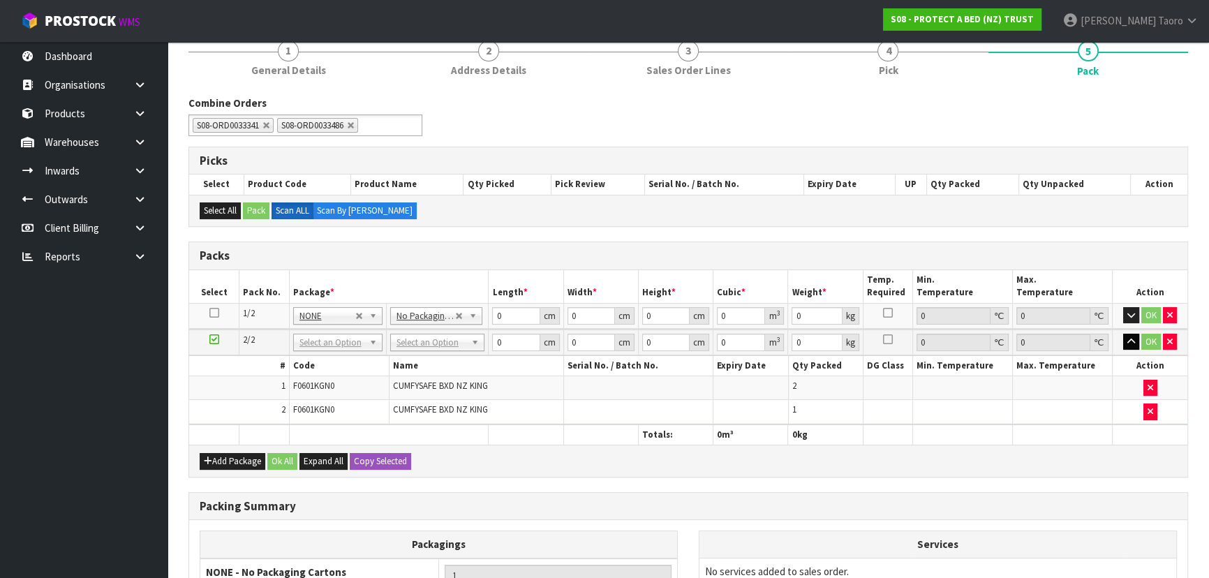
click at [1129, 348] on td "OK" at bounding box center [1150, 342] width 75 height 26
drag, startPoint x: 1129, startPoint y: 341, endPoint x: 1114, endPoint y: 343, distance: 15.6
click at [1125, 341] on button "button" at bounding box center [1131, 342] width 16 height 17
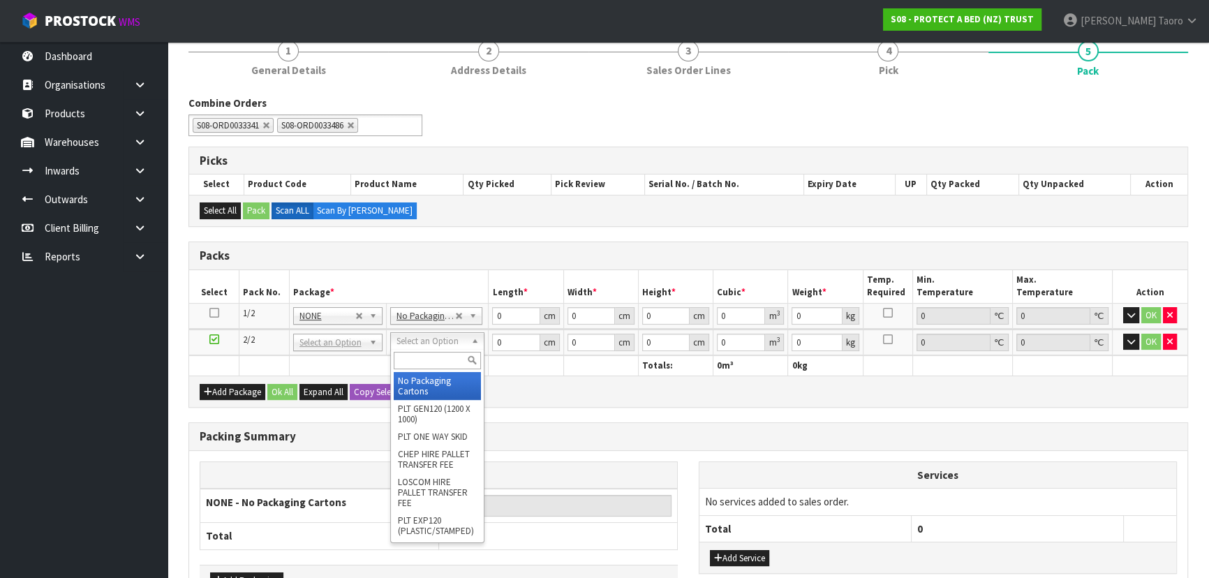
drag, startPoint x: 461, startPoint y: 360, endPoint x: 449, endPoint y: 339, distance: 24.4
click at [456, 352] on input "text" at bounding box center [437, 360] width 87 height 17
type input "OC"
type input "2.94"
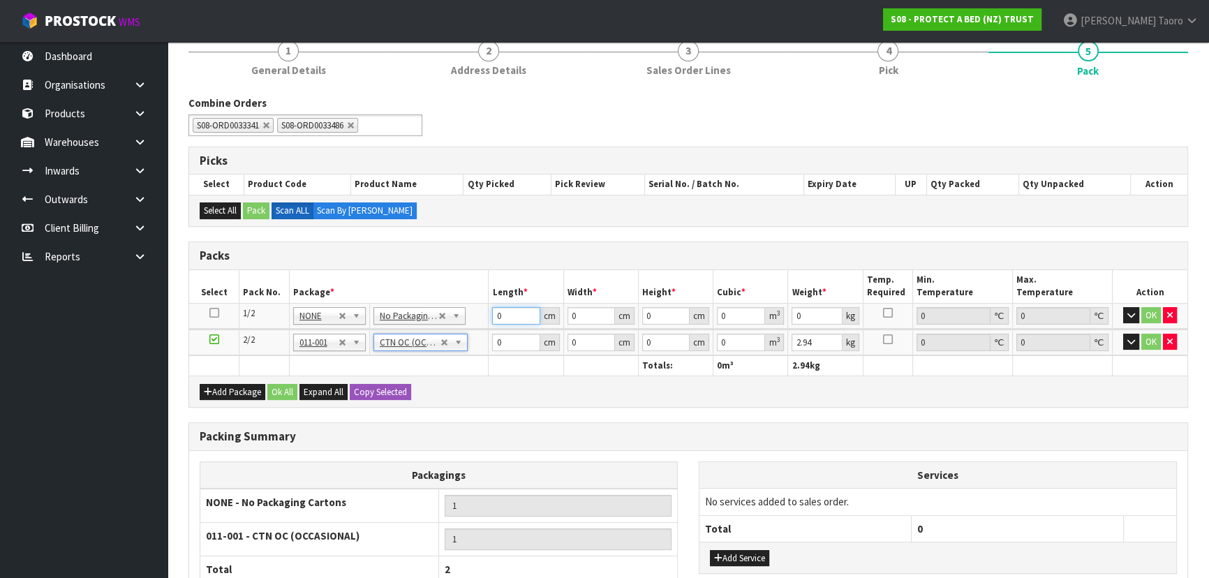
click at [507, 316] on input "0" at bounding box center [515, 315] width 47 height 17
type input "59"
type input "39"
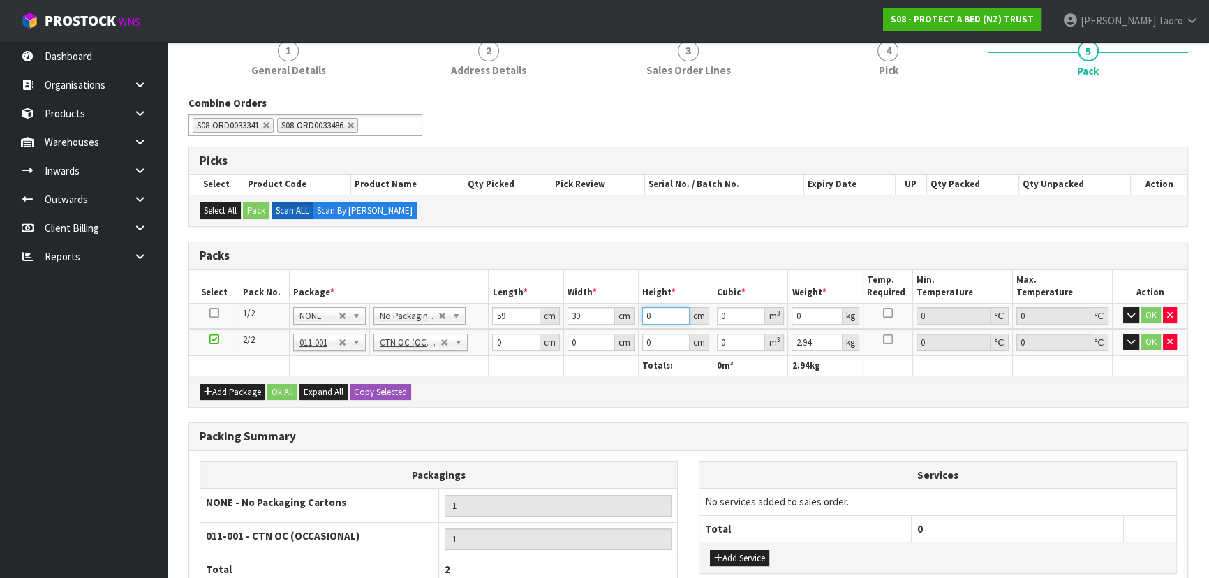
type input "3"
type input "0.006903"
type input "32"
type input "0.073632"
type input "32"
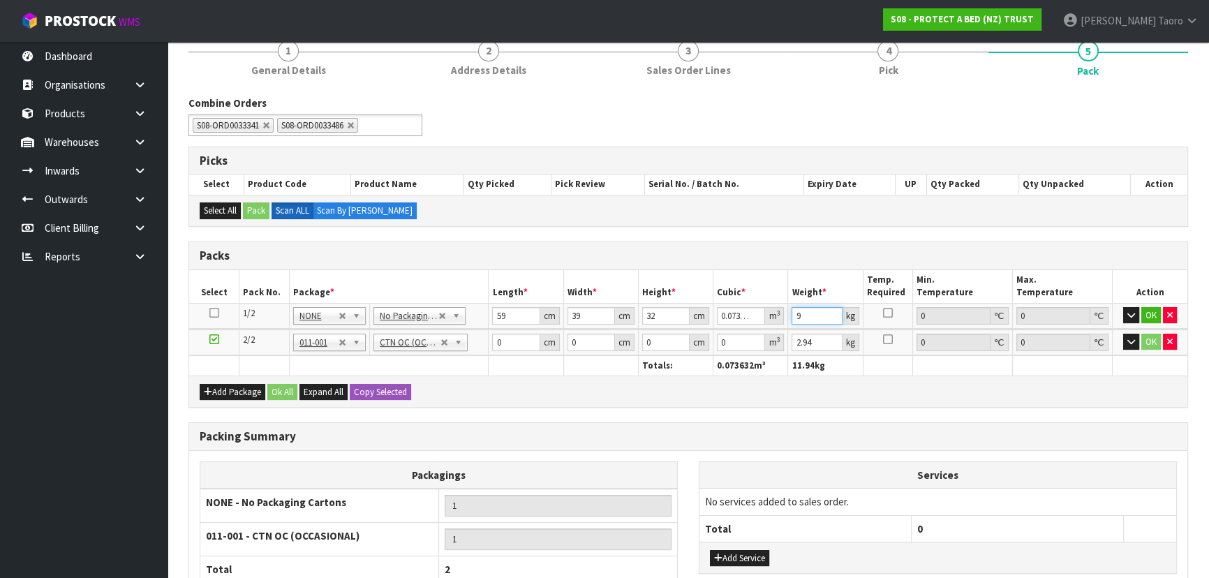
type input "9"
type input "46"
type input "33"
type input "3"
type input "0.004554"
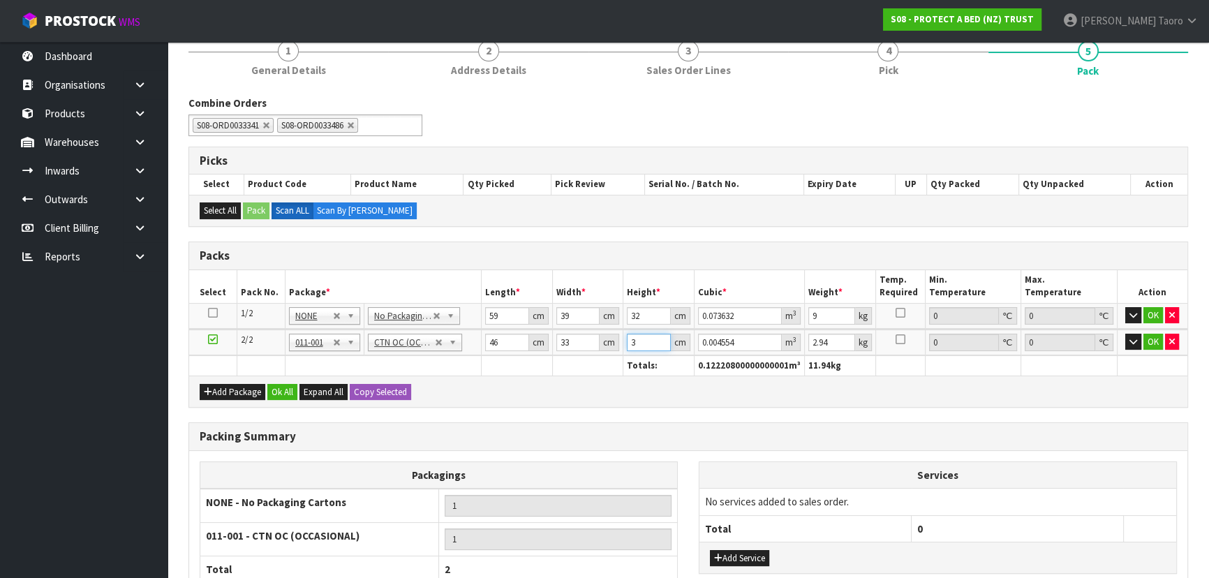
type input "32"
type input "0.048576"
type input "32"
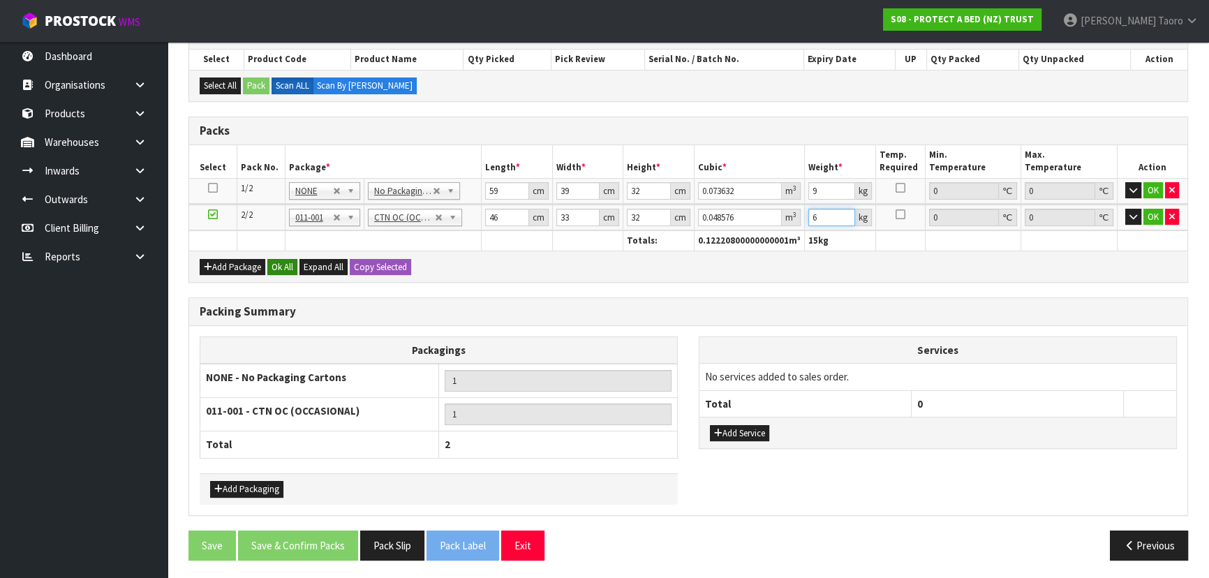
type input "6"
click at [288, 268] on button "Ok All" at bounding box center [282, 267] width 30 height 17
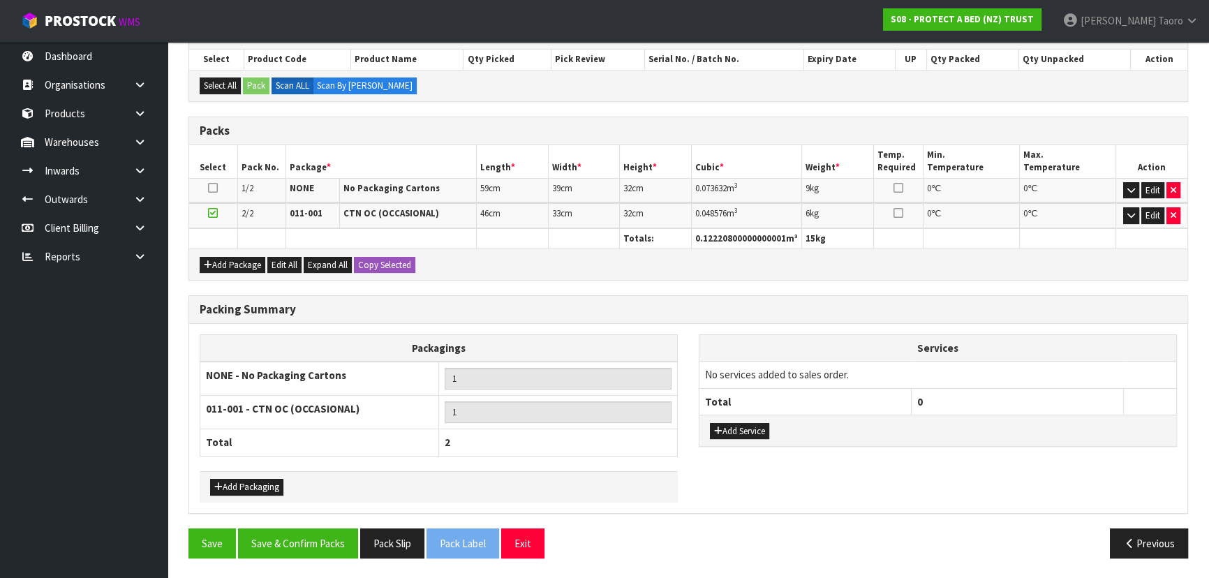
scroll to position [249, 0]
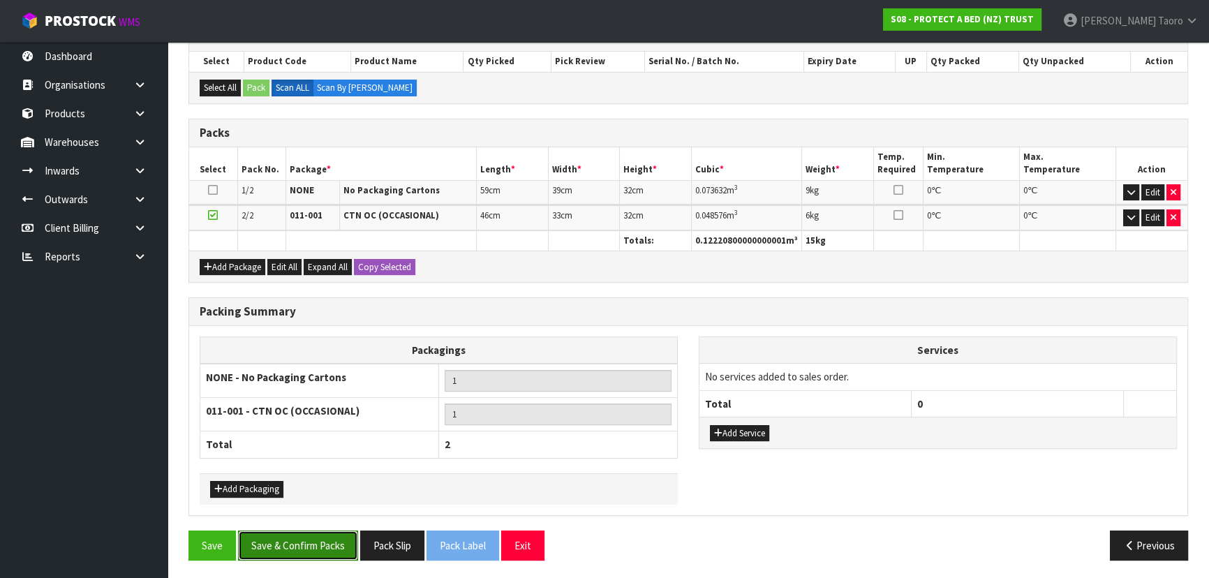
click at [332, 549] on button "Save & Confirm Packs" at bounding box center [298, 546] width 120 height 30
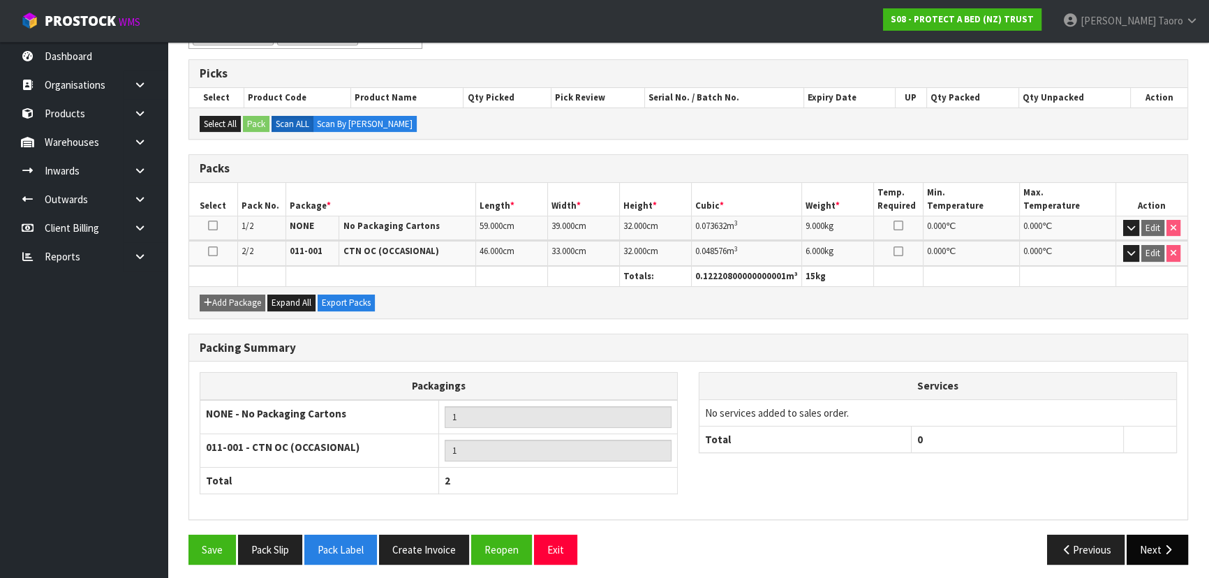
scroll to position [269, 0]
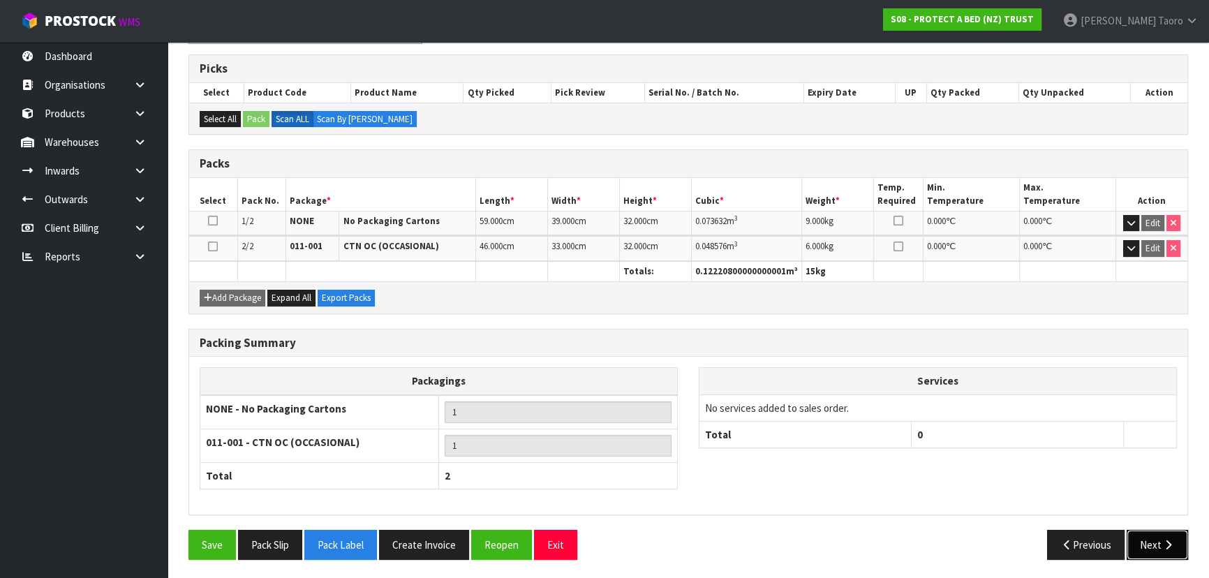
drag, startPoint x: 1169, startPoint y: 538, endPoint x: 1112, endPoint y: 533, distance: 56.7
click at [1169, 540] on icon "button" at bounding box center [1168, 545] width 13 height 10
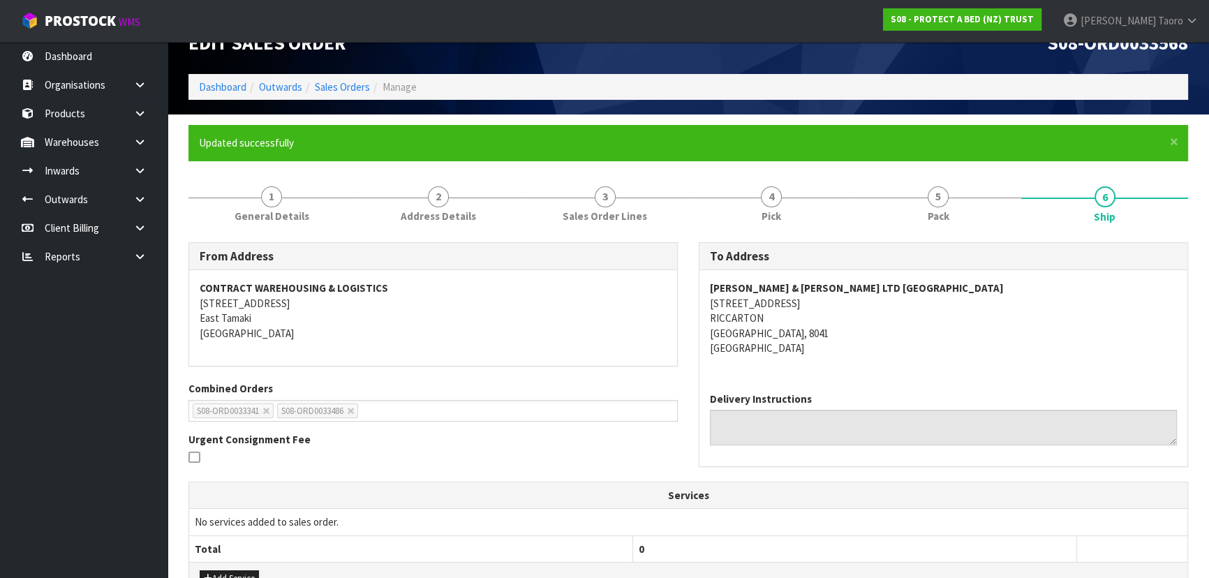
scroll to position [0, 0]
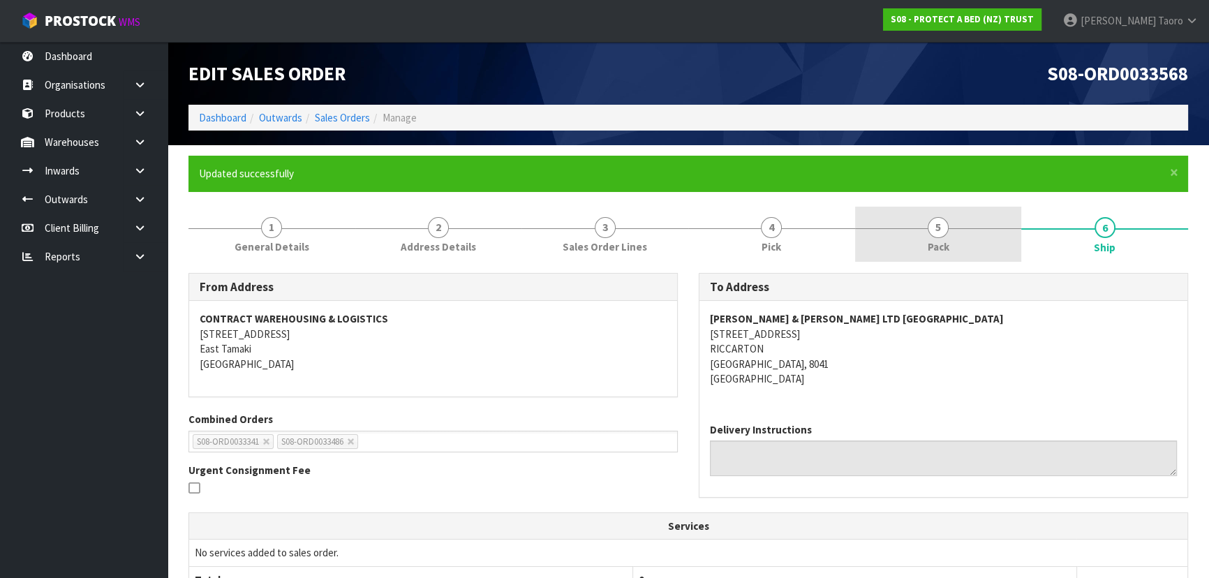
click at [920, 239] on link "5 Pack" at bounding box center [938, 234] width 167 height 55
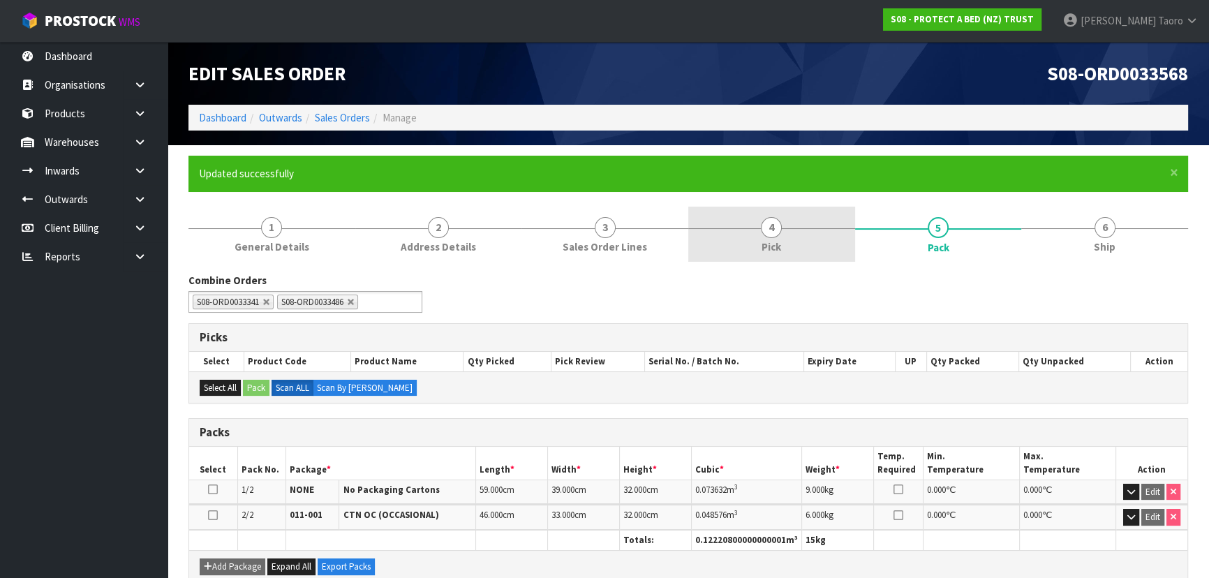
click at [791, 230] on link "4 Pick" at bounding box center [771, 234] width 167 height 55
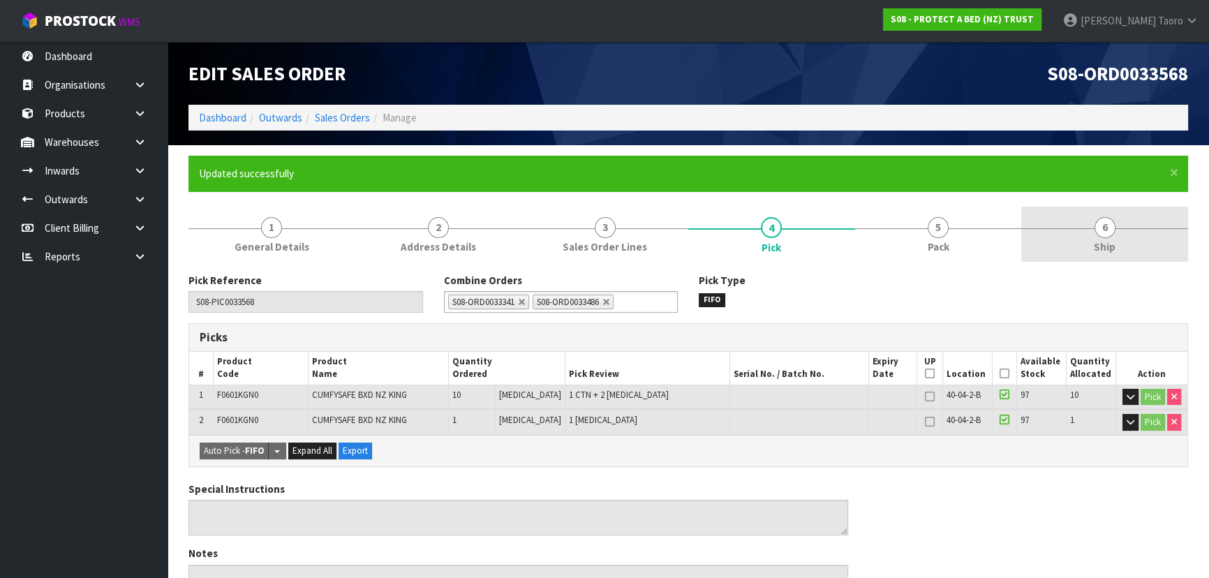
click at [1069, 230] on link "6 Ship" at bounding box center [1104, 234] width 167 height 55
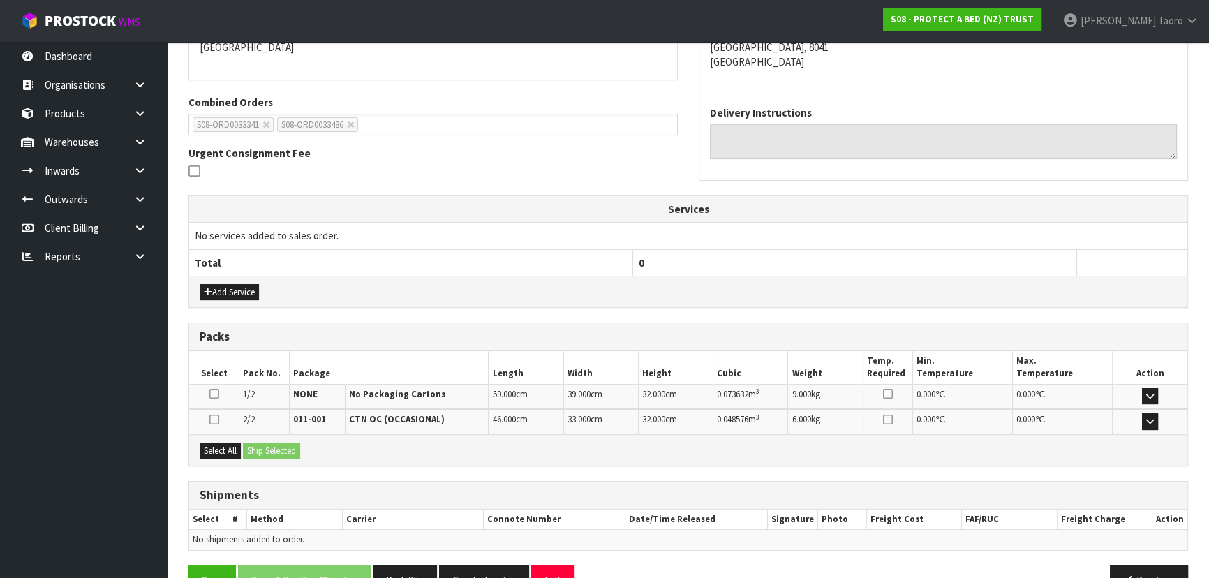
scroll to position [352, 0]
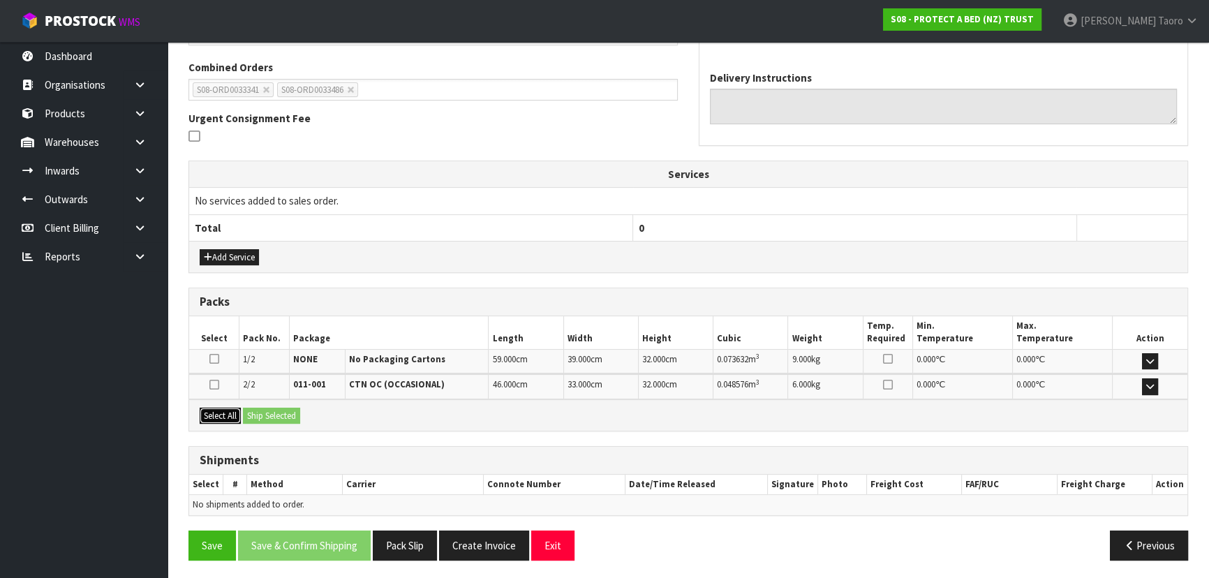
drag, startPoint x: 211, startPoint y: 413, endPoint x: 239, endPoint y: 414, distance: 28.0
click at [213, 413] on button "Select All" at bounding box center [220, 416] width 41 height 17
click at [260, 415] on button "Ship Selected" at bounding box center [271, 416] width 57 height 17
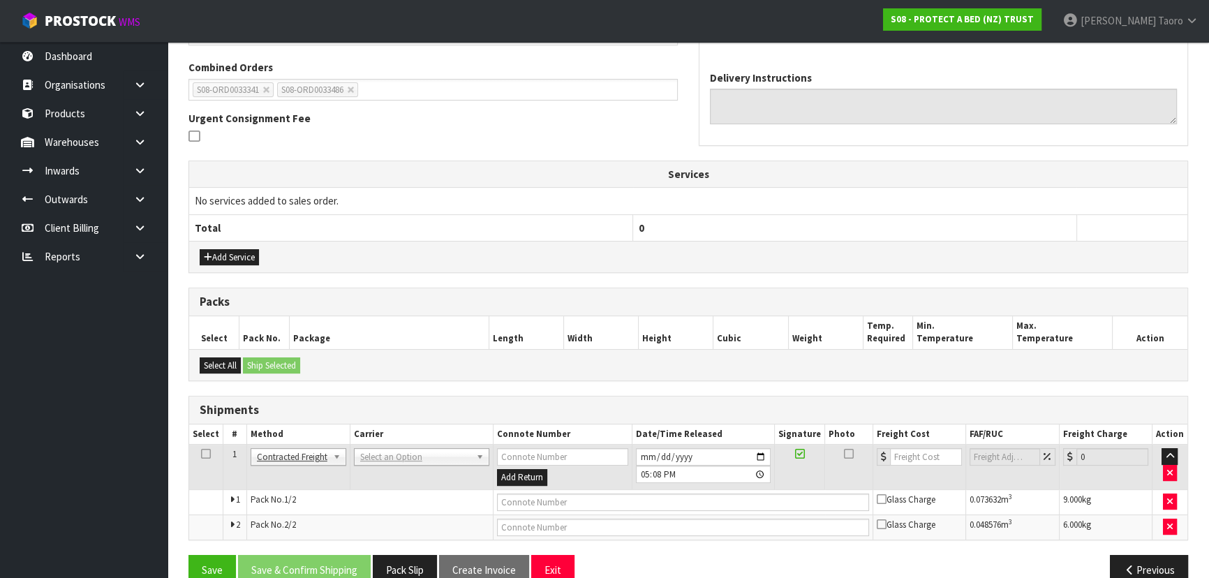
drag, startPoint x: 386, startPoint y: 459, endPoint x: 391, endPoint y: 471, distance: 13.5
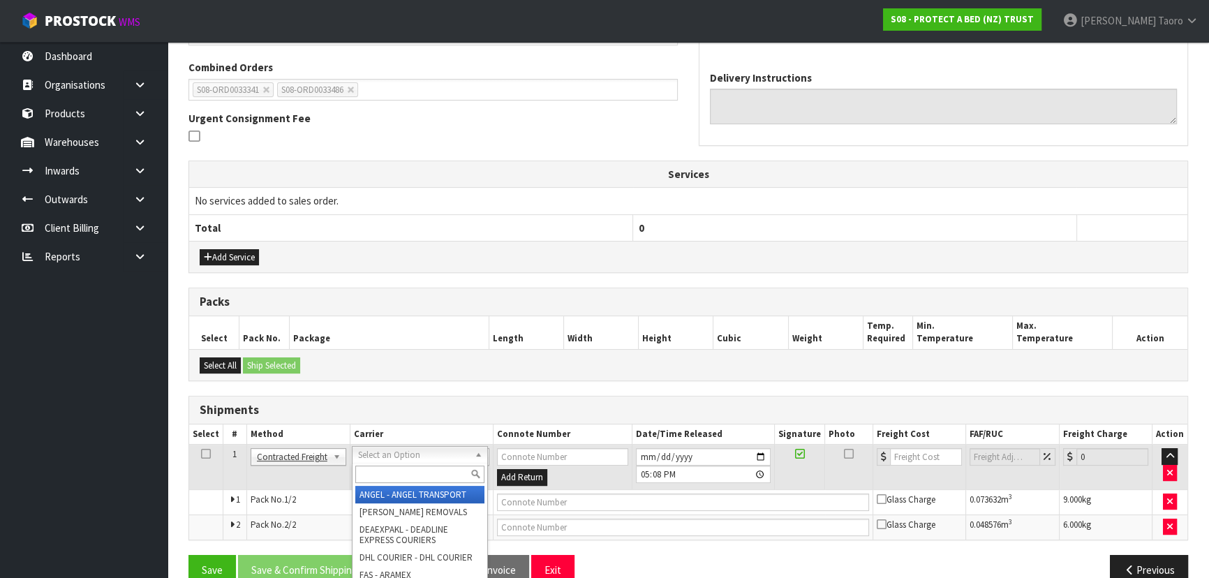
click at [392, 471] on input "text" at bounding box center [419, 474] width 129 height 17
type input "NZP"
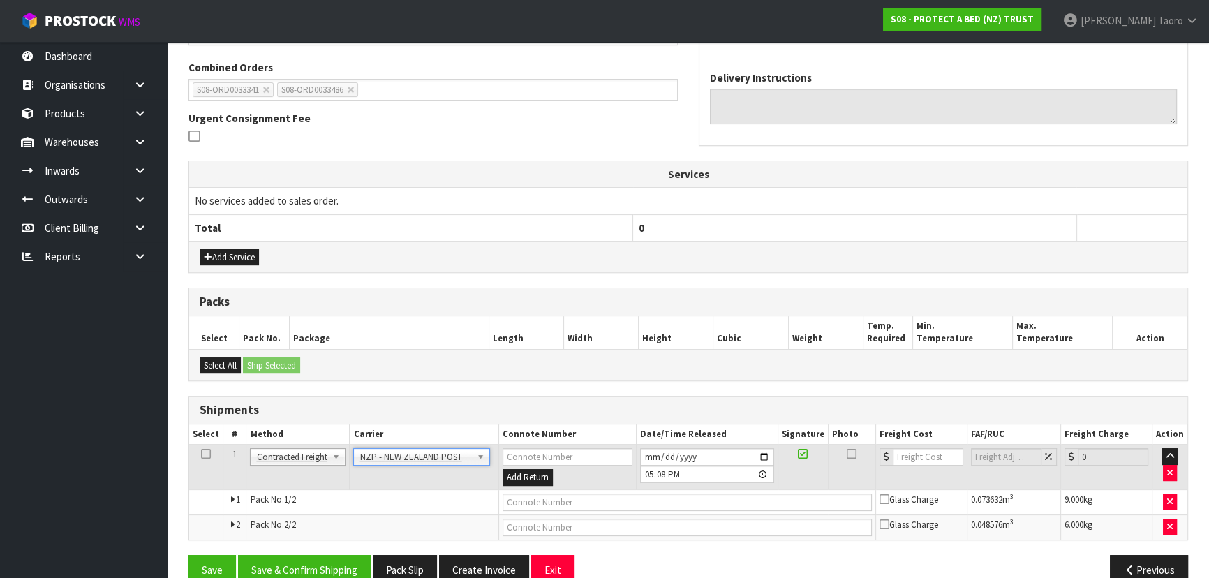
scroll to position [377, 0]
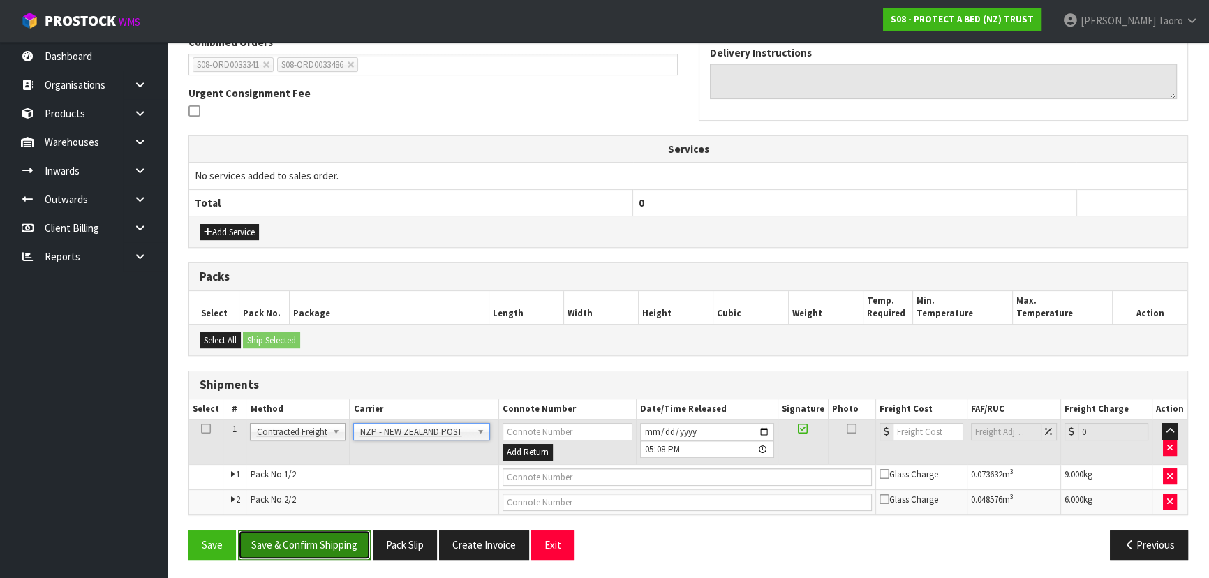
click at [339, 540] on button "Save & Confirm Shipping" at bounding box center [304, 545] width 133 height 30
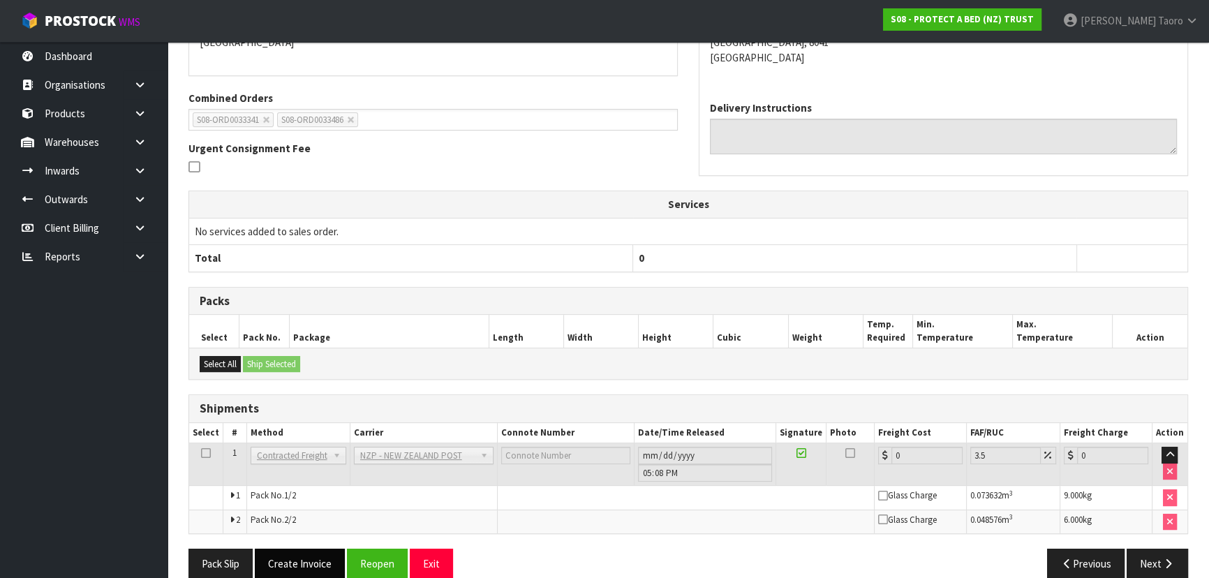
scroll to position [356, 0]
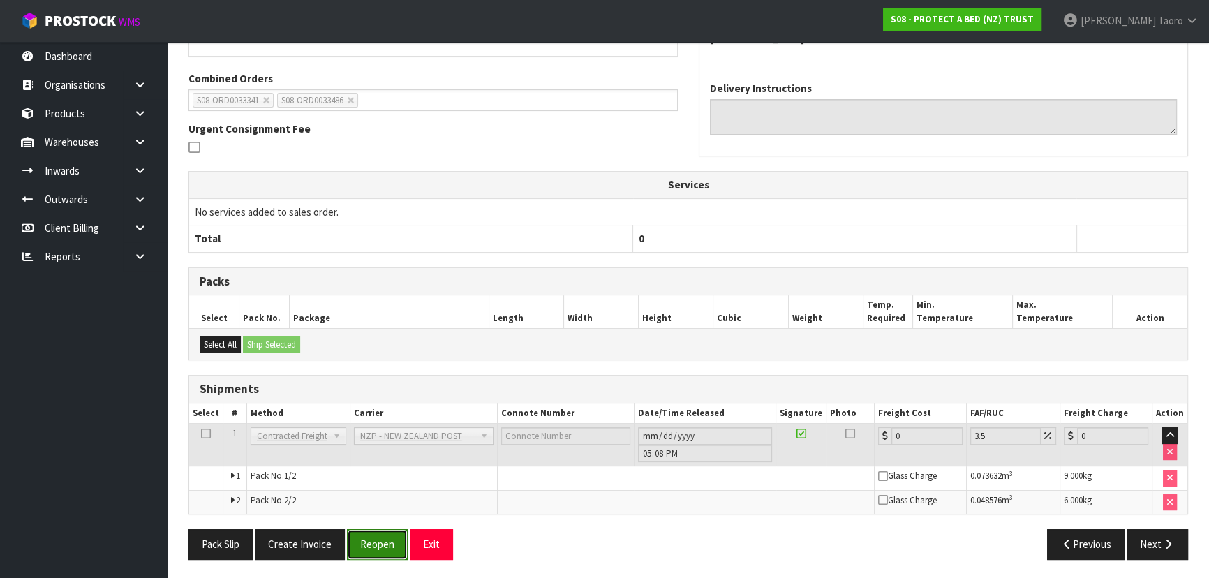
click at [382, 541] on button "Reopen" at bounding box center [377, 544] width 61 height 30
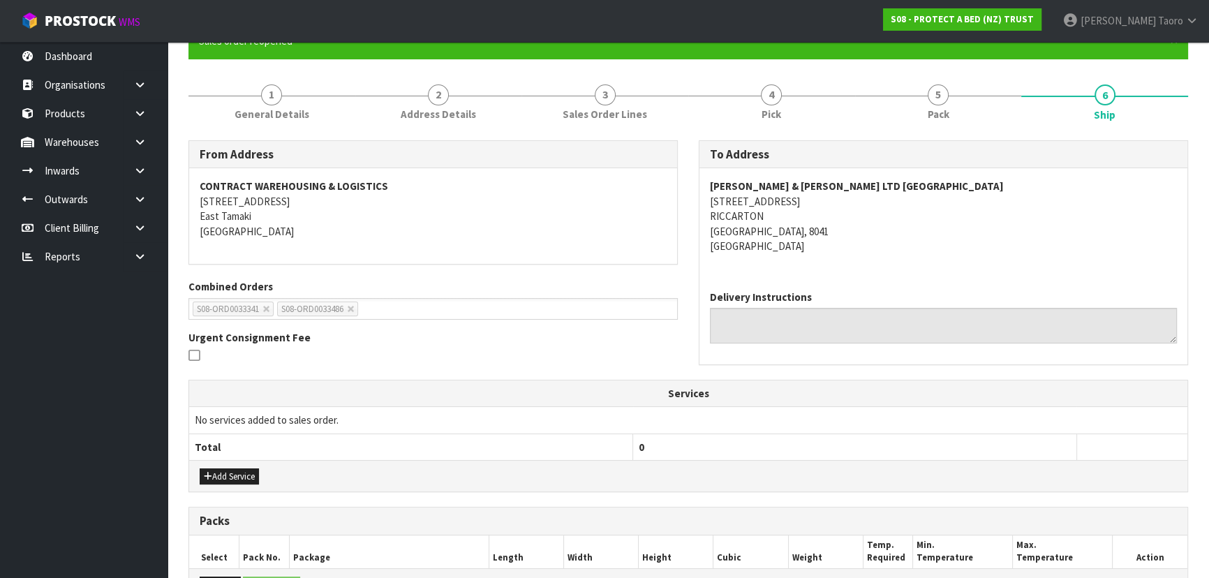
scroll to position [380, 0]
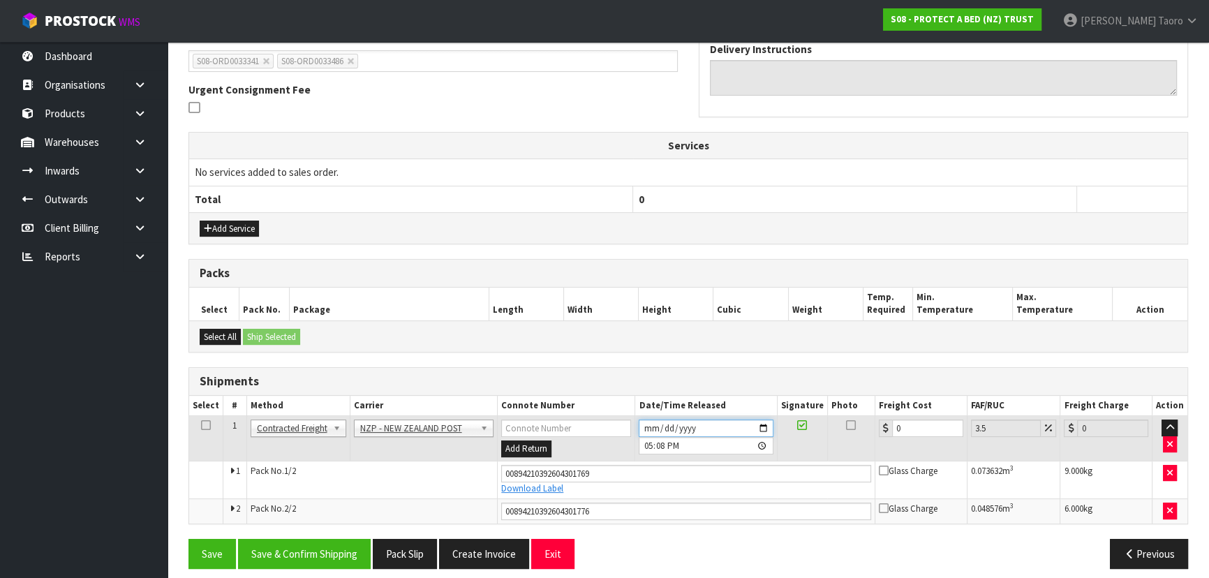
click at [646, 424] on input "2025-09-26" at bounding box center [706, 428] width 134 height 17
type input "2025-09-29"
click at [649, 438] on input "17:08:00.000" at bounding box center [706, 445] width 134 height 17
type input "09:00"
click at [913, 426] on input "0" at bounding box center [927, 428] width 71 height 17
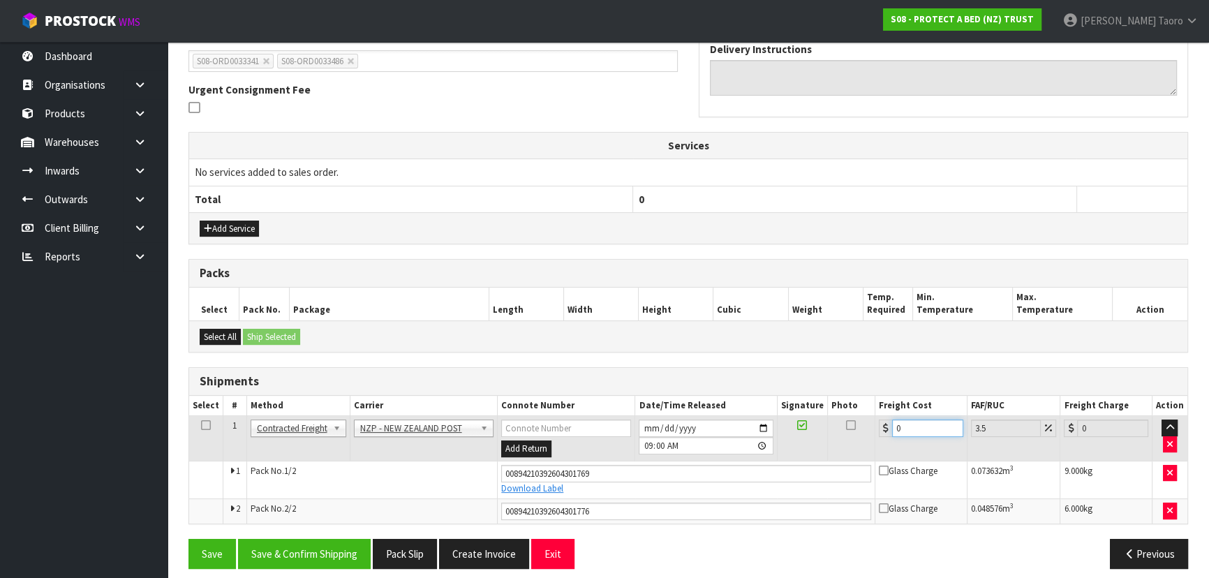
click at [913, 426] on input "0" at bounding box center [927, 428] width 71 height 17
type input "3"
type input "3.1"
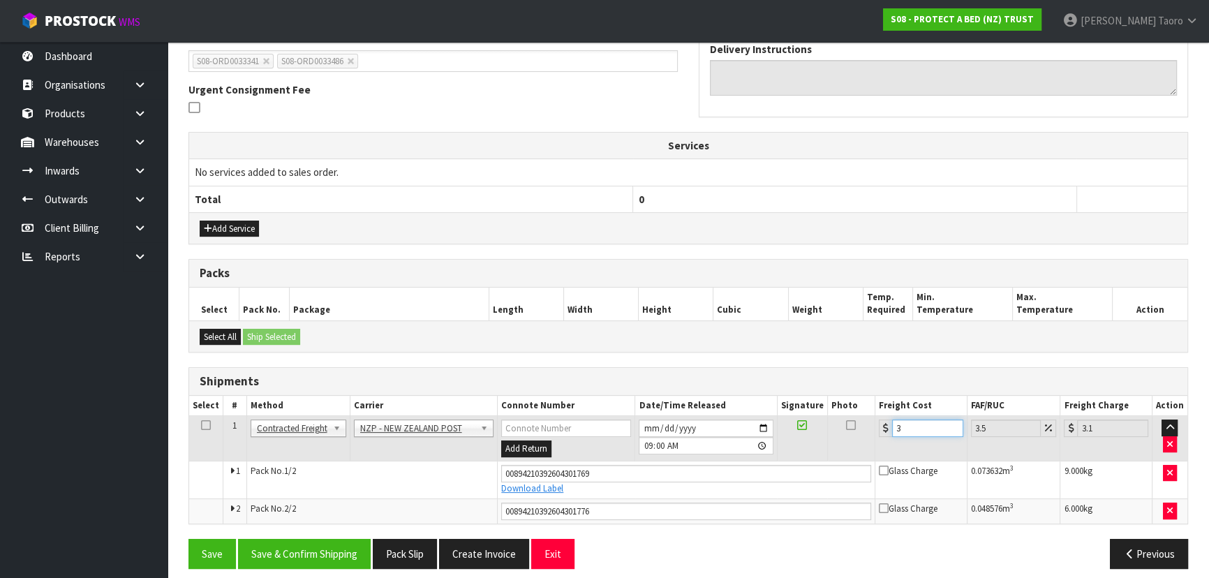
type input "31"
type input "32.09"
type input "31.5"
type input "32.6"
type input "31.55"
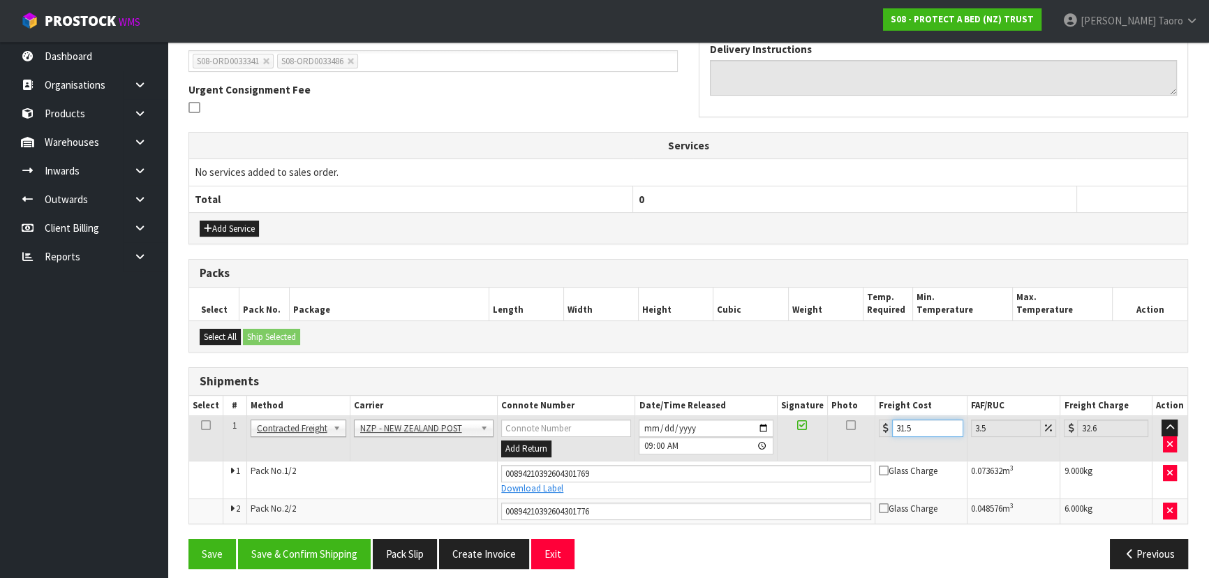
type input "32.65"
type input "31.55"
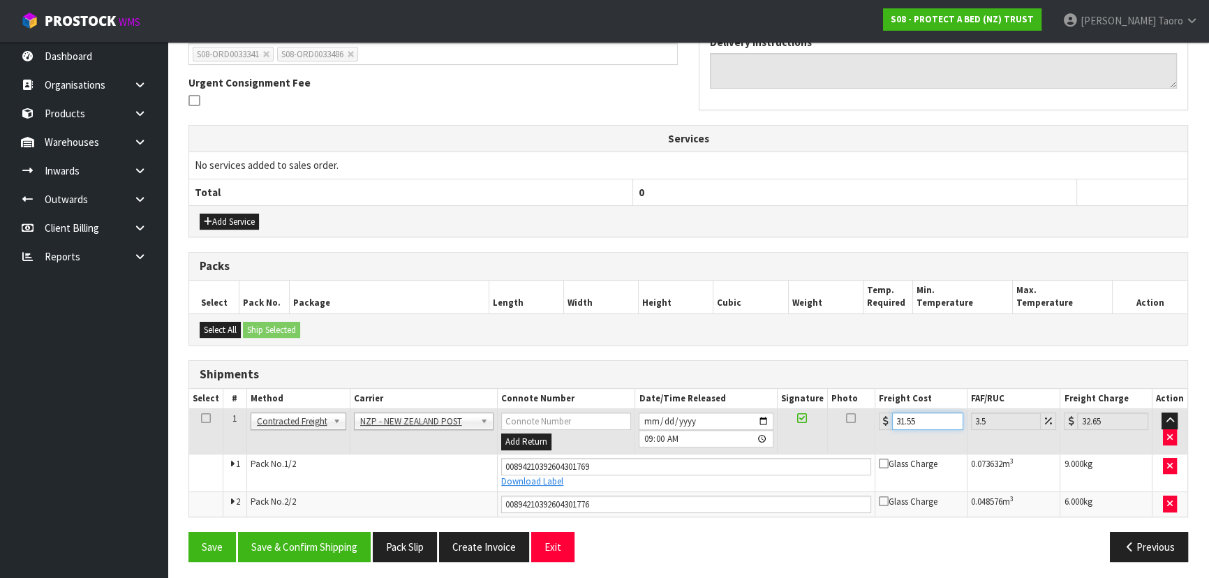
scroll to position [390, 0]
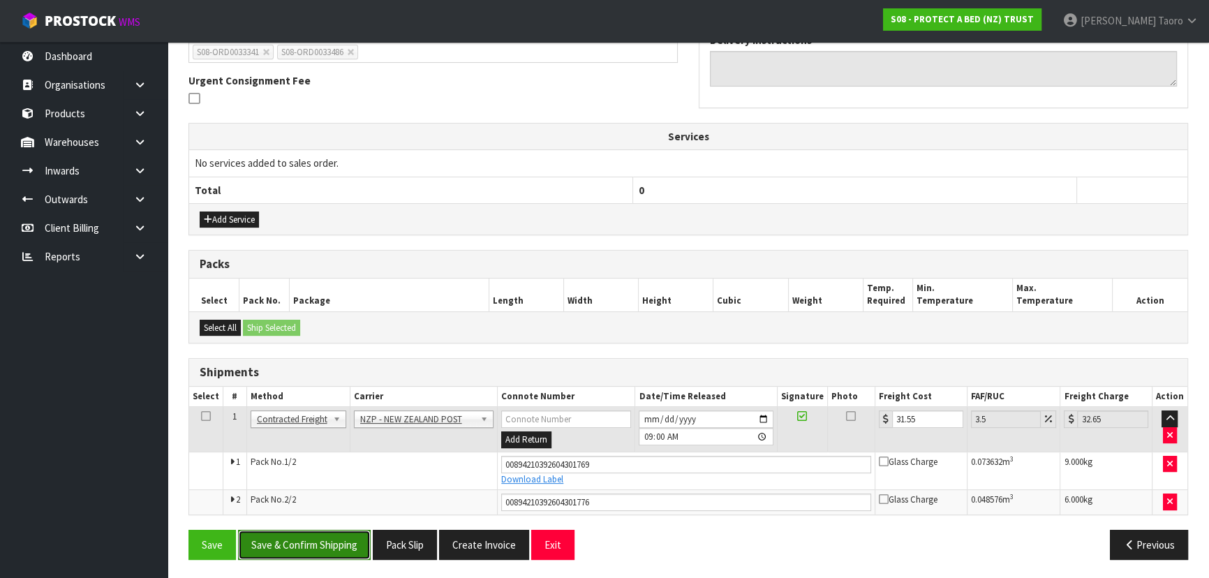
click at [344, 551] on button "Save & Confirm Shipping" at bounding box center [304, 545] width 133 height 30
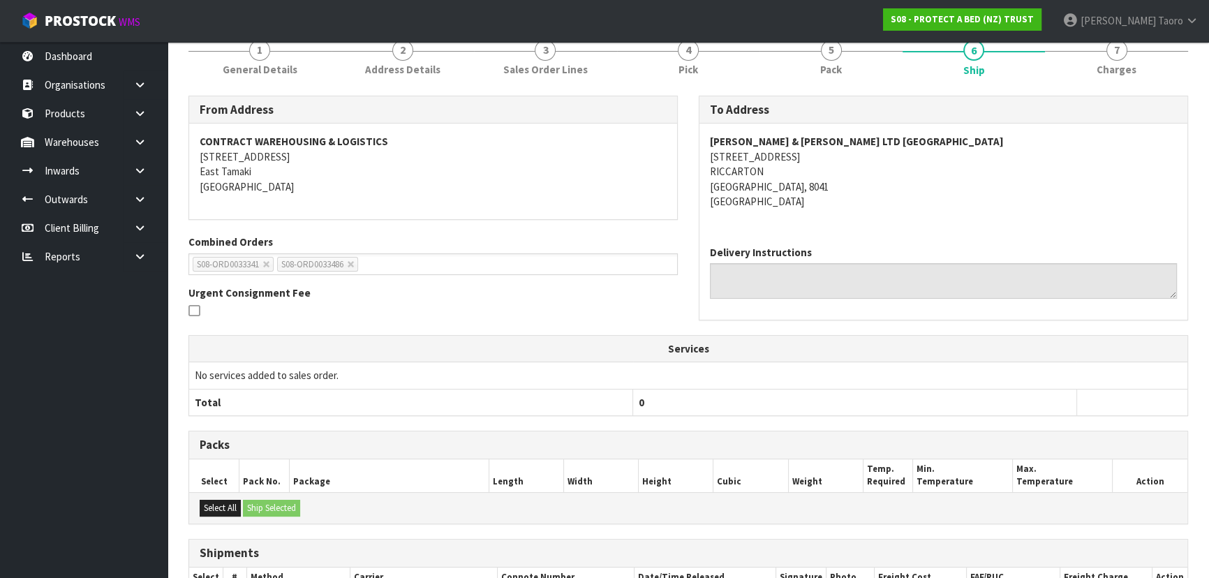
scroll to position [350, 0]
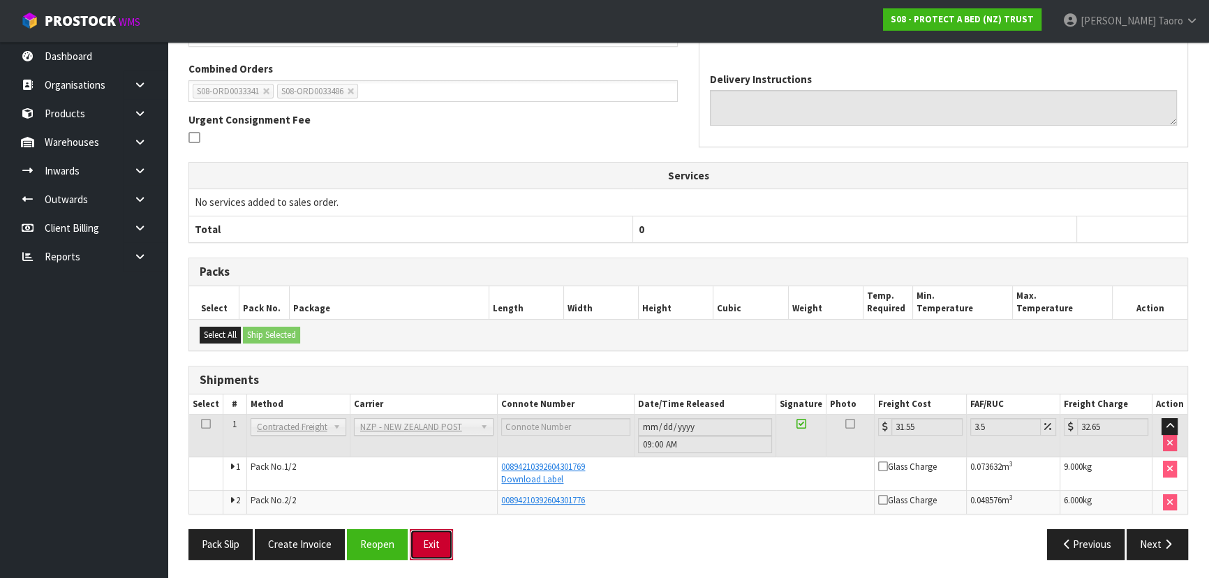
click at [440, 544] on button "Exit" at bounding box center [431, 544] width 43 height 30
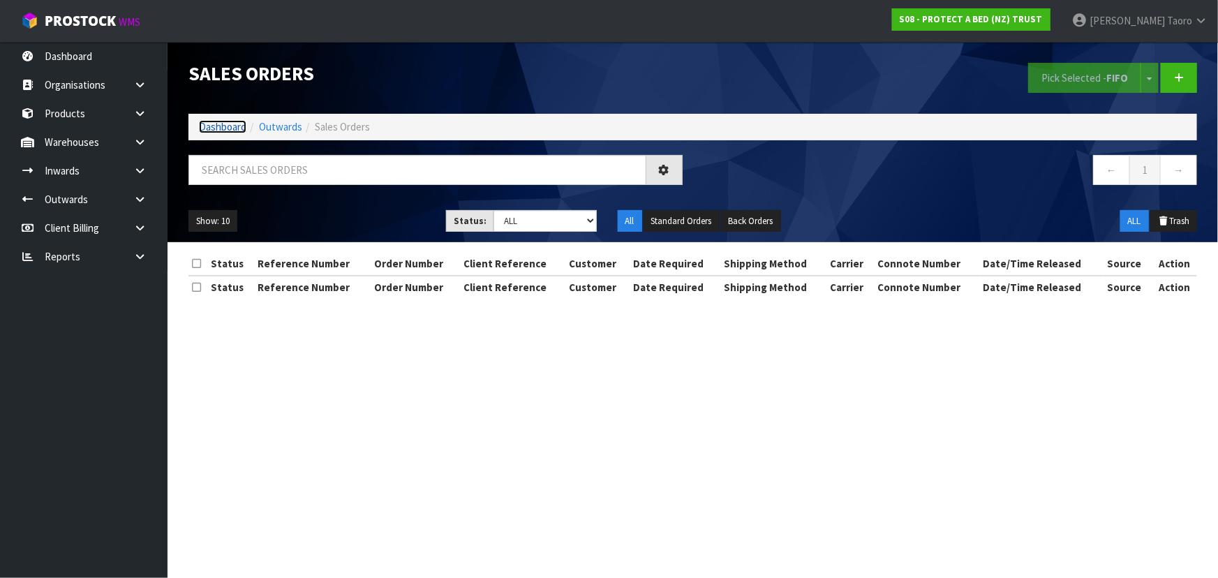
click at [209, 132] on link "Dashboard" at bounding box center [222, 126] width 47 height 13
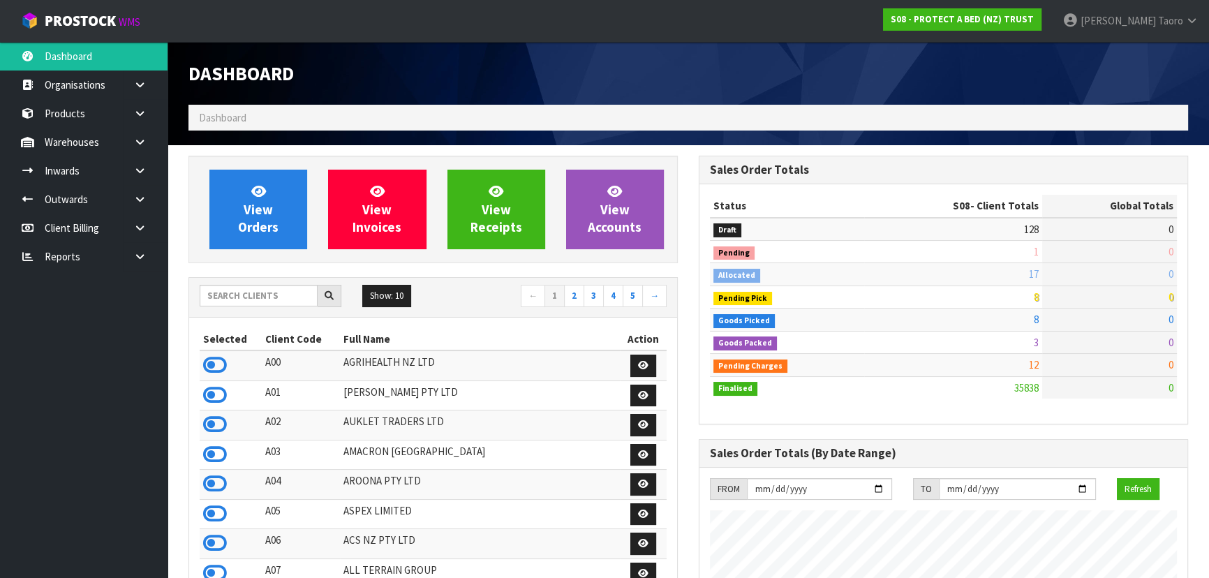
scroll to position [1055, 510]
